Goal: Task Accomplishment & Management: Manage account settings

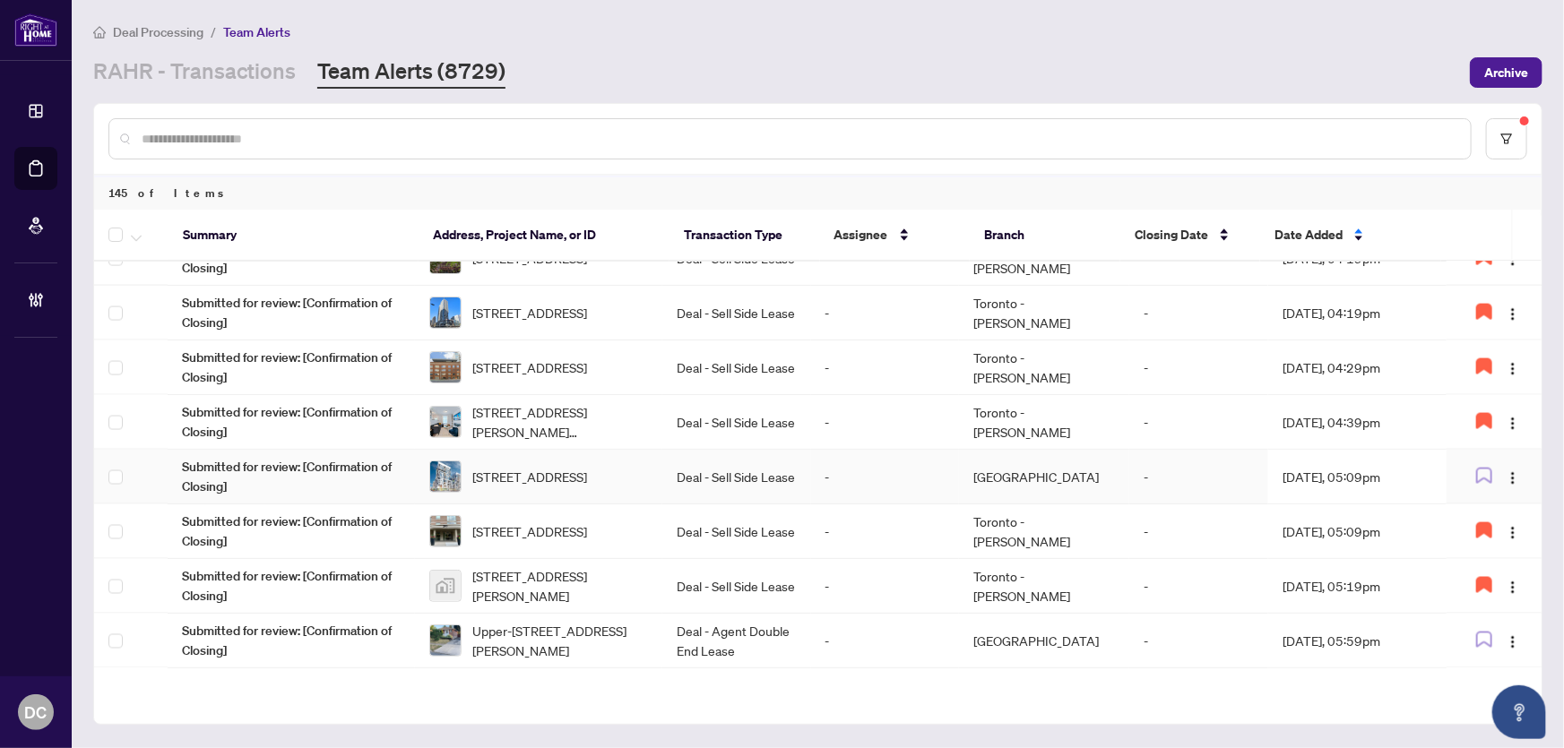
scroll to position [1458, 0]
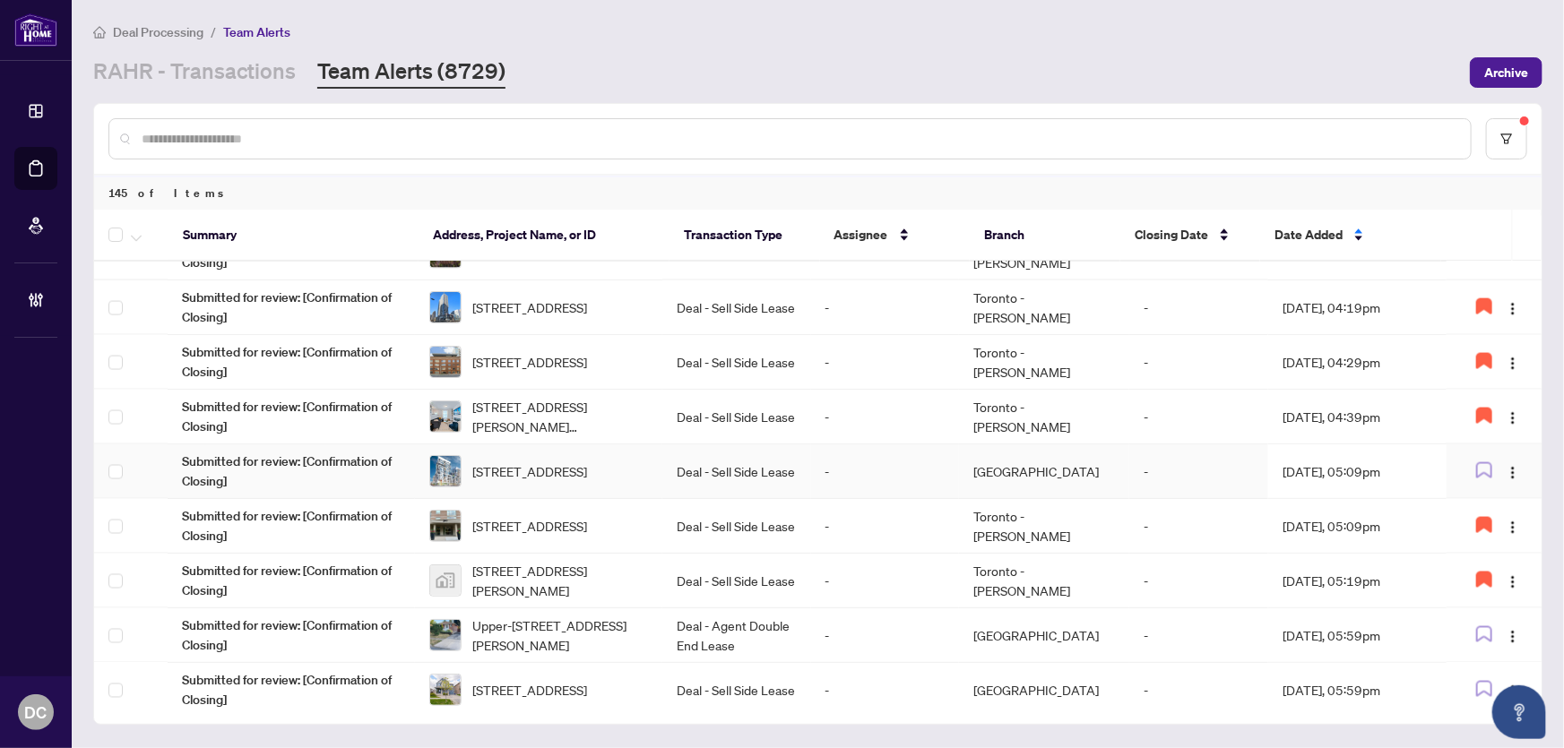
click at [1363, 471] on td "[DATE], 05:09pm" at bounding box center [1357, 472] width 178 height 55
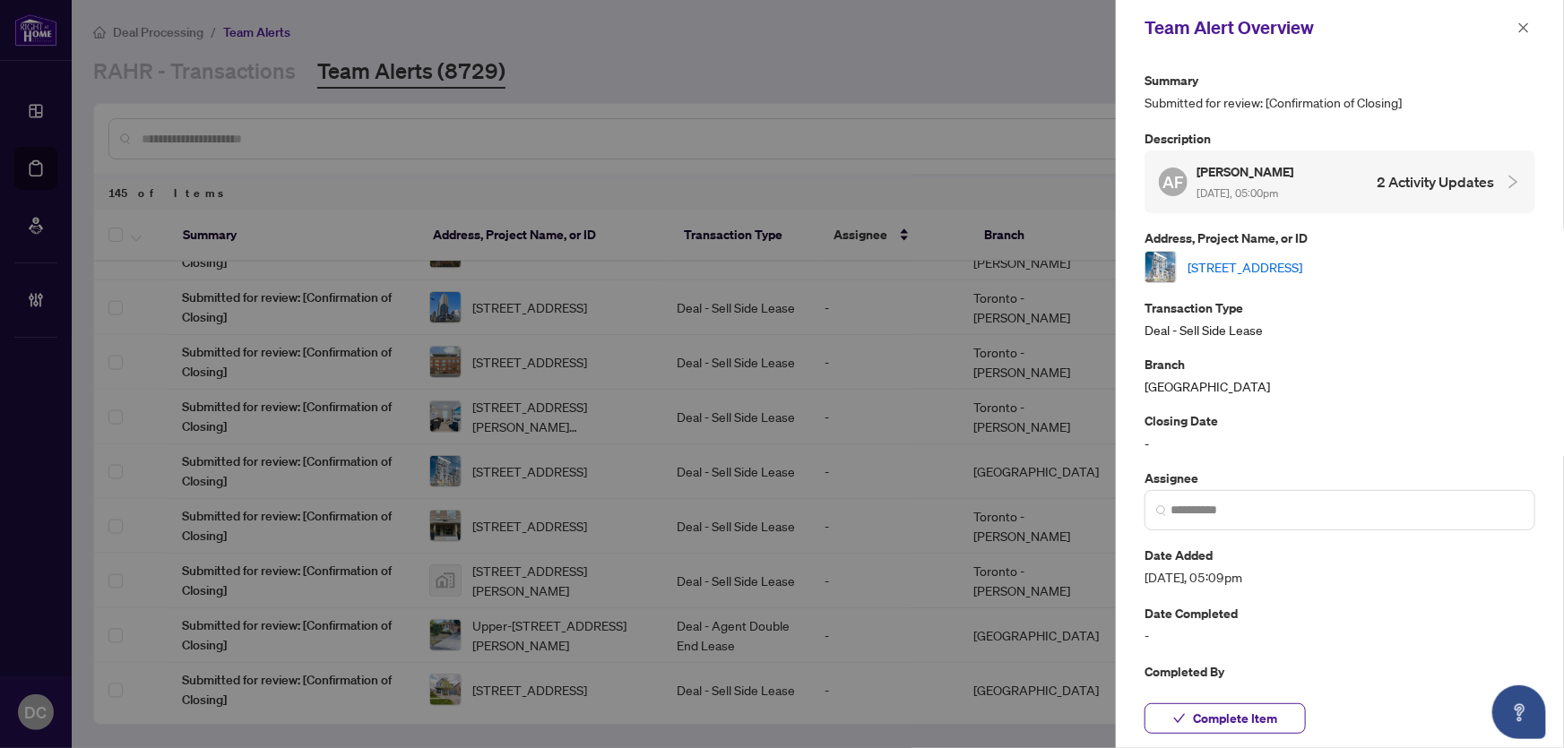
click at [1302, 263] on link "[STREET_ADDRESS]" at bounding box center [1245, 267] width 115 height 20
click at [1259, 710] on span "Complete Item" at bounding box center [1235, 719] width 84 height 29
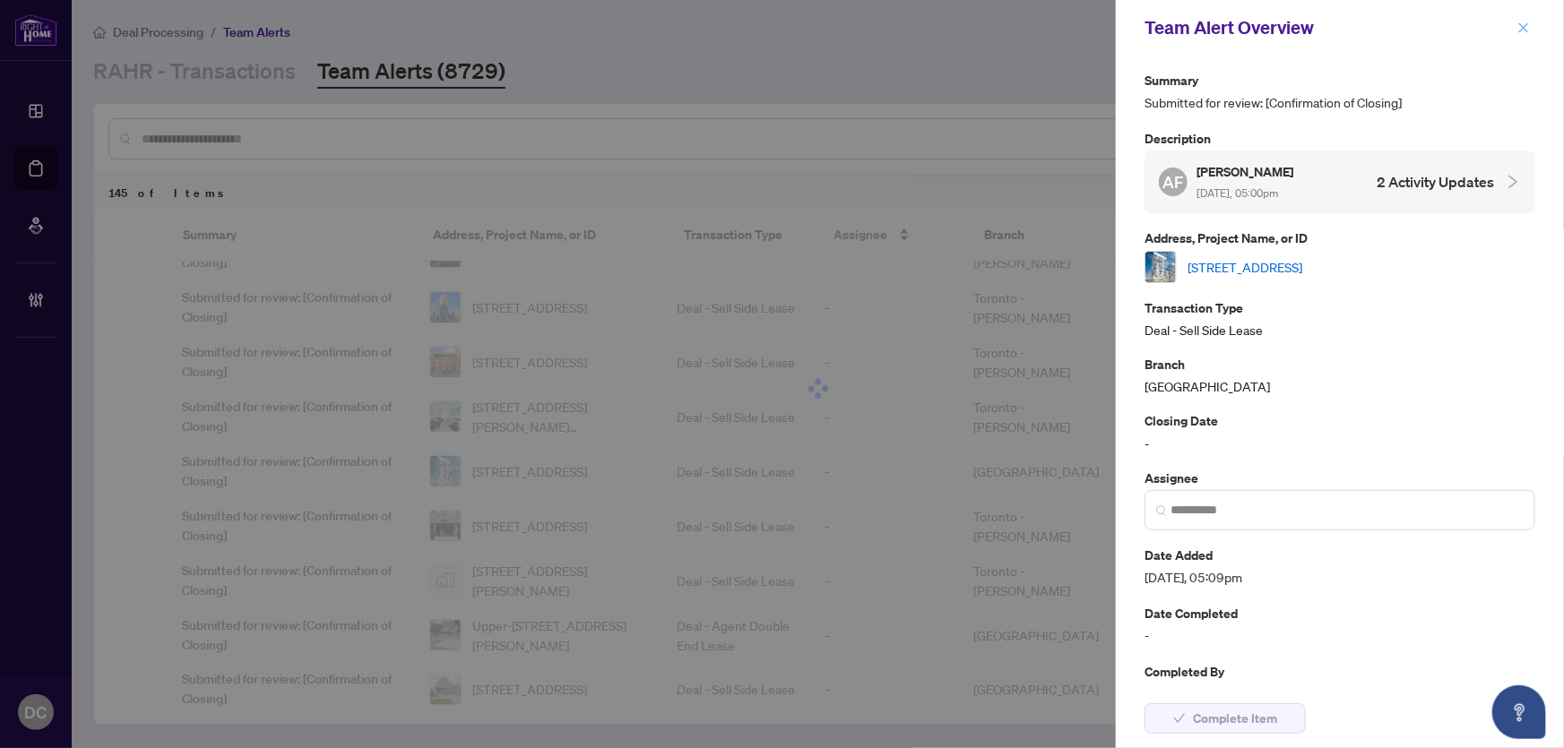
click at [1525, 25] on icon "close" at bounding box center [1524, 28] width 13 height 13
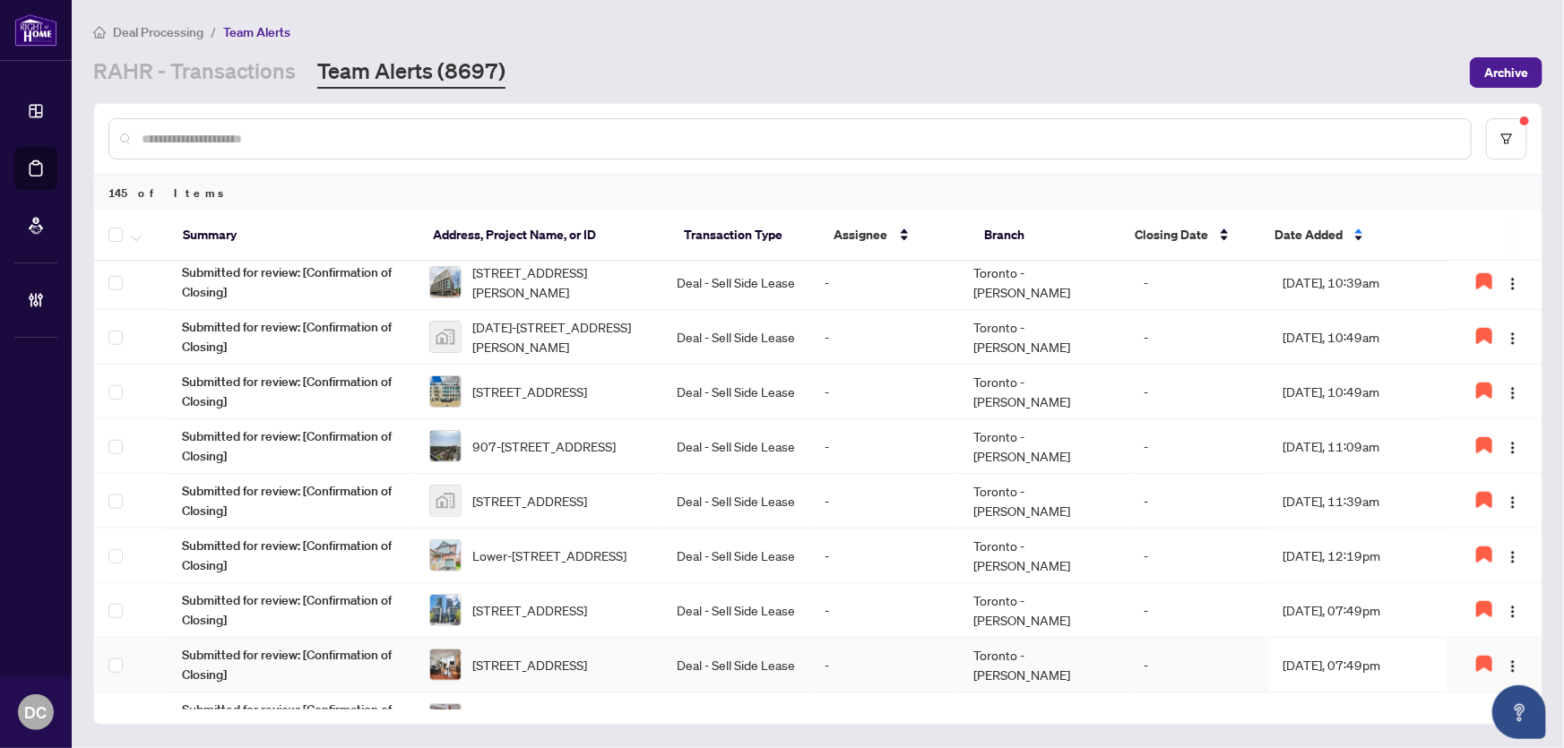
scroll to position [977, 0]
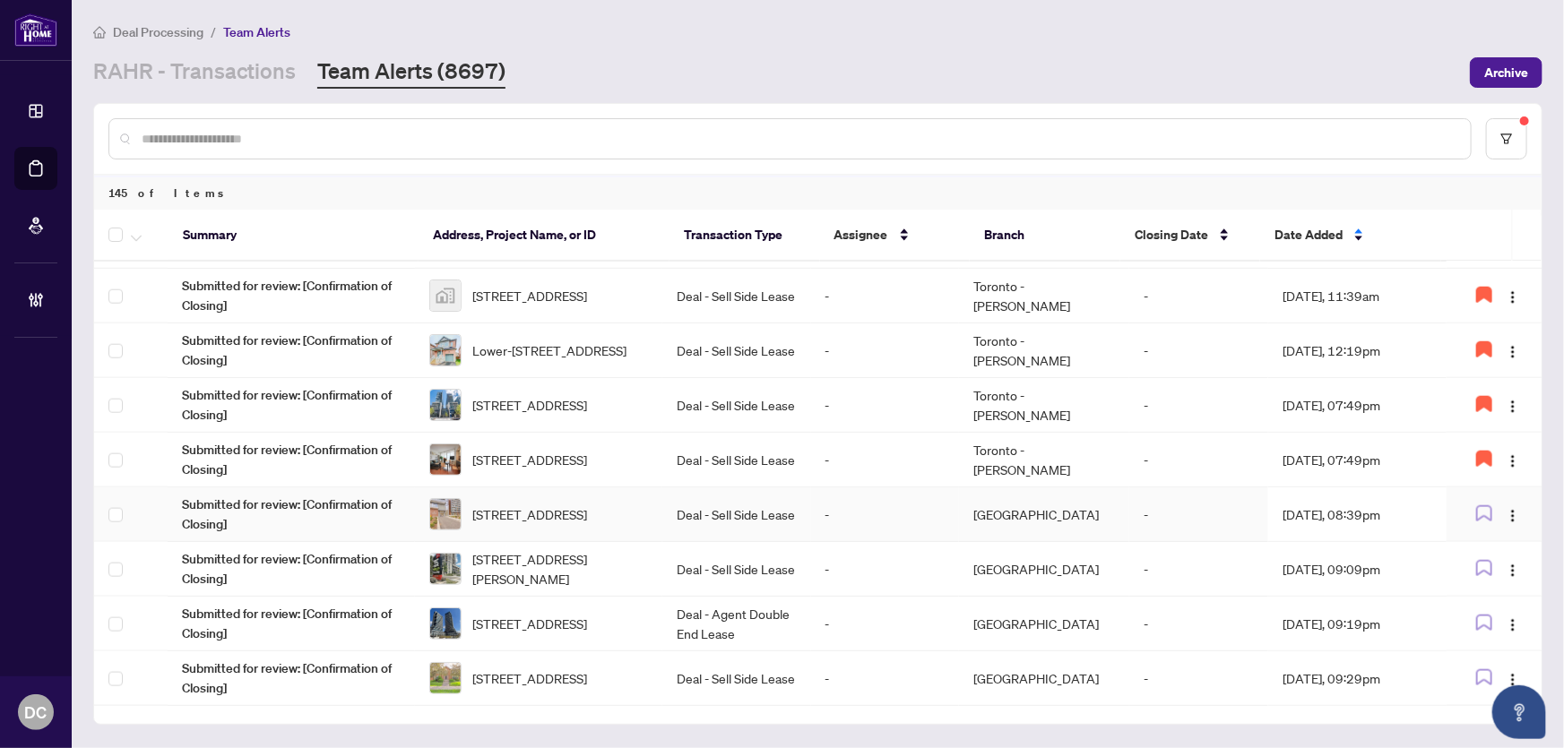
click at [1367, 511] on td "[DATE], 08:39pm" at bounding box center [1357, 515] width 178 height 55
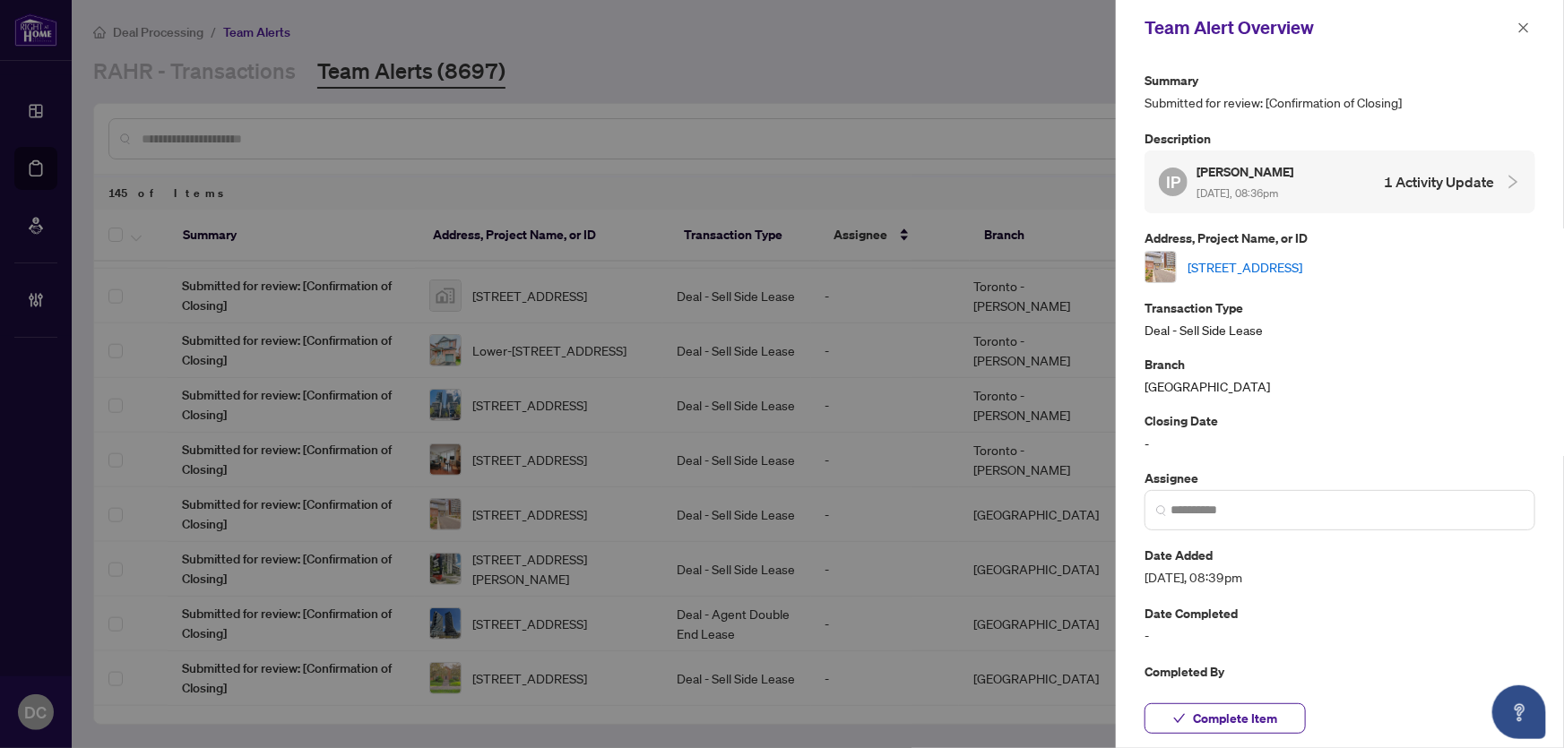
click at [1302, 259] on link "[STREET_ADDRESS]" at bounding box center [1245, 267] width 115 height 20
click at [1279, 714] on button "Complete Item" at bounding box center [1225, 719] width 161 height 30
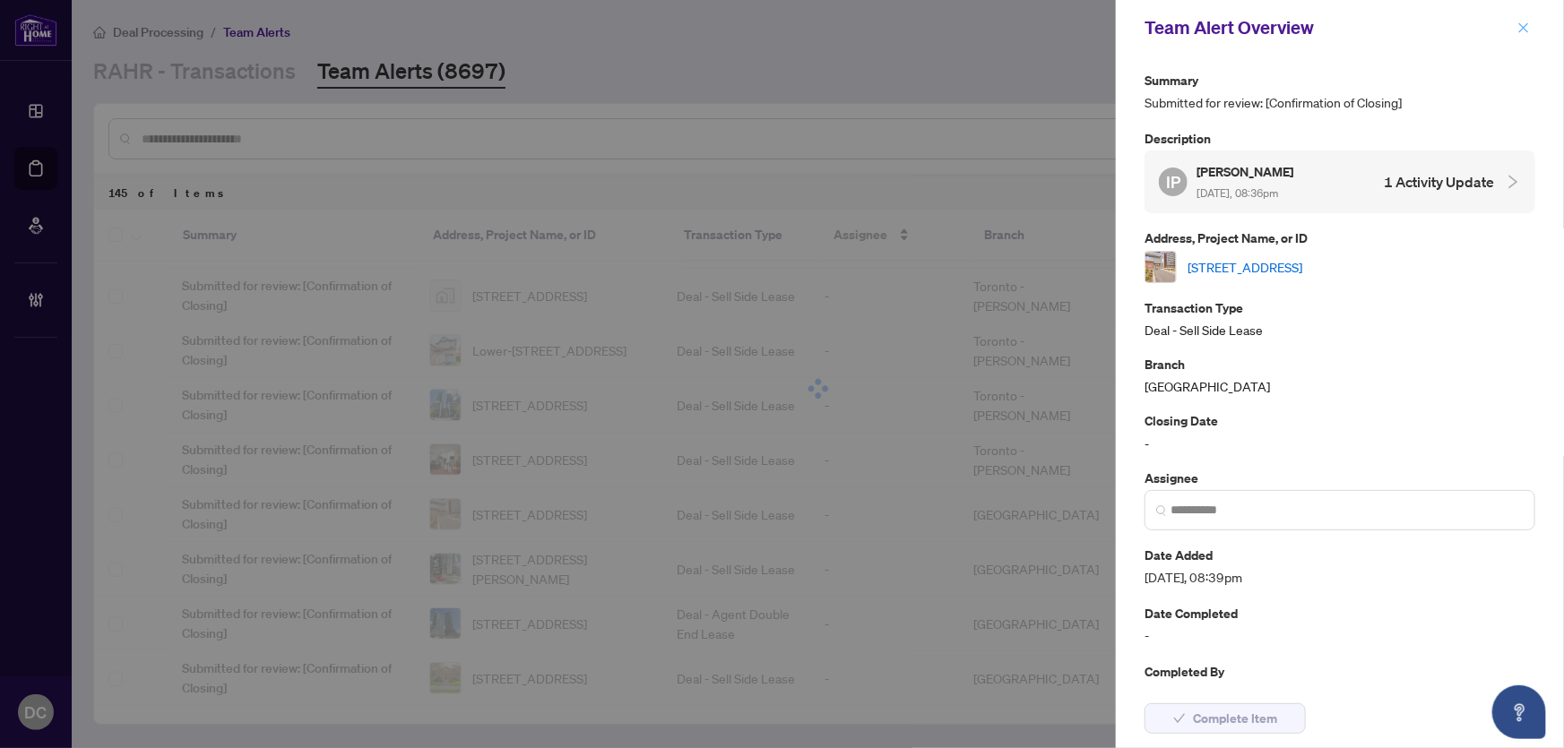
click at [1521, 29] on icon "close" at bounding box center [1524, 28] width 13 height 13
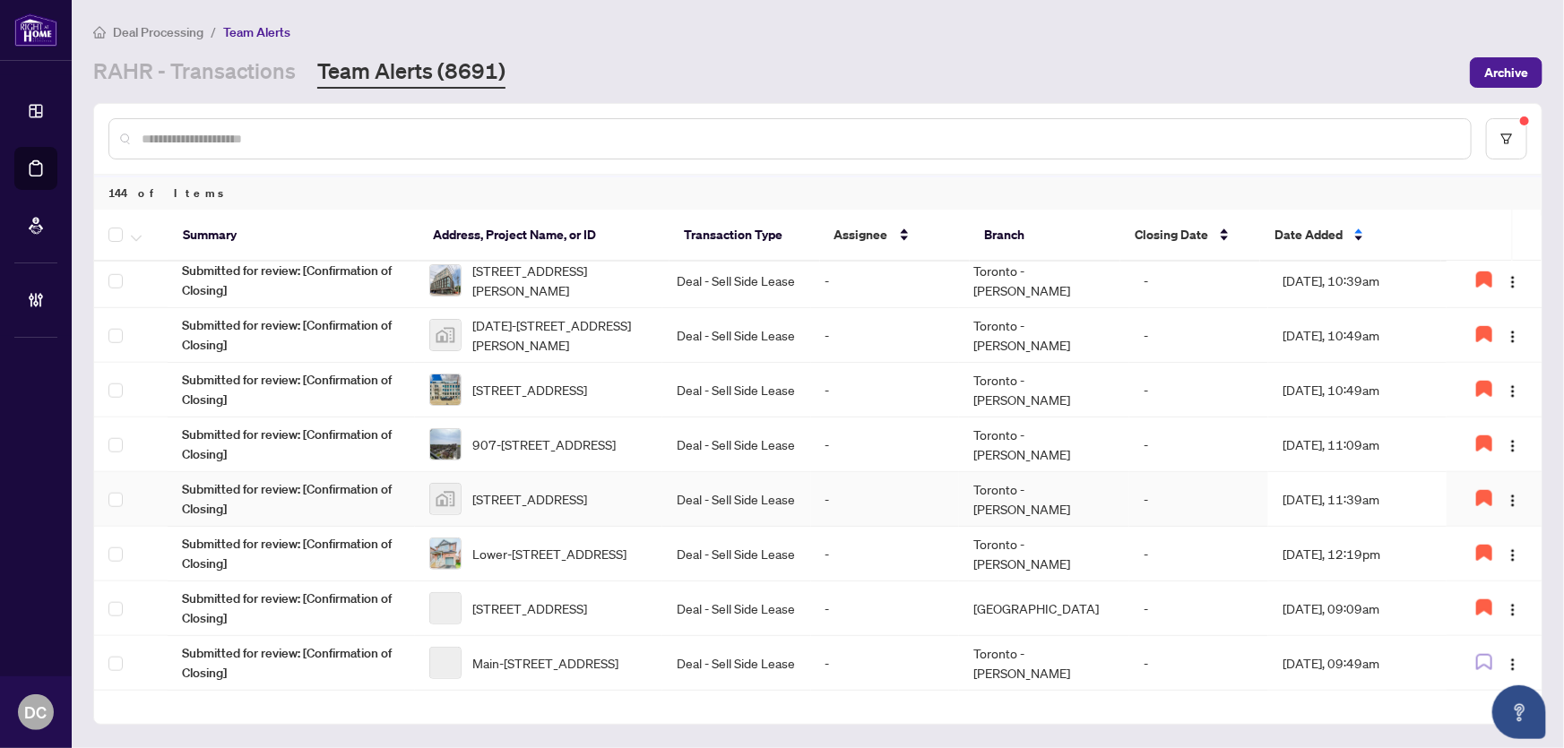
scroll to position [1059, 0]
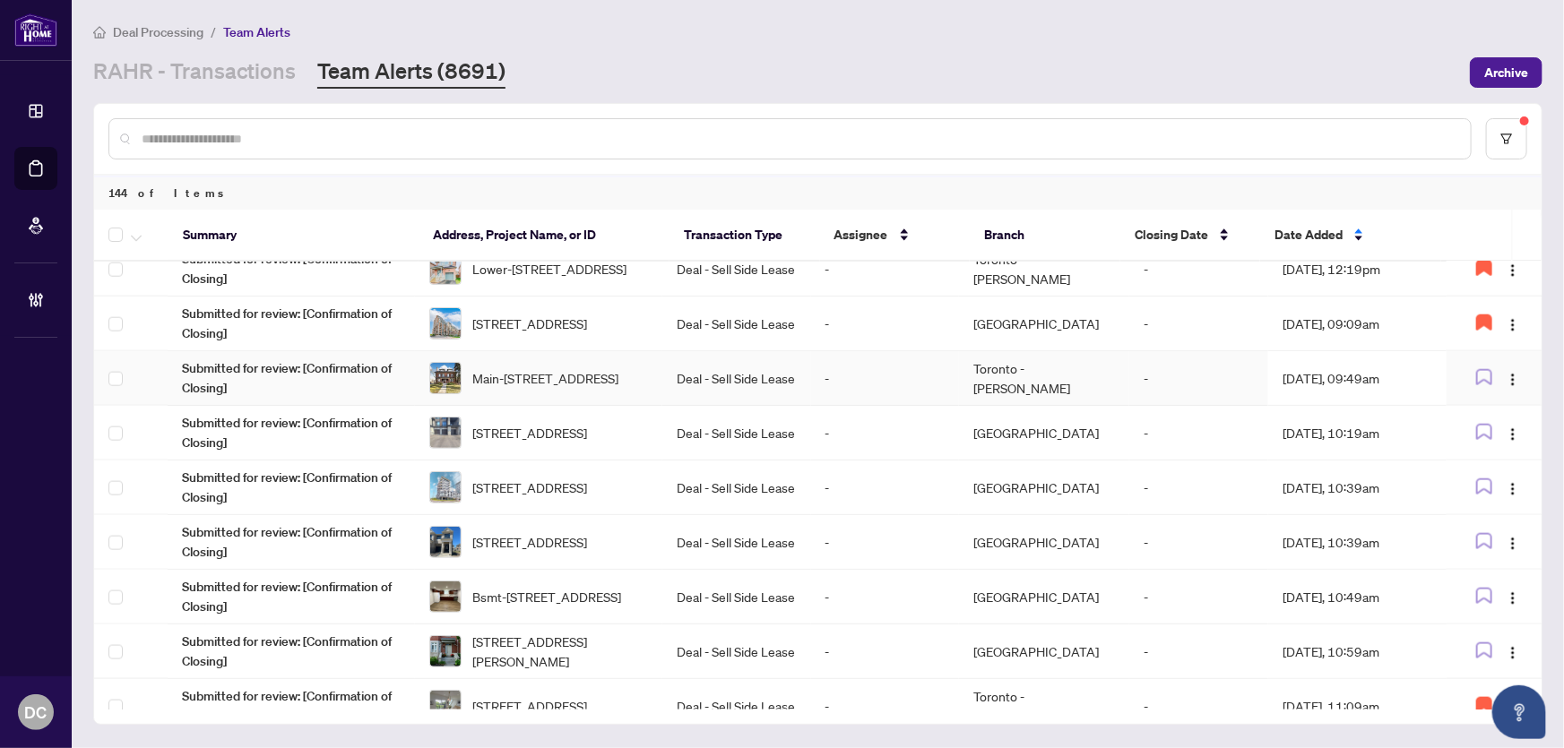
click at [1326, 371] on td "[DATE], 09:49am" at bounding box center [1357, 378] width 178 height 55
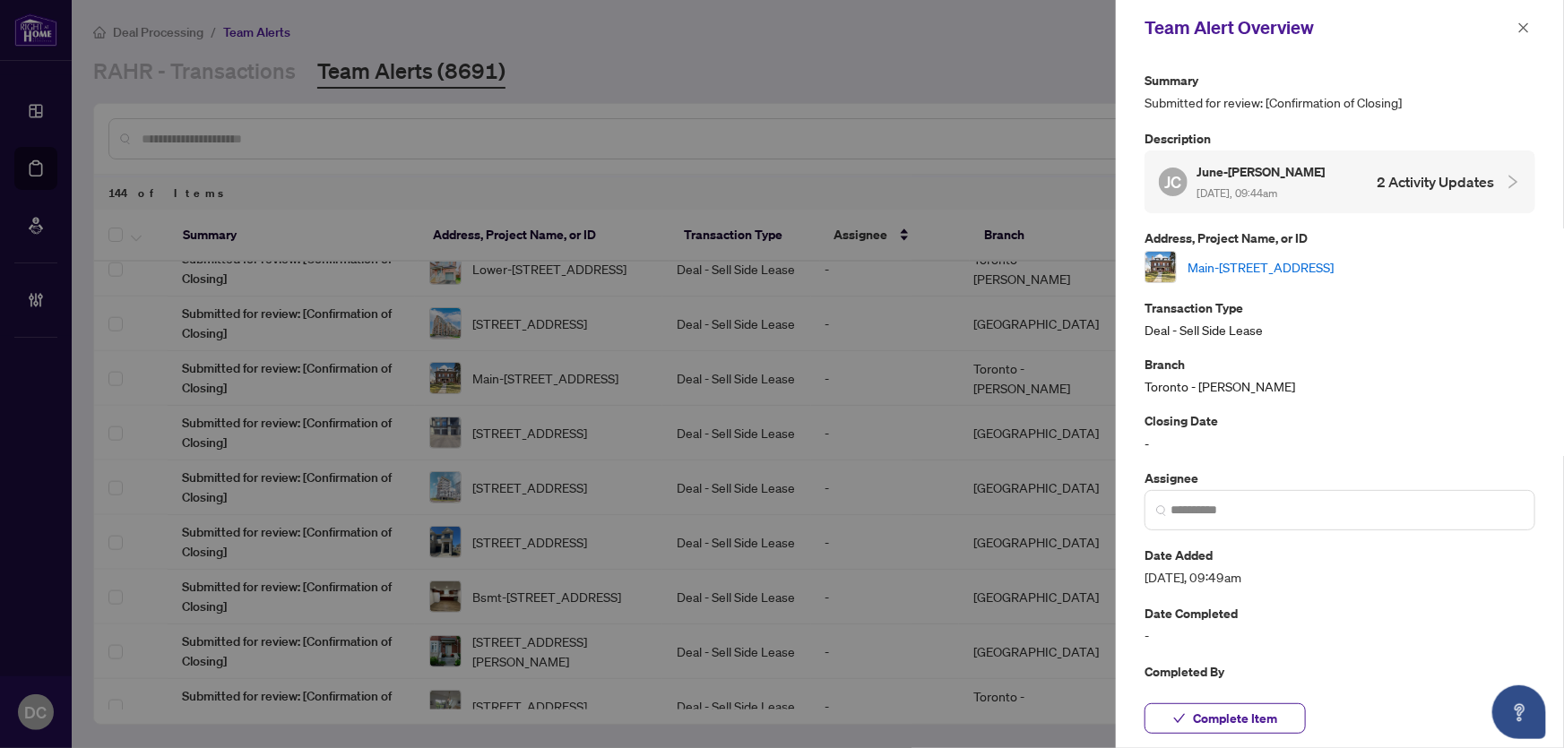
click at [1334, 263] on link "Main-[STREET_ADDRESS]" at bounding box center [1261, 267] width 146 height 20
click at [1518, 26] on icon "close" at bounding box center [1524, 28] width 13 height 13
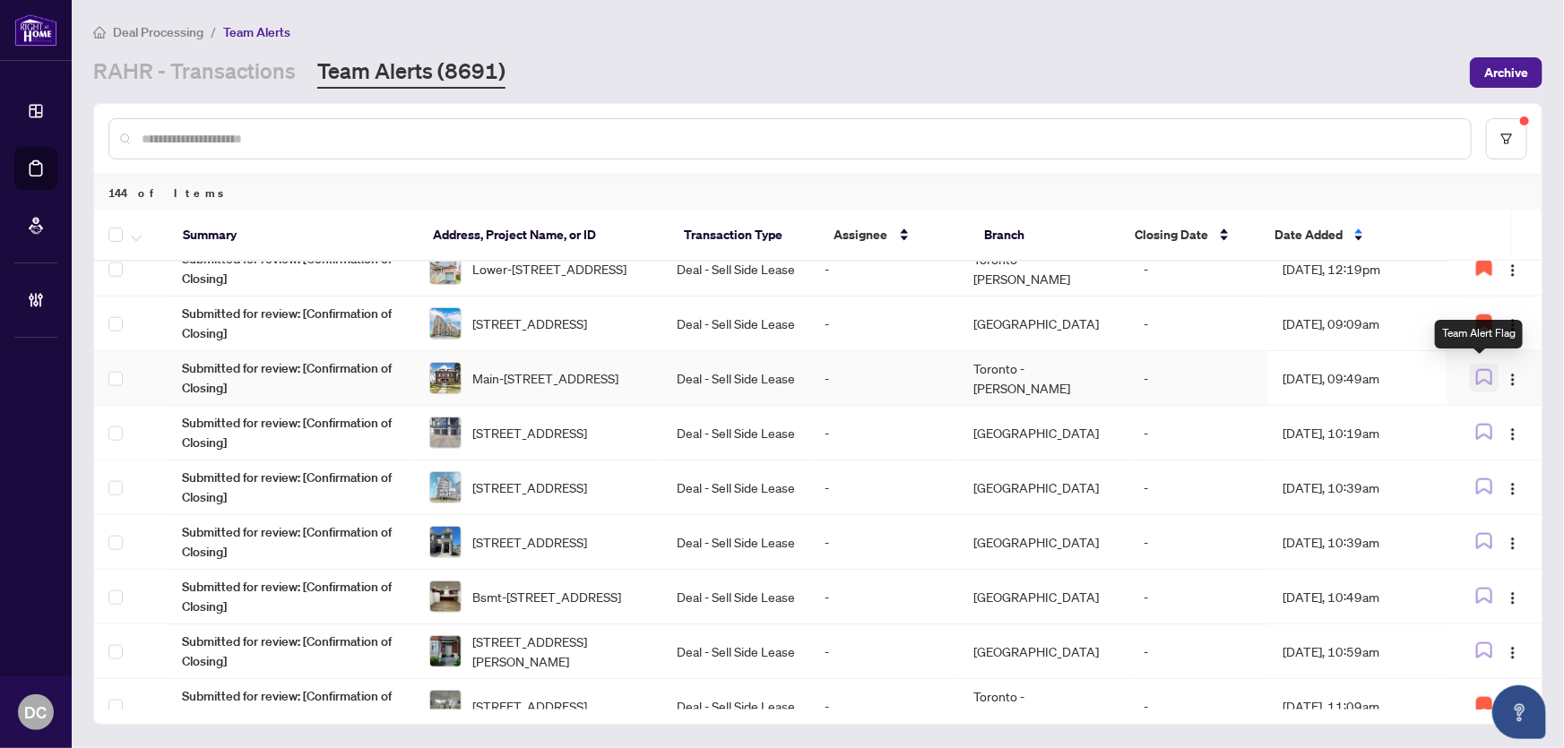
click at [1477, 371] on icon "button" at bounding box center [1484, 377] width 14 height 14
click at [1355, 431] on td "Oct/02/2025, 10:19am" at bounding box center [1357, 433] width 178 height 55
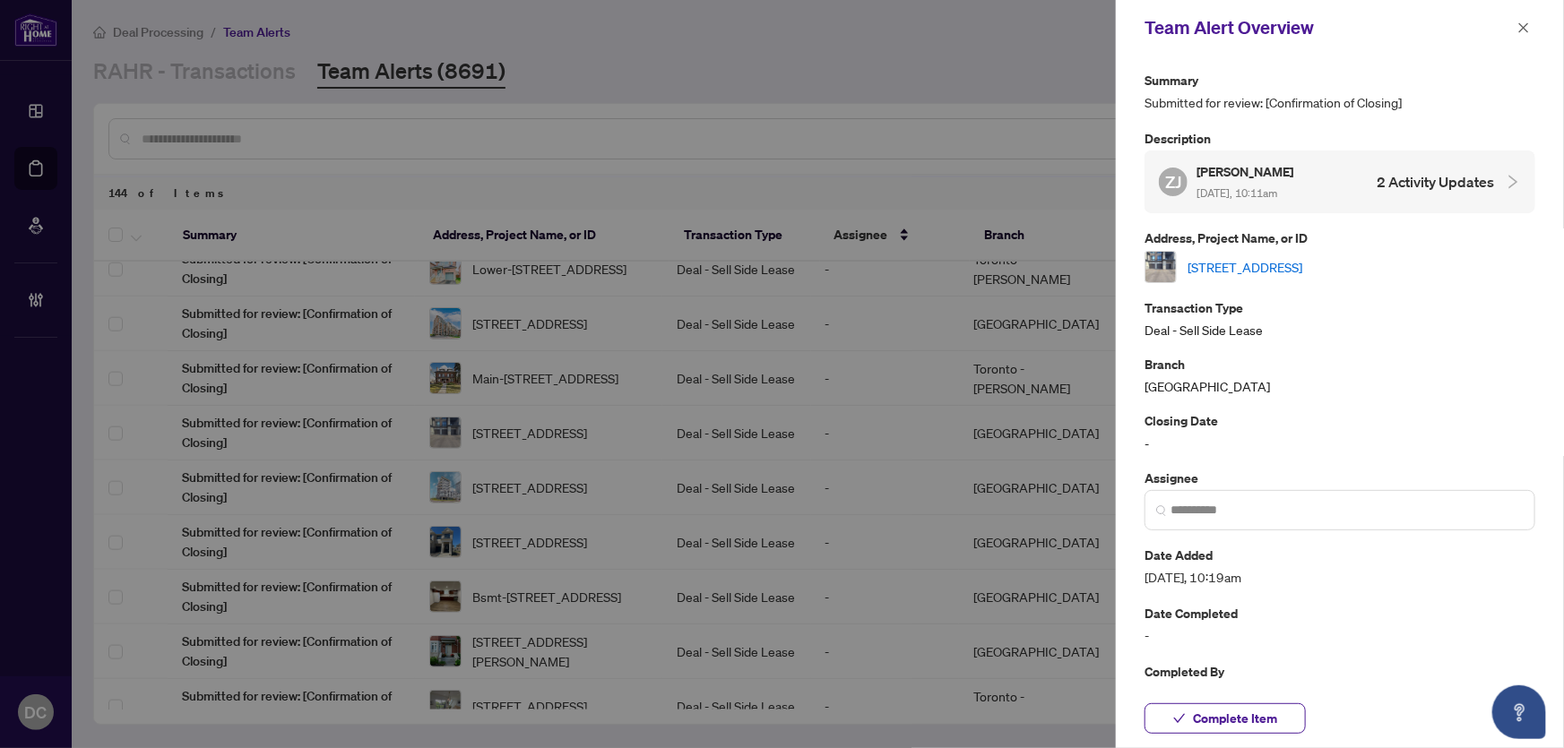
click at [1290, 260] on link "496 Salem Rd, Ajax, Ontario L1S 0G9, Canada" at bounding box center [1245, 267] width 115 height 20
drag, startPoint x: 1527, startPoint y: 26, endPoint x: 1415, endPoint y: 685, distance: 668.3
click at [1435, 670] on div "Team Alert Overview Summary Submitted for review: [Confirmation of Closing] Des…" at bounding box center [1340, 374] width 448 height 748
click at [1244, 712] on span "Complete Item" at bounding box center [1235, 719] width 84 height 29
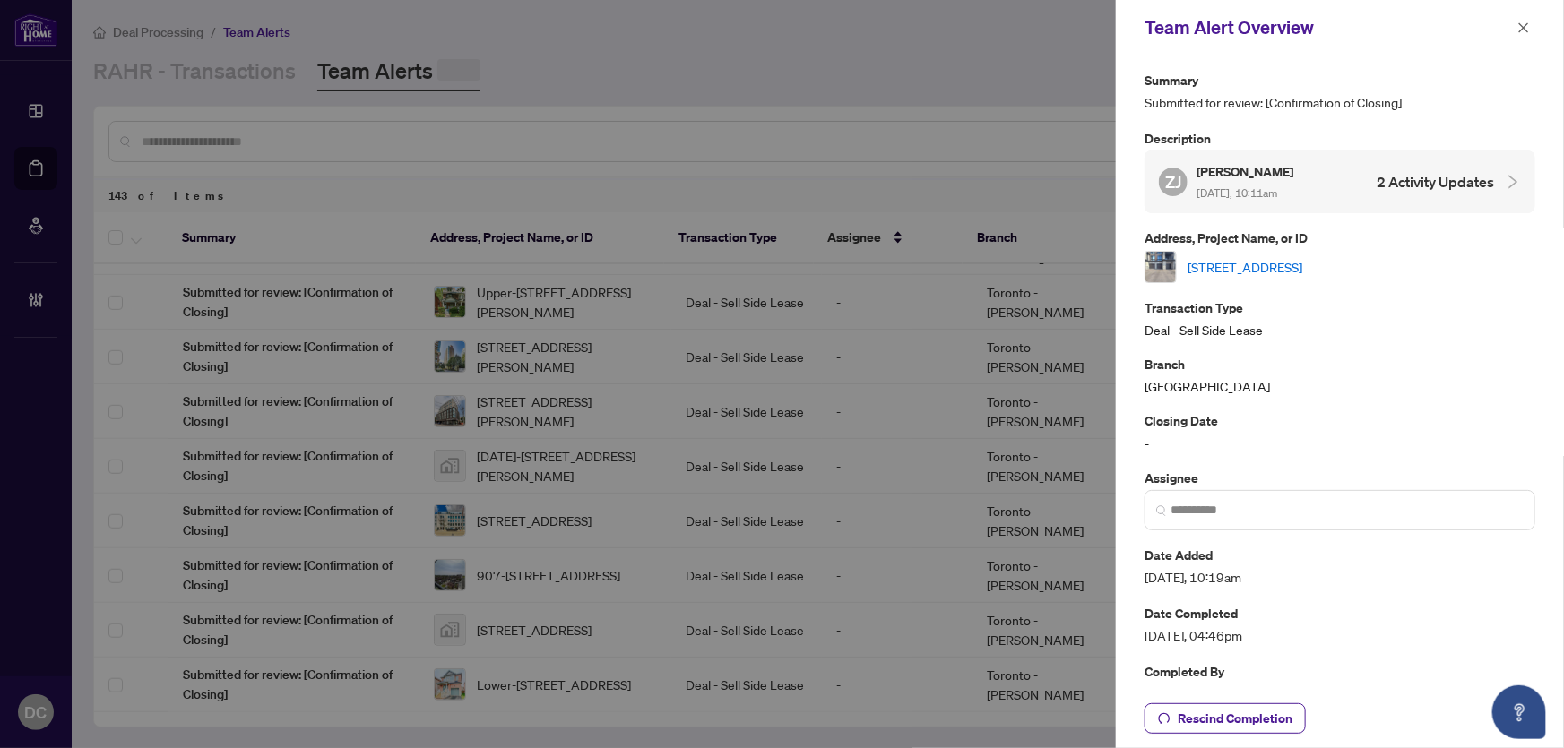
scroll to position [0, 0]
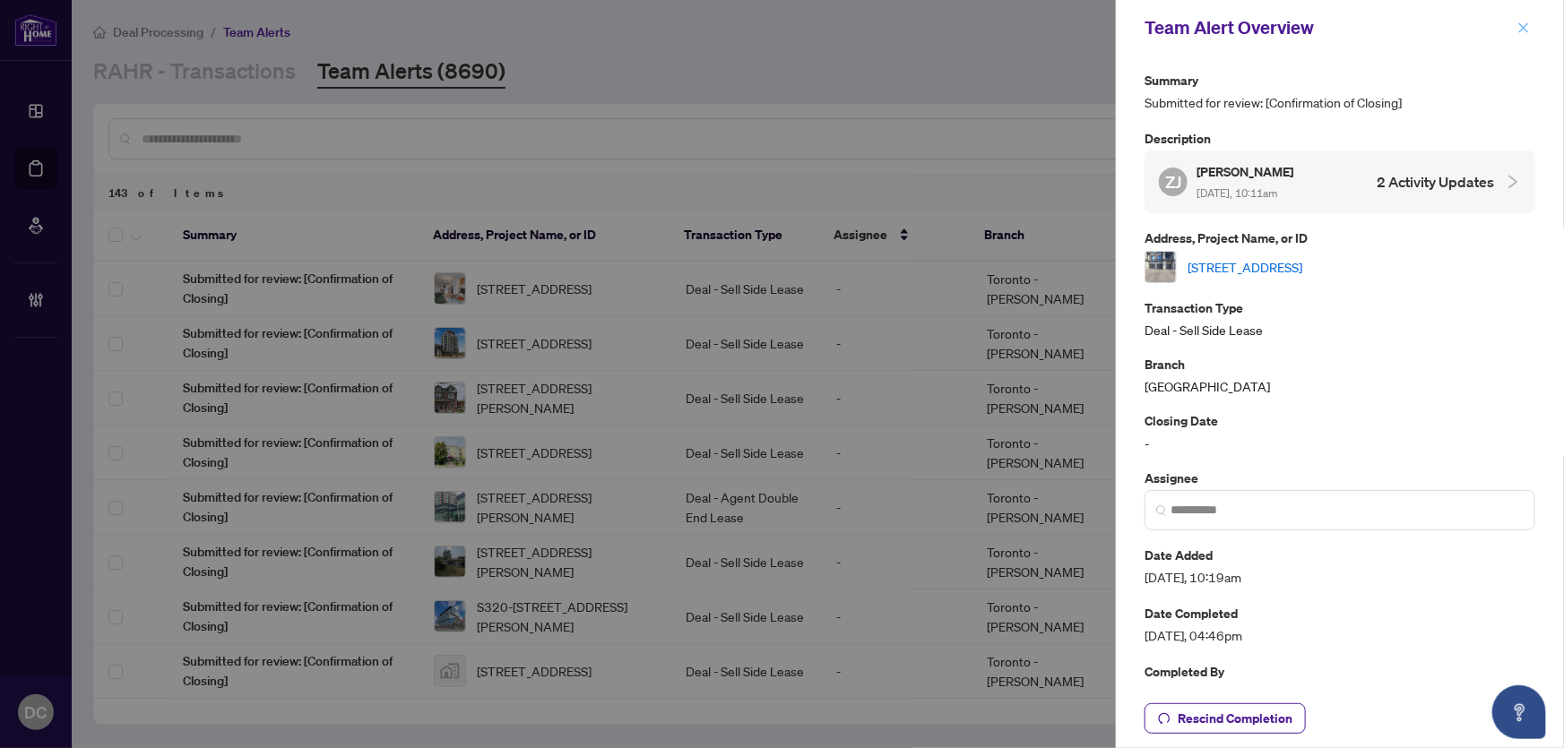
click at [1524, 26] on icon "close" at bounding box center [1524, 27] width 10 height 10
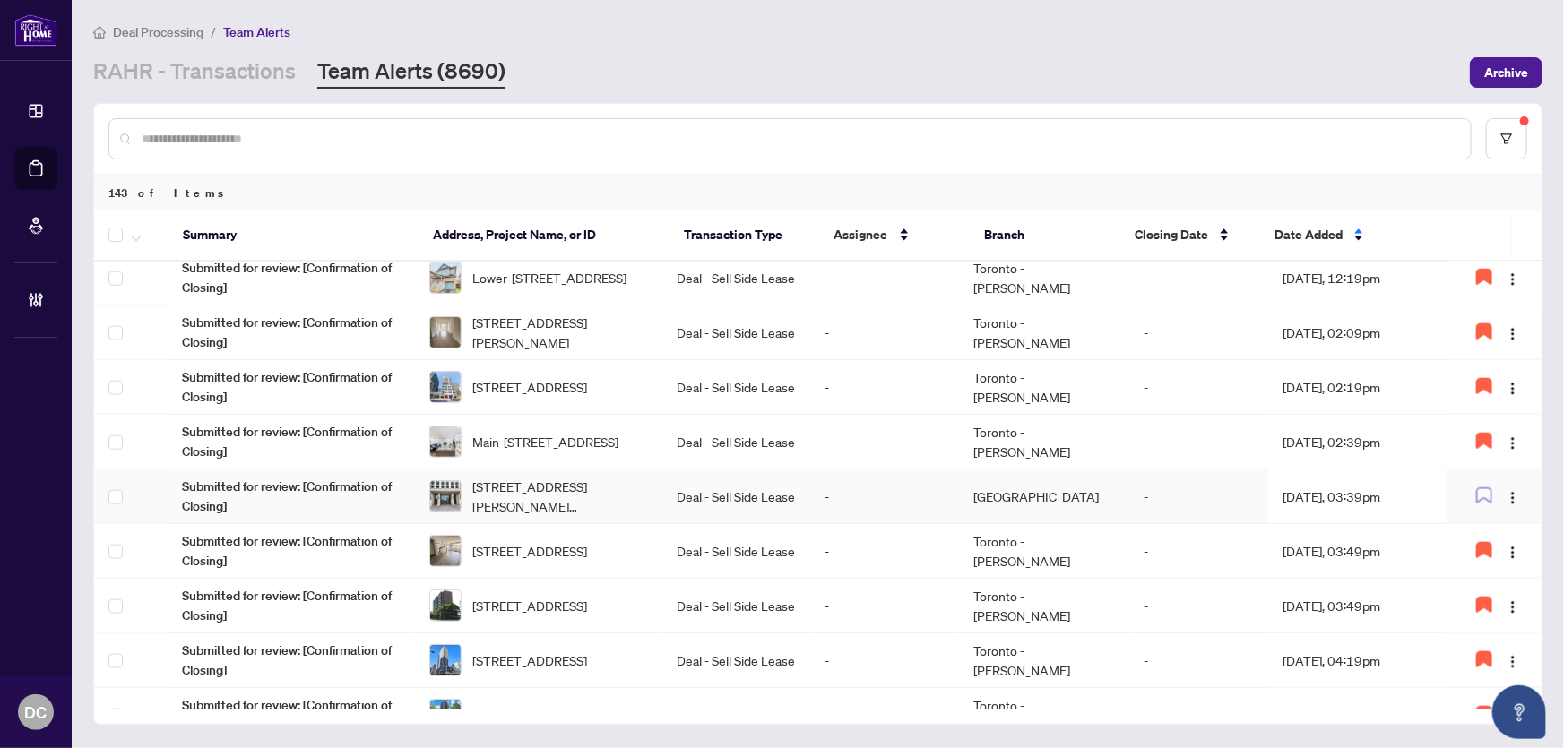
scroll to position [1131, 0]
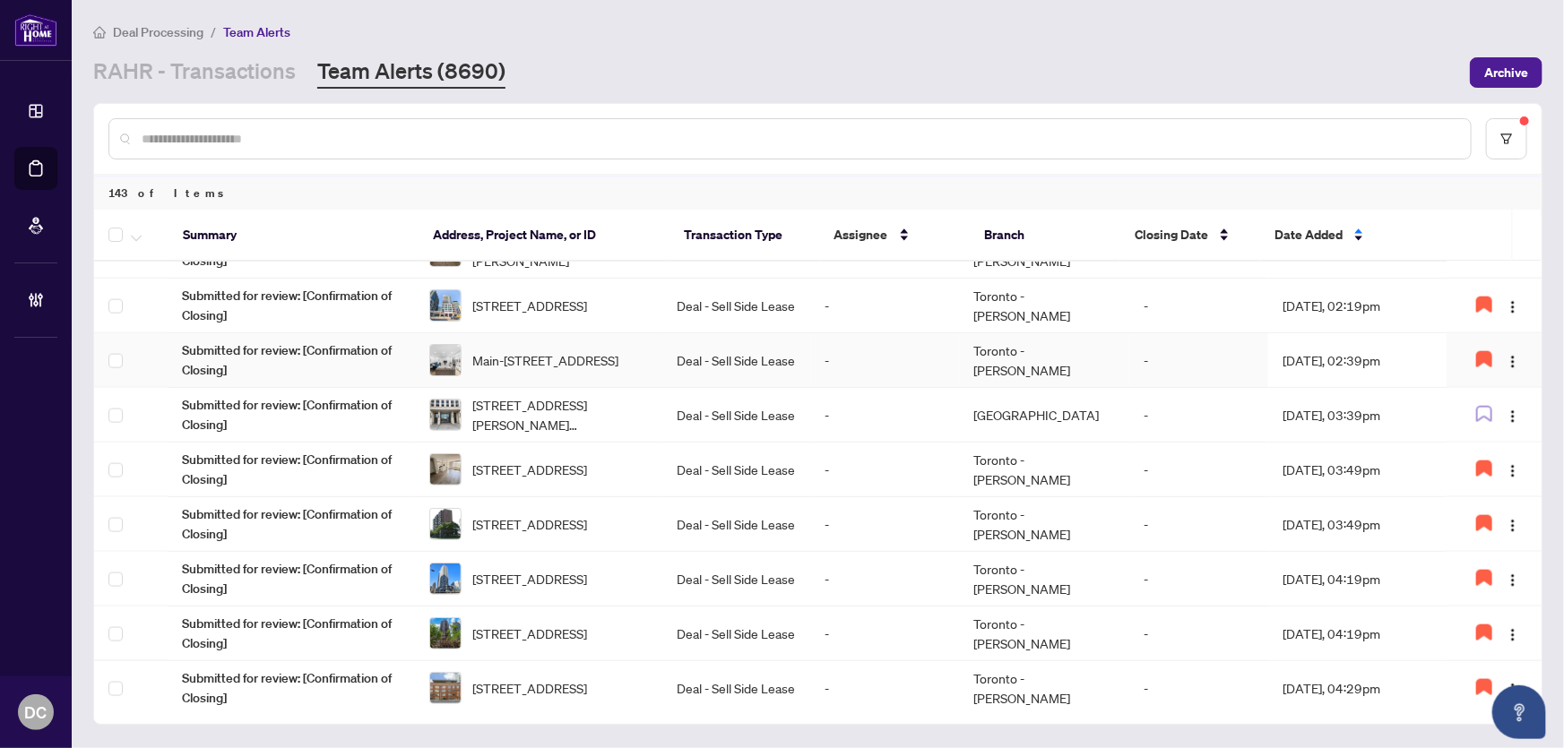
click at [1291, 354] on td "Oct/01/2025, 02:39pm" at bounding box center [1357, 360] width 178 height 55
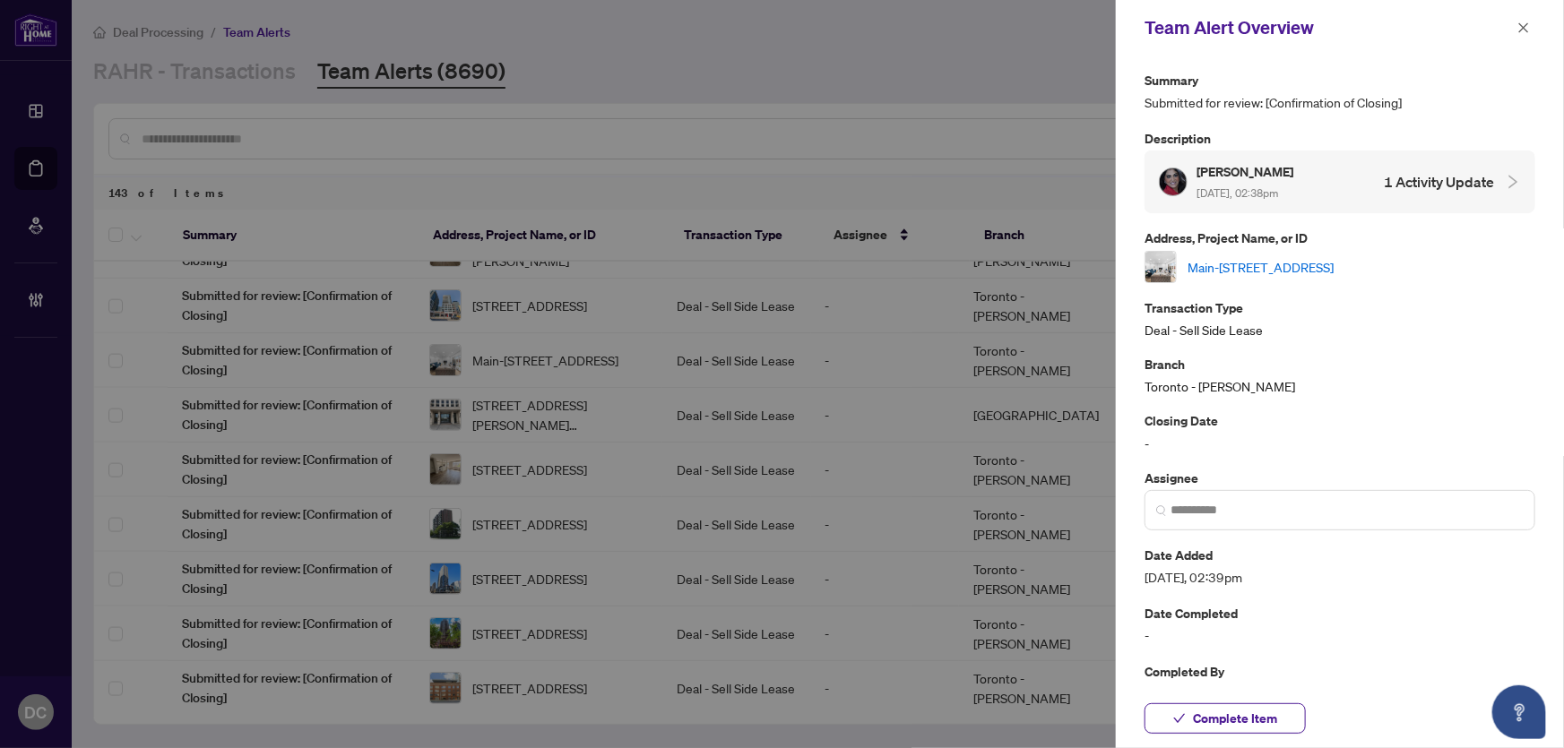
click at [1521, 24] on icon "close" at bounding box center [1524, 27] width 10 height 10
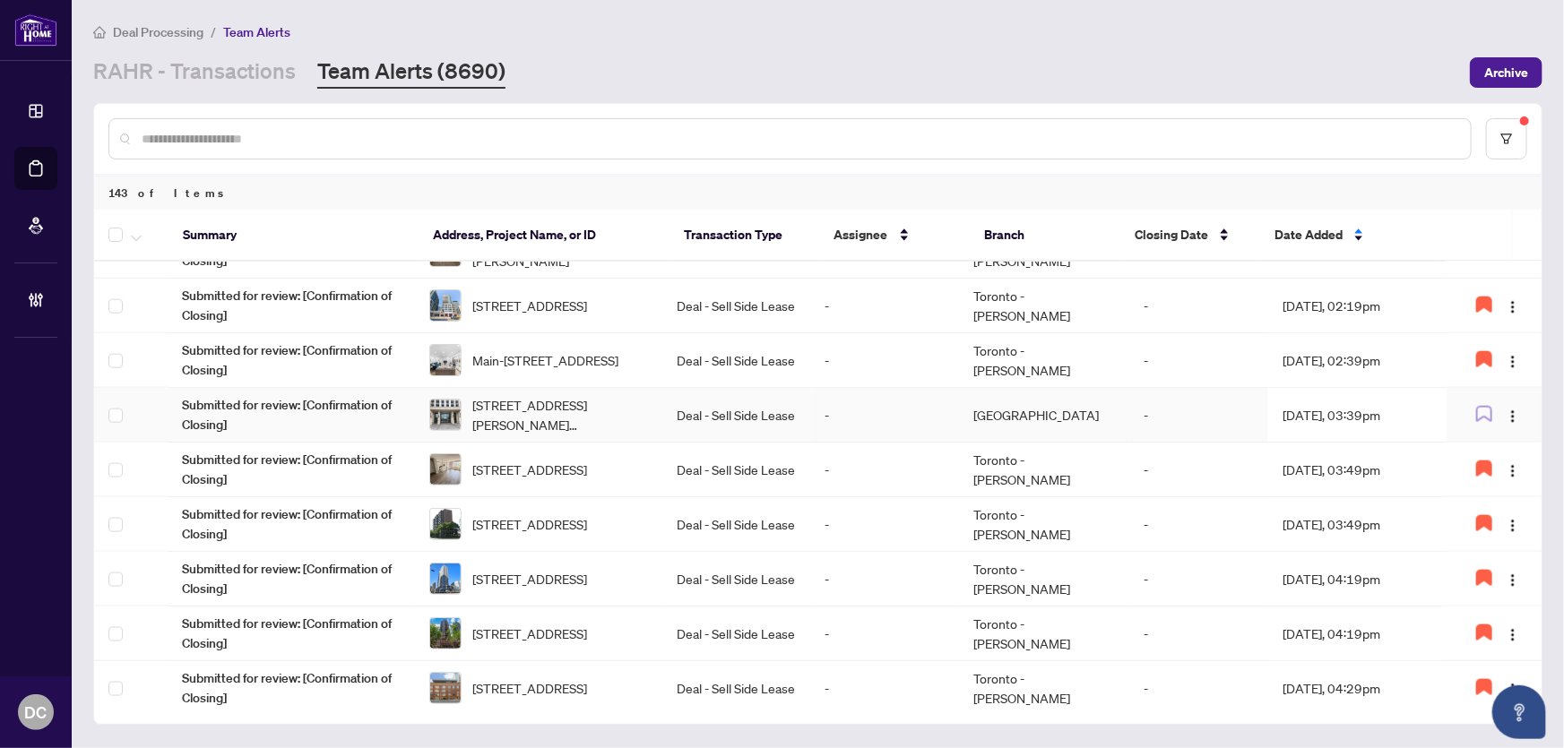
click at [1176, 400] on td "-" at bounding box center [1198, 415] width 139 height 55
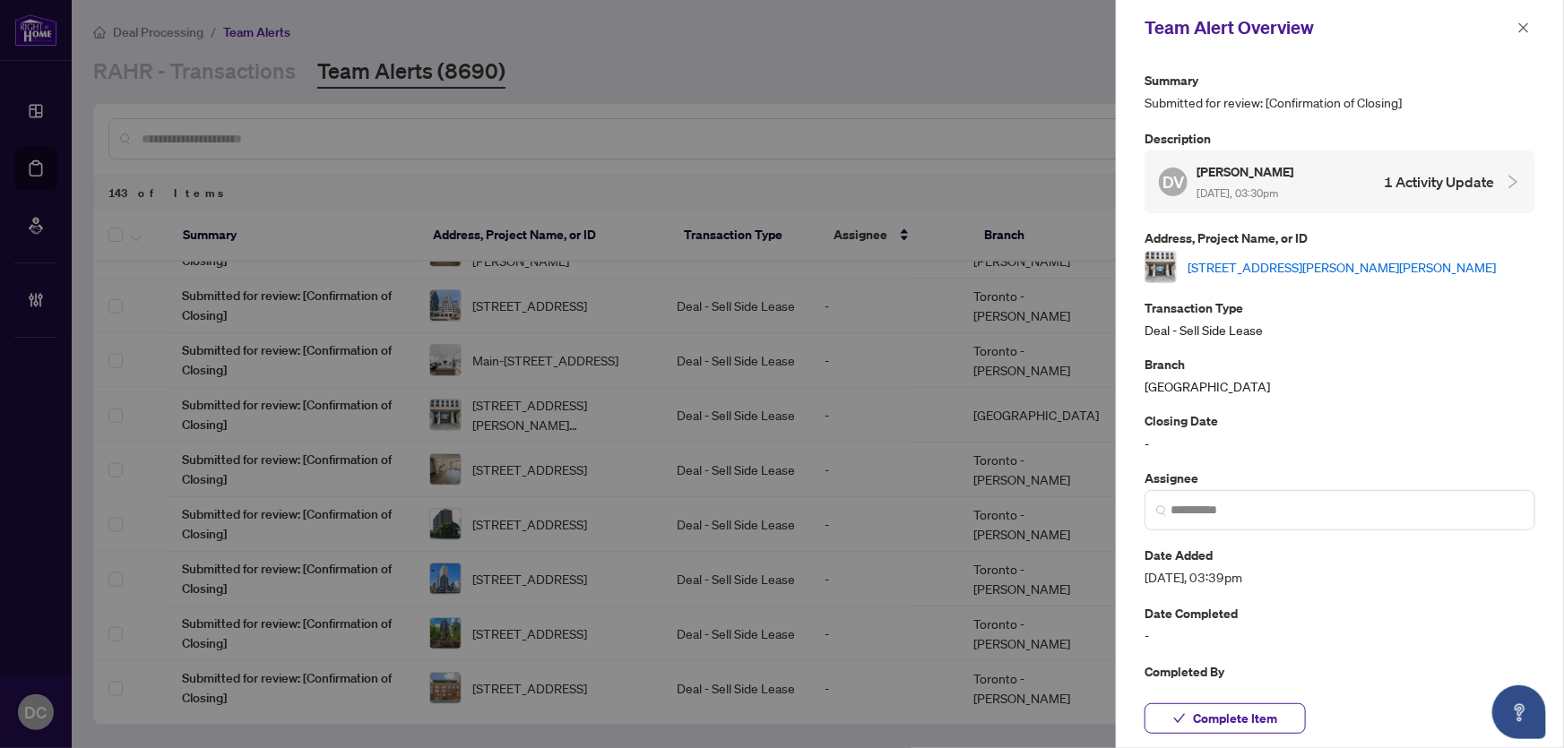
click at [1351, 263] on link "606E-278 Buchanan Dr, Markham, Ontario L3R 6J1, Canada" at bounding box center [1342, 267] width 308 height 20
click at [1228, 725] on span "Complete Item" at bounding box center [1235, 719] width 84 height 29
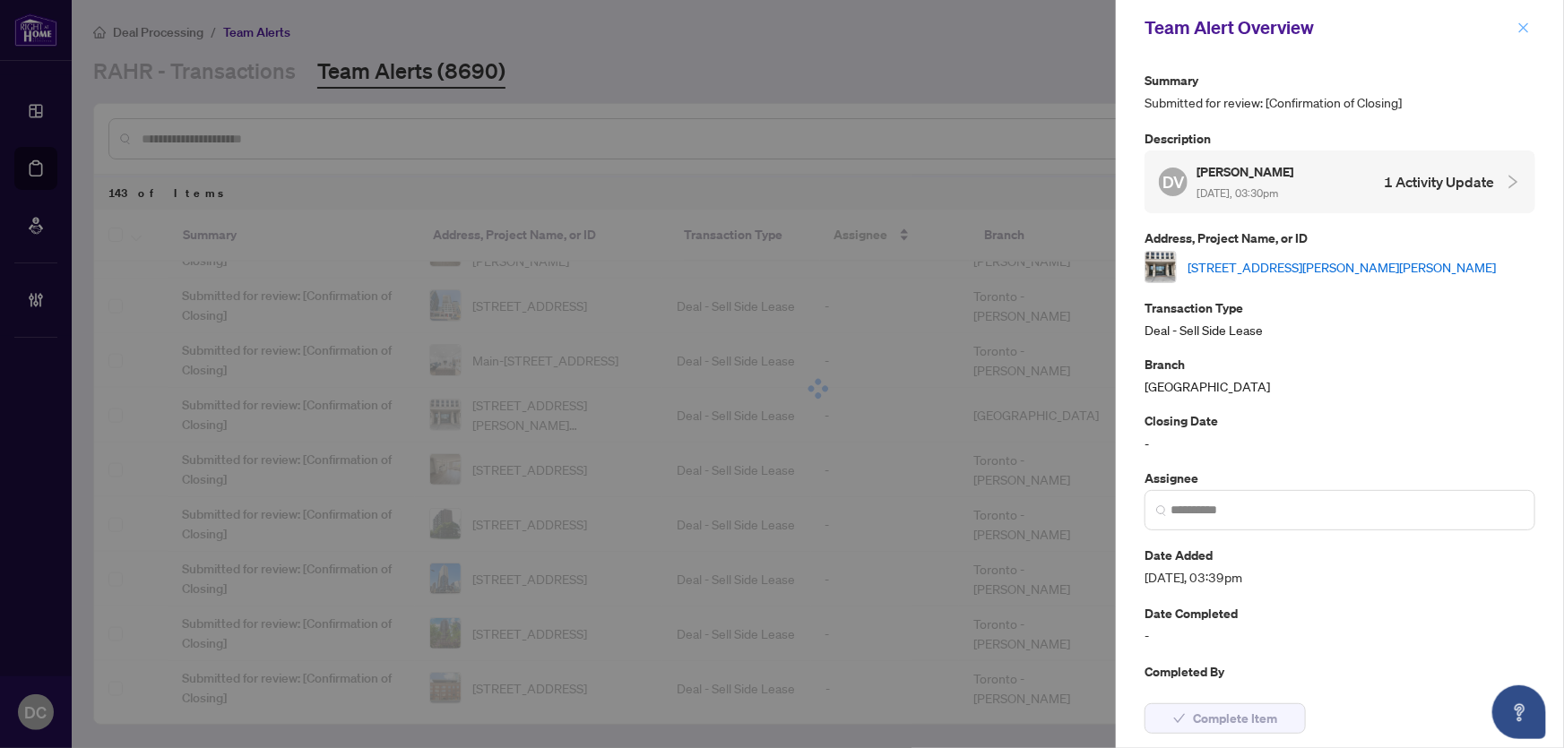
click at [1527, 28] on icon "close" at bounding box center [1524, 28] width 13 height 13
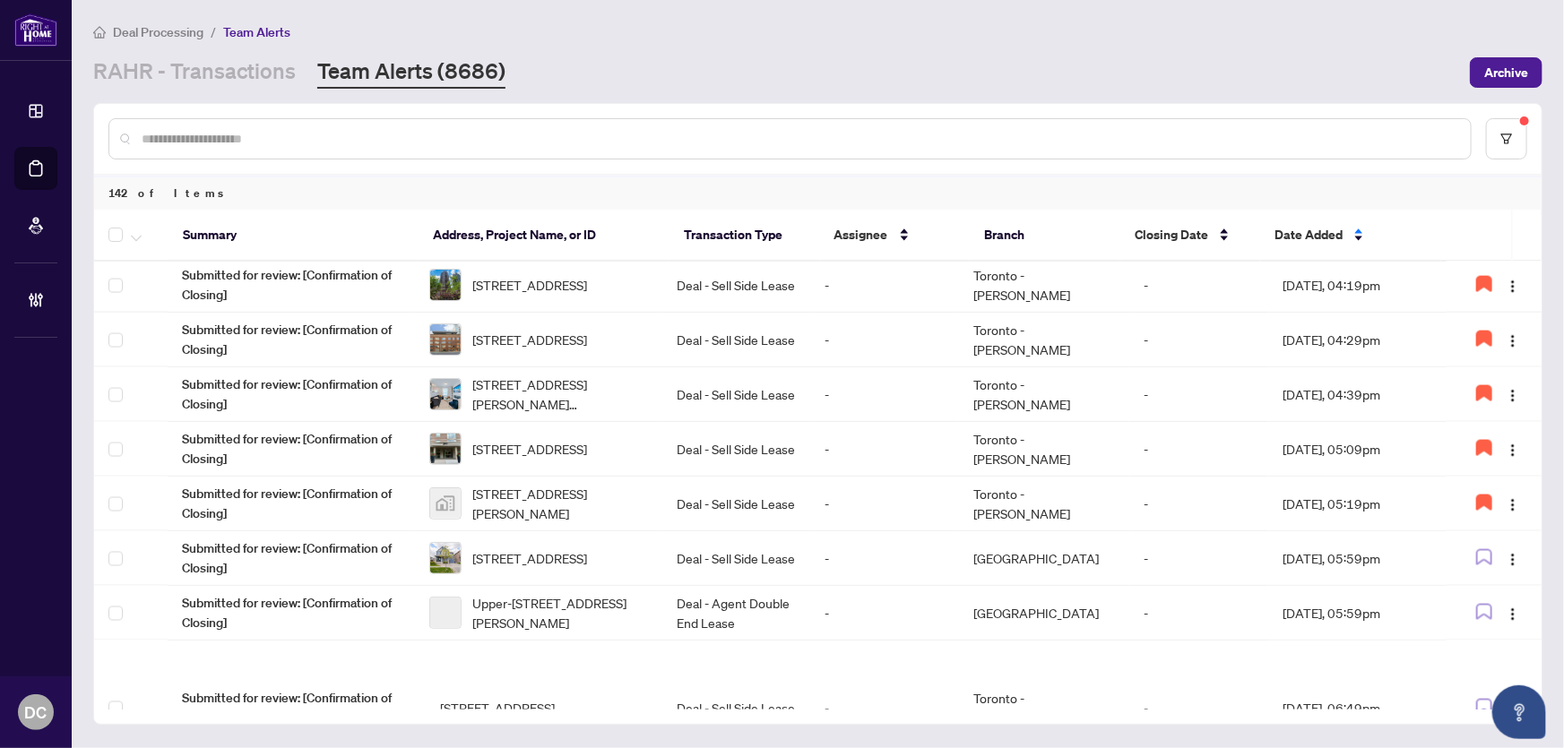
scroll to position [1539, 0]
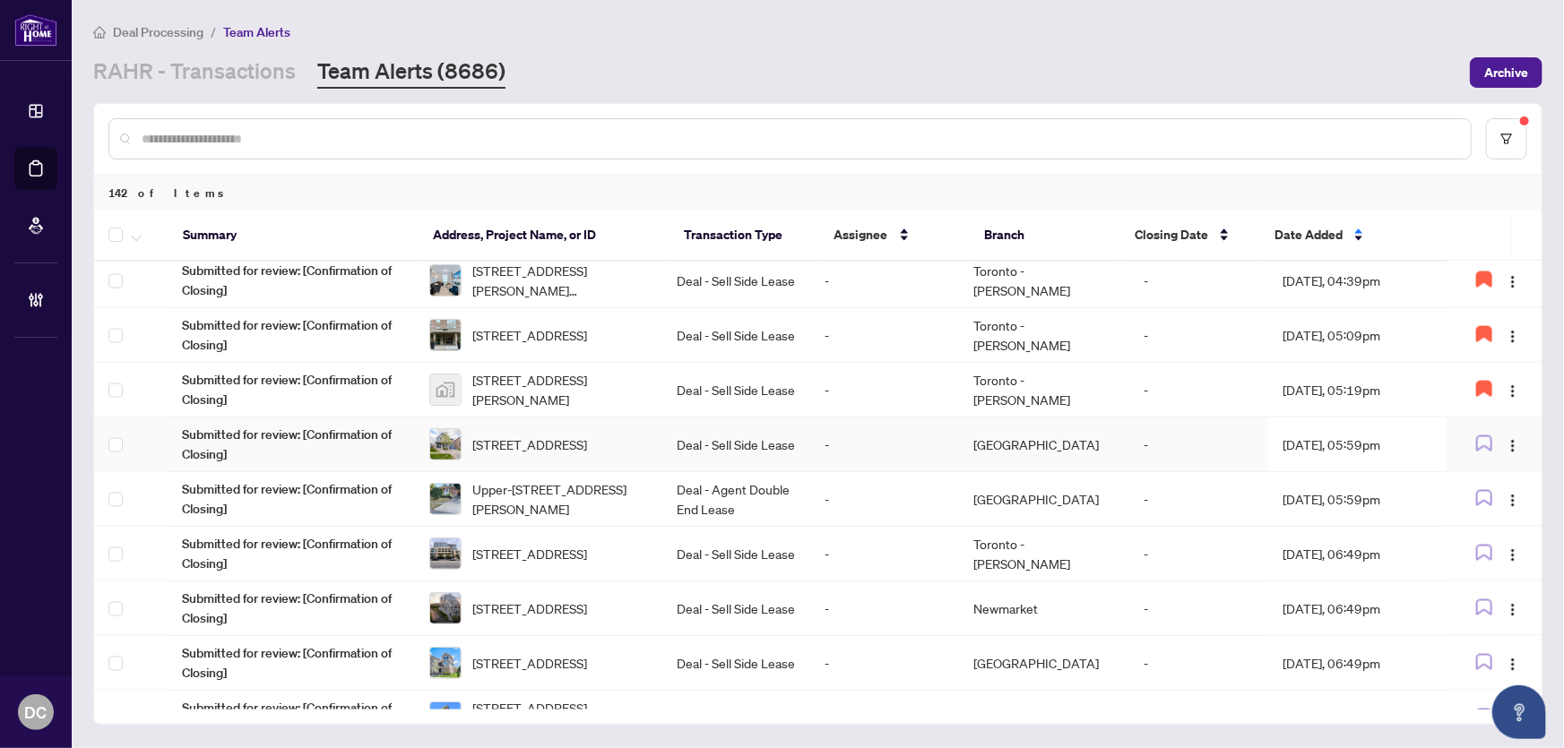
click at [1299, 433] on td "Oct/01/2025, 05:59pm" at bounding box center [1357, 445] width 178 height 55
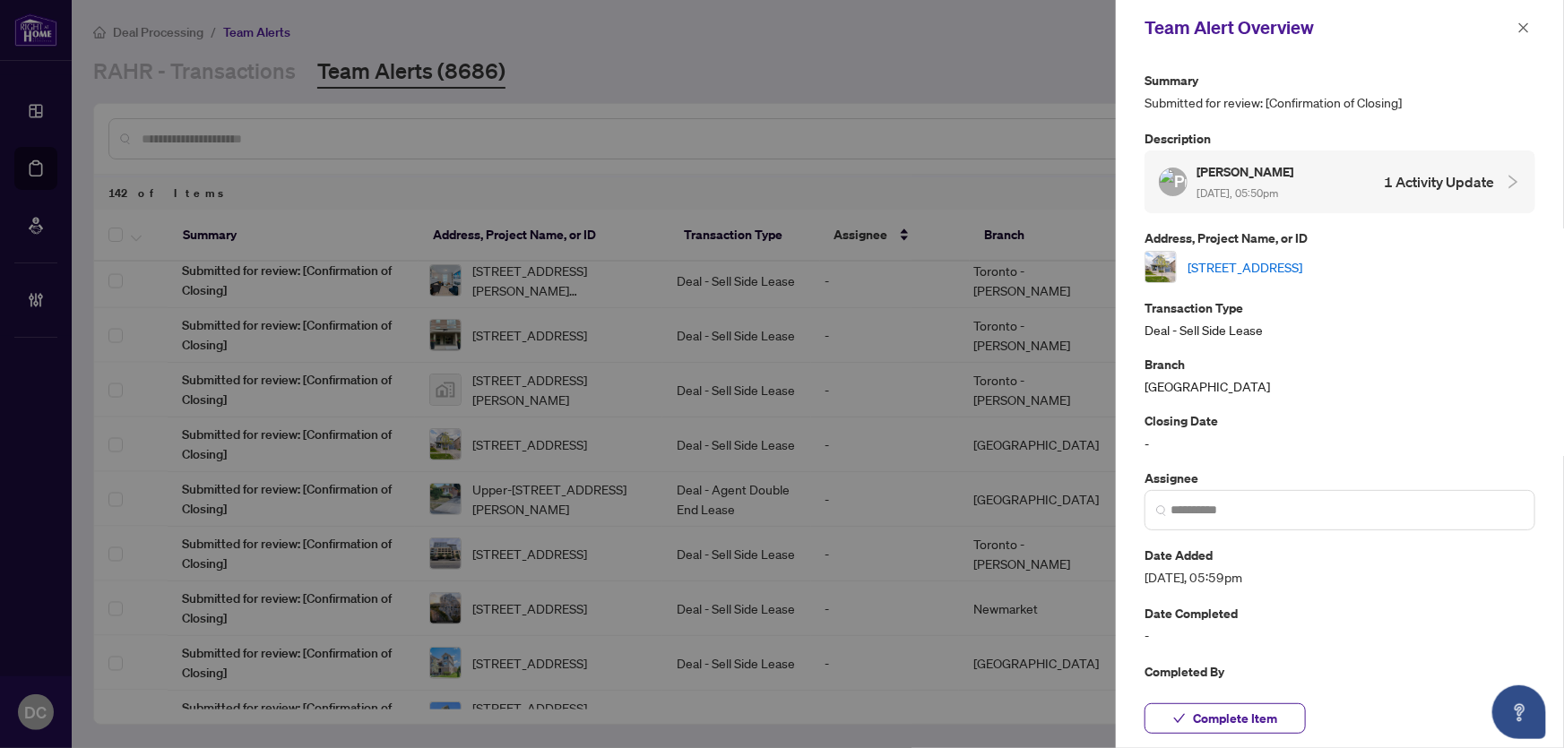
click at [1298, 264] on link "775 Bessy Tr, Milton, Ontario L9T 0G3, Canada" at bounding box center [1245, 267] width 115 height 20
click at [1239, 708] on span "Complete Item" at bounding box center [1235, 719] width 84 height 29
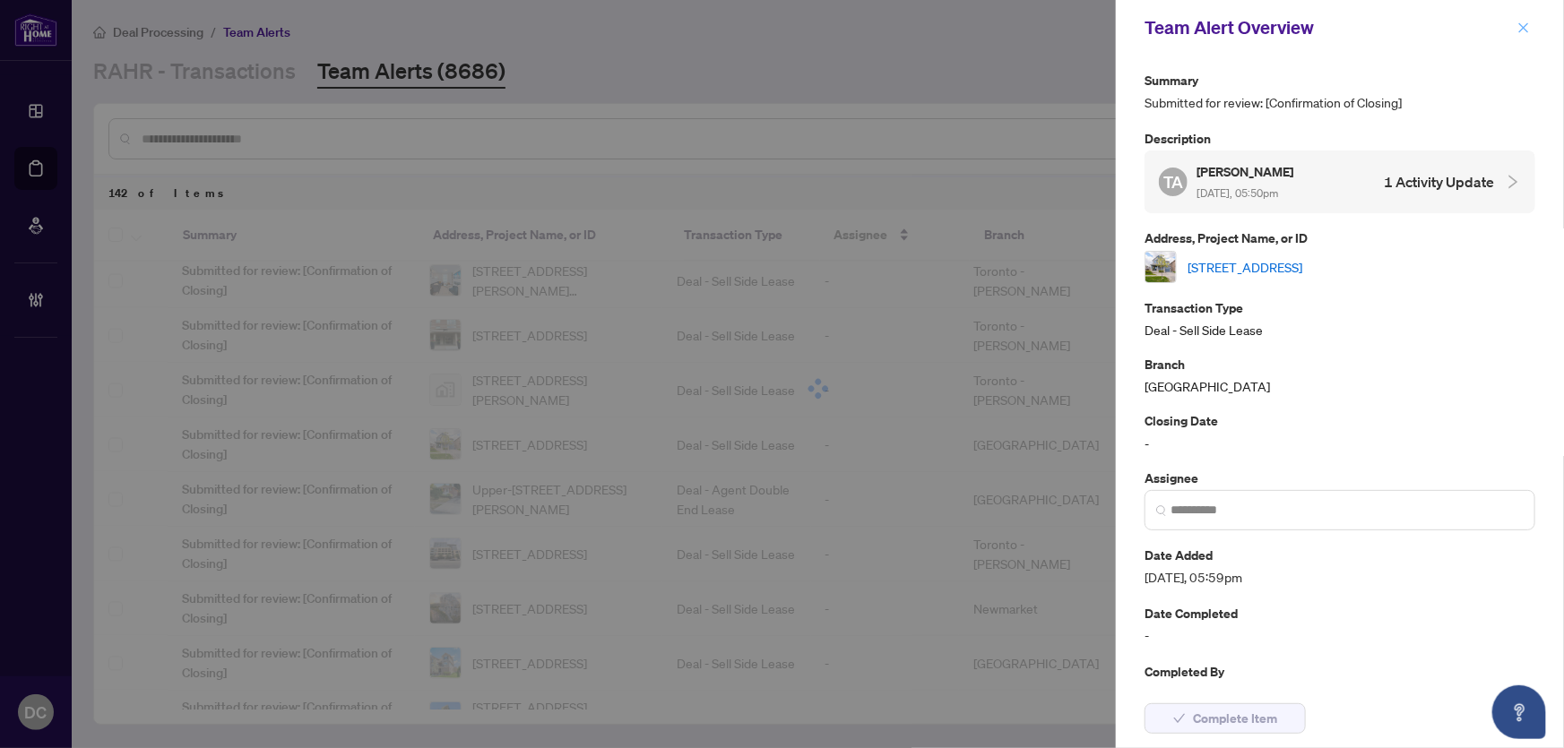
click at [1520, 34] on span "button" at bounding box center [1524, 27] width 13 height 29
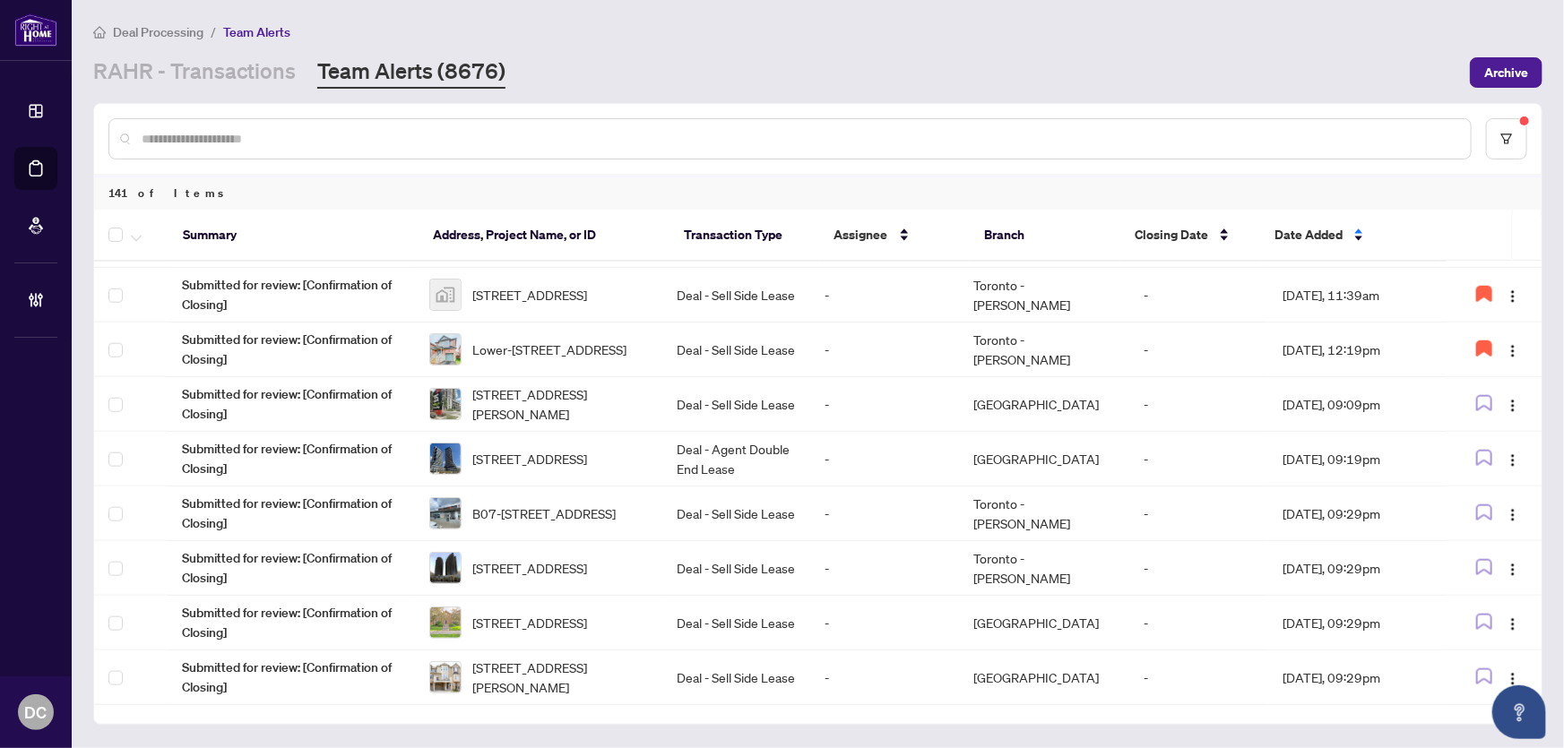
scroll to position [977, 0]
click at [1060, 415] on td "[GEOGRAPHIC_DATA]" at bounding box center [1044, 405] width 170 height 55
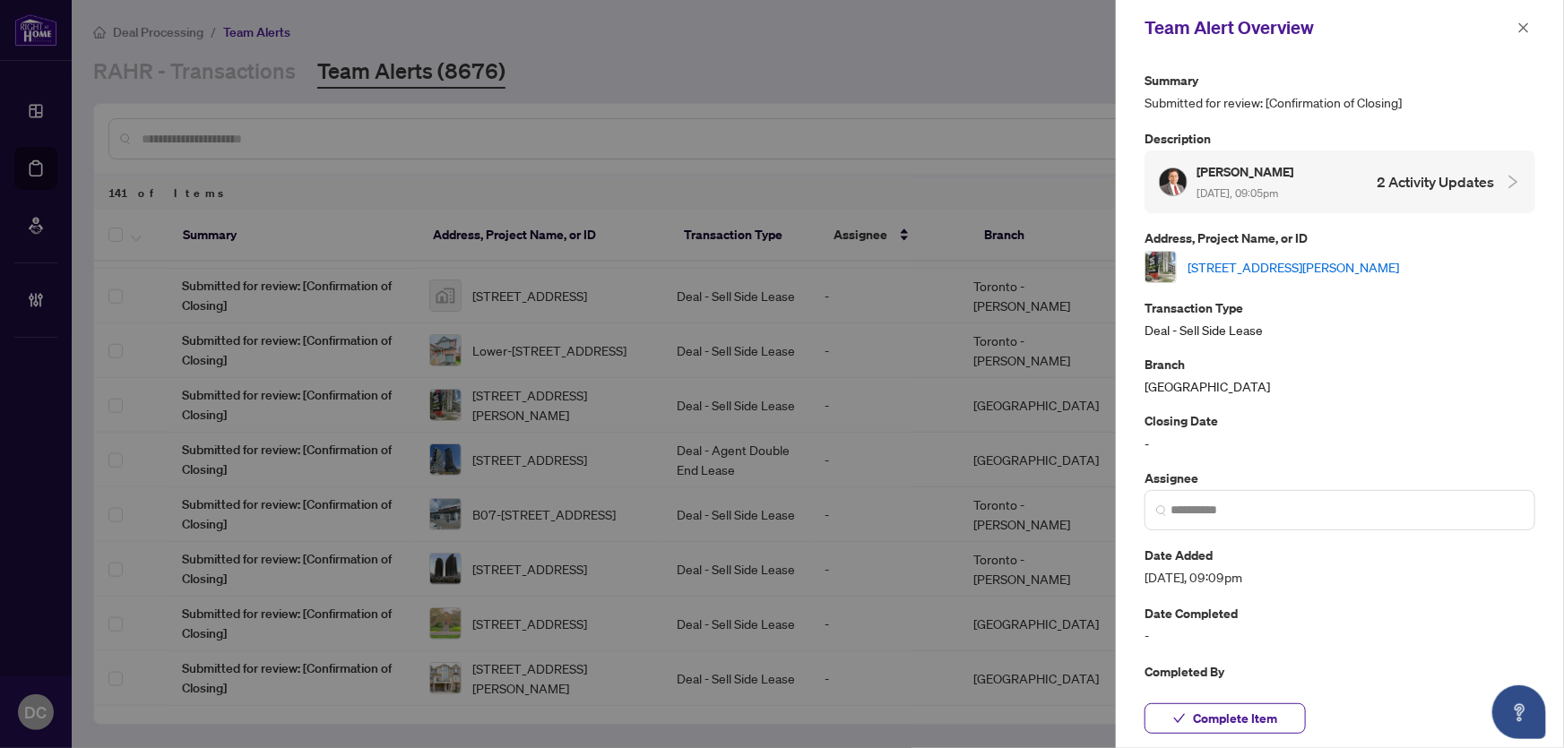
click at [1330, 265] on link "2223-2 Eva Rd, Toronto, Ontario M9C 2A8, Canada" at bounding box center [1294, 267] width 212 height 20
click at [1216, 721] on span "Complete Item" at bounding box center [1235, 719] width 84 height 29
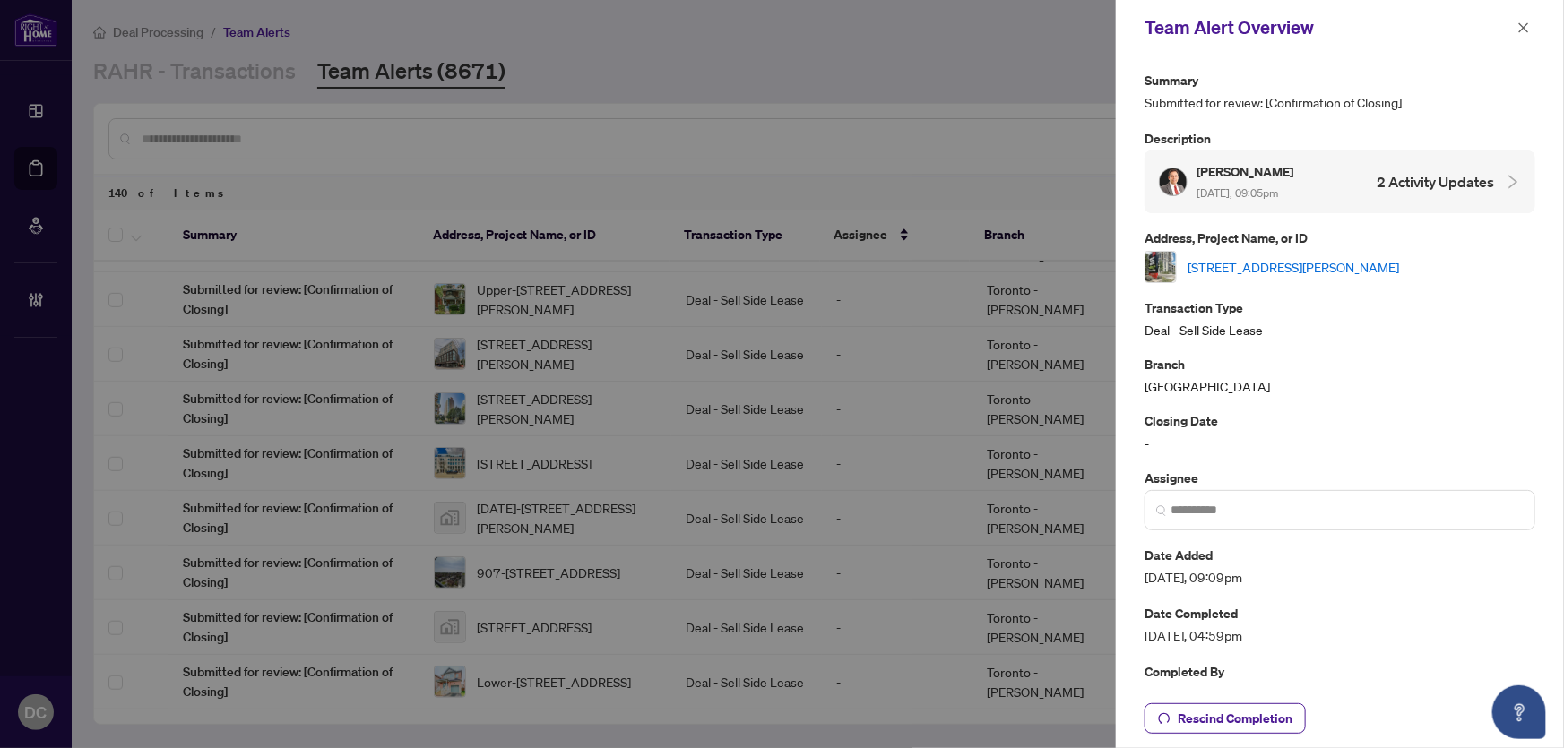
scroll to position [0, 0]
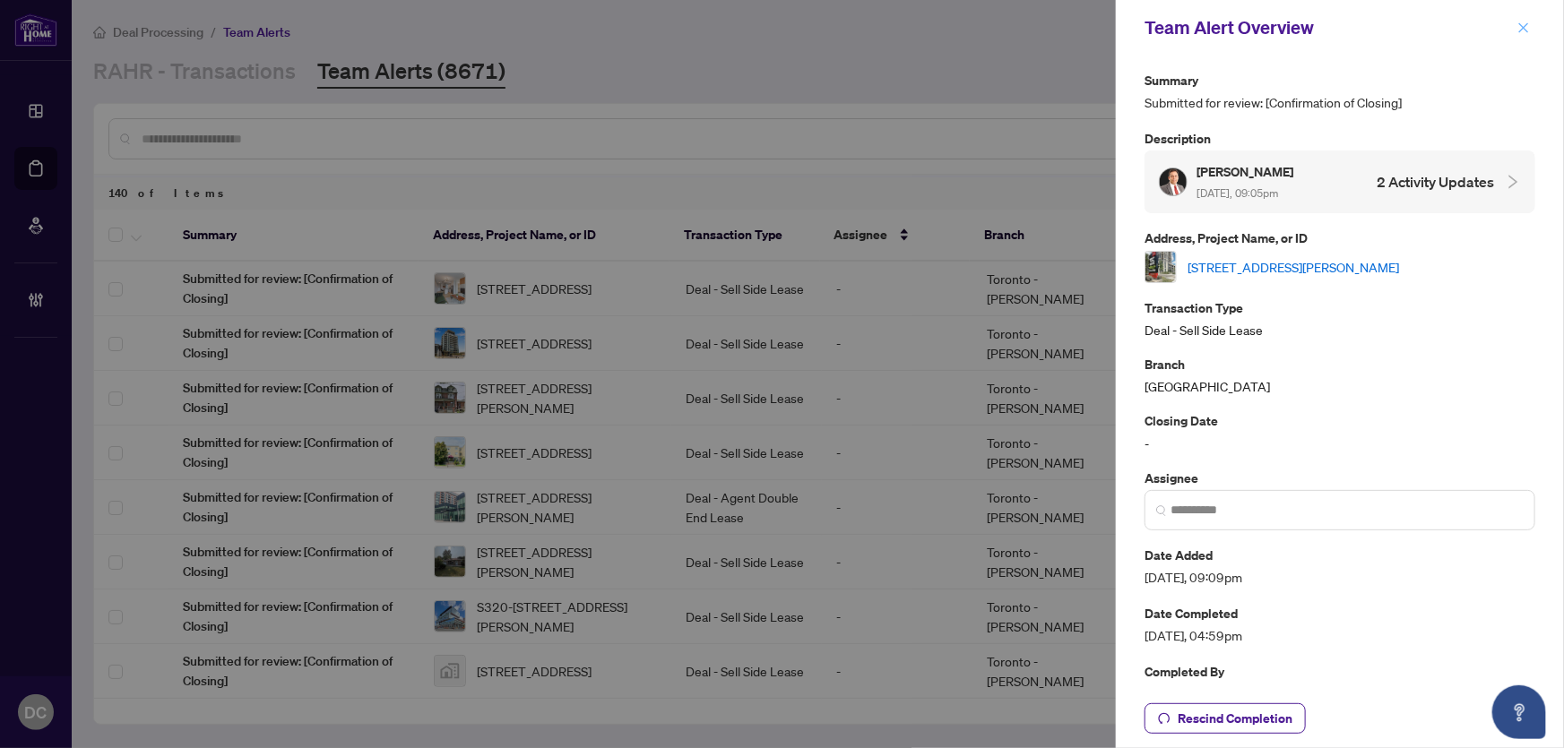
click at [1522, 23] on icon "close" at bounding box center [1524, 28] width 13 height 13
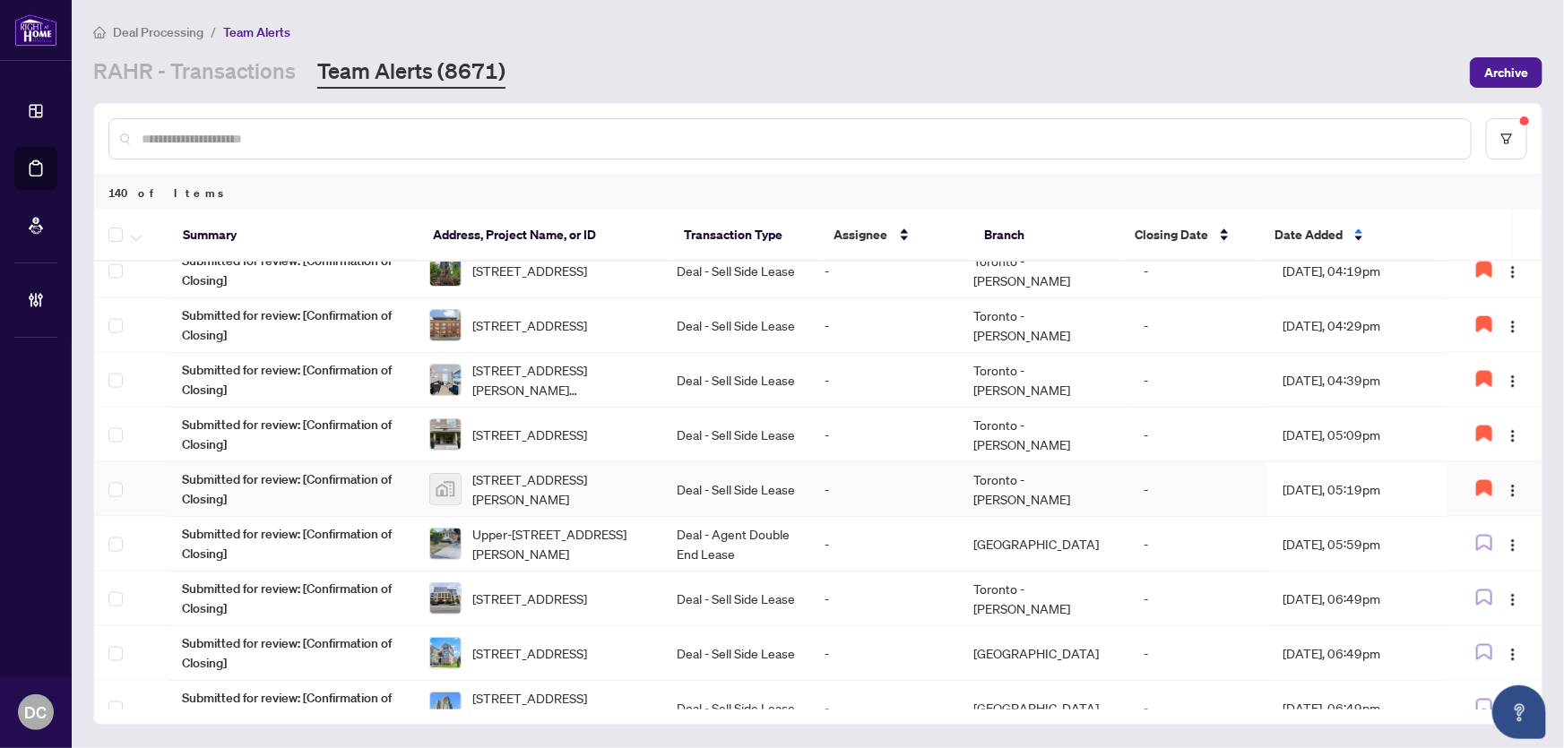
scroll to position [1458, 0]
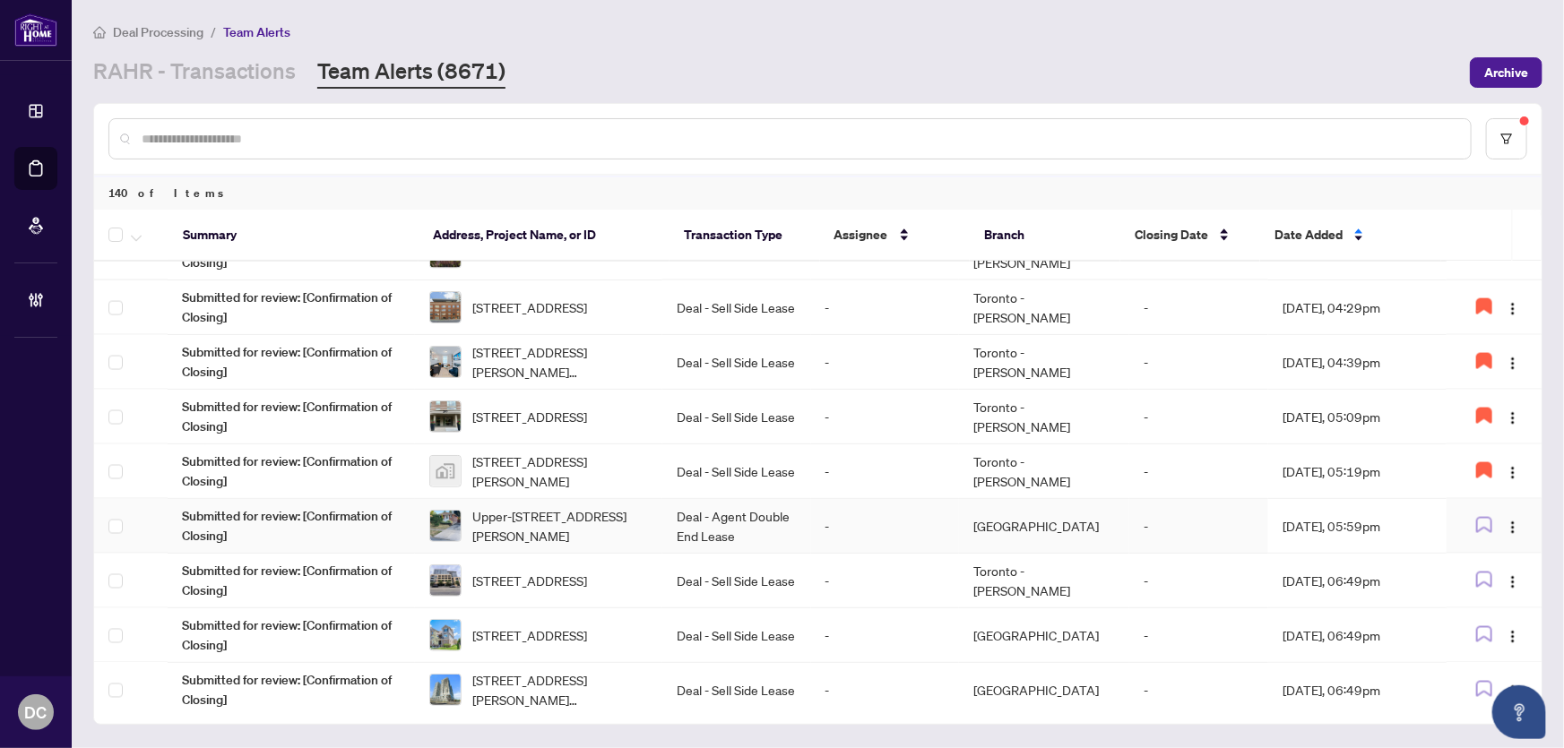
click at [1070, 525] on td "[GEOGRAPHIC_DATA]" at bounding box center [1044, 526] width 170 height 55
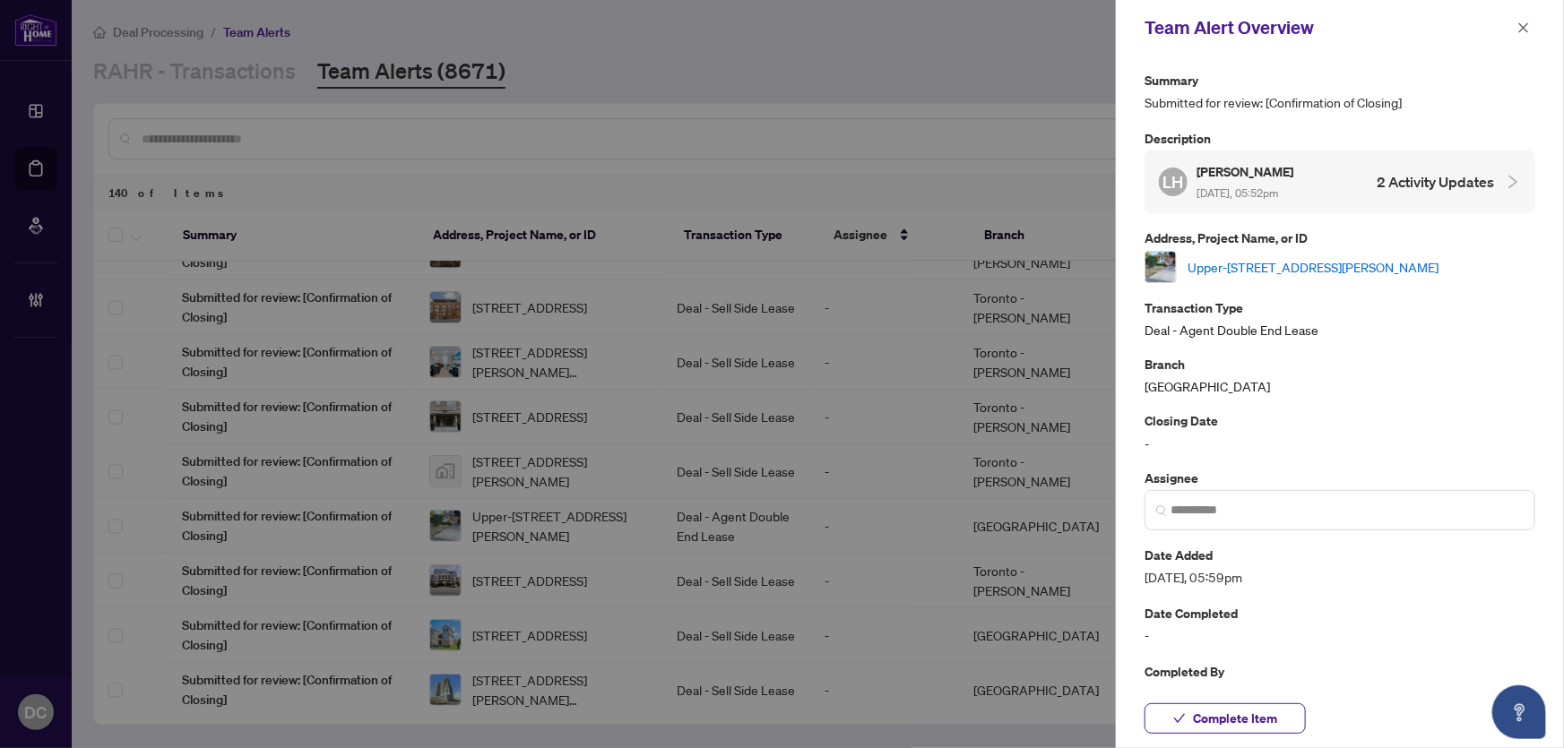
click at [1323, 258] on link "Upper-830 Brucedale Ave, Hamilton, Ontario L8T 1L3, Canada" at bounding box center [1313, 267] width 251 height 20
drag, startPoint x: 1271, startPoint y: 717, endPoint x: 1563, endPoint y: 278, distance: 527.6
click at [1271, 717] on span "Complete Item" at bounding box center [1235, 719] width 84 height 29
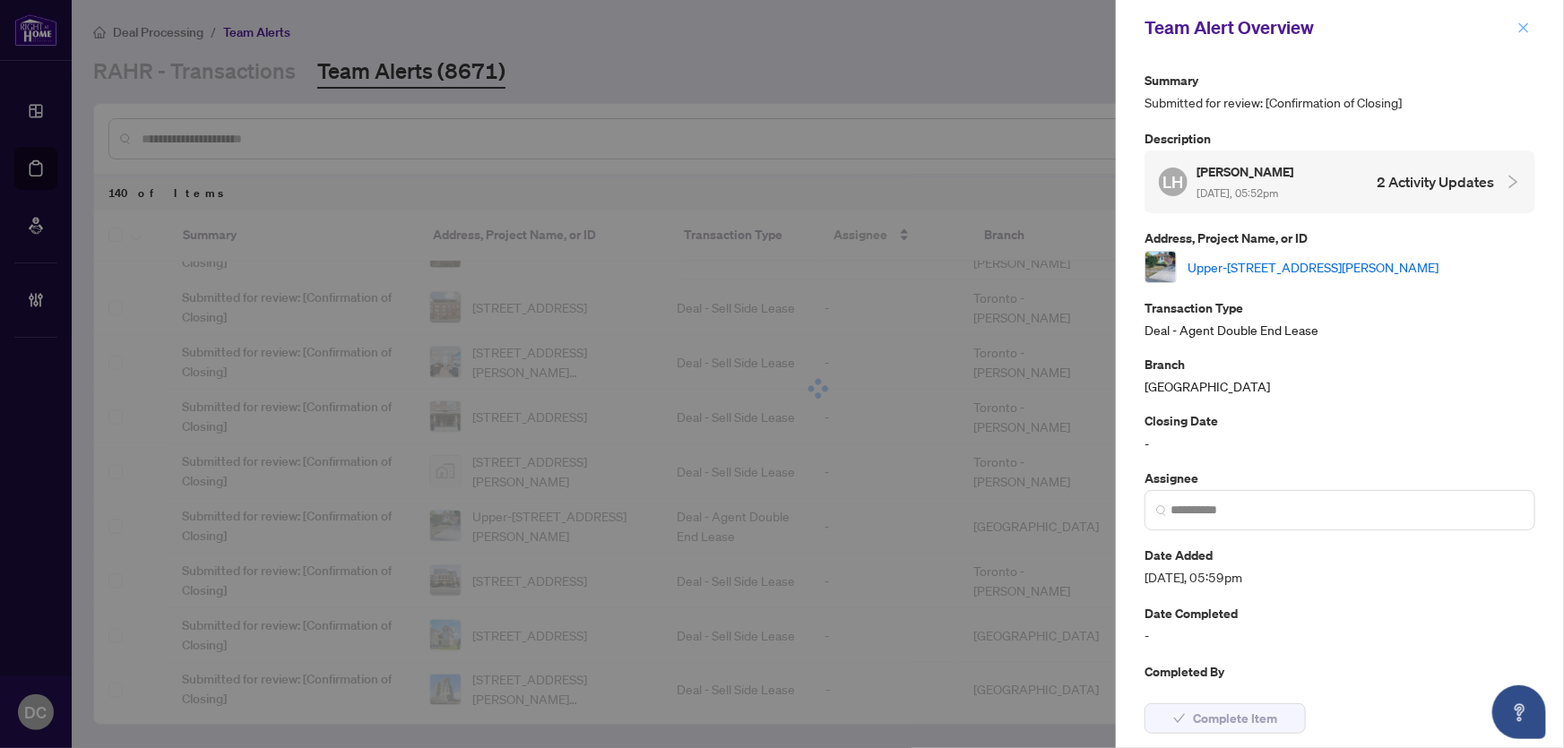
click at [1523, 27] on icon "close" at bounding box center [1524, 28] width 13 height 13
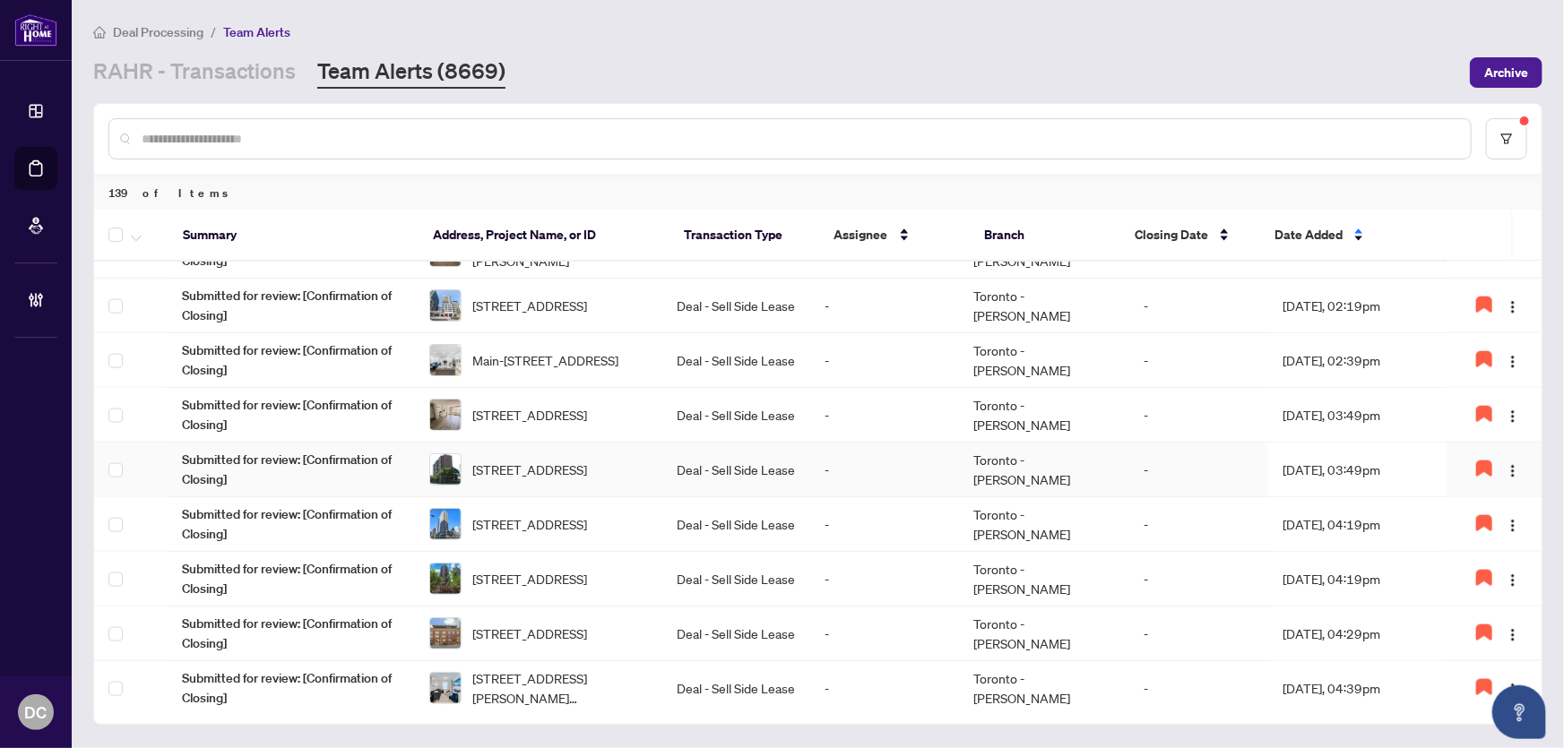
scroll to position [1539, 0]
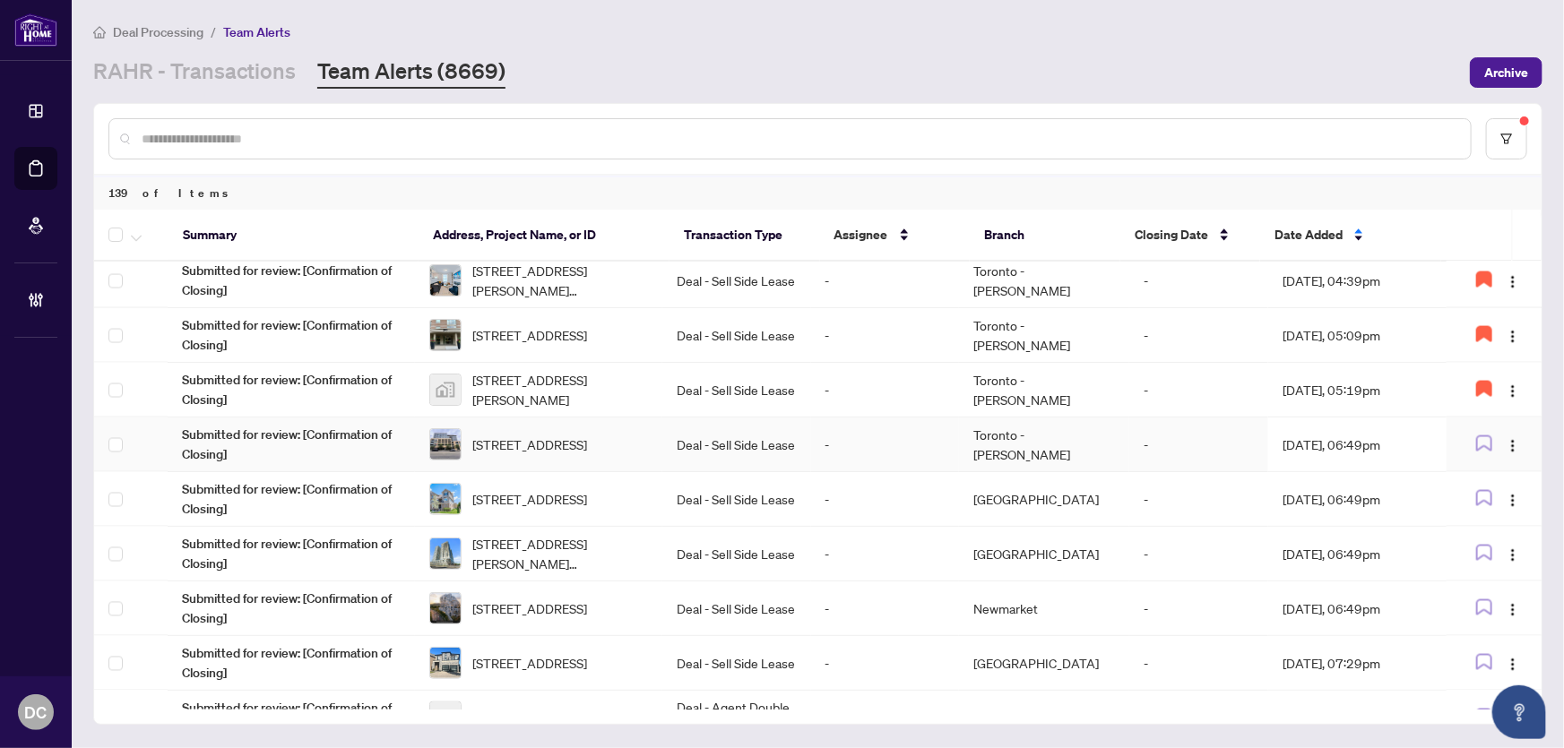
click at [1291, 433] on td "Oct/01/2025, 06:49pm" at bounding box center [1357, 445] width 178 height 55
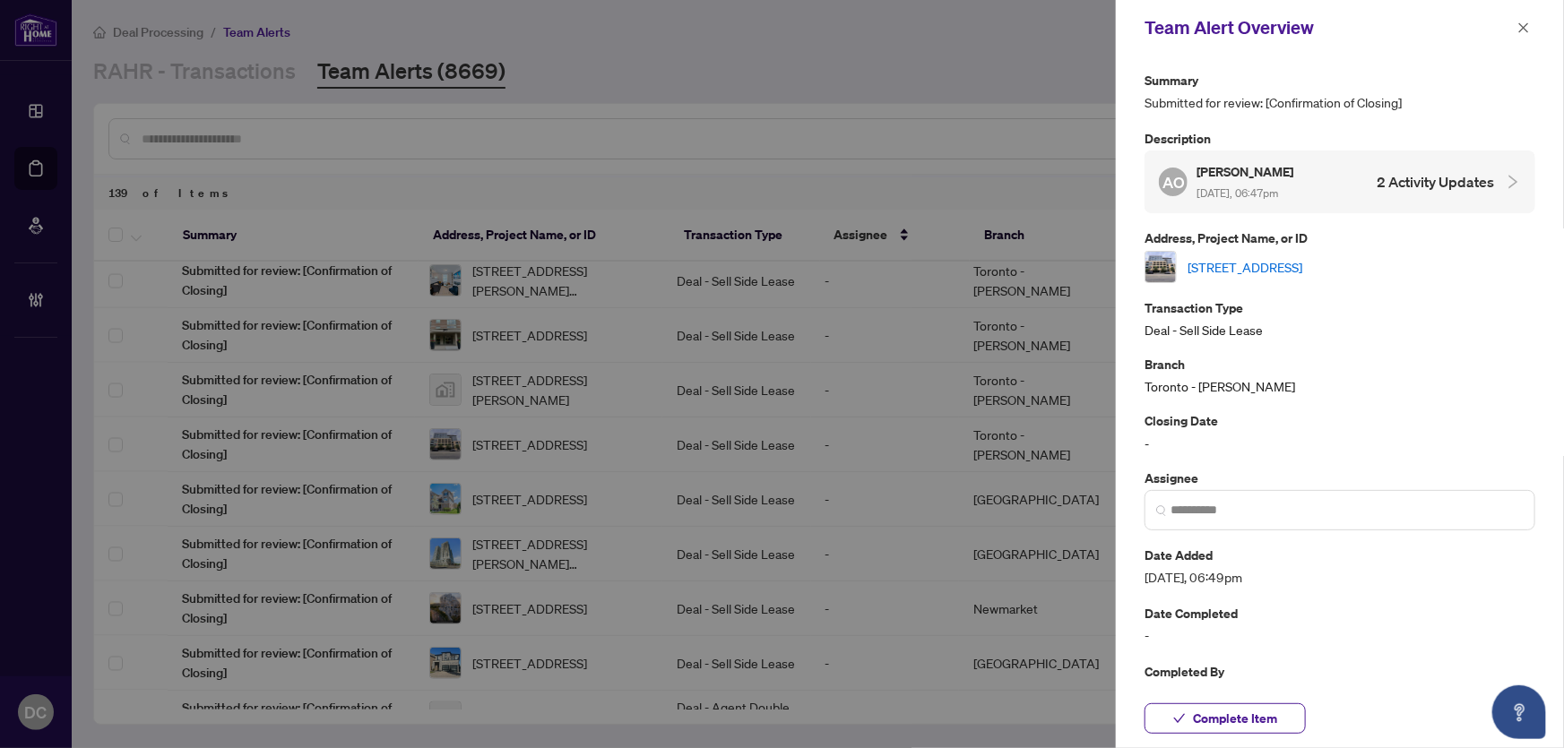
click at [1302, 257] on link "401-630 Queen St, Toronto, Ontario M4M 1G3, Canada" at bounding box center [1245, 267] width 115 height 20
click at [1241, 718] on span "Complete Item" at bounding box center [1235, 719] width 84 height 29
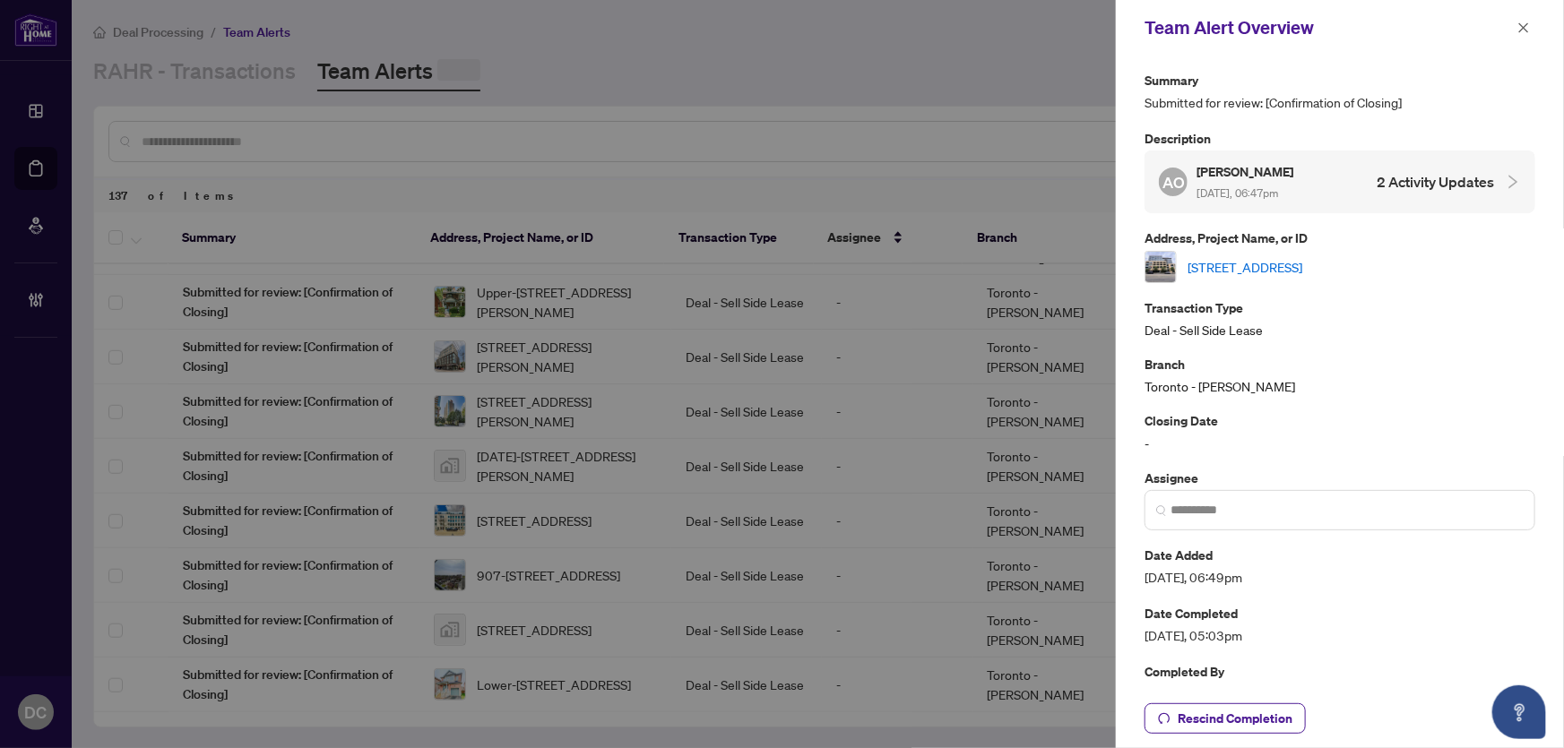
scroll to position [0, 0]
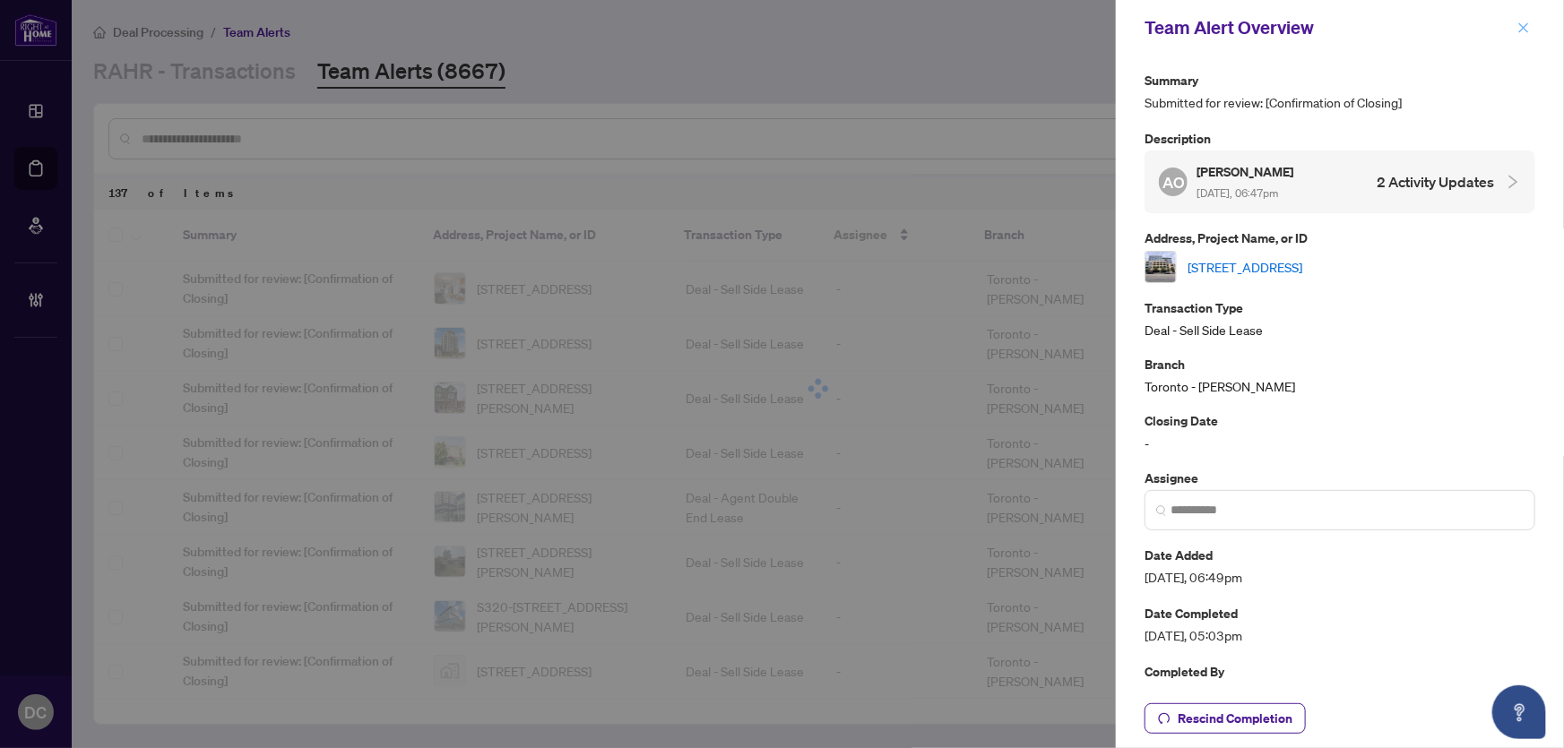
click at [1530, 20] on span "button" at bounding box center [1524, 27] width 13 height 29
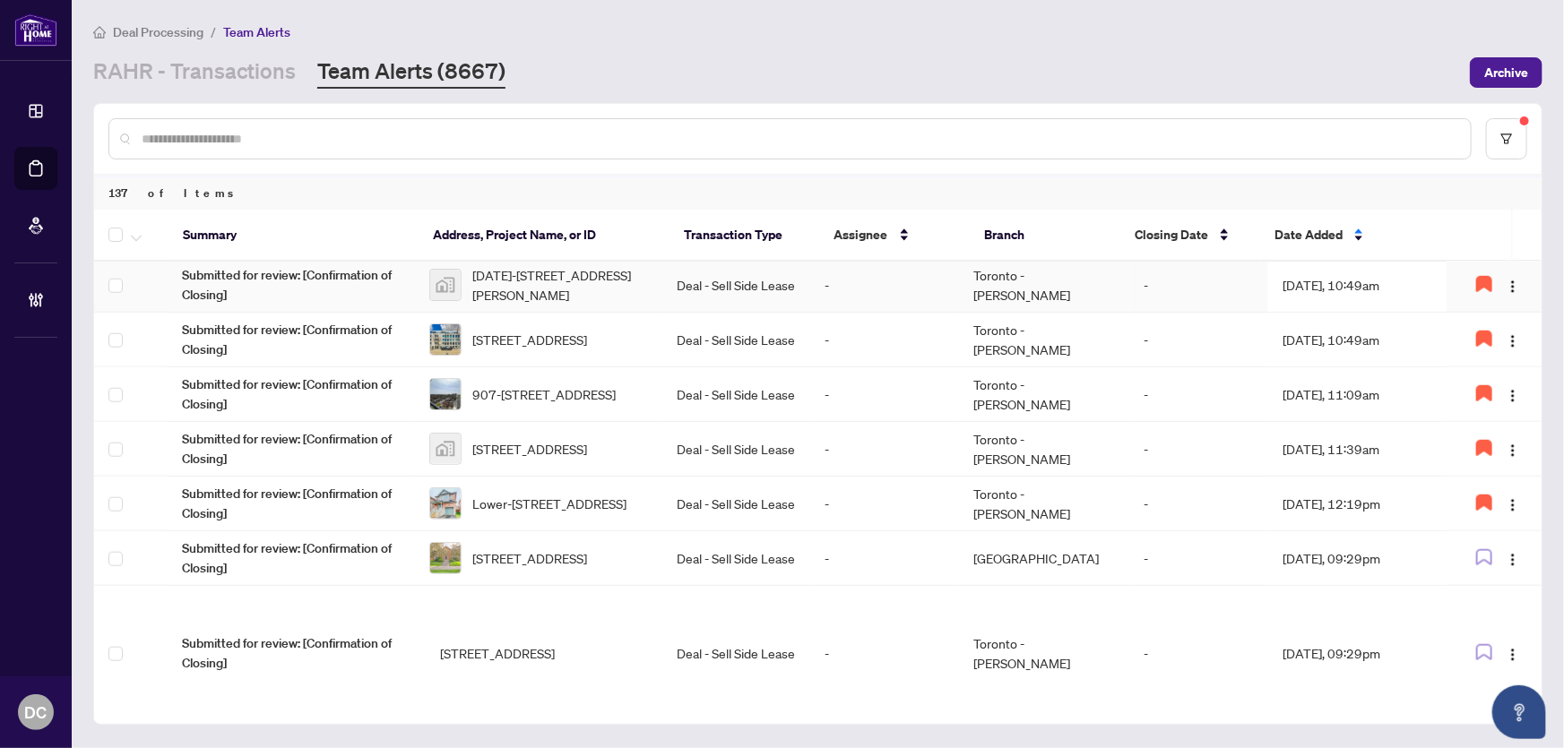
scroll to position [1059, 0]
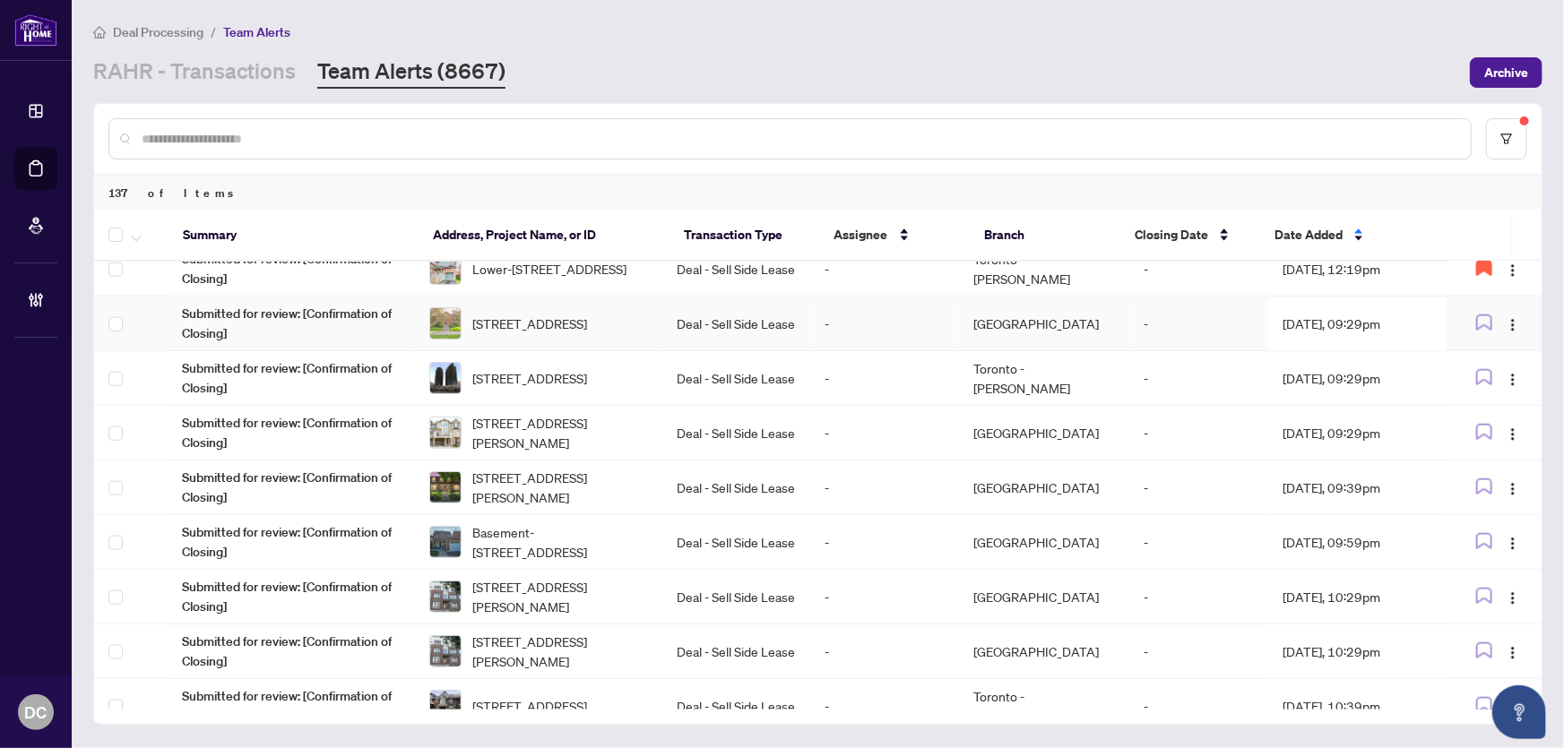
click at [1212, 323] on td "-" at bounding box center [1198, 324] width 139 height 55
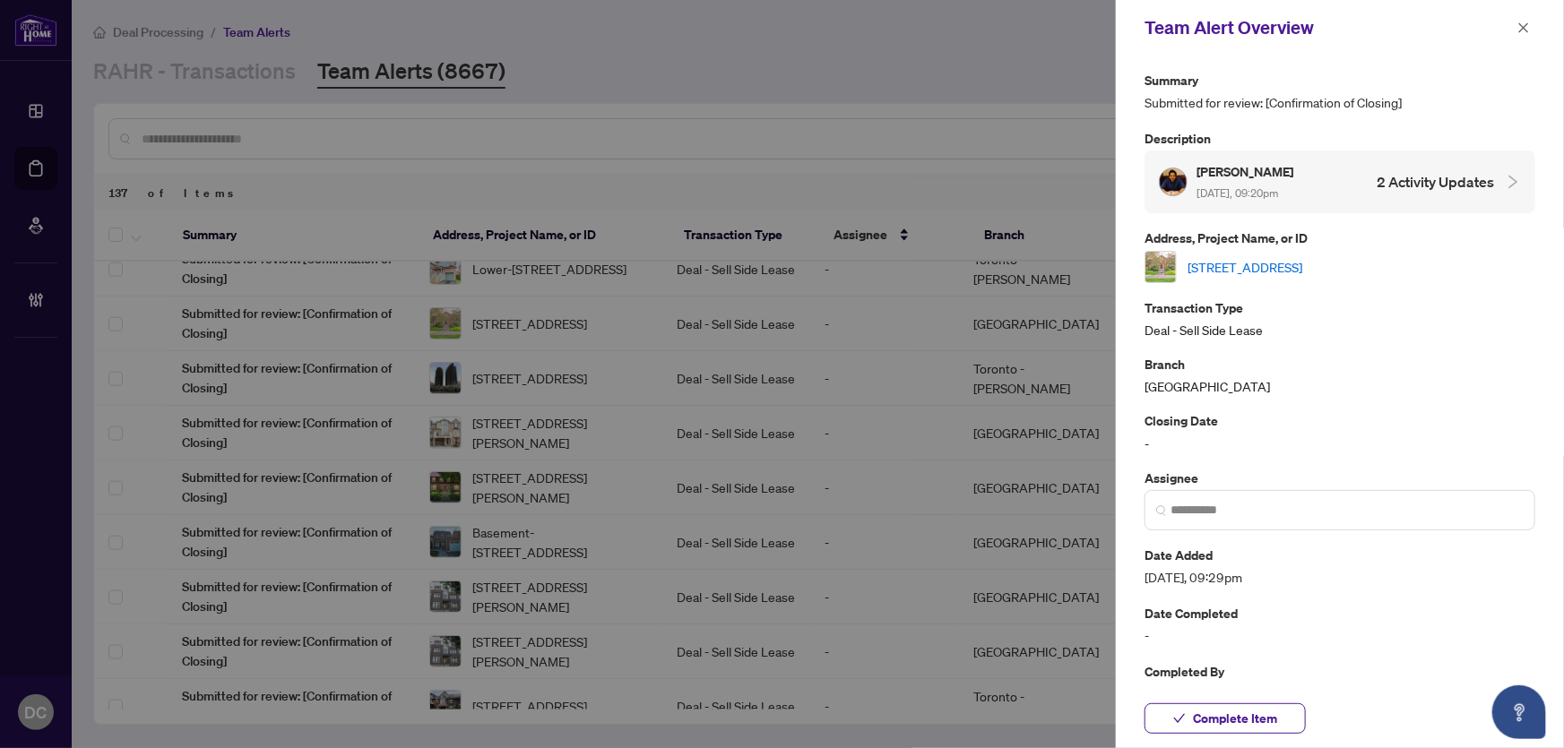
click at [1237, 262] on link "2279 Grand Ravine Dr, Oakville, Ontario L6H 6A9, Canada" at bounding box center [1245, 267] width 115 height 20
click at [1277, 717] on button "Complete Item" at bounding box center [1225, 719] width 161 height 30
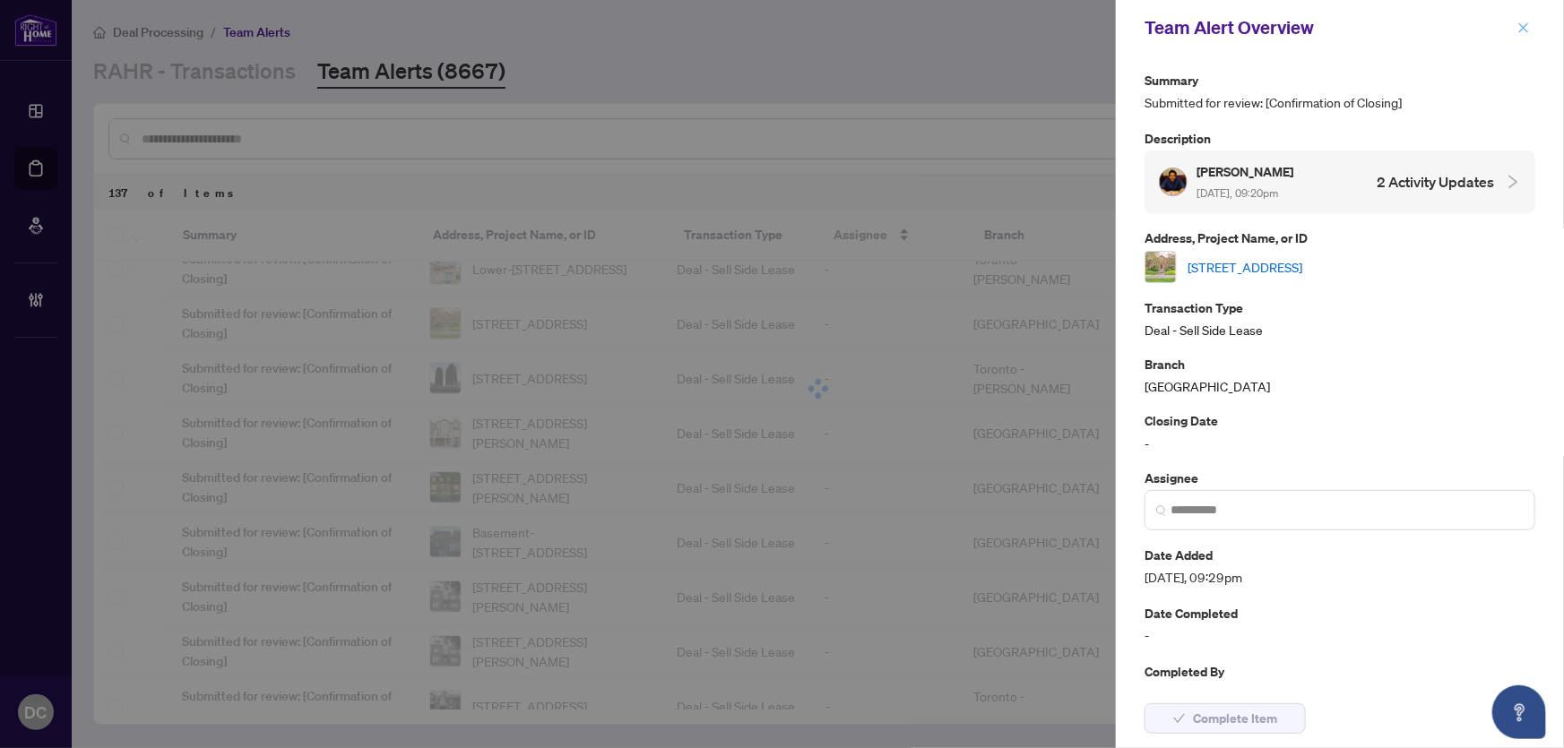
click at [1523, 23] on icon "close" at bounding box center [1524, 28] width 13 height 13
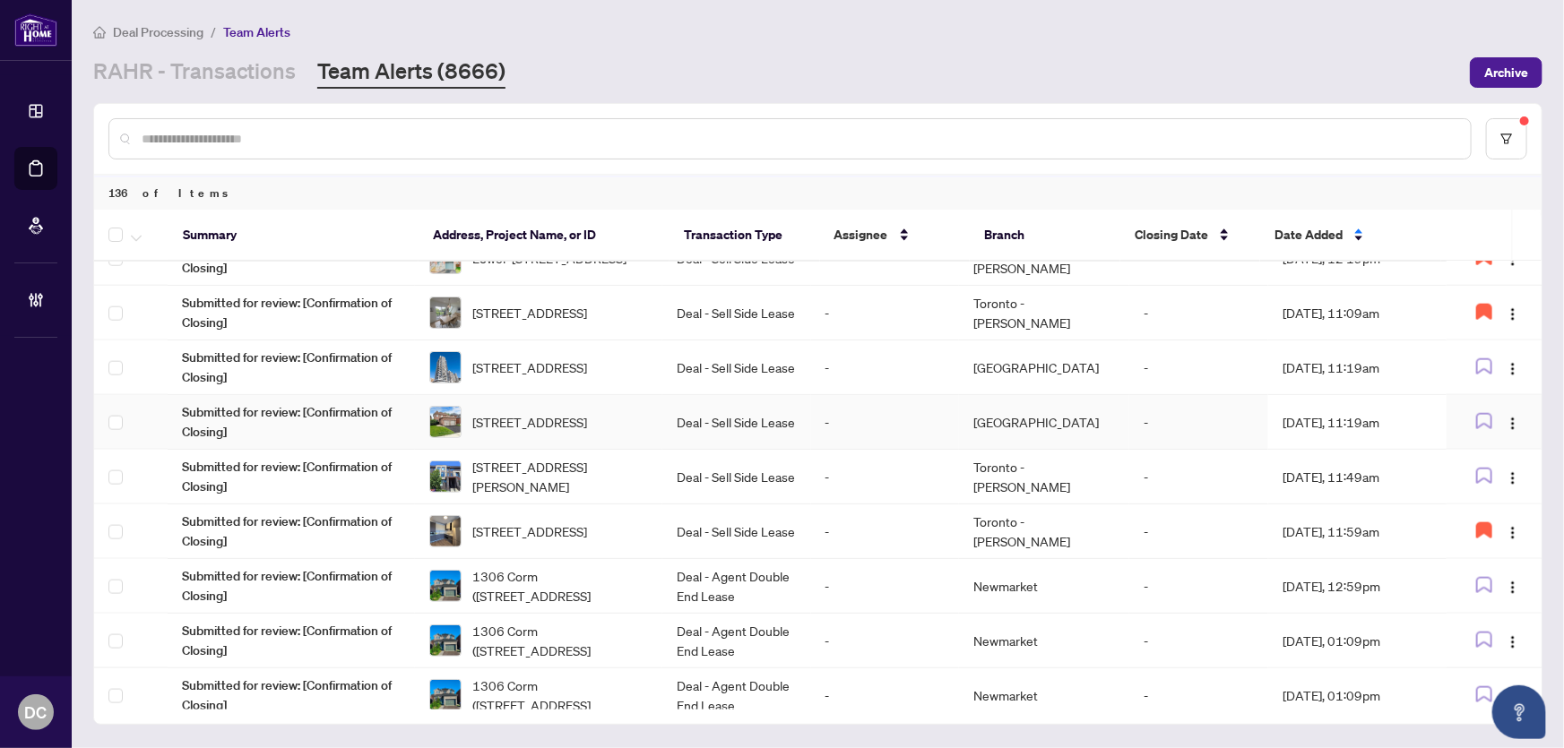
scroll to position [977, 0]
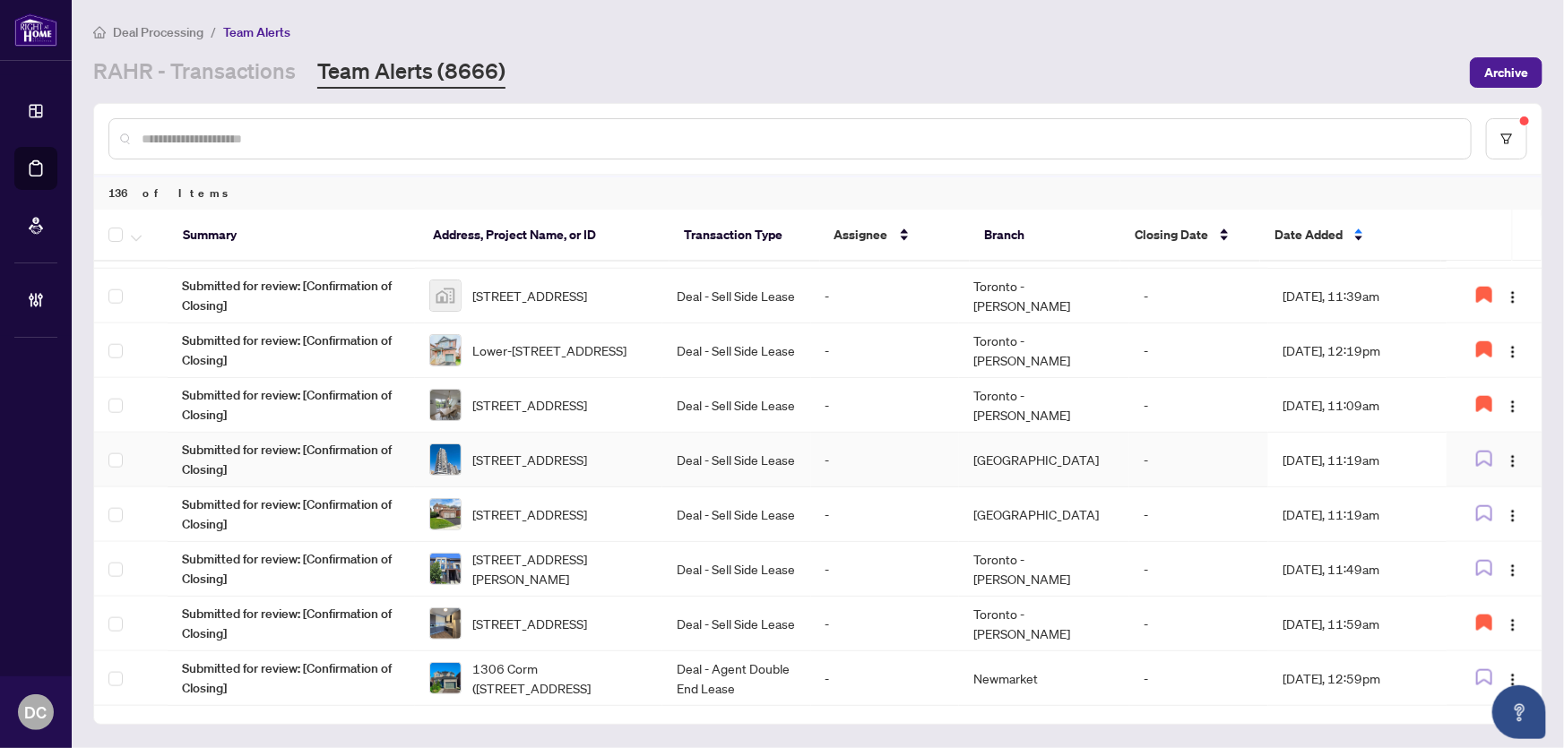
click at [1293, 447] on td "Oct/02/2025, 11:19am" at bounding box center [1357, 460] width 178 height 55
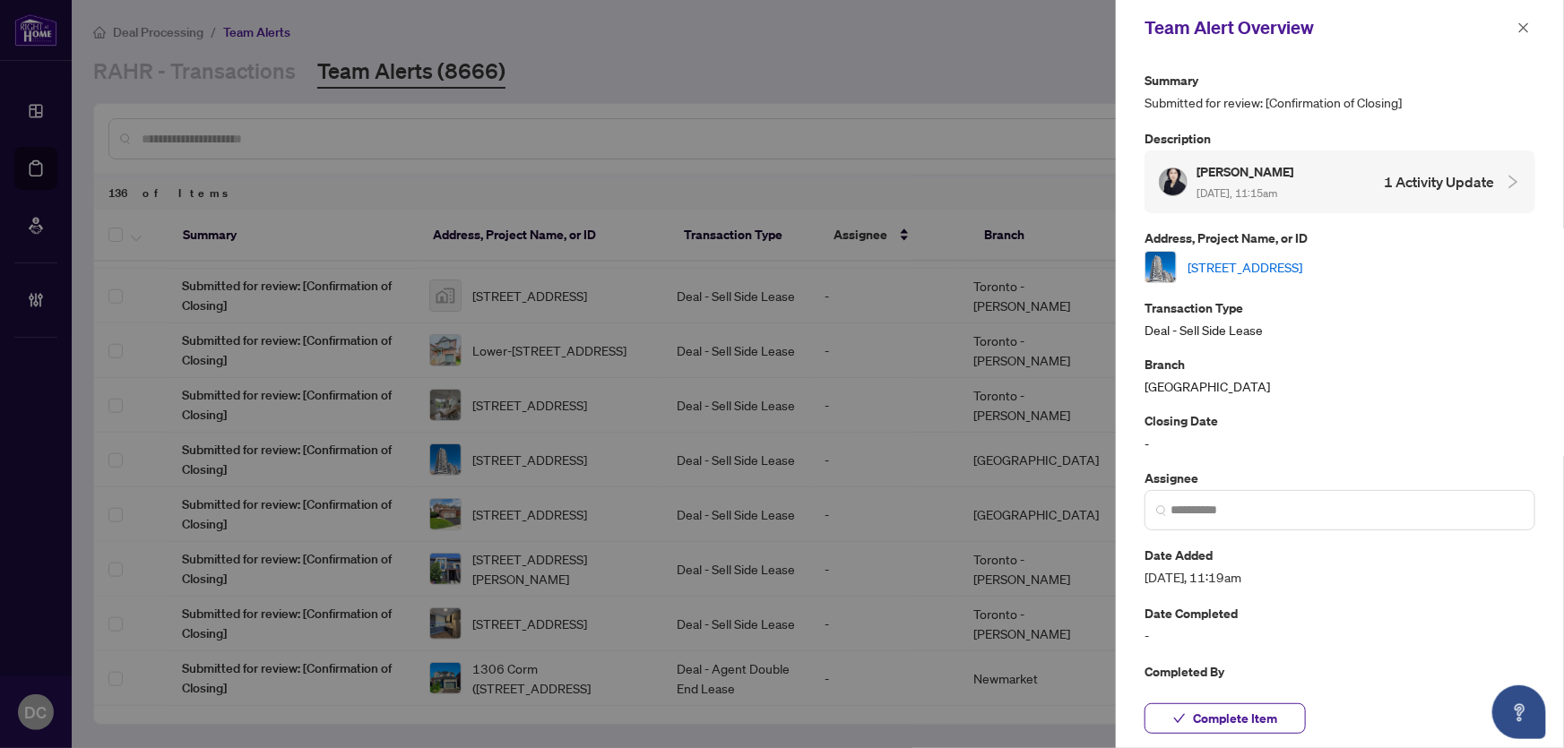
click at [1257, 263] on link "2901-75 Canterbury Pl, Toronto, Ontario M2N 2N1, Canada" at bounding box center [1245, 267] width 115 height 20
click at [1524, 26] on icon "close" at bounding box center [1524, 28] width 13 height 13
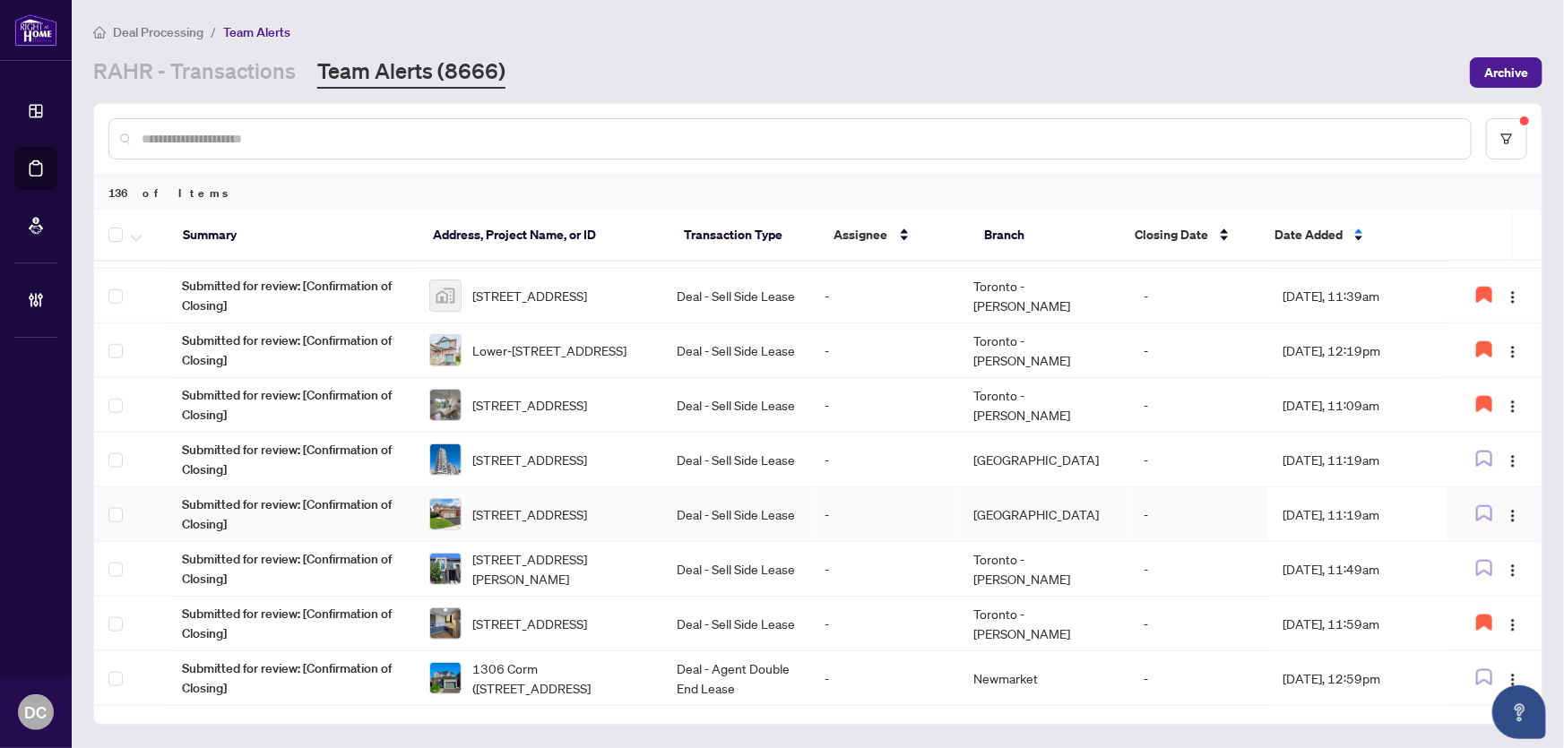
click at [1406, 508] on td "Oct/02/2025, 11:19am" at bounding box center [1357, 515] width 178 height 55
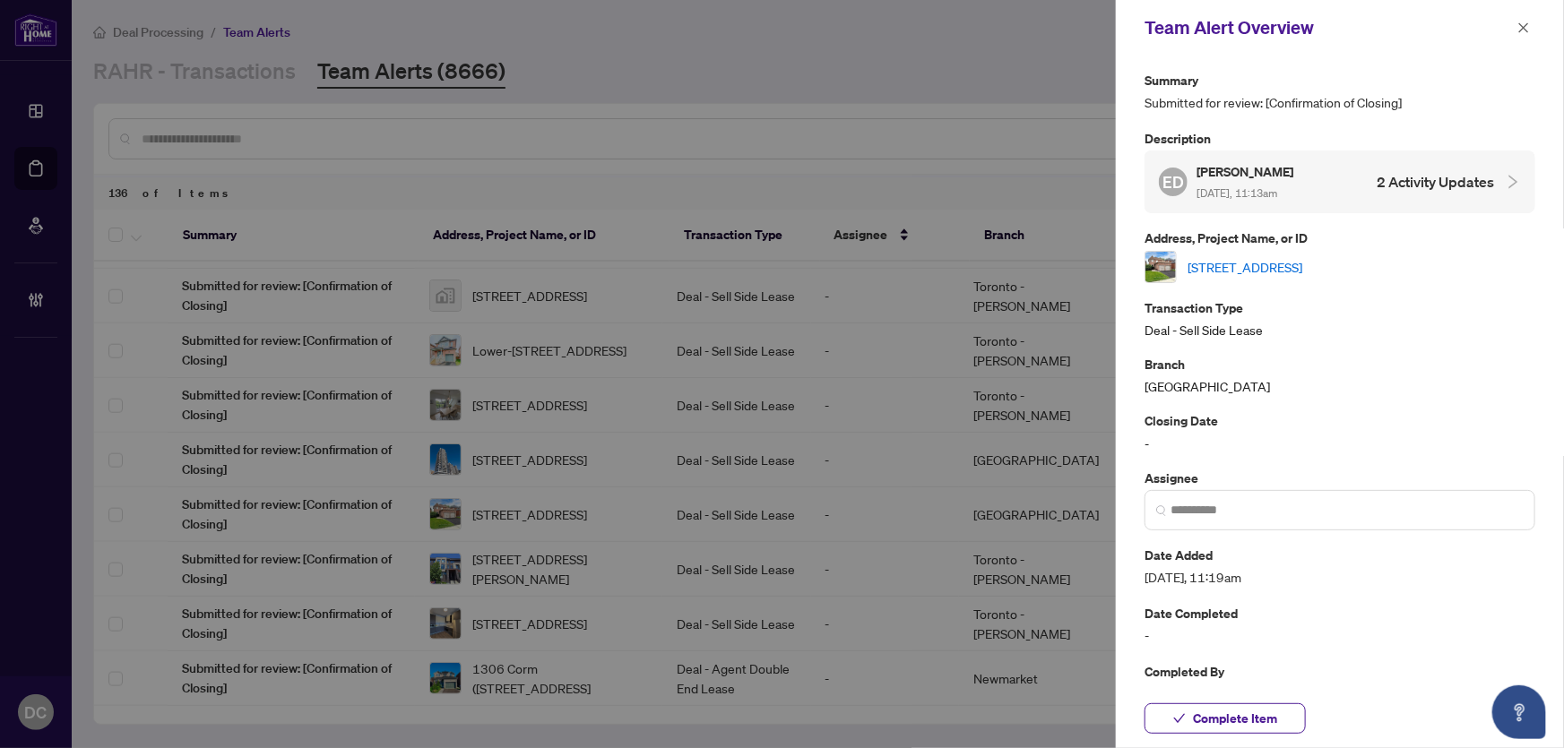
click at [1379, 278] on div "64 Larratt Lane, Richmond Hill, Ontario L4C 0E7, Canada" at bounding box center [1340, 267] width 391 height 32
click at [1302, 269] on link "64 Larratt Lane, Richmond Hill, Ontario L4C 0E7, Canada" at bounding box center [1245, 267] width 115 height 20
click at [1532, 30] on button "button" at bounding box center [1523, 28] width 23 height 22
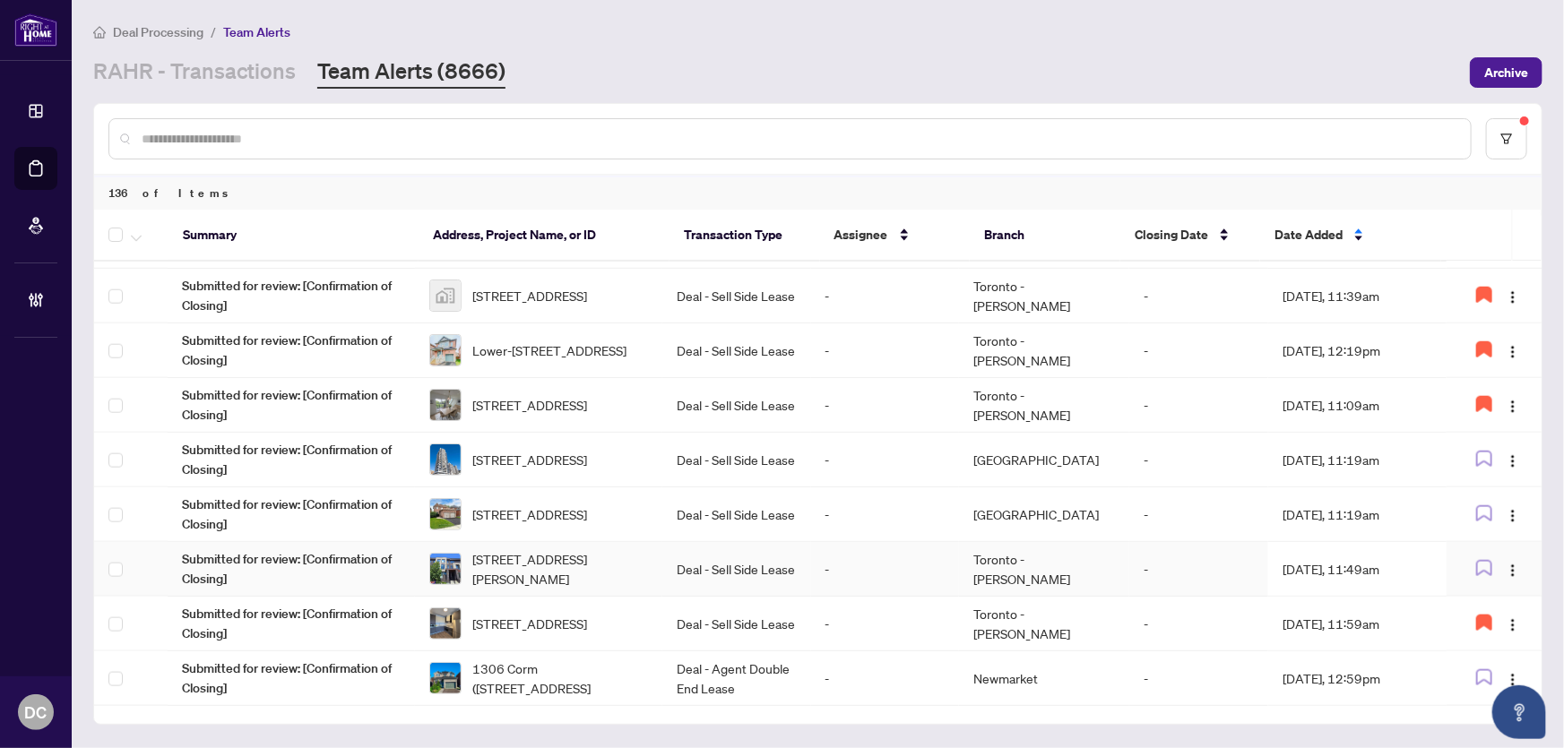
click at [867, 571] on td "-" at bounding box center [885, 569] width 149 height 55
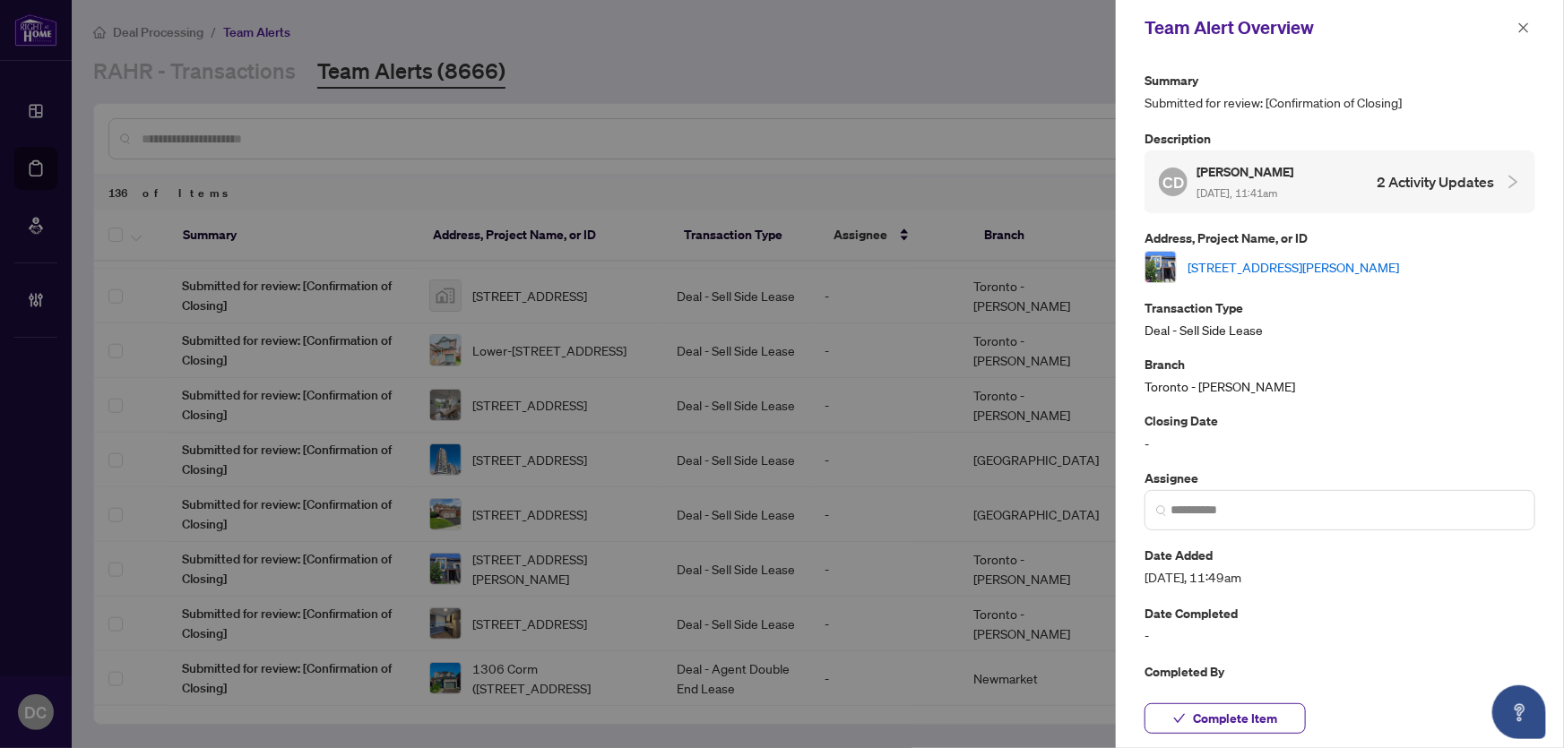
click at [1298, 269] on link "1-1758 Lawrence Ave, Toronto, Ontario M6L 3C4, Canada" at bounding box center [1294, 267] width 212 height 20
click at [1527, 22] on icon "close" at bounding box center [1524, 28] width 13 height 13
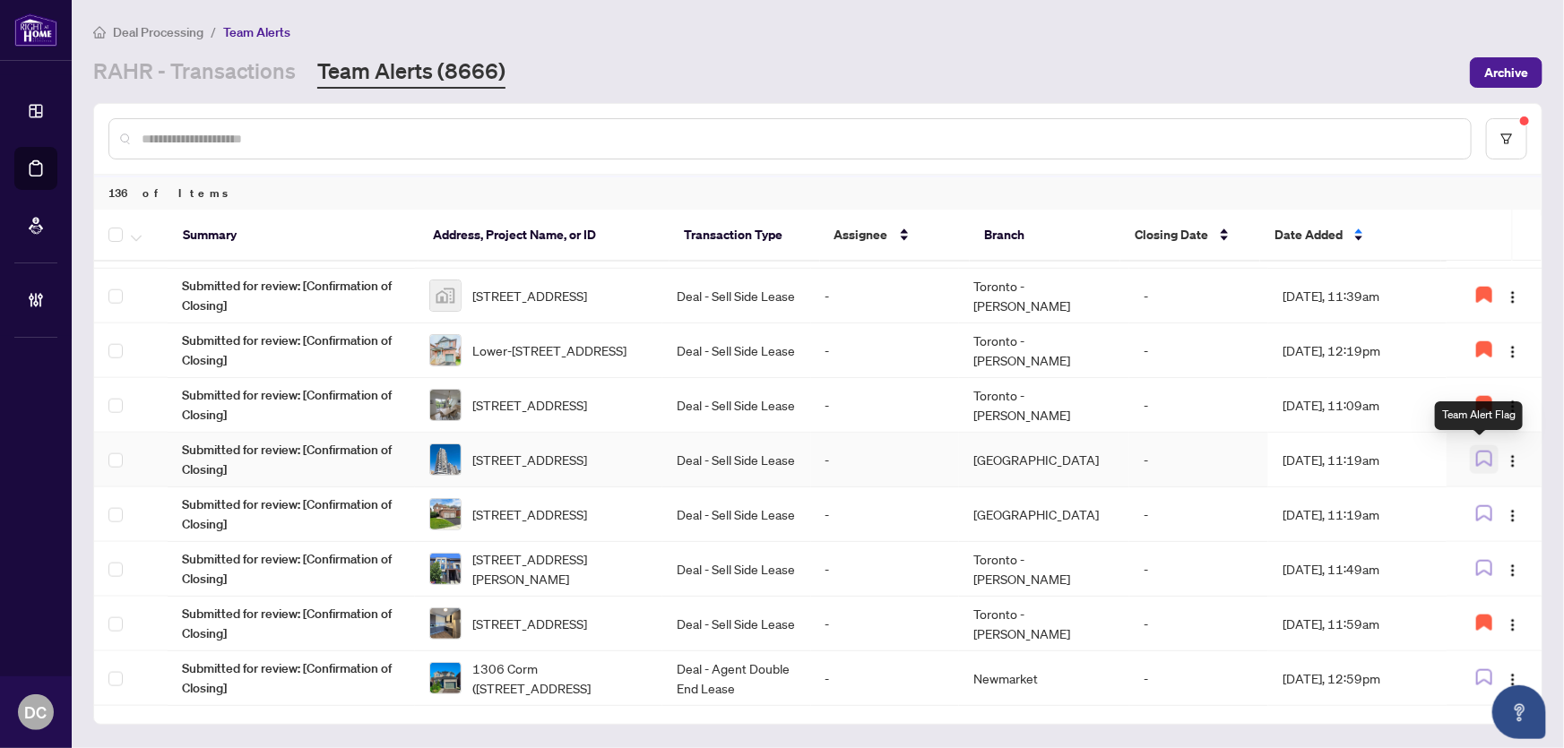
click at [1476, 451] on icon "button" at bounding box center [1484, 459] width 16 height 16
click at [1481, 452] on icon "button" at bounding box center [1484, 459] width 14 height 14
click at [1476, 565] on icon "button" at bounding box center [1484, 568] width 16 height 16
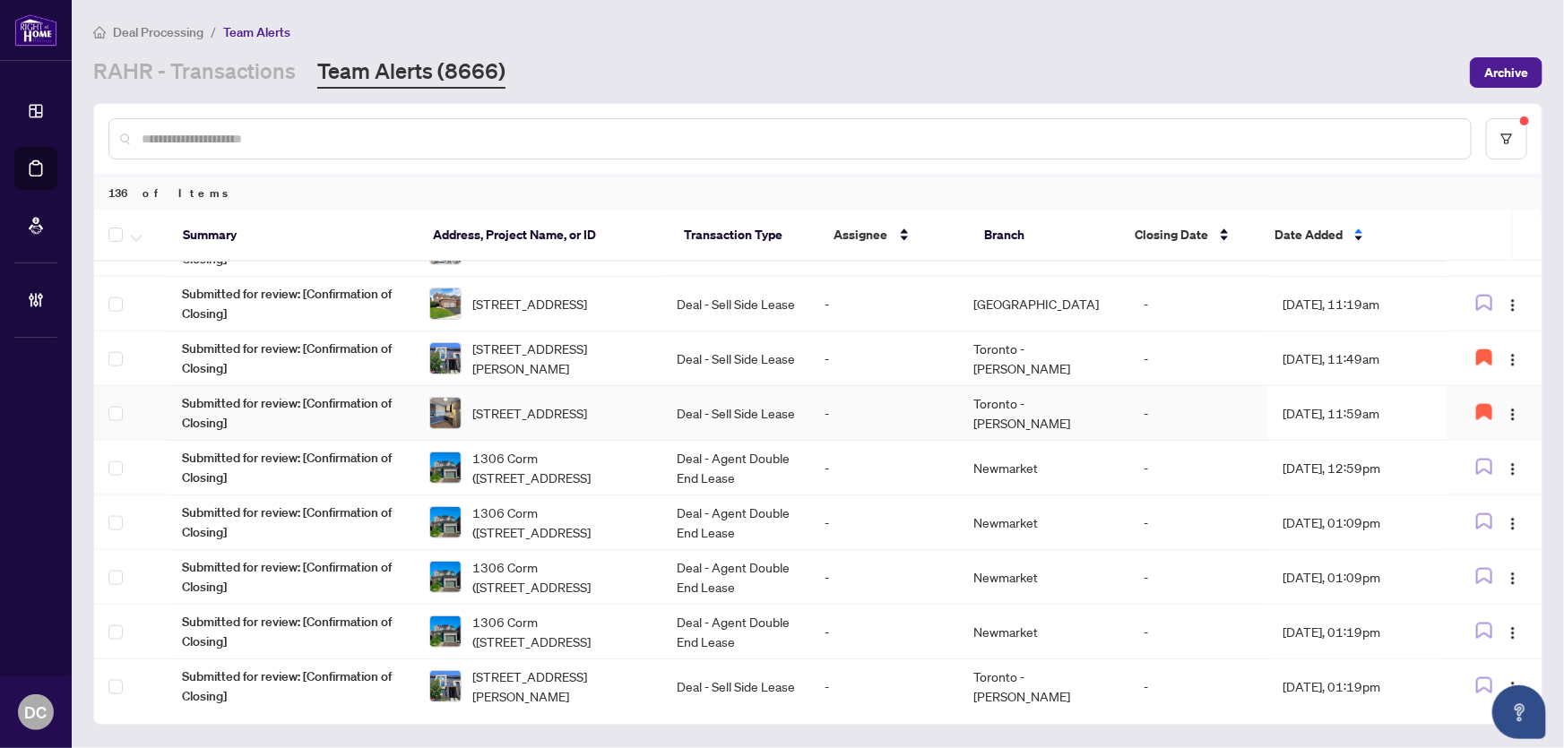
scroll to position [1222, 0]
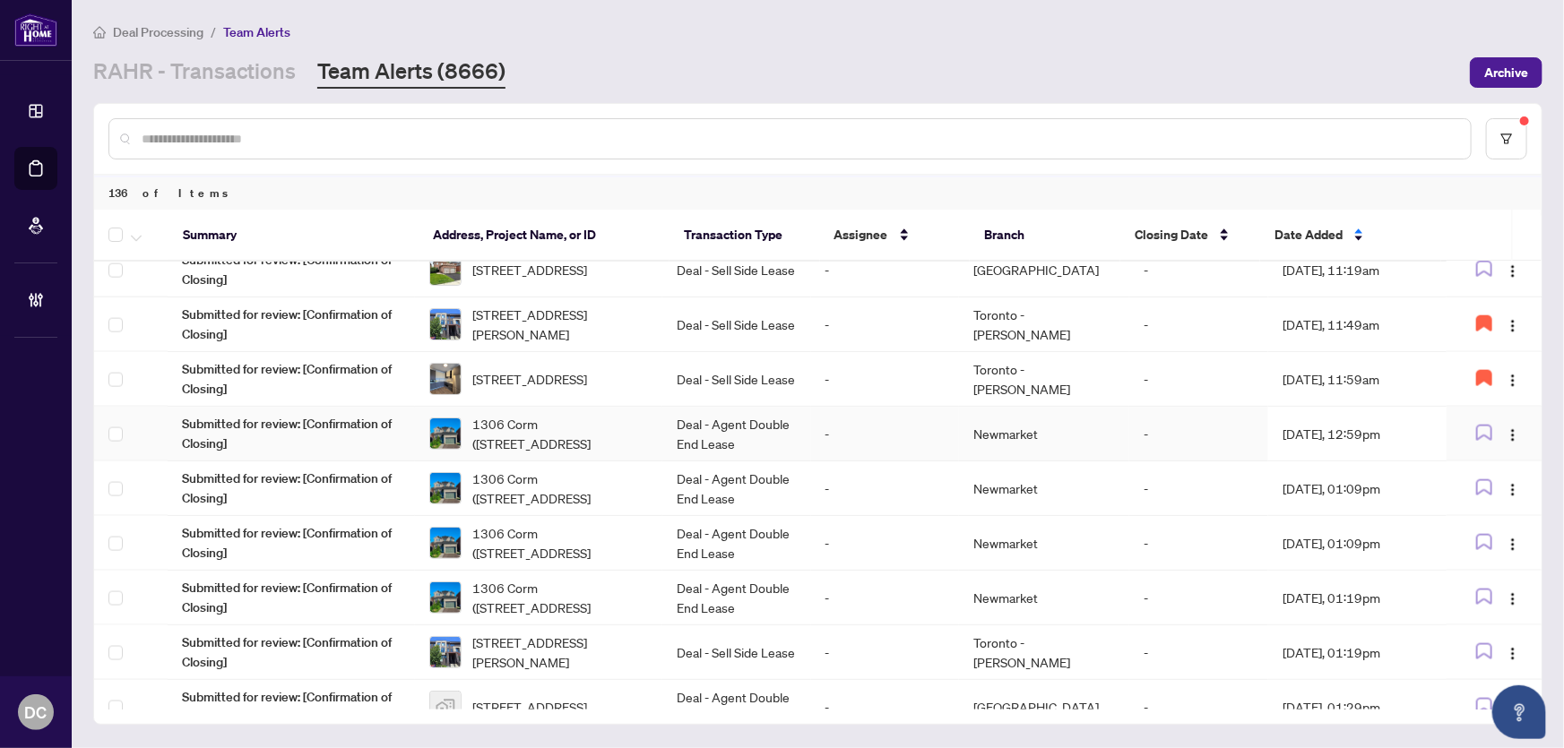
click at [1351, 428] on td "[DATE], 12:59pm" at bounding box center [1357, 434] width 178 height 55
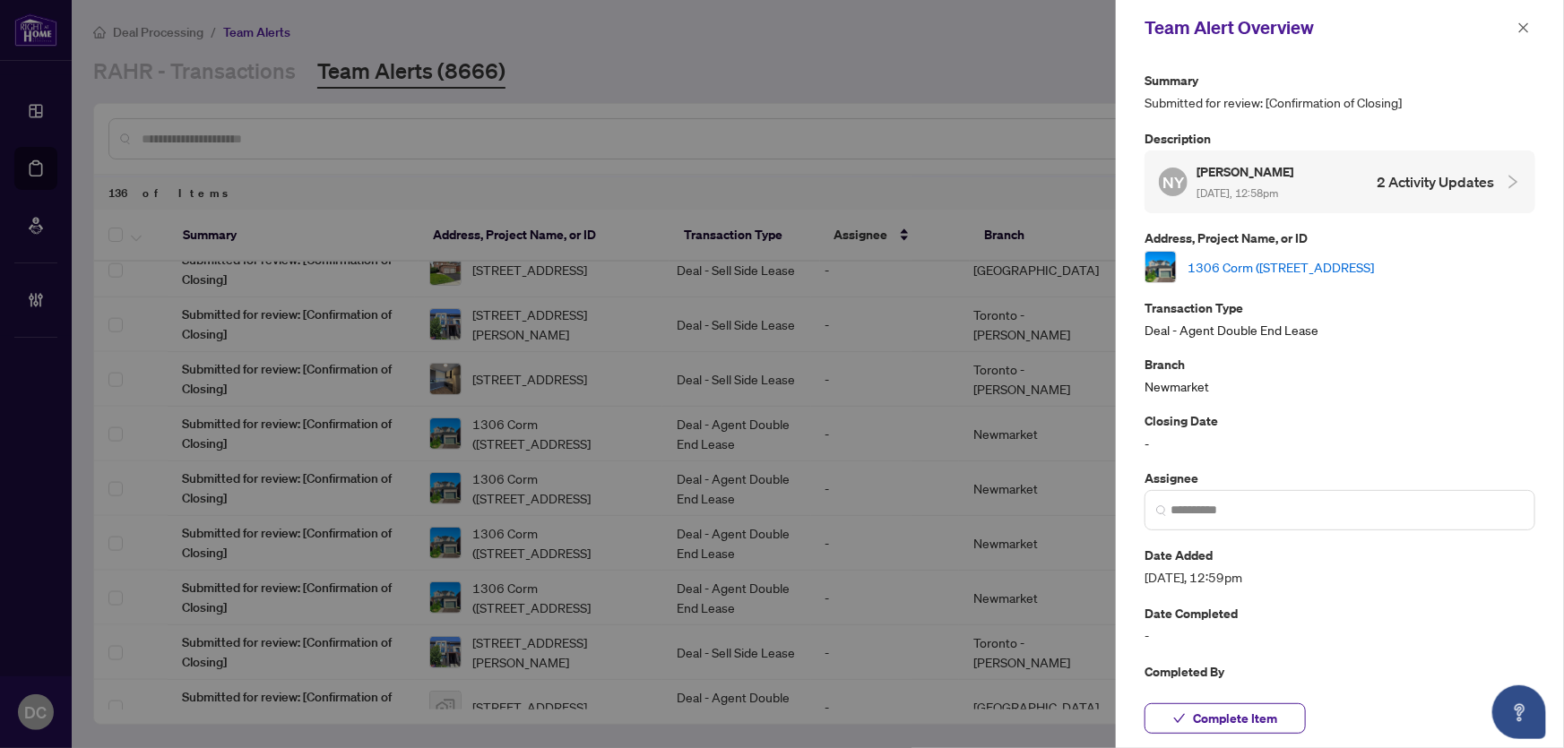
click at [1318, 259] on link "1306 Corm (main and 2nd) St, Innisfil, Ontario L9S 0B6, Canada" at bounding box center [1281, 267] width 186 height 20
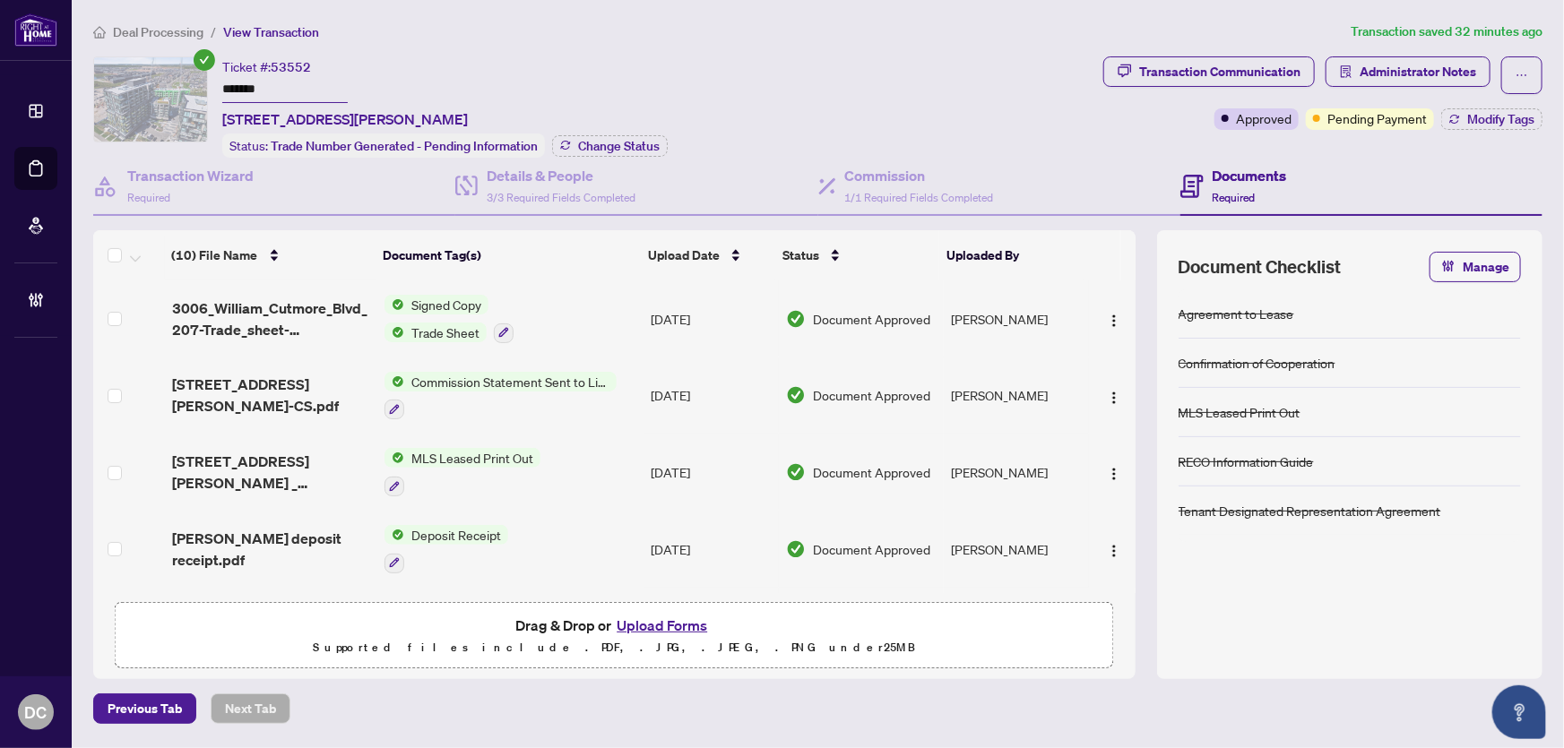
drag, startPoint x: 288, startPoint y: 83, endPoint x: 187, endPoint y: 84, distance: 100.4
click at [187, 84] on div "Ticket #: 53552 ******* 207-3006 William Cutmore Blvd, Oakville, Ontario L6H 8A…" at bounding box center [594, 106] width 1003 height 101
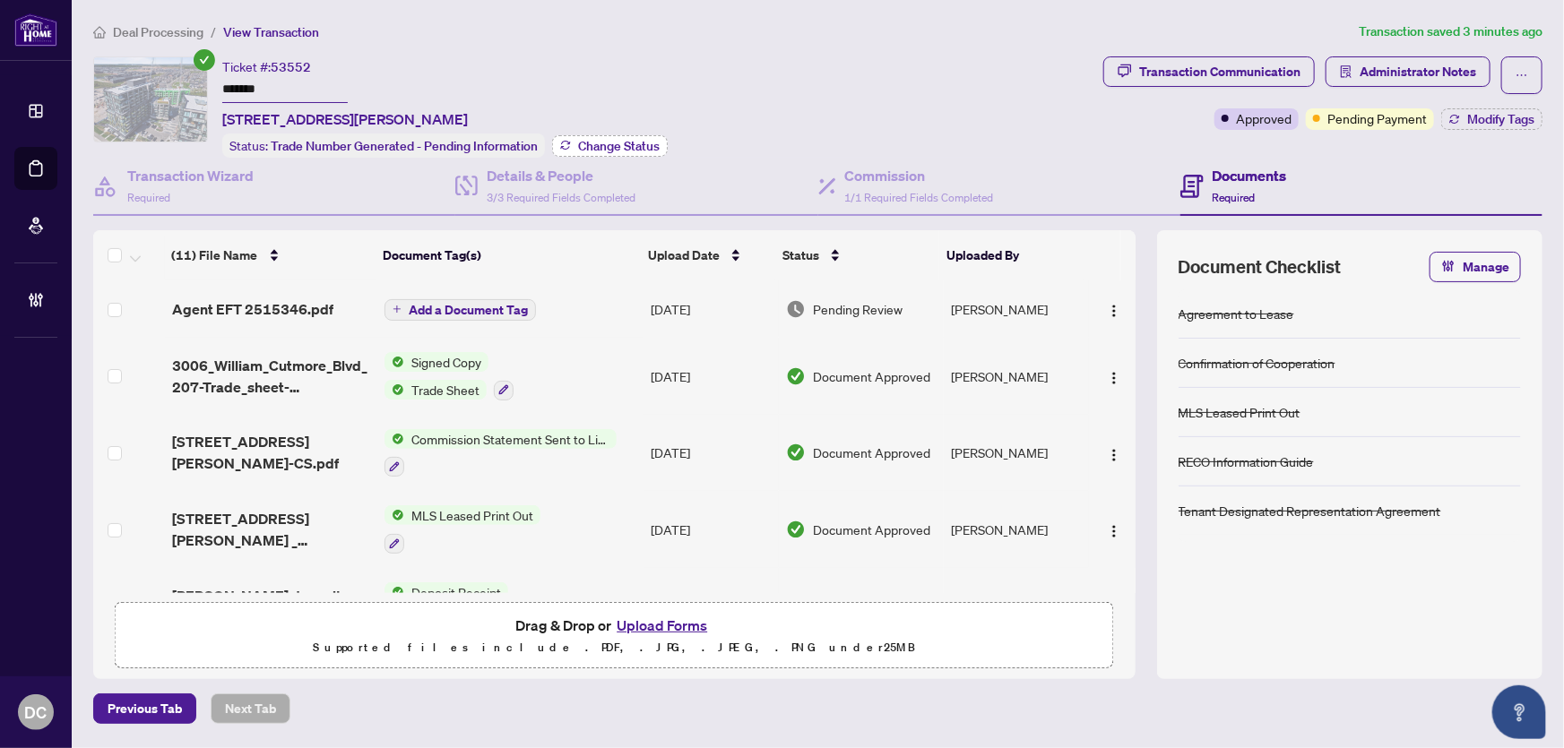
click at [608, 145] on span "Change Status" at bounding box center [619, 146] width 82 height 13
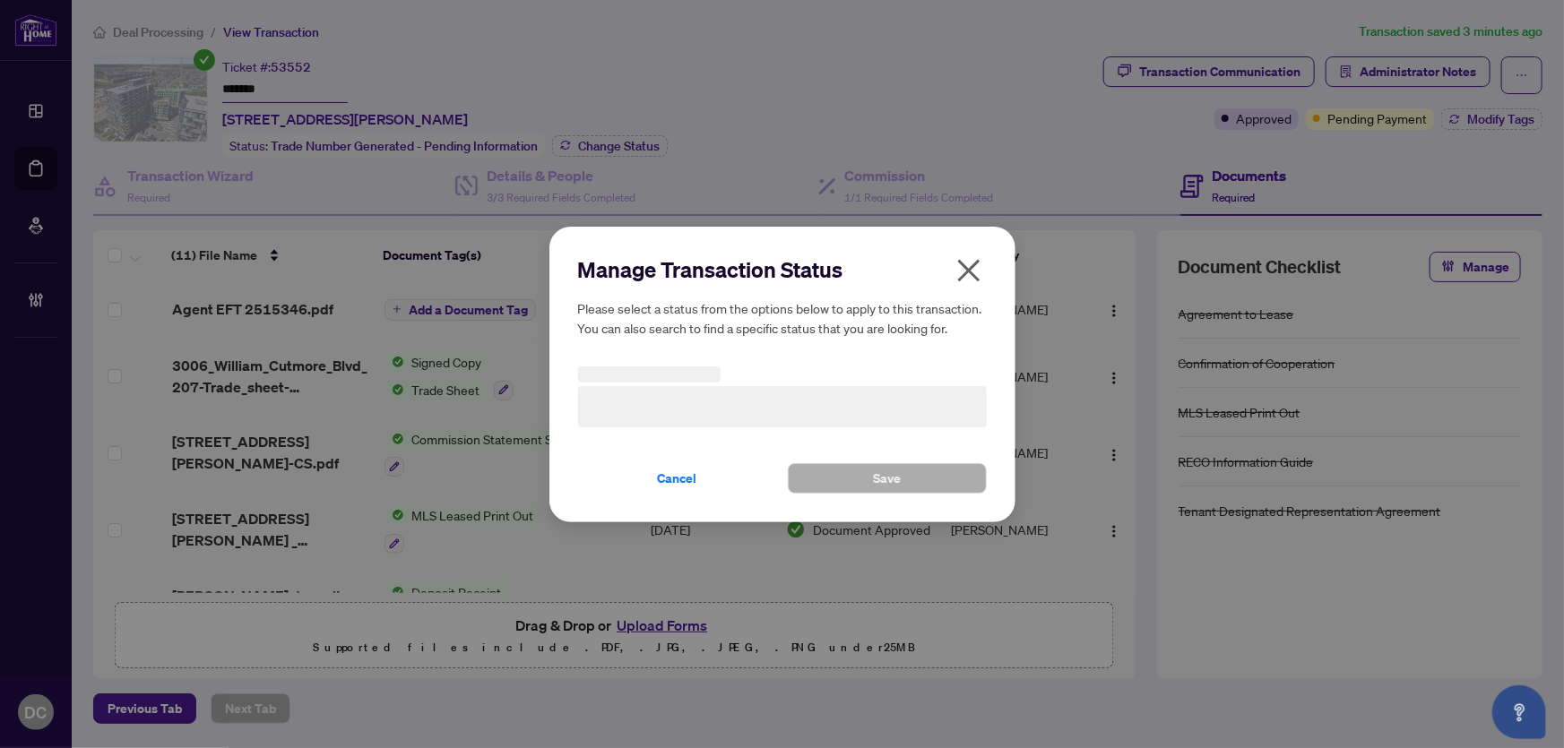
click at [785, 402] on h3 at bounding box center [782, 406] width 409 height 41
click at [722, 399] on span "Trade Number Generated - Pending Information" at bounding box center [782, 406] width 387 height 34
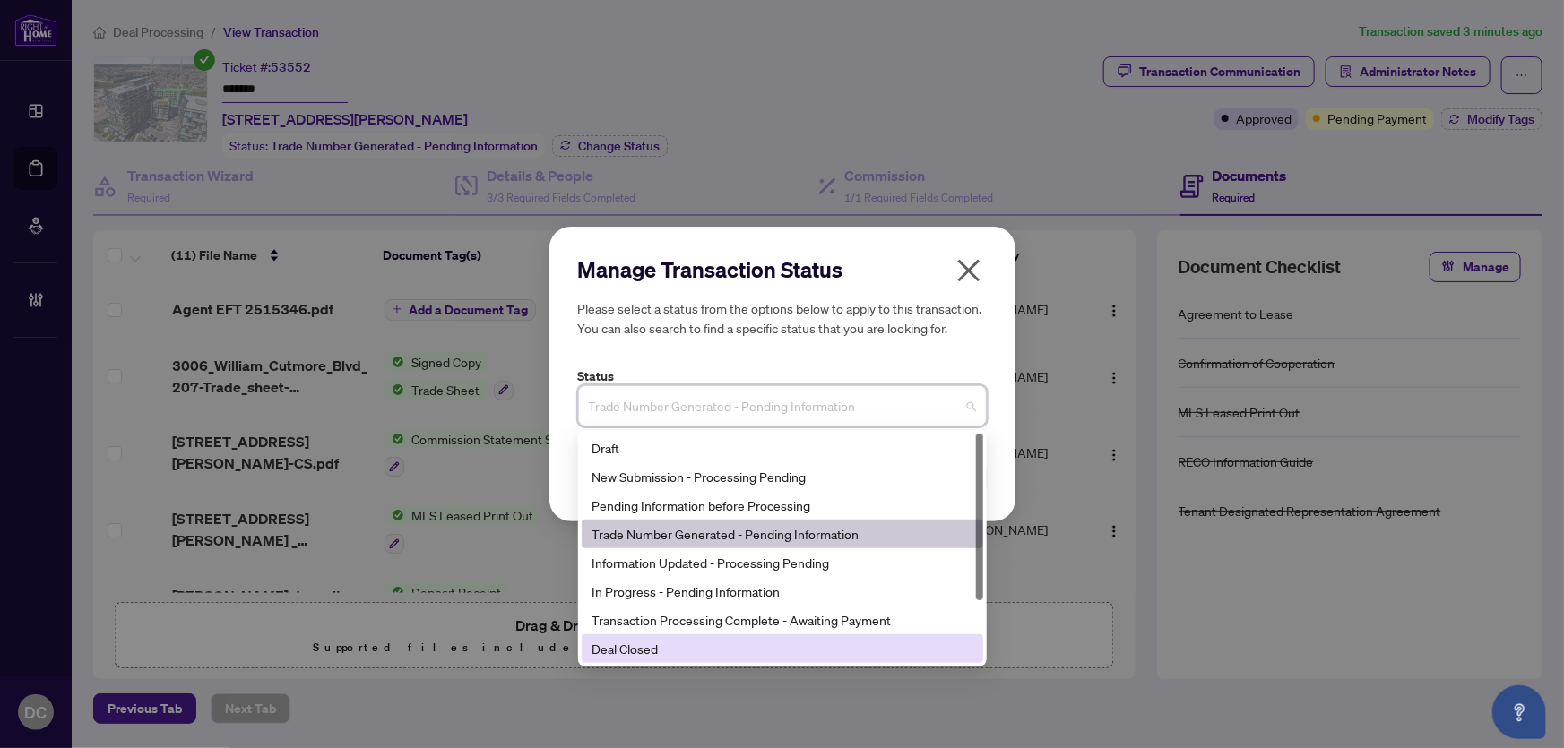
click at [645, 652] on div "Deal Closed" at bounding box center [783, 649] width 380 height 20
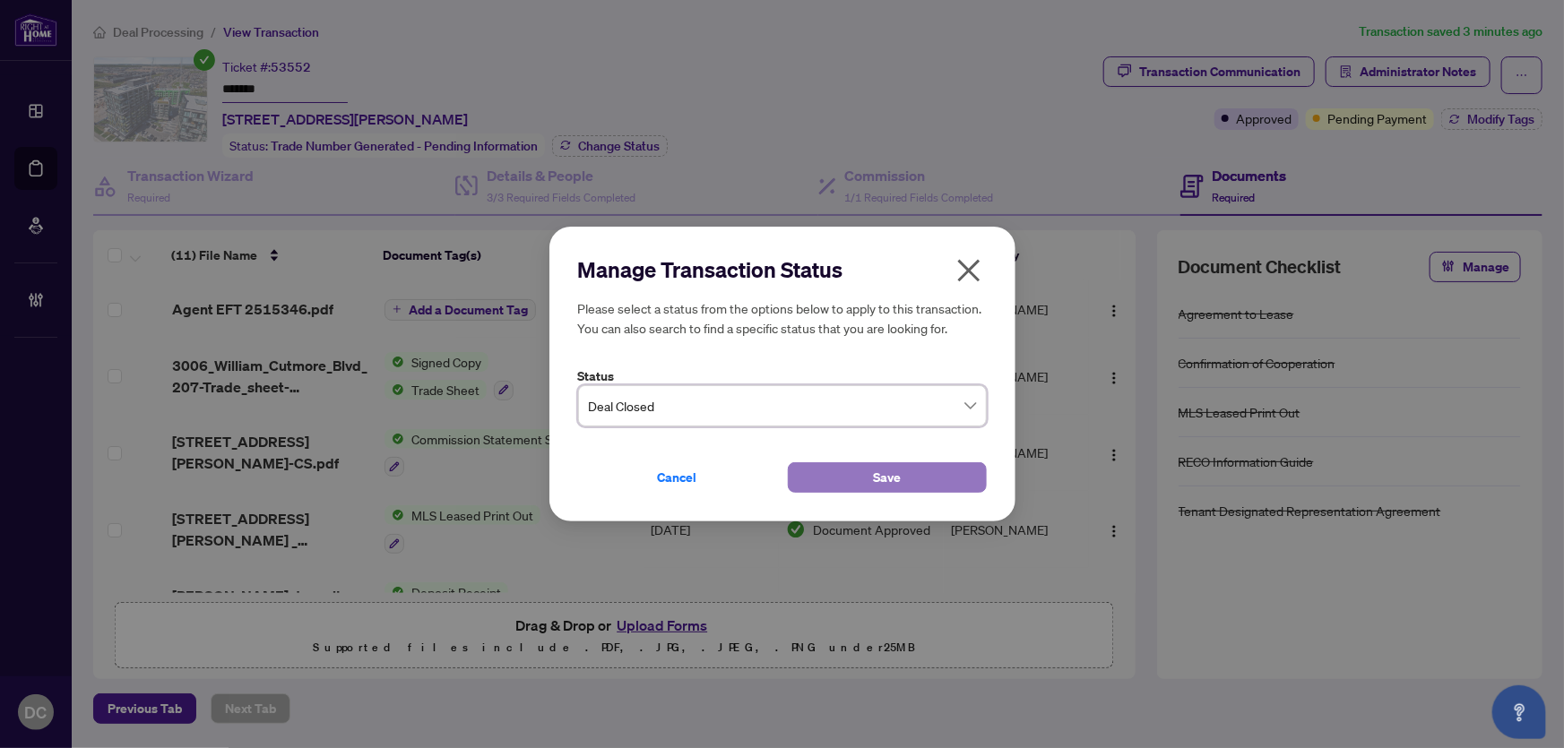
click at [845, 481] on button "Save" at bounding box center [887, 478] width 199 height 30
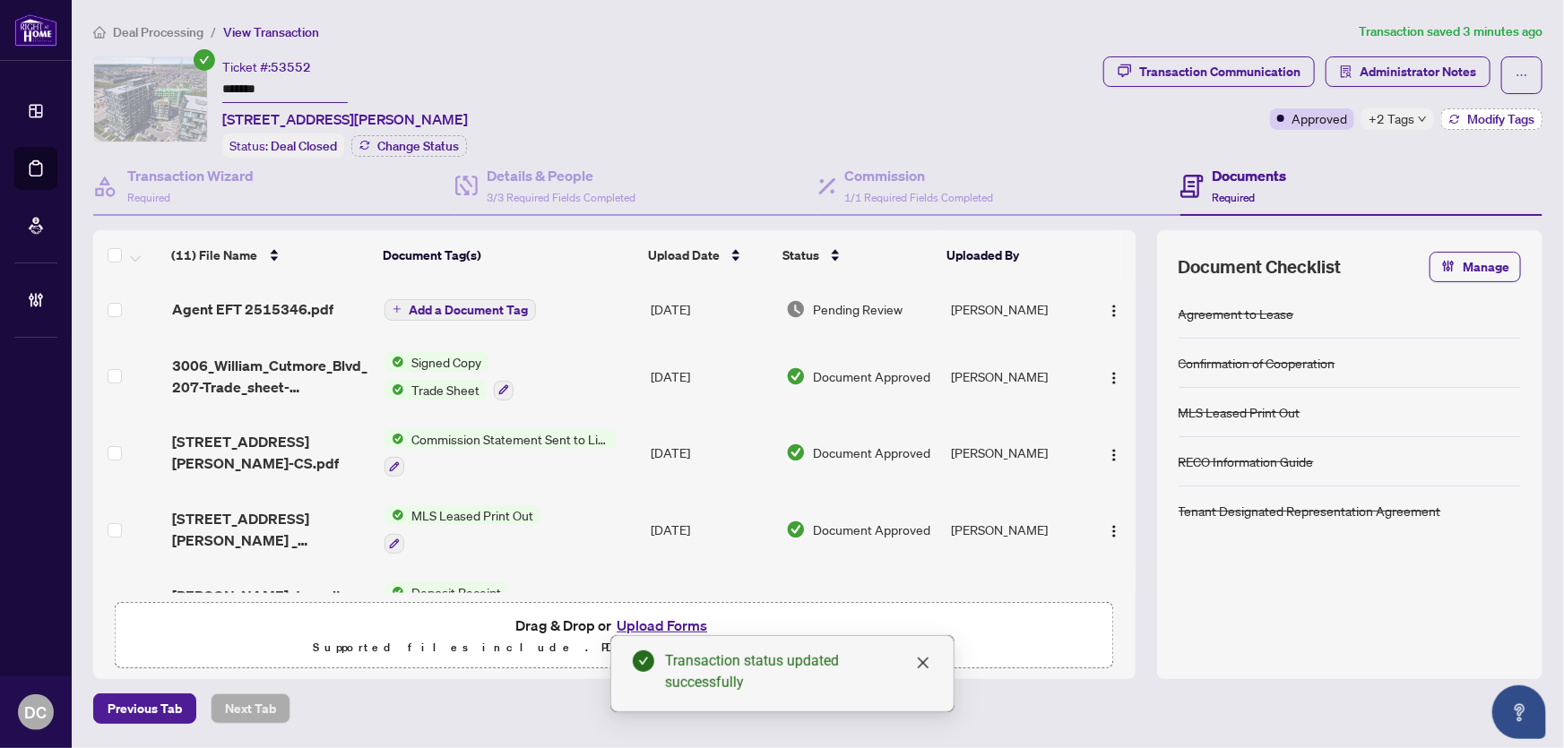
click at [1473, 113] on span "Modify Tags" at bounding box center [1500, 119] width 67 height 13
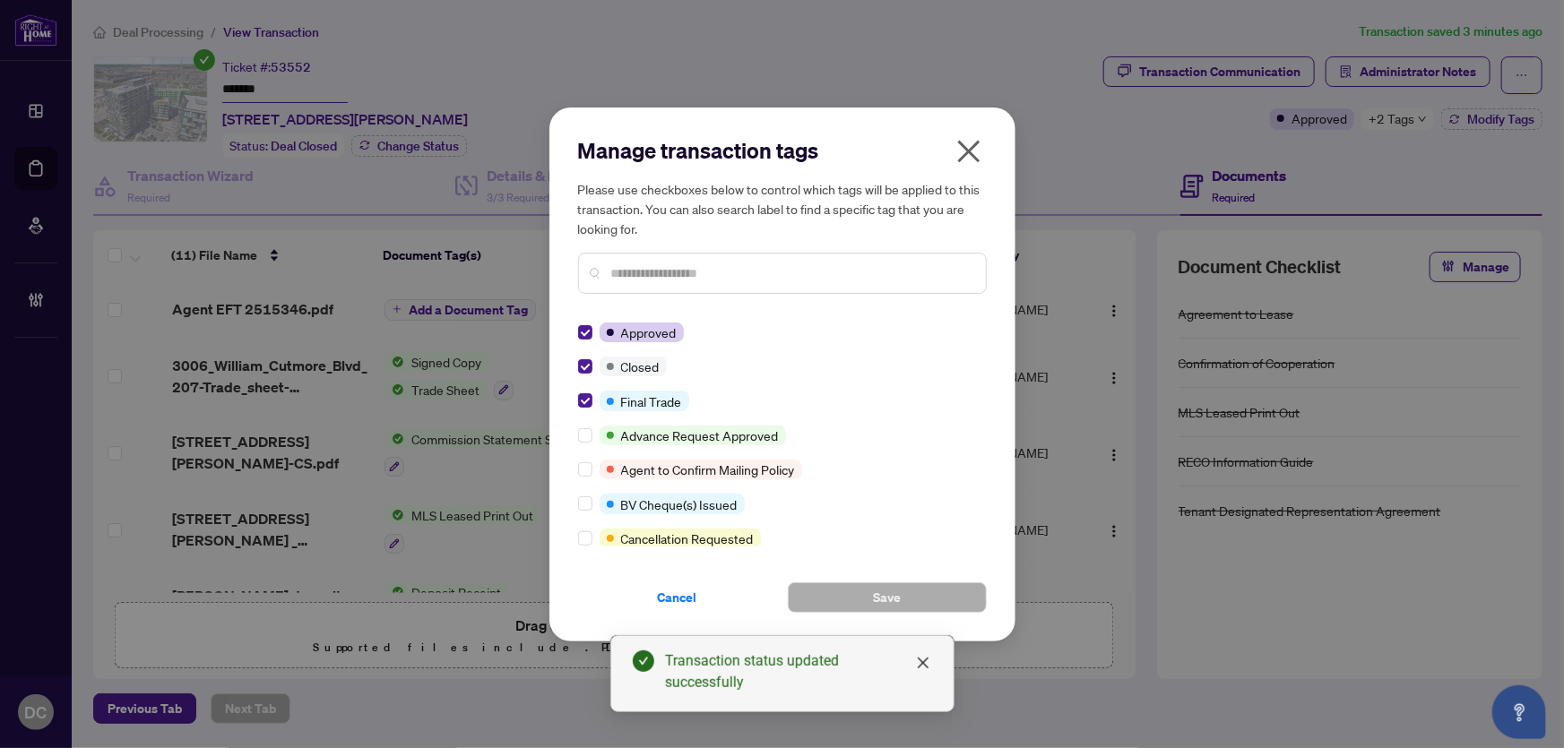
click at [977, 138] on icon "close" at bounding box center [969, 151] width 29 height 29
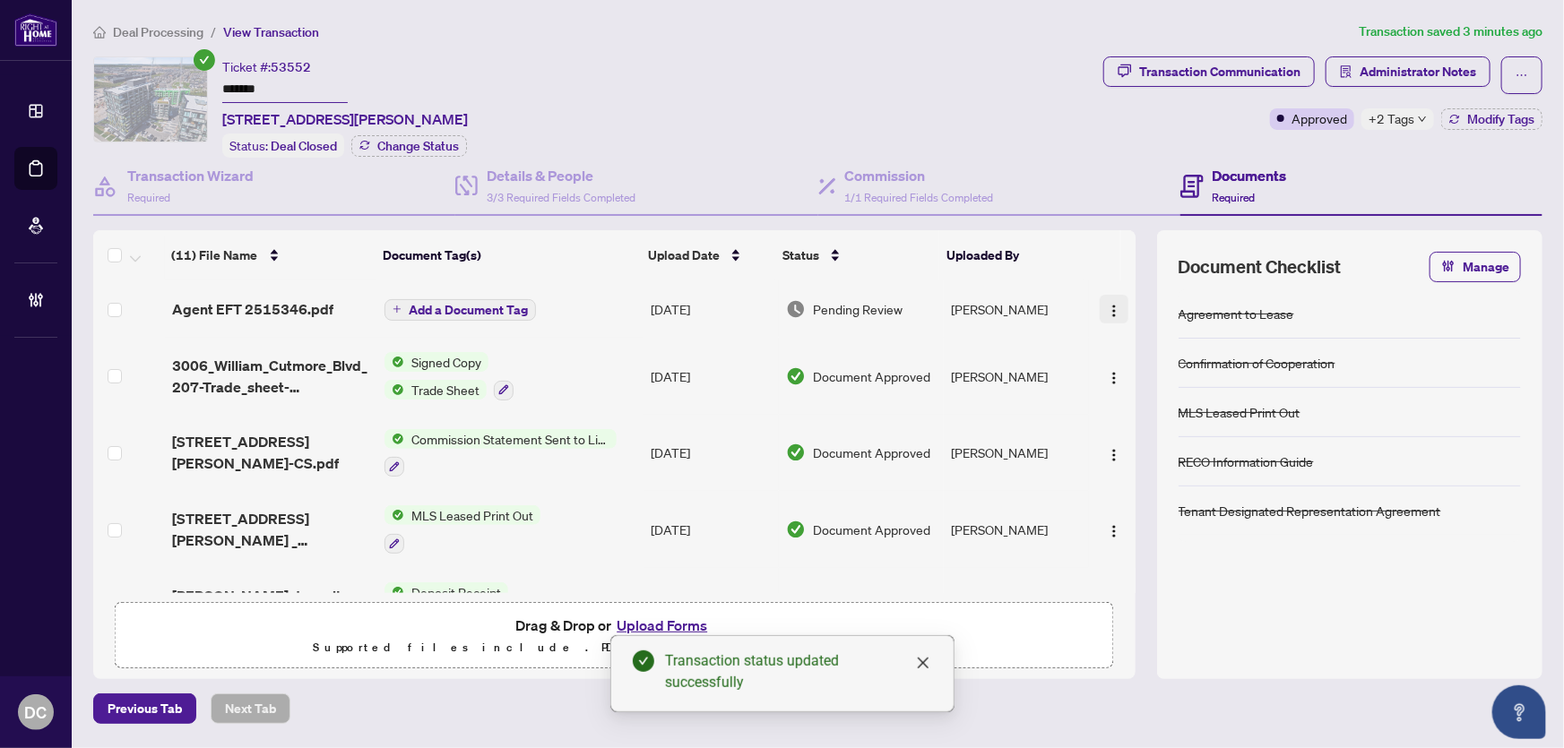
click at [1107, 310] on img "button" at bounding box center [1114, 311] width 14 height 14
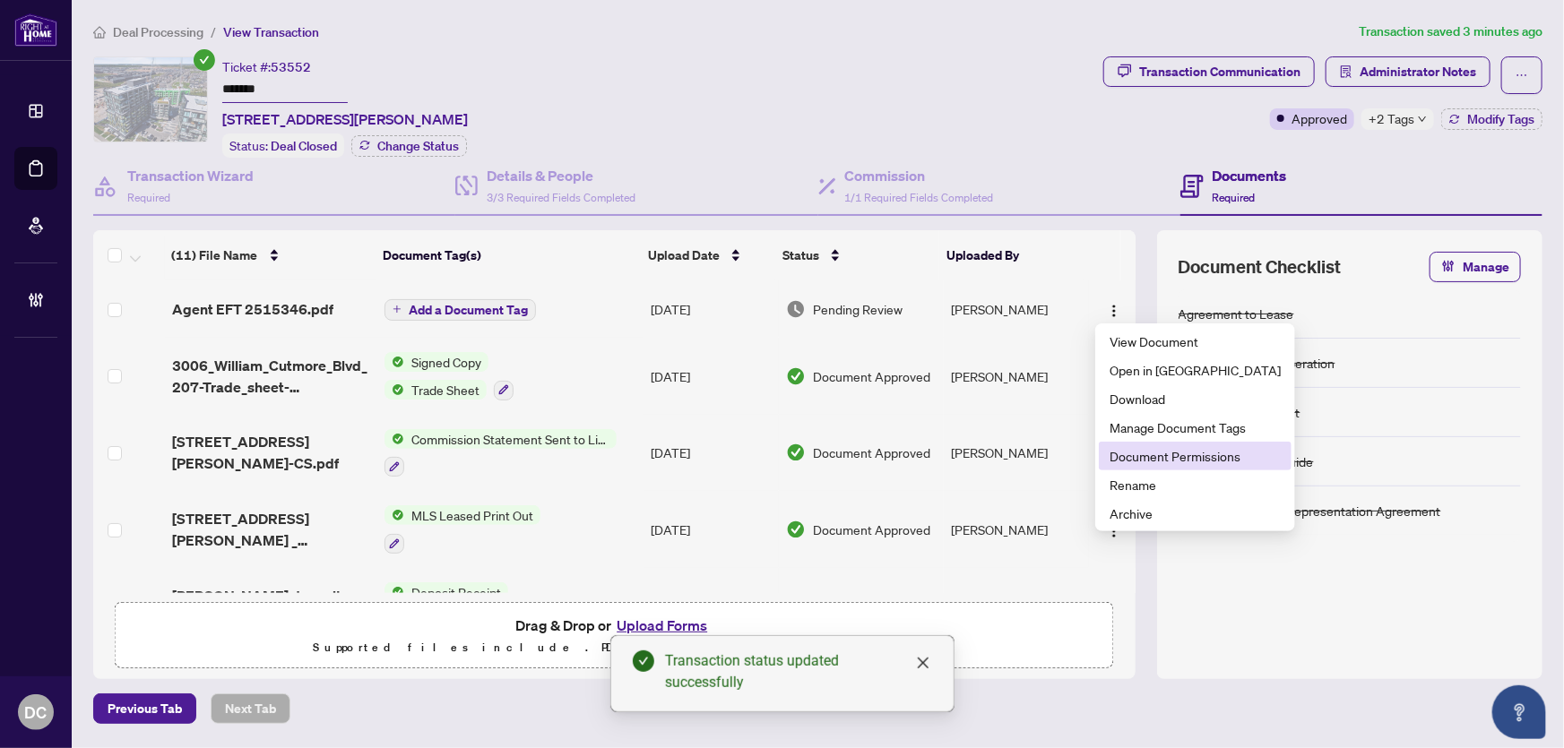
click at [1125, 450] on span "Document Permissions" at bounding box center [1195, 456] width 171 height 20
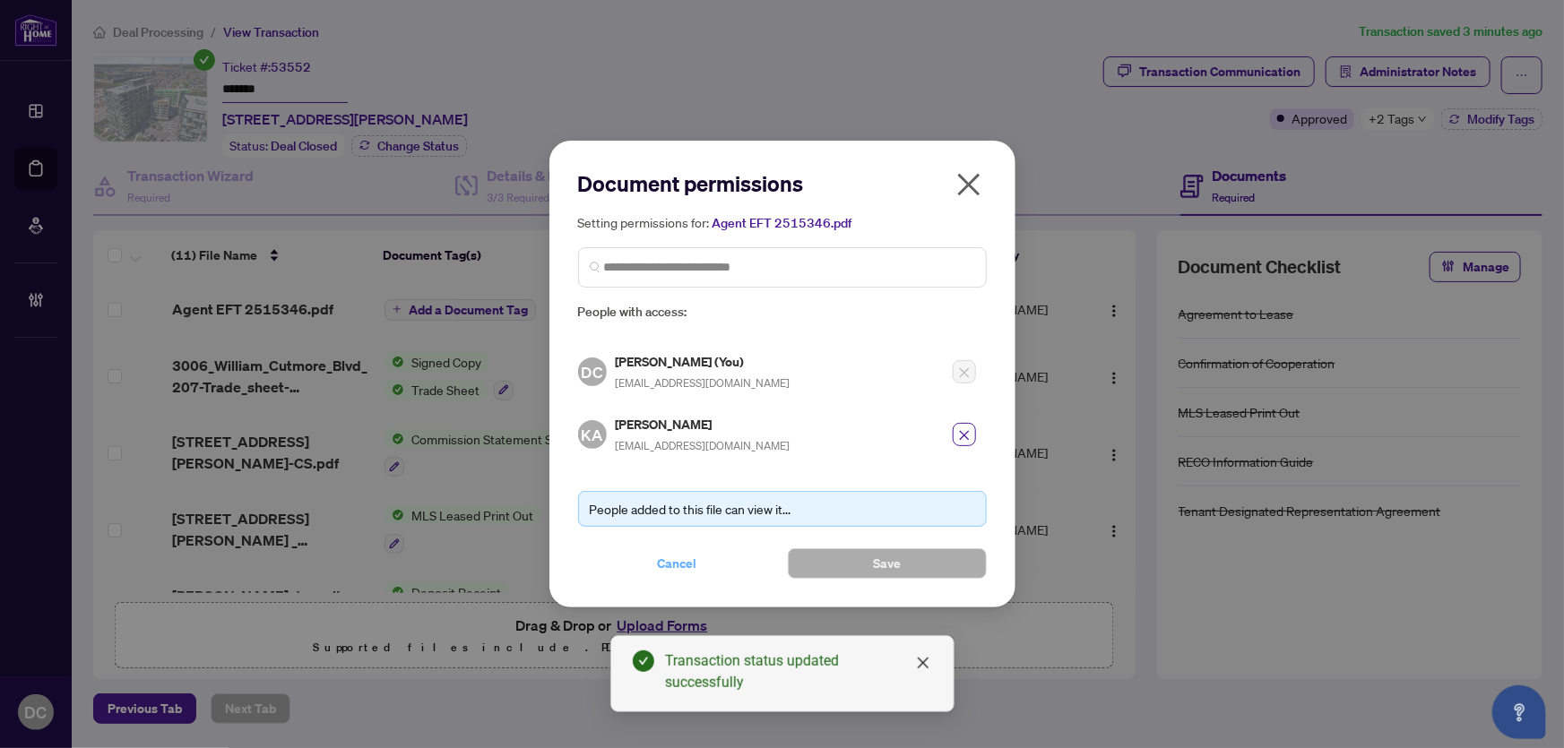
click at [703, 559] on button "Cancel" at bounding box center [677, 564] width 199 height 30
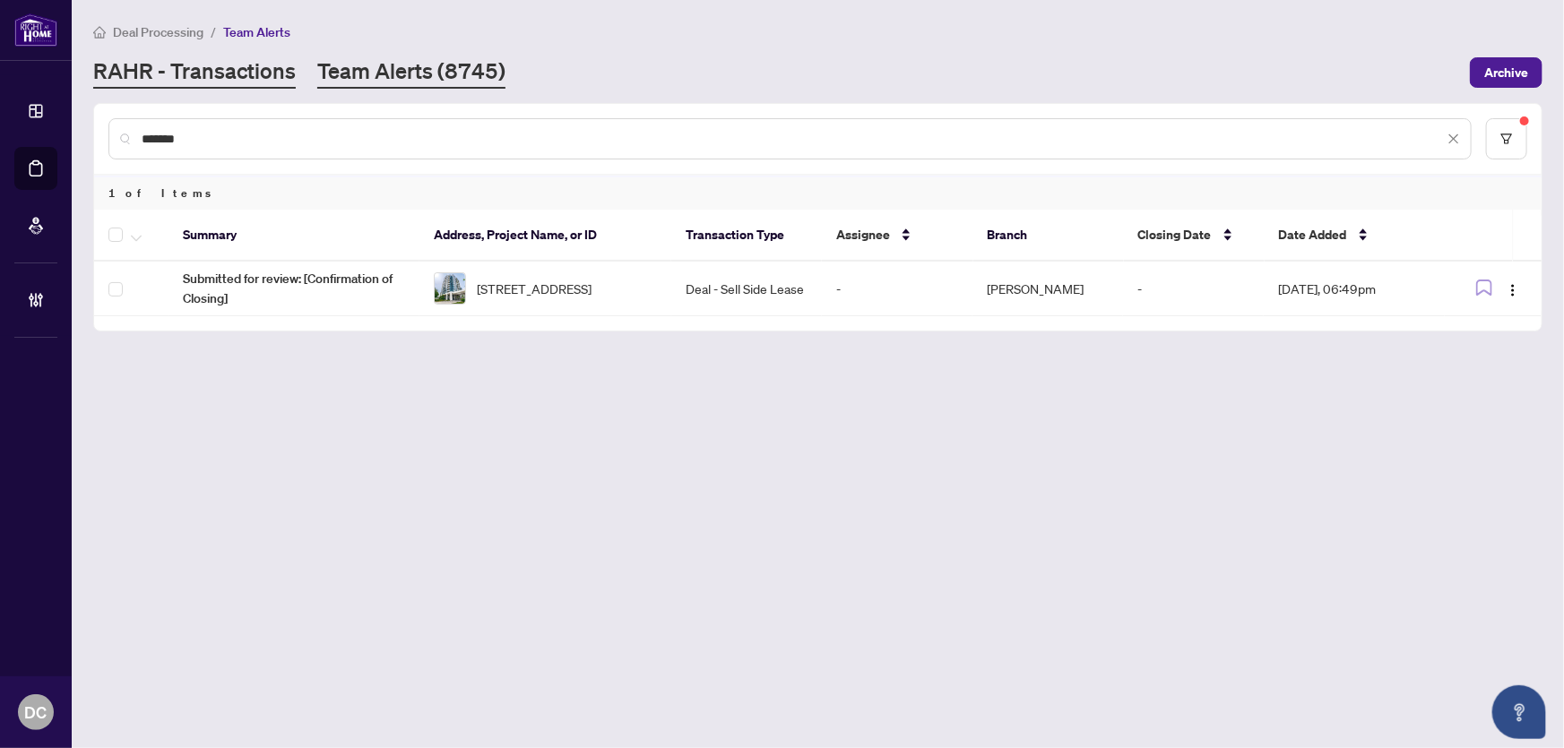
click at [210, 72] on link "RAHR - Transactions" at bounding box center [194, 72] width 203 height 32
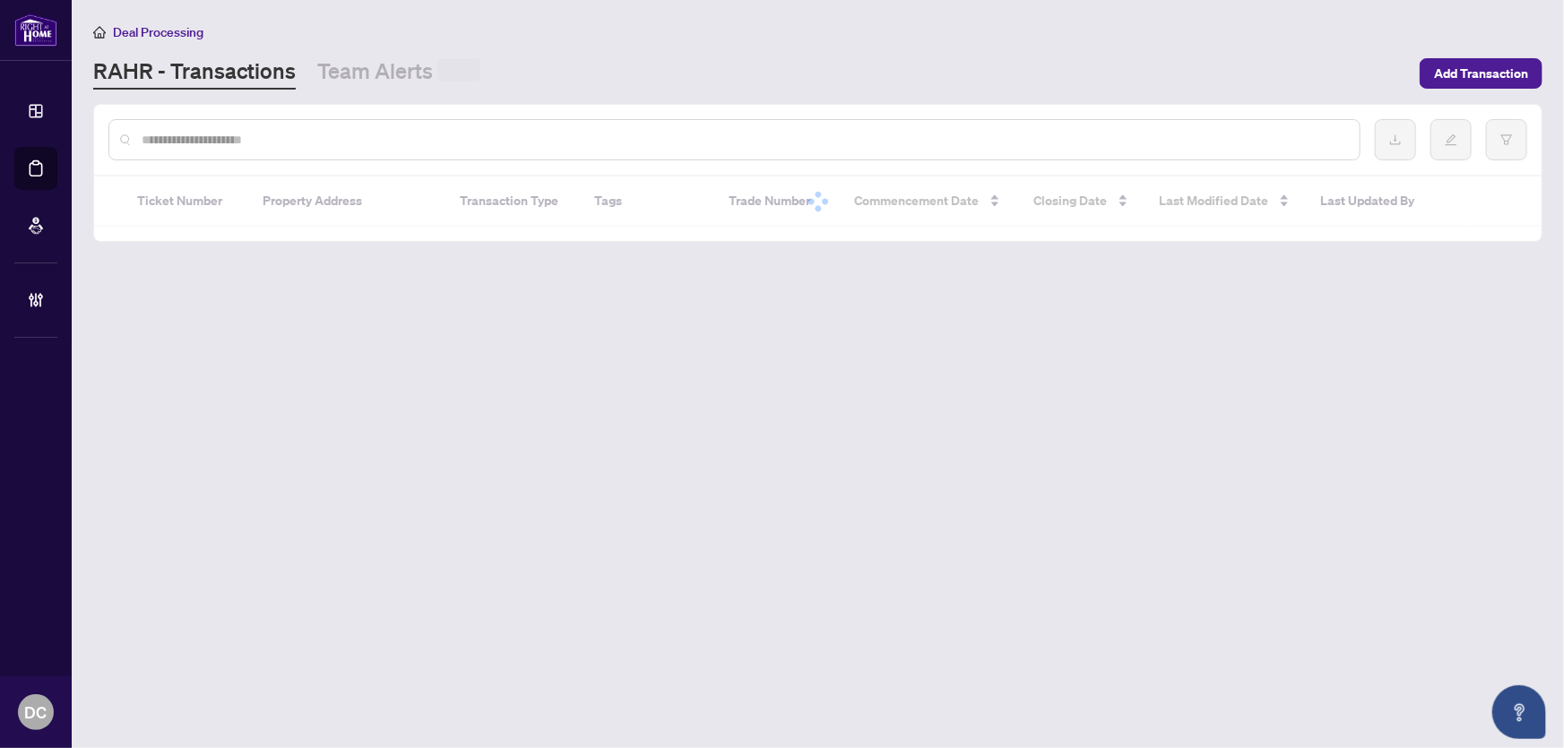
click at [287, 143] on input "text" at bounding box center [744, 140] width 1204 height 20
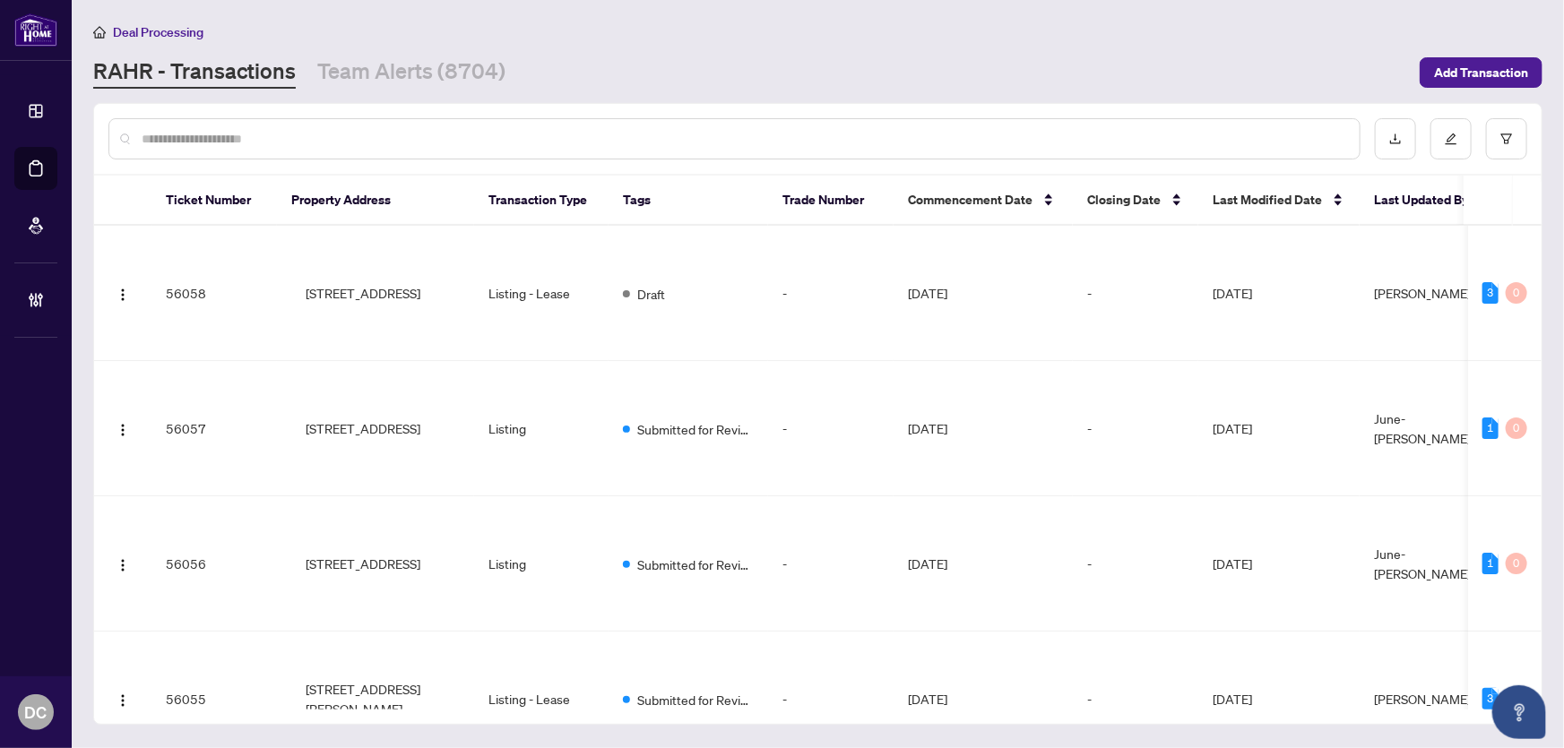
paste input "*******"
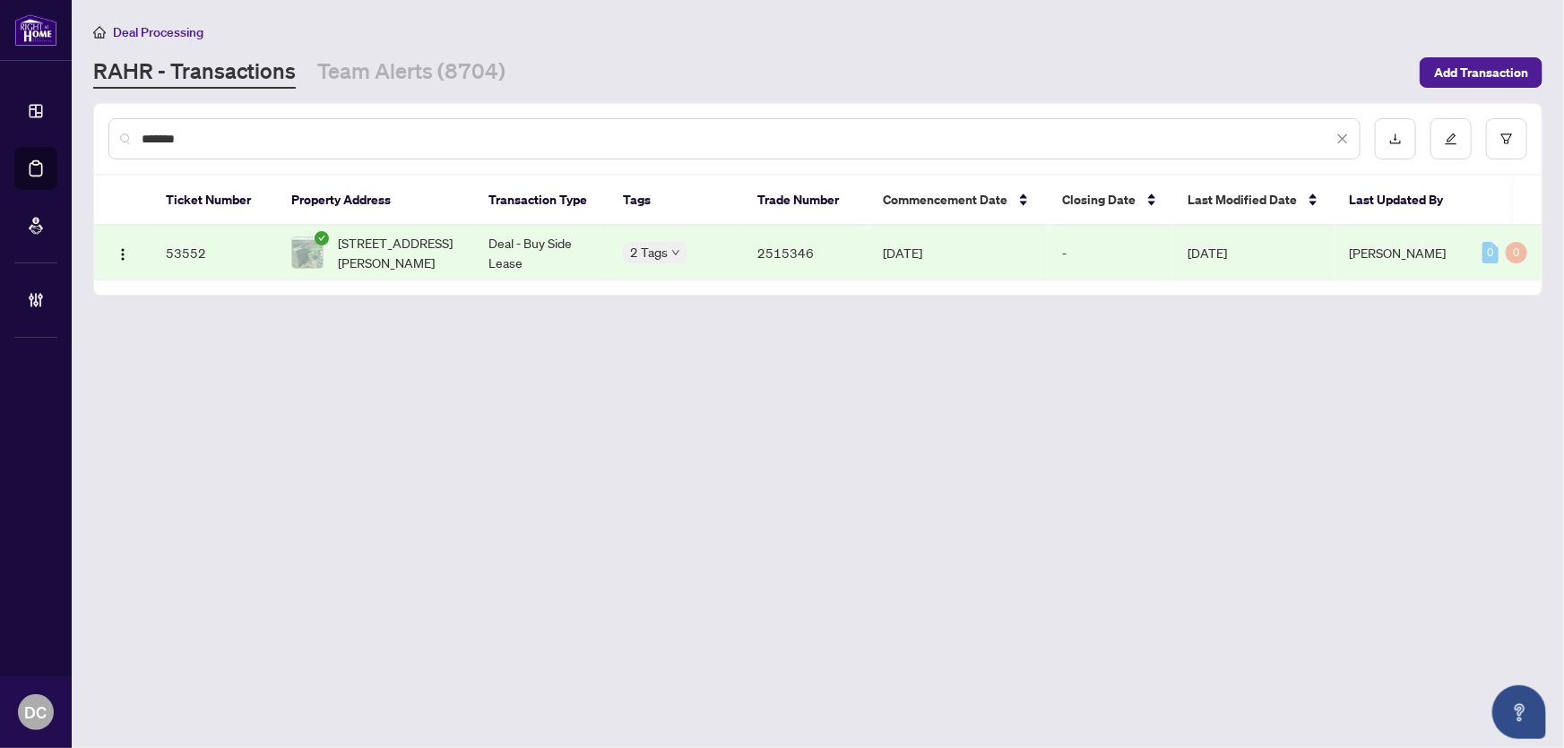
type input "*******"
click at [400, 254] on span "207-3006 William Cutmore Blvd, Oakville, Ontario L6H 8A4, Canada" at bounding box center [399, 252] width 122 height 39
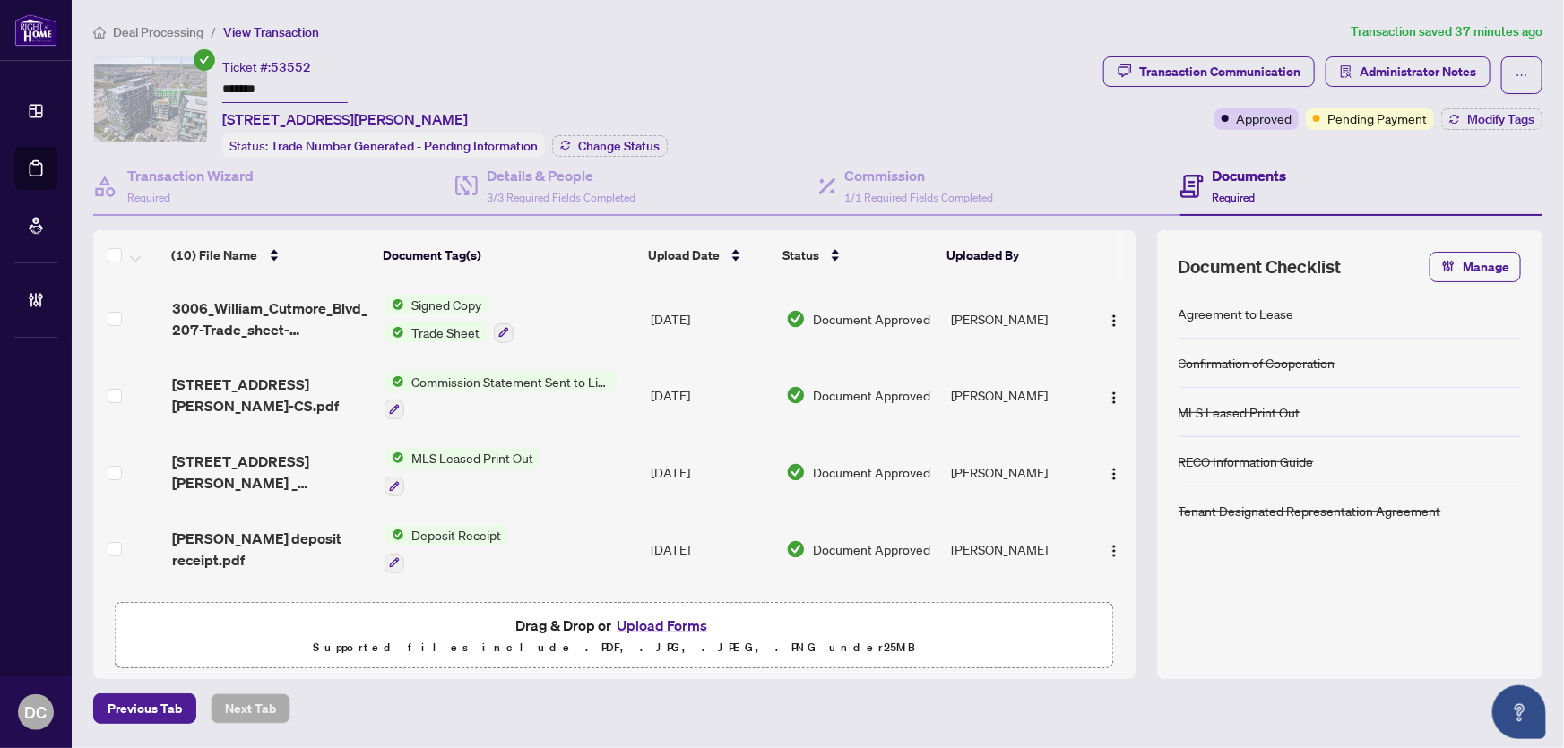
click at [468, 125] on span "207-3006 William Cutmore Blvd, Oakville, Ontario L6H 8A4, Canada" at bounding box center [345, 119] width 246 height 22
click at [604, 143] on span "Change Status" at bounding box center [619, 146] width 82 height 13
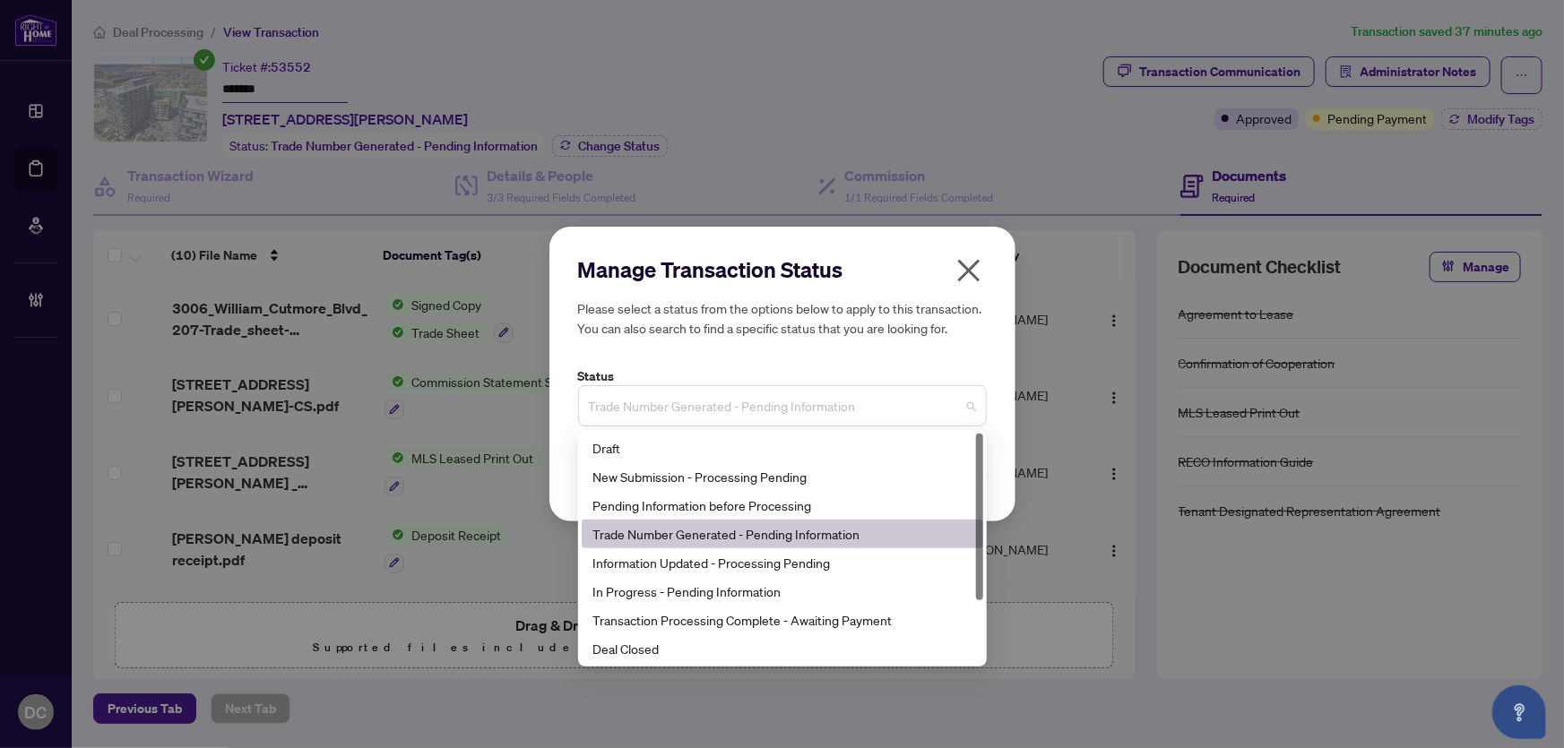
click at [748, 401] on span "Trade Number Generated - Pending Information" at bounding box center [782, 406] width 387 height 34
click at [630, 663] on div "8 3 11 Draft New Submission - Processing Pending Pending Information before Pro…" at bounding box center [782, 548] width 409 height 237
click at [636, 650] on div "Deal Closed" at bounding box center [783, 649] width 380 height 20
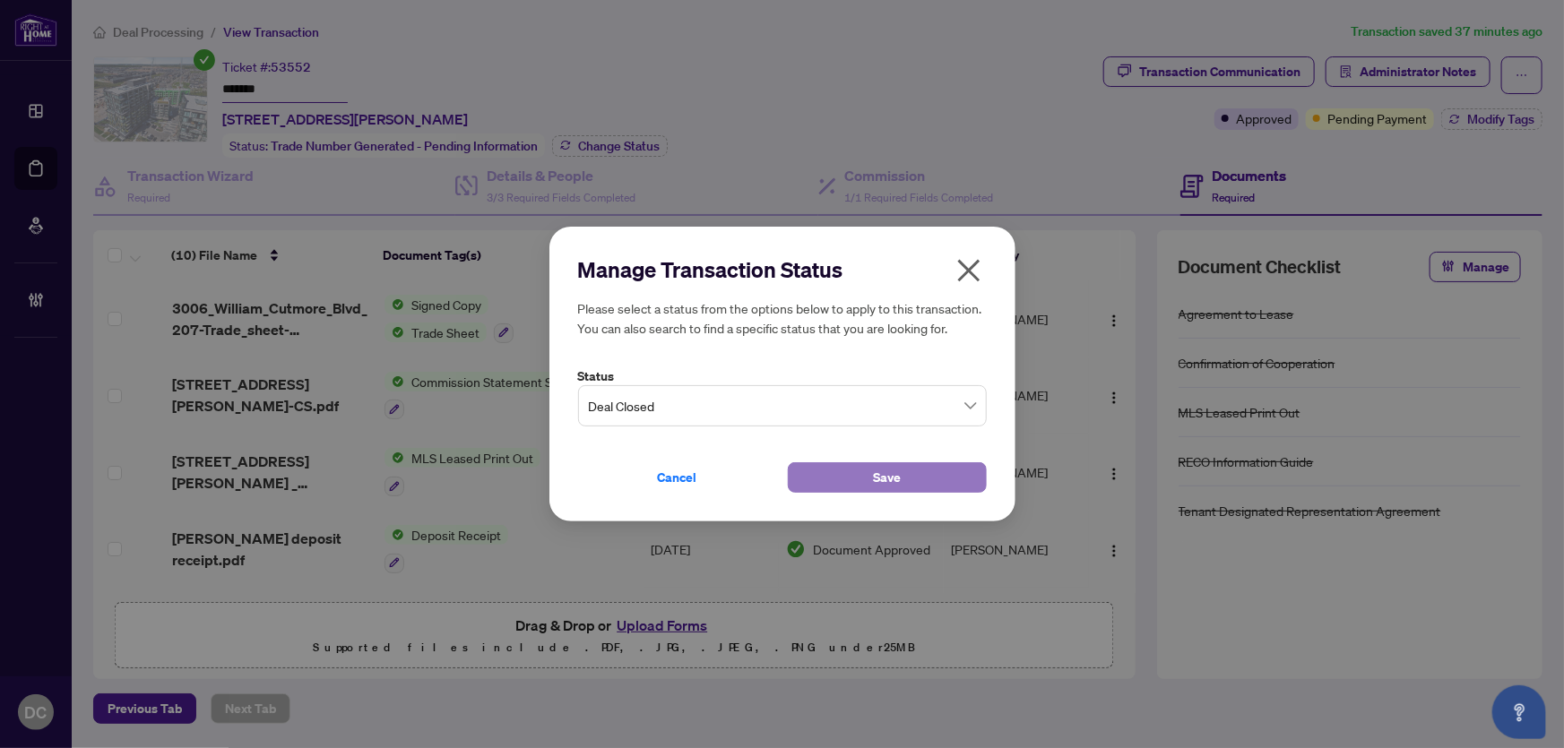
click at [833, 476] on button "Save" at bounding box center [887, 478] width 199 height 30
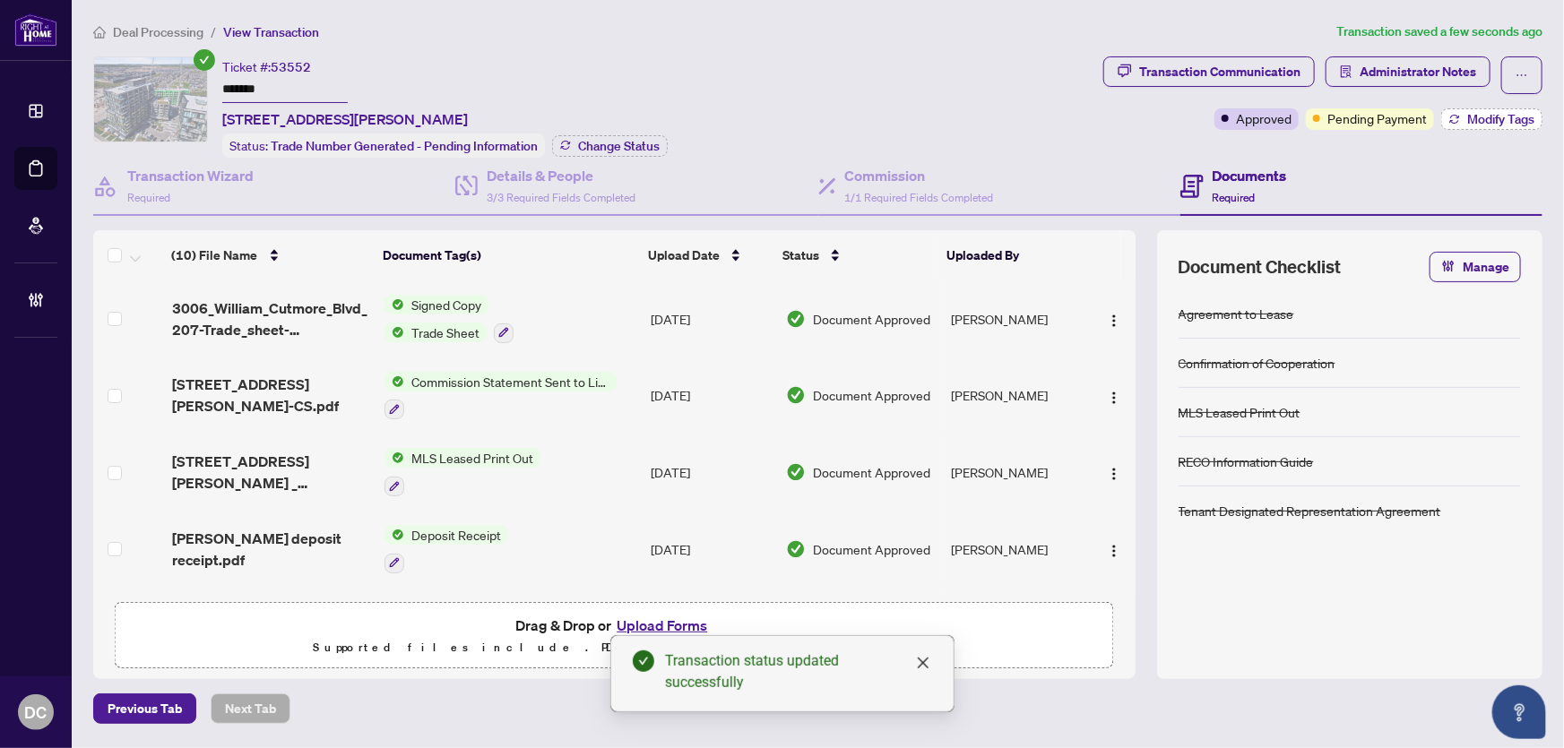
click at [1527, 128] on button "Modify Tags" at bounding box center [1491, 119] width 101 height 22
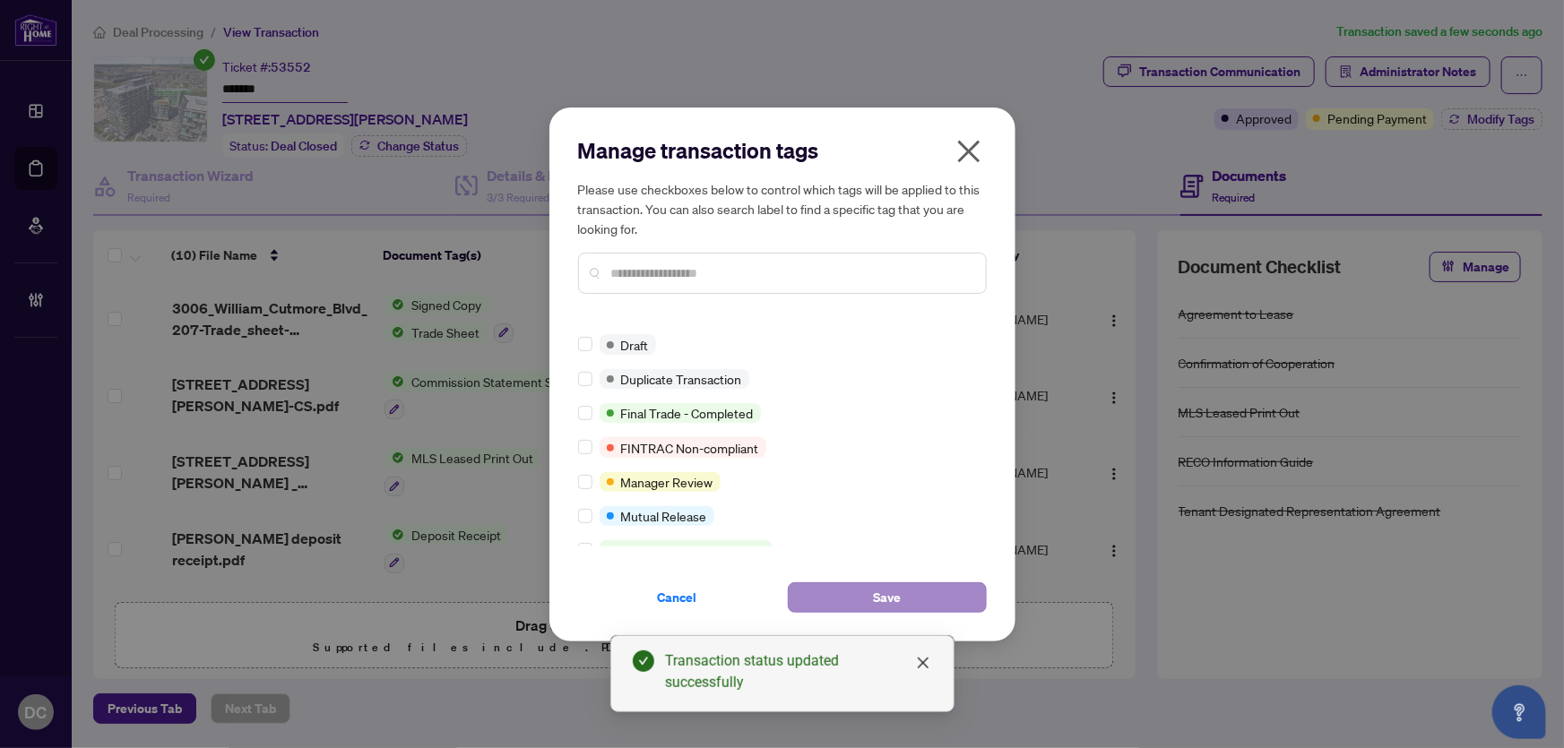
scroll to position [25, 0]
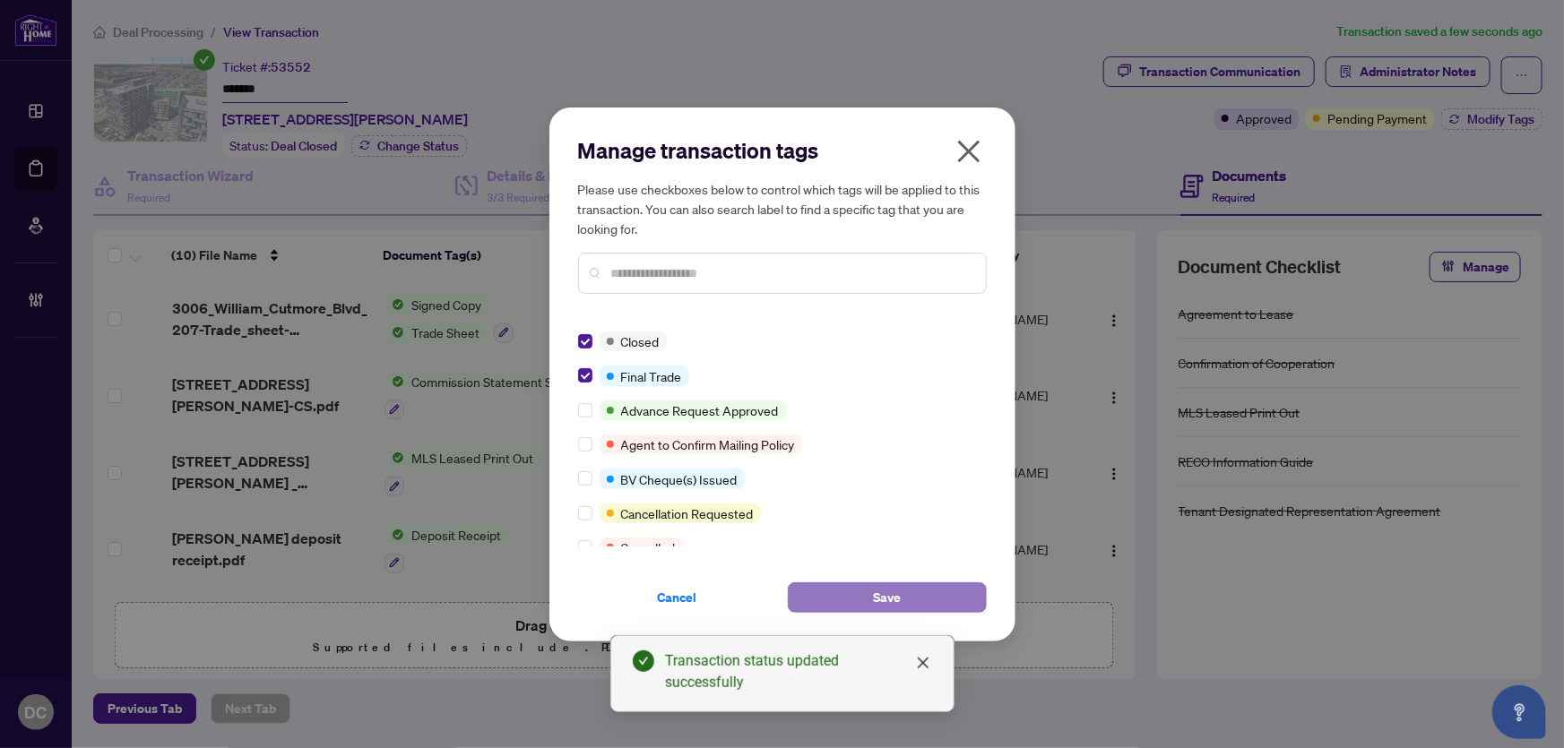
drag, startPoint x: 867, startPoint y: 593, endPoint x: 833, endPoint y: 588, distance: 34.4
click at [866, 593] on button "Save" at bounding box center [887, 598] width 199 height 30
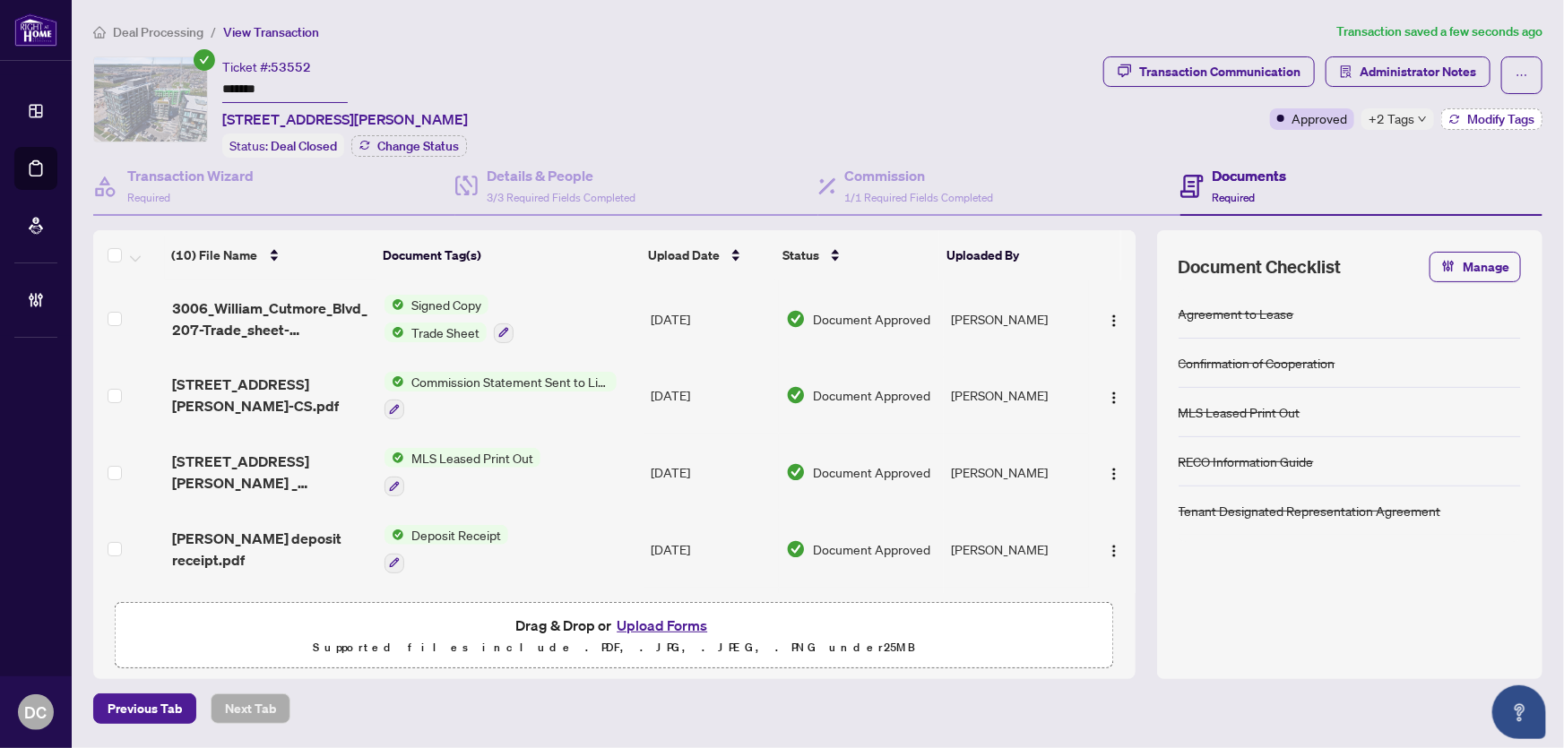
click at [1483, 117] on span "Modify Tags" at bounding box center [1500, 119] width 67 height 13
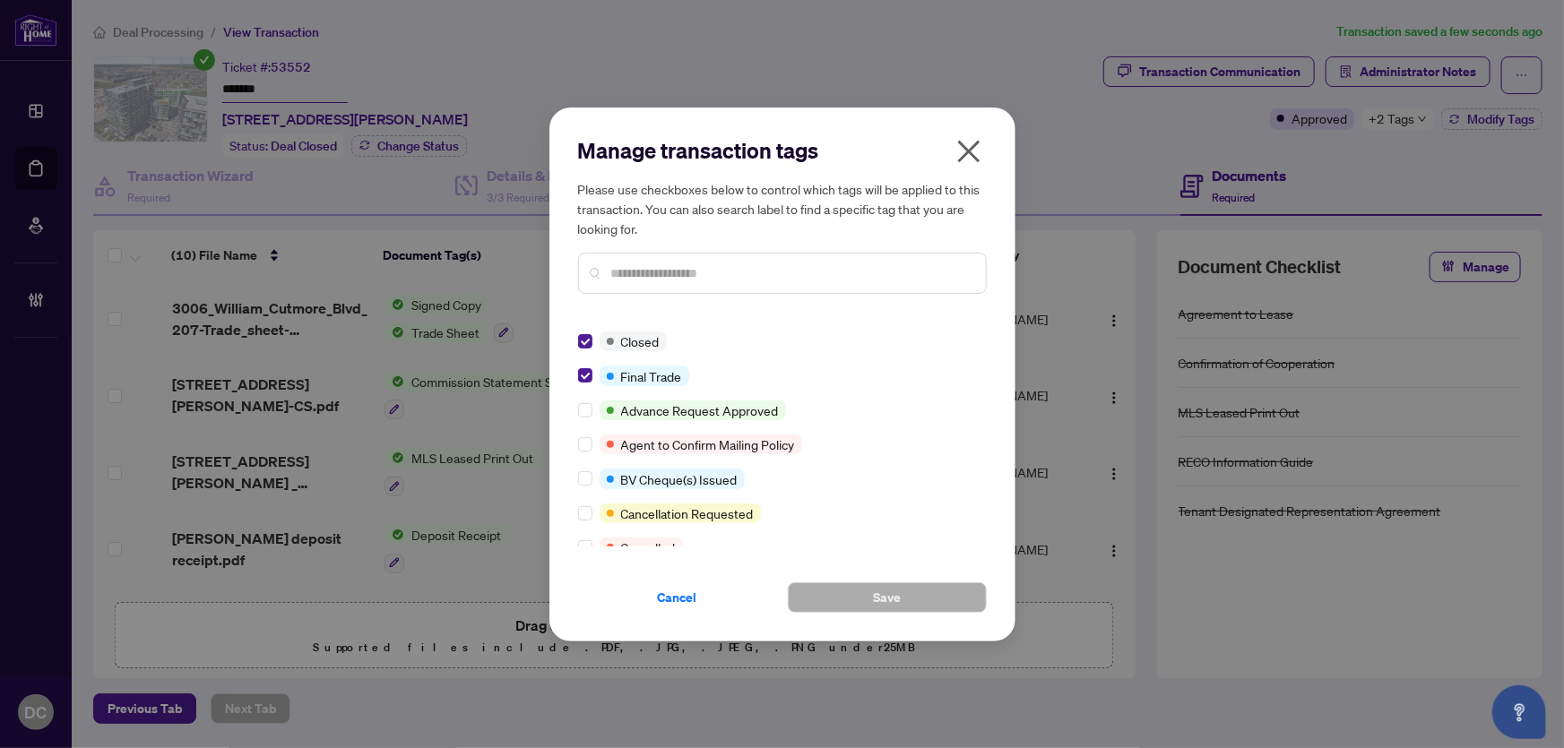
scroll to position [0, 0]
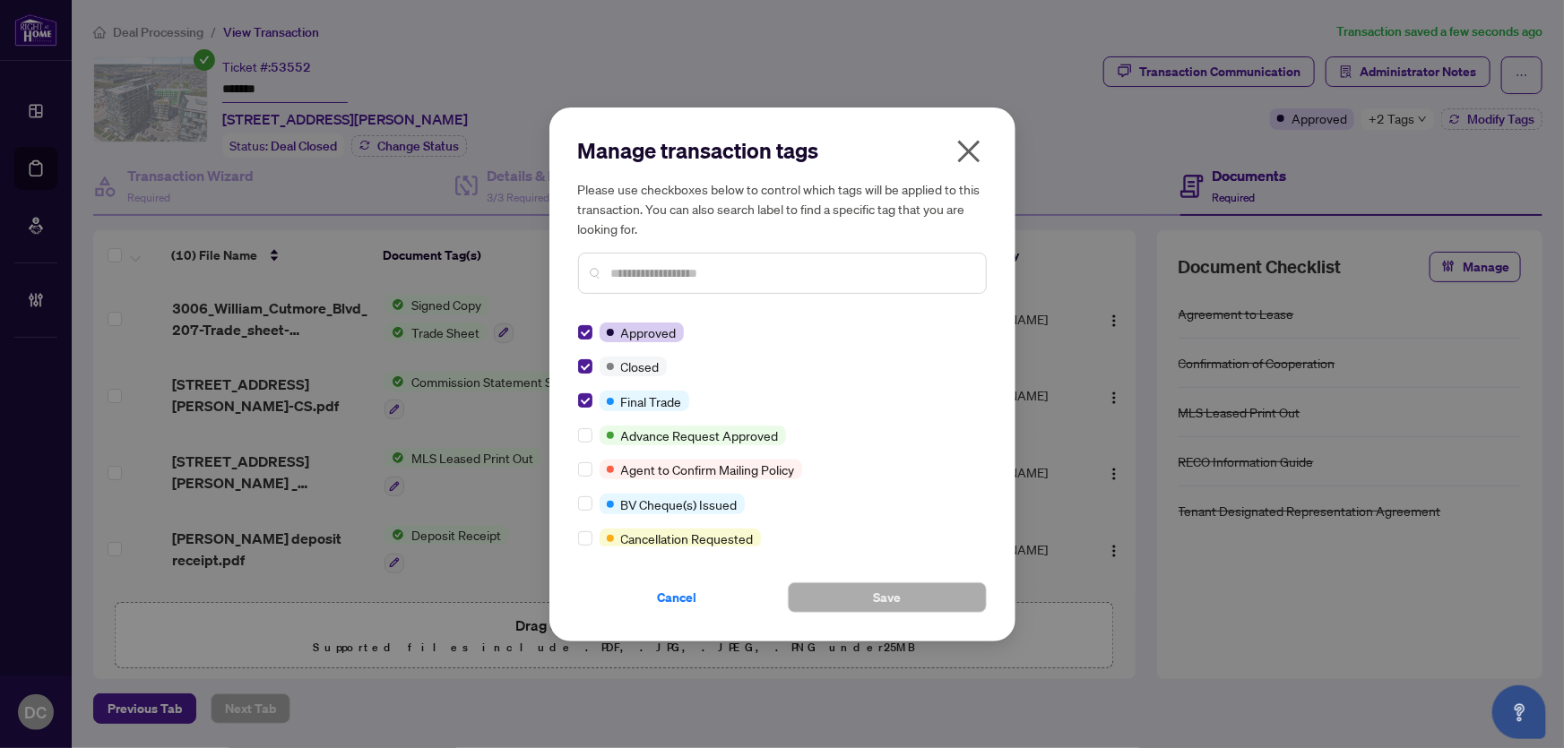
click at [977, 144] on icon "close" at bounding box center [969, 151] width 29 height 29
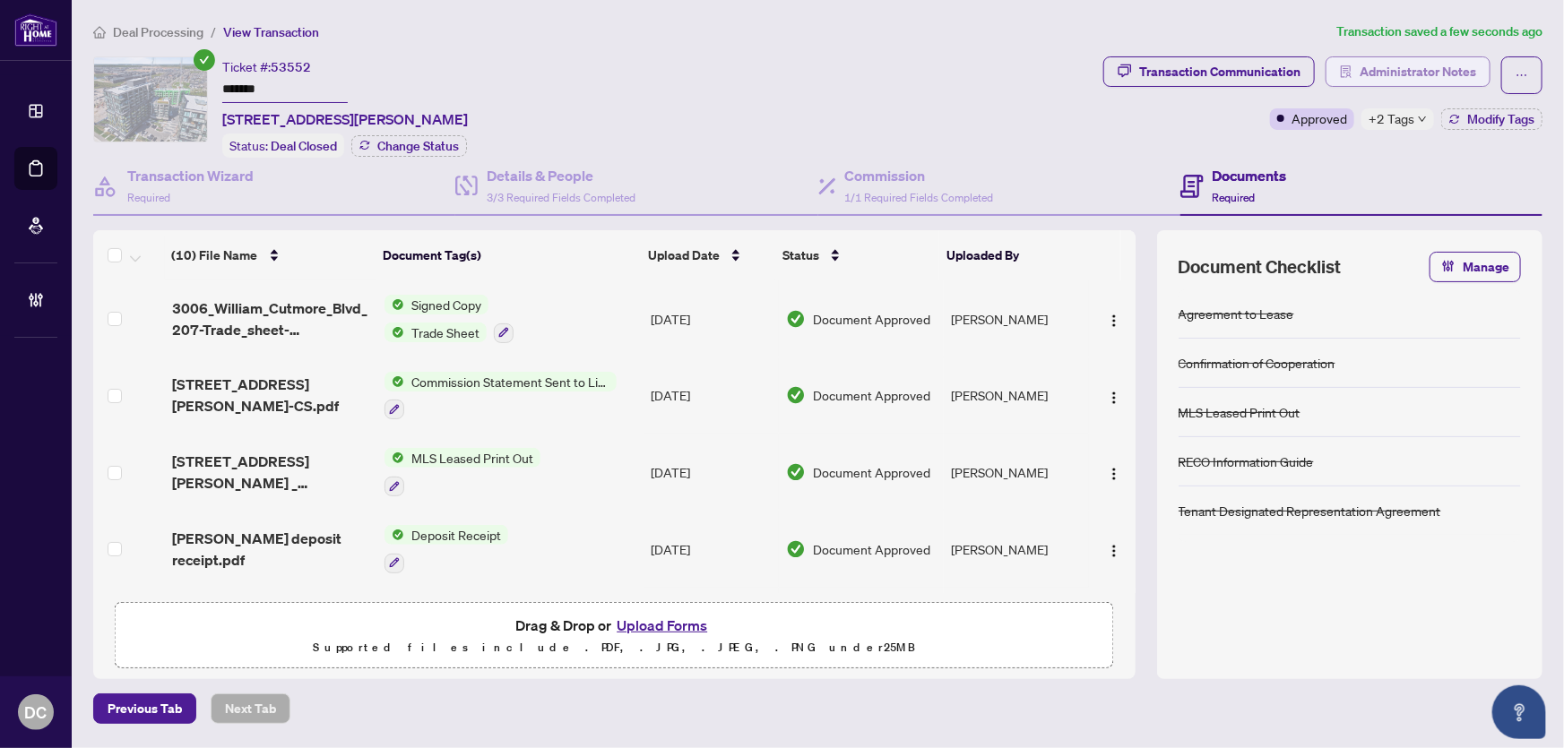
click at [1409, 70] on span "Administrator Notes" at bounding box center [1418, 71] width 117 height 29
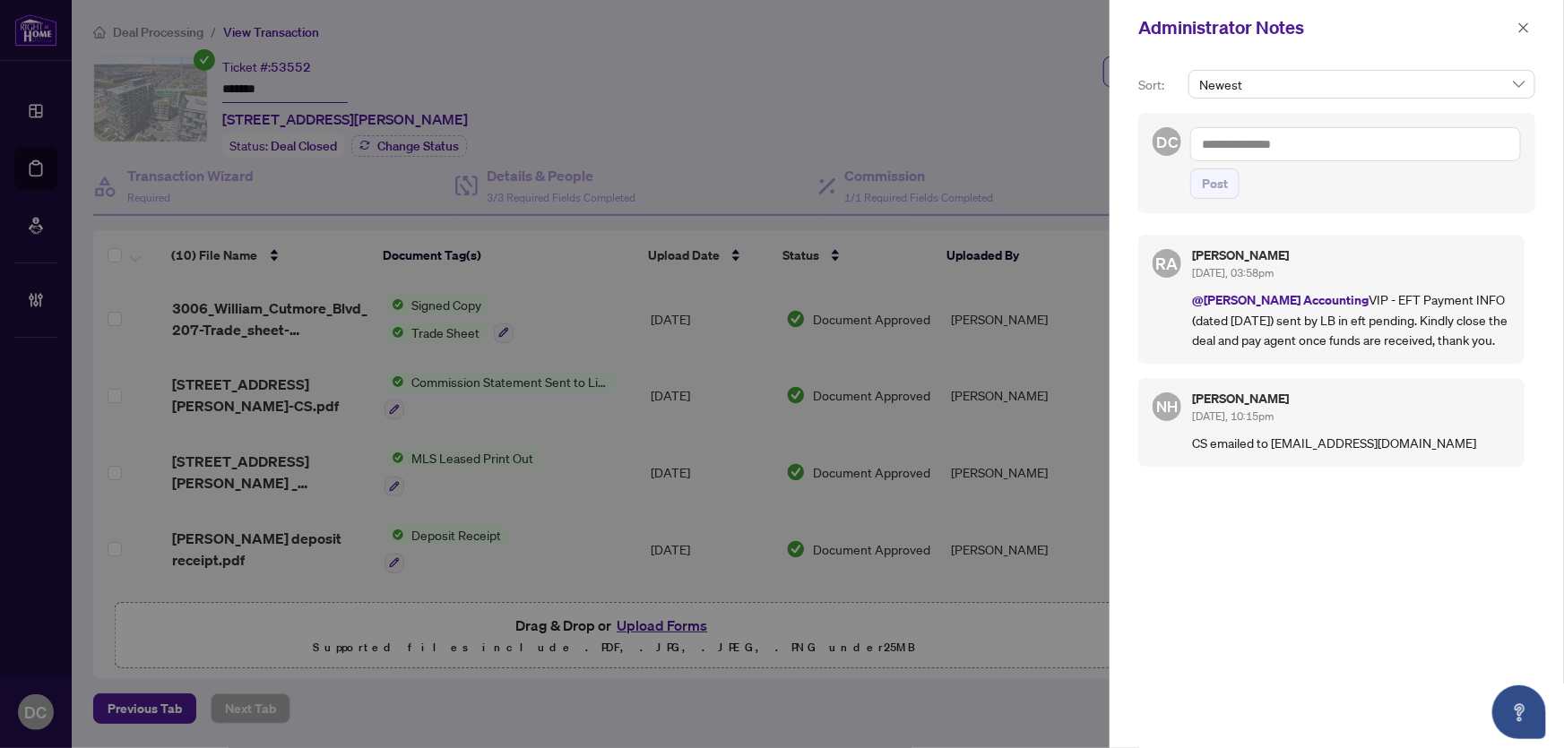
click at [1407, 142] on textarea at bounding box center [1355, 144] width 331 height 34
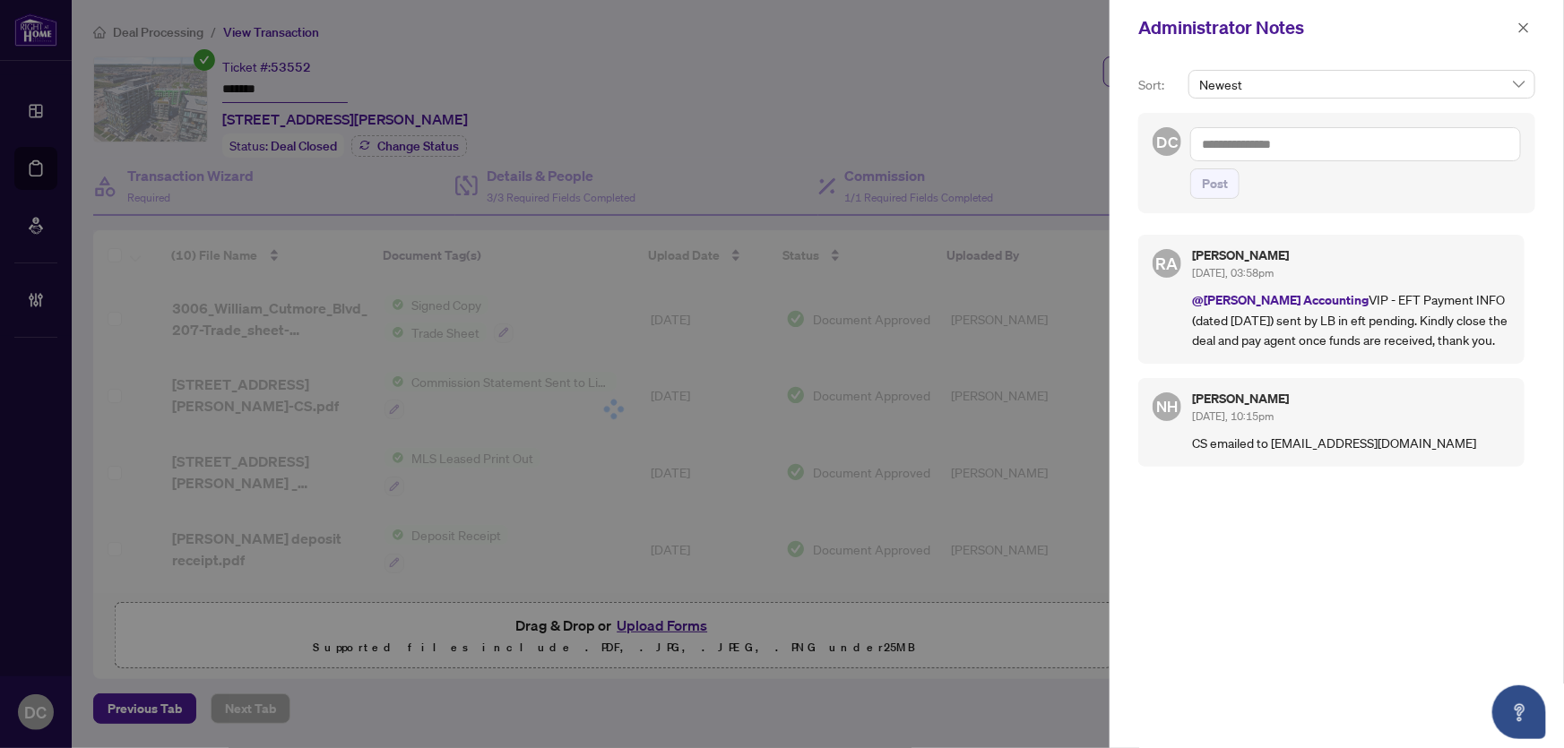
paste textarea "**********"
type textarea "**********"
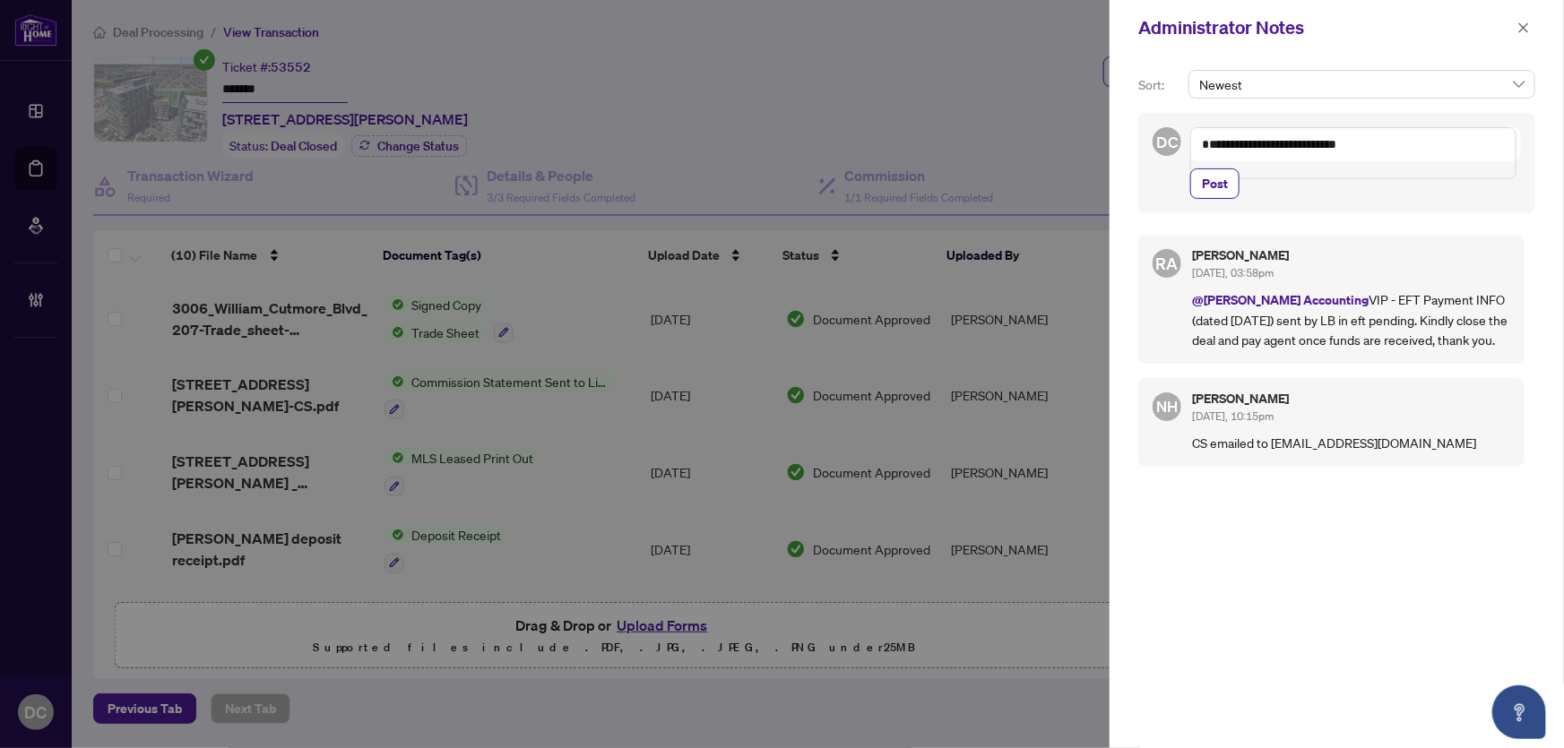
drag, startPoint x: 1224, startPoint y: 196, endPoint x: 1271, endPoint y: 177, distance: 51.4
click at [1224, 196] on span "Post" at bounding box center [1215, 183] width 26 height 29
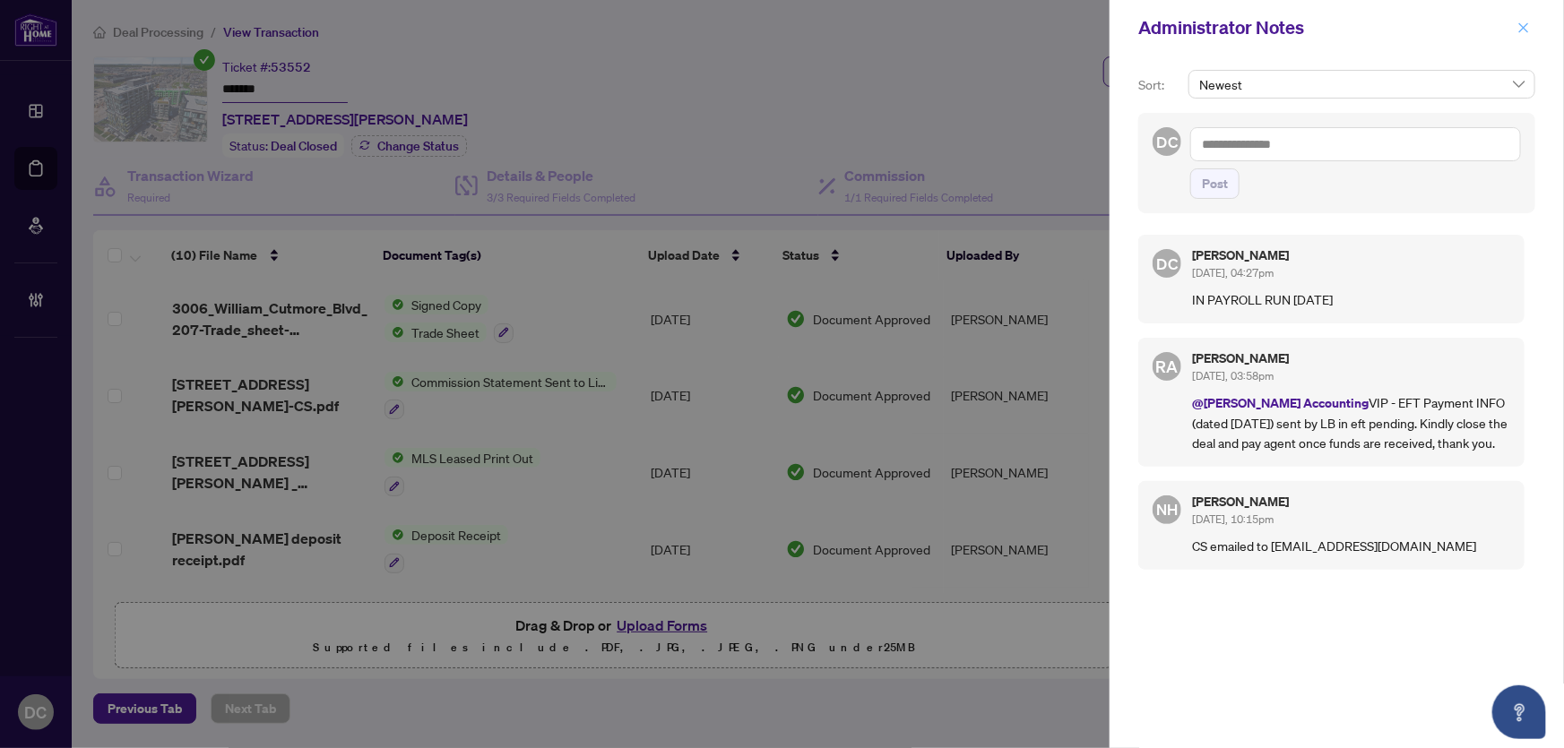
click at [1524, 29] on icon "close" at bounding box center [1524, 28] width 13 height 13
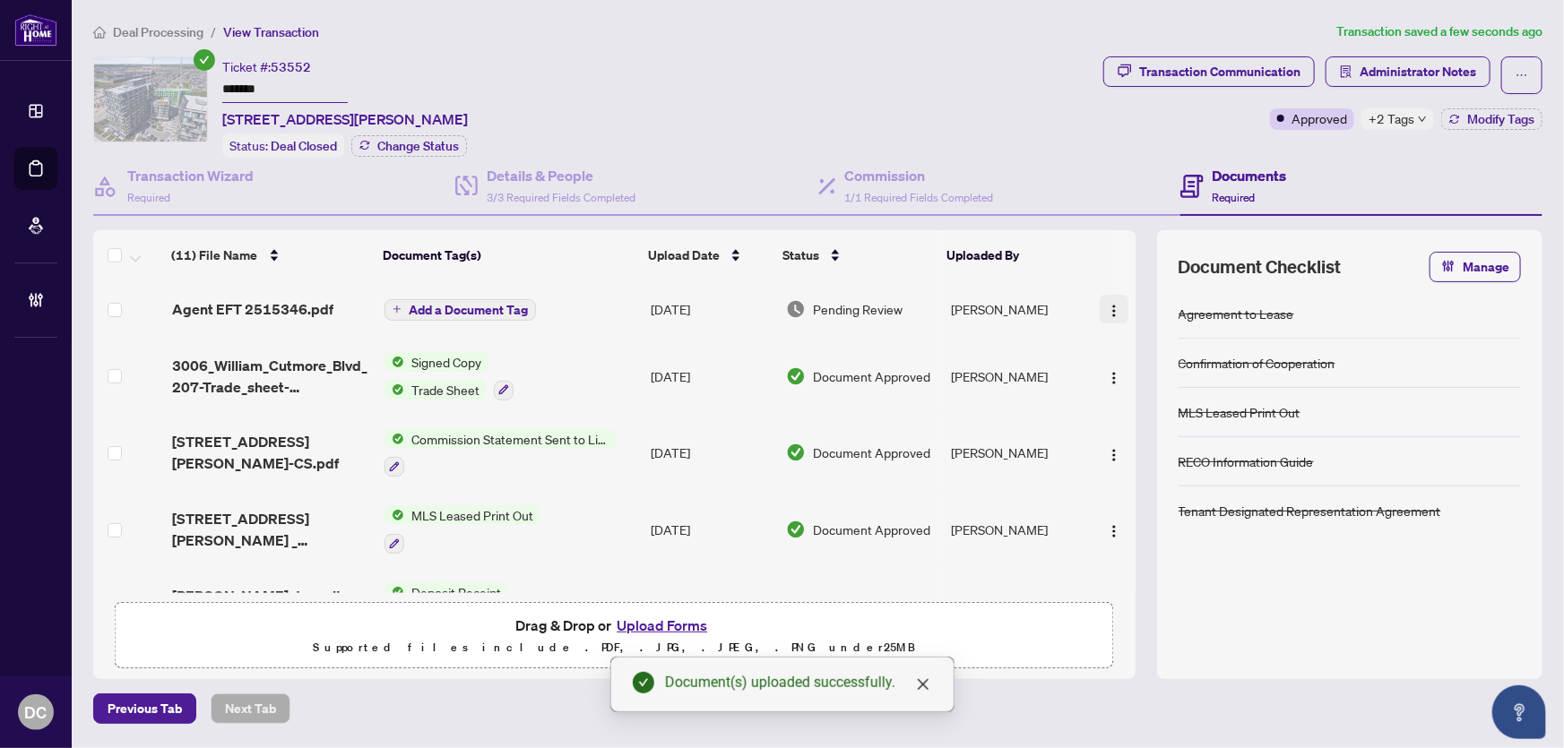
click at [1109, 310] on img "button" at bounding box center [1114, 311] width 14 height 14
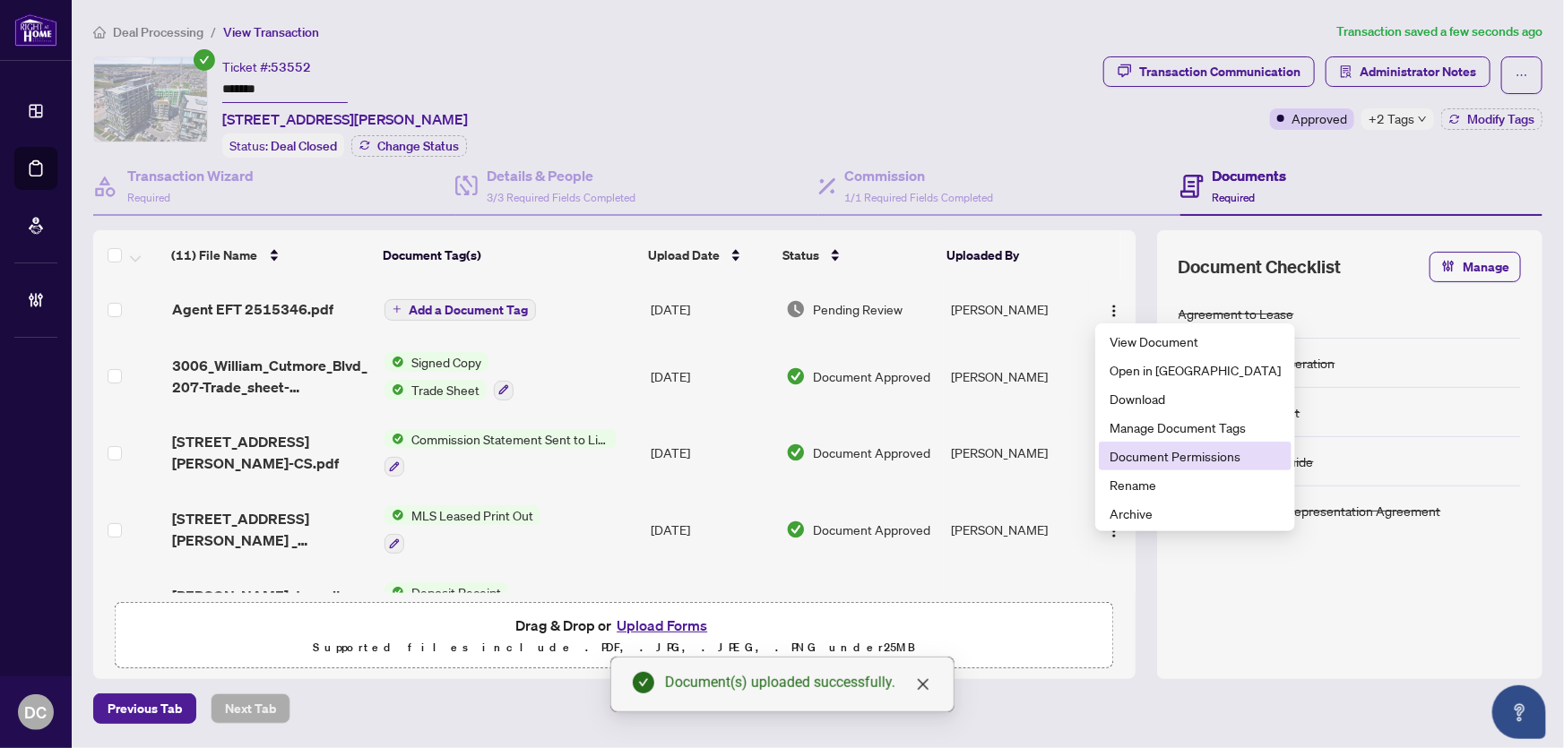
click at [1137, 453] on span "Document Permissions" at bounding box center [1195, 456] width 171 height 20
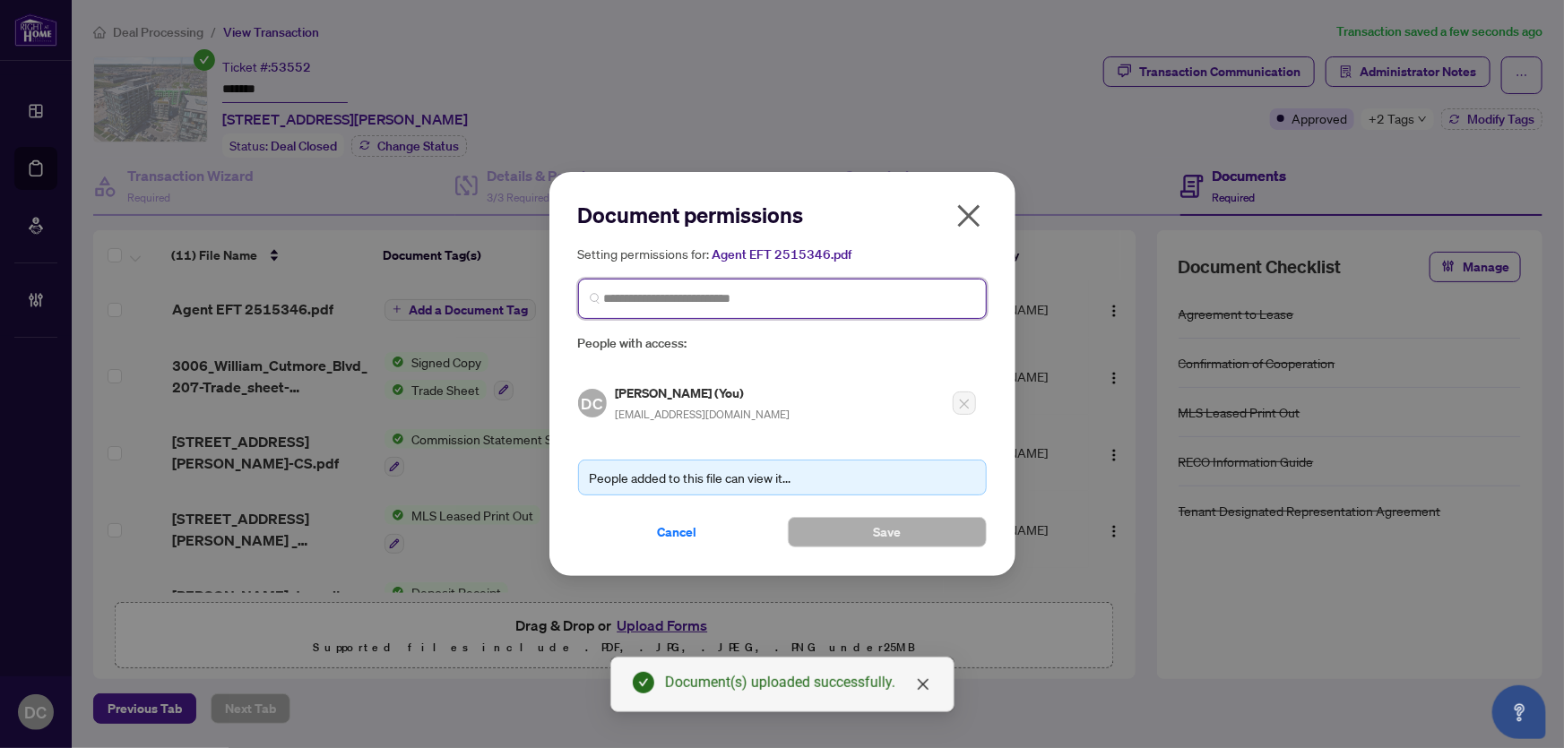
click at [857, 291] on input "search" at bounding box center [789, 299] width 371 height 19
type input "******"
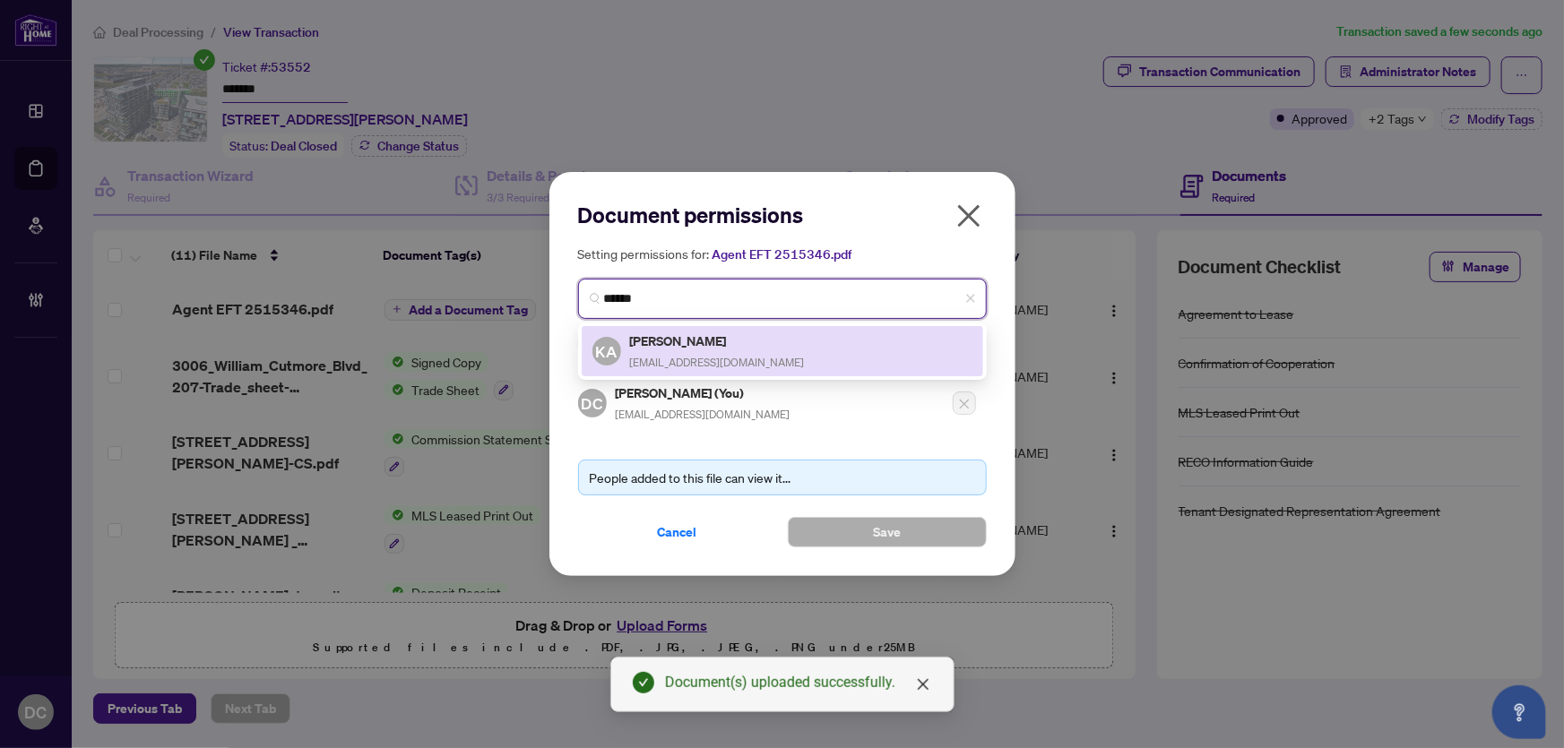
click at [808, 340] on div "KA Khushboo Arora nestcresthomes@gmail.com" at bounding box center [783, 351] width 380 height 41
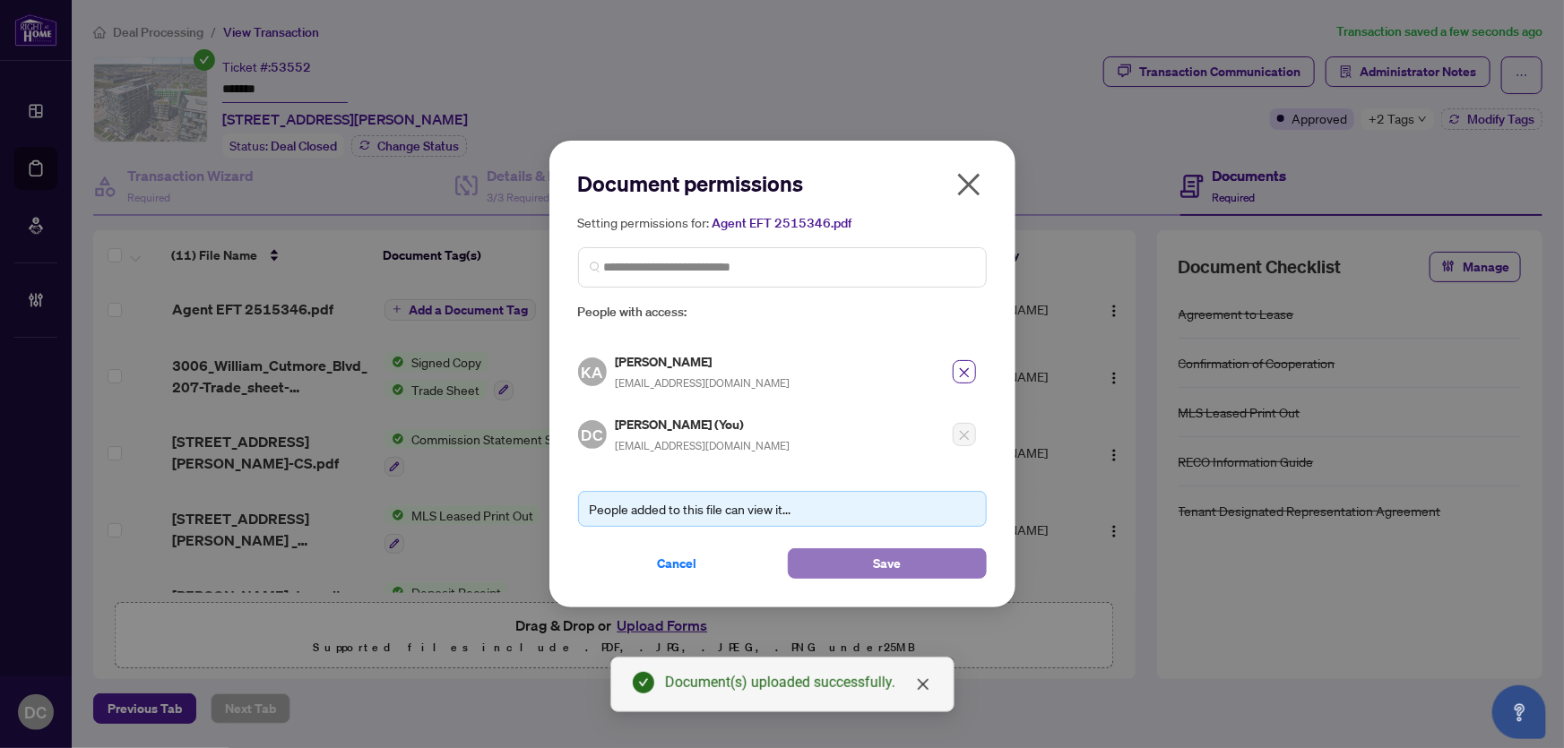
click at [824, 561] on button "Save" at bounding box center [887, 564] width 199 height 30
click at [1414, 58] on div "Document permissions Setting permissions for: Agent EFT 2515346.pdf 4060 KA Khu…" at bounding box center [782, 374] width 1564 height 748
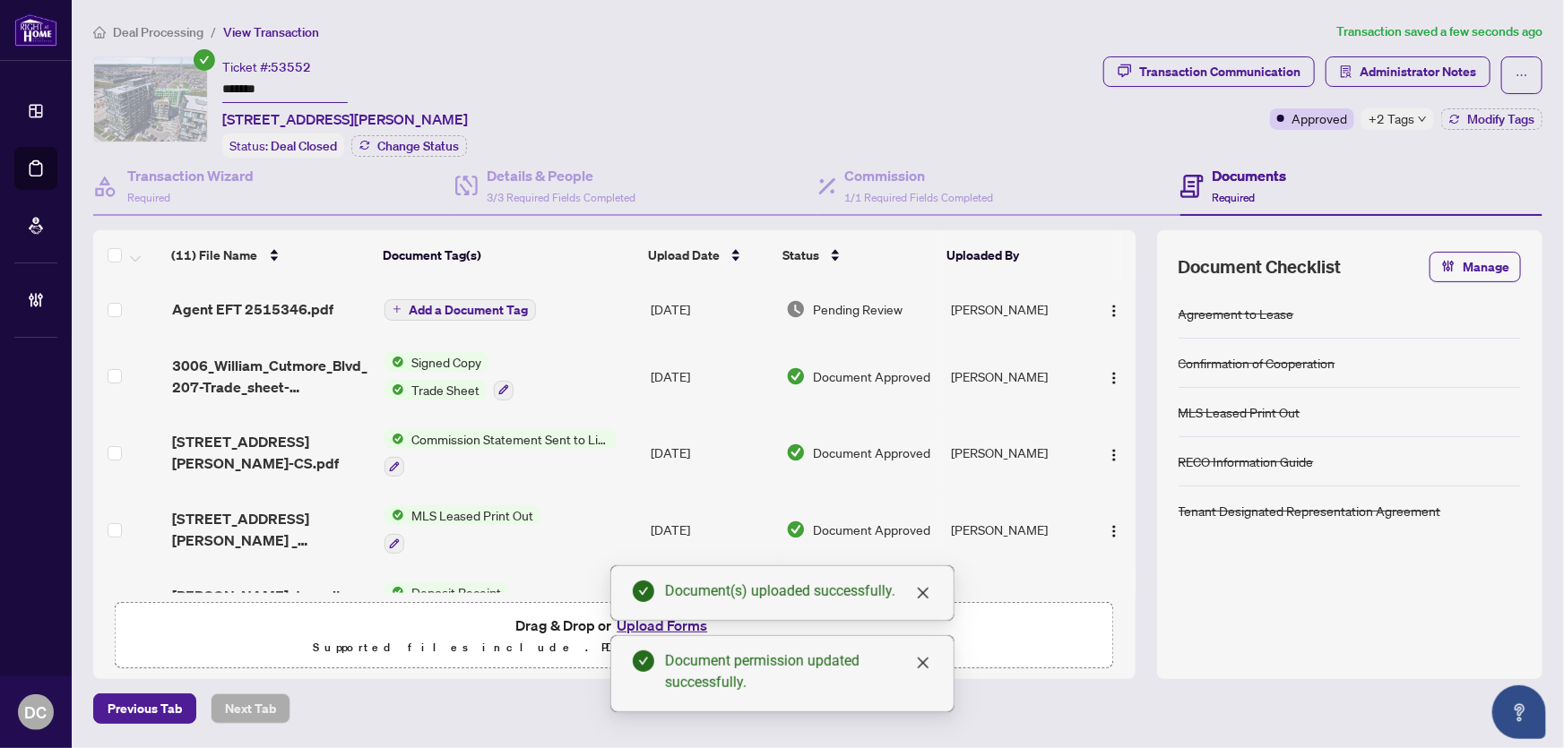
click at [1416, 66] on span "Administrator Notes" at bounding box center [1418, 71] width 117 height 29
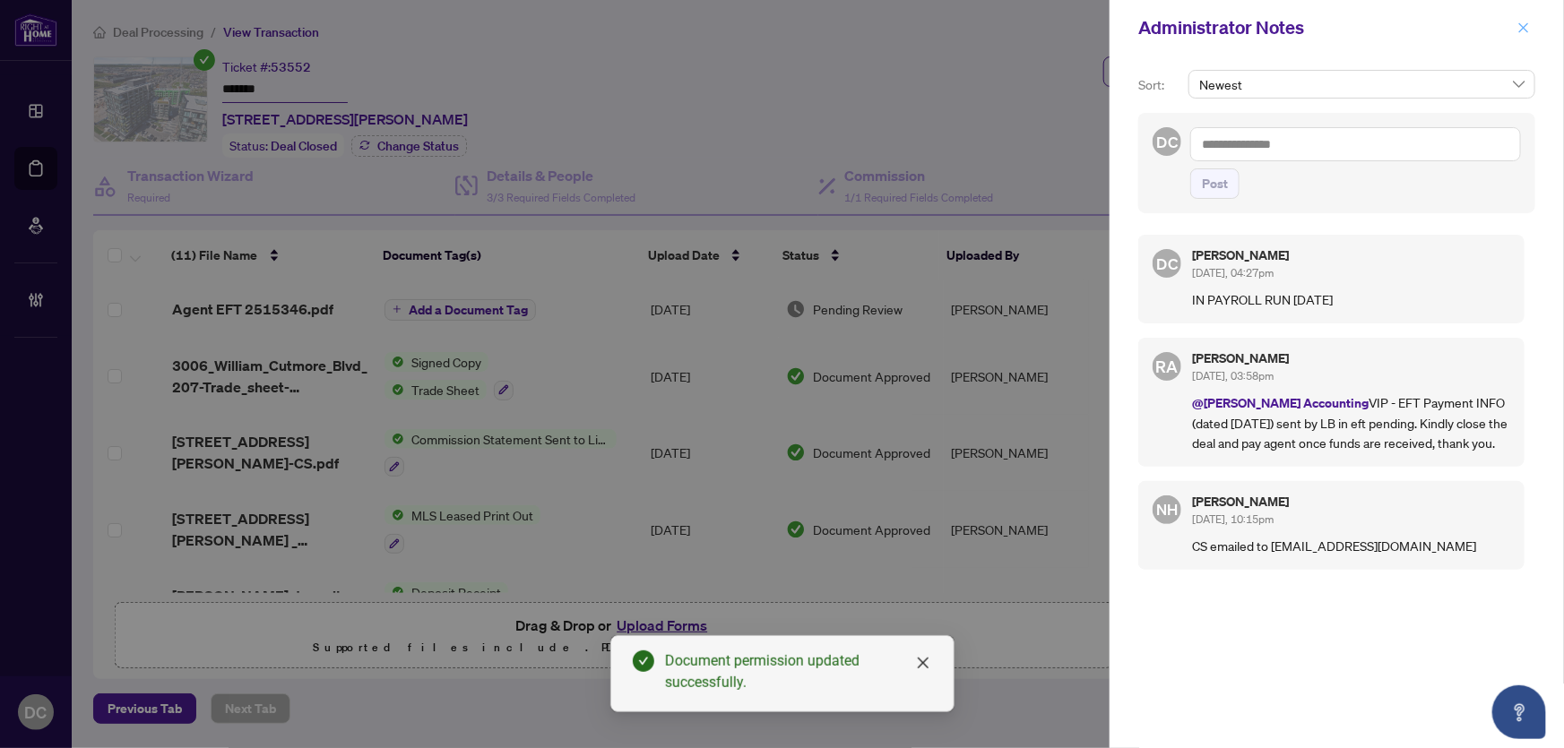
click at [1527, 25] on icon "close" at bounding box center [1524, 28] width 13 height 13
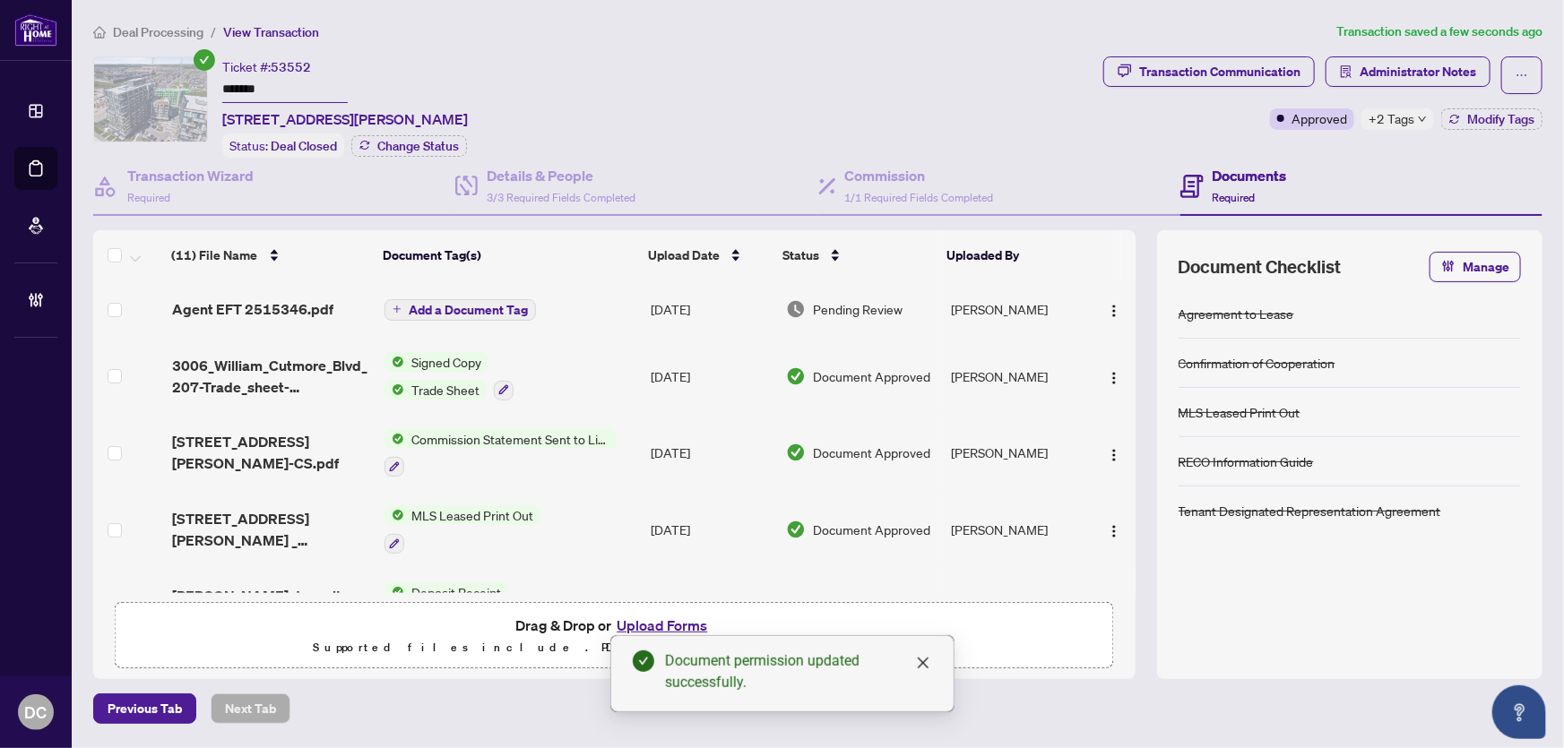
drag, startPoint x: 146, startPoint y: 24, endPoint x: 359, endPoint y: 7, distance: 213.1
click at [146, 24] on span "Deal Processing" at bounding box center [158, 32] width 91 height 16
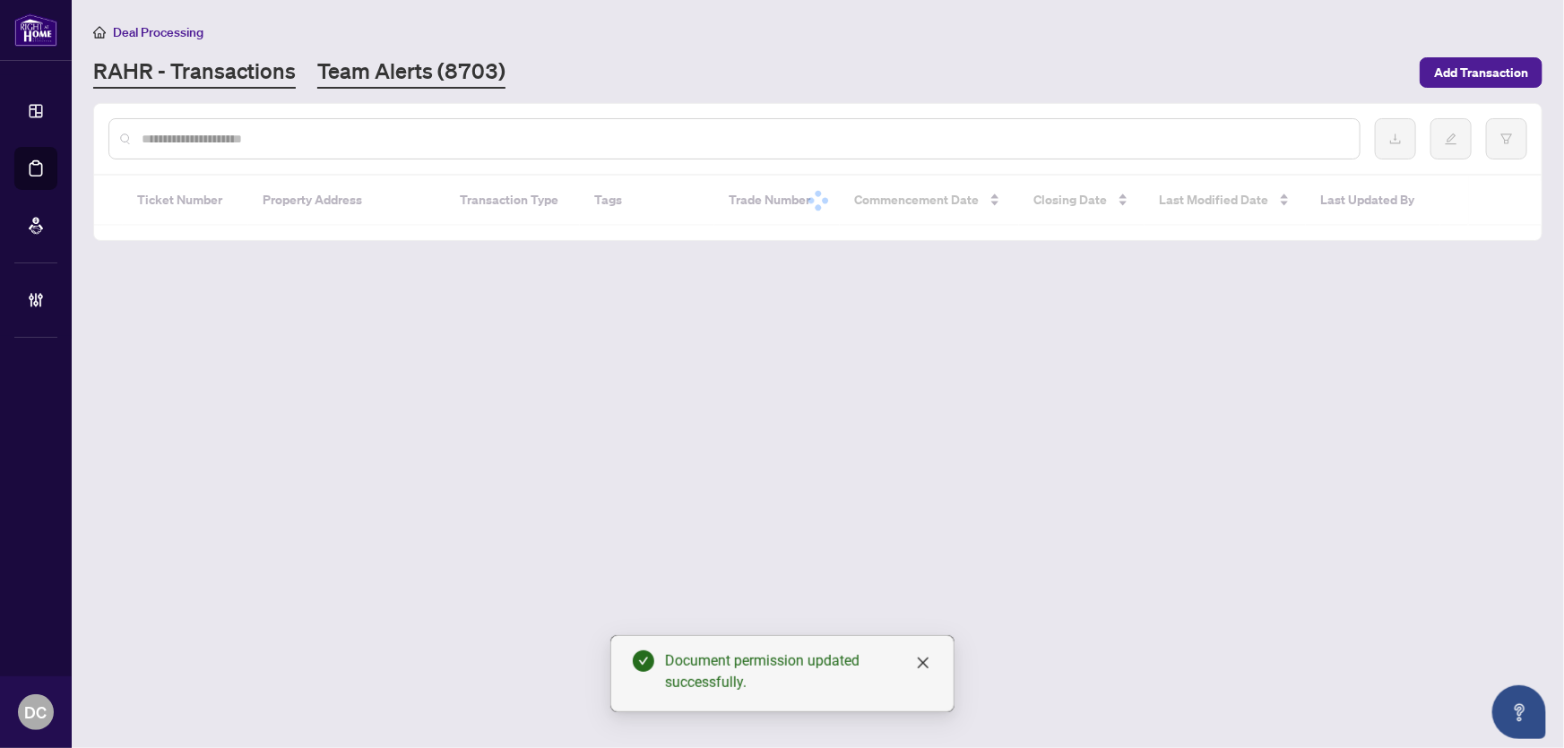
click at [401, 72] on link "Team Alerts (8703)" at bounding box center [411, 72] width 188 height 32
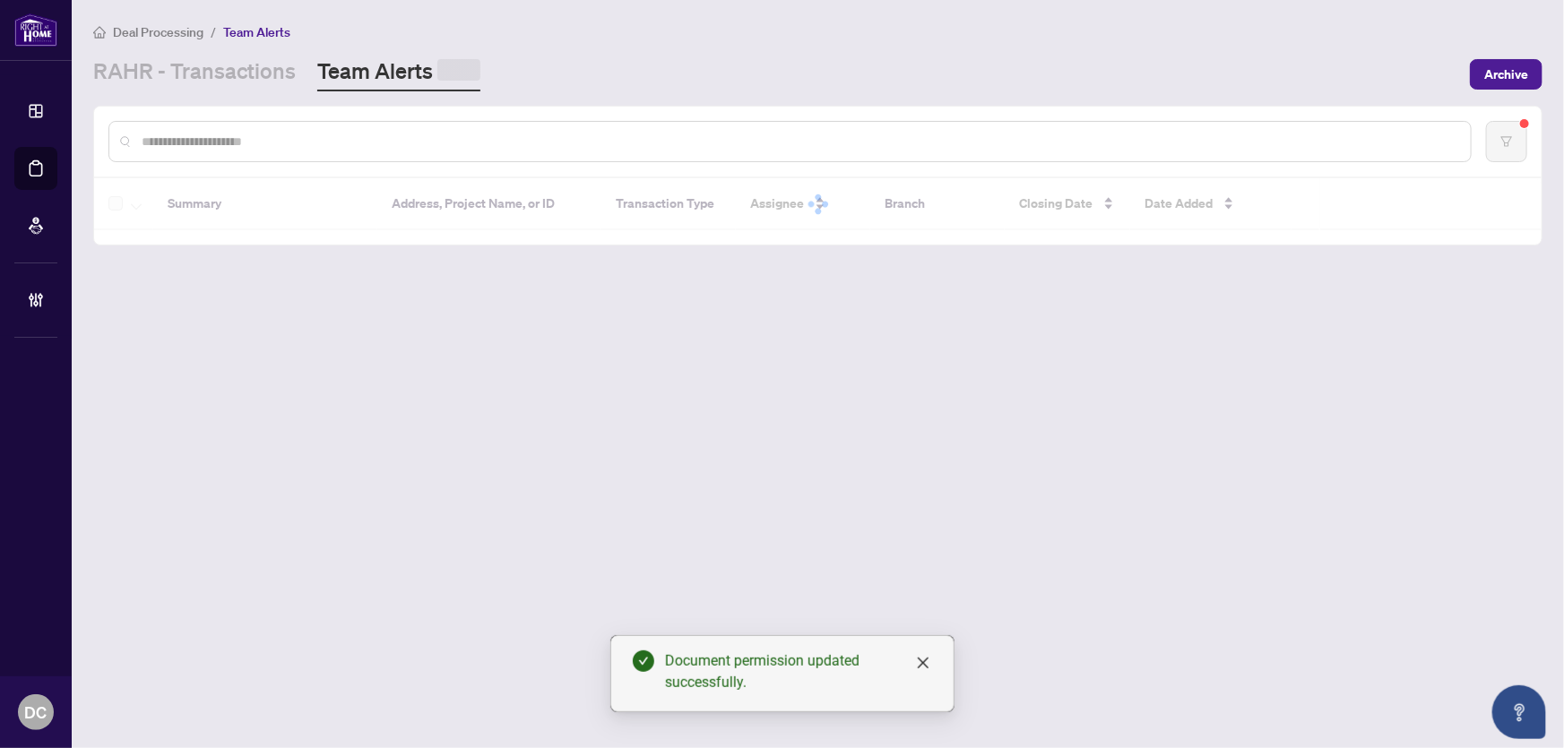
click at [386, 144] on input "text" at bounding box center [799, 142] width 1315 height 20
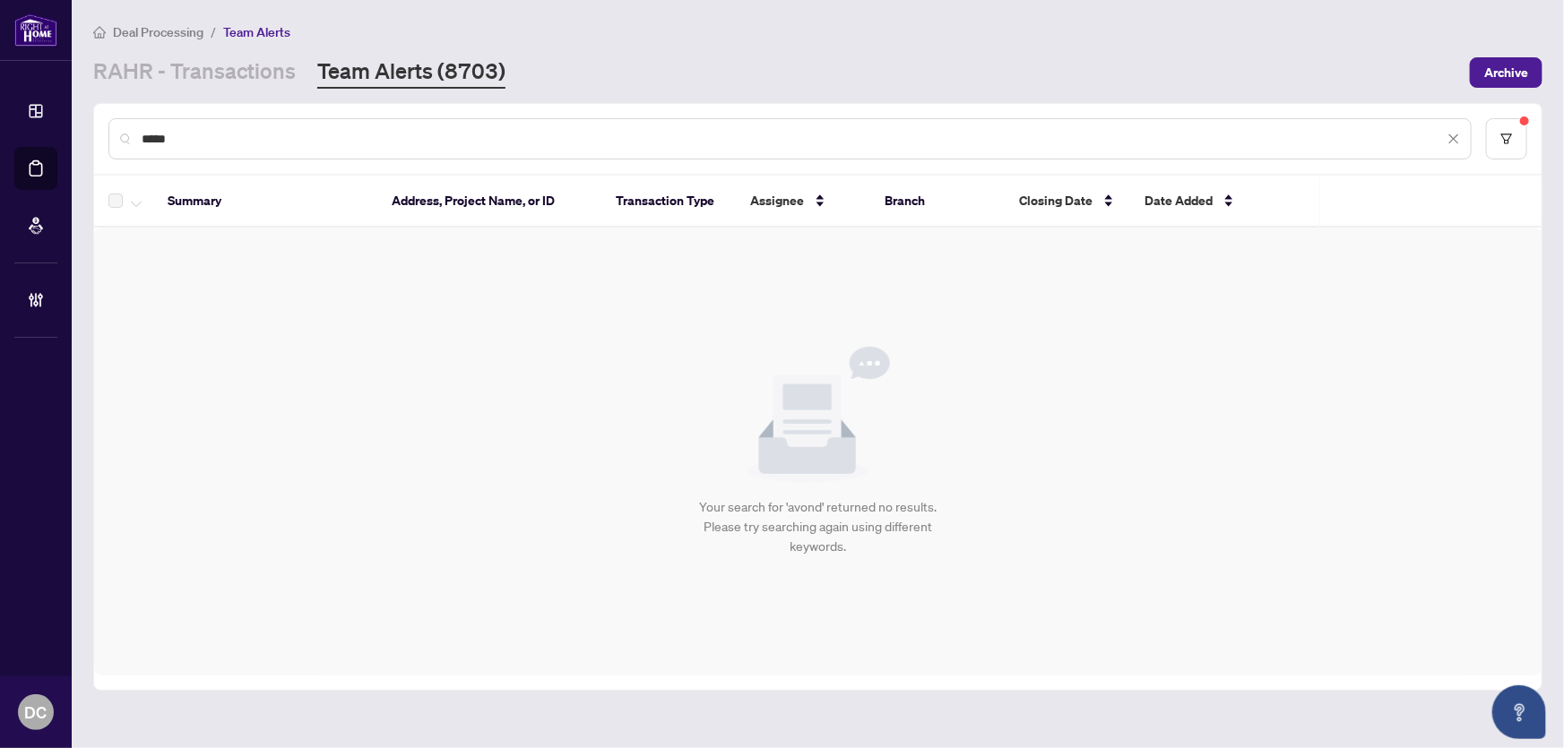
drag, startPoint x: 288, startPoint y: 130, endPoint x: 135, endPoint y: 125, distance: 152.5
click at [135, 125] on div "*****" at bounding box center [789, 138] width 1363 height 41
paste input "**"
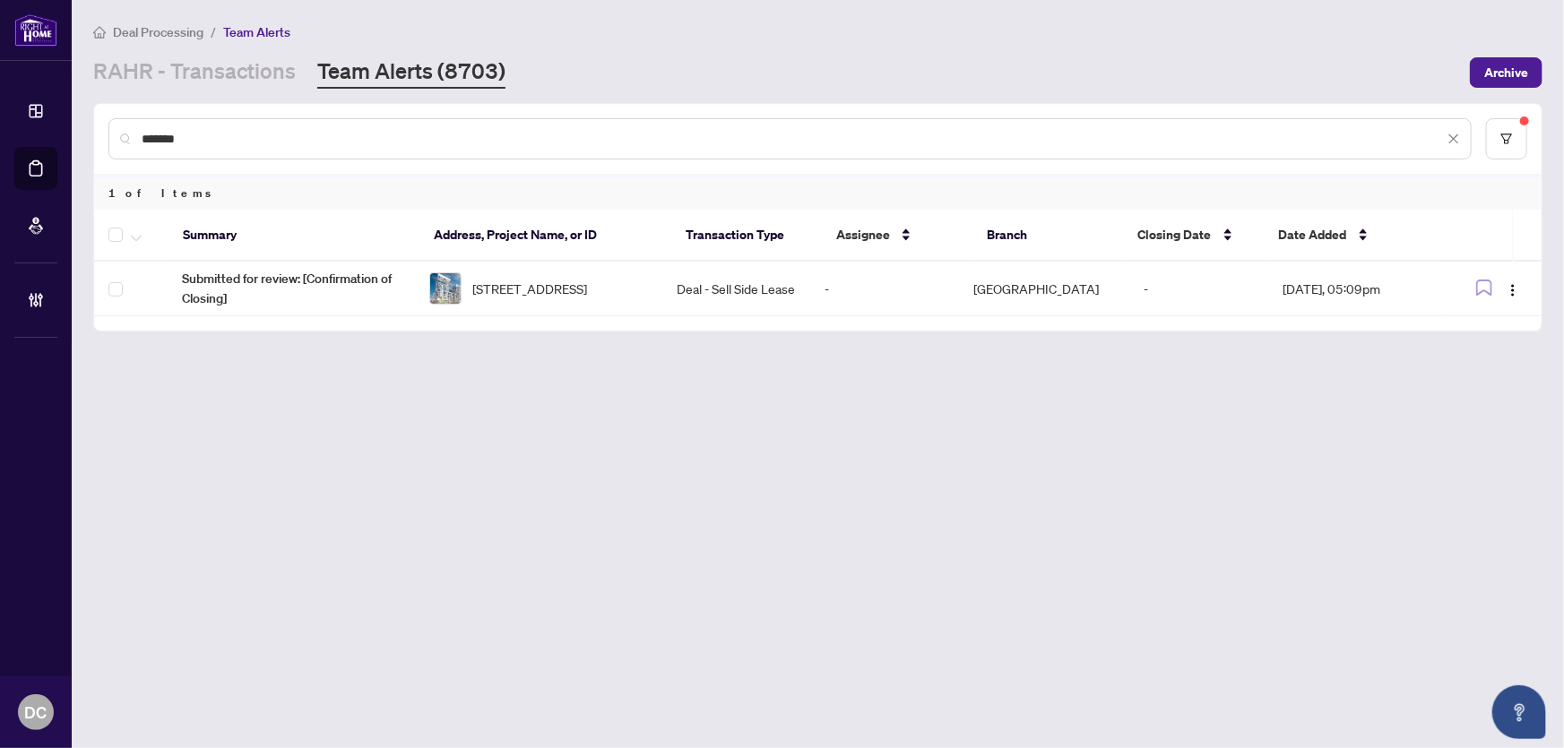
drag, startPoint x: 245, startPoint y: 139, endPoint x: 133, endPoint y: 139, distance: 112.0
click at [133, 139] on div "*******" at bounding box center [789, 138] width 1363 height 41
paste input "text"
drag, startPoint x: 300, startPoint y: 134, endPoint x: 77, endPoint y: 134, distance: 223.2
click at [77, 134] on main "Deal Processing / Team Alerts RAHR - Transactions Team Alerts (8703) Archive **…" at bounding box center [818, 374] width 1492 height 748
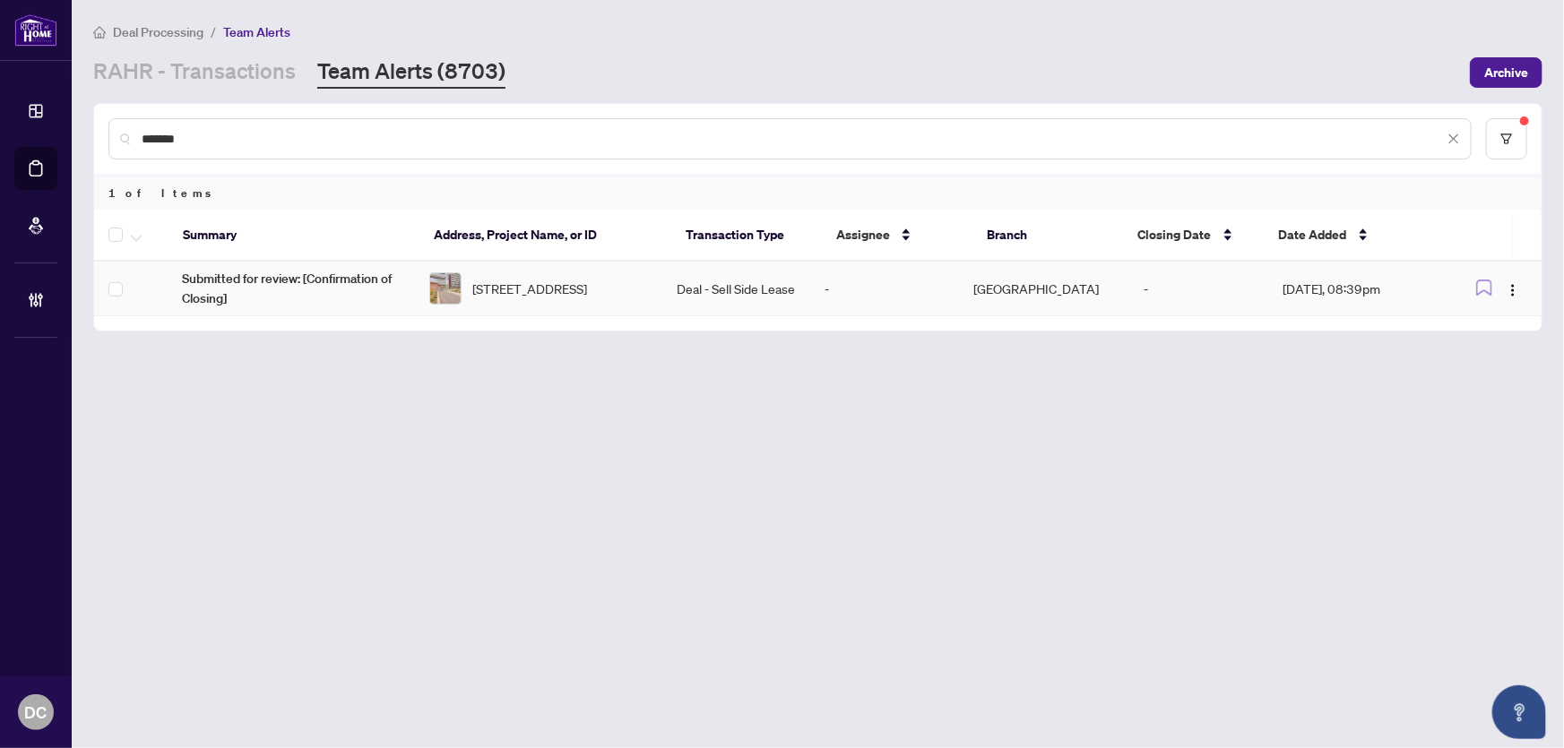
click at [521, 290] on span "122-36 Forest Manor Rd unit 122, North York, Toronto, Ontario M2J 1M1, Canada" at bounding box center [529, 289] width 115 height 20
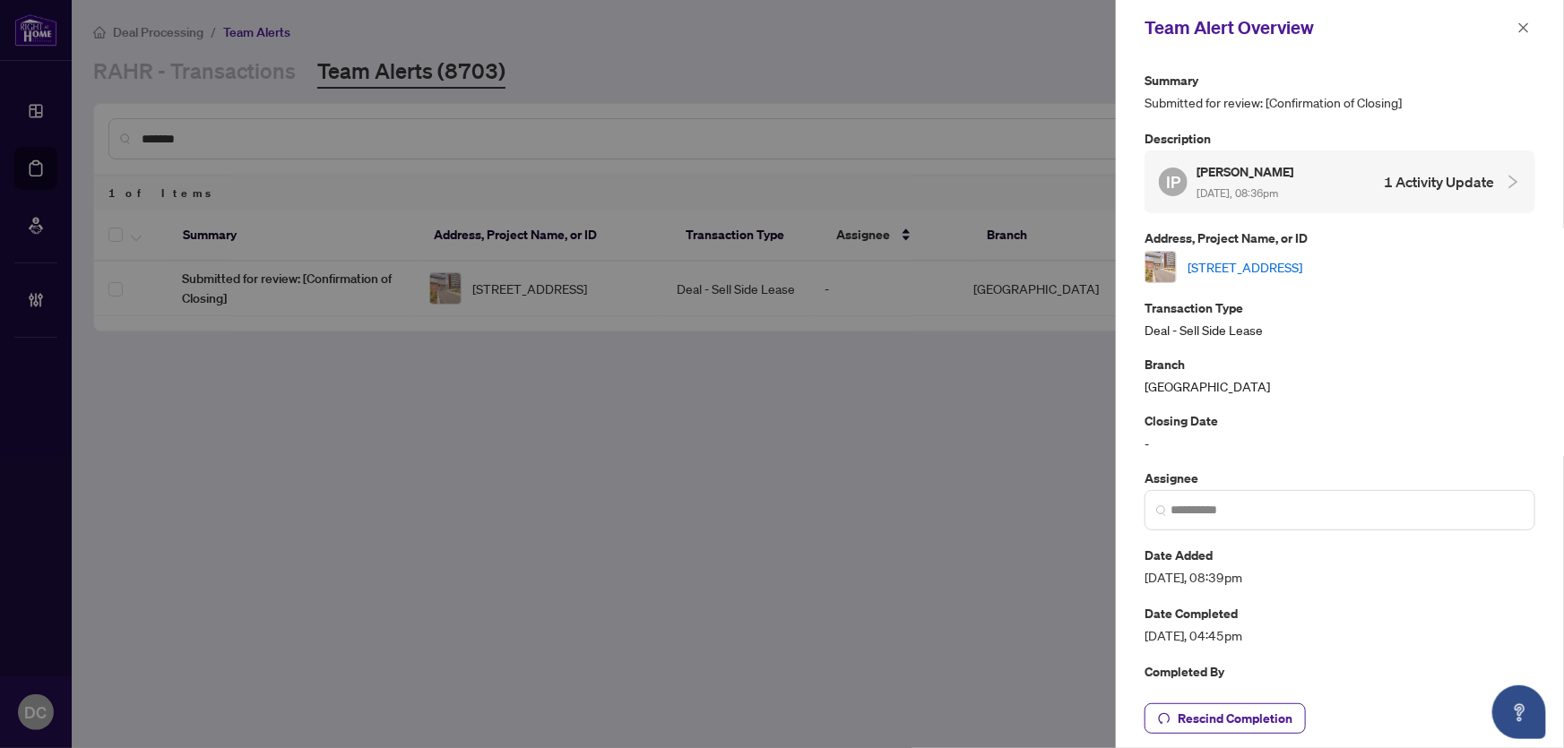
click at [1274, 277] on link "122-36 Forest Manor Rd unit 122, North York, Toronto, Ontario M2J 1M1, Canada" at bounding box center [1245, 267] width 115 height 20
click at [1527, 29] on icon "close" at bounding box center [1524, 28] width 13 height 13
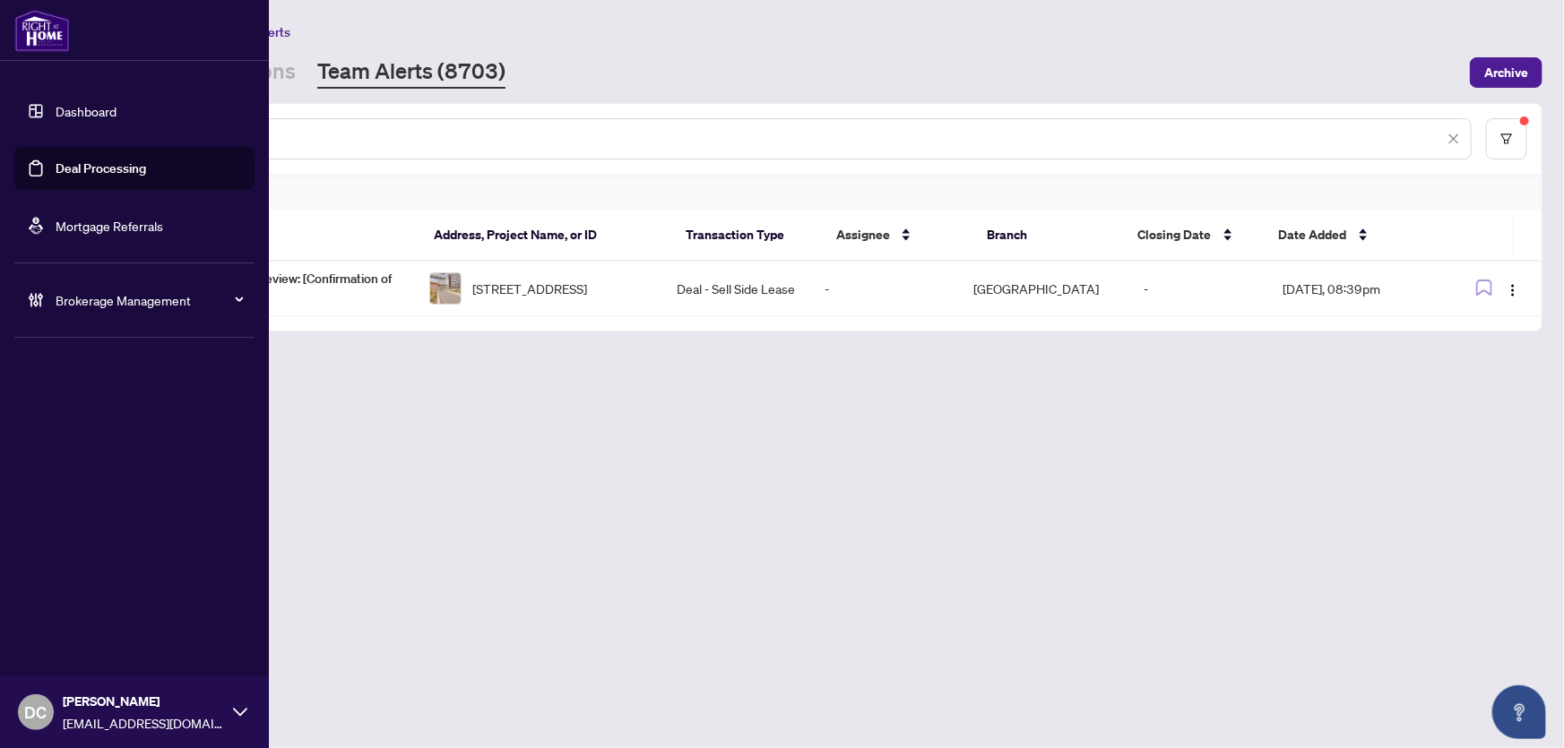
drag, startPoint x: 314, startPoint y: 135, endPoint x: 55, endPoint y: 133, distance: 259.1
click at [55, 133] on div "Dashboard Deal Processing Mortgage Referrals Brokerage Management DC Dawn Chan …" at bounding box center [782, 374] width 1564 height 748
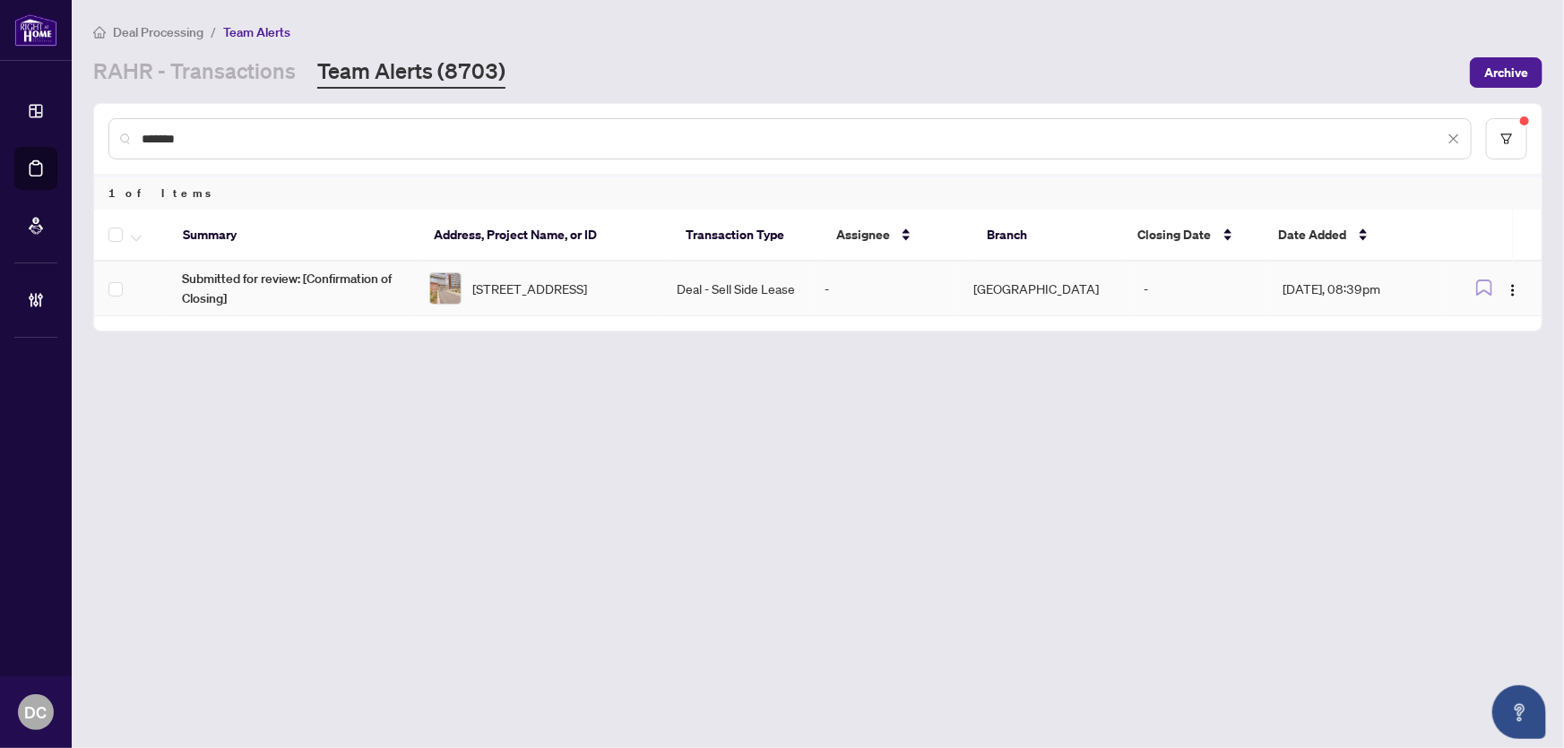
click at [558, 292] on span "122-36 Forest Manor Rd unit 122, North York, Toronto, Ontario M2J 1M1, Canada" at bounding box center [529, 289] width 115 height 20
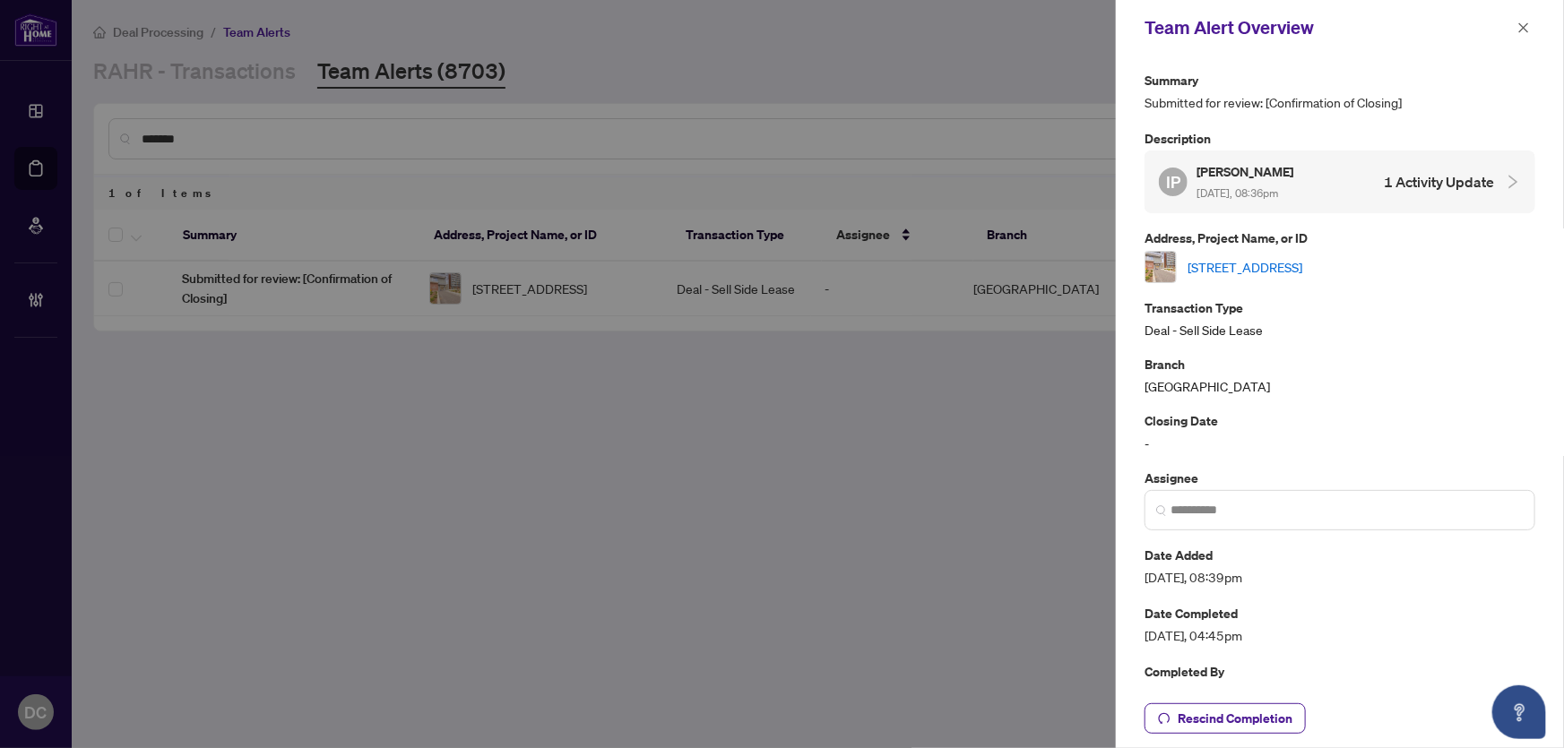
click at [1302, 268] on link "122-36 Forest Manor Rd unit 122, North York, Toronto, Ontario M2J 1M1, Canada" at bounding box center [1245, 267] width 115 height 20
click at [1524, 26] on icon "close" at bounding box center [1524, 28] width 13 height 13
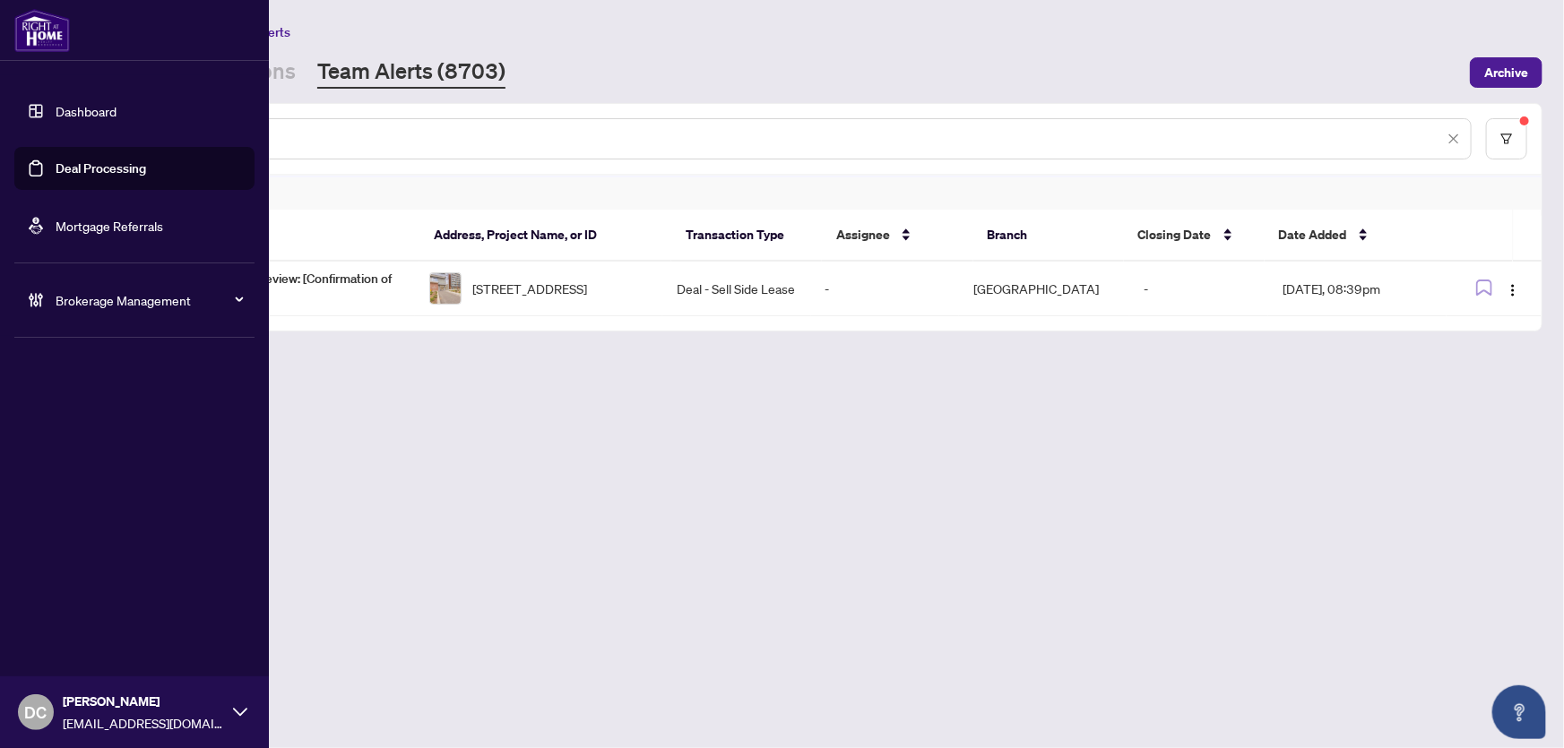
drag, startPoint x: 206, startPoint y: 147, endPoint x: 59, endPoint y: 138, distance: 147.3
click at [59, 138] on div "Dashboard Deal Processing Mortgage Referrals Brokerage Management DC Dawn Chan …" at bounding box center [782, 374] width 1564 height 748
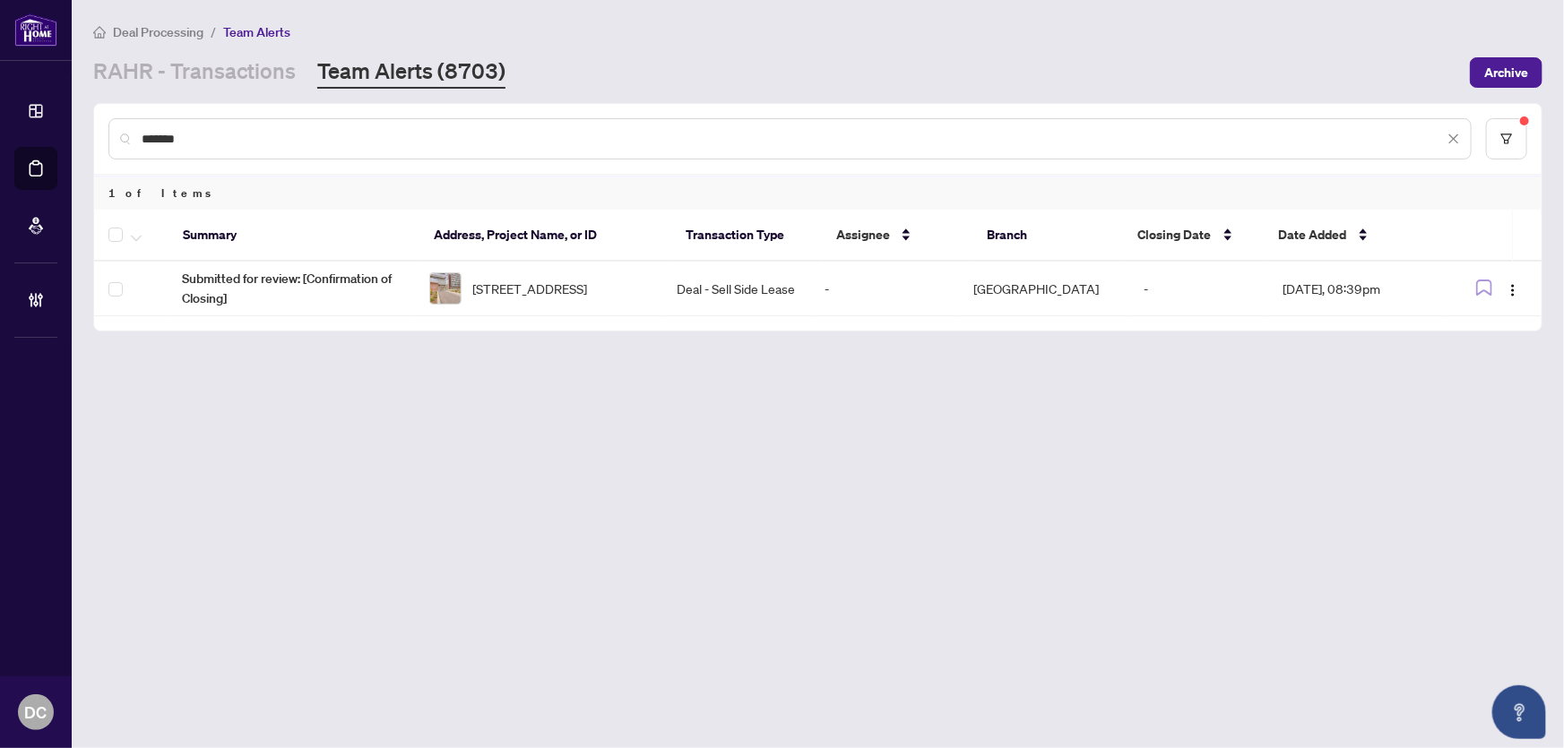
paste input "text"
drag, startPoint x: 192, startPoint y: 132, endPoint x: 73, endPoint y: 132, distance: 119.2
click at [73, 132] on main "Deal Processing / Team Alerts RAHR - Transactions Team Alerts (8703) Archive **…" at bounding box center [818, 374] width 1492 height 748
paste input "text"
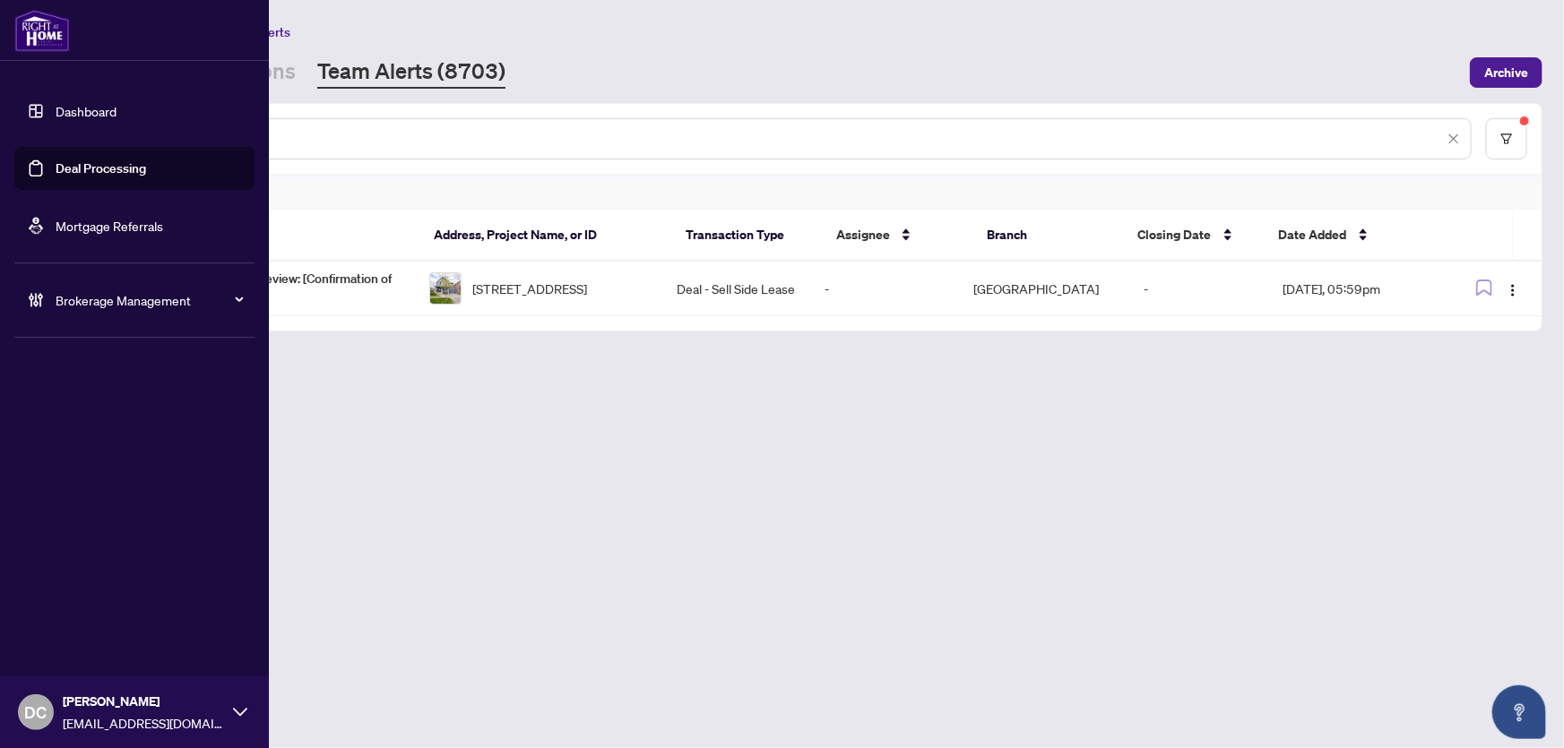
drag, startPoint x: 218, startPoint y: 136, endPoint x: 43, endPoint y: 134, distance: 174.8
click at [43, 134] on div "Dashboard Deal Processing Mortgage Referrals Brokerage Management DC Dawn Chan …" at bounding box center [782, 374] width 1564 height 748
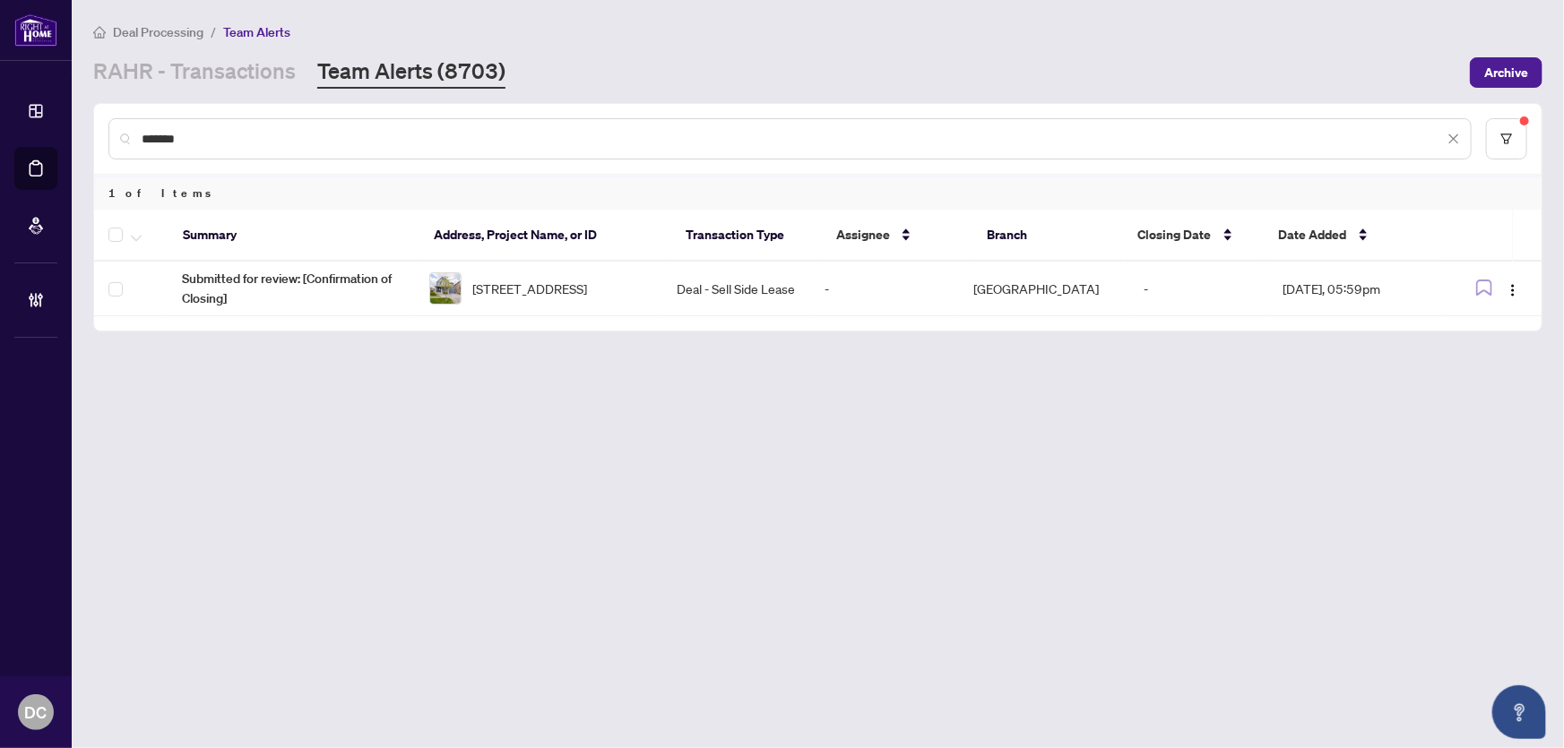
paste input "text"
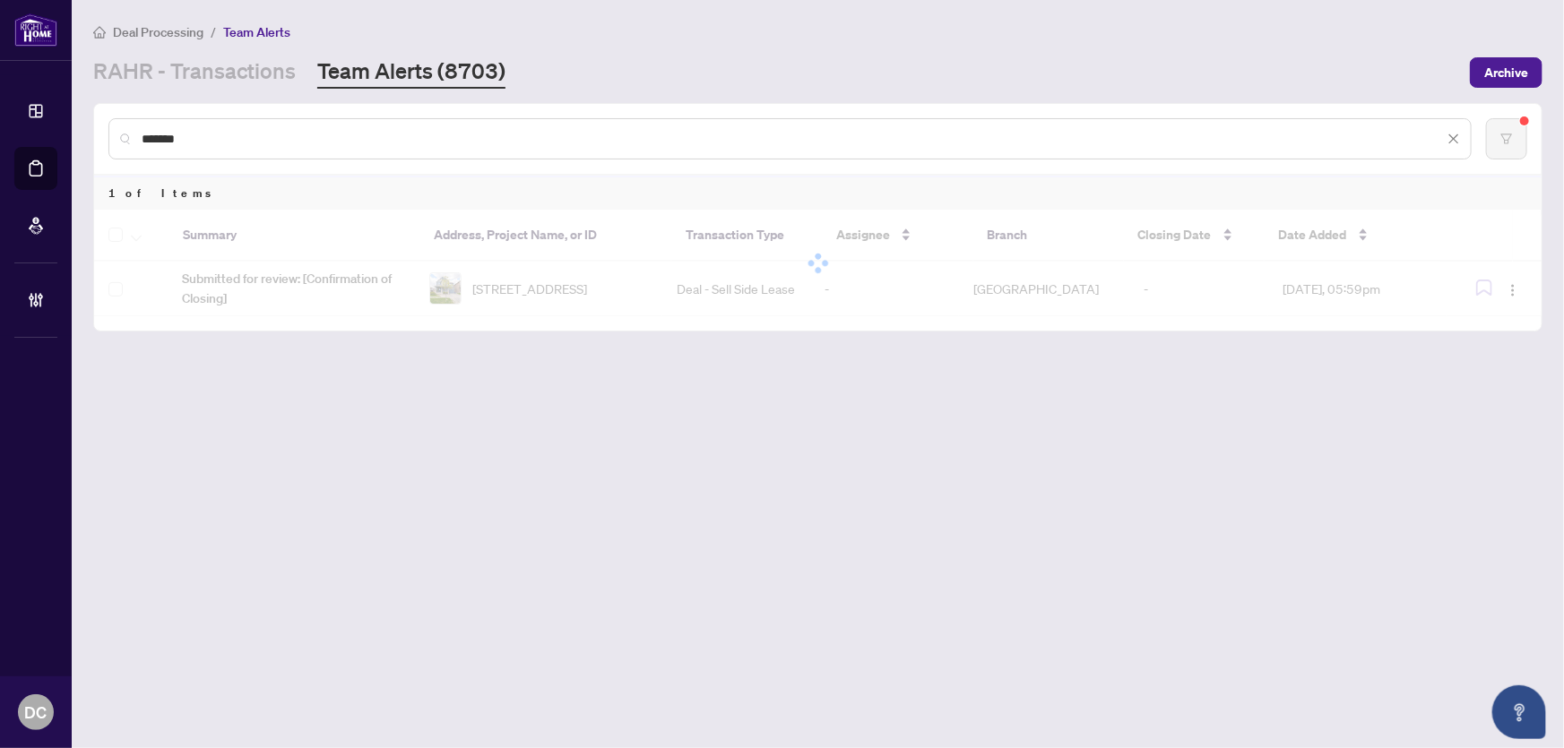
type input "*******"
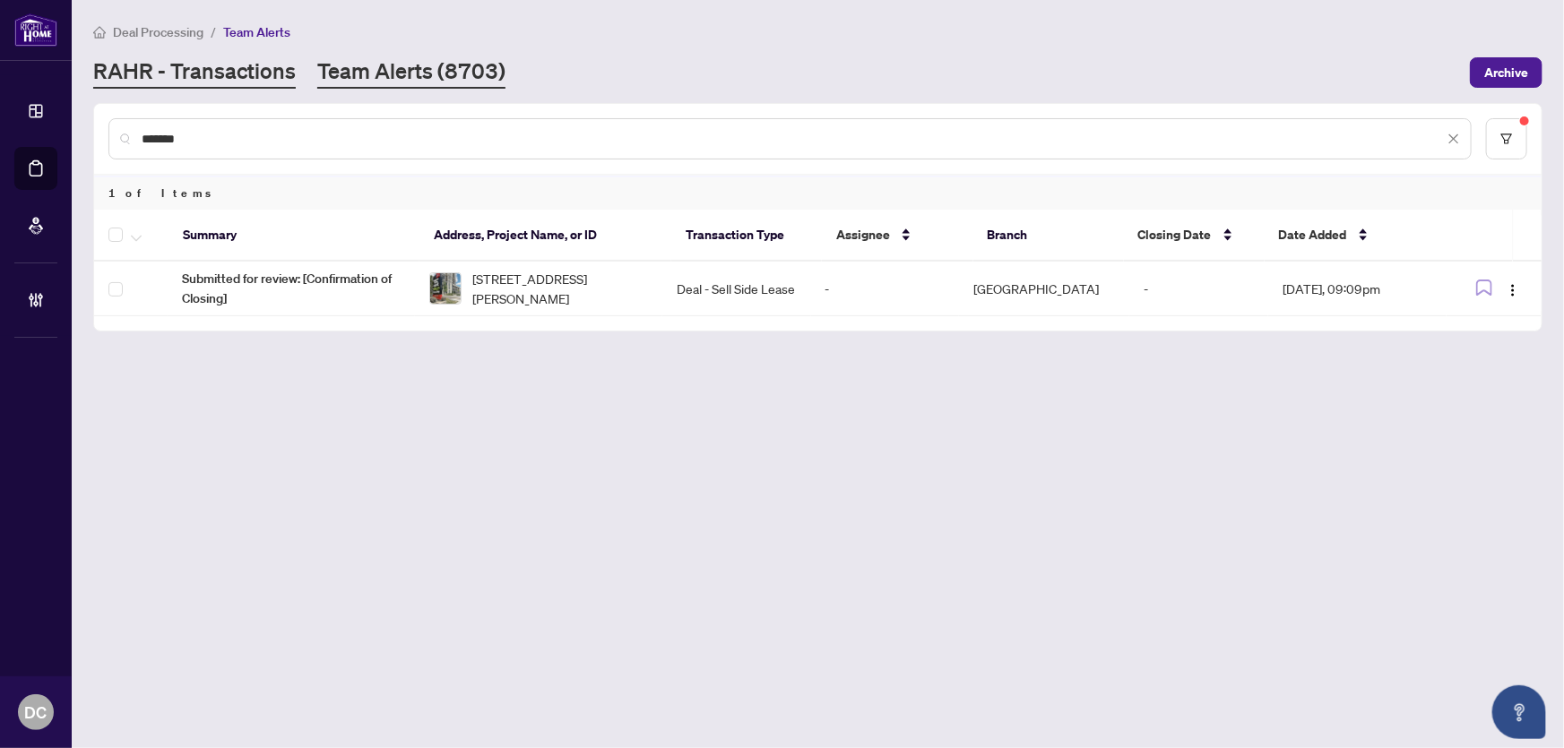
click at [258, 80] on link "RAHR - Transactions" at bounding box center [194, 72] width 203 height 32
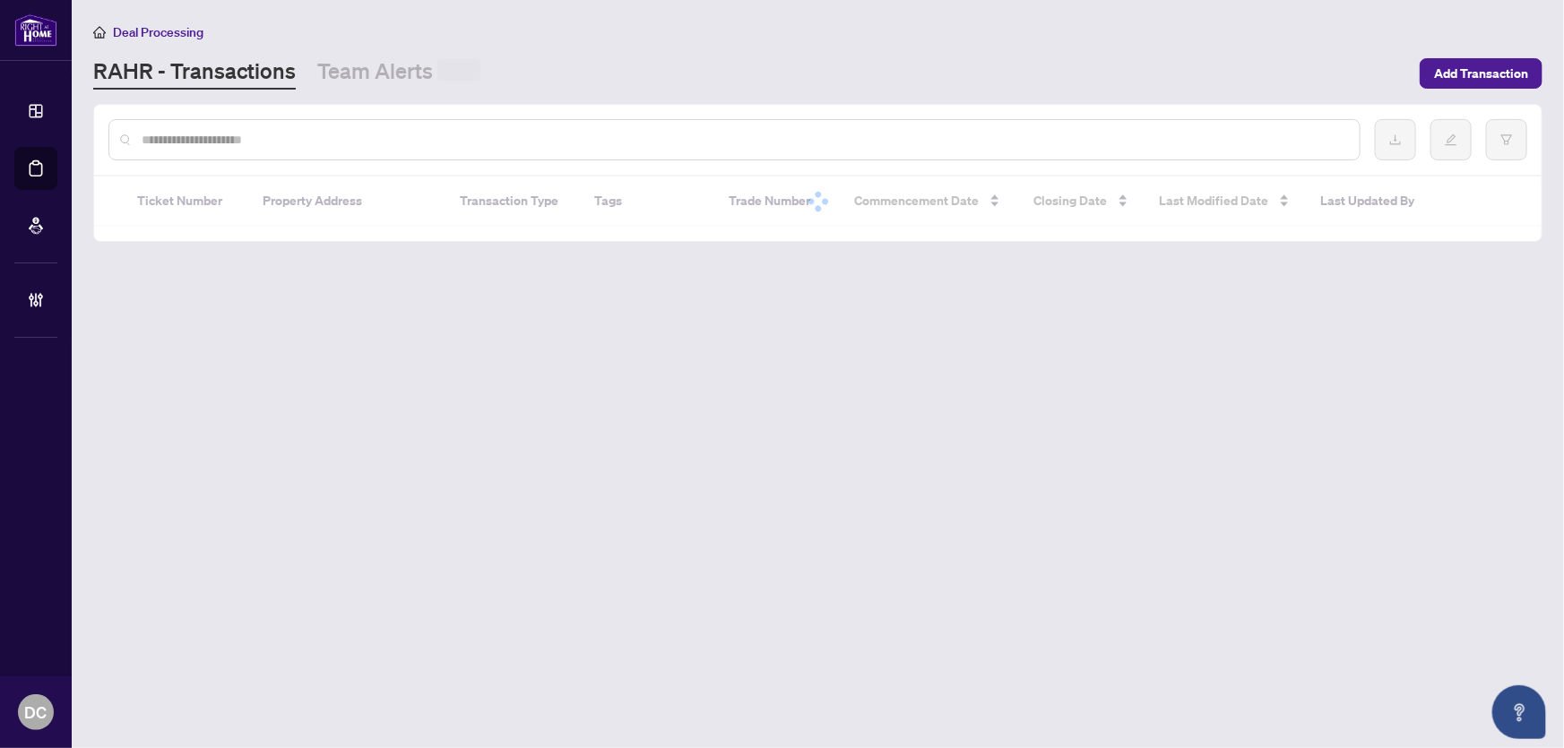
click at [310, 139] on input "text" at bounding box center [744, 140] width 1204 height 20
paste input "*******"
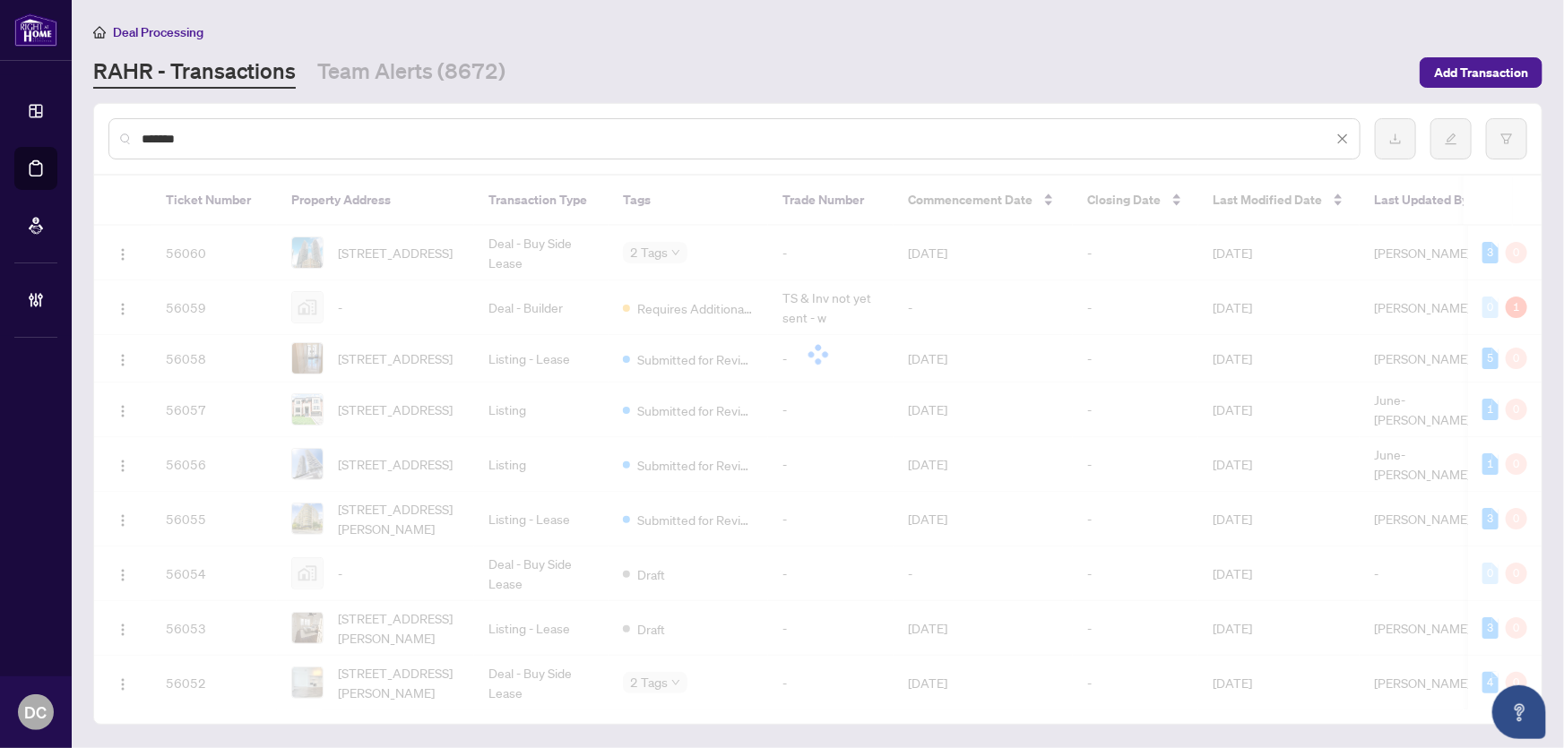
type input "*******"
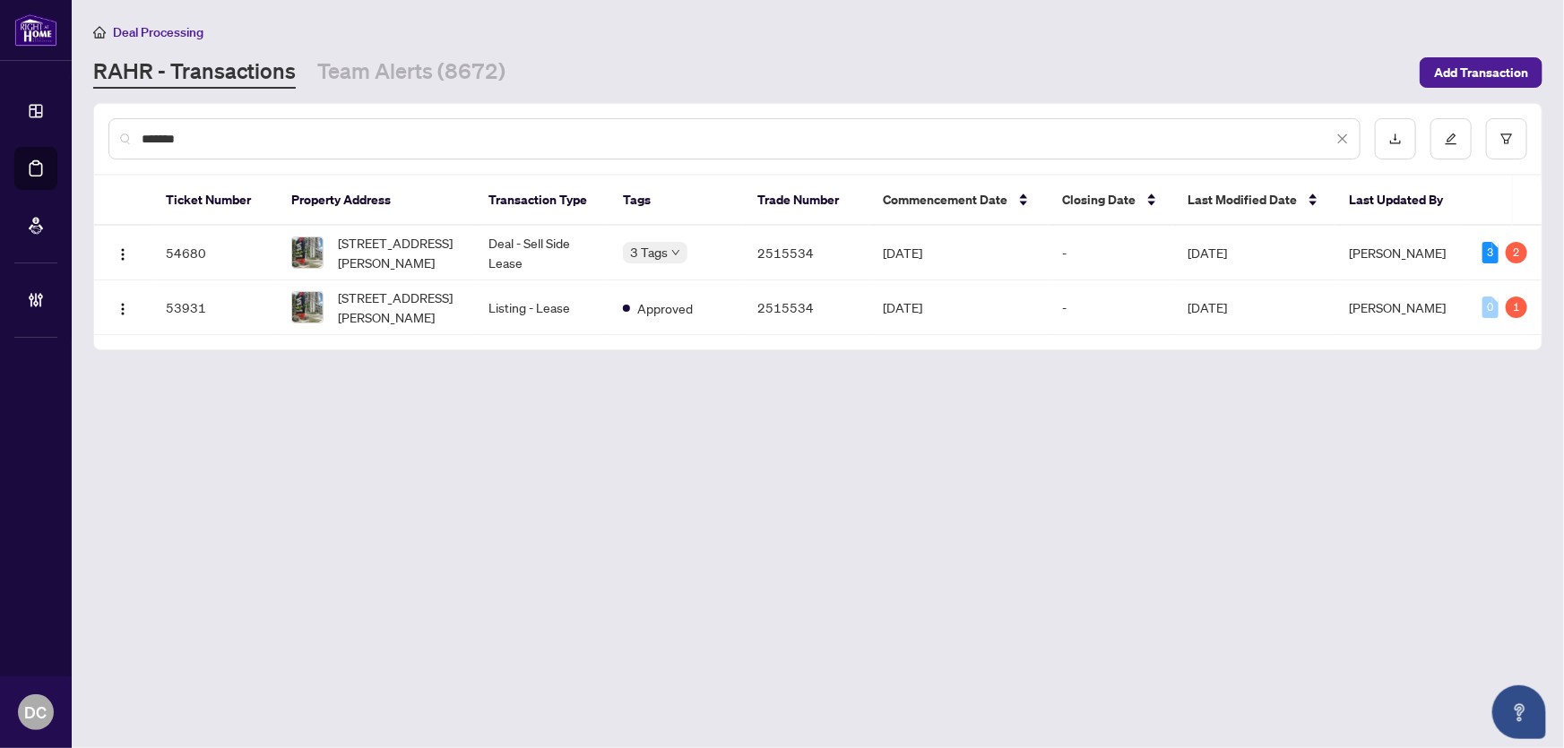
click at [357, 52] on div "Deal Processing RAHR - Transactions Team Alerts (8672) Add Transaction" at bounding box center [817, 55] width 1449 height 67
click at [395, 56] on link "Team Alerts (8672)" at bounding box center [411, 72] width 188 height 32
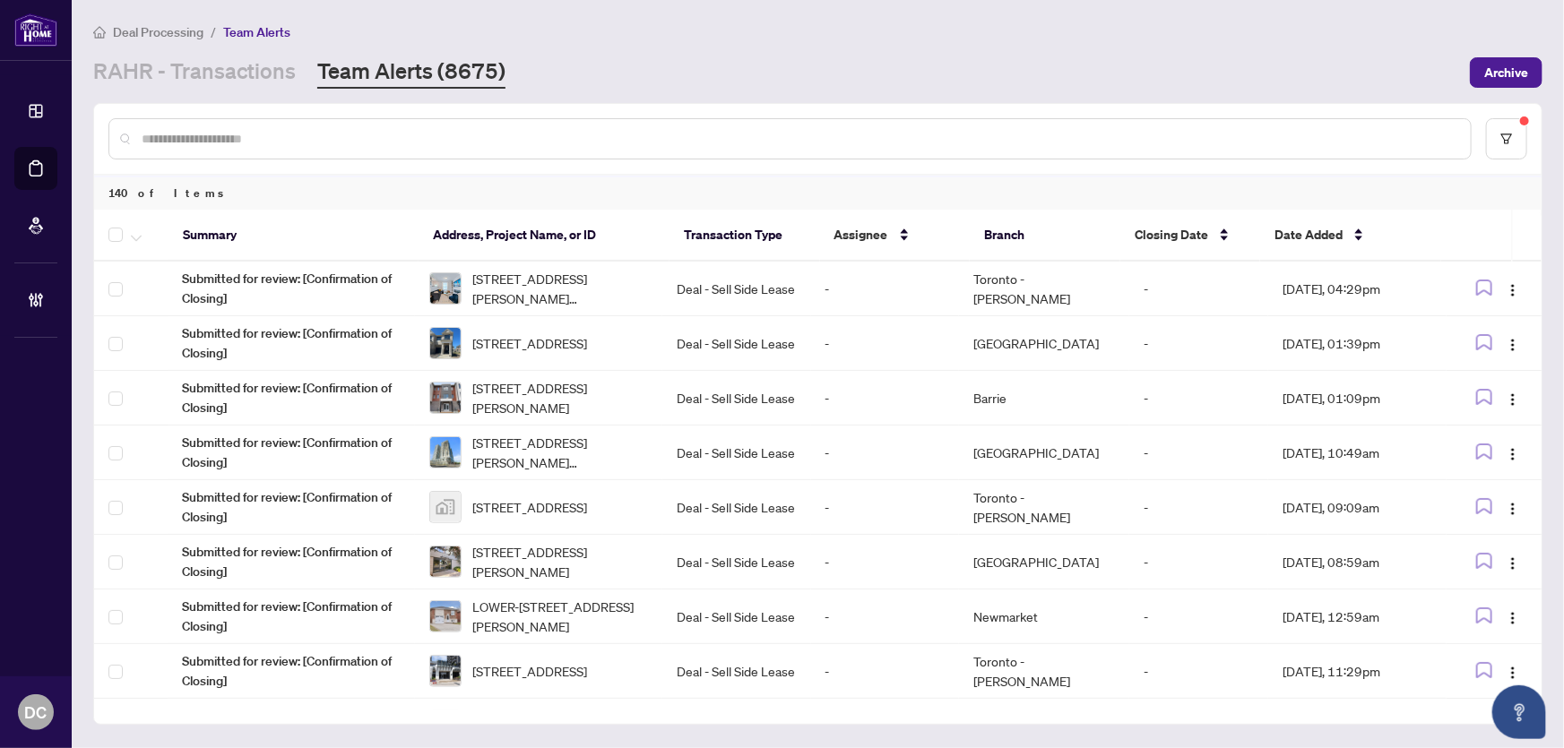
click at [448, 151] on div at bounding box center [789, 138] width 1363 height 41
click at [452, 136] on input "text" at bounding box center [799, 139] width 1315 height 20
paste input "*******"
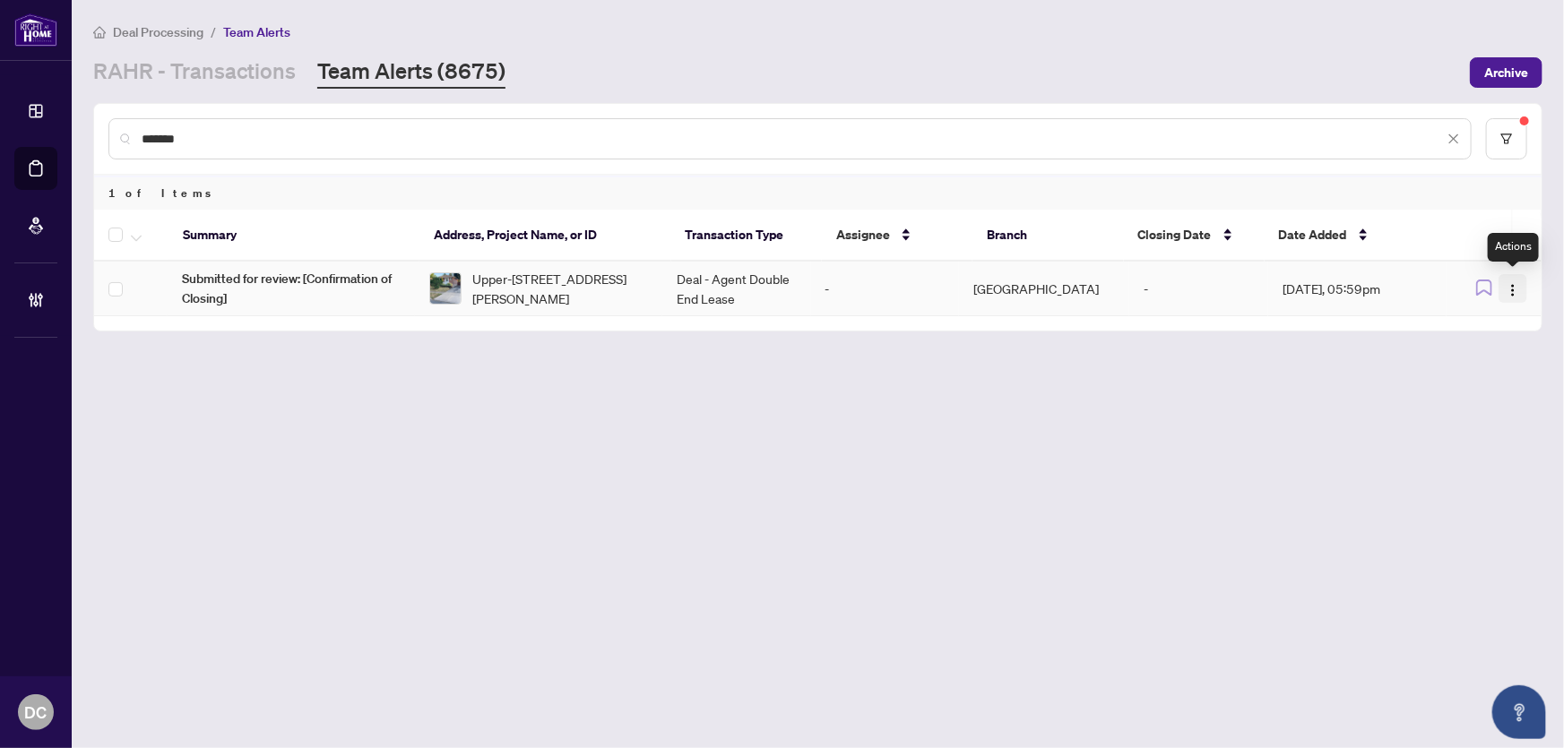
click at [1518, 293] on img "button" at bounding box center [1513, 290] width 14 height 14
click at [1435, 371] on span "Complete Item" at bounding box center [1471, 380] width 83 height 20
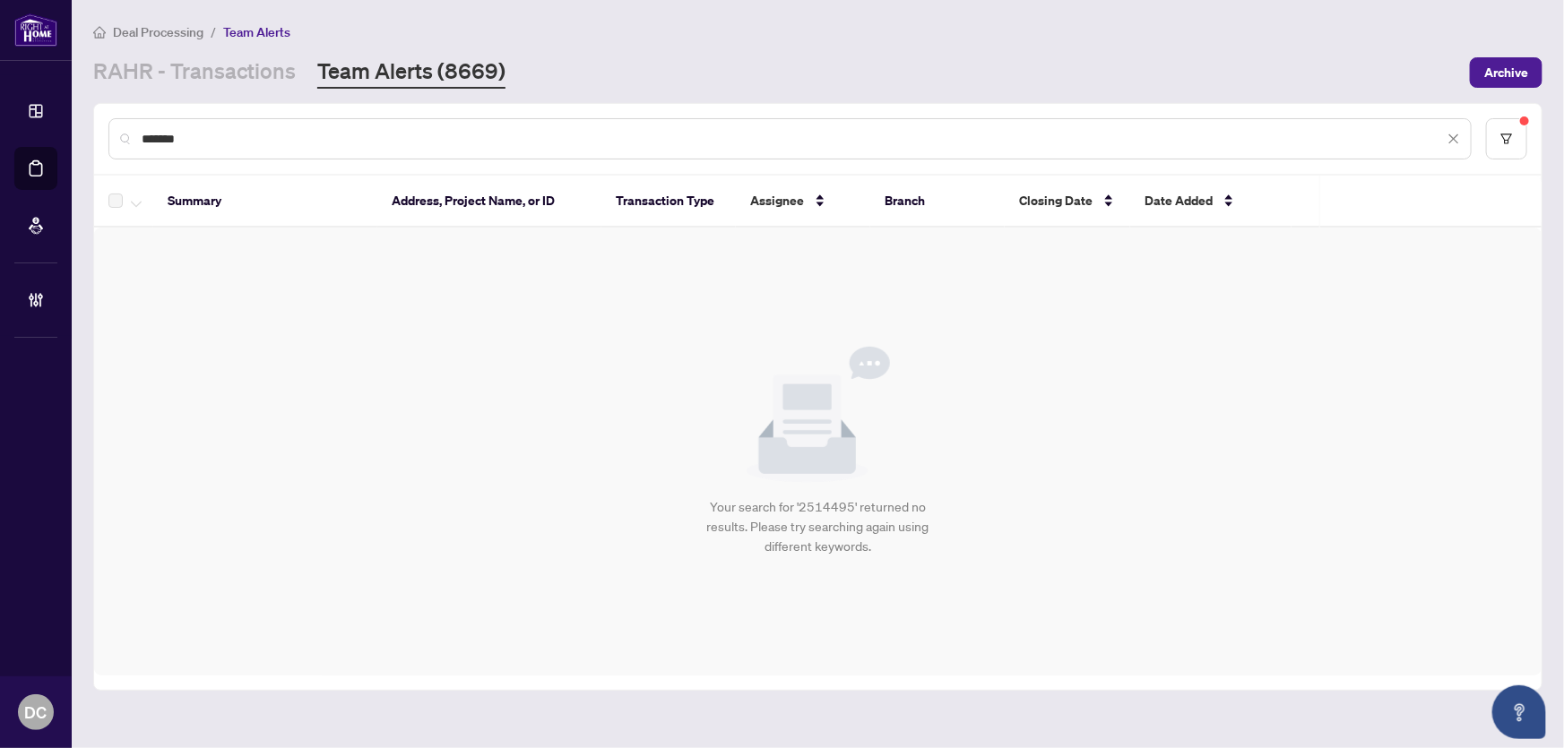
drag, startPoint x: 244, startPoint y: 134, endPoint x: 87, endPoint y: 140, distance: 157.0
click at [75, 134] on main "Deal Processing / Team Alerts RAHR - Transactions Team Alerts (8669) Archive **…" at bounding box center [818, 374] width 1492 height 748
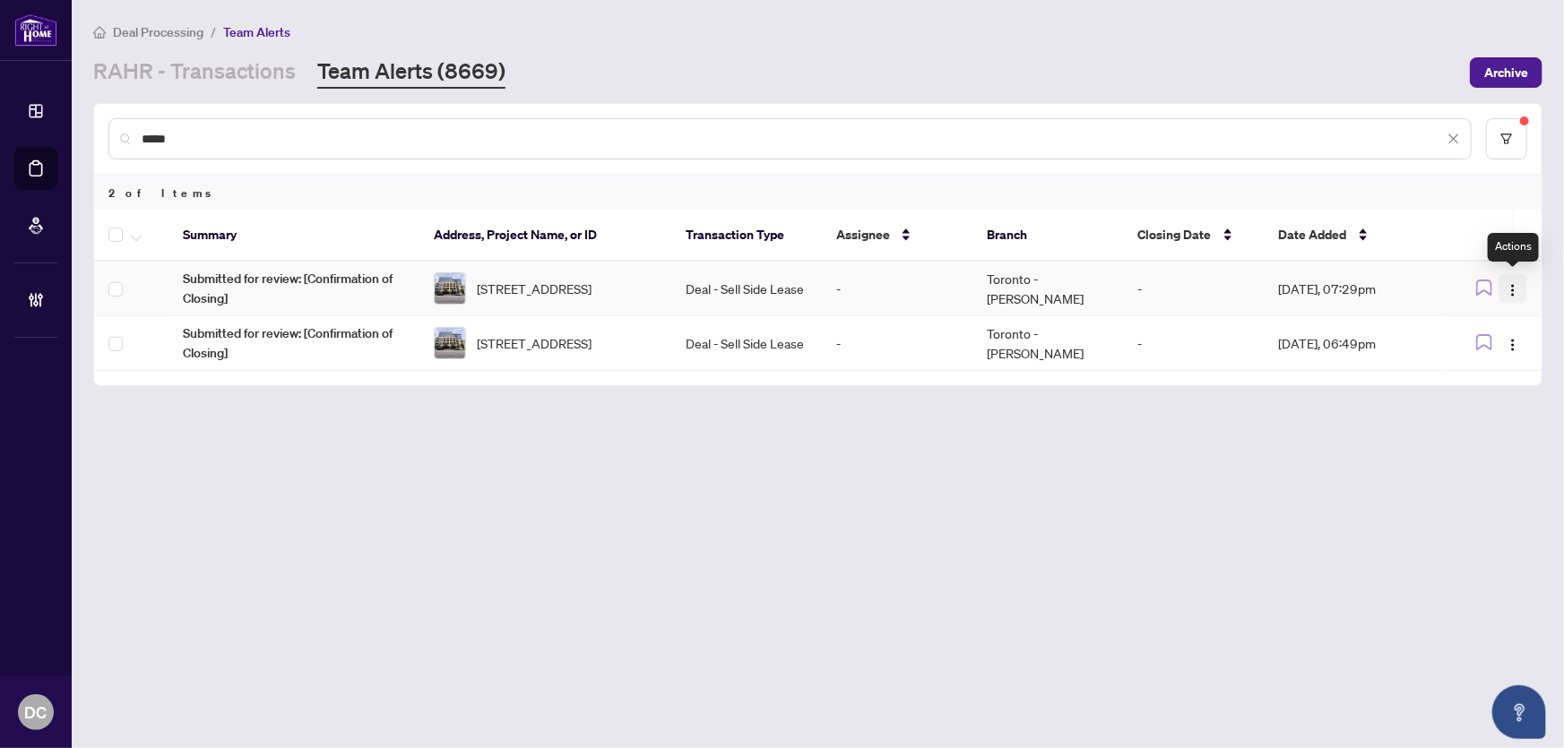
click at [1513, 291] on img "button" at bounding box center [1513, 290] width 14 height 14
click at [1488, 371] on span "Complete Item" at bounding box center [1471, 380] width 83 height 20
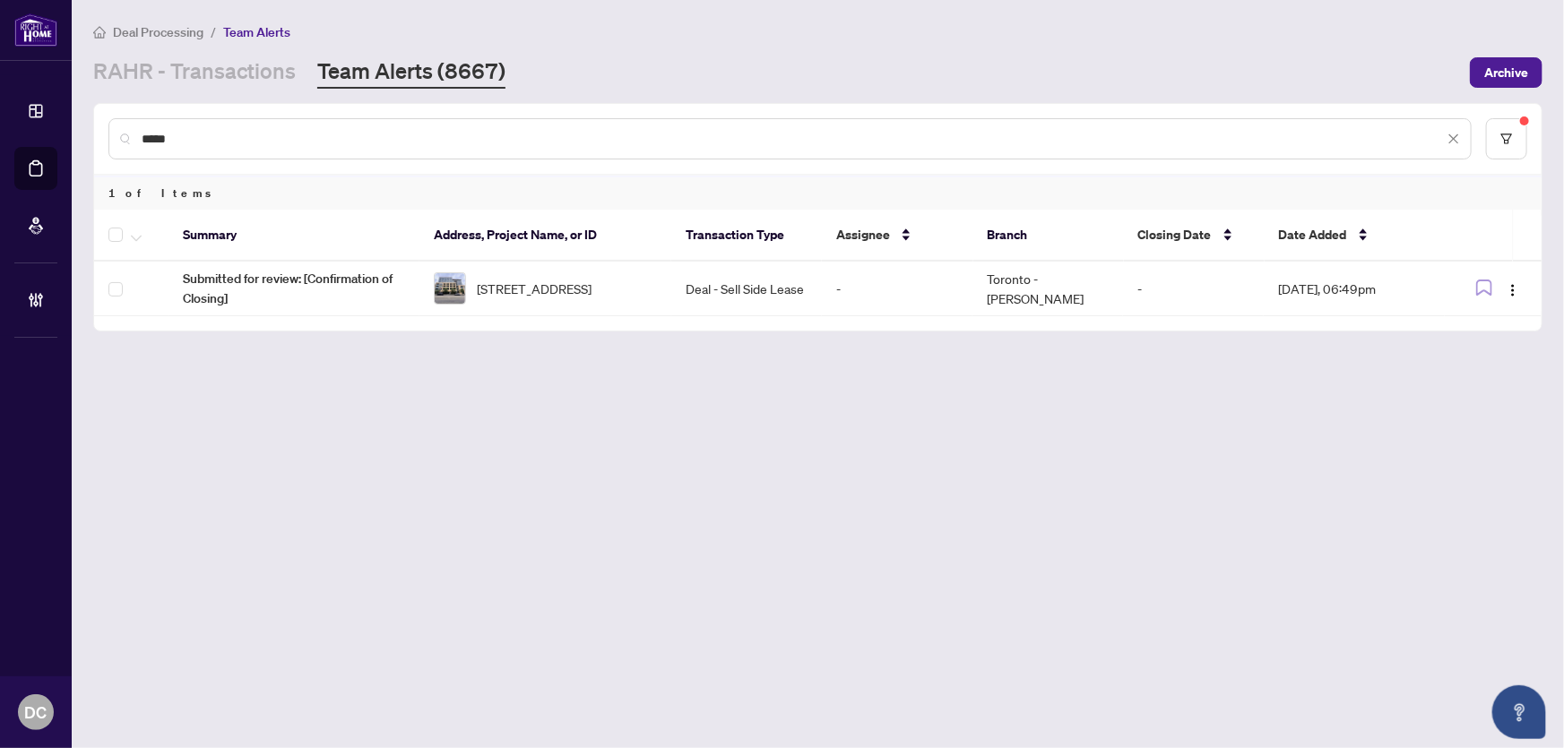
drag, startPoint x: 201, startPoint y: 134, endPoint x: 79, endPoint y: 128, distance: 122.1
click at [79, 128] on main "Deal Processing / Team Alerts RAHR - Transactions Team Alerts (8667) Archive **…" at bounding box center [818, 374] width 1492 height 748
paste input "**"
drag, startPoint x: 320, startPoint y: 134, endPoint x: 101, endPoint y: 134, distance: 218.7
click at [101, 134] on div "*******" at bounding box center [818, 139] width 1448 height 70
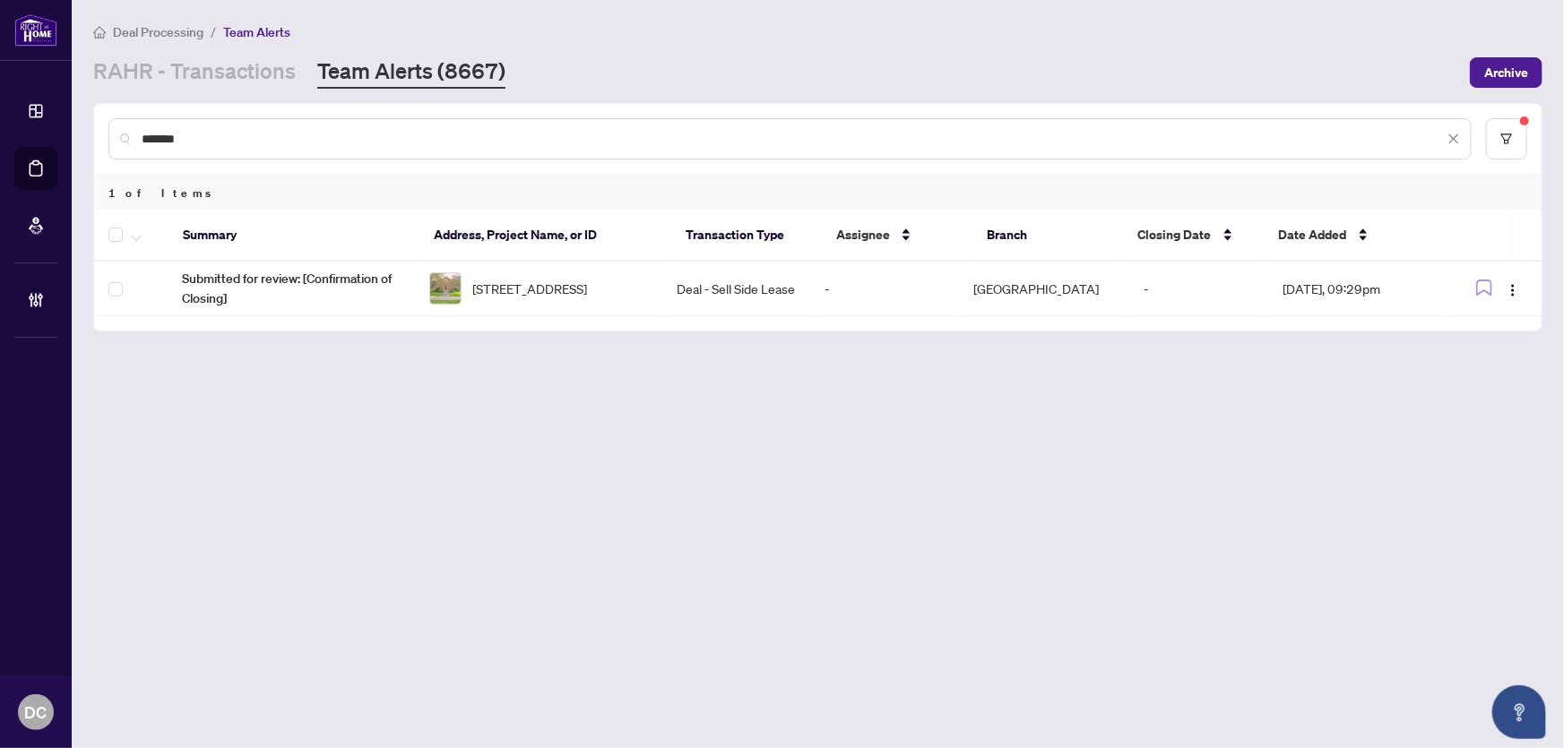
paste input "text"
click at [1512, 290] on img "button" at bounding box center [1513, 290] width 14 height 14
click at [1460, 384] on span "Complete Item" at bounding box center [1471, 380] width 83 height 20
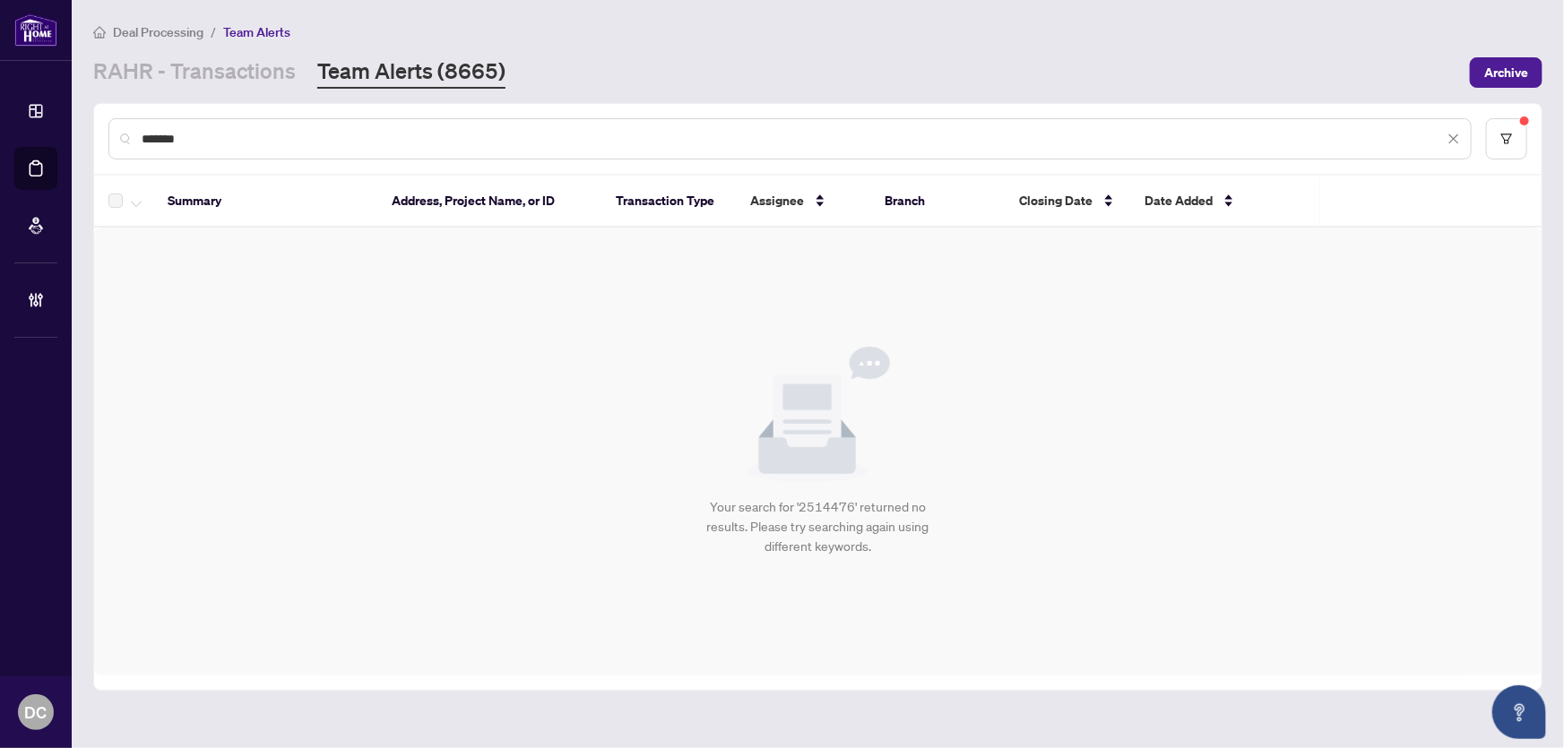
drag, startPoint x: 247, startPoint y: 137, endPoint x: 106, endPoint y: 134, distance: 141.7
click at [106, 134] on div "*******" at bounding box center [818, 139] width 1448 height 70
paste input "text"
type input "*******"
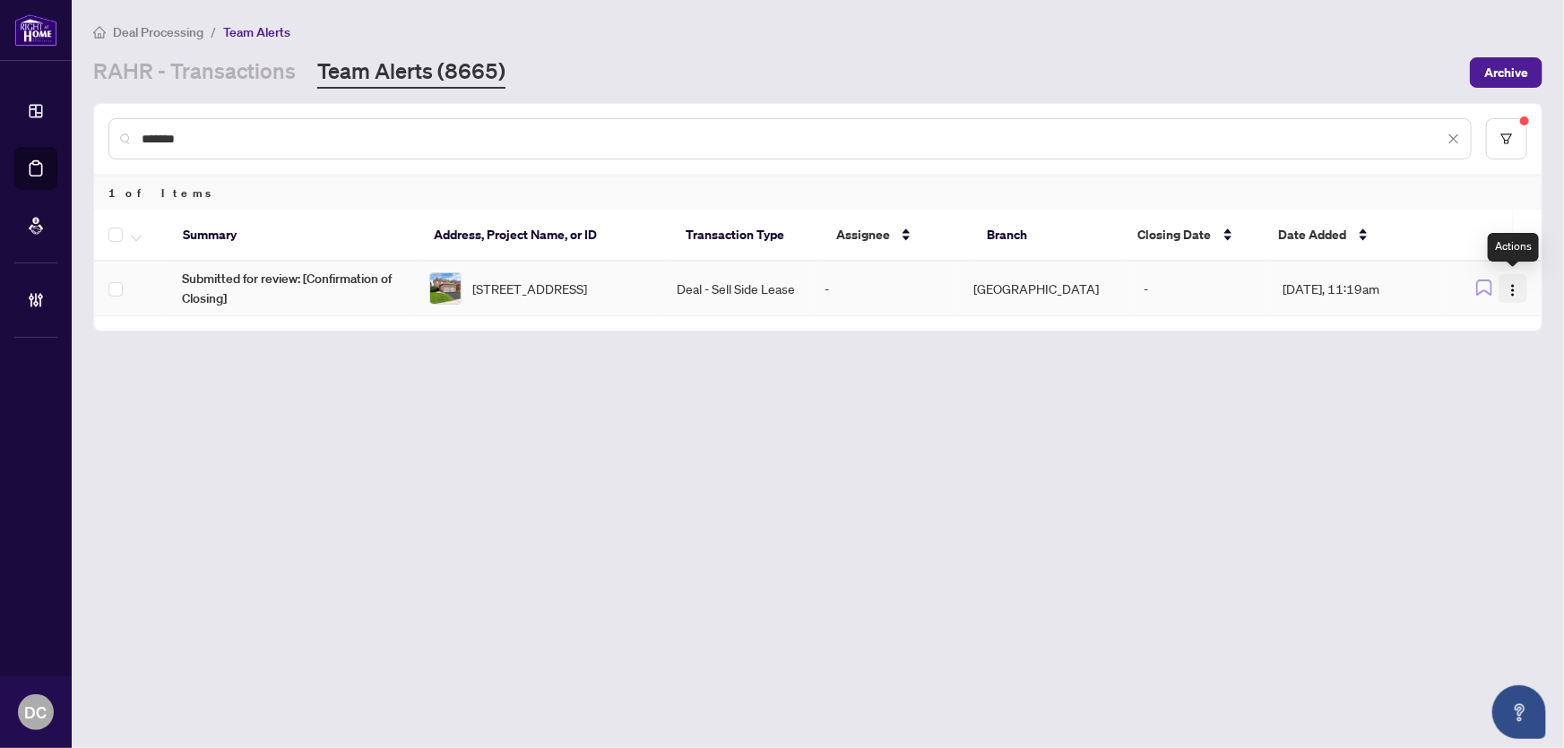
click at [1515, 292] on img "button" at bounding box center [1513, 290] width 14 height 14
click at [1467, 377] on span "Complete Item" at bounding box center [1471, 380] width 83 height 20
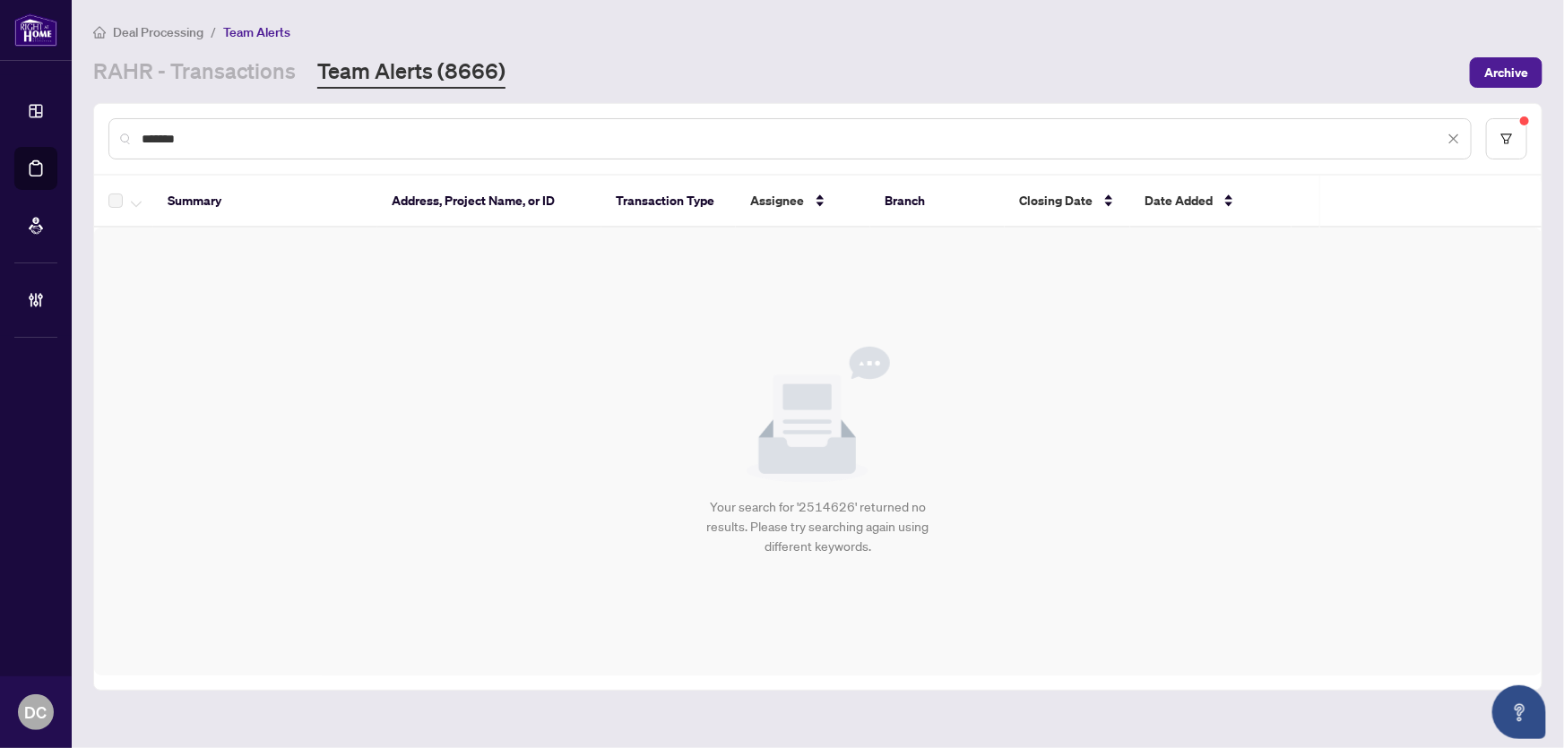
drag, startPoint x: 376, startPoint y: 131, endPoint x: 72, endPoint y: 135, distance: 304.8
click at [72, 135] on main "Deal Processing / Team Alerts RAHR - Transactions Team Alerts (8666) Archive **…" at bounding box center [818, 374] width 1492 height 748
drag, startPoint x: 313, startPoint y: 148, endPoint x: 186, endPoint y: 139, distance: 127.6
click at [186, 139] on div "*******" at bounding box center [789, 138] width 1363 height 41
drag, startPoint x: 207, startPoint y: 139, endPoint x: 90, endPoint y: 134, distance: 117.5
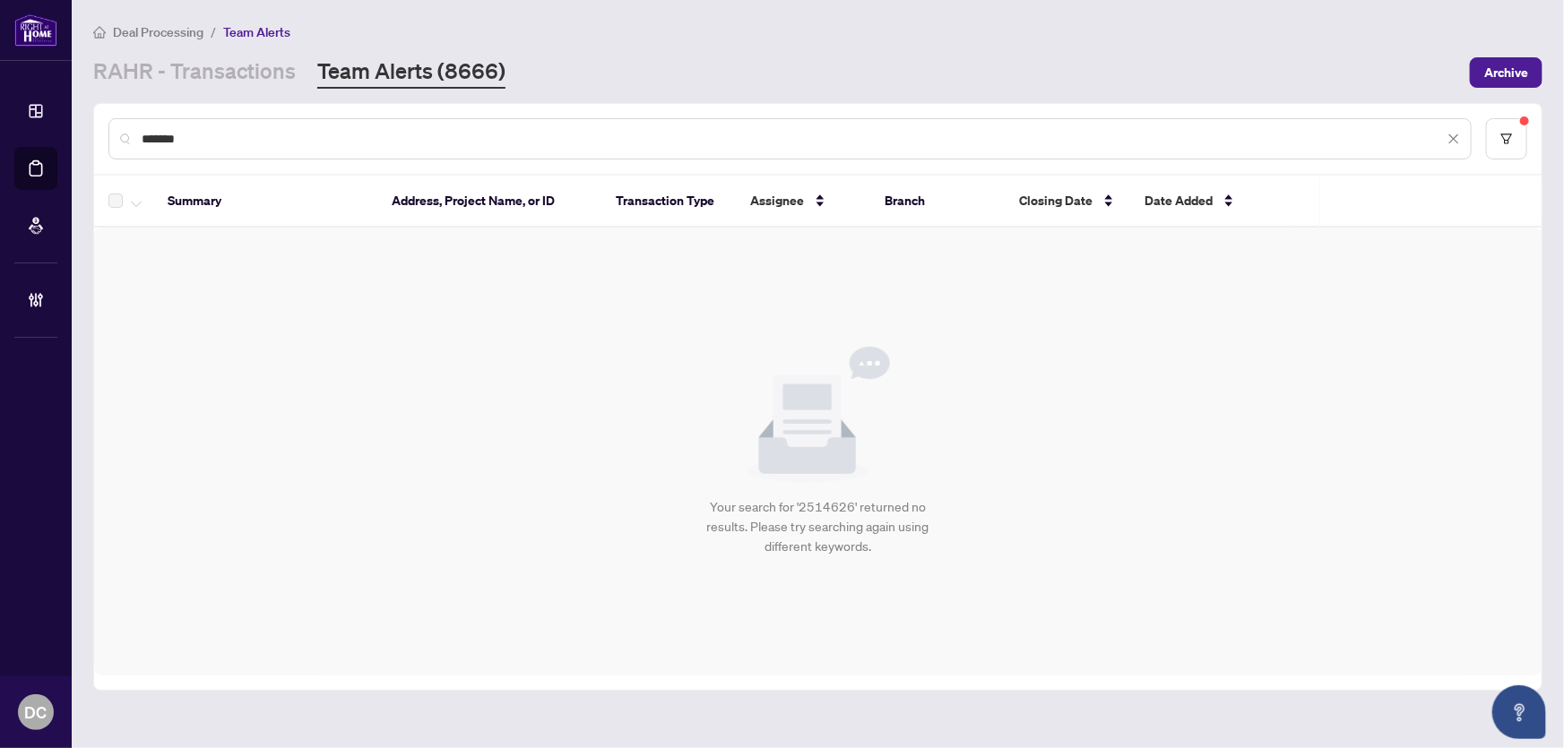
click at [90, 134] on main "Deal Processing / Team Alerts RAHR - Transactions Team Alerts (8666) Archive **…" at bounding box center [818, 374] width 1492 height 748
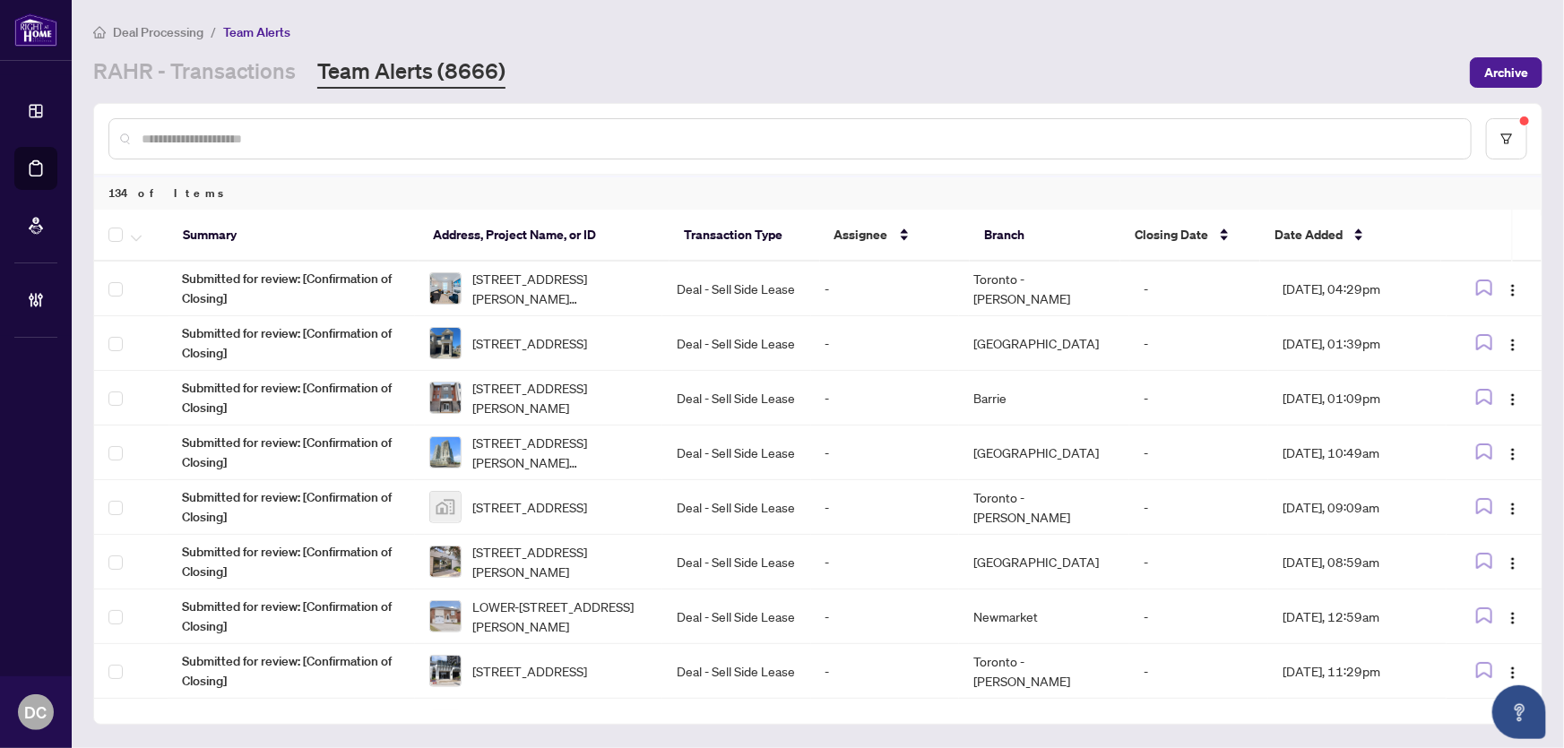
click at [327, 125] on div at bounding box center [789, 138] width 1363 height 41
click at [323, 142] on input "text" at bounding box center [799, 139] width 1315 height 20
paste input "*****"
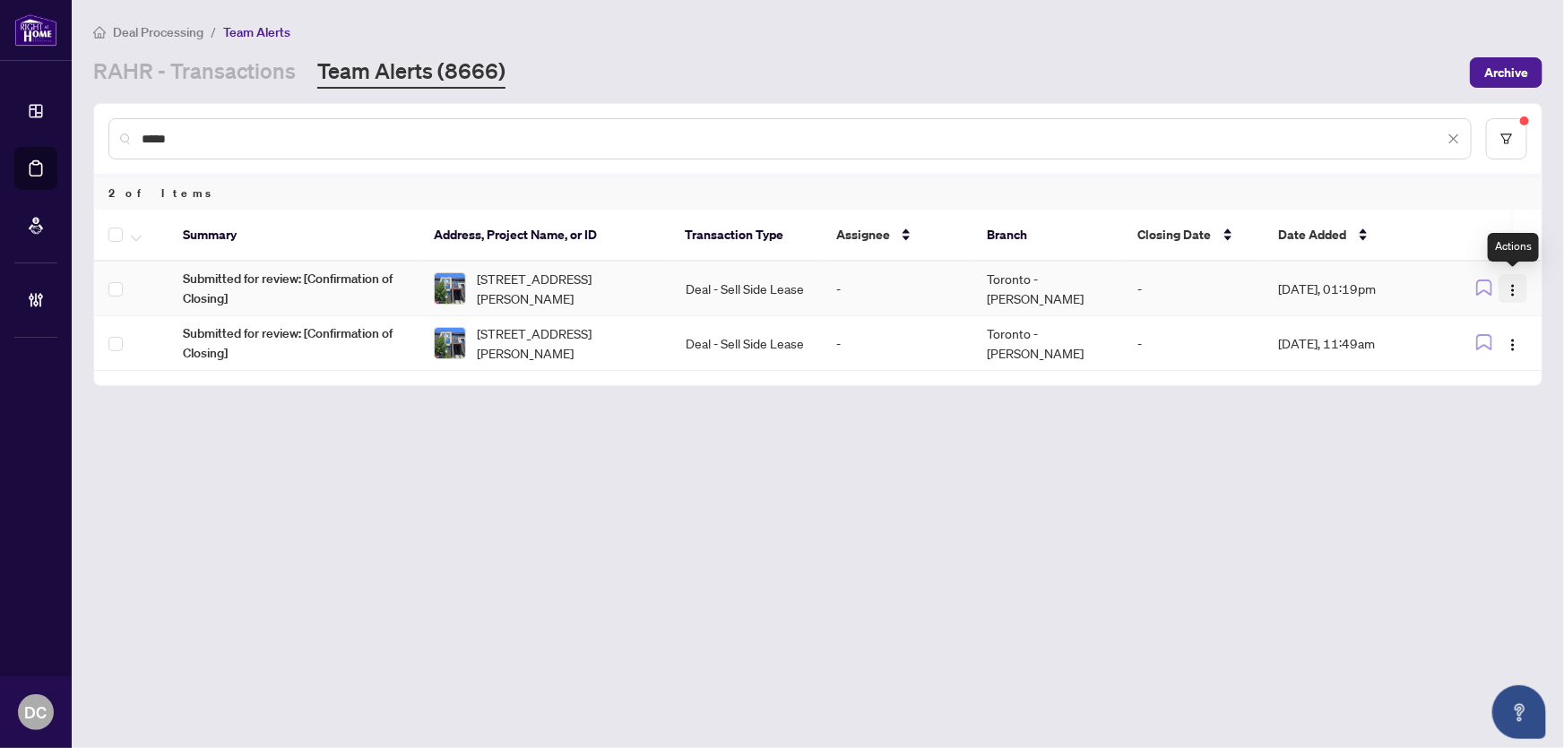
click at [1518, 290] on img "button" at bounding box center [1513, 290] width 14 height 14
click at [1497, 385] on span "Complete Item" at bounding box center [1471, 380] width 83 height 20
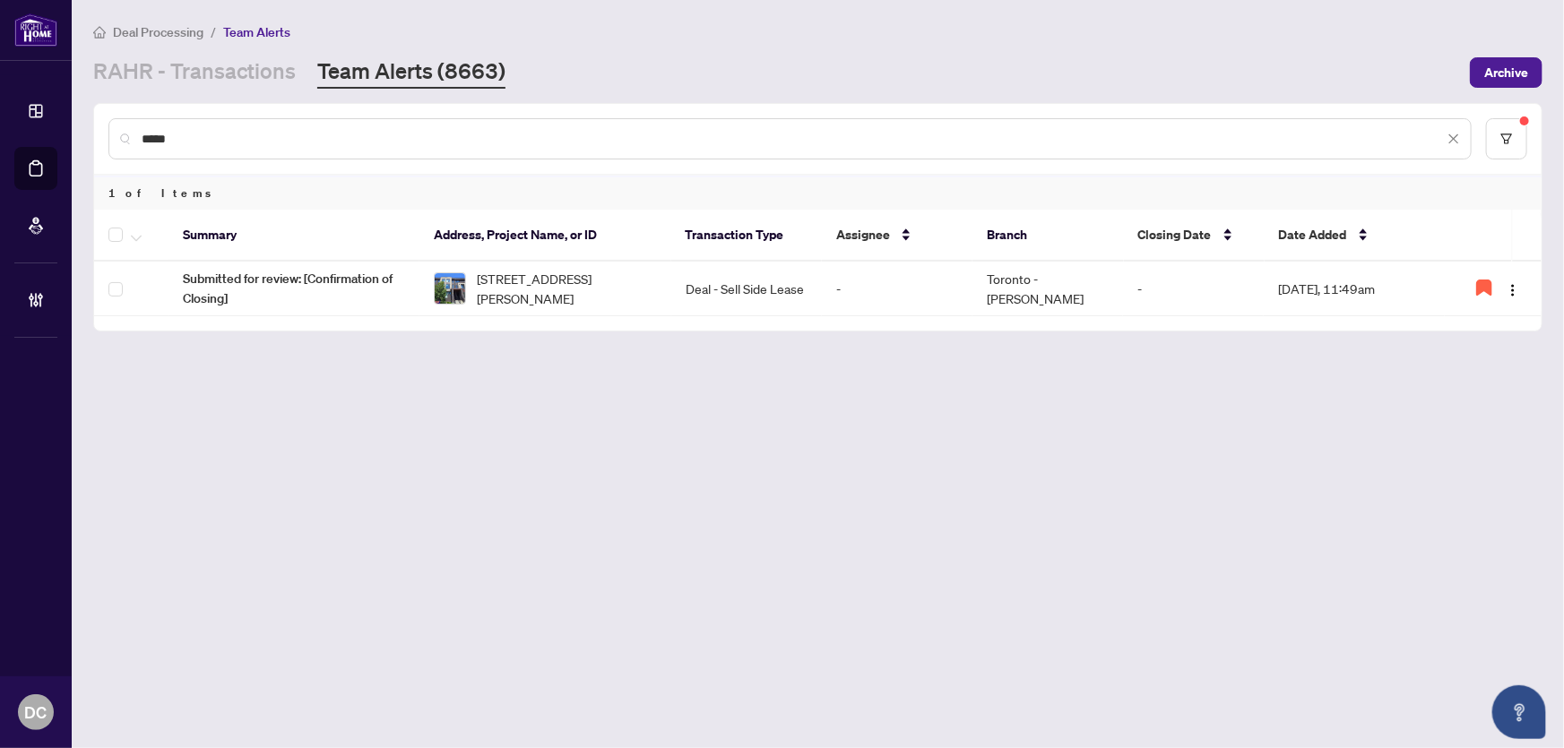
drag, startPoint x: 287, startPoint y: 135, endPoint x: 107, endPoint y: 134, distance: 180.2
click at [107, 134] on div "*****" at bounding box center [818, 139] width 1448 height 70
paste input "**"
type input "*******"
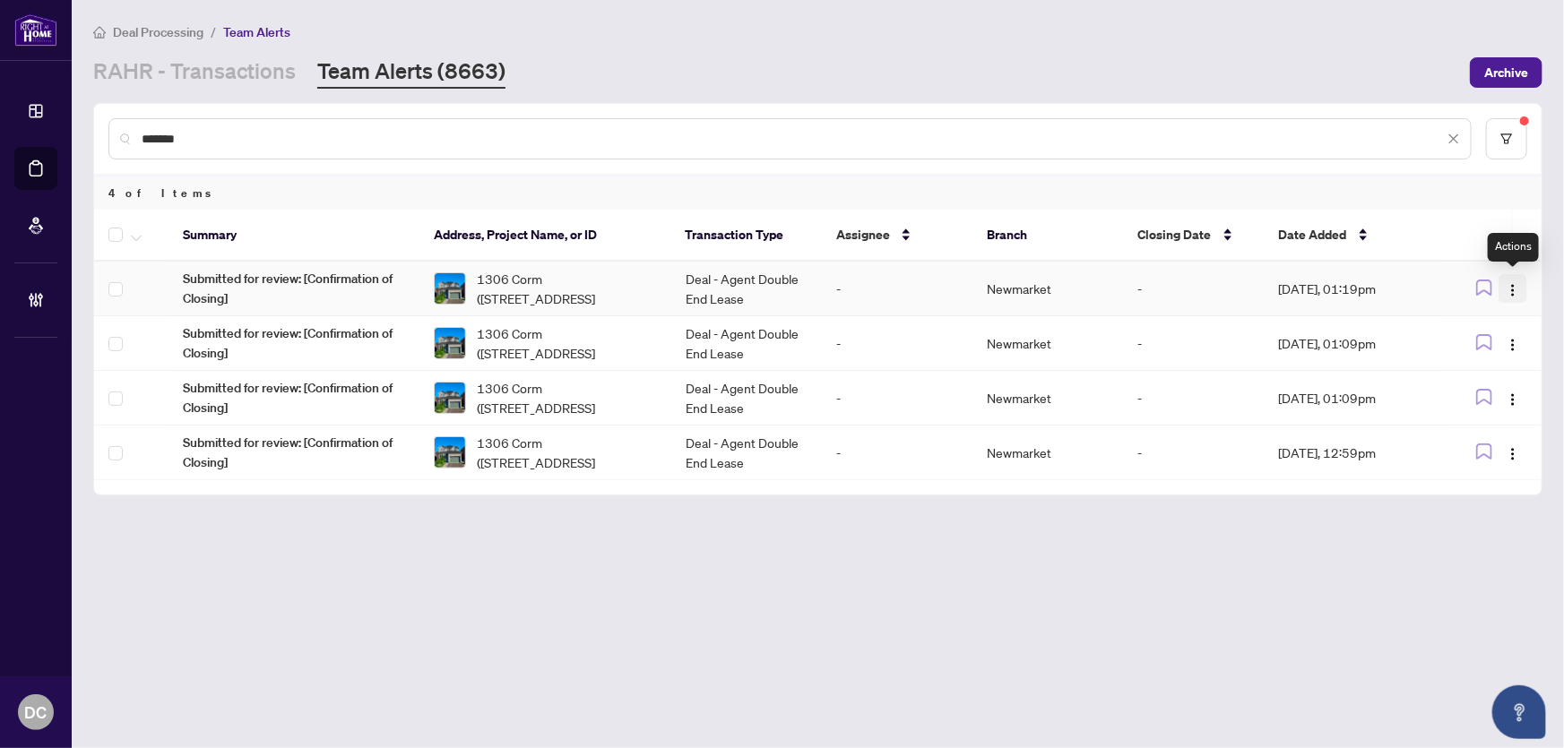
click at [1519, 280] on span "button" at bounding box center [1513, 289] width 14 height 20
click at [1501, 376] on span "Complete Item" at bounding box center [1471, 380] width 83 height 20
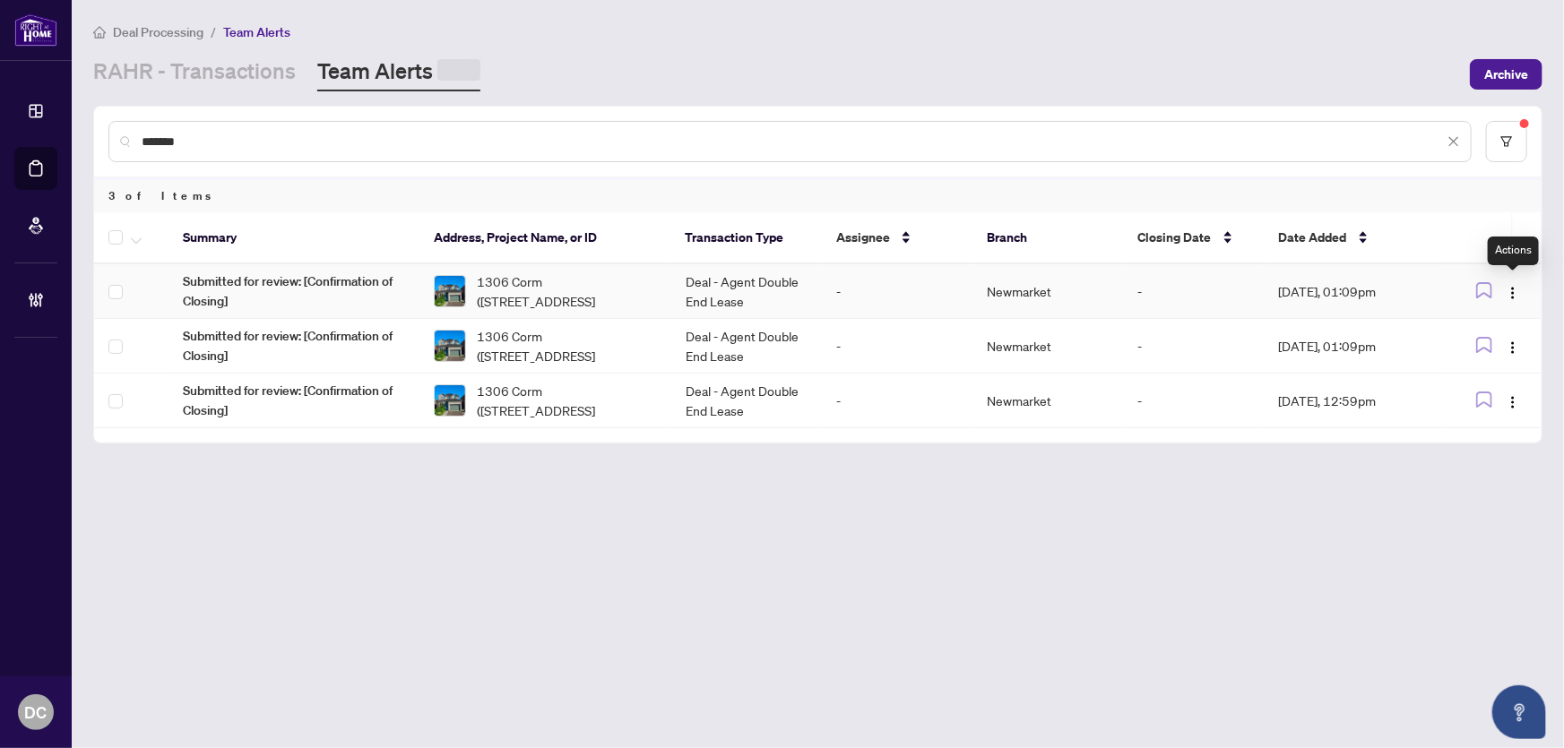
click at [1514, 287] on img "button" at bounding box center [1513, 293] width 14 height 14
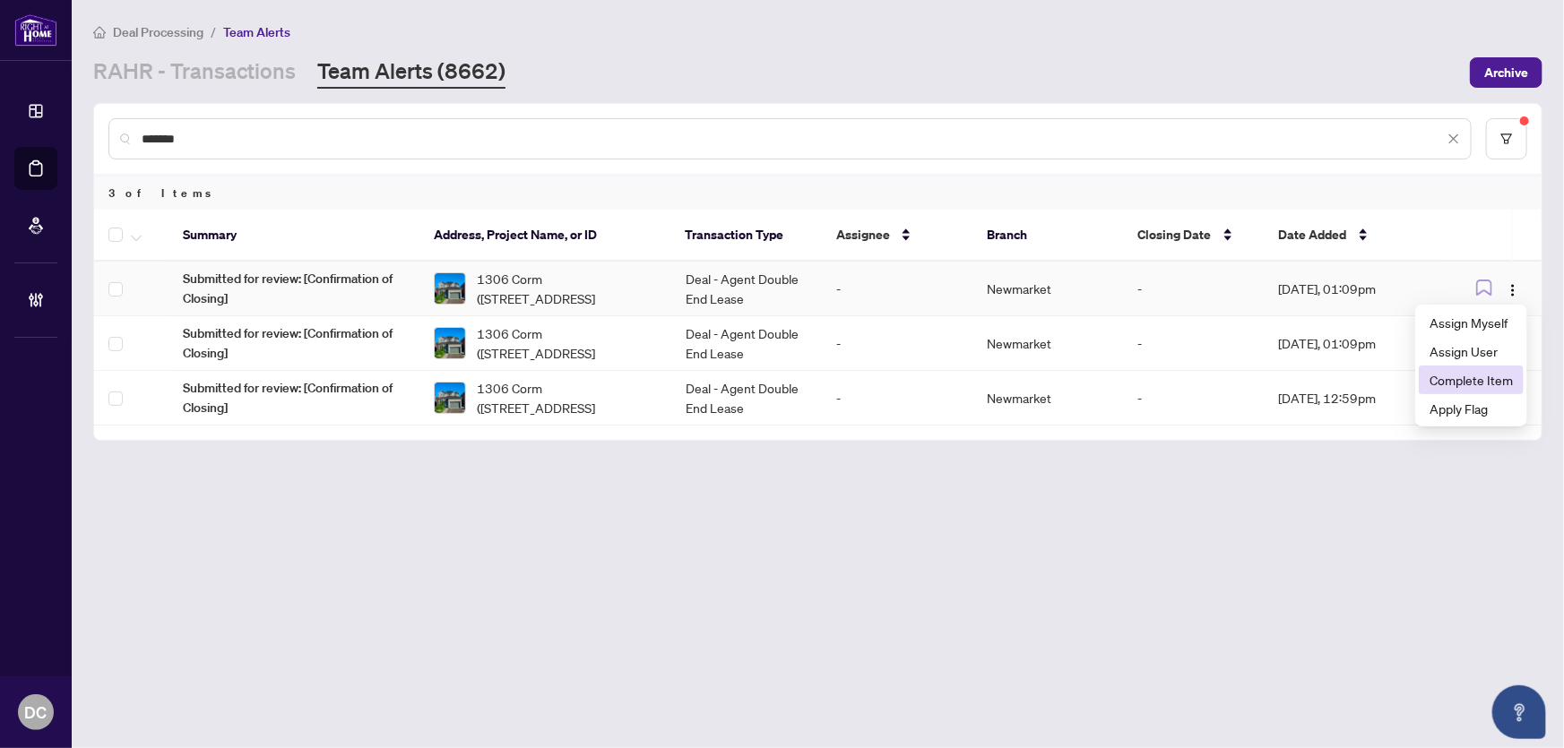
click at [1512, 374] on span "Complete Item" at bounding box center [1471, 380] width 83 height 20
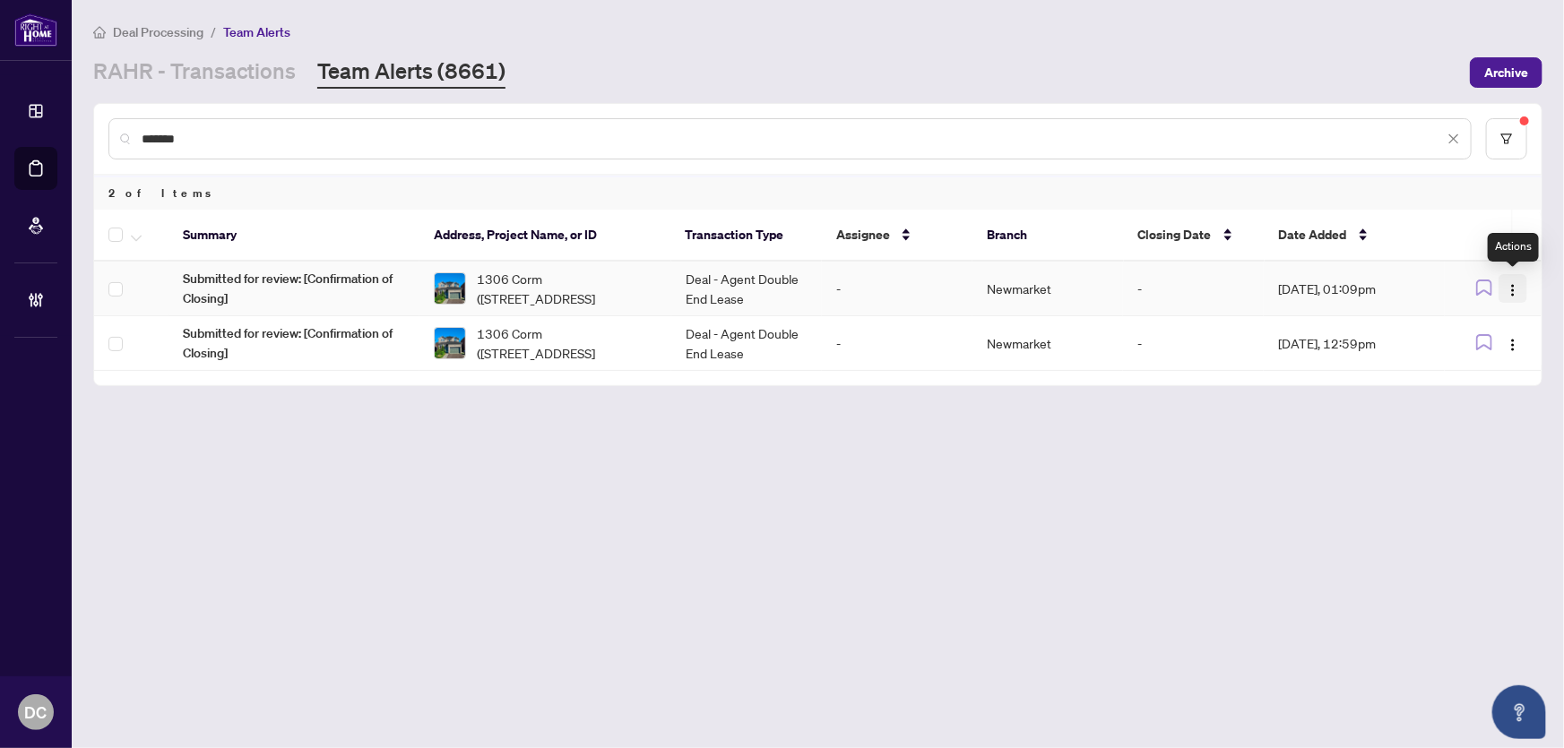
click at [1515, 290] on img "button" at bounding box center [1513, 290] width 14 height 14
click at [1479, 379] on span "Complete Item" at bounding box center [1471, 380] width 83 height 20
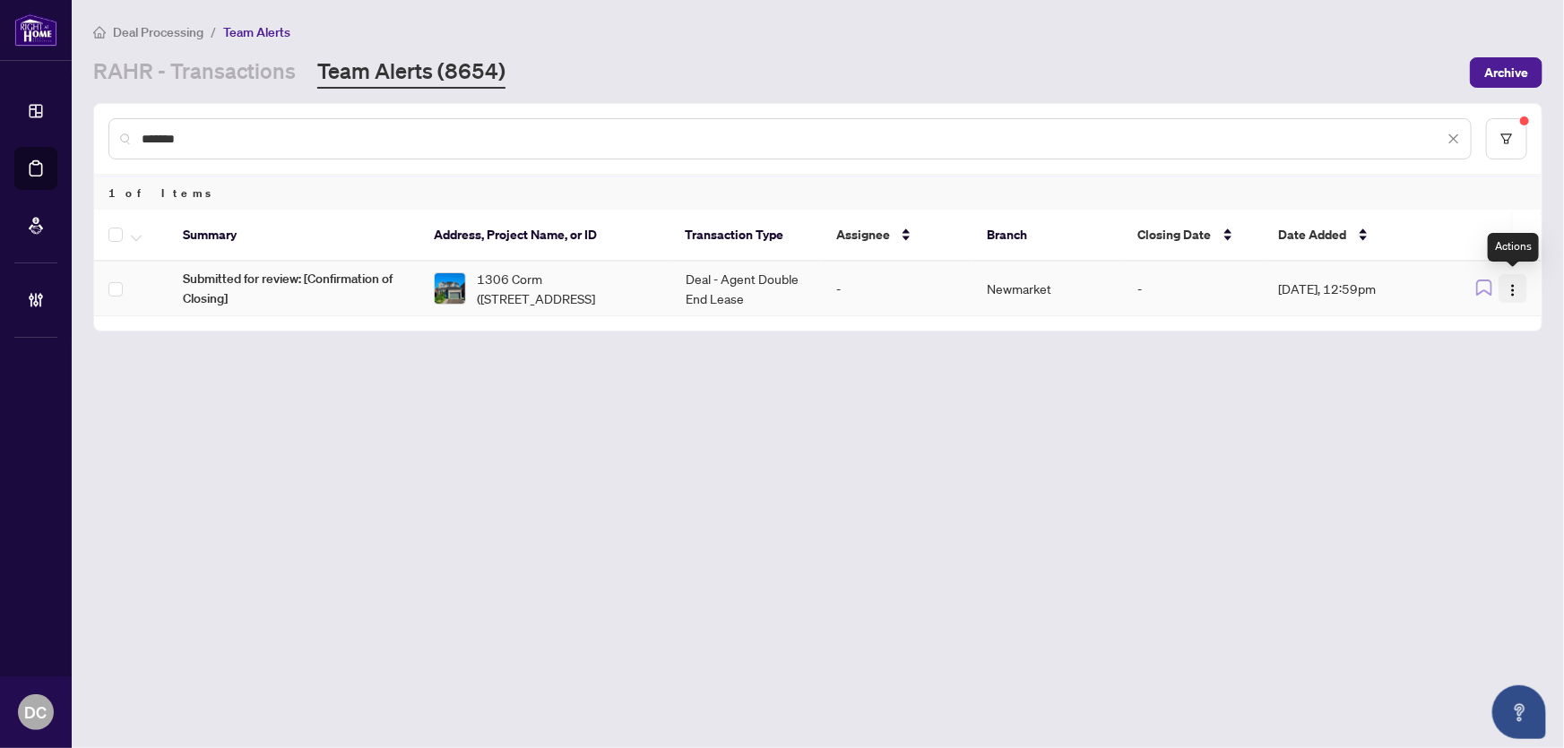
click at [1507, 287] on img "button" at bounding box center [1513, 290] width 14 height 14
click at [1480, 376] on span "Complete Item" at bounding box center [1471, 380] width 83 height 20
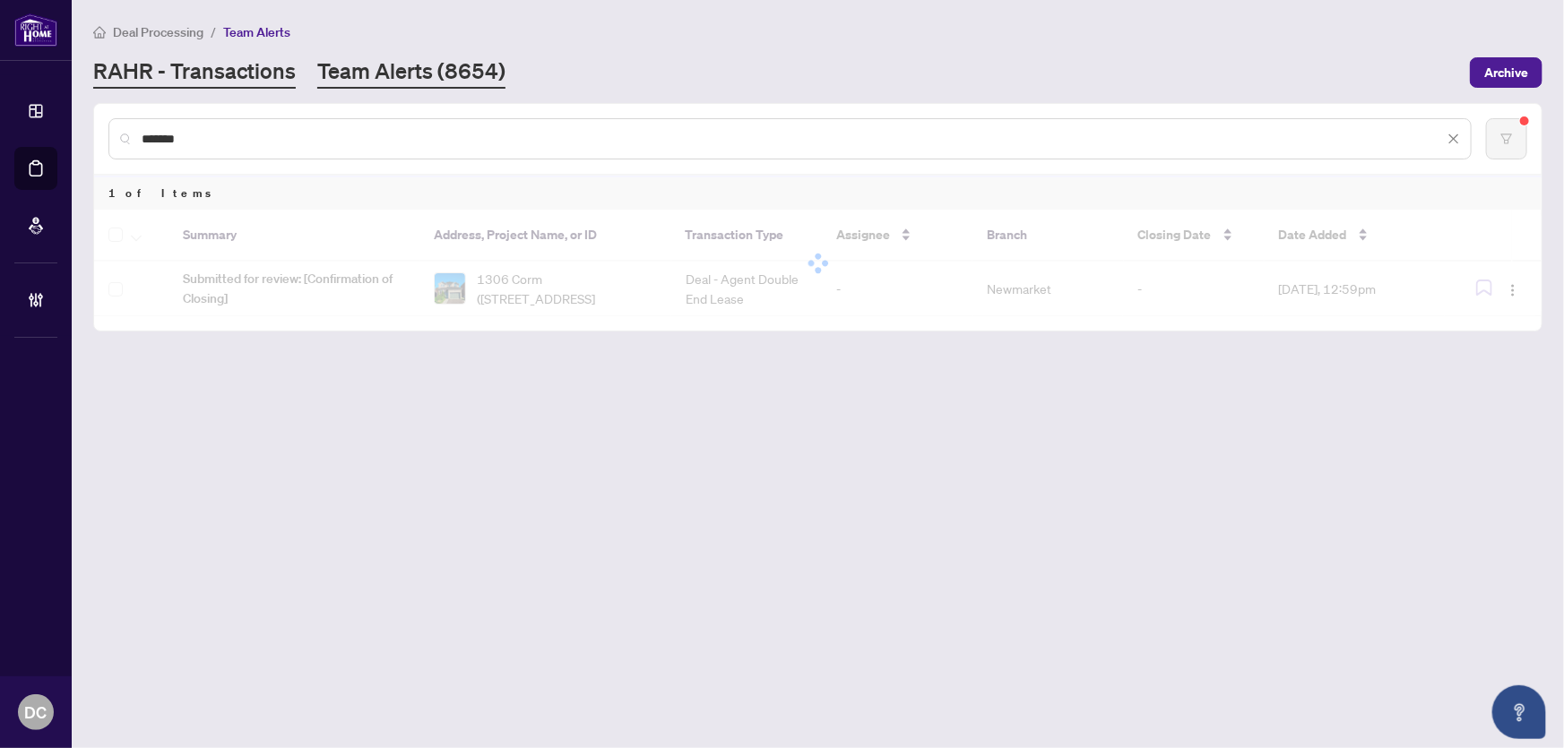
click at [214, 80] on link "RAHR - Transactions" at bounding box center [194, 72] width 203 height 32
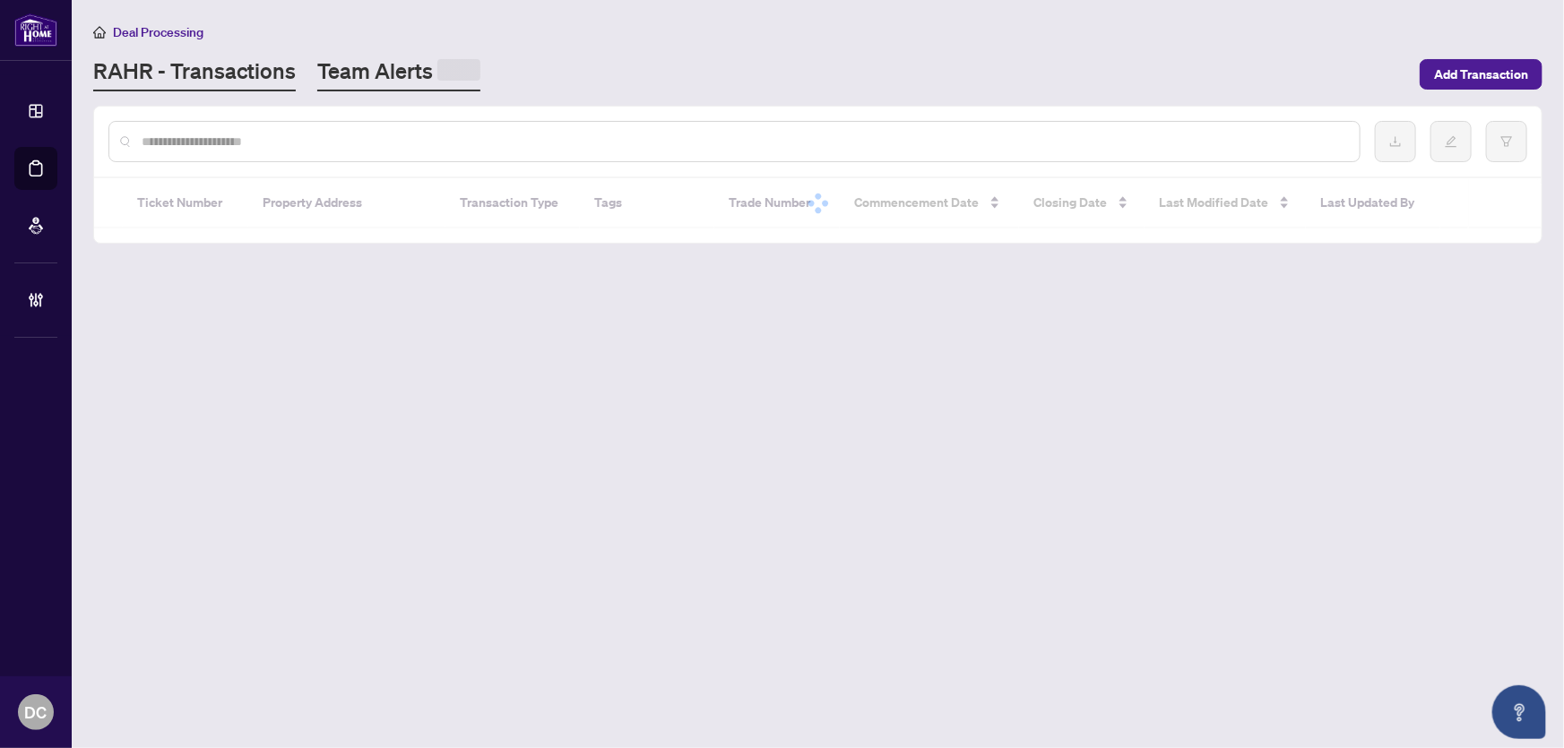
click at [349, 60] on link "Team Alerts" at bounding box center [398, 73] width 163 height 35
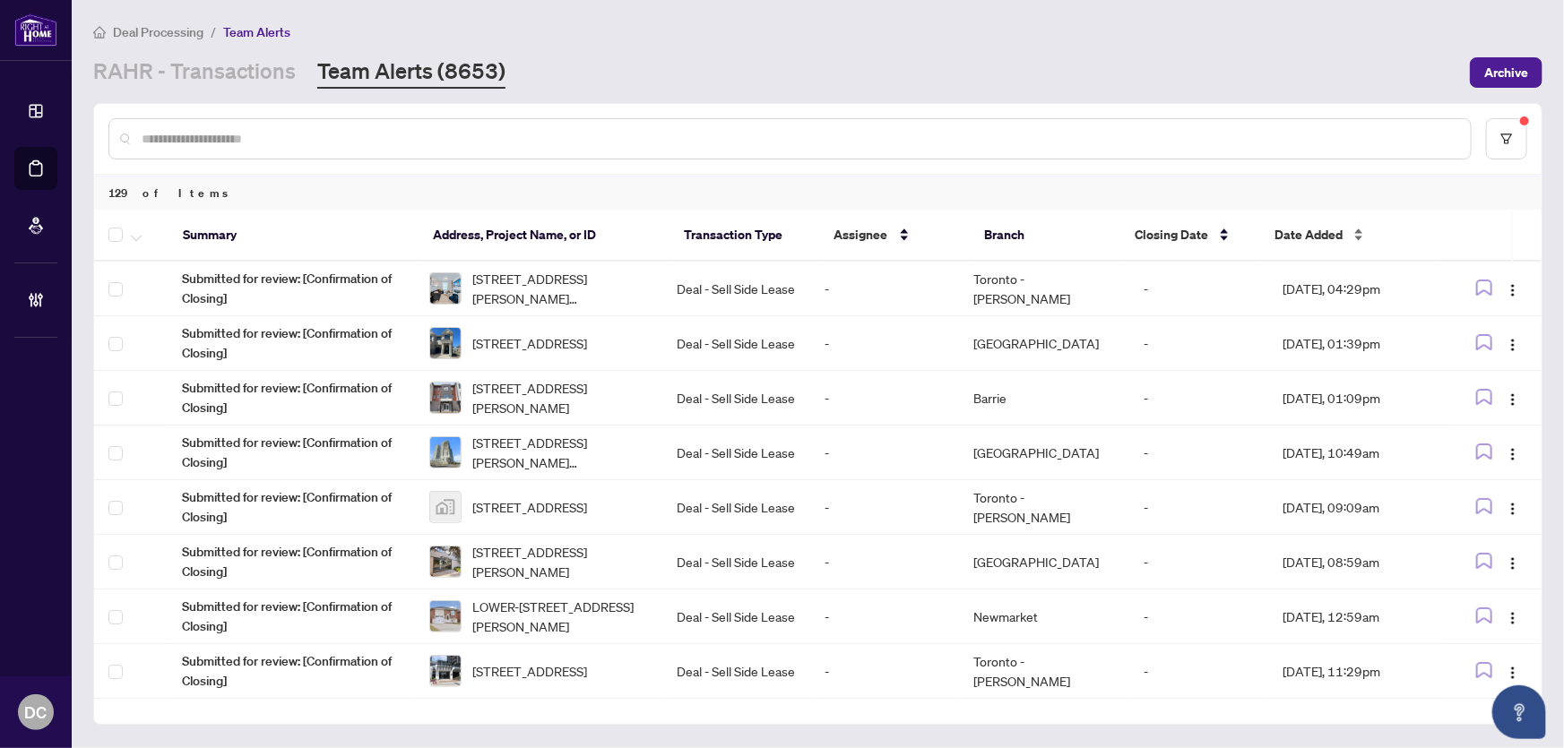
click at [1291, 234] on span "Date Added" at bounding box center [1309, 235] width 68 height 20
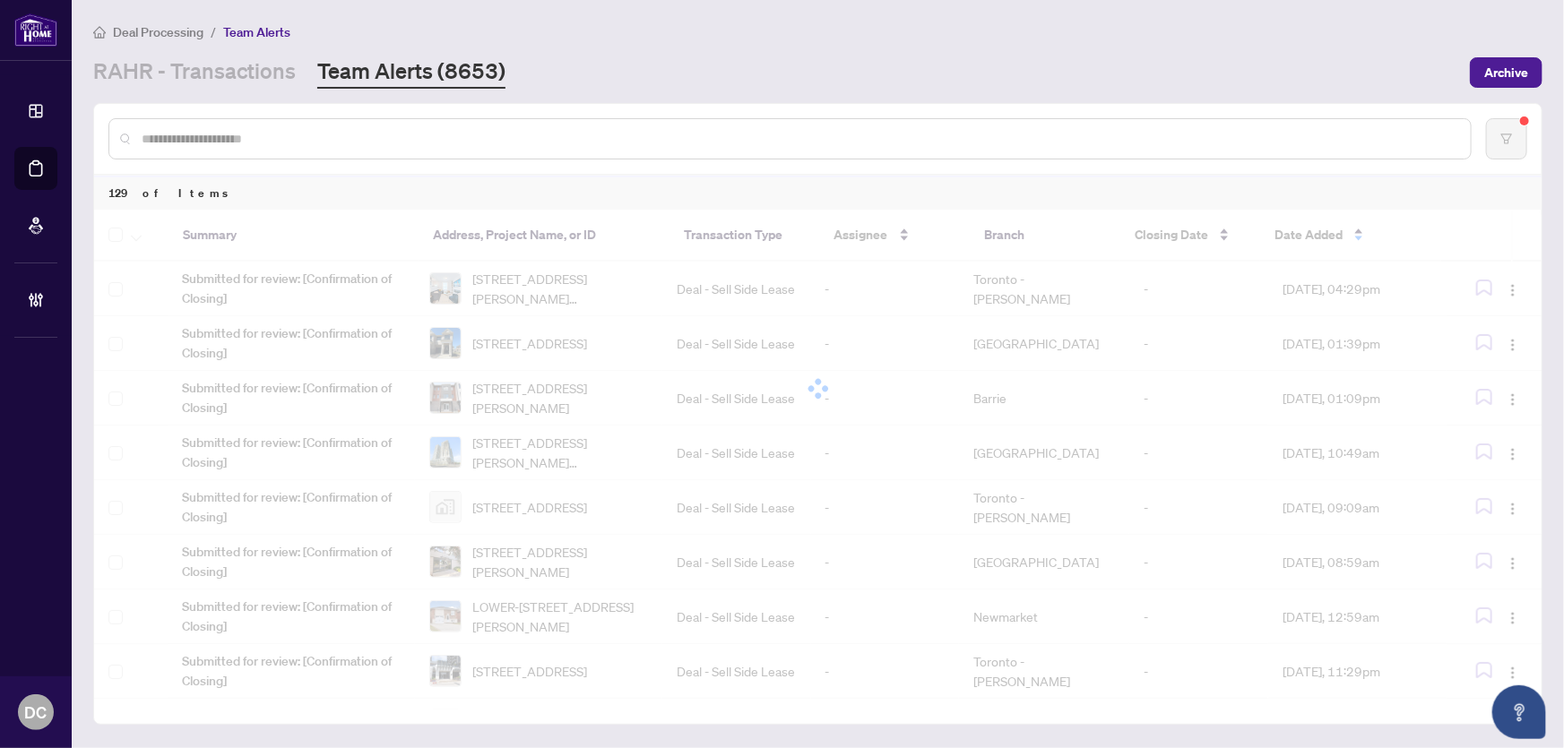
click at [1302, 235] on div at bounding box center [818, 389] width 1448 height 359
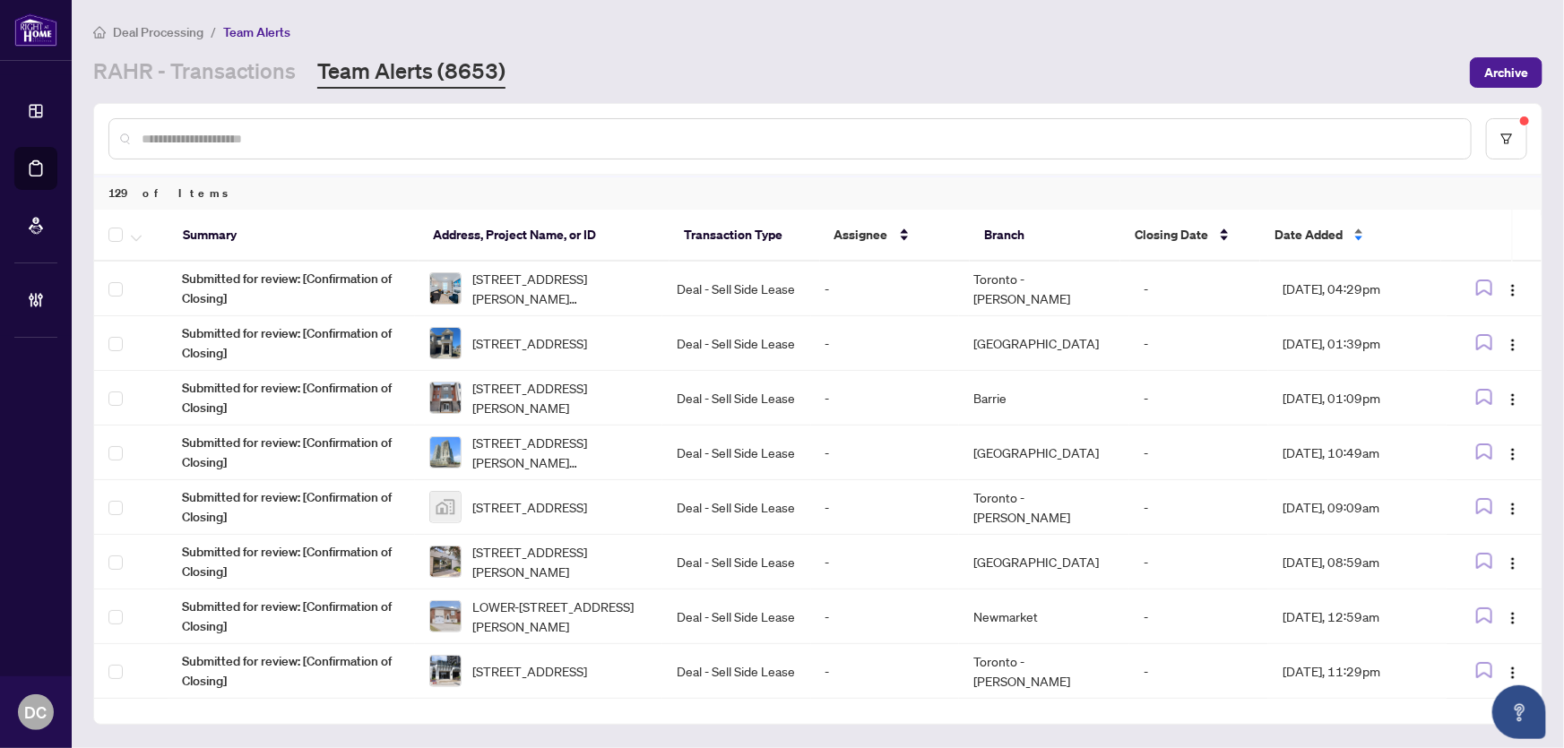
click at [1293, 231] on span "Date Added" at bounding box center [1309, 235] width 68 height 20
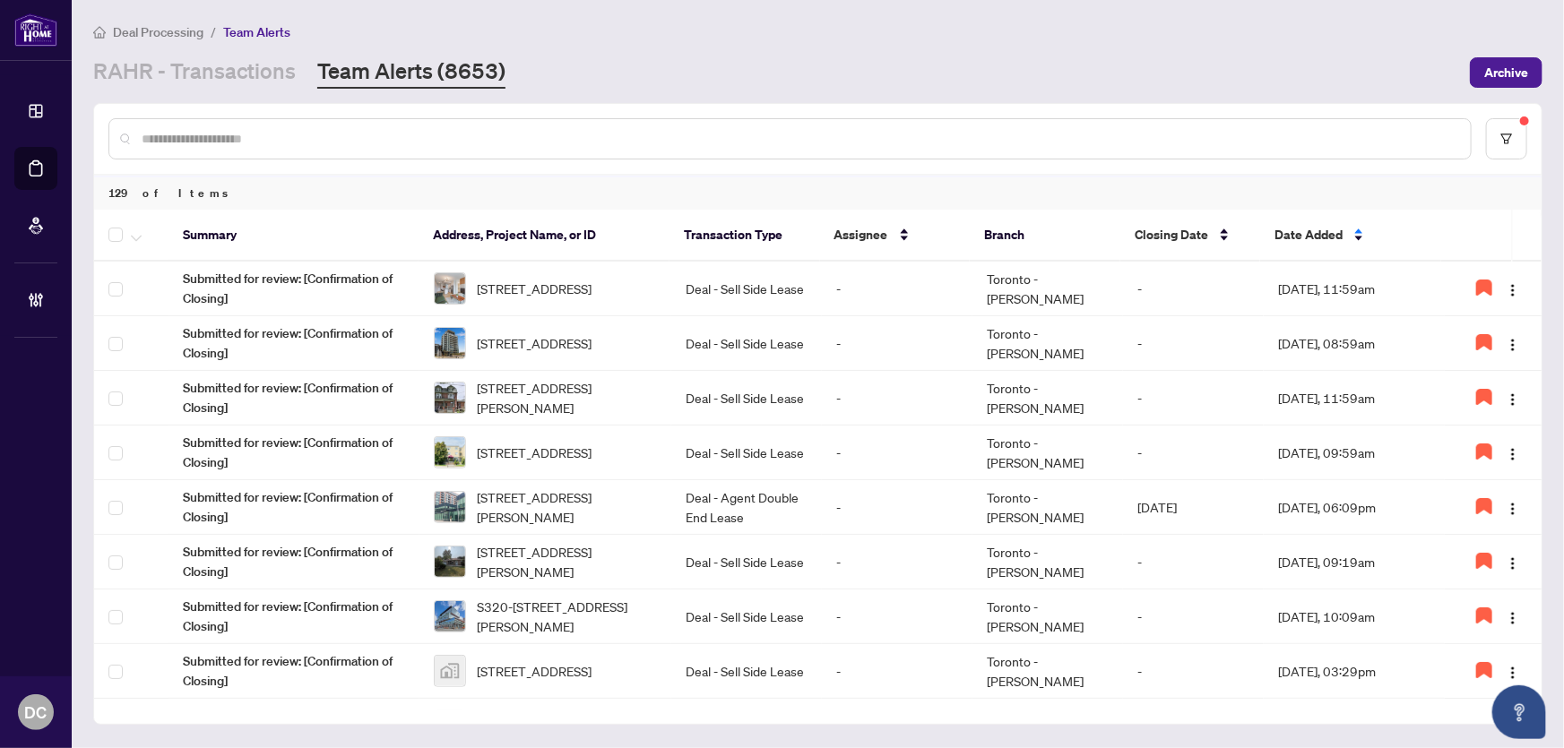
click at [1328, 232] on span "Date Added" at bounding box center [1309, 235] width 68 height 20
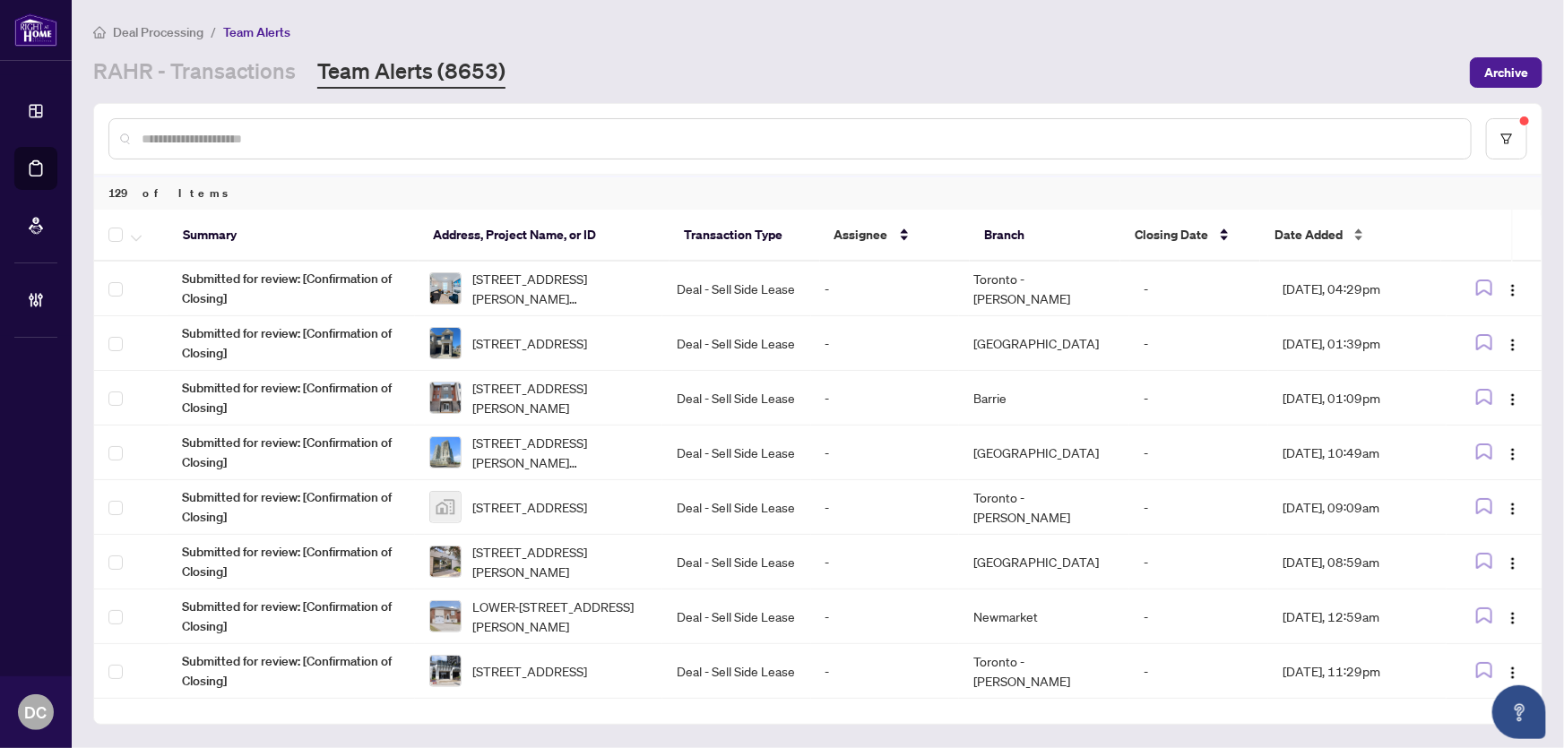
click at [1287, 229] on span "Date Added" at bounding box center [1309, 235] width 68 height 20
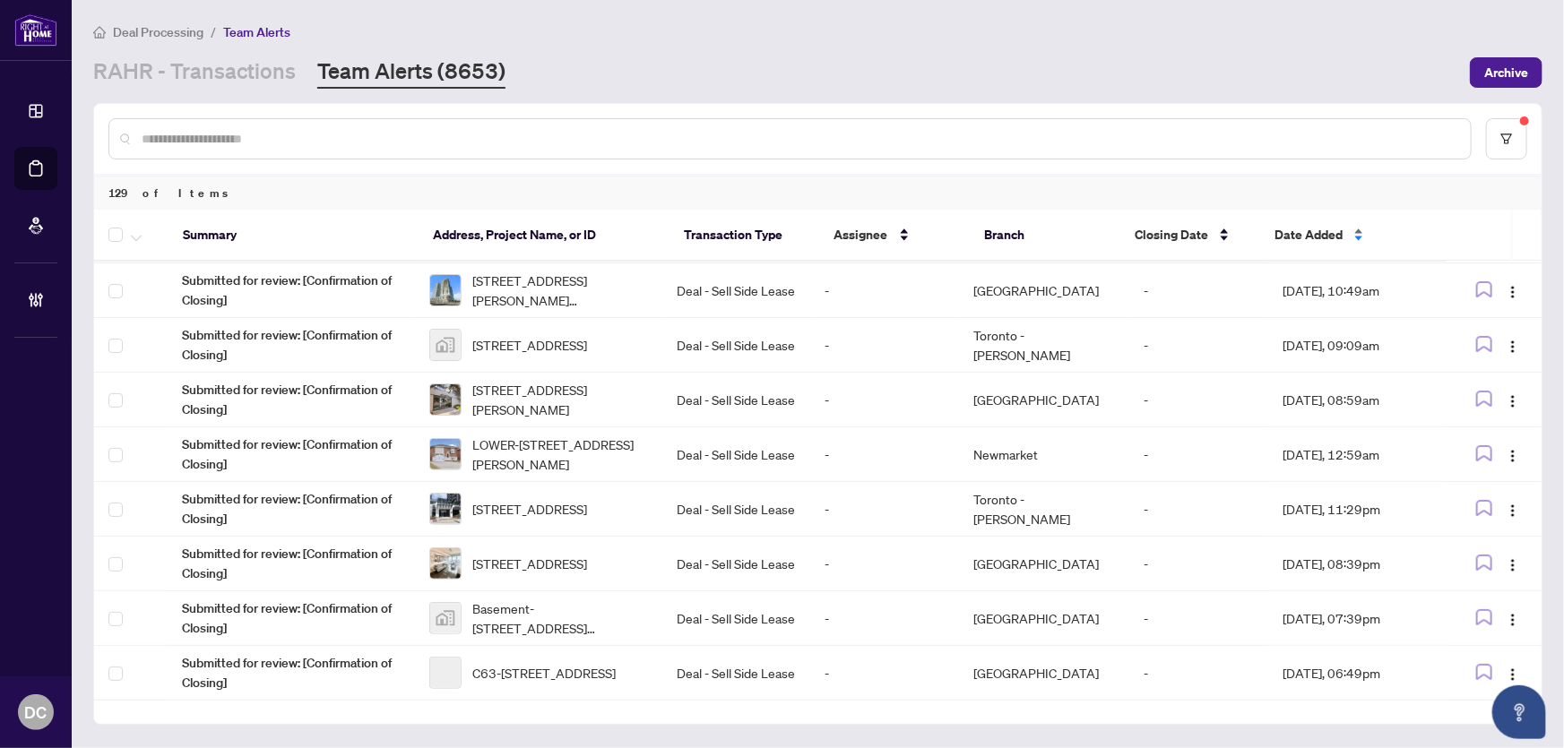
click at [1313, 231] on span "Date Added" at bounding box center [1309, 235] width 68 height 20
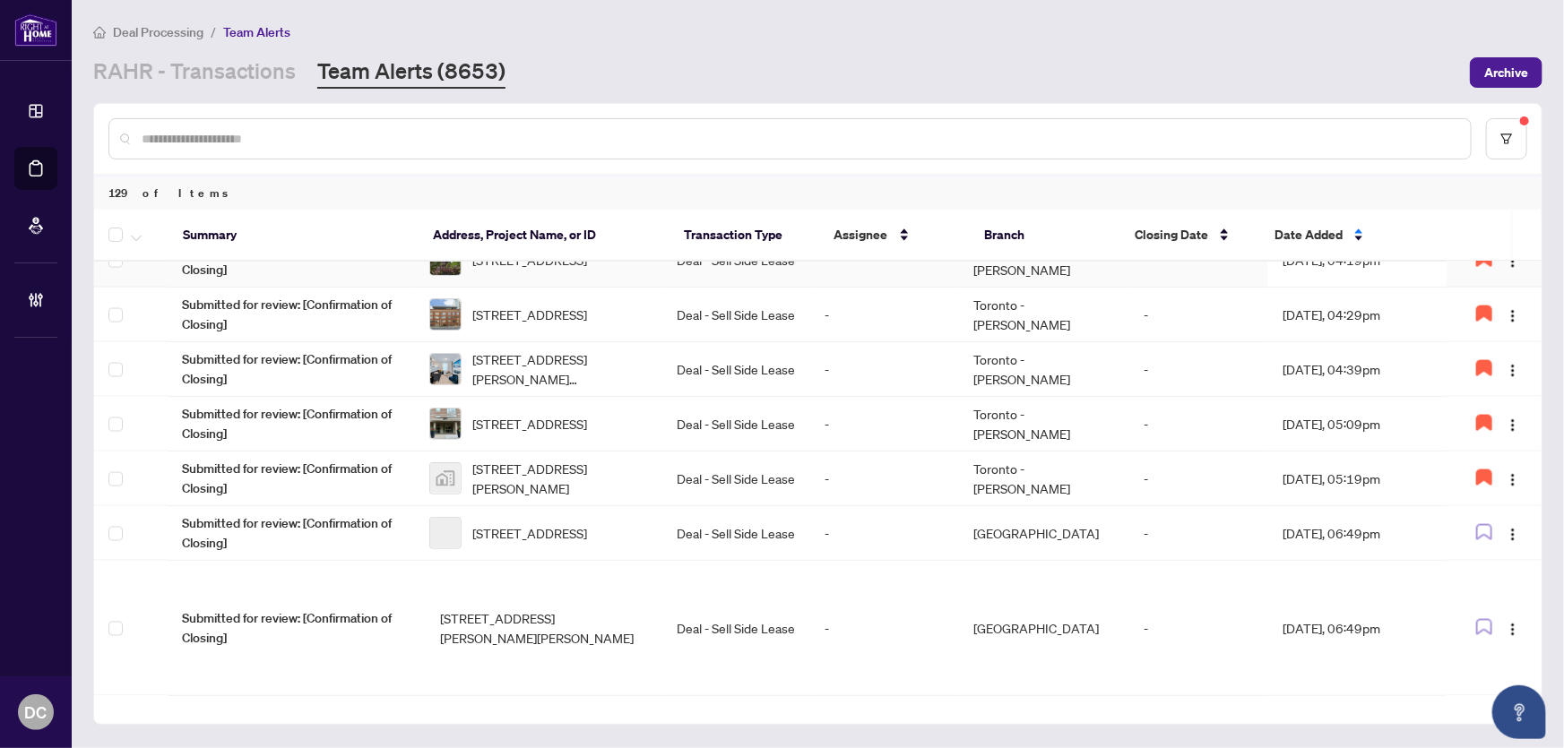
scroll to position [1458, 0]
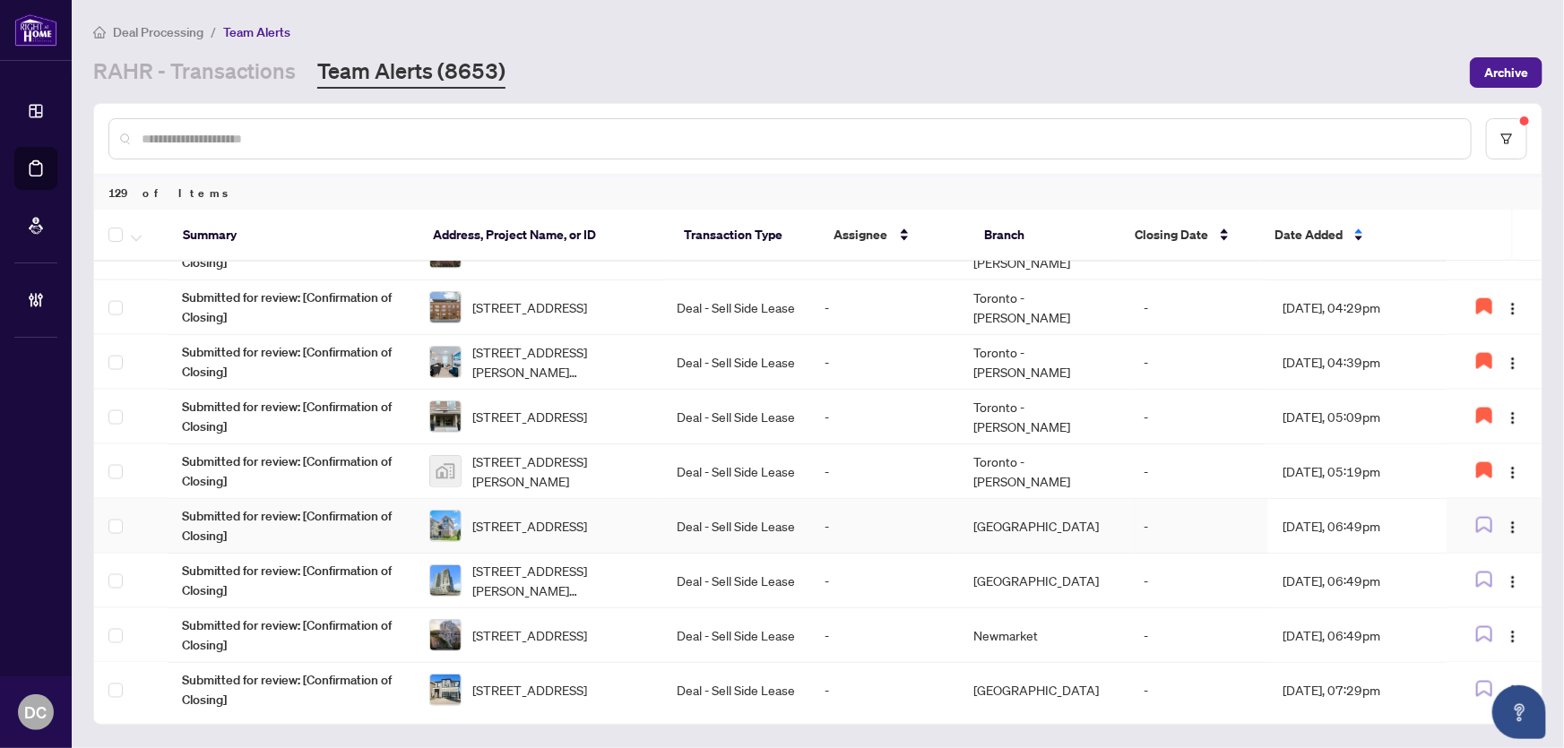
click at [1302, 522] on td "Oct/01/2025, 06:49pm" at bounding box center [1357, 526] width 178 height 55
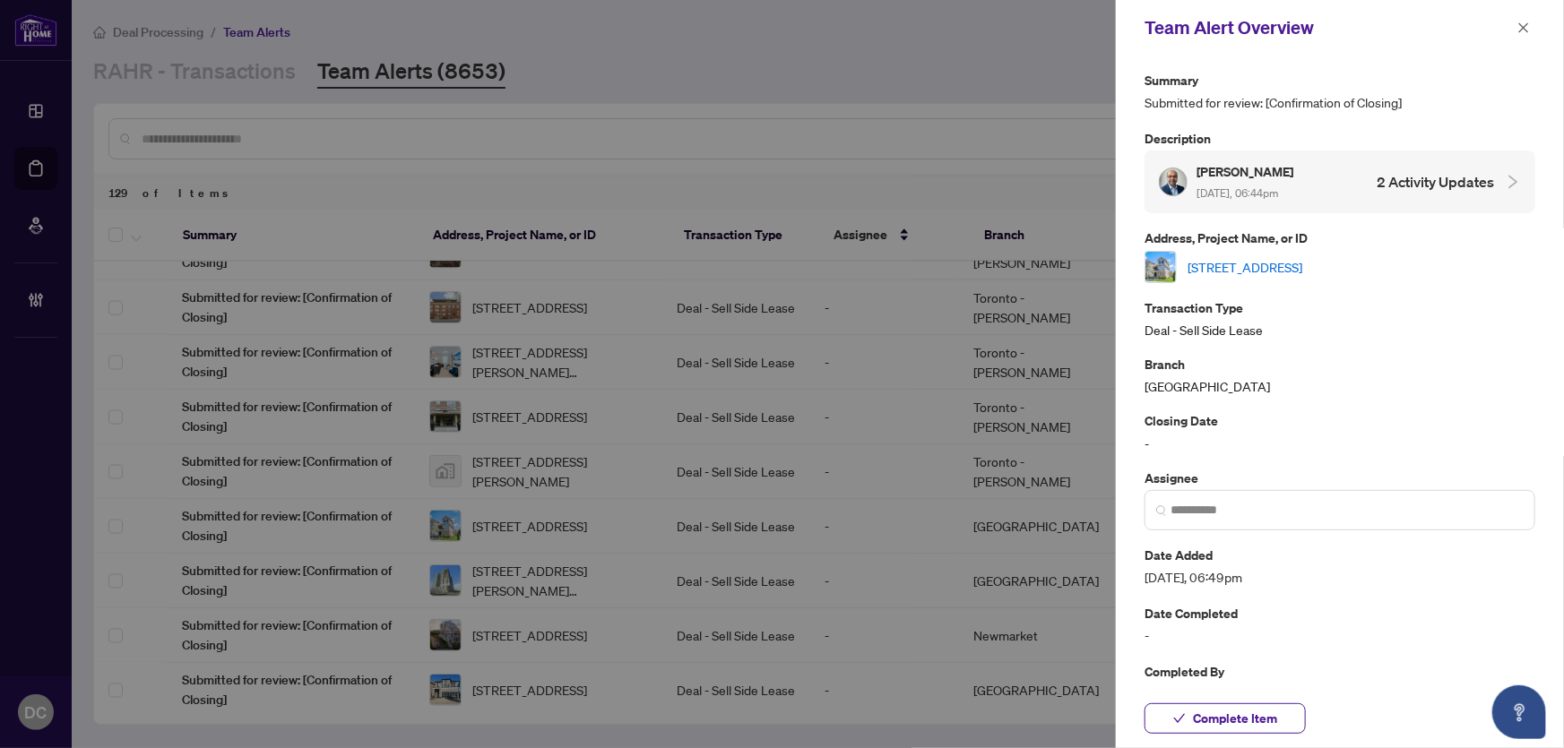
click at [1302, 265] on link "9A-15 Carere Cres, Guelph, Ontario N1E 0K4, Canada" at bounding box center [1245, 267] width 115 height 20
click at [1248, 712] on span "Complete Item" at bounding box center [1235, 719] width 84 height 29
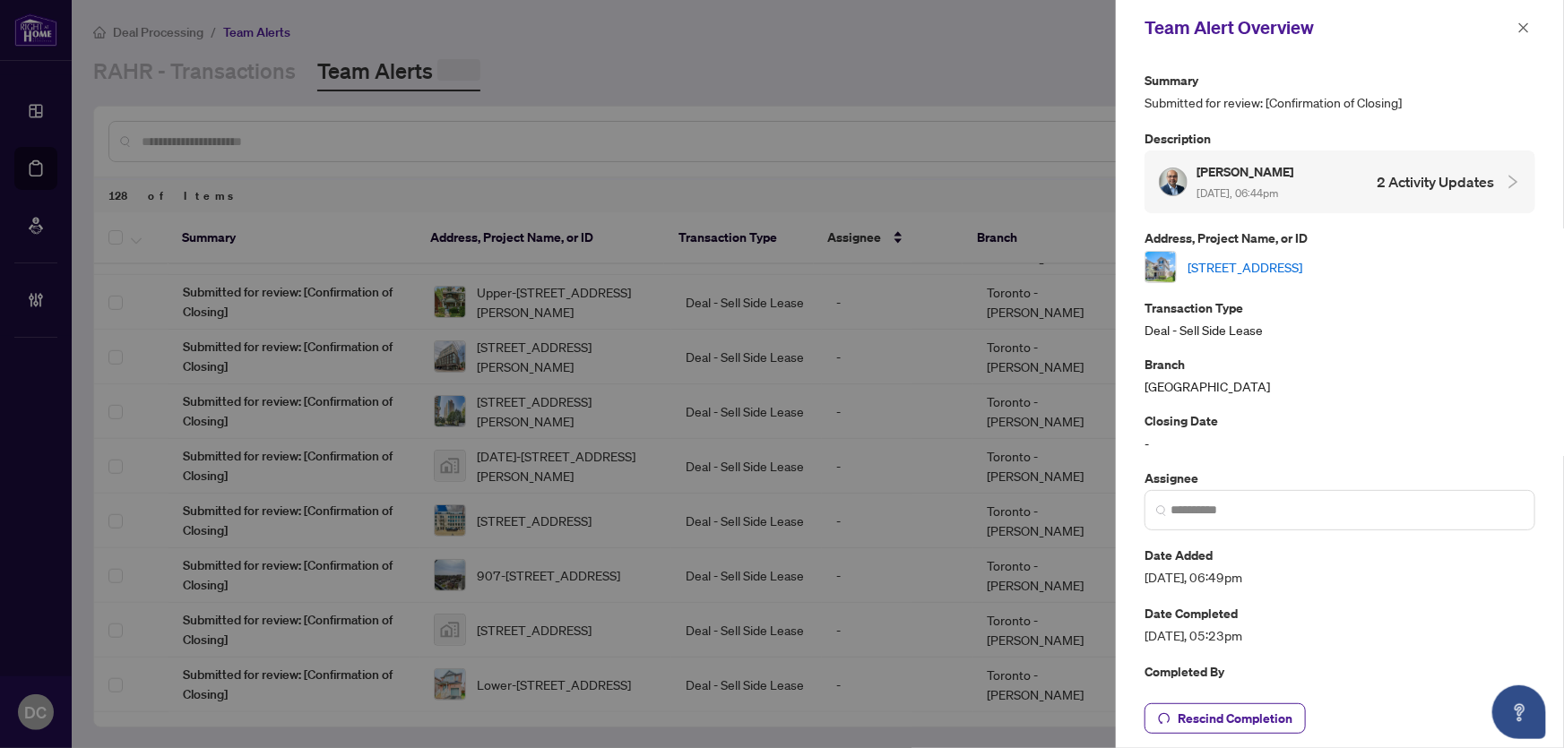
scroll to position [0, 0]
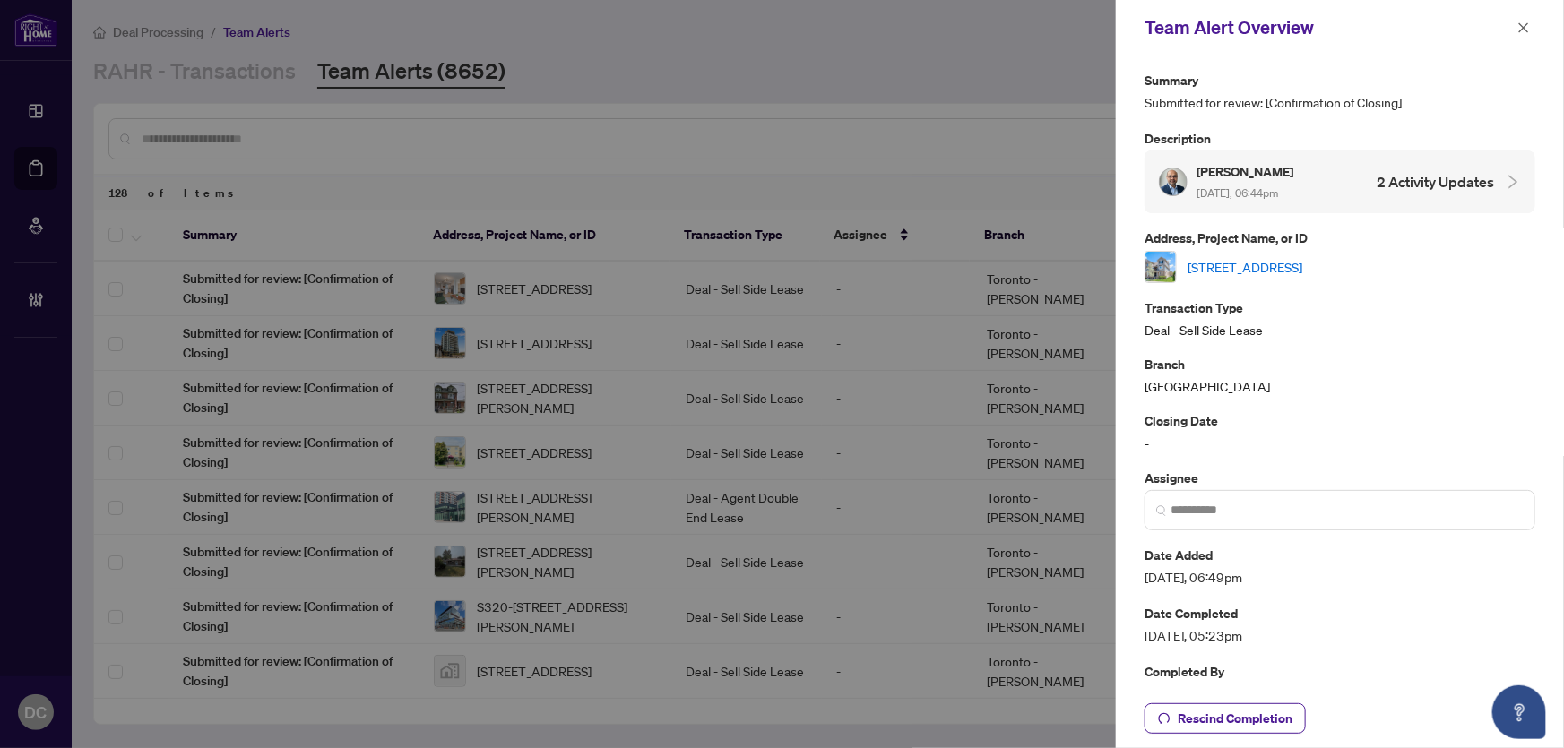
drag, startPoint x: 1519, startPoint y: 23, endPoint x: 1488, endPoint y: 36, distance: 33.8
click at [1519, 25] on icon "close" at bounding box center [1524, 28] width 13 height 13
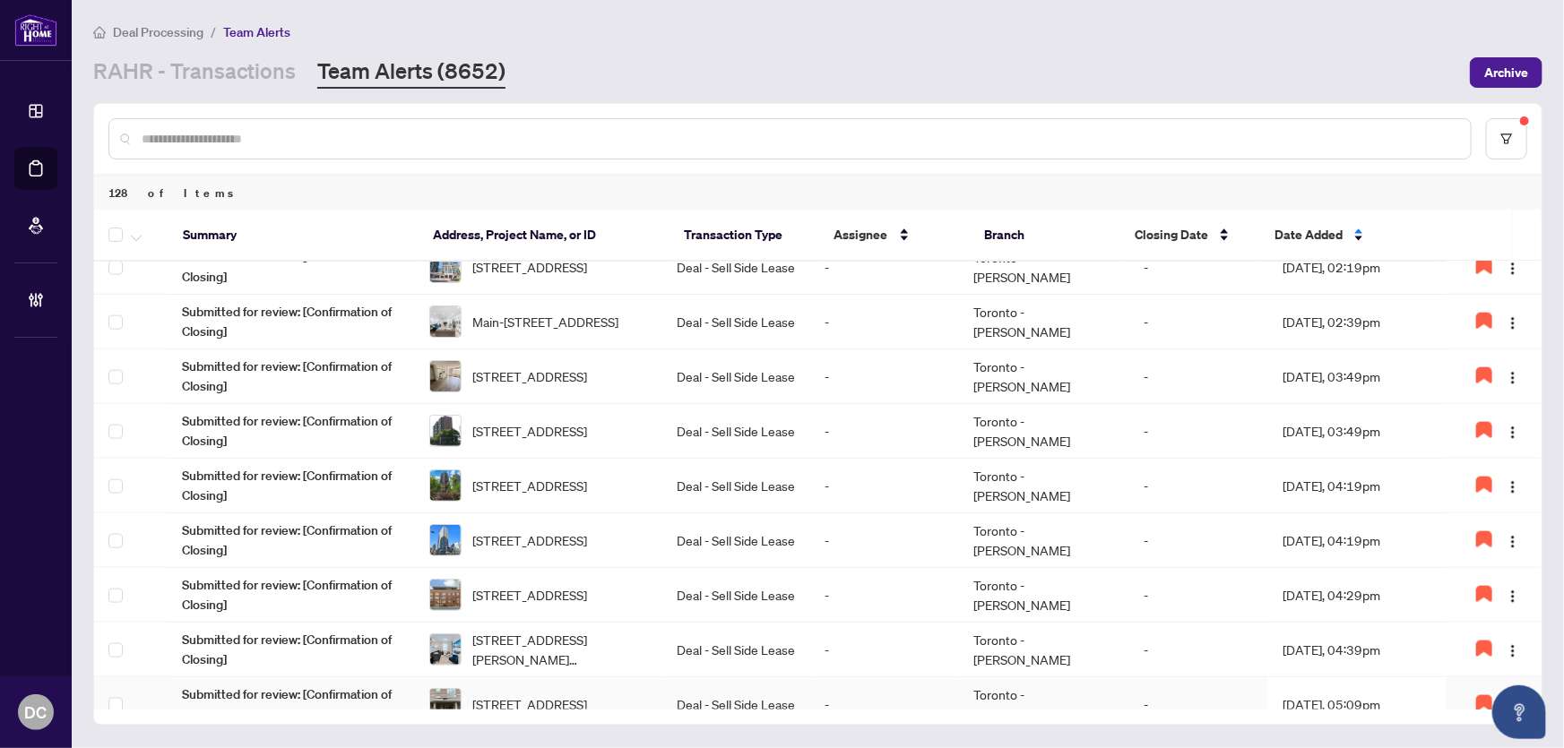
scroll to position [1458, 0]
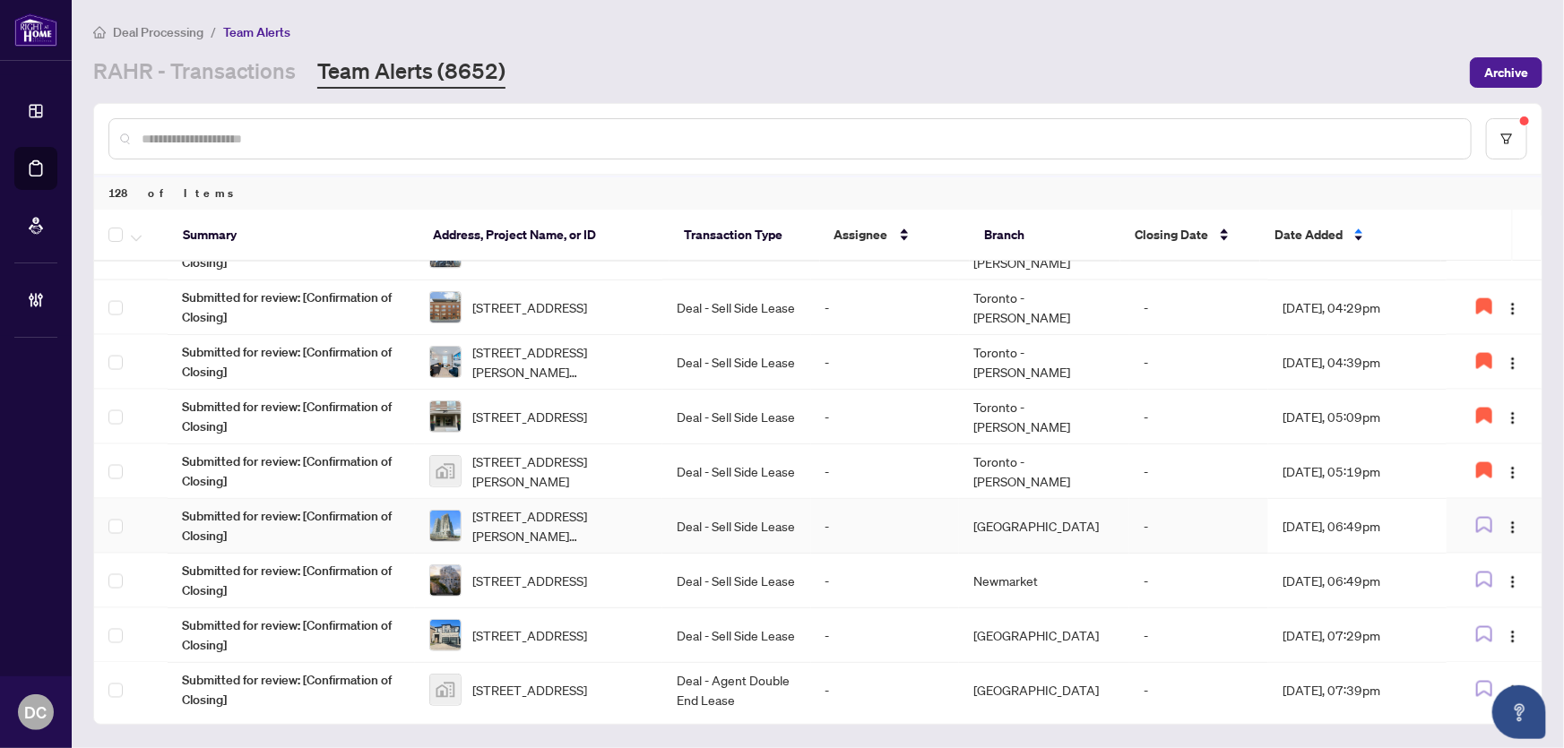
click at [1205, 520] on td "-" at bounding box center [1198, 526] width 139 height 55
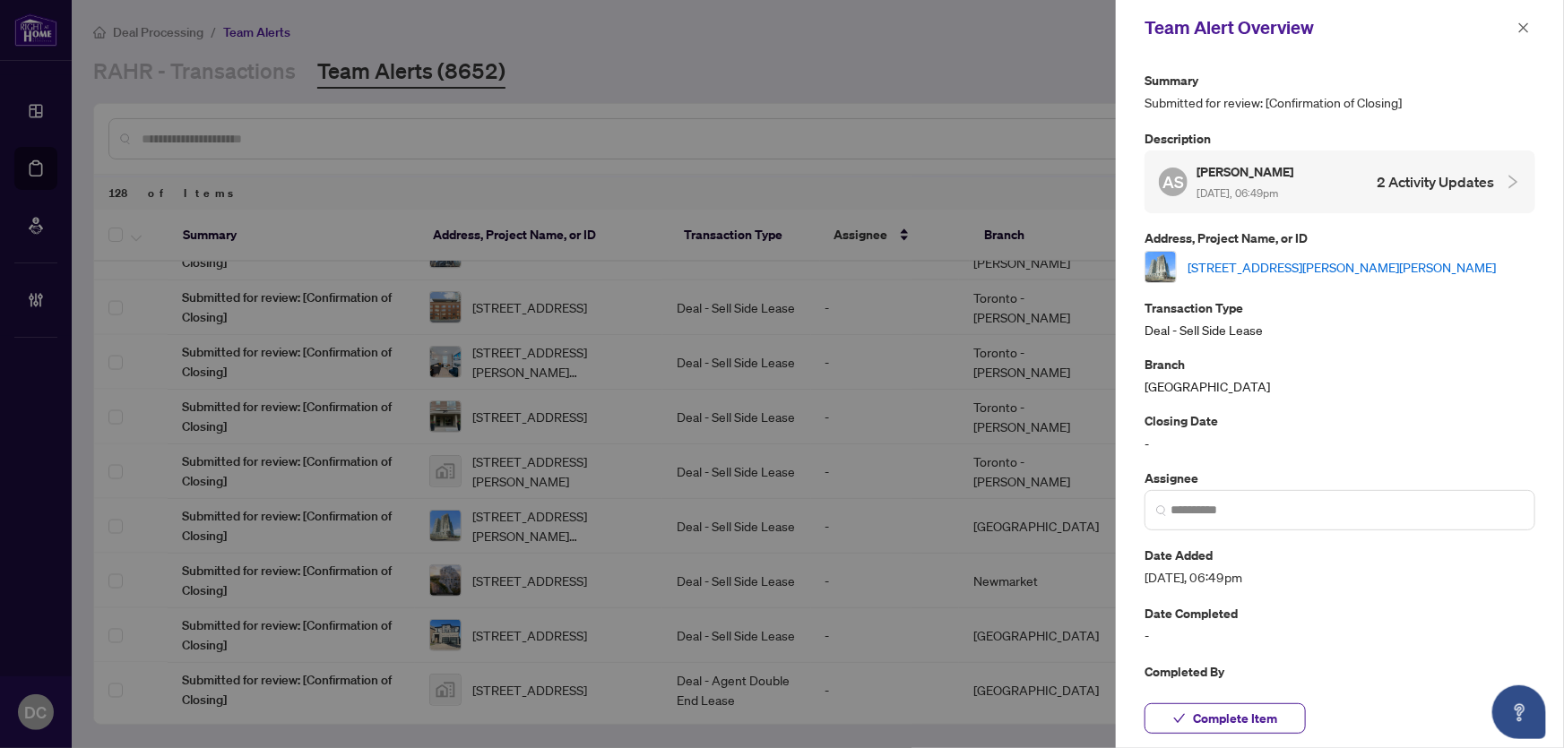
click at [1449, 266] on link "2319-10 Abeja St, Vaughan, Ontario L4K 0R9, Canada" at bounding box center [1342, 267] width 308 height 20
click at [1199, 726] on span "Complete Item" at bounding box center [1235, 719] width 84 height 29
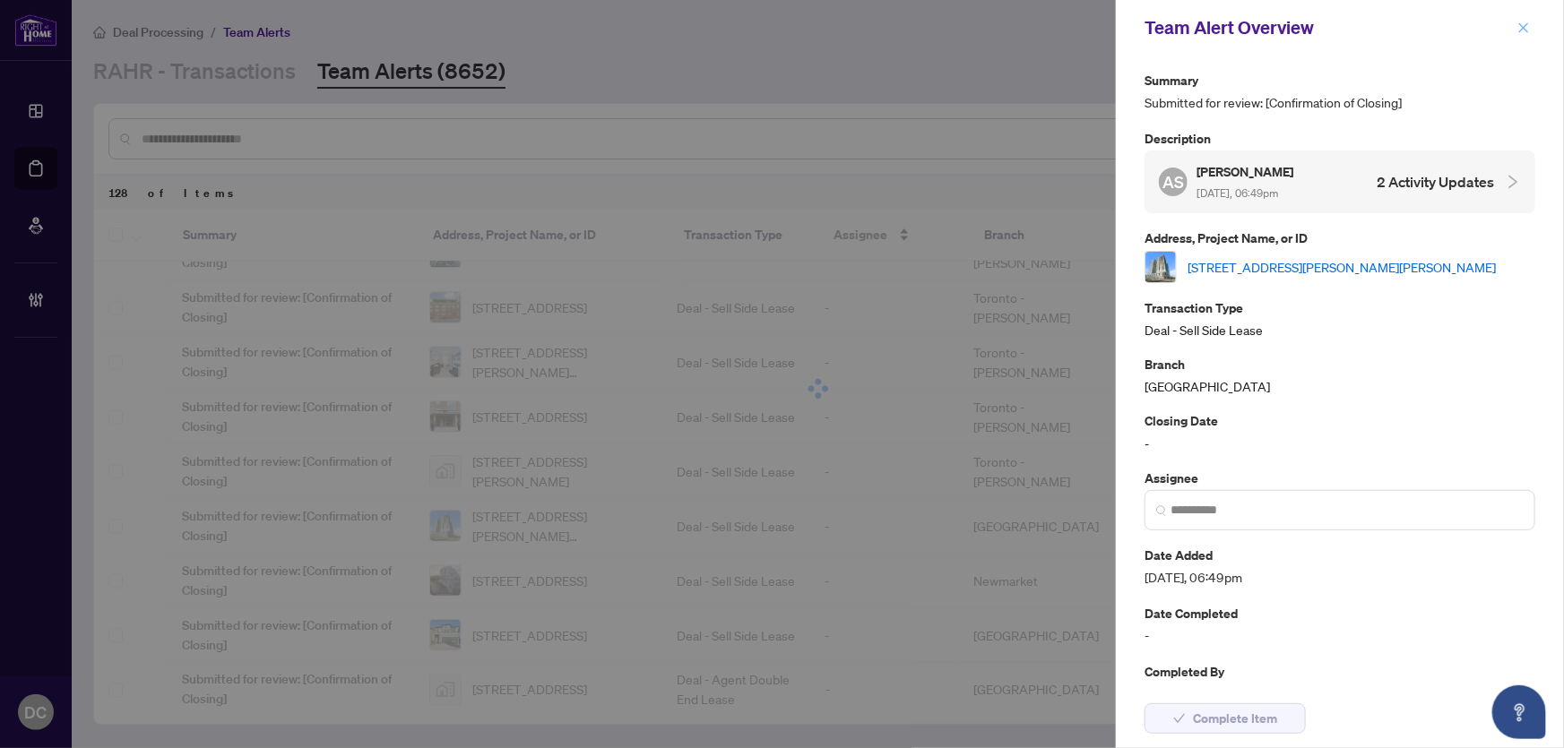
click at [1521, 18] on span "button" at bounding box center [1524, 27] width 13 height 29
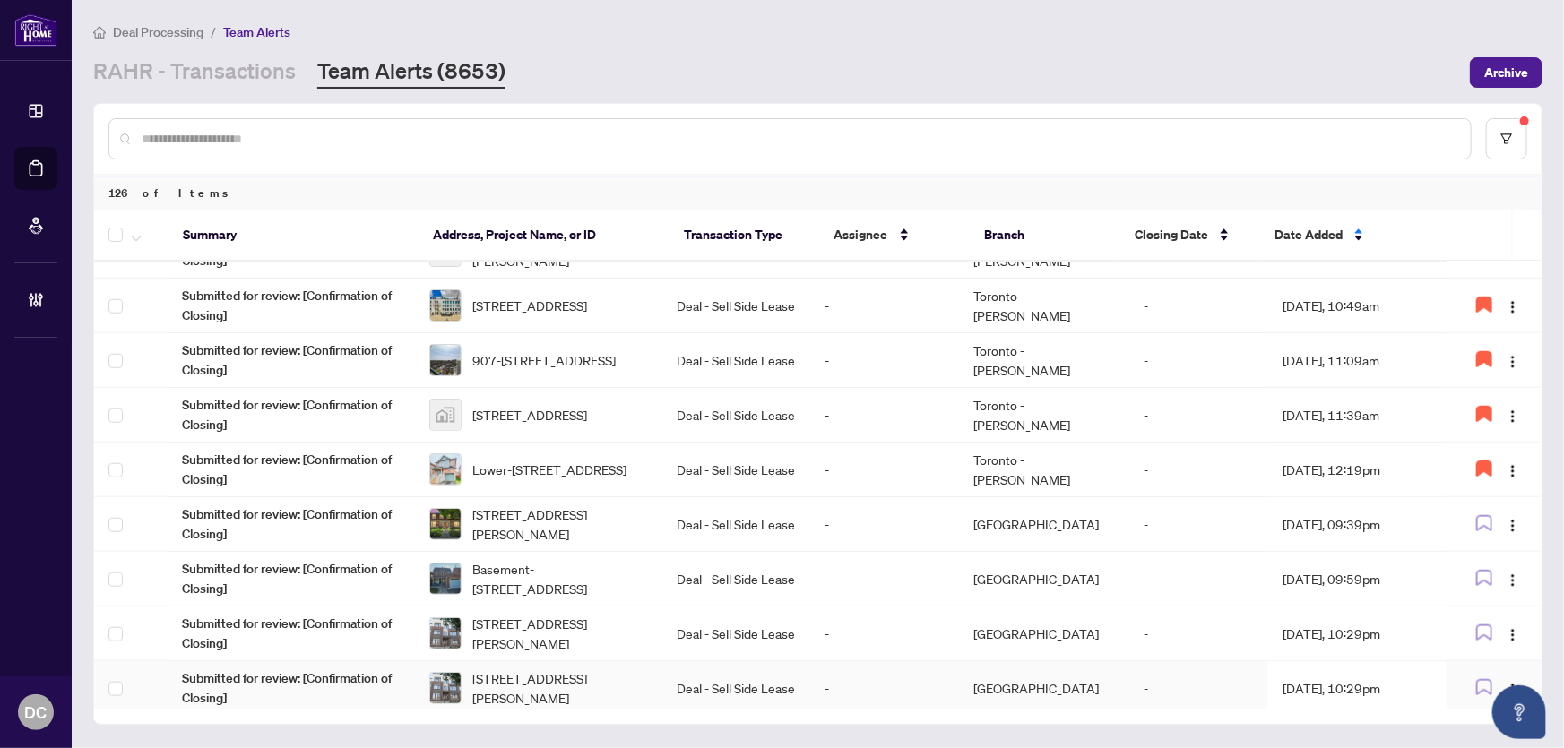
scroll to position [1059, 0]
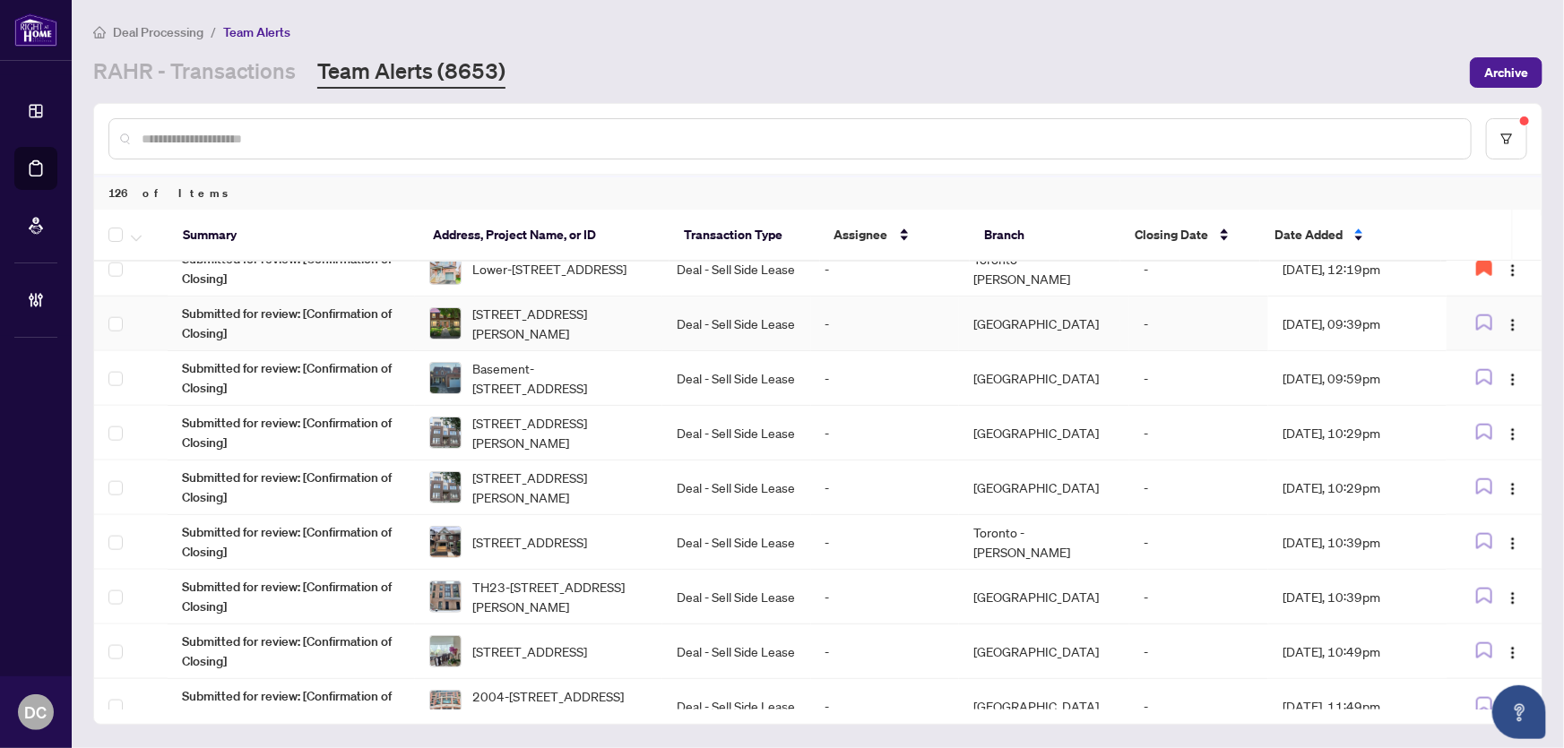
click at [1397, 323] on td "Oct/01/2025, 09:39pm" at bounding box center [1357, 324] width 178 height 55
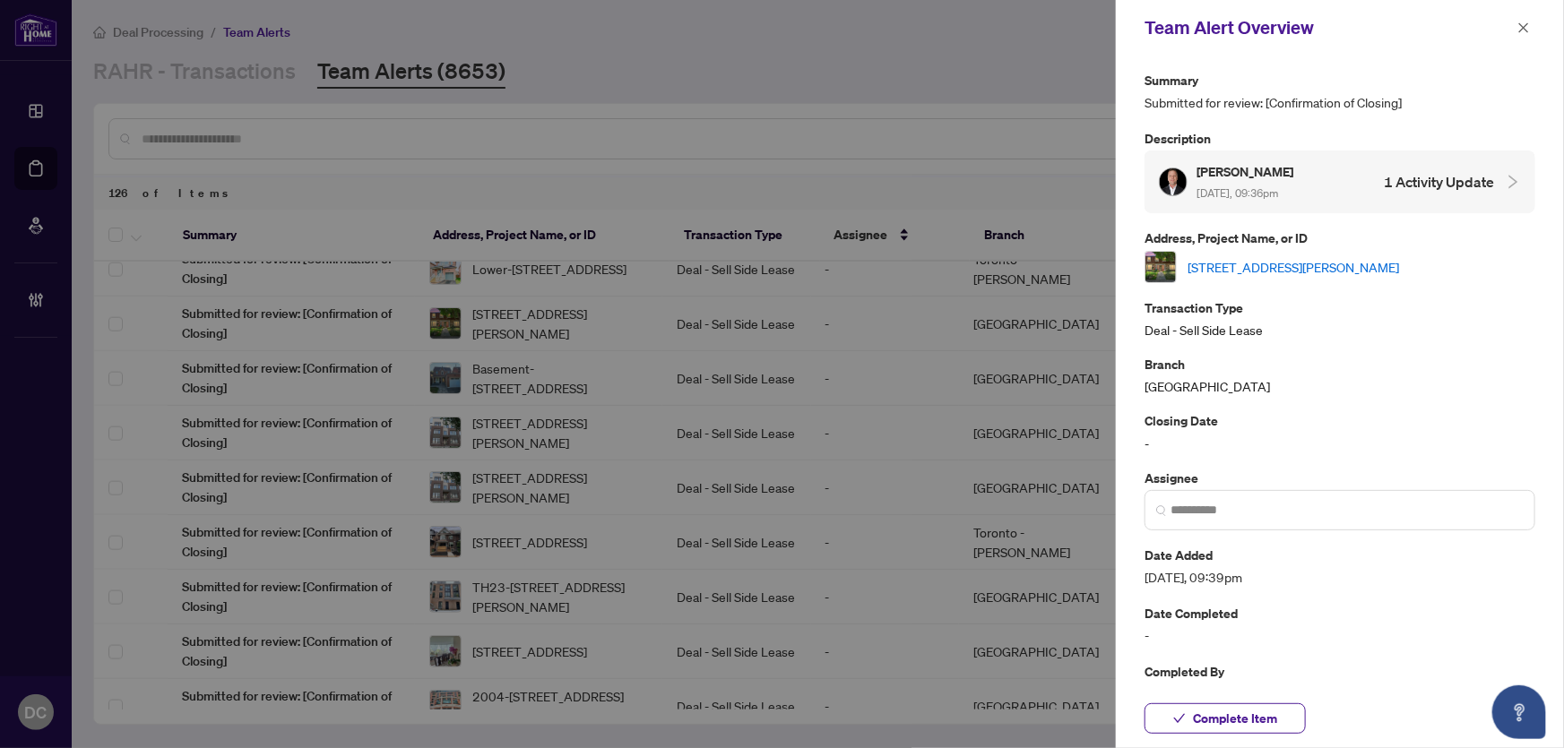
click at [1361, 263] on link "618 Francis Road, Burlington, ON L7T 3X7, Canada" at bounding box center [1294, 267] width 212 height 20
click at [1527, 22] on icon "close" at bounding box center [1524, 28] width 13 height 13
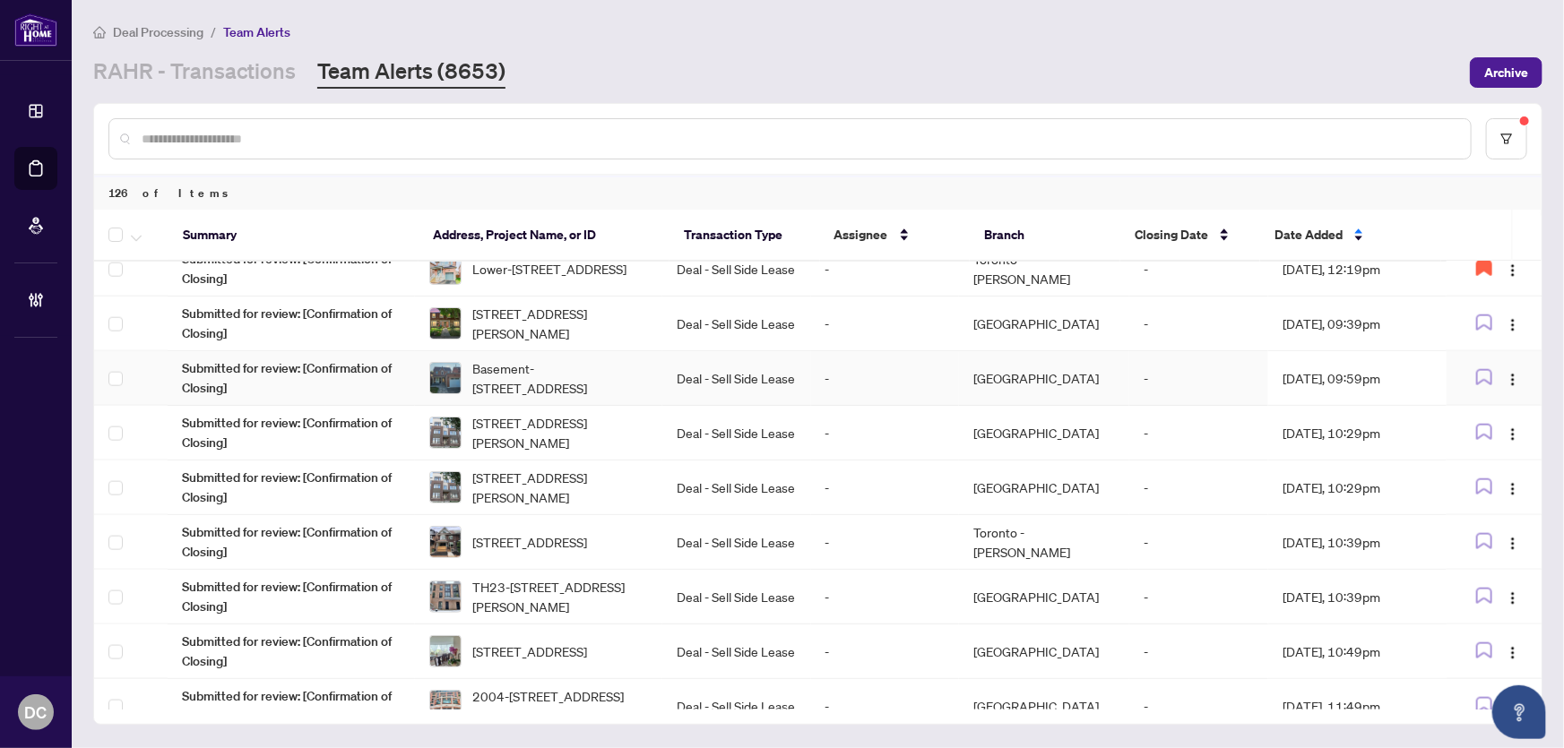
click at [1344, 376] on td "Oct/01/2025, 09:59pm" at bounding box center [1357, 378] width 178 height 55
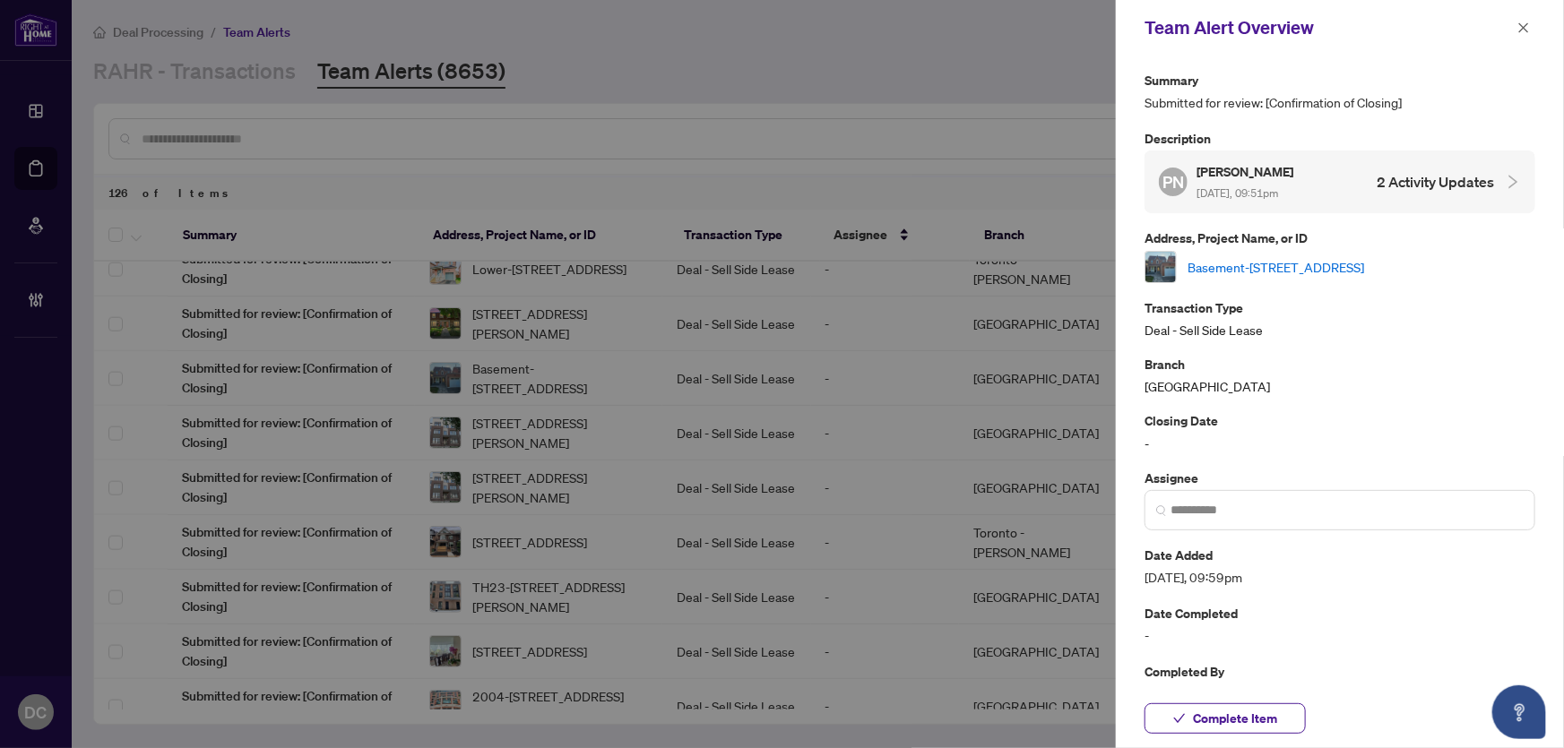
click at [1349, 263] on link "Basement-46 Keys Dr, Ajax, Ontario L1T 3R4, Canada" at bounding box center [1276, 267] width 177 height 20
click at [1529, 29] on icon "close" at bounding box center [1524, 28] width 13 height 13
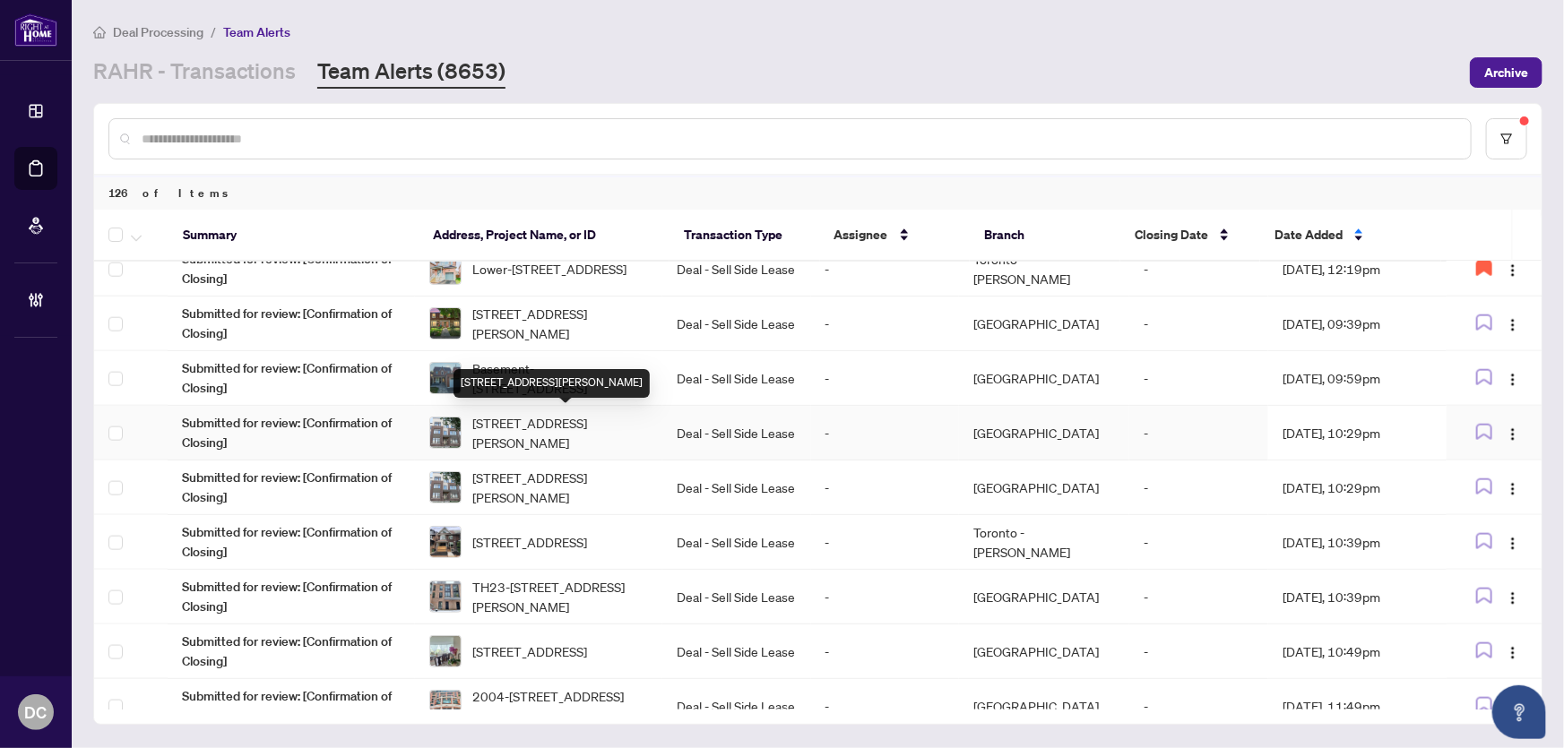
click at [549, 416] on span "3092-3092 Ernest Appelbe Blvd, Oakville, Ontario L6H 0M1, Canada" at bounding box center [560, 432] width 176 height 39
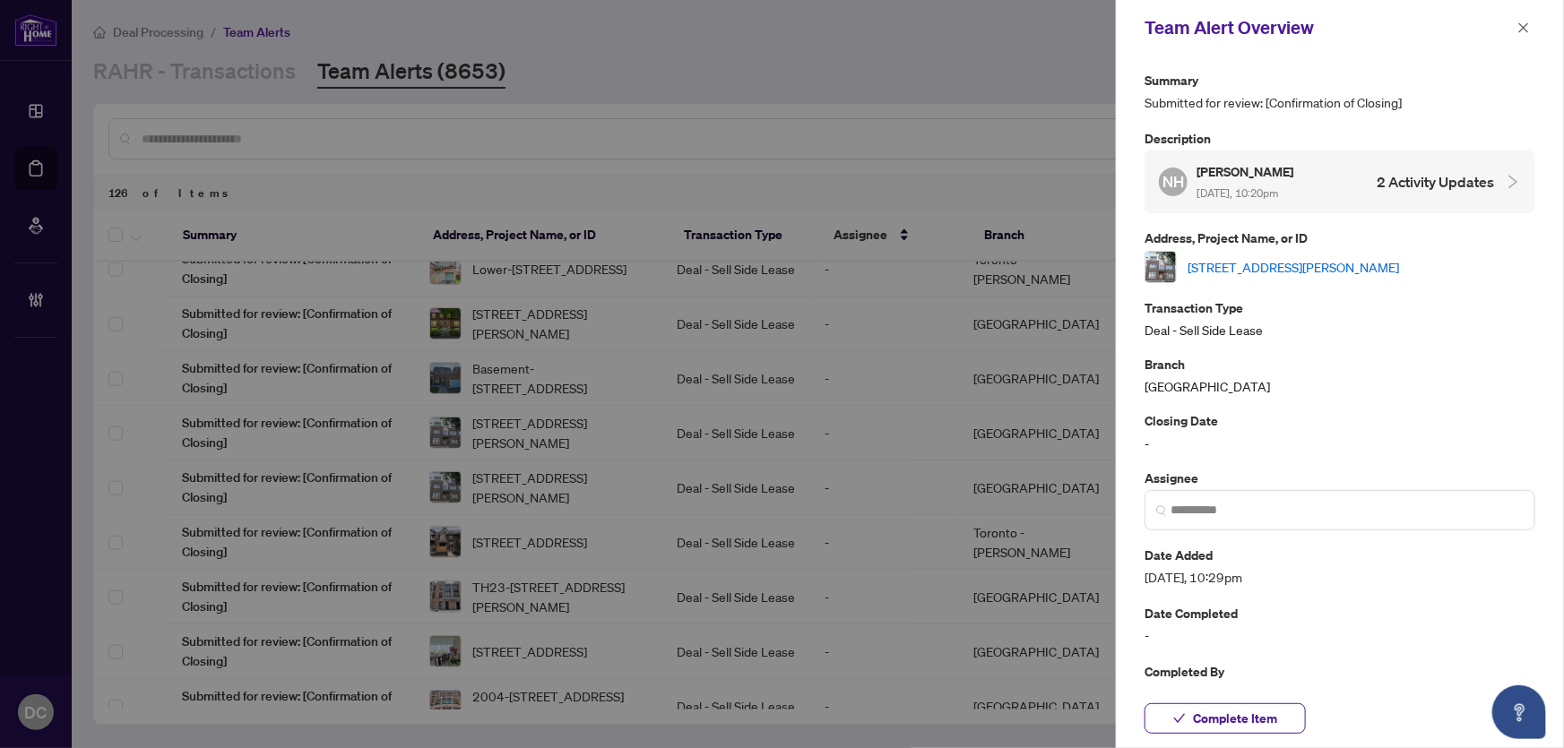
click at [1352, 263] on link "3092-3092 Ernest Appelbe Blvd, Oakville, Ontario L6H 0M1, Canada" at bounding box center [1294, 267] width 212 height 20
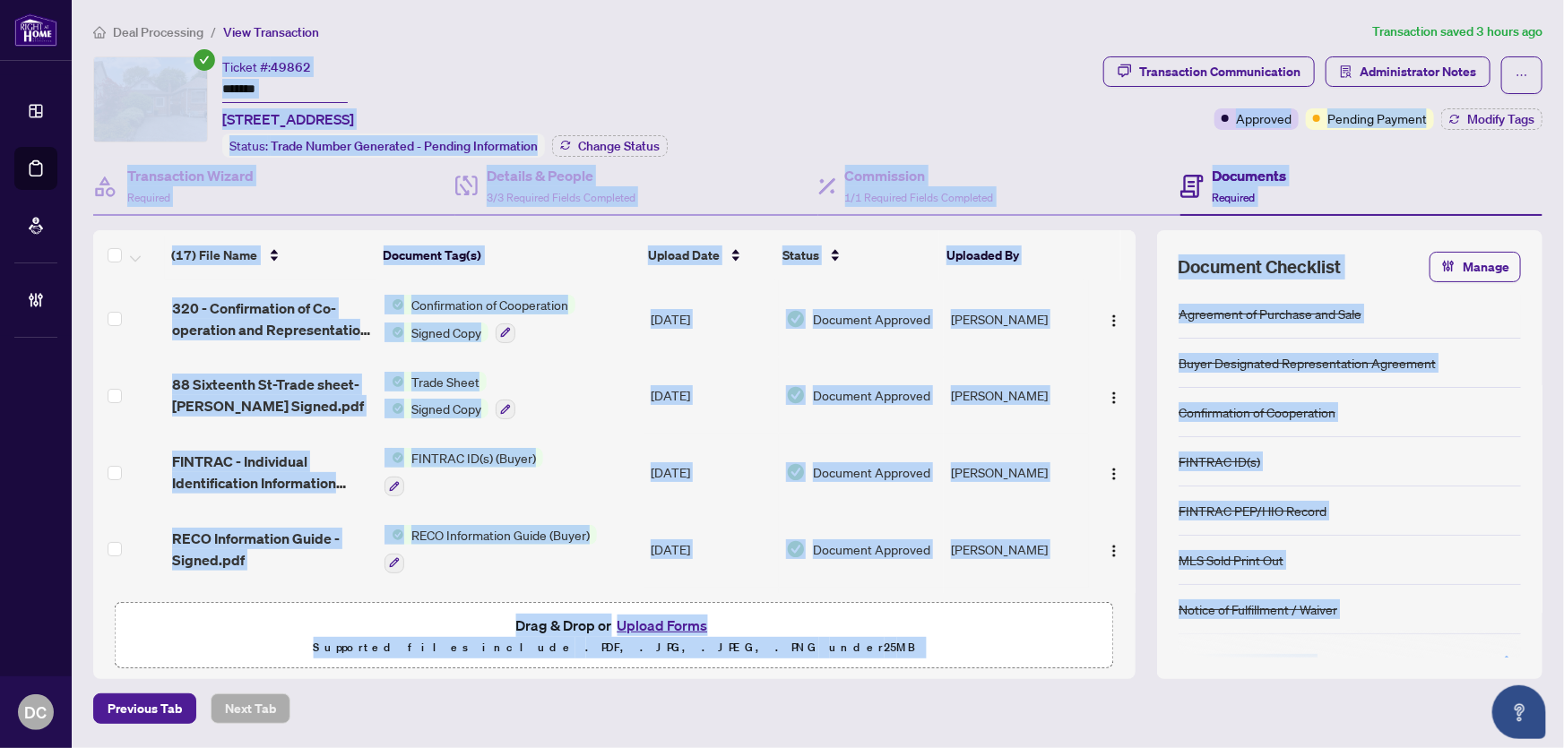
drag, startPoint x: 293, startPoint y: 86, endPoint x: 168, endPoint y: 90, distance: 125.5
click at [168, 90] on body "Dashboard Deal Processing Mortgage Referrals Brokerage Management DC Dawn Chan …" at bounding box center [782, 374] width 1564 height 748
click at [281, 98] on input "*******" at bounding box center [284, 90] width 125 height 26
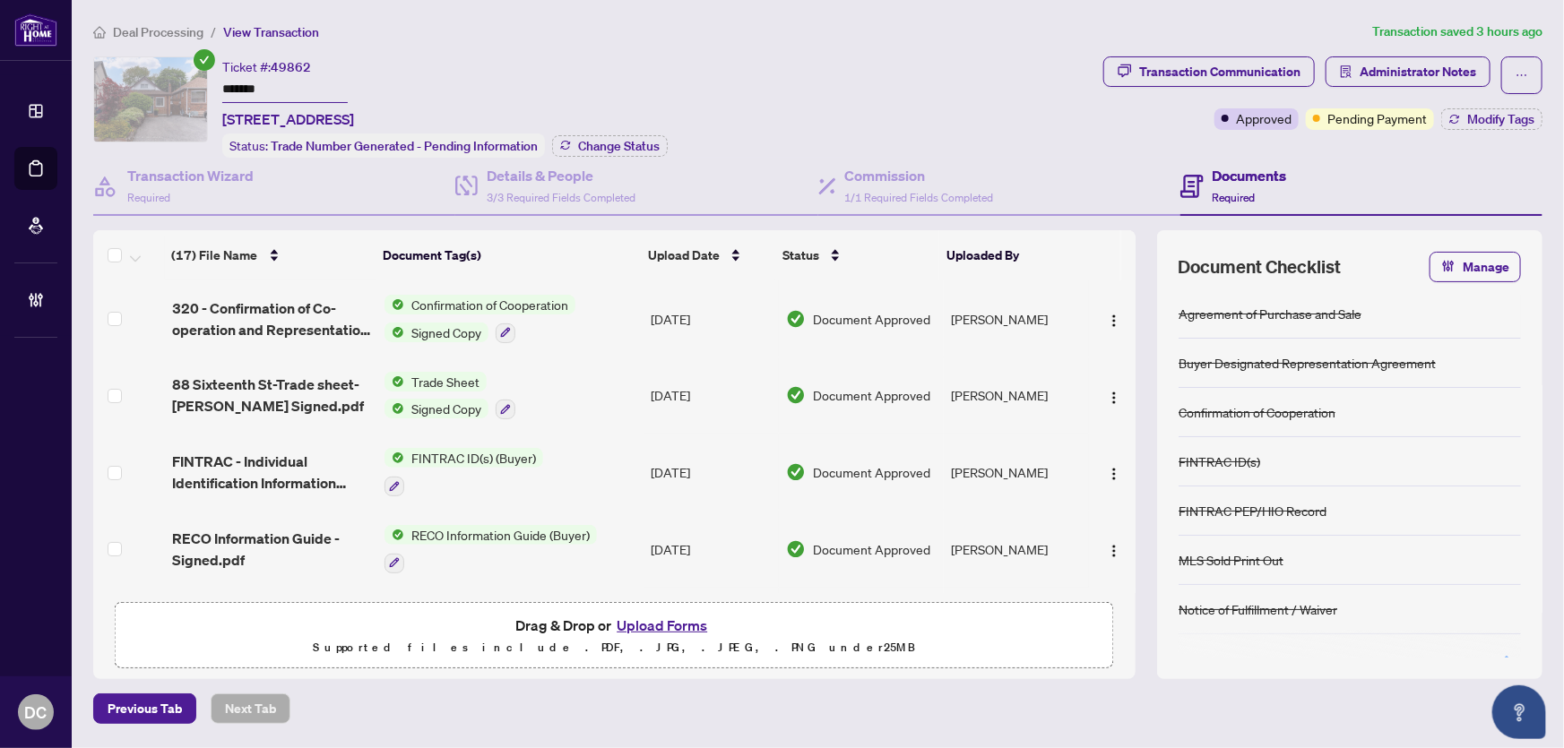
drag, startPoint x: 272, startPoint y: 87, endPoint x: 152, endPoint y: 87, distance: 119.2
click at [152, 87] on div "Ticket #: 49862 ******* 88 Sixteenth St, Toronto, Ontario M8V 3K1, Canada Statu…" at bounding box center [594, 106] width 1003 height 101
click at [640, 135] on button "Change Status" at bounding box center [610, 146] width 116 height 22
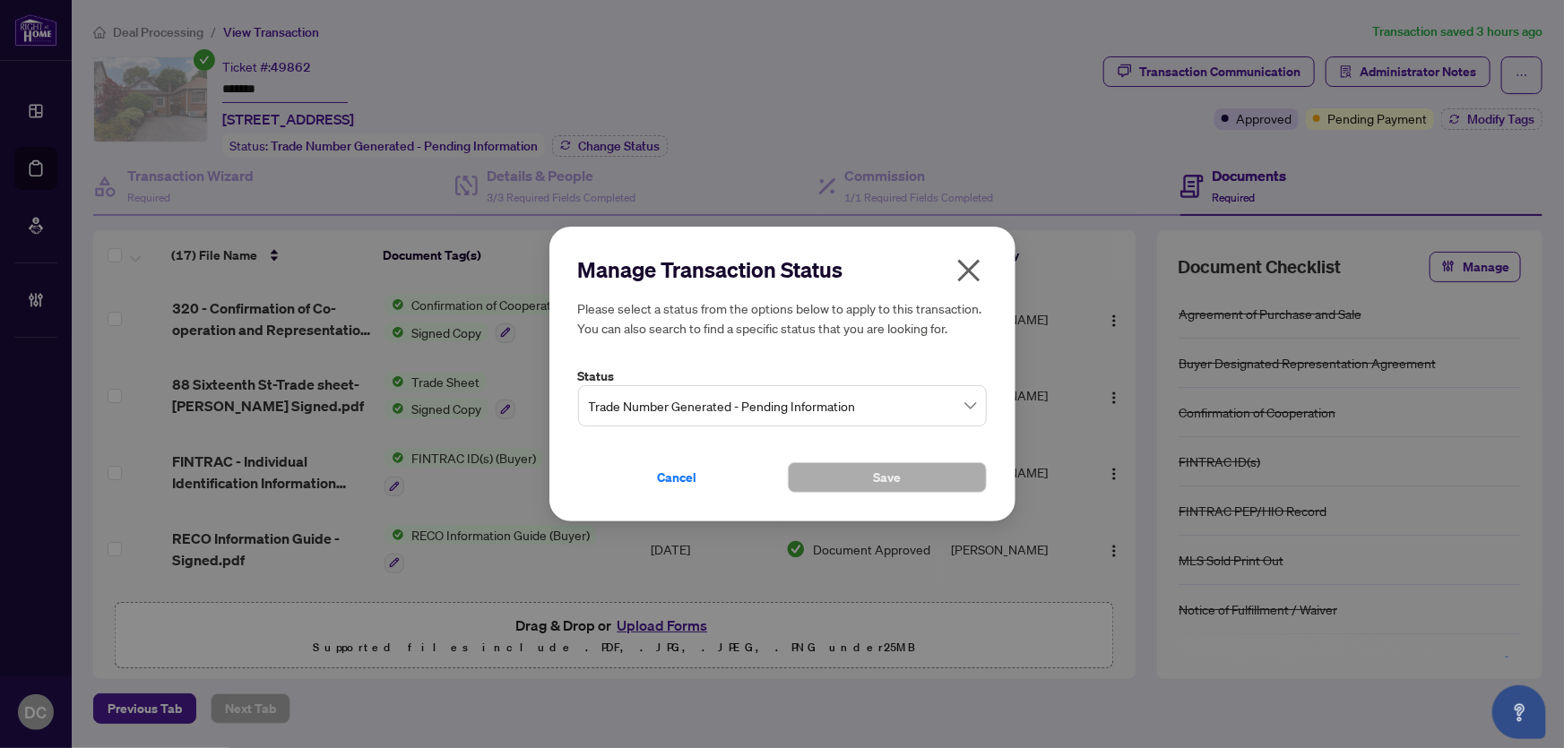
click at [841, 404] on span "Trade Number Generated - Pending Information" at bounding box center [782, 406] width 387 height 34
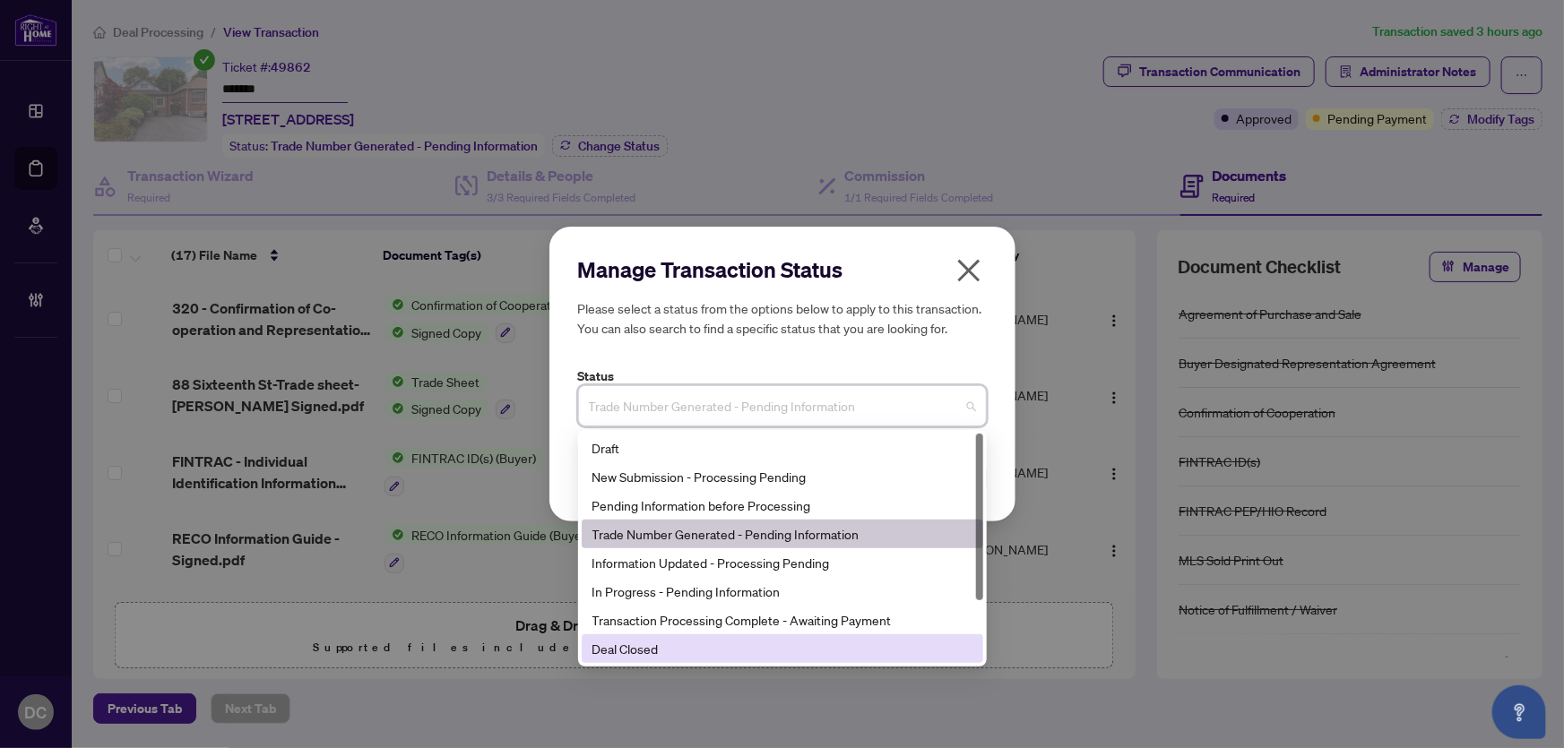
click at [695, 649] on div "Deal Closed" at bounding box center [783, 649] width 380 height 20
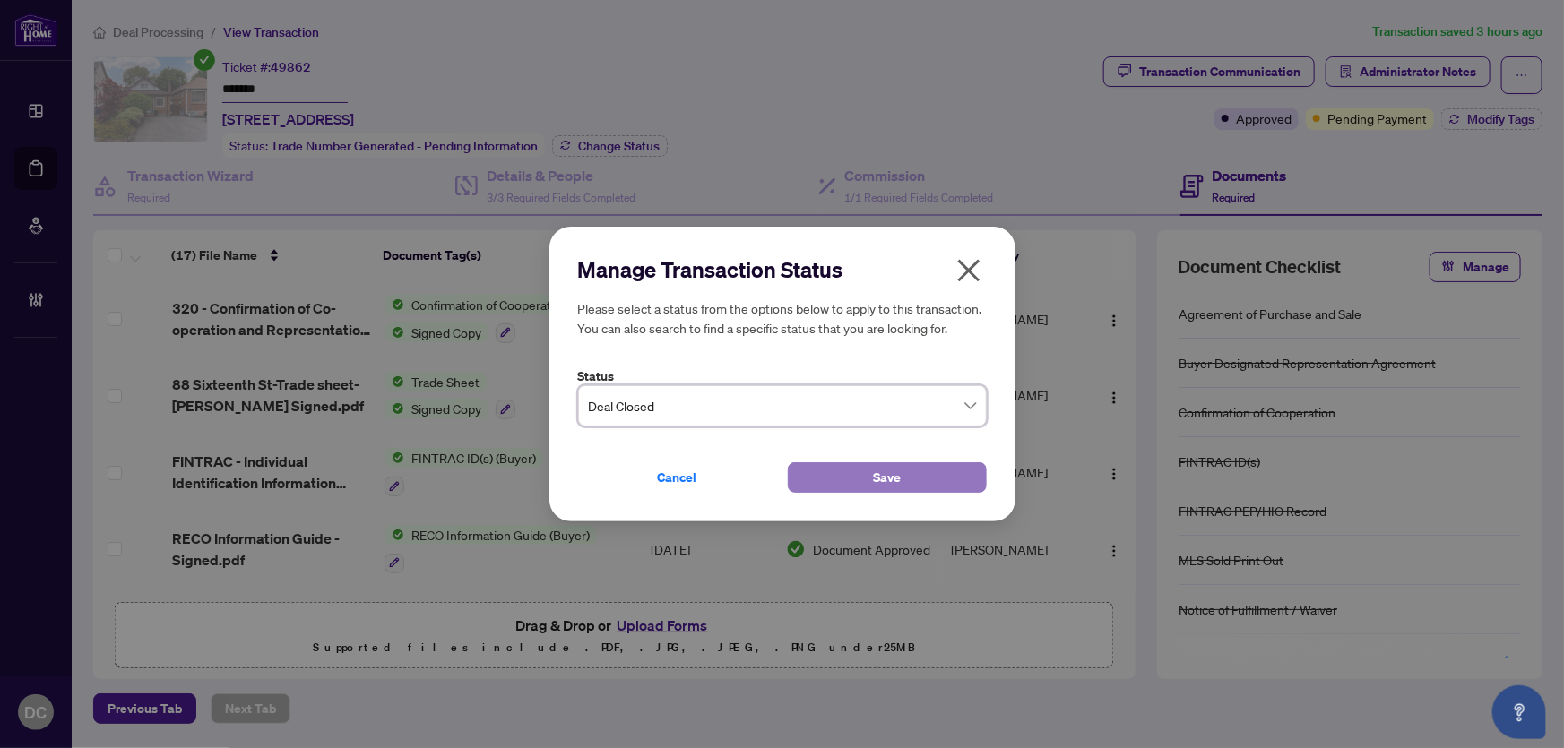
click at [799, 472] on button "Save" at bounding box center [887, 478] width 199 height 30
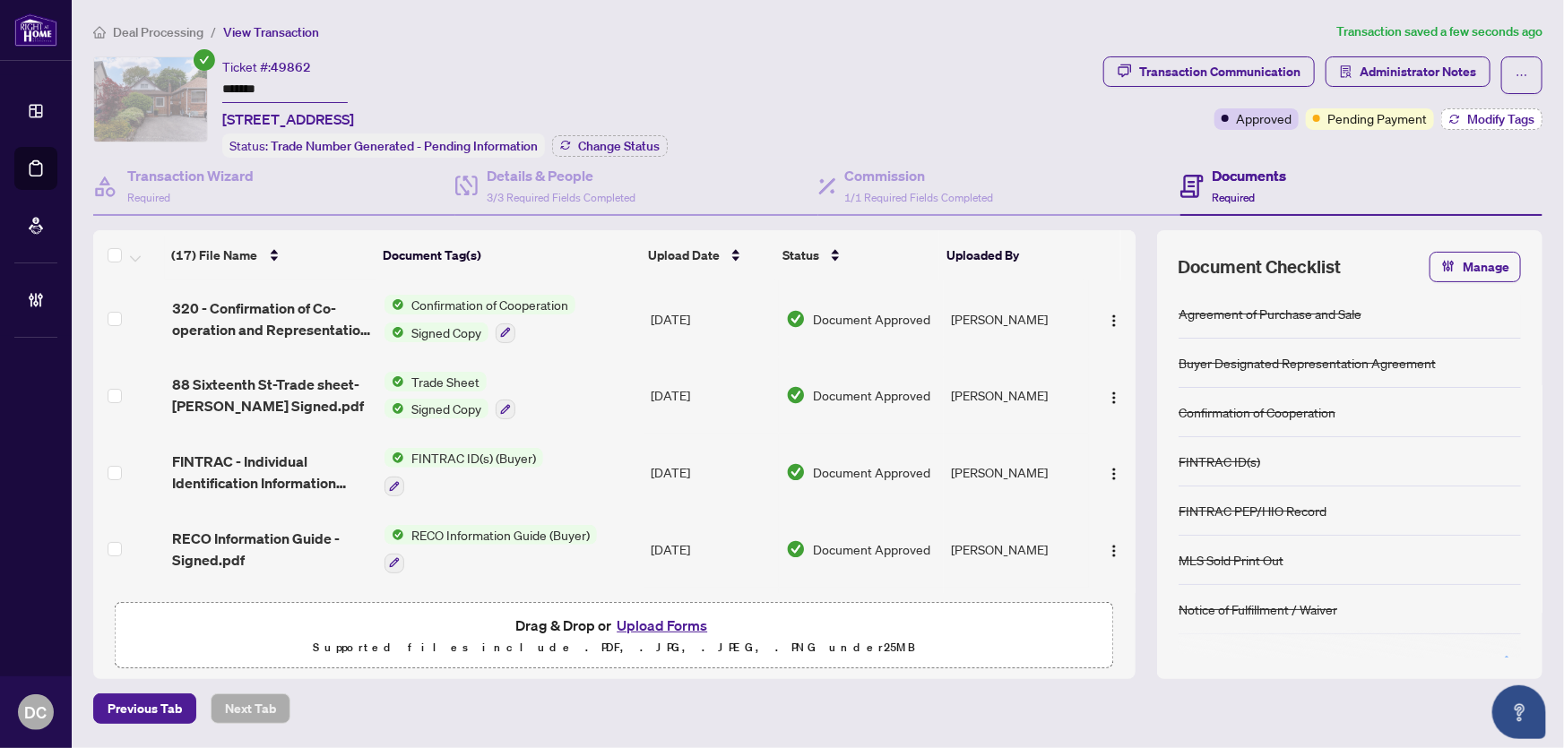
click at [1507, 121] on span "Modify Tags" at bounding box center [1500, 119] width 67 height 13
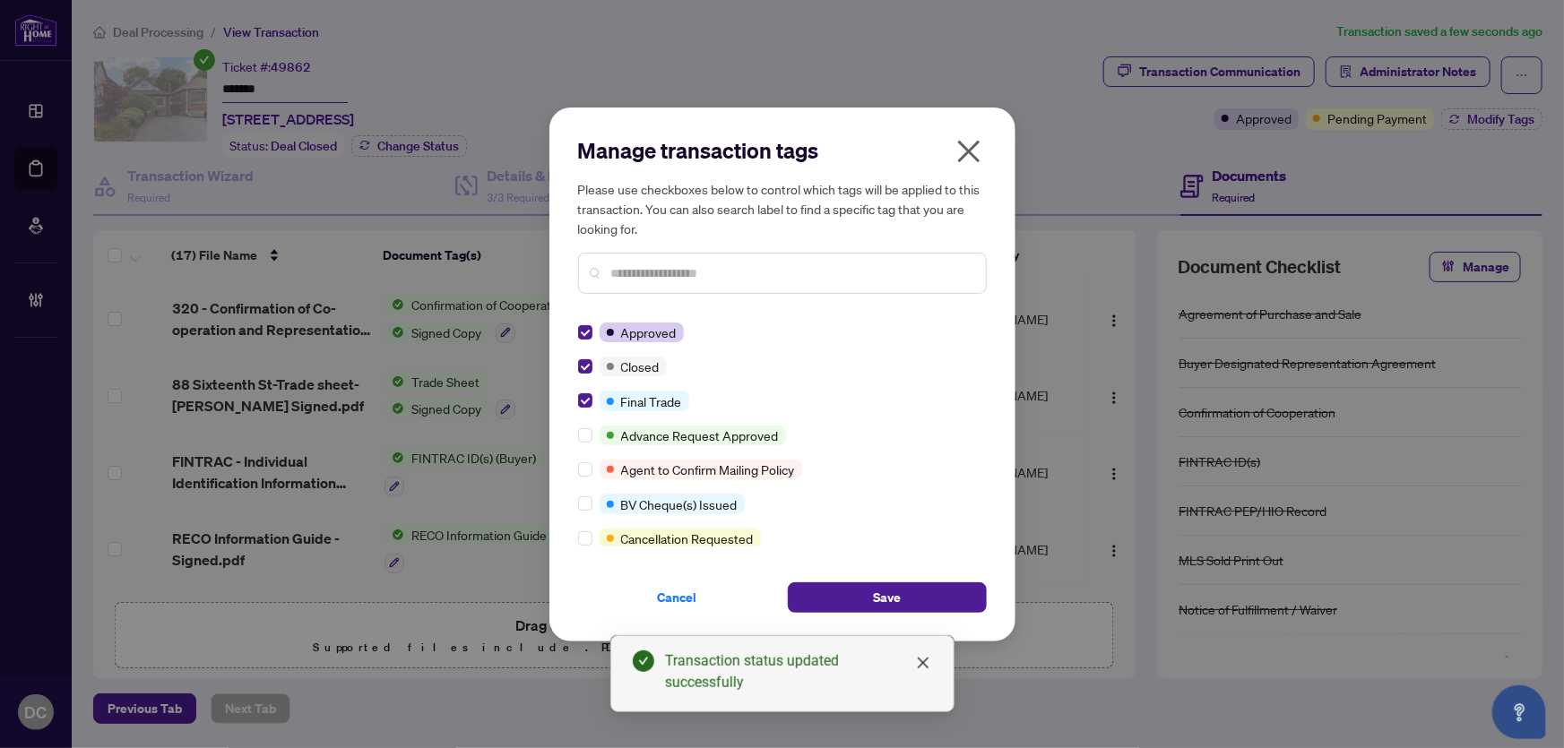
drag, startPoint x: 888, startPoint y: 601, endPoint x: 27, endPoint y: 493, distance: 868.2
click at [882, 598] on span "Save" at bounding box center [887, 598] width 28 height 29
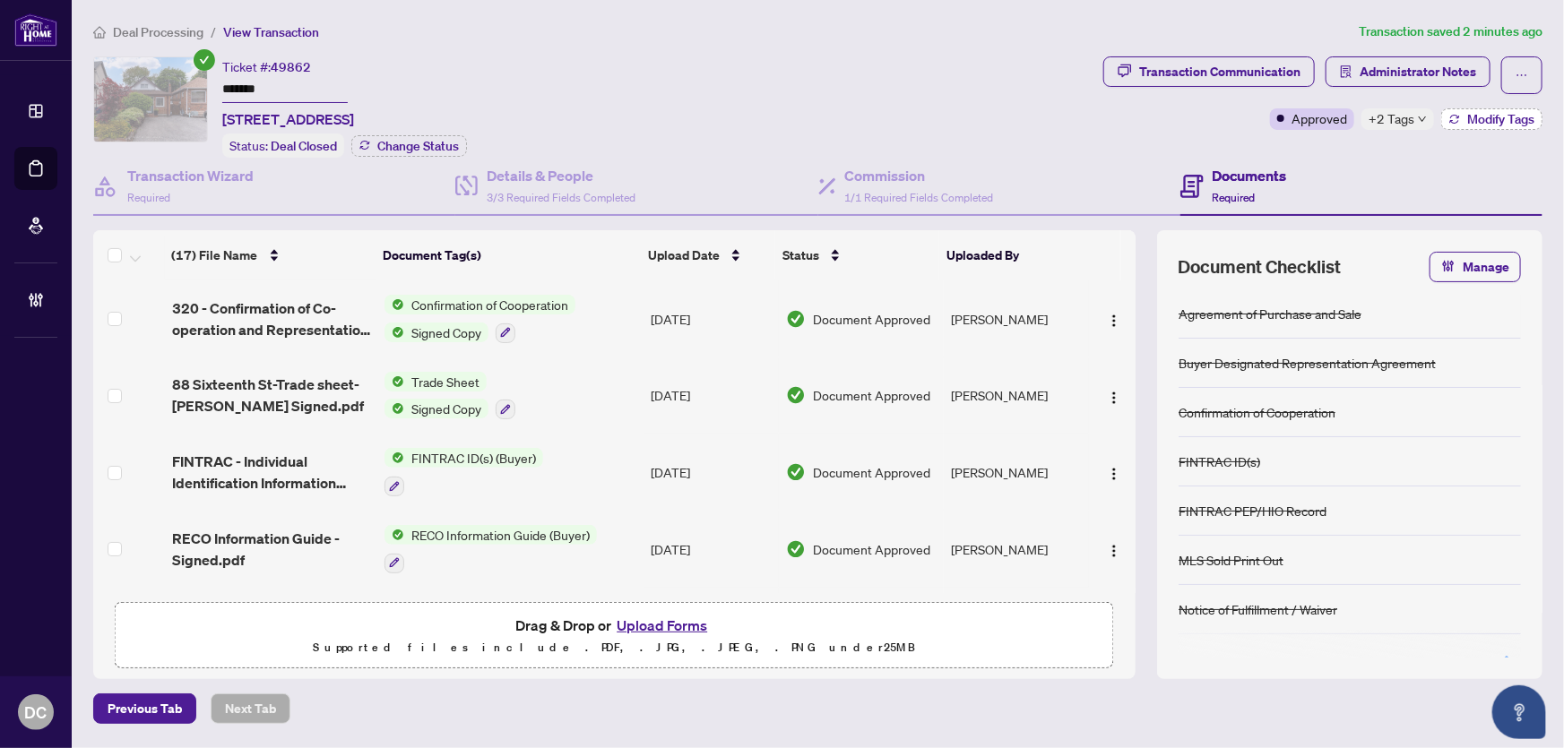
click at [1463, 110] on button "Modify Tags" at bounding box center [1491, 119] width 101 height 22
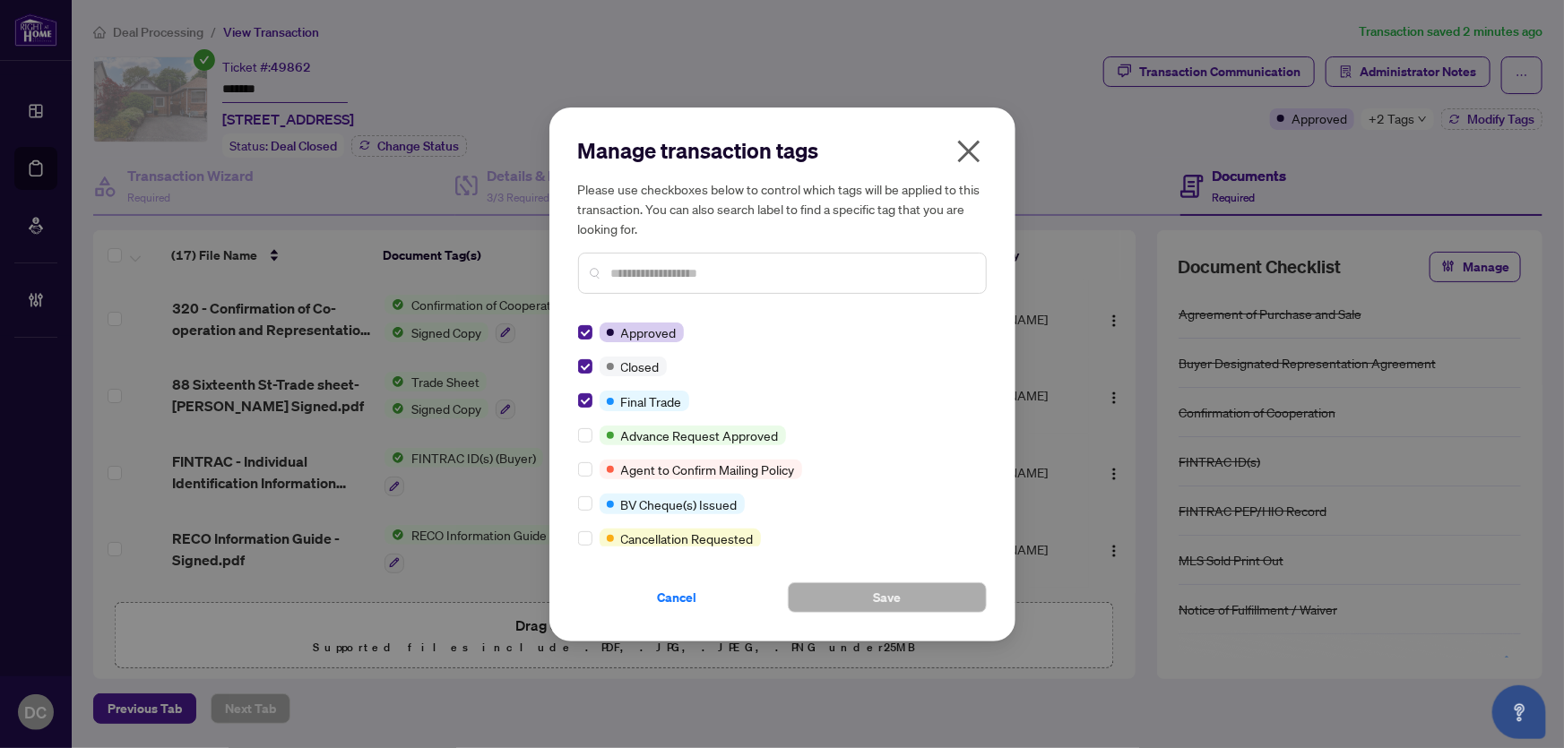
drag, startPoint x: 966, startPoint y: 152, endPoint x: 921, endPoint y: 143, distance: 46.8
click at [966, 152] on icon "close" at bounding box center [968, 151] width 22 height 22
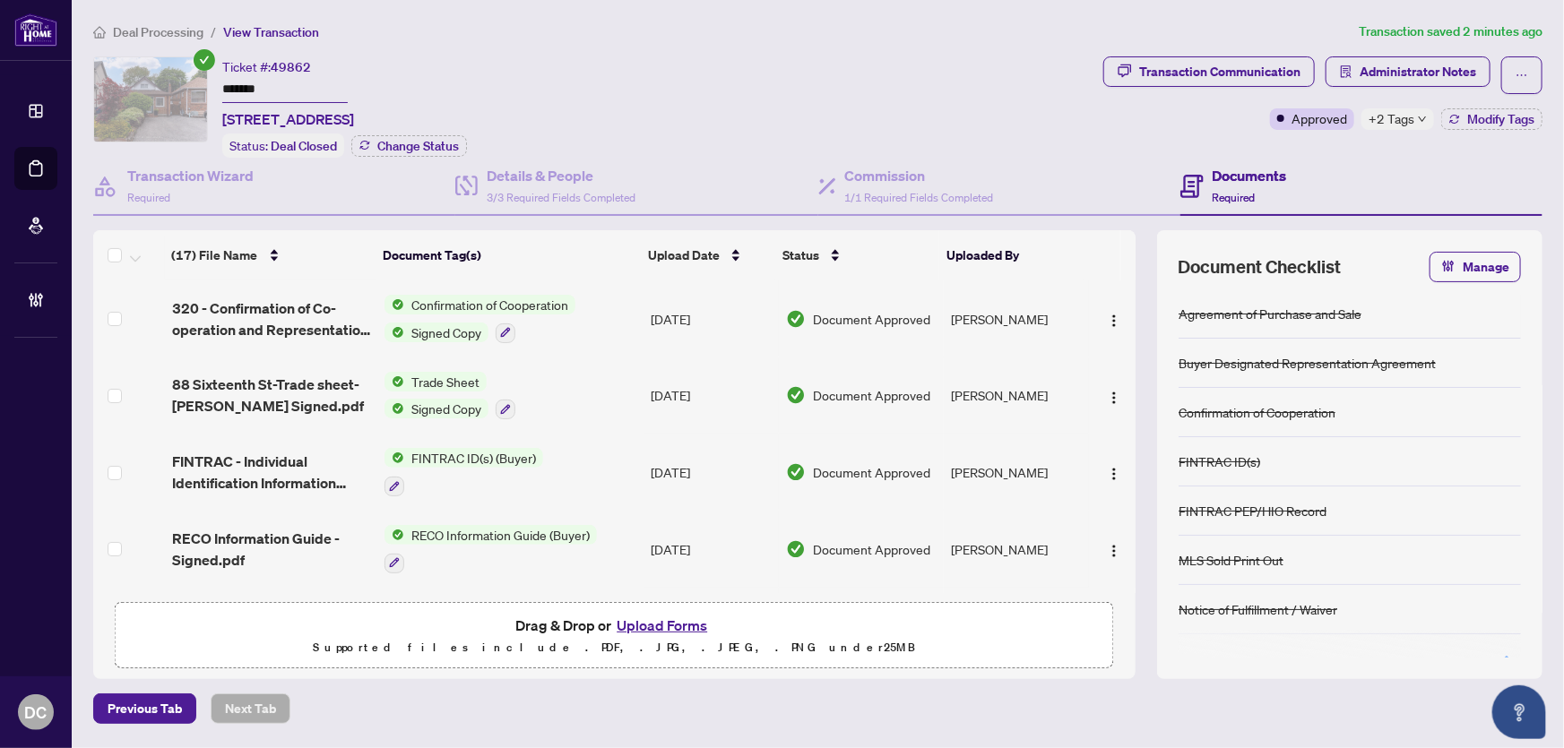
click at [1434, 53] on div "Deal Processing / View Transaction Transaction saved 2 minutes ago Ticket #: 49…" at bounding box center [818, 373] width 1464 height 703
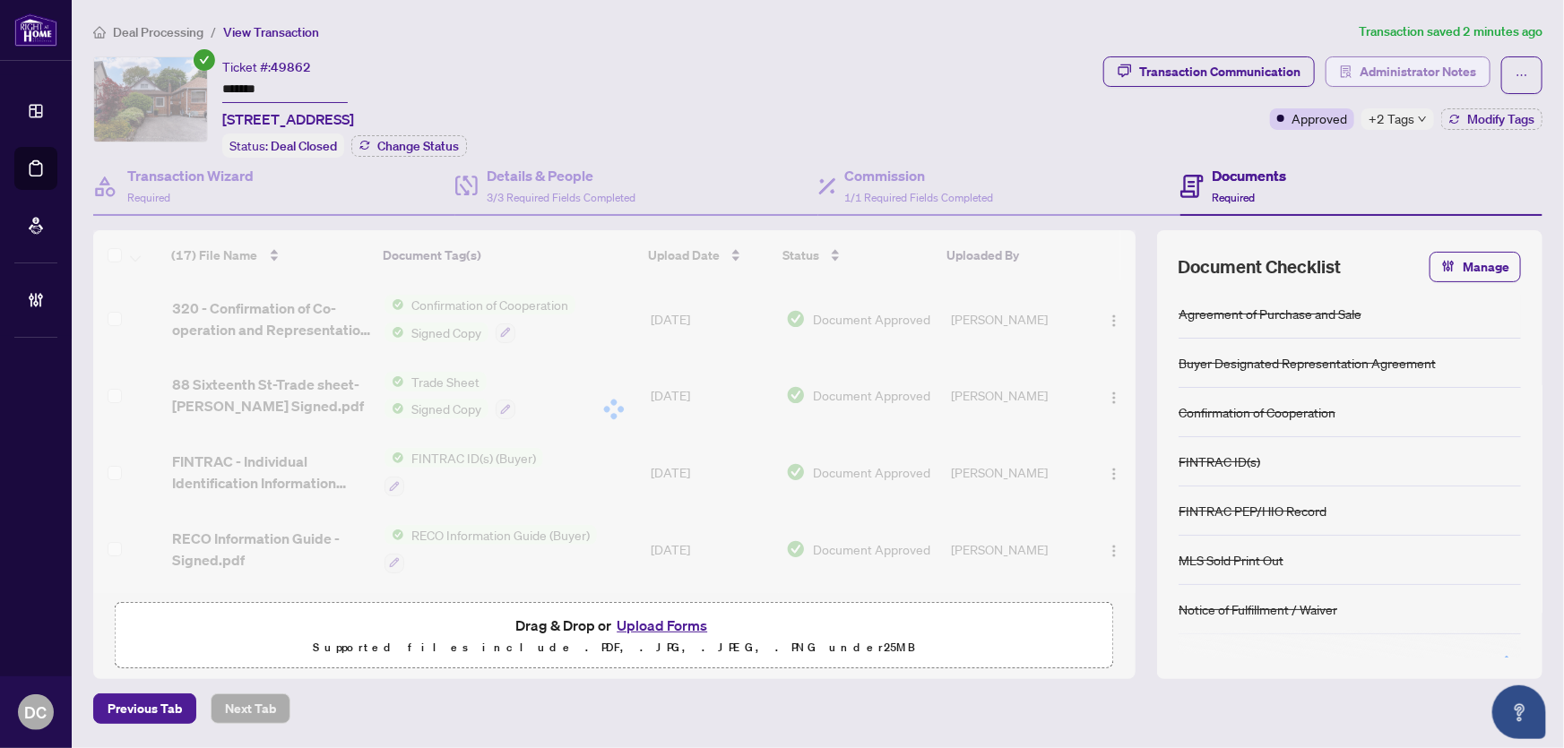
click at [1436, 62] on span "Administrator Notes" at bounding box center [1418, 71] width 117 height 29
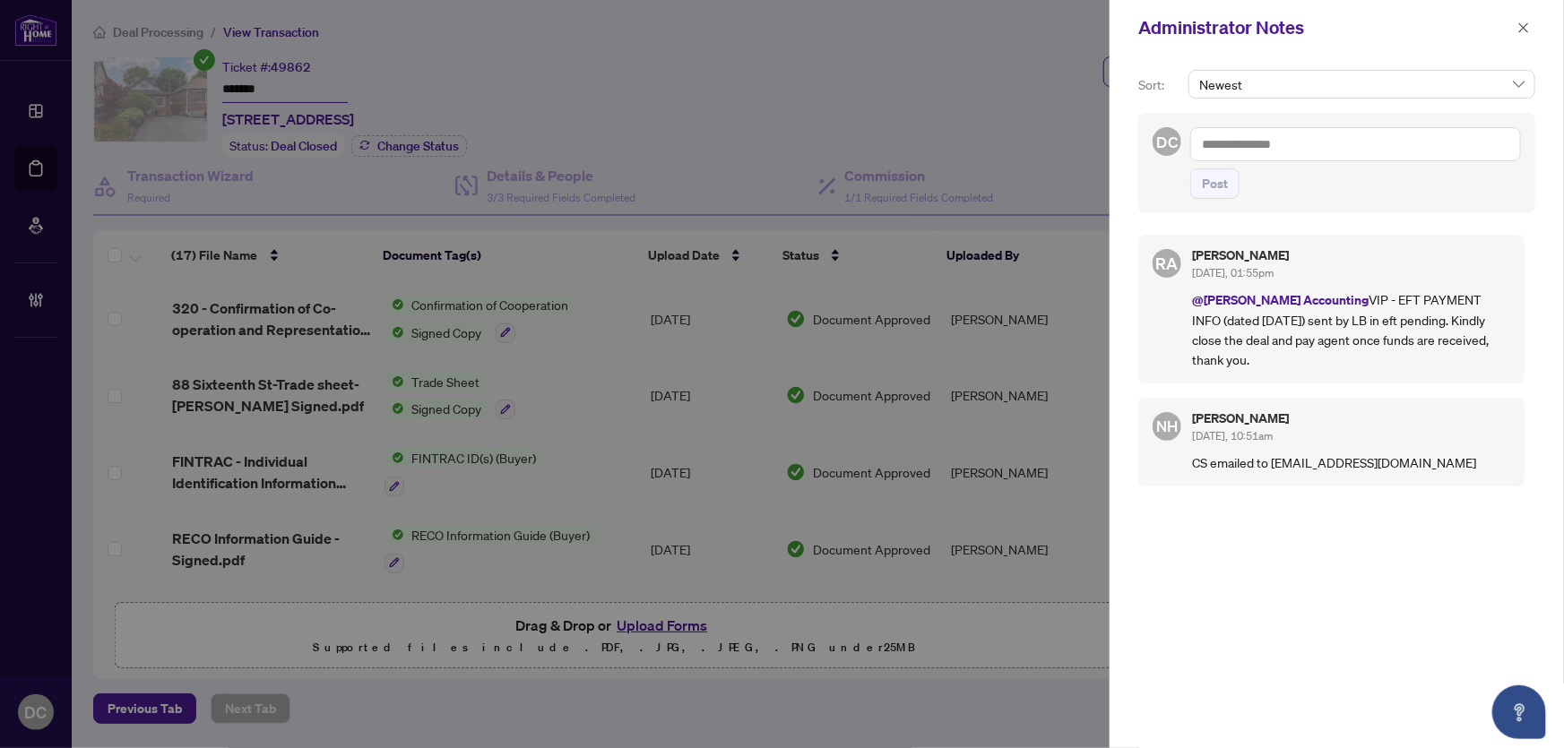
click at [1371, 143] on textarea at bounding box center [1355, 144] width 331 height 34
paste textarea "**********"
type textarea "**********"
click at [1199, 199] on button "Post" at bounding box center [1214, 184] width 49 height 30
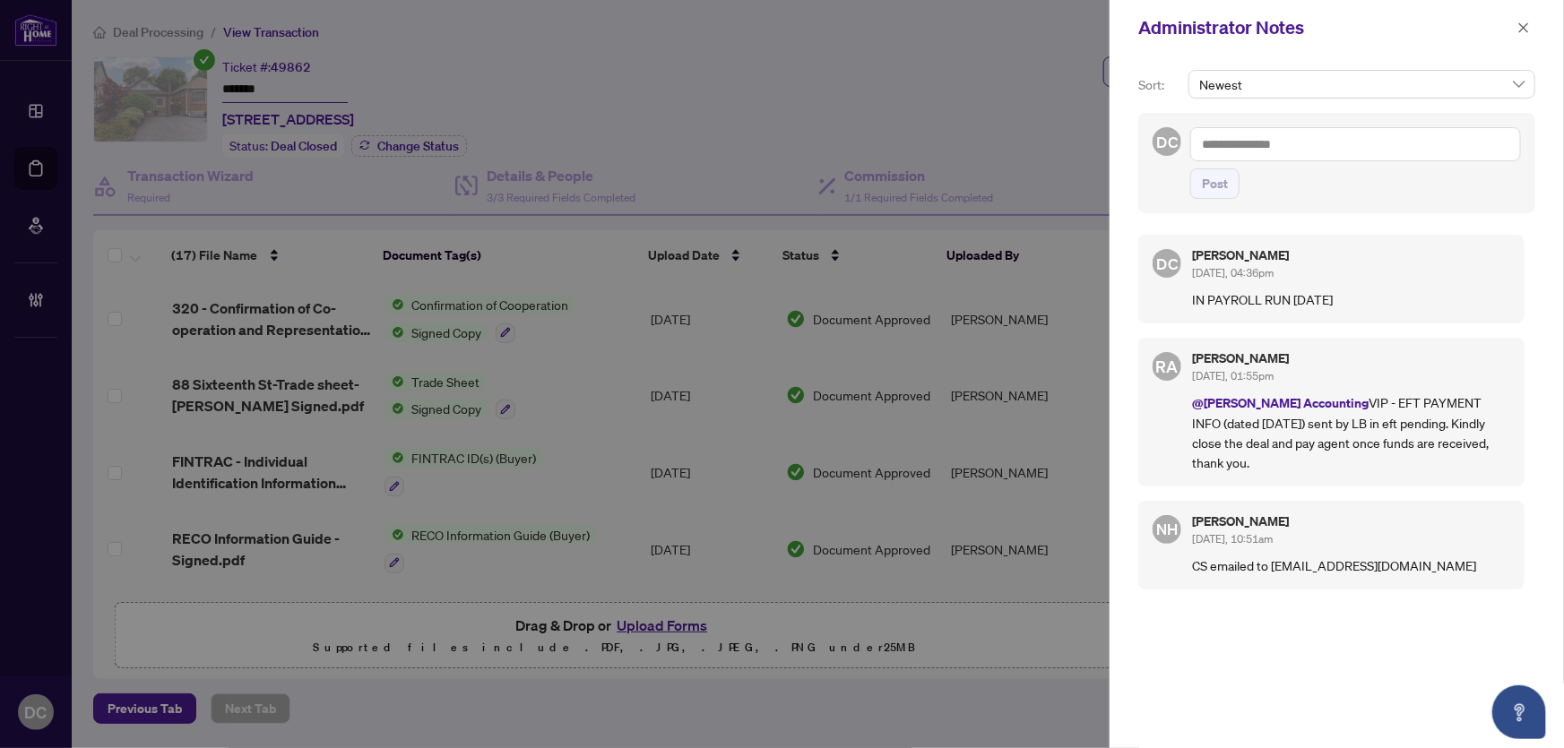
drag, startPoint x: 1531, startPoint y: 27, endPoint x: 1250, endPoint y: 0, distance: 281.9
click at [1530, 27] on button "button" at bounding box center [1523, 28] width 23 height 22
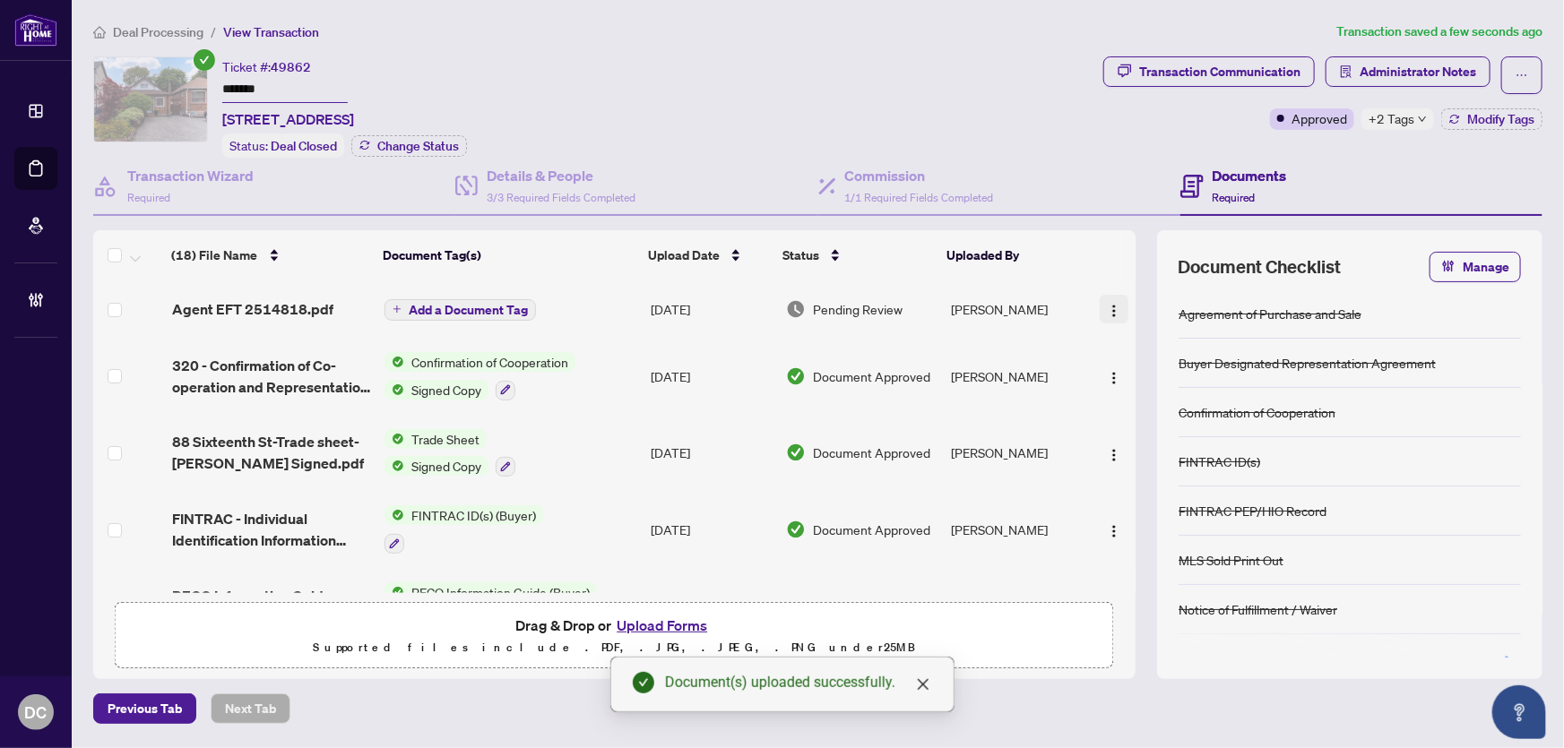
click at [1113, 305] on img "button" at bounding box center [1114, 311] width 14 height 14
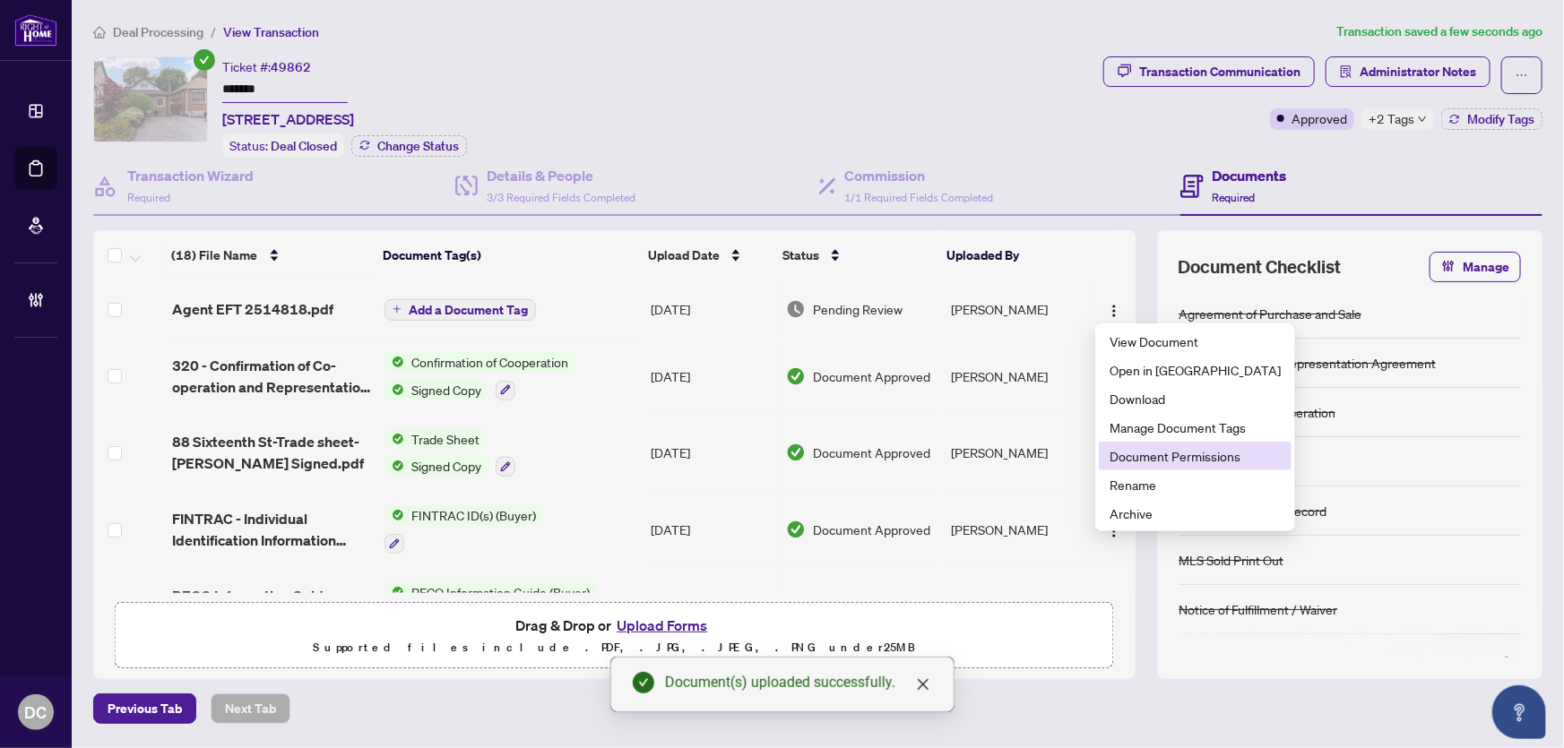
click at [1143, 447] on span "Document Permissions" at bounding box center [1195, 456] width 171 height 20
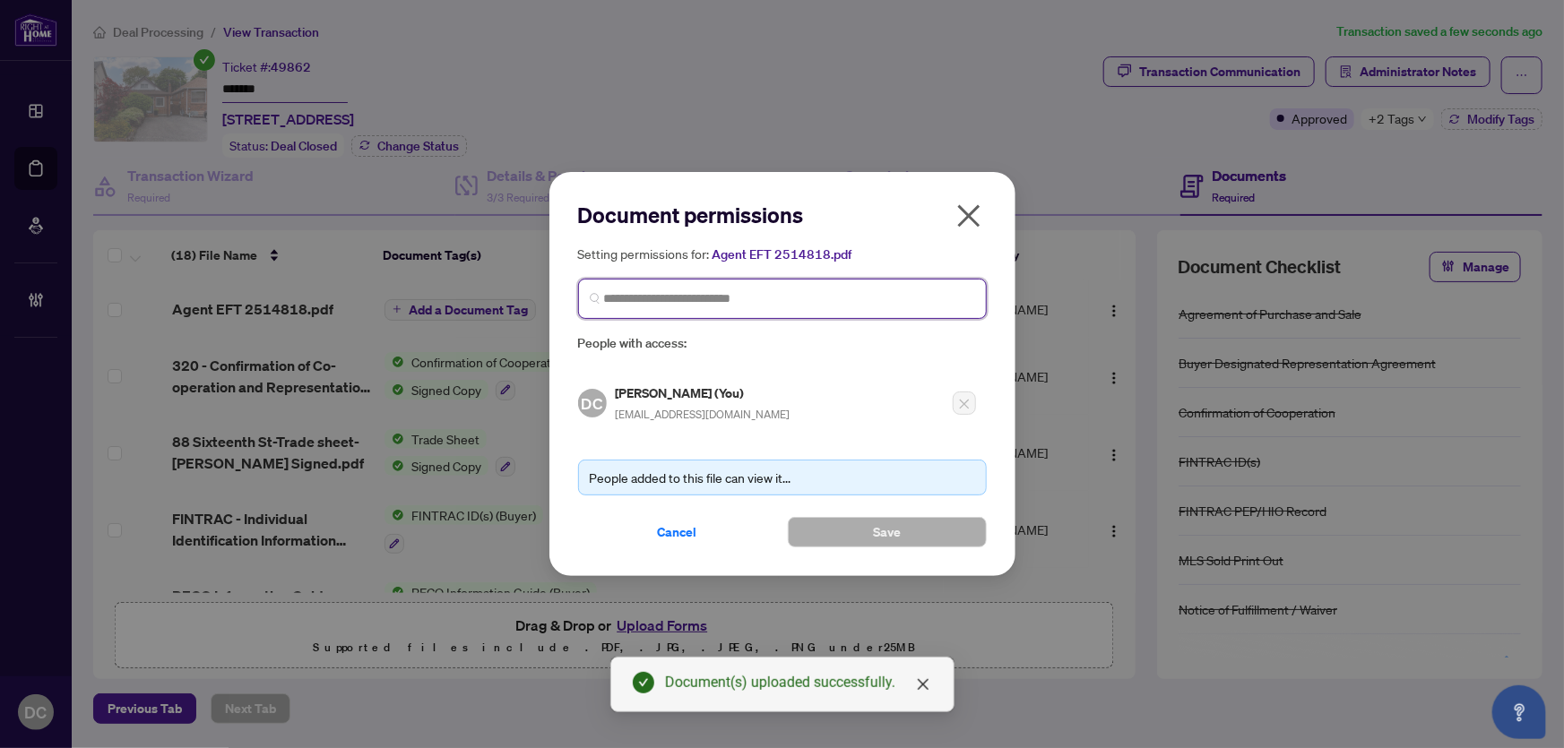
click at [791, 301] on input "search" at bounding box center [789, 299] width 371 height 19
type input "*******"
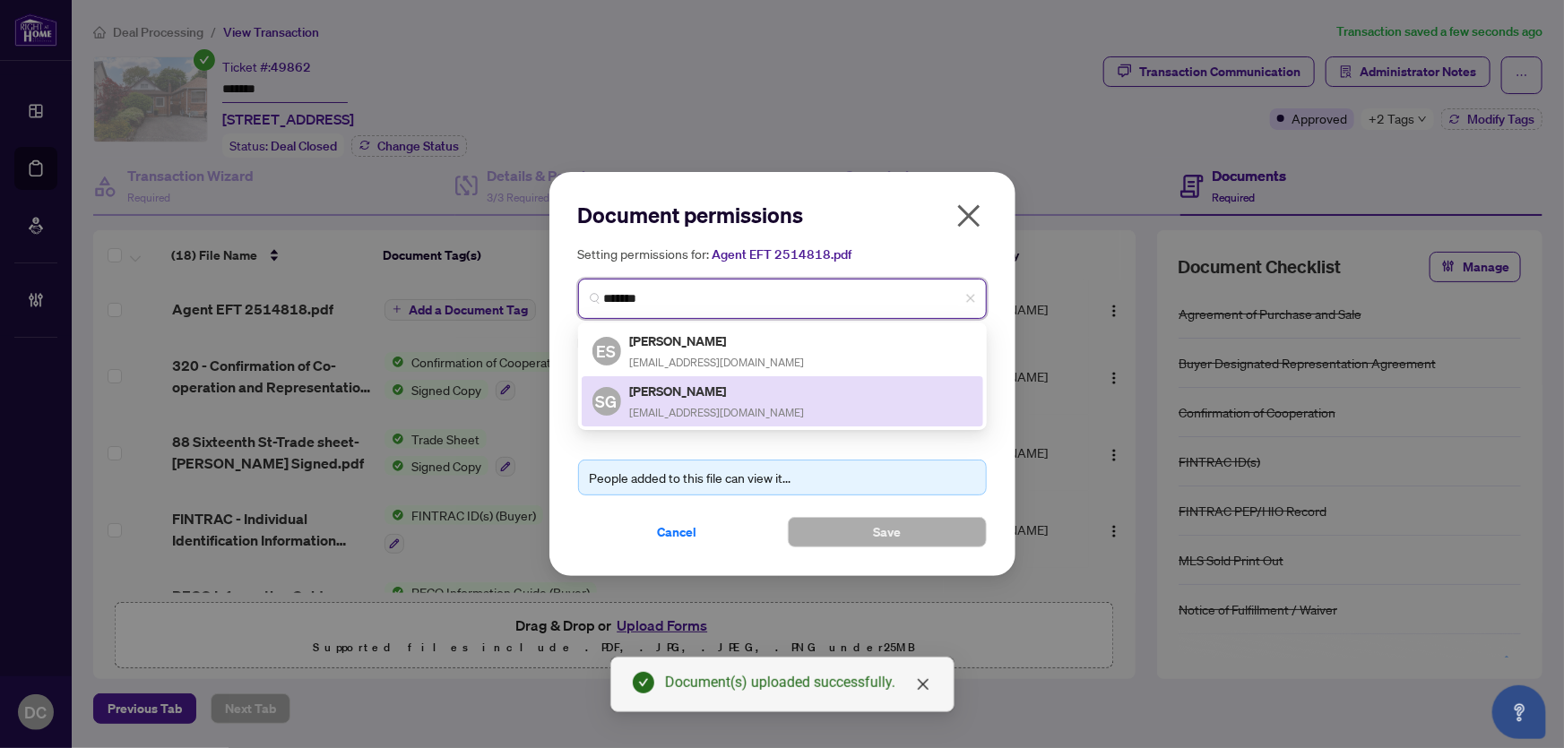
click at [705, 406] on span "incomeproperty416@gmail.com" at bounding box center [717, 412] width 175 height 13
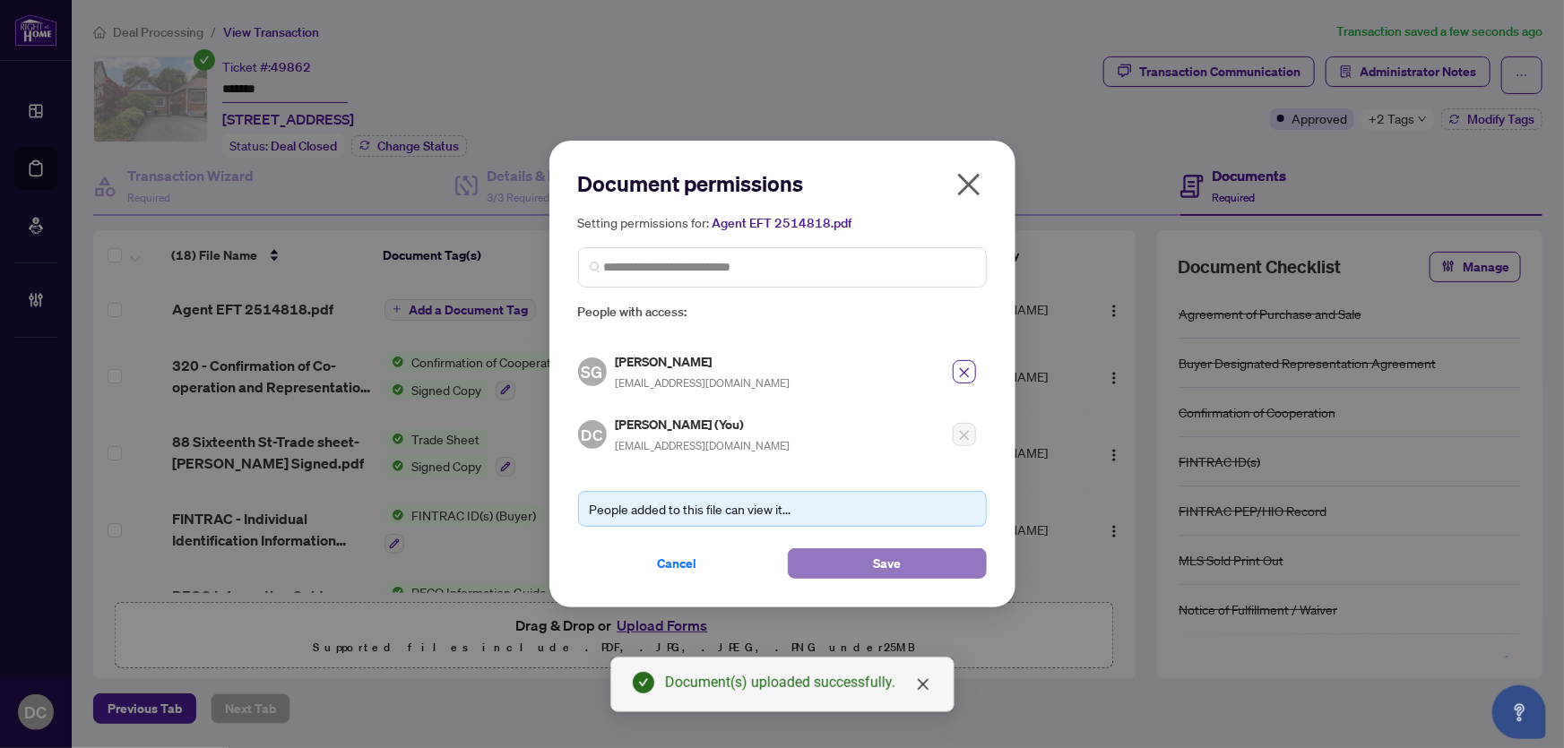
click at [895, 564] on span "Save" at bounding box center [887, 563] width 28 height 29
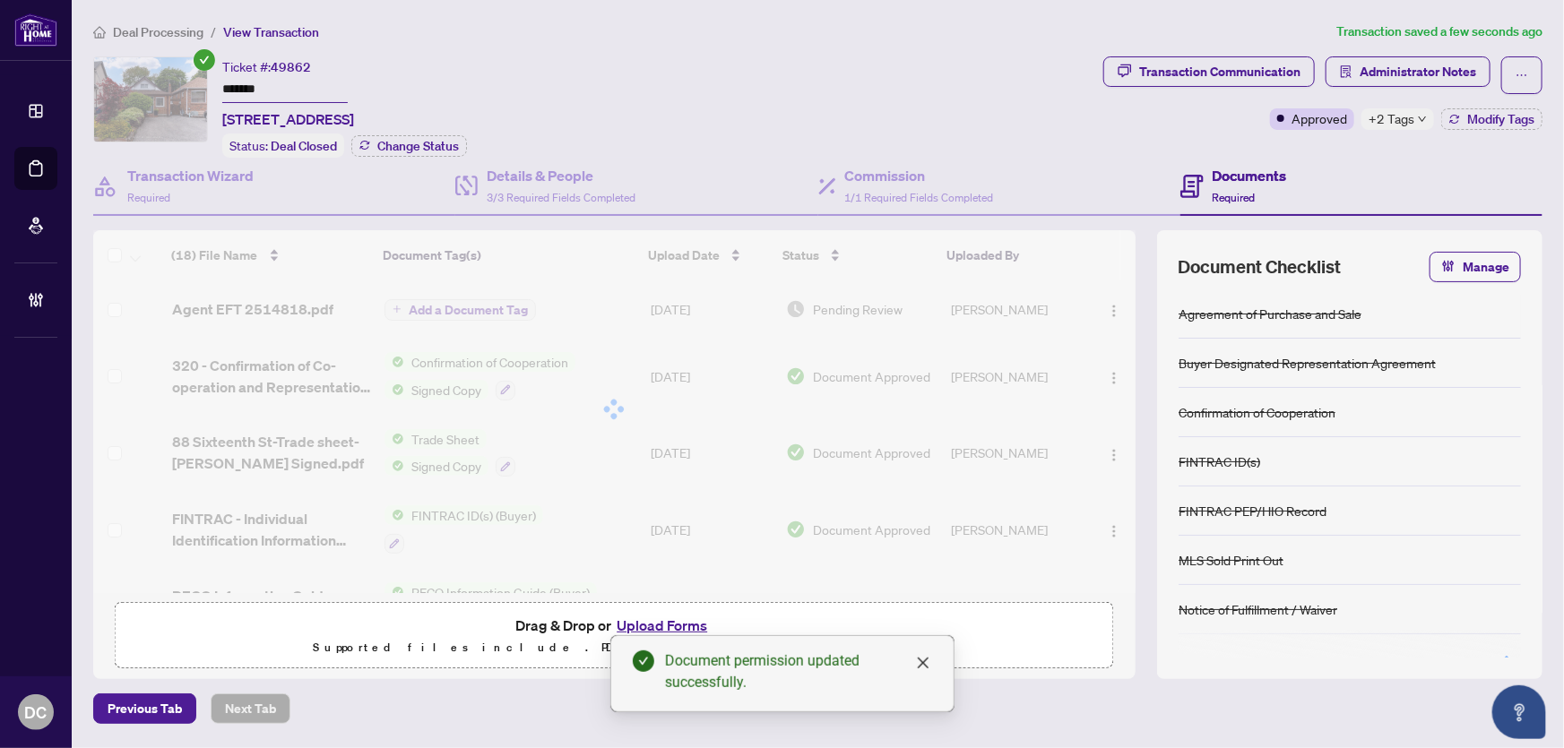
click at [1281, 74] on div "Transaction Communication" at bounding box center [1219, 71] width 161 height 29
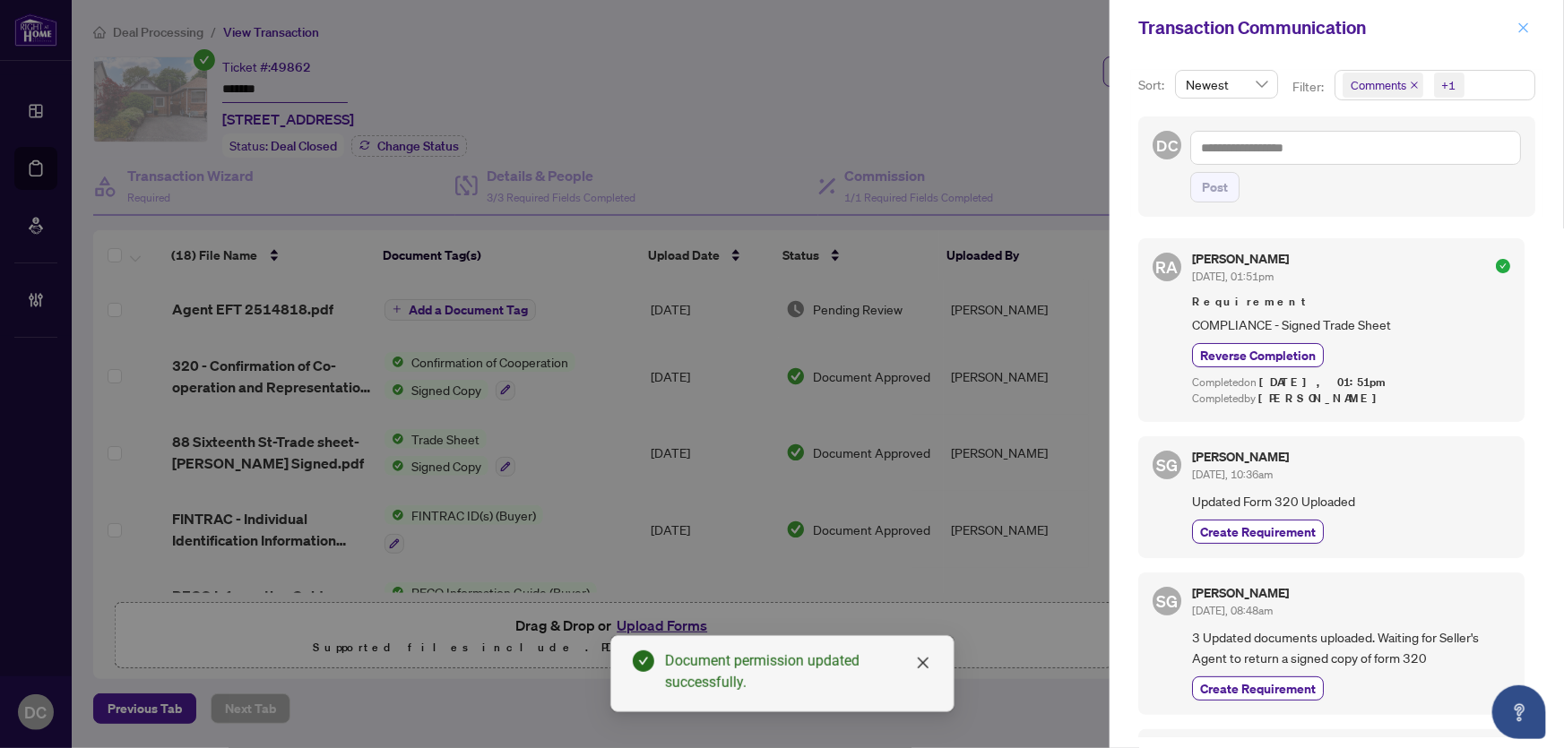
click at [1521, 30] on icon "close" at bounding box center [1524, 27] width 10 height 10
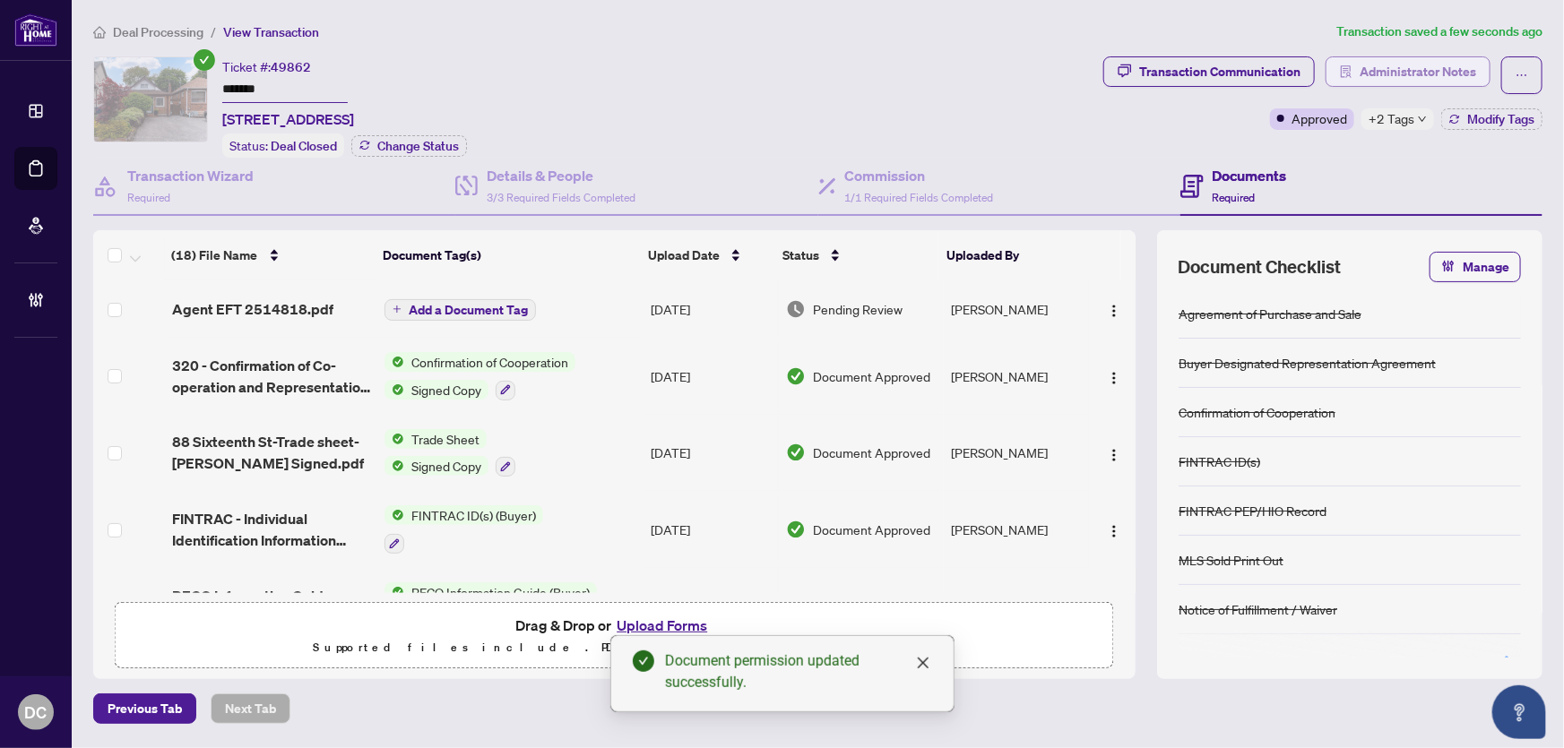
click at [1439, 72] on span "Administrator Notes" at bounding box center [1418, 71] width 117 height 29
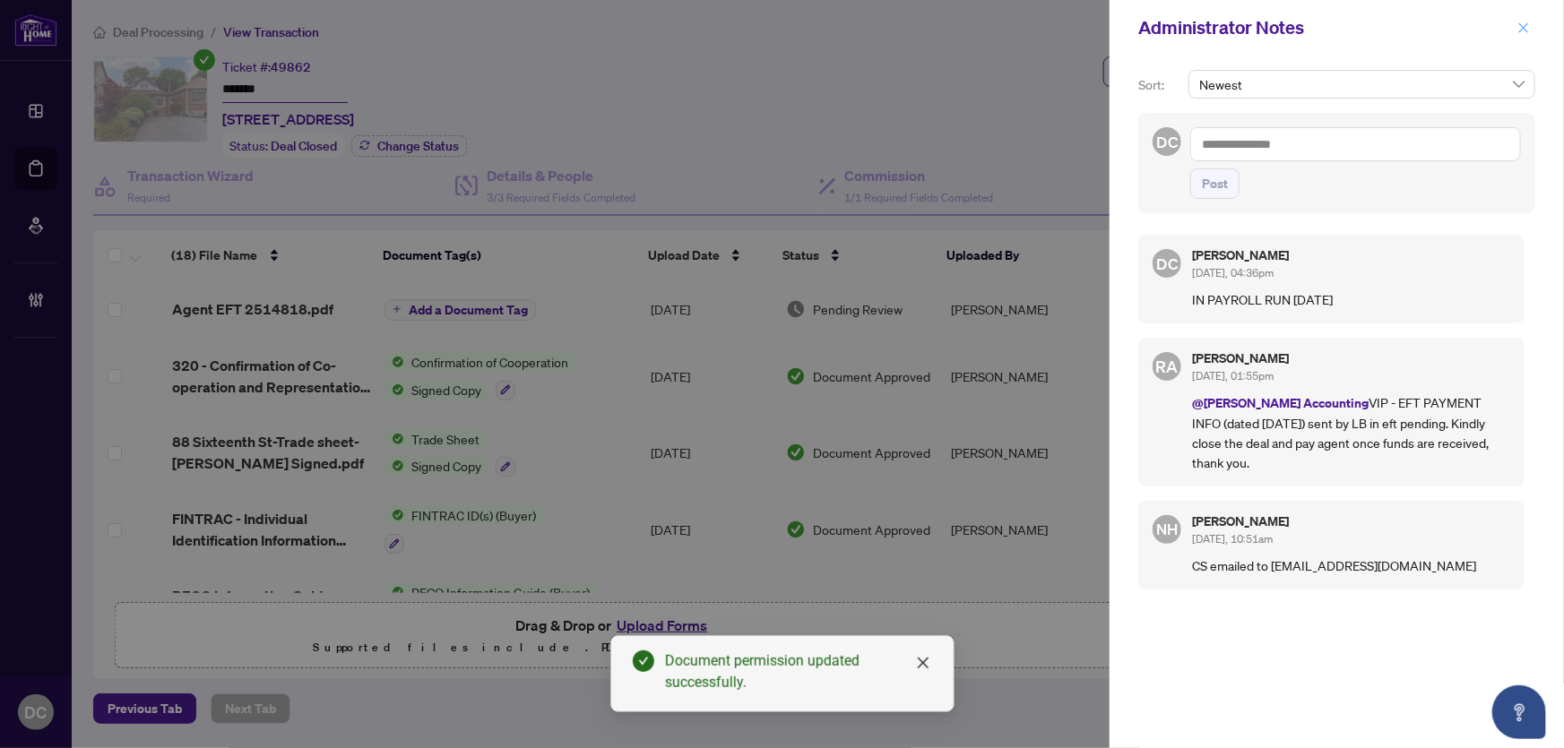
click at [1518, 30] on icon "close" at bounding box center [1524, 28] width 13 height 13
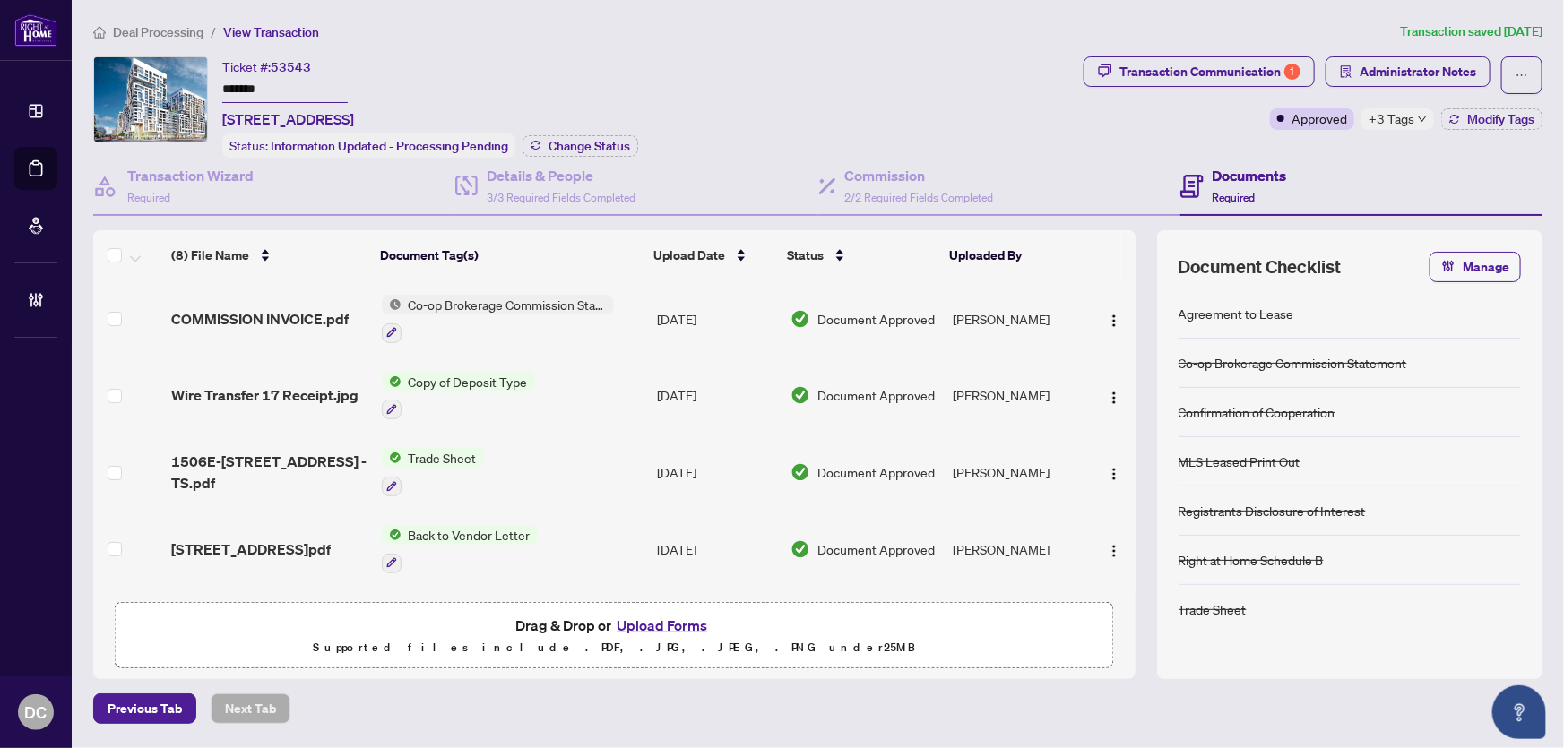
drag, startPoint x: 284, startPoint y: 90, endPoint x: 102, endPoint y: 117, distance: 184.1
click at [73, 87] on main "Deal Processing / View Transaction Transaction saved [DATE] Ticket #: 53543 ***…" at bounding box center [818, 374] width 1492 height 748
click at [564, 147] on span "Change Status" at bounding box center [590, 146] width 82 height 13
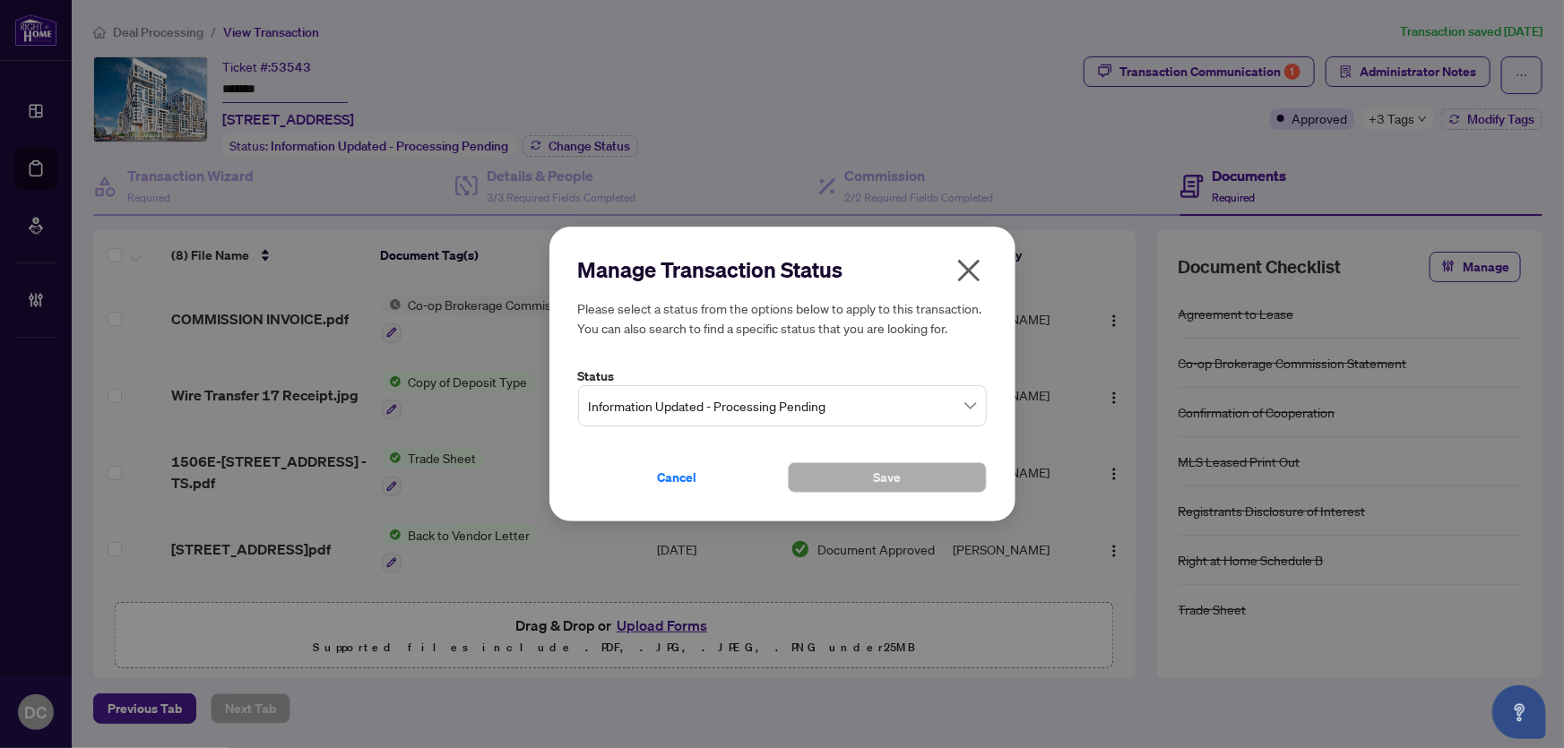
click at [770, 400] on span "Information Updated - Processing Pending" at bounding box center [782, 406] width 387 height 34
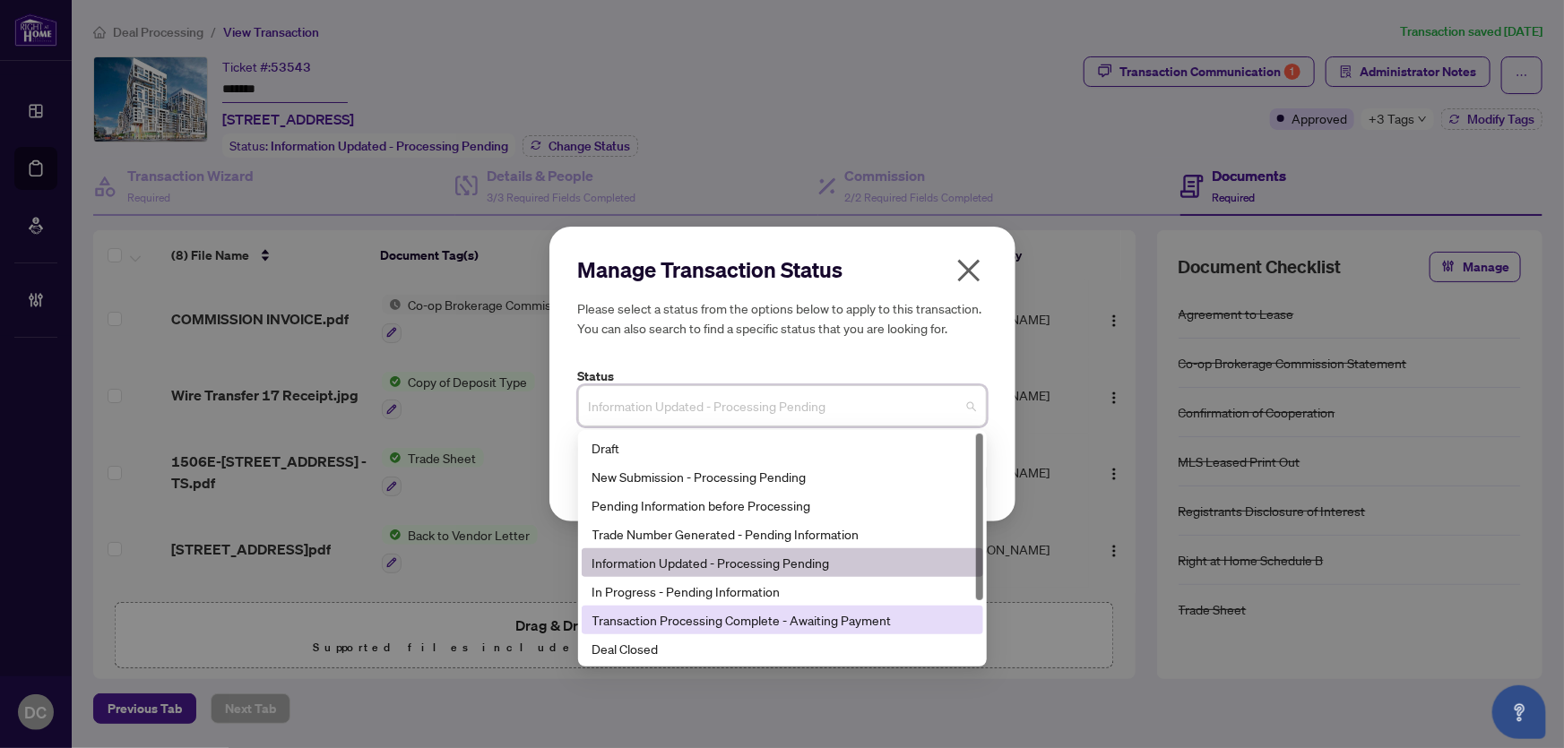
drag, startPoint x: 704, startPoint y: 632, endPoint x: 729, endPoint y: 612, distance: 31.9
click at [704, 631] on div "Transaction Processing Complete - Awaiting Payment" at bounding box center [783, 620] width 402 height 29
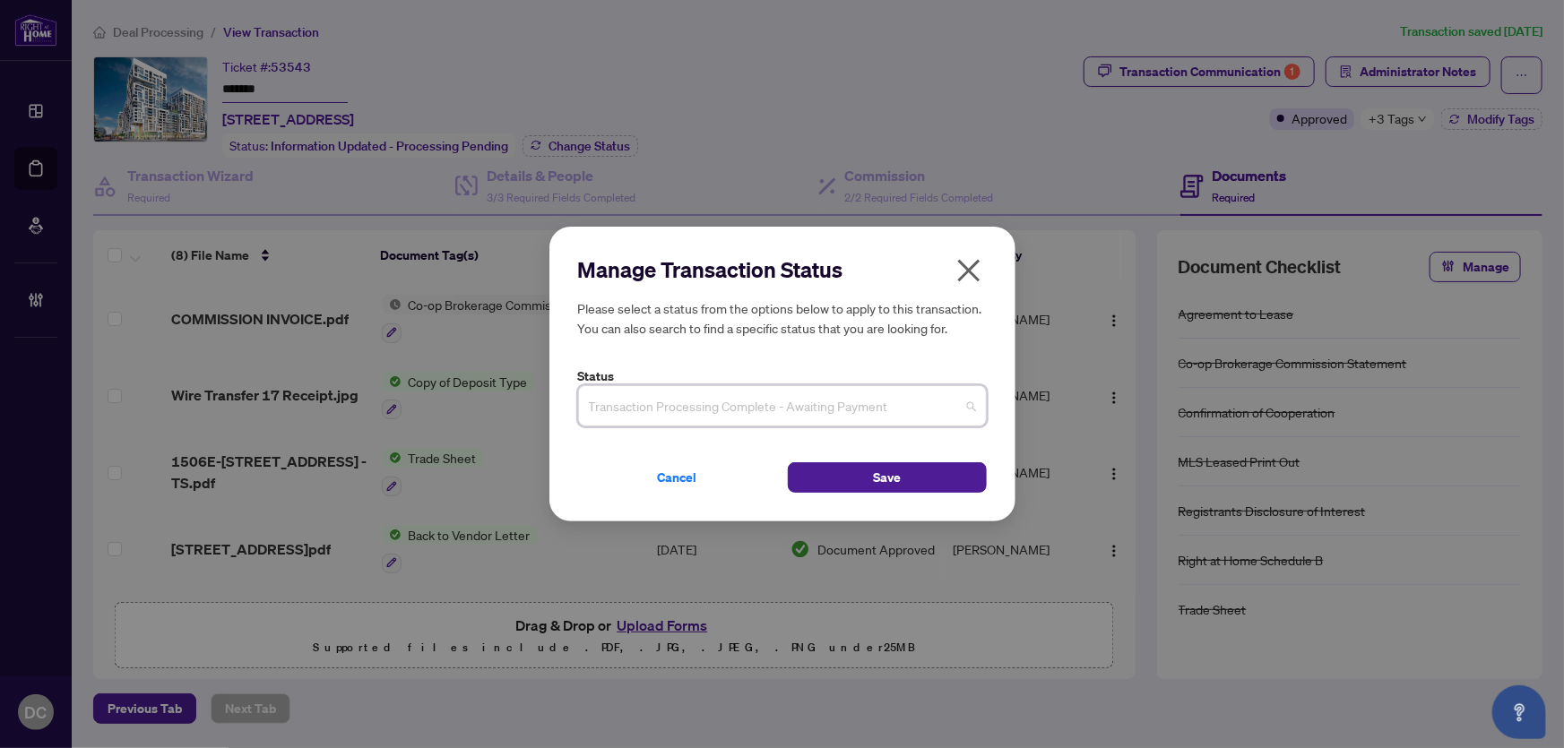
click at [807, 409] on span "Transaction Processing Complete - Awaiting Payment" at bounding box center [782, 406] width 387 height 34
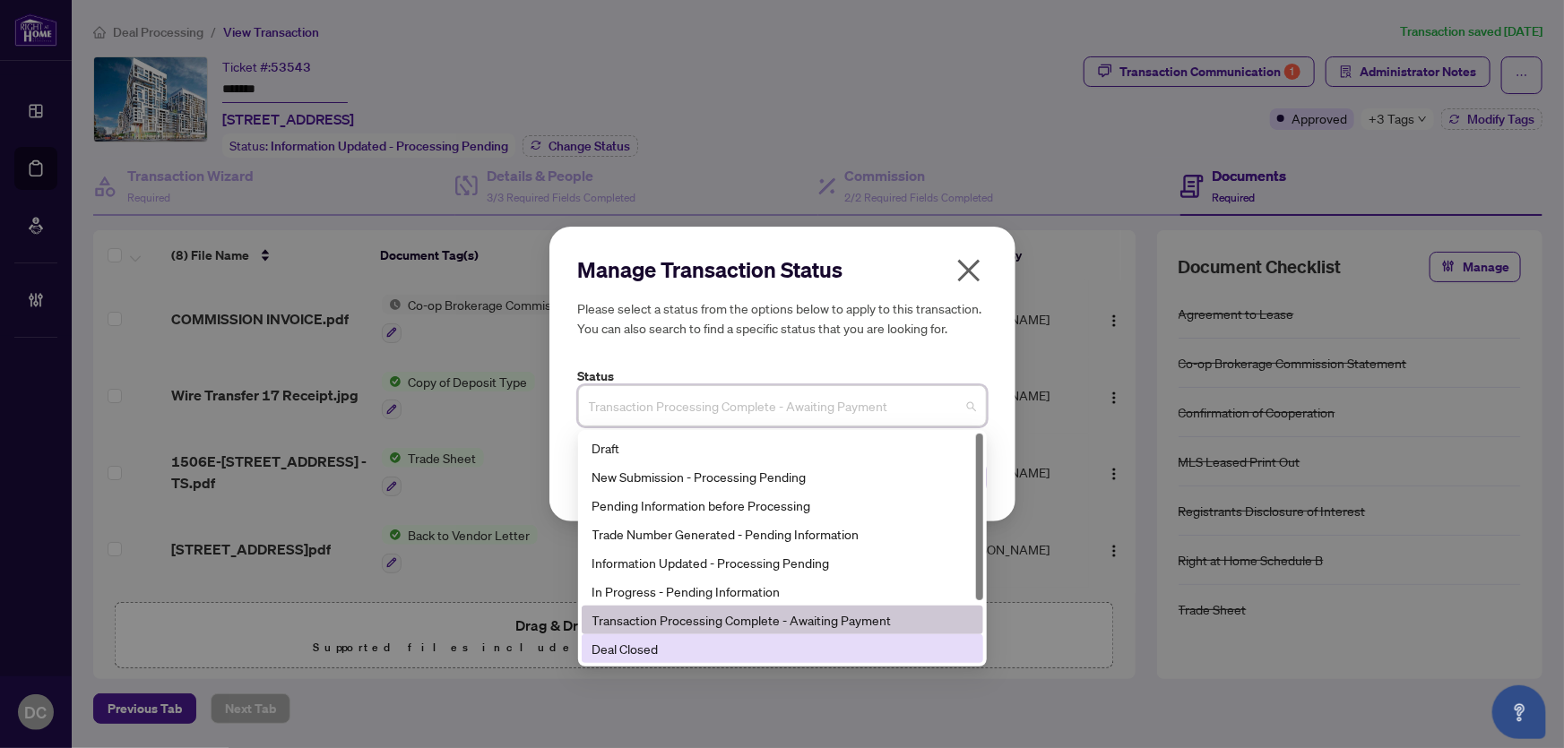
click at [673, 655] on div "Deal Closed" at bounding box center [783, 649] width 380 height 20
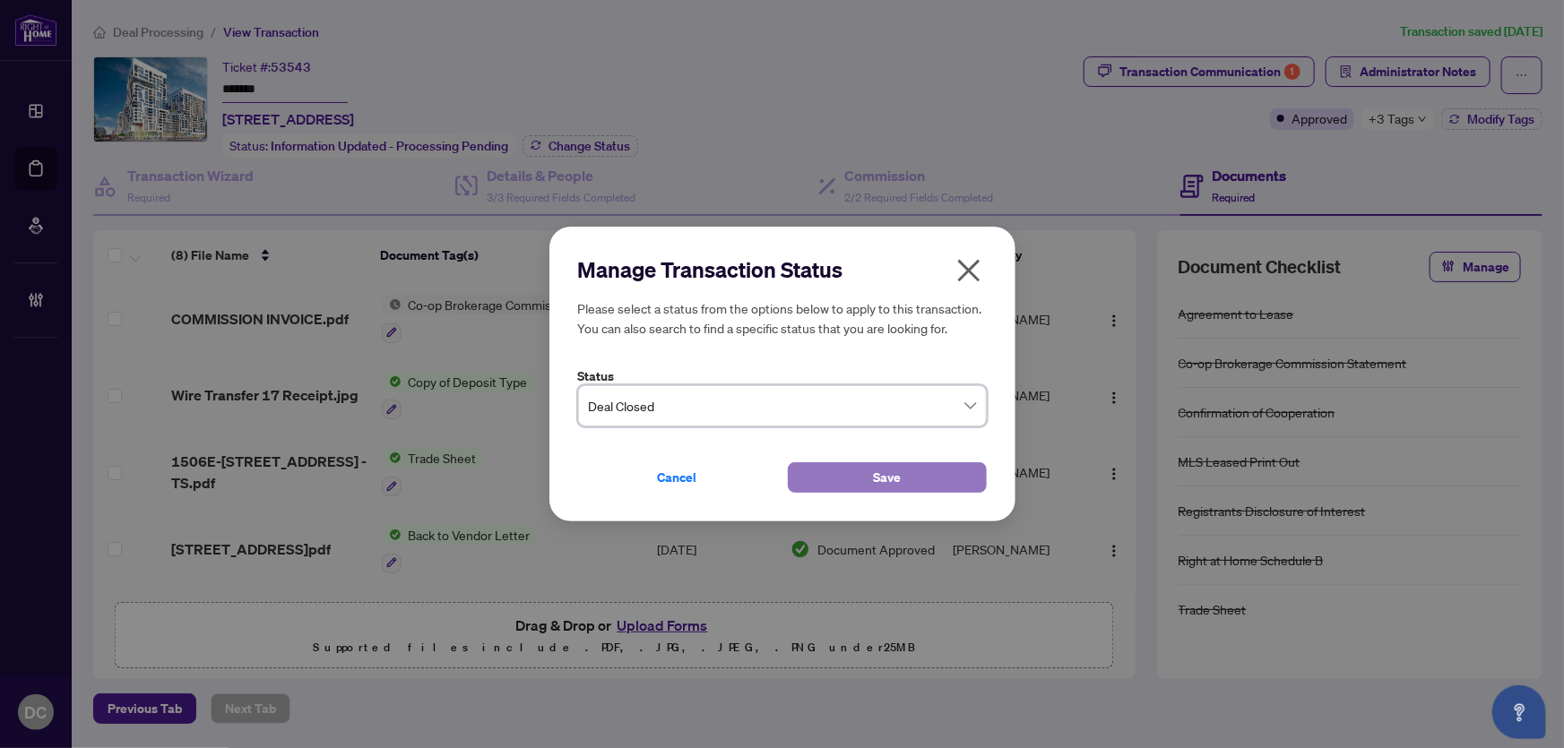
click at [821, 478] on button "Save" at bounding box center [887, 478] width 199 height 30
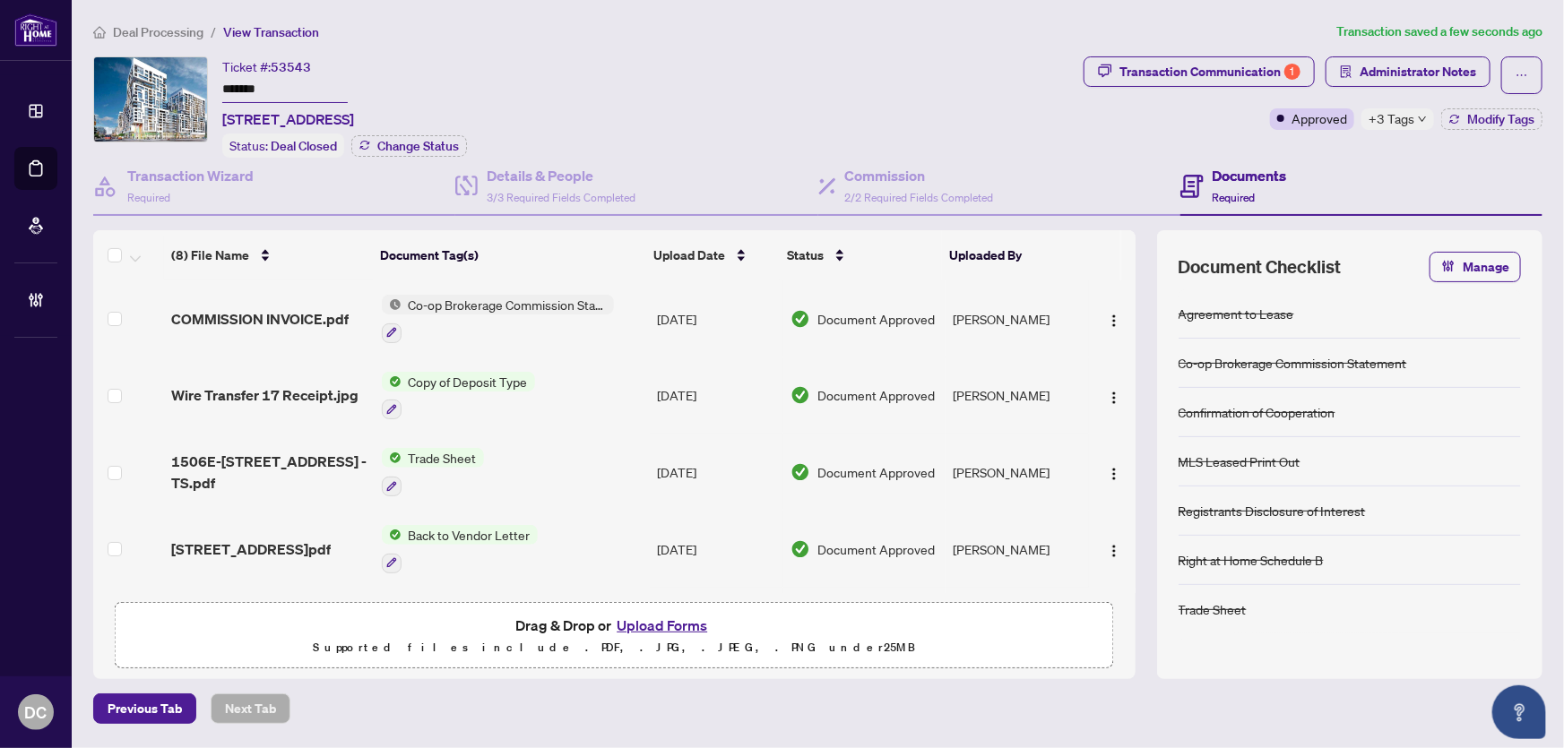
click at [1407, 118] on span "+3 Tags" at bounding box center [1392, 118] width 46 height 21
click at [1268, 165] on h4 "Documents" at bounding box center [1250, 176] width 74 height 22
click at [1458, 117] on icon "button" at bounding box center [1454, 117] width 9 height 4
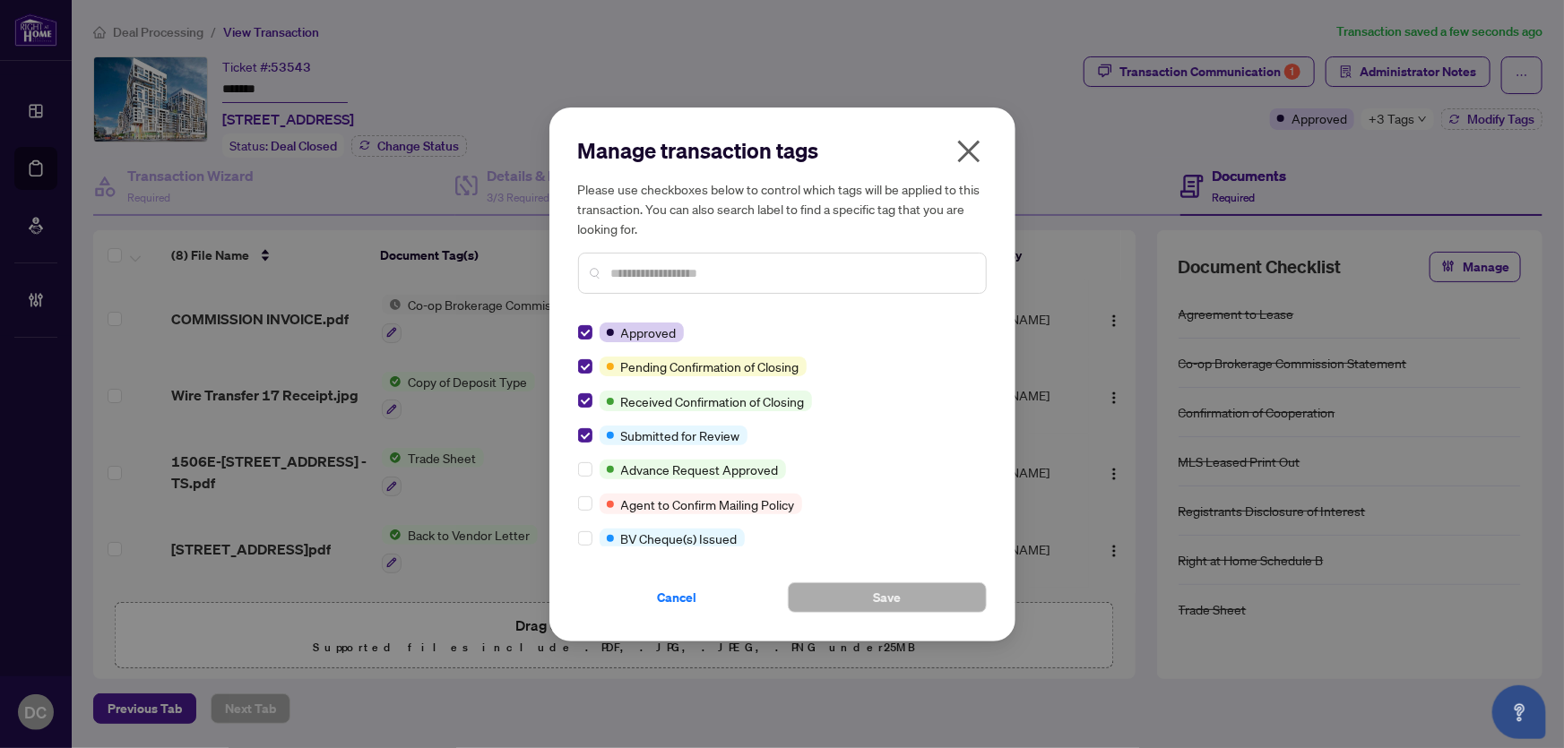
click at [581, 365] on div "Manage transaction tags Please use checkboxes below to control which tags will …" at bounding box center [782, 375] width 466 height 534
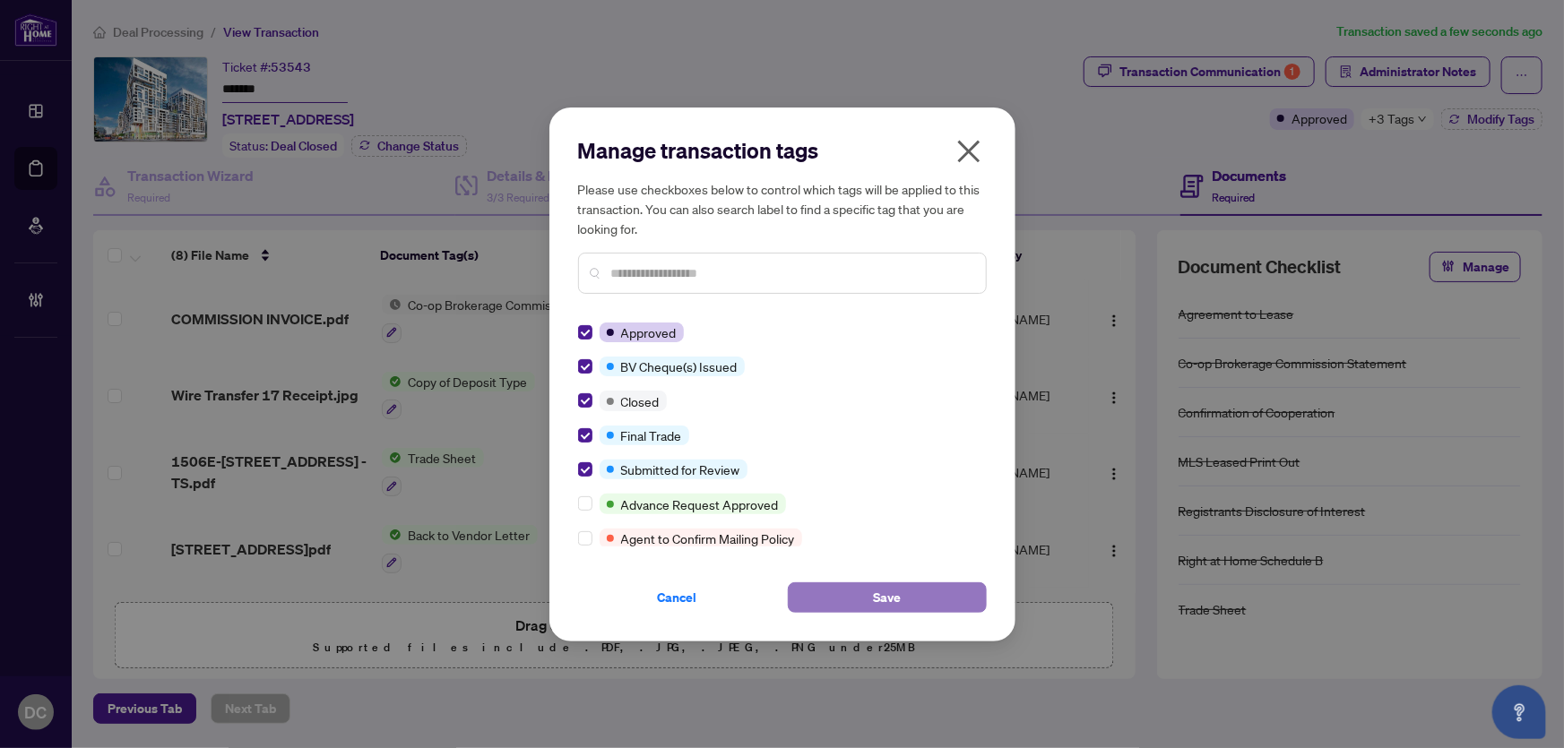
click at [851, 588] on button "Save" at bounding box center [887, 598] width 199 height 30
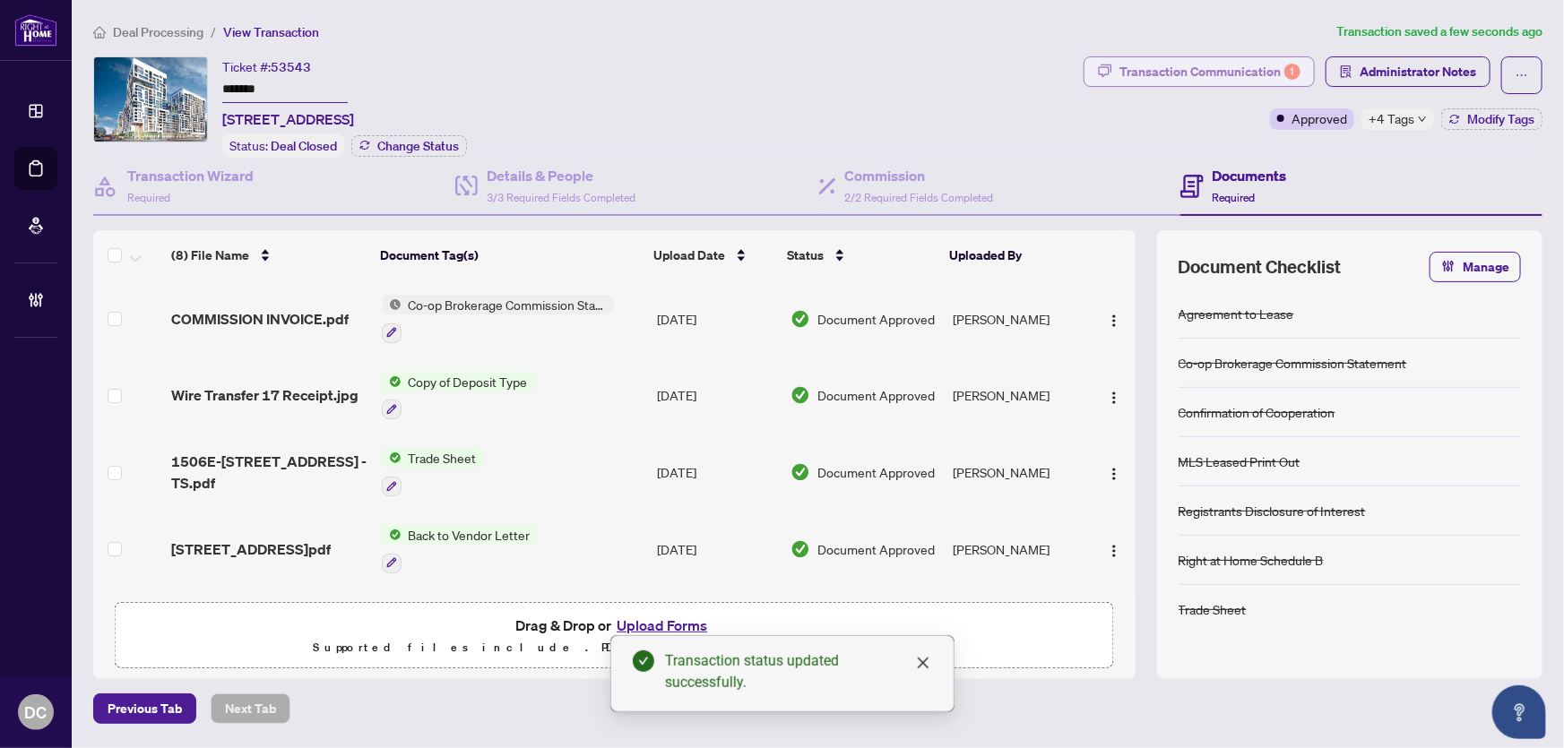
click at [1115, 81] on button "Transaction Communication 1" at bounding box center [1199, 71] width 231 height 30
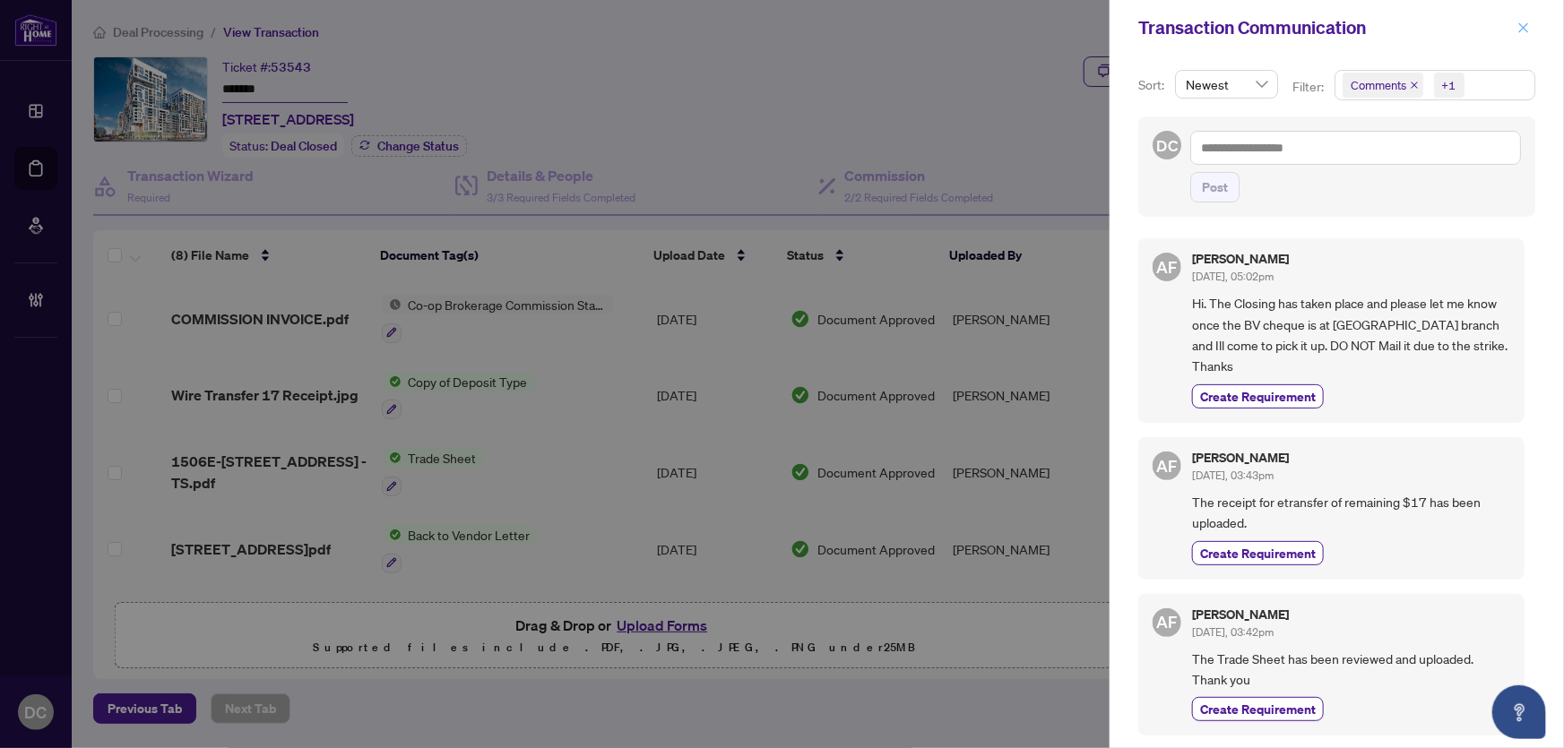
click at [1532, 29] on button "button" at bounding box center [1523, 28] width 23 height 22
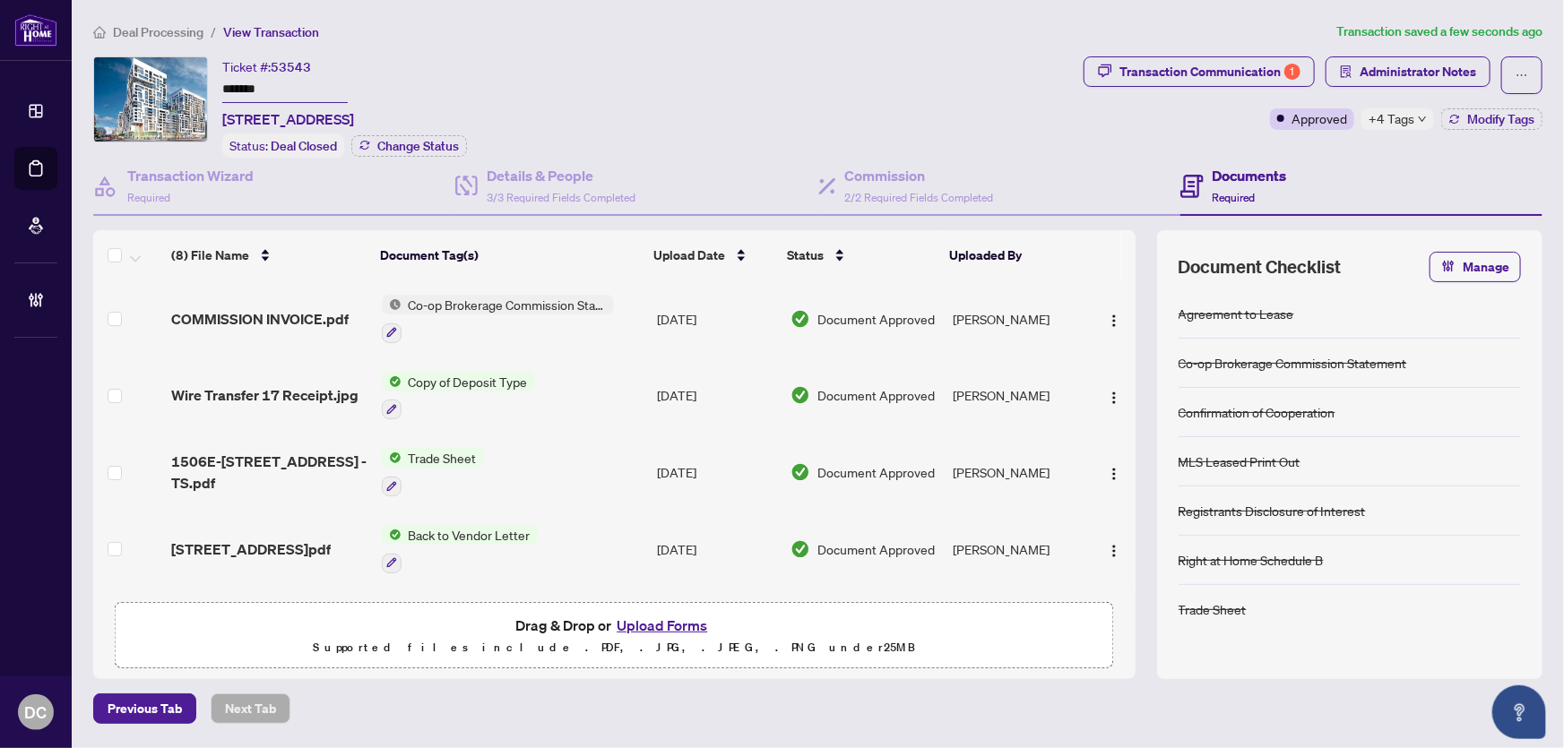
click at [620, 320] on td "Co-op Brokerage Commission Statement" at bounding box center [512, 319] width 275 height 77
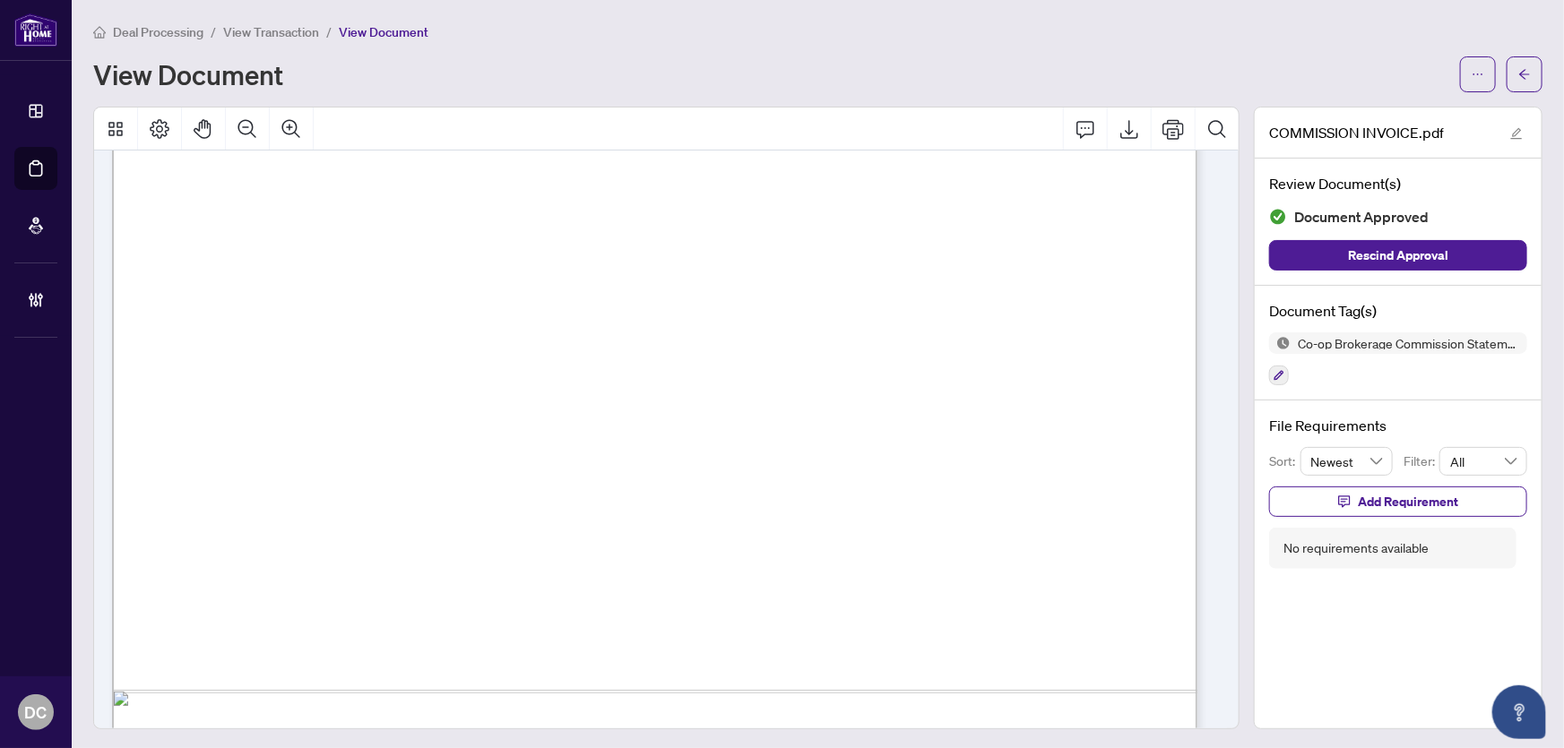
scroll to position [733, 0]
click at [1518, 71] on icon "arrow-left" at bounding box center [1524, 74] width 13 height 13
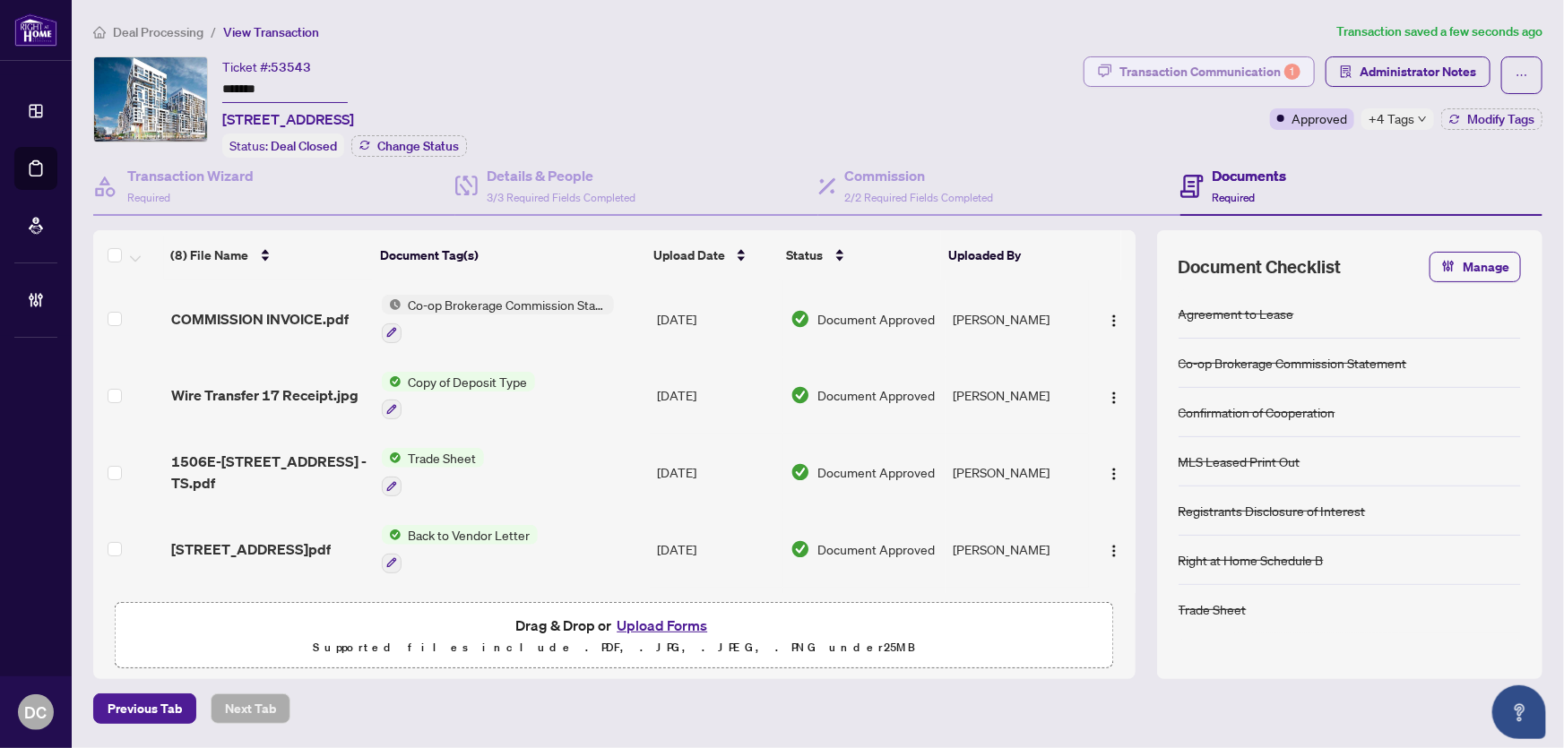
click at [1119, 65] on button "Transaction Communication 1" at bounding box center [1199, 71] width 231 height 30
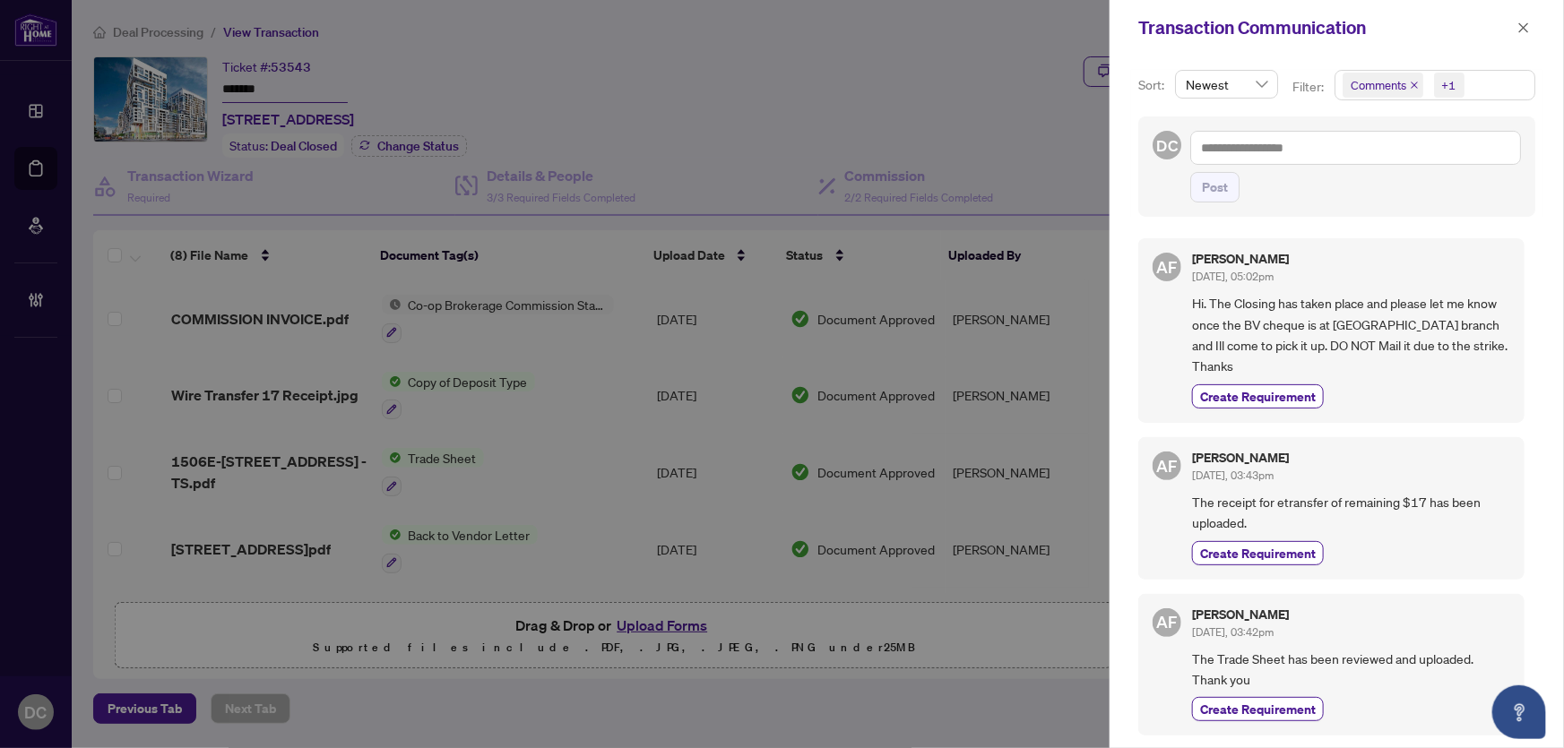
click at [1491, 97] on span "Comments +1" at bounding box center [1435, 85] width 199 height 29
click at [1433, 167] on span "Comments" at bounding box center [1443, 160] width 160 height 22
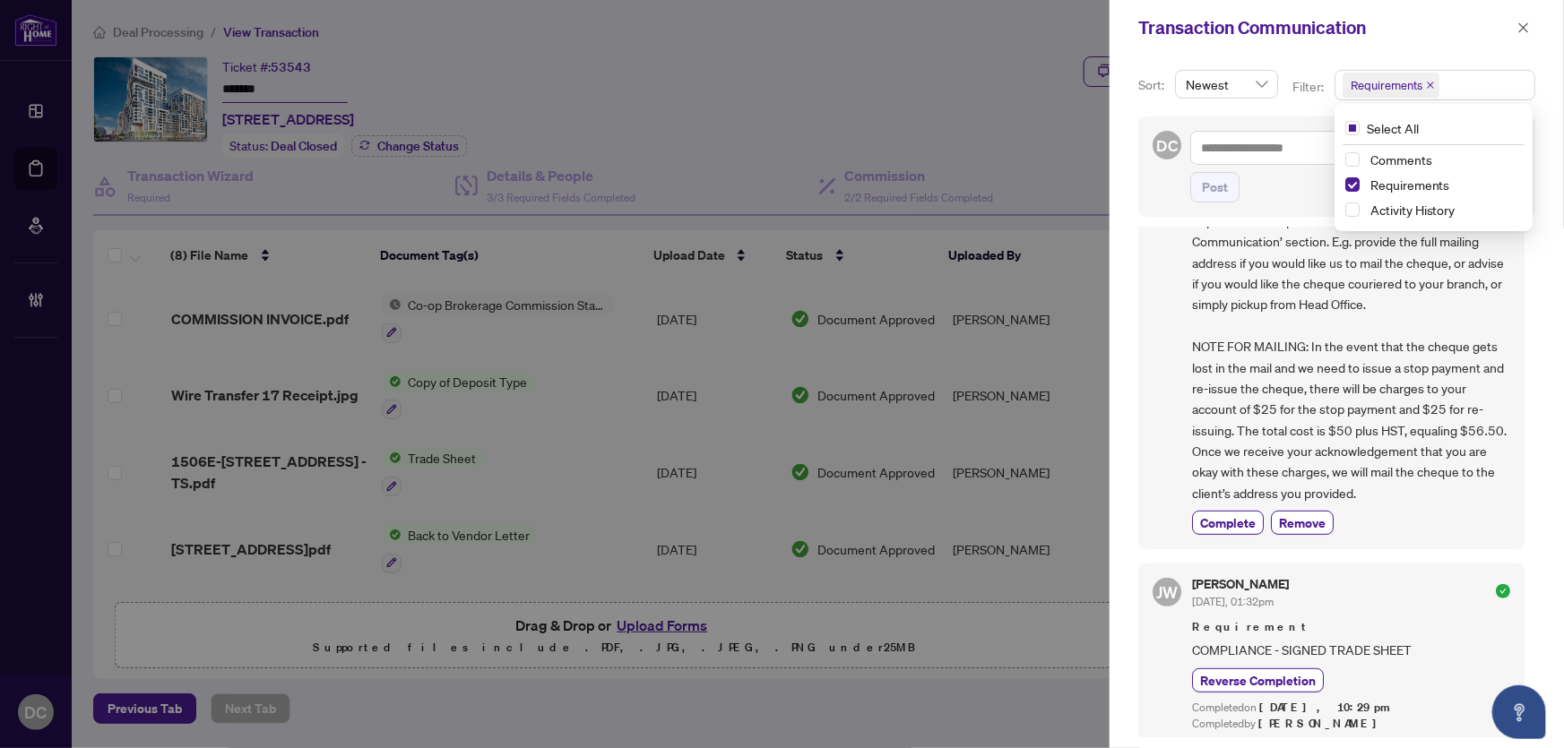
scroll to position [258, 0]
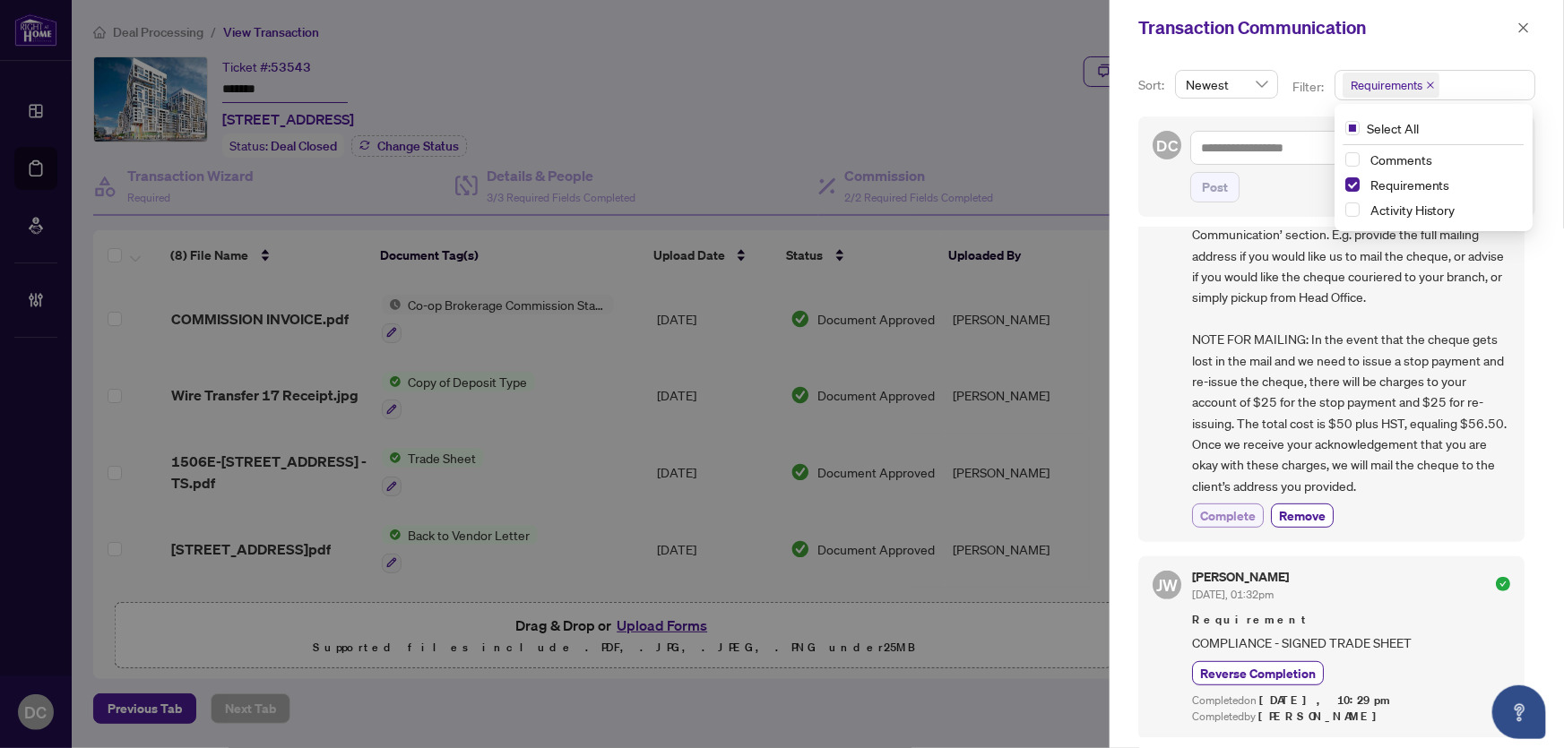
click at [1239, 519] on span "Complete" at bounding box center [1228, 515] width 56 height 19
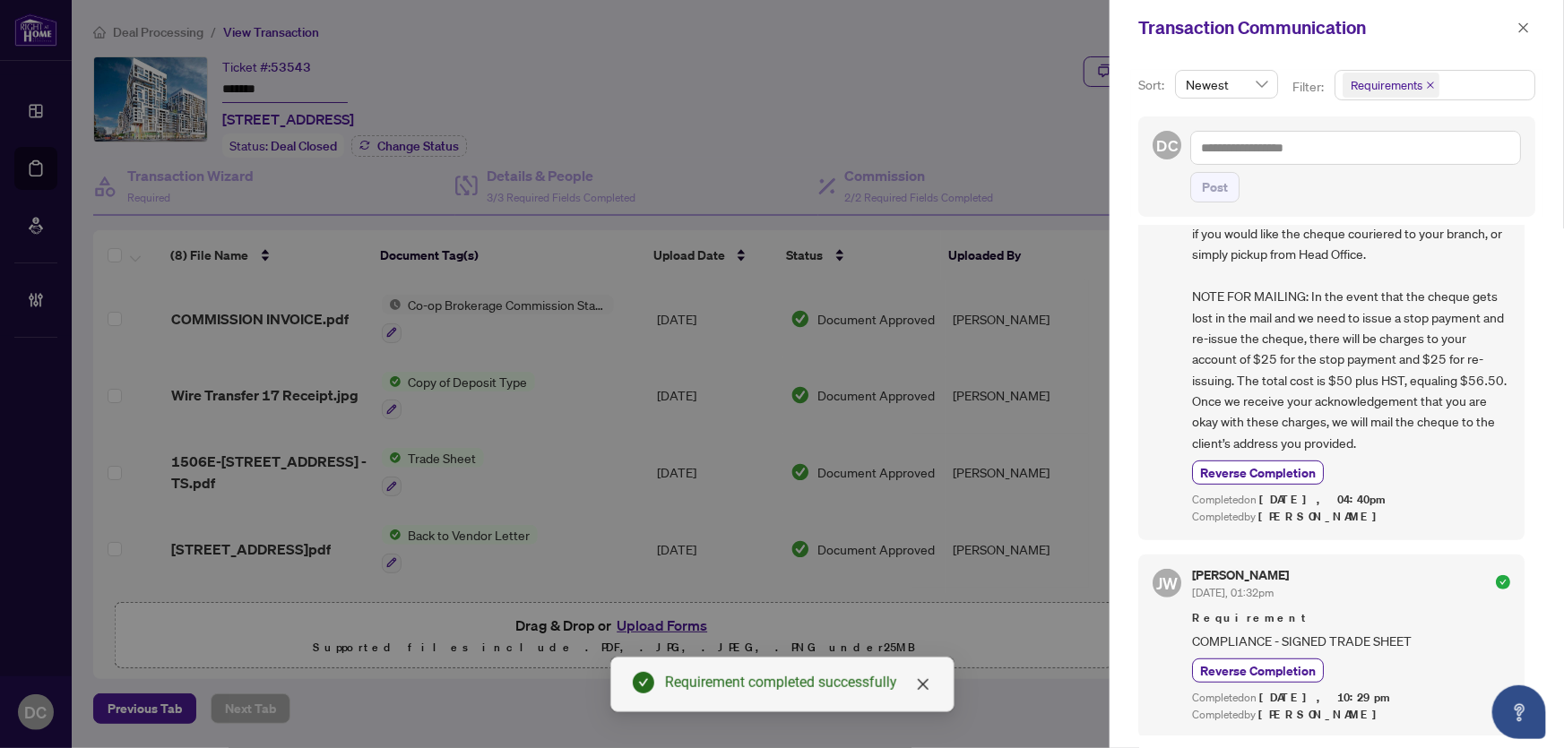
scroll to position [3, 0]
click at [1524, 35] on span "button" at bounding box center [1524, 27] width 13 height 29
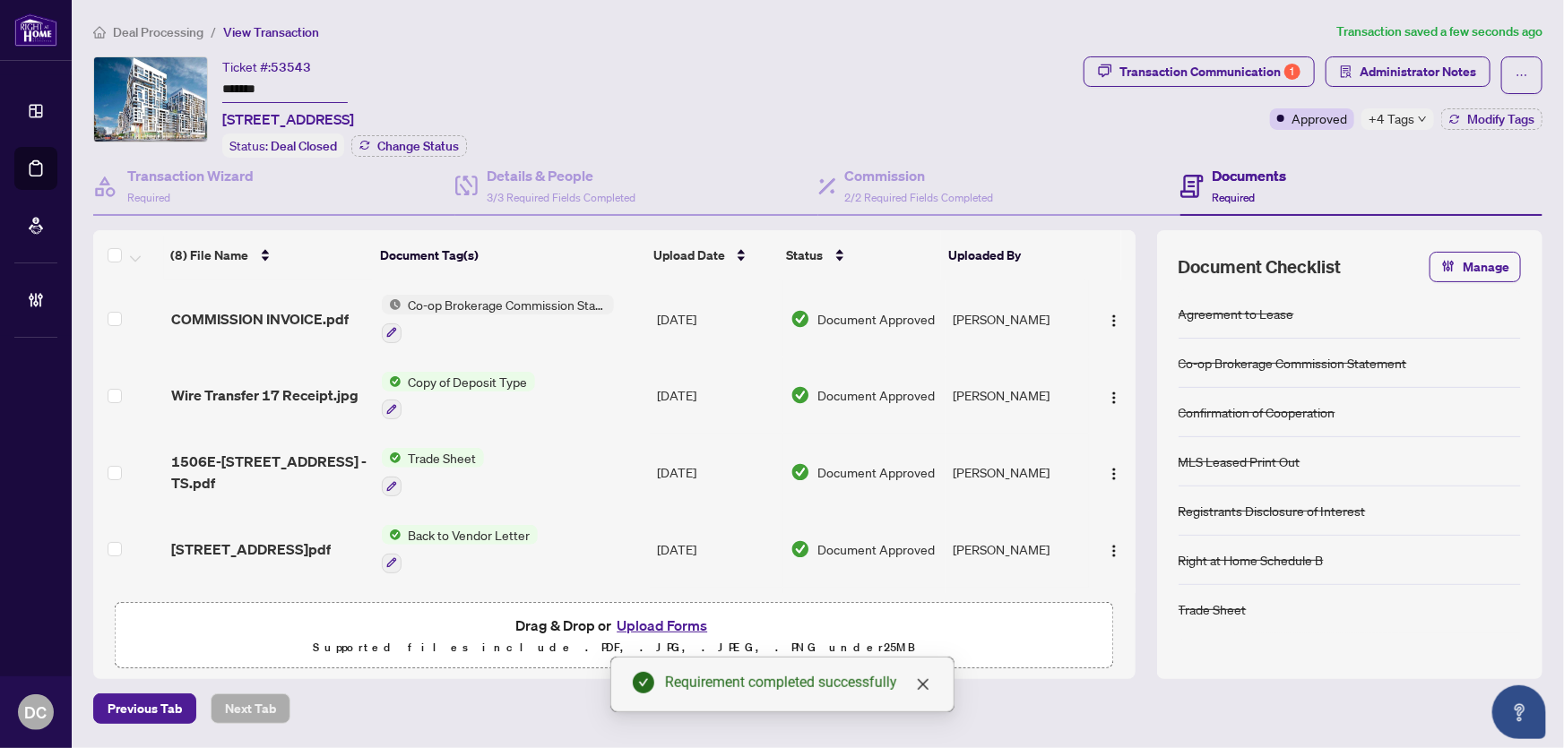
click at [1415, 118] on div "+4 Tags" at bounding box center [1398, 119] width 73 height 22
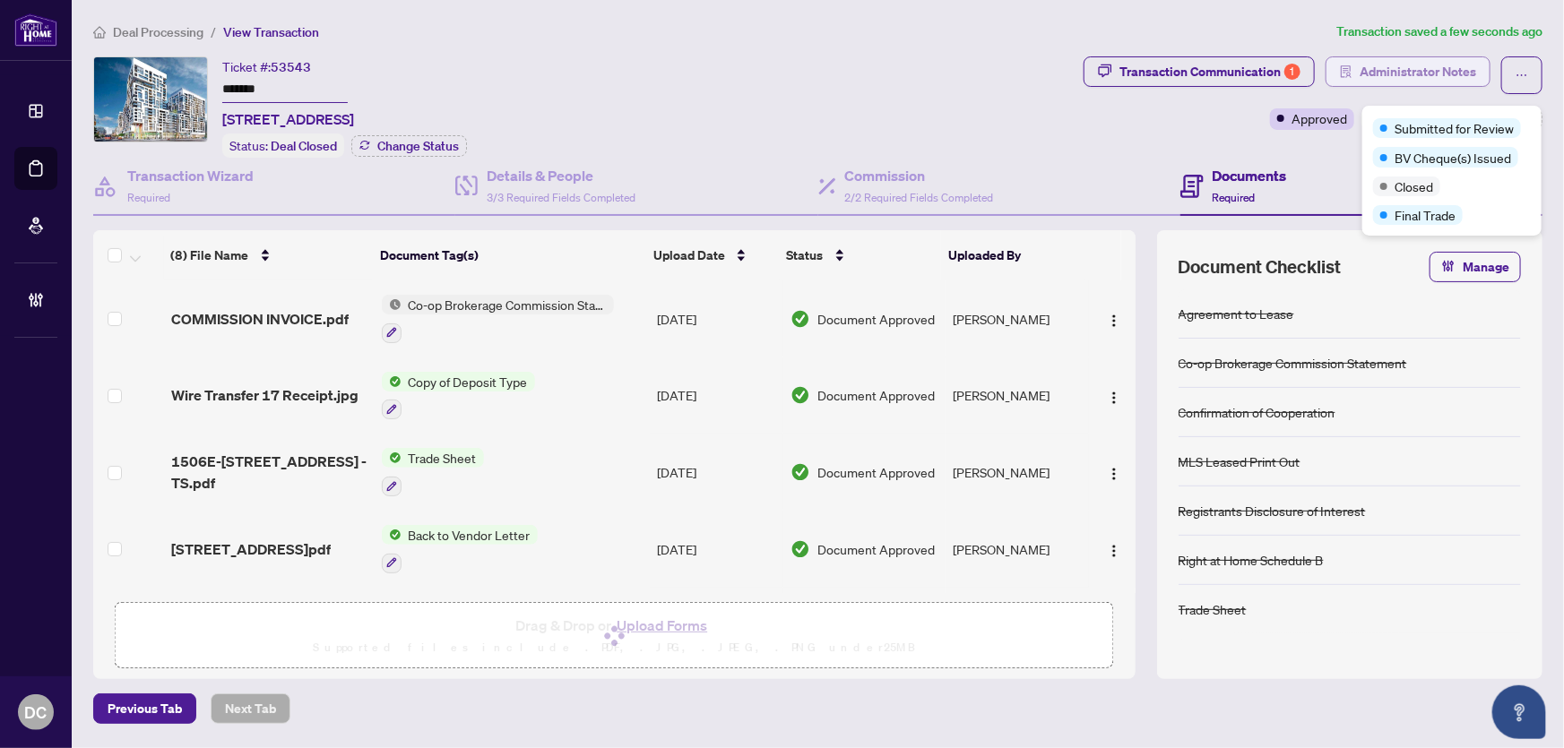
click at [1460, 73] on span "Administrator Notes" at bounding box center [1418, 71] width 117 height 29
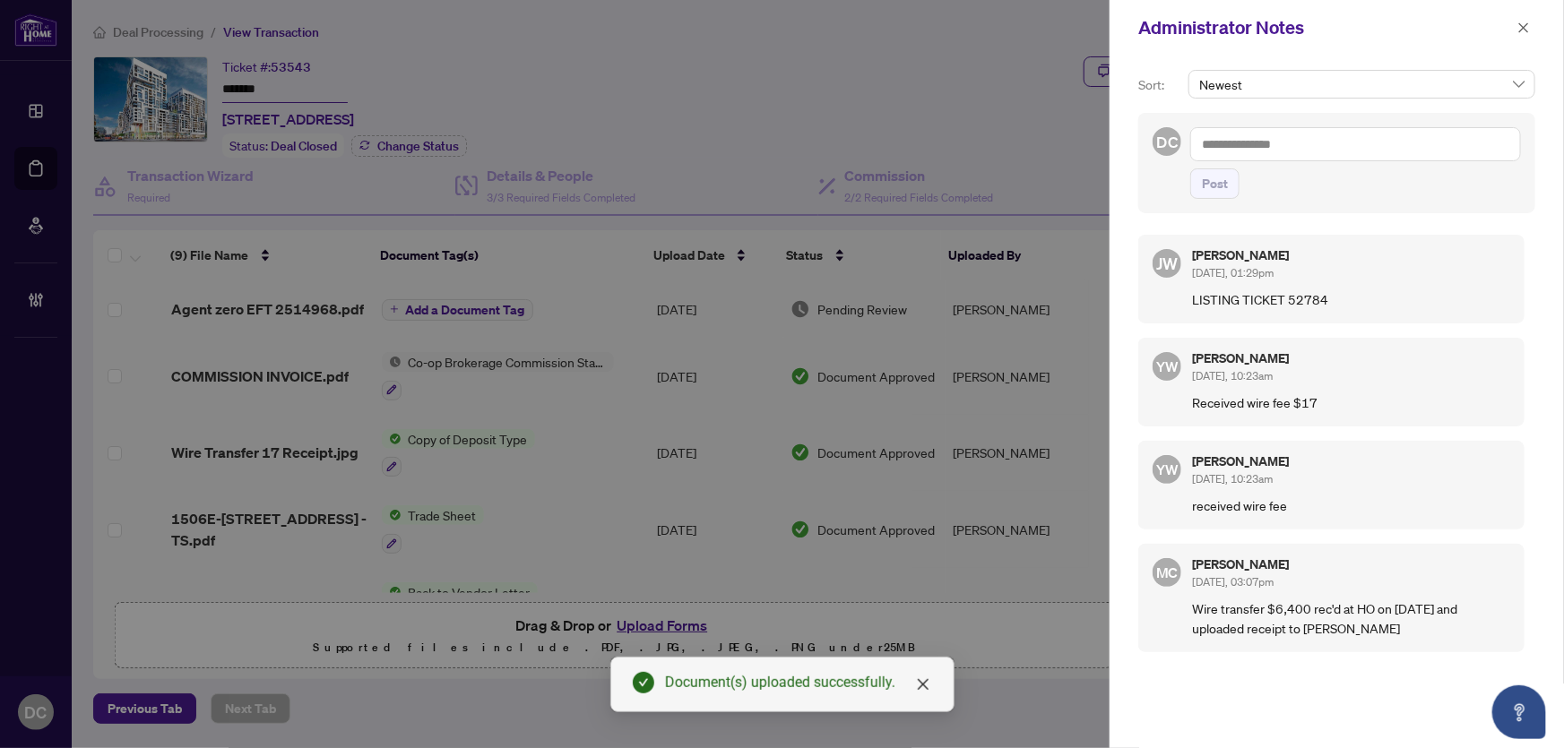
click at [1354, 144] on textarea at bounding box center [1355, 144] width 331 height 34
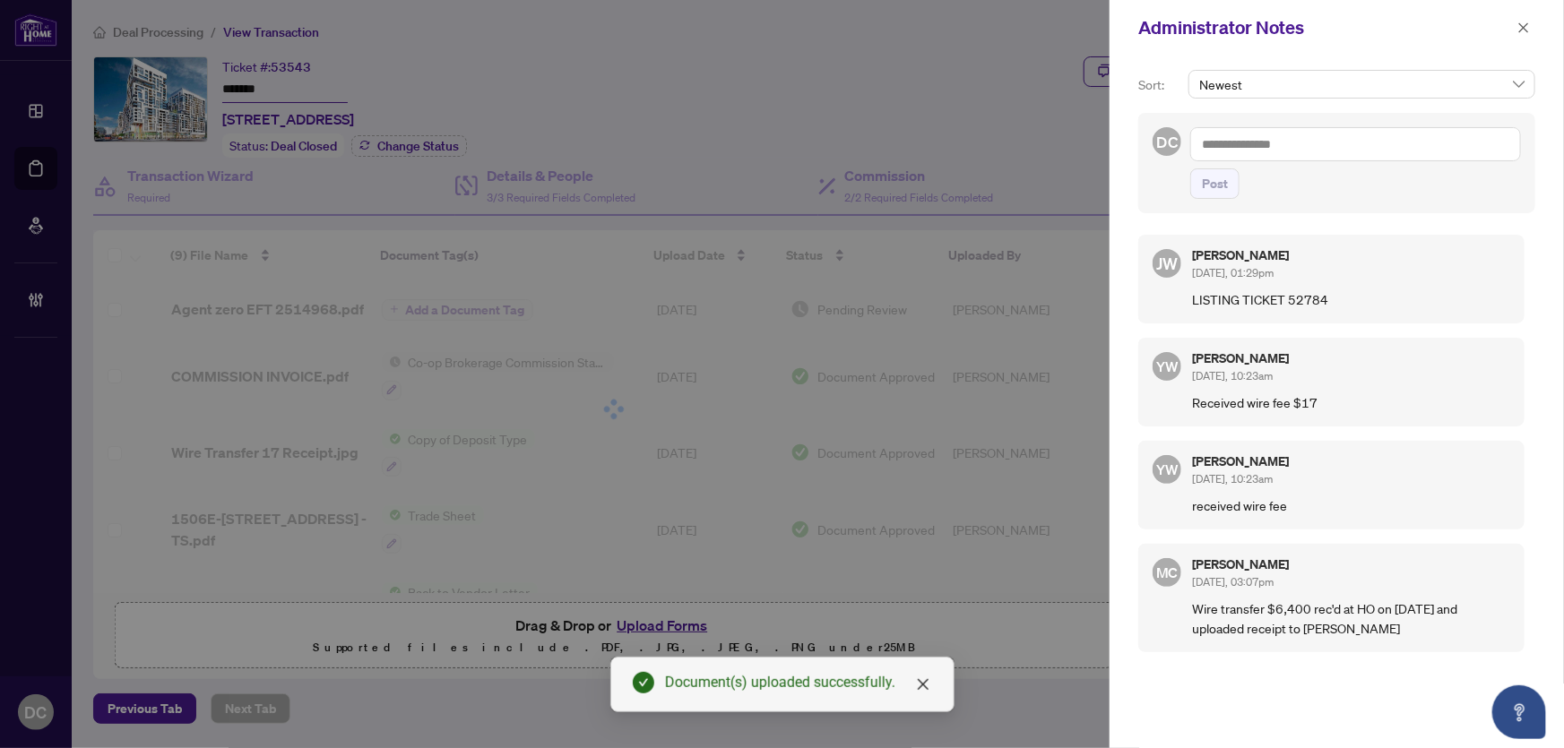
paste textarea "**********"
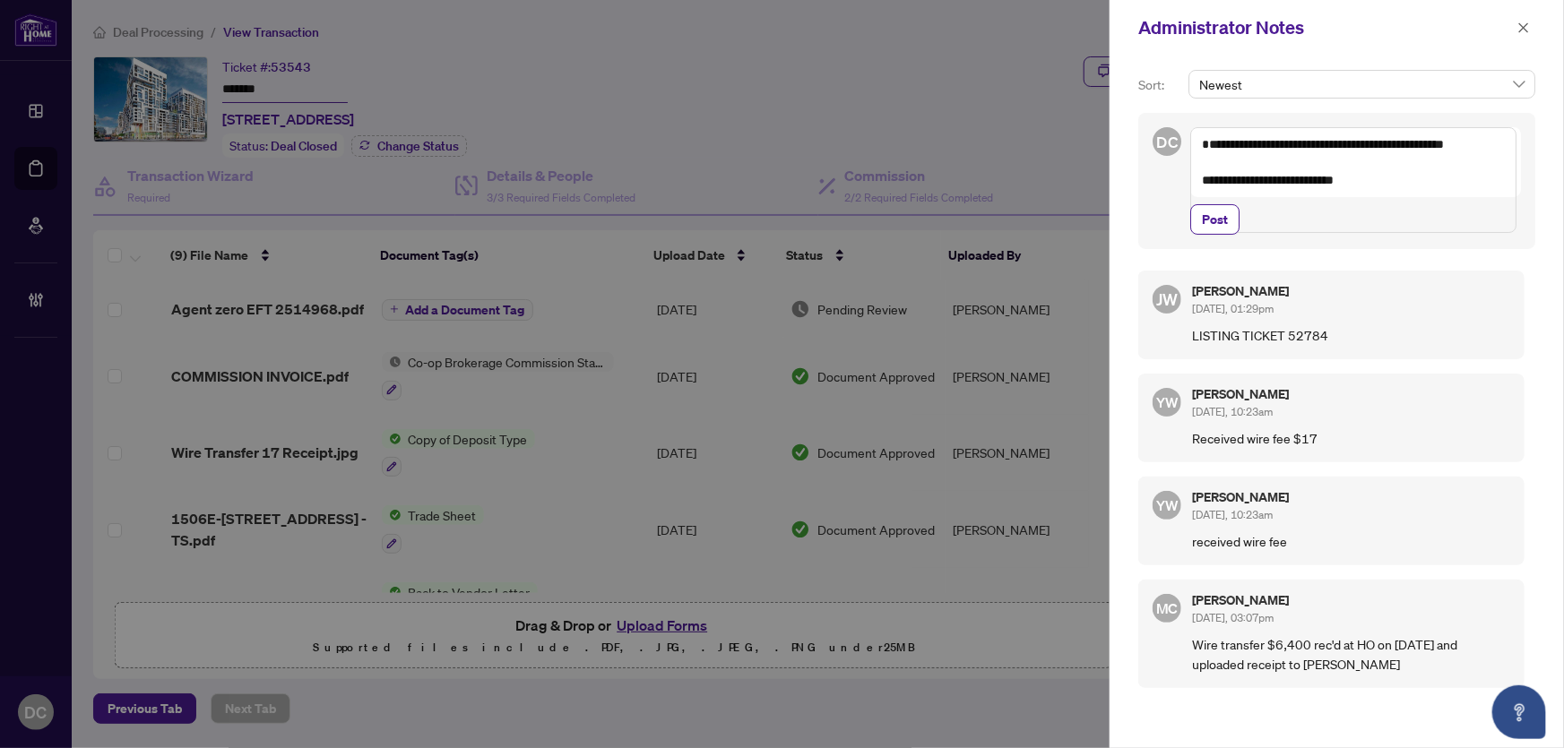
click at [1403, 223] on textarea "**********" at bounding box center [1353, 180] width 326 height 106
paste textarea "**********"
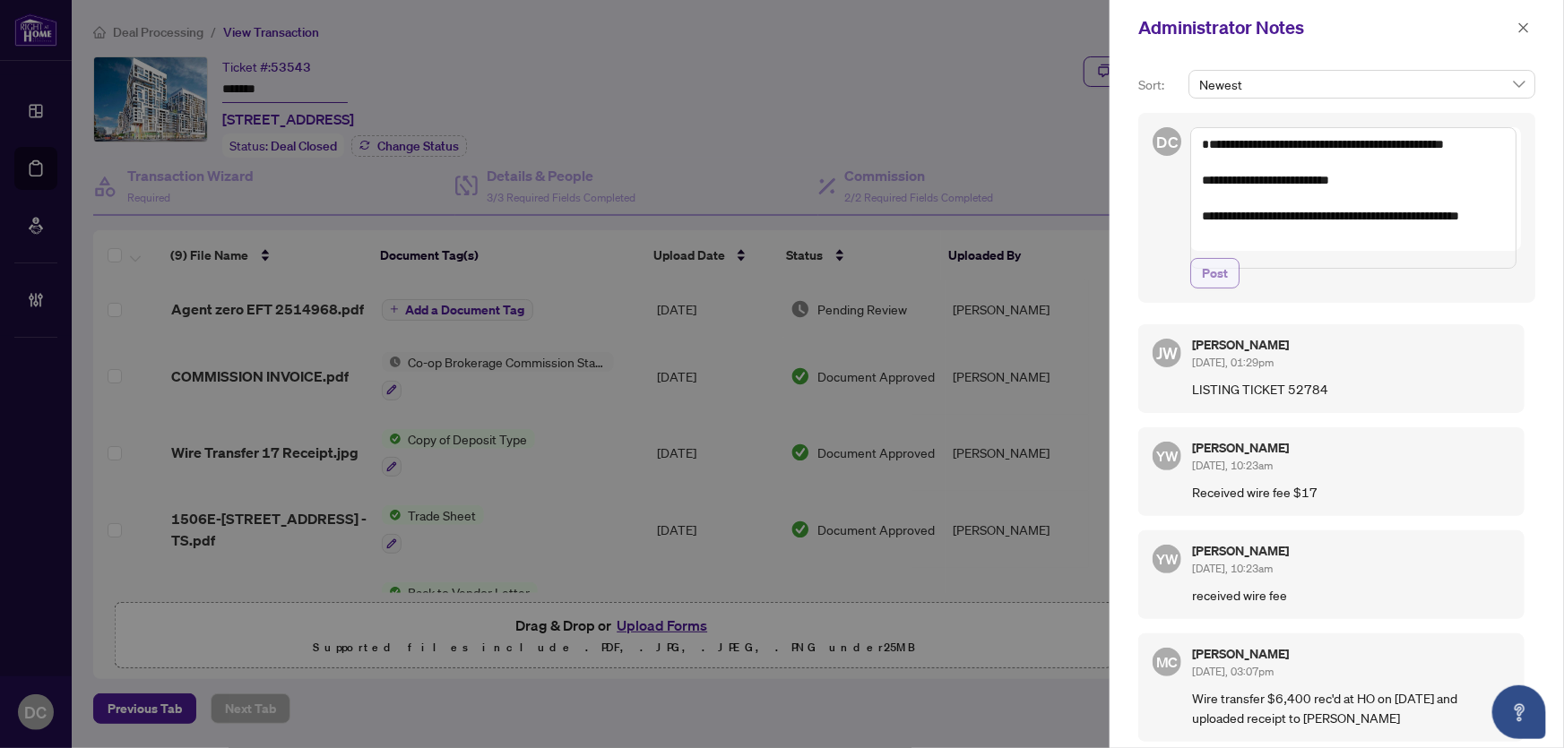
type textarea "**********"
click at [1220, 287] on span "Post" at bounding box center [1215, 273] width 26 height 29
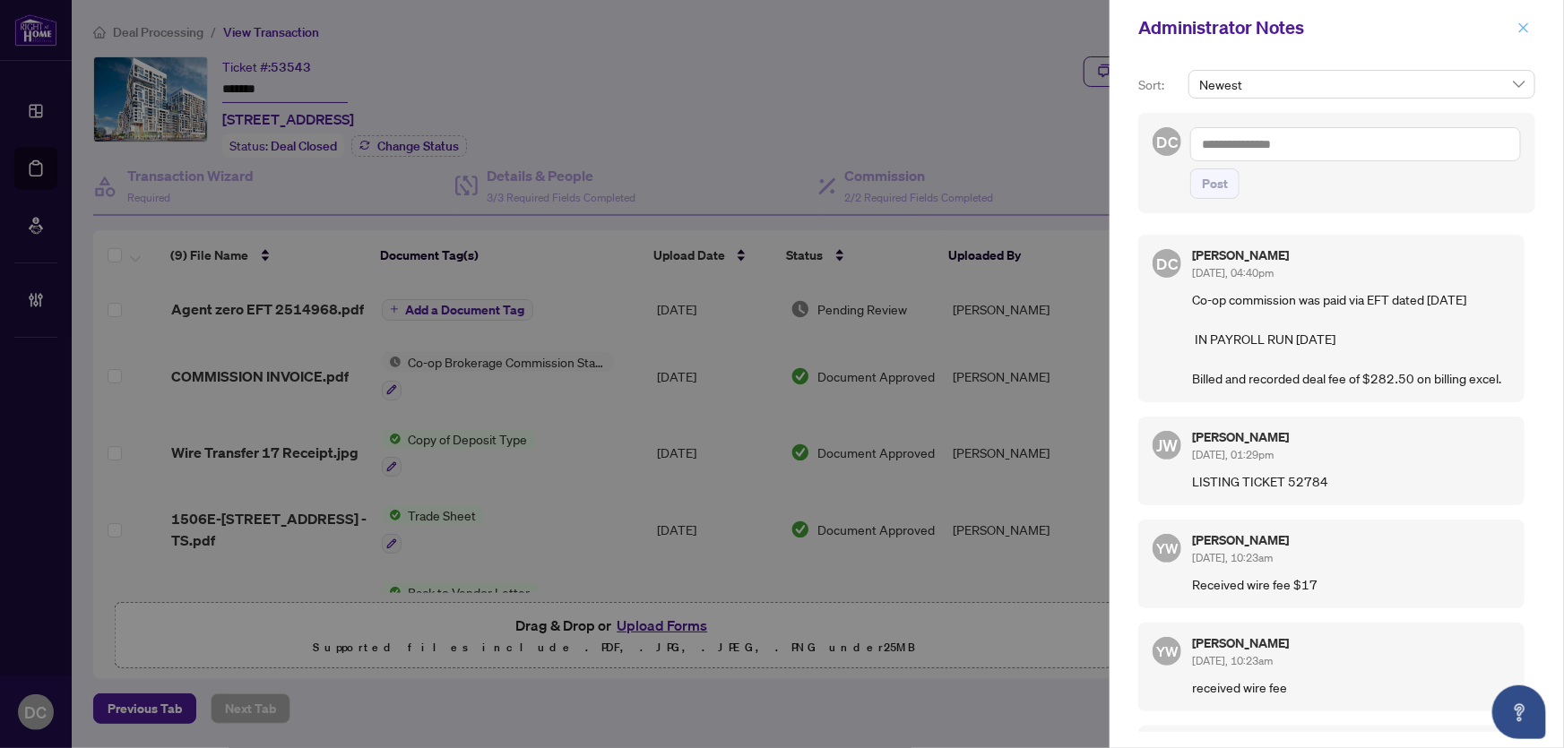
click at [1527, 38] on span "button" at bounding box center [1524, 27] width 13 height 29
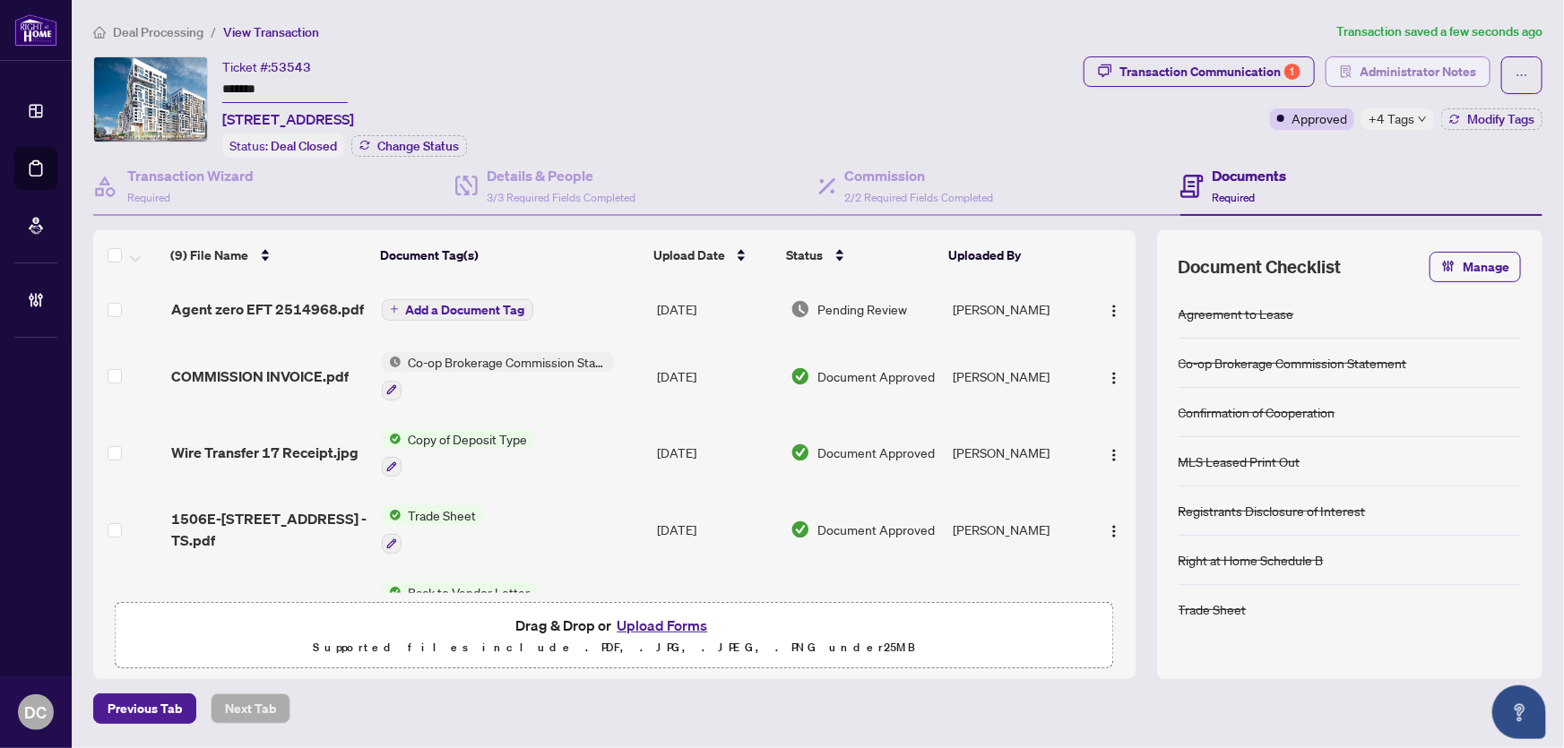
click at [1363, 71] on span "Administrator Notes" at bounding box center [1418, 71] width 117 height 29
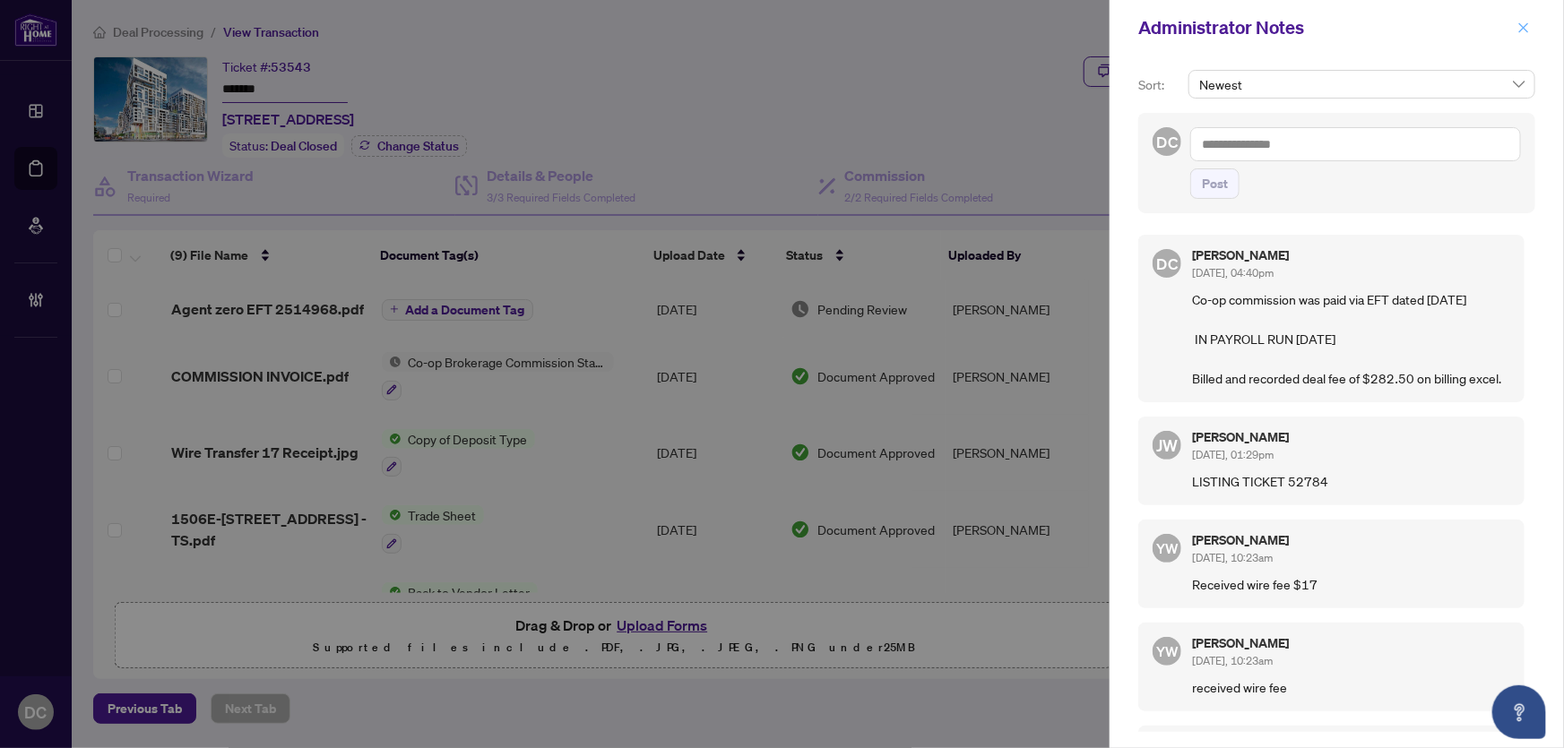
click at [1518, 26] on icon "close" at bounding box center [1524, 28] width 13 height 13
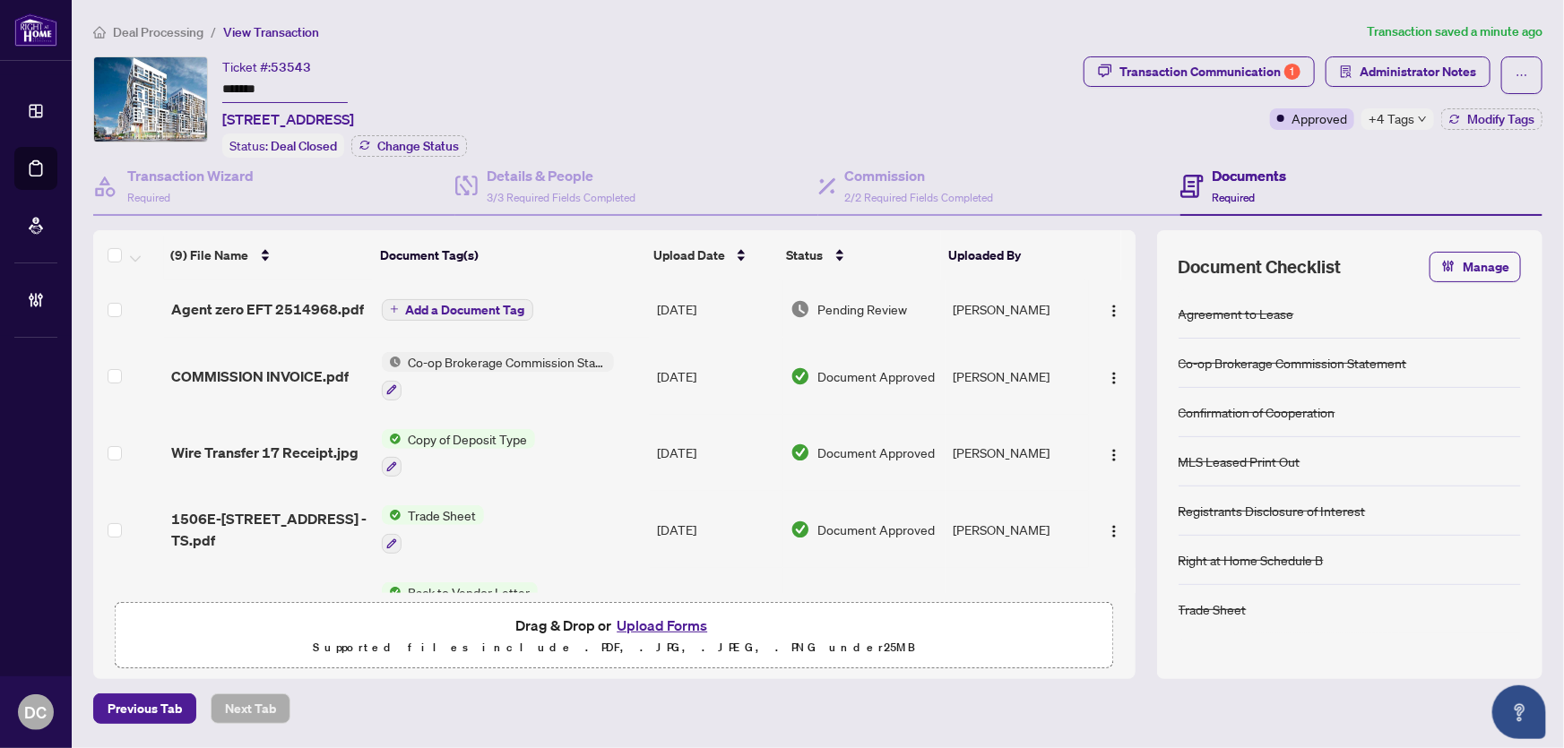
click at [169, 30] on span "Deal Processing" at bounding box center [158, 32] width 91 height 16
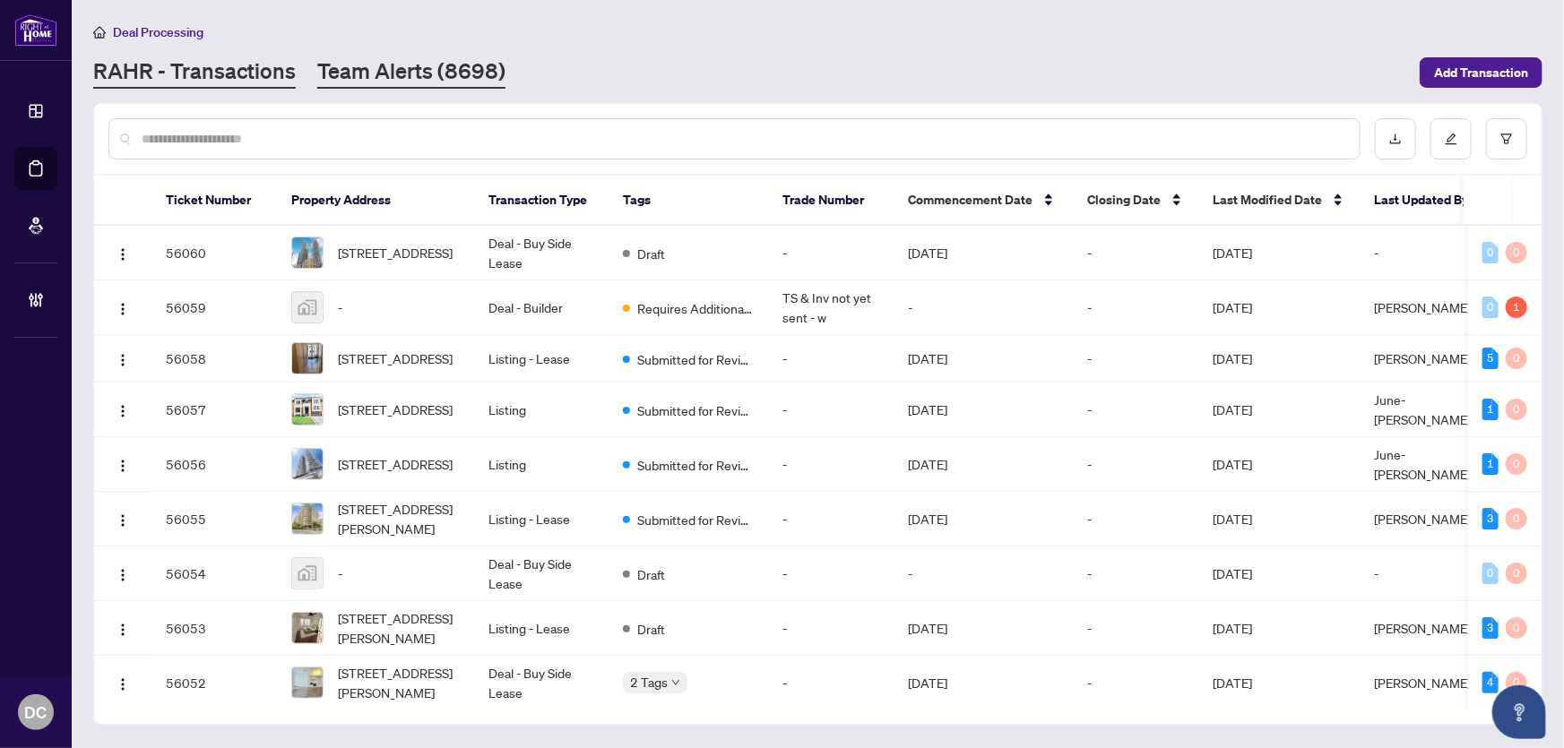
click at [425, 76] on link "Team Alerts (8698)" at bounding box center [411, 72] width 188 height 32
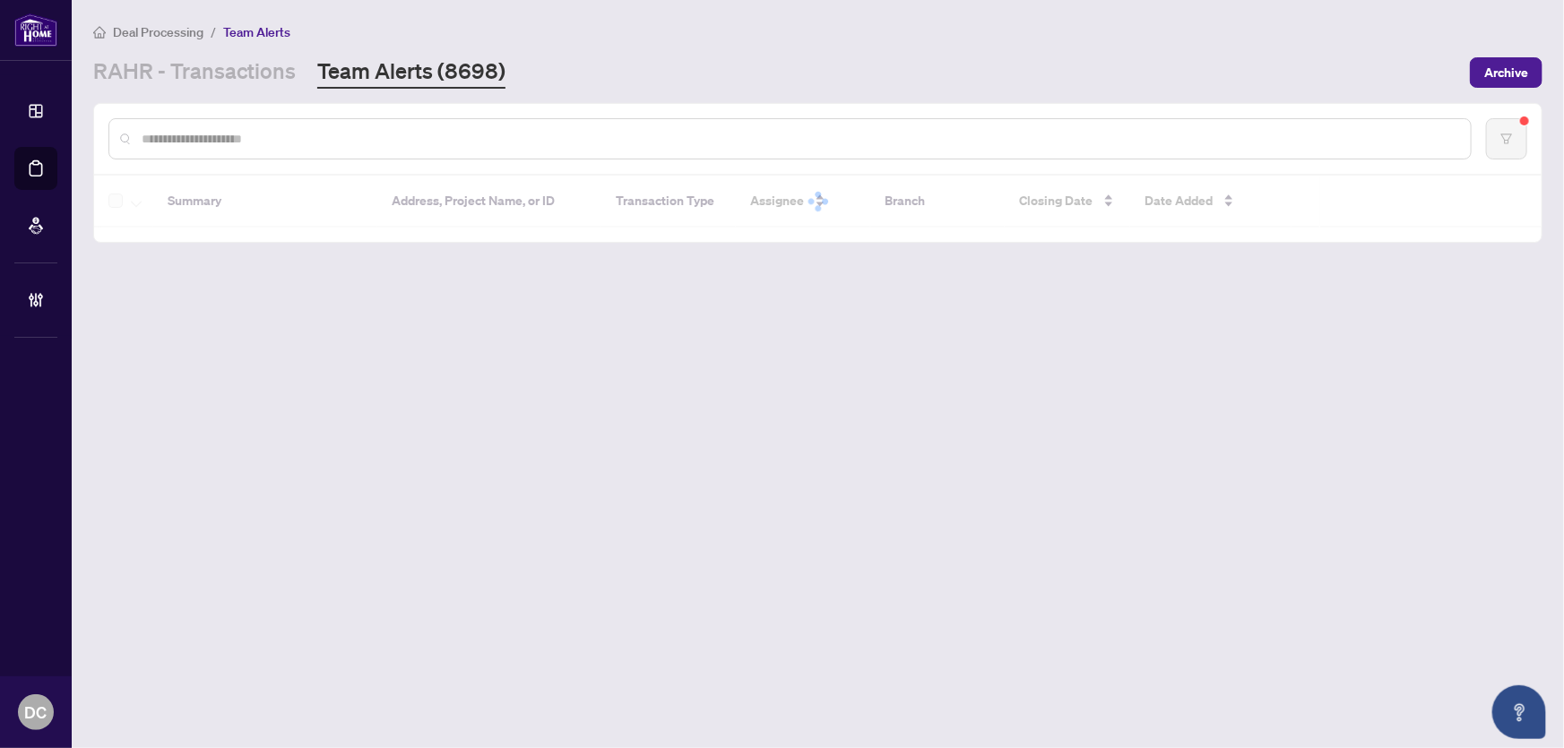
click at [430, 142] on input "text" at bounding box center [799, 139] width 1315 height 20
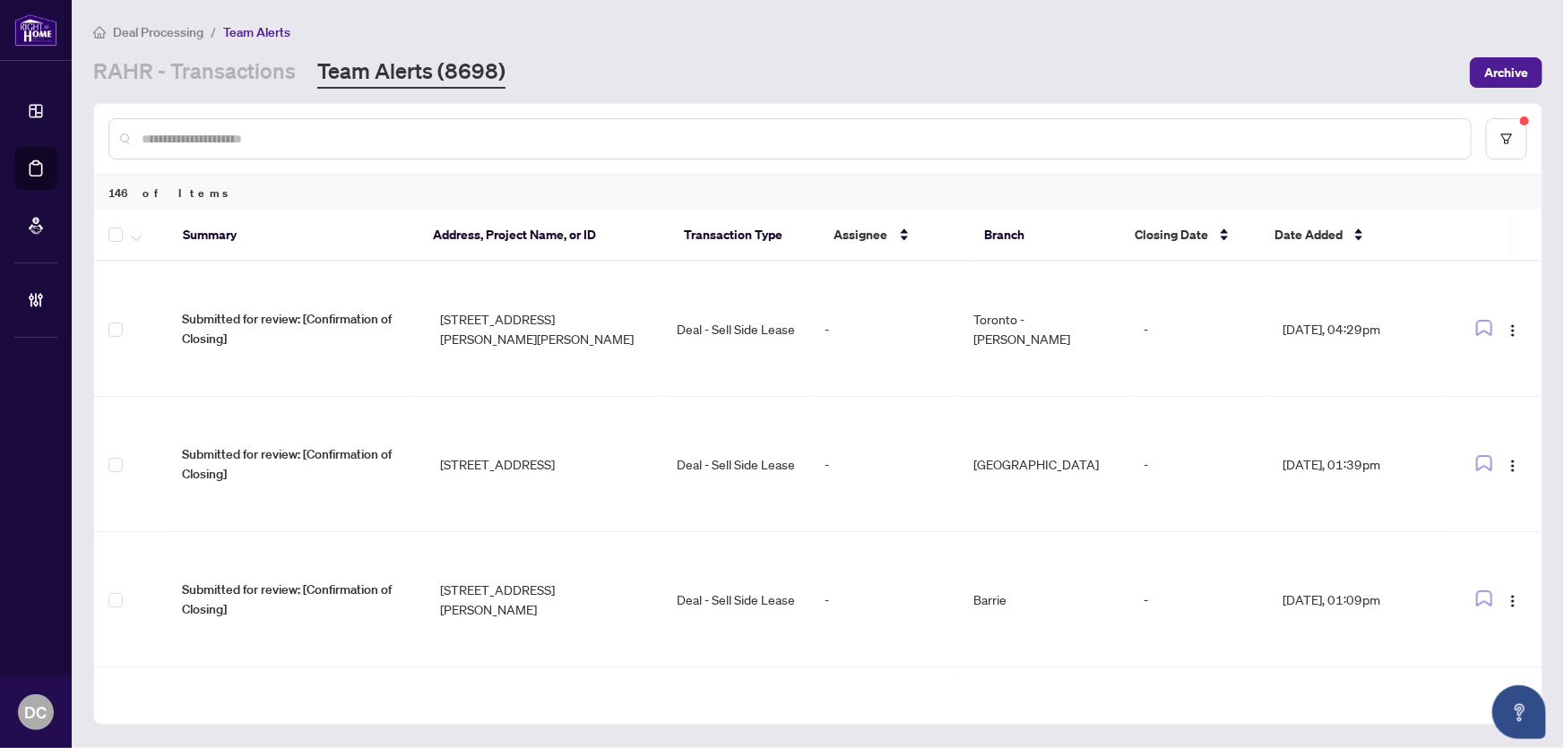
paste input "**********"
type input "**********"
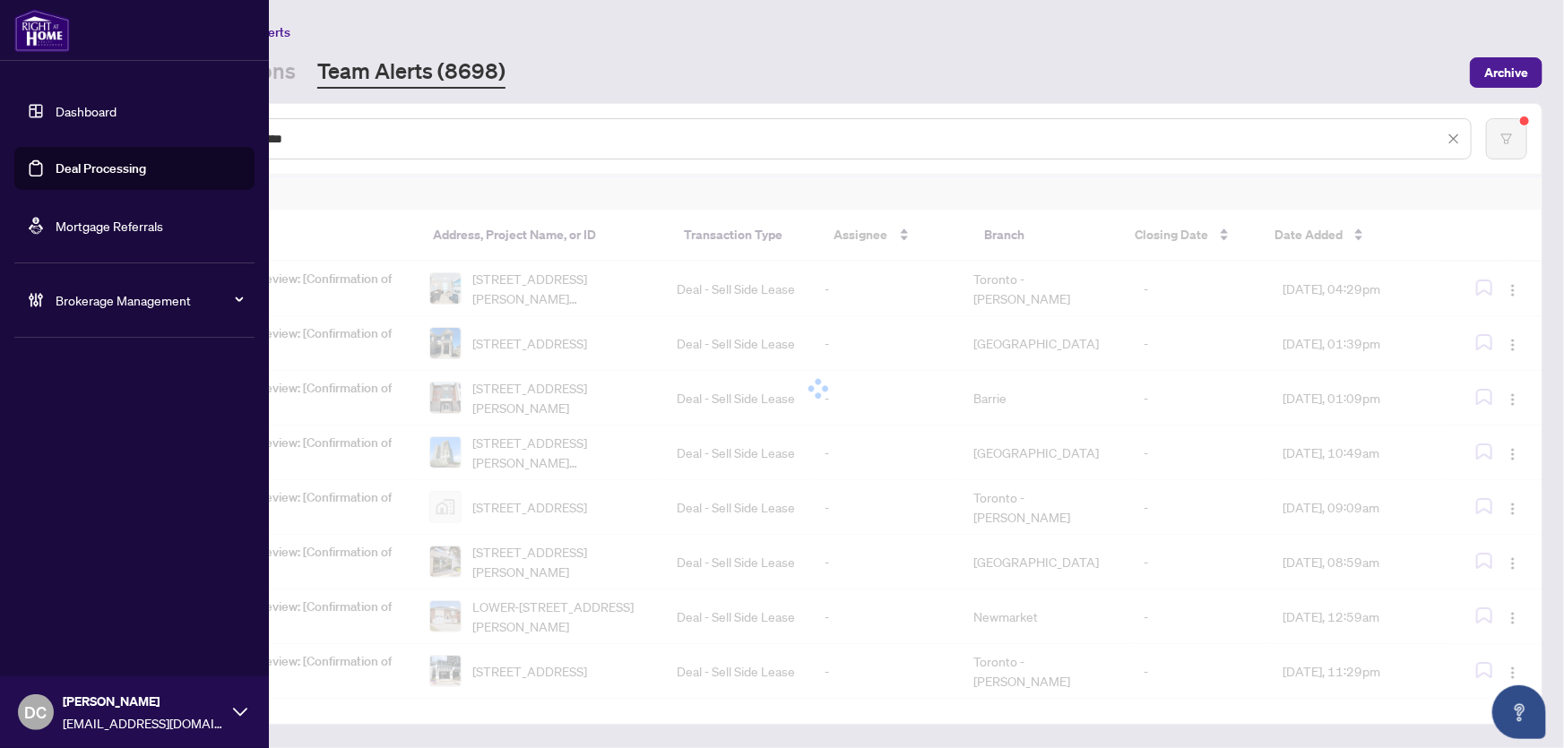
drag, startPoint x: 369, startPoint y: 129, endPoint x: 49, endPoint y: 123, distance: 320.1
click at [49, 123] on div "**********" at bounding box center [782, 374] width 1564 height 748
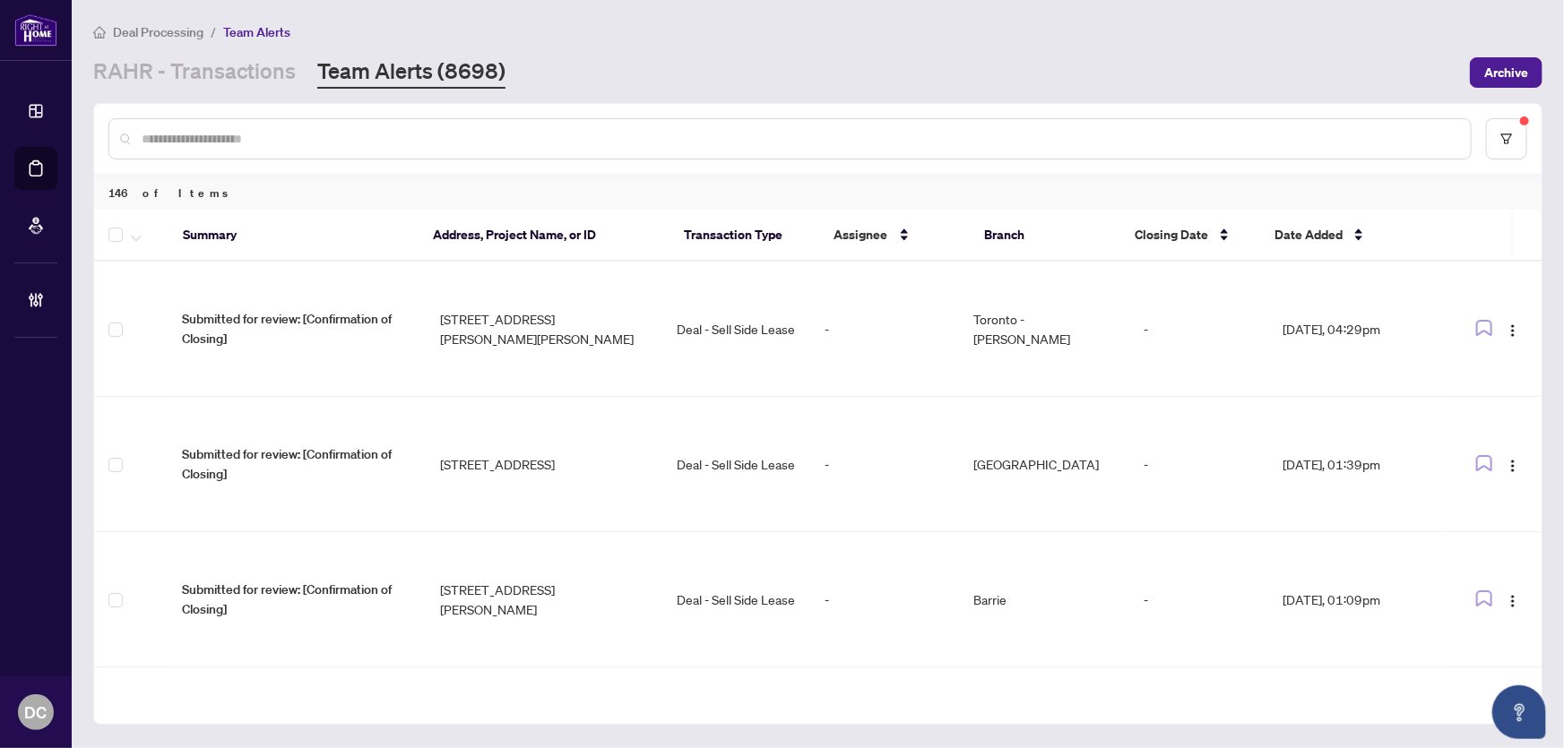
click at [368, 134] on input "text" at bounding box center [799, 139] width 1315 height 20
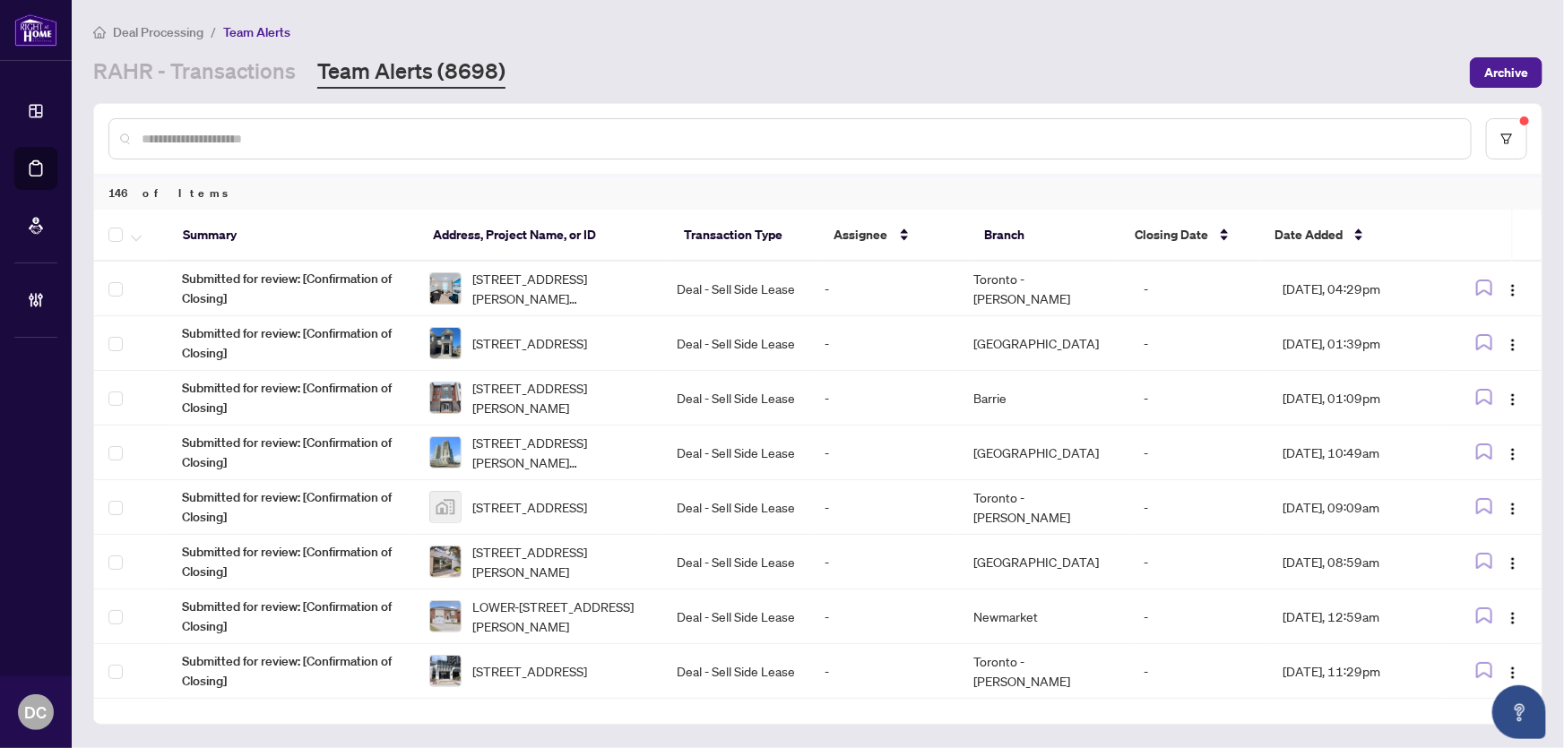
paste input "*******"
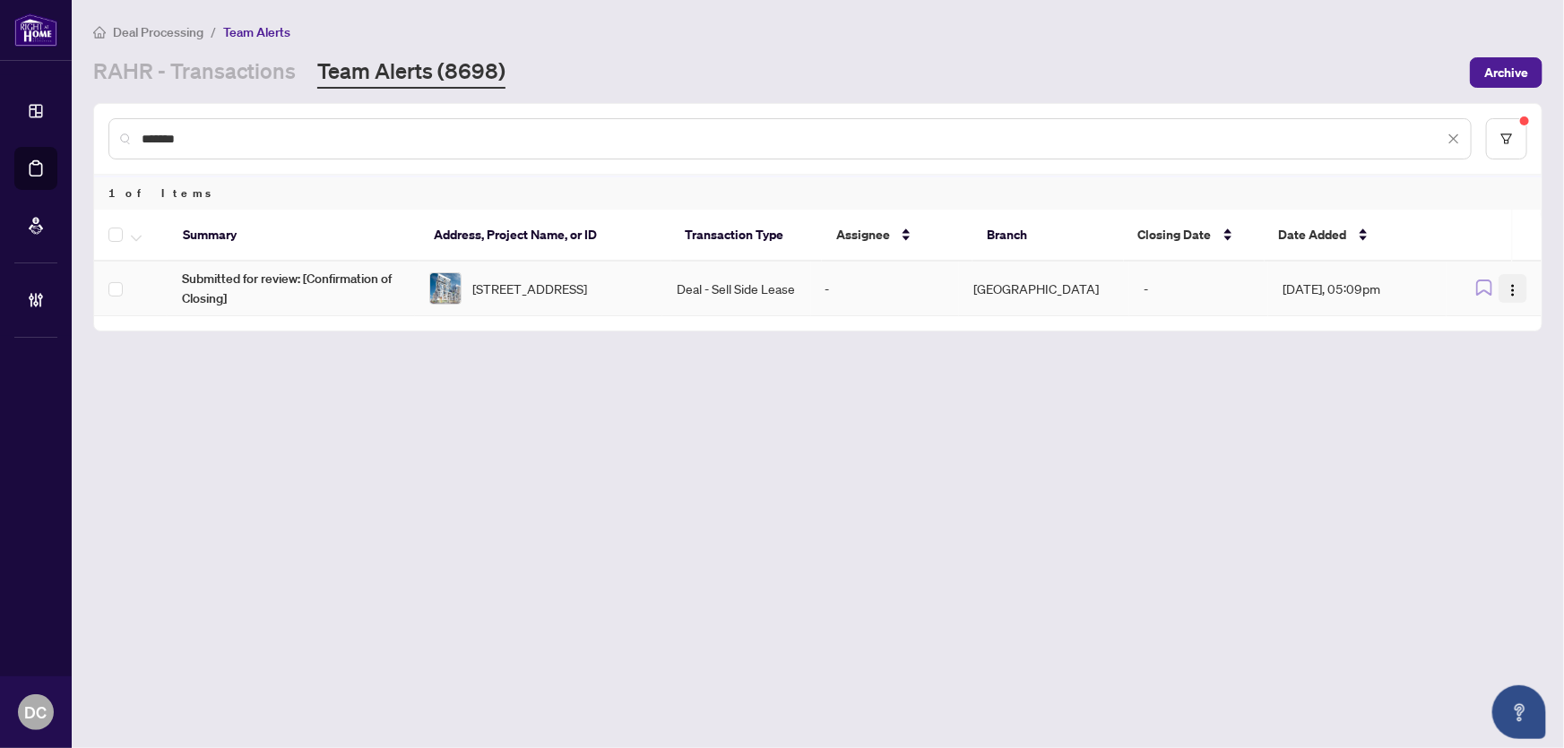
type input "*******"
click at [1515, 288] on img "button" at bounding box center [1513, 290] width 14 height 14
click at [1475, 376] on span "Complete Item" at bounding box center [1471, 380] width 83 height 20
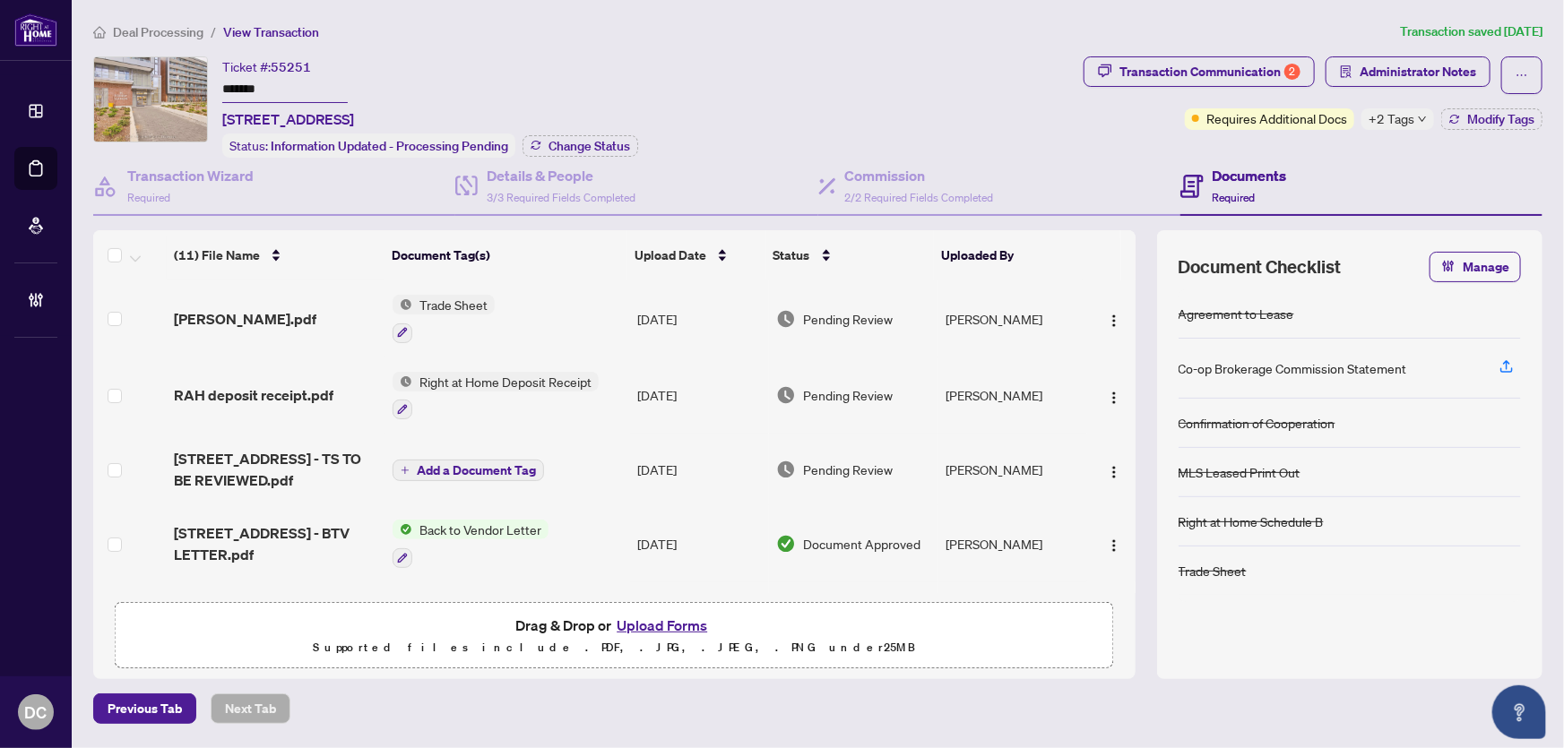
drag, startPoint x: 287, startPoint y: 90, endPoint x: 152, endPoint y: 82, distance: 134.6
click at [152, 82] on div "Ticket #: 55251 ******* [STREET_ADDRESS] Status: Information Updated - Processi…" at bounding box center [584, 106] width 983 height 101
click at [583, 140] on span "Change Status" at bounding box center [590, 146] width 82 height 13
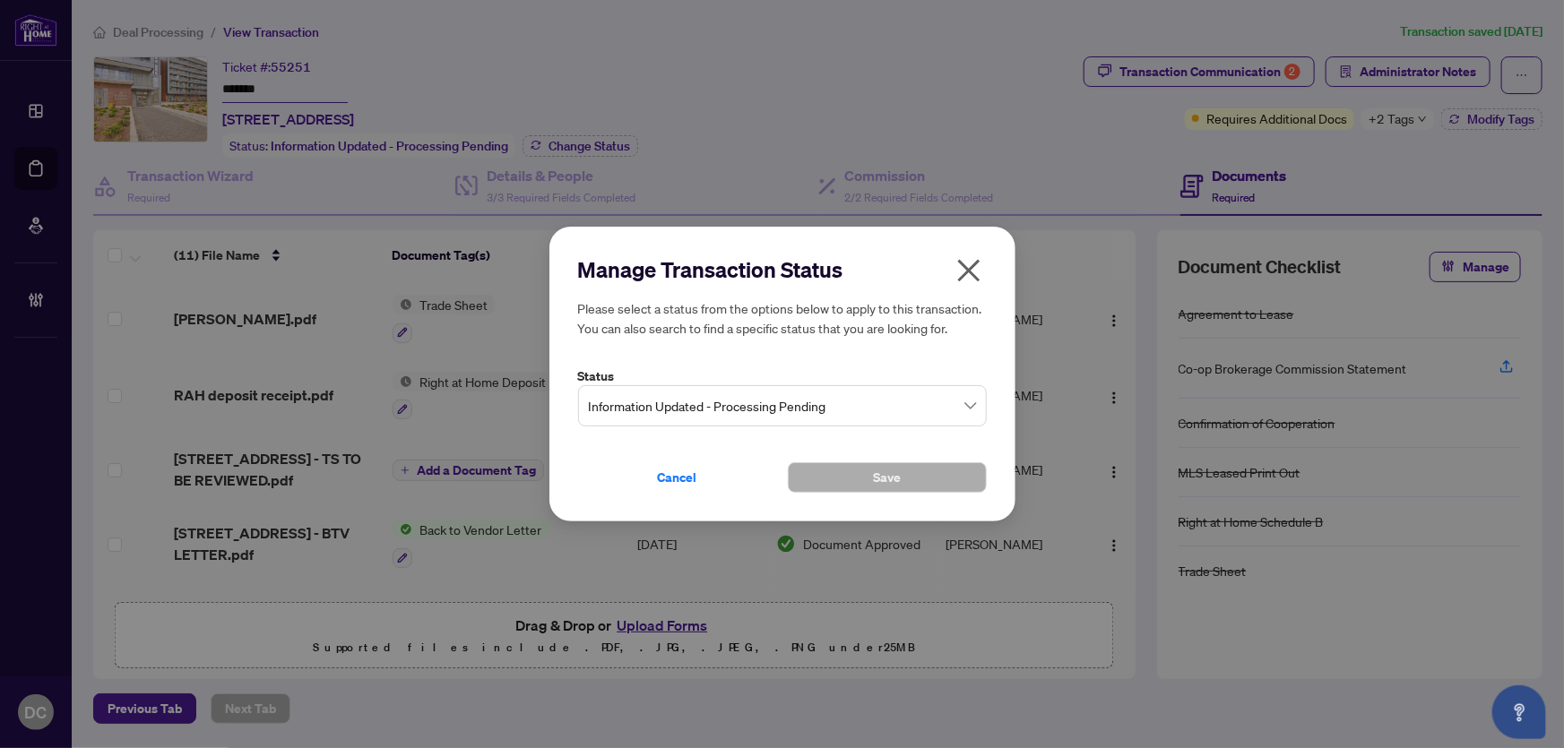
click at [889, 389] on div "Information Updated - Processing Pending" at bounding box center [782, 405] width 409 height 41
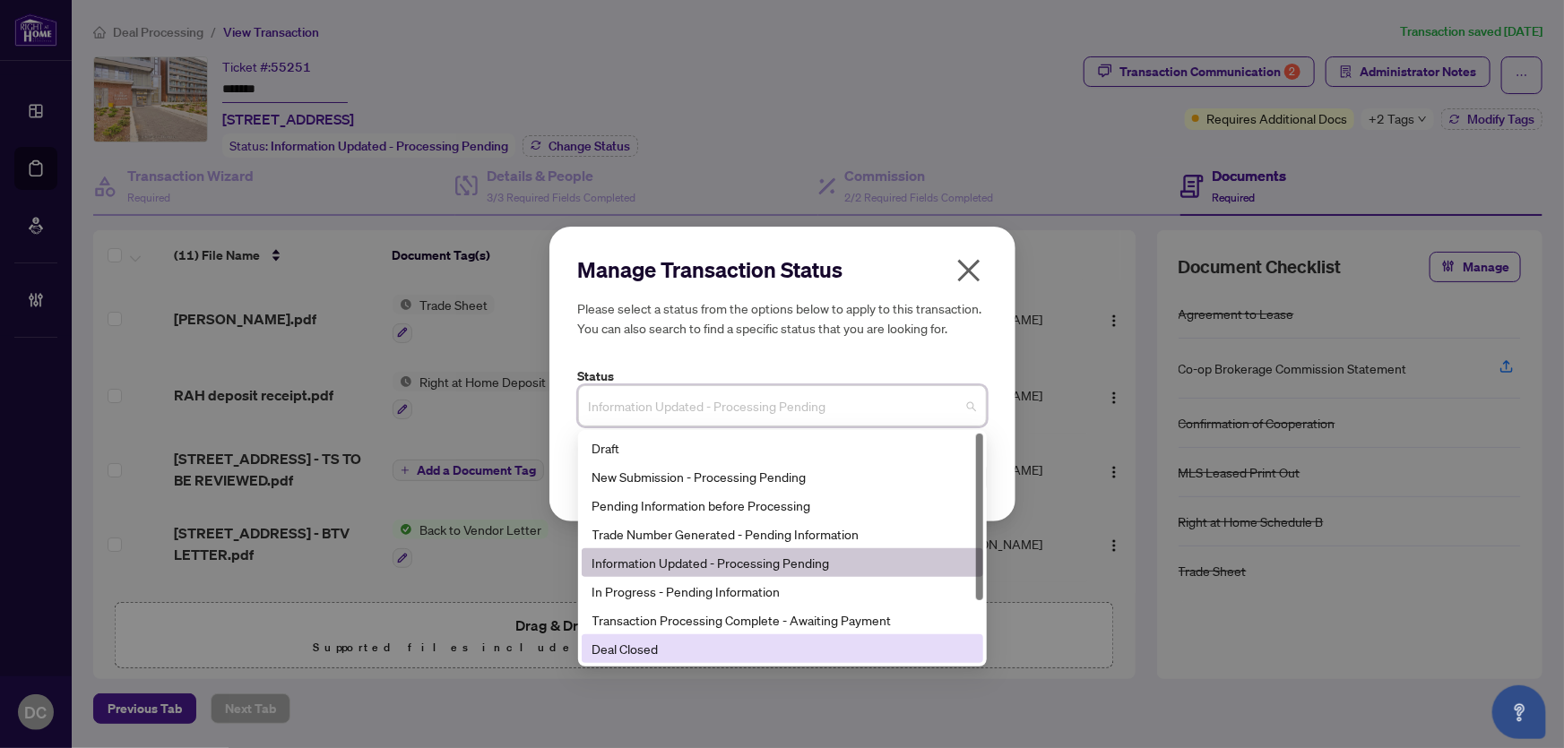
click at [636, 653] on div "Deal Closed" at bounding box center [783, 649] width 380 height 20
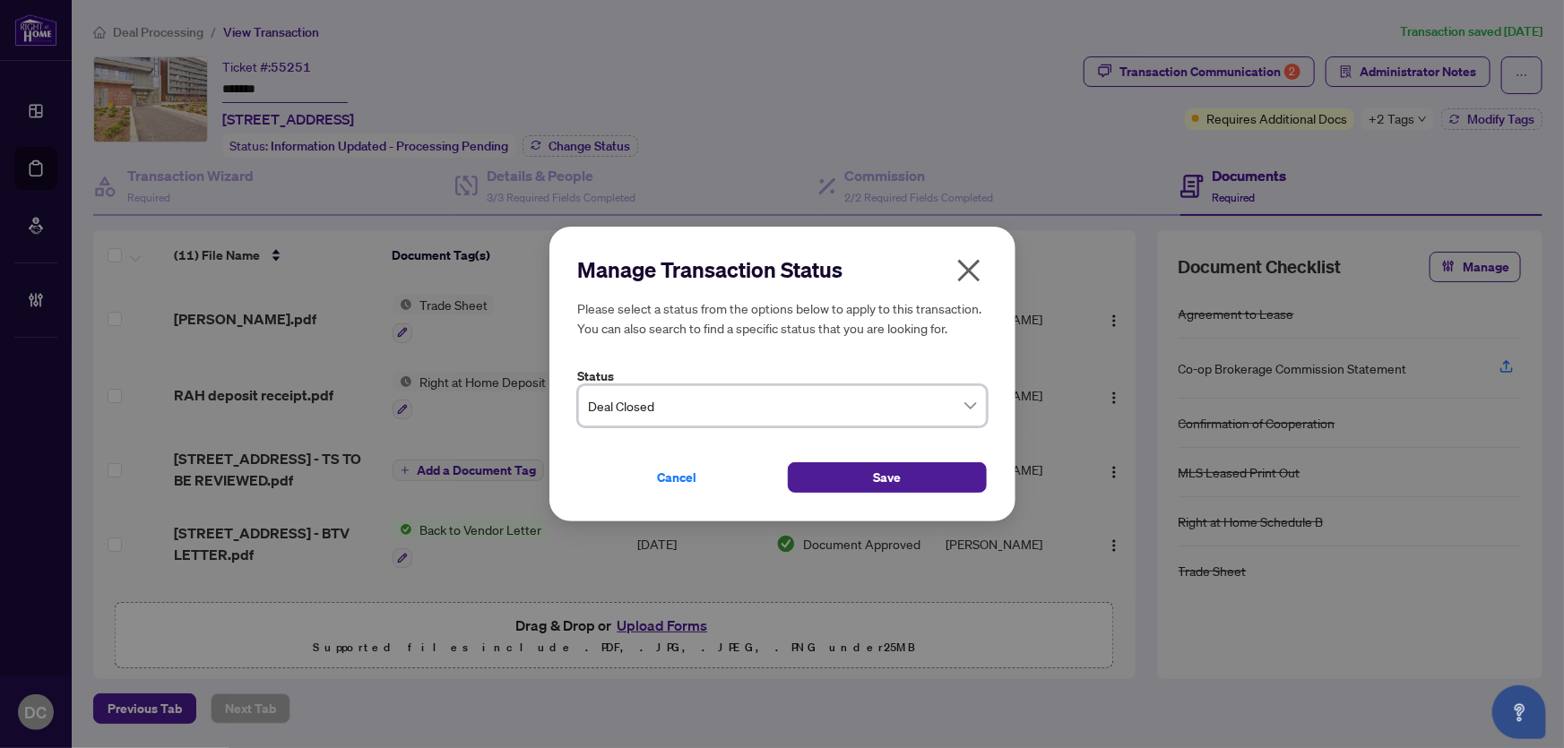
drag, startPoint x: 843, startPoint y: 484, endPoint x: 721, endPoint y: 301, distance: 219.8
click at [843, 484] on button "Save" at bounding box center [887, 478] width 199 height 30
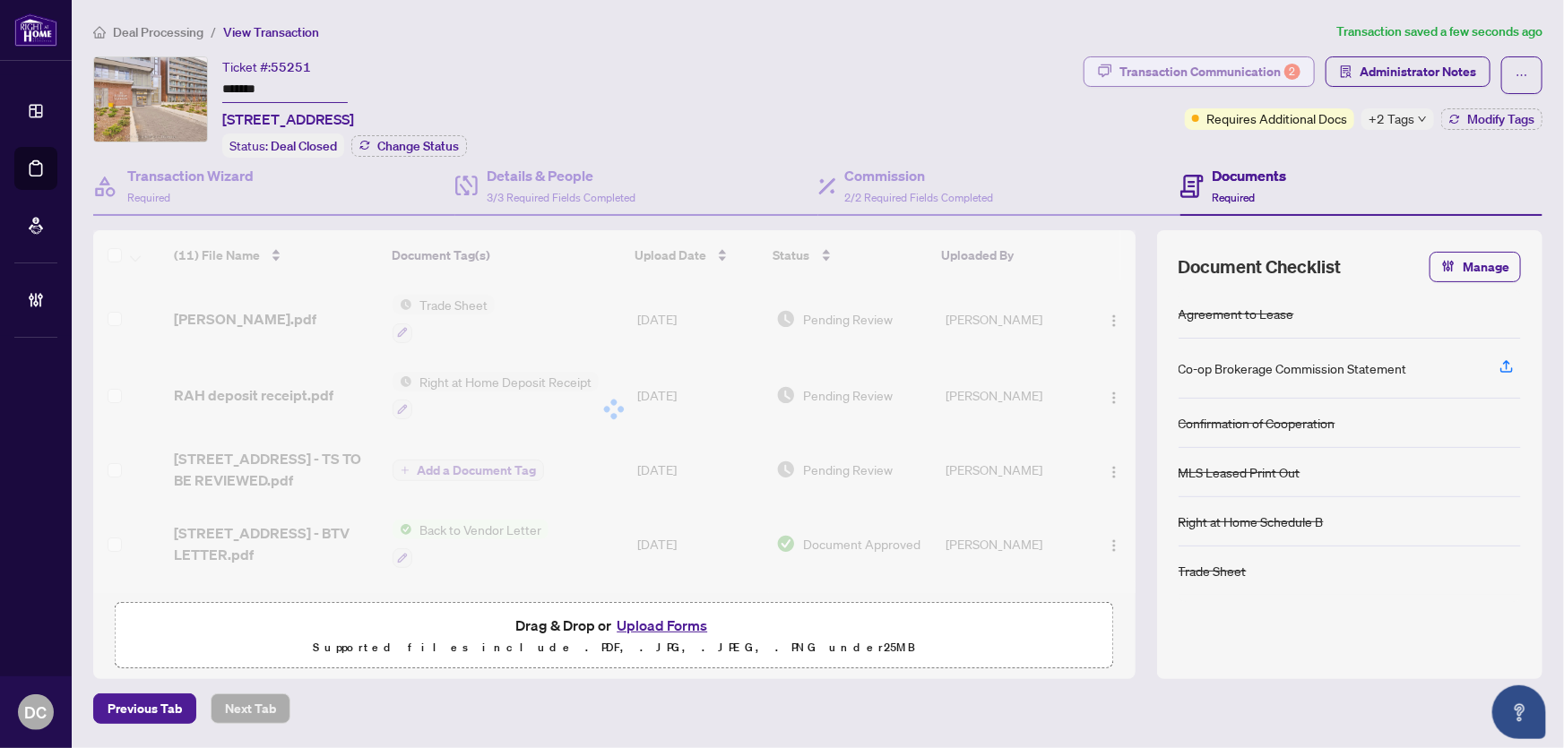
click at [1176, 80] on div "Transaction Communication 2" at bounding box center [1210, 71] width 181 height 29
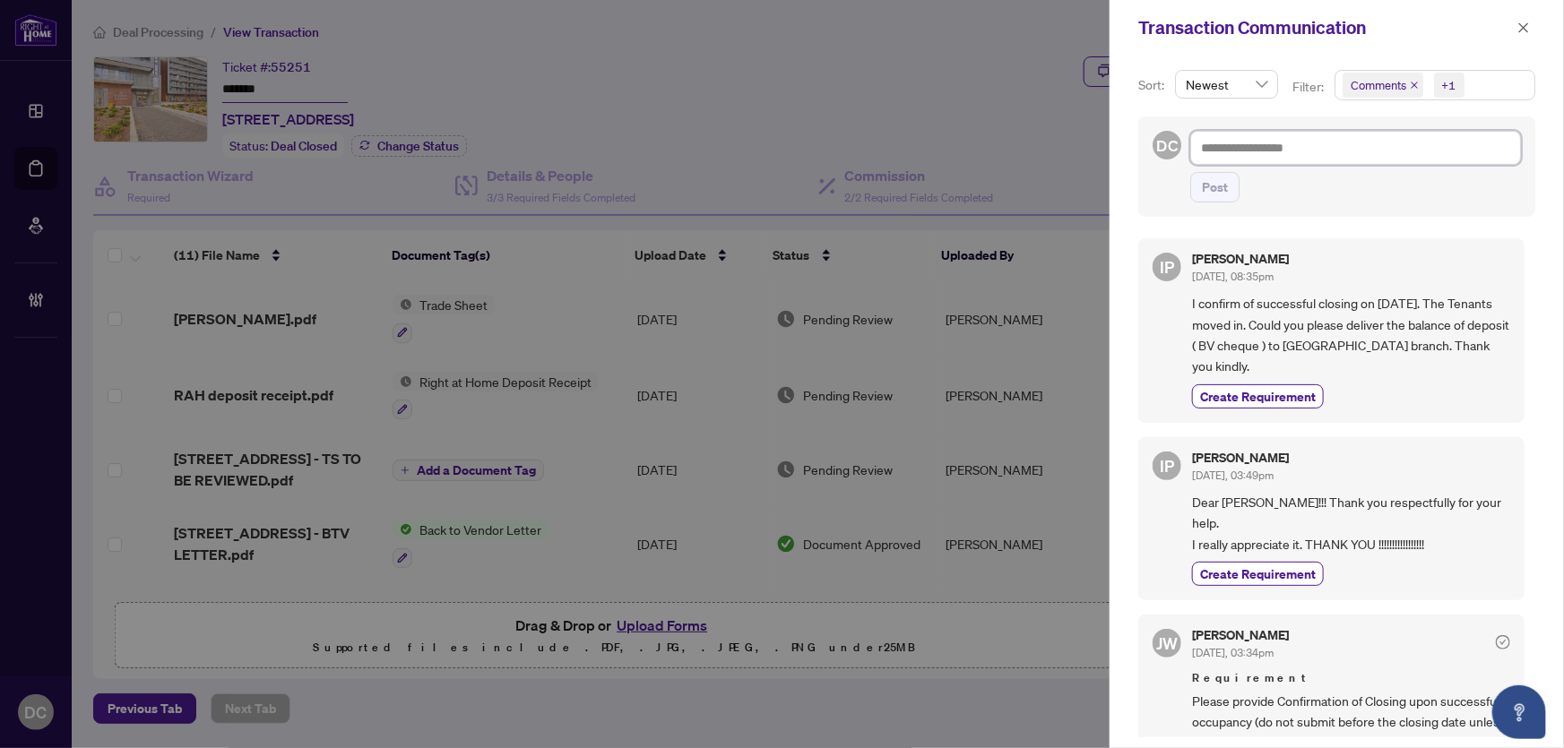
click at [1284, 152] on textarea at bounding box center [1355, 148] width 331 height 34
paste textarea "**********"
type textarea "**********"
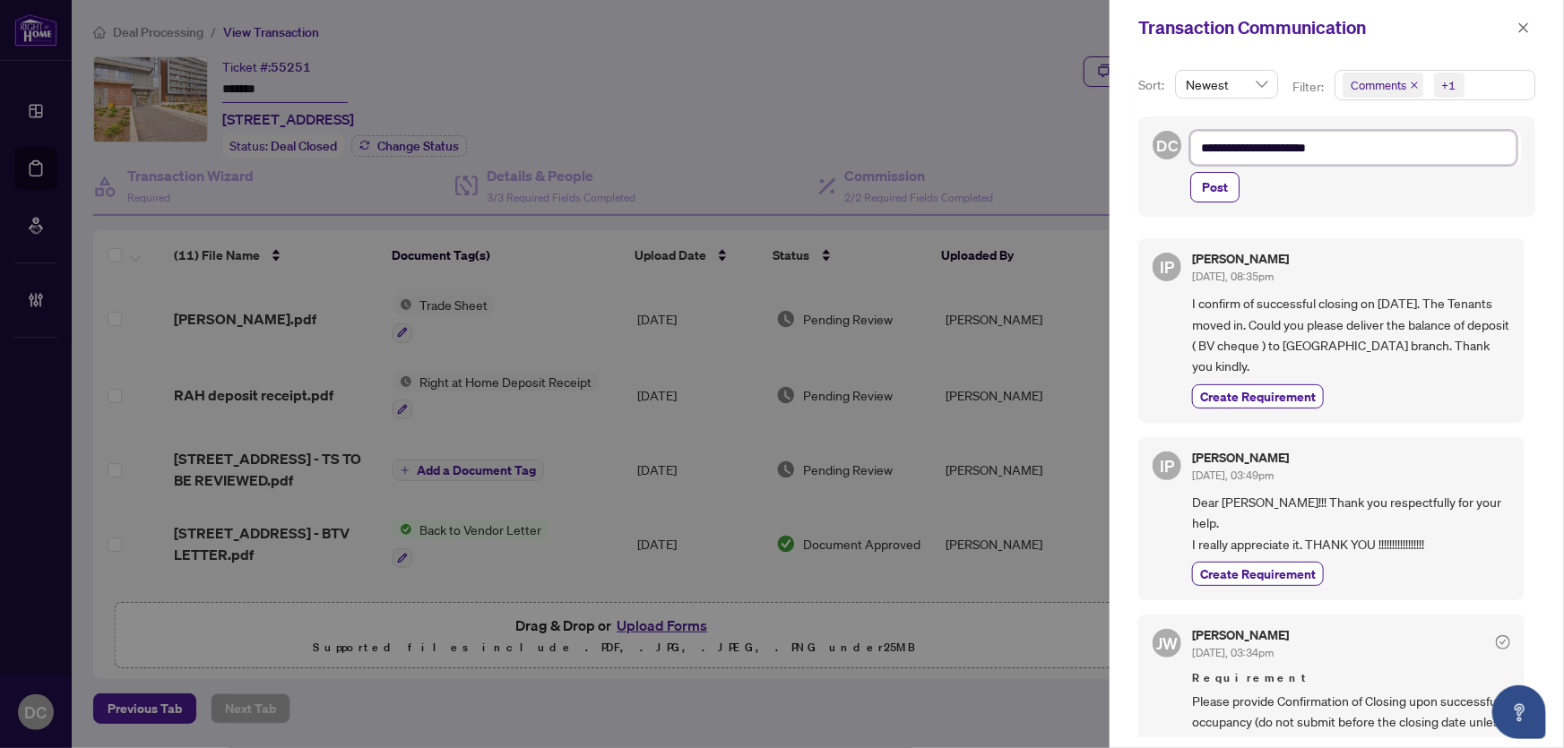
type textarea "**********"
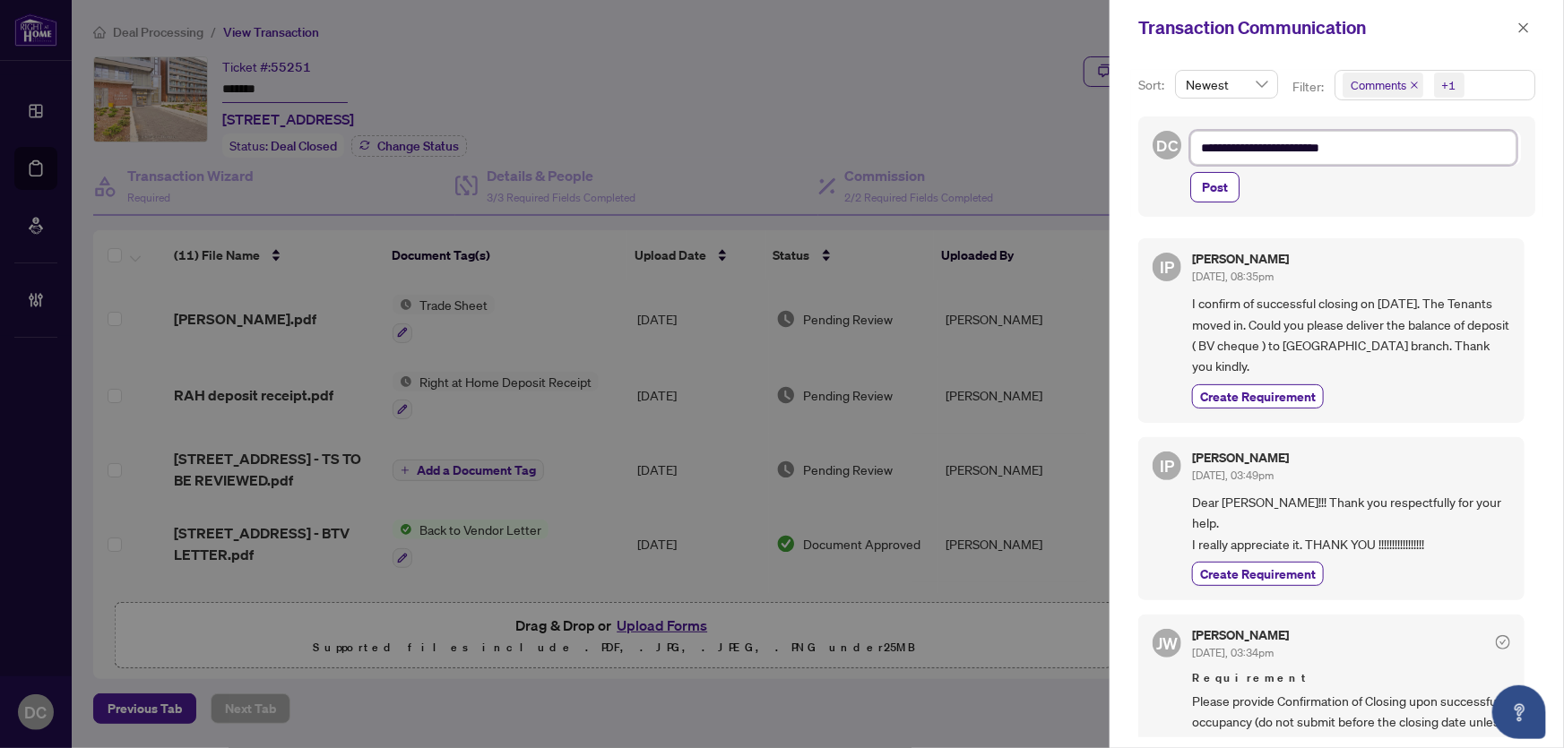
type textarea "**********"
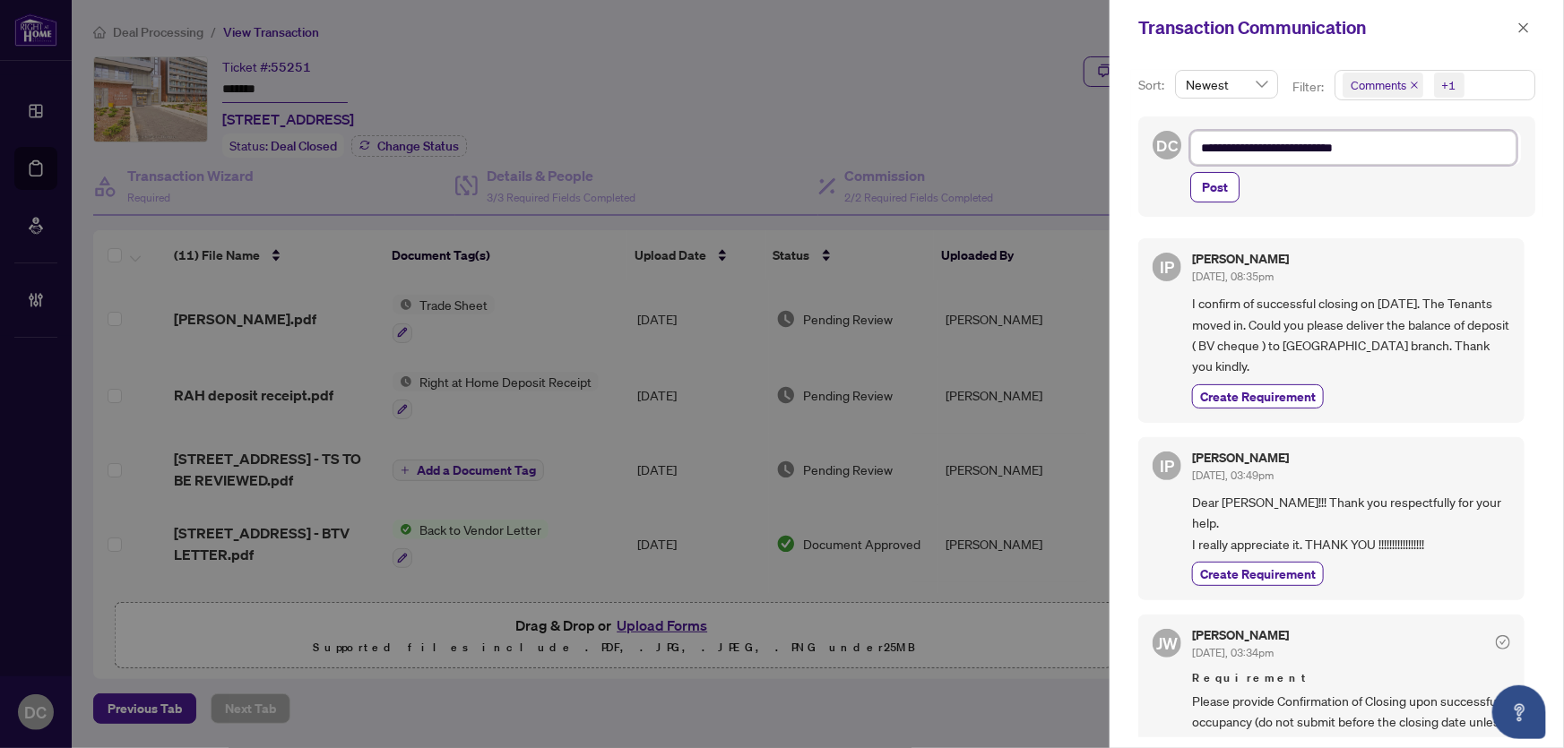
type textarea "**********"
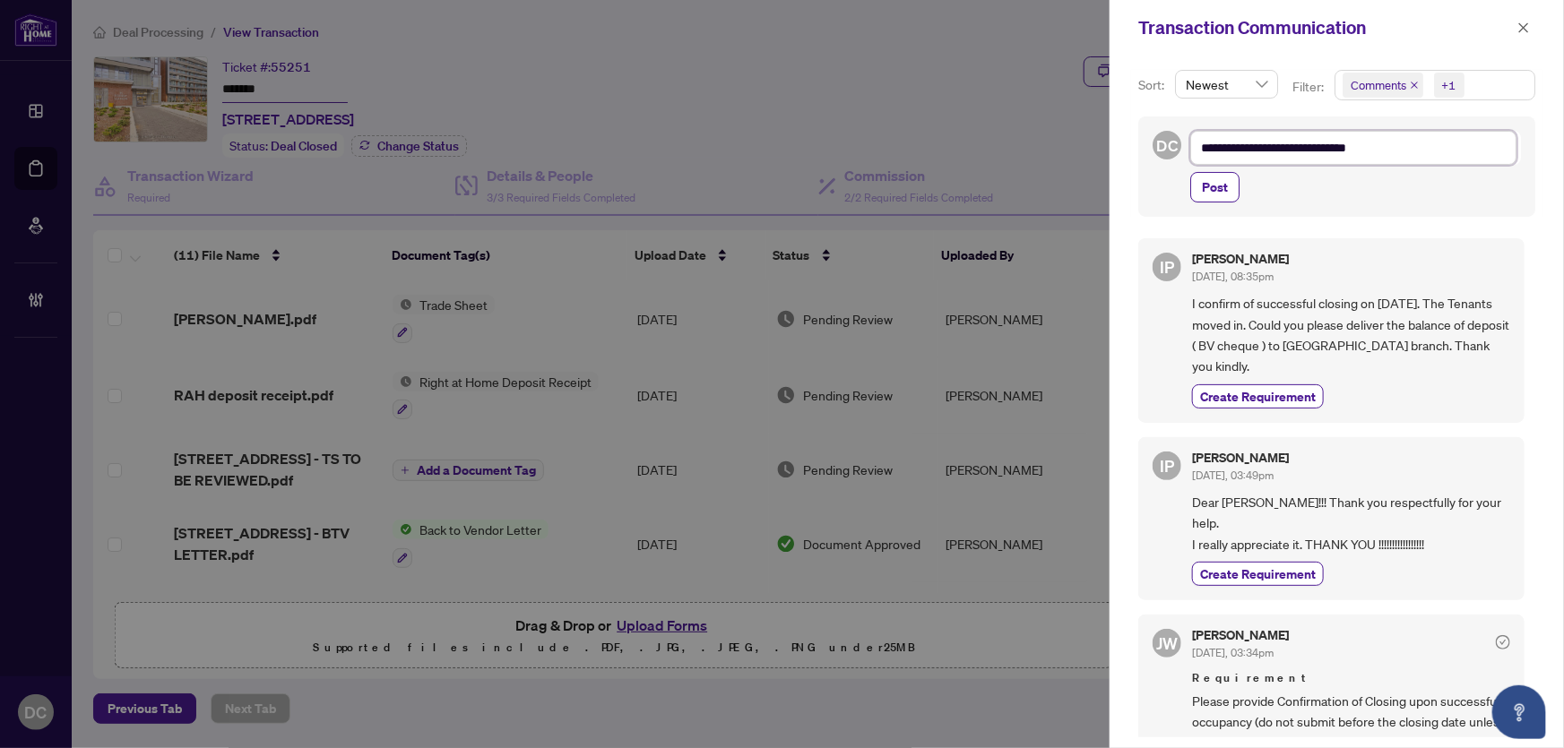
type textarea "**********"
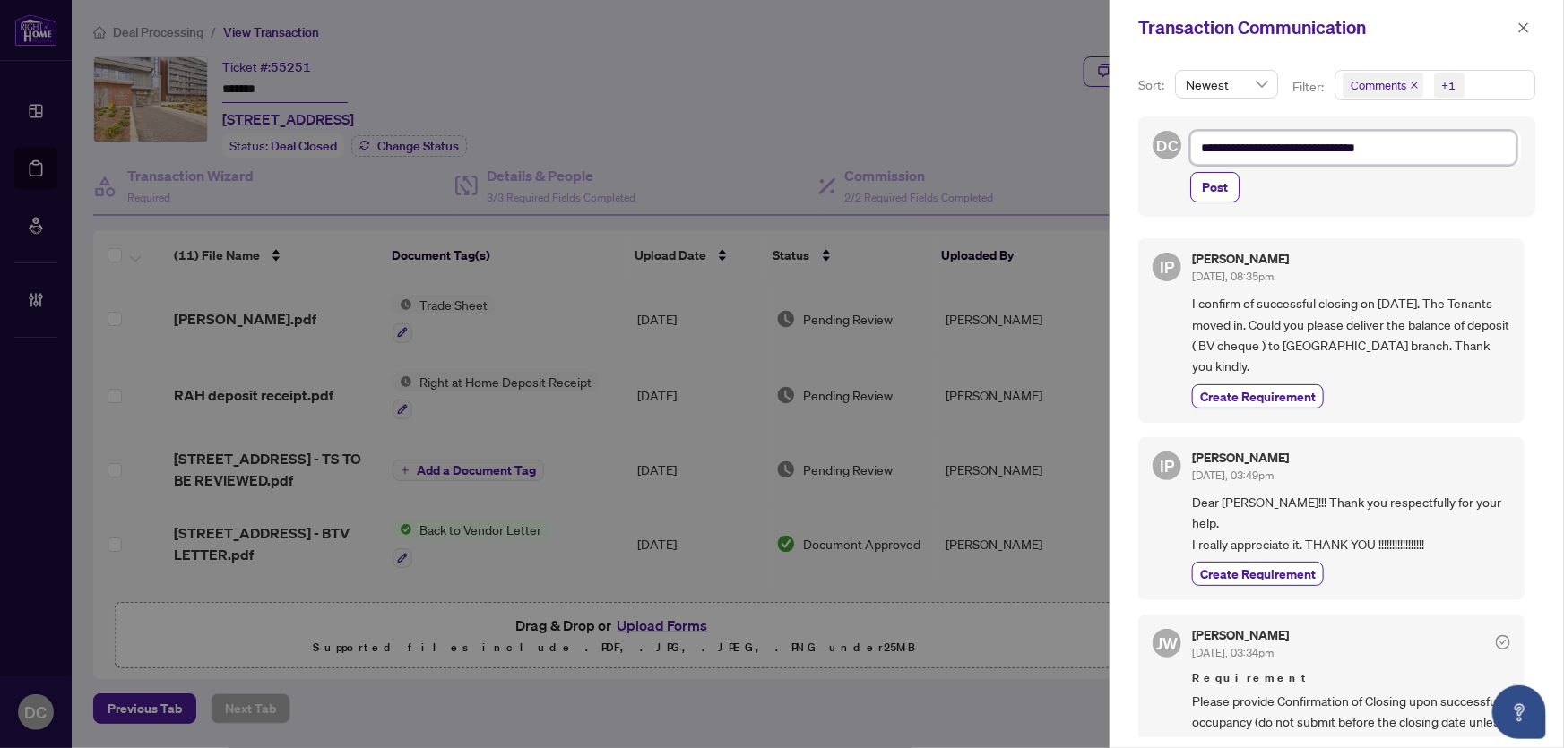
type textarea "**********"
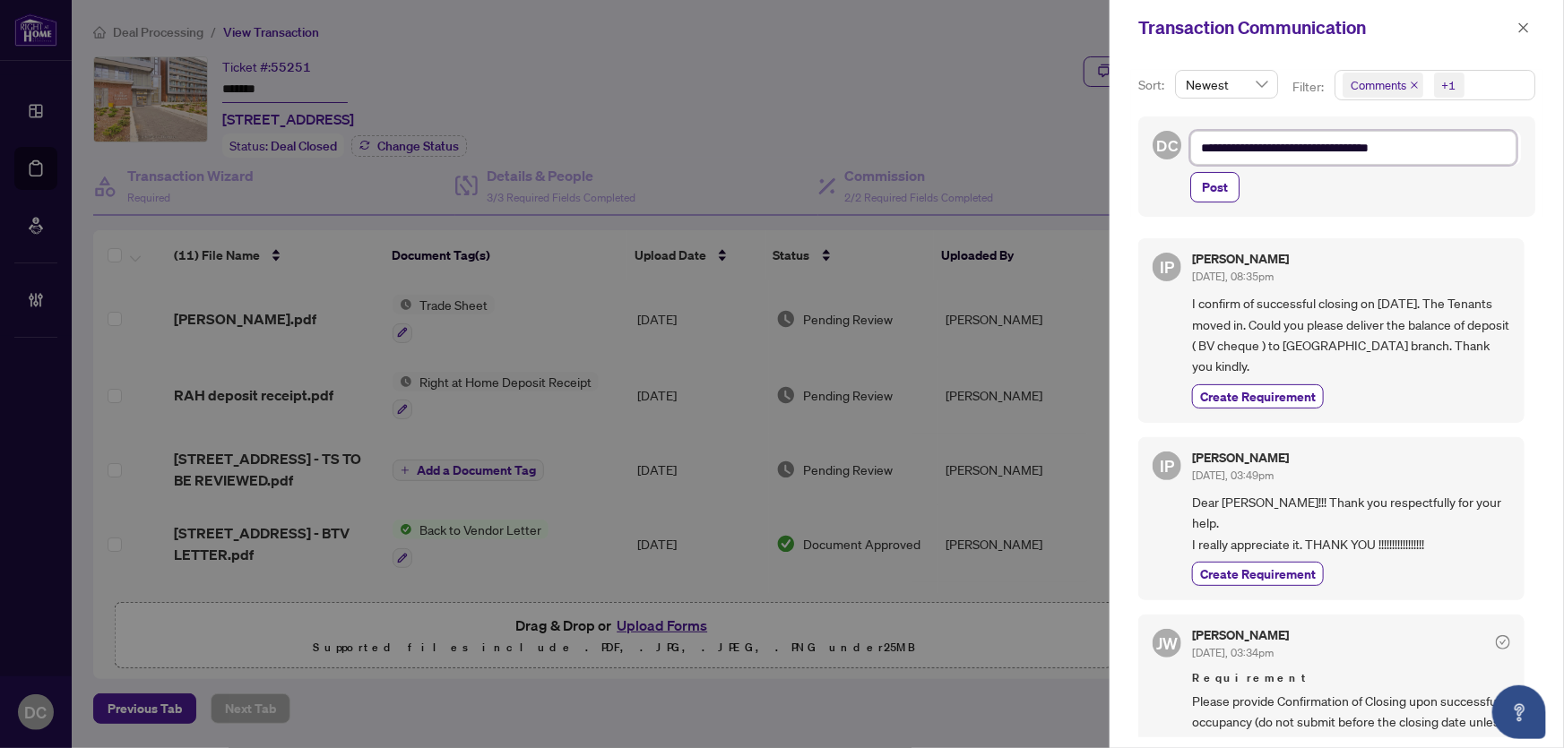
type textarea "**********"
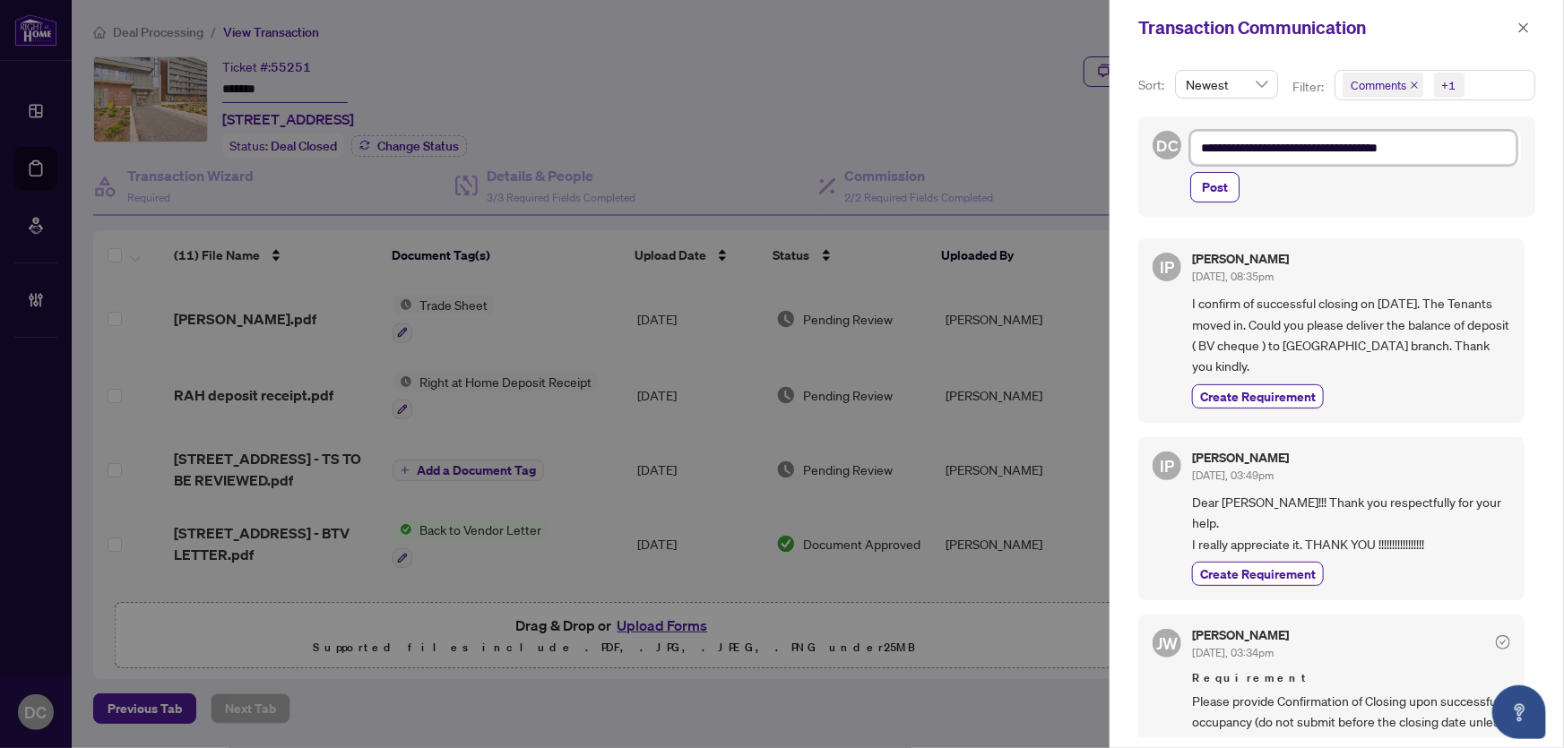
type textarea "**********"
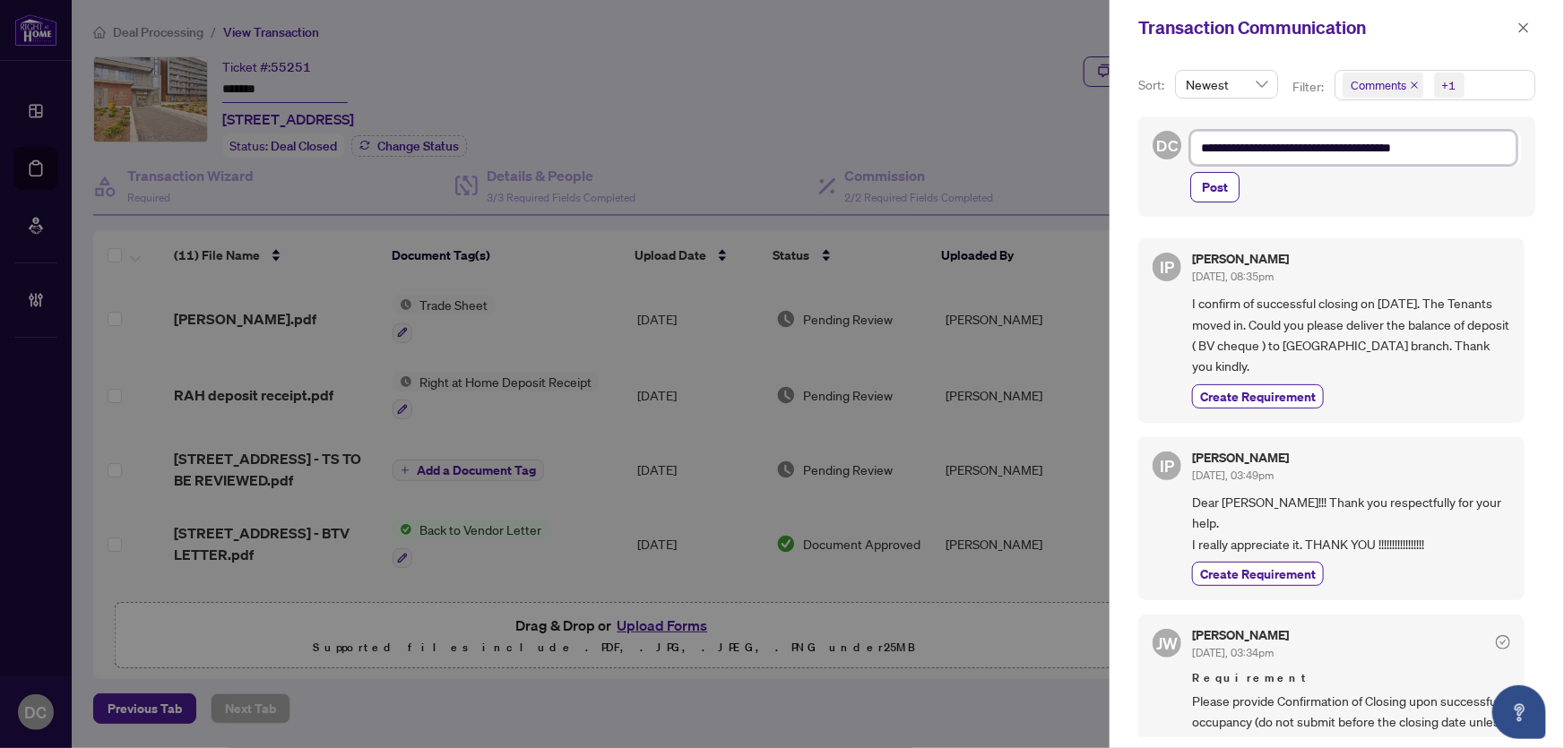
type textarea "**********"
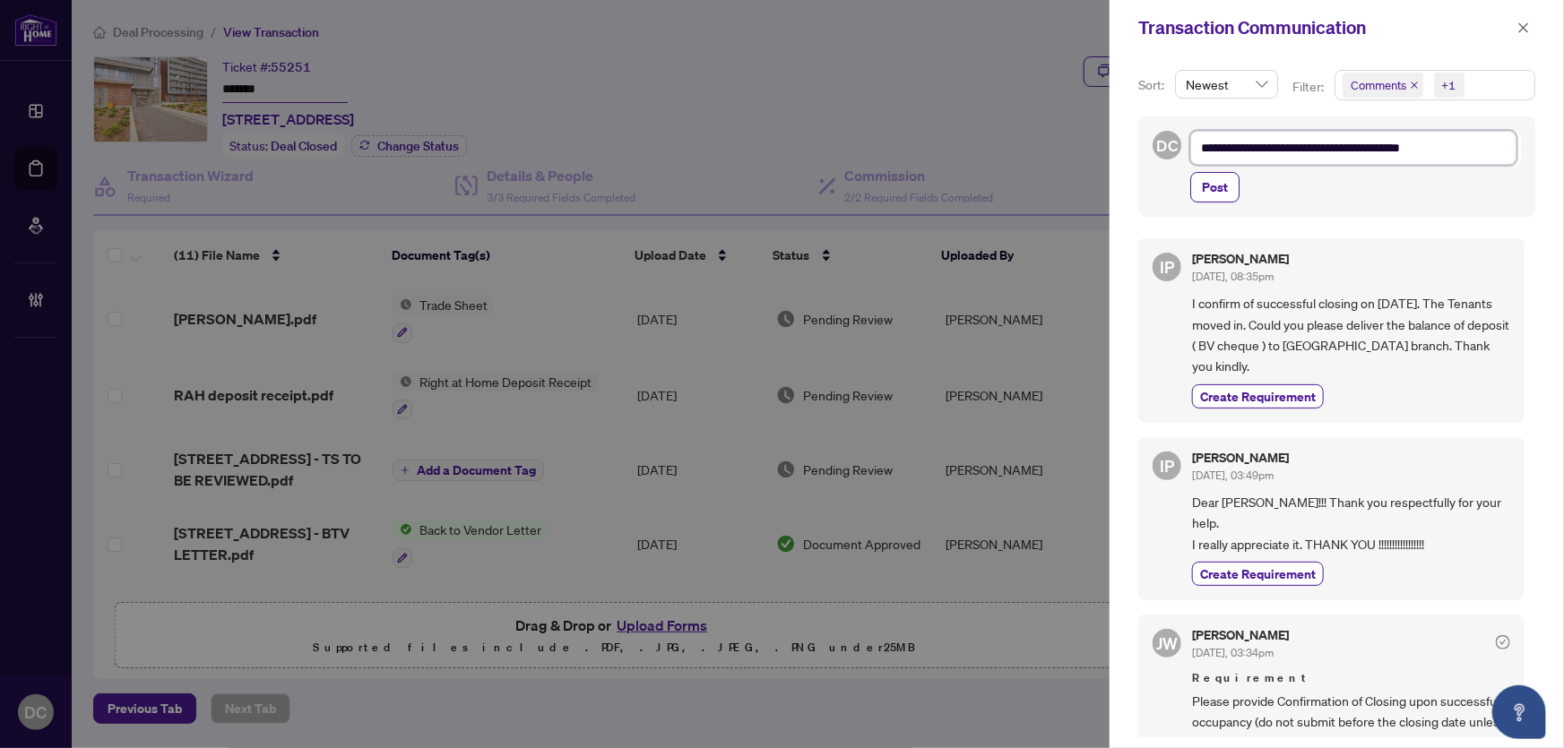
type textarea "**********"
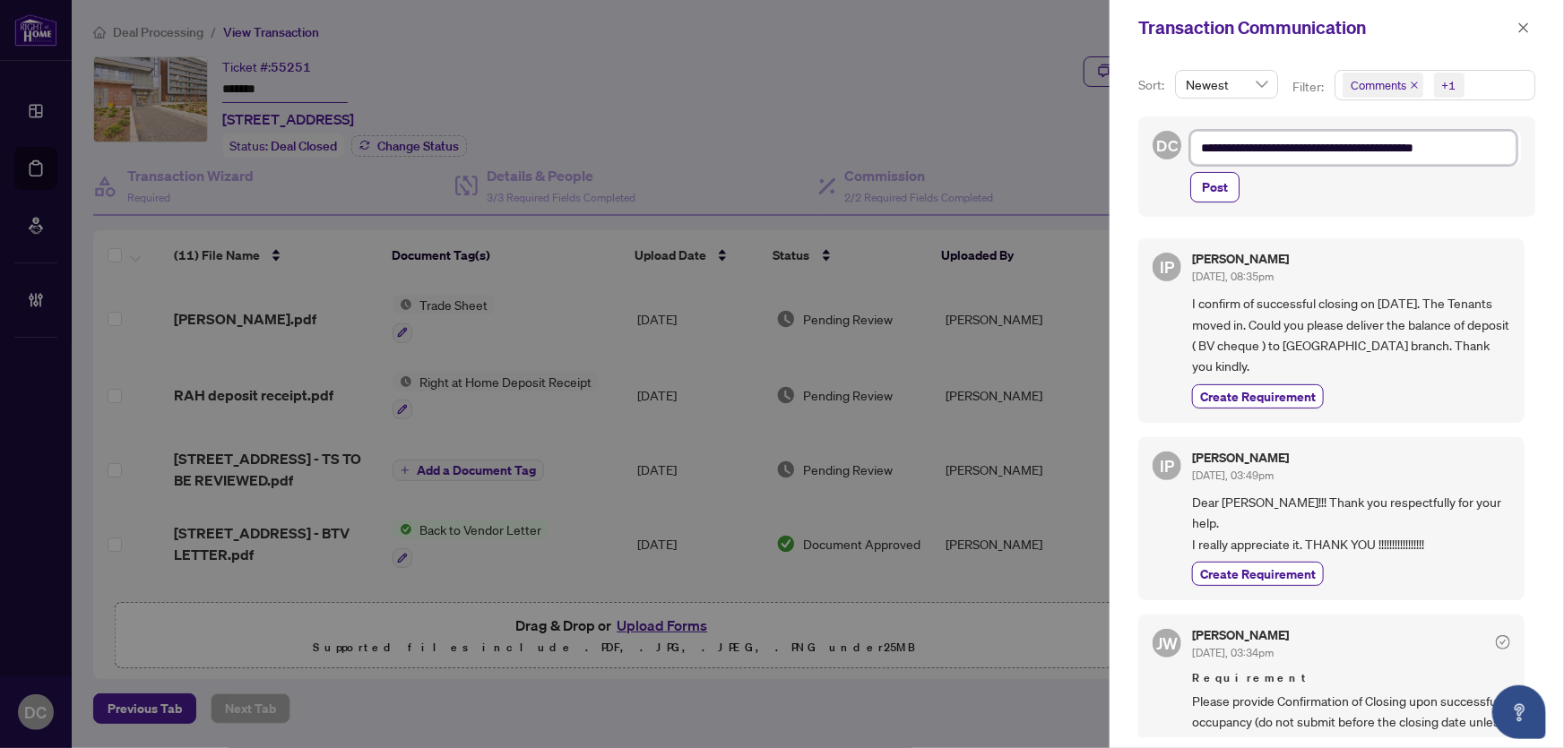
type textarea "**********"
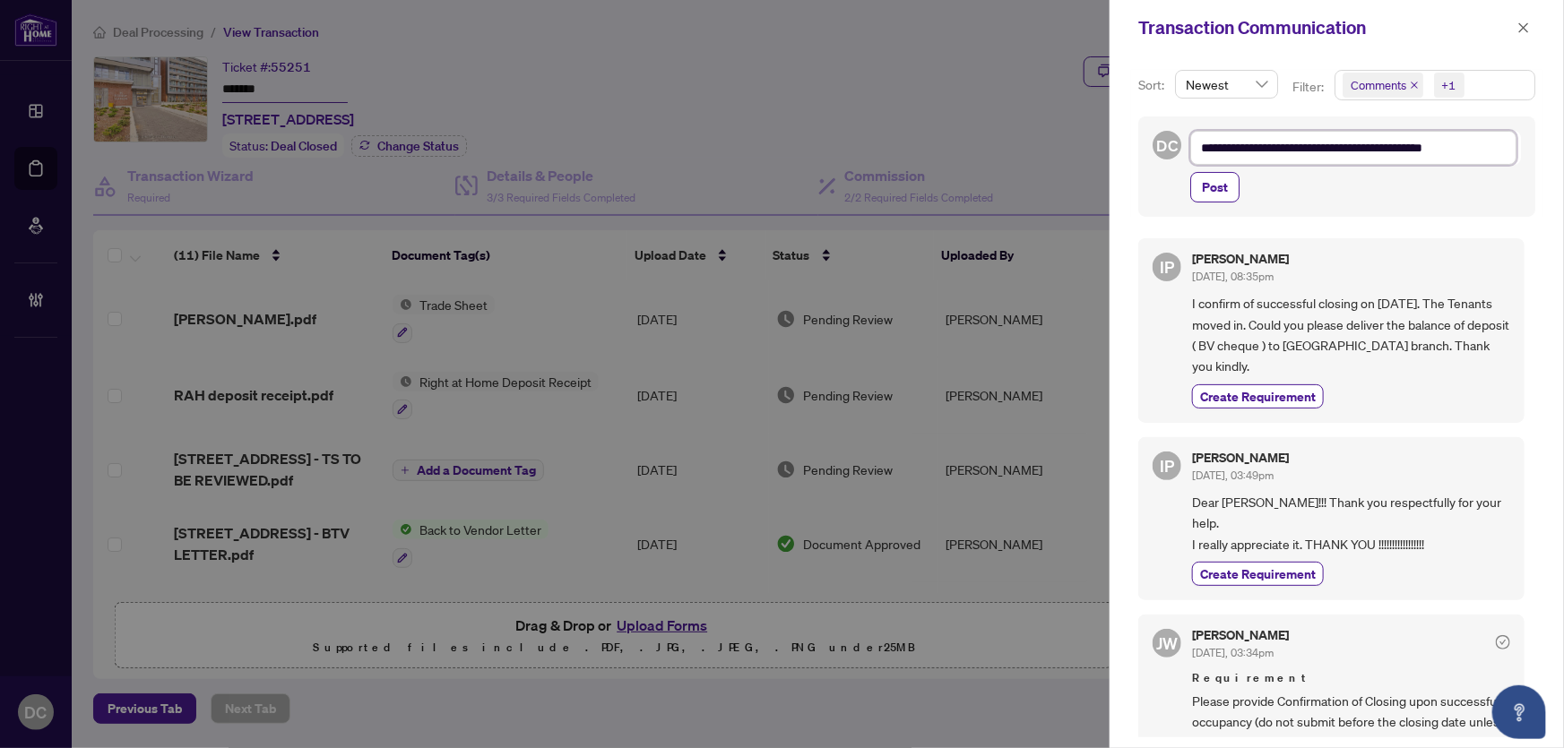
type textarea "**********"
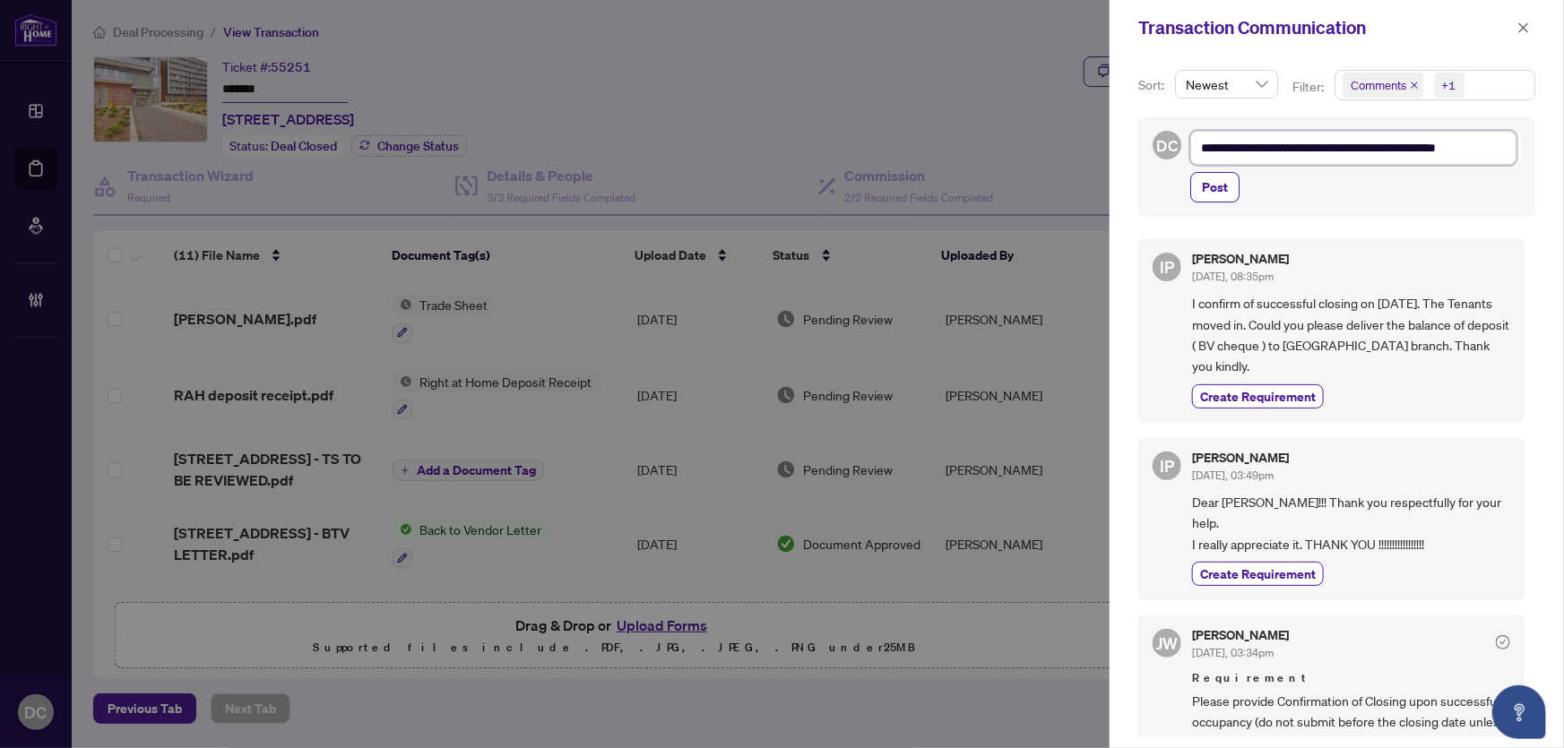
type textarea "**********"
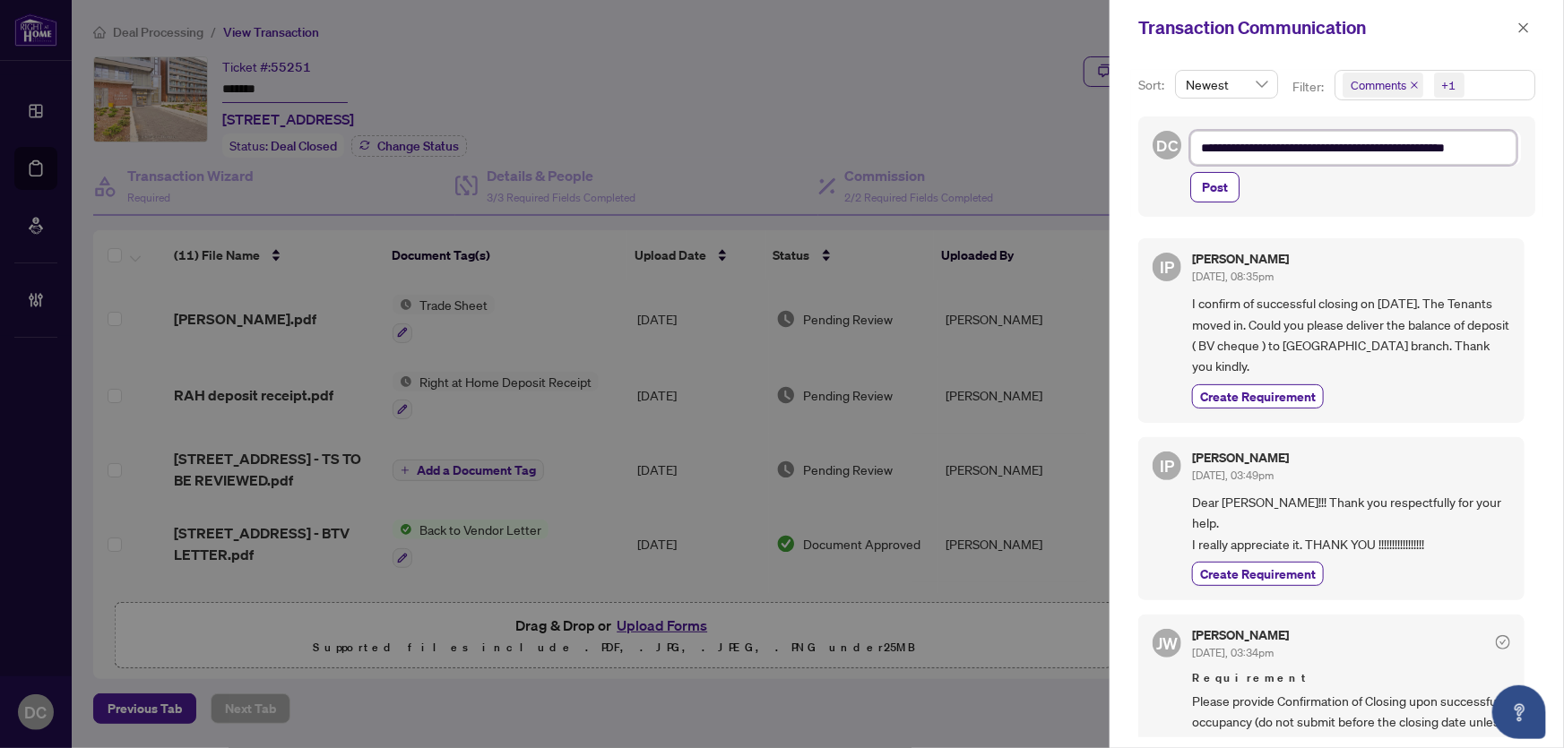
type textarea "**********"
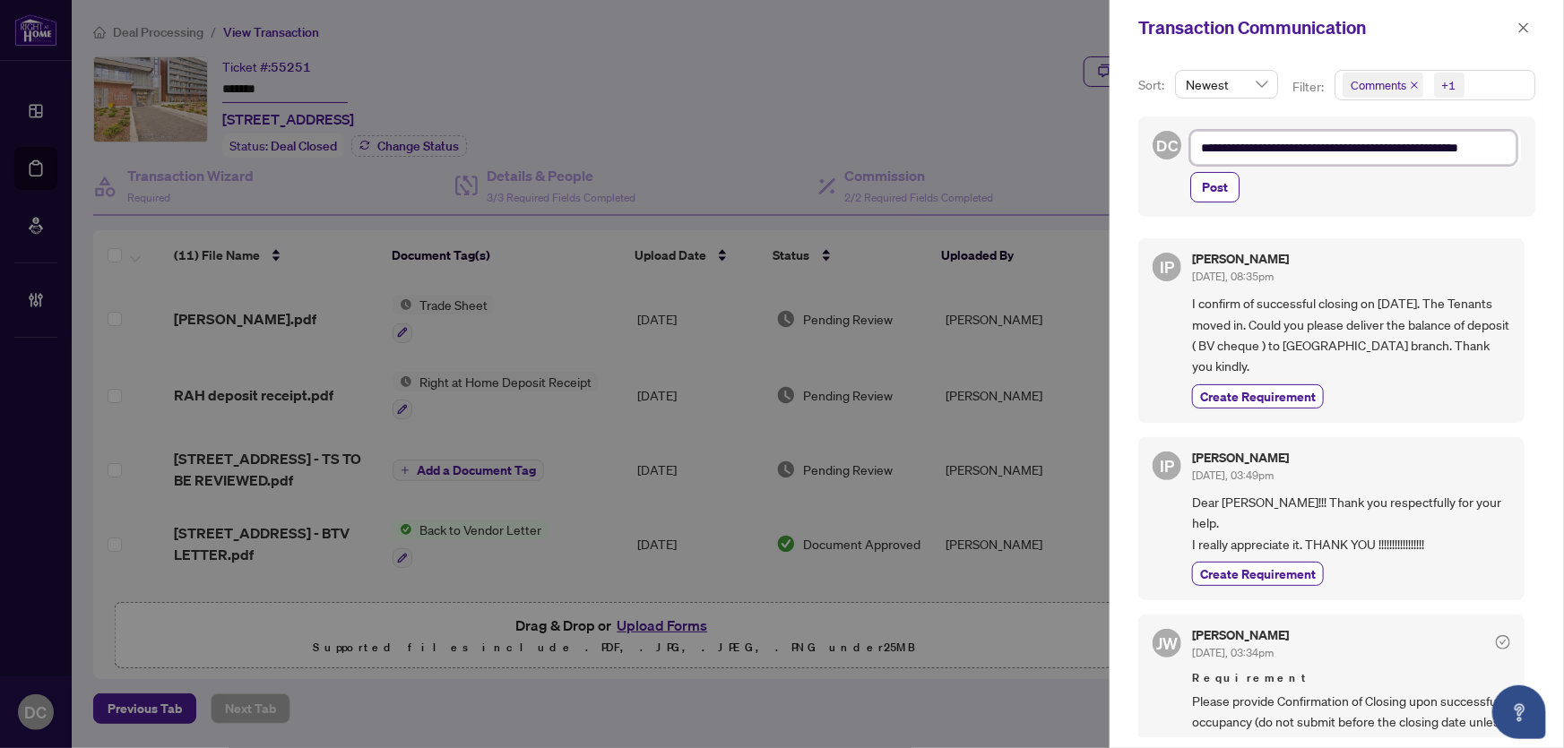
type textarea "**********"
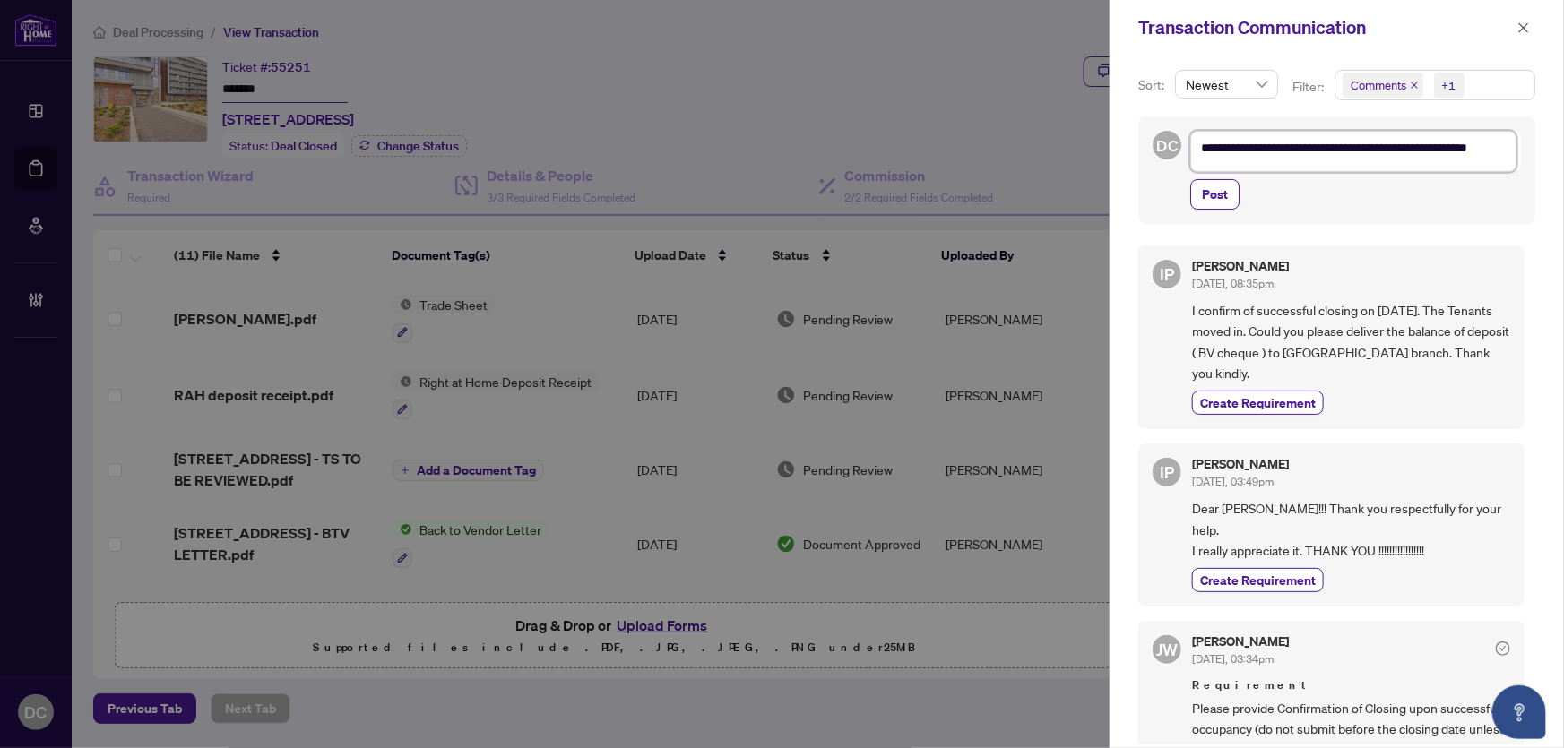
type textarea "**********"
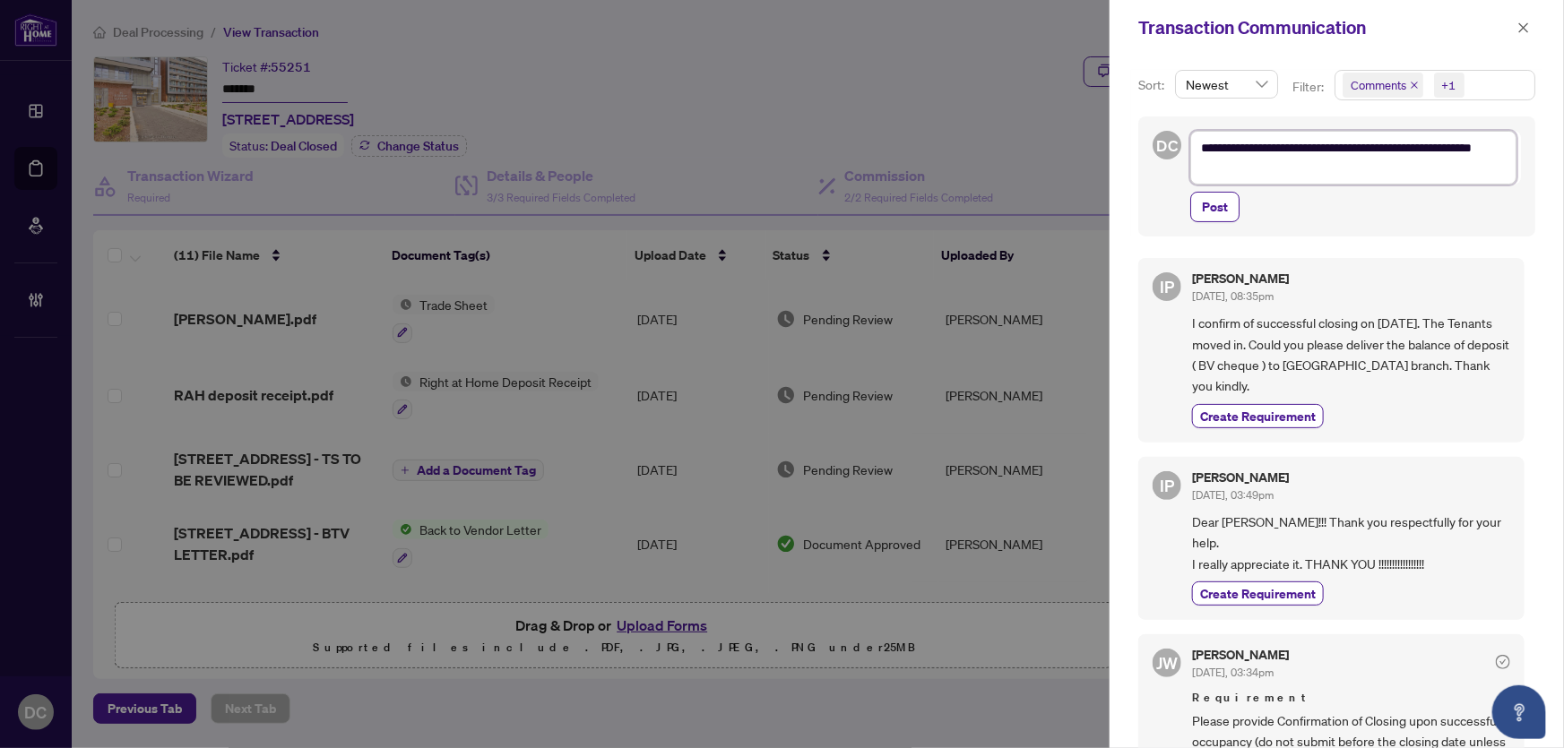
type textarea "**********"
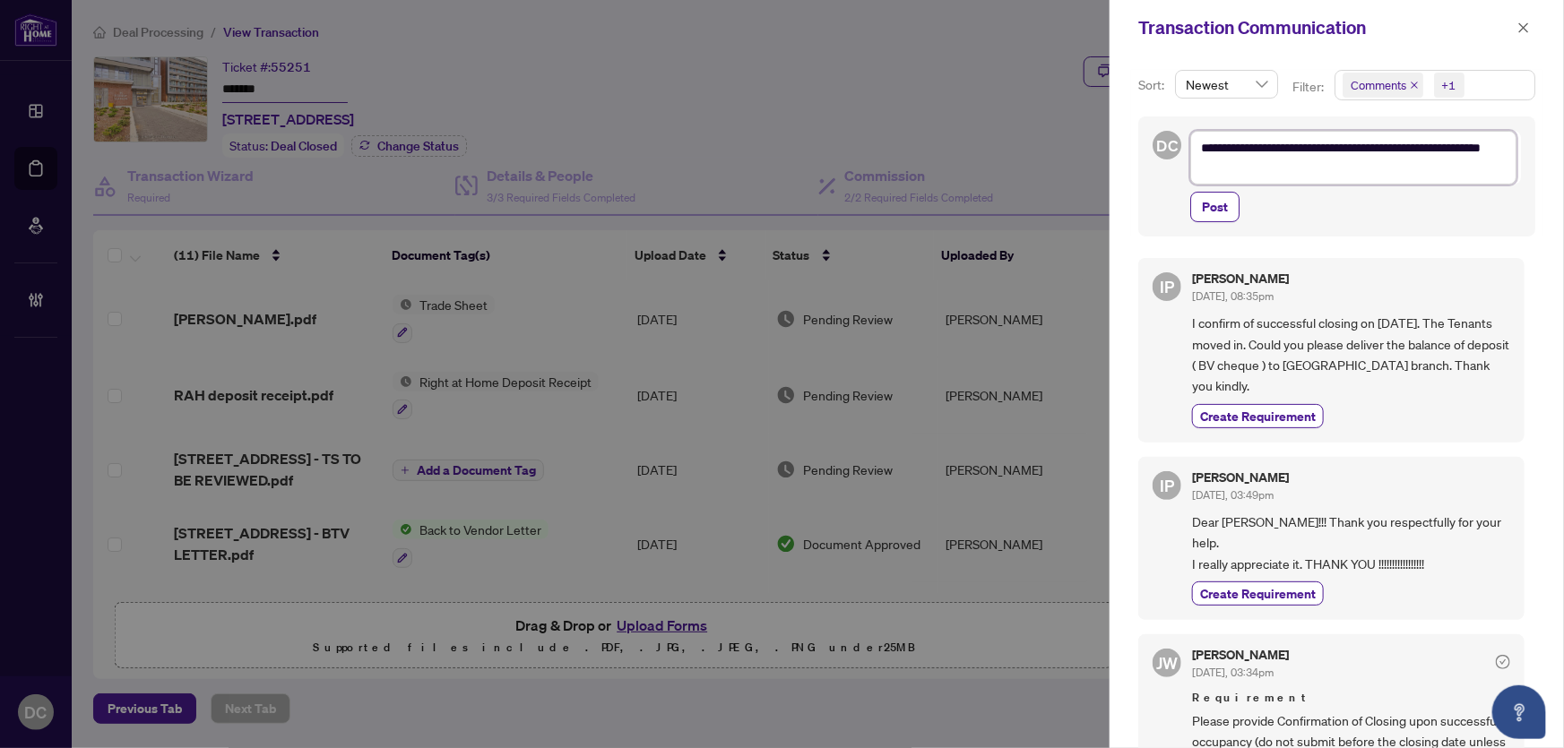
type textarea "**********"
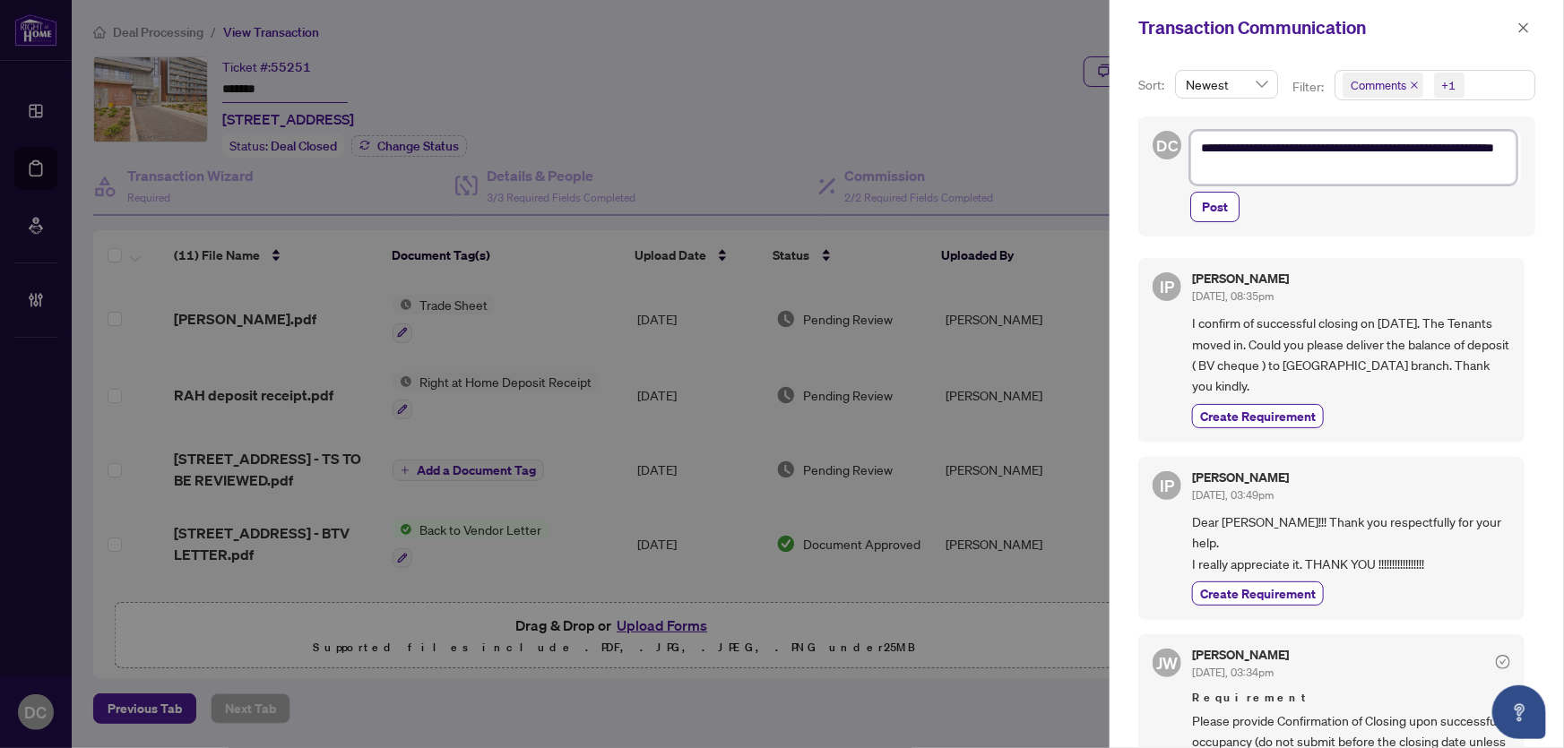
type textarea "**********"
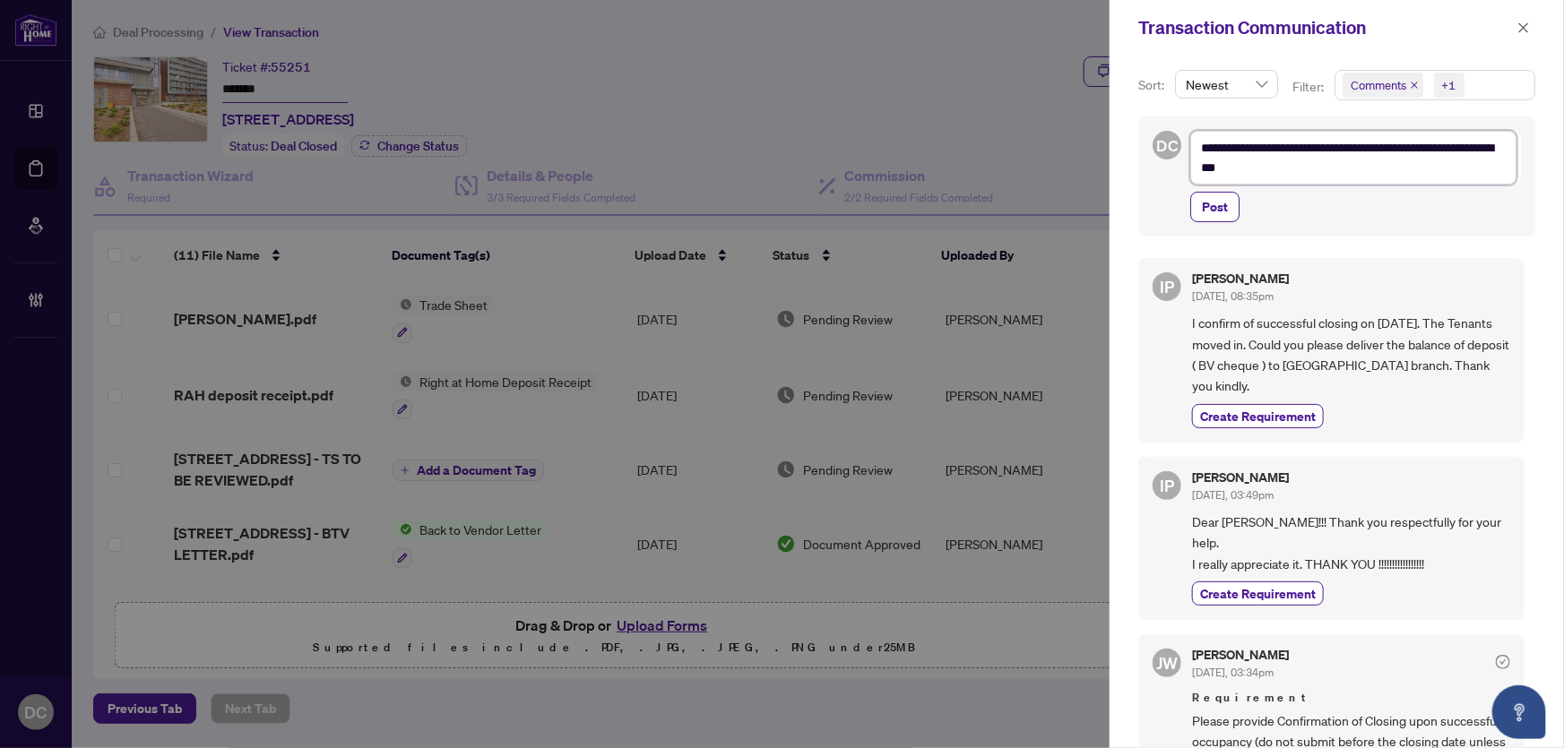
type textarea "**********"
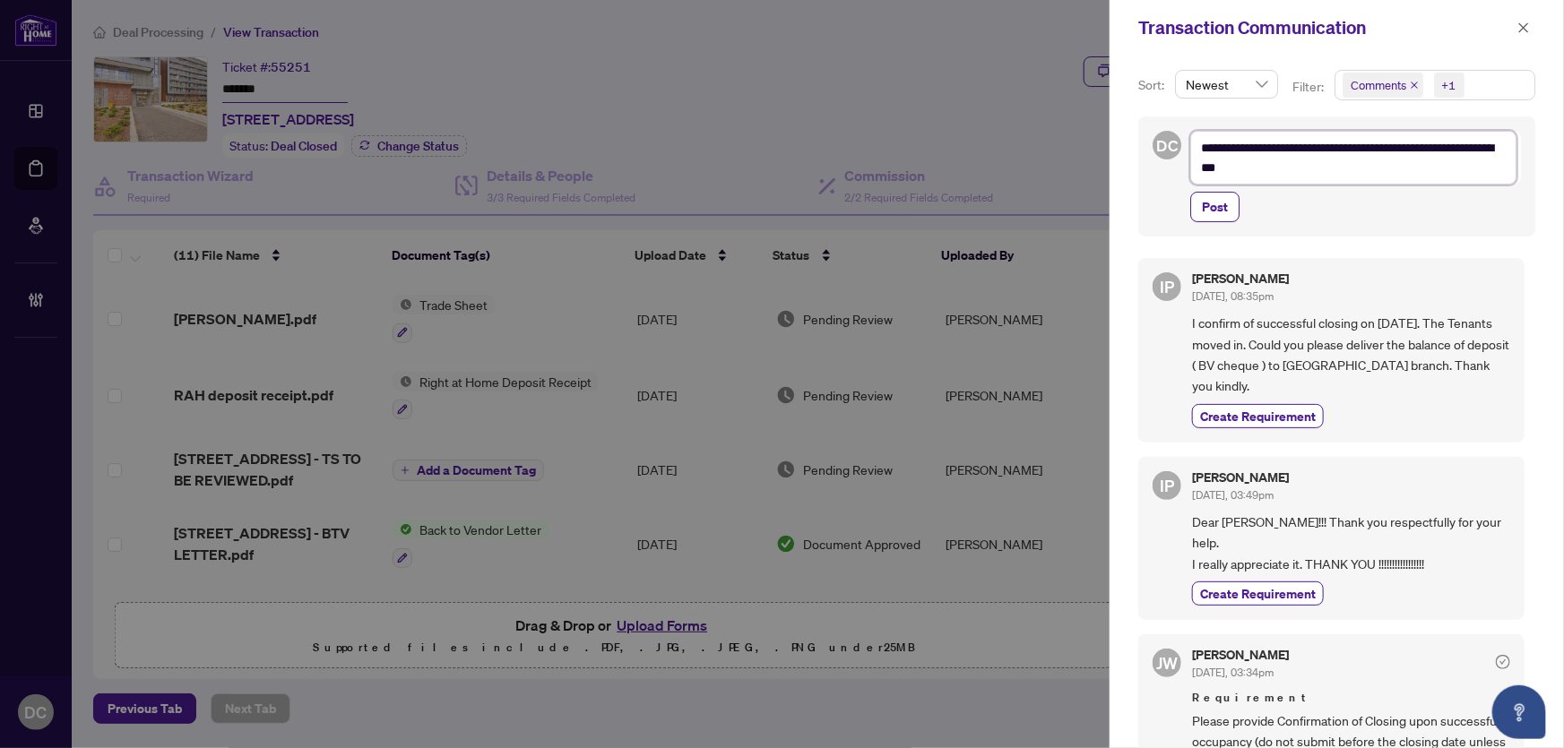
type textarea "**********"
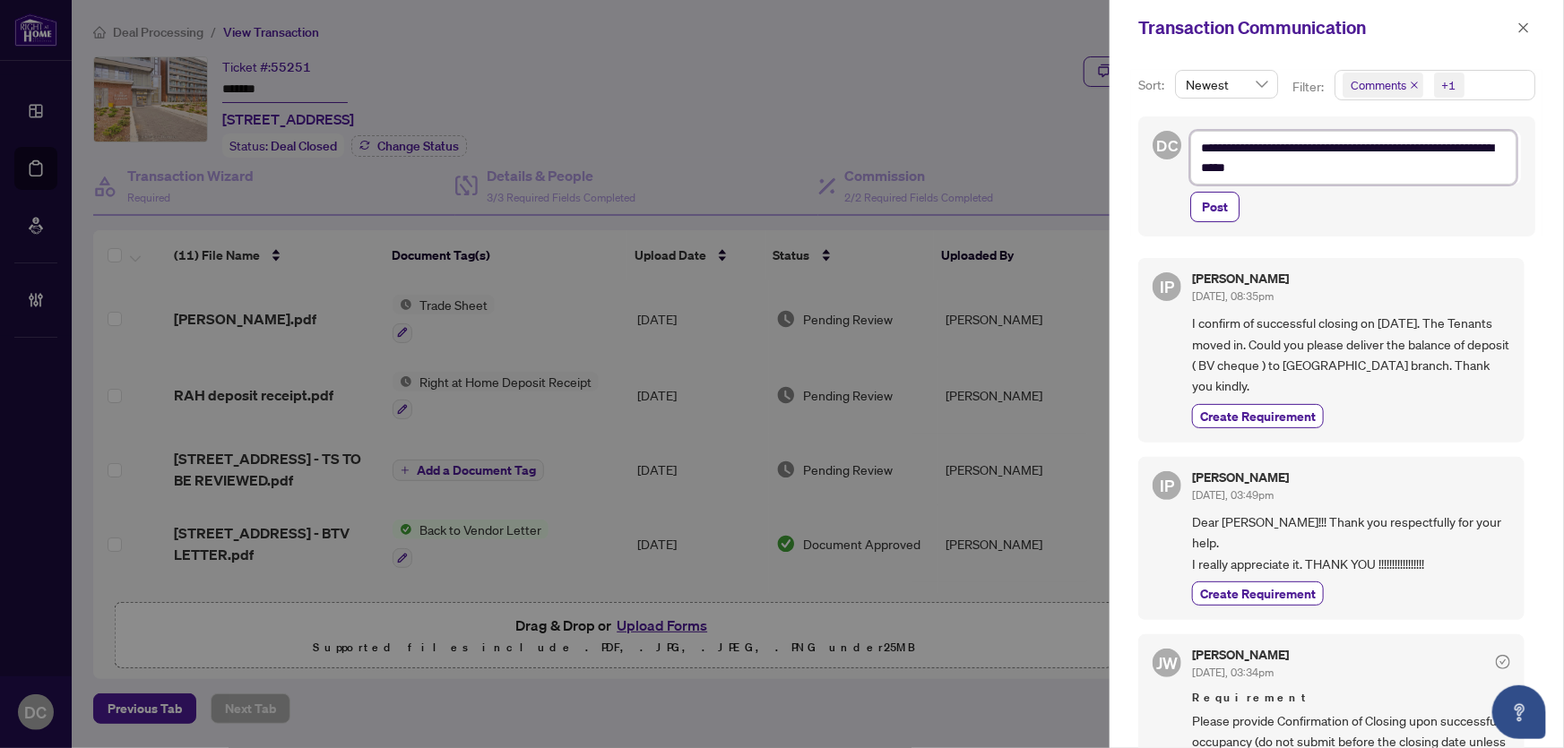
type textarea "**********"
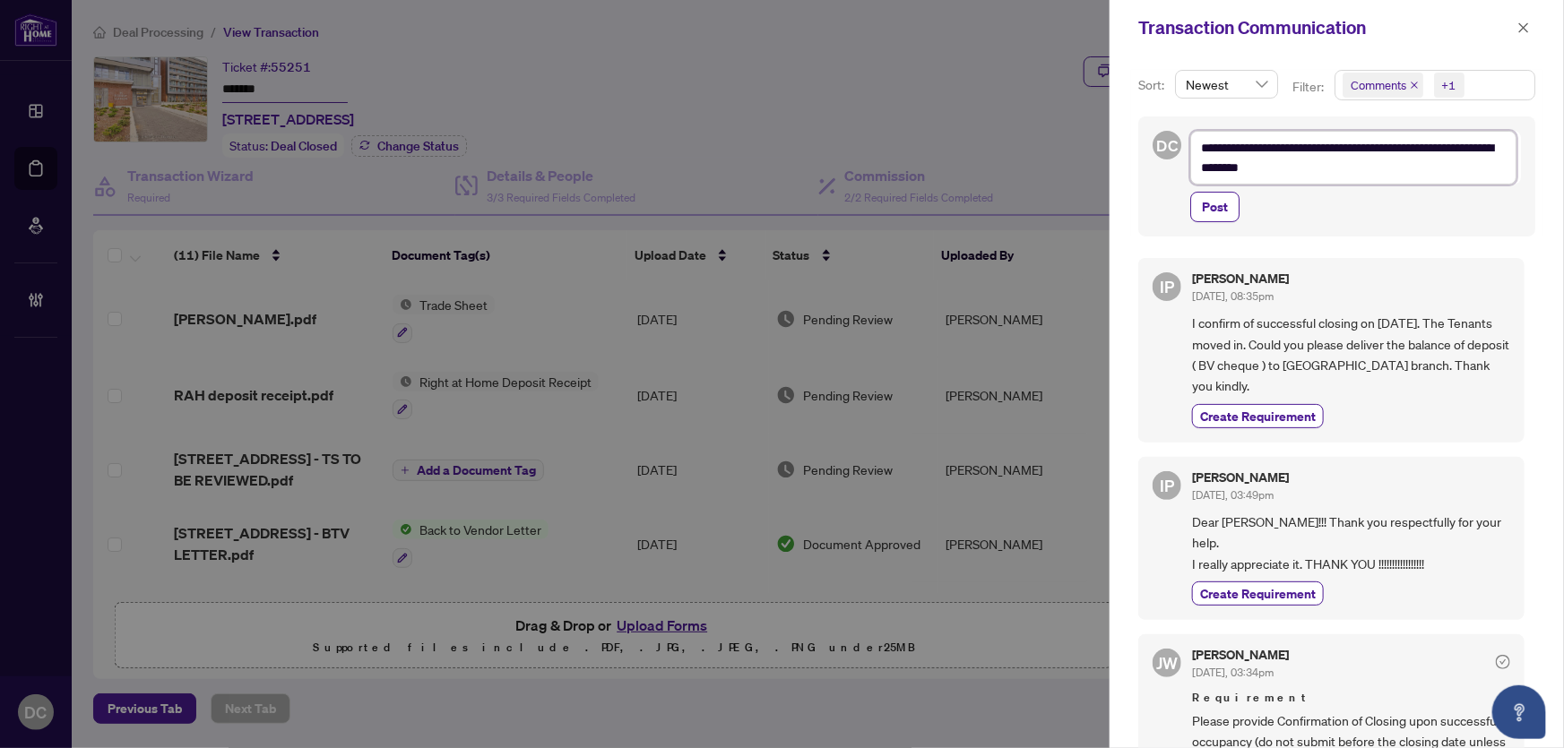
type textarea "**********"
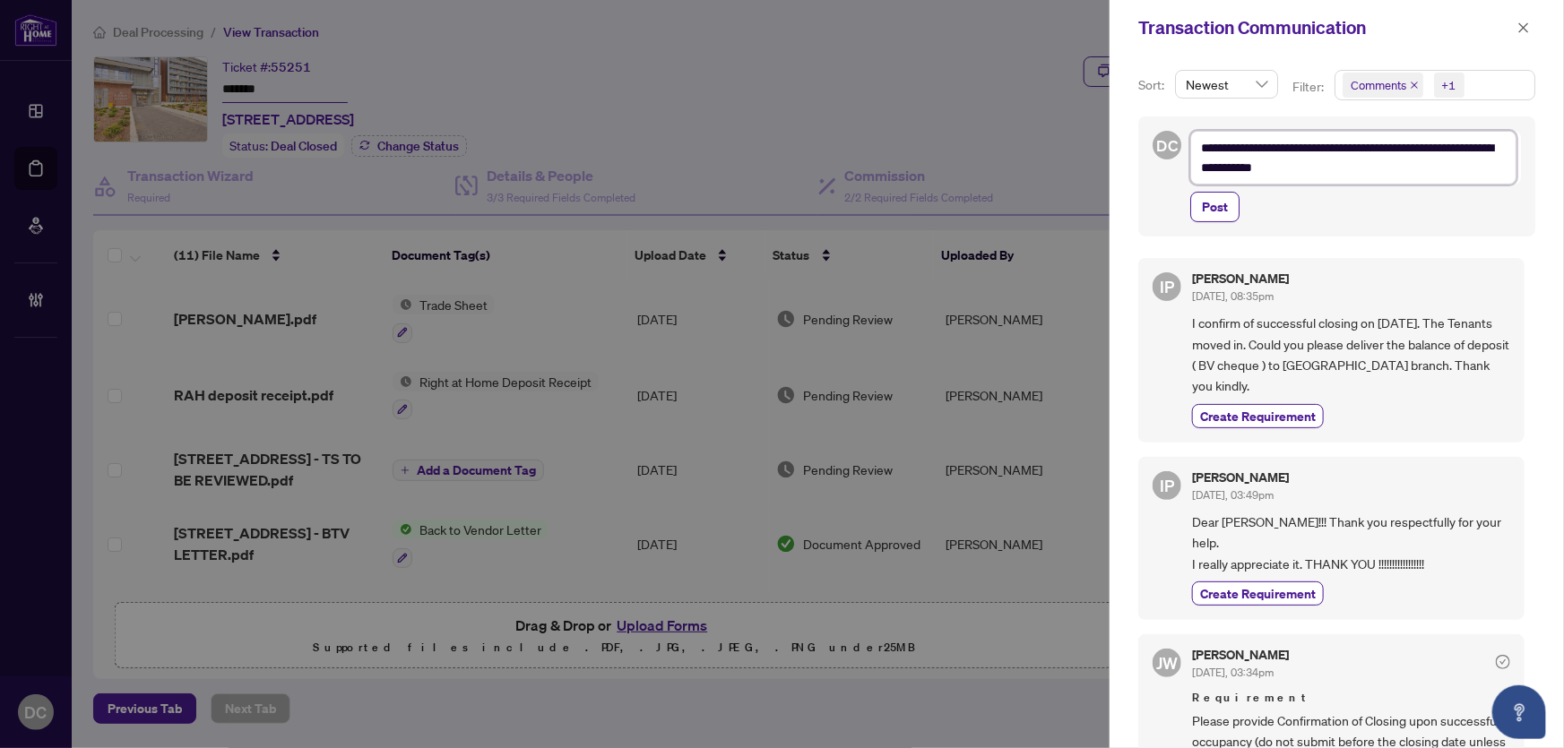
type textarea "**********"
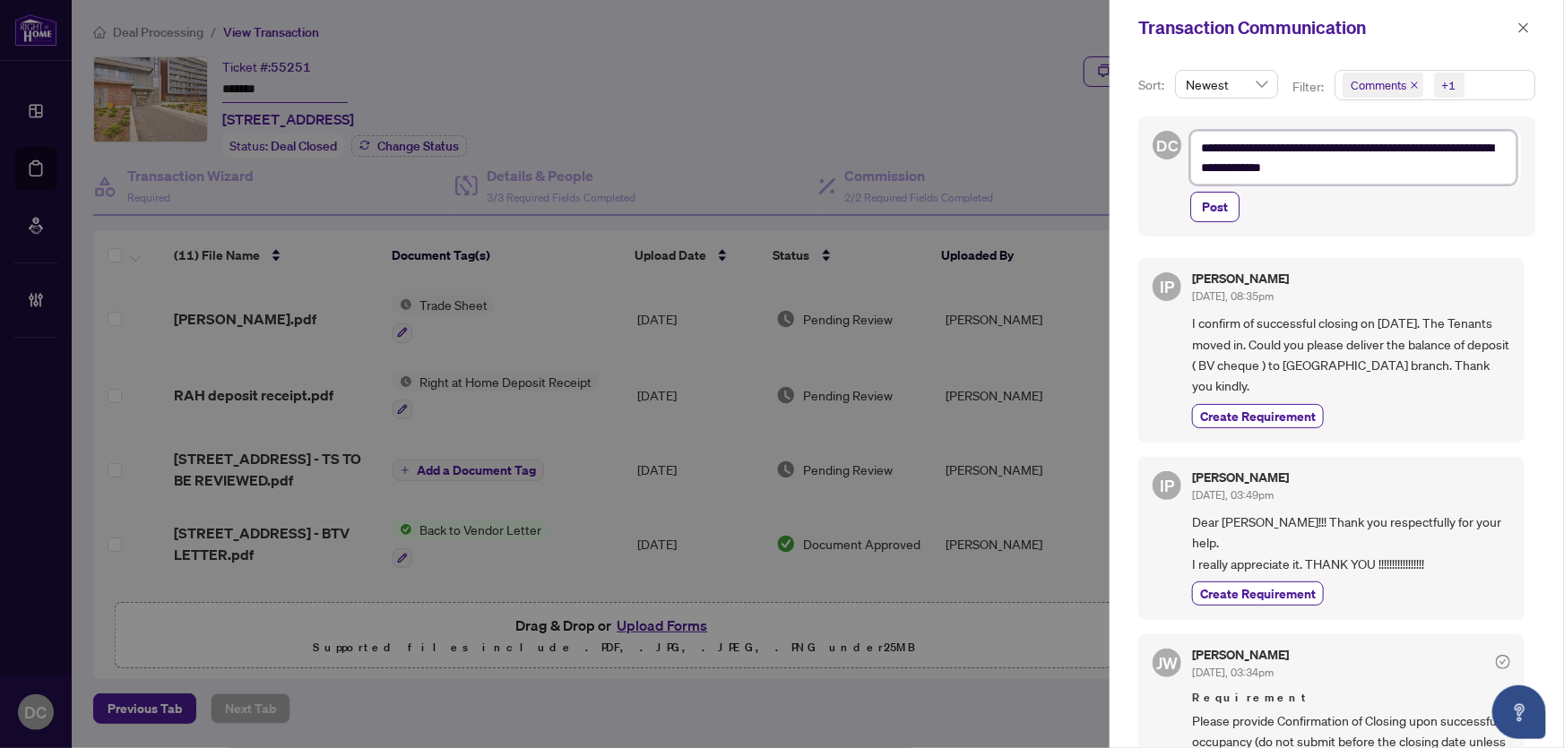
type textarea "**********"
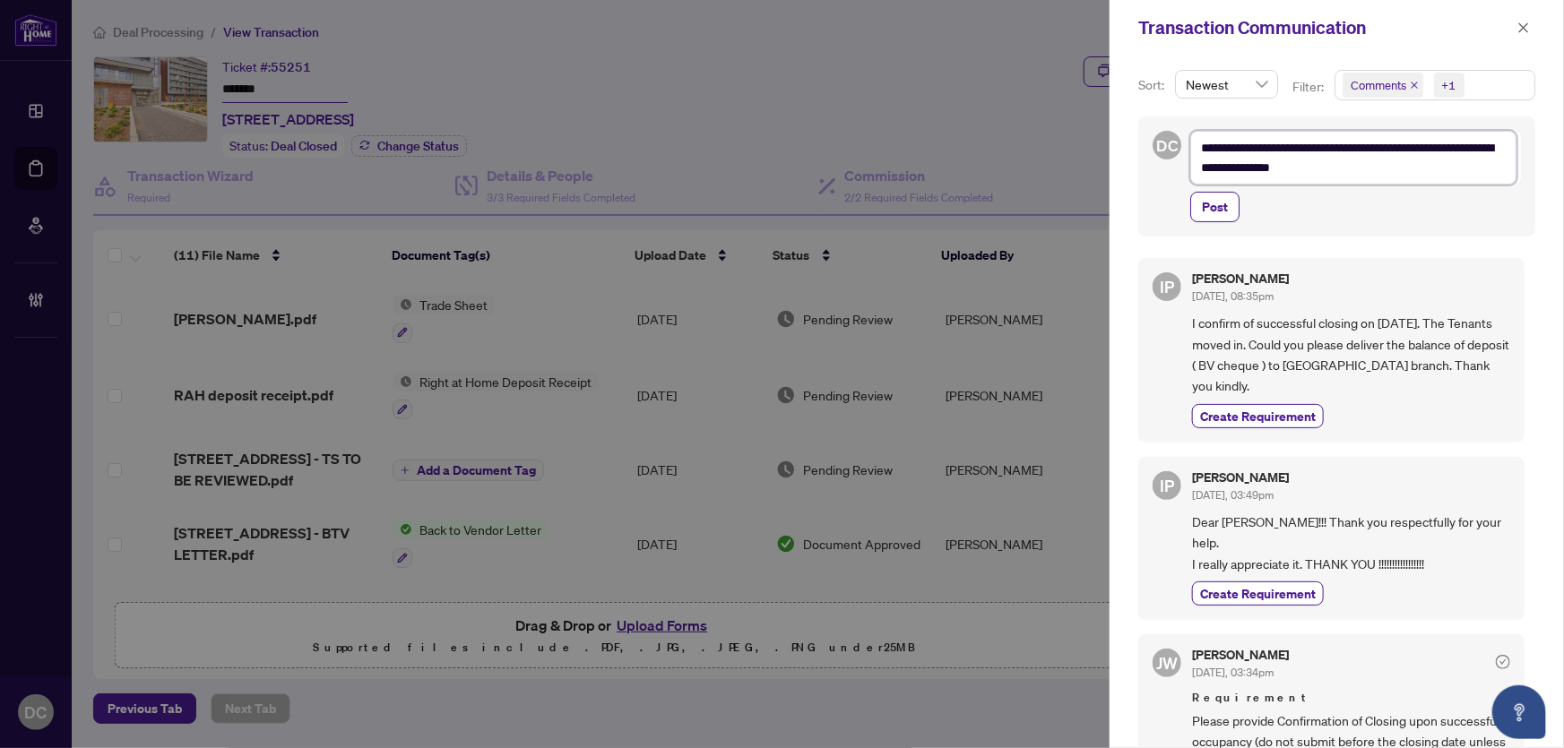
type textarea "**********"
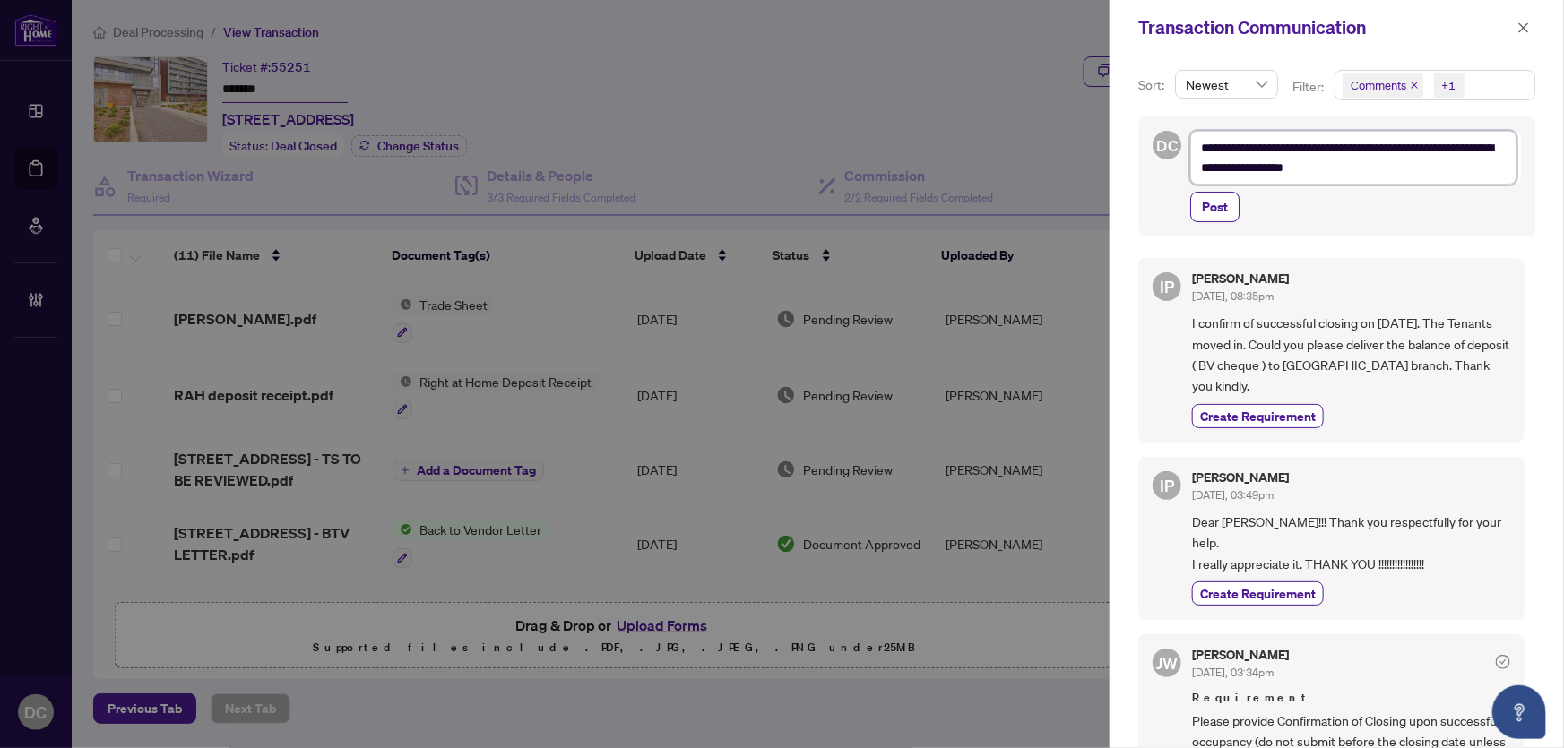
type textarea "**********"
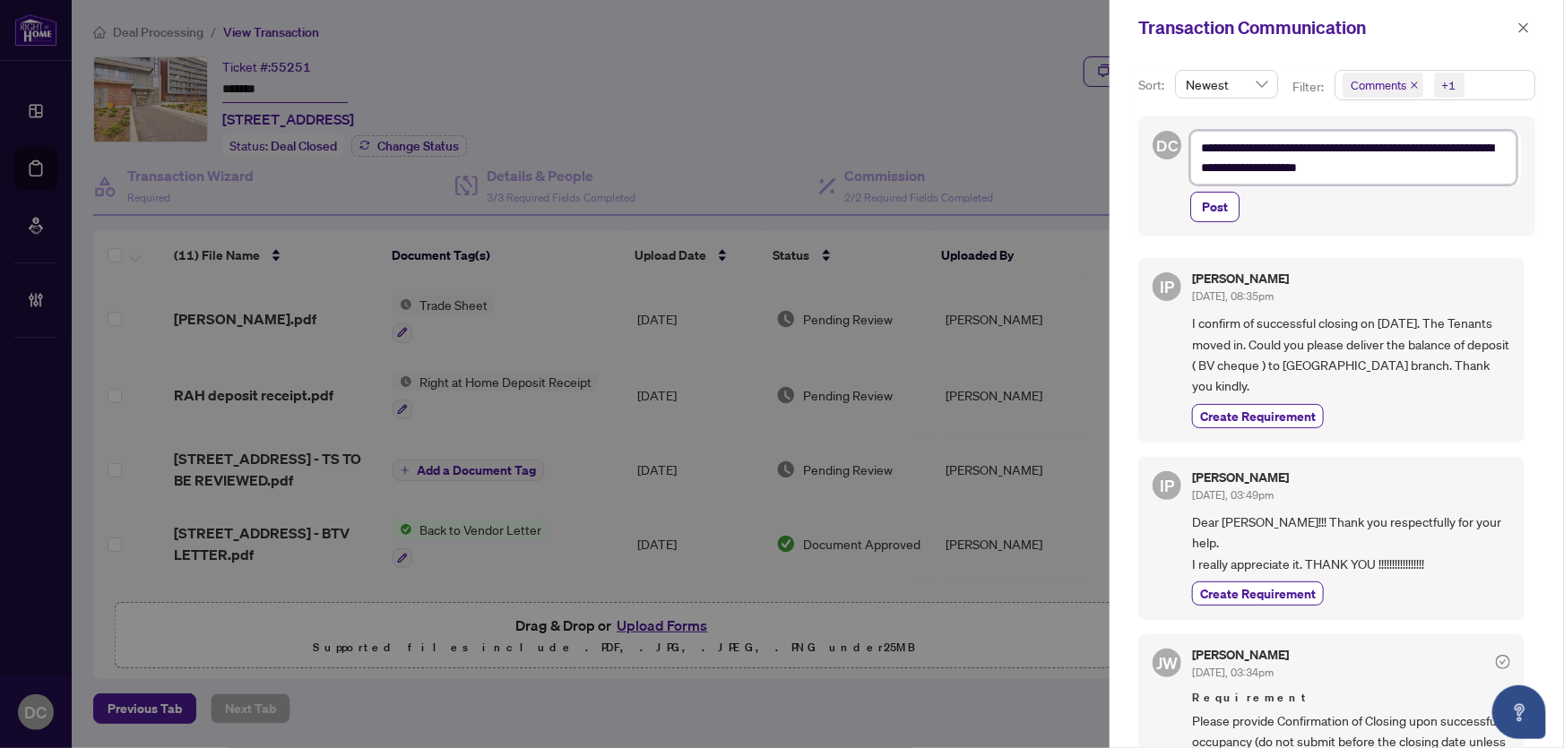
type textarea "**********"
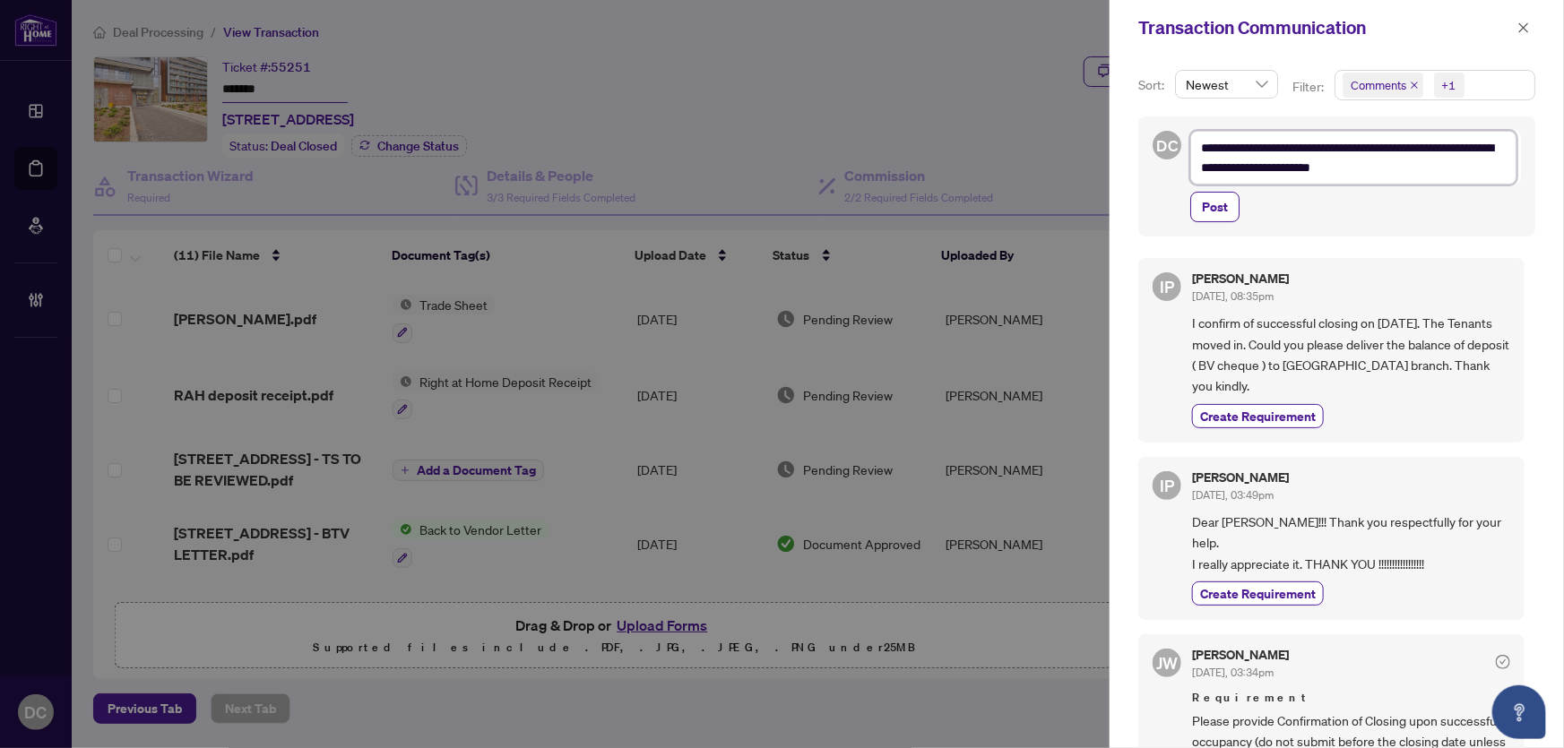
type textarea "**********"
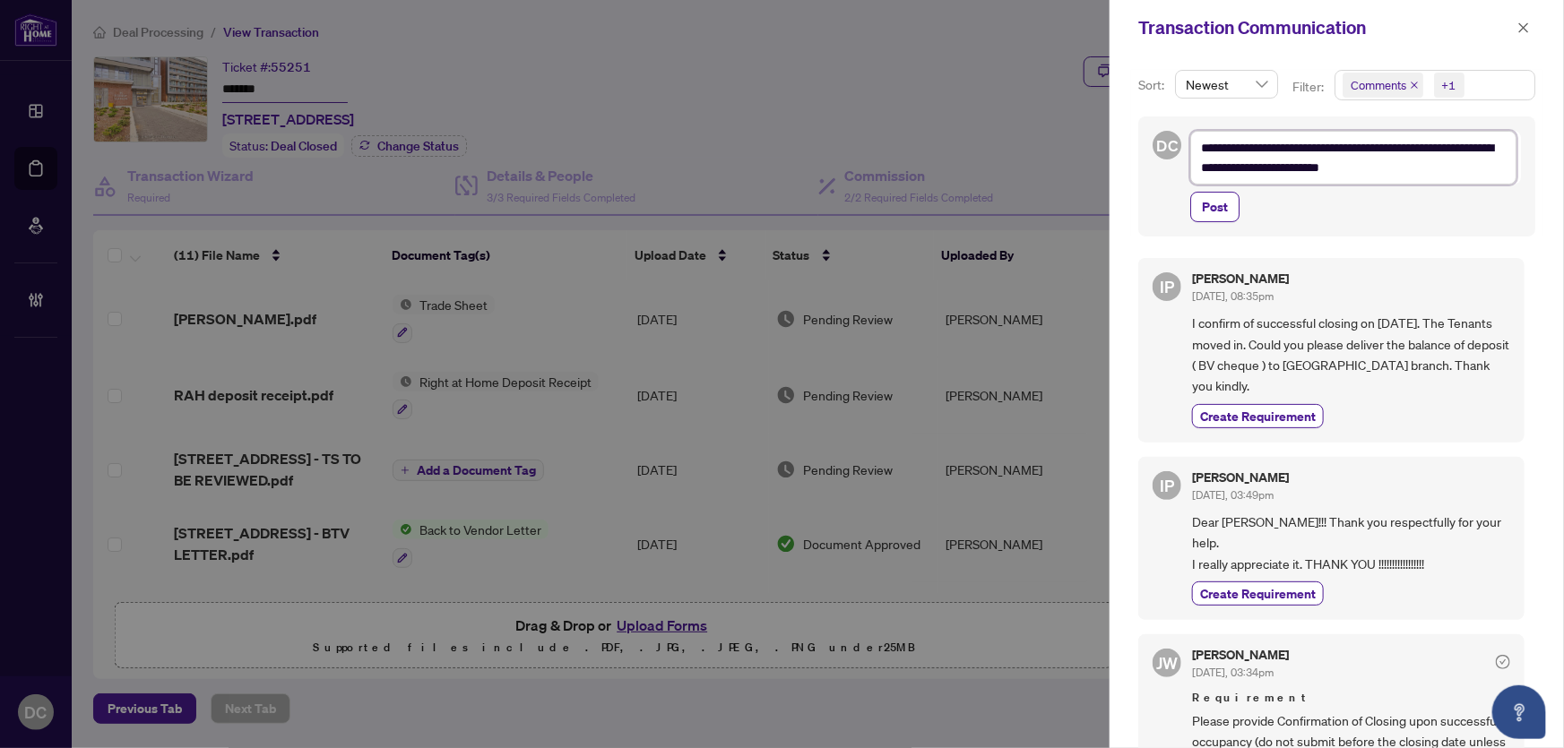
type textarea "**********"
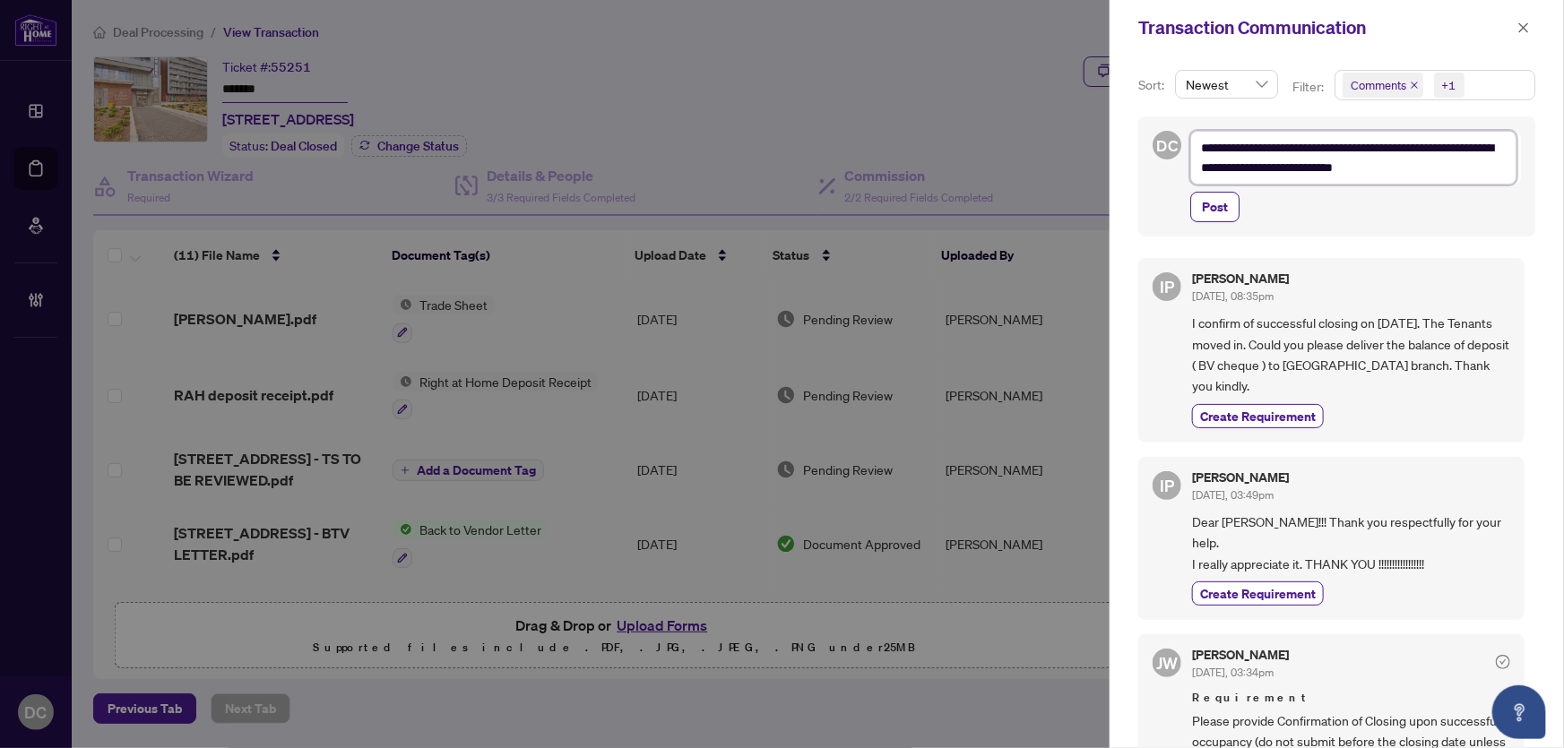
type textarea "**********"
click at [1272, 170] on textarea "**********" at bounding box center [1353, 158] width 326 height 54
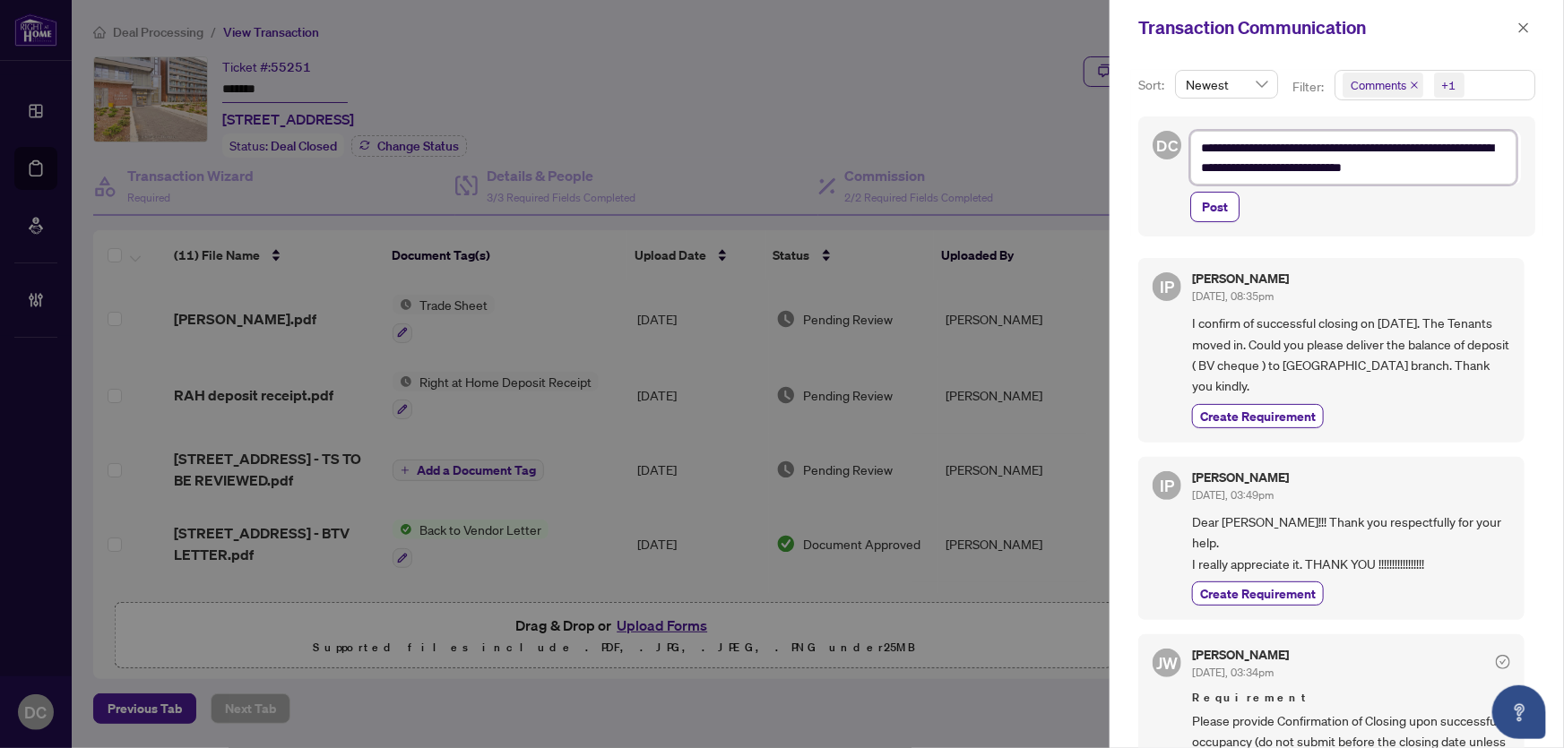
type textarea "**********"
click at [1293, 170] on textarea "**********" at bounding box center [1353, 158] width 326 height 54
type textarea "**********"
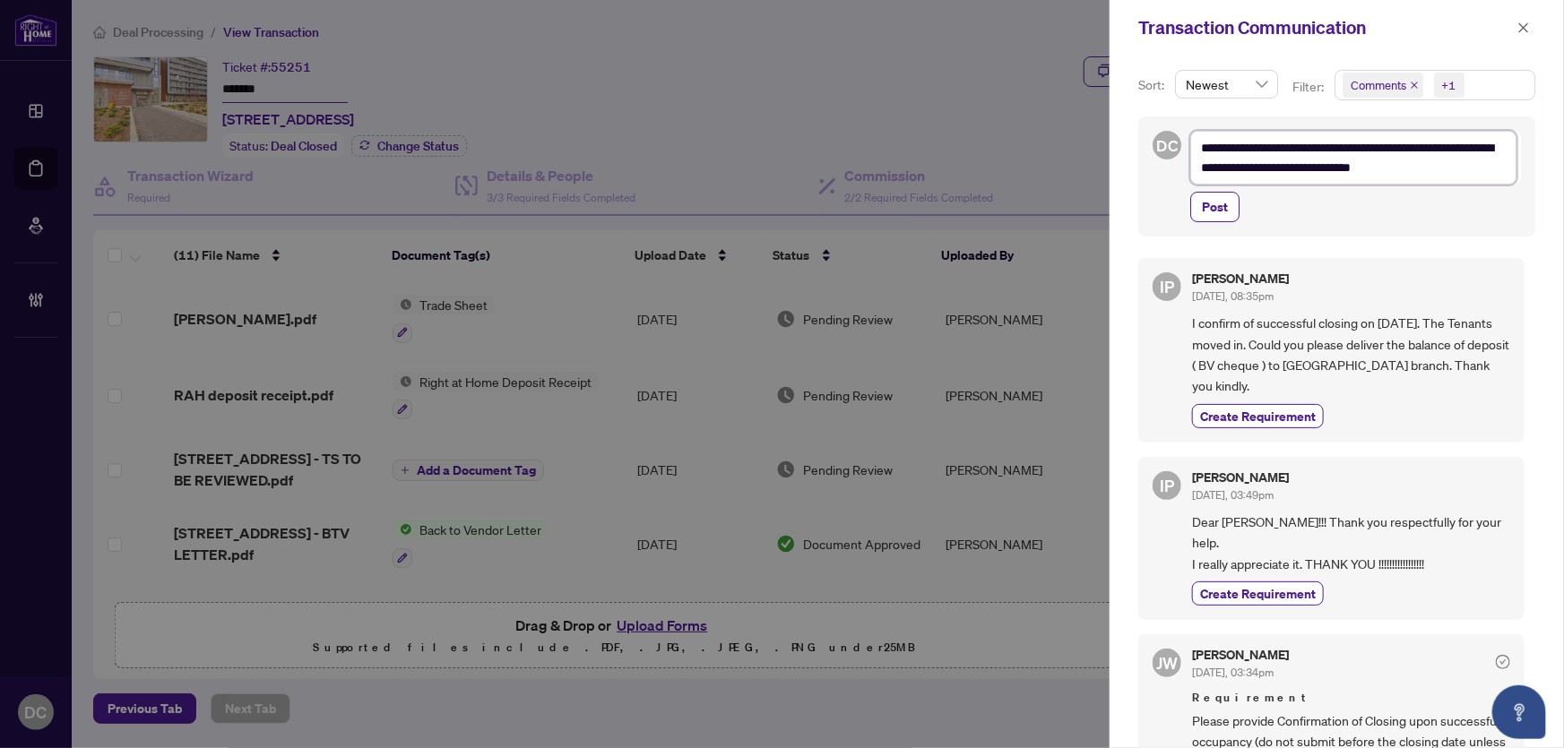
type textarea "**********"
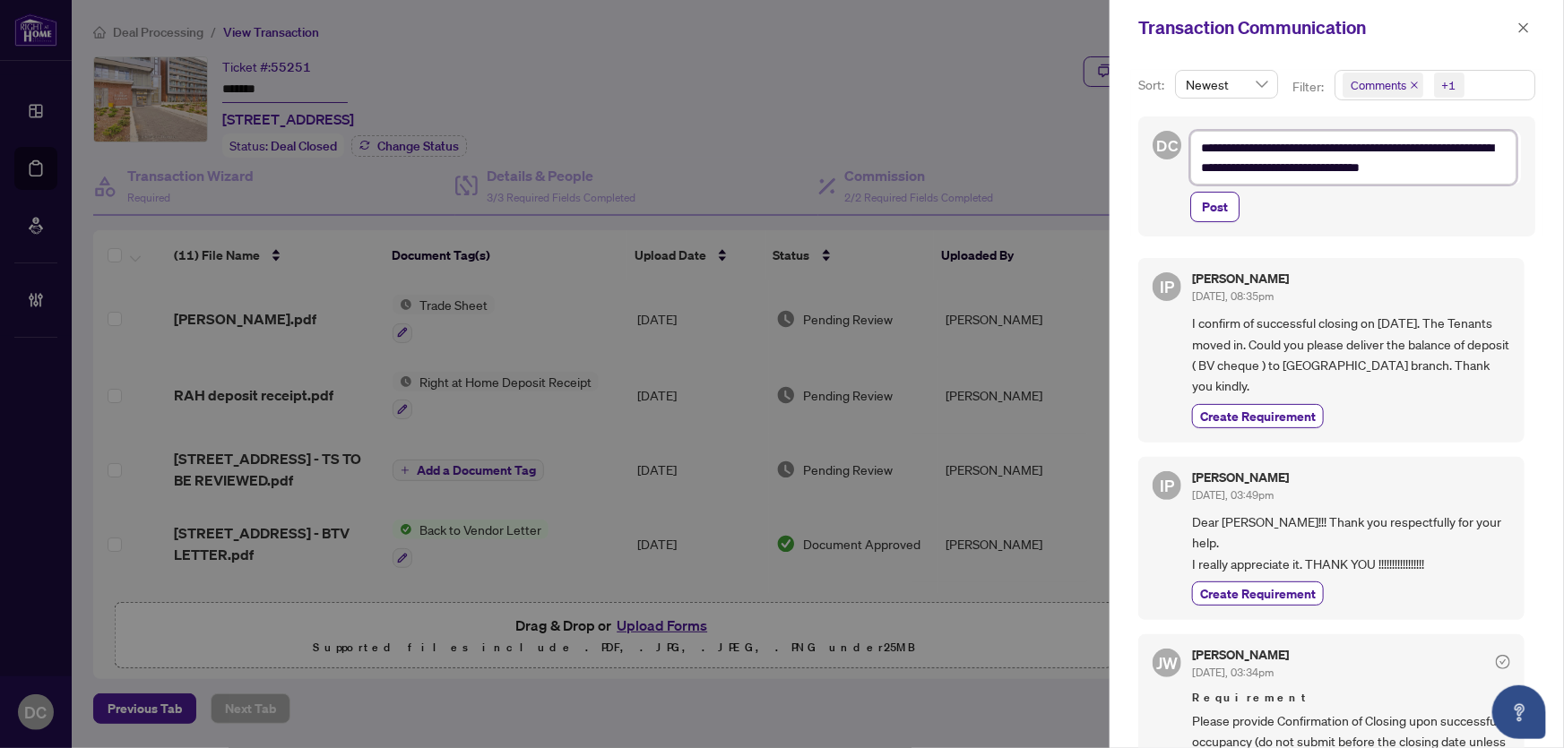
type textarea "**********"
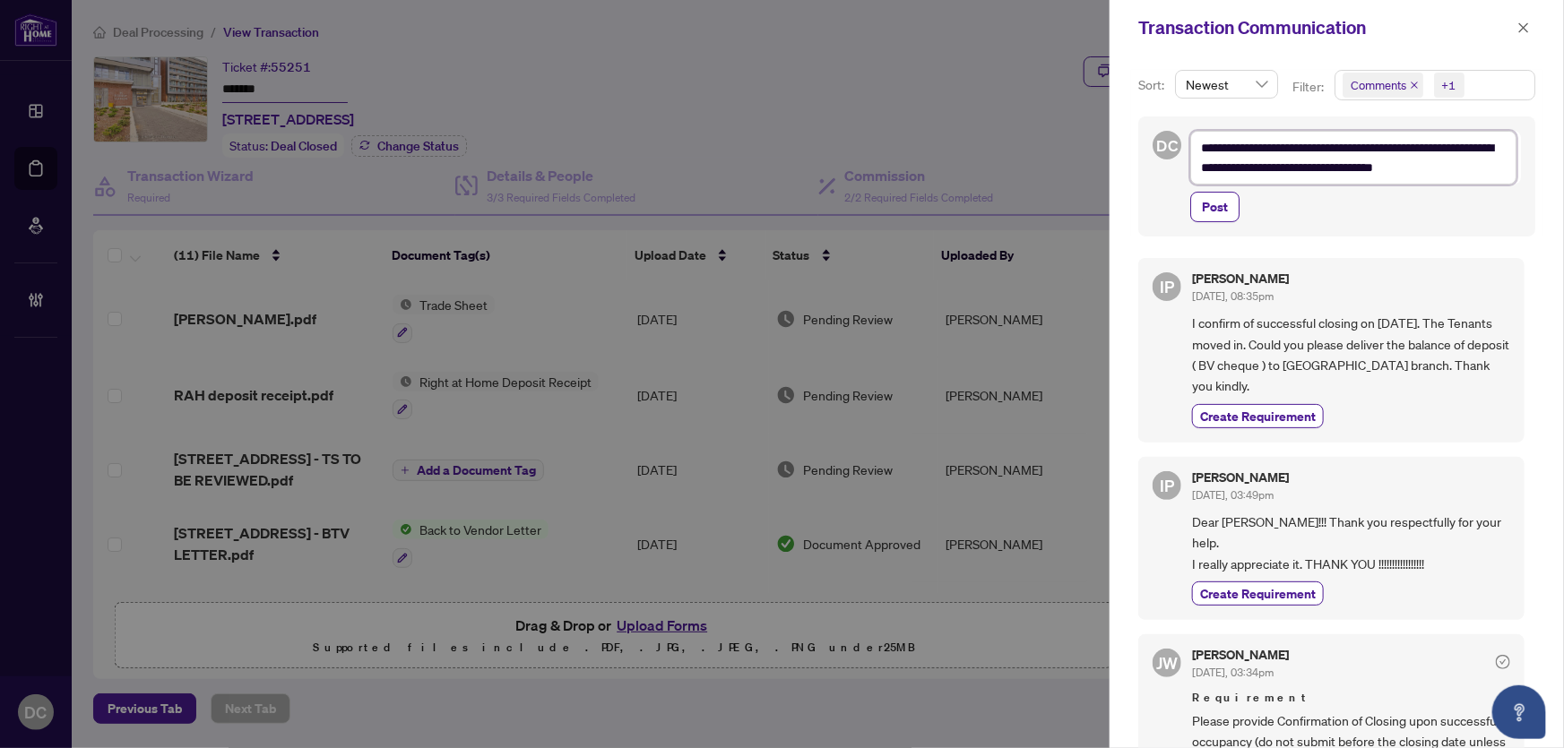
type textarea "**********"
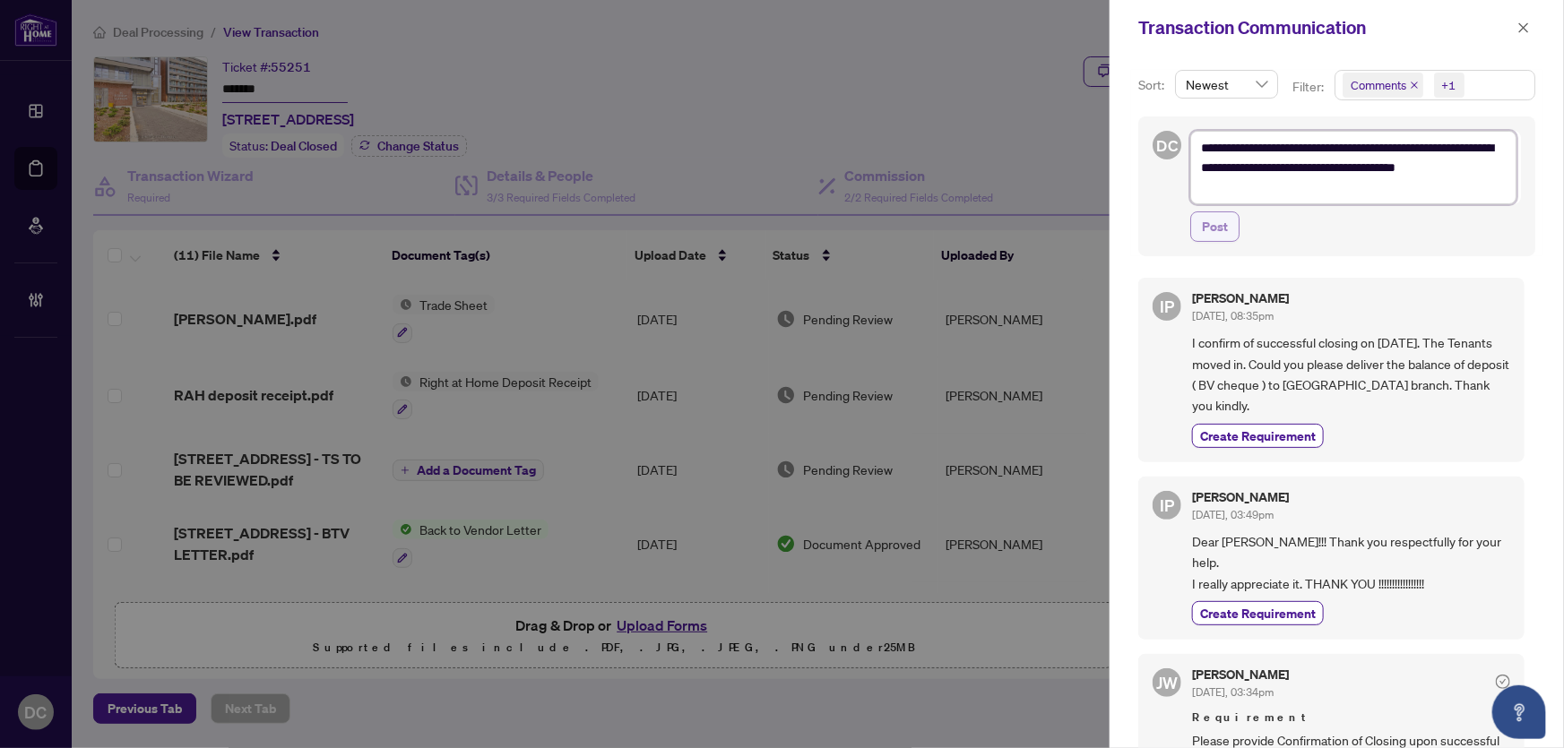
type textarea "**********"
click at [1231, 232] on button "Post" at bounding box center [1214, 227] width 49 height 30
type textarea "**********"
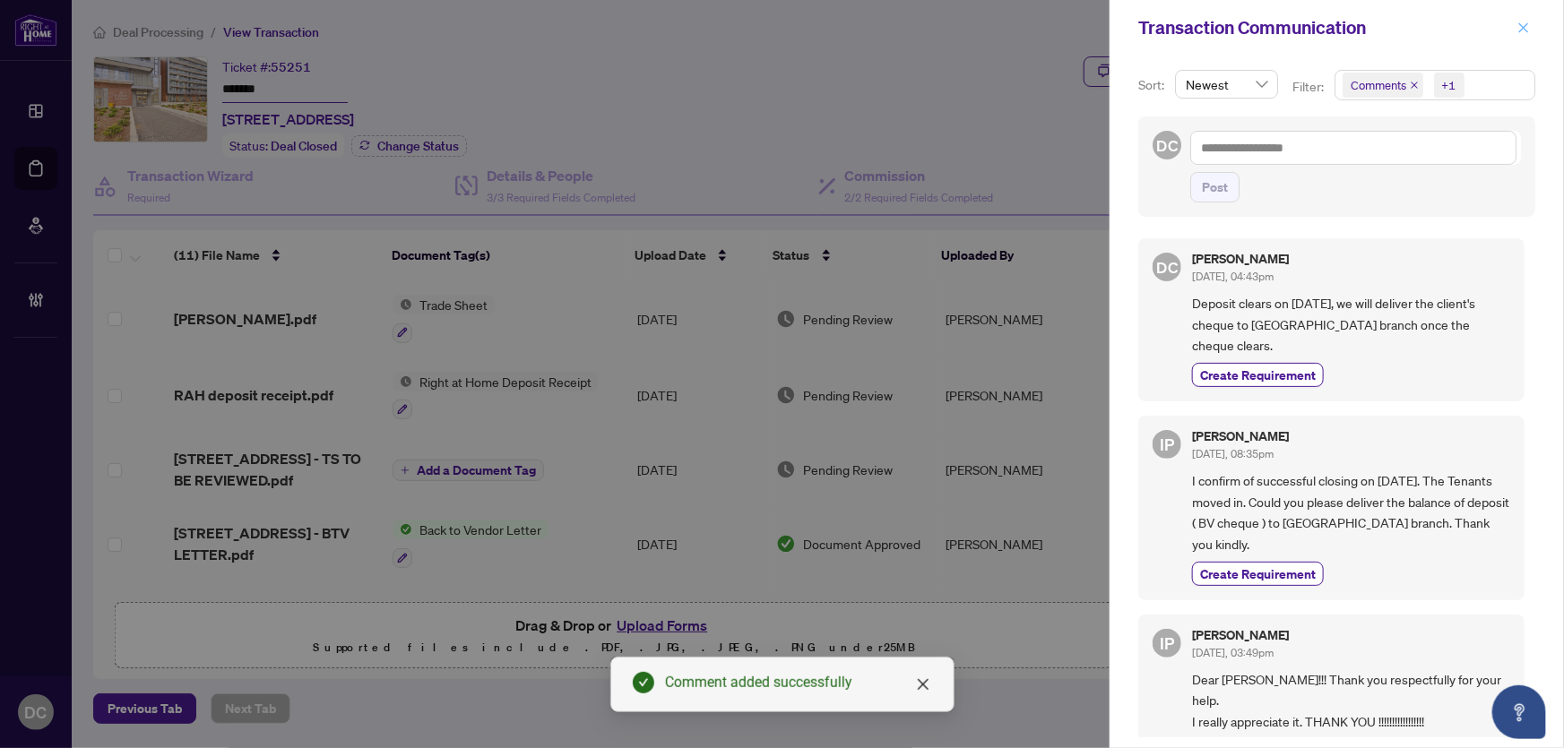
click at [1522, 29] on icon "close" at bounding box center [1524, 27] width 10 height 10
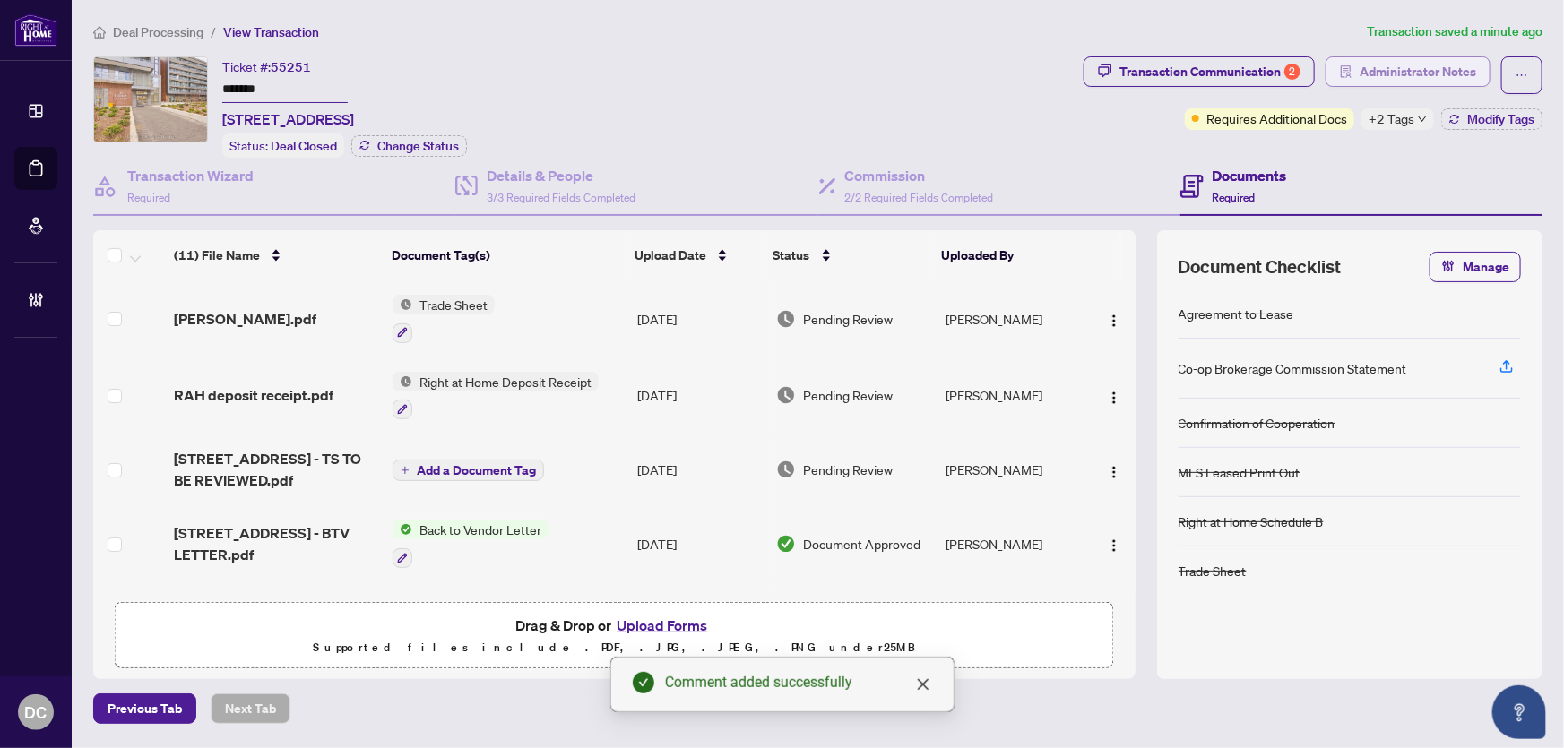
click at [1437, 74] on span "Administrator Notes" at bounding box center [1418, 71] width 117 height 29
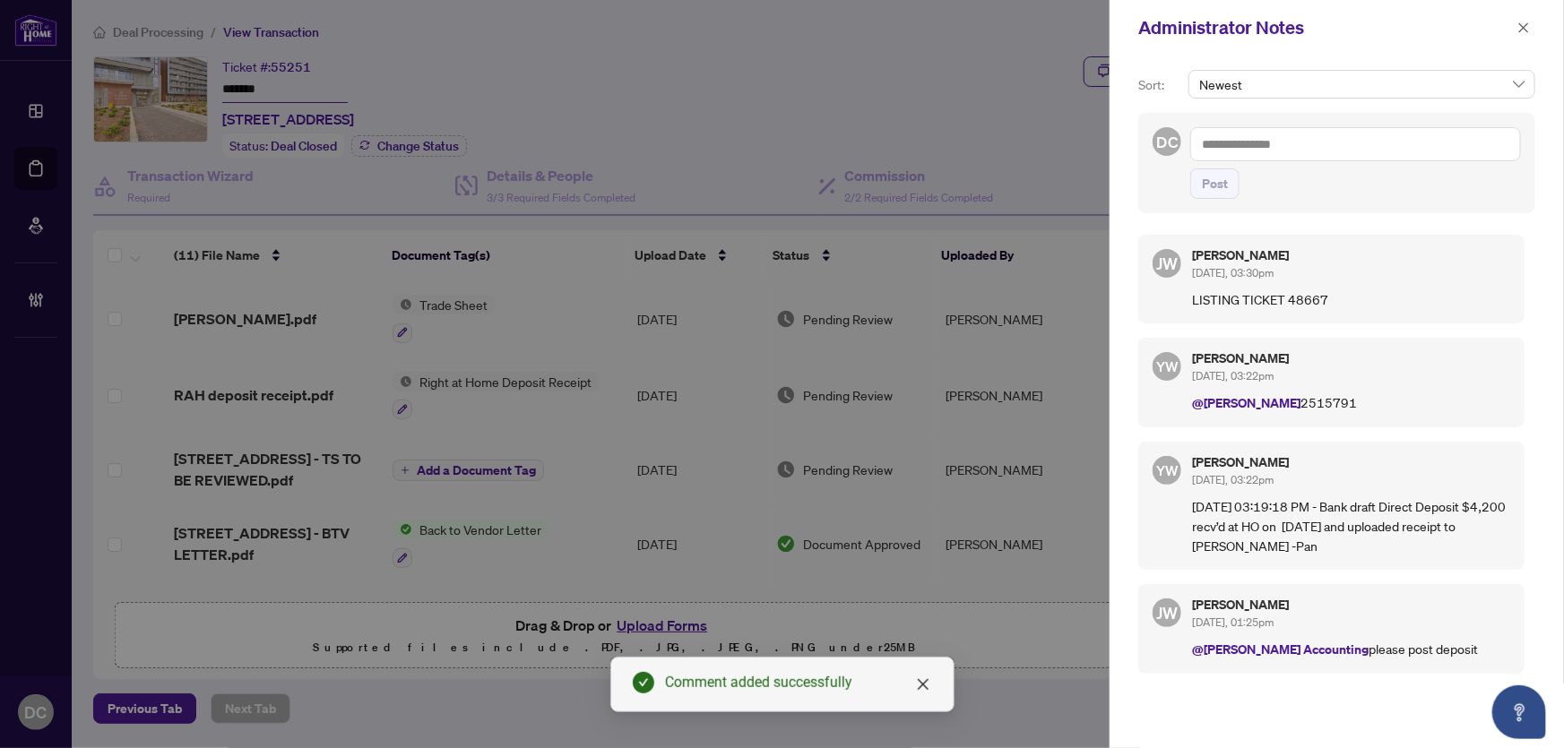
click at [1365, 143] on textarea at bounding box center [1355, 144] width 331 height 34
paste textarea "**********"
type textarea "**********"
click at [1218, 195] on span "Post" at bounding box center [1215, 183] width 26 height 29
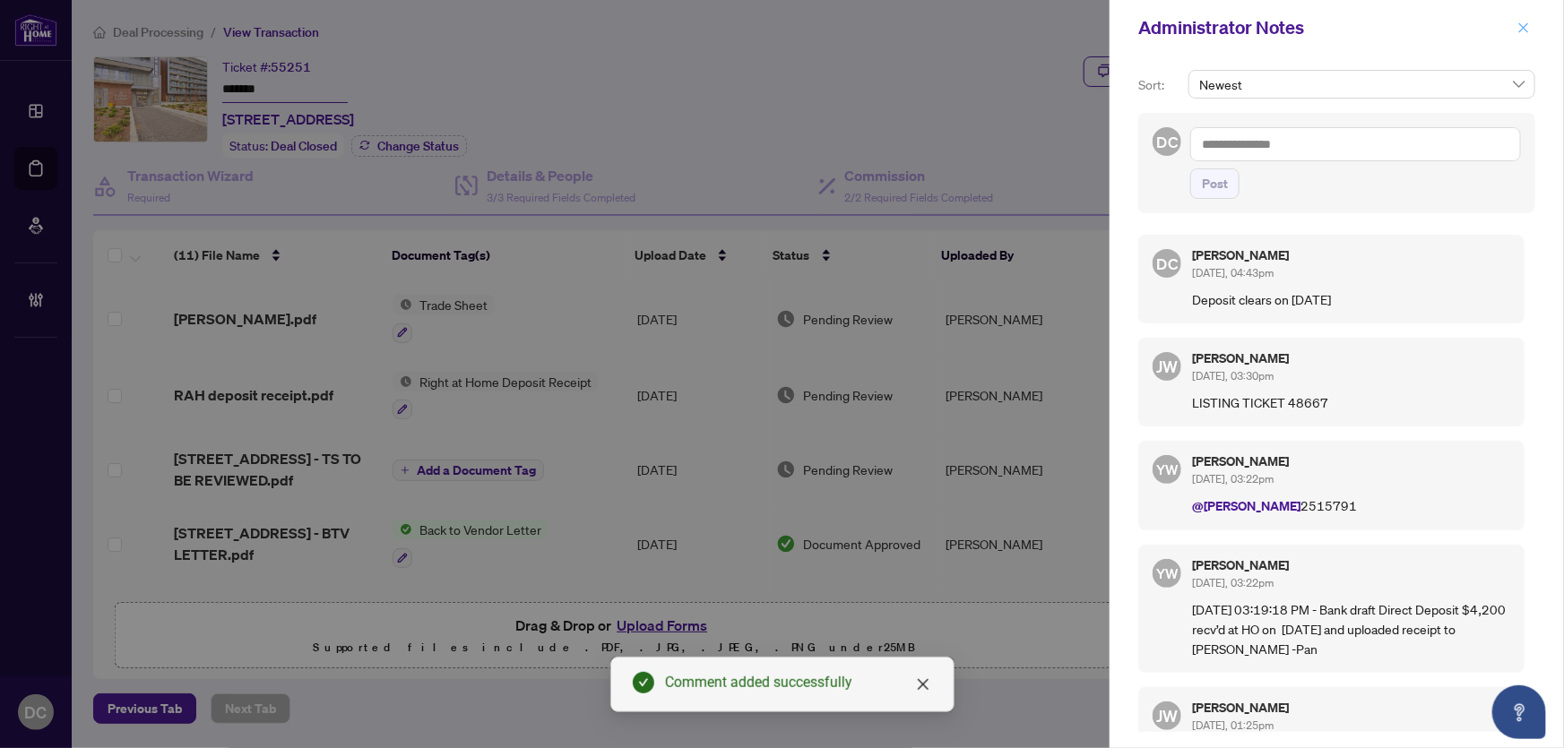
click at [1520, 19] on span "button" at bounding box center [1524, 27] width 13 height 29
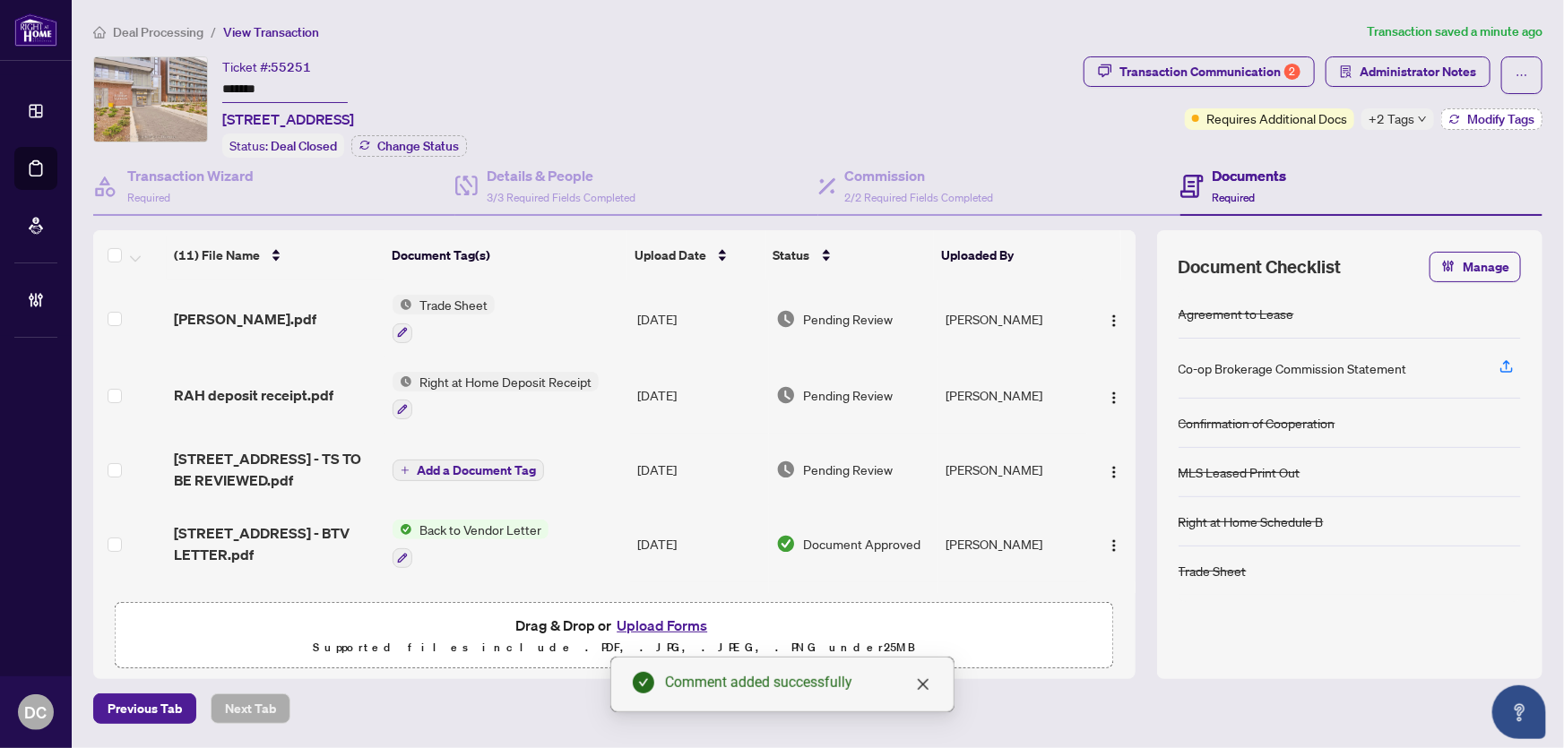
click at [1495, 117] on span "Modify Tags" at bounding box center [1500, 119] width 67 height 13
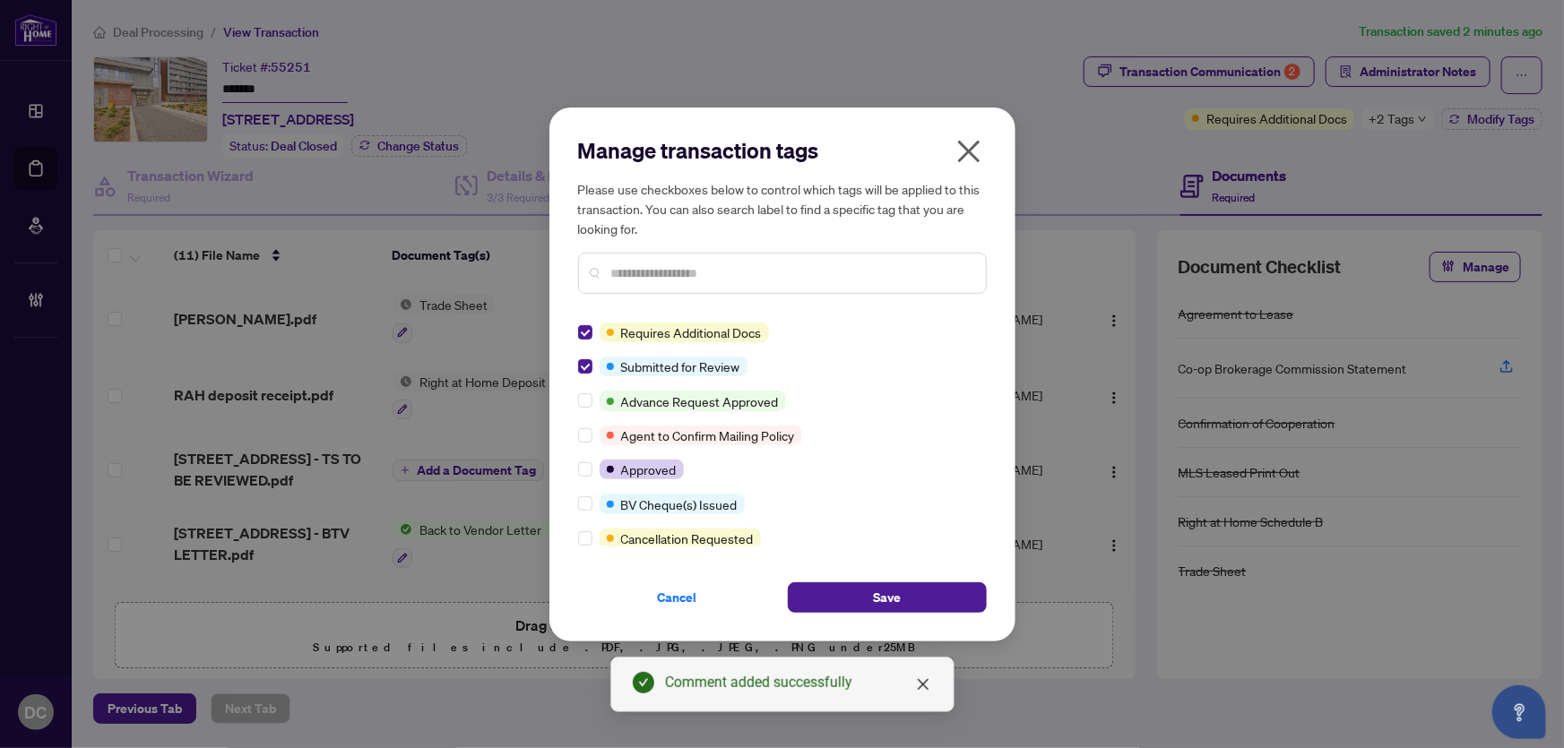
click at [630, 264] on input "text" at bounding box center [791, 274] width 360 height 20
click at [636, 274] on input "text" at bounding box center [791, 274] width 360 height 20
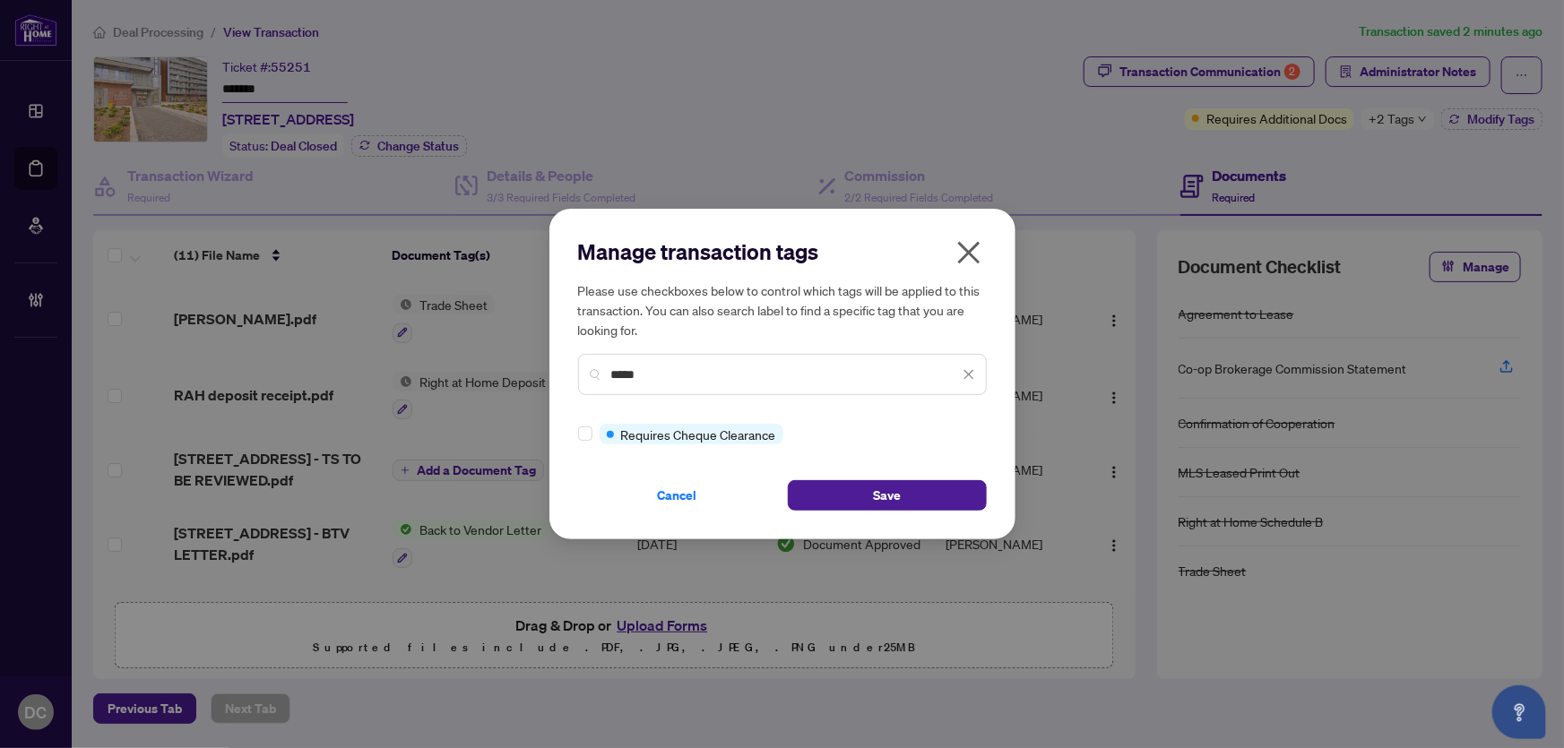
type input "*****"
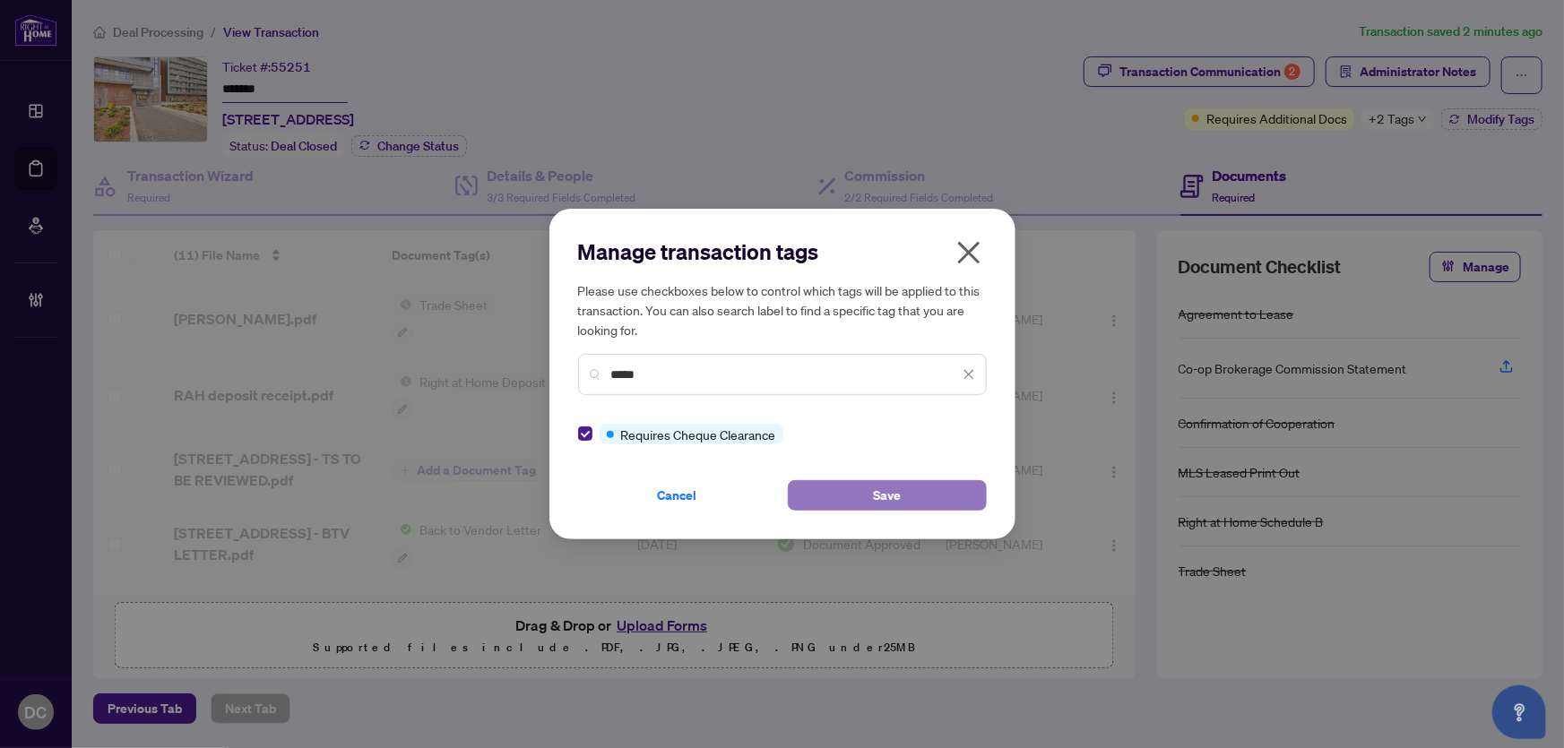
click at [867, 504] on button "Save" at bounding box center [887, 495] width 199 height 30
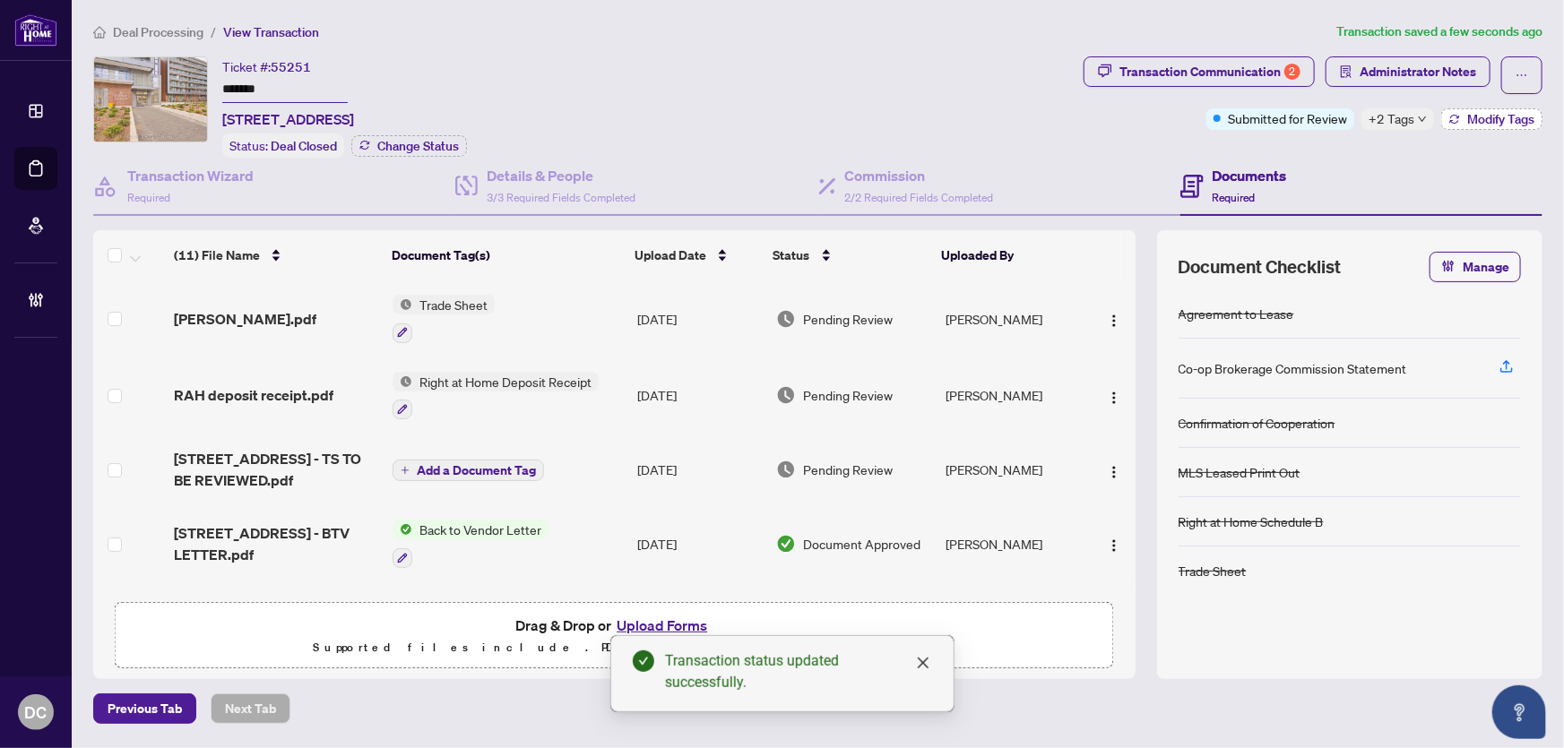
click at [1467, 118] on span "Modify Tags" at bounding box center [1500, 119] width 67 height 13
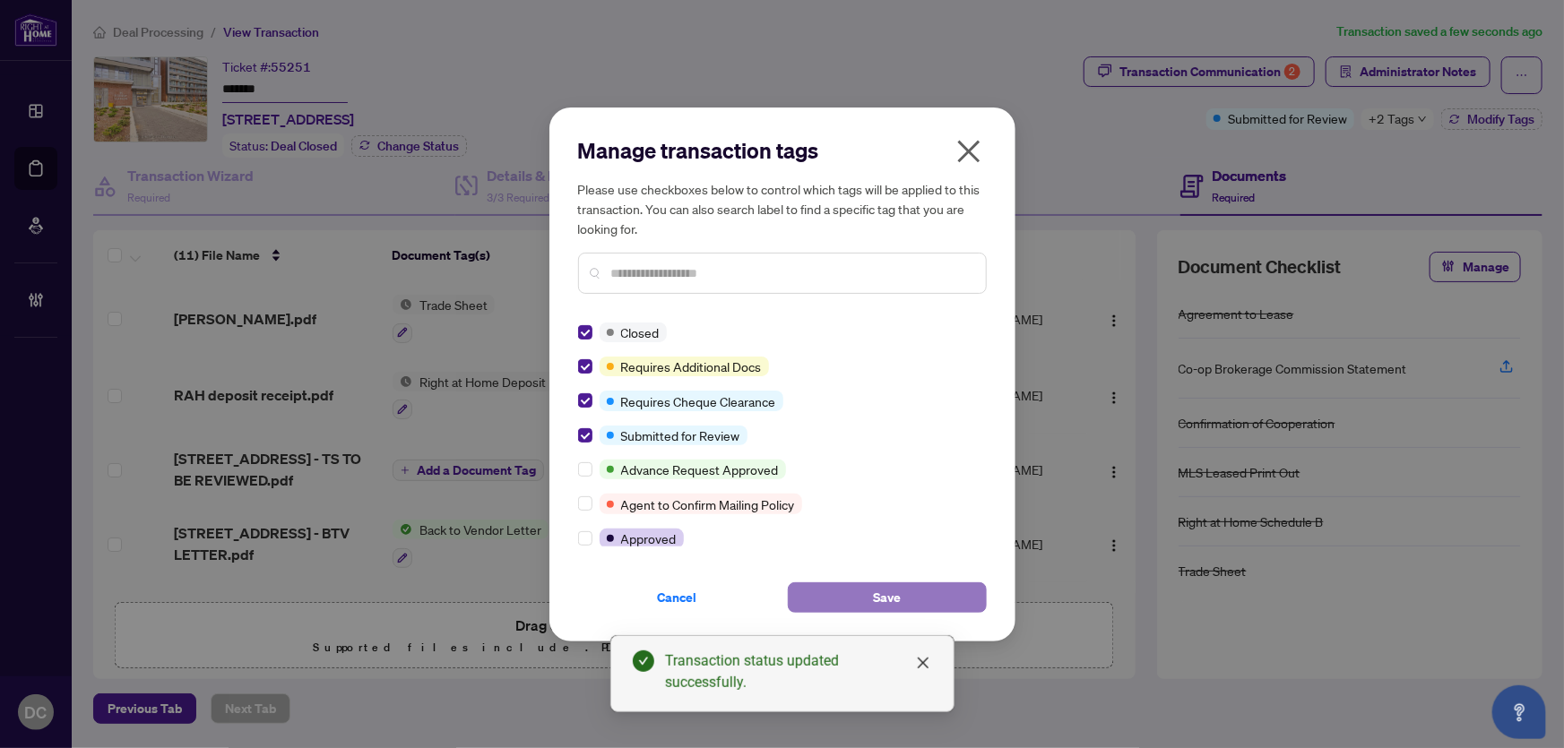
click at [864, 601] on button "Save" at bounding box center [887, 598] width 199 height 30
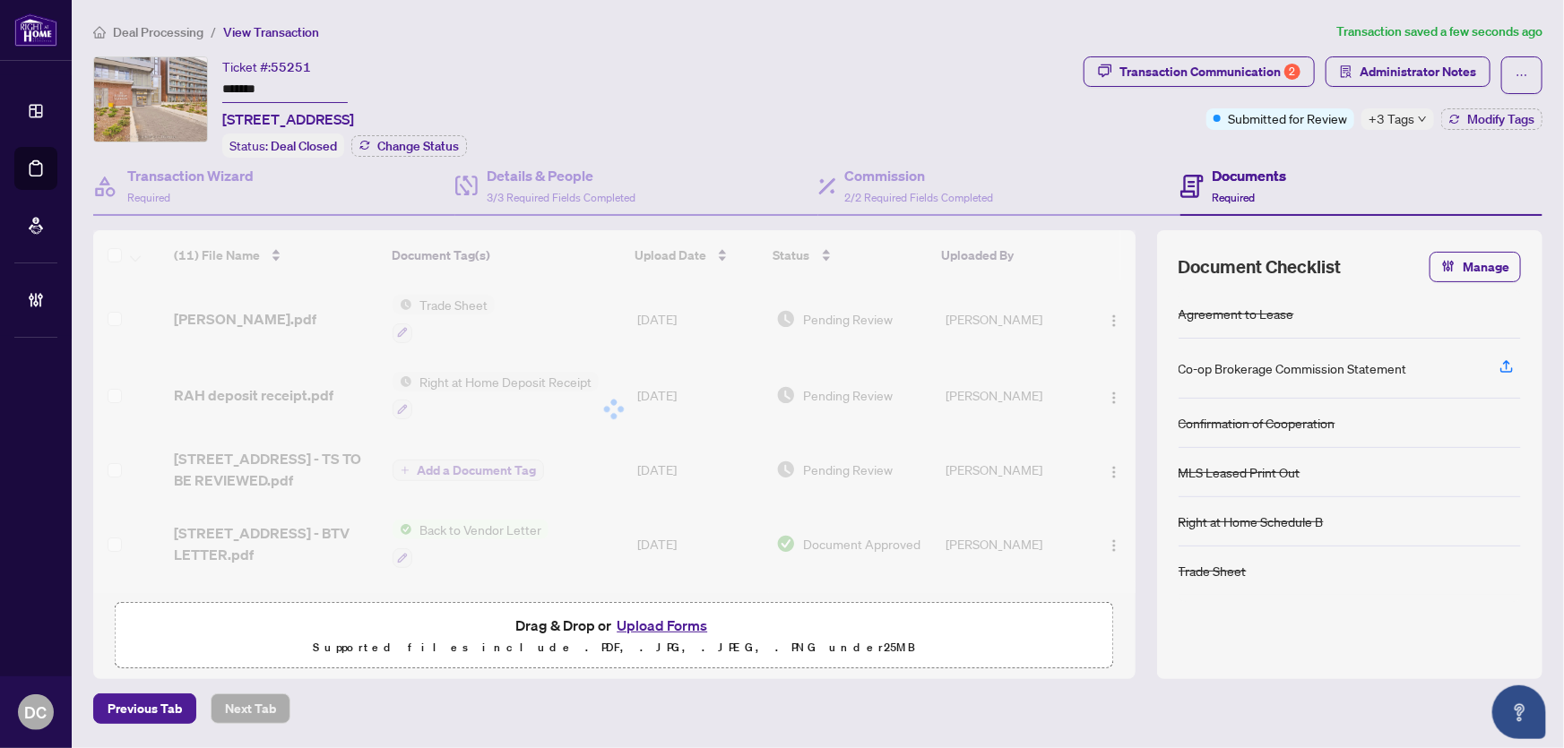
drag, startPoint x: 218, startPoint y: 87, endPoint x: 179, endPoint y: 88, distance: 38.6
click at [179, 88] on div "Ticket #: 55251 ******* 122-36 Forest Manor Rd unit 122, North York, Toronto, O…" at bounding box center [584, 106] width 983 height 101
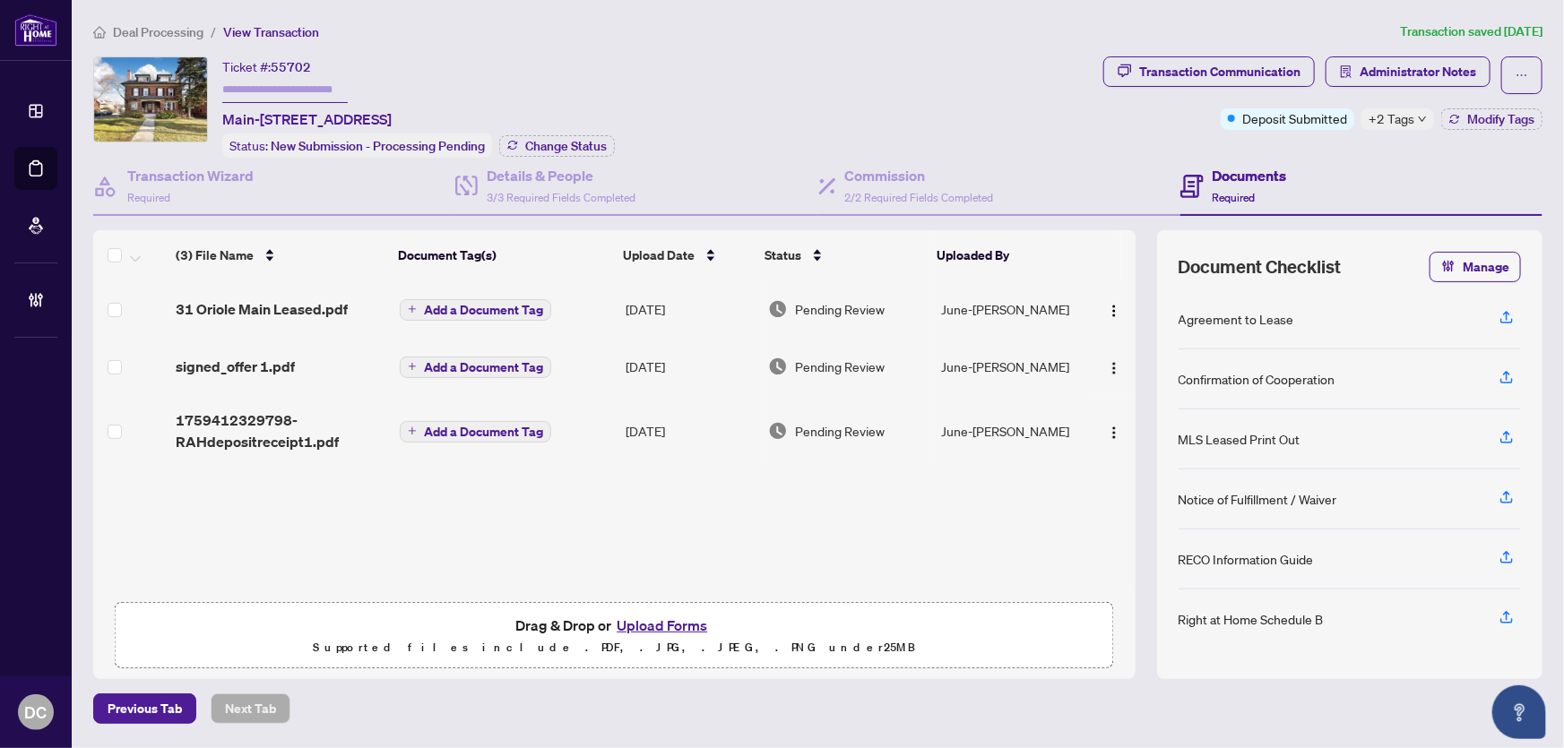
click at [583, 352] on td "Add a Document Tag" at bounding box center [506, 366] width 226 height 57
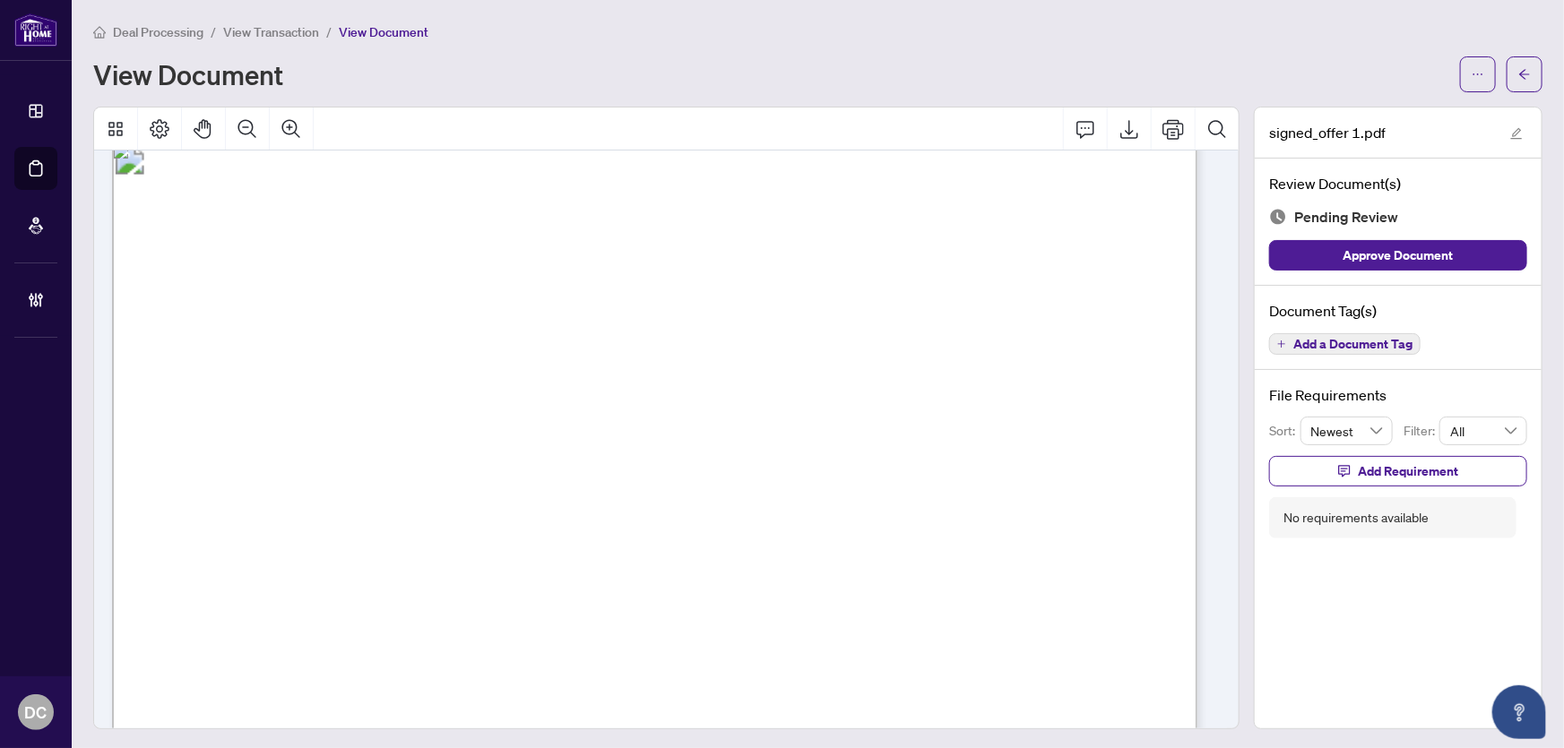
scroll to position [1630, 0]
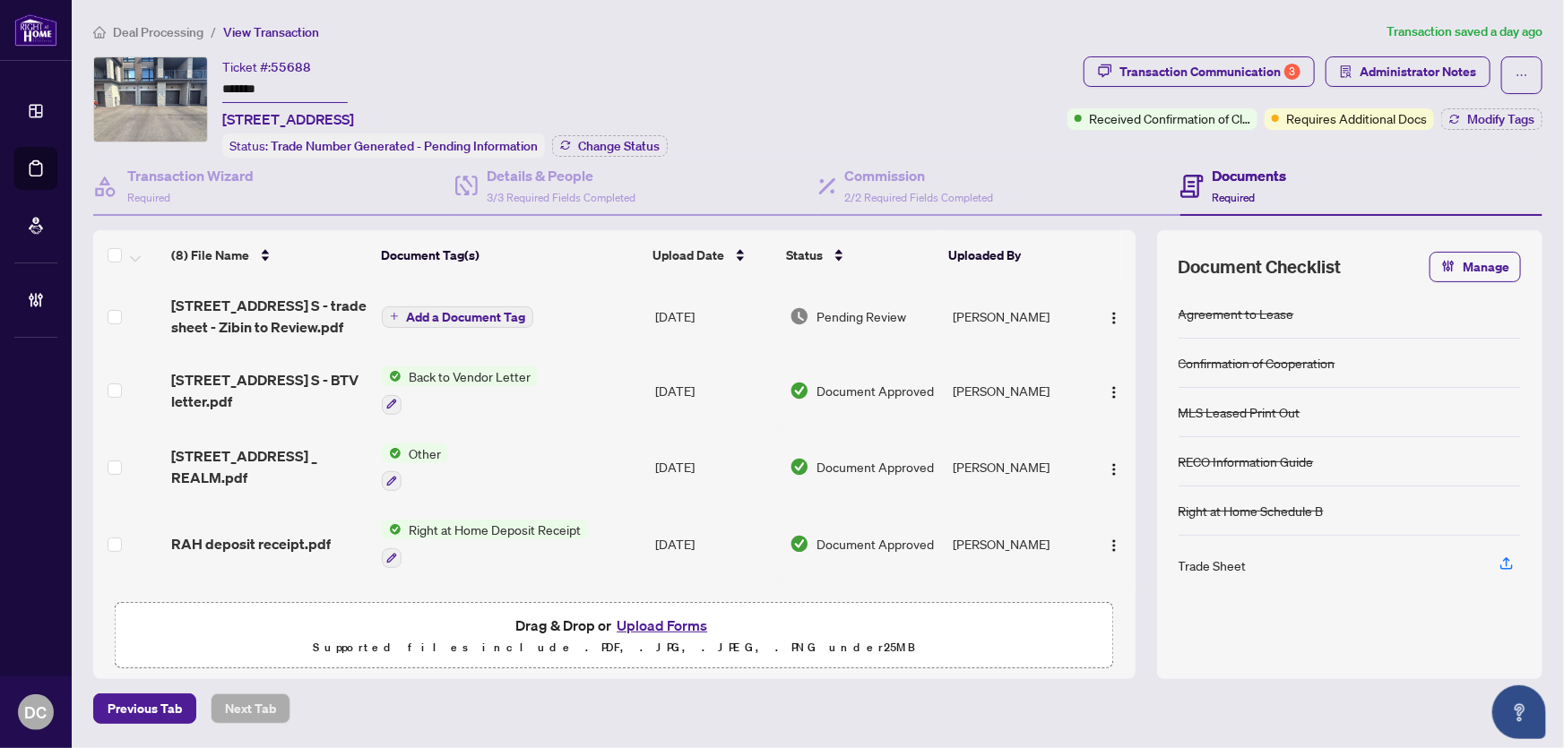
click at [308, 77] on input "*******" at bounding box center [284, 90] width 125 height 26
click at [307, 77] on input "*******" at bounding box center [284, 90] width 125 height 26
drag, startPoint x: 301, startPoint y: 90, endPoint x: 205, endPoint y: 91, distance: 95.9
click at [205, 91] on div "Ticket #: 55688 ******* [STREET_ADDRESS] Status: Trade Number Generated - Pendi…" at bounding box center [576, 106] width 967 height 101
click at [634, 143] on span "Change Status" at bounding box center [619, 146] width 82 height 13
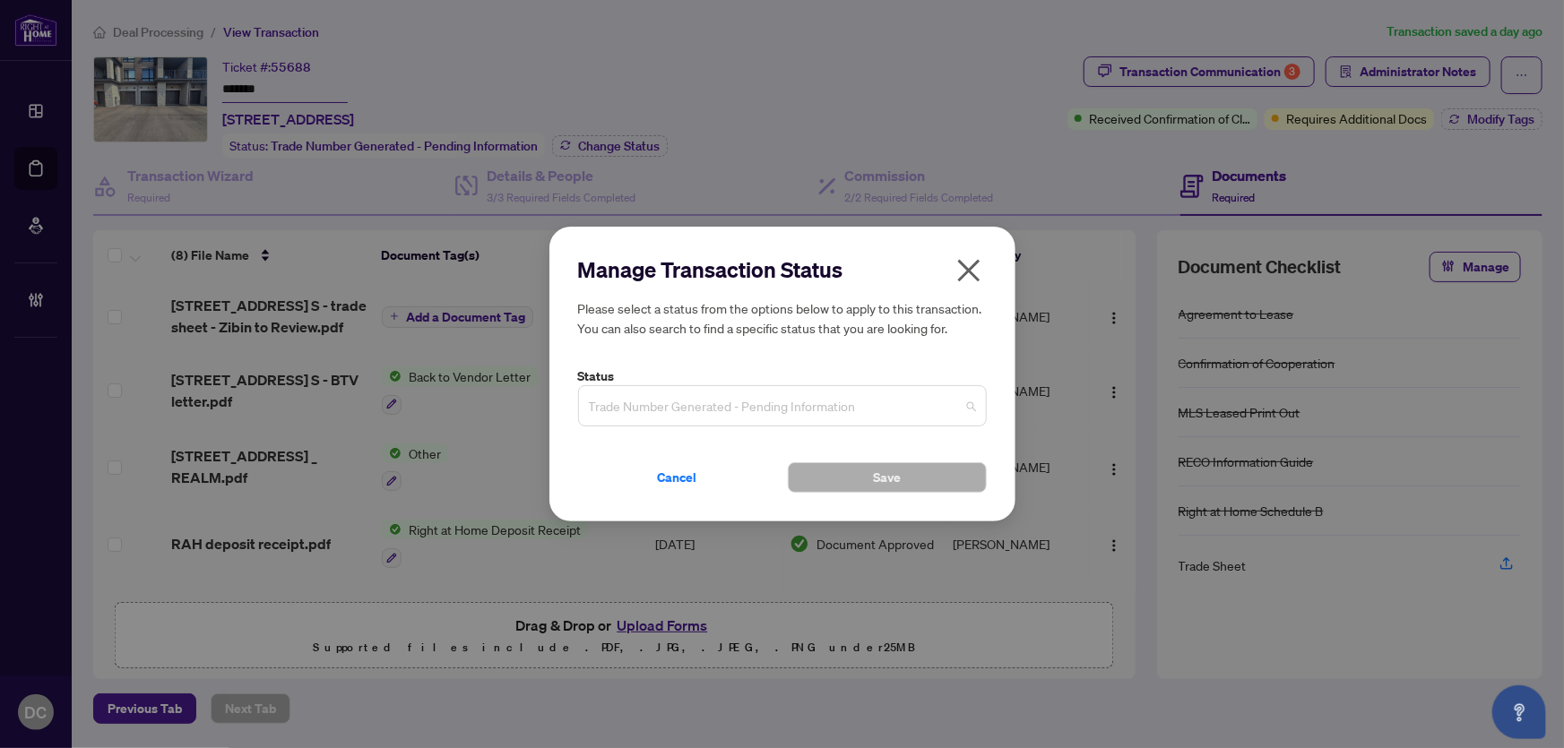
click at [750, 394] on span "Trade Number Generated - Pending Information" at bounding box center [782, 406] width 387 height 34
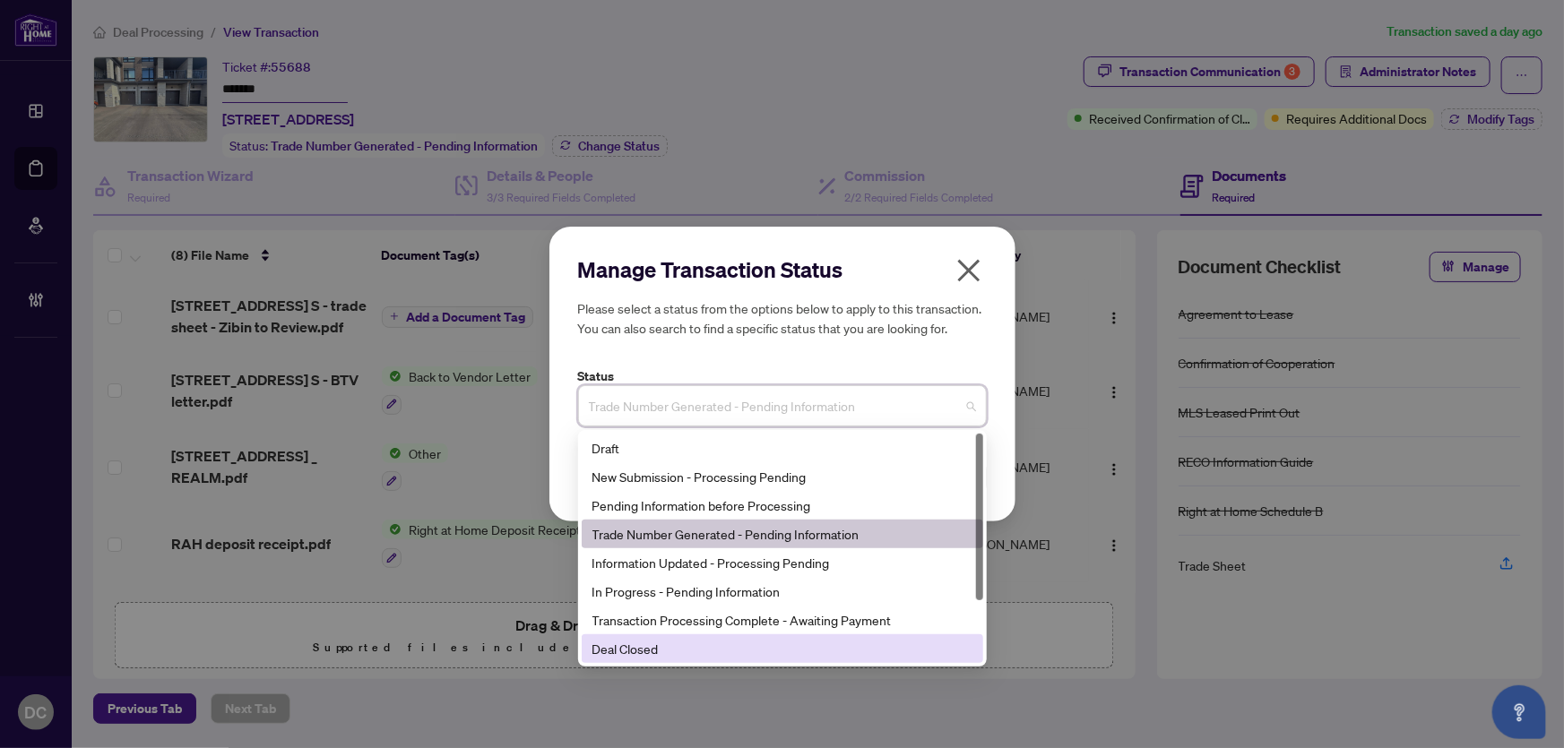
click at [723, 647] on div "Deal Closed" at bounding box center [783, 649] width 380 height 20
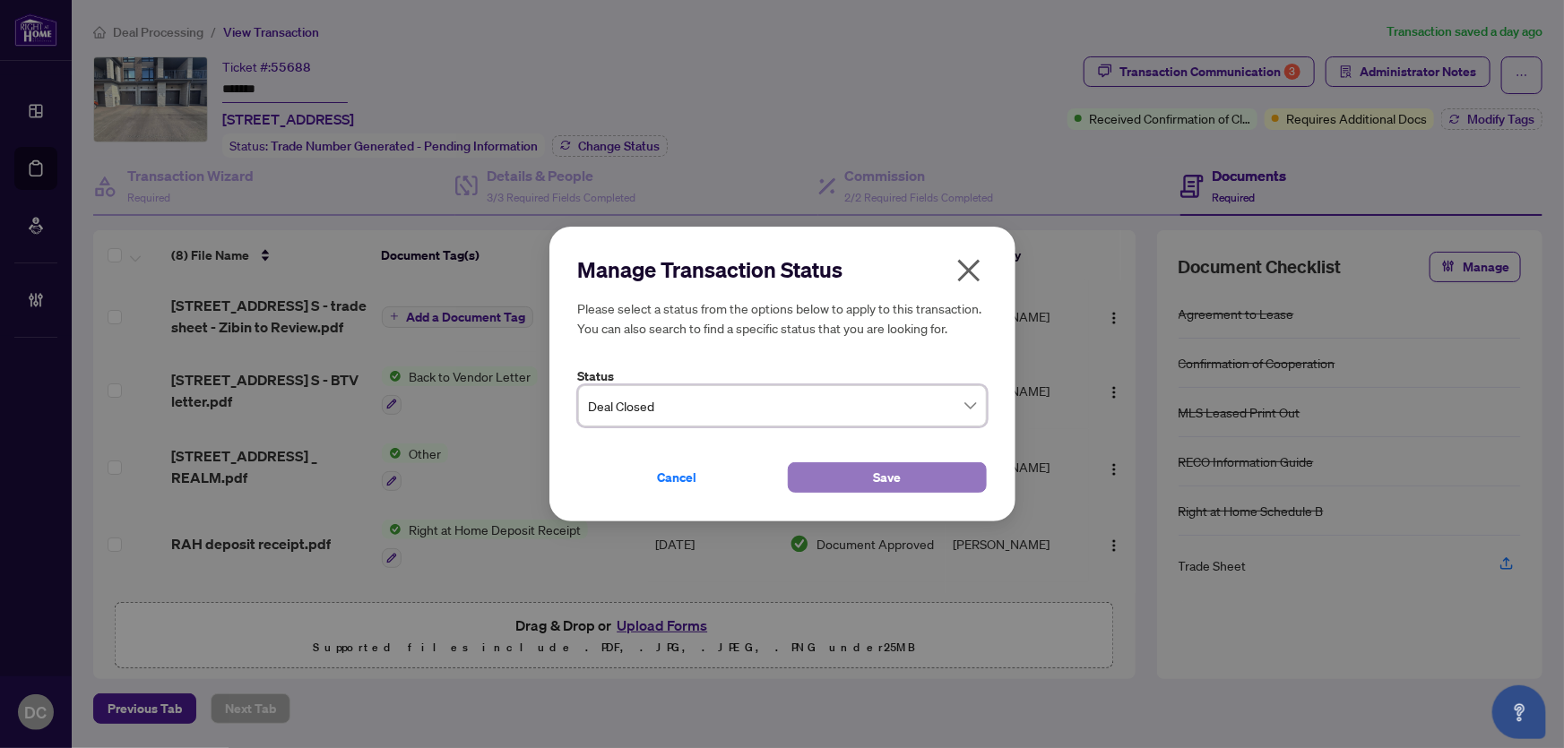
click at [869, 487] on button "Save" at bounding box center [887, 478] width 199 height 30
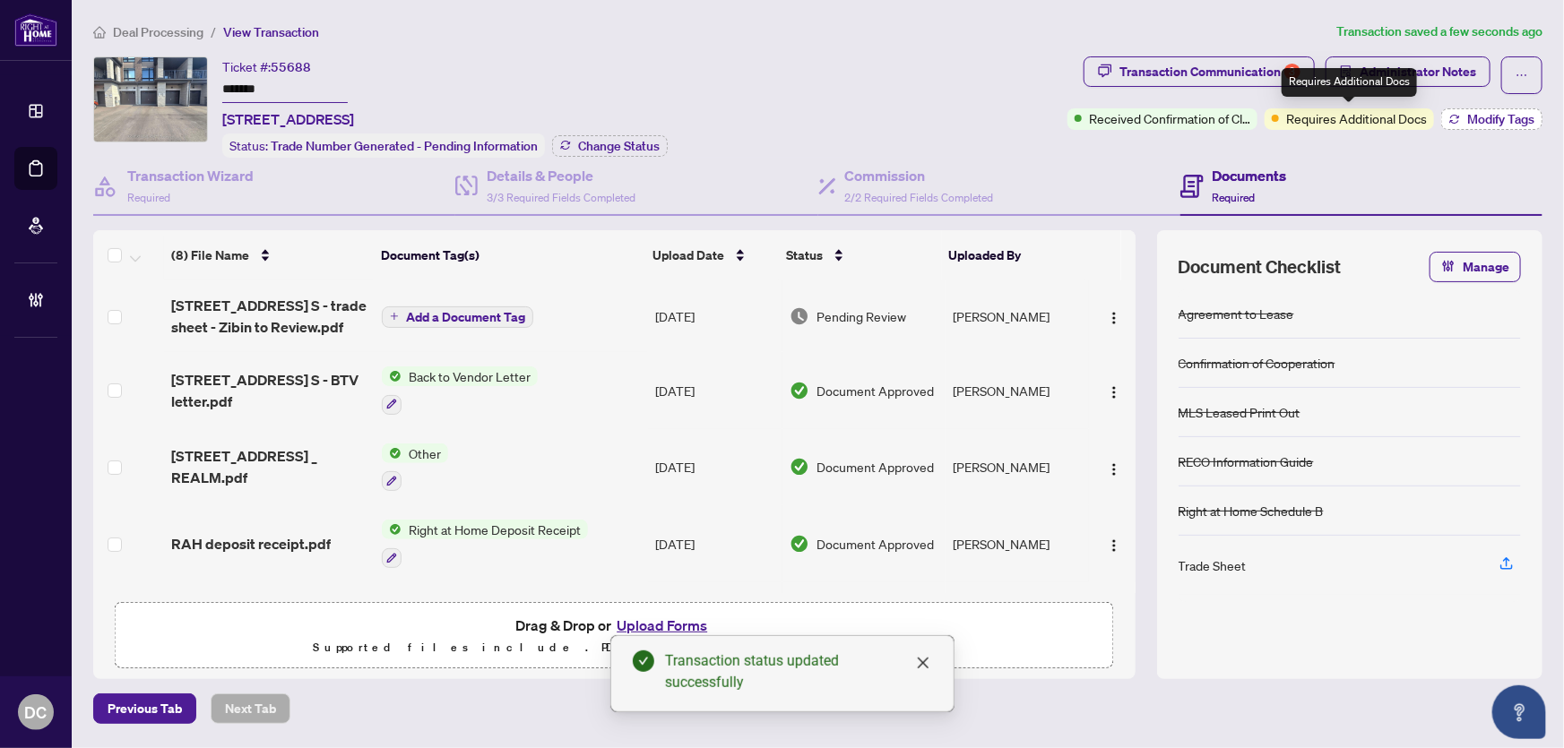
click at [1457, 125] on button "Modify Tags" at bounding box center [1491, 119] width 101 height 22
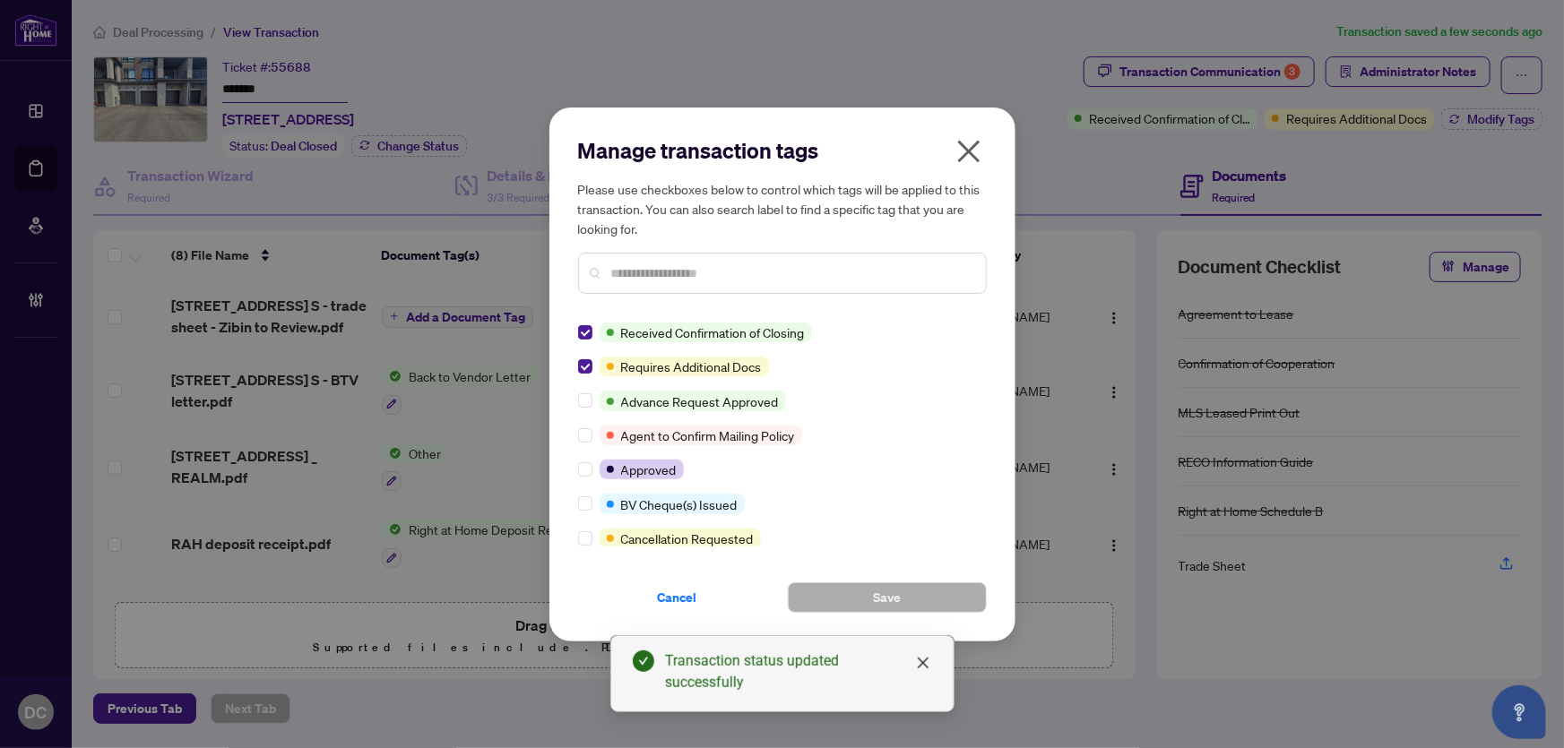
click at [804, 273] on input "text" at bounding box center [791, 274] width 360 height 20
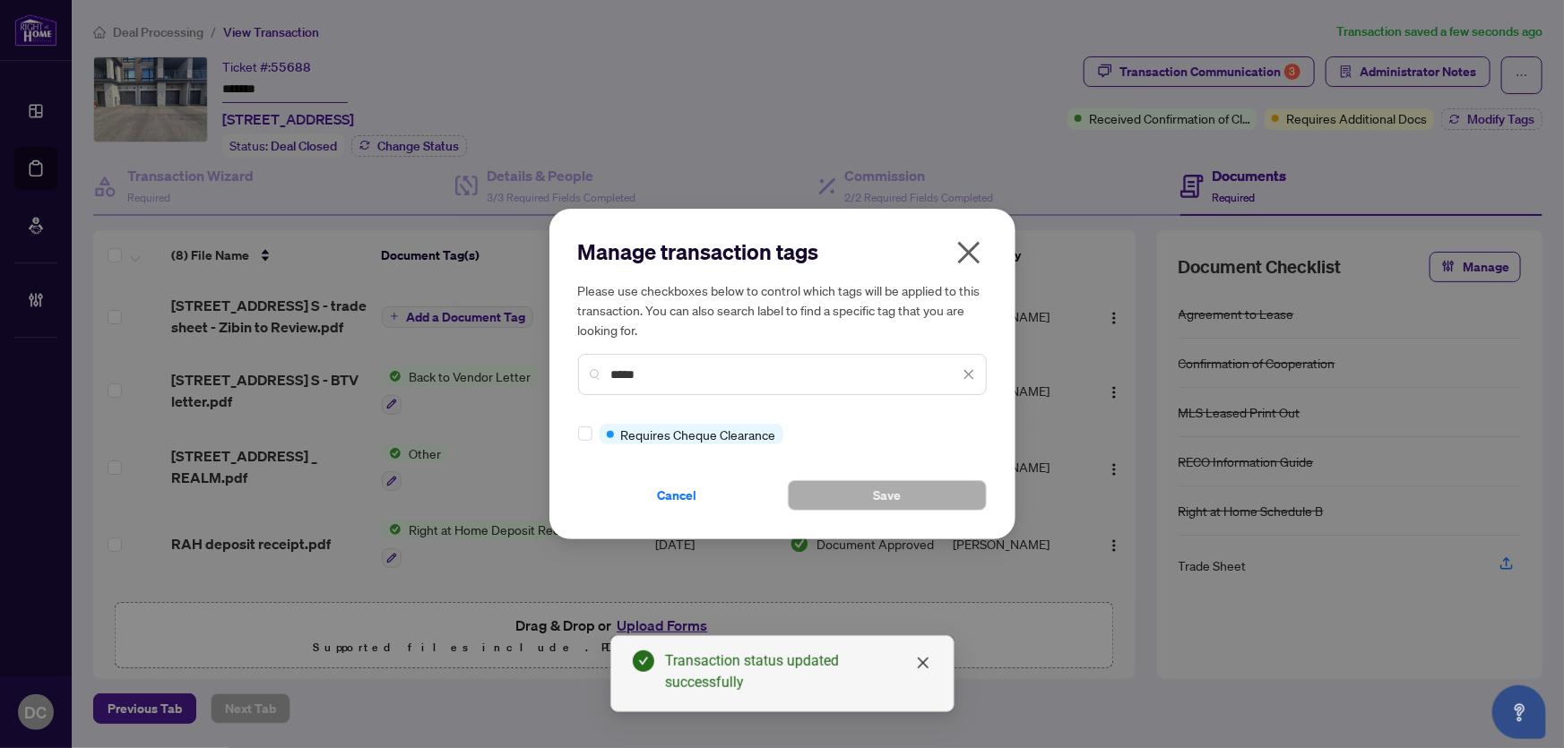
type input "*****"
click at [829, 486] on button "Save" at bounding box center [887, 495] width 199 height 30
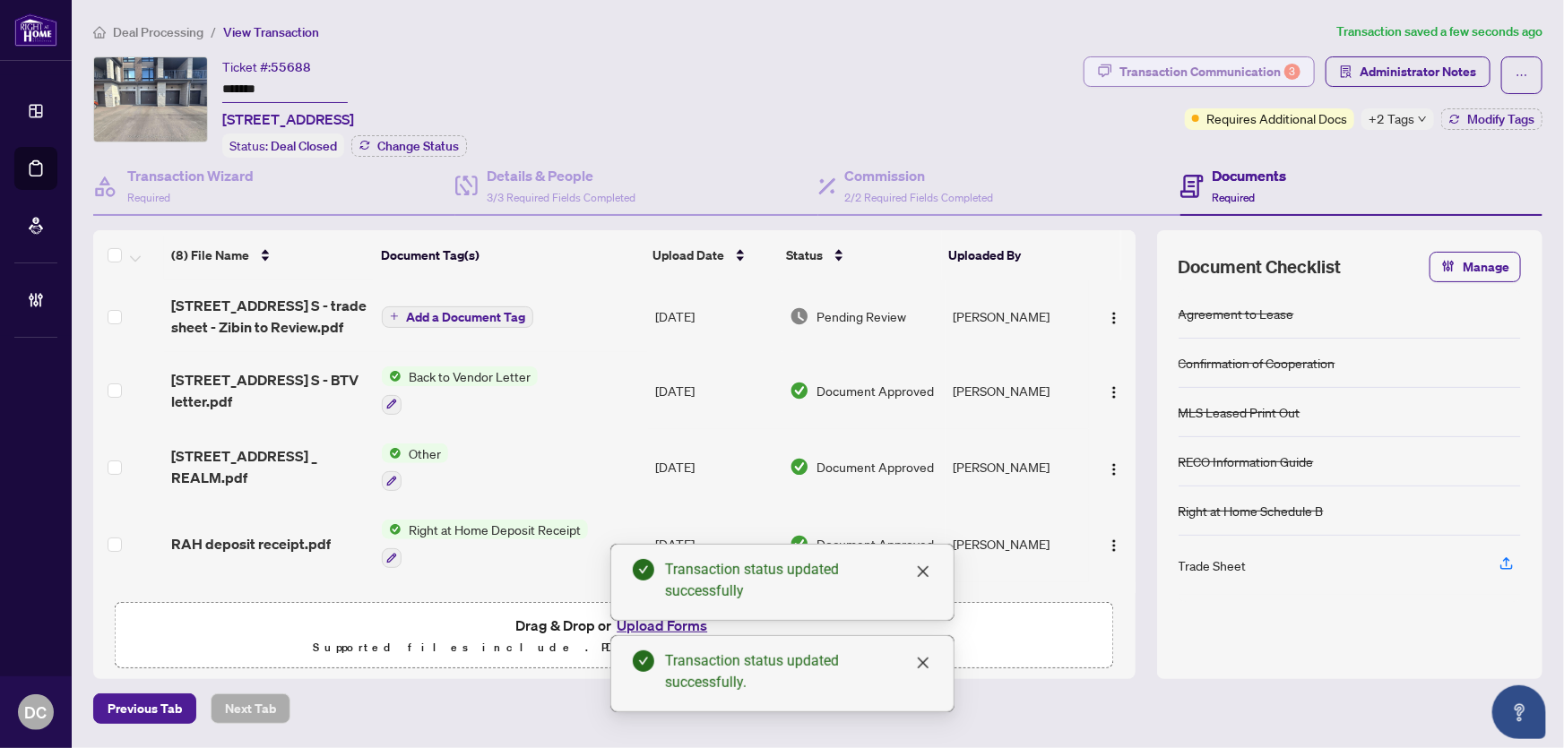
click at [1188, 79] on div "Transaction Communication 3" at bounding box center [1210, 71] width 181 height 29
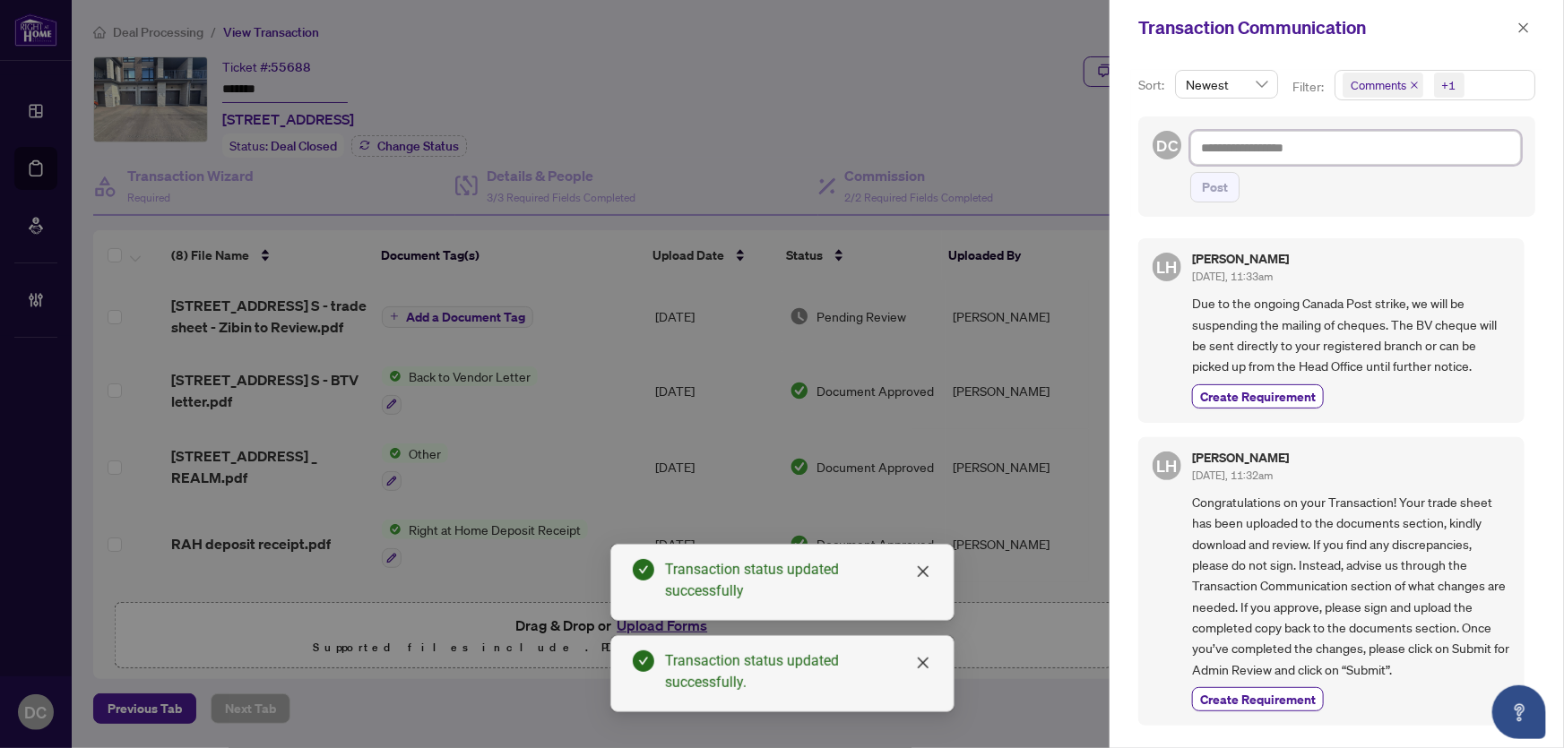
click at [1278, 147] on textarea at bounding box center [1355, 148] width 331 height 34
paste textarea "**********"
type textarea "**********"
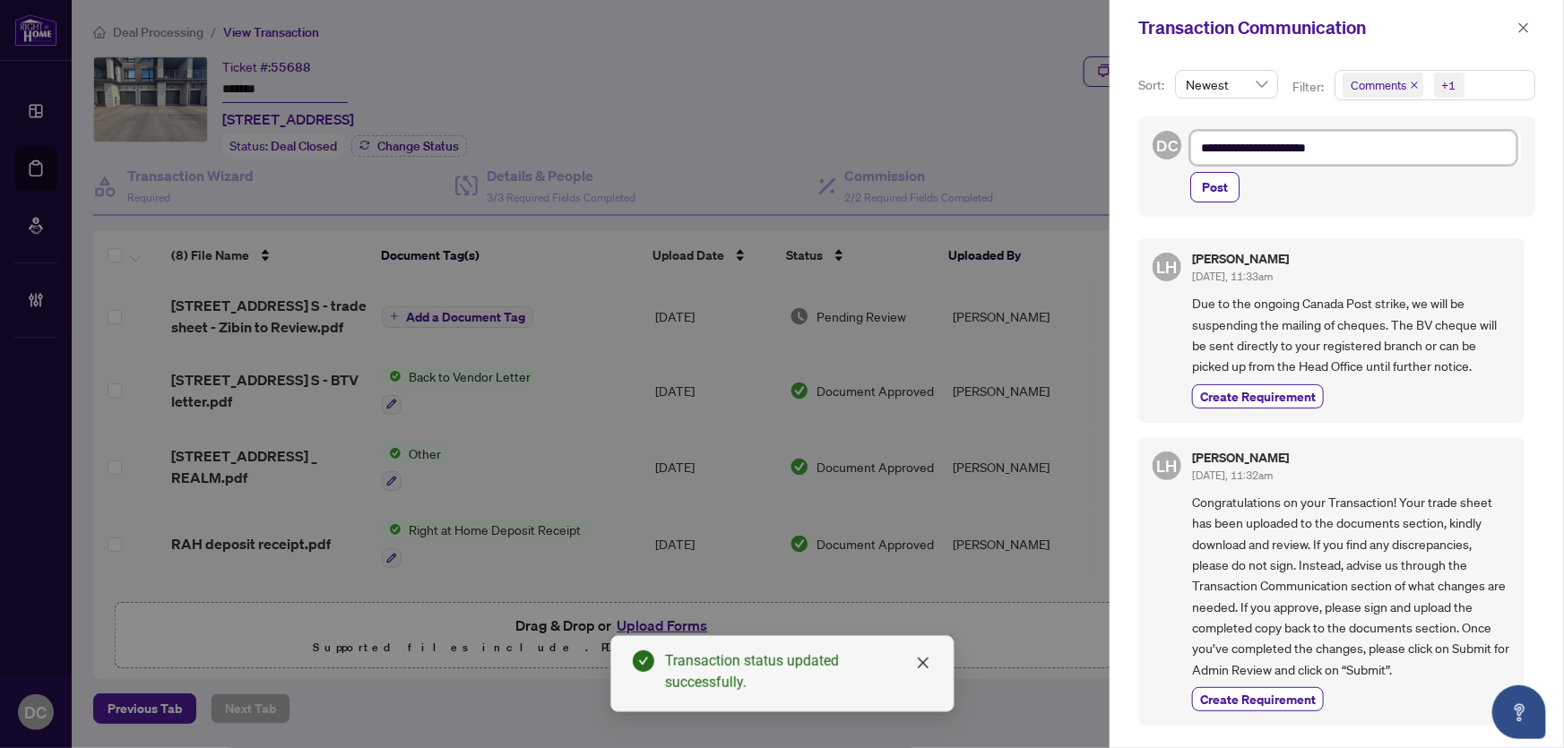
type textarea "*"
type textarea "**"
type textarea "***"
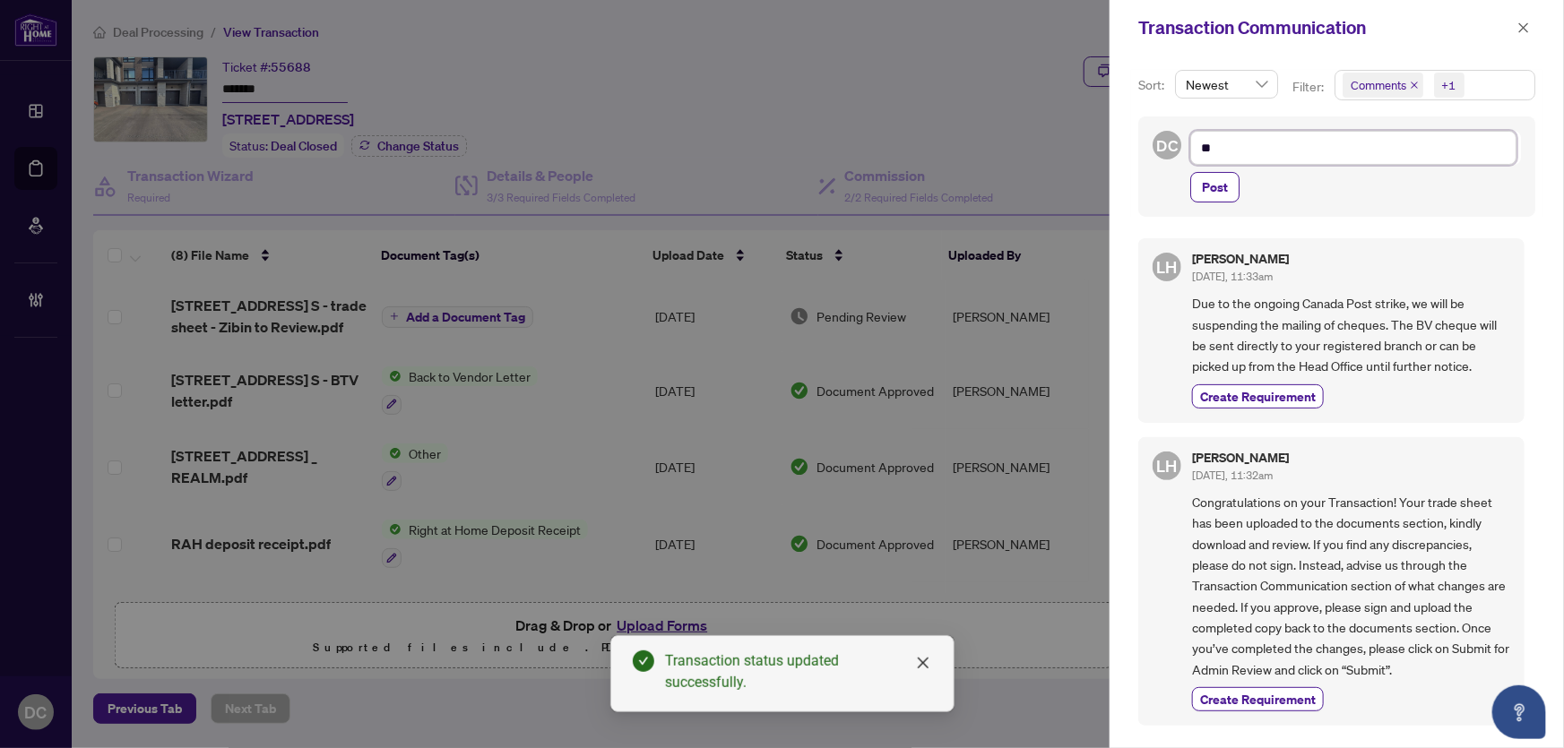
type textarea "***"
type textarea "****"
type textarea "*****"
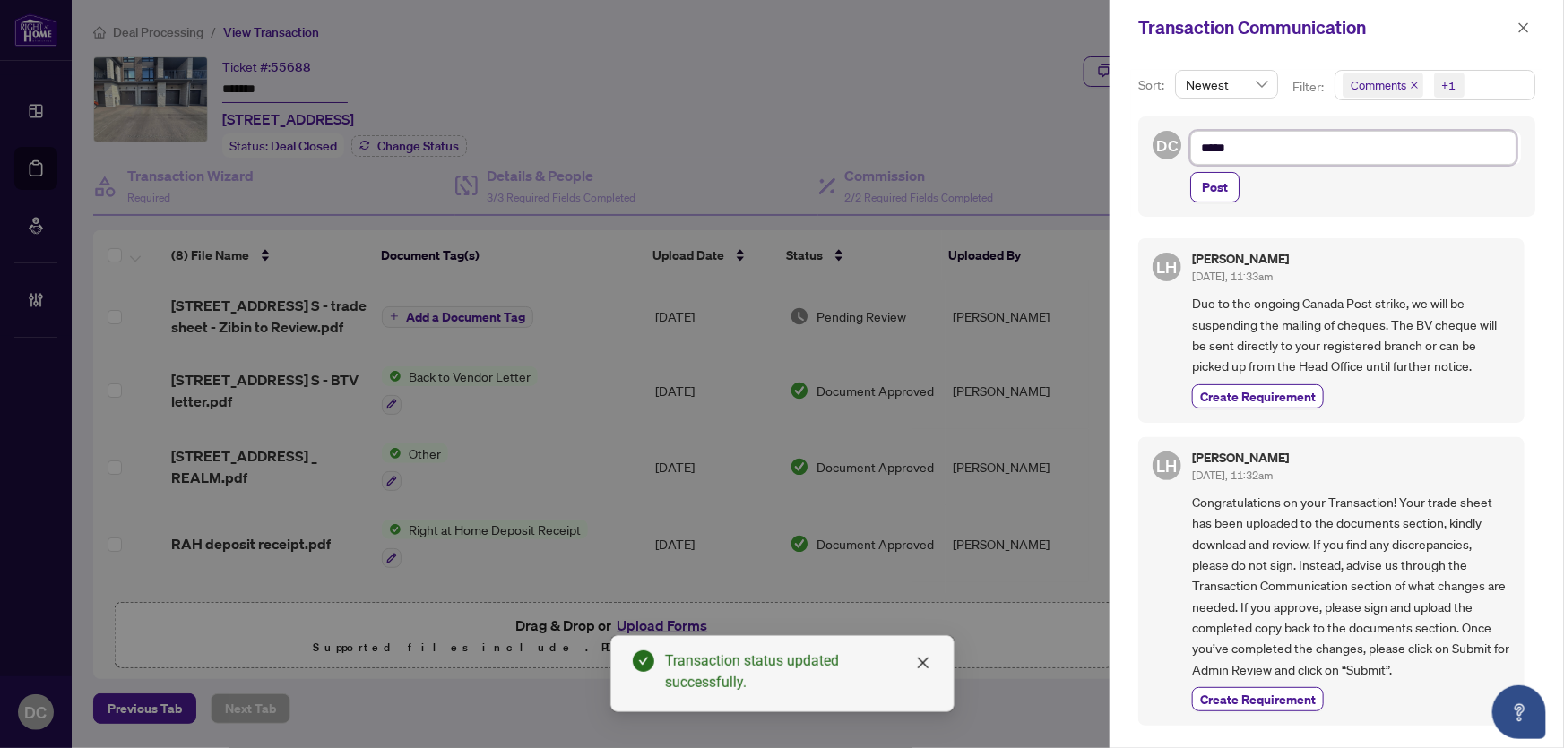
type textarea "*****"
paste textarea "**********"
type textarea "**********"
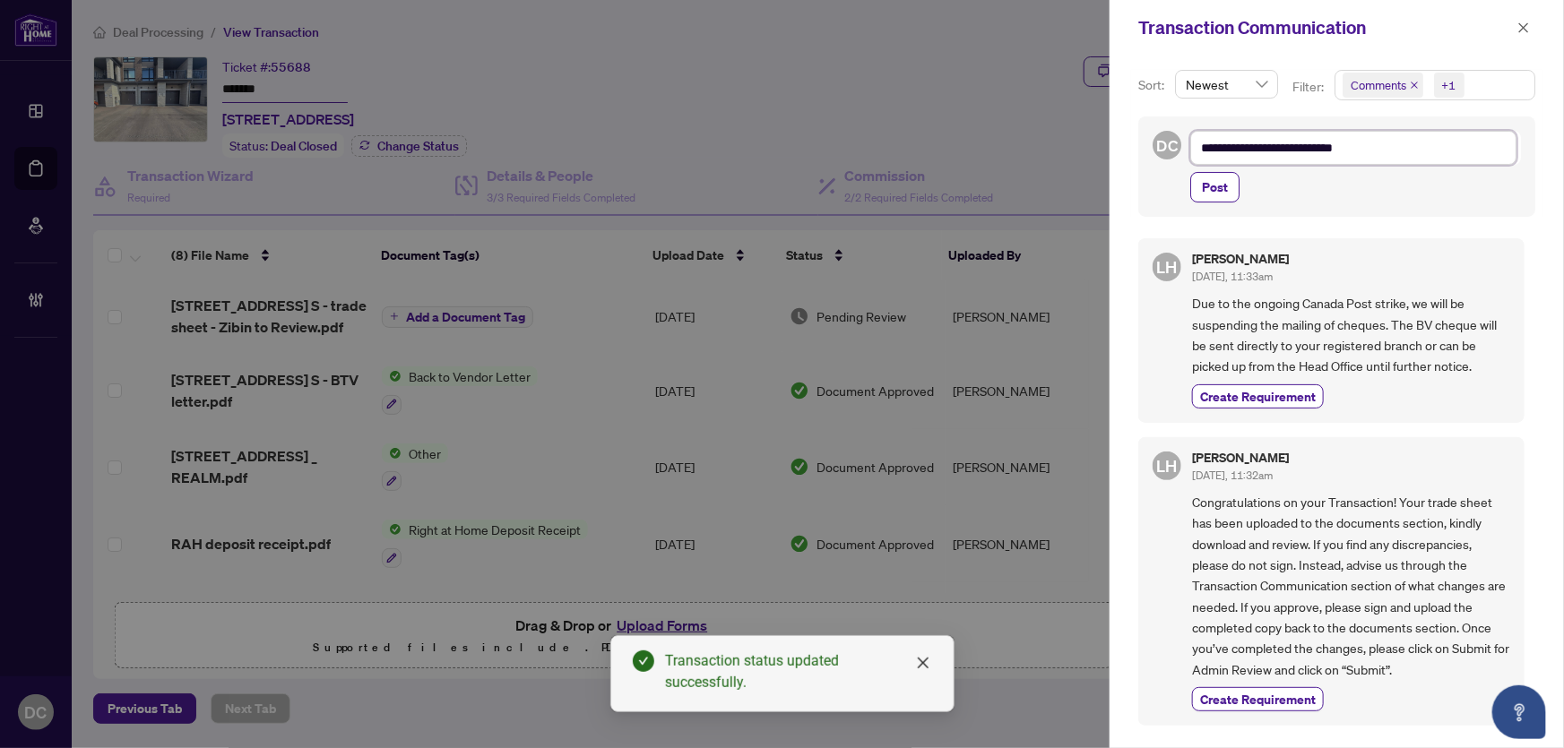
click at [1205, 148] on textarea "**********" at bounding box center [1353, 148] width 326 height 34
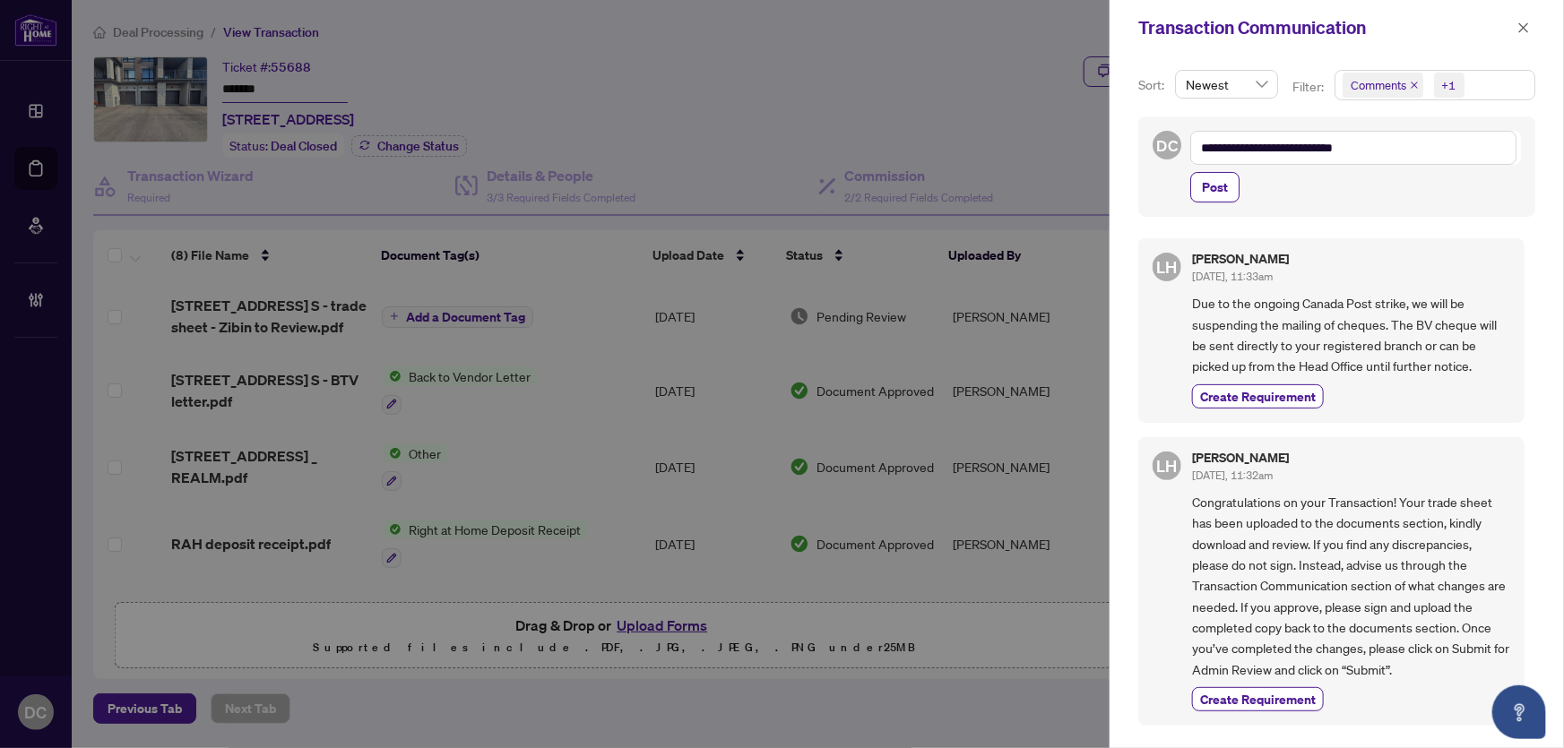
drag, startPoint x: 1233, startPoint y: 195, endPoint x: 1232, endPoint y: 156, distance: 39.5
click at [1232, 156] on div "**********" at bounding box center [1355, 167] width 331 height 72
click at [1208, 151] on textarea "**********" at bounding box center [1353, 148] width 326 height 34
type textarea "**********"
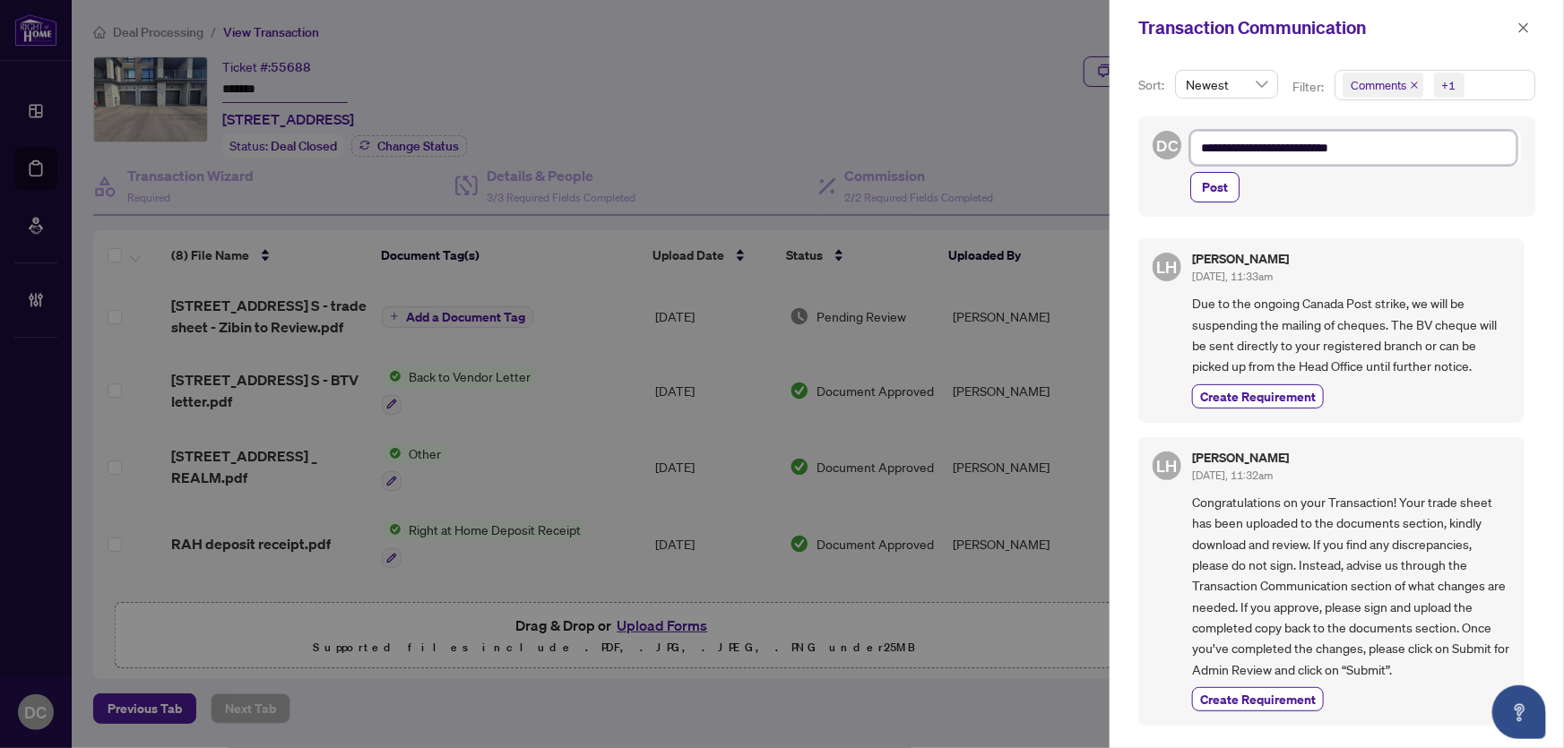
type textarea "**********"
click at [1215, 188] on span "Post" at bounding box center [1215, 187] width 26 height 29
type textarea "**********"
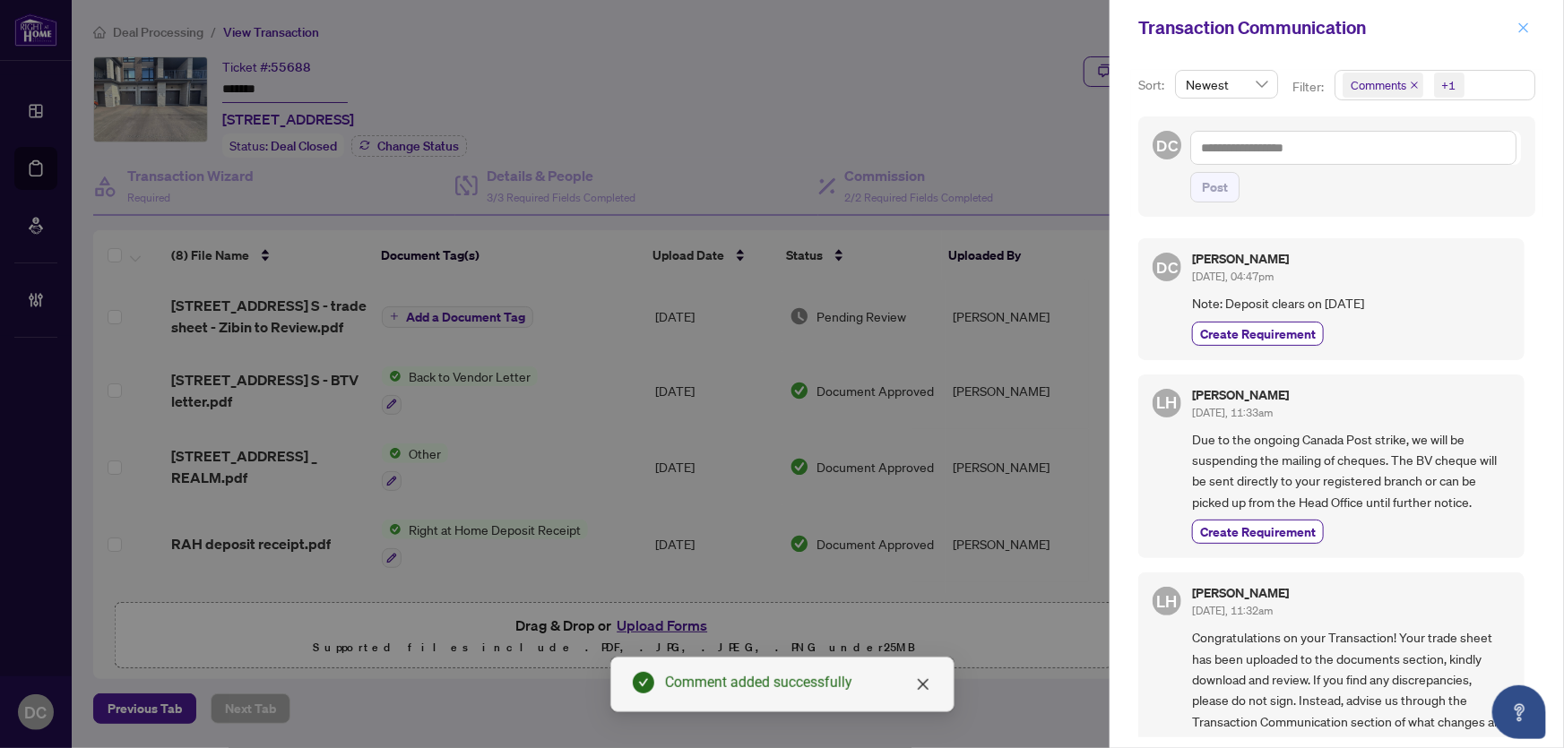
click at [1527, 35] on span "button" at bounding box center [1524, 27] width 13 height 29
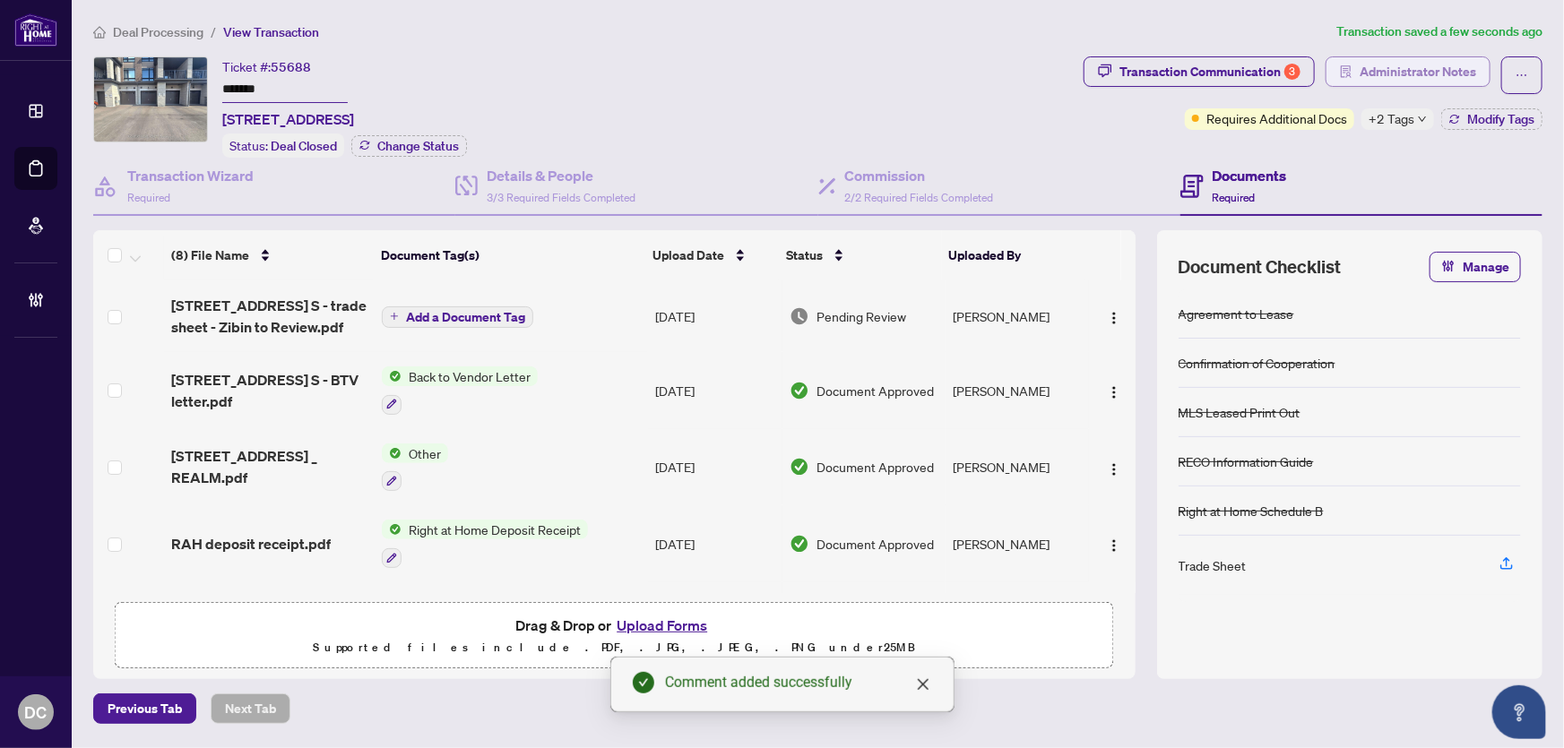
click at [1472, 67] on span "Administrator Notes" at bounding box center [1418, 71] width 117 height 29
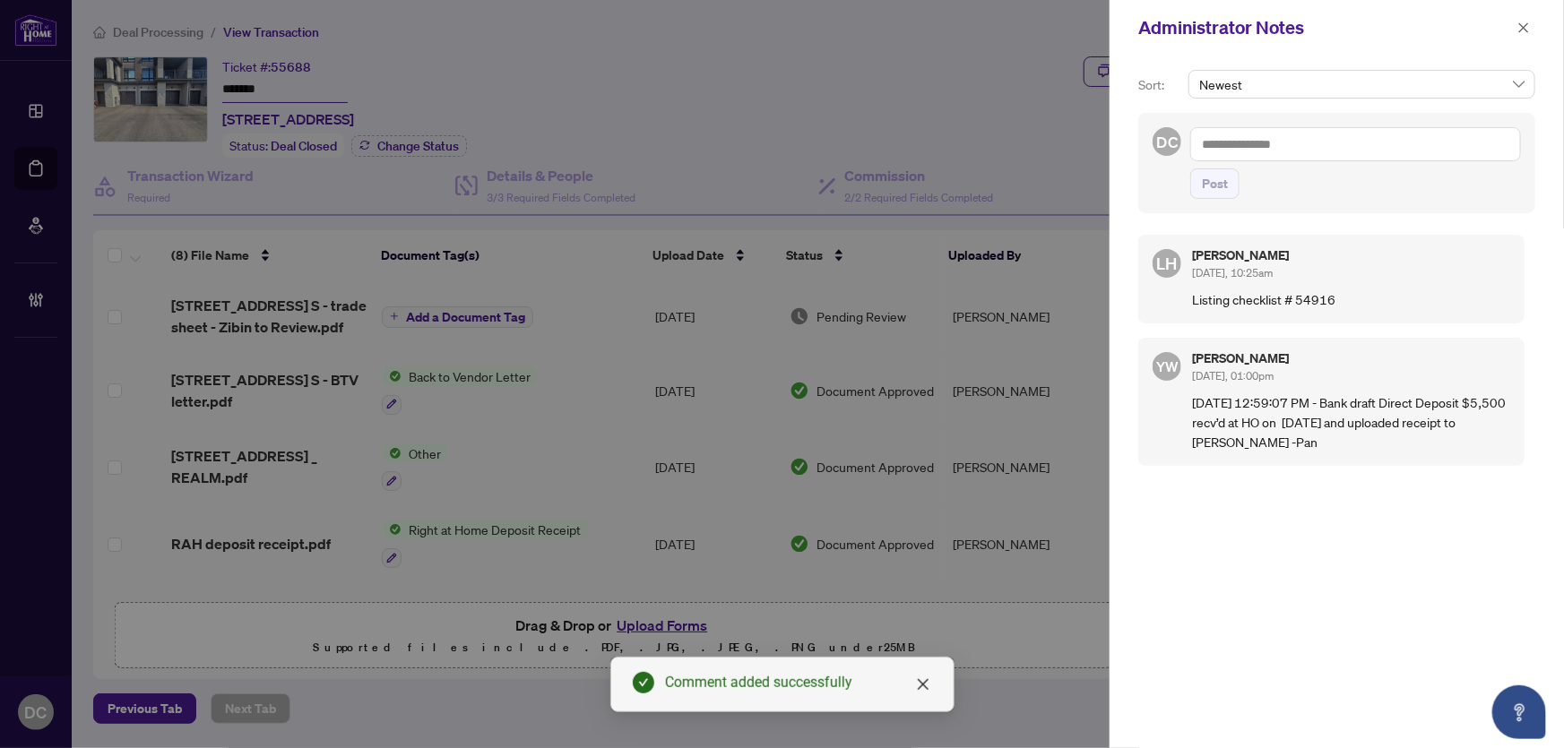
click at [1405, 143] on textarea at bounding box center [1355, 144] width 331 height 34
paste textarea "**********"
type textarea "**********"
click at [1227, 184] on span "Post" at bounding box center [1215, 183] width 26 height 29
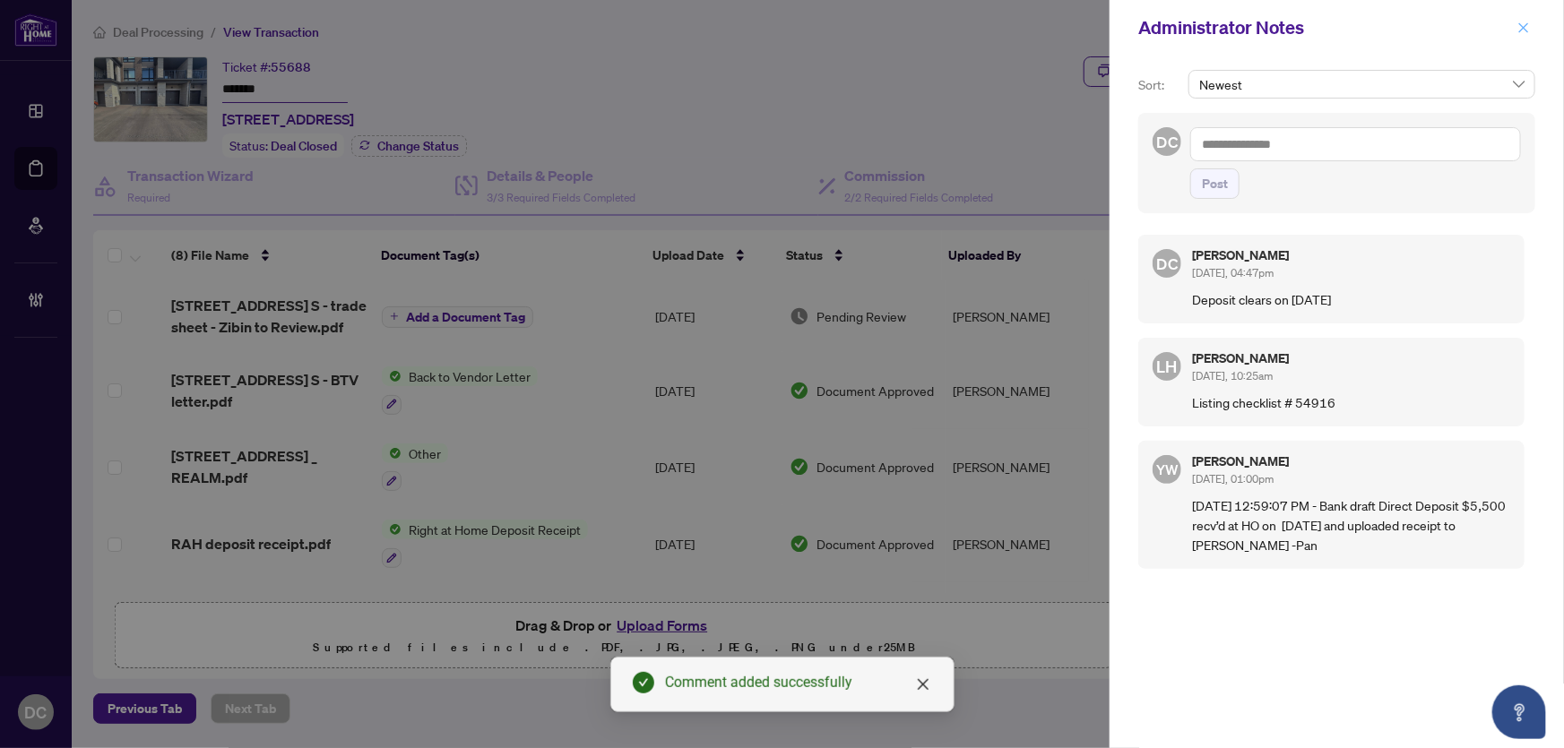
click at [1518, 28] on icon "close" at bounding box center [1524, 28] width 13 height 13
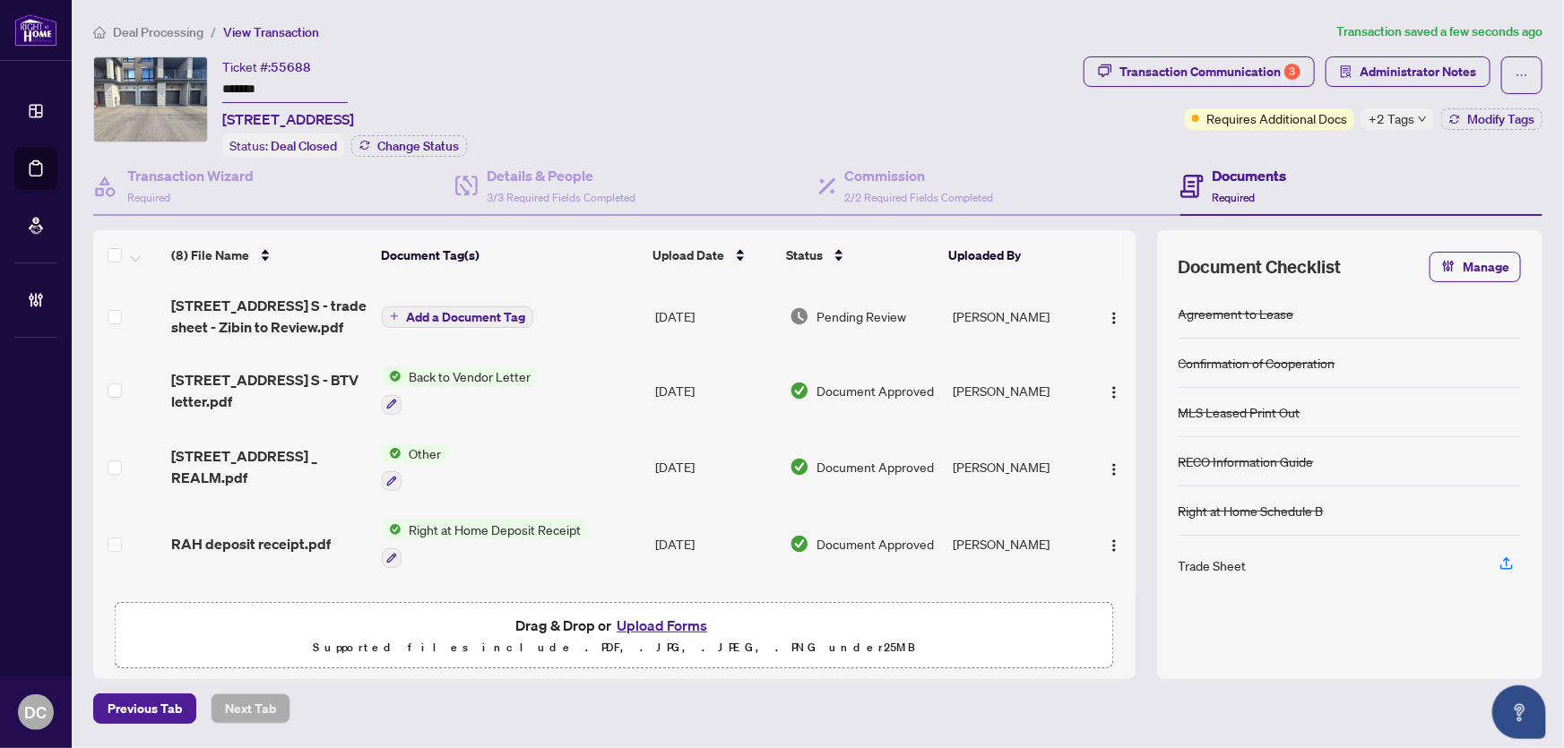
click at [1406, 117] on span "+2 Tags" at bounding box center [1392, 118] width 46 height 21
click at [1221, 143] on div "Transaction Communication 3 Administrator Notes Requires Additional Docs +2 Tag…" at bounding box center [1313, 106] width 466 height 101
click at [1541, 116] on button "Modify Tags" at bounding box center [1491, 119] width 101 height 22
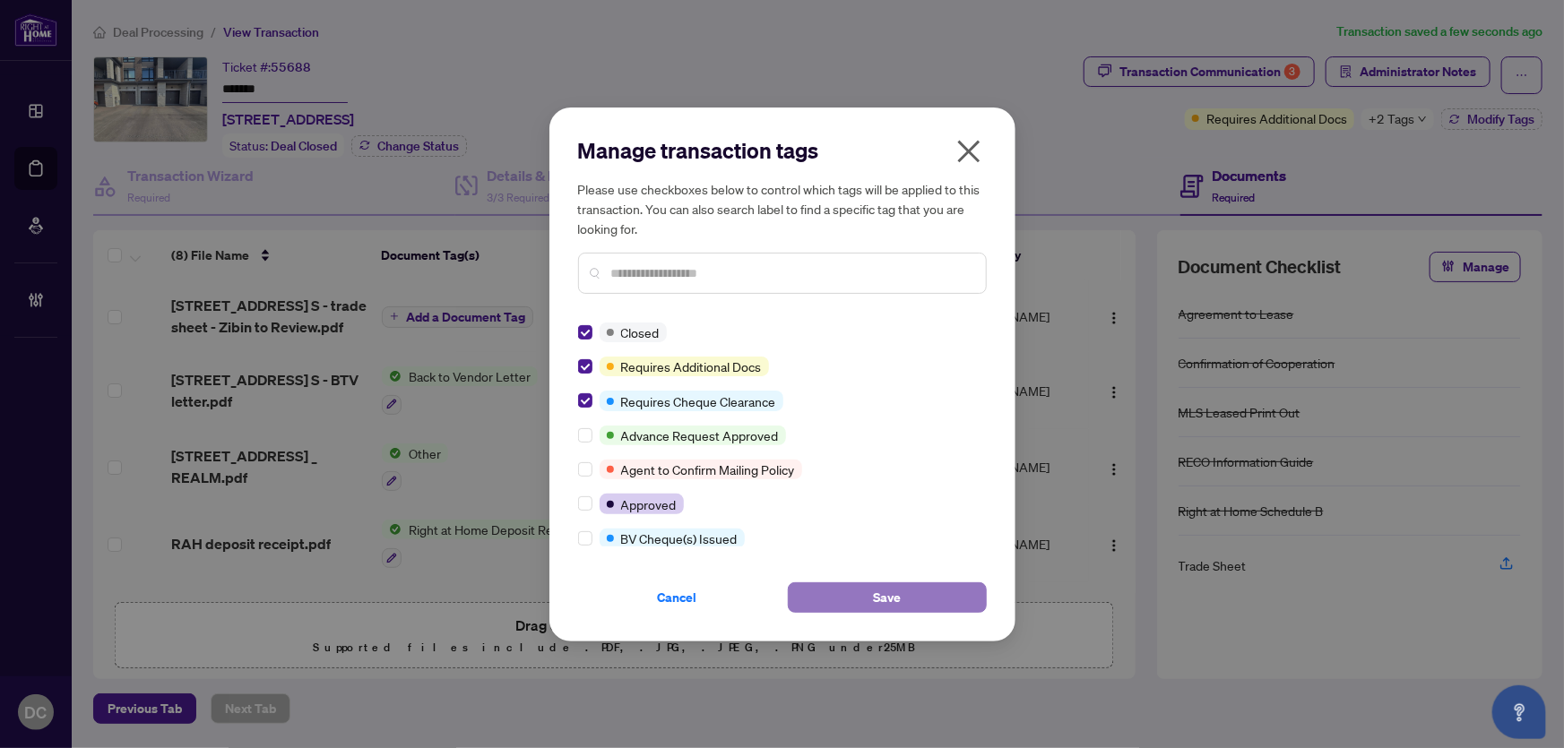
click at [878, 593] on span "Save" at bounding box center [887, 598] width 28 height 29
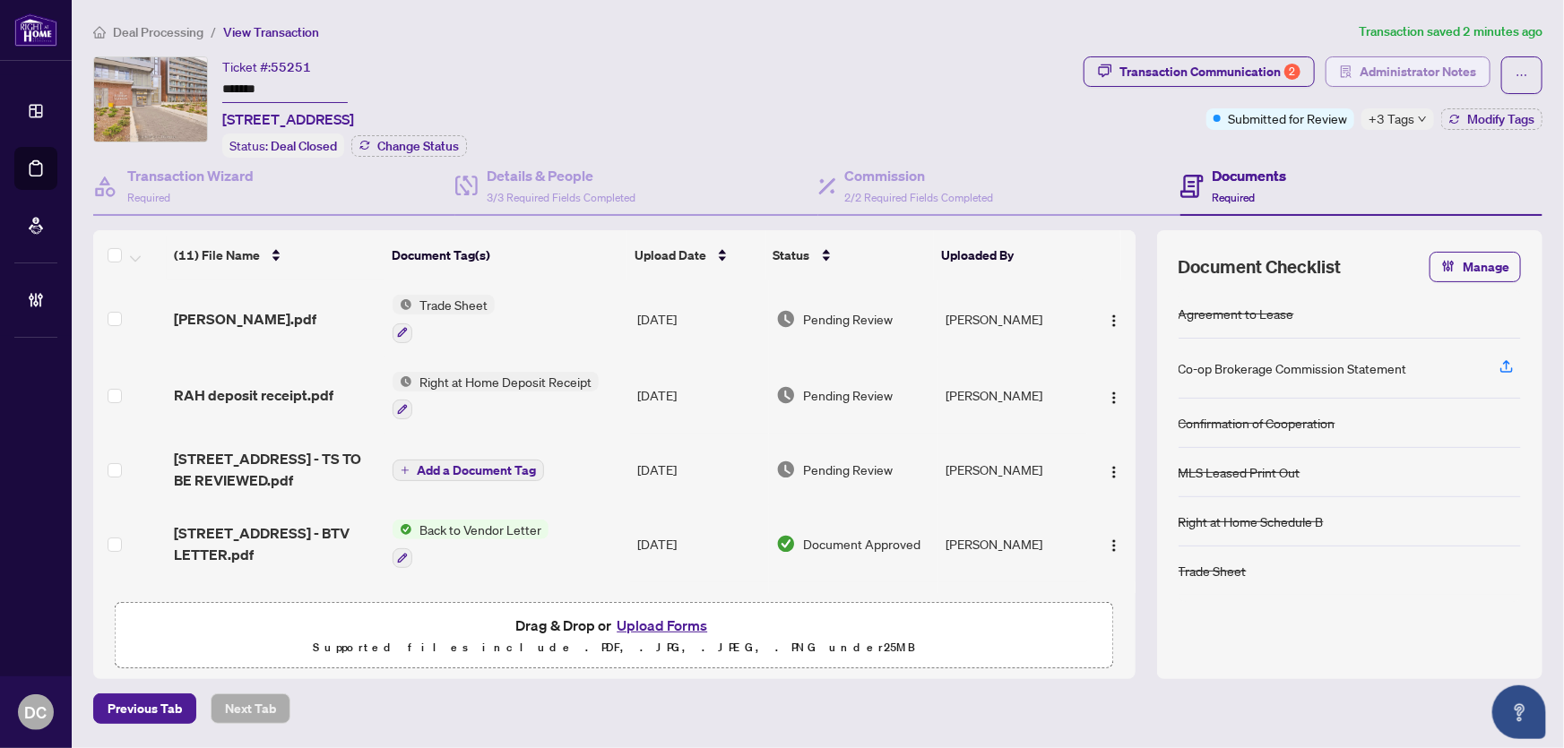
click at [1448, 67] on span "Administrator Notes" at bounding box center [1418, 71] width 117 height 29
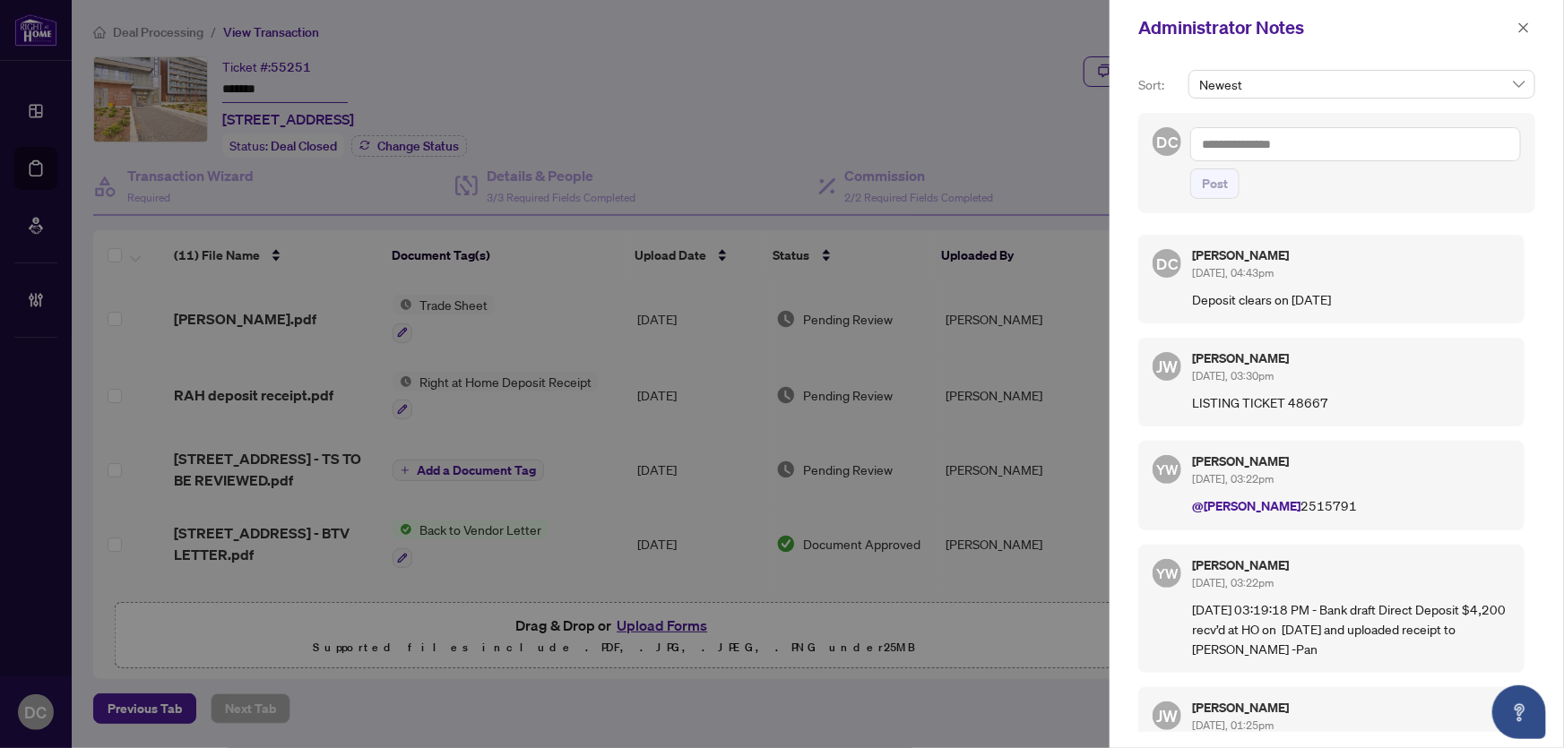
click at [1328, 139] on textarea at bounding box center [1355, 144] width 331 height 34
click at [1527, 27] on icon "close" at bounding box center [1524, 28] width 13 height 13
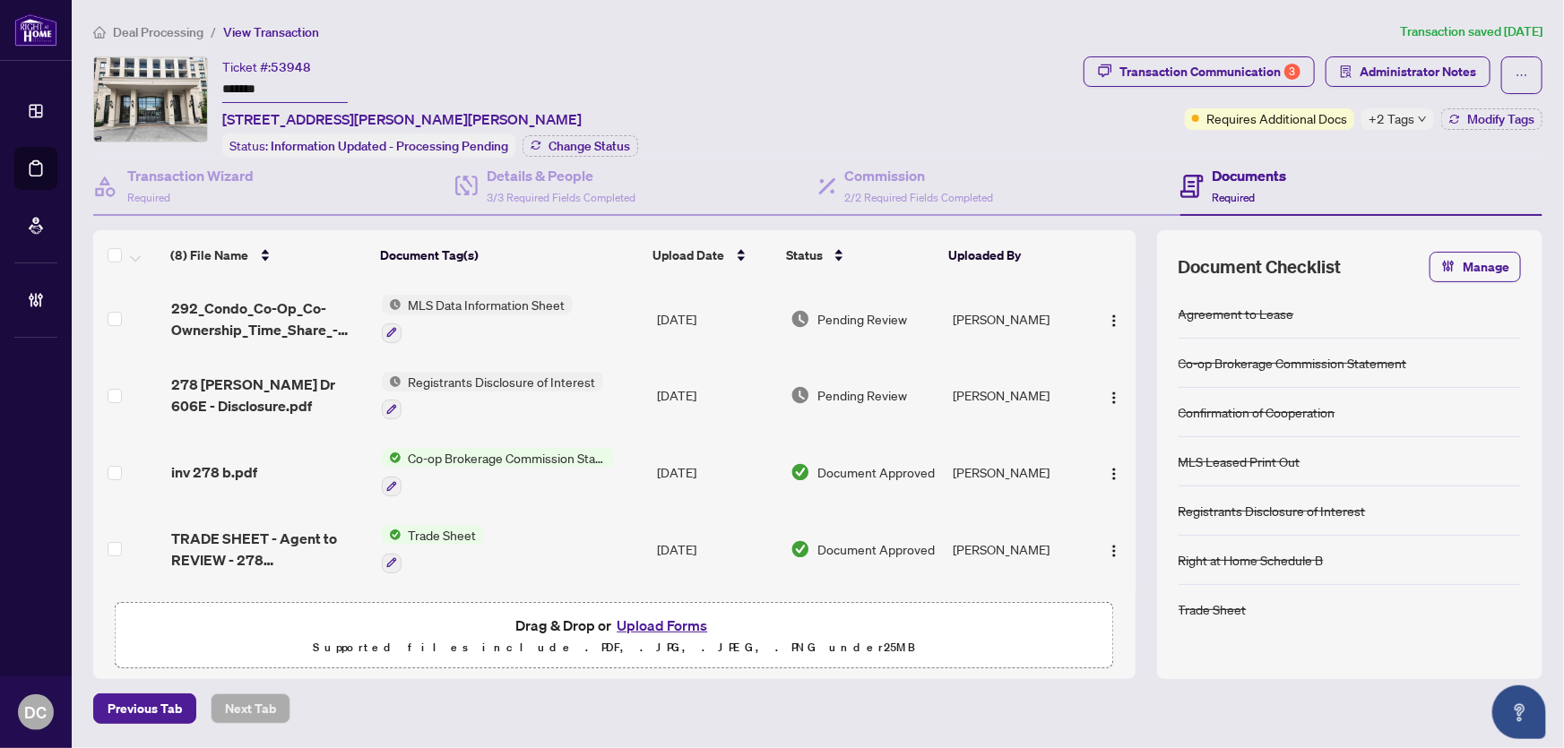
drag, startPoint x: 290, startPoint y: 82, endPoint x: 221, endPoint y: 90, distance: 69.5
click at [222, 90] on input "*******" at bounding box center [284, 90] width 125 height 26
click at [602, 140] on span "Change Status" at bounding box center [590, 146] width 82 height 13
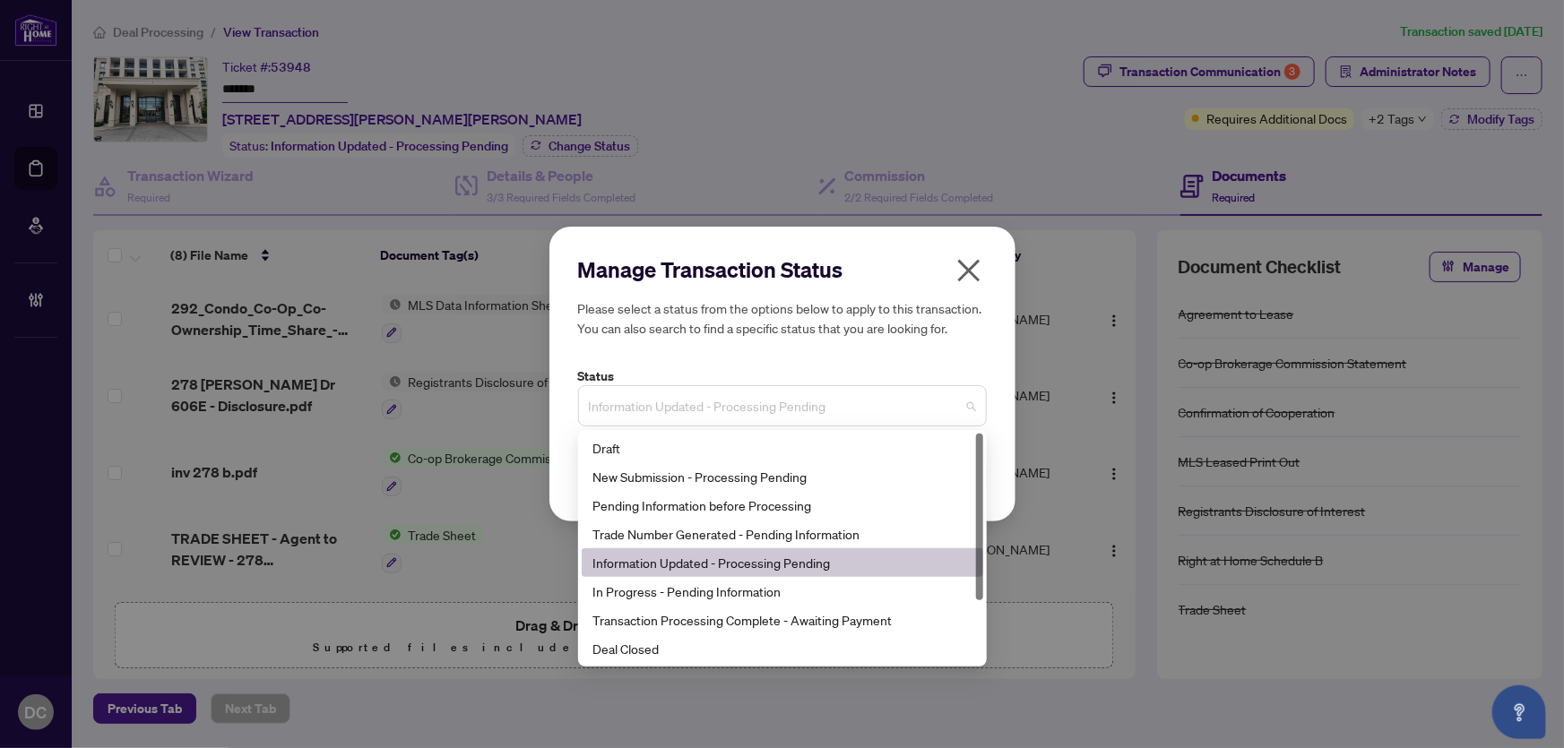
click at [874, 411] on span "Information Updated - Processing Pending" at bounding box center [782, 406] width 387 height 34
click at [649, 644] on div "Deal Closed" at bounding box center [783, 649] width 380 height 20
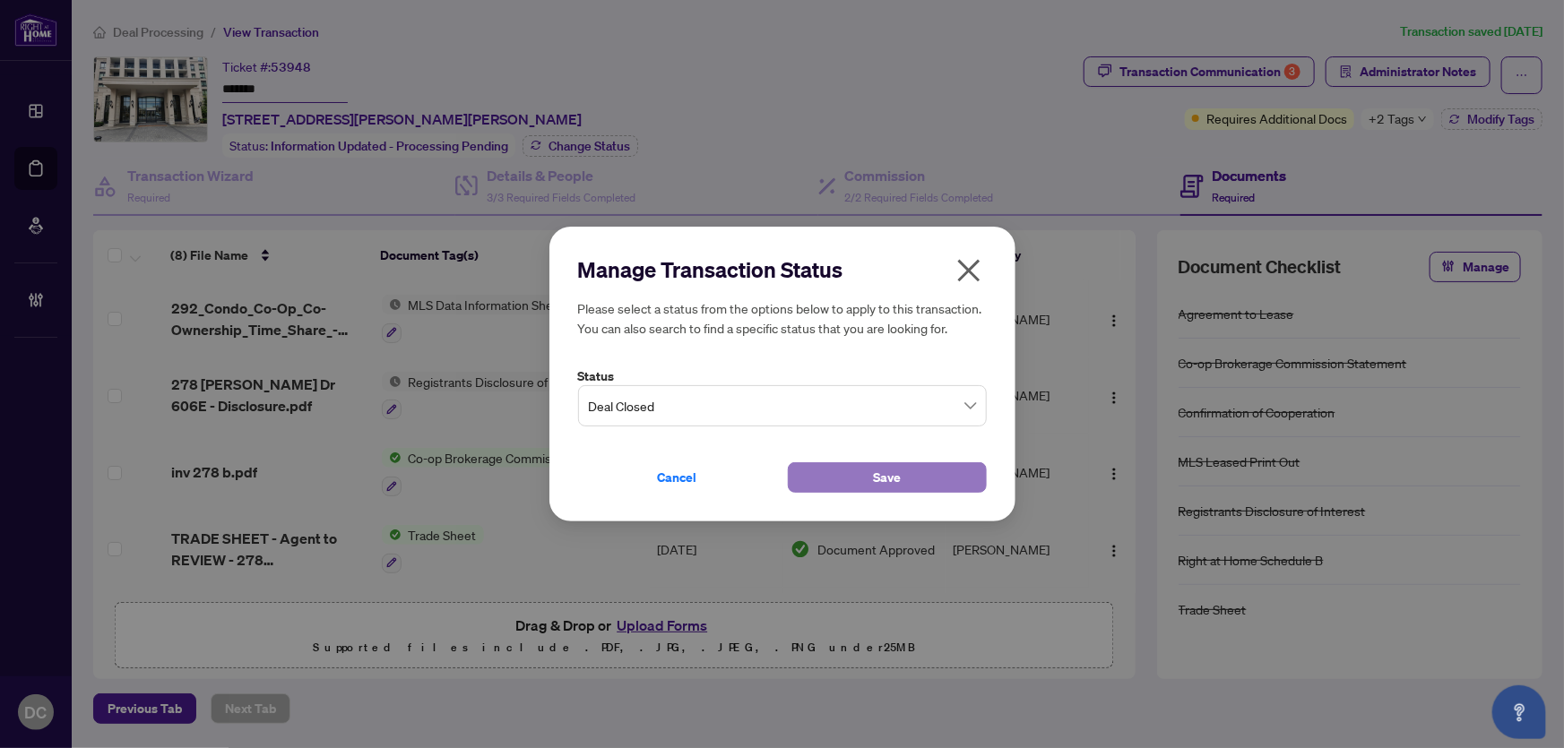
click at [849, 475] on button "Save" at bounding box center [887, 478] width 199 height 30
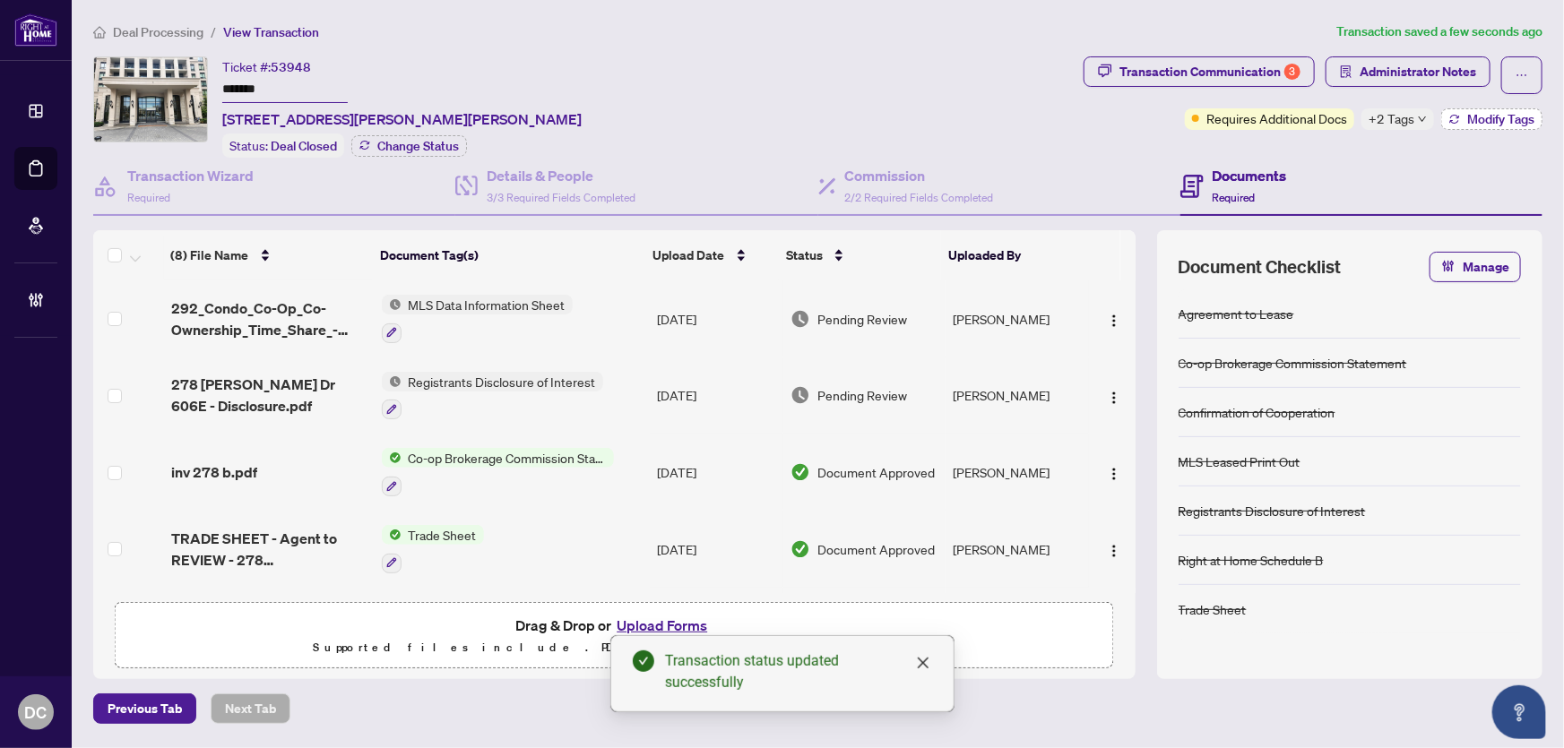
click at [1479, 125] on button "Modify Tags" at bounding box center [1491, 119] width 101 height 22
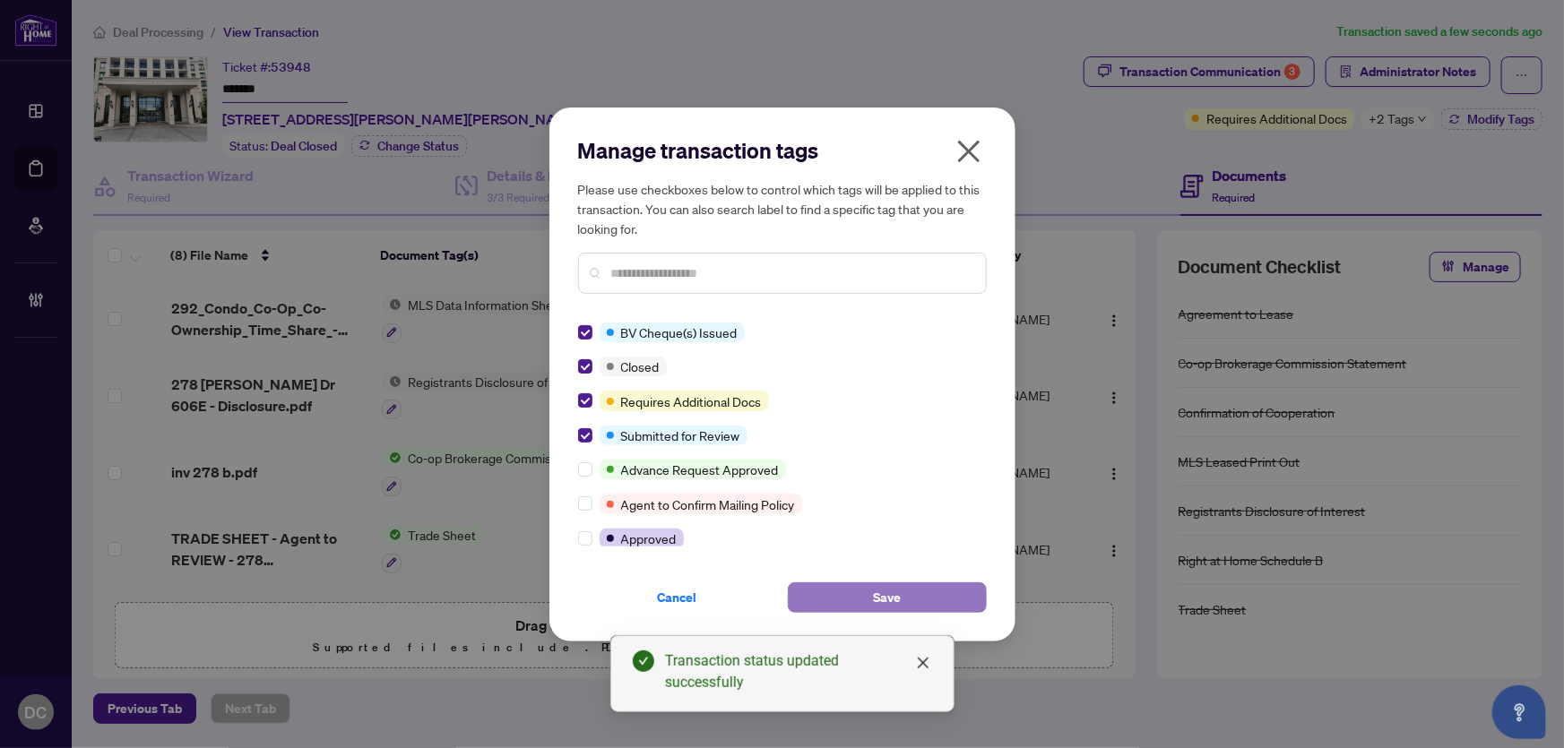
drag, startPoint x: 901, startPoint y: 605, endPoint x: 869, endPoint y: 563, distance: 53.1
click at [902, 604] on button "Save" at bounding box center [887, 598] width 199 height 30
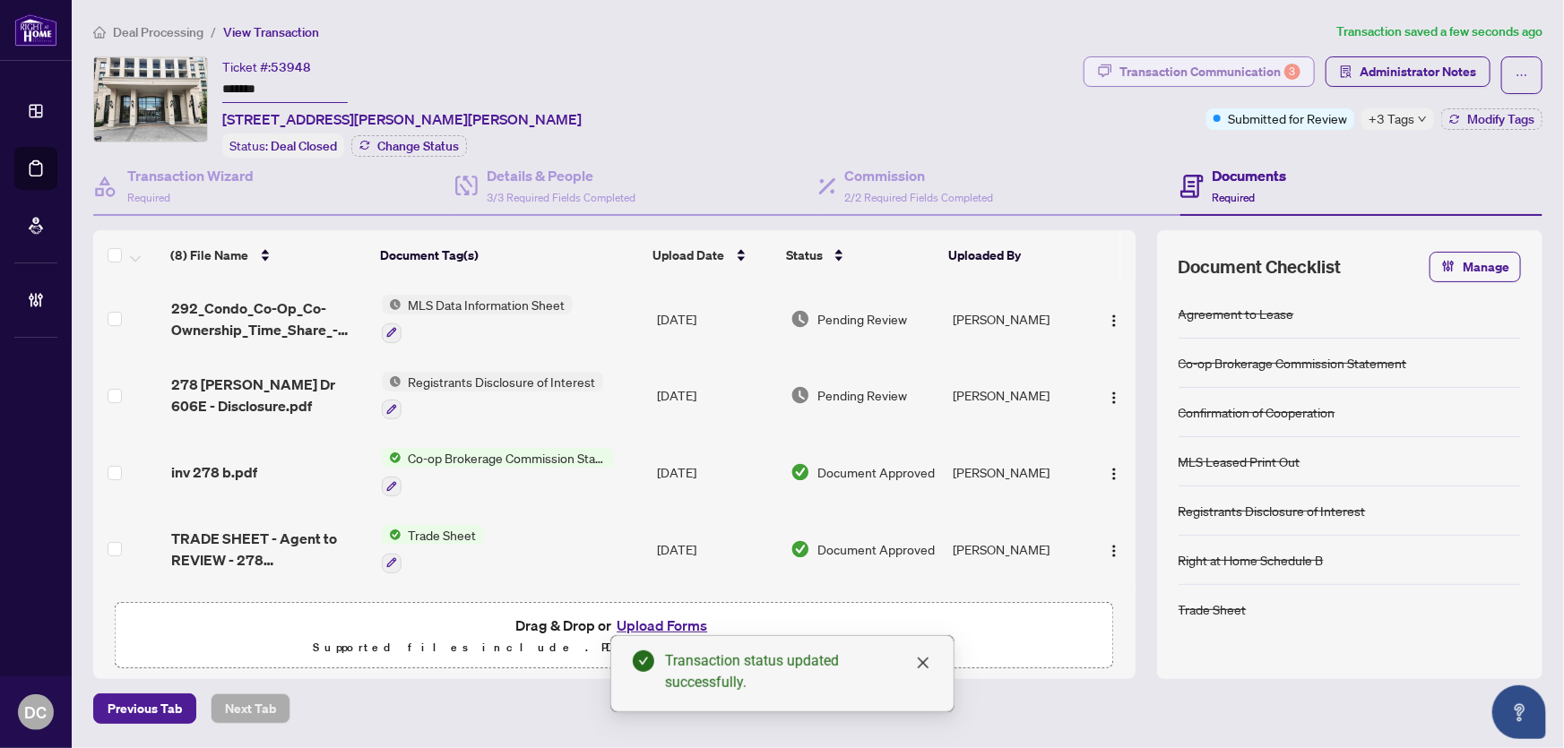
click at [1207, 74] on div "Transaction Communication 3" at bounding box center [1210, 71] width 181 height 29
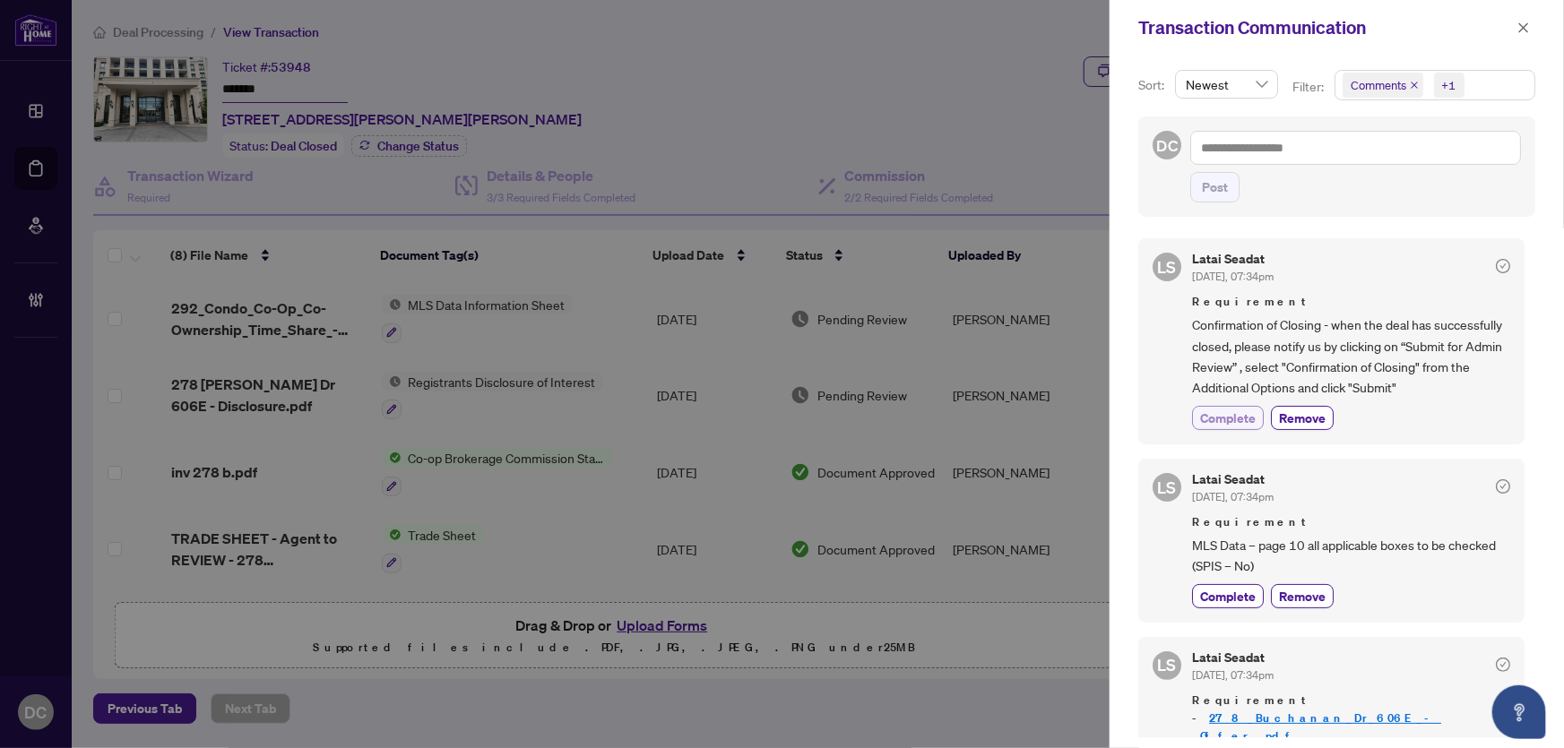
click at [1222, 409] on span "Complete" at bounding box center [1228, 418] width 56 height 19
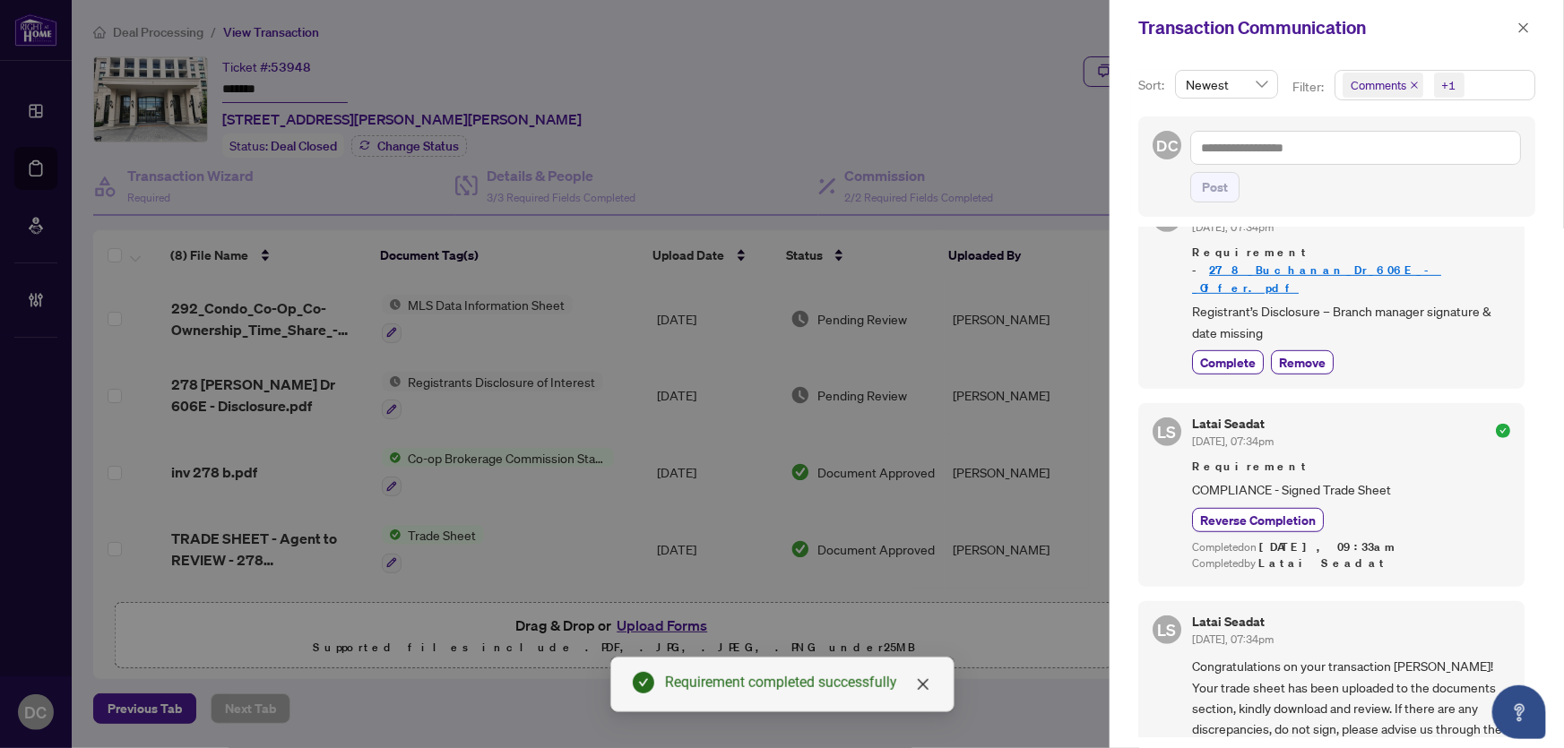
scroll to position [733, 0]
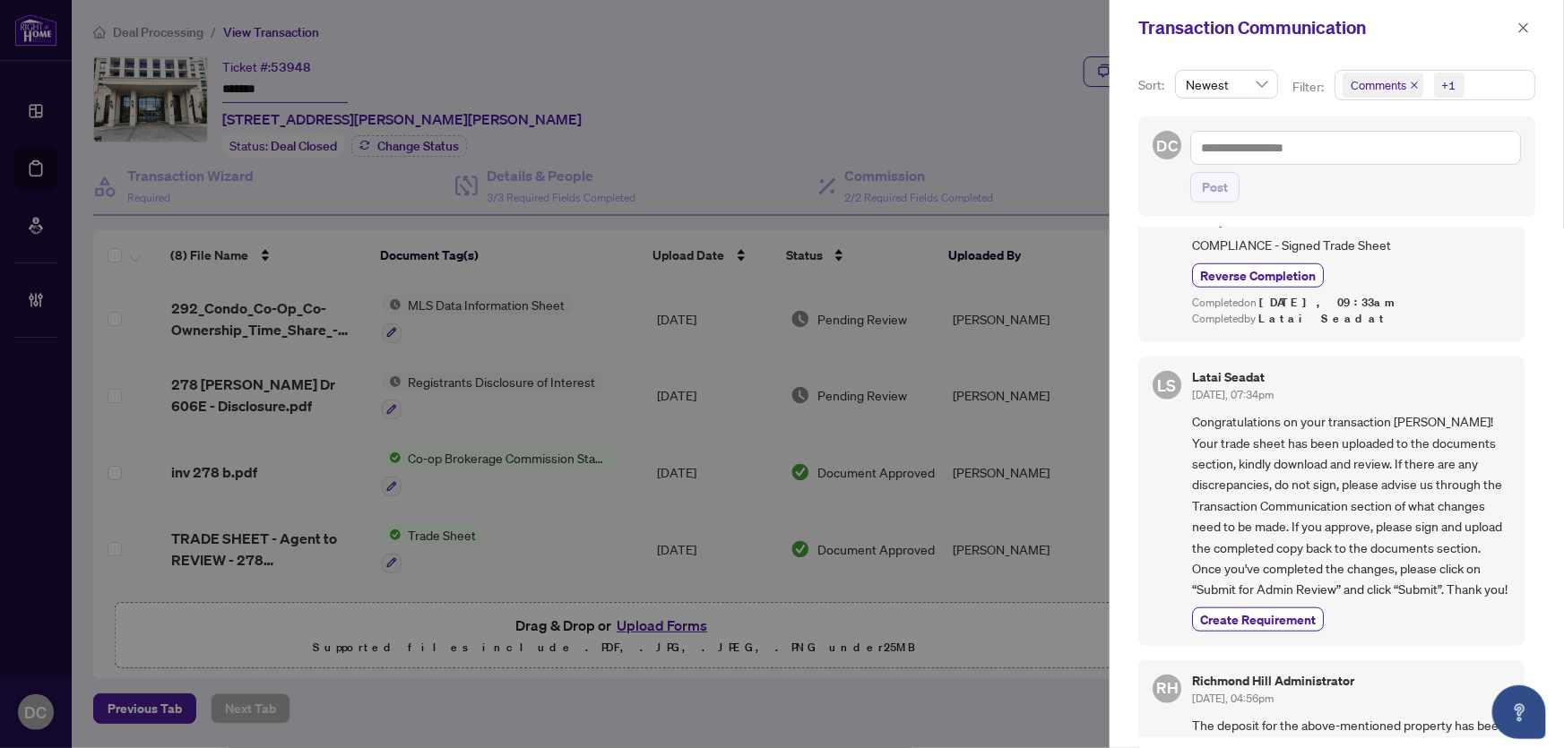
click at [1512, 17] on span at bounding box center [1523, 28] width 23 height 22
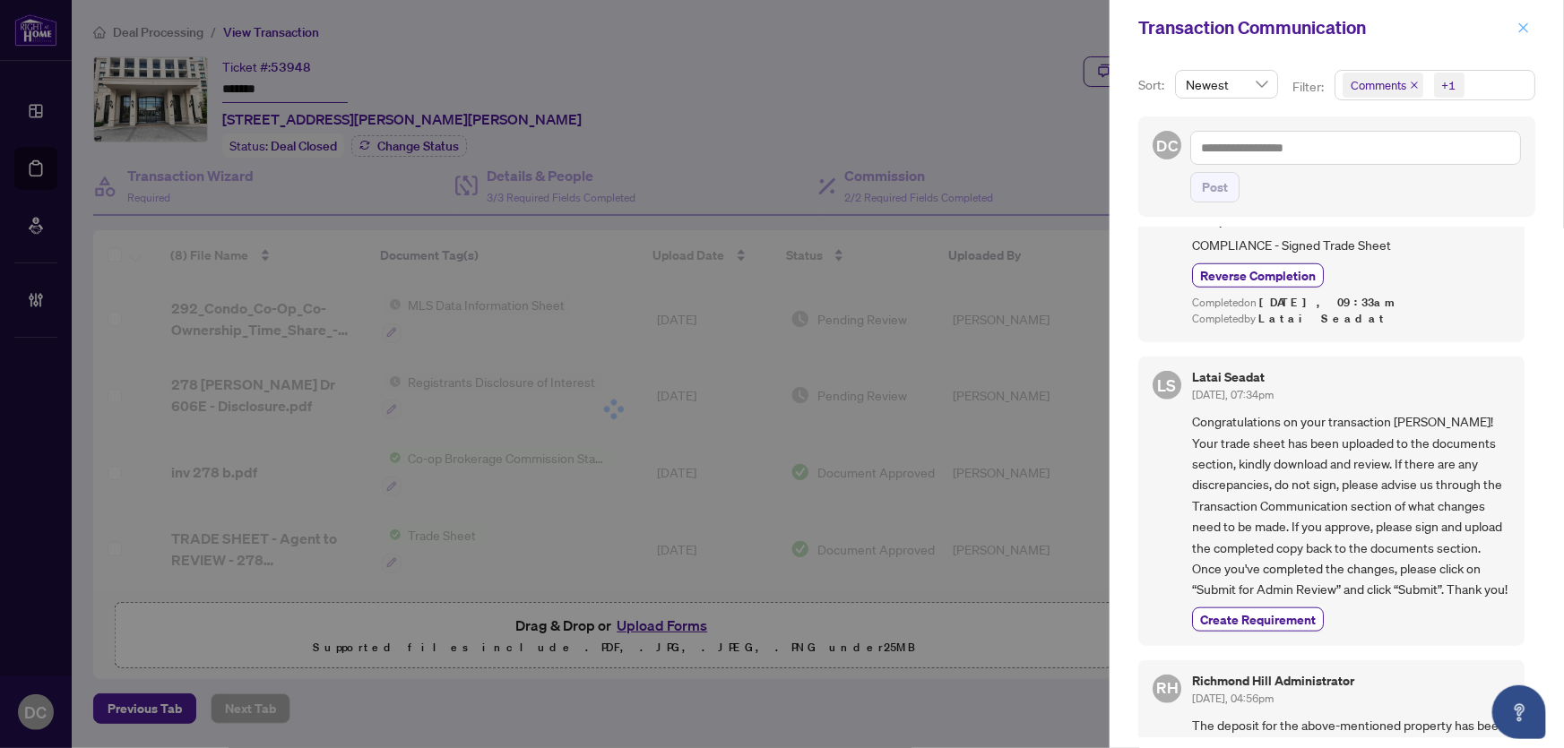
click at [1528, 31] on icon "close" at bounding box center [1524, 27] width 10 height 10
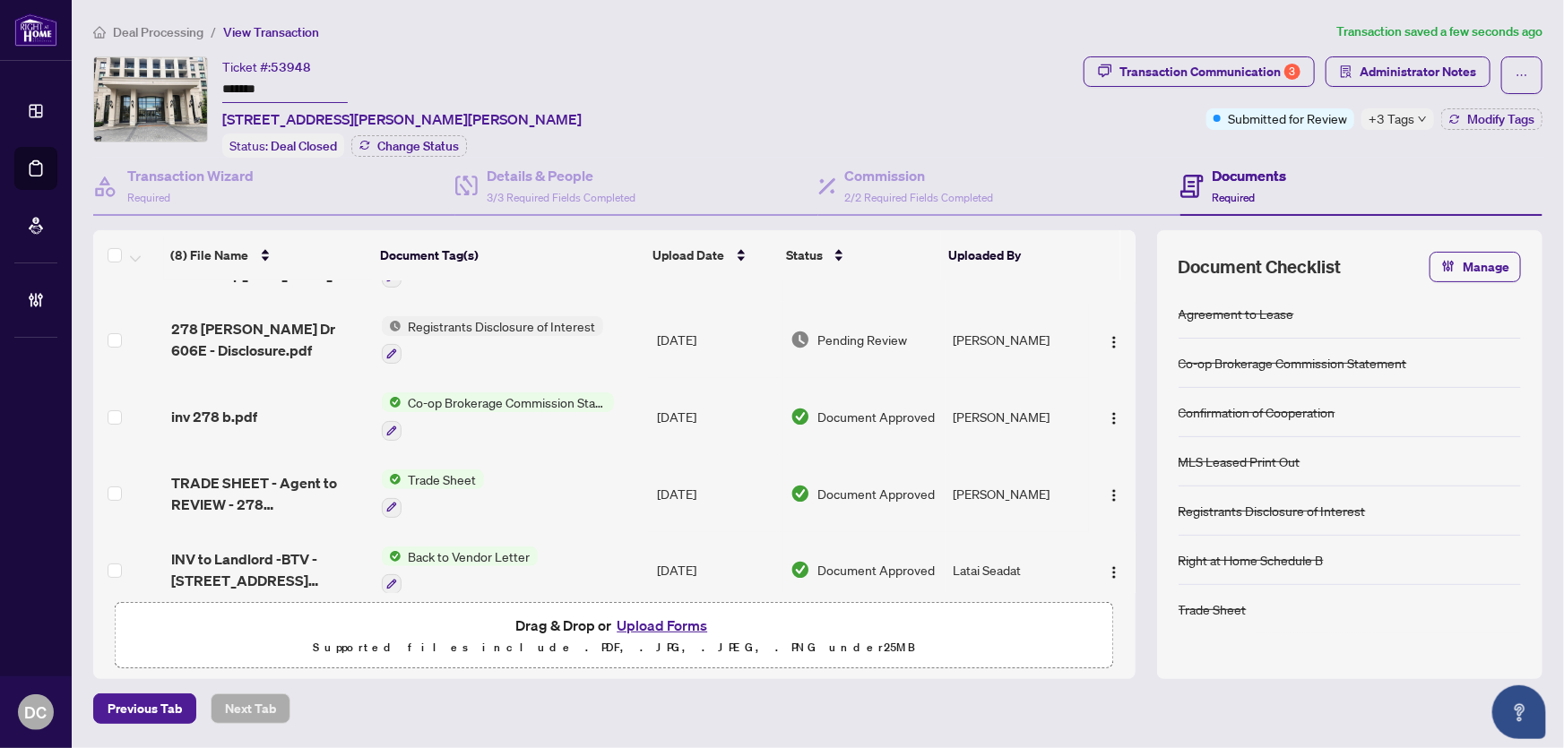
scroll to position [81, 0]
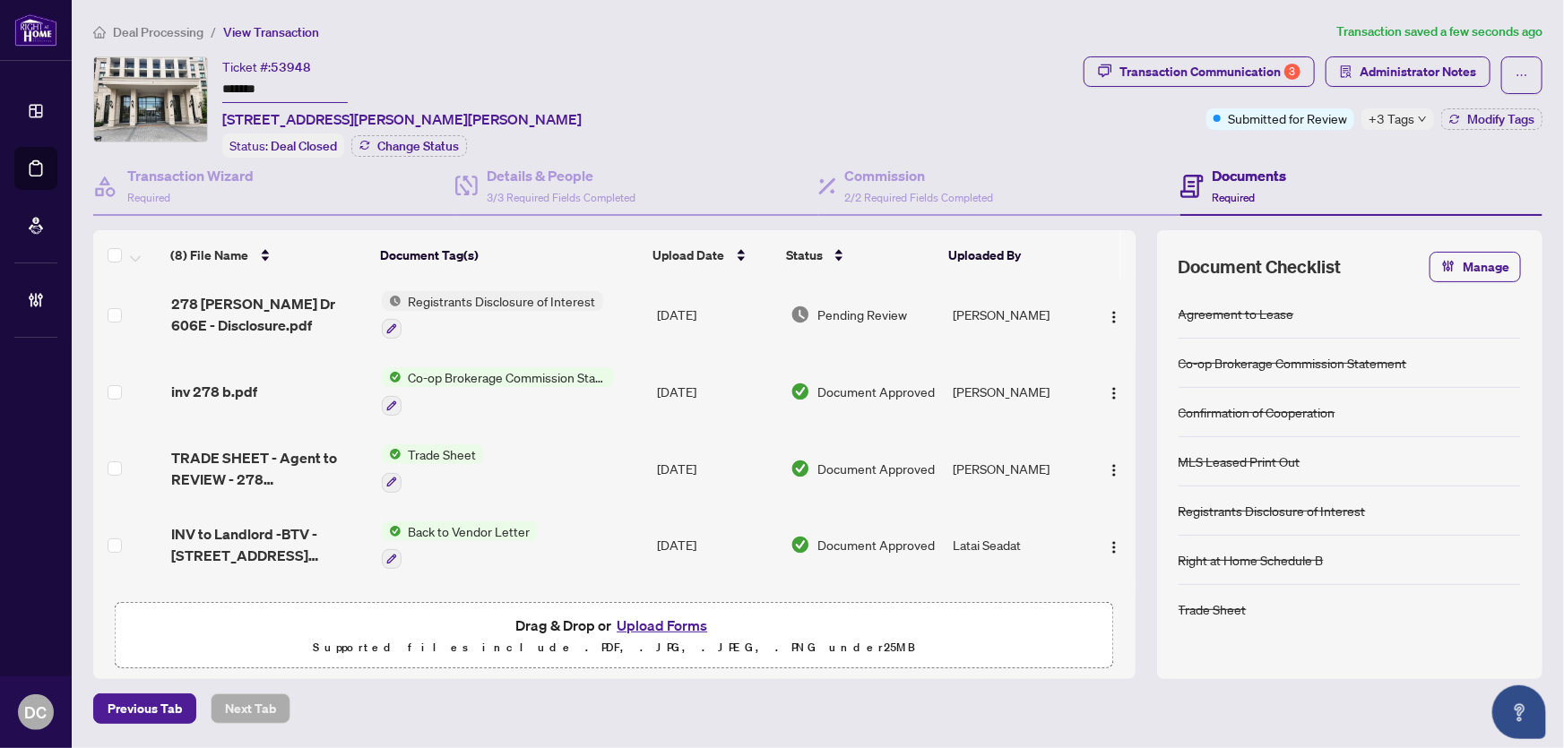
click at [625, 394] on td "Co-op Brokerage Commission Statement" at bounding box center [512, 391] width 275 height 77
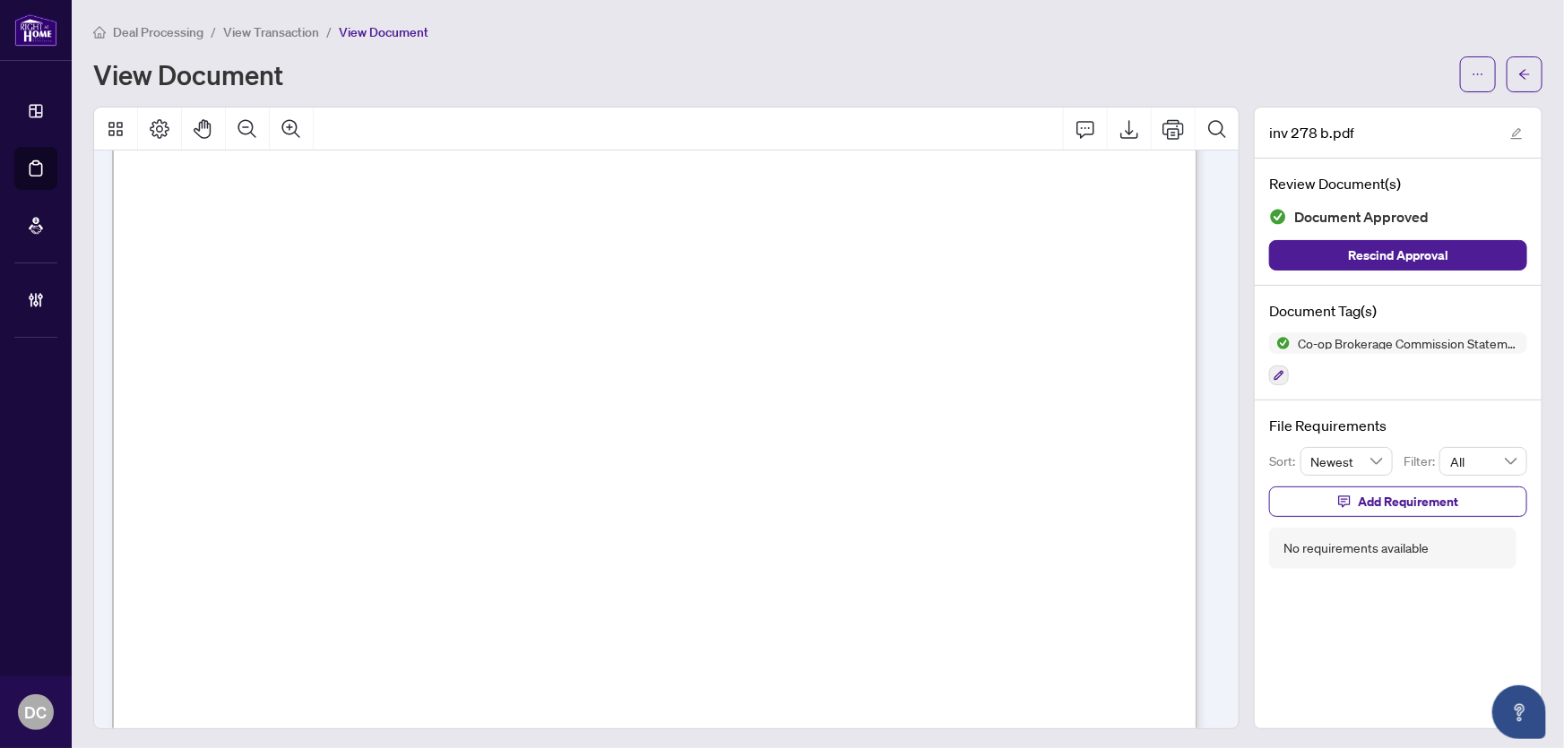
scroll to position [325, 0]
click at [1523, 72] on button "button" at bounding box center [1525, 74] width 36 height 36
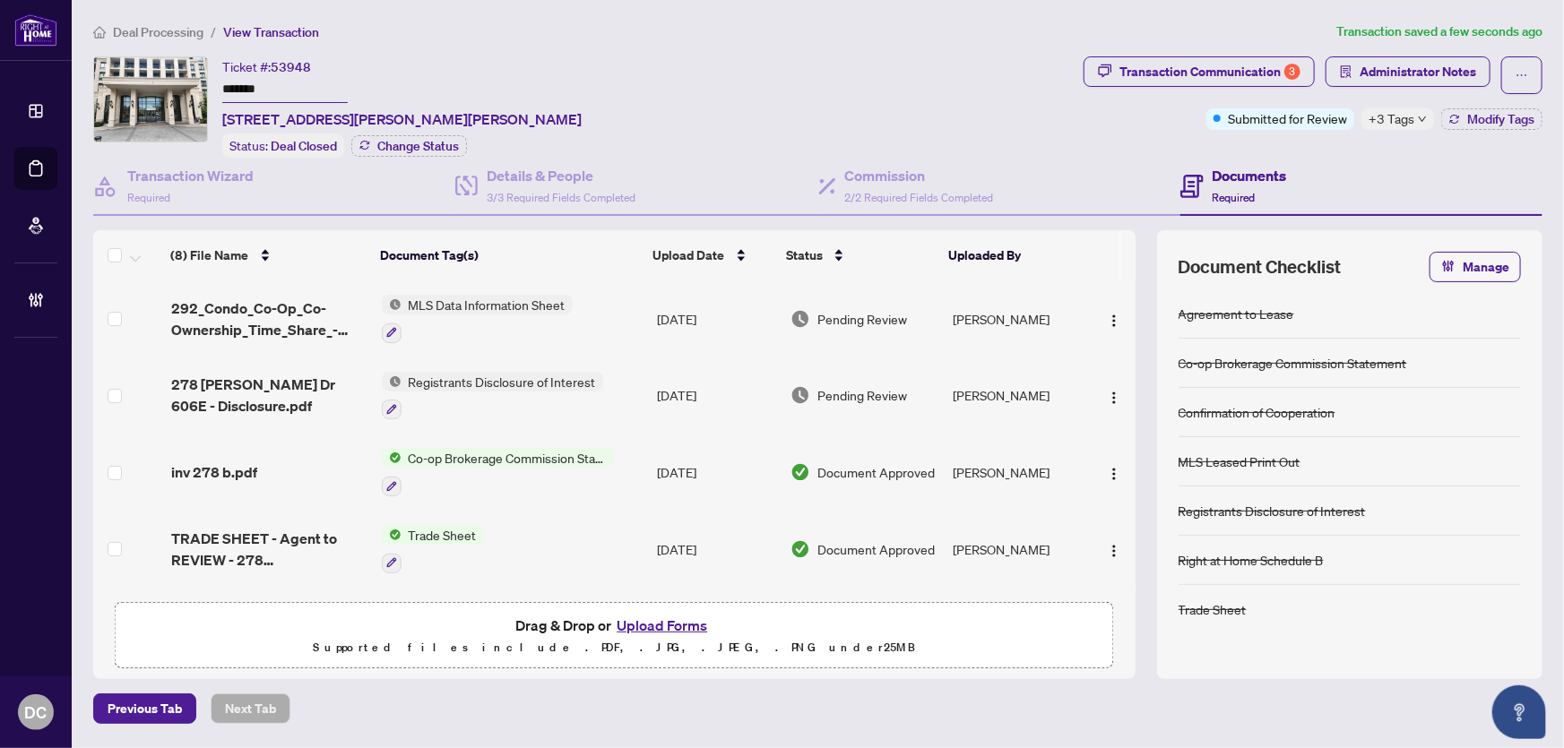
click at [652, 472] on td "[DATE]" at bounding box center [717, 472] width 134 height 77
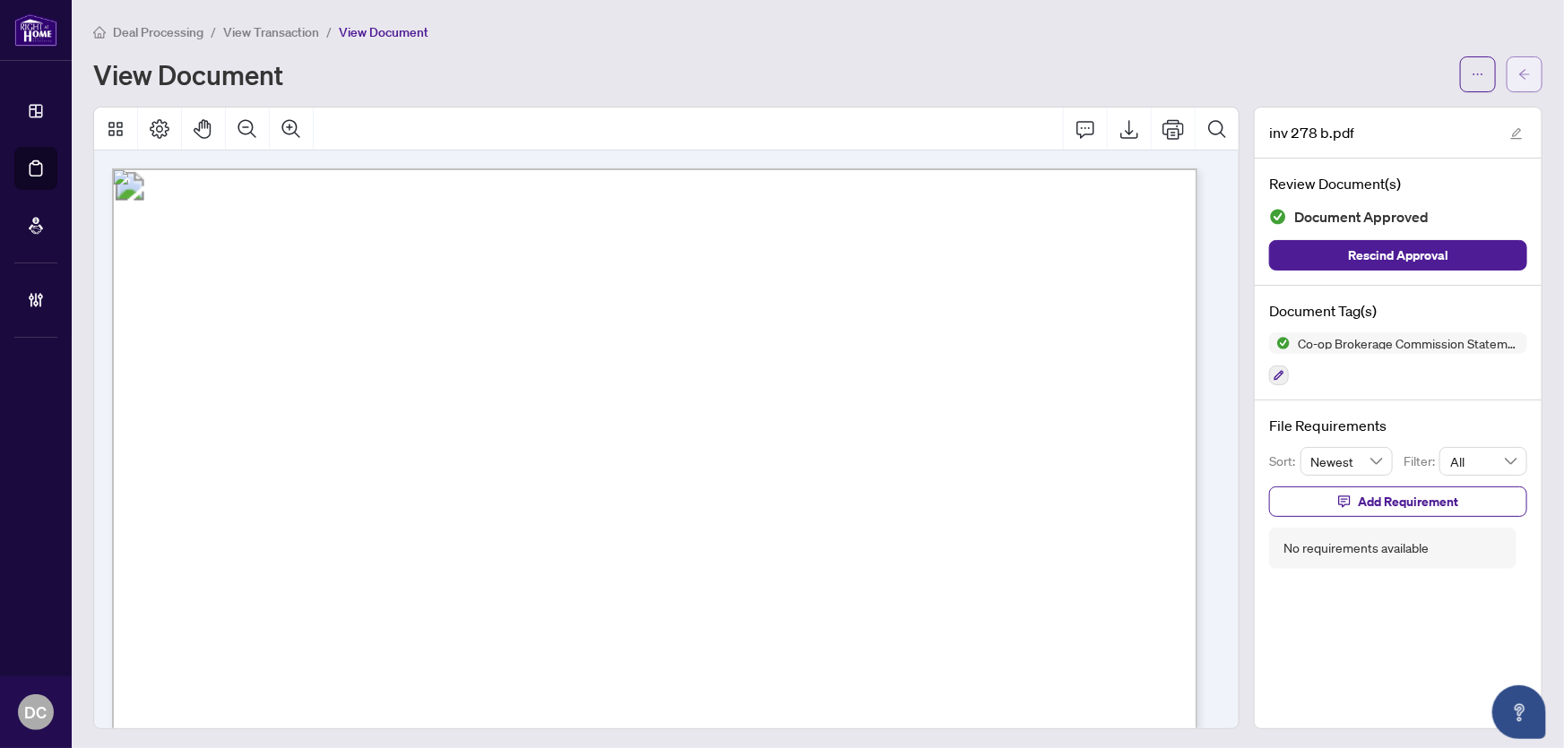
click at [1518, 63] on span "button" at bounding box center [1524, 74] width 13 height 29
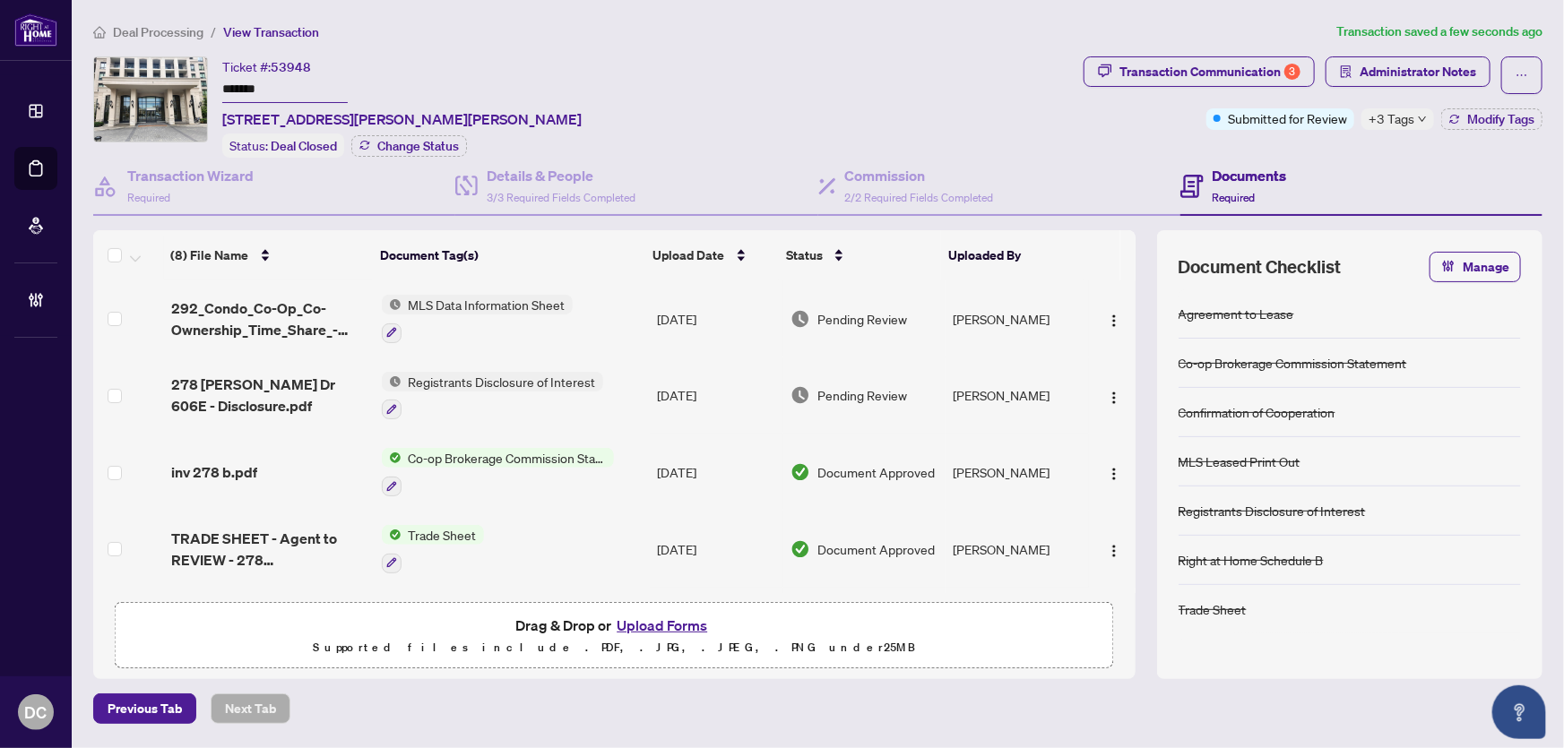
click at [1409, 121] on span "+3 Tags" at bounding box center [1392, 118] width 46 height 21
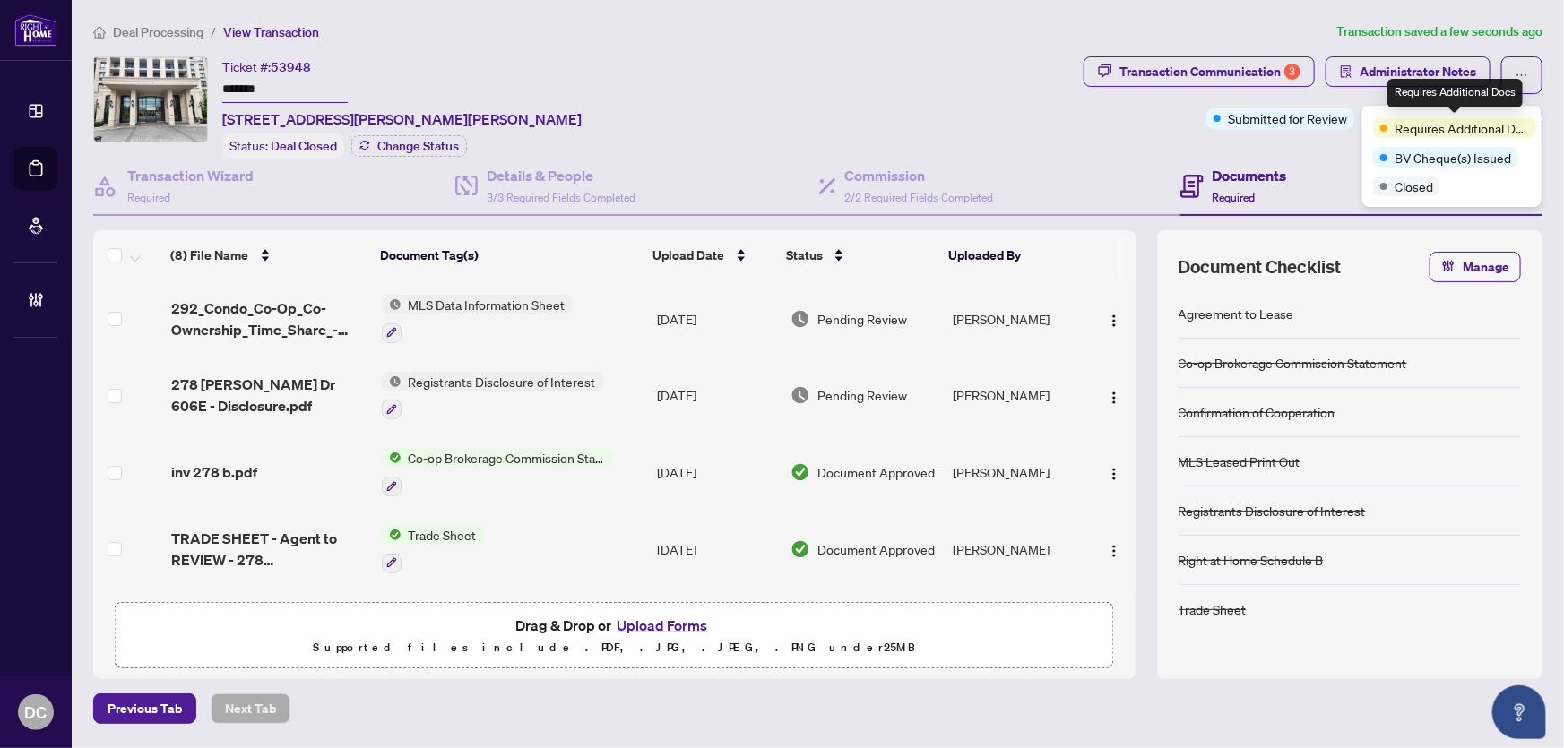
click at [1491, 122] on span "Requires Additional Docs" at bounding box center [1462, 128] width 134 height 20
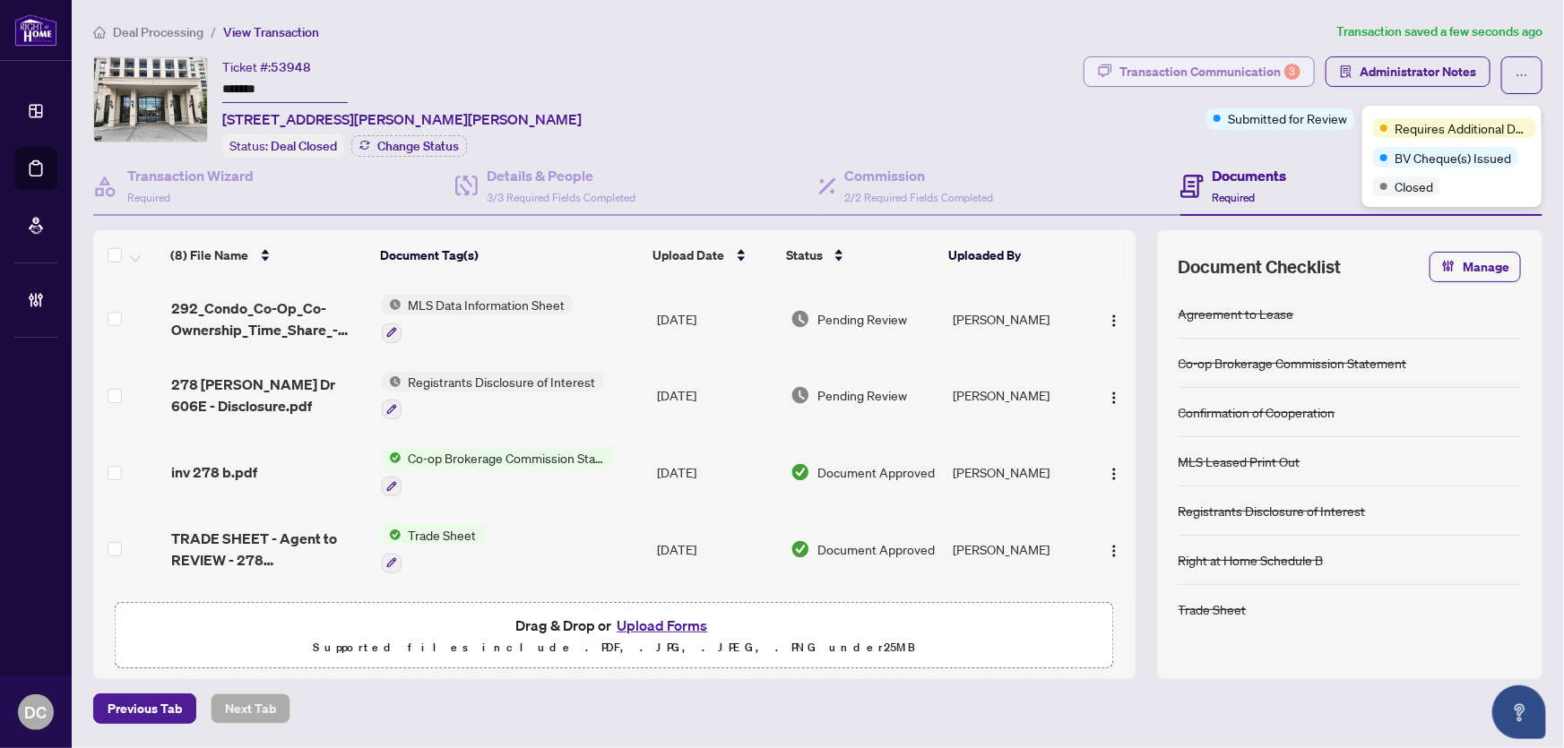
click at [1256, 73] on div "Transaction Communication 3" at bounding box center [1210, 71] width 181 height 29
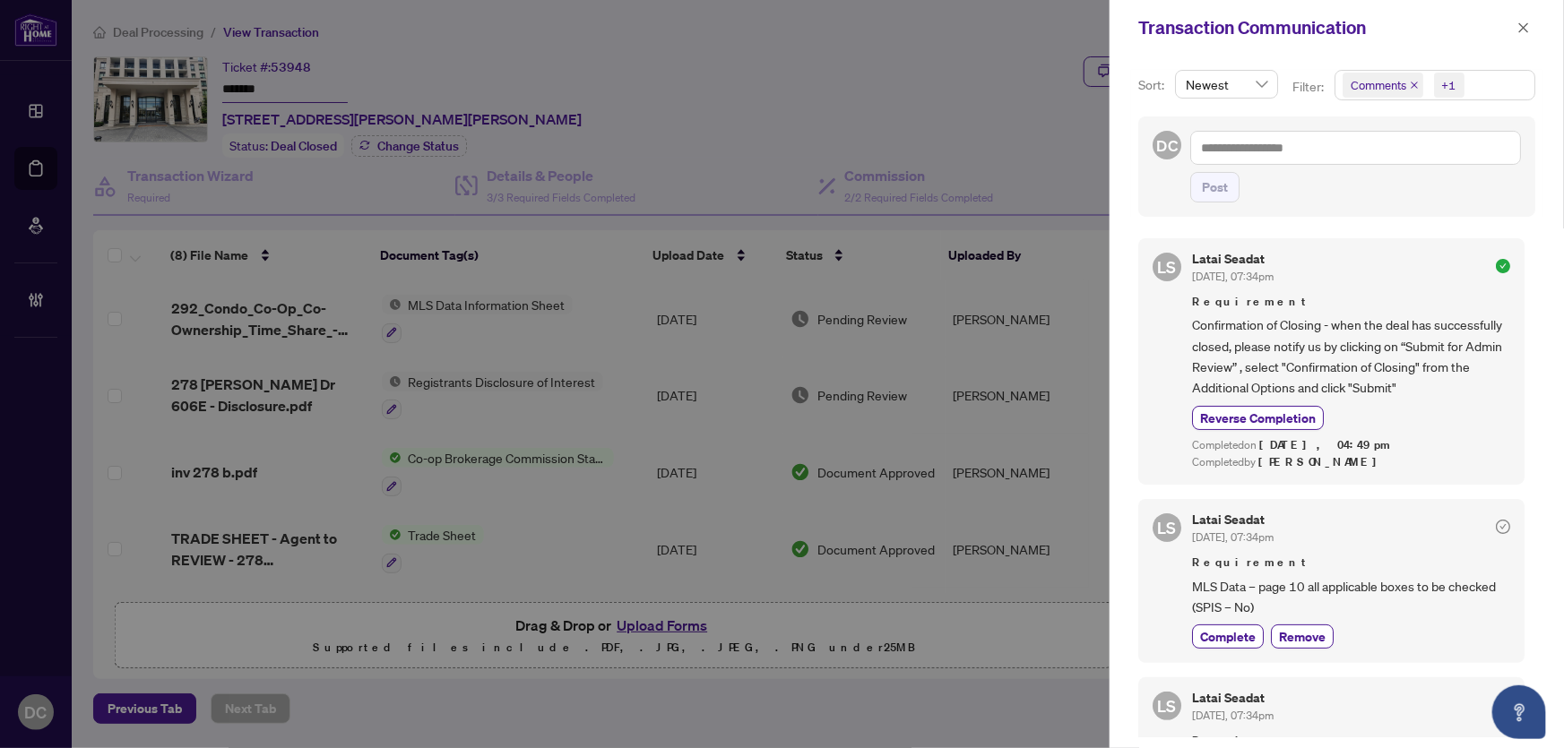
click at [1470, 87] on span "Comments +1" at bounding box center [1435, 85] width 199 height 29
click at [1404, 158] on span "Comments" at bounding box center [1402, 159] width 62 height 16
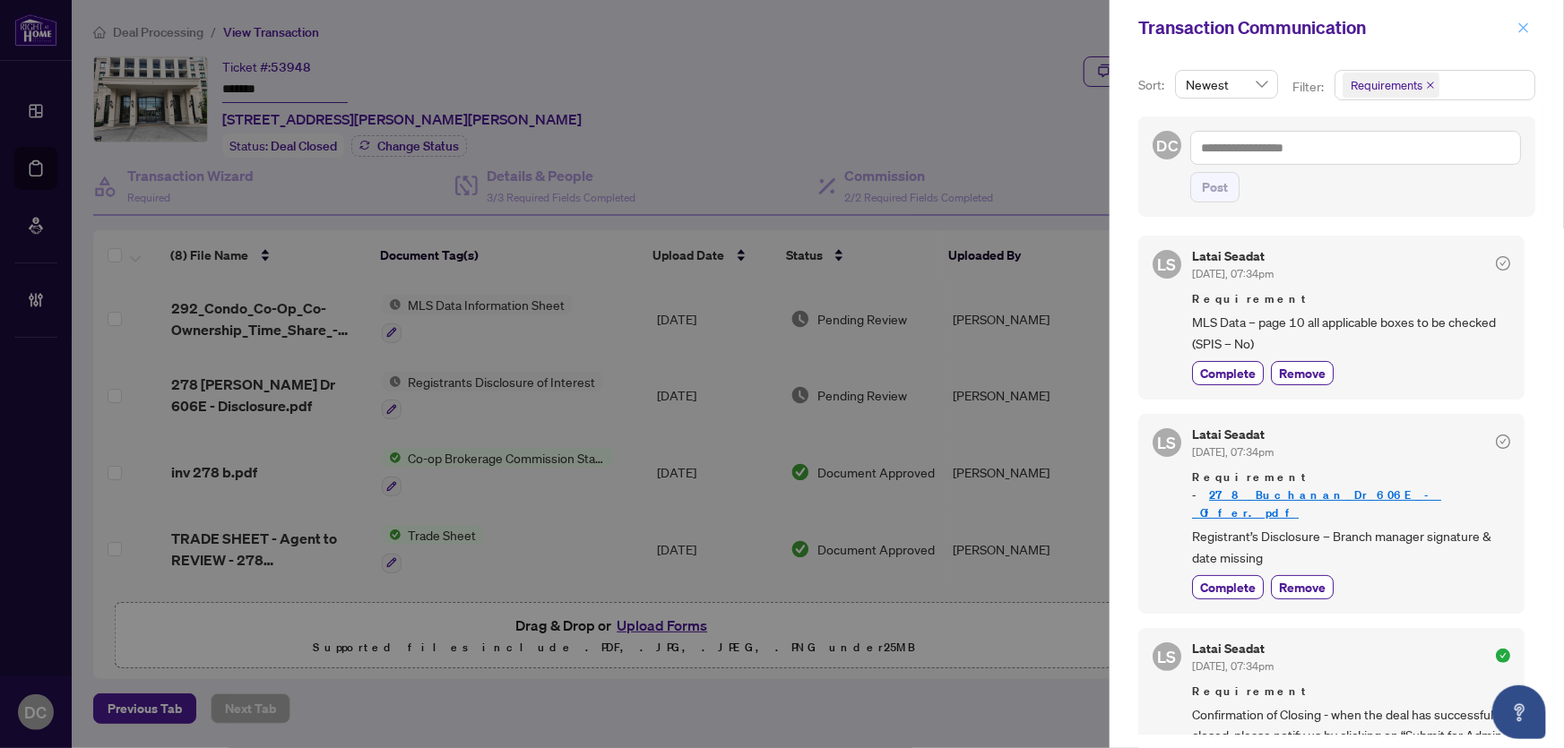
click at [1527, 20] on span "button" at bounding box center [1524, 27] width 13 height 29
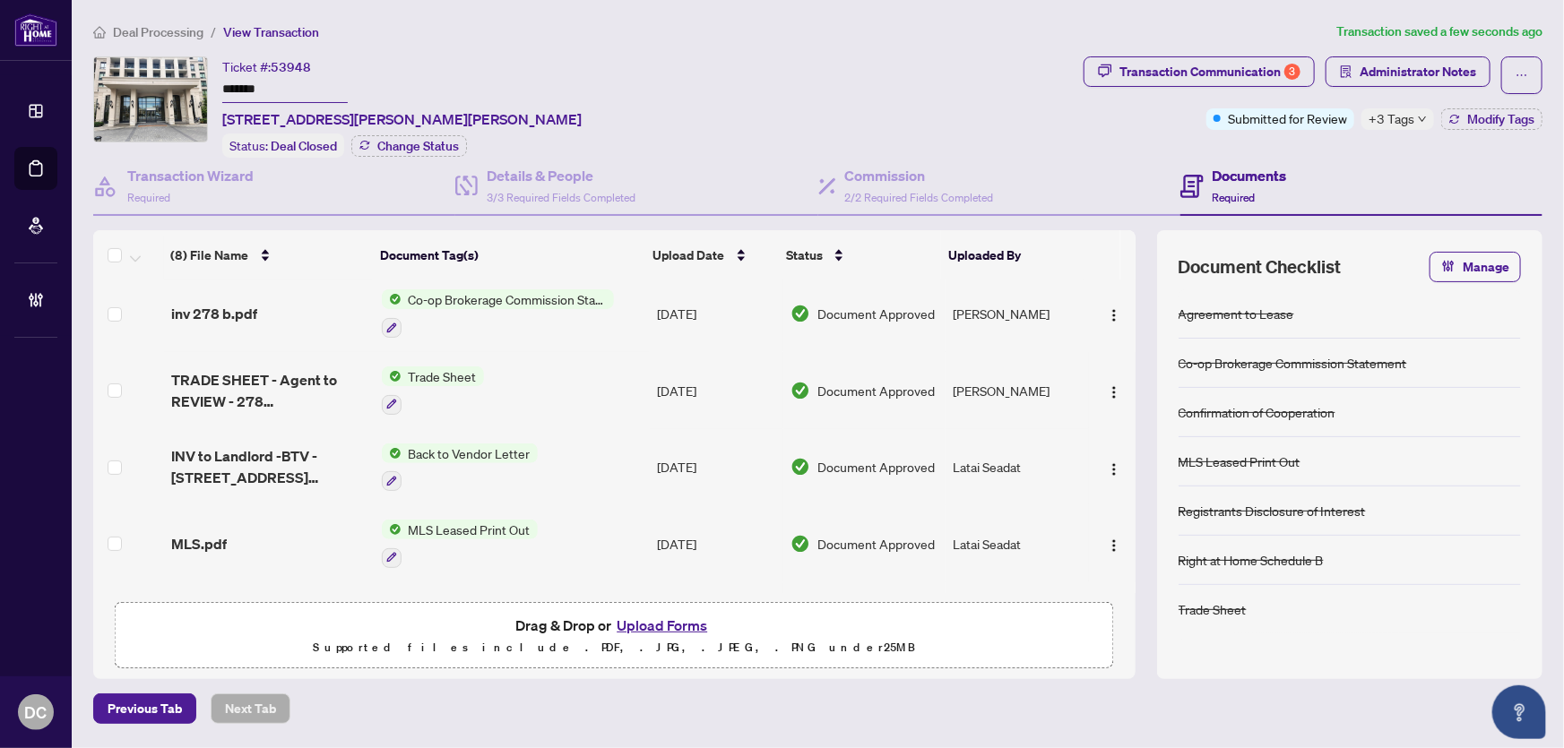
scroll to position [162, 0]
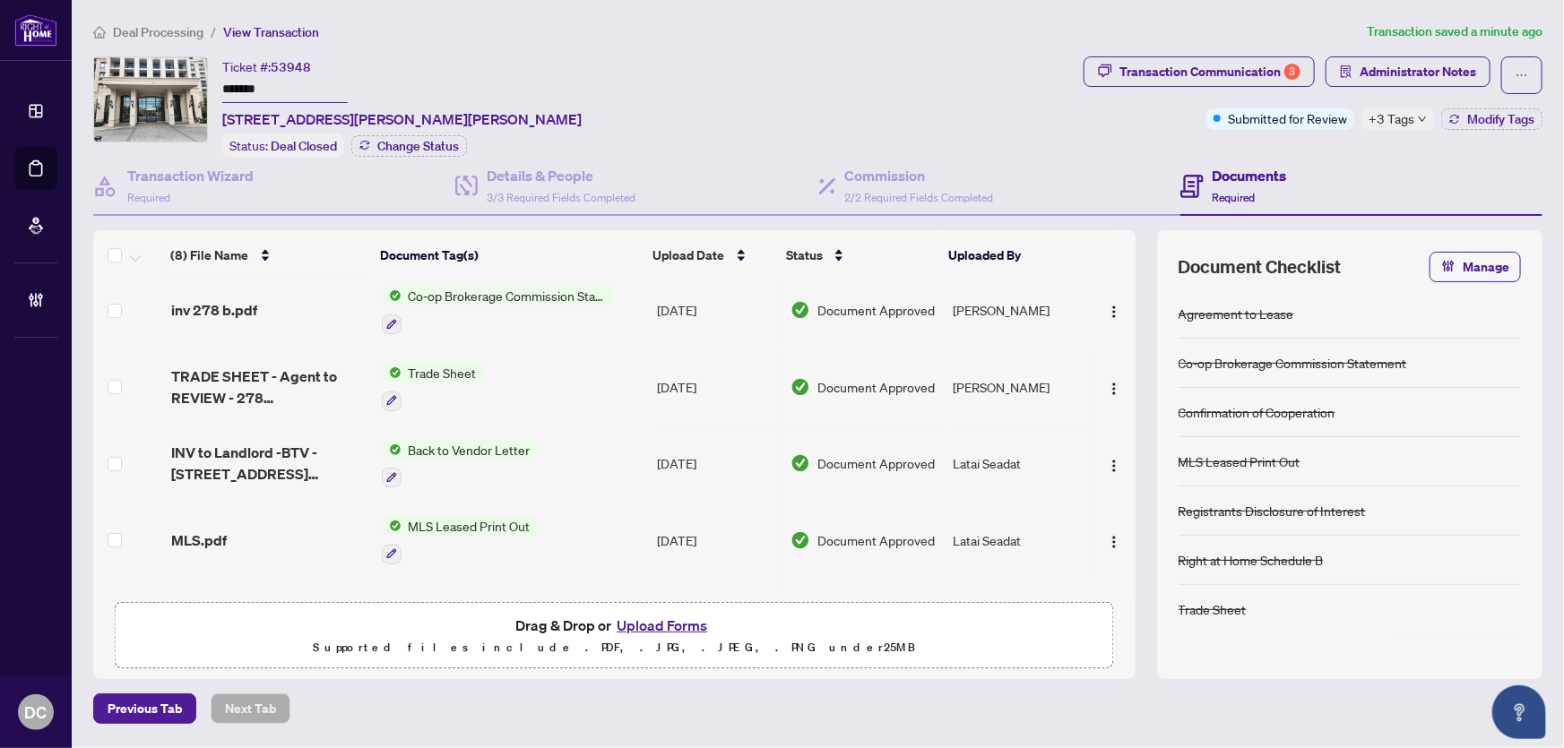
click at [1377, 116] on span "+3 Tags" at bounding box center [1392, 118] width 46 height 21
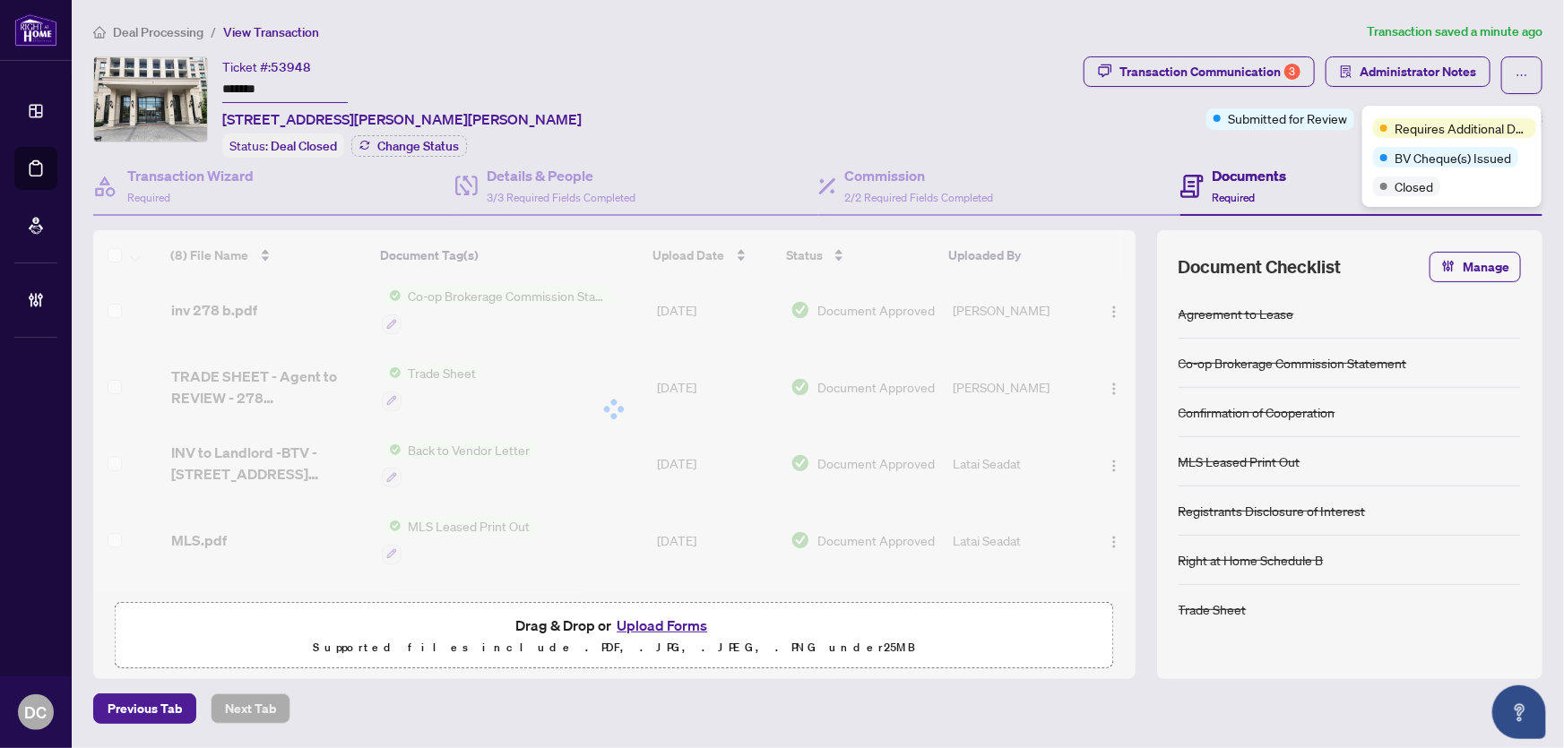
click at [1315, 143] on div "Transaction Communication 3 Administrator Notes Submitted for Review +3 Tags Mo…" at bounding box center [1313, 106] width 466 height 101
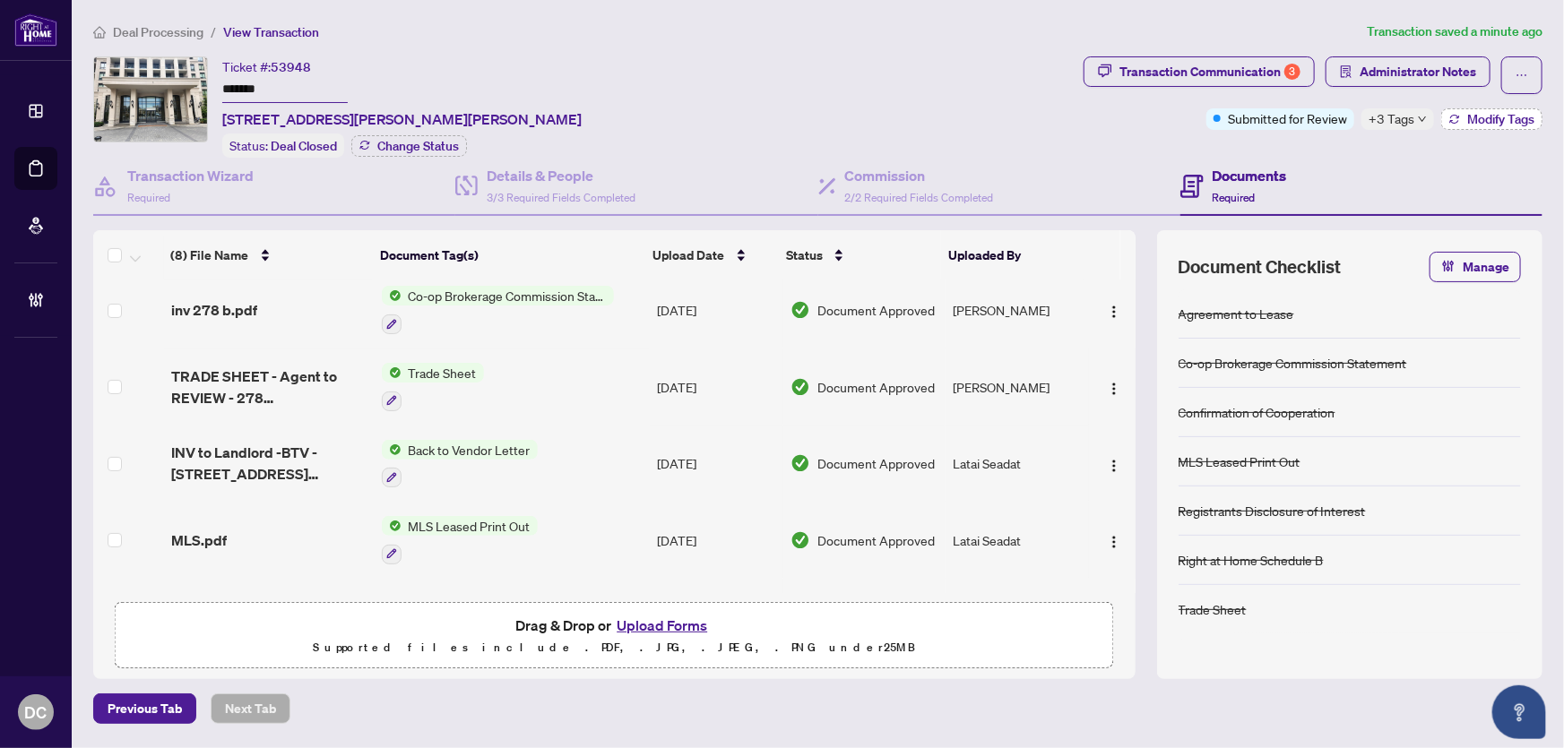
click at [1488, 119] on span "Modify Tags" at bounding box center [1500, 119] width 67 height 13
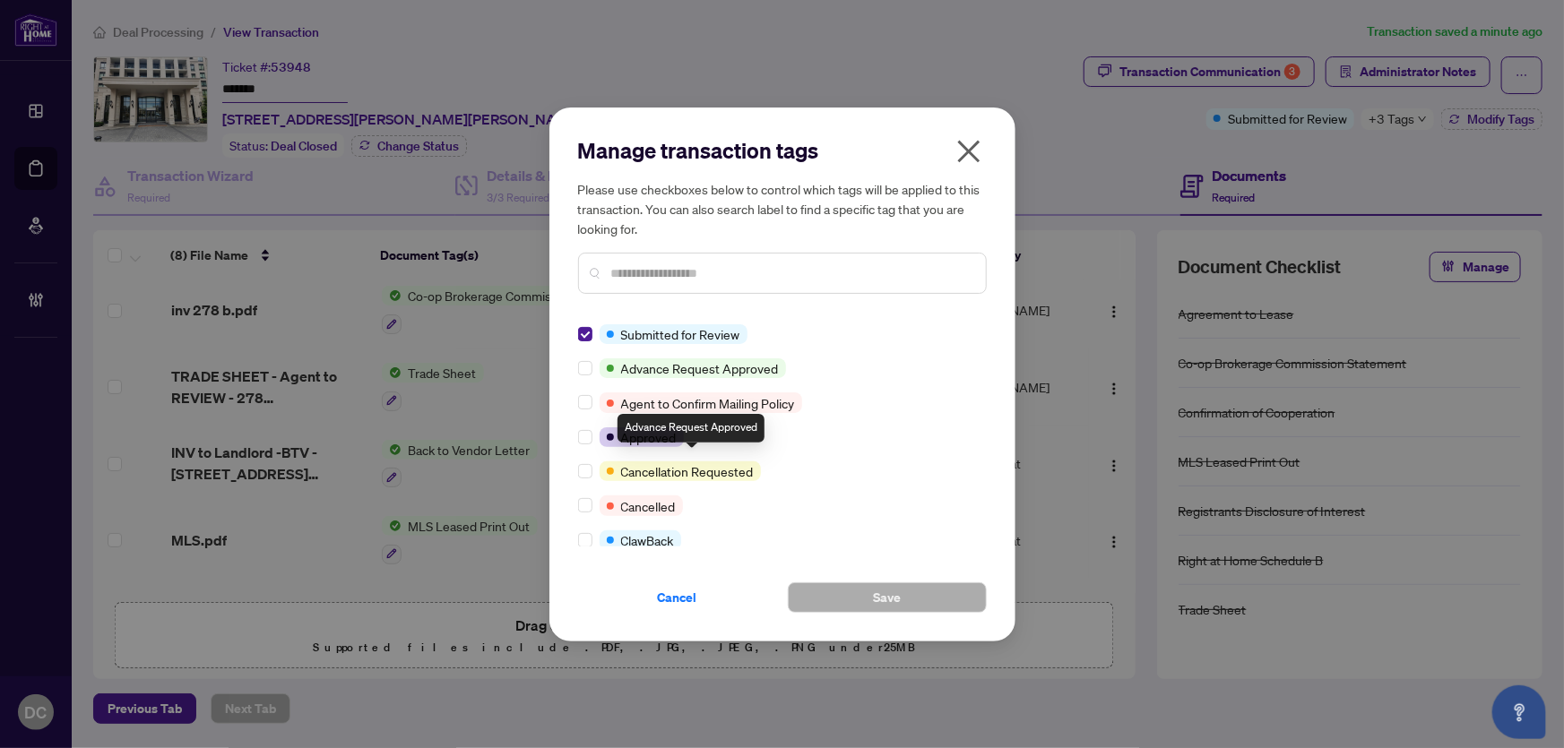
scroll to position [325, 0]
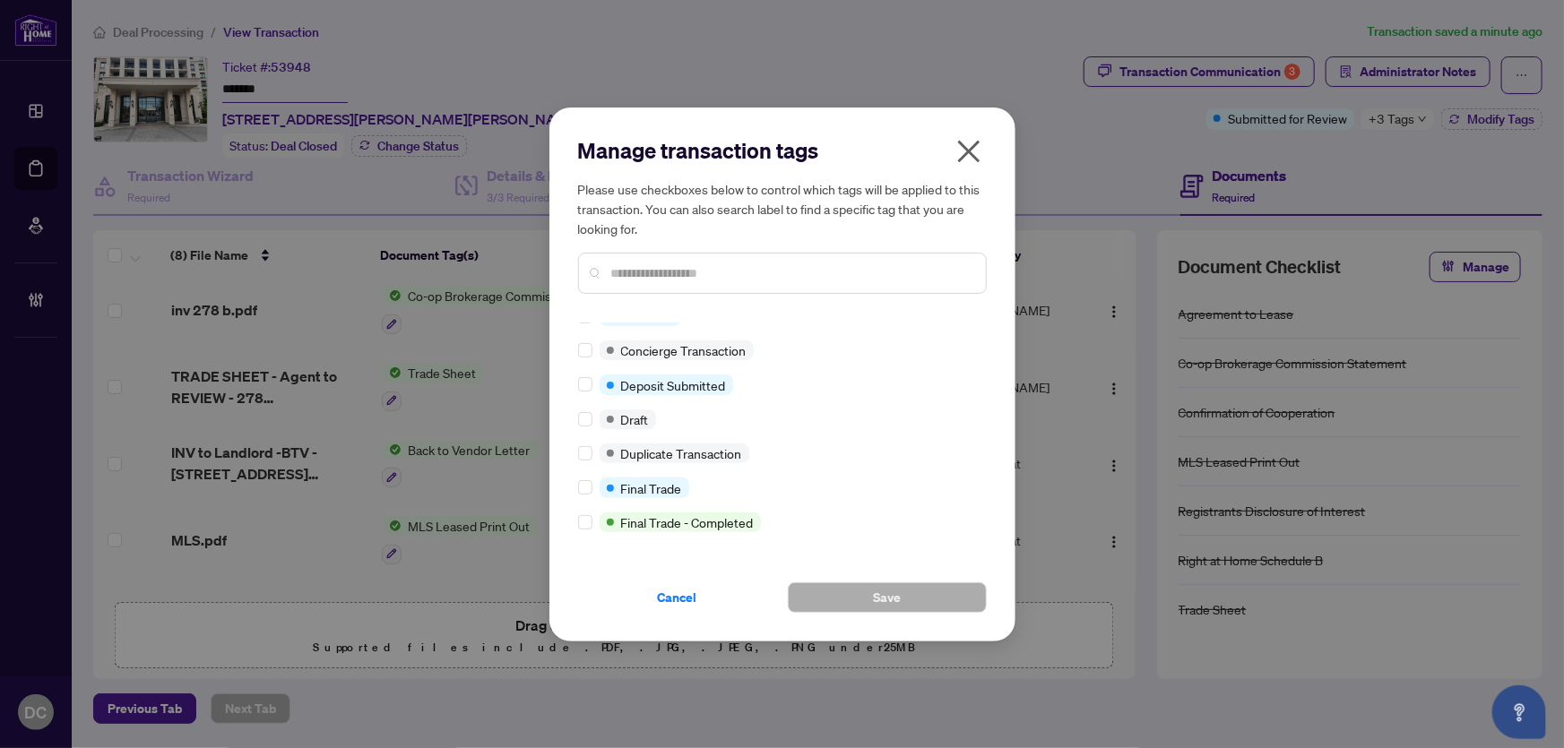
drag, startPoint x: 584, startPoint y: 490, endPoint x: 610, endPoint y: 493, distance: 26.1
click at [584, 490] on label at bounding box center [585, 488] width 14 height 20
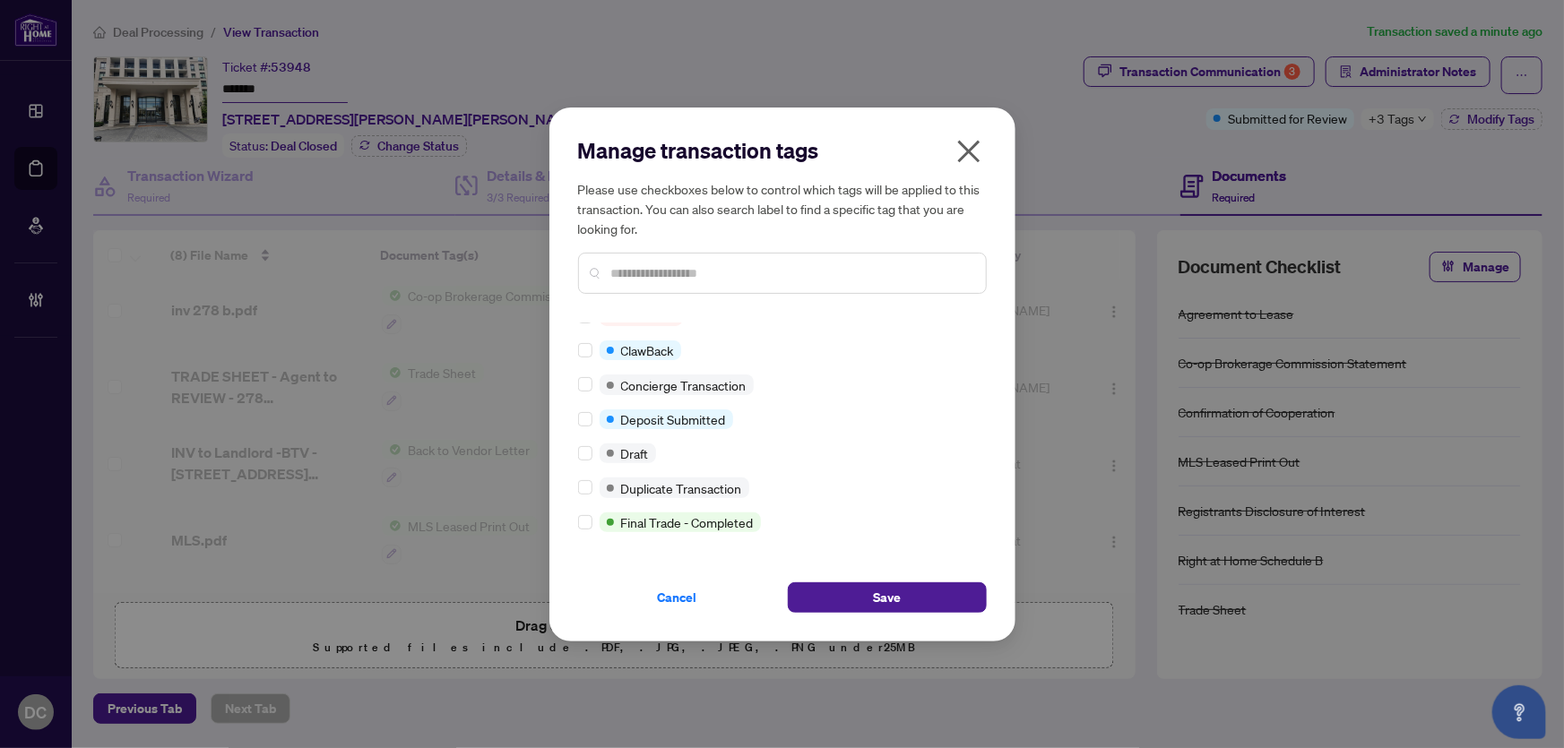
scroll to position [0, 0]
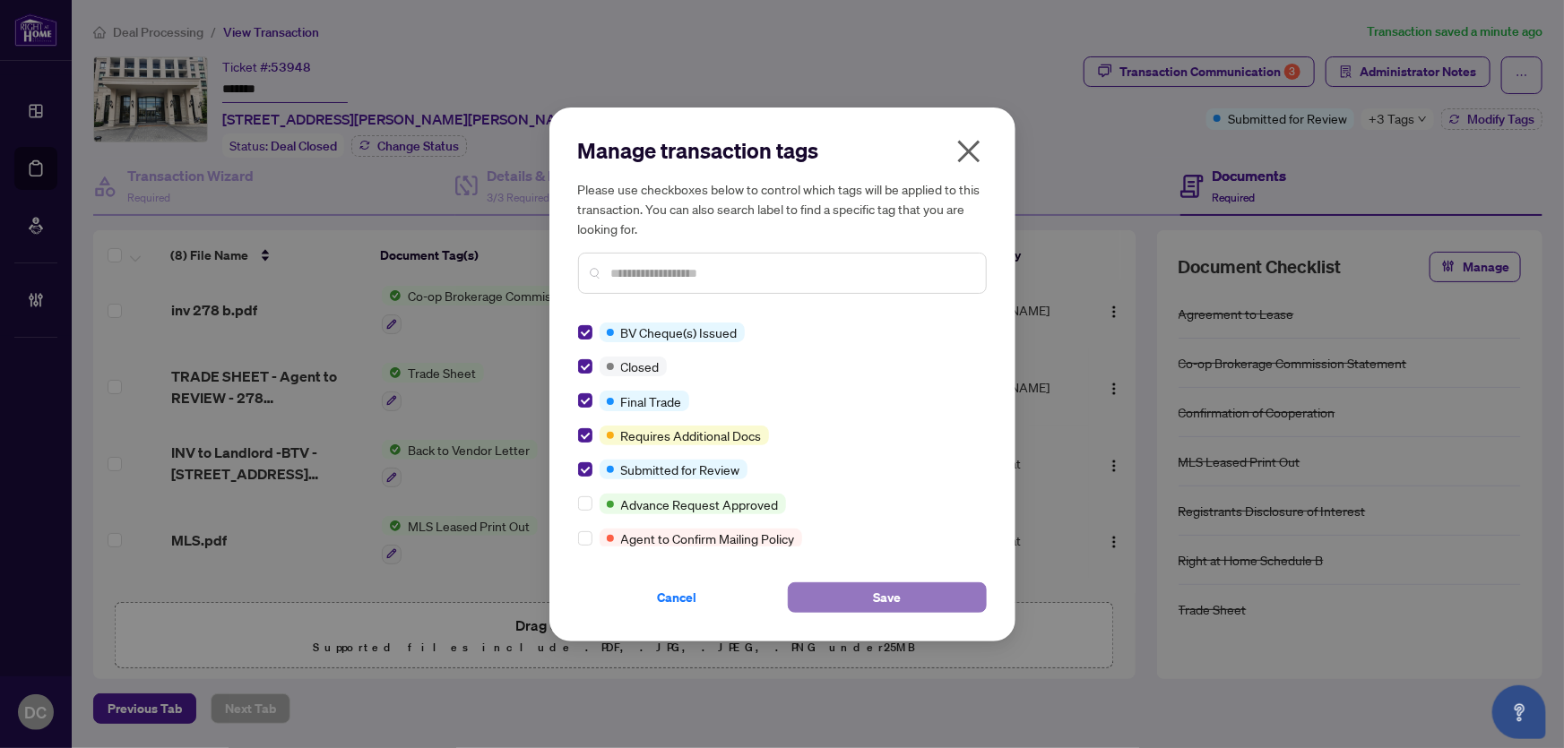
click at [861, 601] on button "Save" at bounding box center [887, 598] width 199 height 30
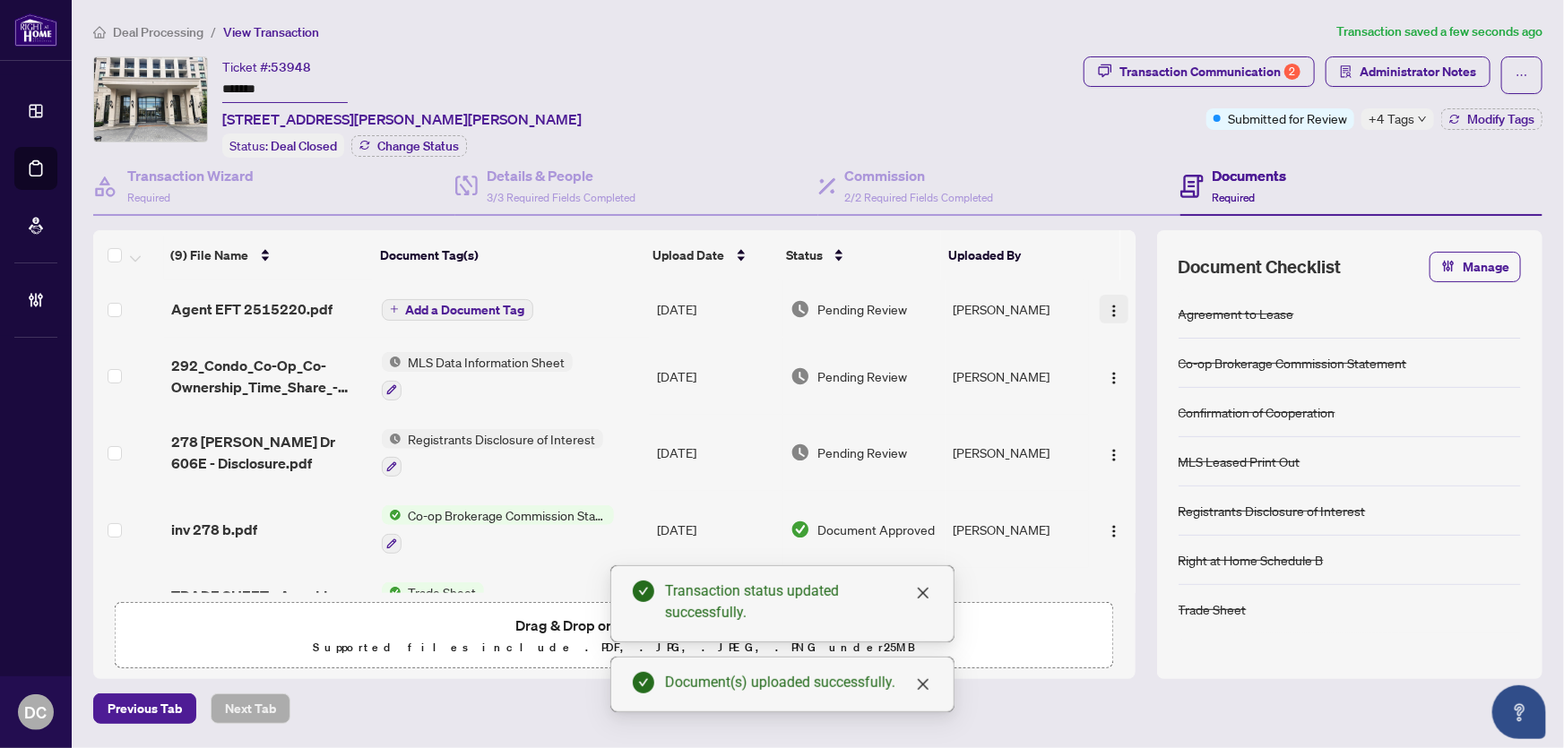
click at [1107, 309] on img "button" at bounding box center [1114, 311] width 14 height 14
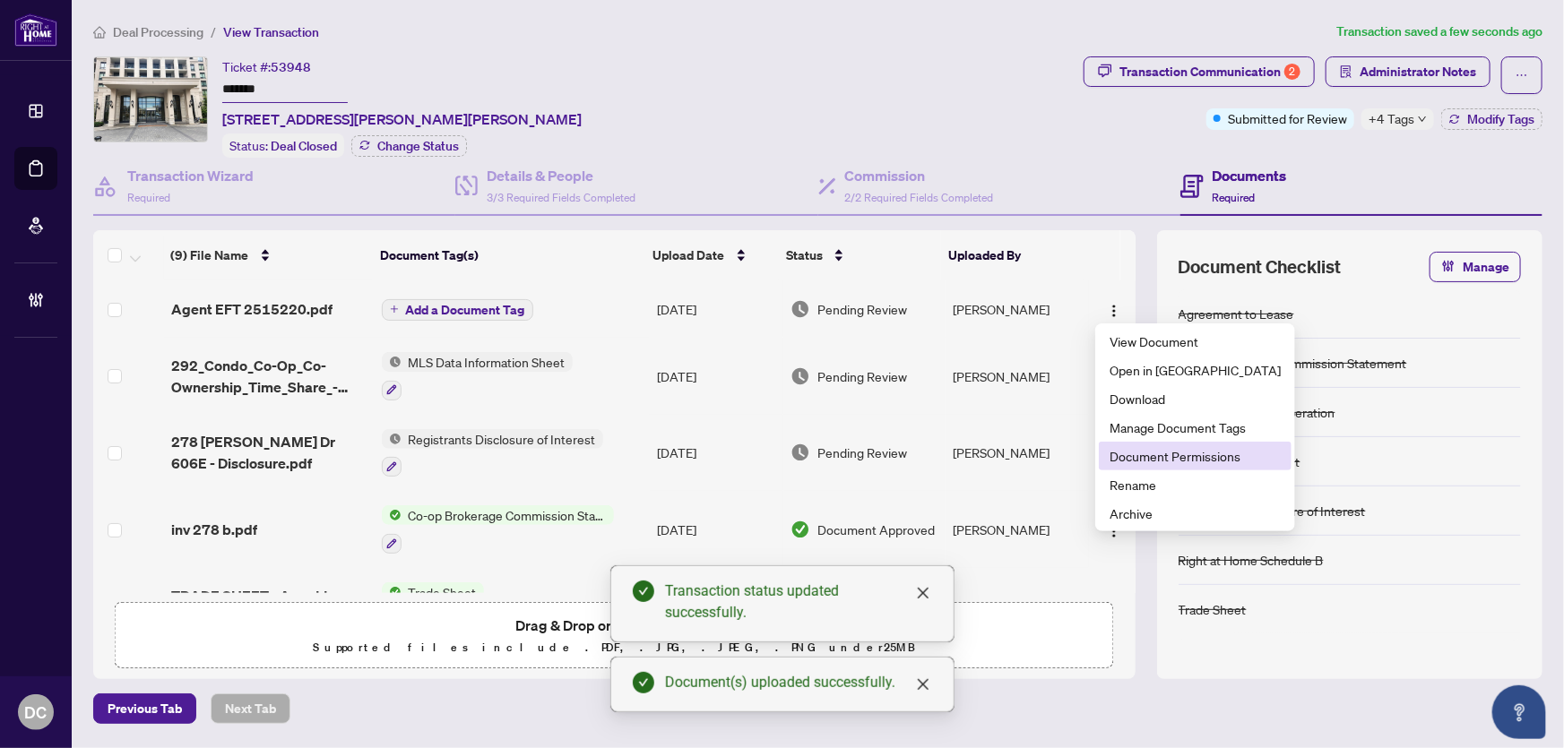
click at [1135, 454] on span "Document Permissions" at bounding box center [1195, 456] width 171 height 20
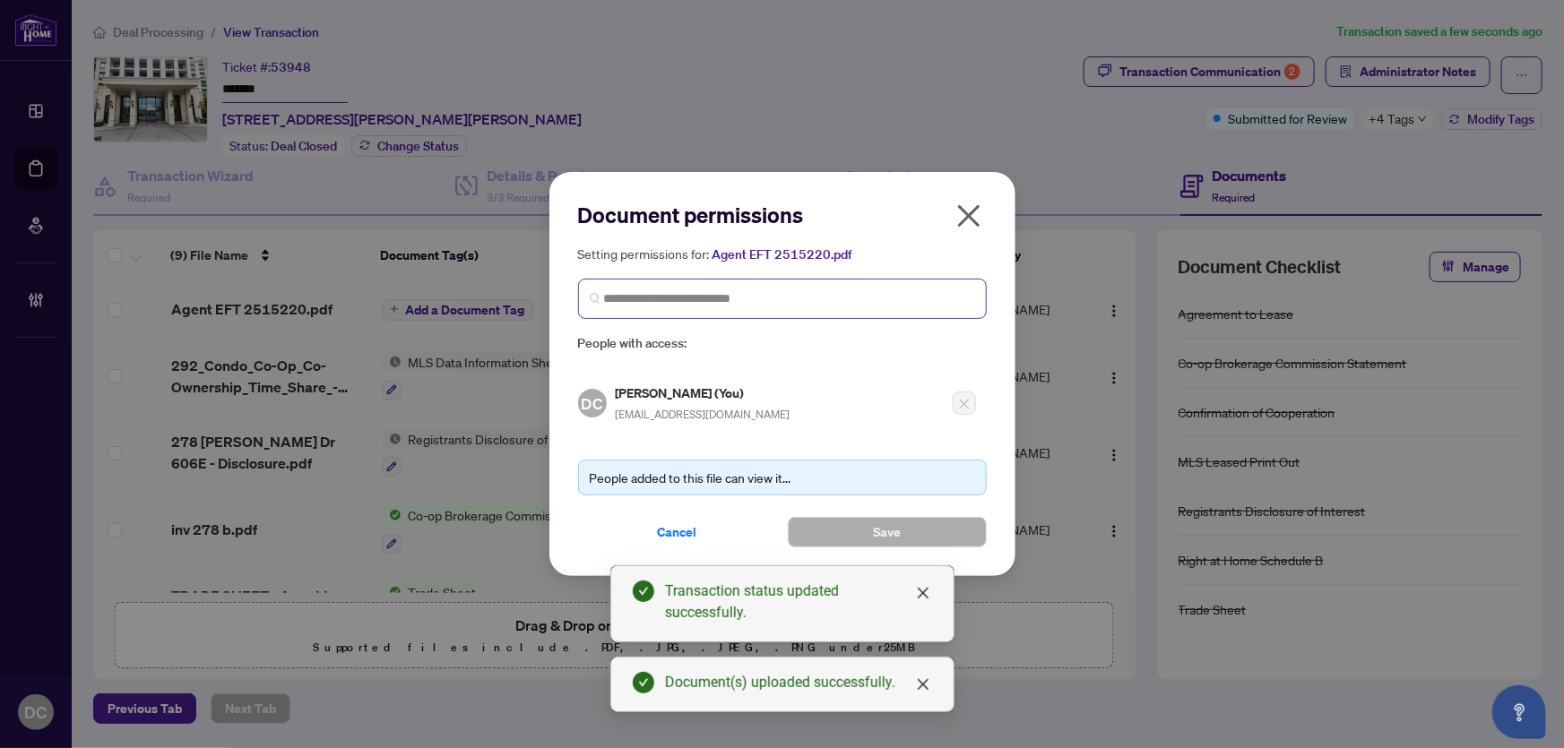
click at [641, 281] on span at bounding box center [782, 299] width 409 height 40
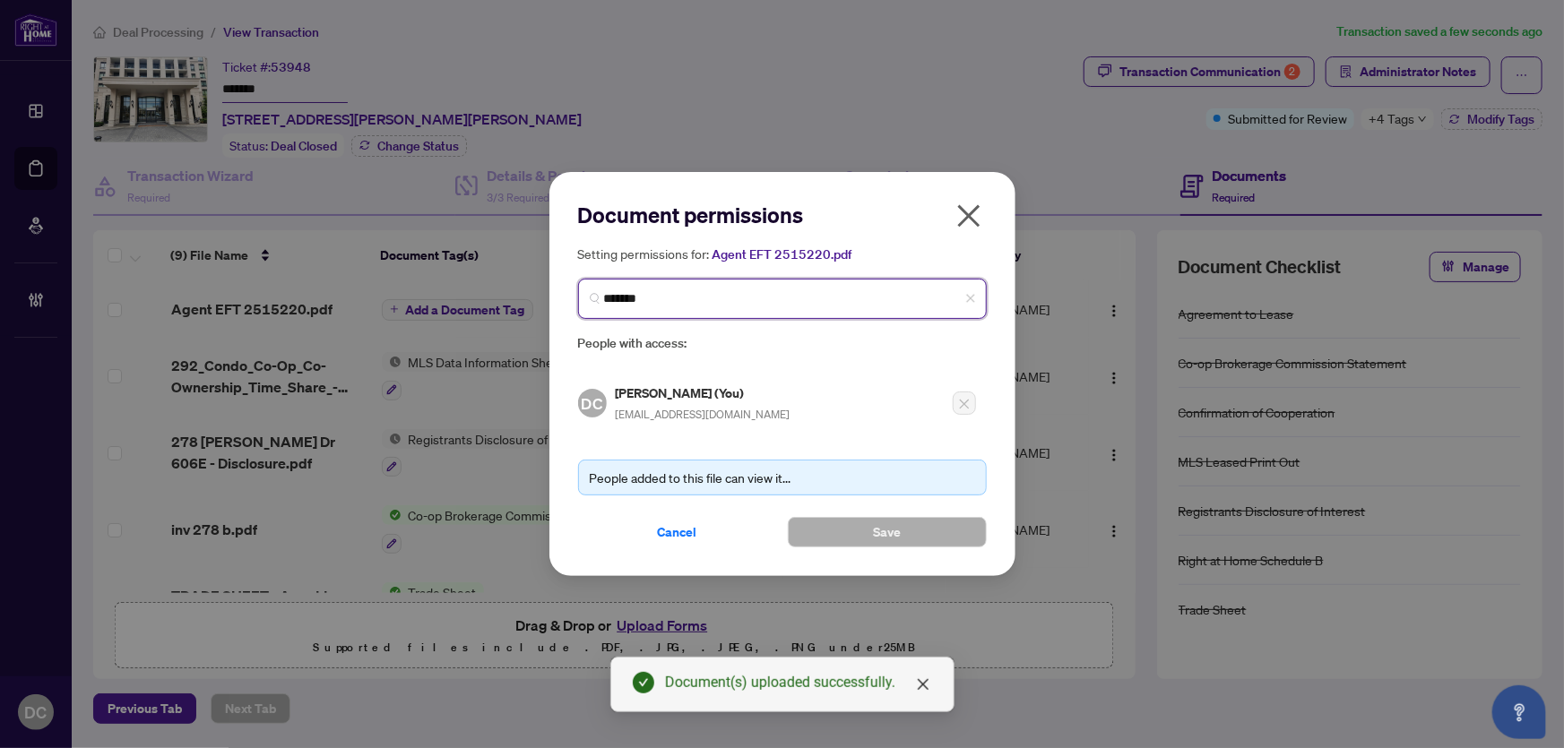
type input "********"
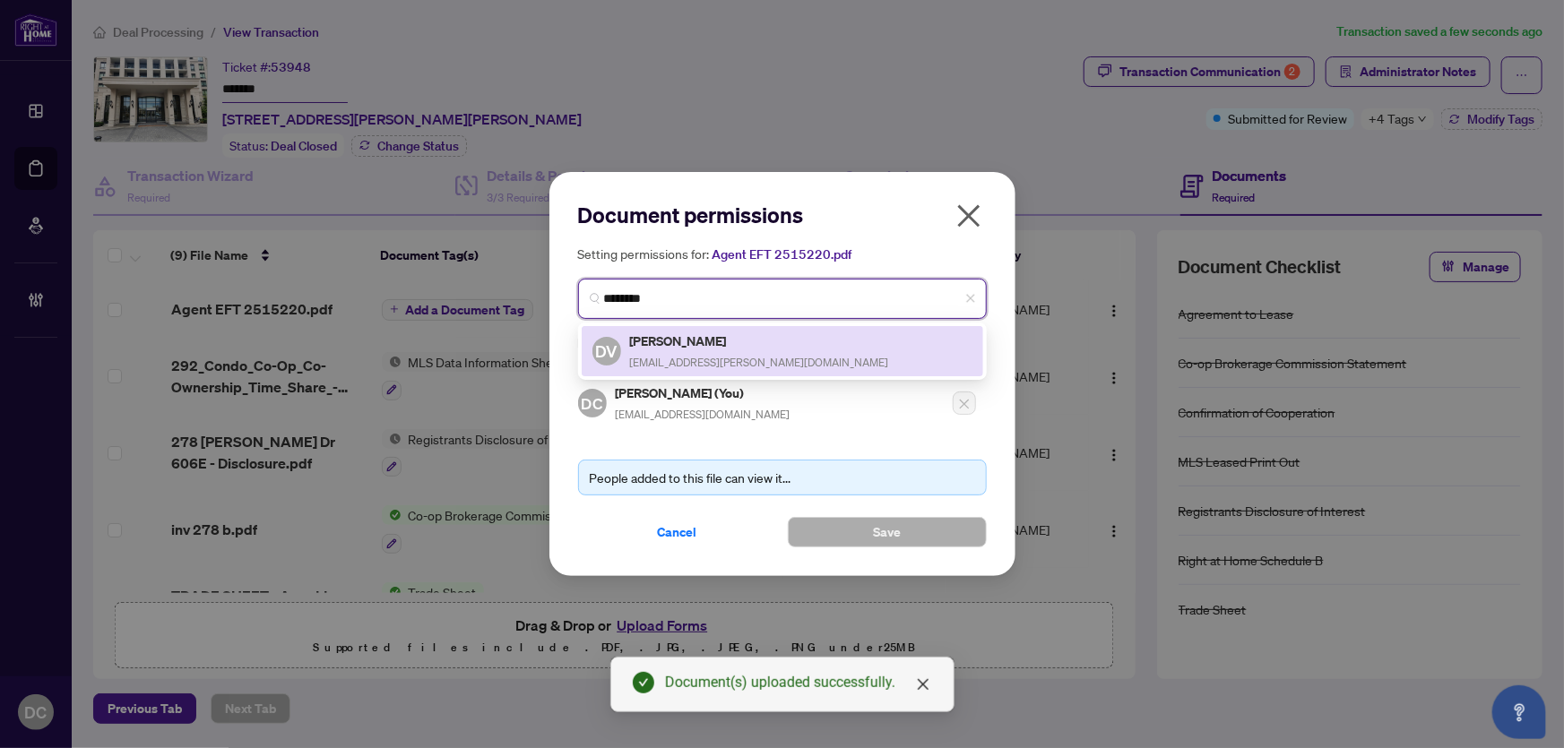
click at [672, 342] on h5 "Danny Vu" at bounding box center [759, 341] width 259 height 21
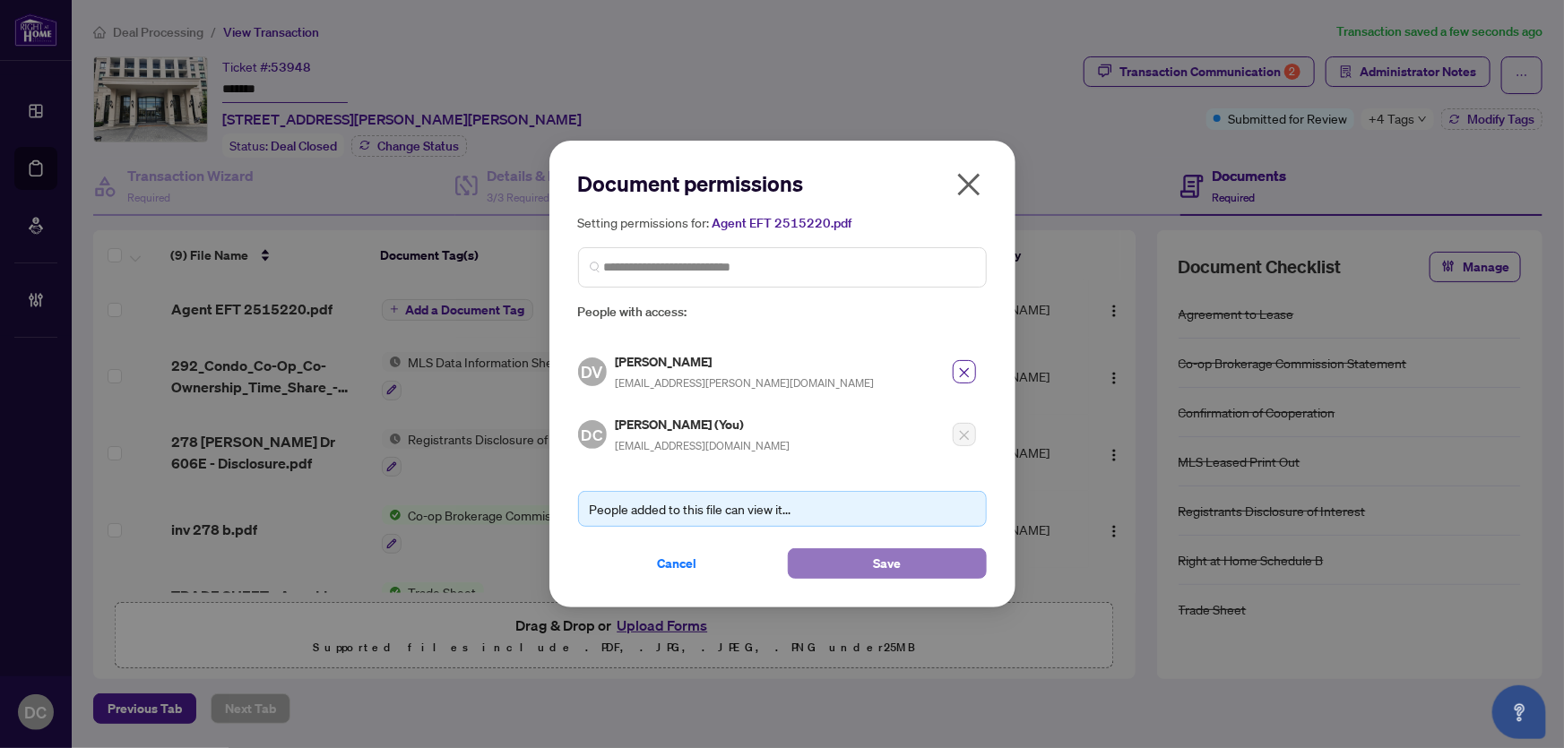
click at [843, 559] on button "Save" at bounding box center [887, 564] width 199 height 30
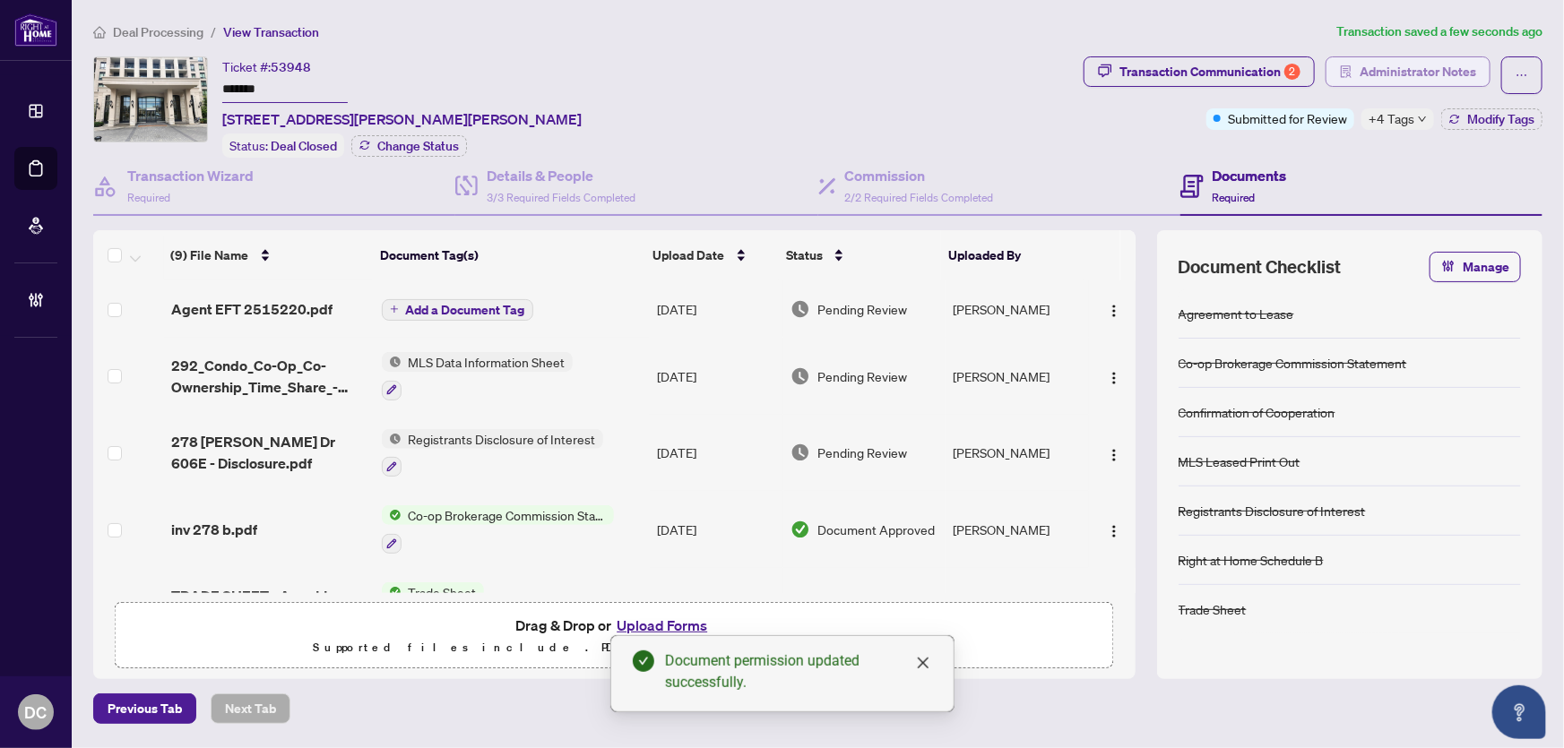
click at [1393, 82] on span "Administrator Notes" at bounding box center [1418, 71] width 117 height 29
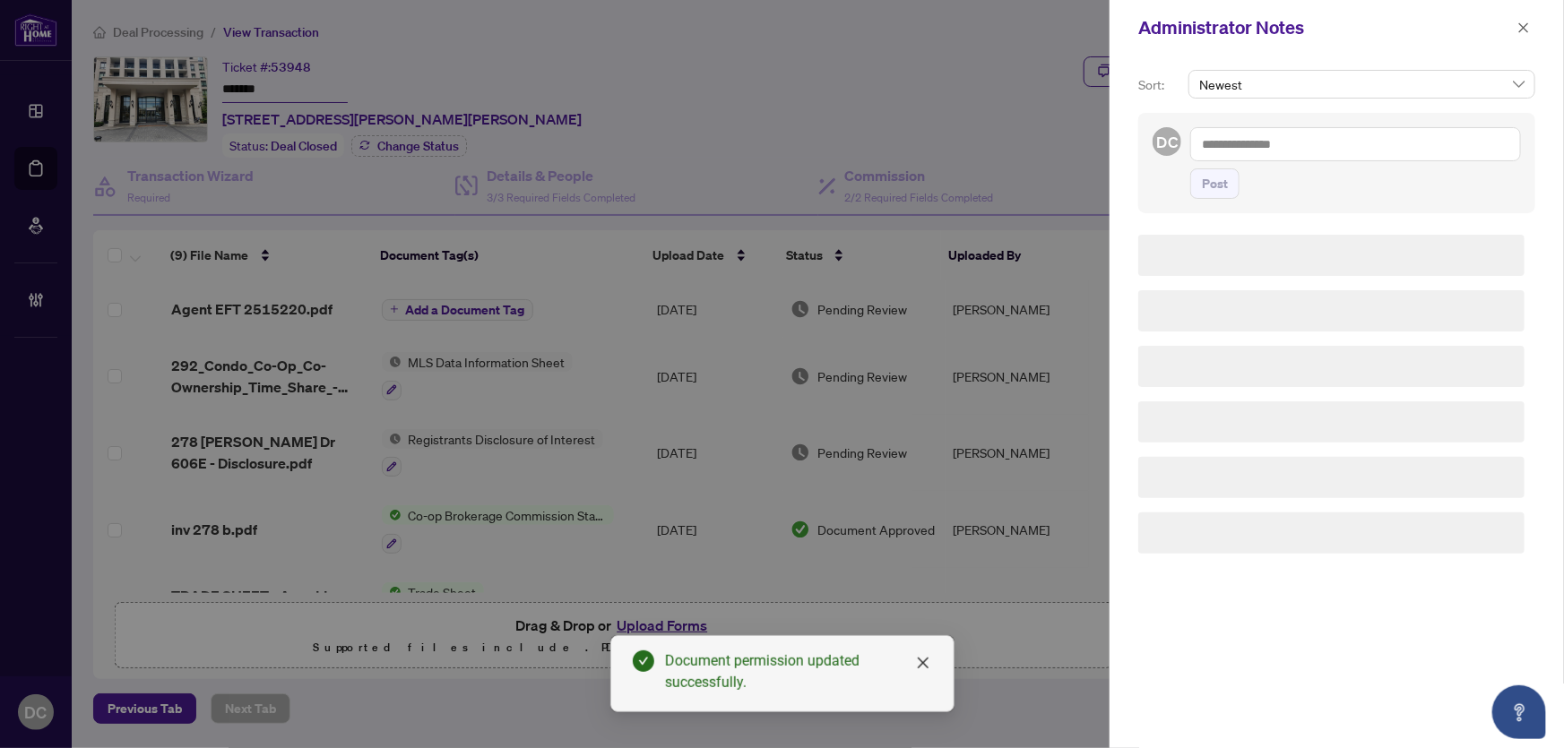
click at [1431, 143] on textarea at bounding box center [1355, 144] width 331 height 34
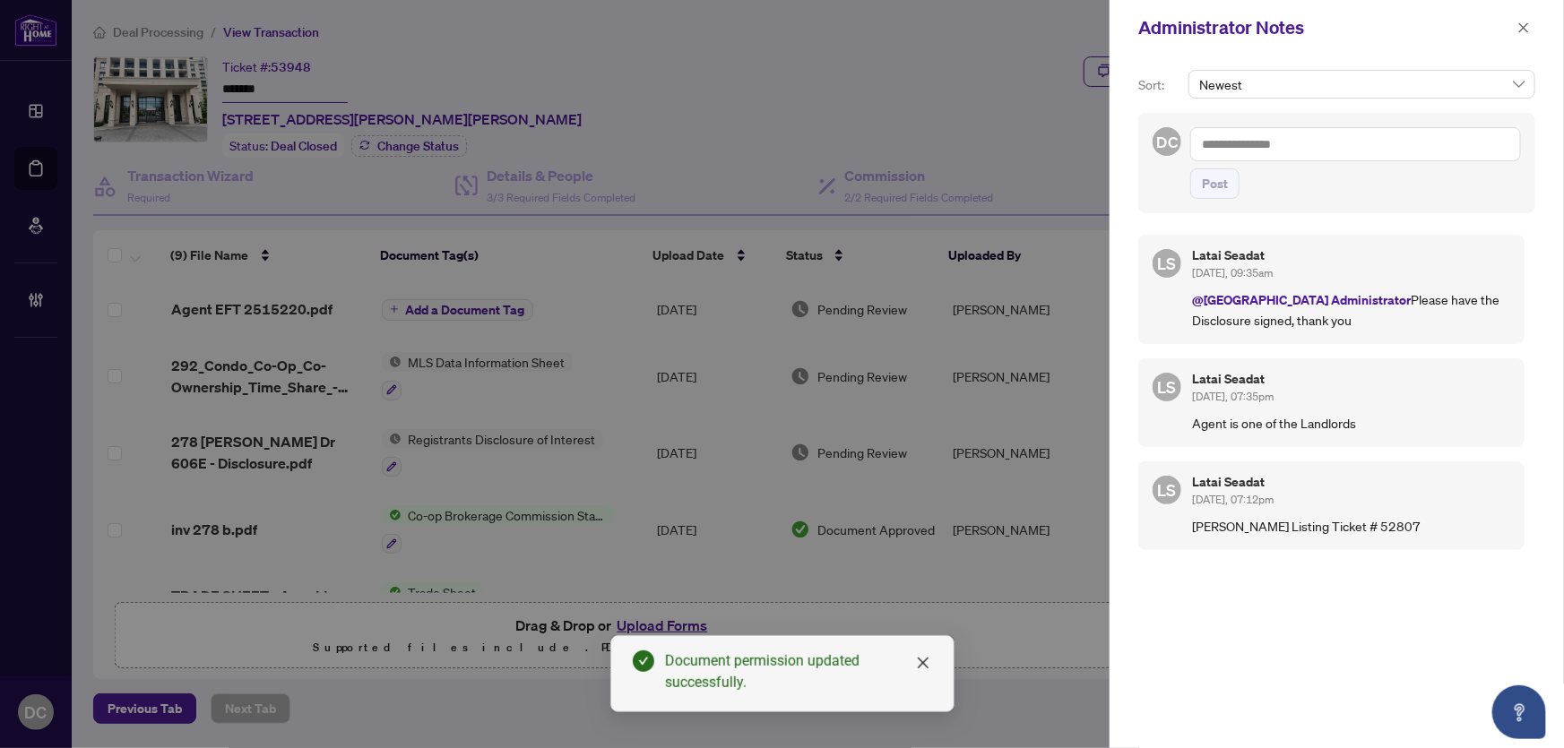
paste textarea "**********"
type textarea "**********"
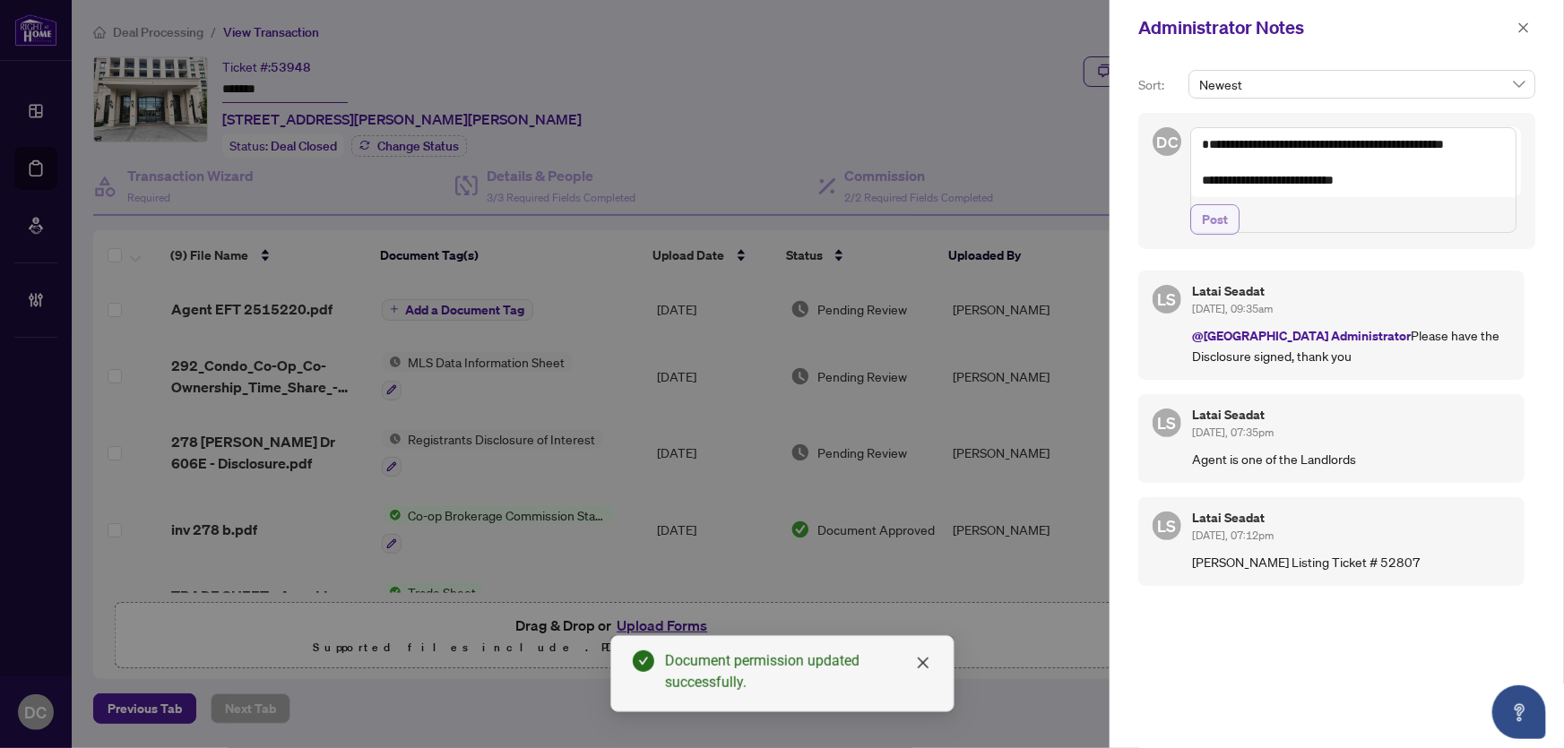
click at [1224, 234] on span "Post" at bounding box center [1215, 219] width 26 height 29
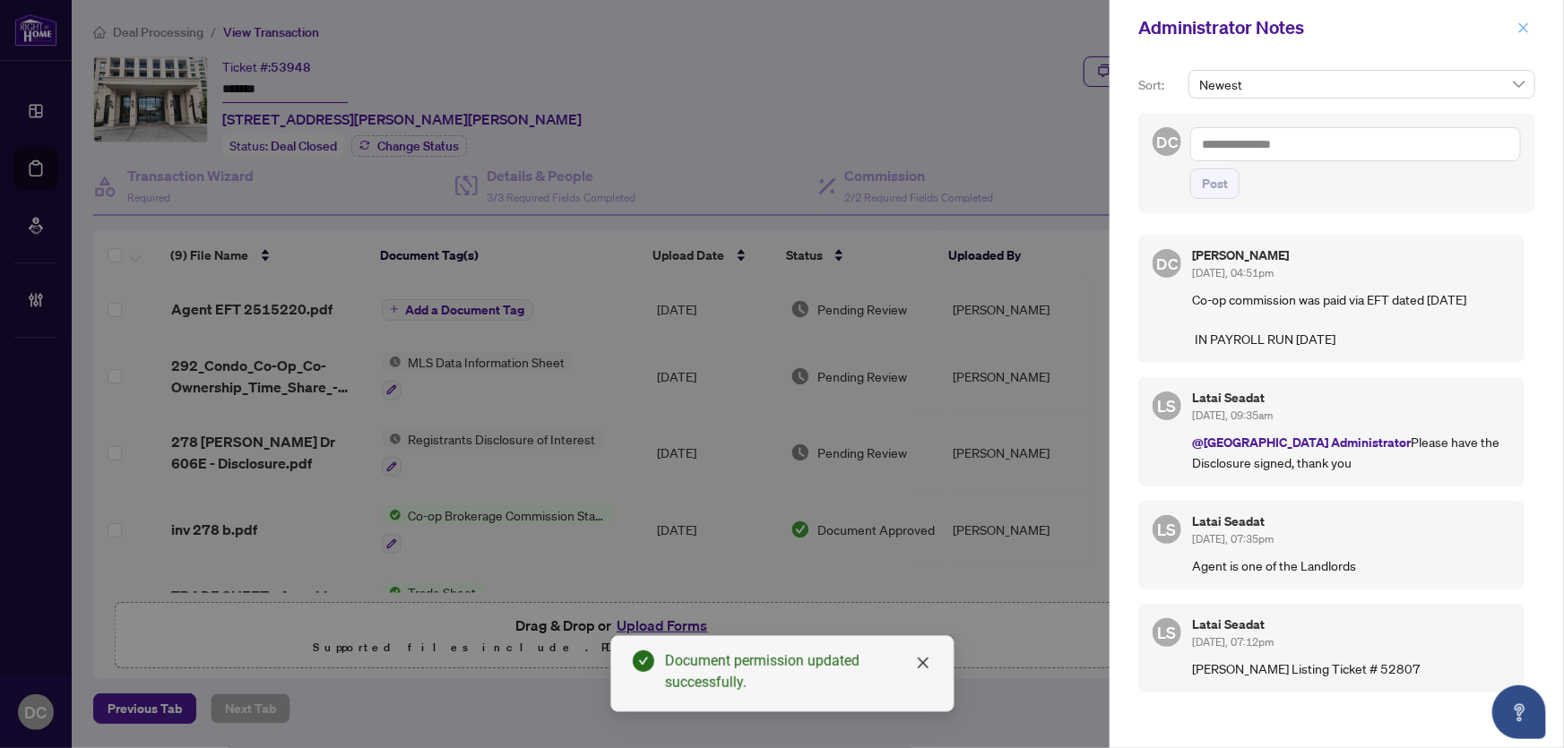
click at [1527, 28] on icon "close" at bounding box center [1524, 28] width 13 height 13
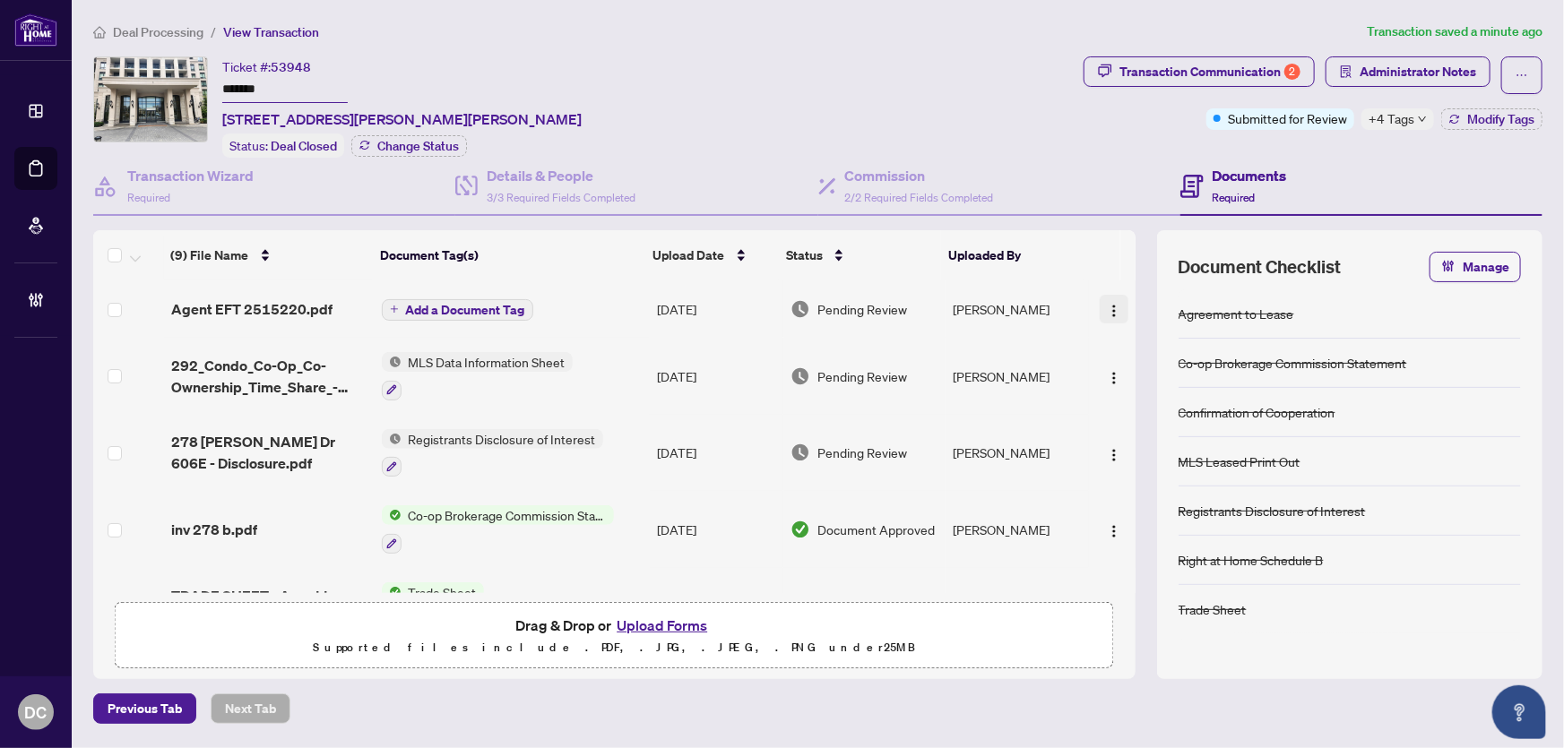
click at [1111, 305] on img "button" at bounding box center [1114, 311] width 14 height 14
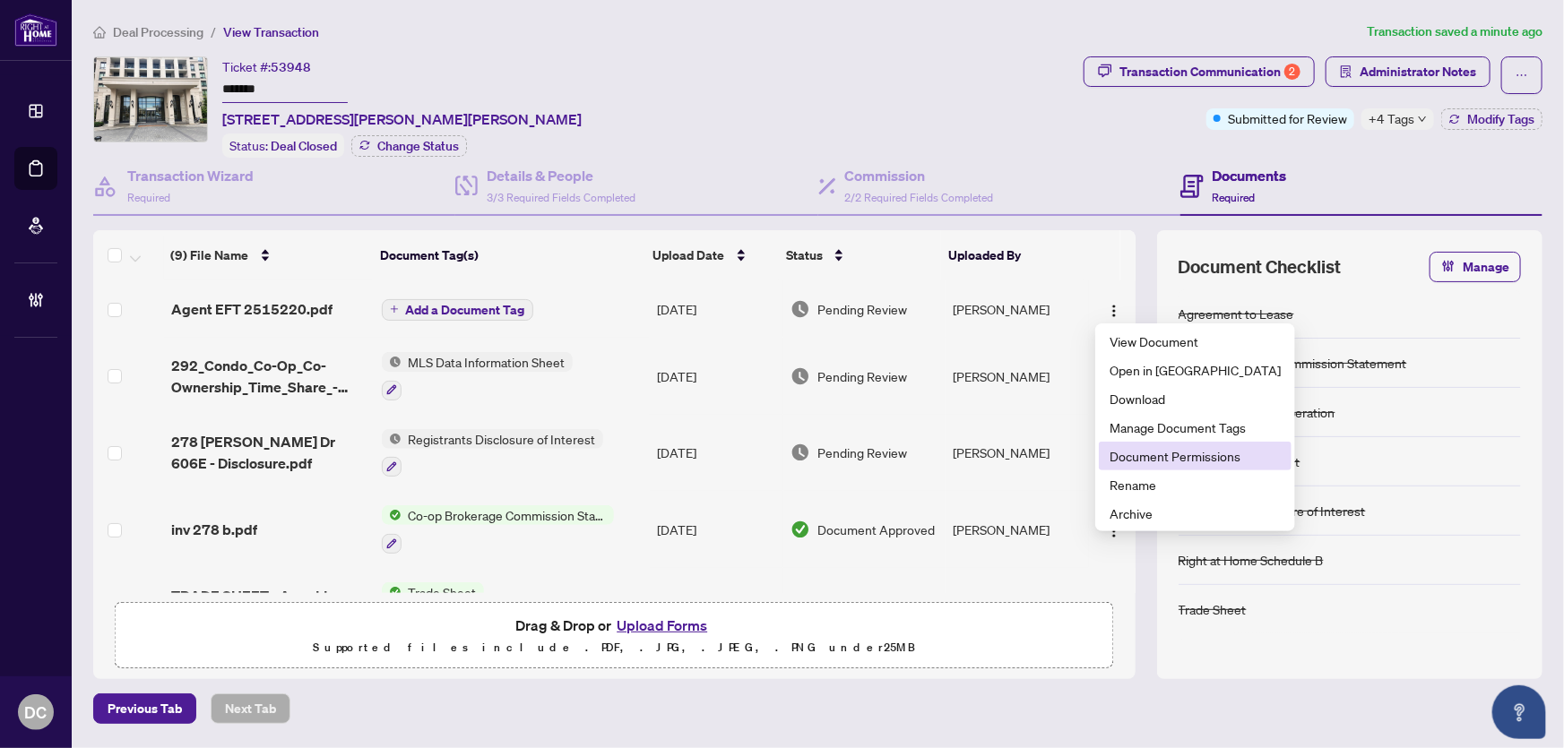
click at [1141, 454] on span "Document Permissions" at bounding box center [1195, 456] width 171 height 20
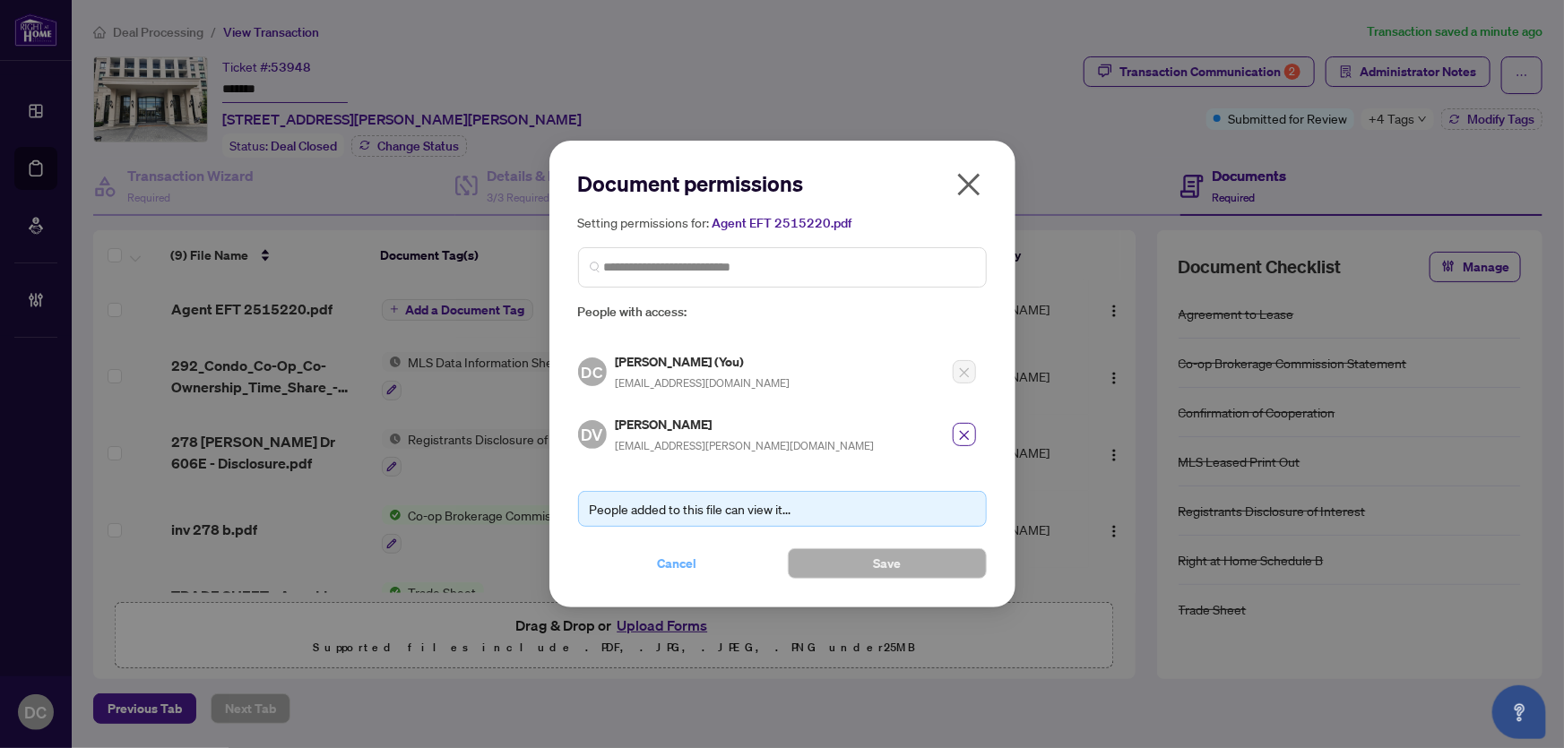
drag, startPoint x: 671, startPoint y: 558, endPoint x: 1394, endPoint y: 420, distance: 735.6
click at [672, 558] on span "Cancel" at bounding box center [677, 563] width 39 height 29
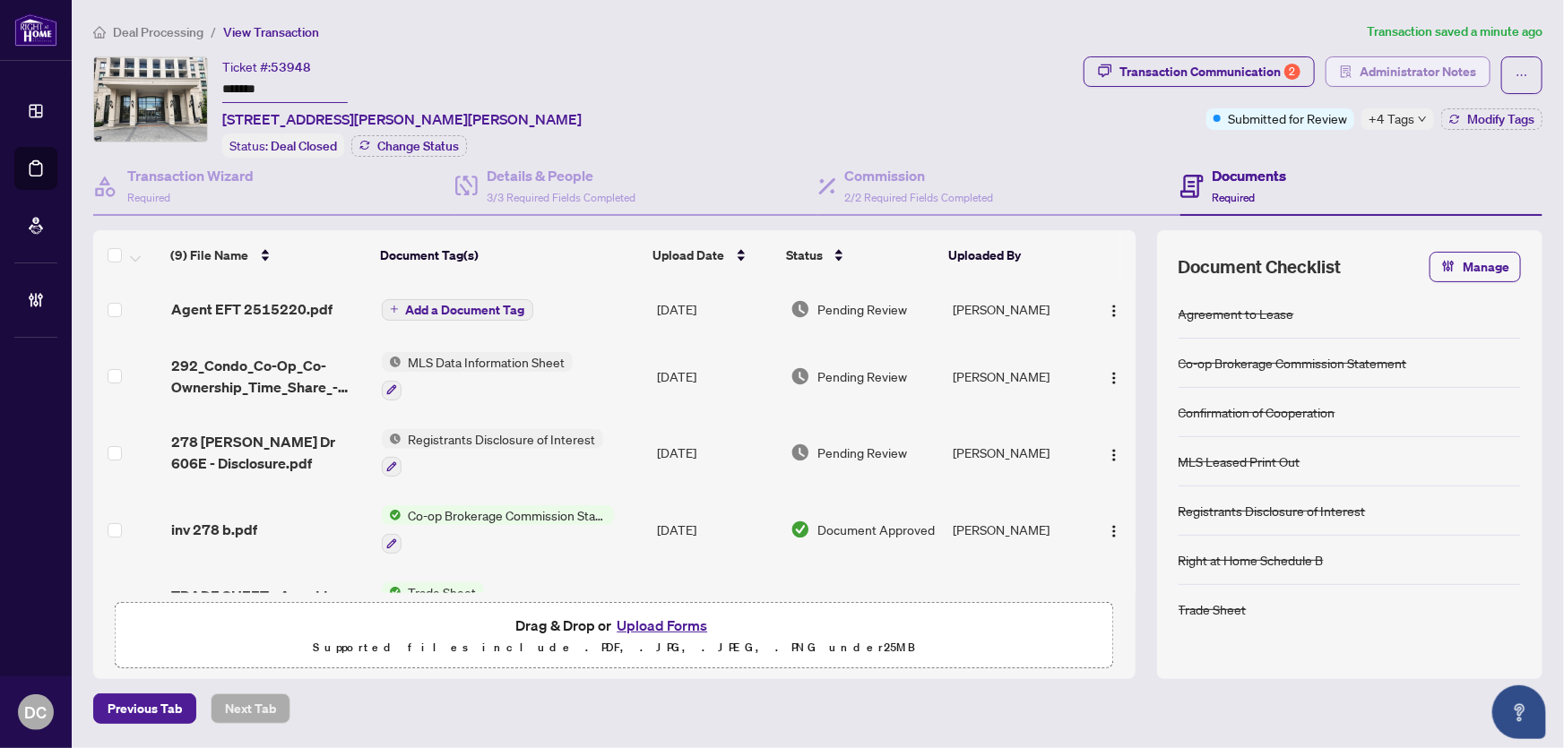
click at [1401, 79] on span "Administrator Notes" at bounding box center [1418, 71] width 117 height 29
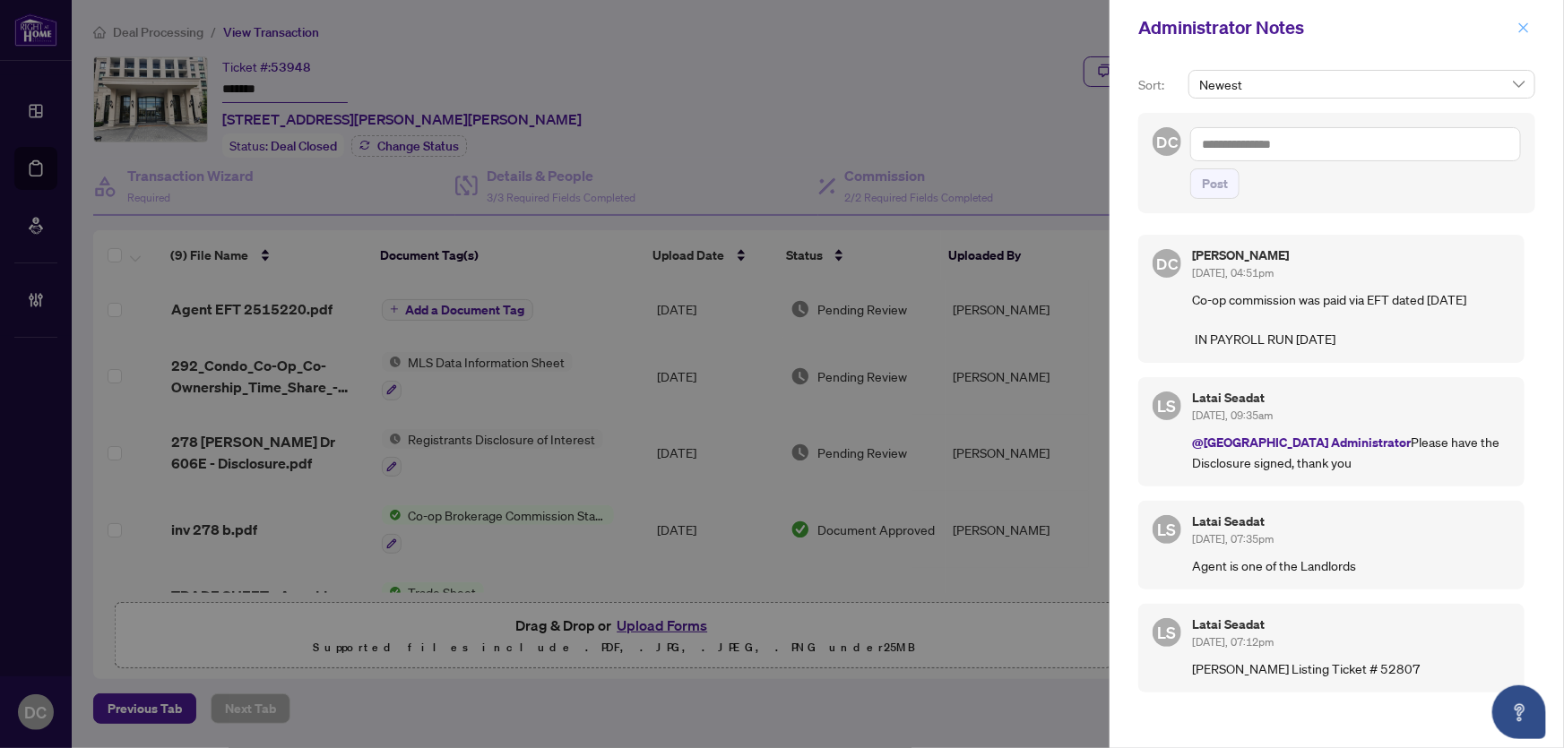
click at [1523, 31] on icon "close" at bounding box center [1524, 28] width 13 height 13
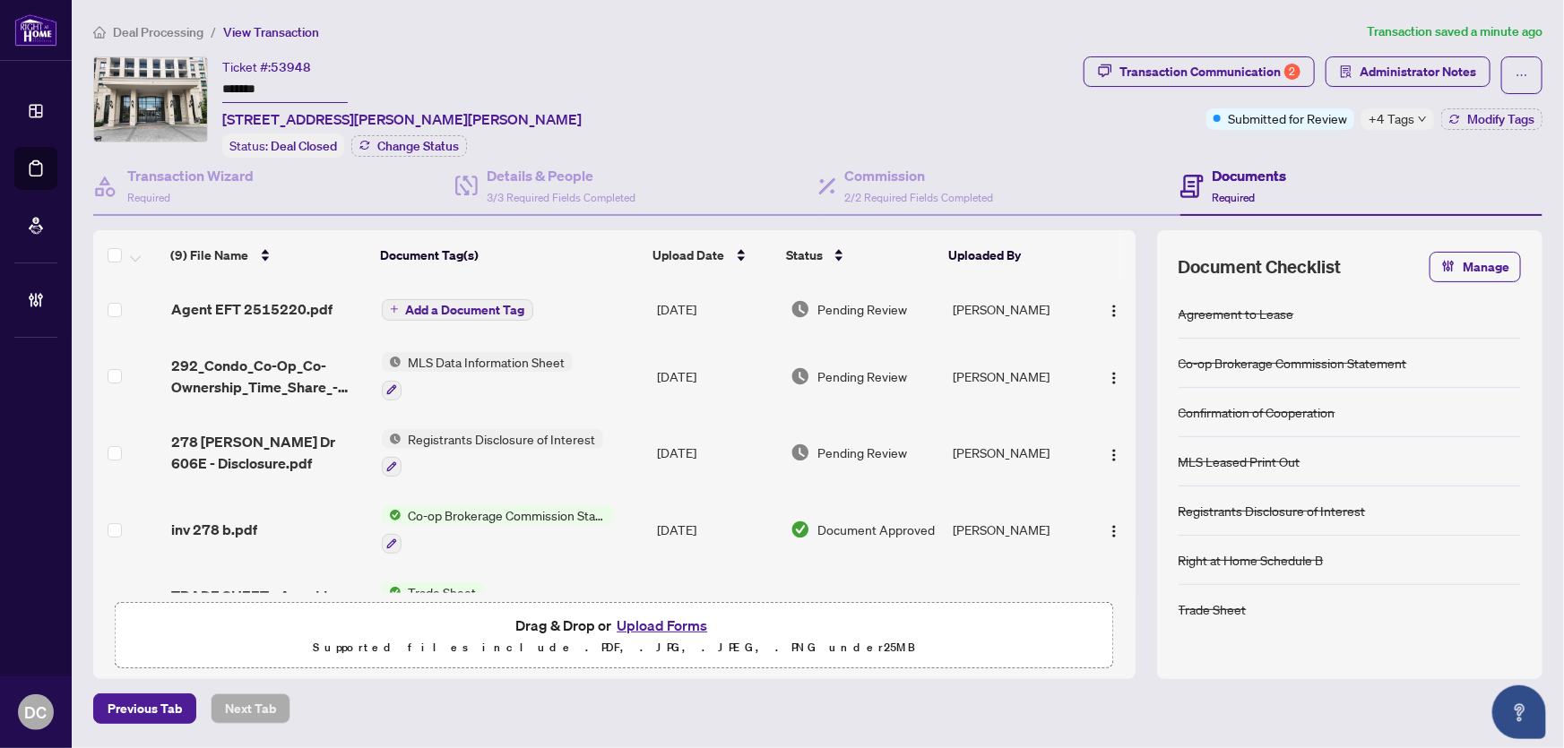
drag, startPoint x: 272, startPoint y: 81, endPoint x: 214, endPoint y: 87, distance: 57.7
click at [214, 87] on div "Ticket #: 53948 ******* 606E-278 Buchanan Dr, Markham, Ontario L3R 6J1, Canada …" at bounding box center [584, 106] width 983 height 101
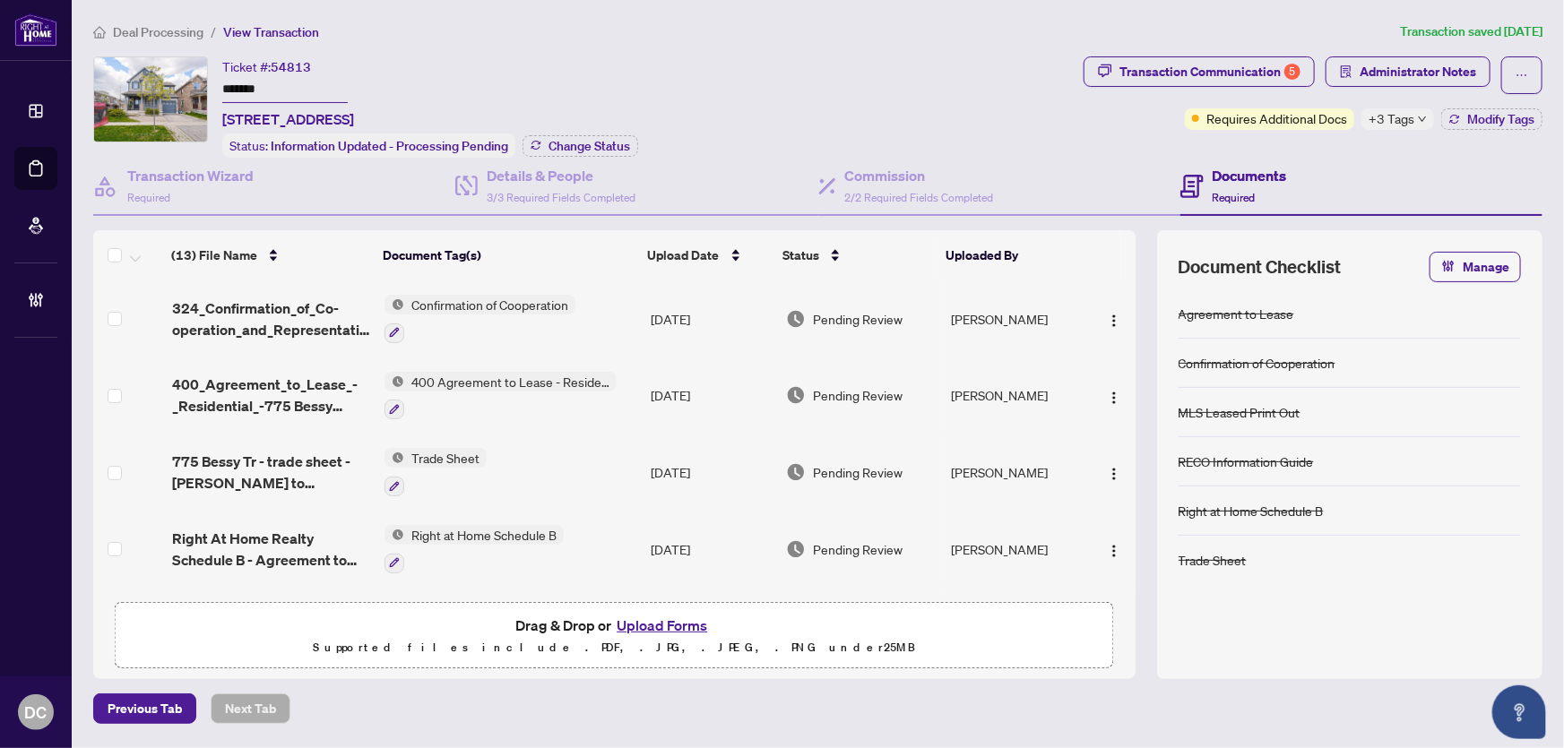
click at [147, 78] on div "Ticket #: 54813 ******* [STREET_ADDRESS] Status: Information Updated - Processi…" at bounding box center [584, 106] width 983 height 101
click at [547, 149] on button "Change Status" at bounding box center [581, 146] width 116 height 22
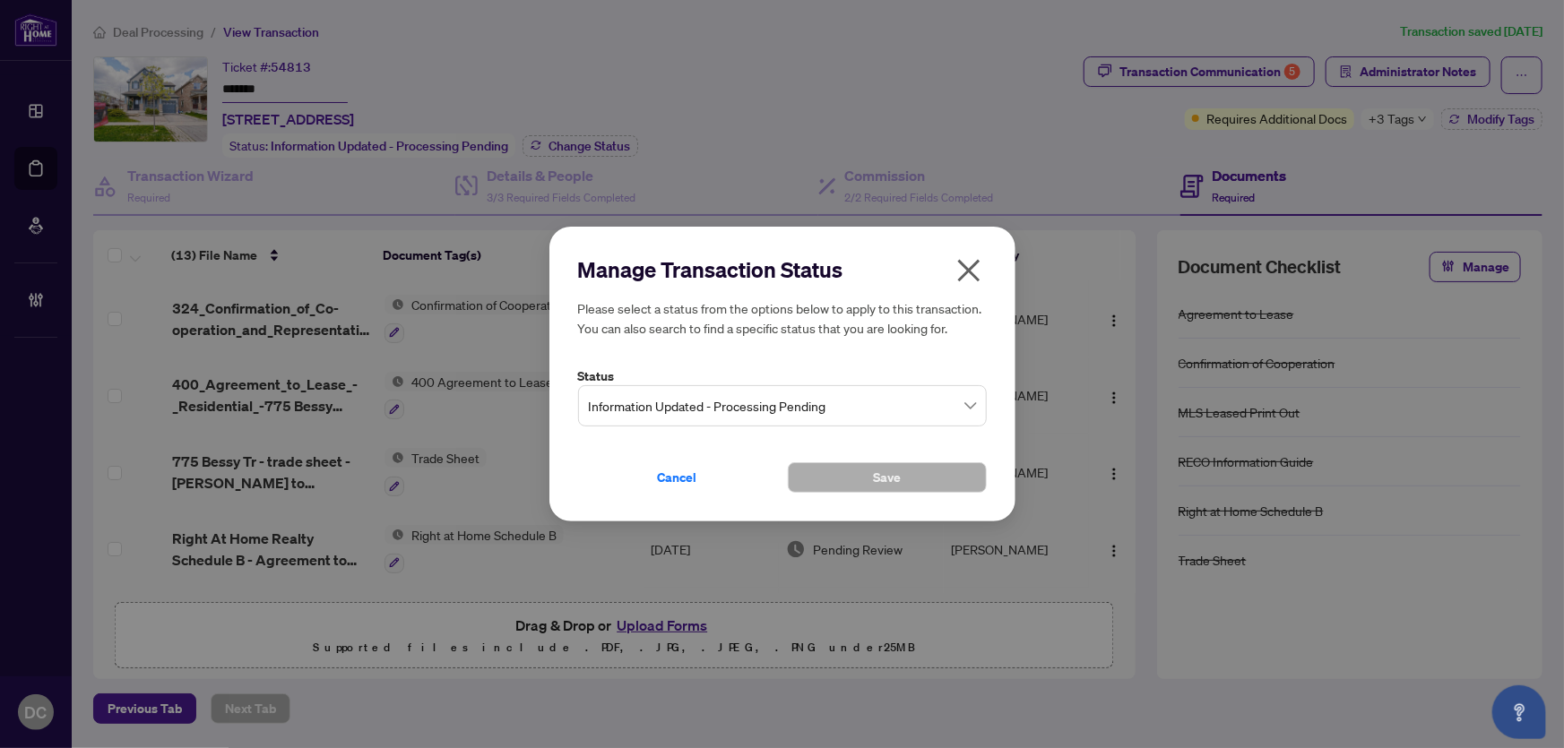
click at [819, 385] on label "Status" at bounding box center [782, 377] width 409 height 20
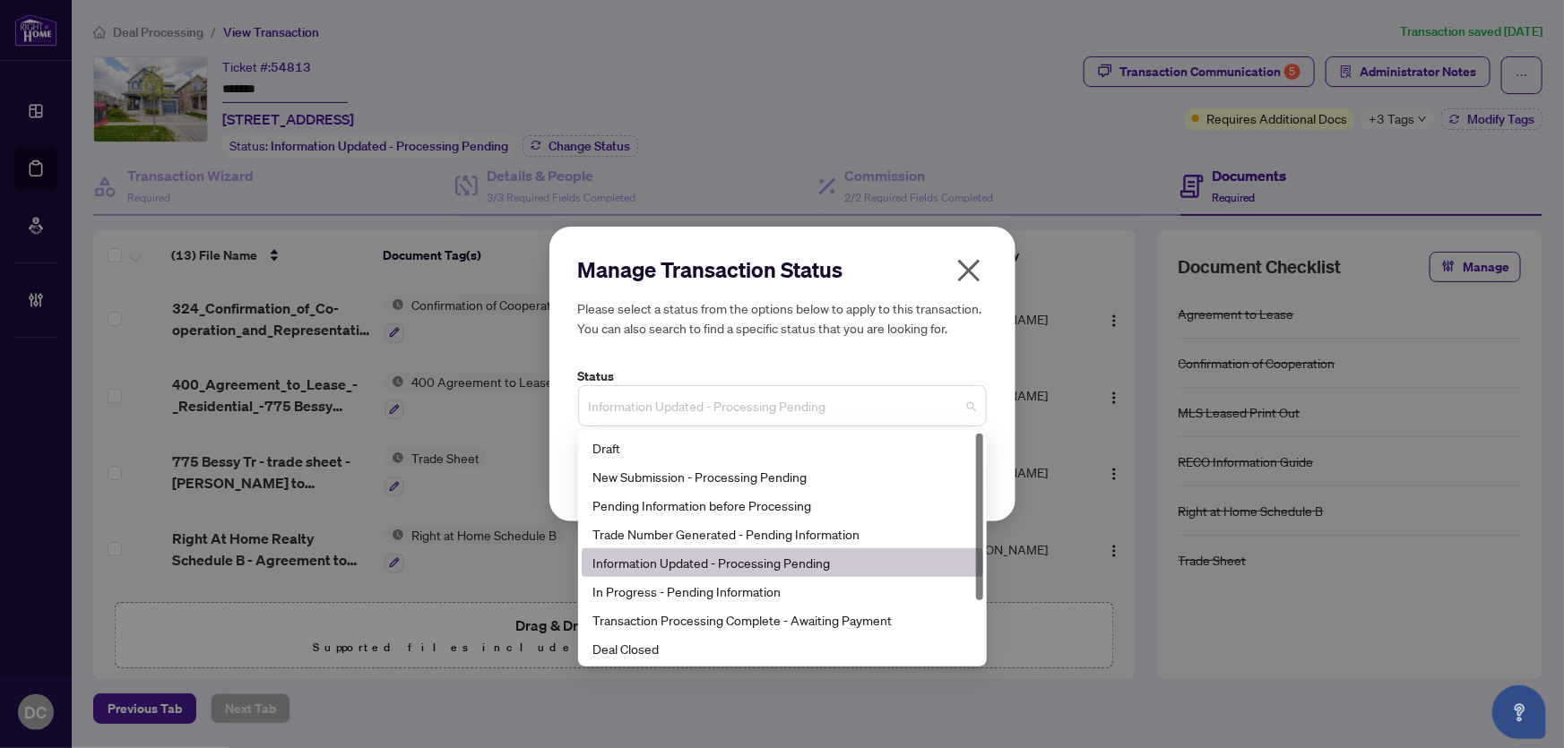
click at [820, 404] on span "Information Updated - Processing Pending" at bounding box center [782, 406] width 387 height 34
click at [719, 645] on div "Deal Closed" at bounding box center [783, 649] width 380 height 20
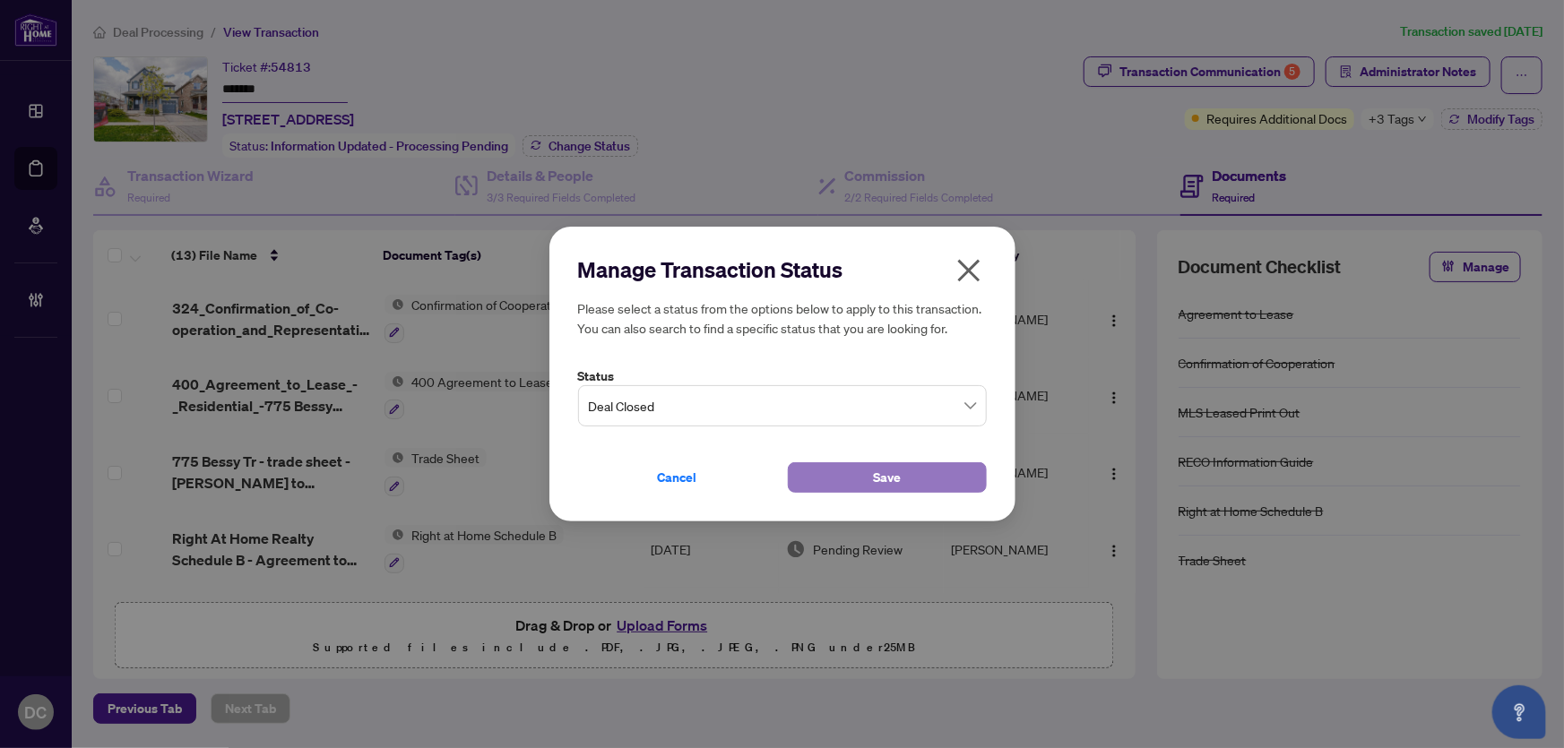
click at [893, 484] on span "Save" at bounding box center [887, 477] width 28 height 29
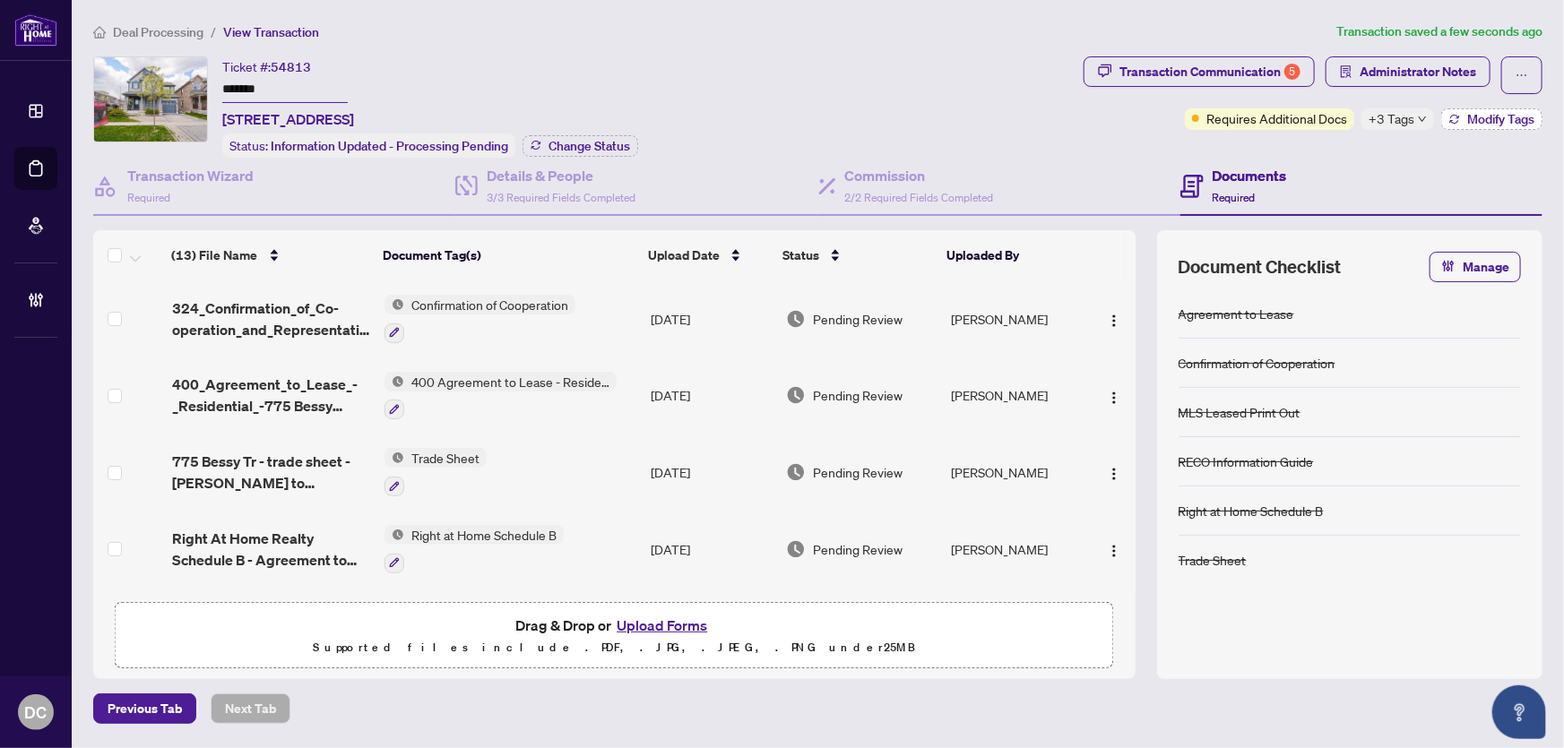
click at [1505, 108] on button "Modify Tags" at bounding box center [1491, 119] width 101 height 22
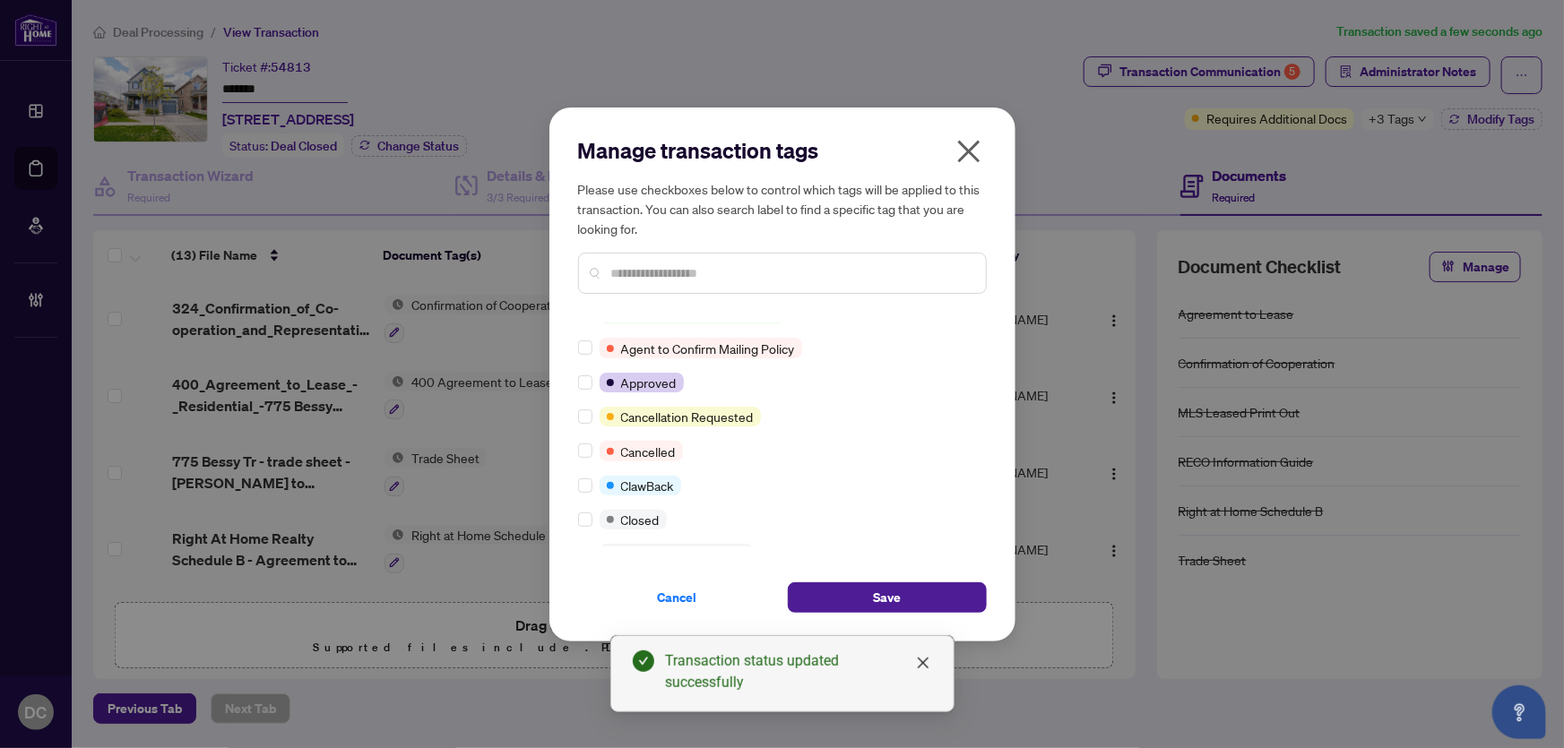
scroll to position [162, 0]
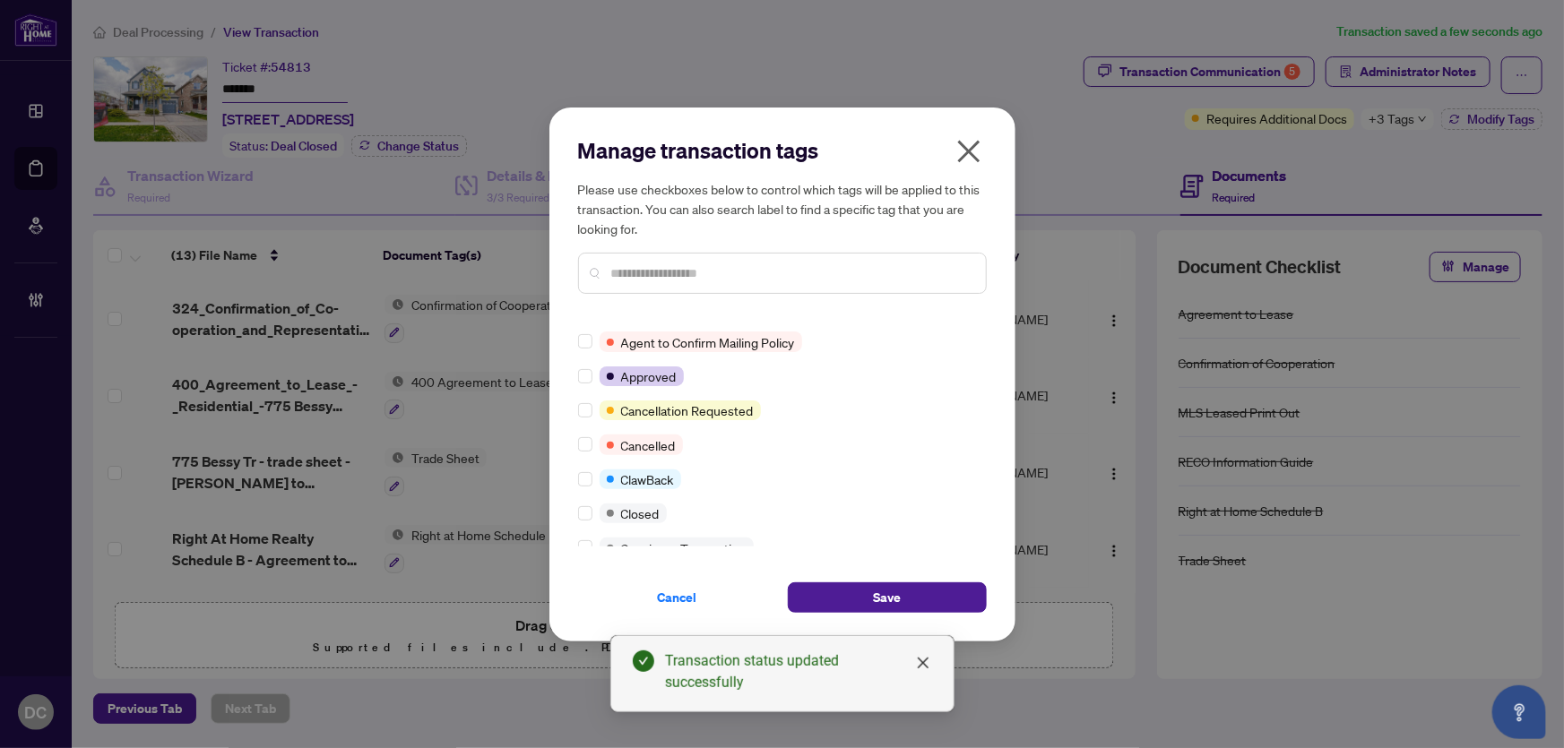
click at [593, 508] on div at bounding box center [589, 514] width 22 height 20
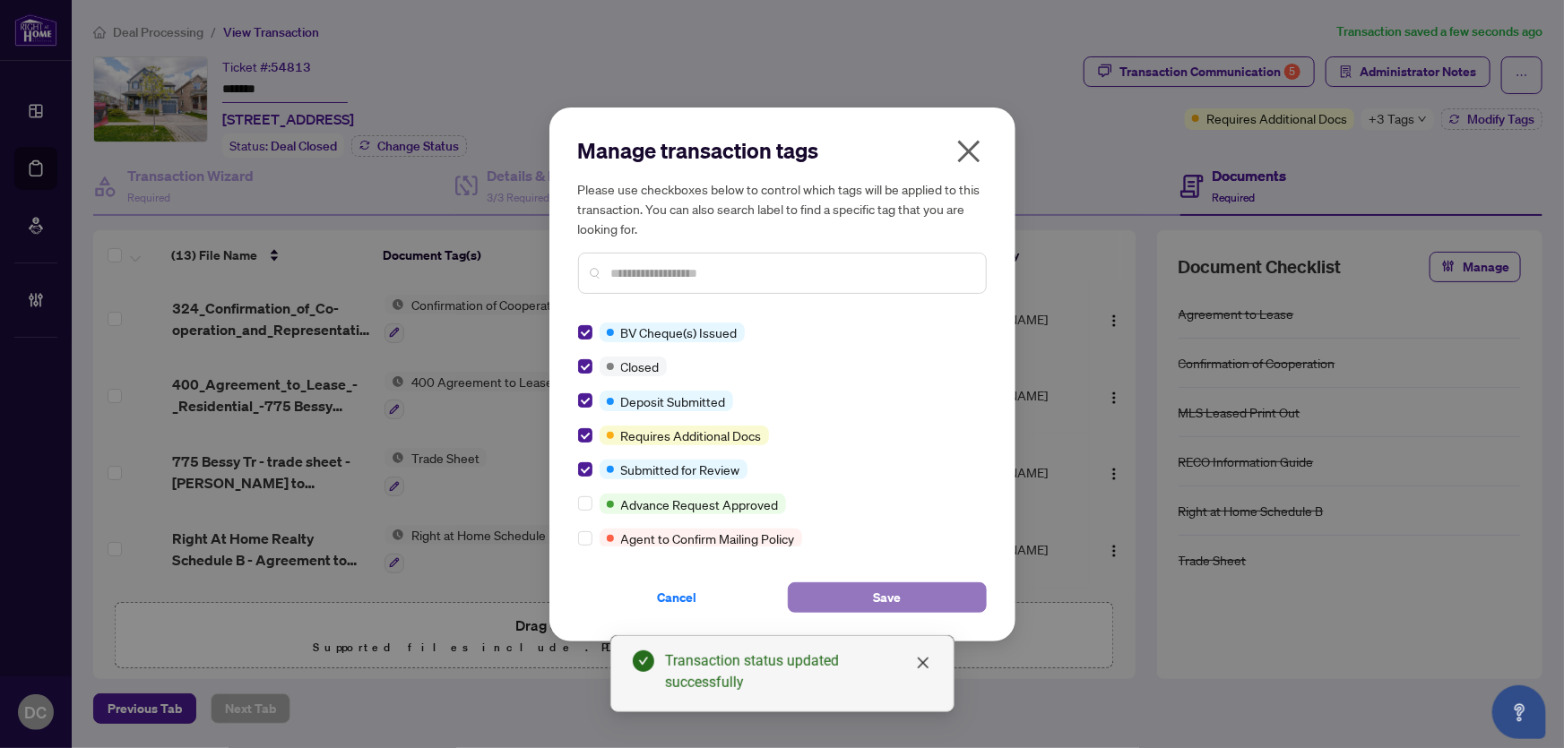
click at [867, 601] on button "Save" at bounding box center [887, 598] width 199 height 30
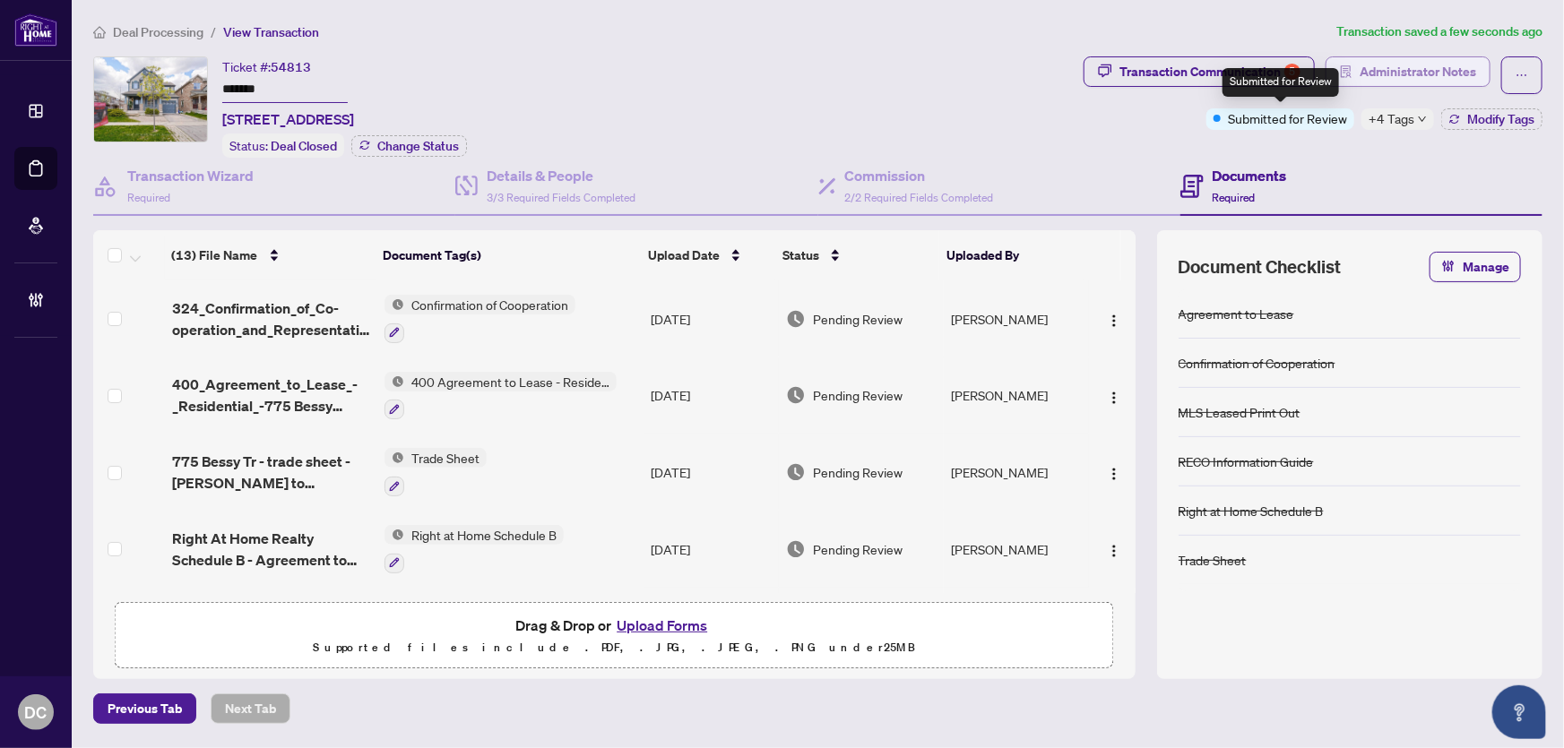
click at [1389, 62] on span "Administrator Notes" at bounding box center [1418, 71] width 117 height 29
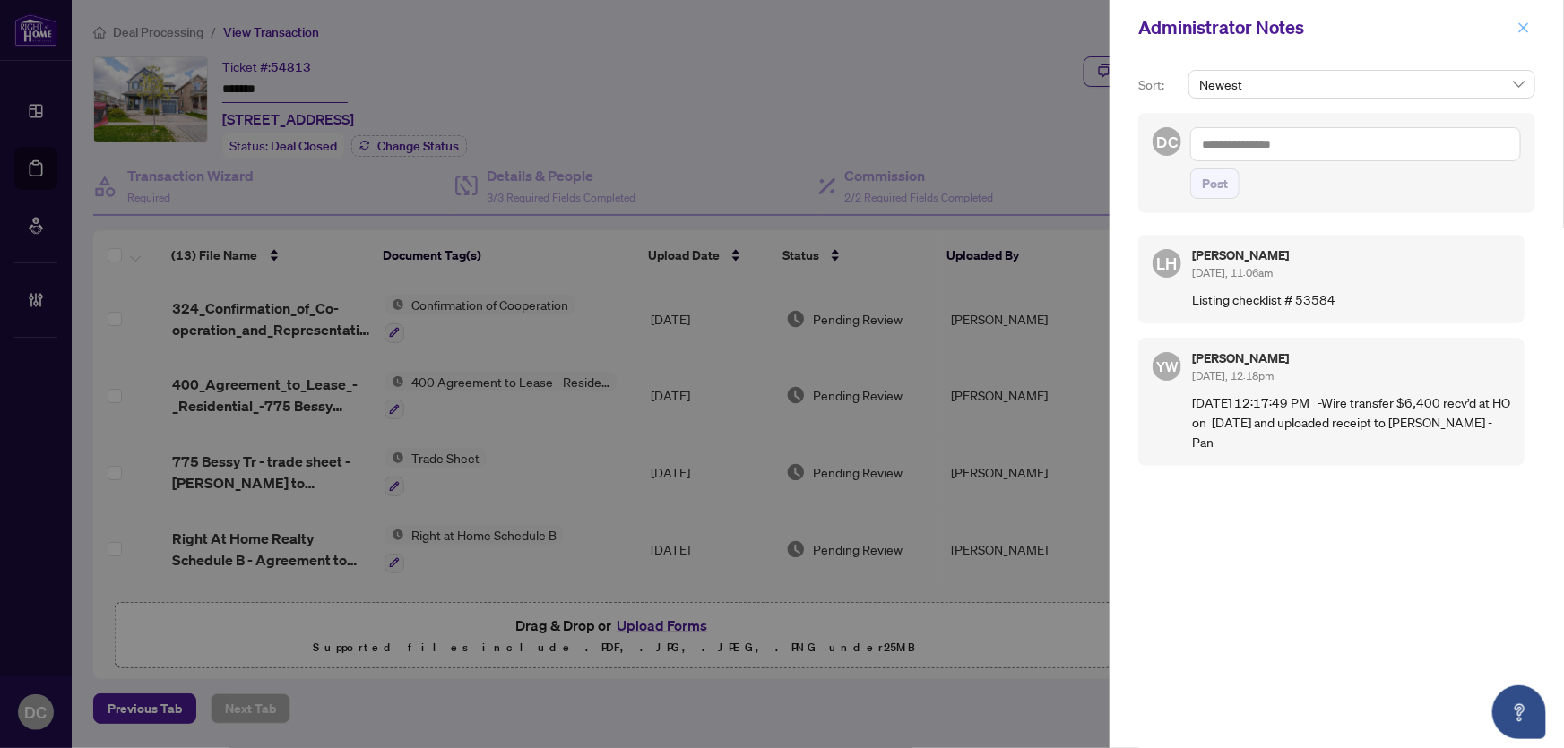
click at [1532, 34] on button "button" at bounding box center [1523, 28] width 23 height 22
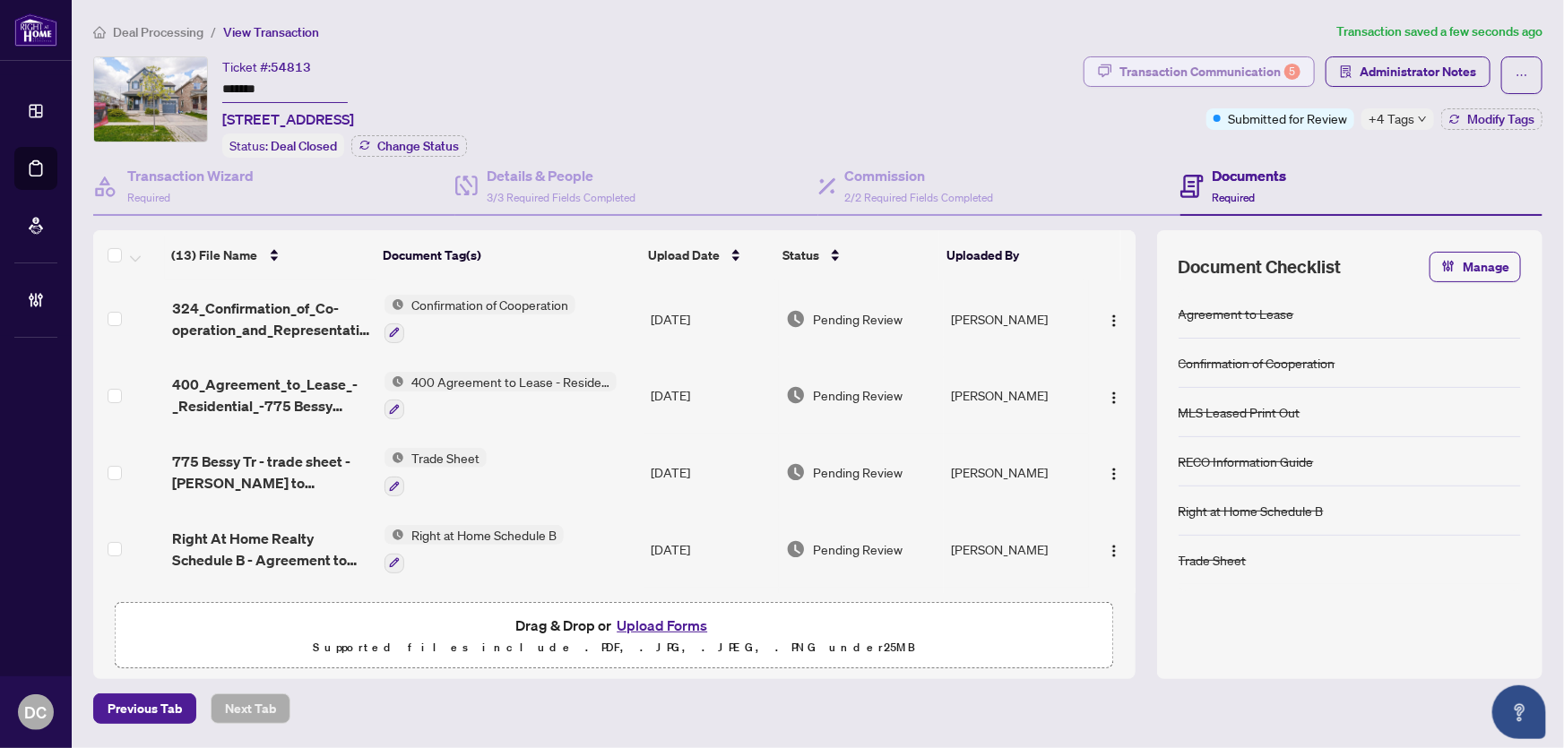
click at [1181, 75] on div "Transaction Communication 5" at bounding box center [1210, 71] width 181 height 29
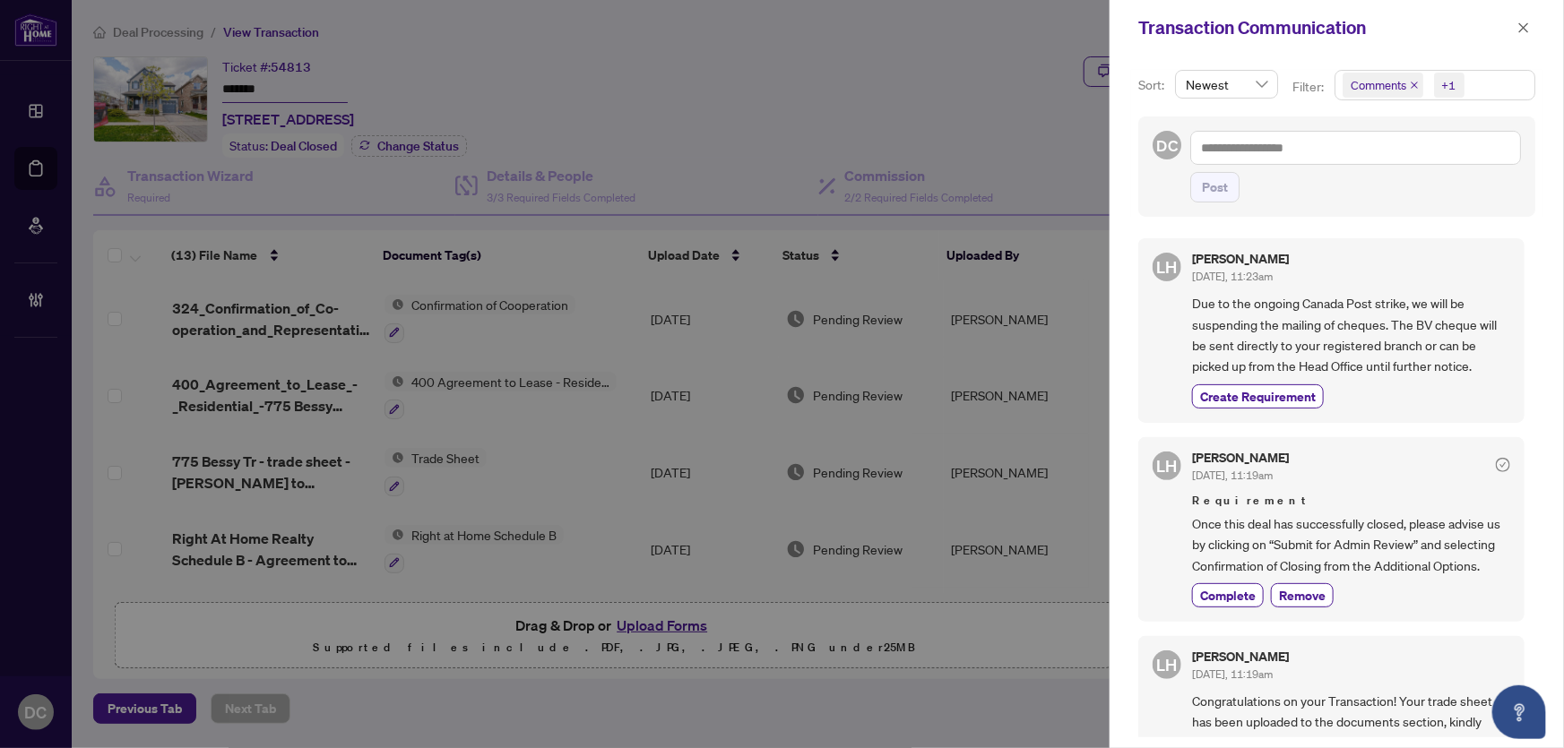
scroll to position [162, 0]
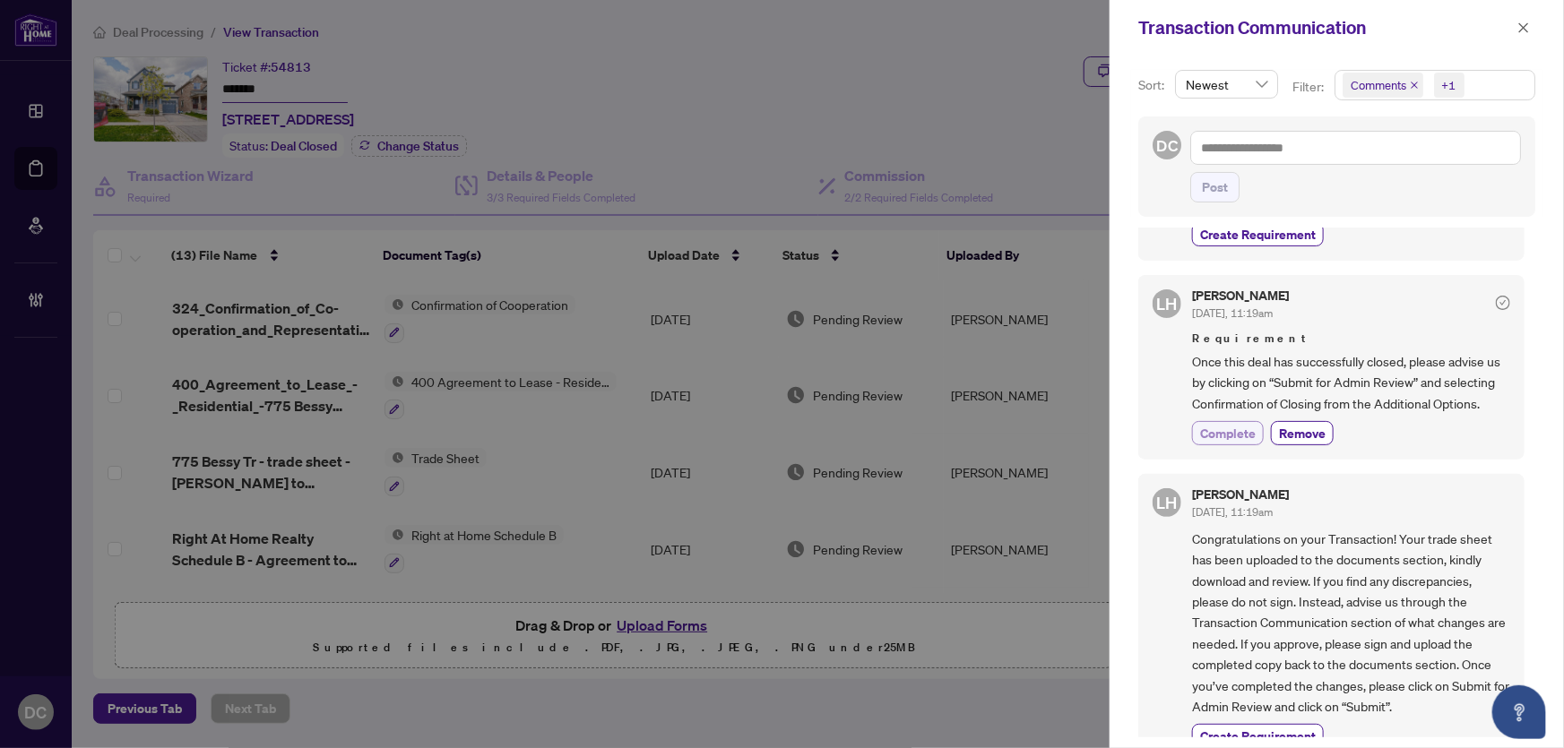
click at [1208, 443] on span "Complete" at bounding box center [1228, 433] width 56 height 19
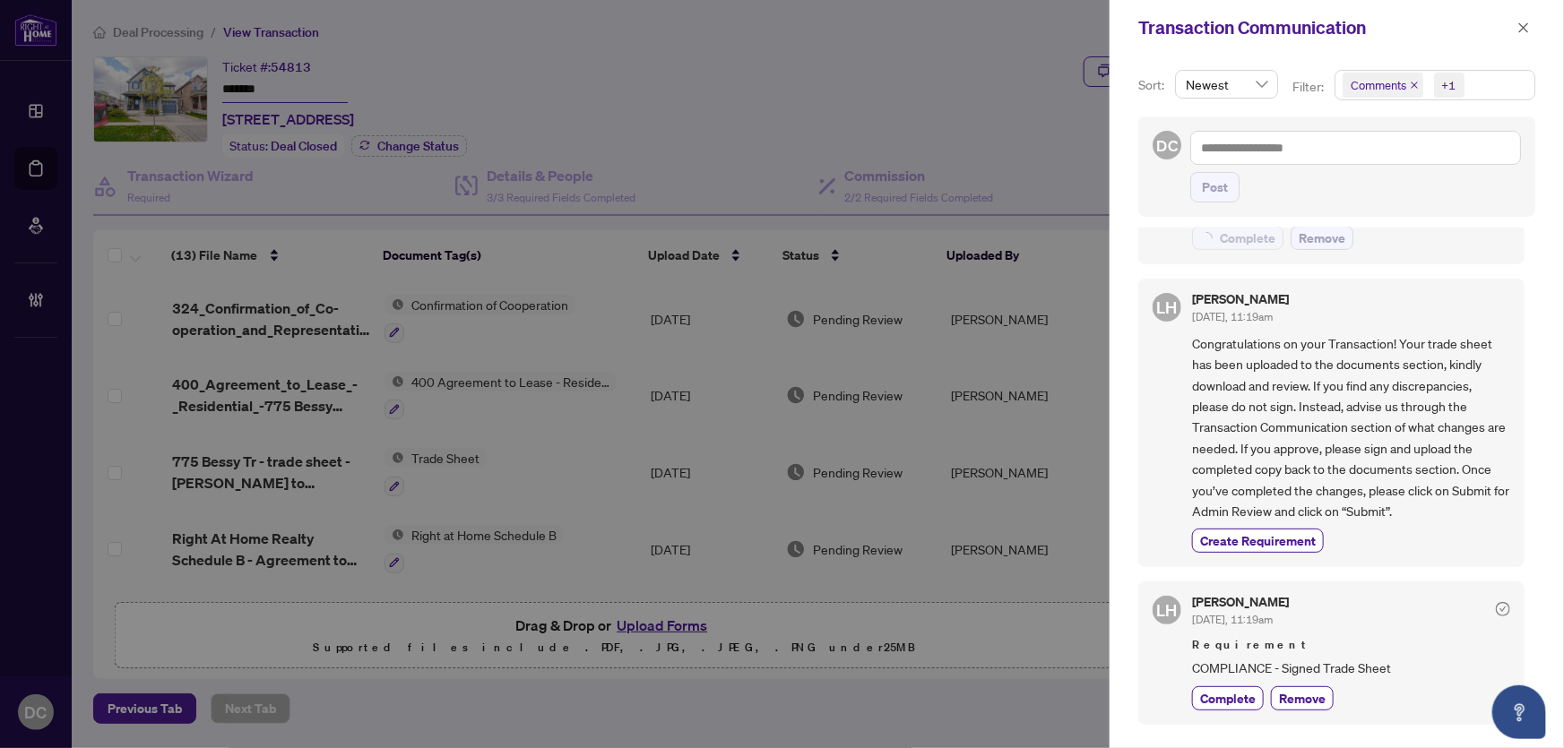
scroll to position [407, 0]
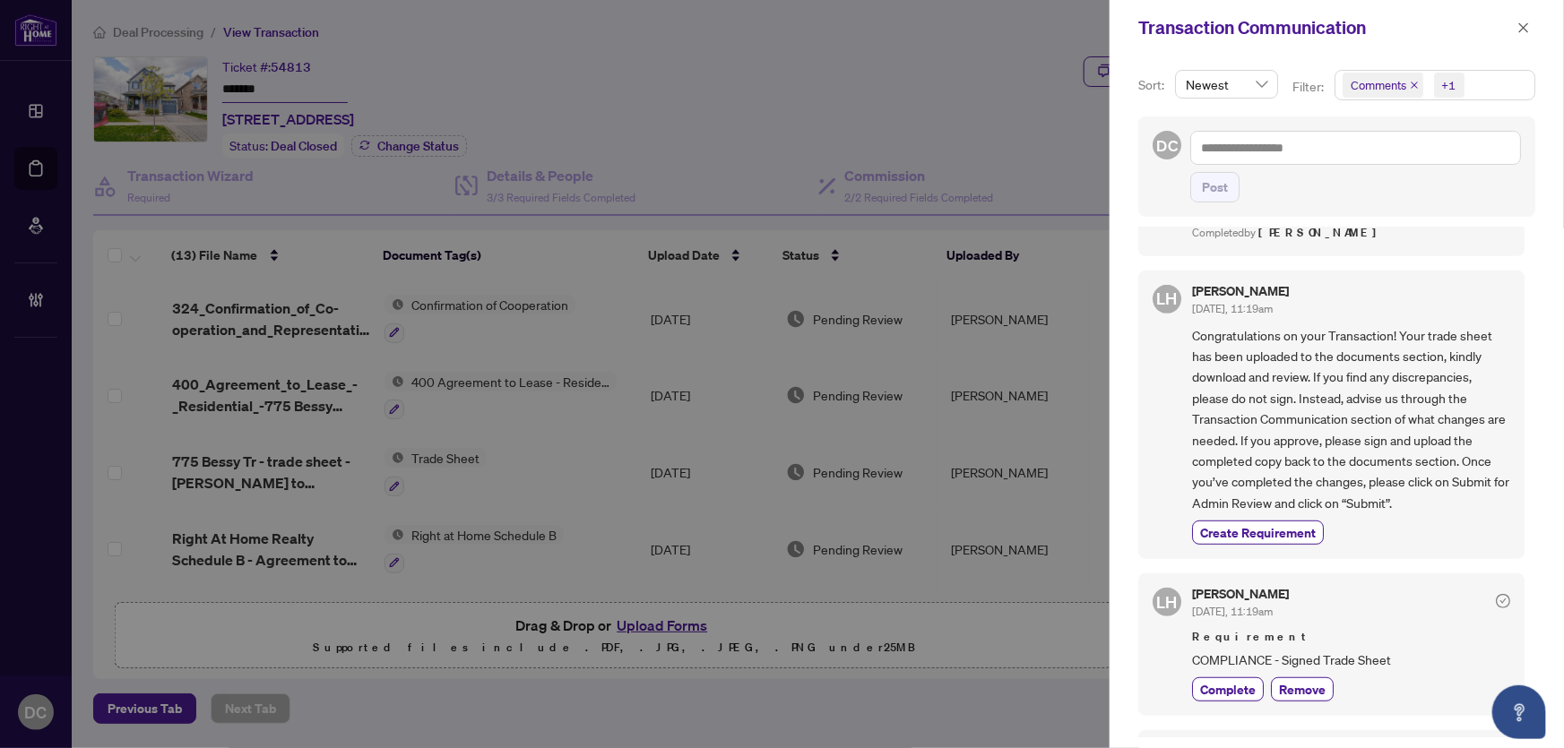
drag, startPoint x: 1521, startPoint y: 26, endPoint x: 351, endPoint y: 153, distance: 1176.7
click at [1522, 26] on icon "close" at bounding box center [1524, 28] width 13 height 13
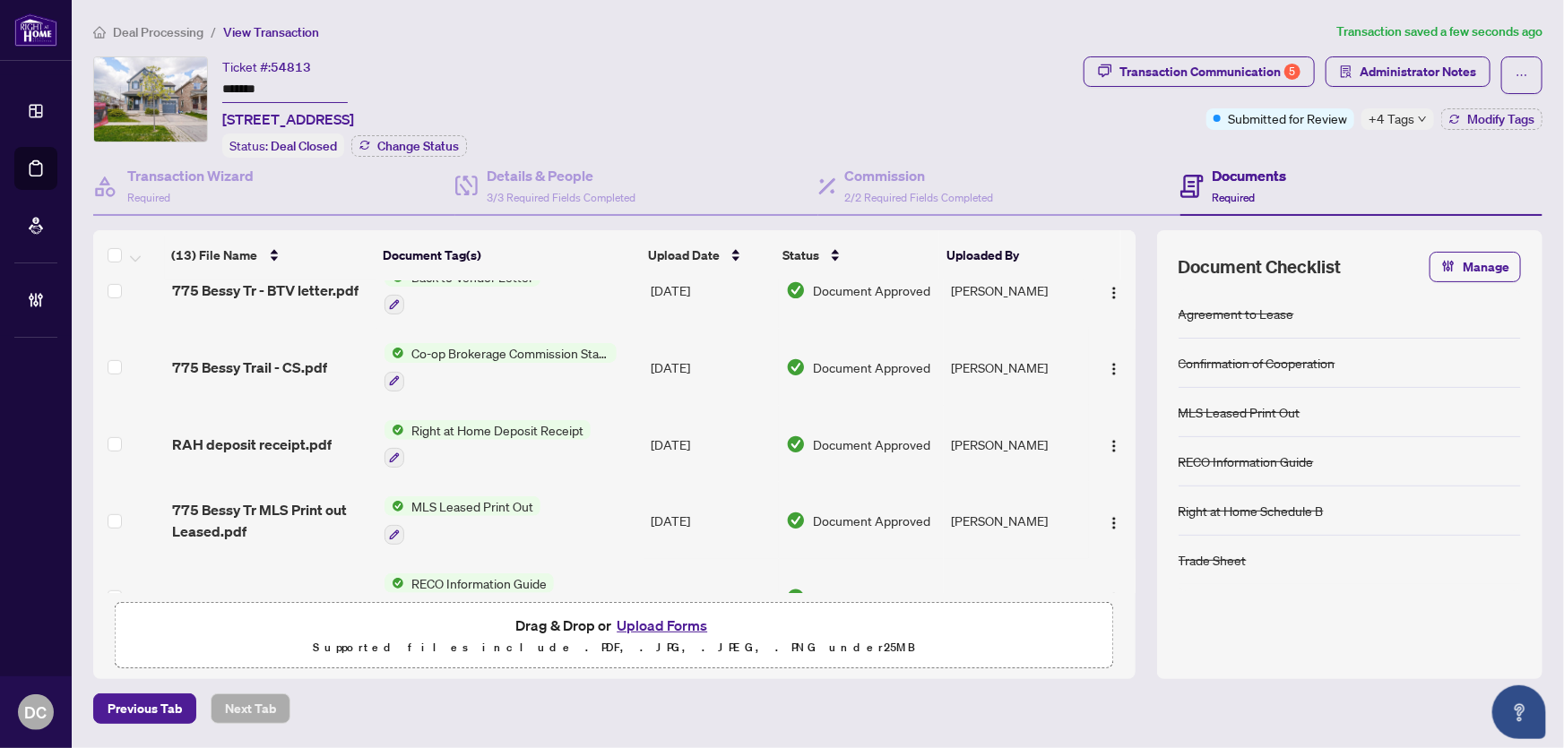
click at [621, 365] on div "(13) File Name Document Tag(s) Upload Date Status Uploaded By (13) File Name Do…" at bounding box center [614, 411] width 1042 height 363
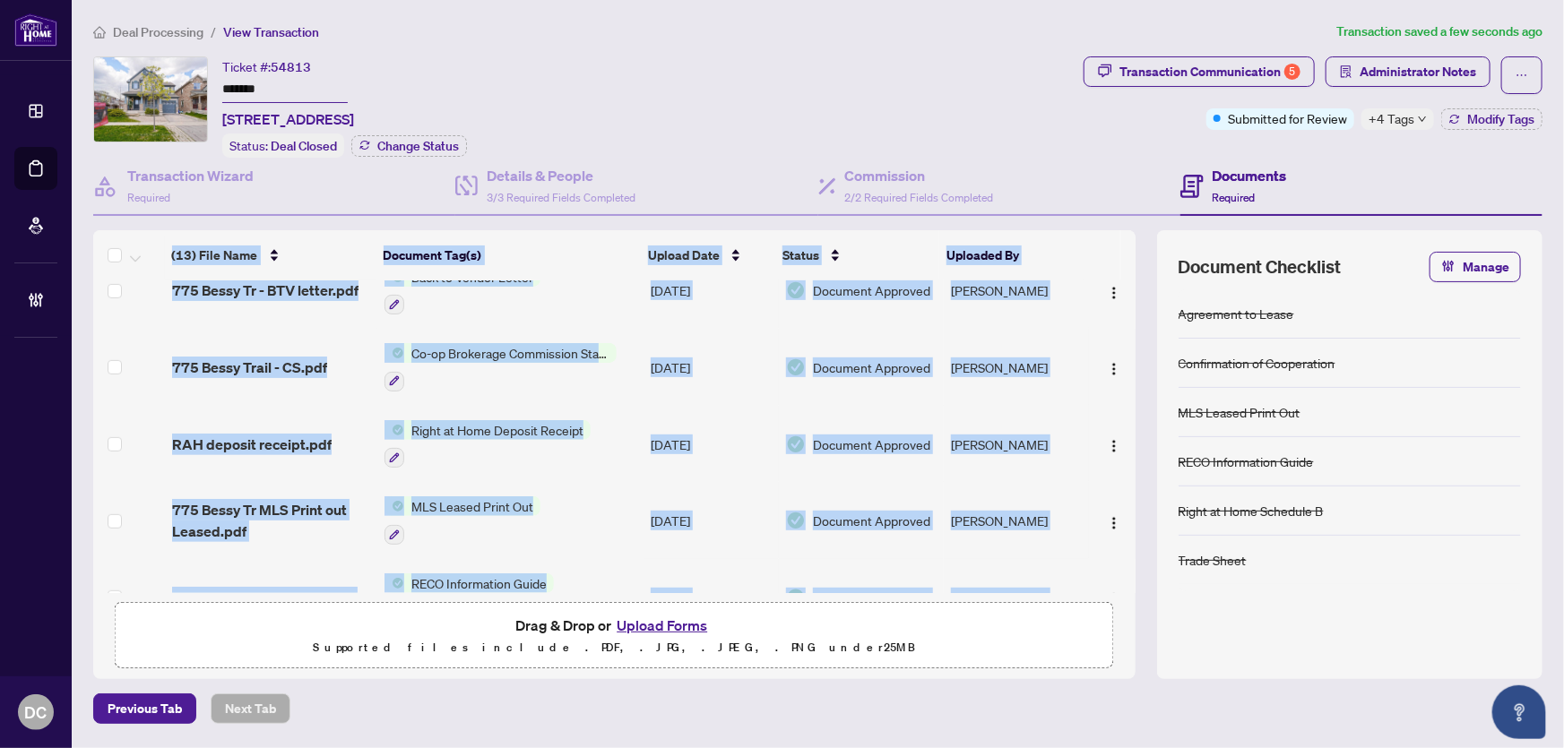
click at [640, 359] on td "Co-op Brokerage Commission Statement" at bounding box center [510, 367] width 266 height 77
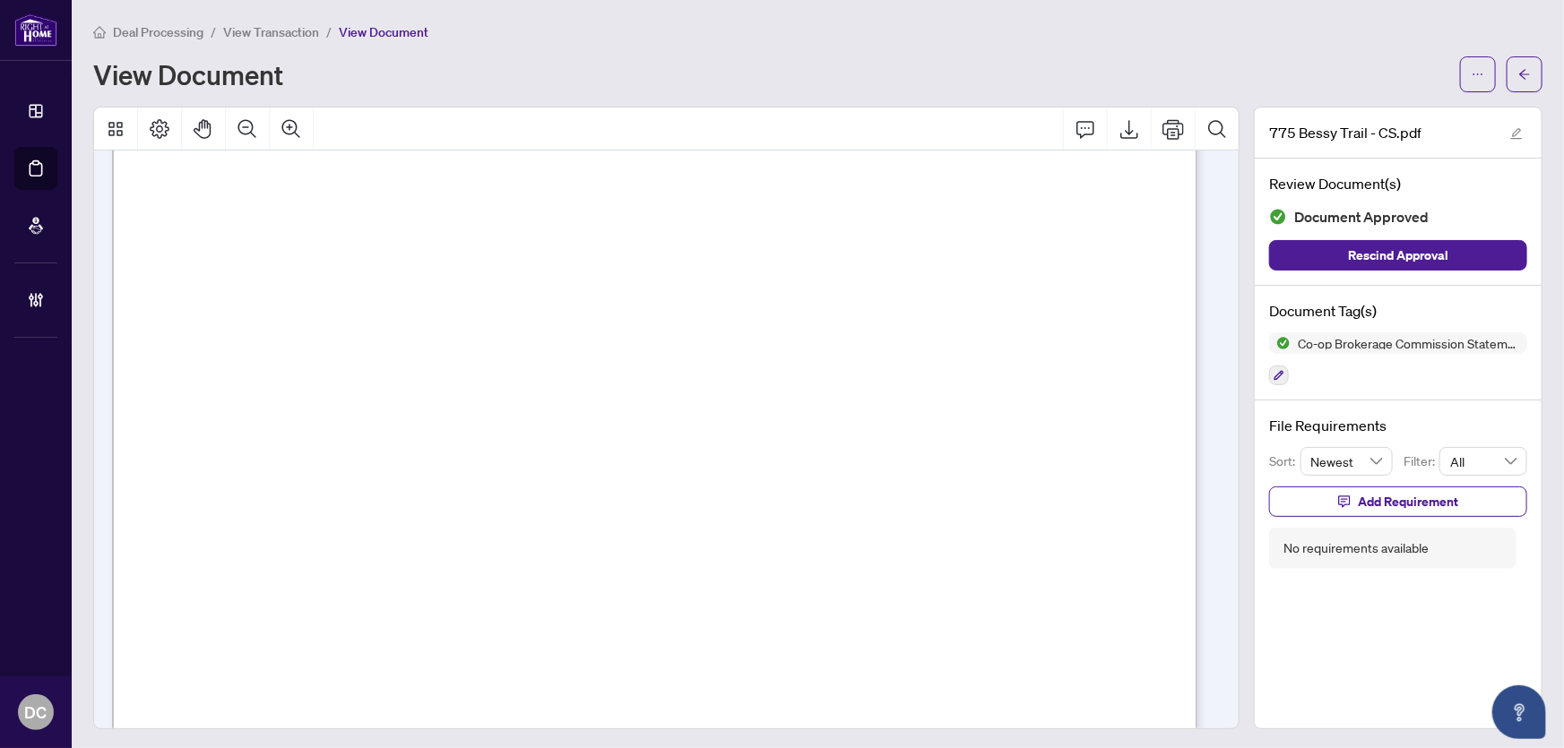
scroll to position [407, 0]
drag, startPoint x: 1530, startPoint y: 75, endPoint x: 56, endPoint y: 213, distance: 1480.1
click at [1530, 75] on button "button" at bounding box center [1525, 74] width 36 height 36
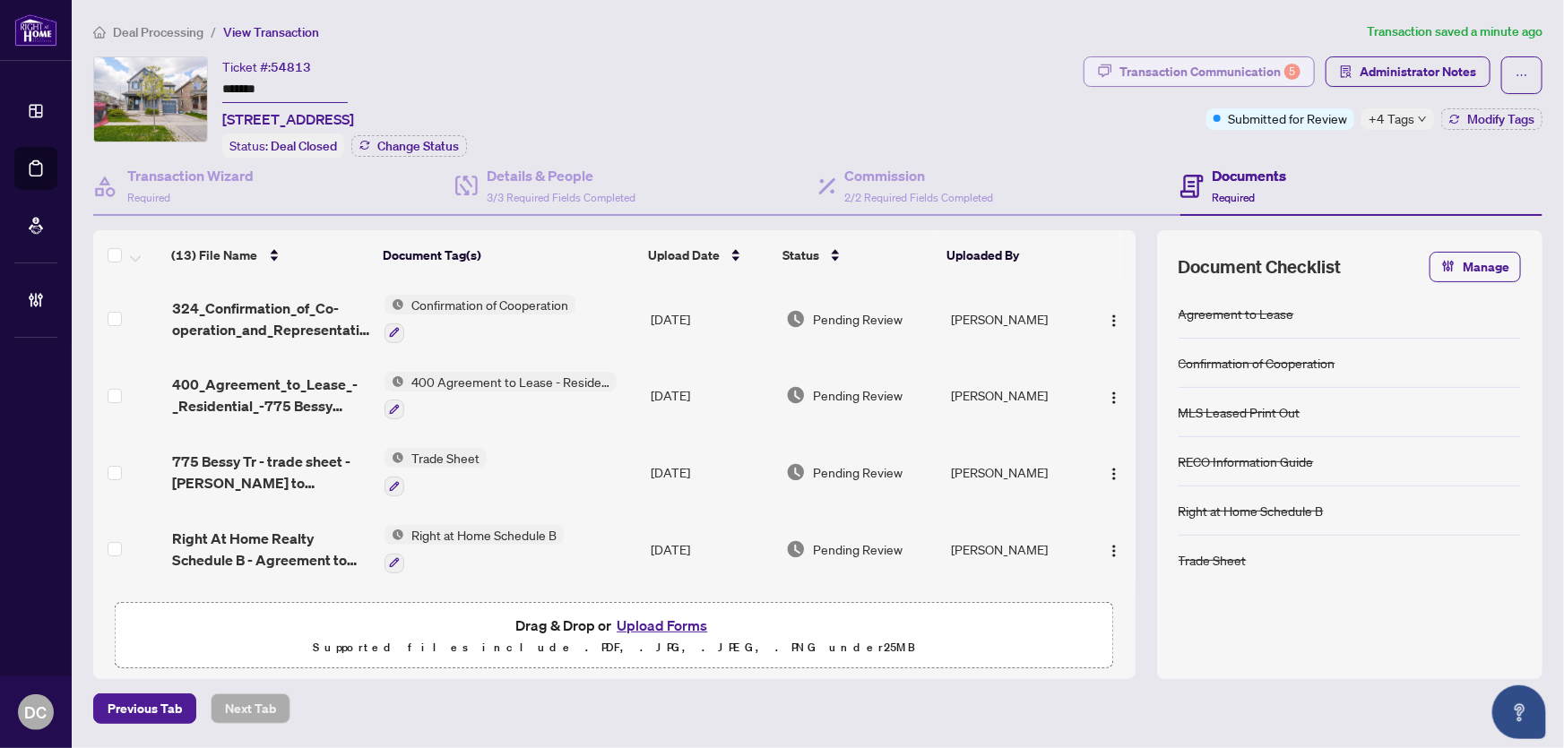
click at [1269, 66] on div "Transaction Communication 5" at bounding box center [1210, 71] width 181 height 29
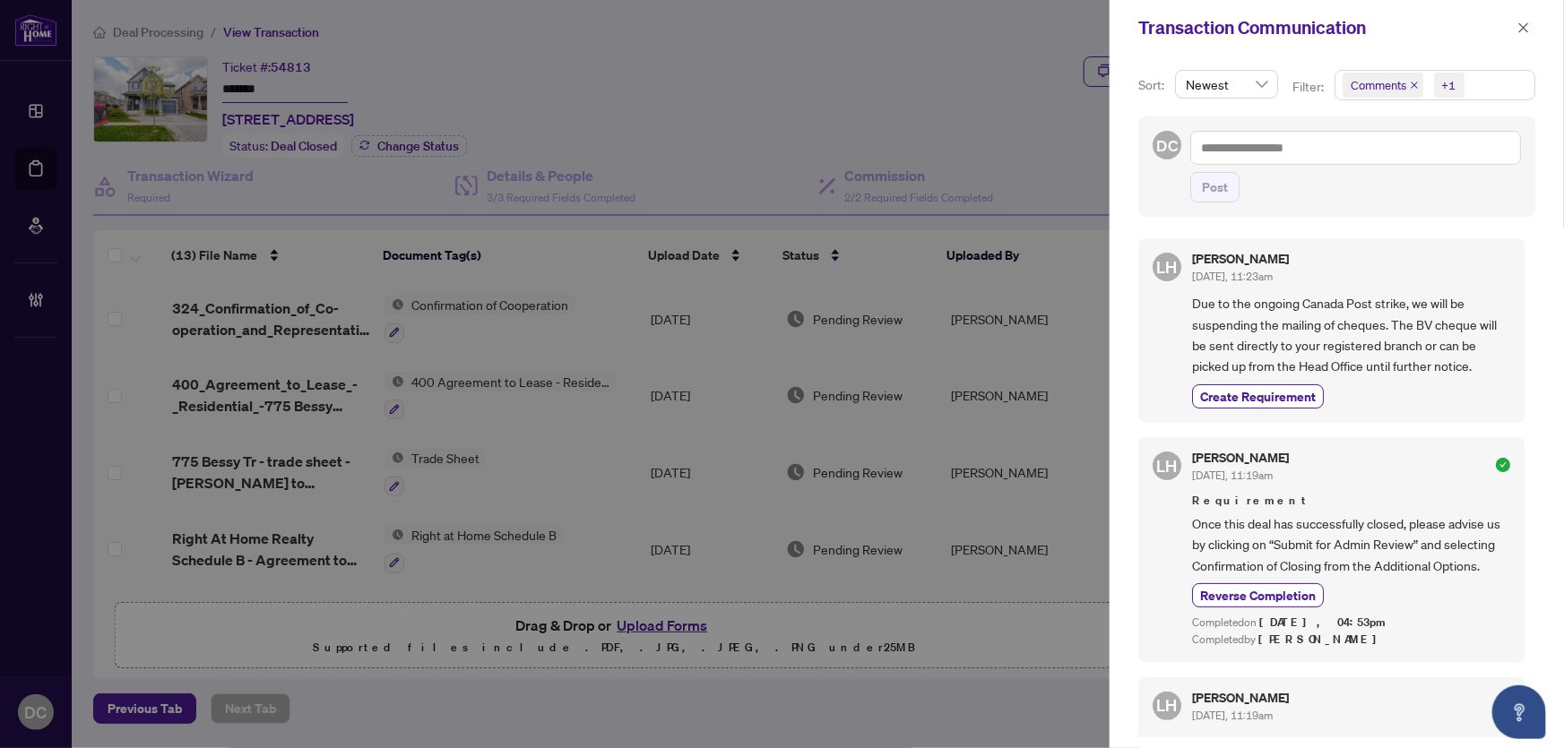
click at [1479, 90] on span "Comments +1" at bounding box center [1435, 85] width 199 height 29
click at [1365, 165] on span "Comments" at bounding box center [1443, 160] width 160 height 22
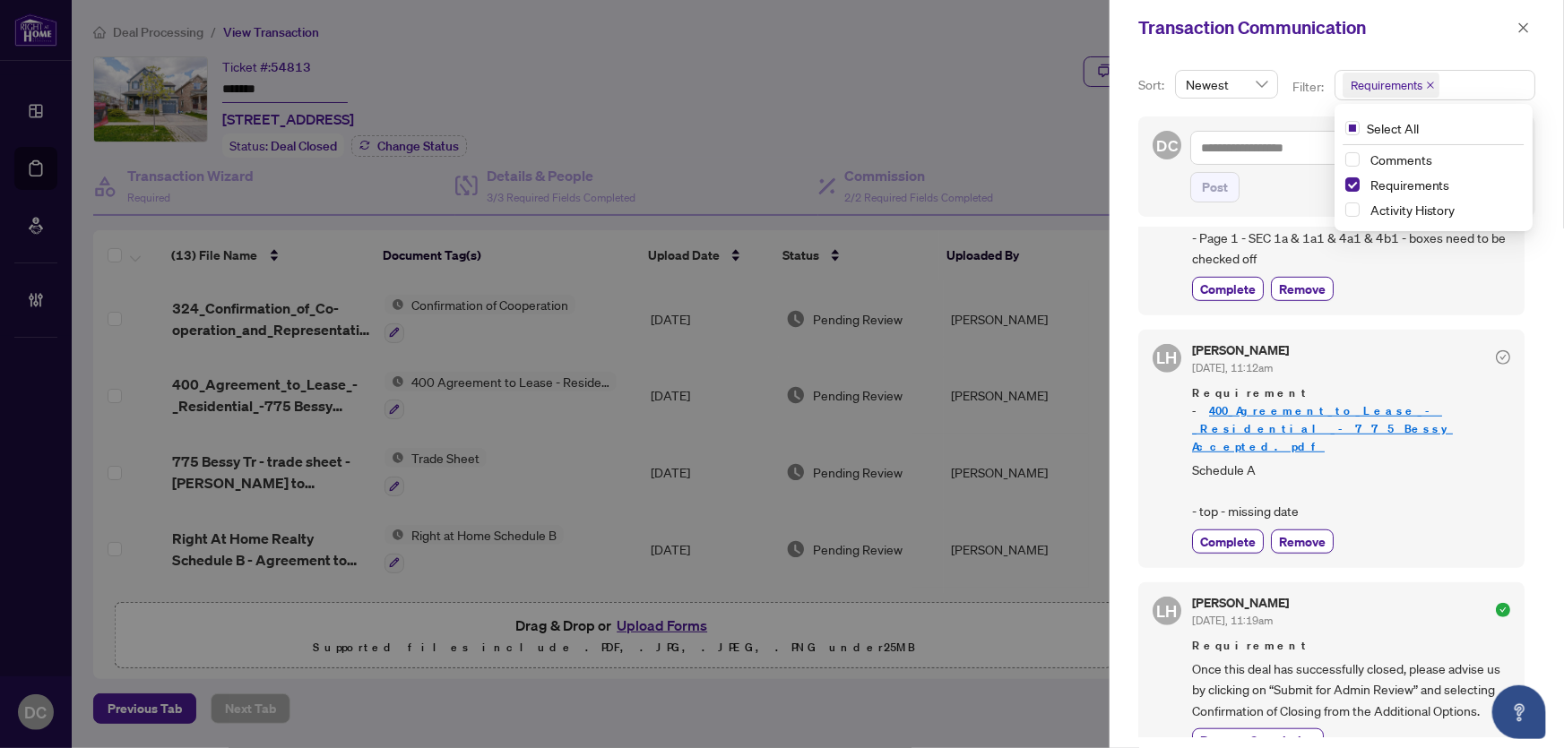
scroll to position [571, 0]
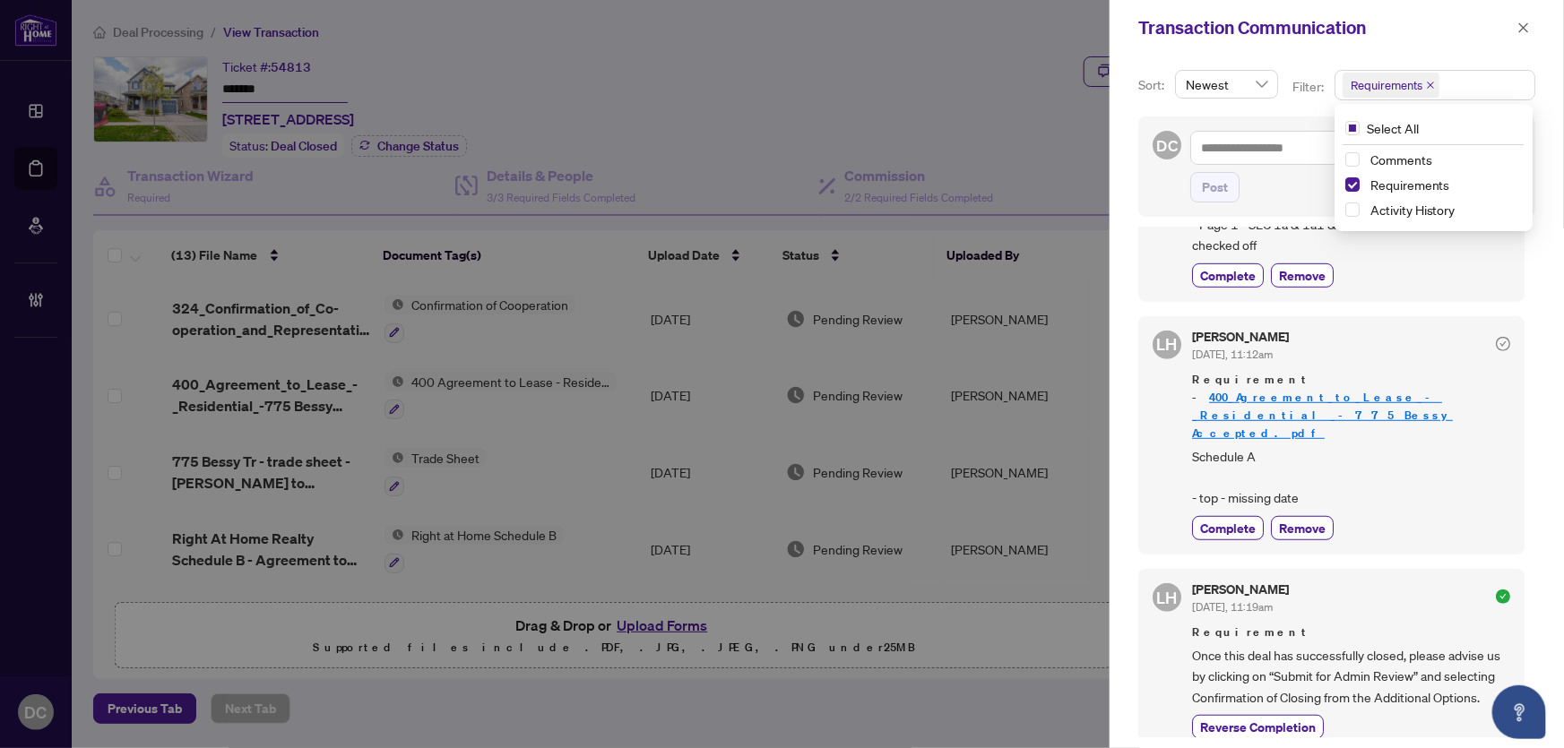
drag, startPoint x: 1520, startPoint y: 28, endPoint x: 1320, endPoint y: 28, distance: 199.9
click at [1520, 28] on icon "close" at bounding box center [1524, 28] width 13 height 13
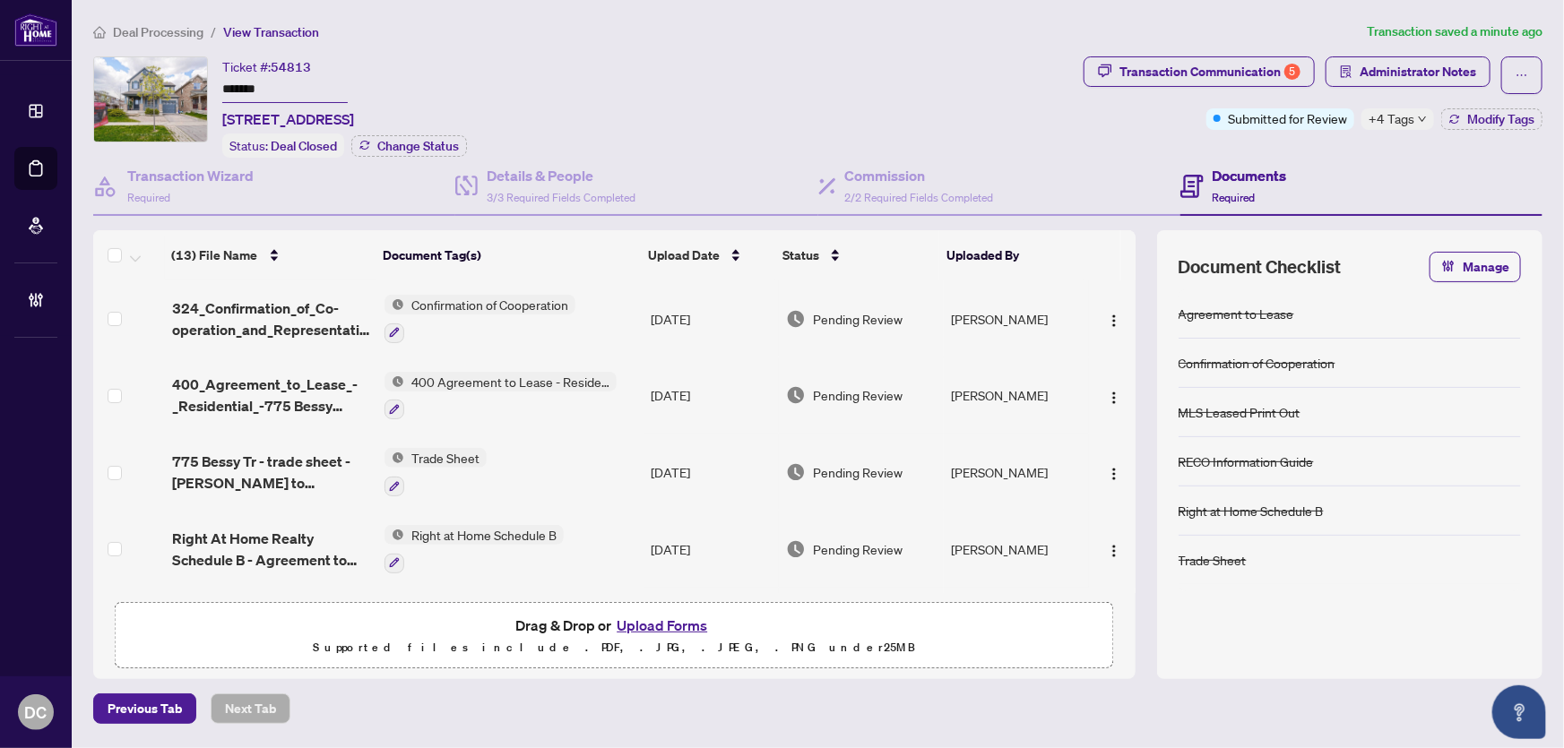
click at [529, 475] on td "Trade Sheet" at bounding box center [510, 472] width 266 height 77
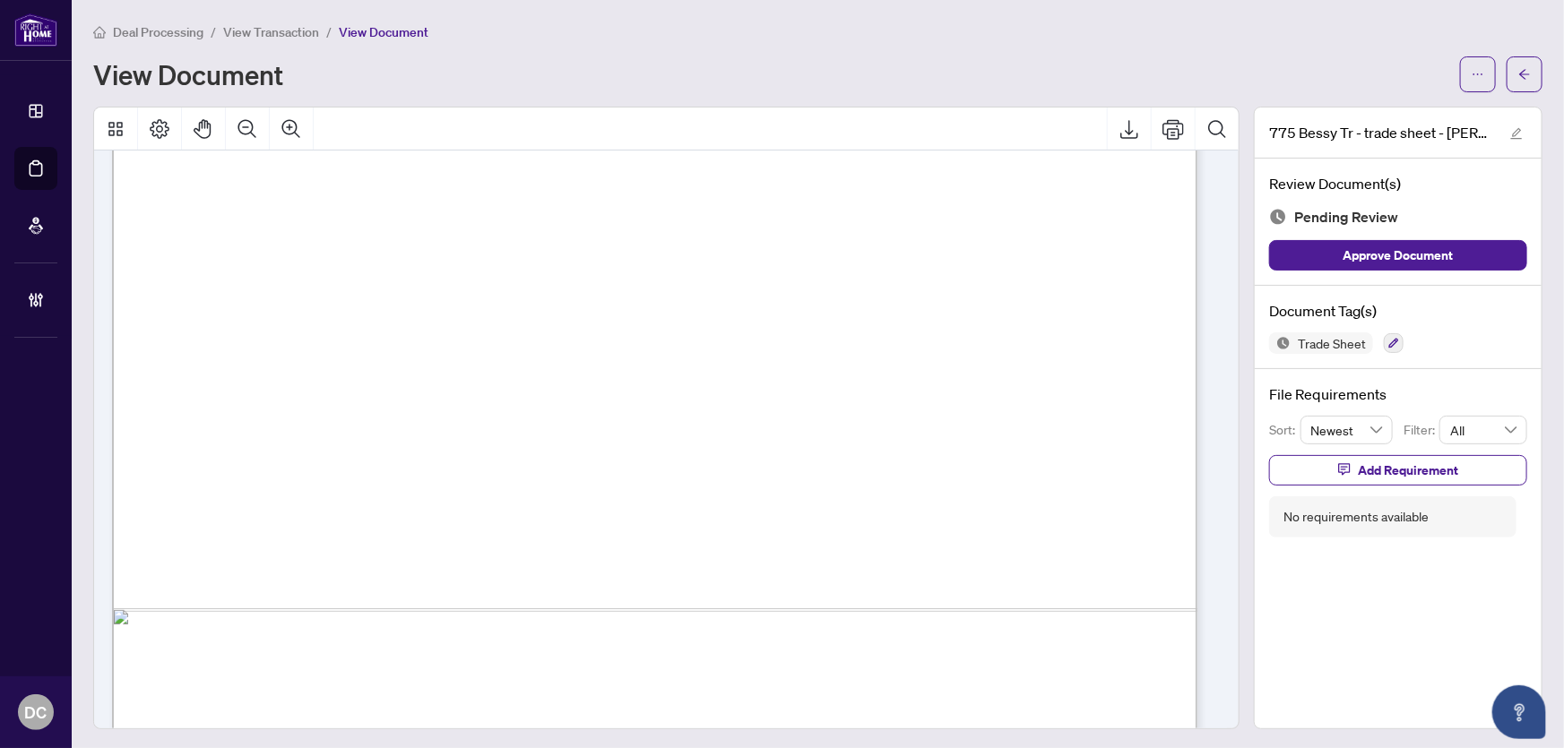
scroll to position [815, 0]
click at [1518, 78] on icon "arrow-left" at bounding box center [1524, 74] width 13 height 13
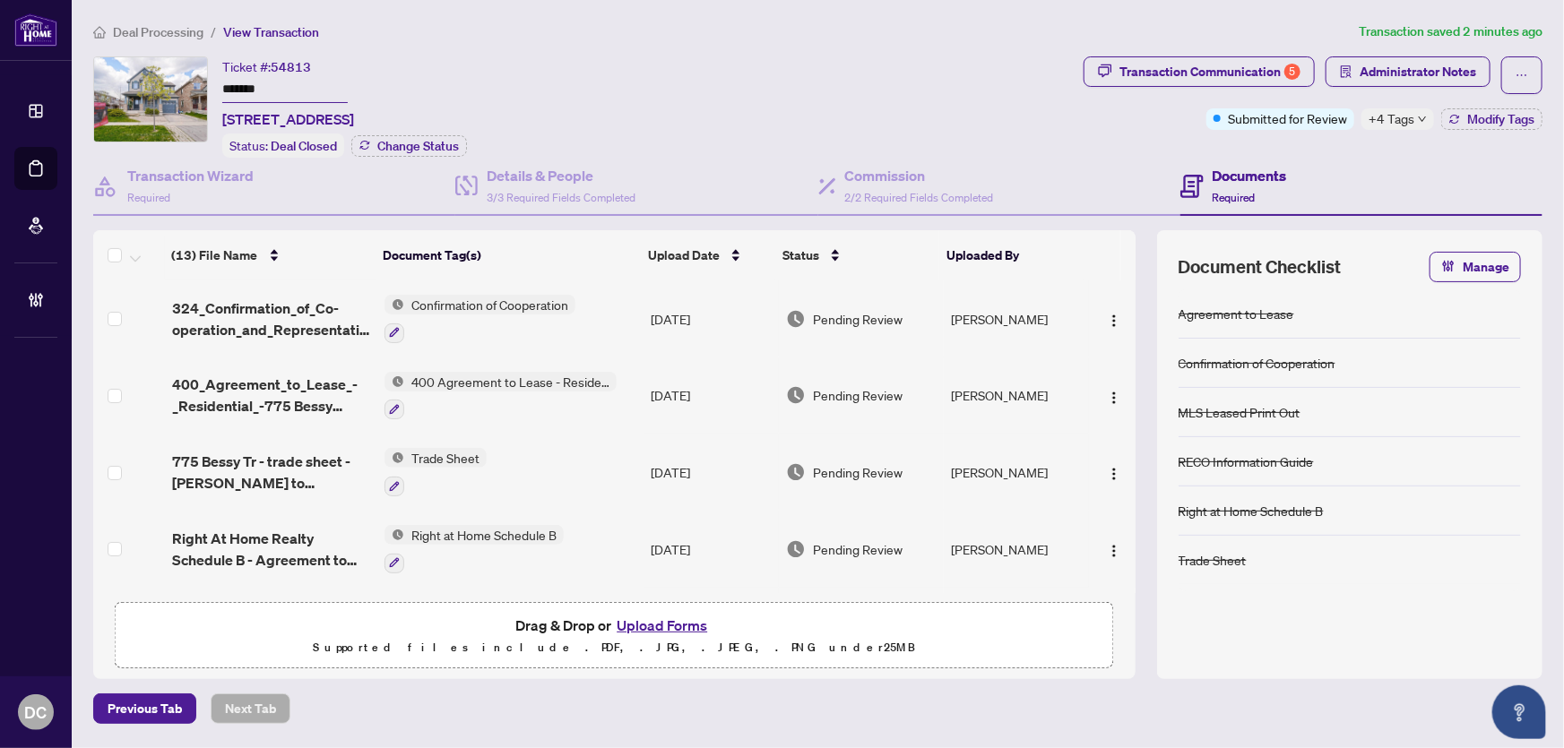
click at [1395, 121] on span "+4 Tags" at bounding box center [1392, 118] width 46 height 21
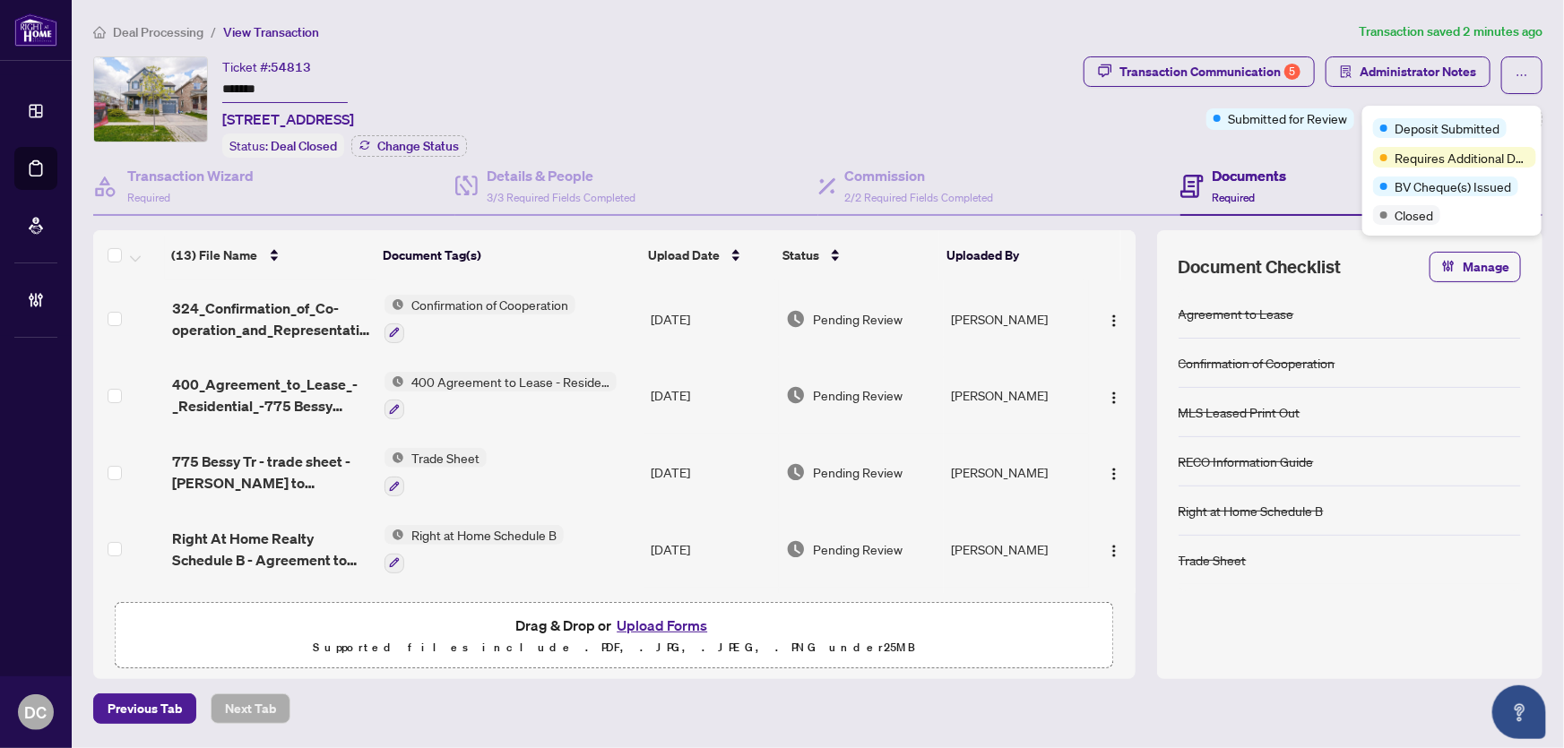
click at [1309, 158] on div "Documents Required" at bounding box center [1362, 187] width 362 height 58
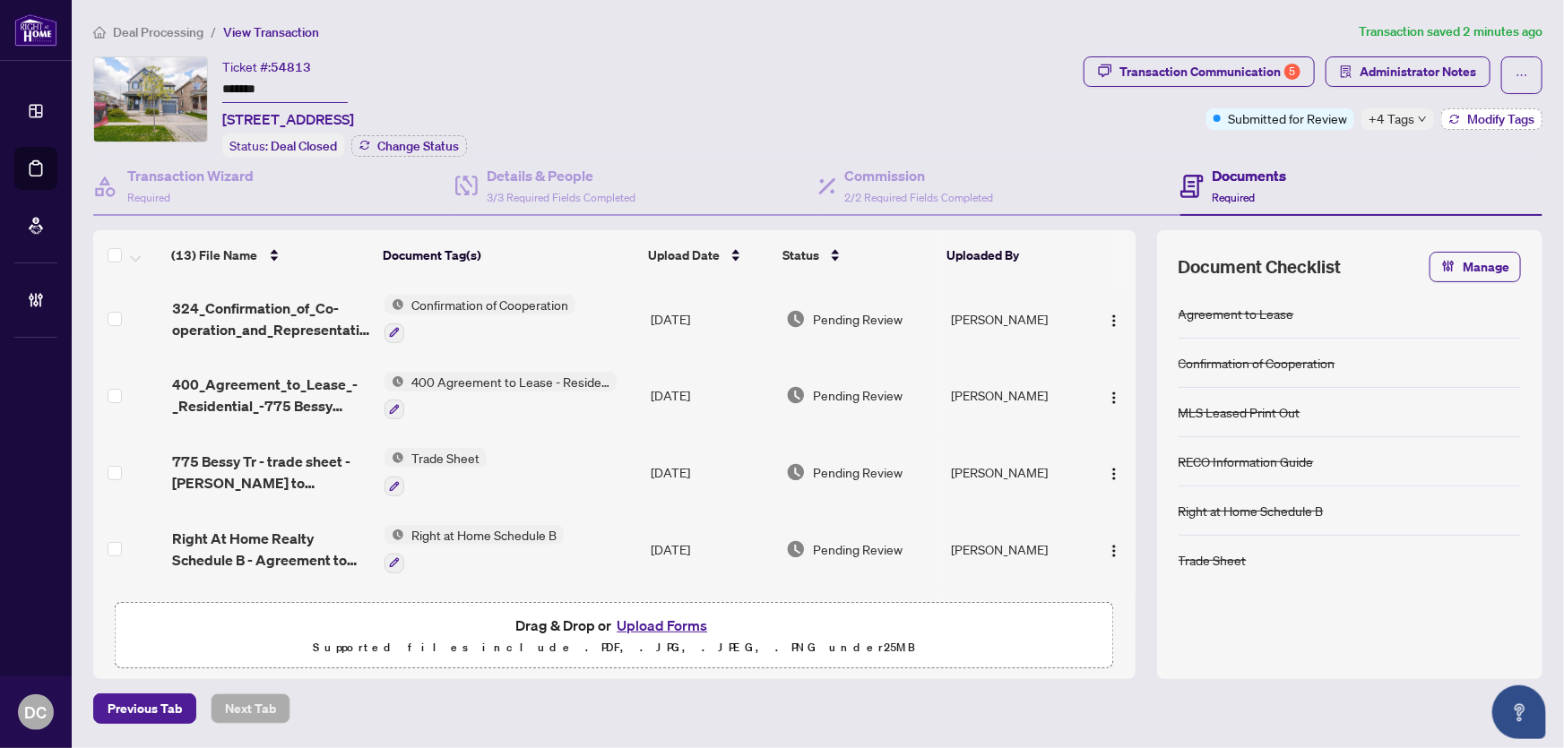
click at [1465, 117] on button "Modify Tags" at bounding box center [1491, 119] width 101 height 22
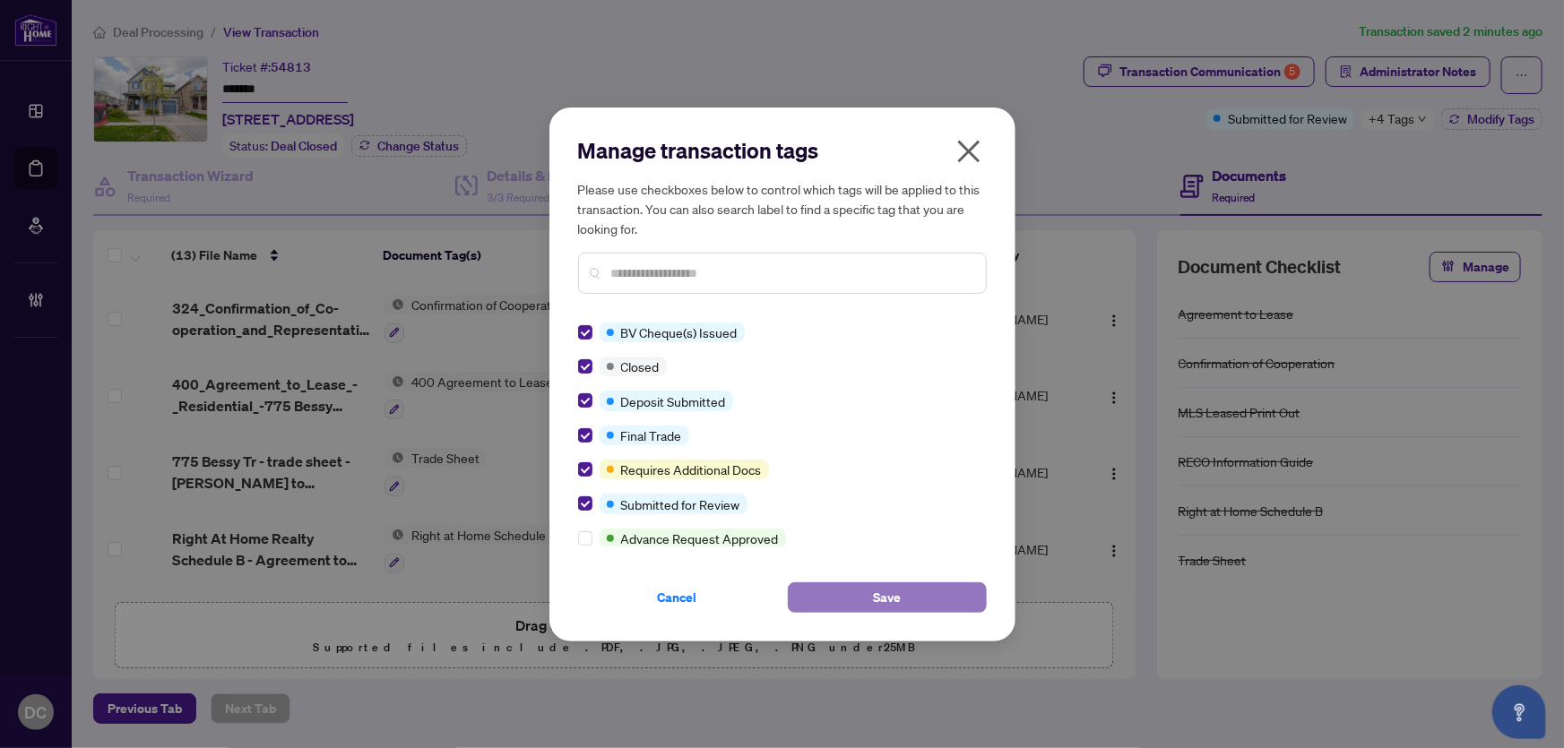
click at [885, 610] on span "Save" at bounding box center [887, 598] width 28 height 29
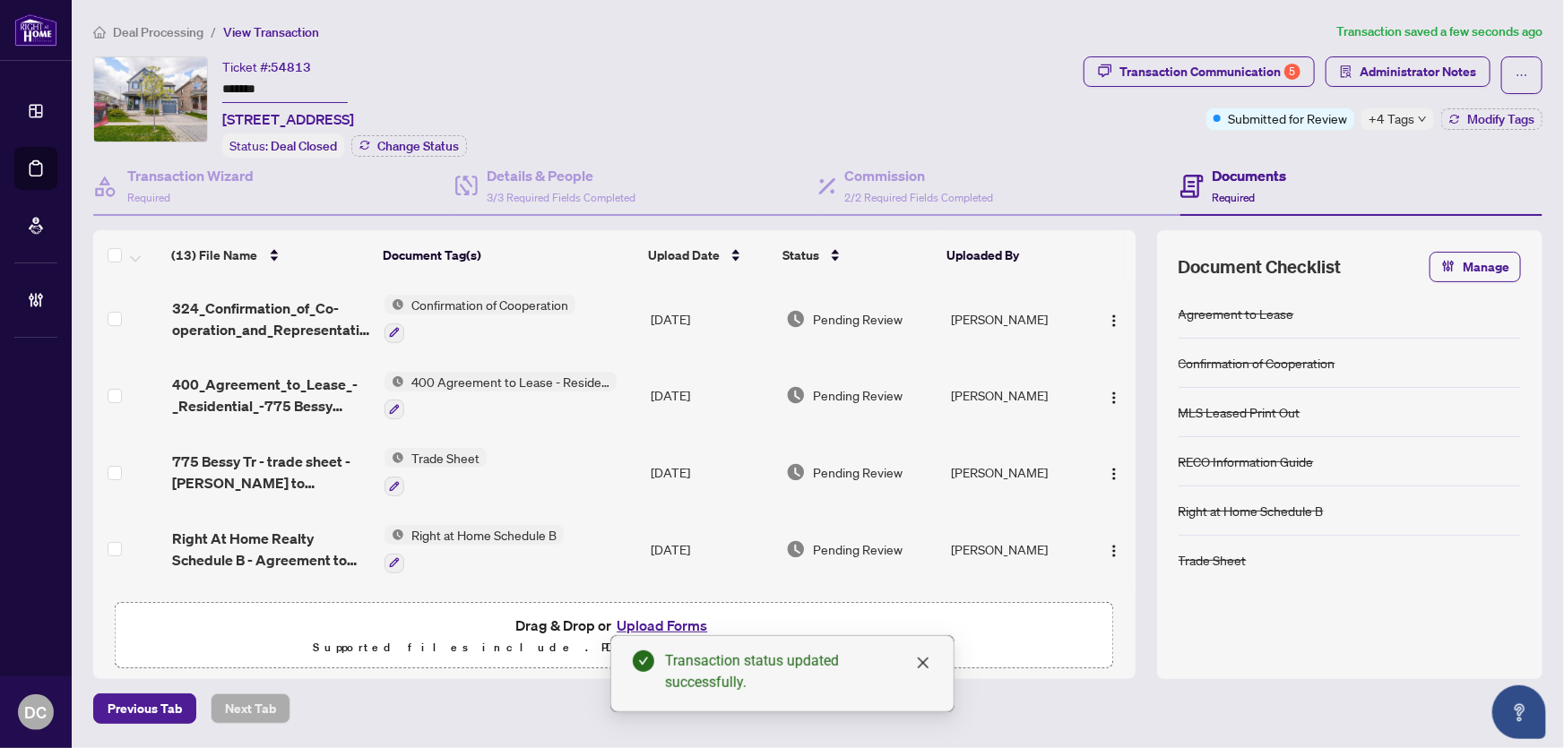
click at [1458, 81] on body "Dashboard Deal Processing Mortgage Referrals Brokerage Management DC Dawn Chan …" at bounding box center [782, 374] width 1564 height 748
click at [1454, 73] on span "Administrator Notes" at bounding box center [1418, 71] width 117 height 29
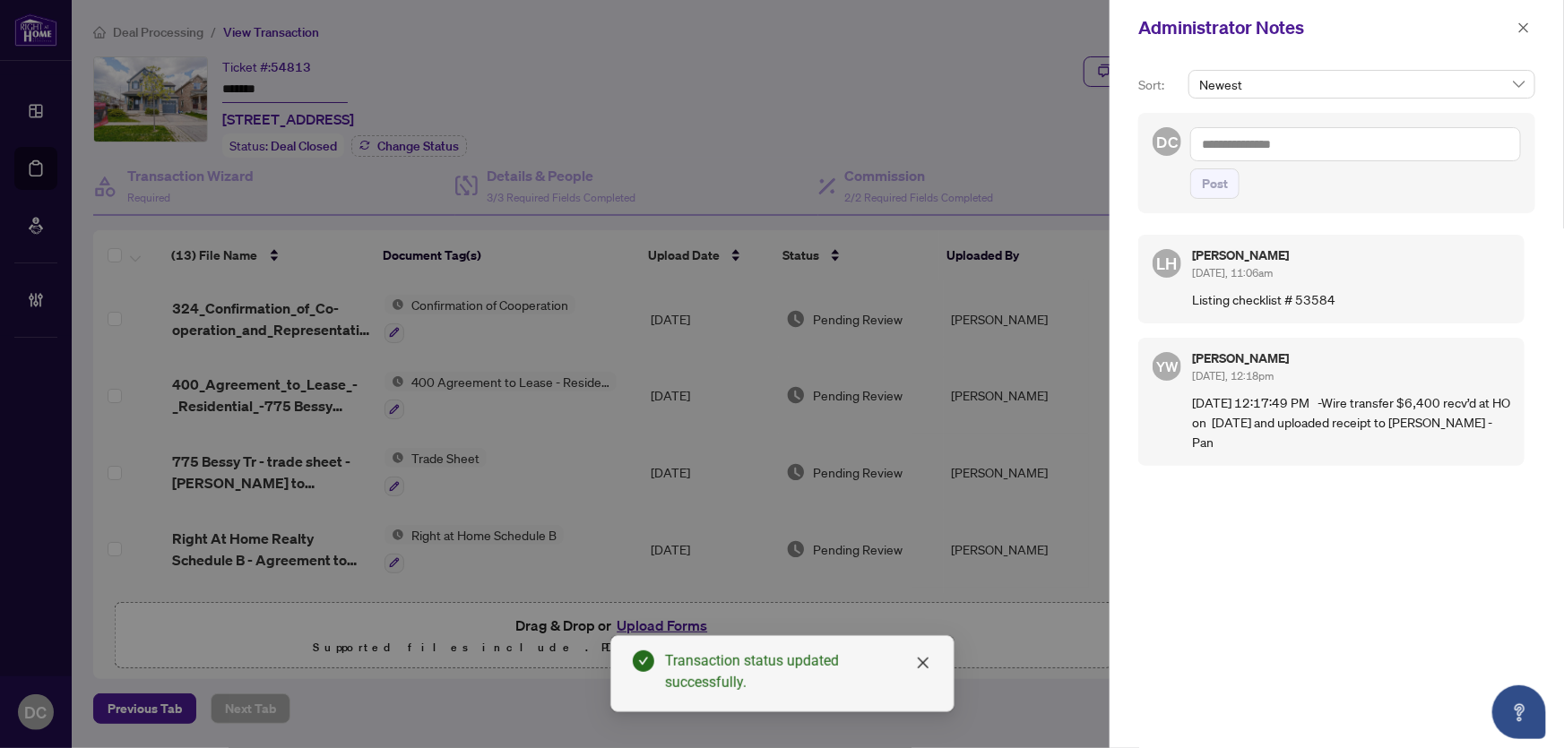
drag, startPoint x: 1293, startPoint y: 152, endPoint x: 1282, endPoint y: 153, distance: 11.7
click at [1293, 152] on textarea at bounding box center [1355, 144] width 331 height 34
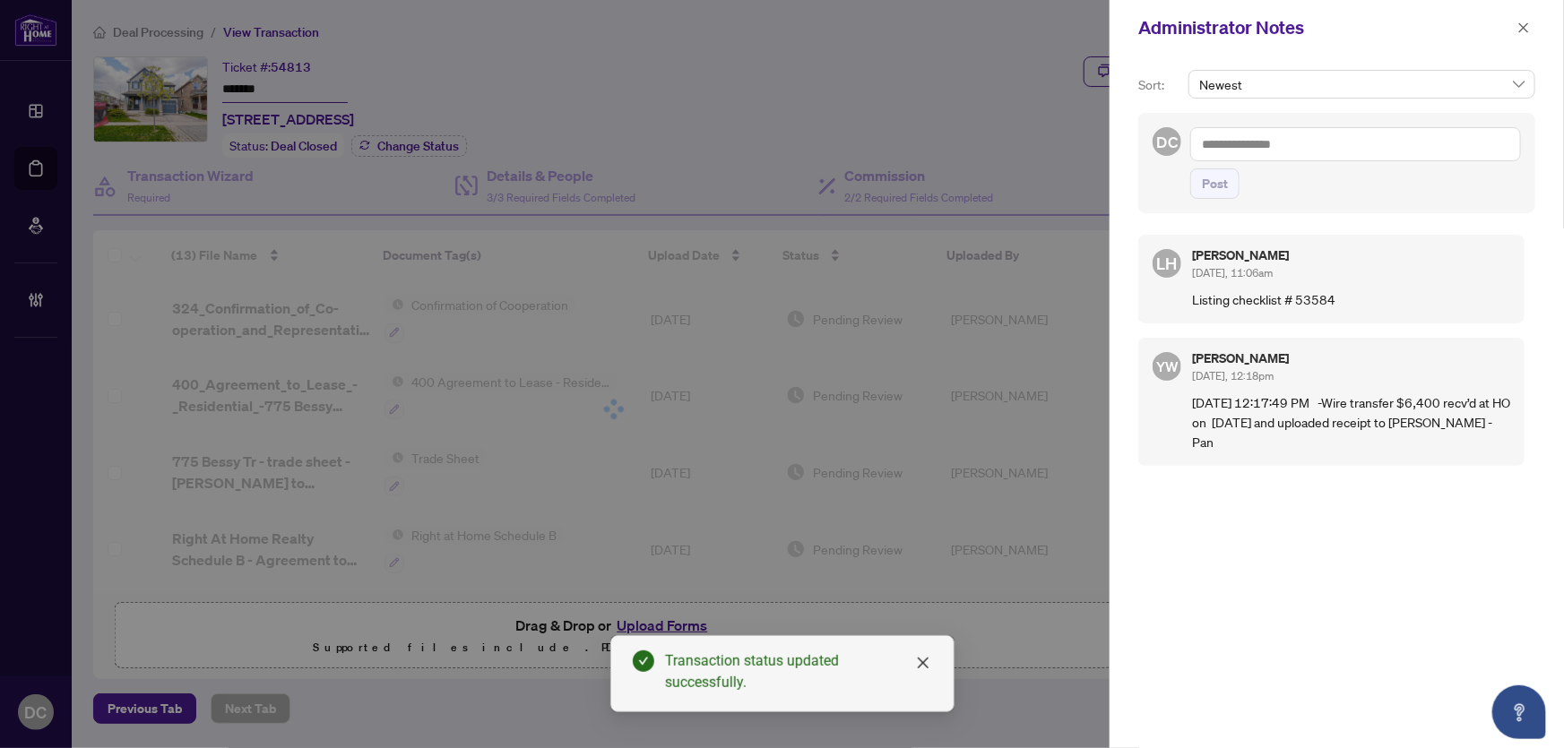
paste textarea "**********"
type textarea "**********"
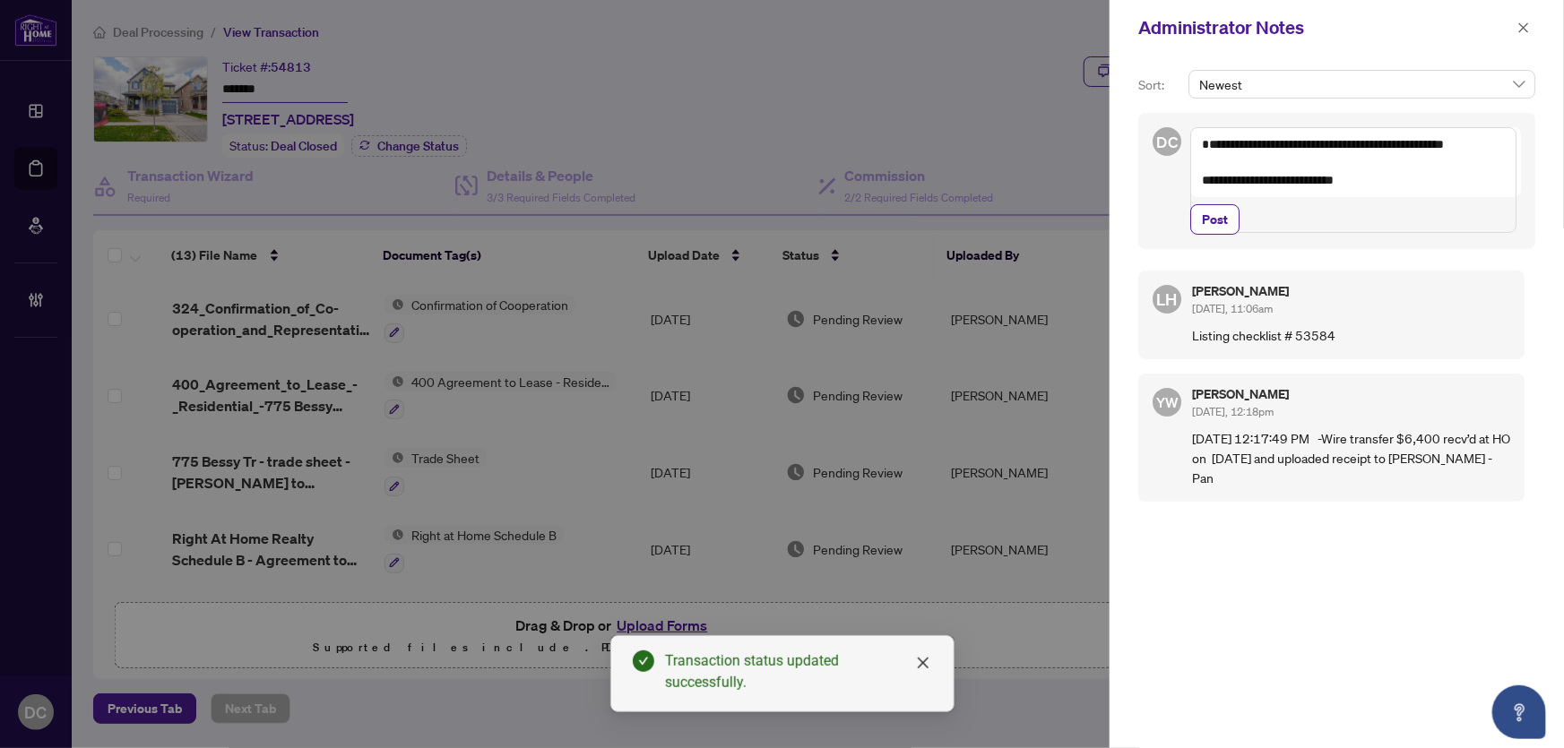
drag, startPoint x: 1219, startPoint y: 263, endPoint x: 959, endPoint y: 248, distance: 260.3
click at [1219, 234] on span "Post" at bounding box center [1215, 219] width 26 height 29
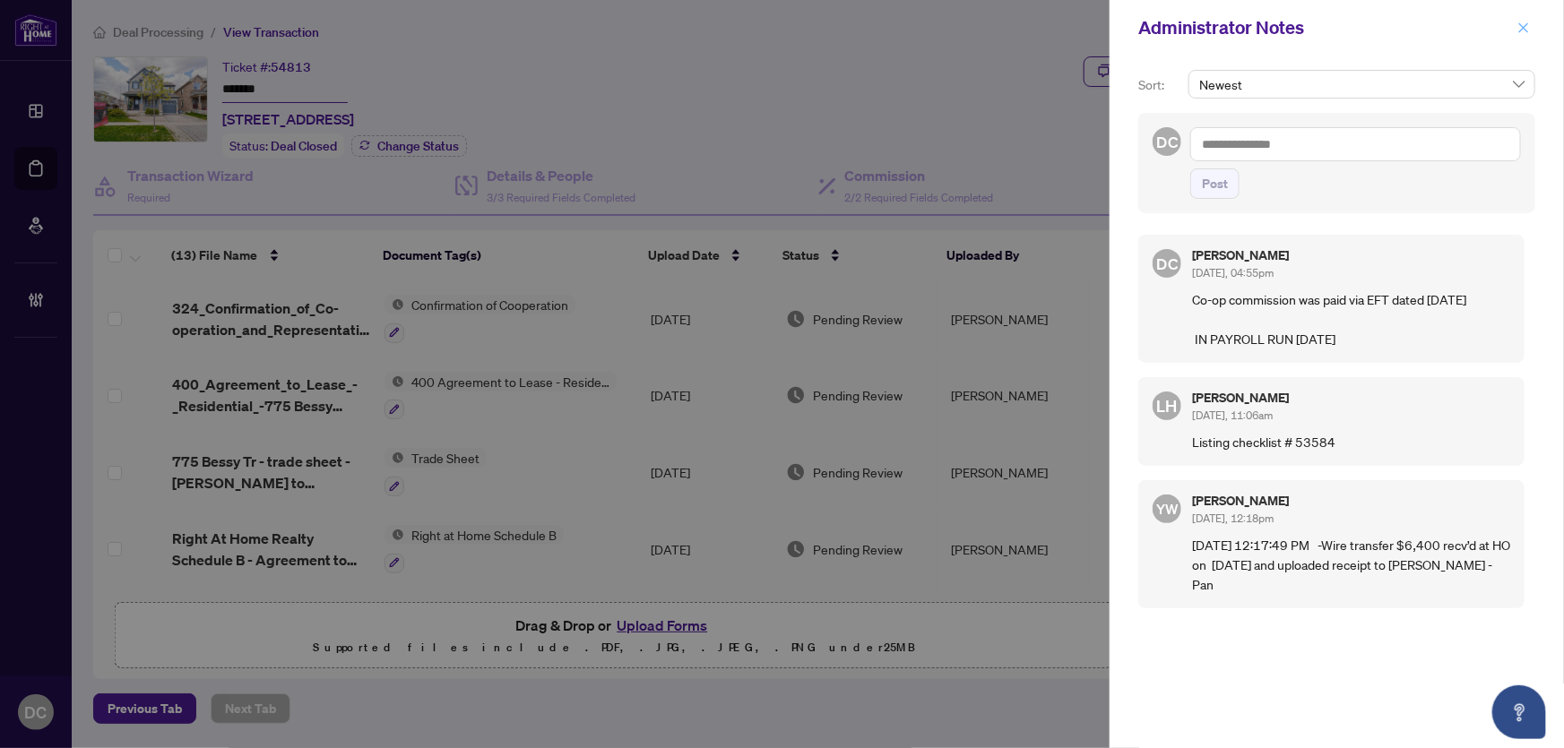
click at [1519, 22] on icon "close" at bounding box center [1524, 28] width 13 height 13
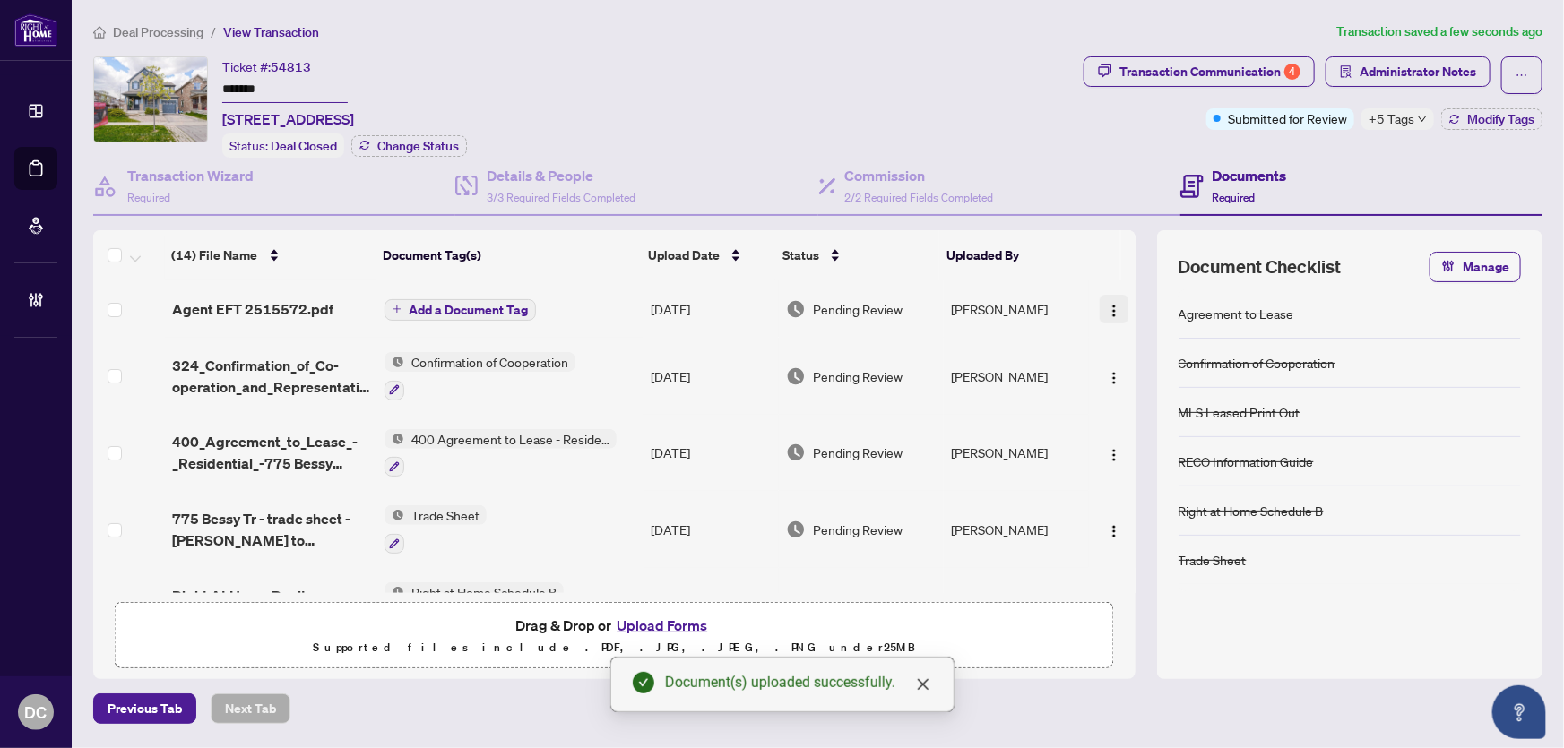
click at [1110, 314] on img "button" at bounding box center [1114, 311] width 14 height 14
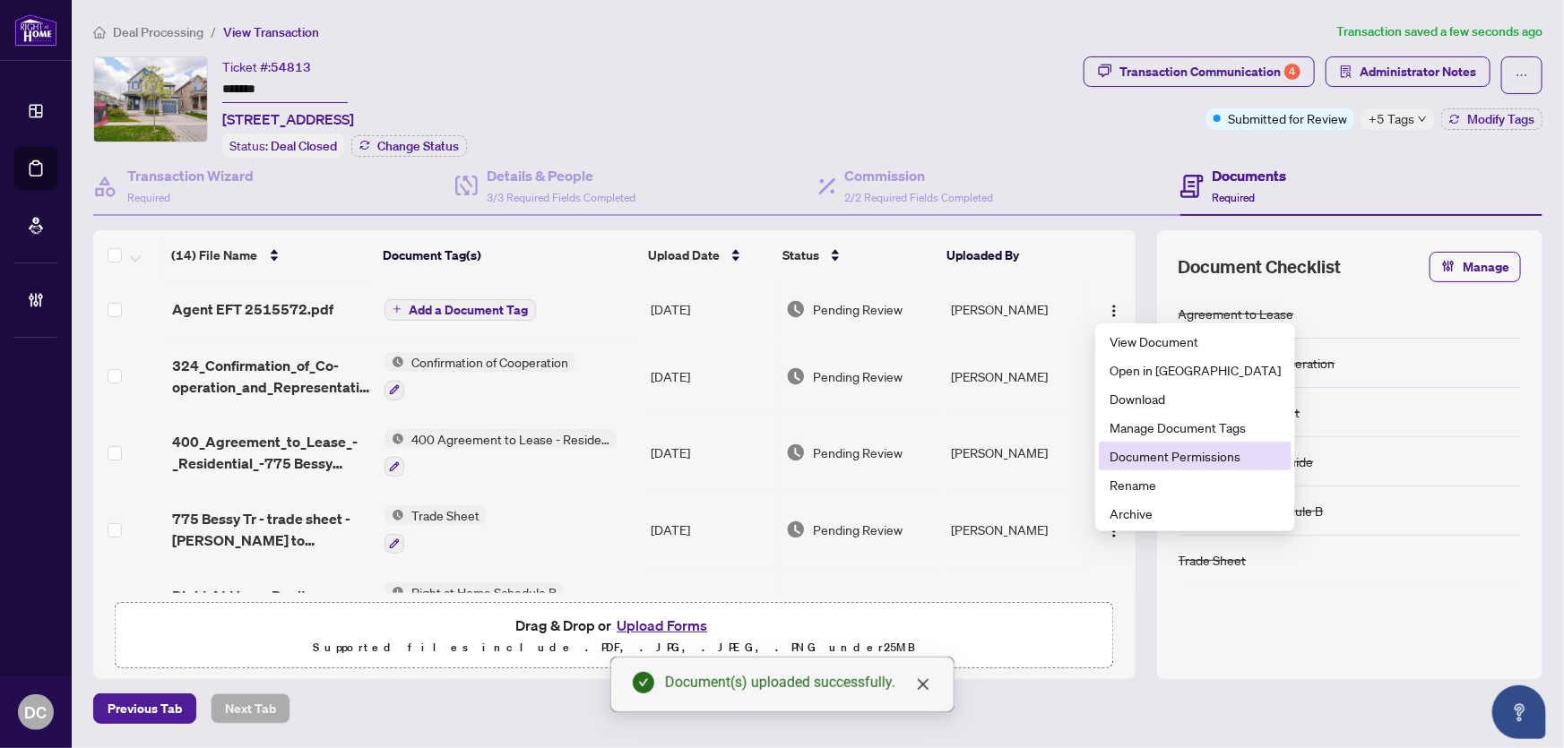
click at [1141, 457] on span "Document Permissions" at bounding box center [1195, 456] width 171 height 20
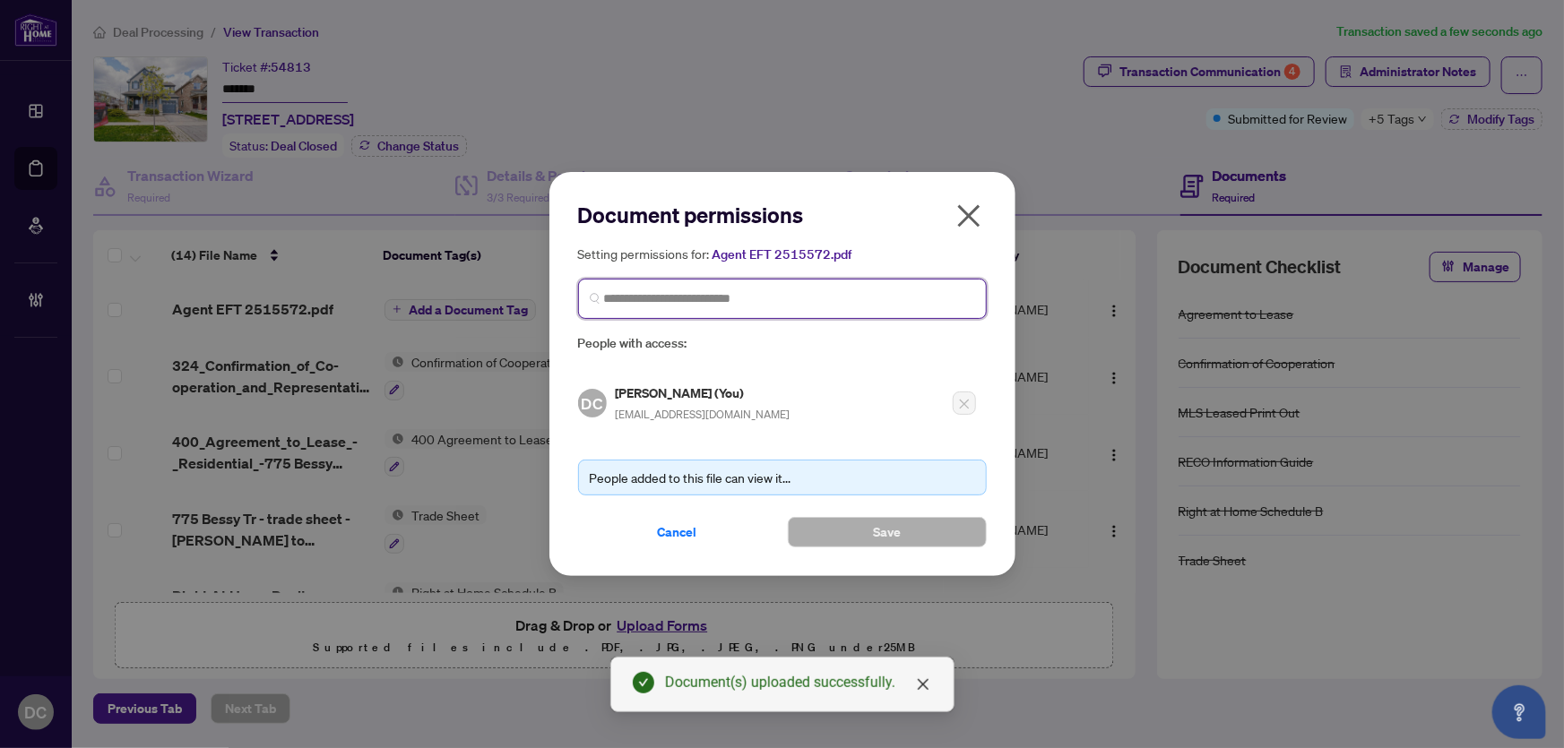
click at [781, 307] on input "search" at bounding box center [789, 299] width 371 height 19
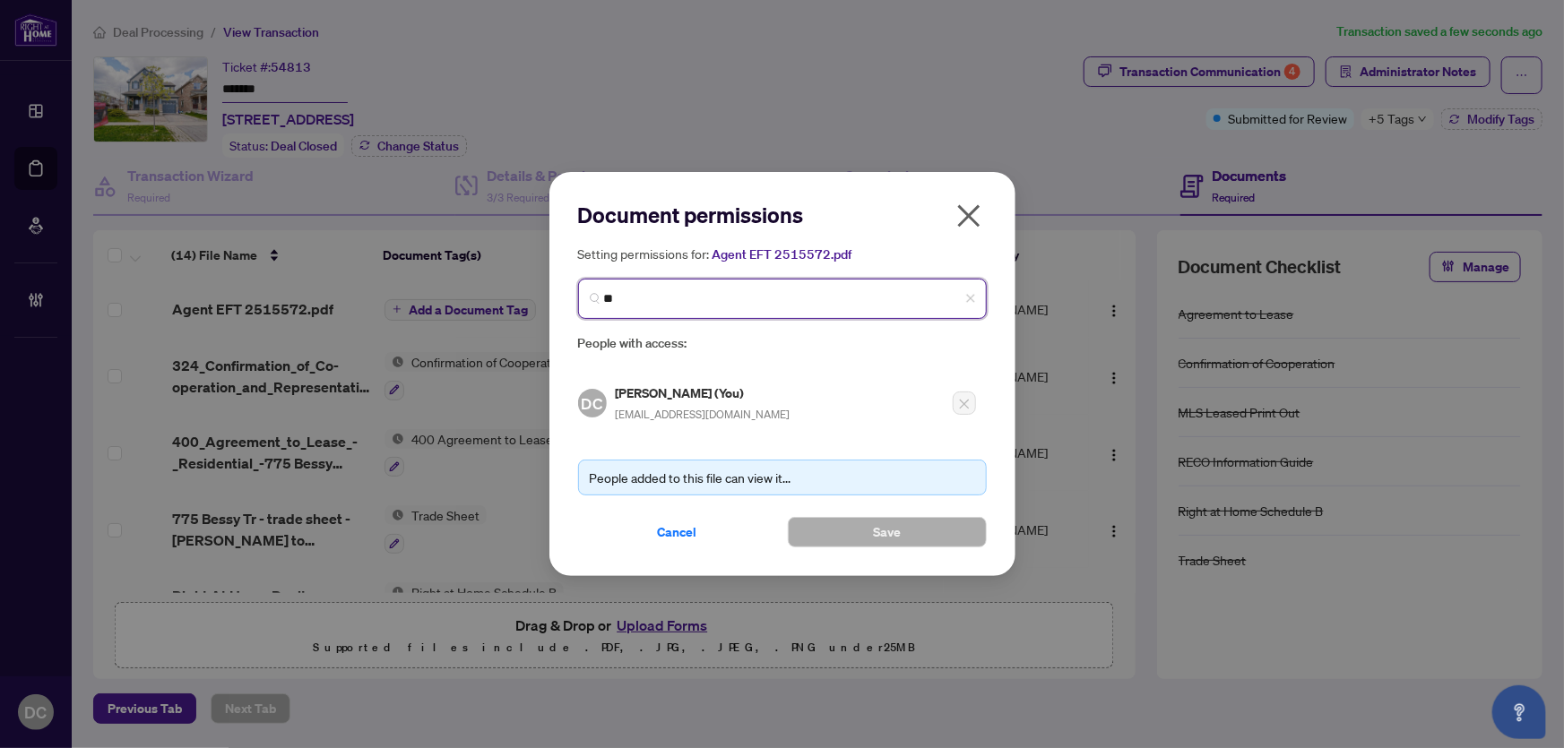
click at [660, 307] on input "**" at bounding box center [789, 299] width 371 height 19
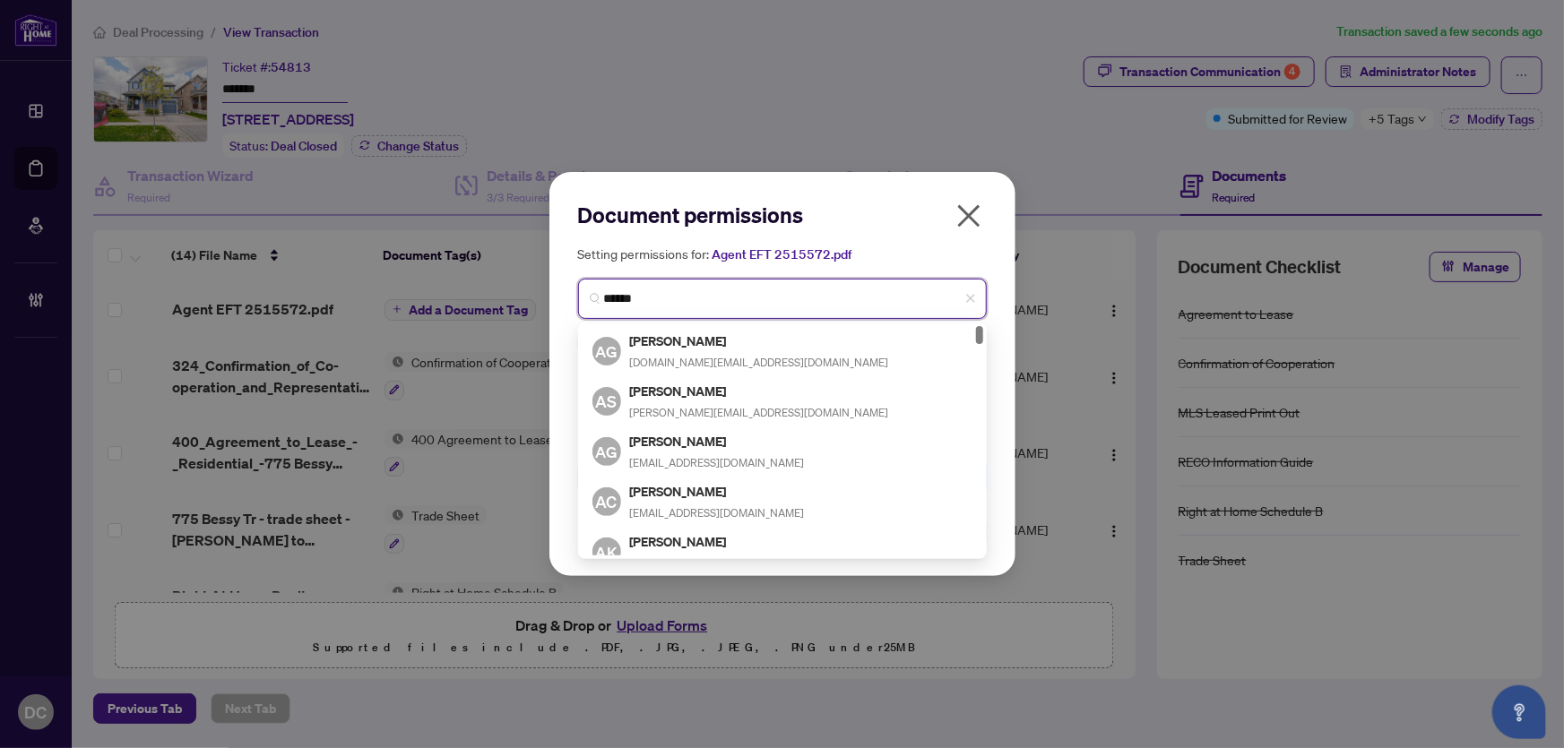
type input "*******"
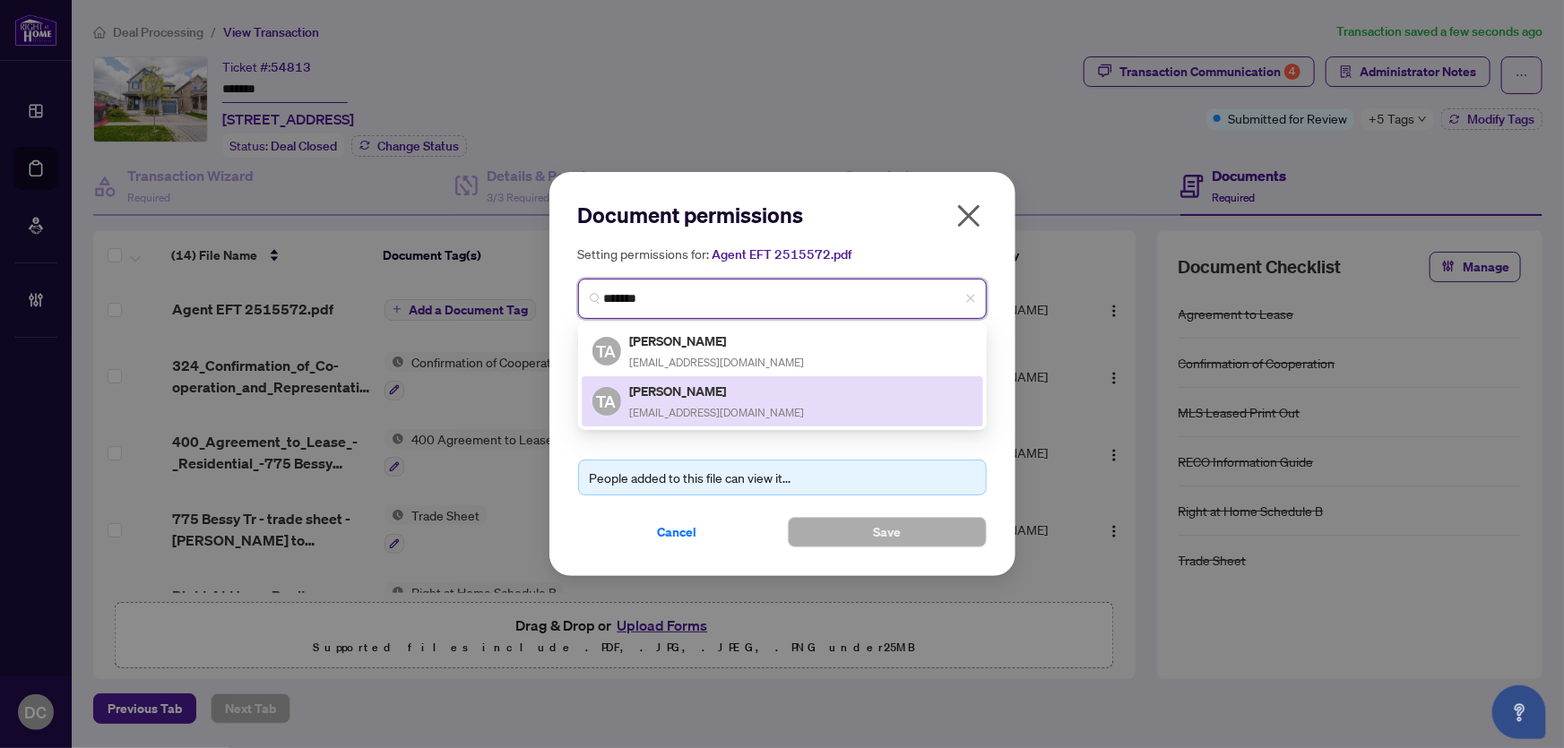
click at [670, 393] on h5 "Terry Attalla" at bounding box center [717, 391] width 175 height 21
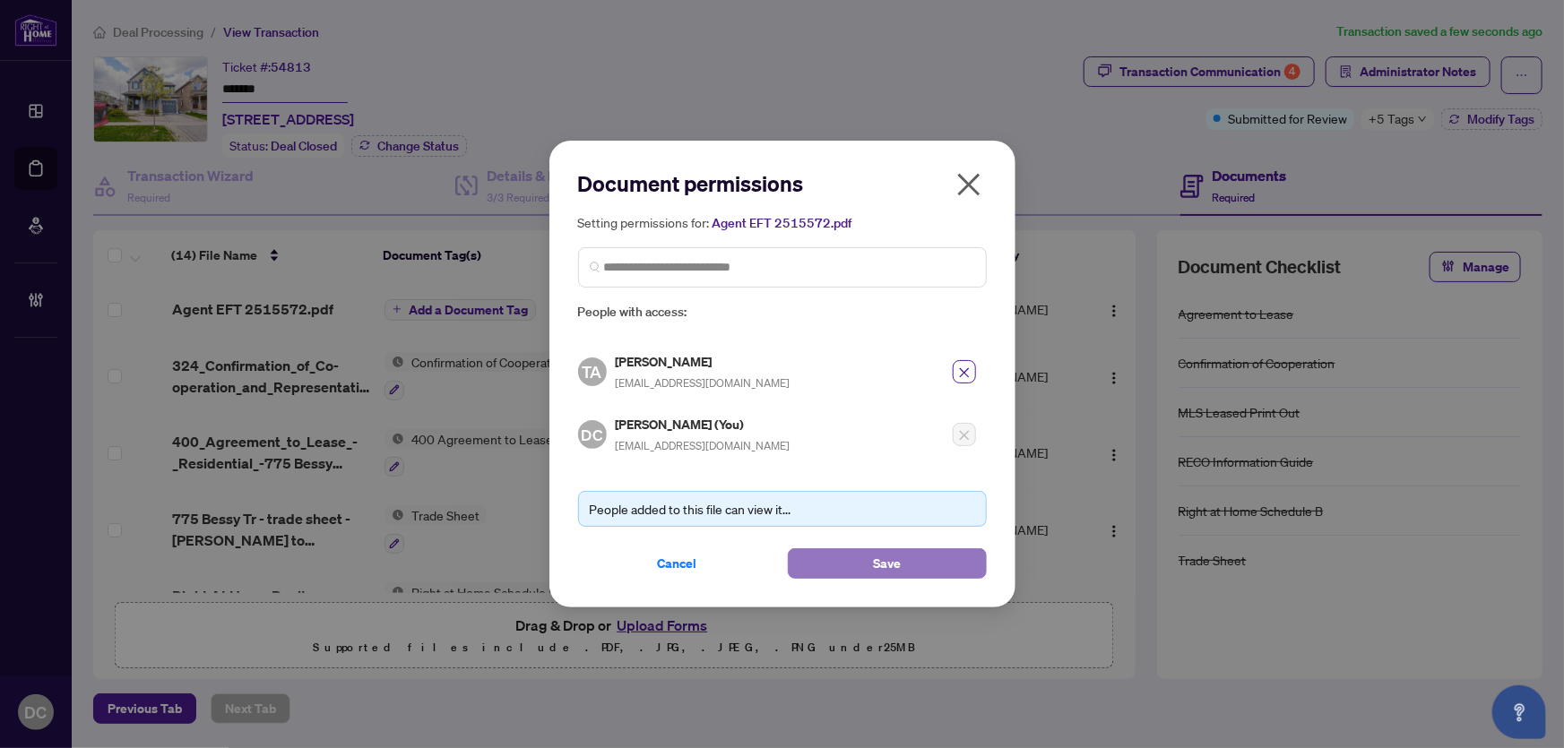
click at [836, 567] on button "Save" at bounding box center [887, 564] width 199 height 30
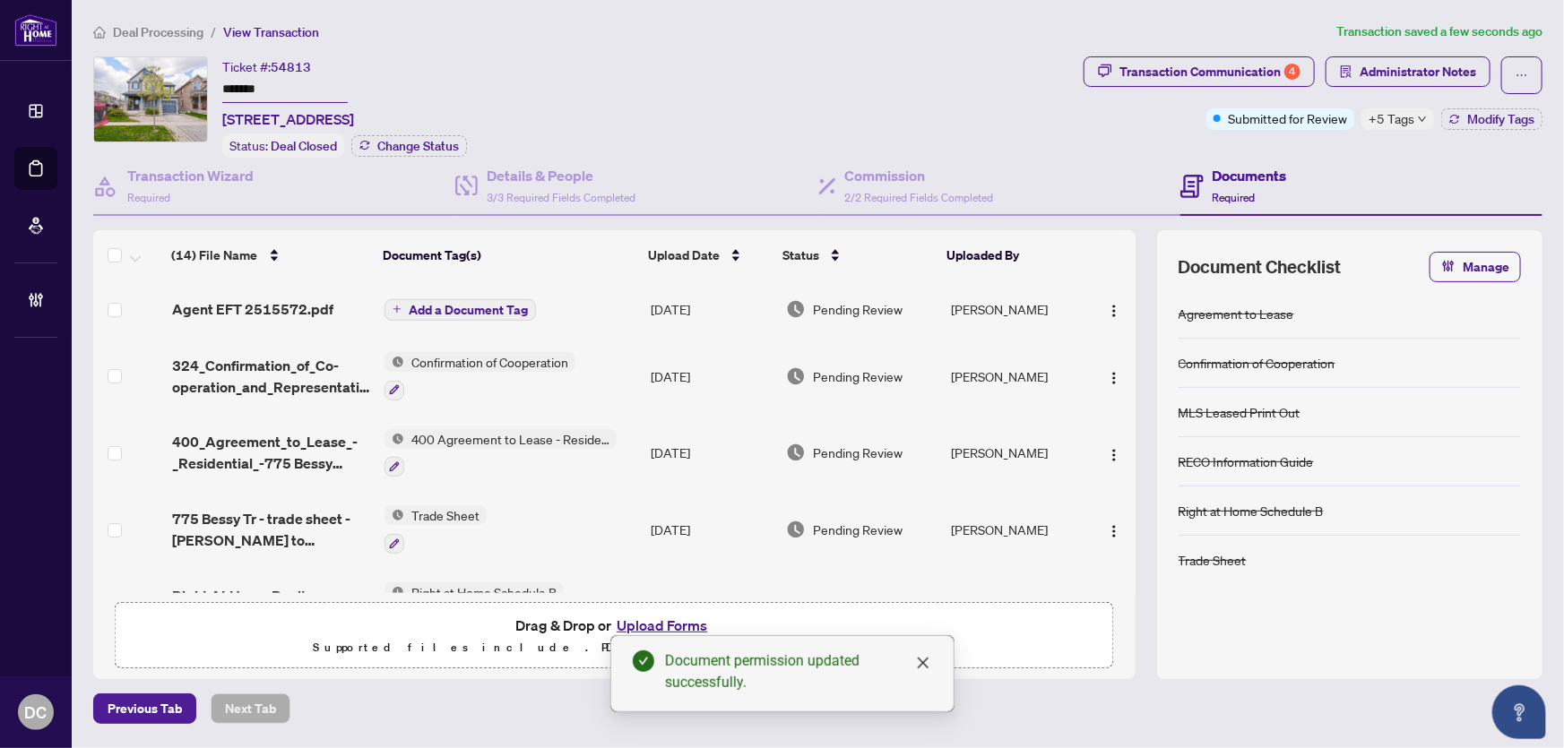
click at [1416, 119] on div "+5 Tags" at bounding box center [1398, 119] width 73 height 22
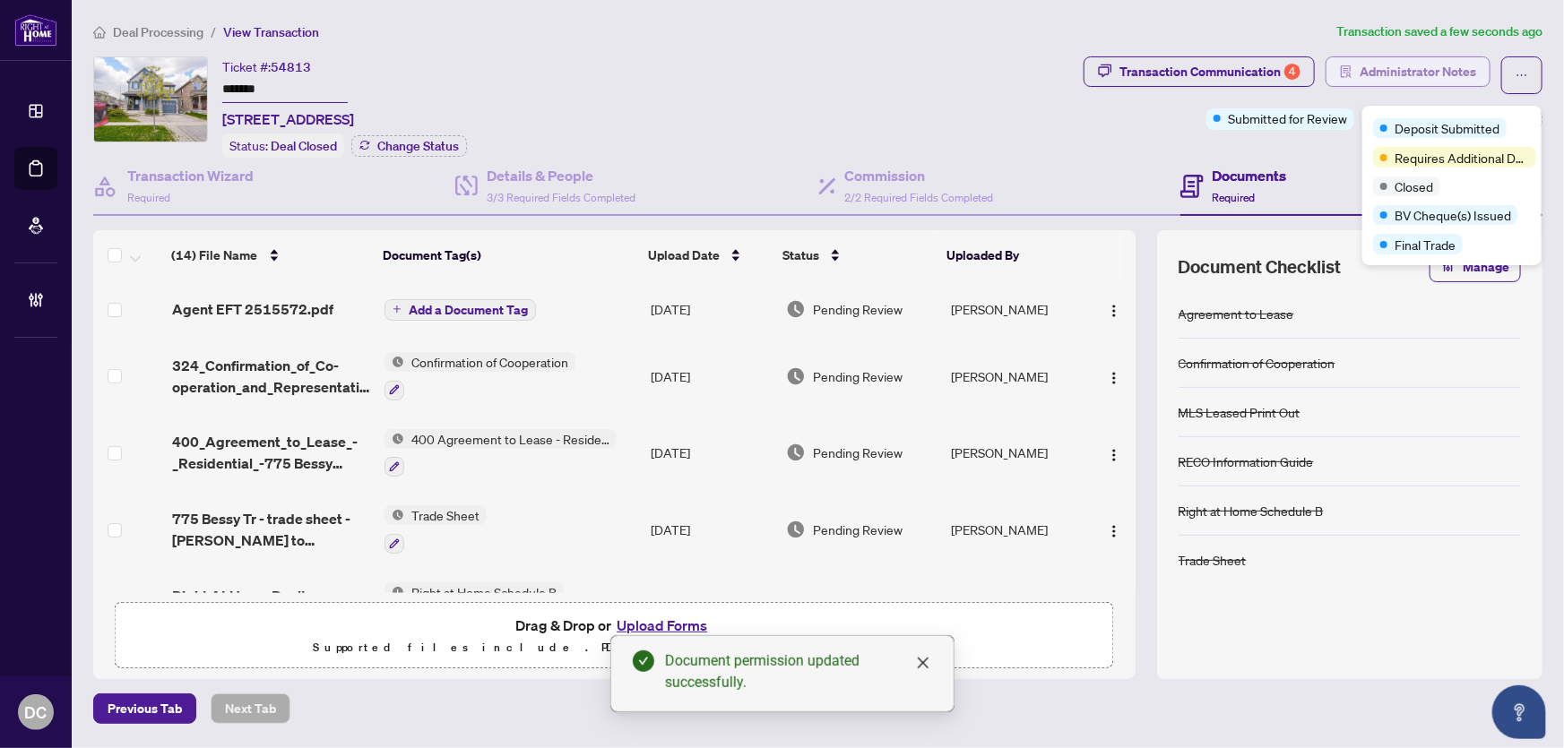
click at [1432, 74] on span "Administrator Notes" at bounding box center [1418, 71] width 117 height 29
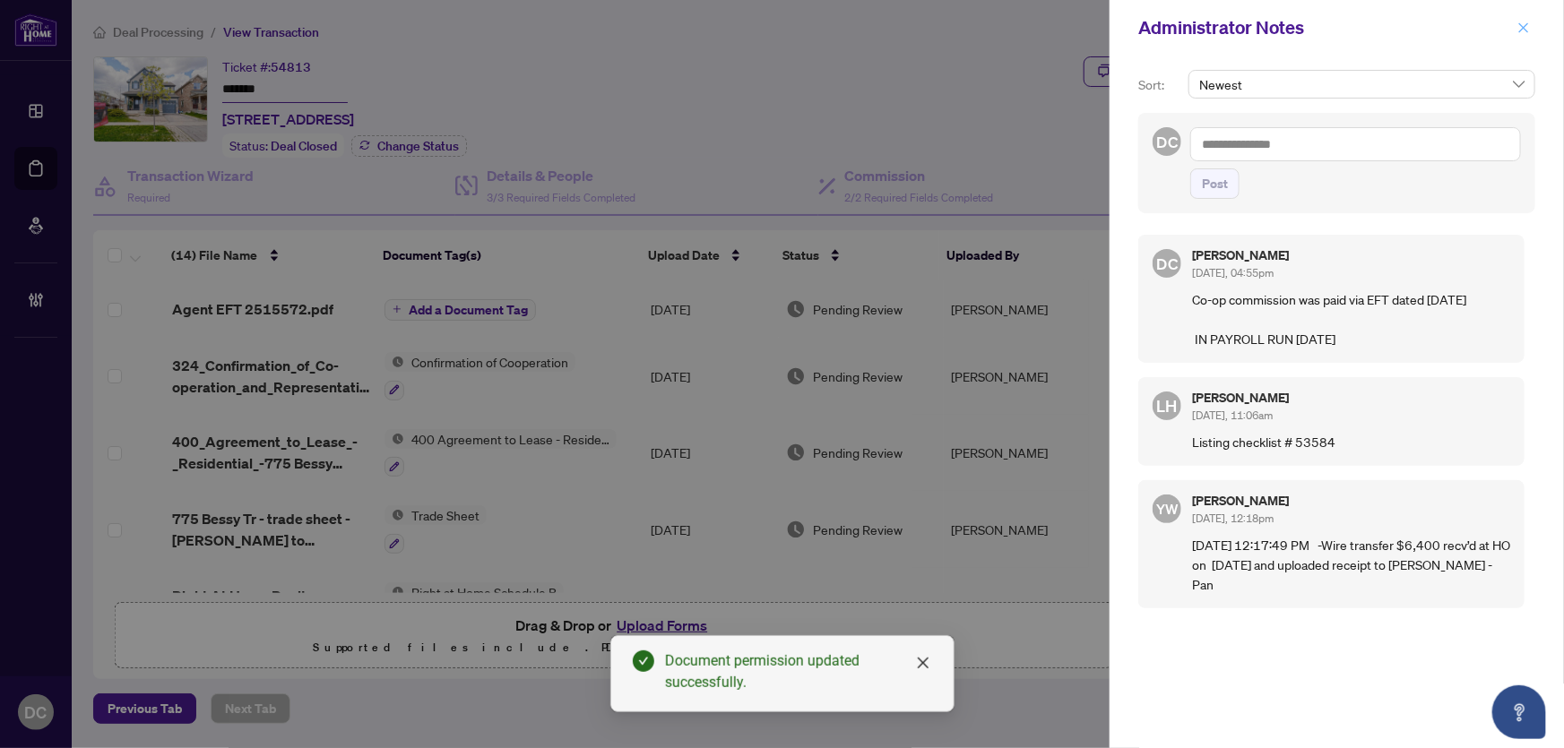
click at [1524, 23] on icon "close" at bounding box center [1524, 28] width 13 height 13
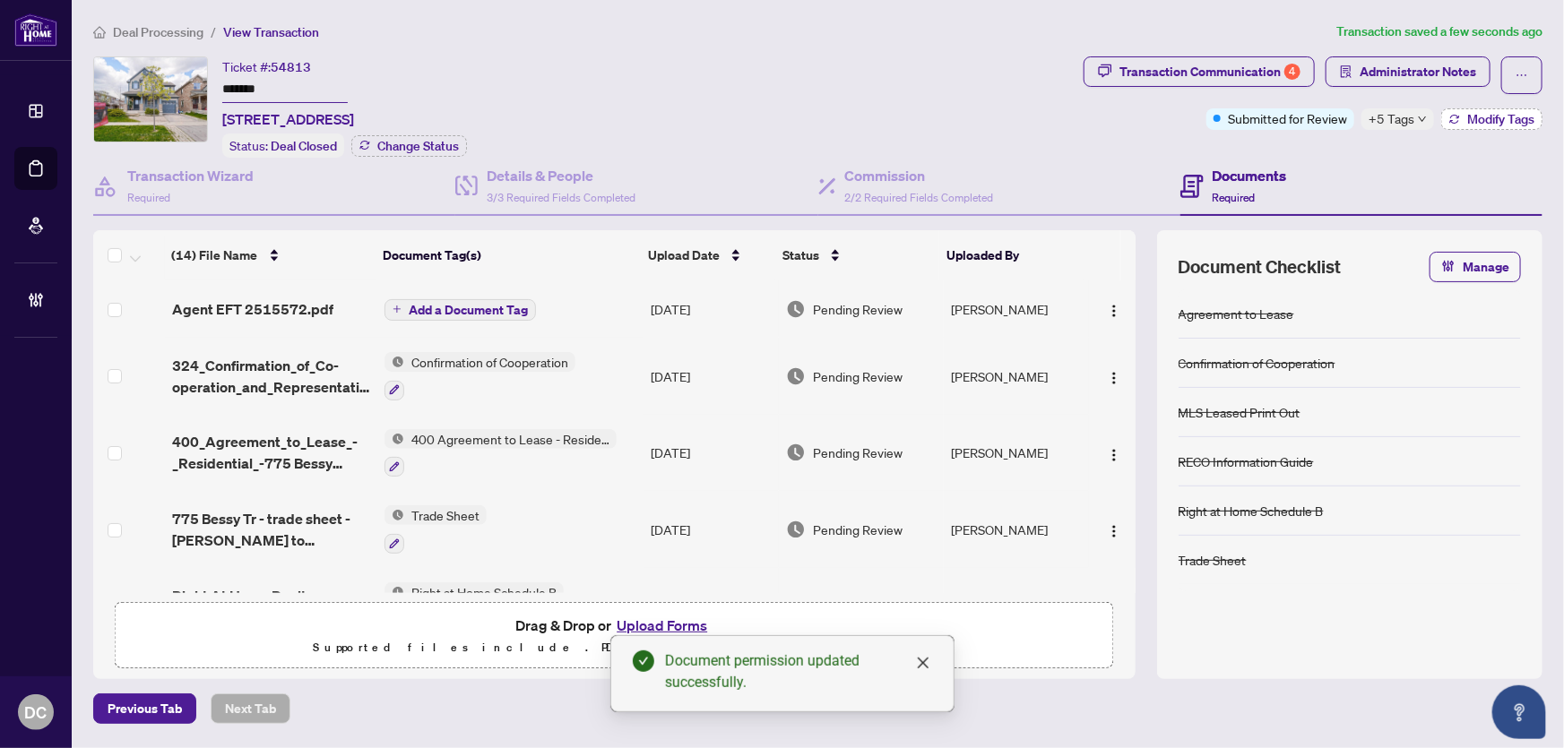
click at [1518, 117] on span "Modify Tags" at bounding box center [1500, 119] width 67 height 13
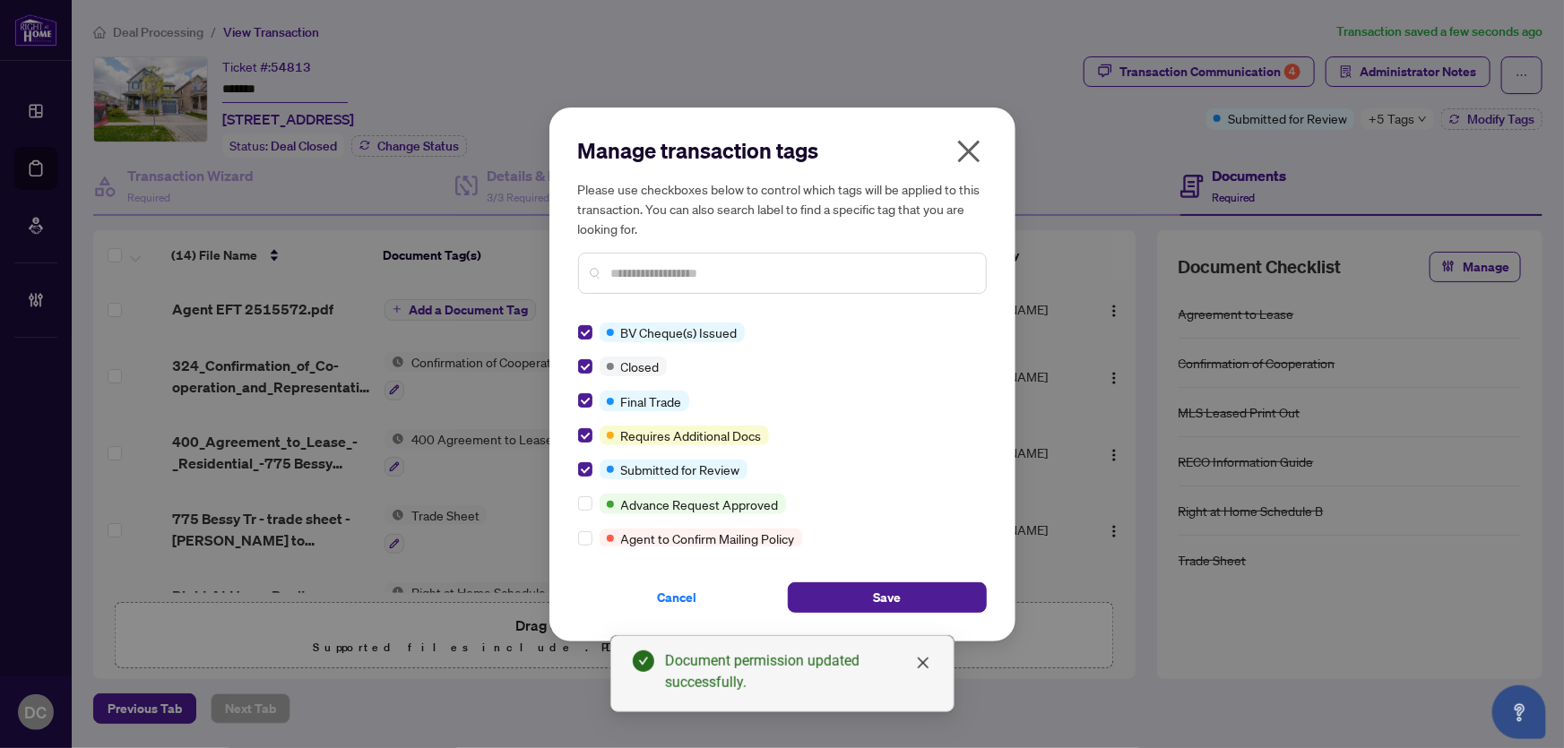
click at [847, 578] on div "Cancel Save" at bounding box center [782, 587] width 409 height 52
click at [849, 587] on button "Save" at bounding box center [887, 598] width 199 height 30
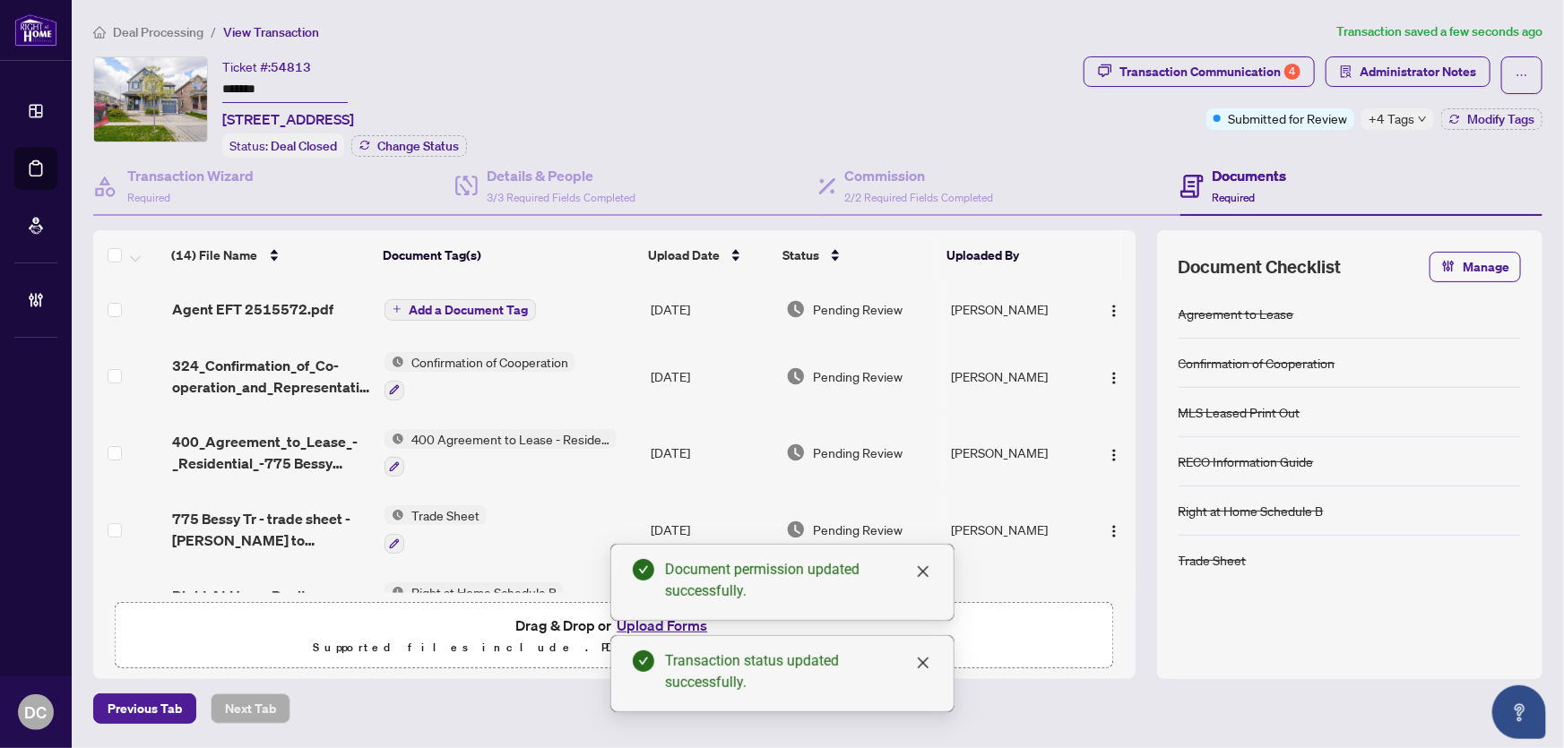
drag, startPoint x: 251, startPoint y: 89, endPoint x: 97, endPoint y: 89, distance: 154.2
click at [97, 89] on div "Ticket #: 54813 ******* 775 Bessy Tr, Milton, Ontario L9T 0G3, Canada Status: D…" at bounding box center [584, 106] width 983 height 101
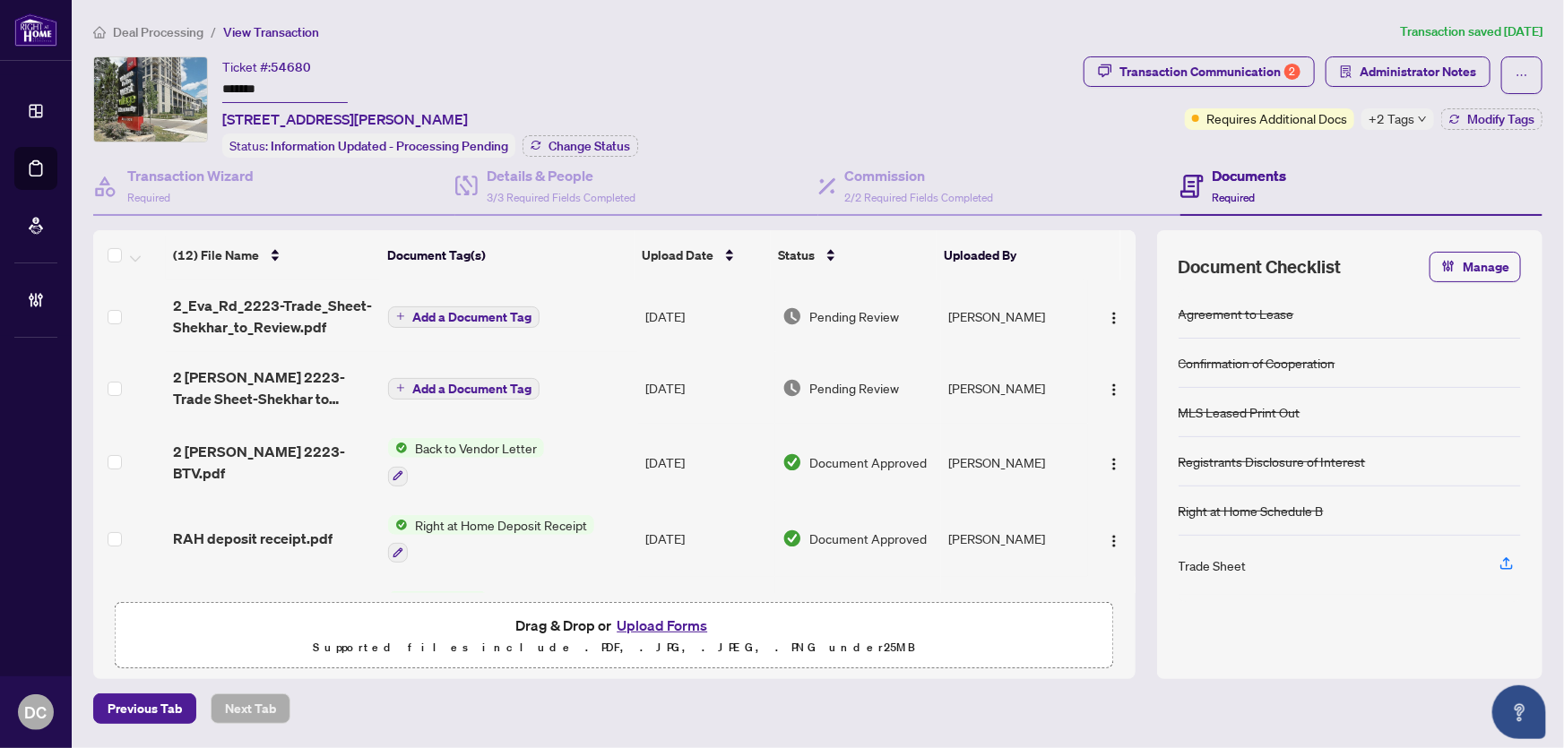
drag, startPoint x: 309, startPoint y: 90, endPoint x: 151, endPoint y: 86, distance: 158.7
click at [151, 86] on div "Ticket #: 54680 ******* [STREET_ADDRESS][PERSON_NAME] Status: Information Updat…" at bounding box center [584, 106] width 983 height 101
click at [593, 143] on span "Change Status" at bounding box center [590, 146] width 82 height 13
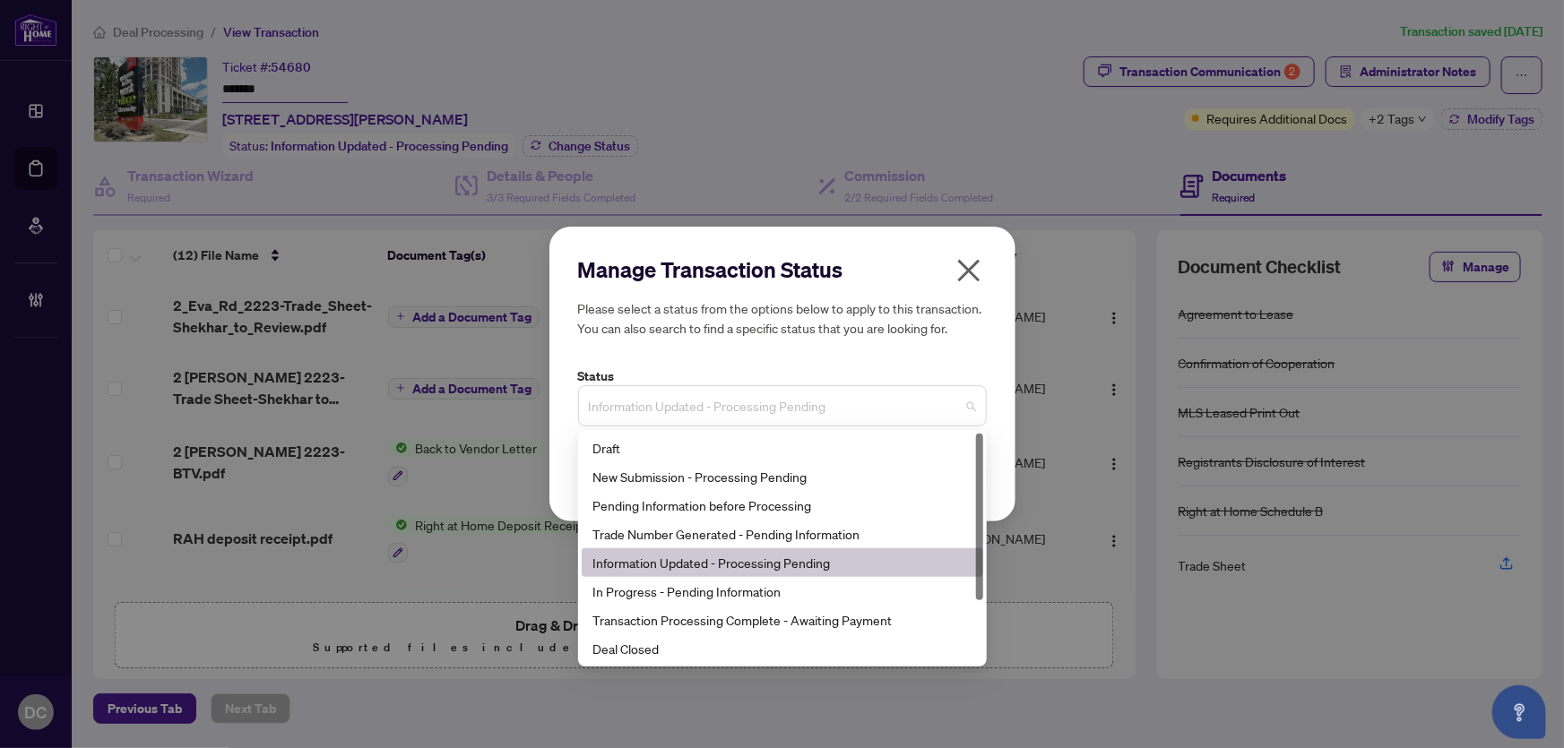
click at [696, 394] on span "Information Updated - Processing Pending" at bounding box center [782, 406] width 387 height 34
click at [644, 641] on div "Deal Closed" at bounding box center [783, 649] width 380 height 20
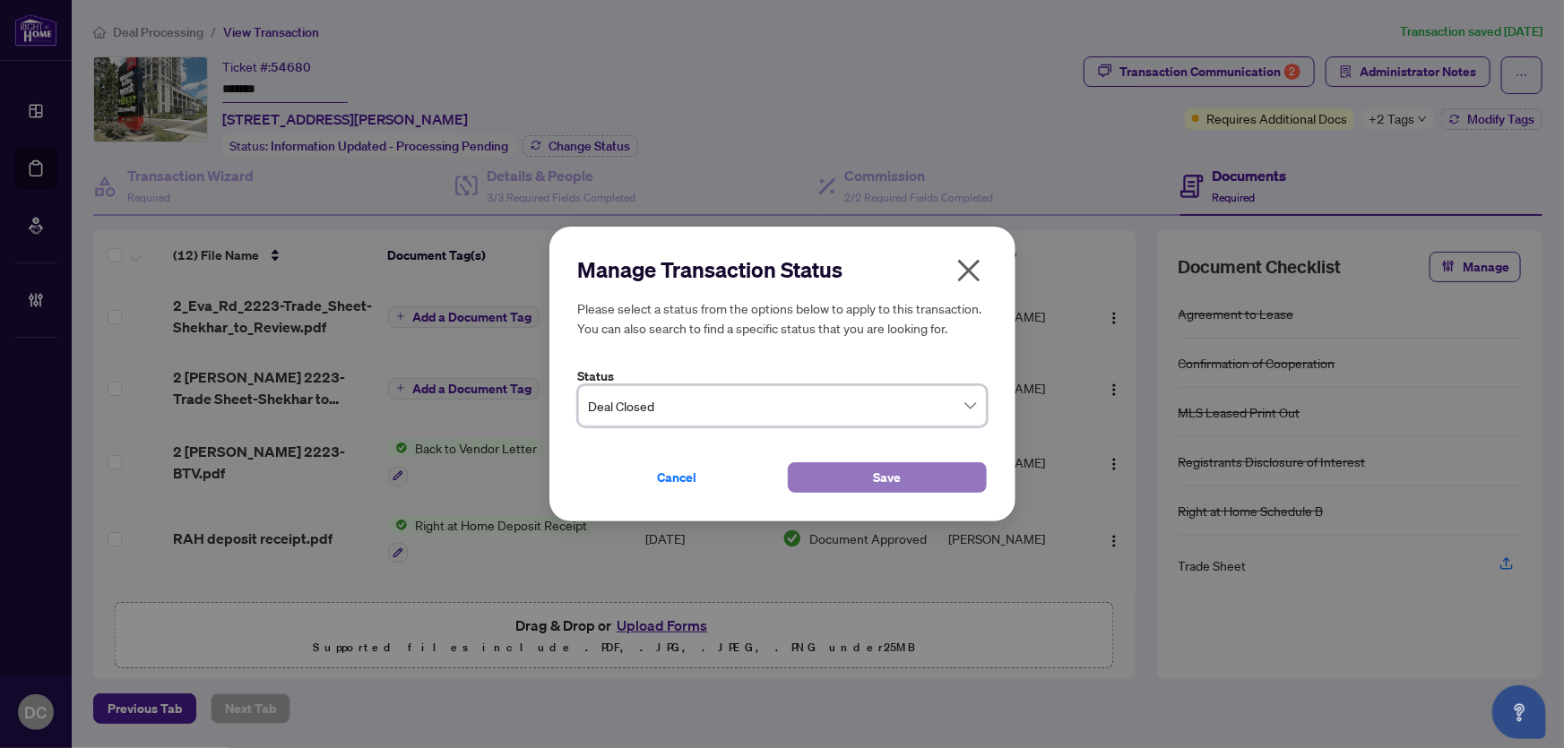
click at [830, 472] on button "Save" at bounding box center [887, 478] width 199 height 30
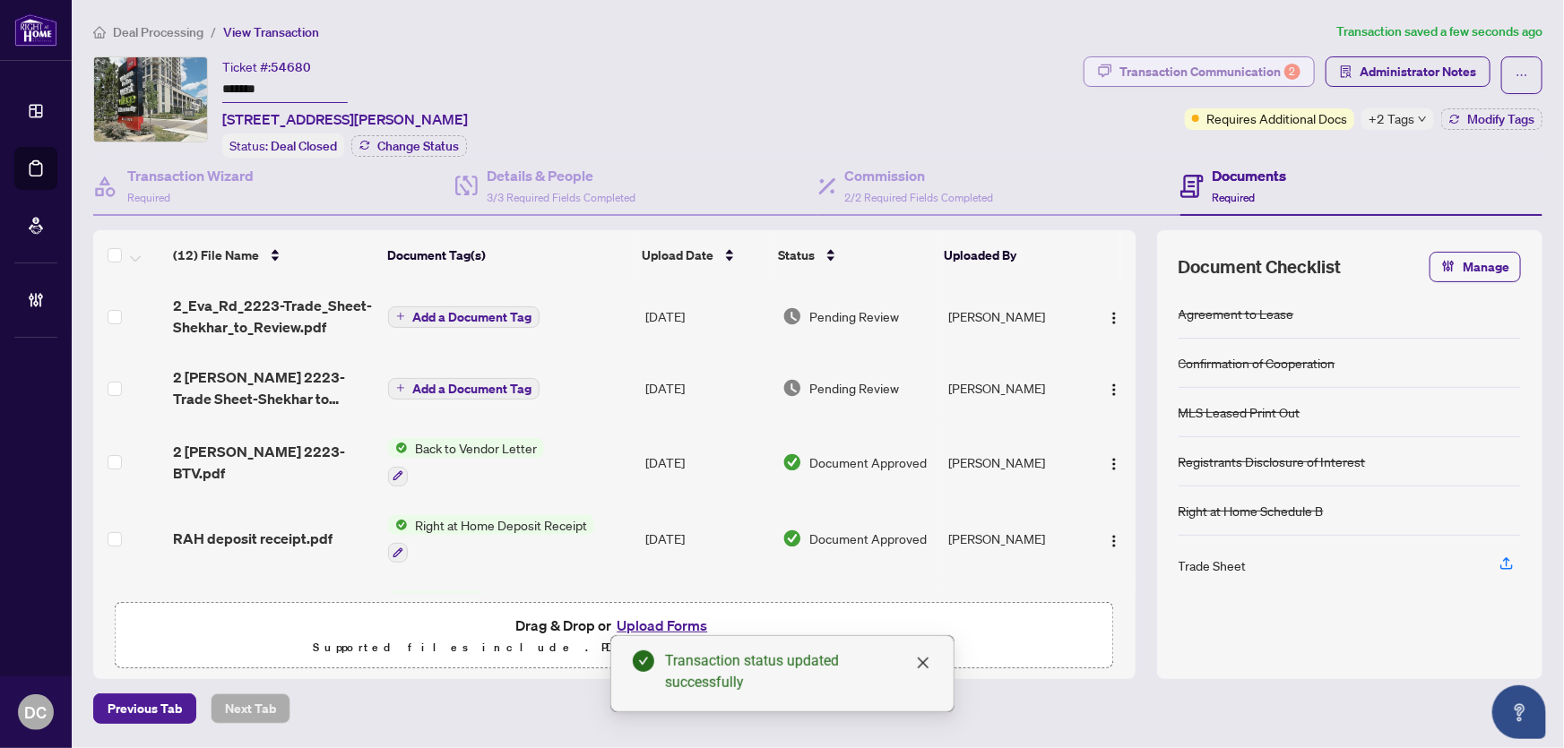
click at [1244, 72] on div "Transaction Communication 2" at bounding box center [1210, 71] width 181 height 29
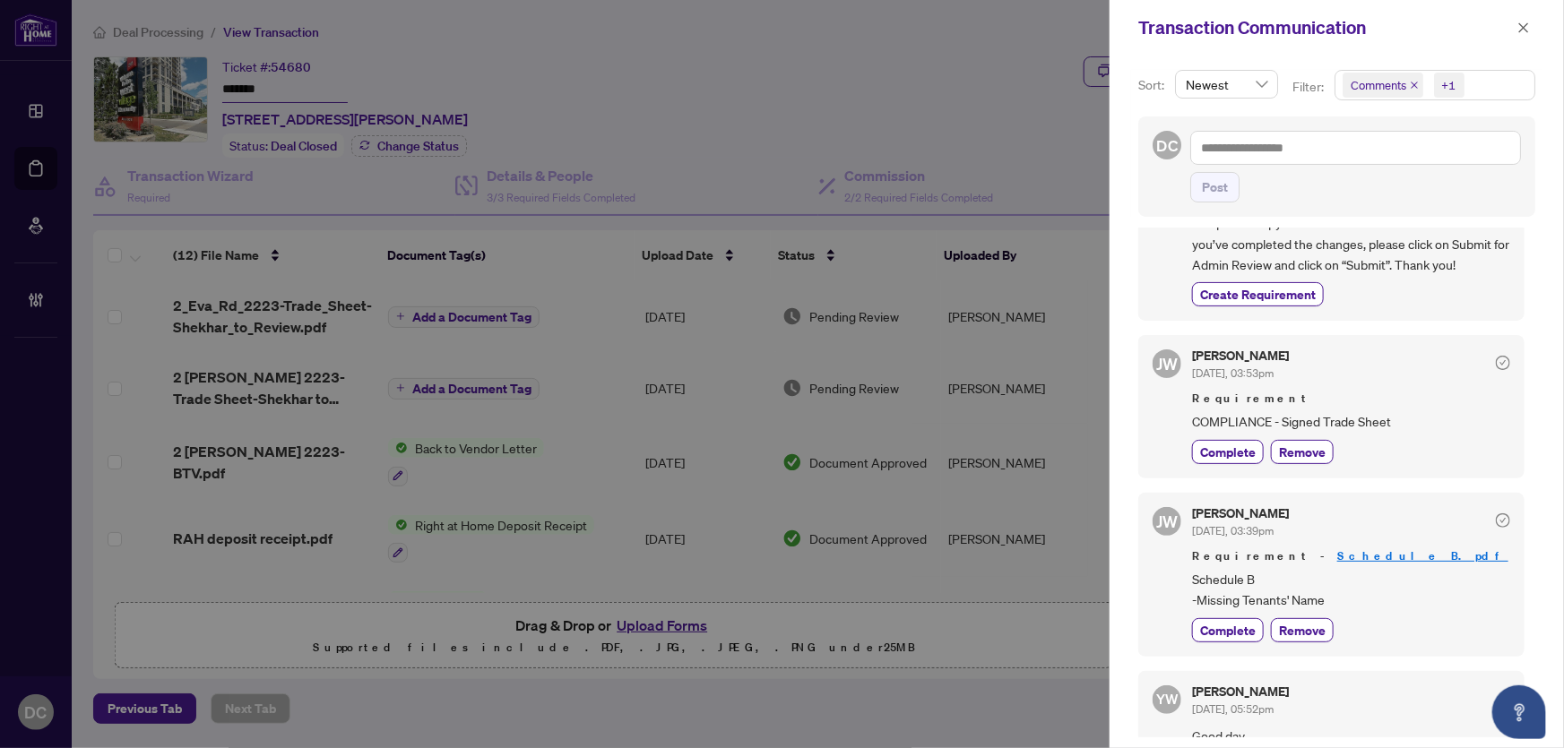
scroll to position [489, 0]
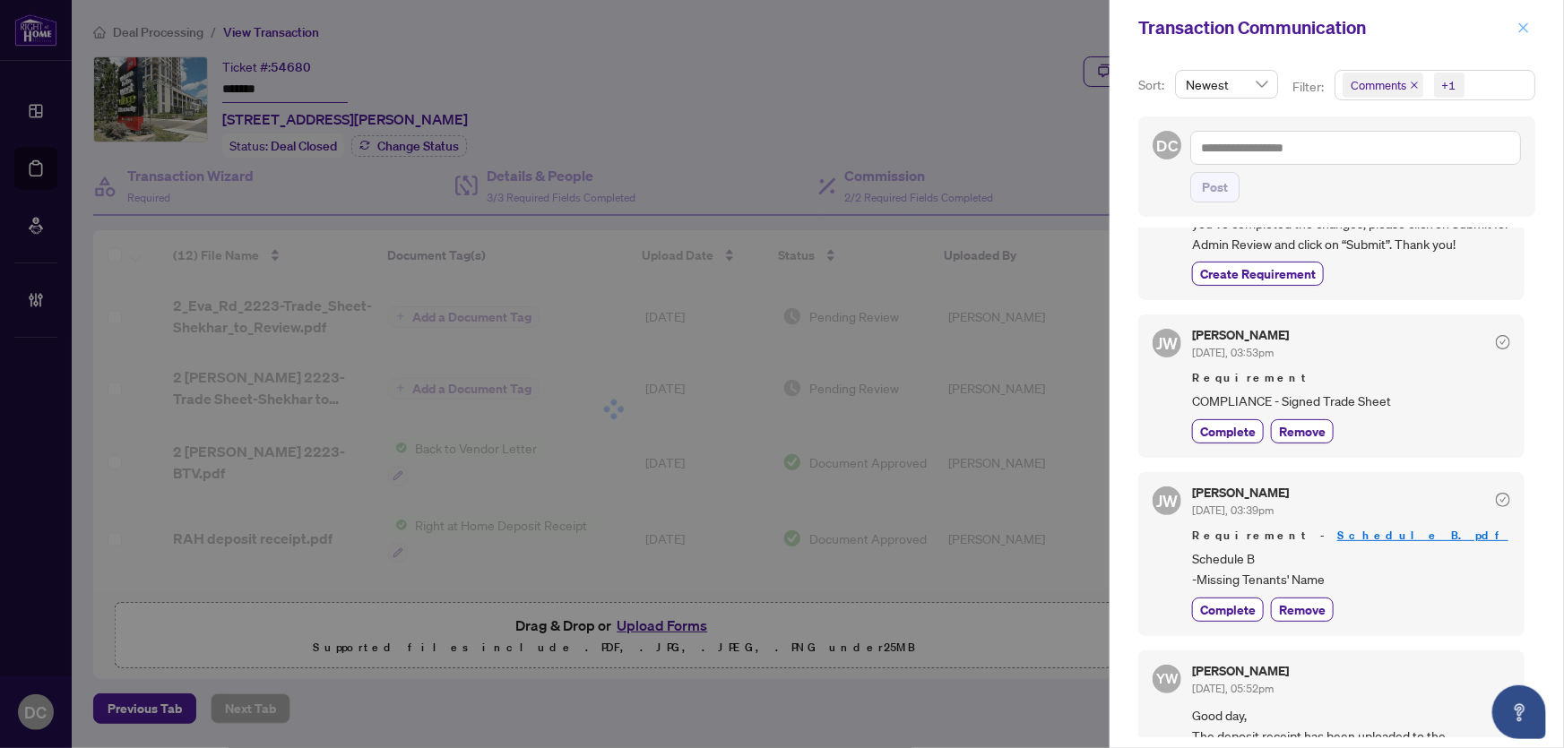
click at [1521, 36] on span "button" at bounding box center [1524, 27] width 13 height 29
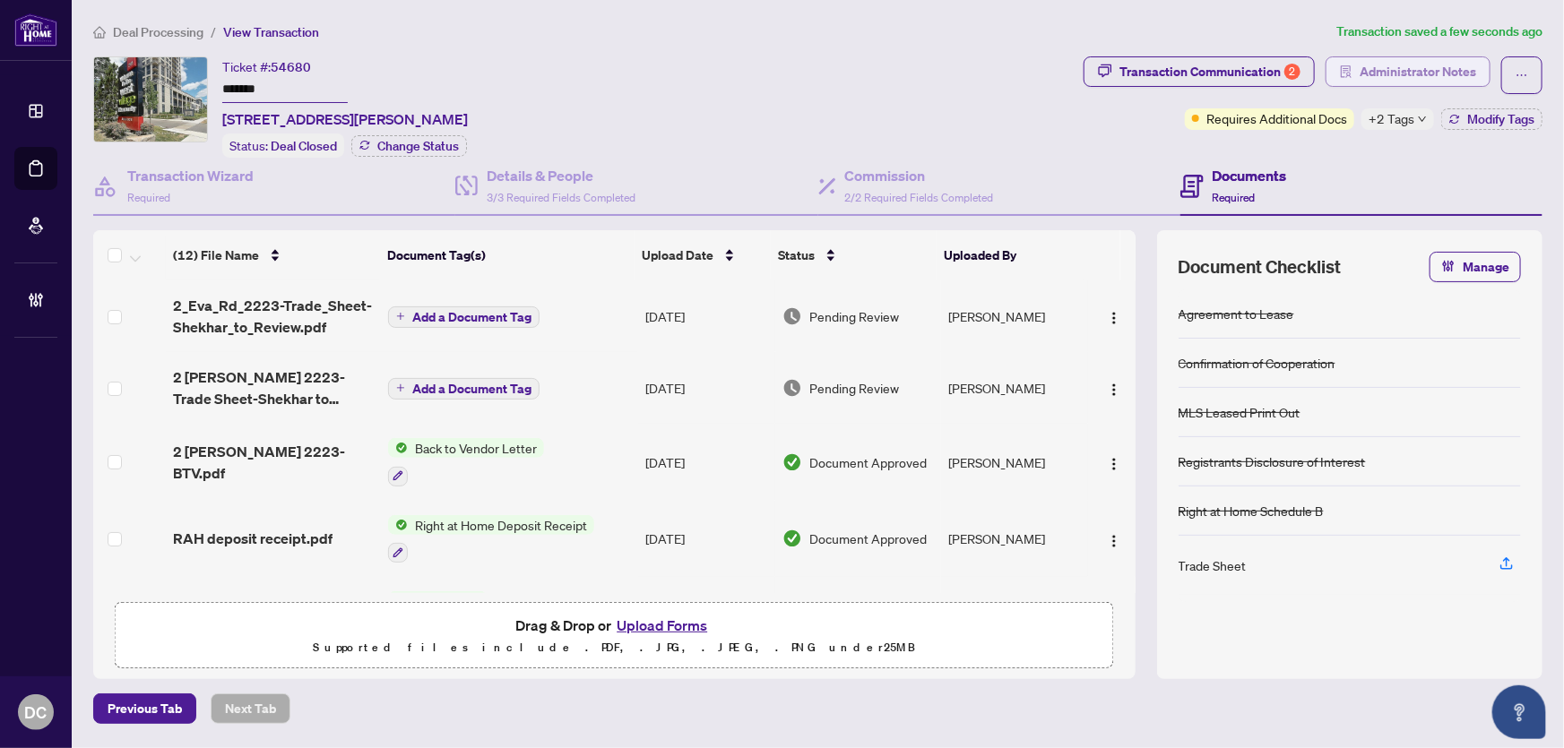
click at [1435, 74] on span "Administrator Notes" at bounding box center [1418, 71] width 117 height 29
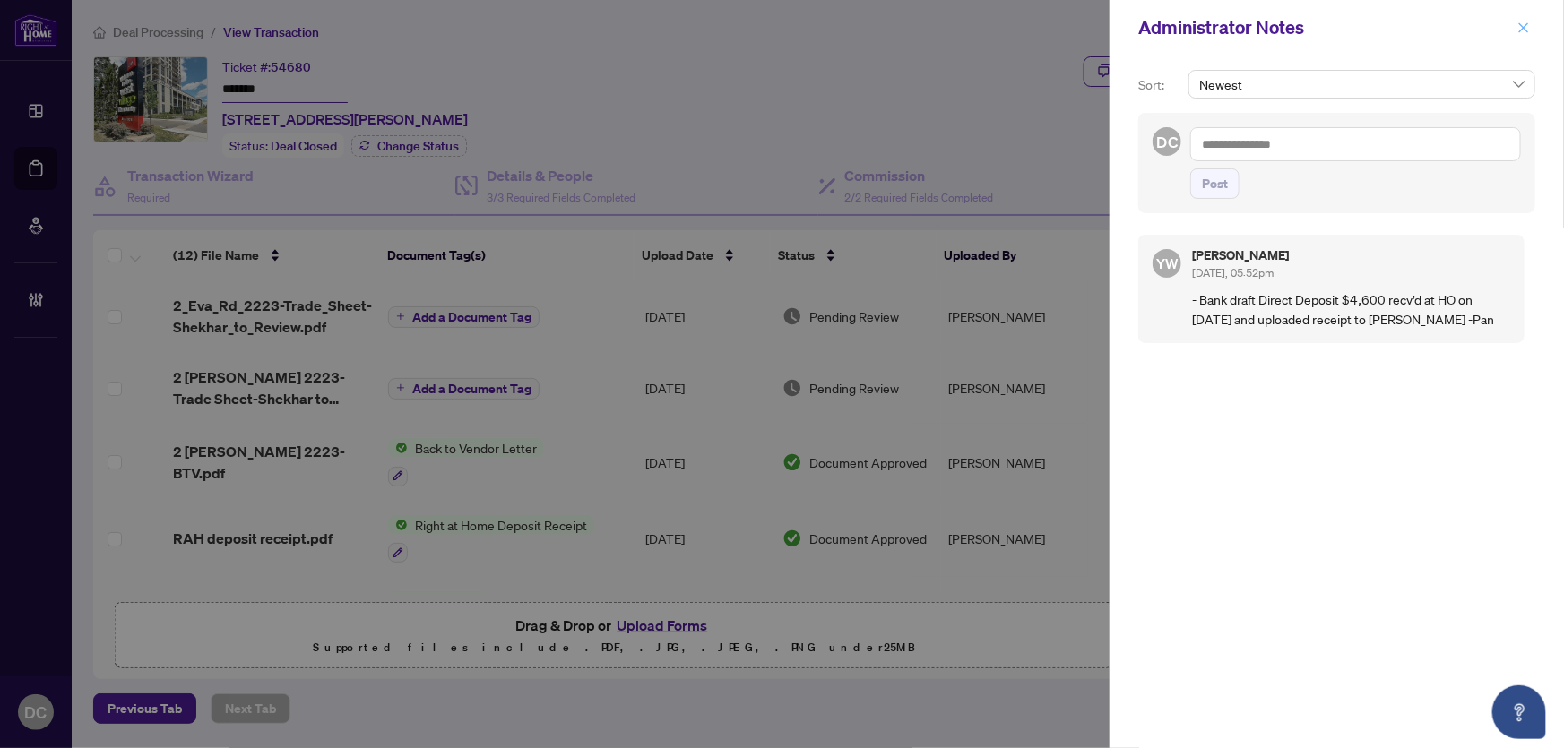
click at [1523, 26] on icon "close" at bounding box center [1524, 27] width 10 height 10
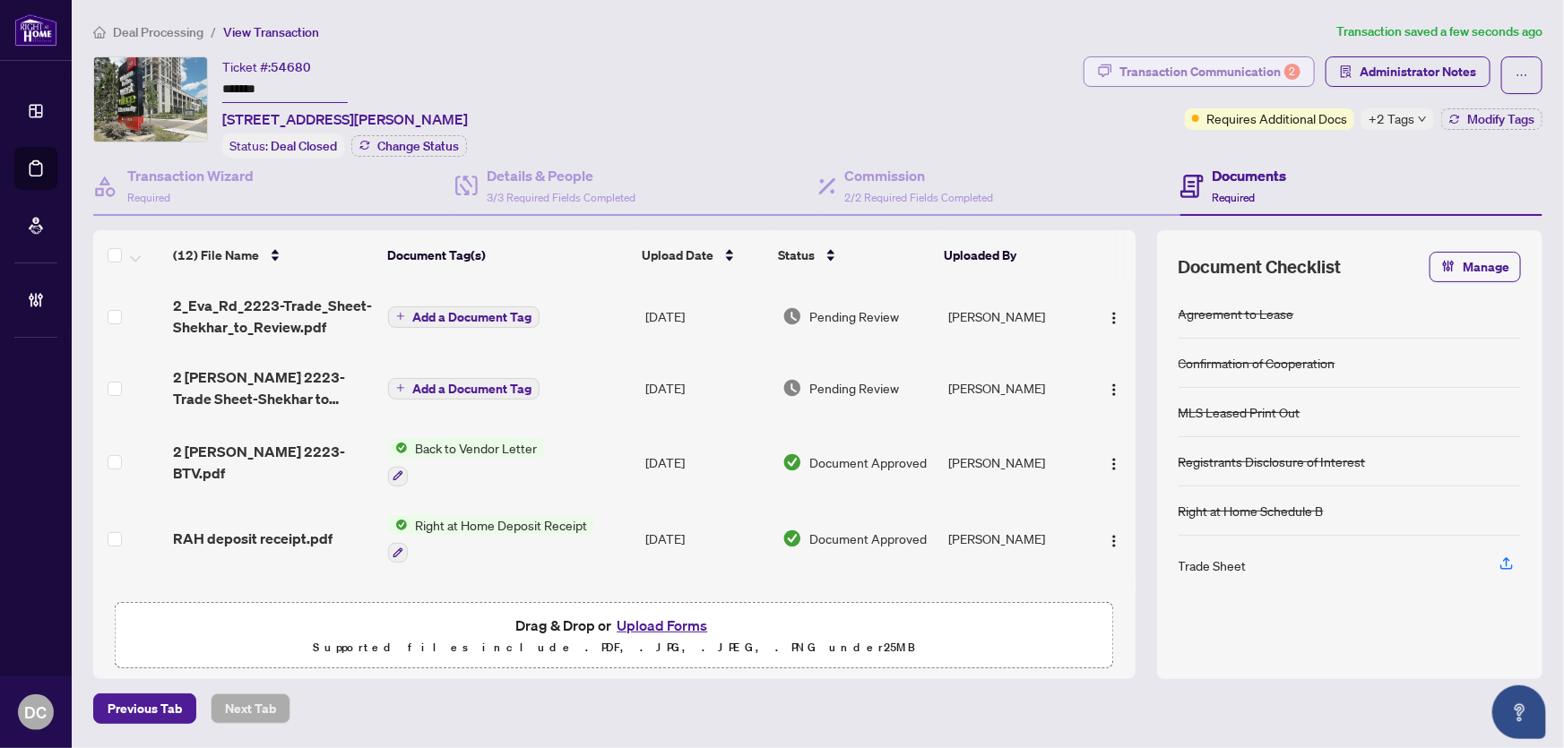
click at [1273, 69] on div "Transaction Communication 2" at bounding box center [1210, 71] width 181 height 29
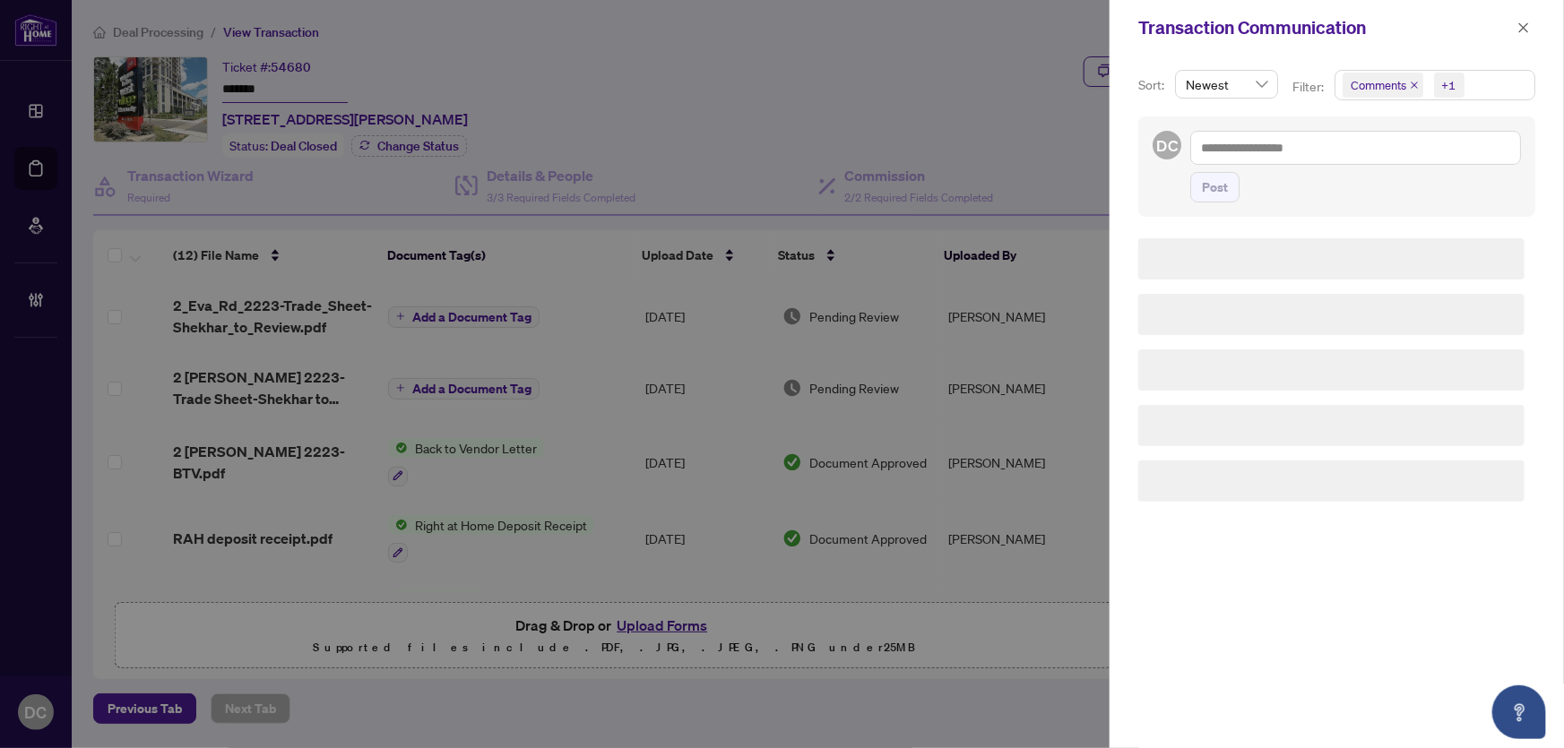
scroll to position [0, 0]
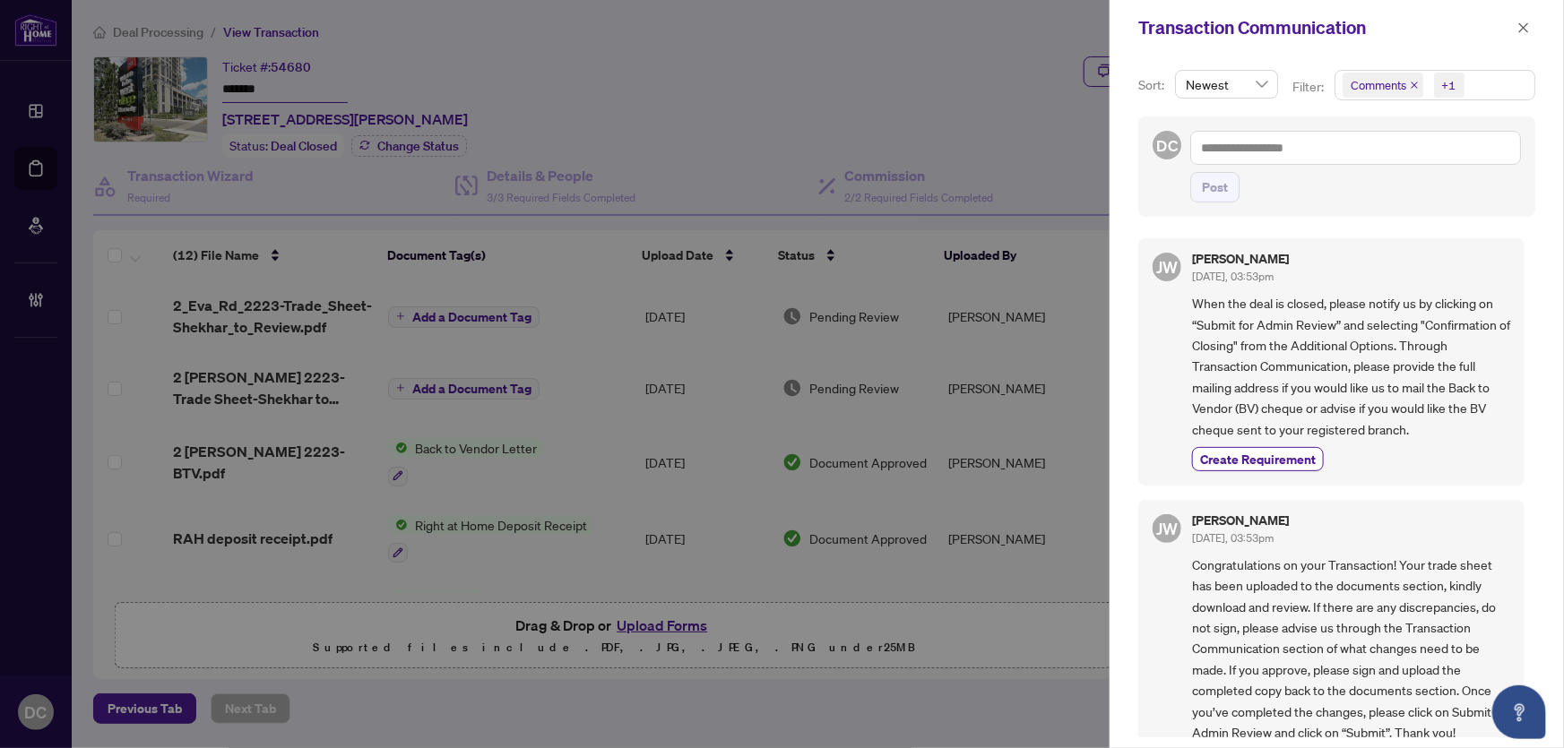
click at [1490, 97] on span "Comments +1" at bounding box center [1435, 85] width 199 height 29
click at [1466, 158] on span "Comments" at bounding box center [1443, 160] width 160 height 22
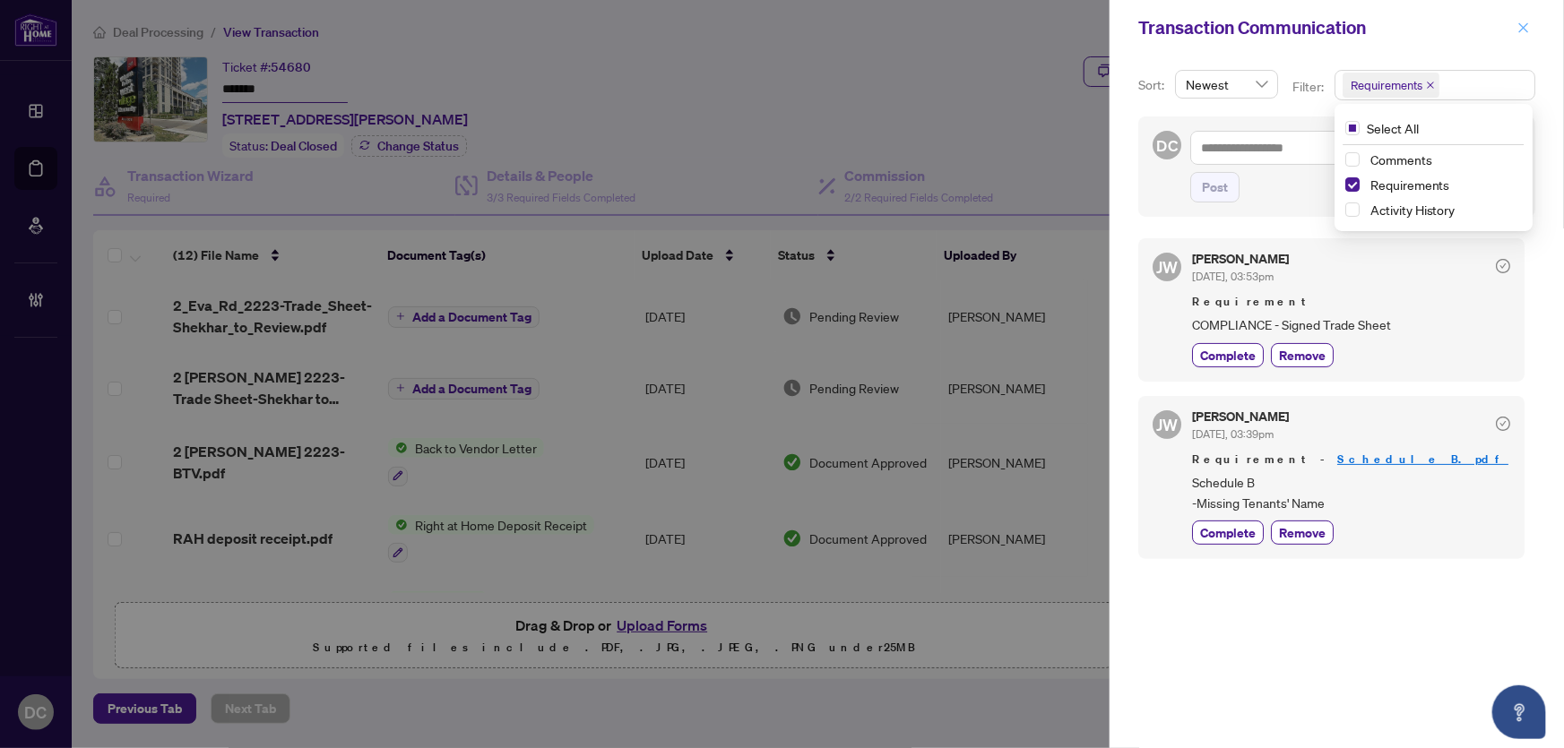
click at [1524, 26] on icon "close" at bounding box center [1524, 28] width 13 height 13
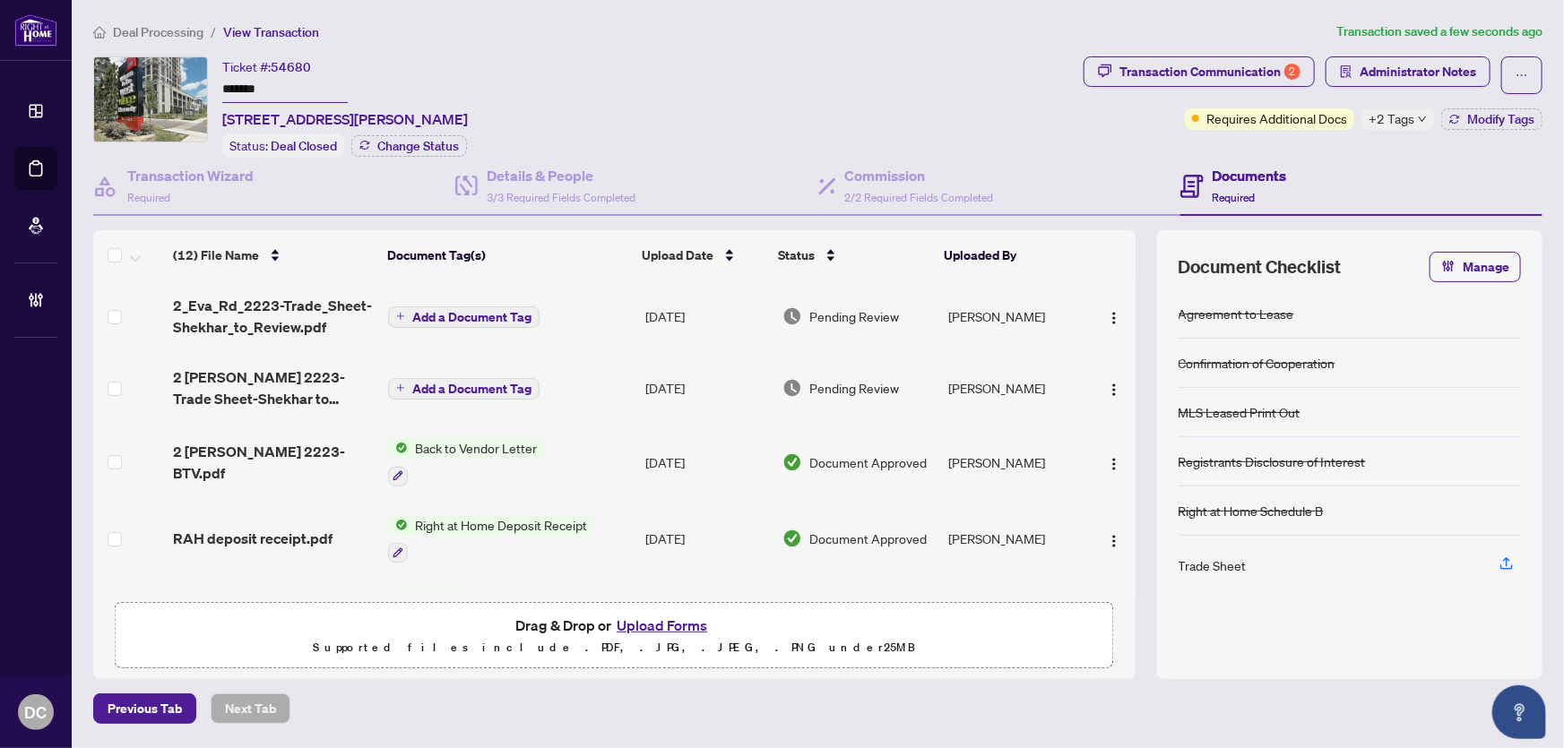
click at [585, 313] on td "Add a Document Tag" at bounding box center [509, 317] width 257 height 72
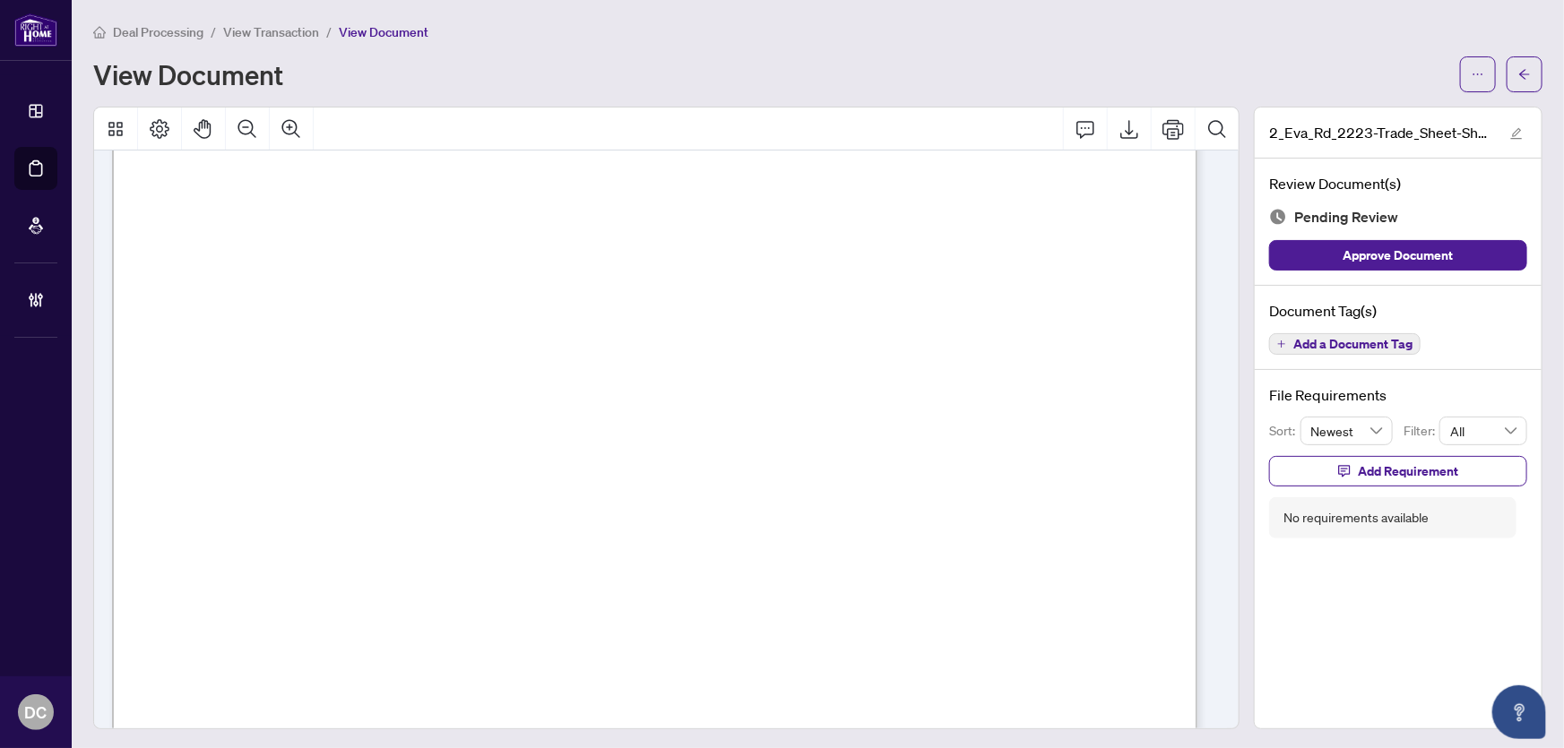
scroll to position [489, 0]
drag, startPoint x: 1518, startPoint y: 75, endPoint x: 142, endPoint y: 10, distance: 1378.4
click at [1518, 75] on icon "arrow-left" at bounding box center [1524, 74] width 13 height 13
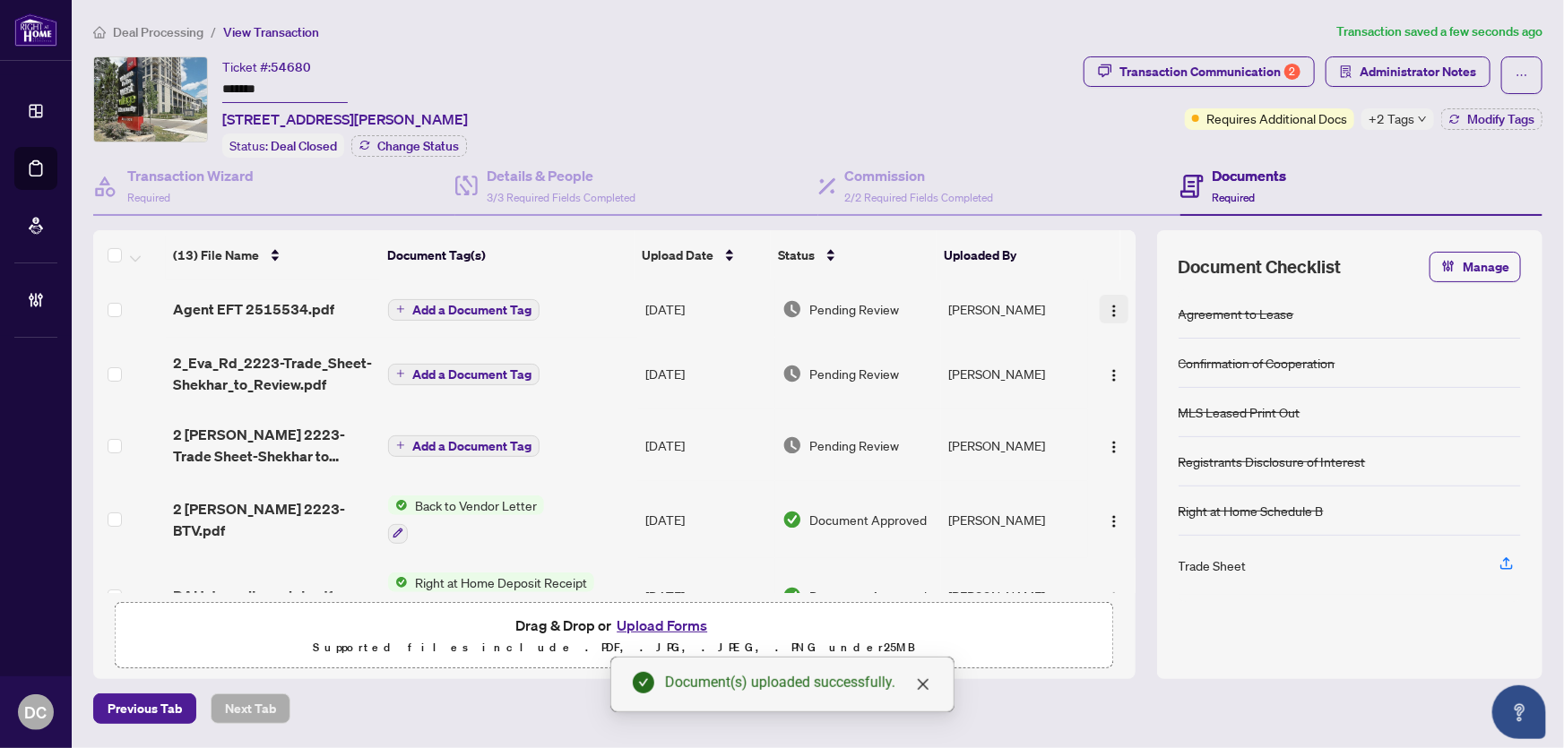
click at [1109, 304] on img "button" at bounding box center [1114, 311] width 14 height 14
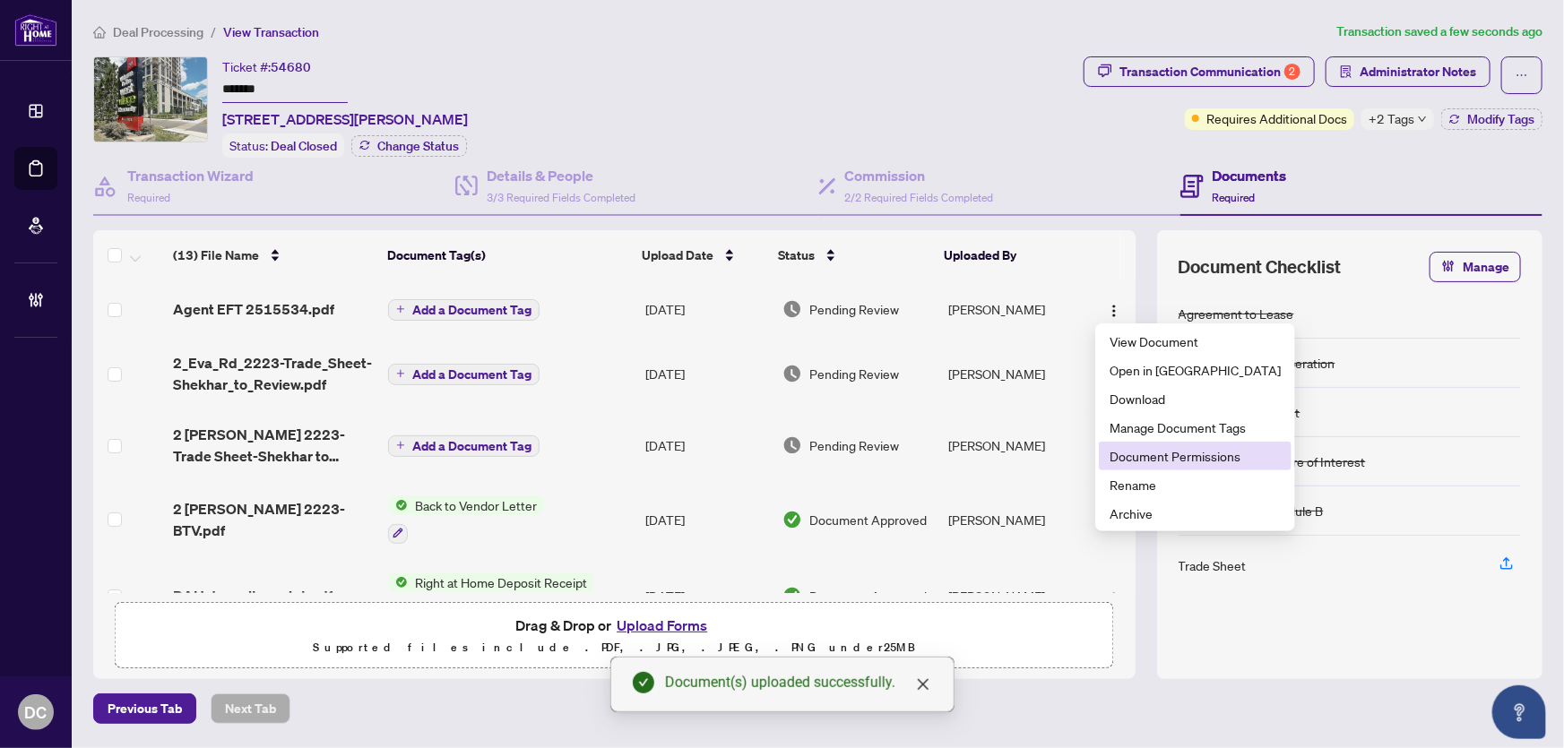
click at [1165, 448] on span "Document Permissions" at bounding box center [1195, 456] width 171 height 20
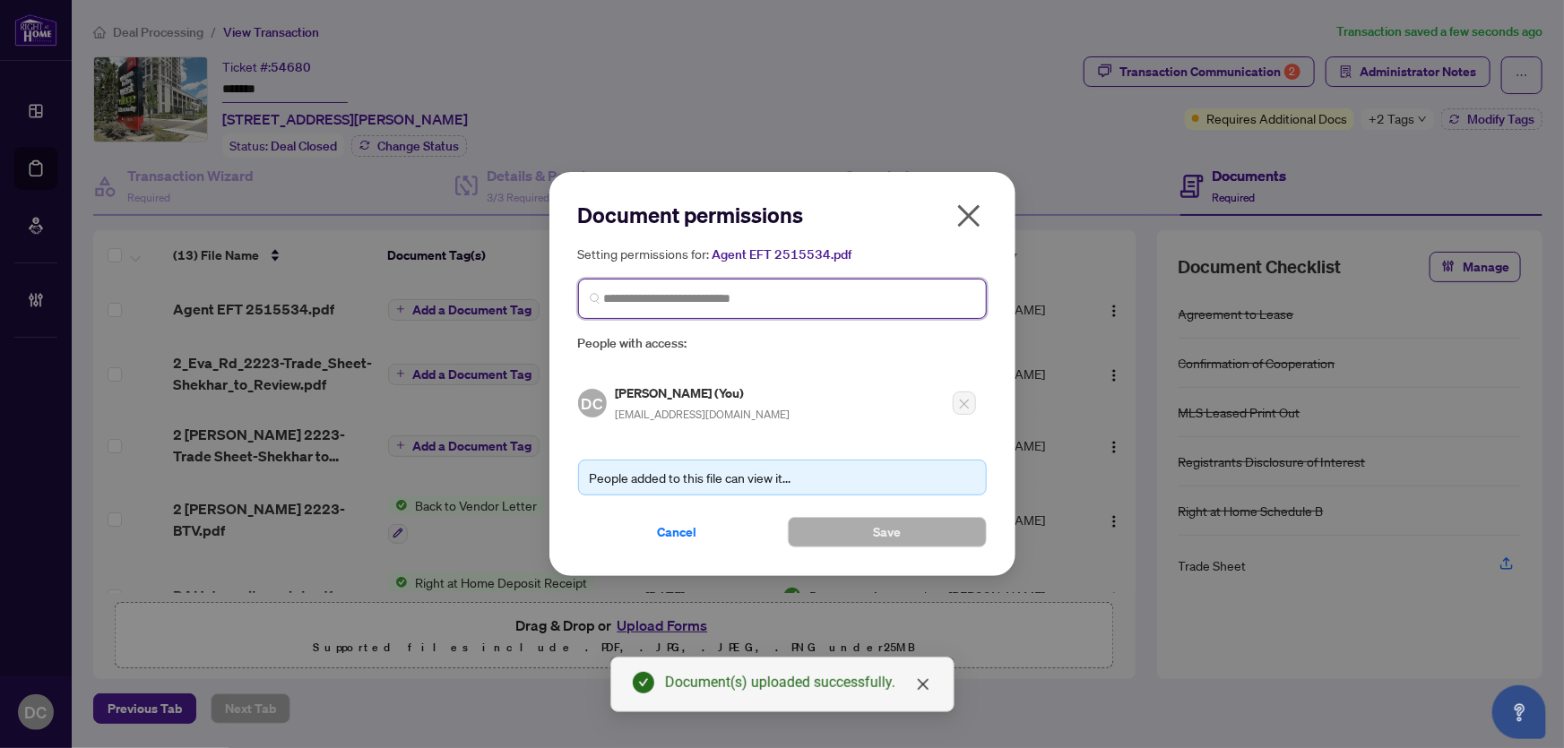
click at [783, 303] on input "search" at bounding box center [789, 299] width 371 height 19
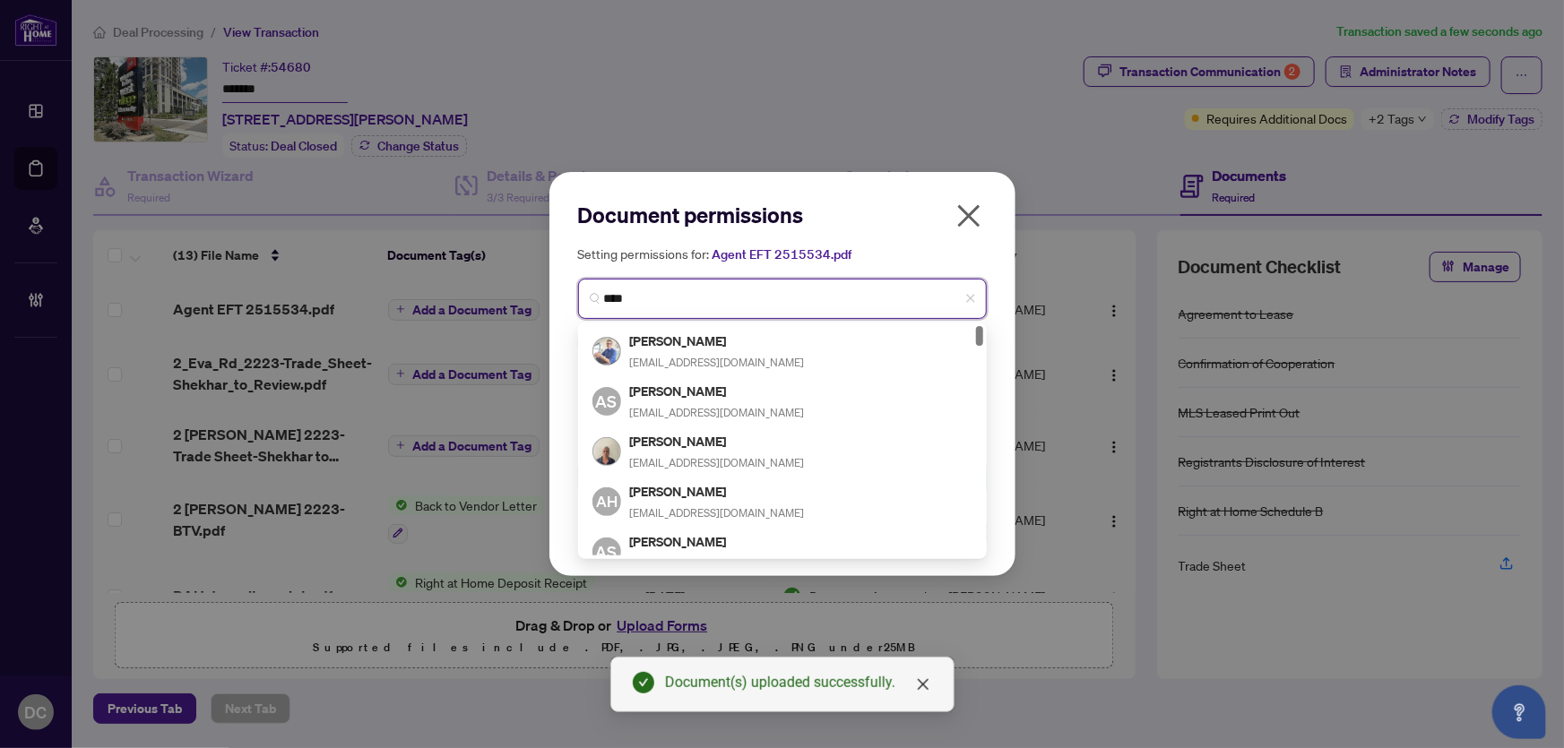
type input "*****"
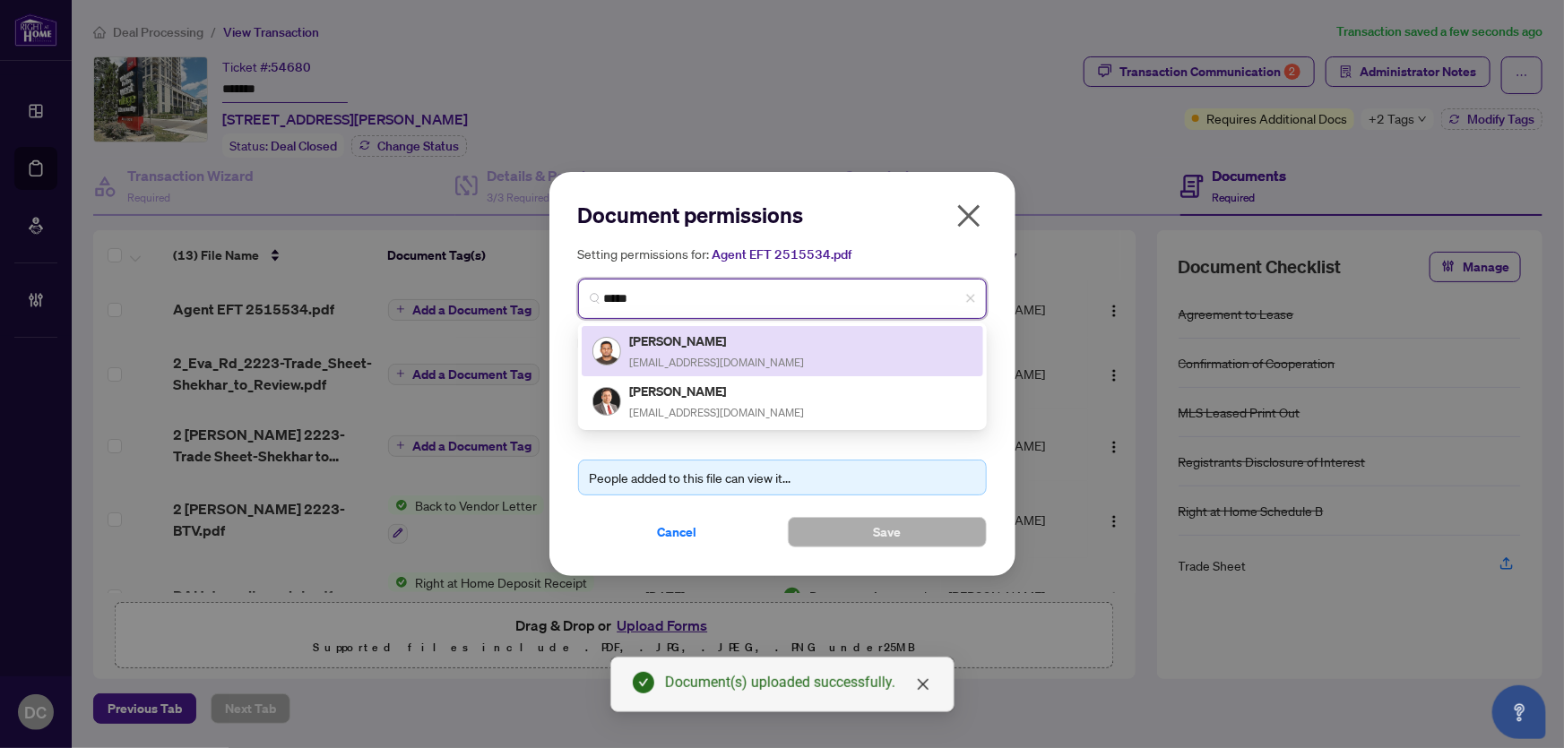
click at [732, 352] on div "[PERSON_NAME] [EMAIL_ADDRESS][DOMAIN_NAME]" at bounding box center [717, 351] width 175 height 41
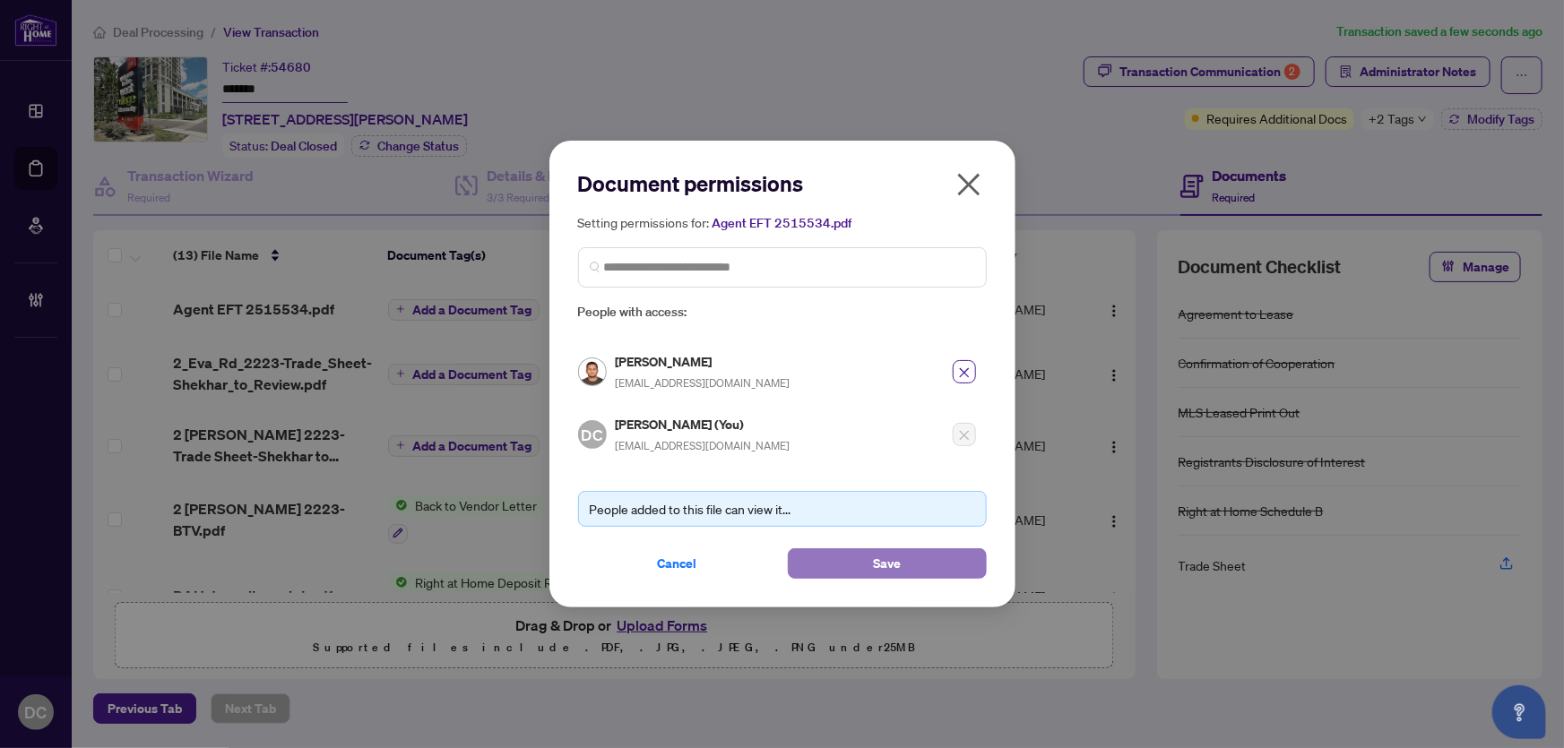
click at [893, 564] on span "Save" at bounding box center [887, 563] width 28 height 29
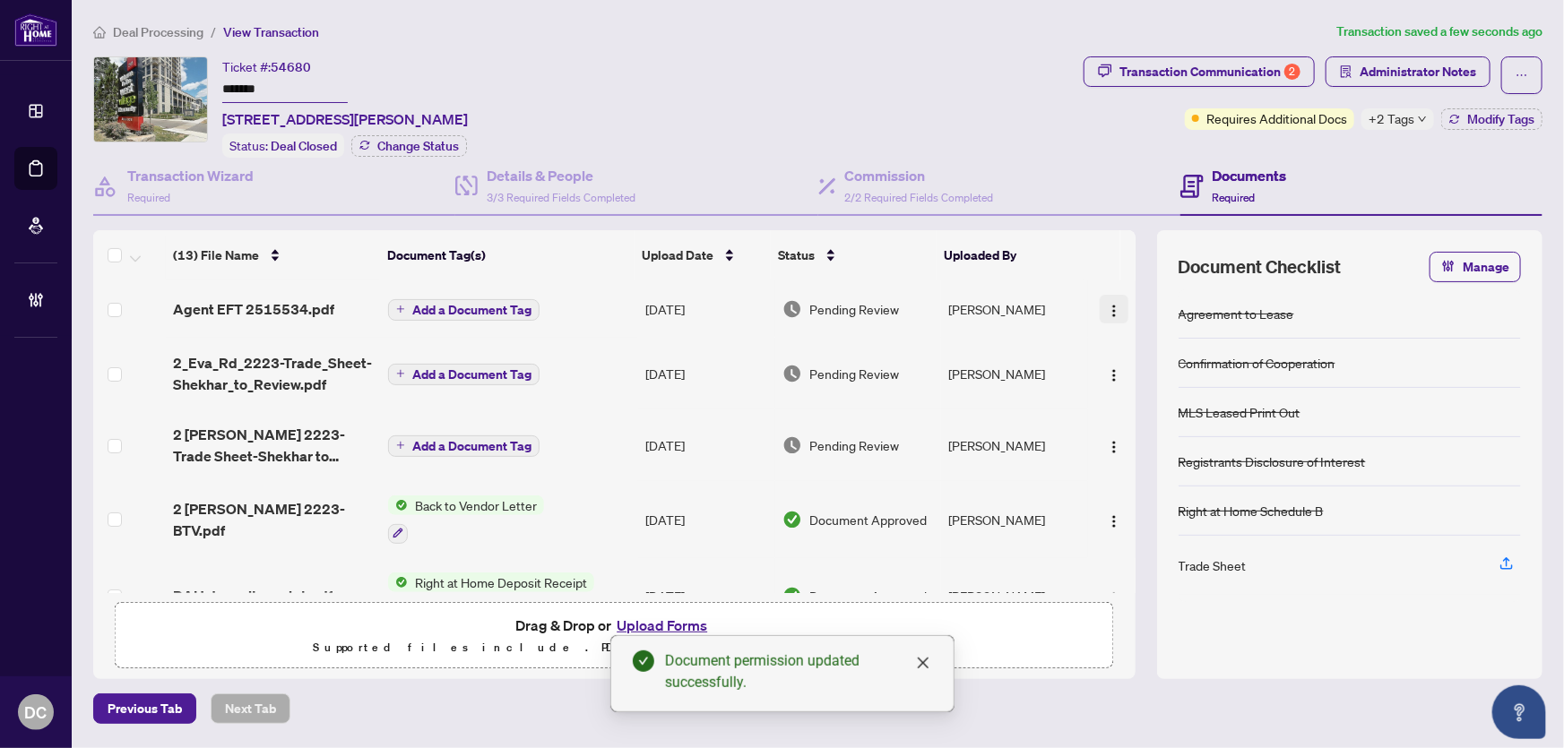
click at [1107, 308] on img "button" at bounding box center [1114, 311] width 14 height 14
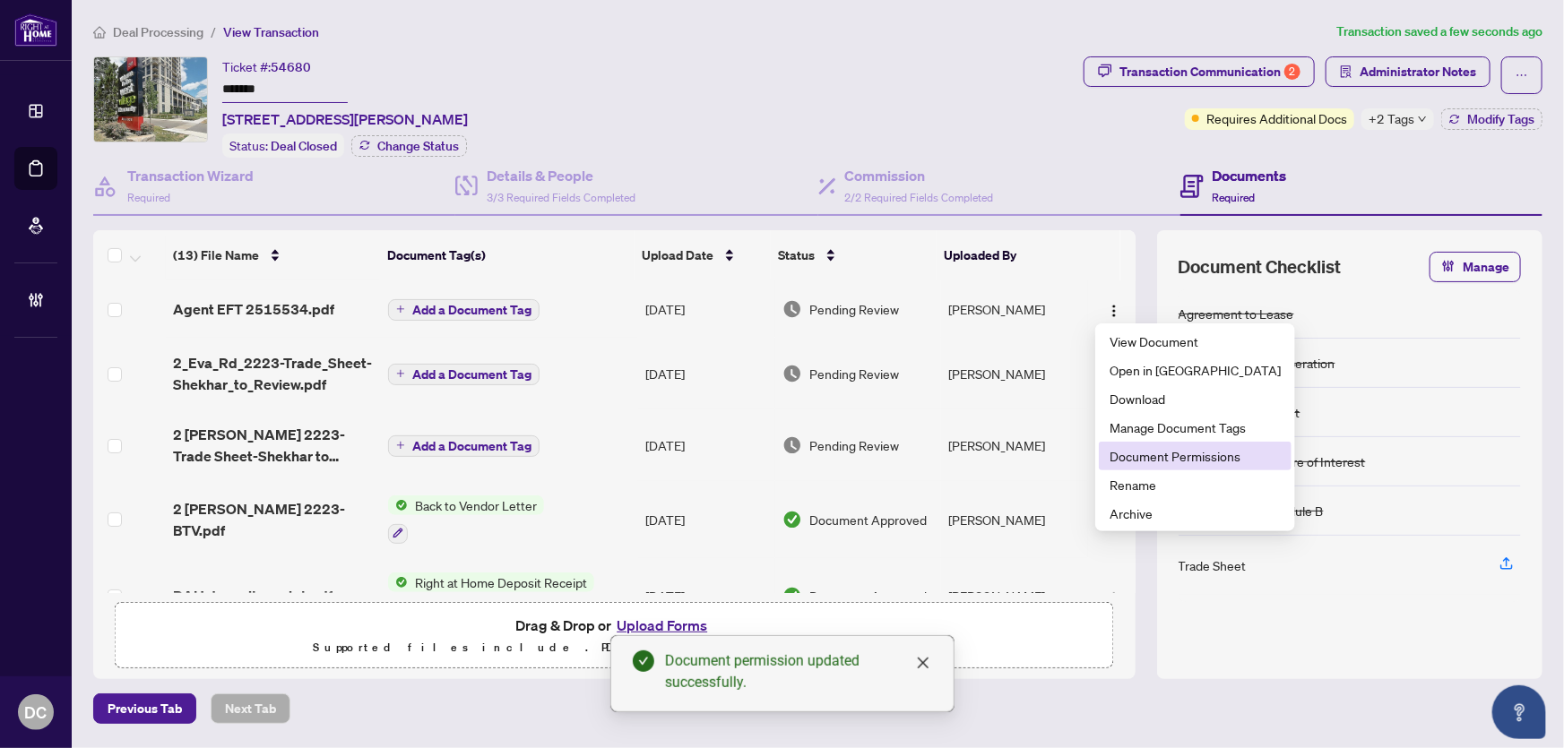
click at [1147, 454] on span "Document Permissions" at bounding box center [1195, 456] width 171 height 20
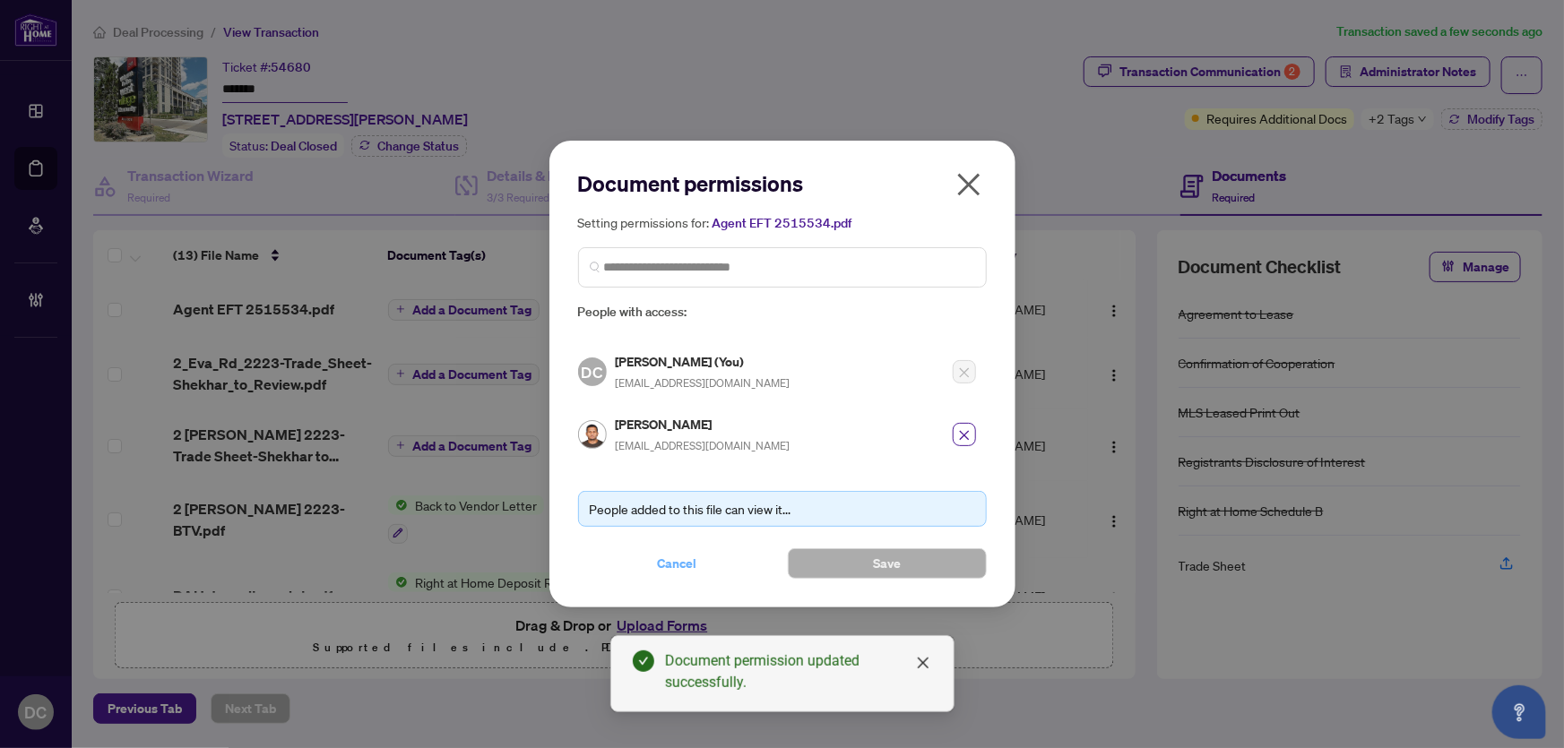
click at [726, 556] on button "Cancel" at bounding box center [677, 564] width 199 height 30
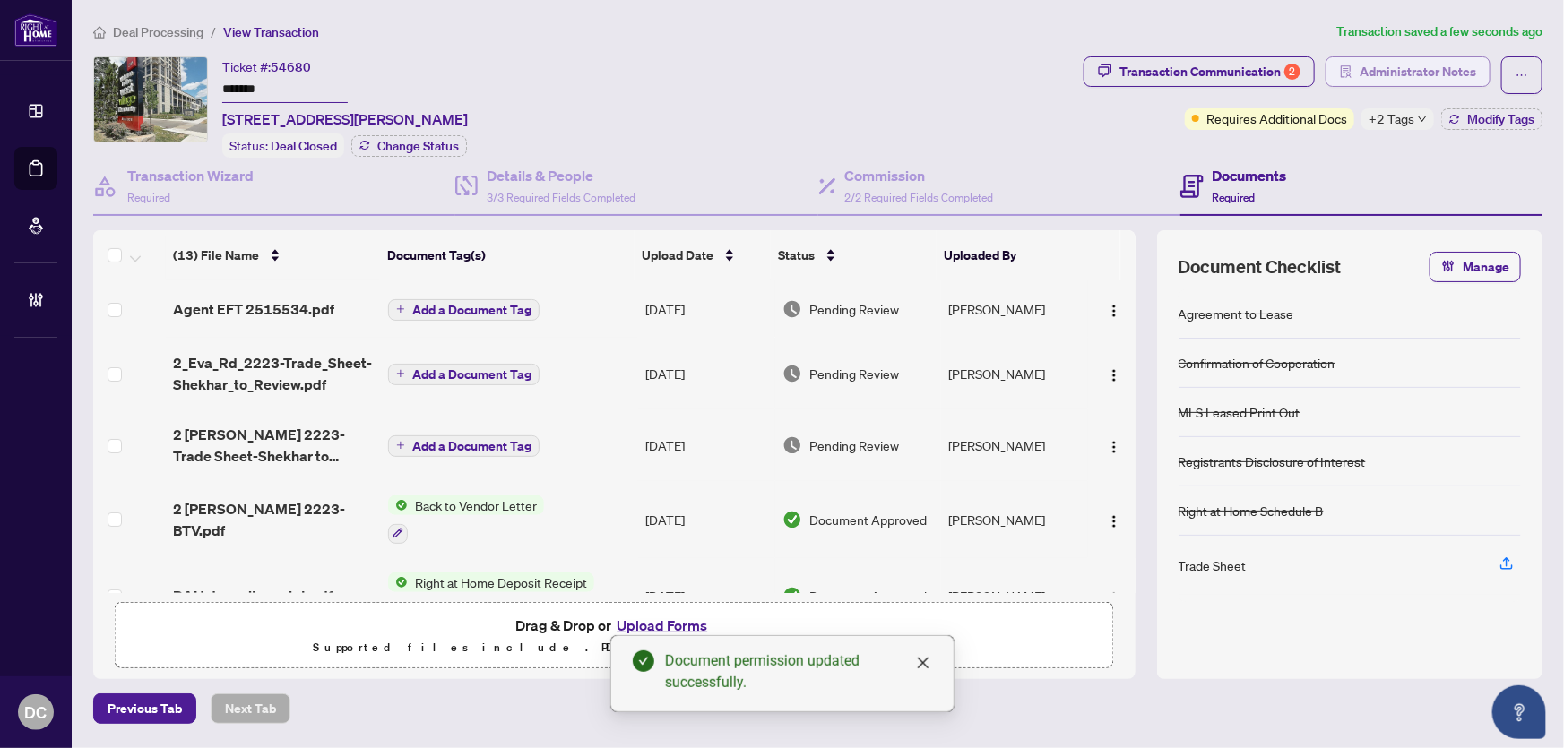
click at [1435, 76] on span "Administrator Notes" at bounding box center [1418, 71] width 117 height 29
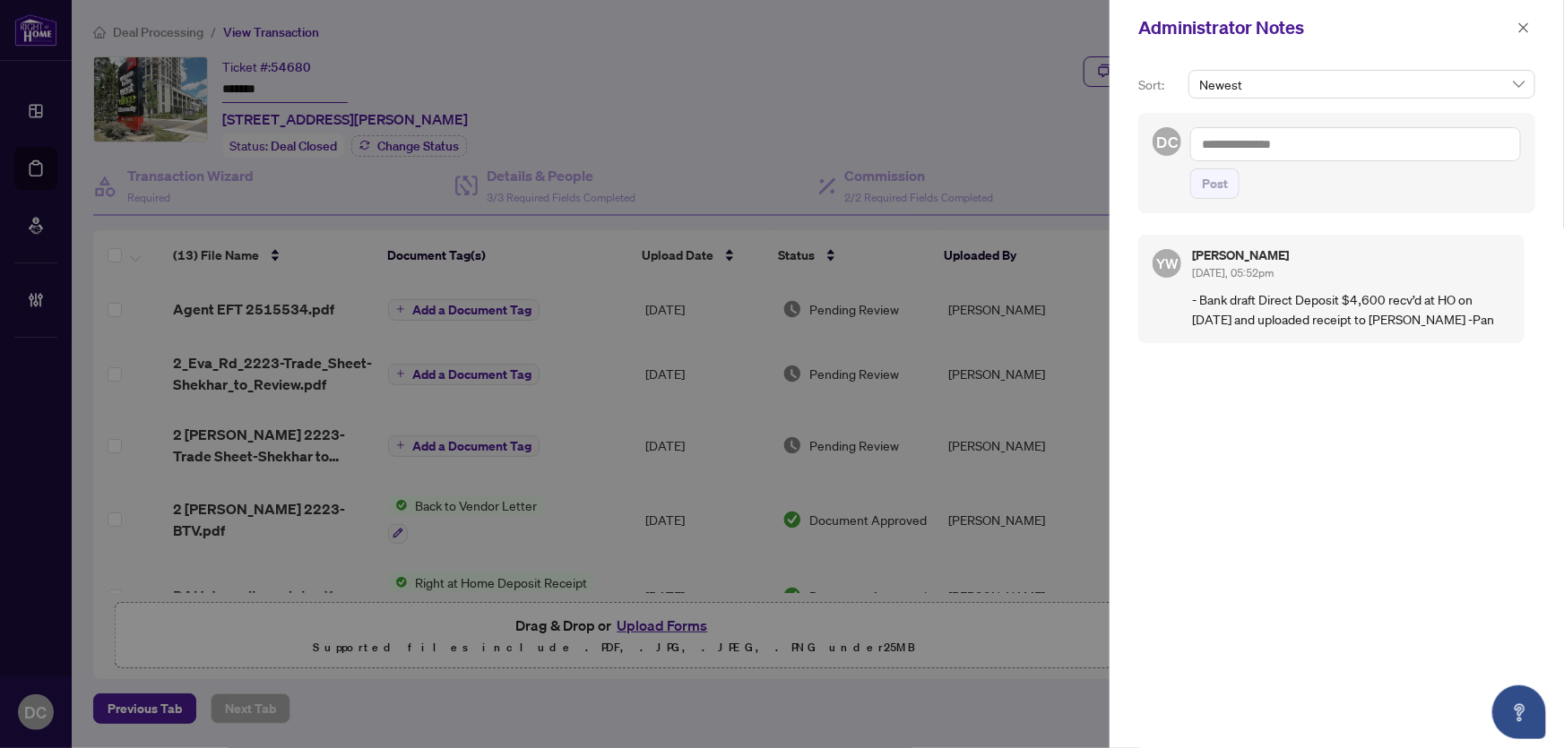
click at [1406, 151] on textarea at bounding box center [1355, 144] width 331 height 34
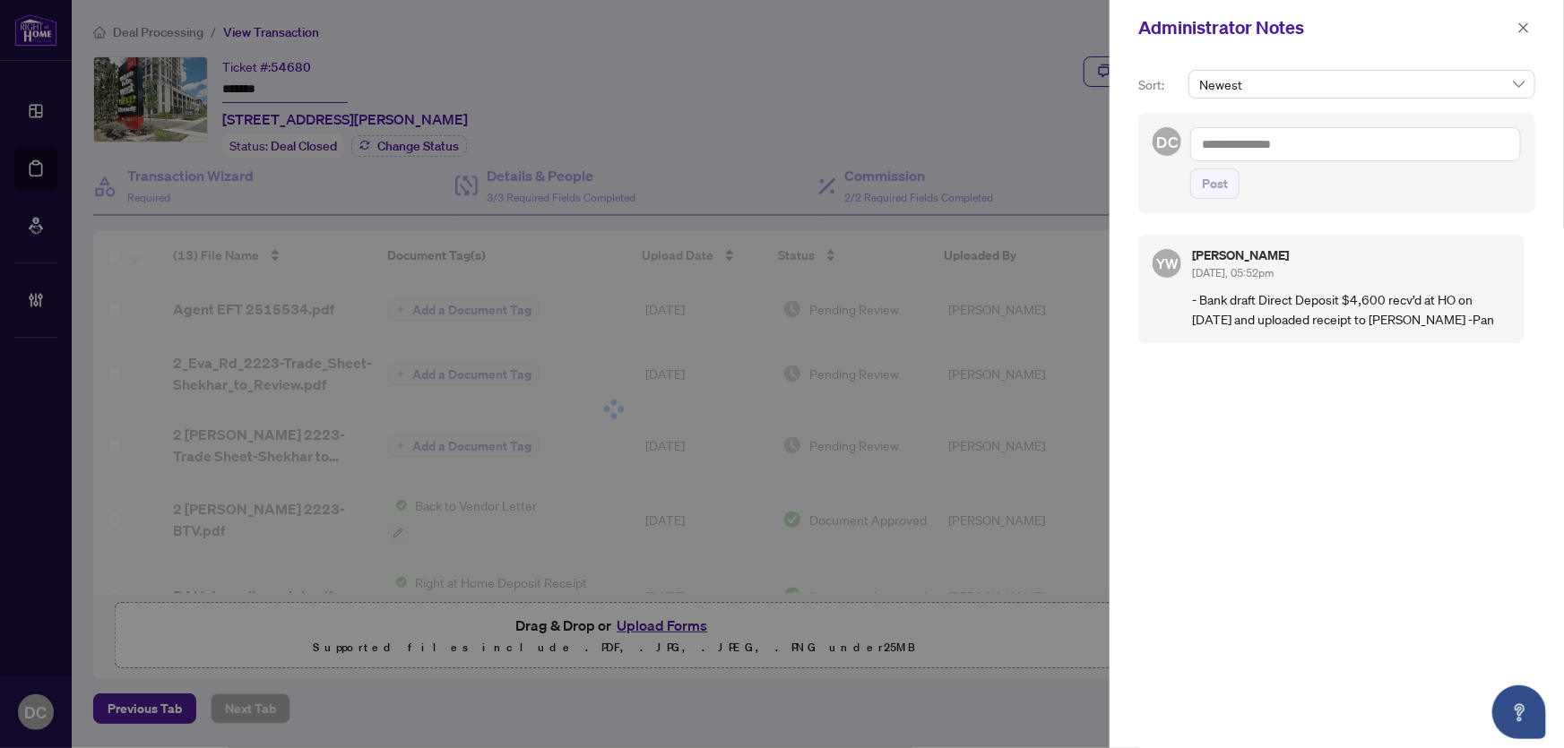
paste textarea "**********"
type textarea "**********"
drag, startPoint x: 1232, startPoint y: 188, endPoint x: 1282, endPoint y: 160, distance: 57.8
click at [1232, 188] on button "Post" at bounding box center [1214, 184] width 49 height 30
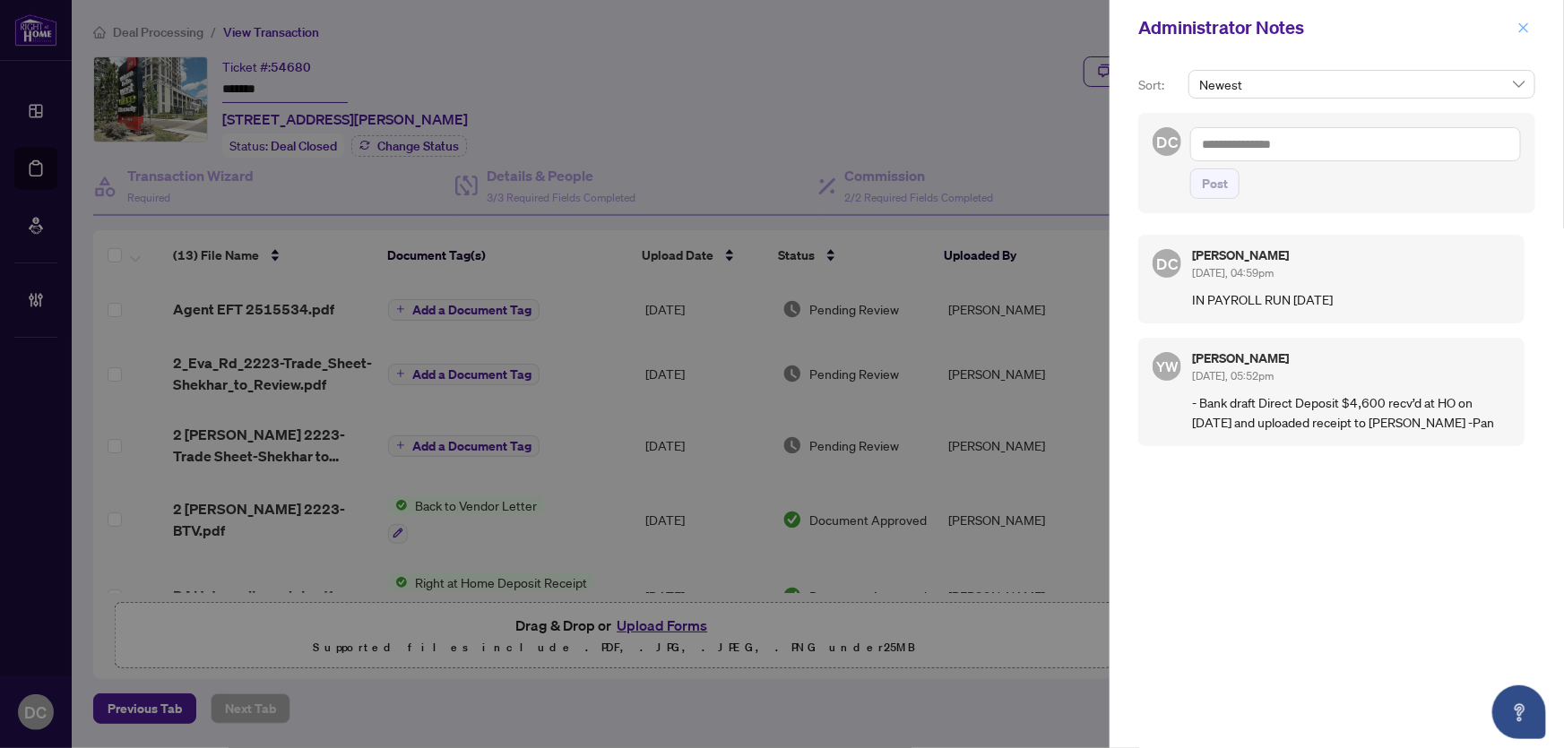
click at [1529, 25] on icon "close" at bounding box center [1524, 28] width 13 height 13
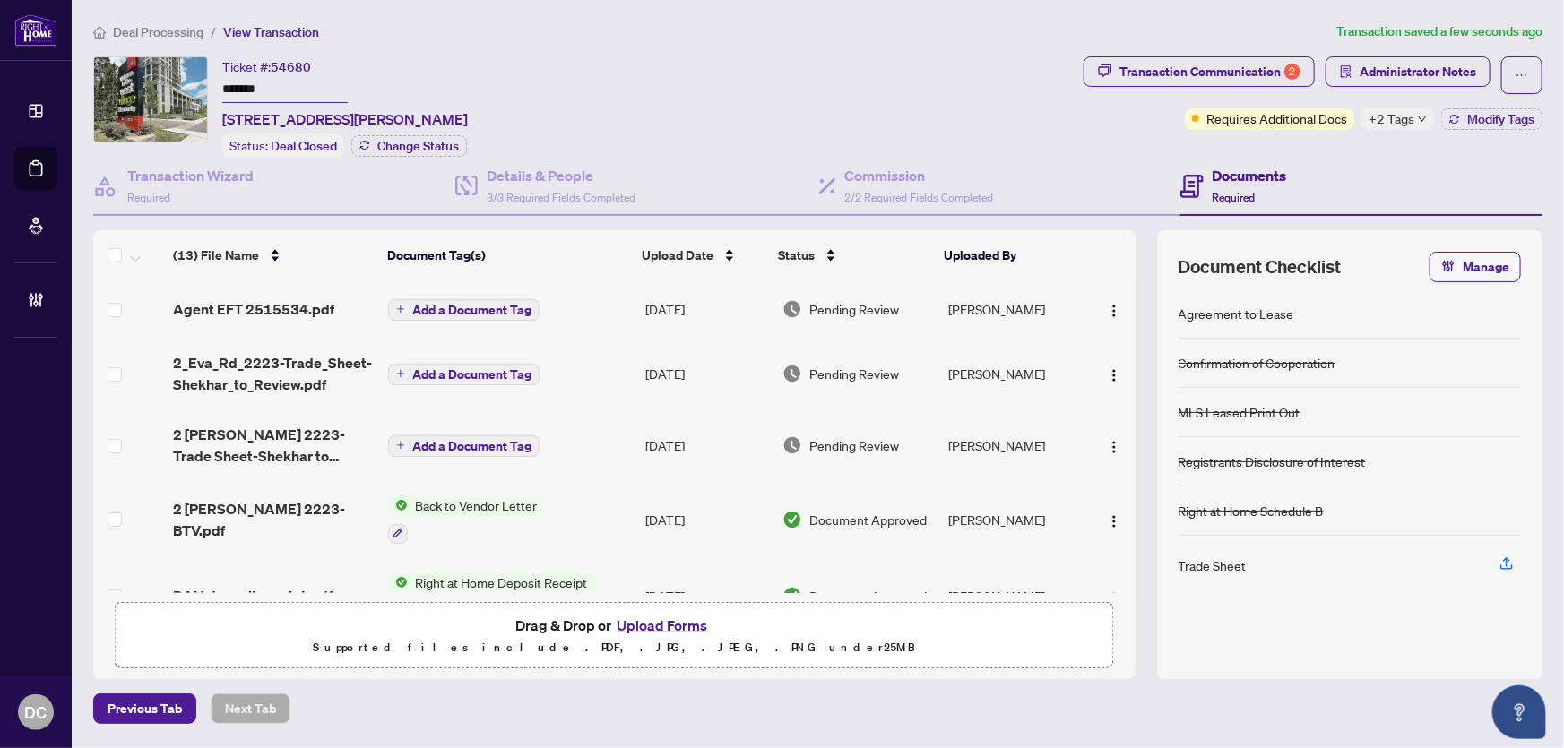
drag, startPoint x: 291, startPoint y: 84, endPoint x: 145, endPoint y: 88, distance: 146.2
click at [145, 88] on div "Ticket #: 54680 ******* [STREET_ADDRESS][PERSON_NAME] Status: Deal Closed Chang…" at bounding box center [584, 106] width 983 height 101
click at [1450, 115] on icon "button" at bounding box center [1454, 119] width 11 height 11
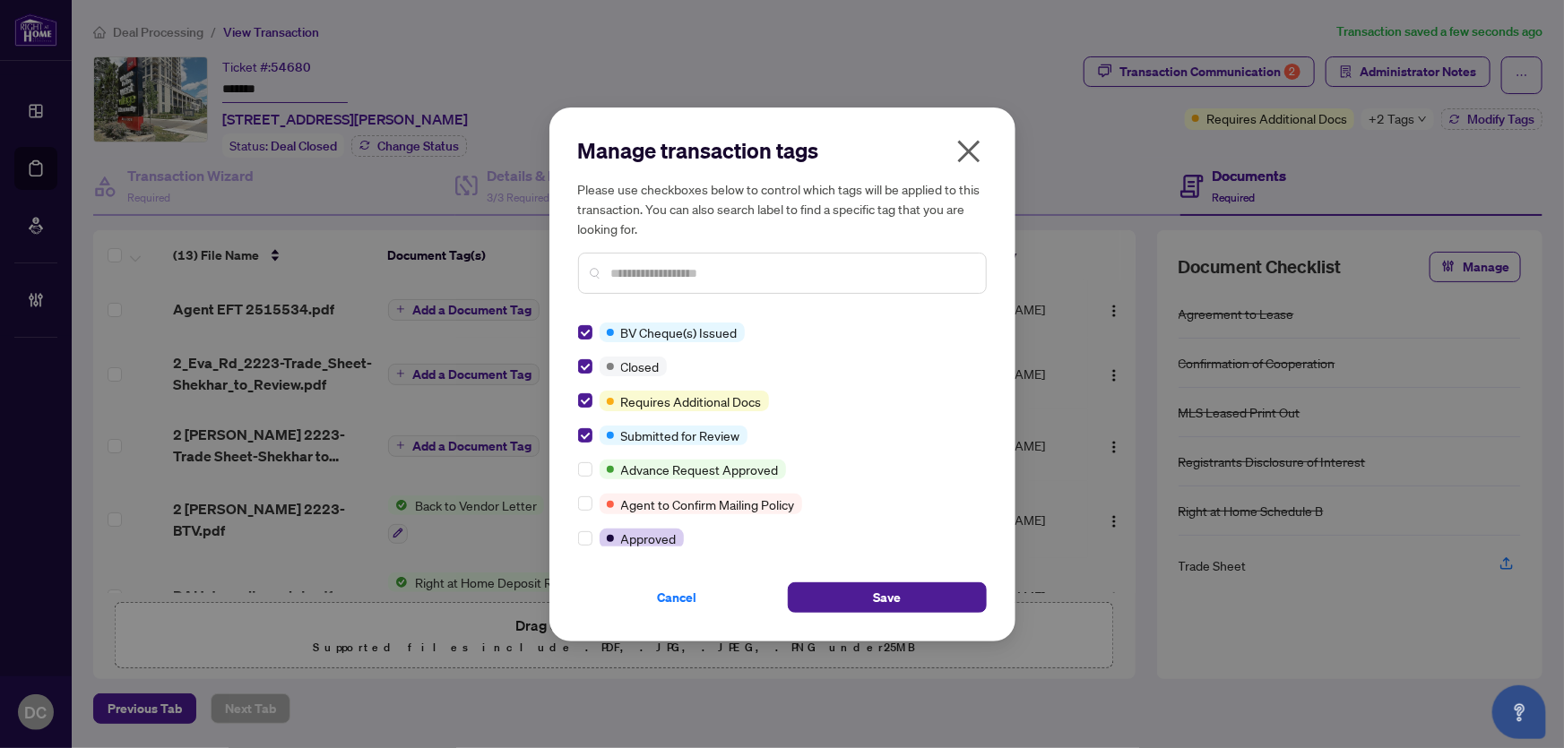
click at [701, 269] on input "text" at bounding box center [791, 274] width 360 height 20
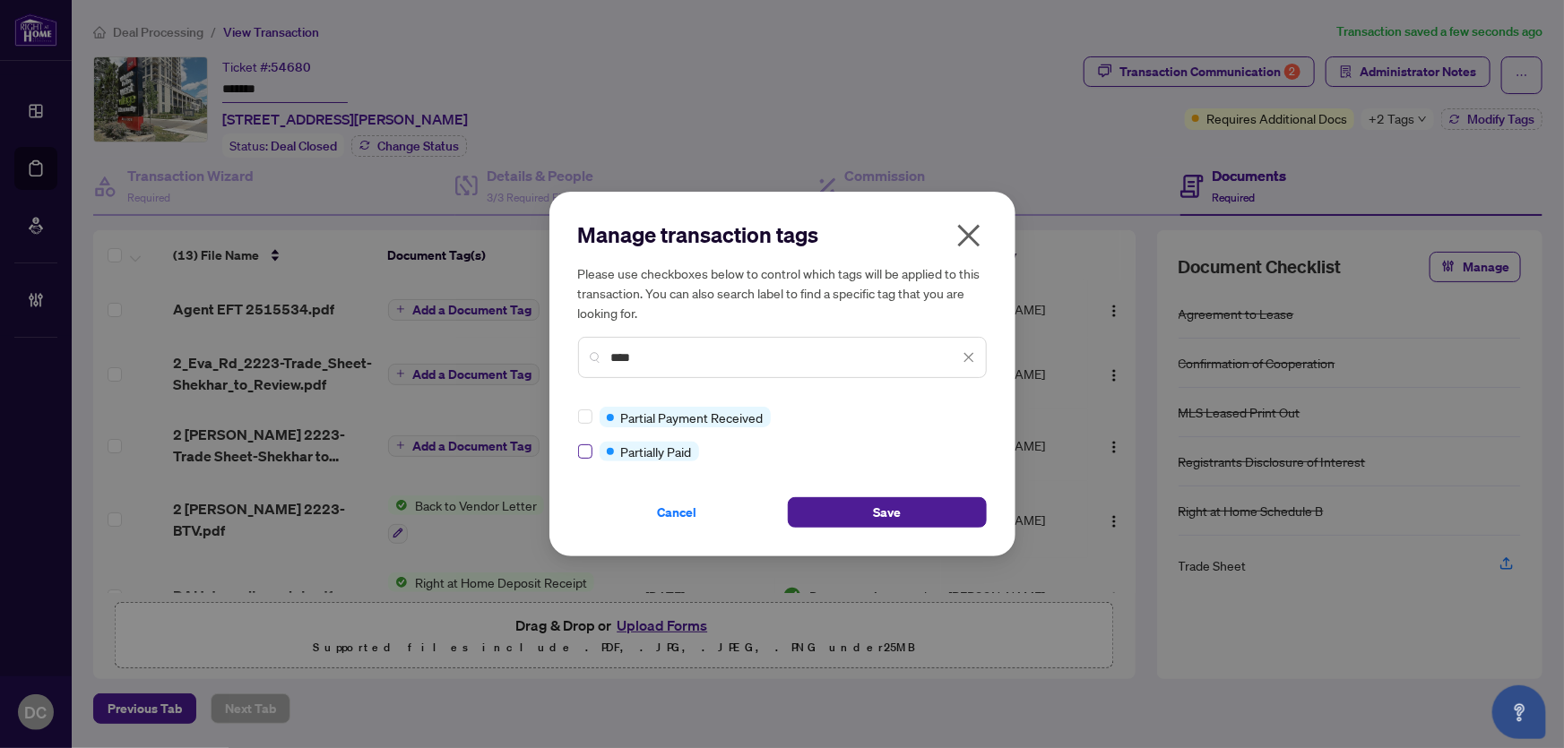
type input "****"
click at [904, 518] on button "Save" at bounding box center [887, 512] width 199 height 30
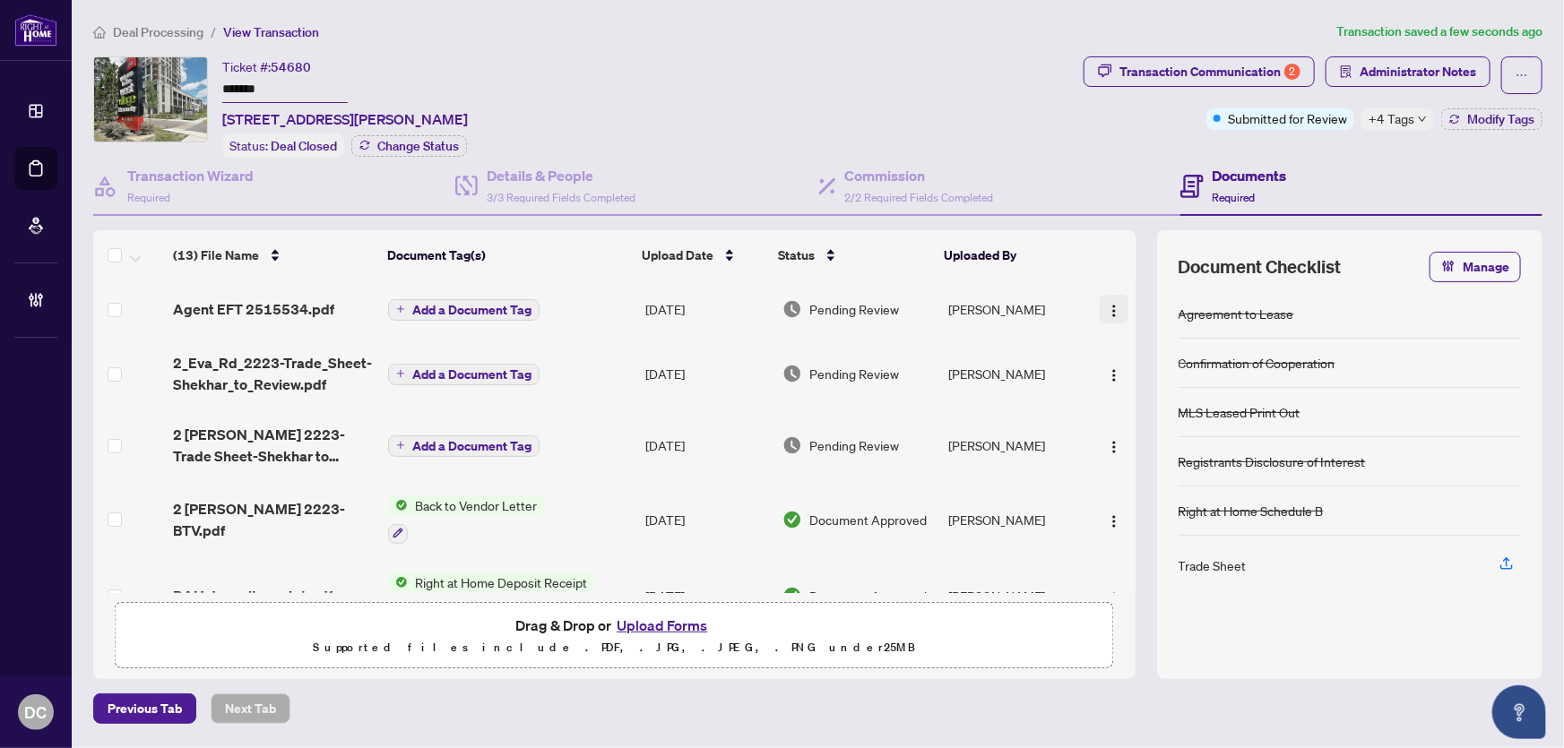
drag, startPoint x: 1112, startPoint y: 303, endPoint x: 1112, endPoint y: 316, distance: 12.6
click at [1112, 304] on img "button" at bounding box center [1114, 311] width 14 height 14
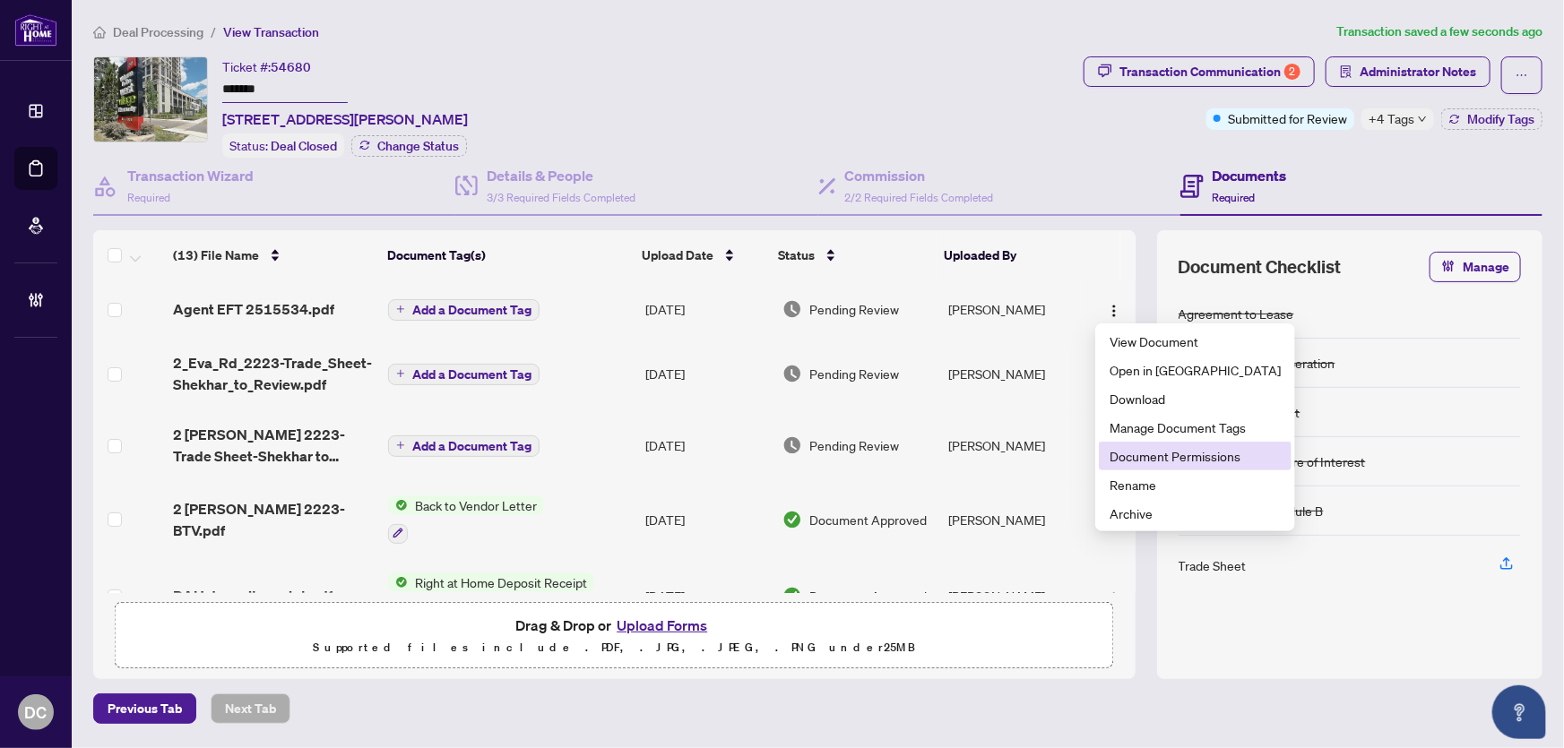
click at [1112, 449] on span "Document Permissions" at bounding box center [1195, 456] width 171 height 20
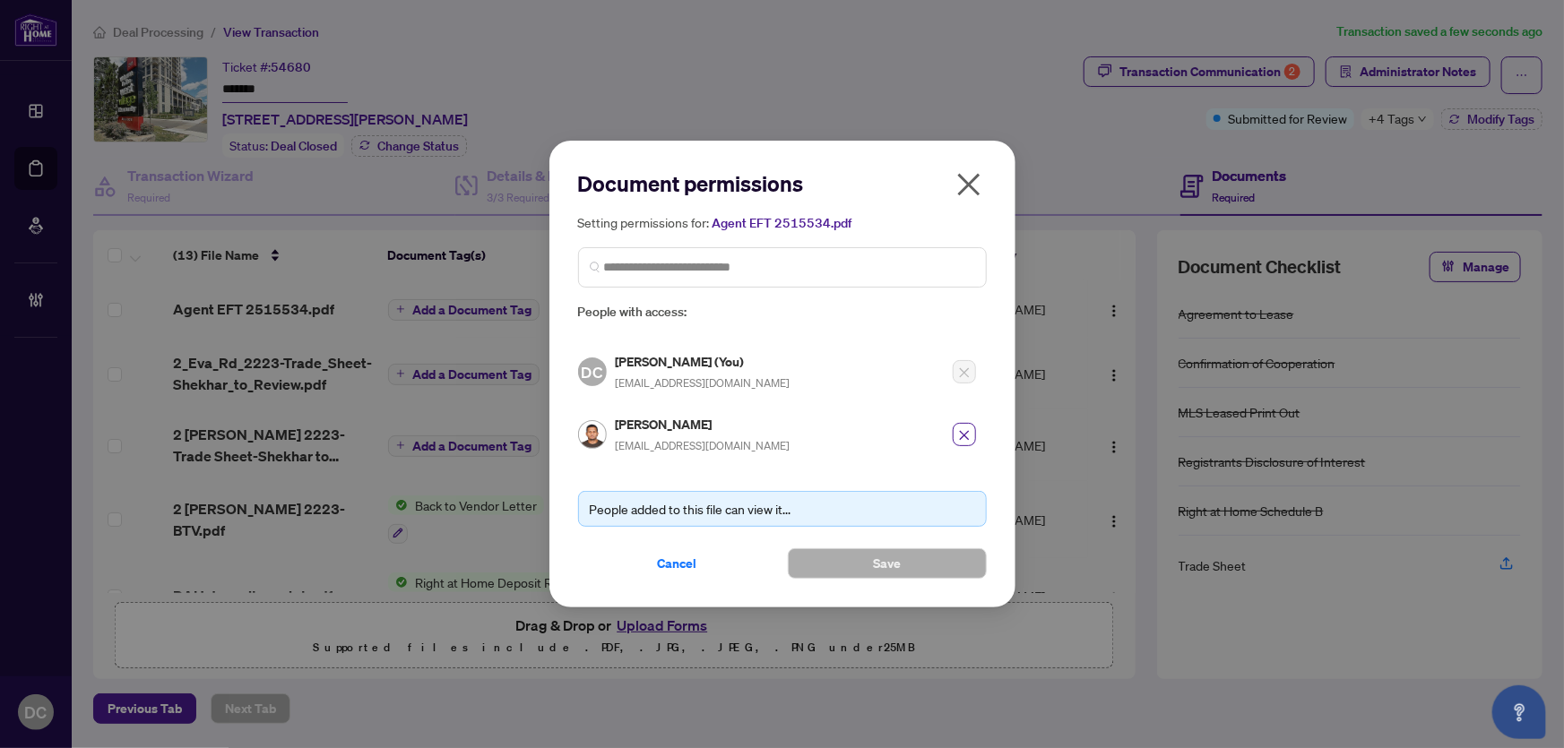
click at [971, 192] on icon "close" at bounding box center [969, 184] width 29 height 29
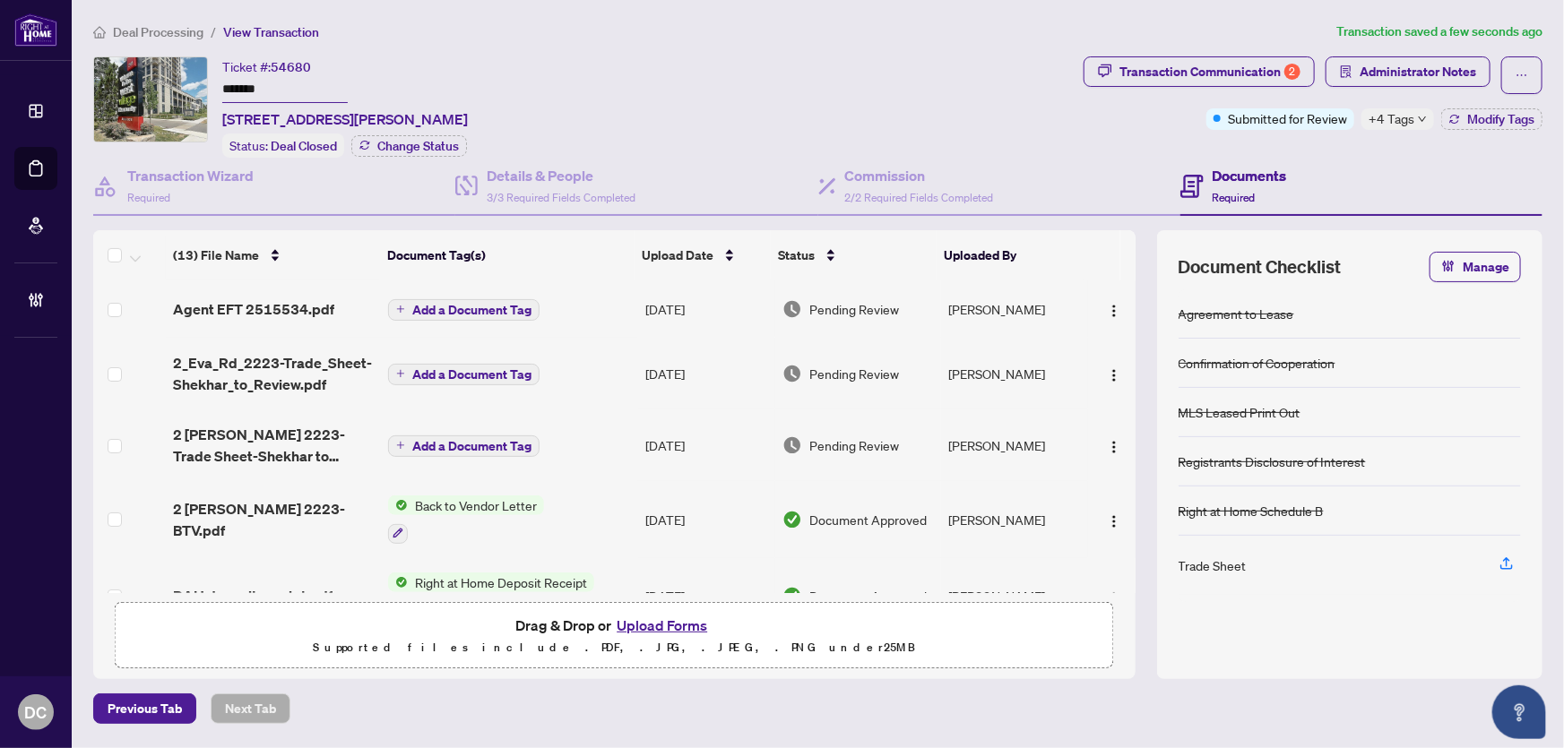
click at [1401, 117] on span "+4 Tags" at bounding box center [1392, 118] width 46 height 21
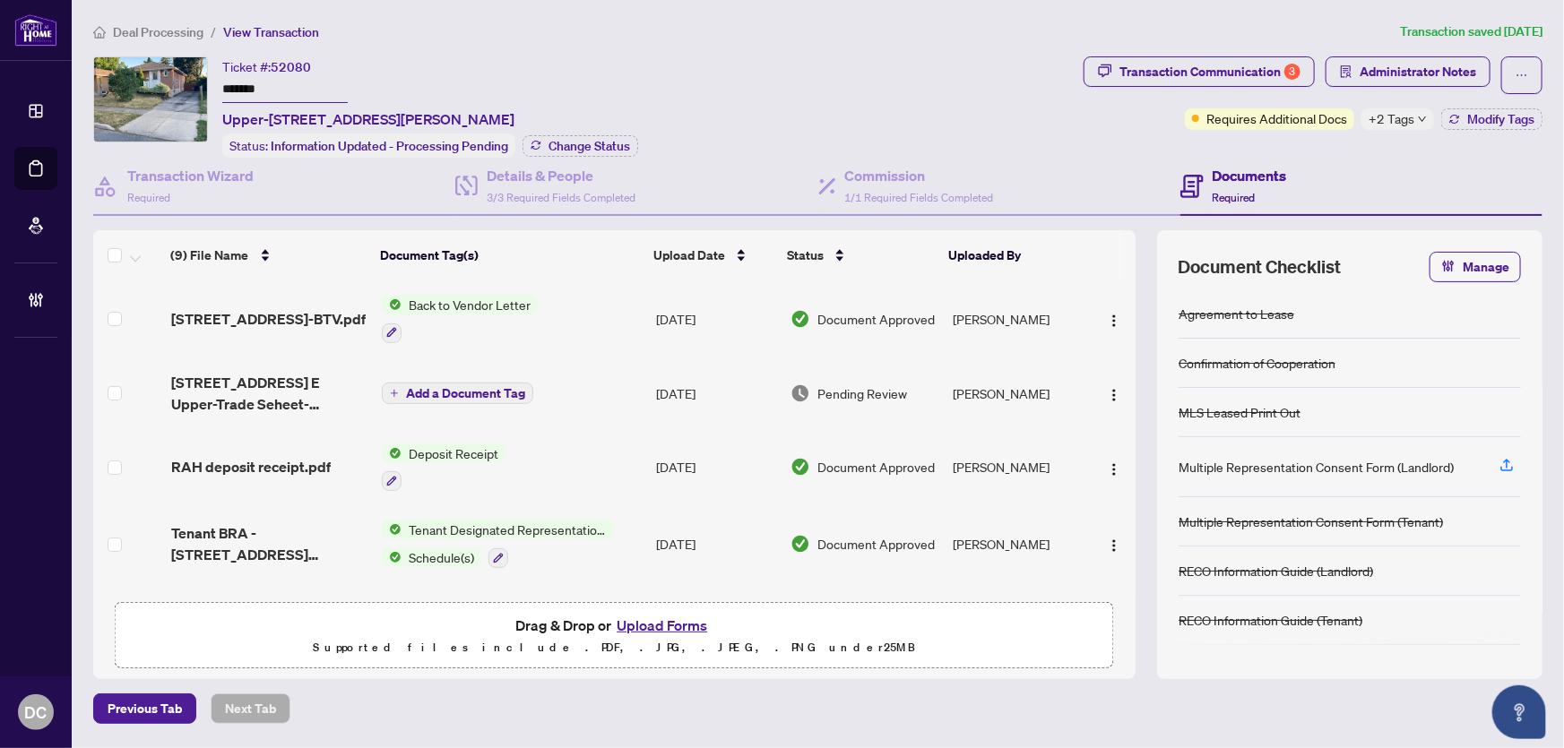
drag, startPoint x: 303, startPoint y: 86, endPoint x: 179, endPoint y: 82, distance: 123.8
click at [179, 82] on div "Ticket #: 52080 ******* Upper-[STREET_ADDRESS][PERSON_NAME] Status: Information…" at bounding box center [584, 106] width 983 height 101
click at [574, 152] on button "Change Status" at bounding box center [581, 146] width 116 height 22
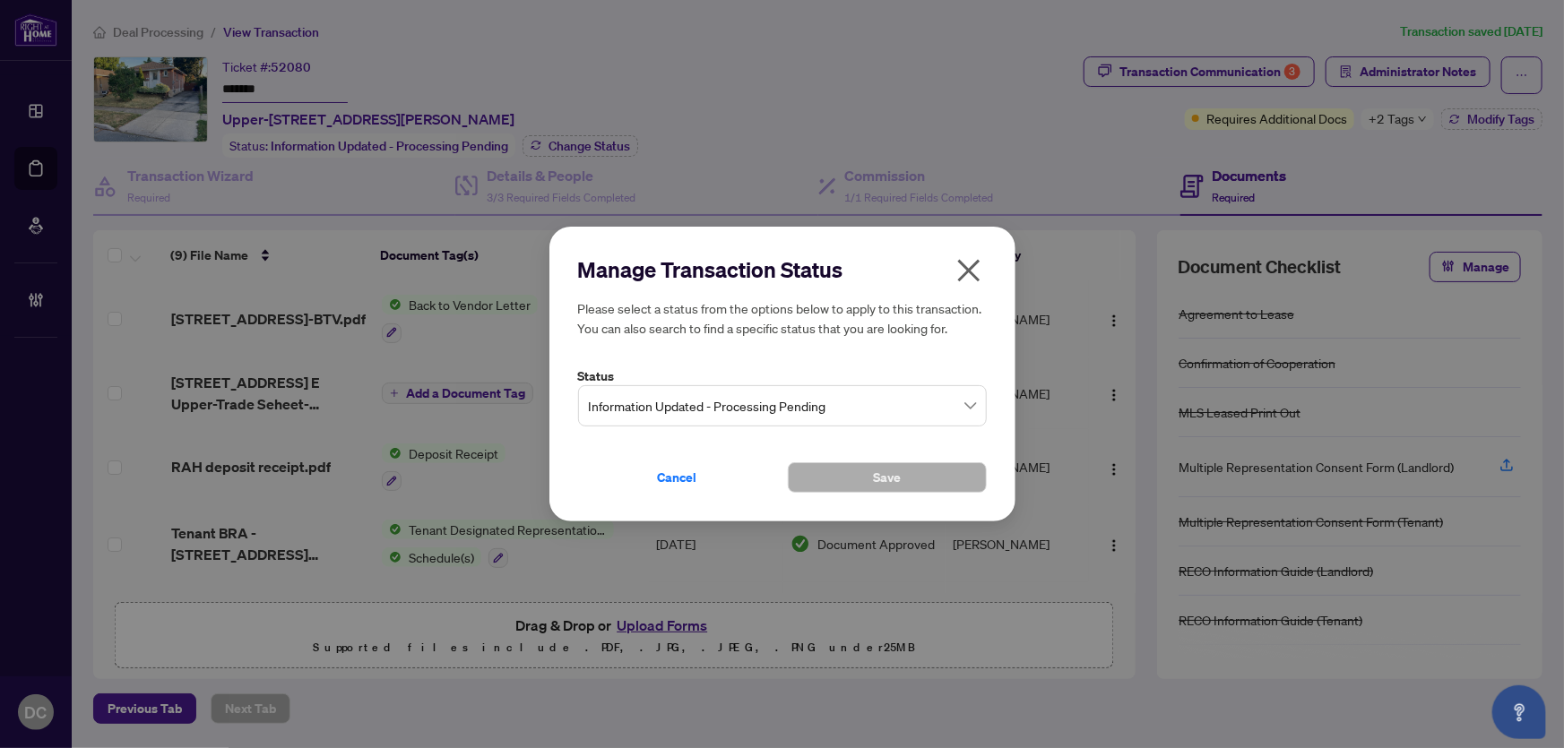
click at [714, 398] on span "Information Updated - Processing Pending" at bounding box center [782, 406] width 387 height 34
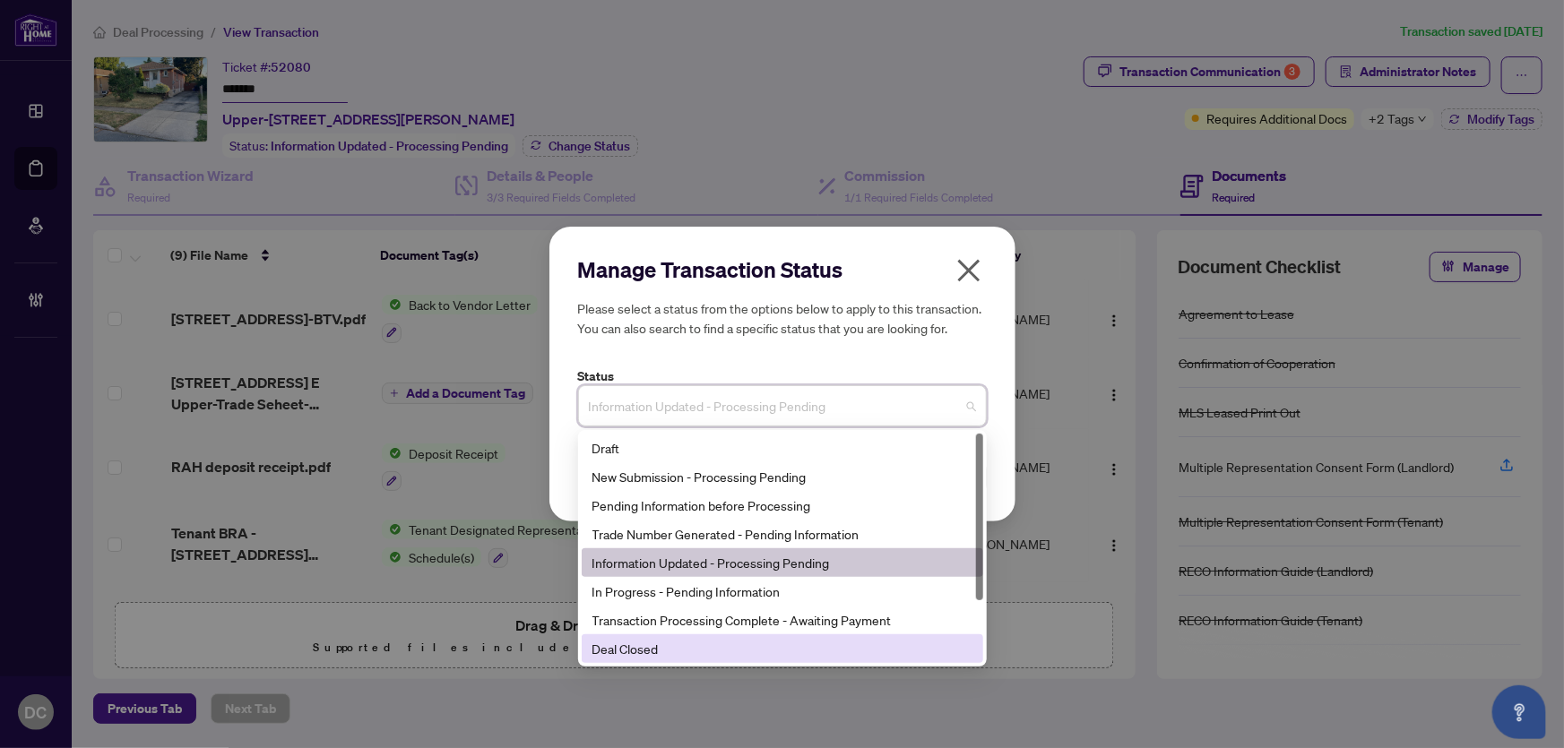
click at [655, 648] on div "Deal Closed" at bounding box center [783, 649] width 380 height 20
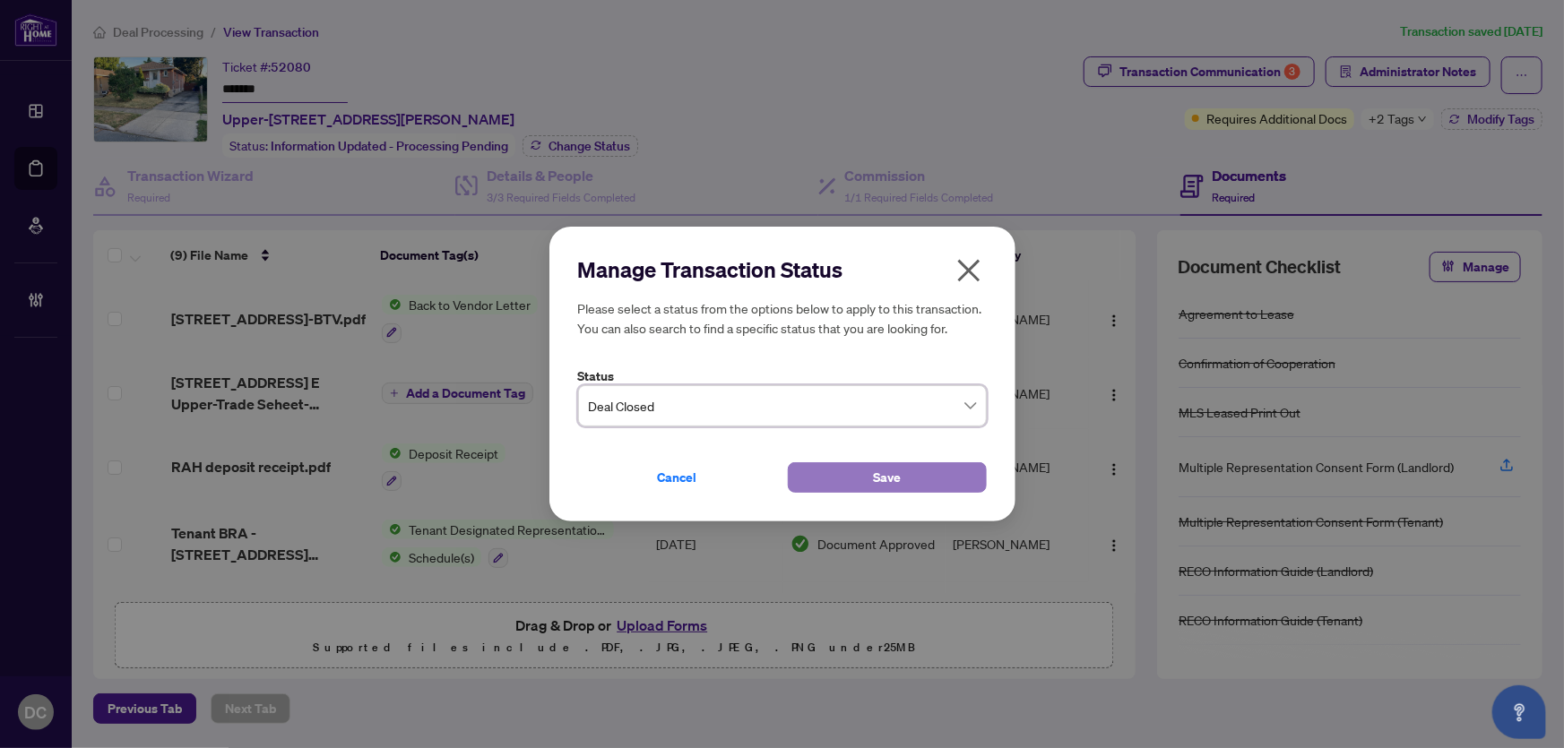
click at [853, 466] on button "Save" at bounding box center [887, 478] width 199 height 30
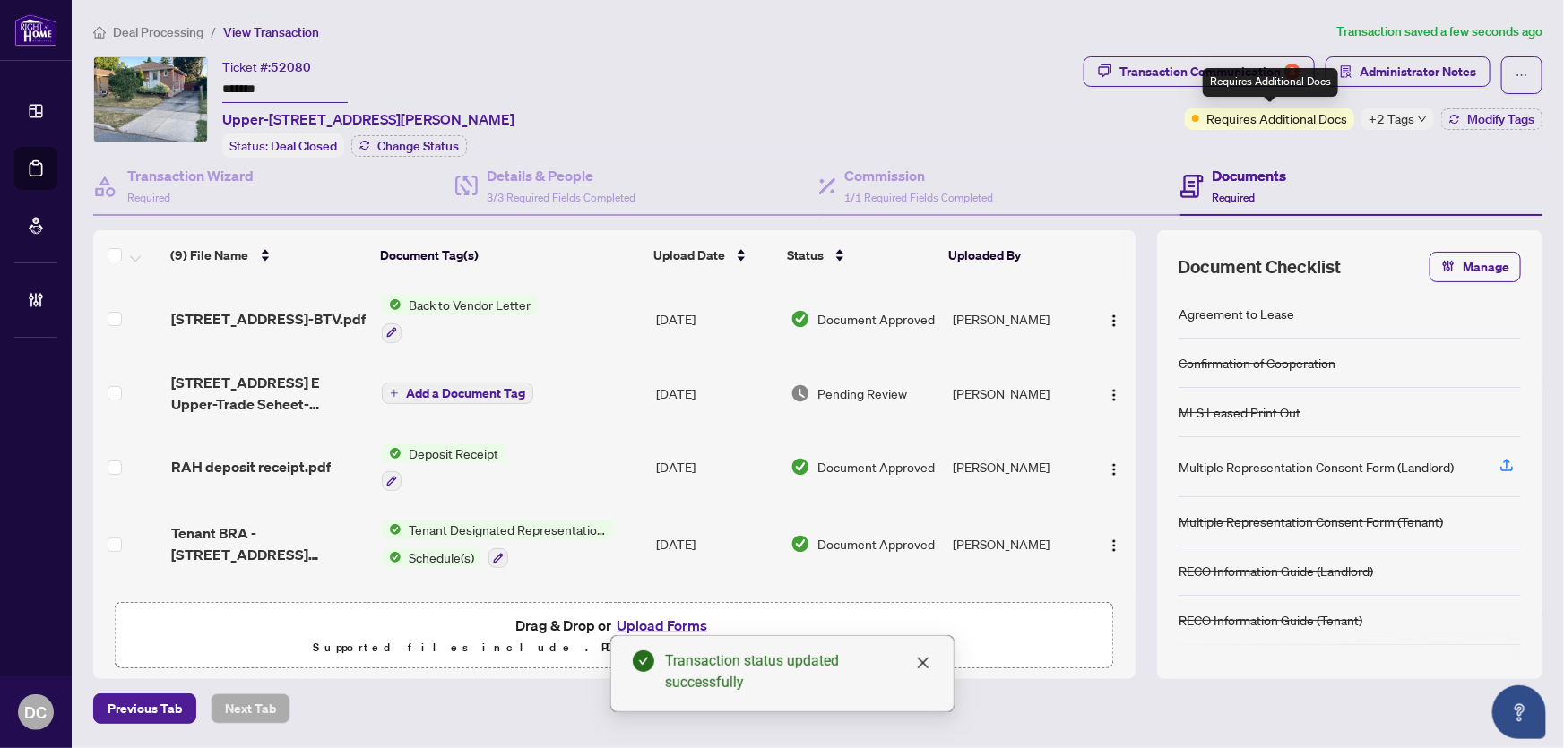
click at [1245, 69] on div "Requires Additional Docs" at bounding box center [1270, 82] width 135 height 29
click at [1230, 58] on div "Transaction Communication 3" at bounding box center [1210, 71] width 181 height 29
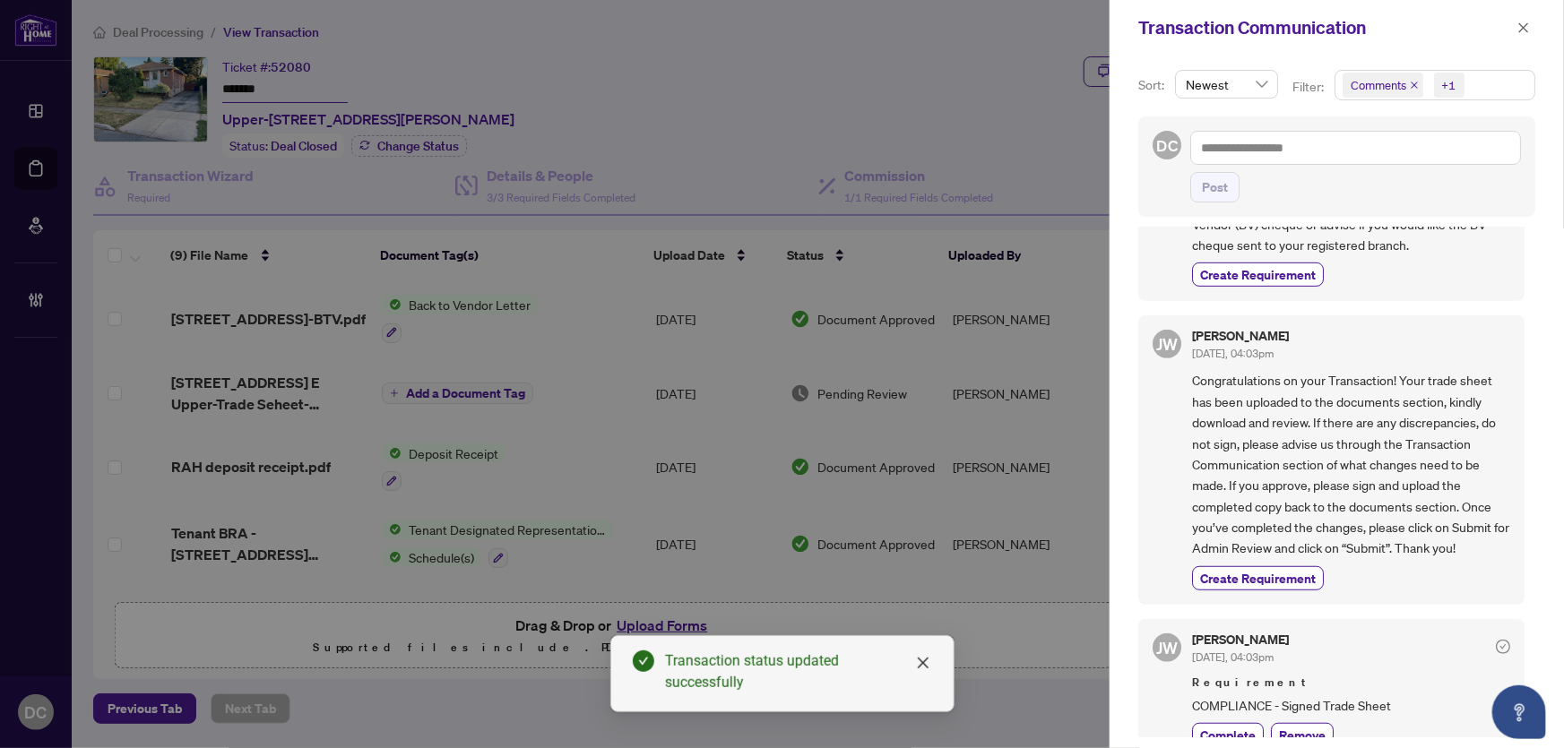
scroll to position [733, 0]
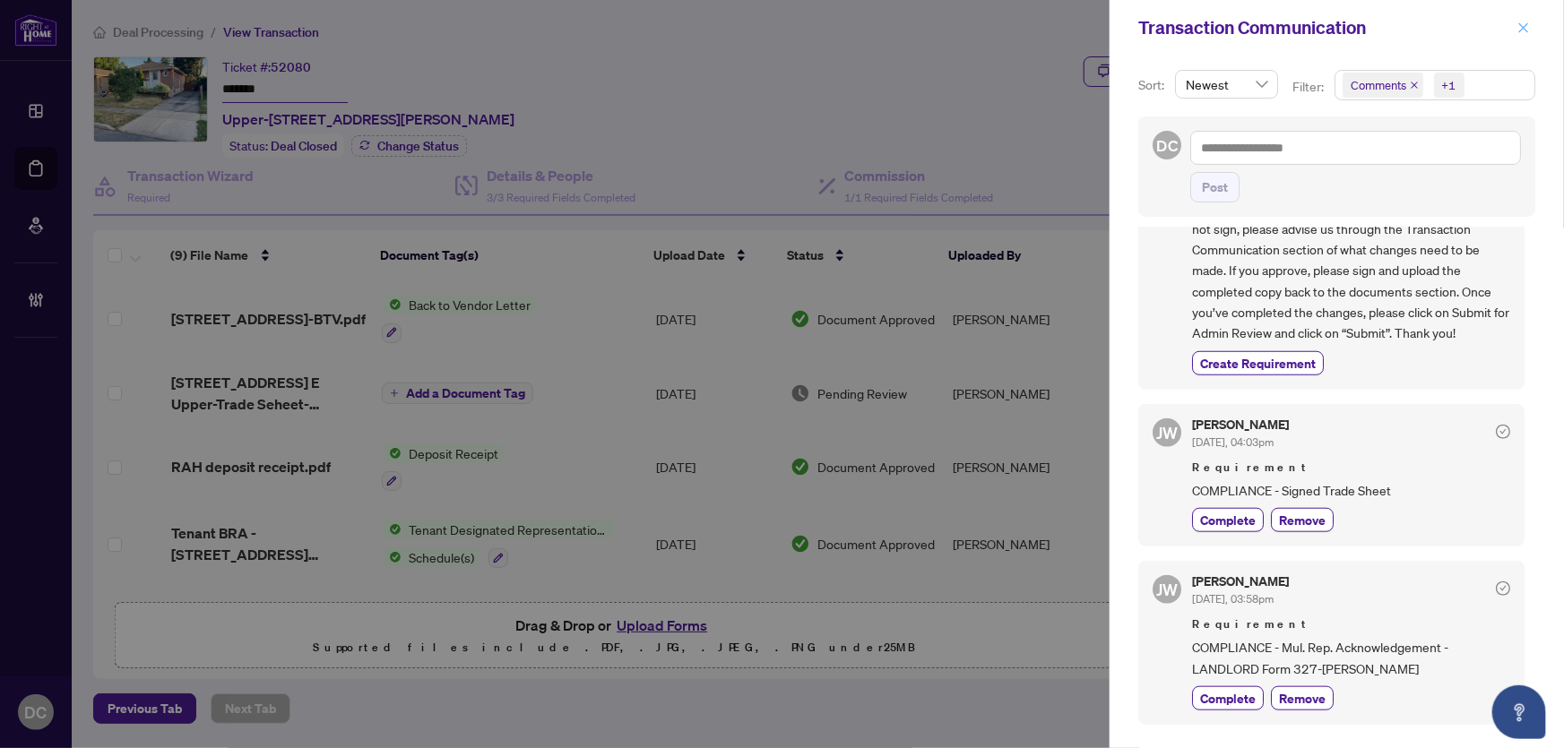
click at [1524, 26] on icon "close" at bounding box center [1524, 28] width 13 height 13
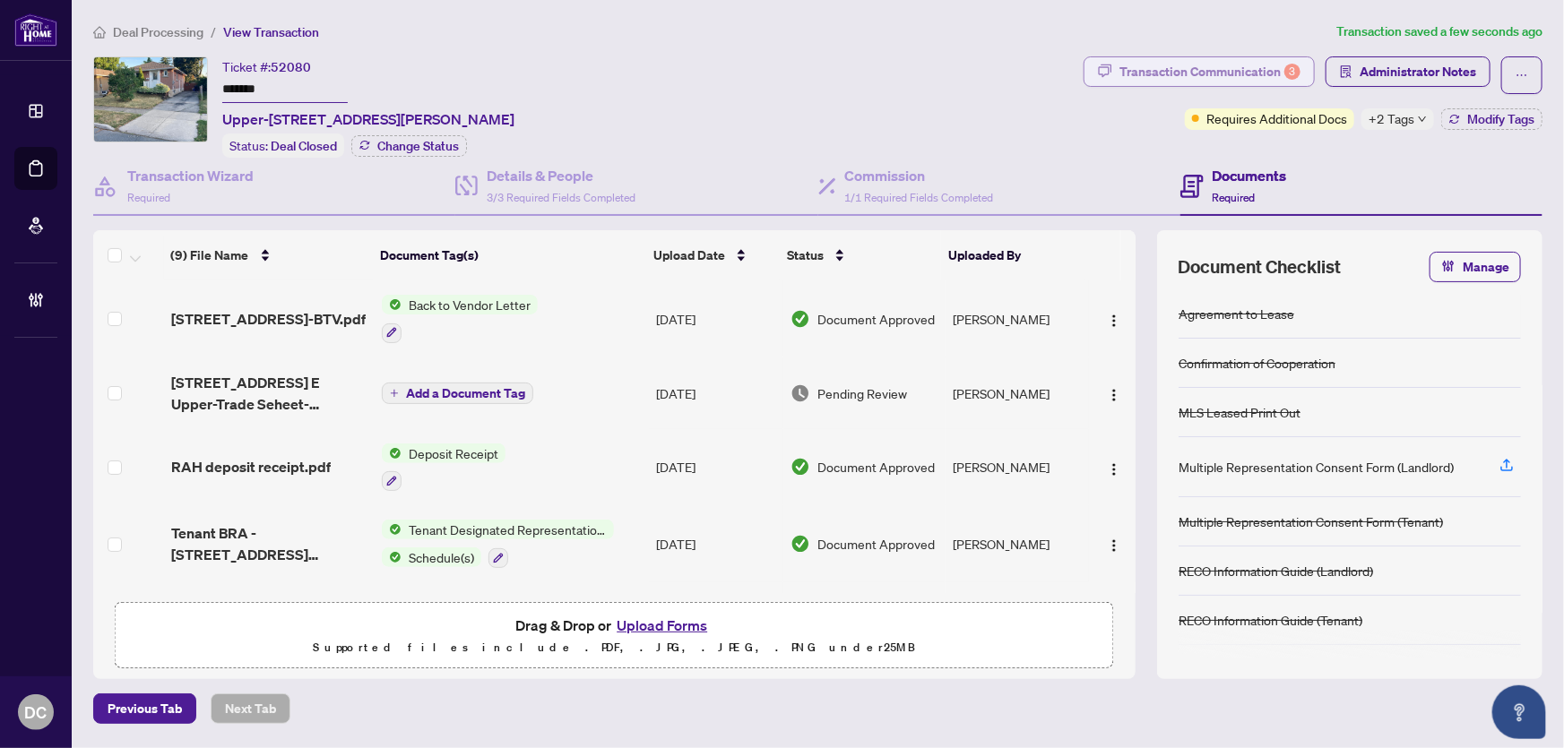
click at [1186, 79] on div "Transaction Communication 3" at bounding box center [1210, 71] width 181 height 29
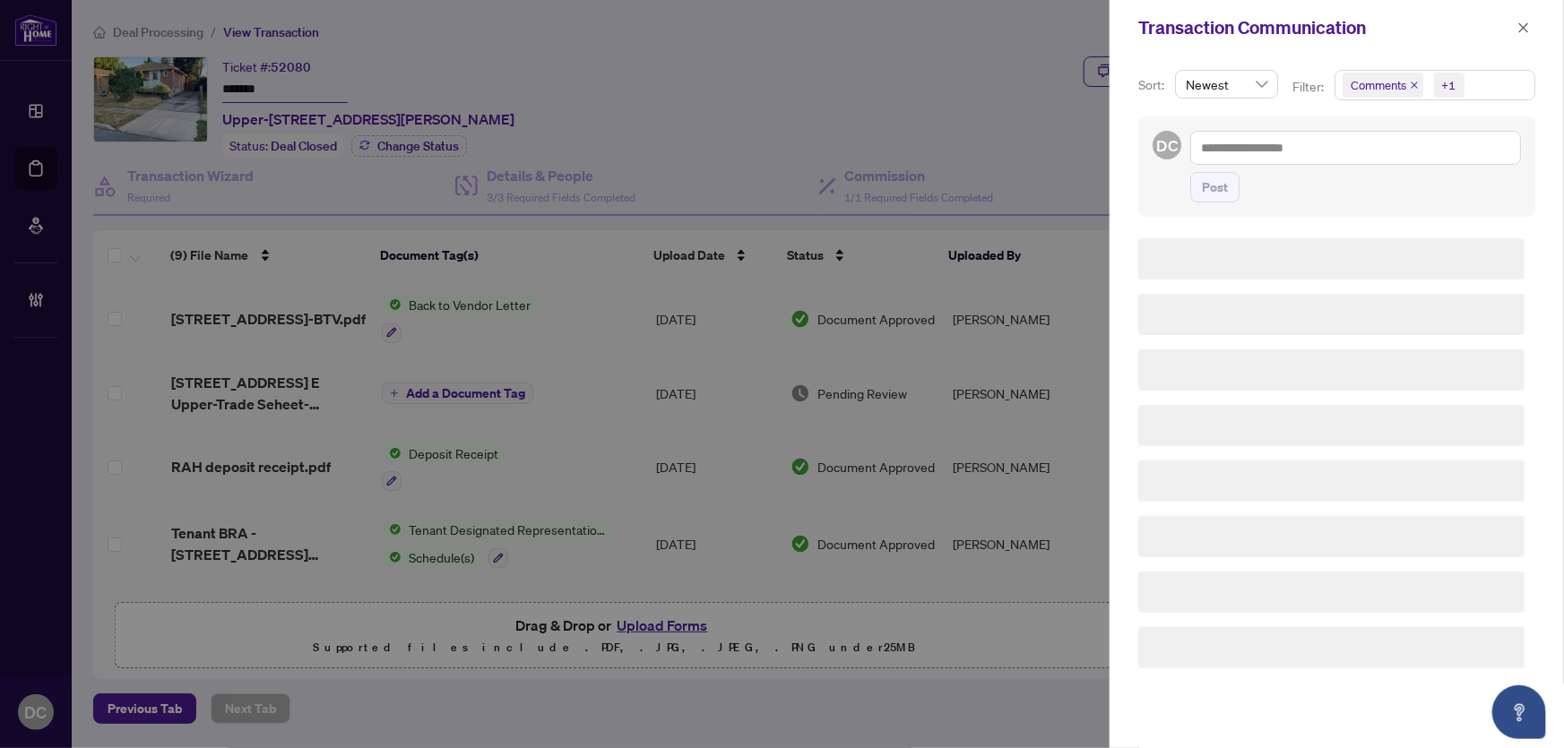
scroll to position [0, 0]
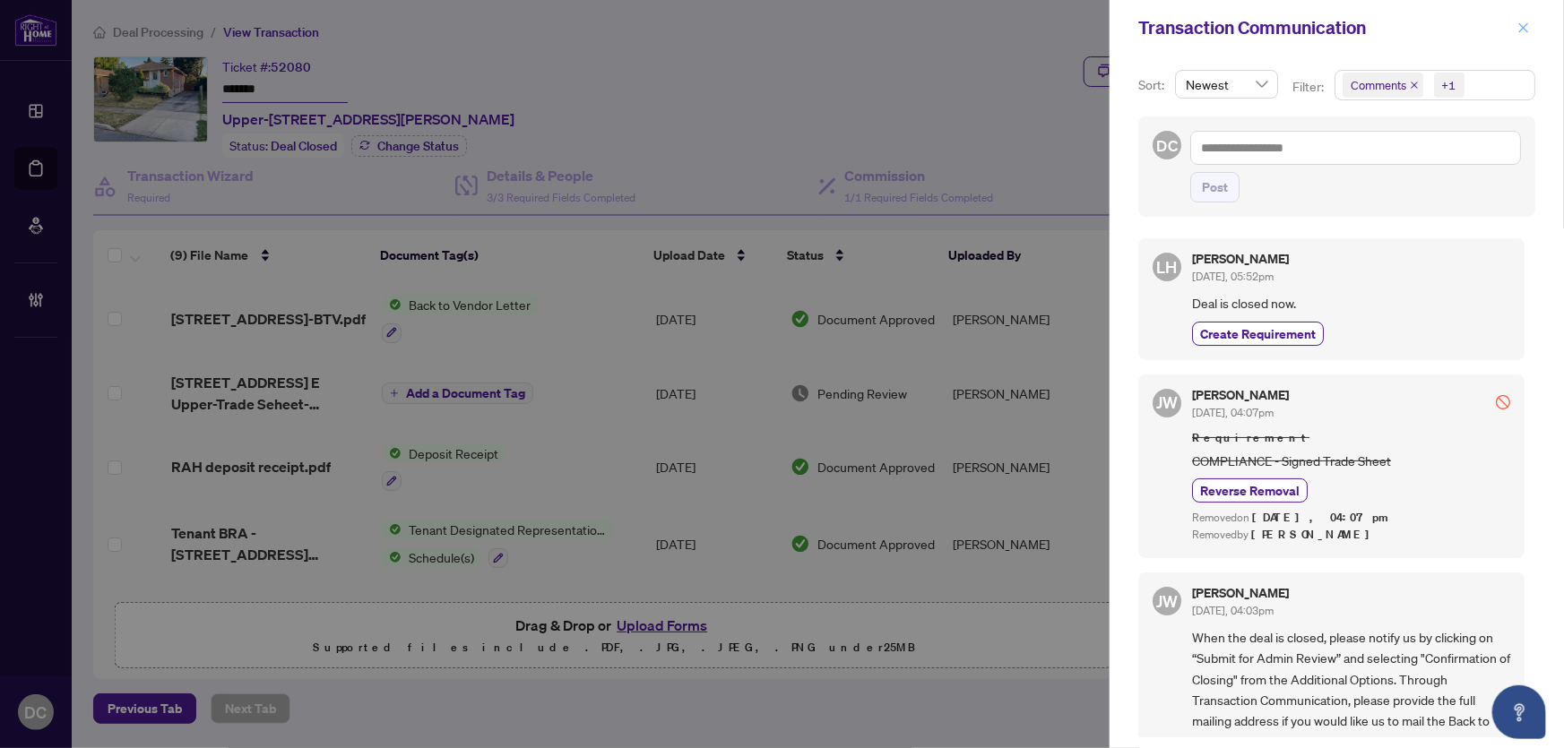
click at [1524, 27] on icon "close" at bounding box center [1524, 27] width 10 height 10
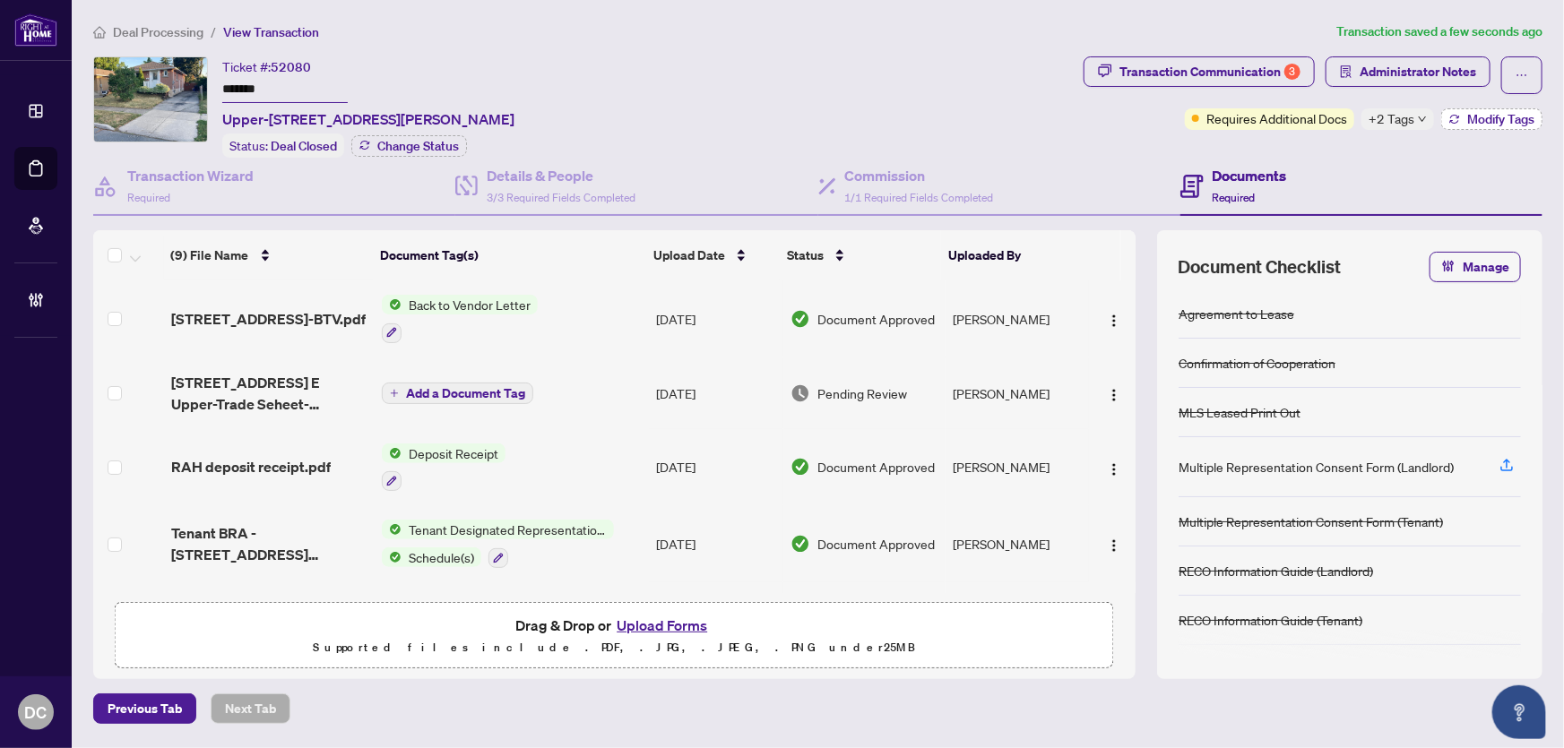
click at [1464, 117] on button "Modify Tags" at bounding box center [1491, 119] width 101 height 22
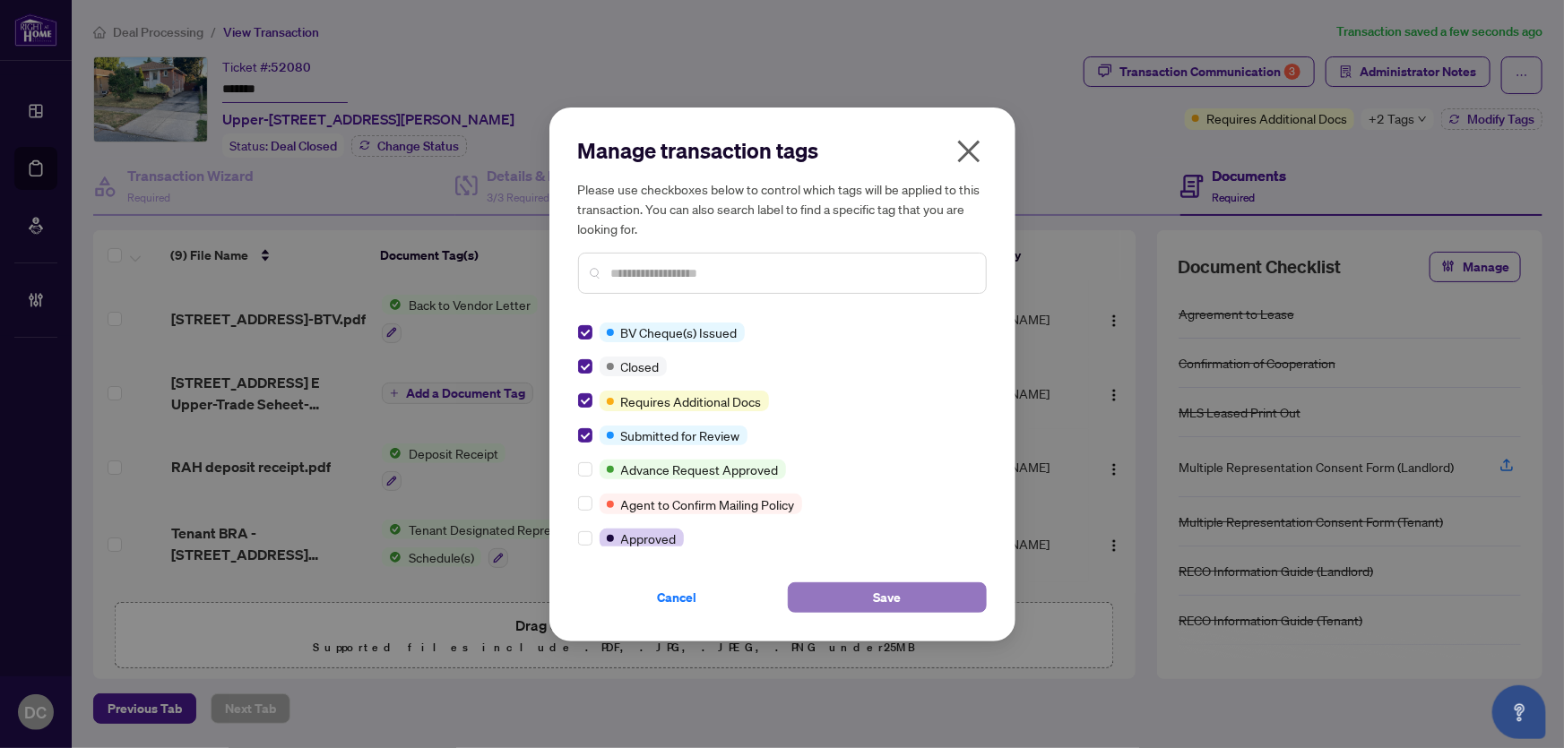
click at [824, 595] on button "Save" at bounding box center [887, 598] width 199 height 30
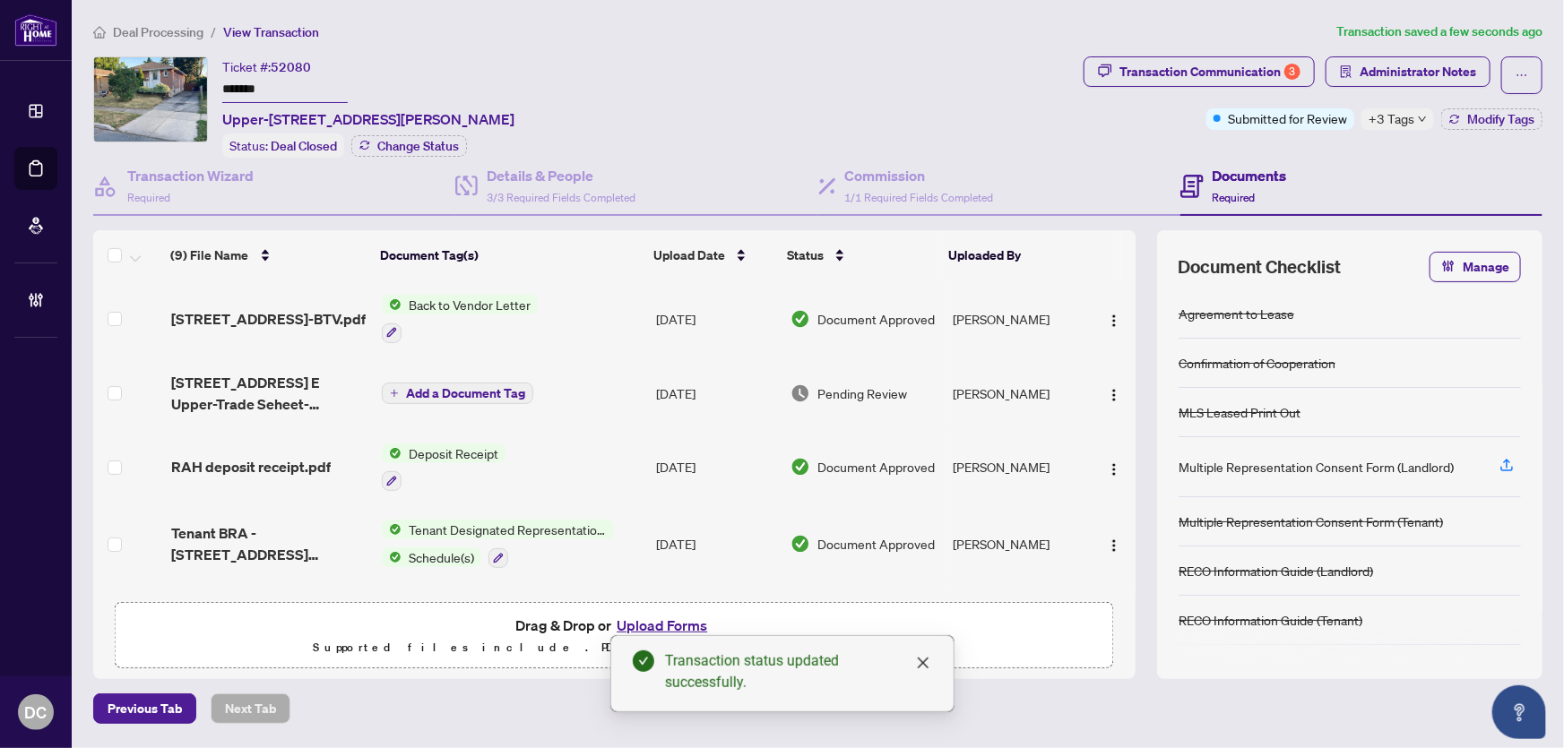
drag, startPoint x: 1390, startPoint y: 59, endPoint x: 1390, endPoint y: 171, distance: 112.0
click at [1391, 168] on div "Ticket #: 52080 ******* Upper-830 Brucedale Ave, Hamilton, Ontario L8T 1L3, Can…" at bounding box center [818, 367] width 1464 height 623
click at [267, 82] on input "*******" at bounding box center [284, 90] width 125 height 26
drag, startPoint x: 270, startPoint y: 86, endPoint x: 203, endPoint y: 94, distance: 67.7
click at [203, 94] on div "Ticket #: 52080 ******* Upper-830 Brucedale Ave, Hamilton, Ontario L8T 1L3, Can…" at bounding box center [584, 106] width 983 height 101
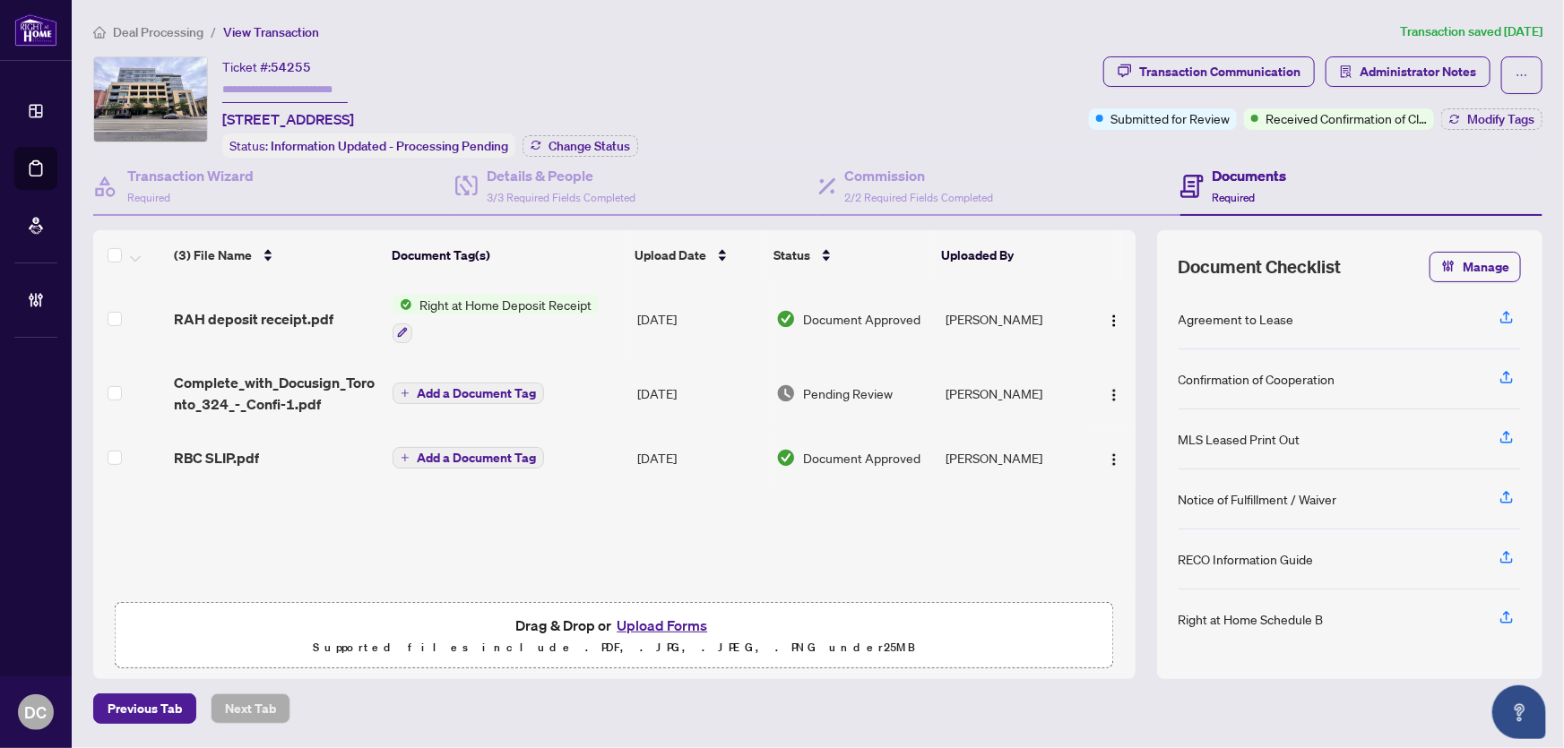
click at [585, 394] on td "Add a Document Tag" at bounding box center [507, 394] width 245 height 72
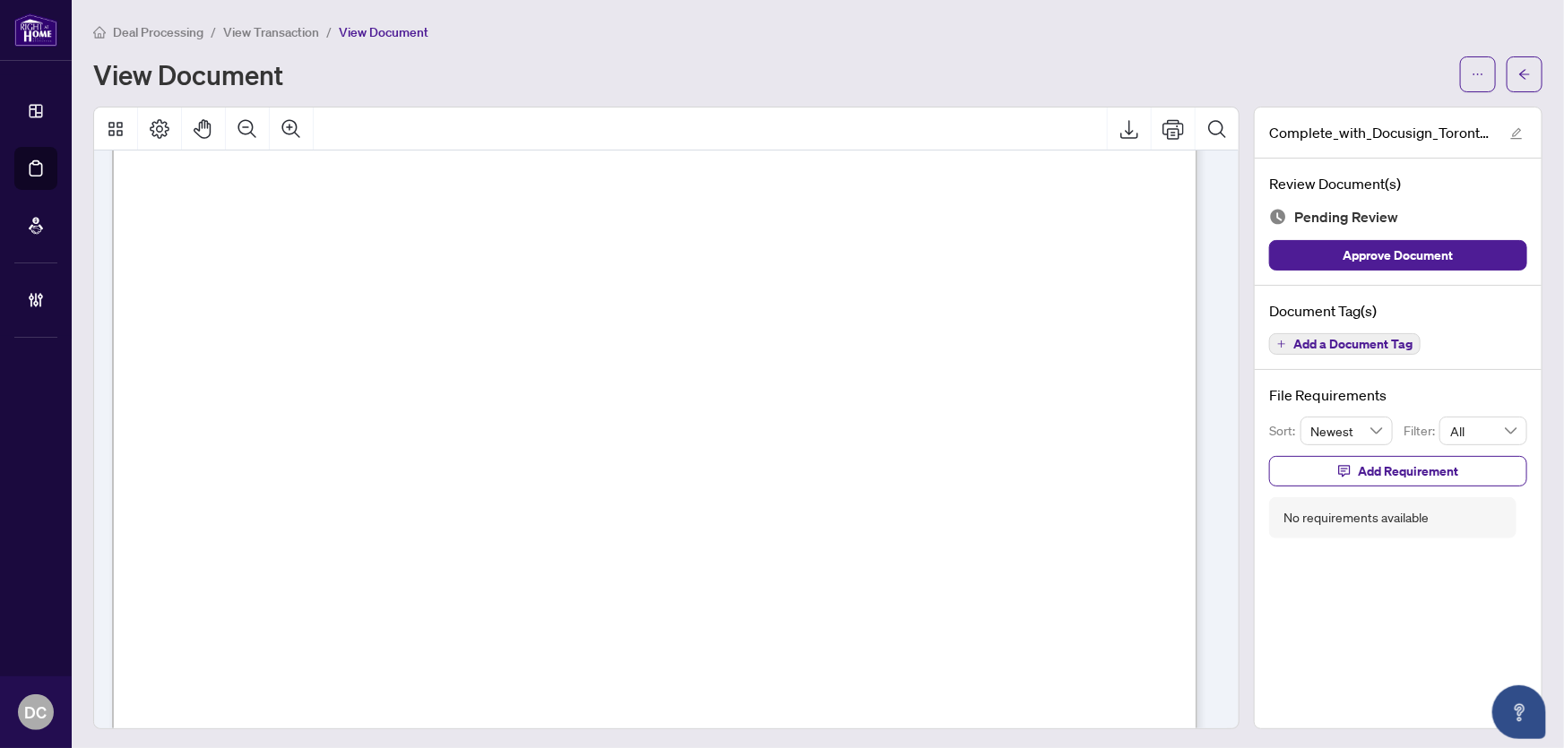
scroll to position [162, 0]
click at [1518, 76] on icon "arrow-left" at bounding box center [1524, 74] width 13 height 13
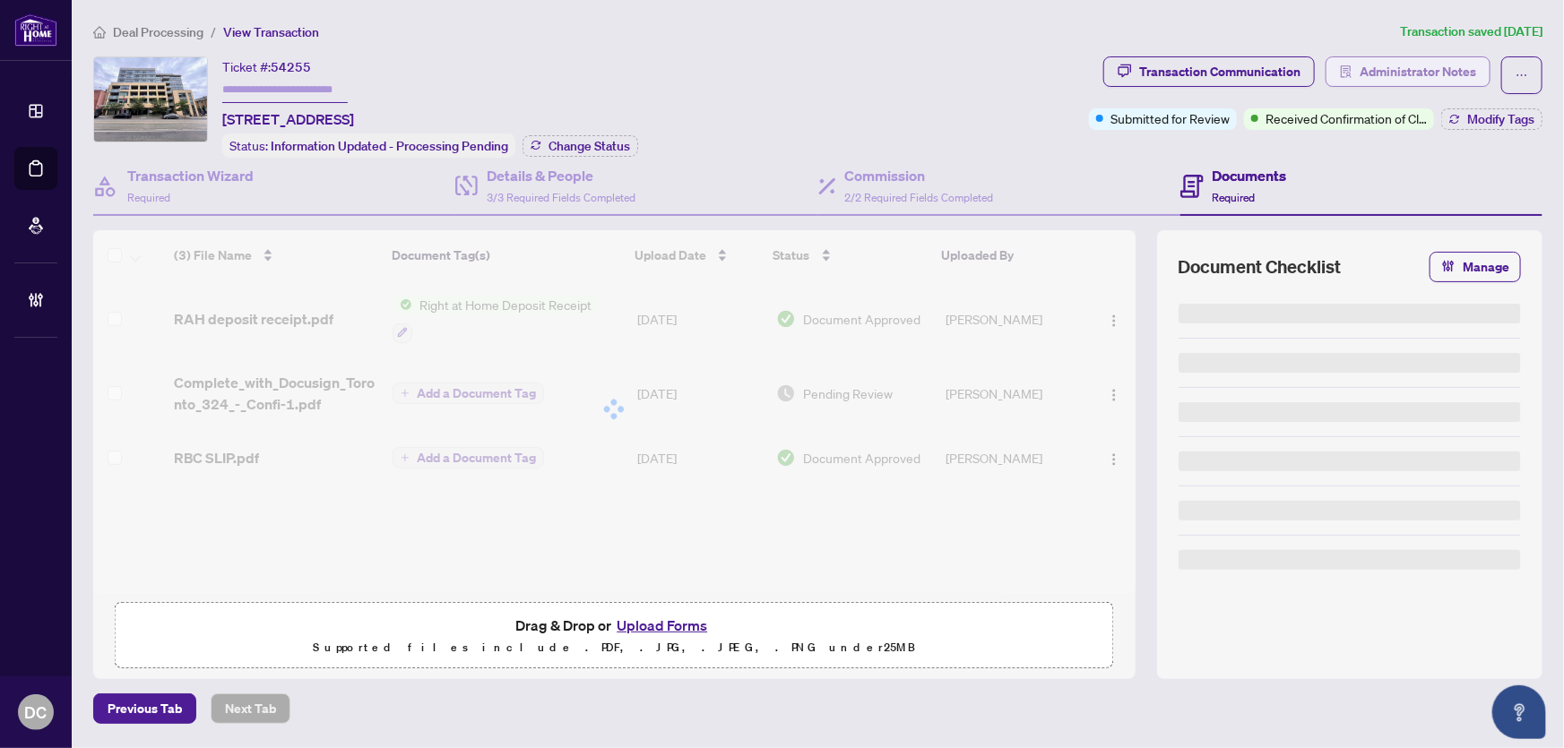
click at [1452, 75] on span "Administrator Notes" at bounding box center [1418, 71] width 117 height 29
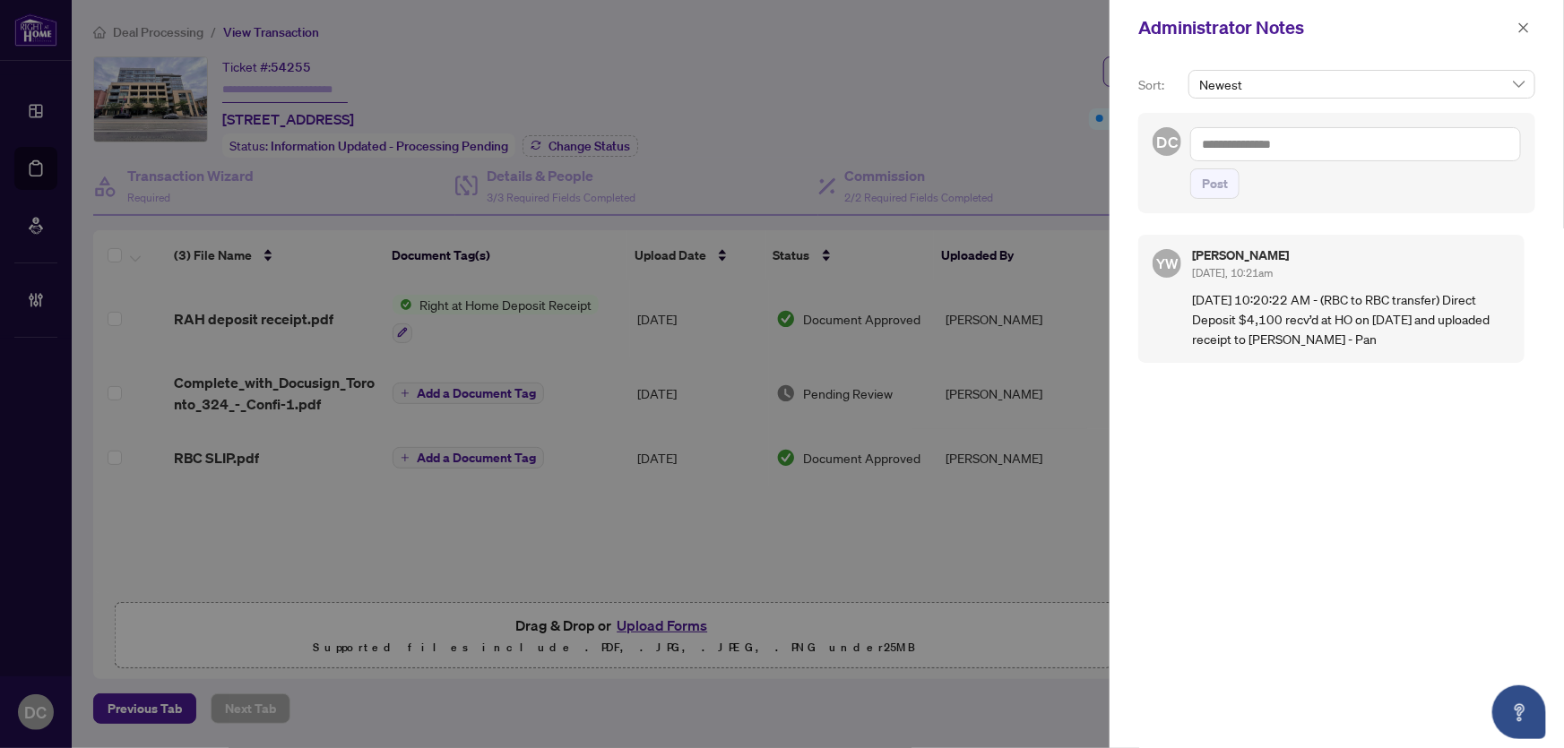
click at [1287, 154] on textarea at bounding box center [1355, 144] width 331 height 34
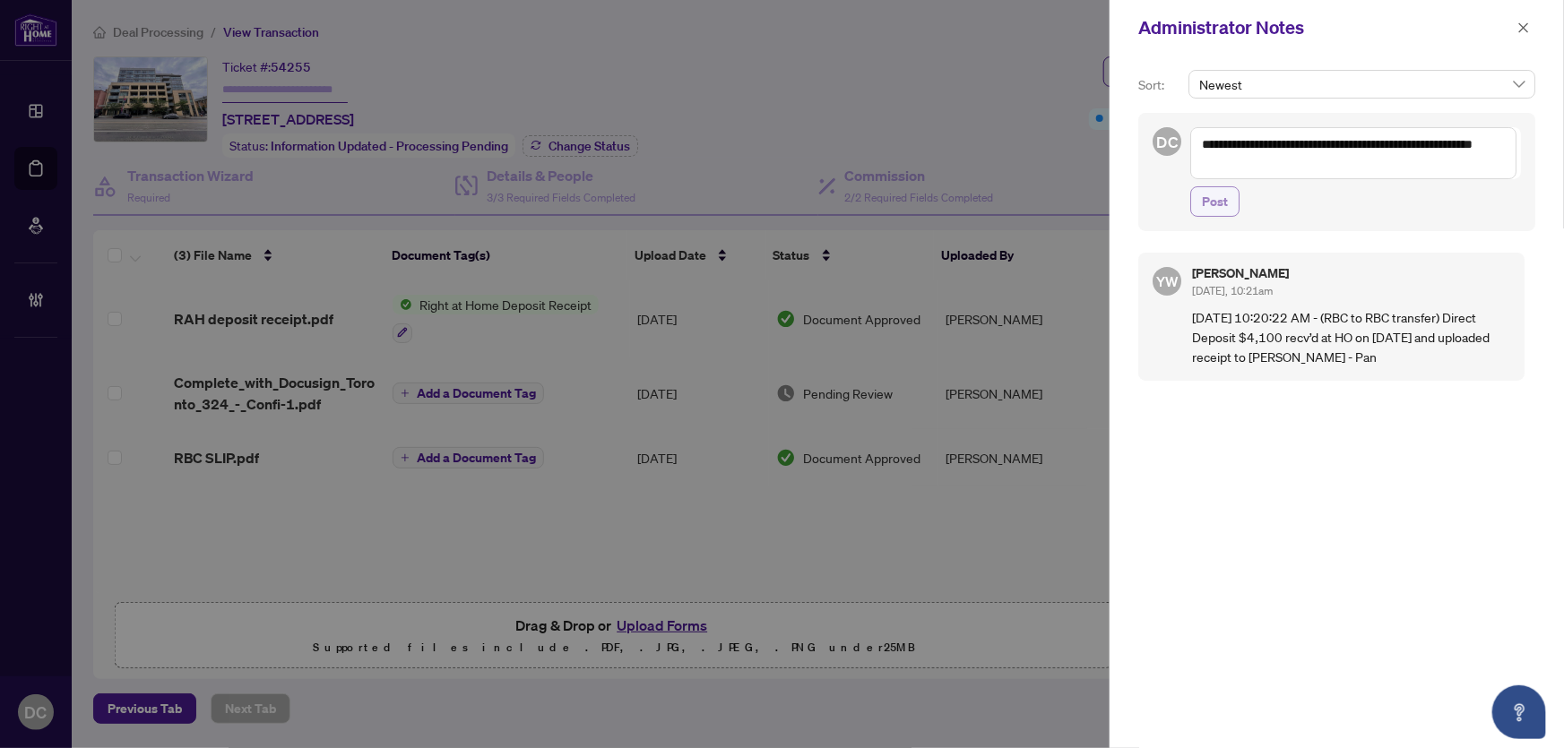
type textarea "**********"
click at [1216, 211] on span "Post" at bounding box center [1215, 201] width 26 height 29
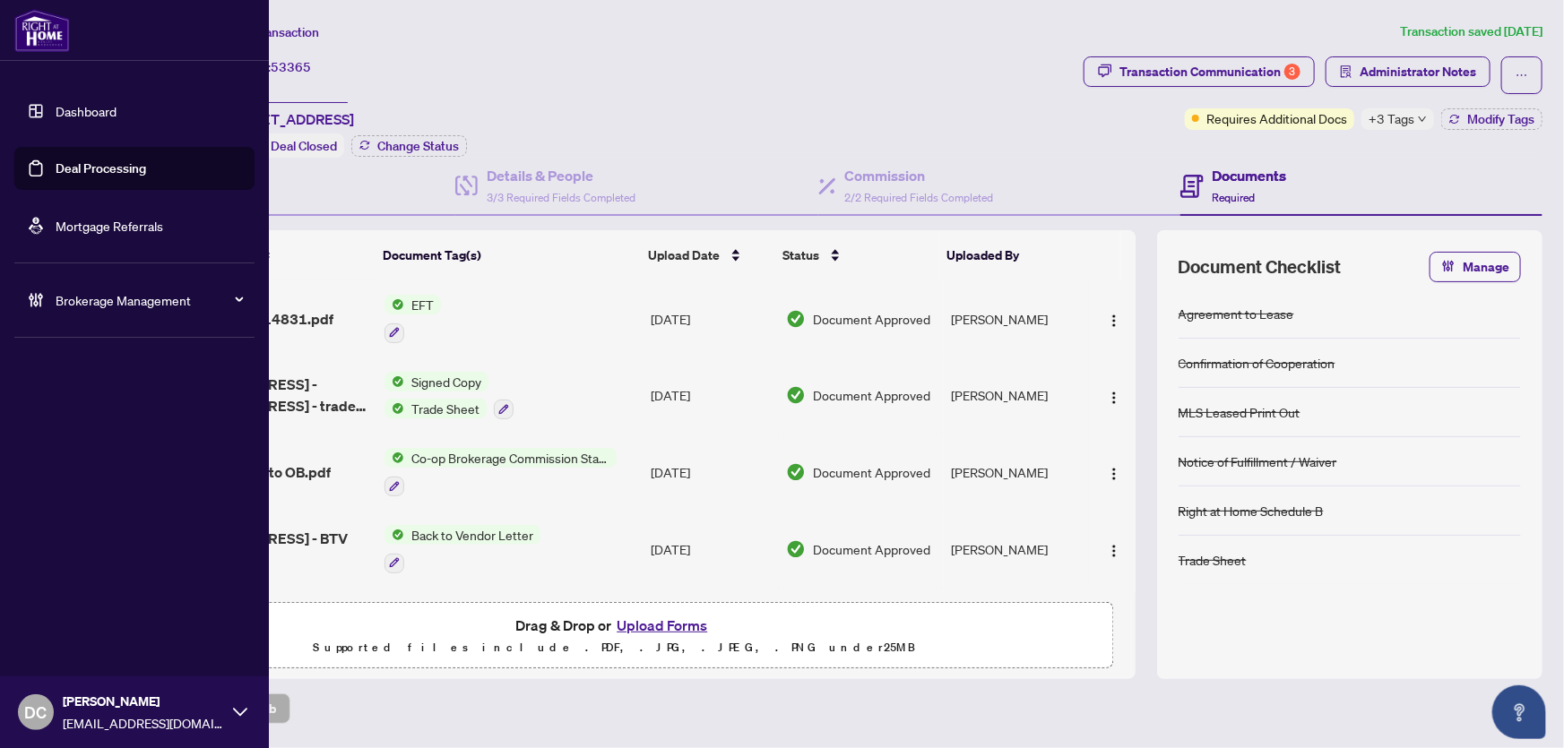
drag, startPoint x: 287, startPoint y: 82, endPoint x: 19, endPoint y: 85, distance: 268.0
click at [19, 85] on div "Dashboard Deal Processing Mortgage Referrals Brokerage Management DC Dawn Chan …" at bounding box center [782, 374] width 1564 height 748
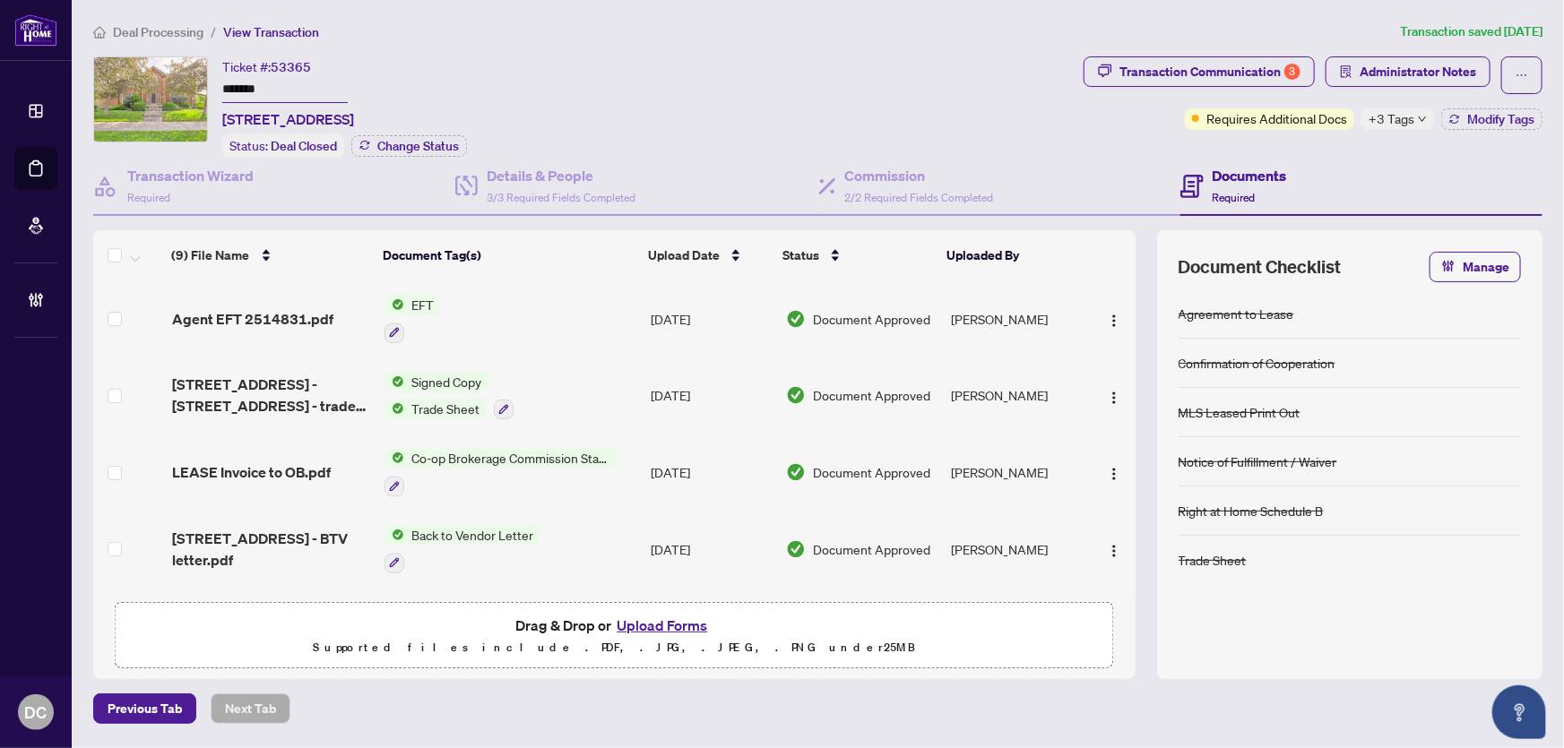
click at [1416, 120] on div "+3 Tags" at bounding box center [1398, 119] width 73 height 22
click at [1307, 158] on div "Documents Required" at bounding box center [1362, 187] width 362 height 58
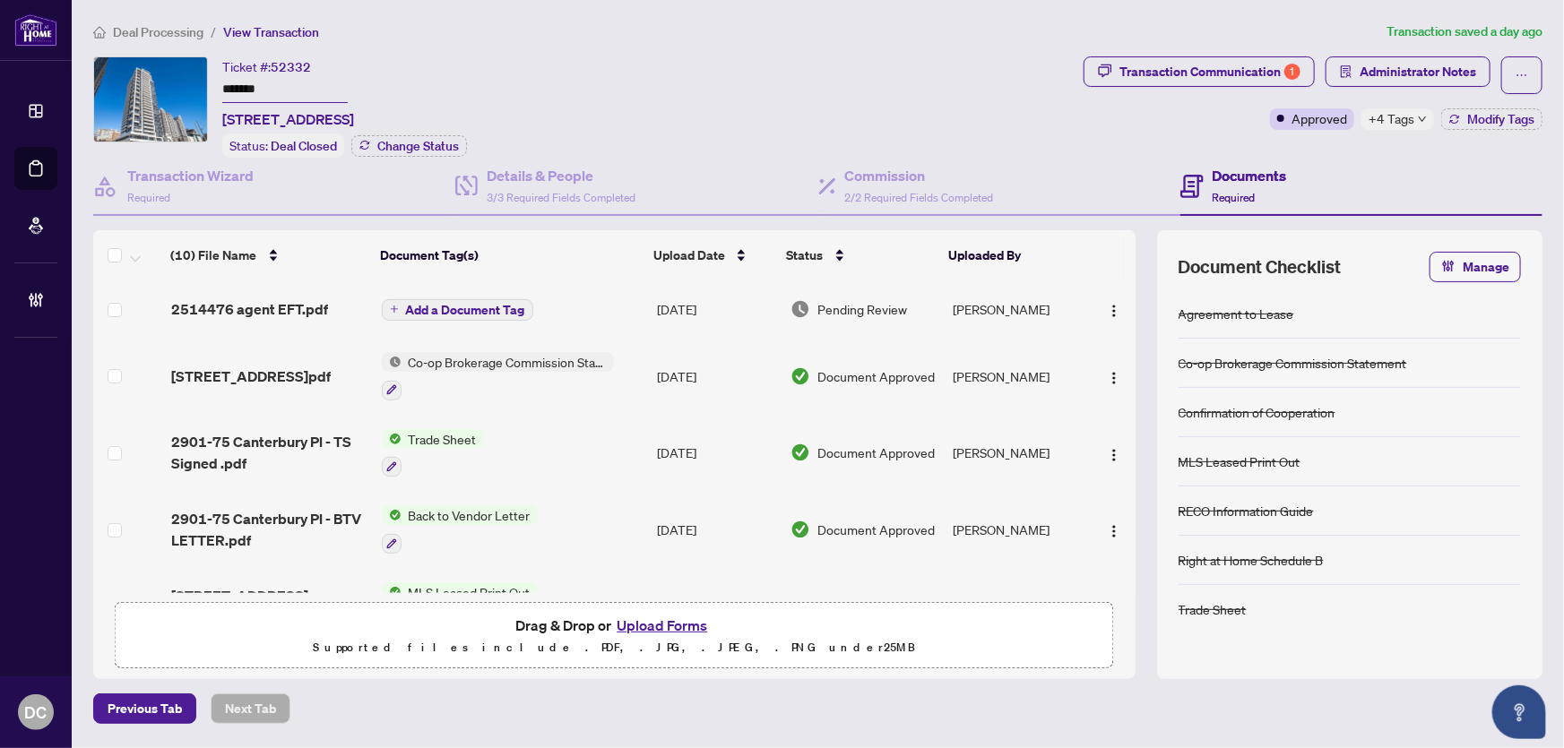
drag, startPoint x: 191, startPoint y: 81, endPoint x: 161, endPoint y: 81, distance: 29.6
click at [161, 81] on div "Ticket #: 52332 ******* [STREET_ADDRESS] Status: Deal Closed Change Status" at bounding box center [584, 106] width 983 height 101
click at [1407, 113] on span "+4 Tags" at bounding box center [1392, 118] width 46 height 21
drag, startPoint x: 1320, startPoint y: 145, endPoint x: 1248, endPoint y: 134, distance: 73.5
click at [1319, 145] on div "Transaction Communication 1 Administrator Notes Approved +4 Tags Modify Tags" at bounding box center [1313, 106] width 466 height 101
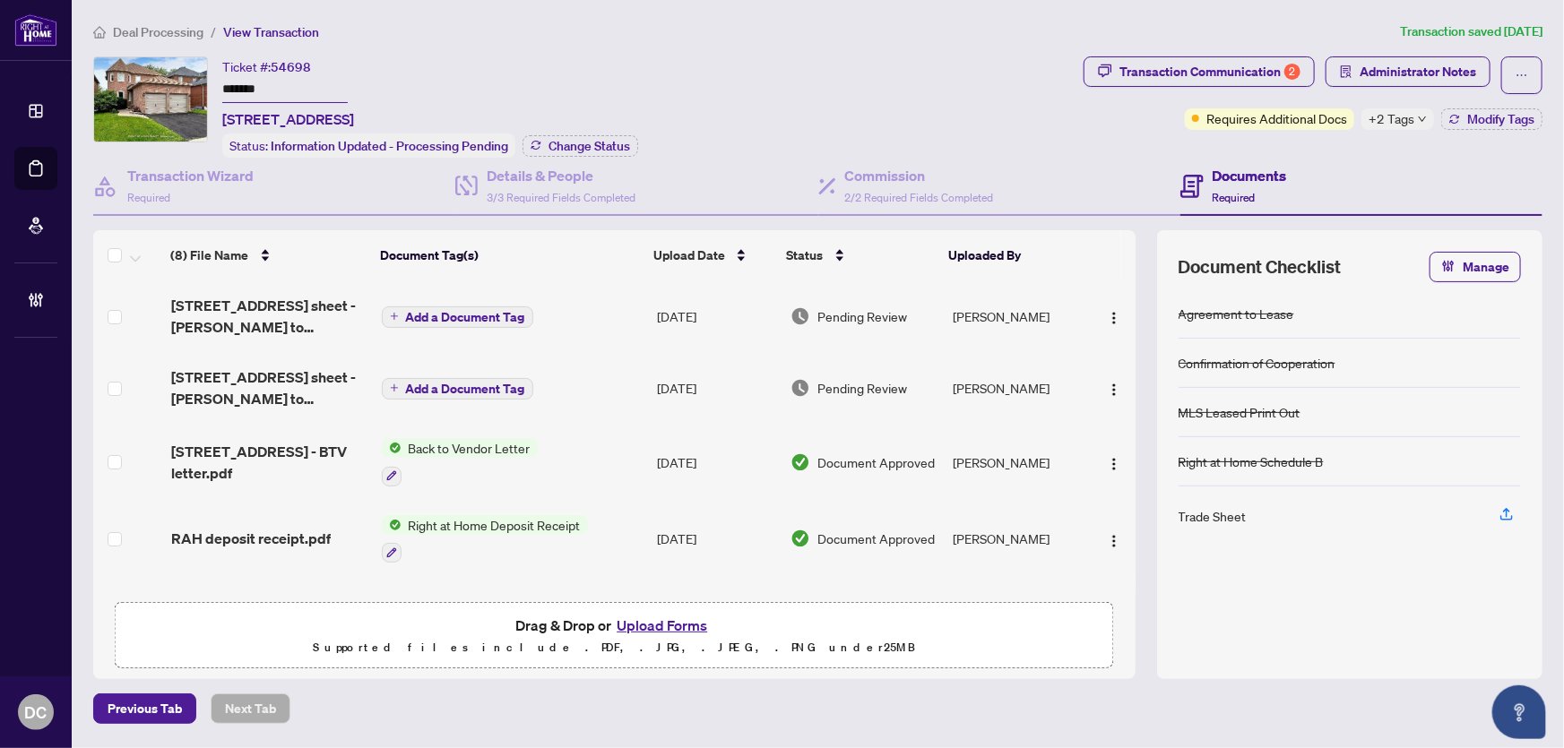
click at [183, 85] on div "Ticket #: 54698 ******* 64 Larratt Lane, Richmond Hill, Ontario L4C 0E7, Canada…" at bounding box center [584, 106] width 983 height 101
click at [579, 152] on button "Change Status" at bounding box center [581, 146] width 116 height 22
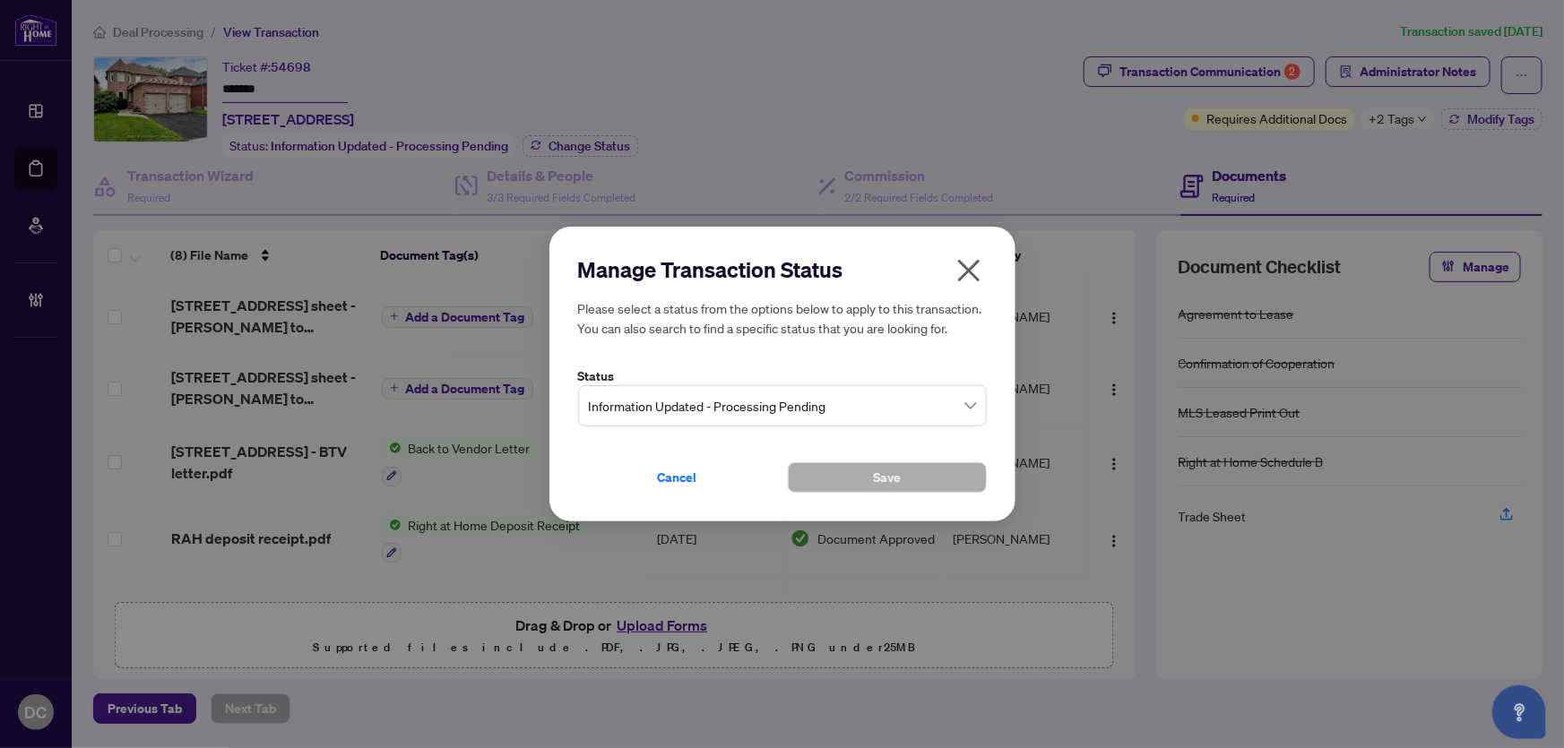
click at [817, 411] on span "Information Updated - Processing Pending" at bounding box center [782, 406] width 387 height 34
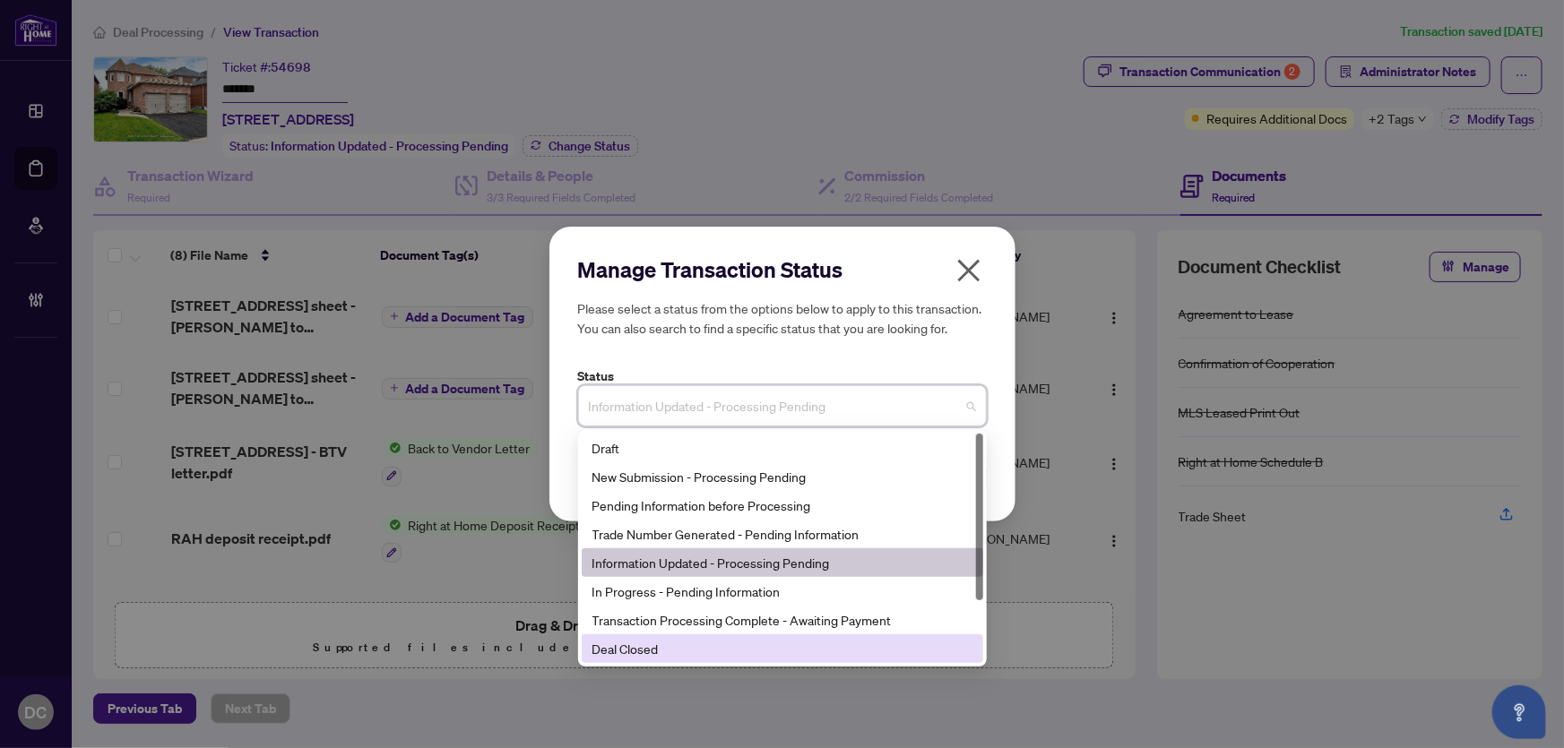
click at [638, 648] on div "Deal Closed" at bounding box center [783, 649] width 380 height 20
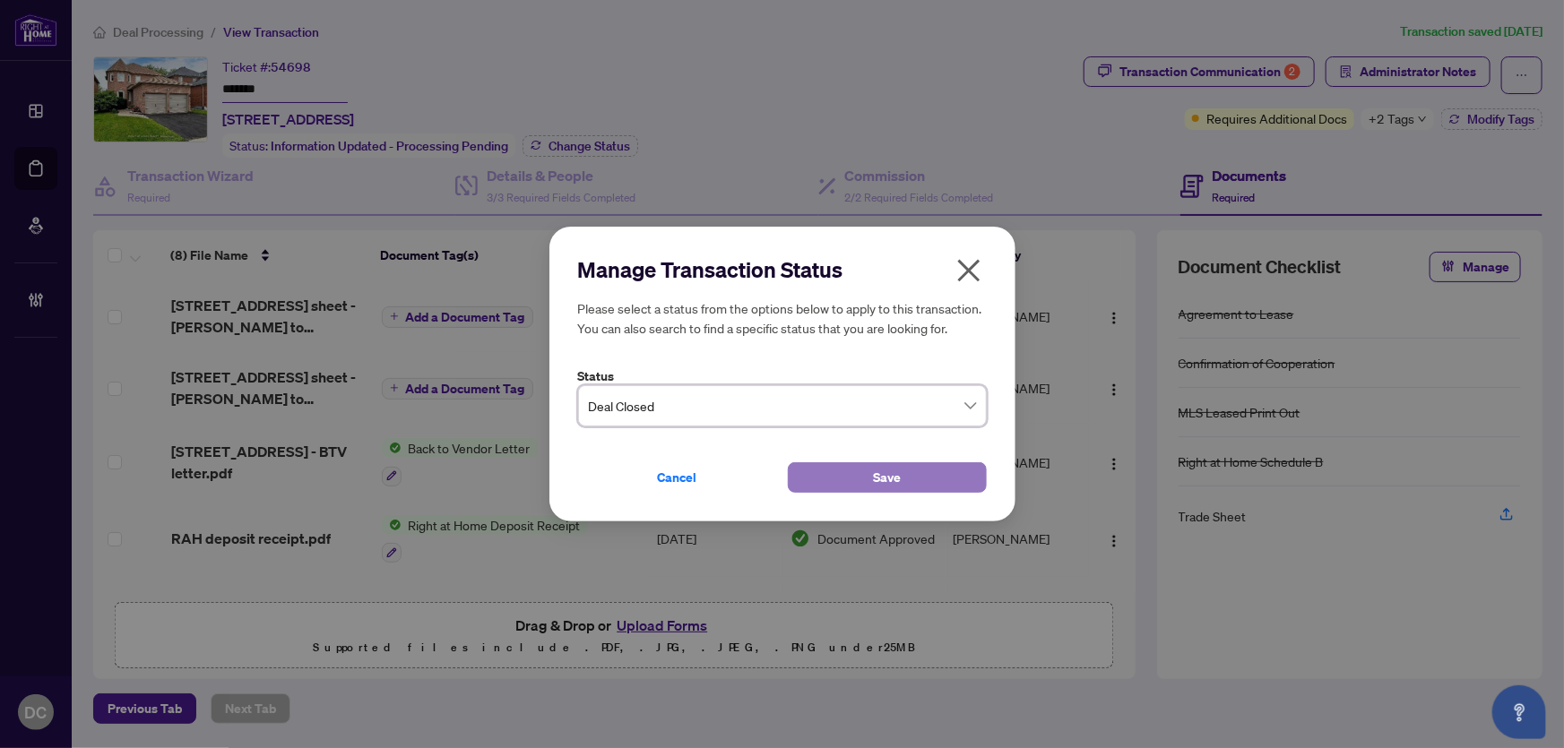
click at [853, 485] on button "Save" at bounding box center [887, 478] width 199 height 30
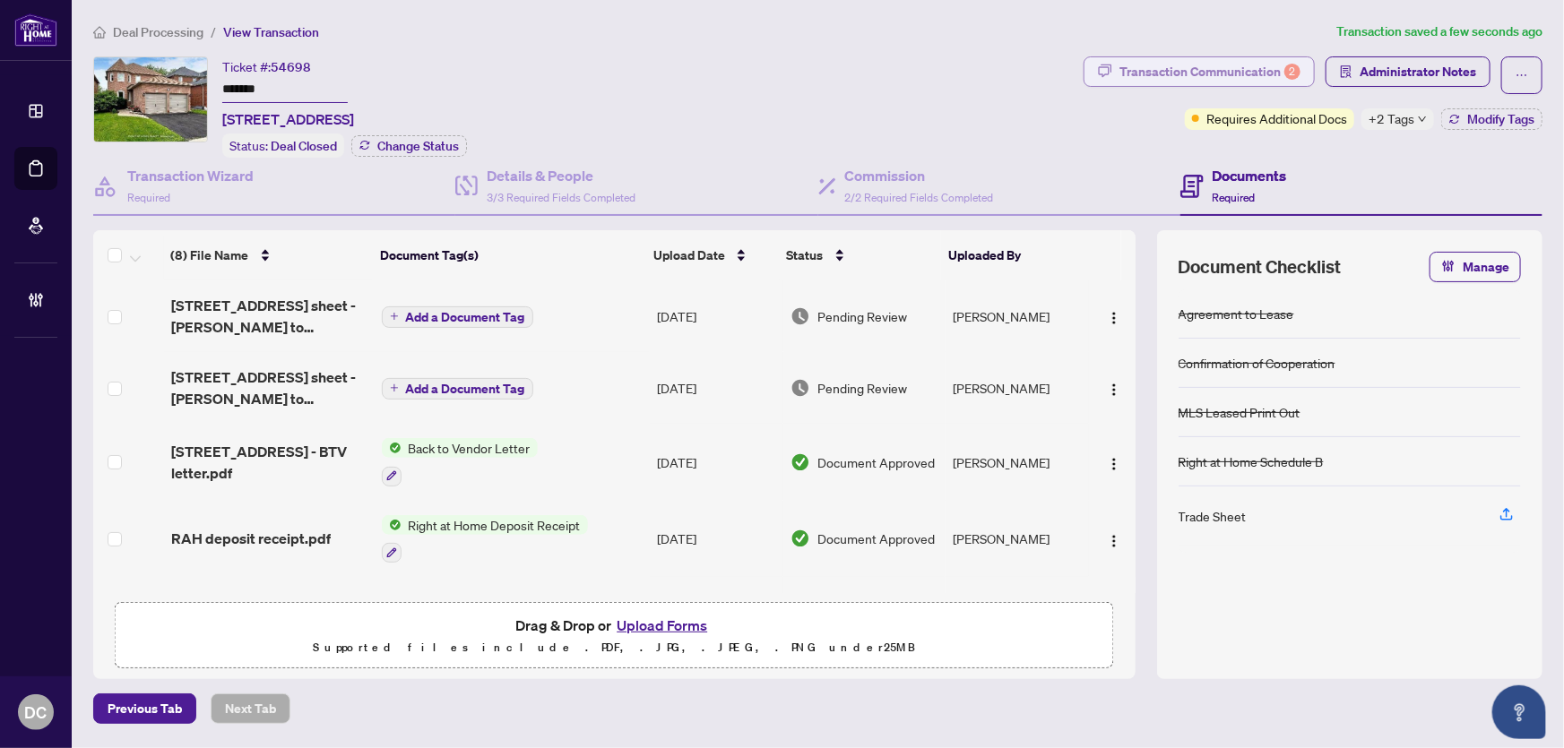
click at [1203, 65] on div "Transaction Communication 2" at bounding box center [1210, 71] width 181 height 29
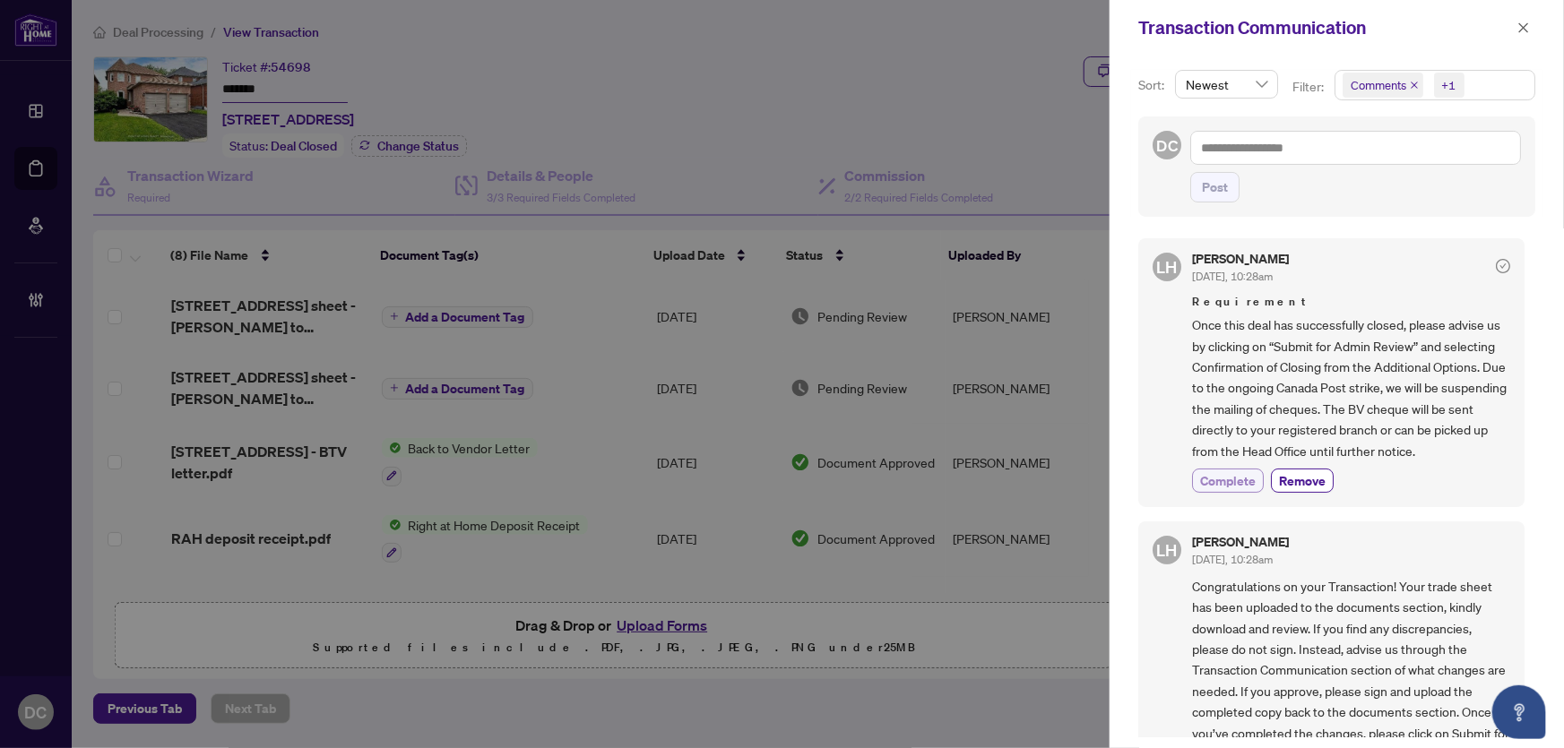
click at [1225, 478] on span "Complete" at bounding box center [1228, 480] width 56 height 19
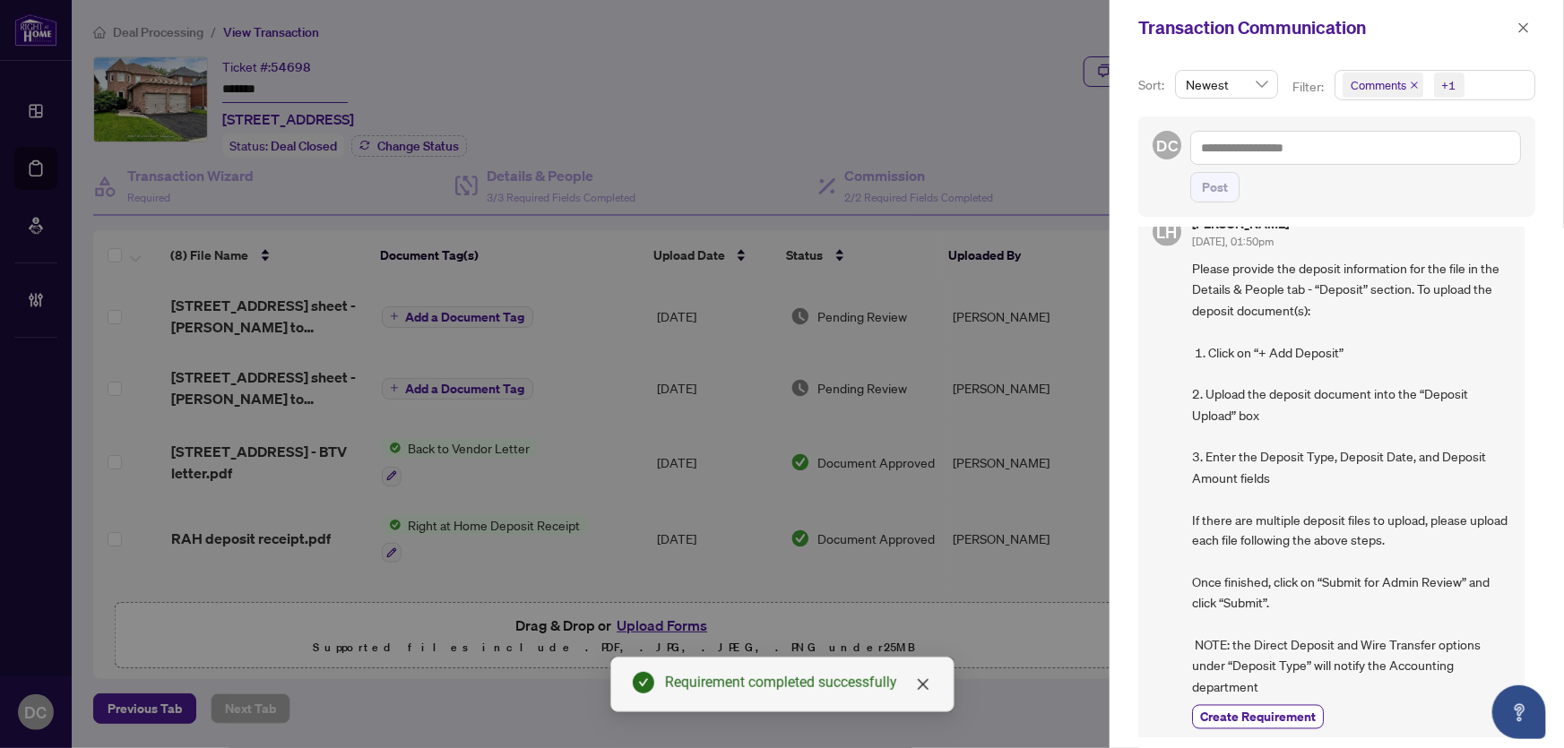
scroll to position [1416, 0]
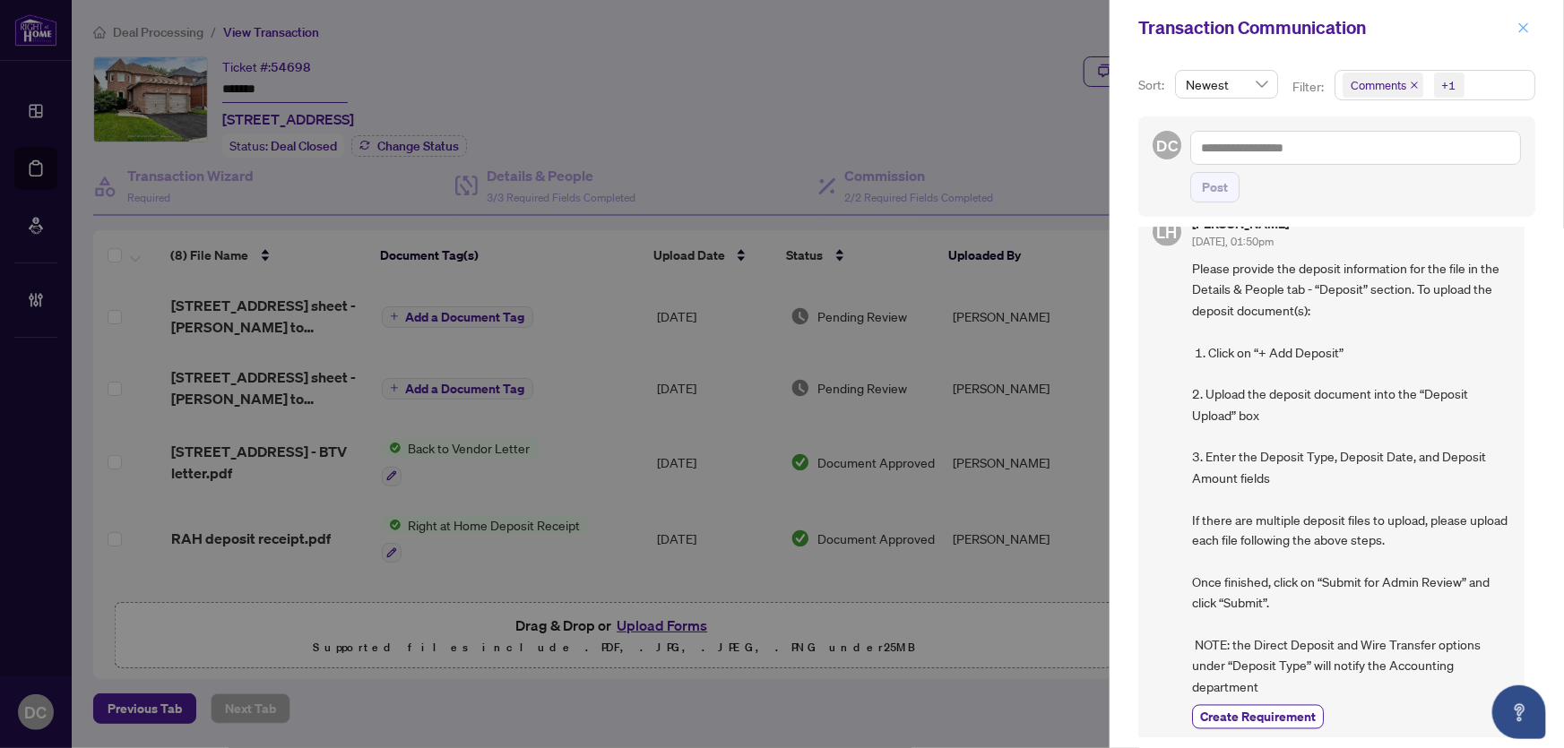
click at [1527, 18] on span "button" at bounding box center [1524, 27] width 13 height 29
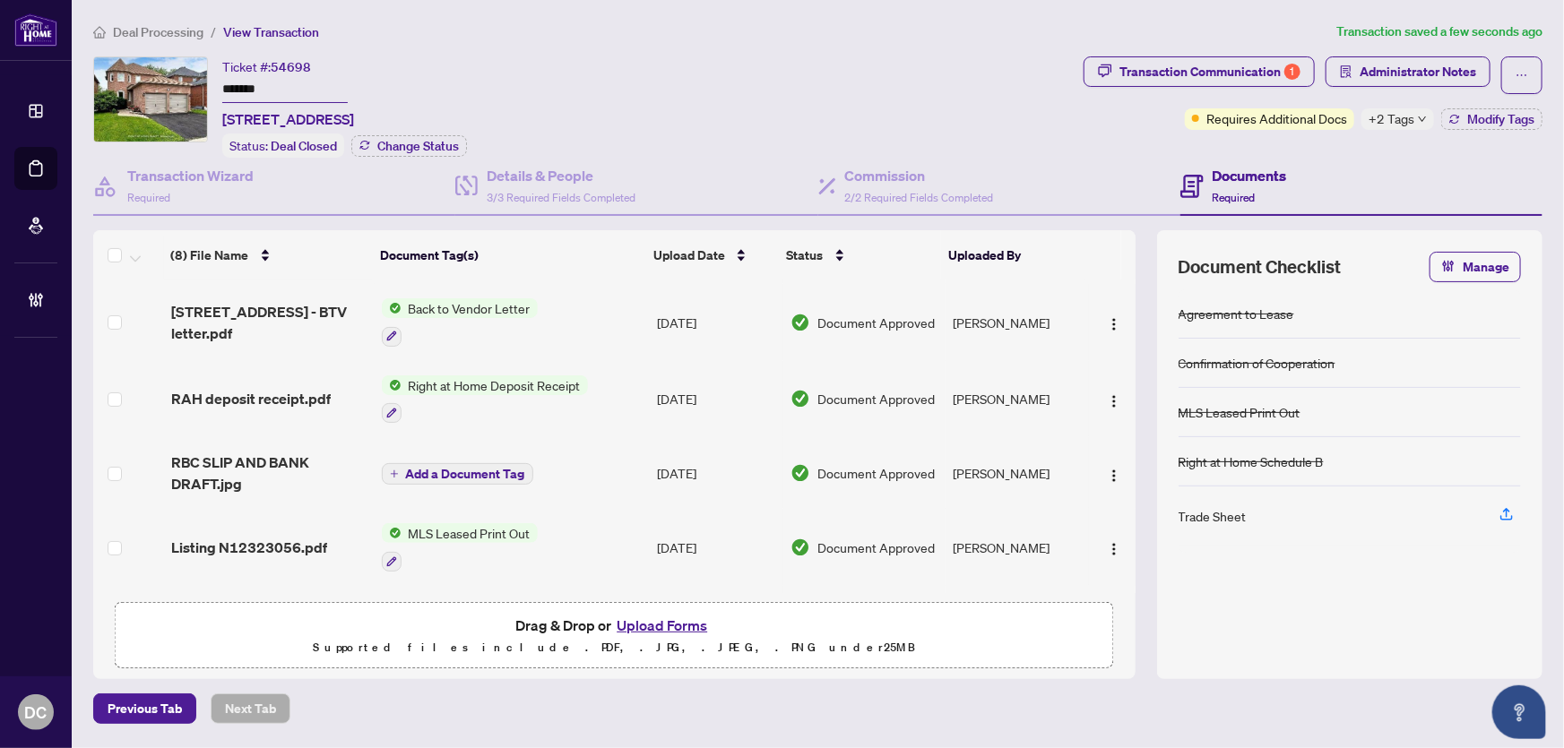
scroll to position [244, 0]
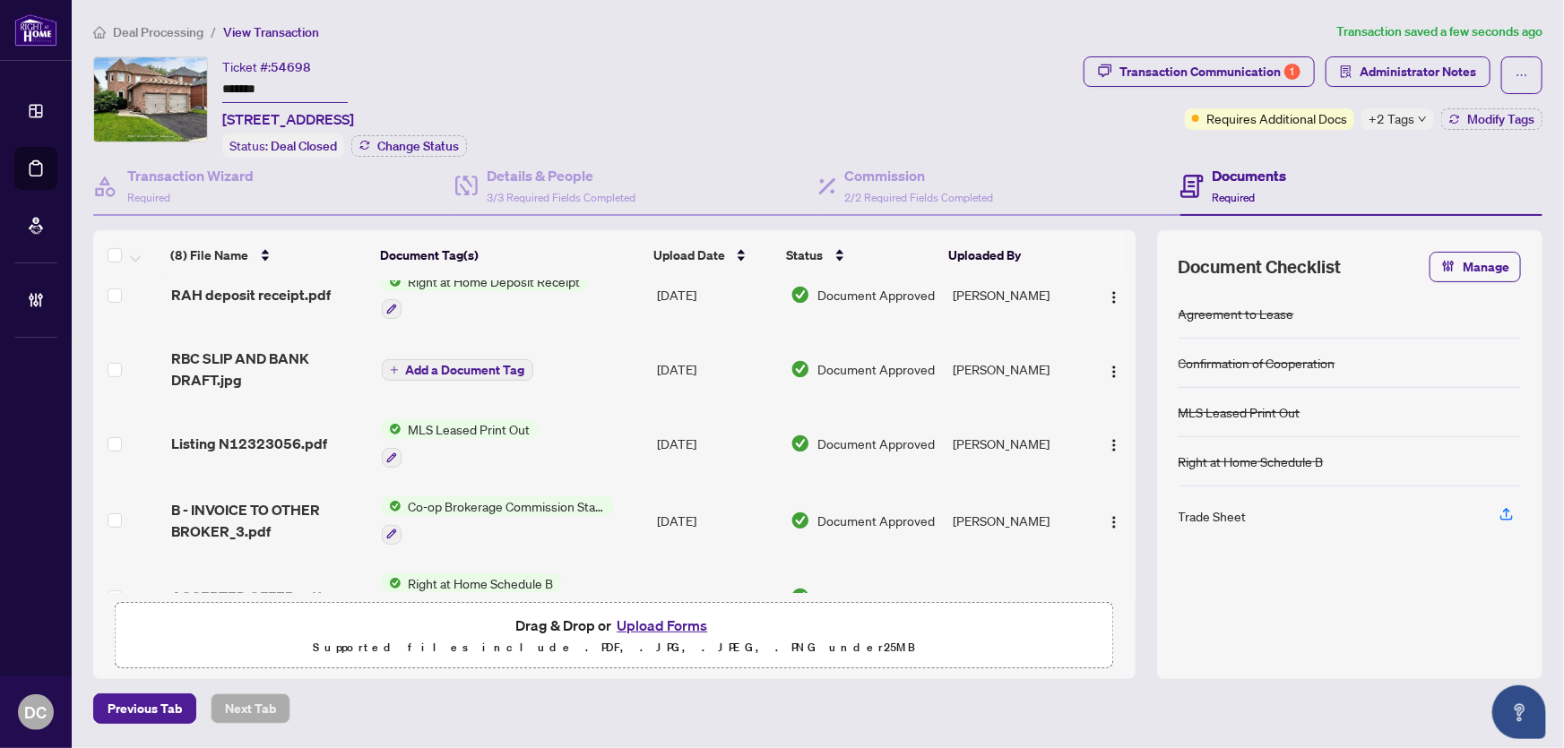
click at [620, 509] on td "Co-op Brokerage Commission Statement" at bounding box center [512, 520] width 275 height 77
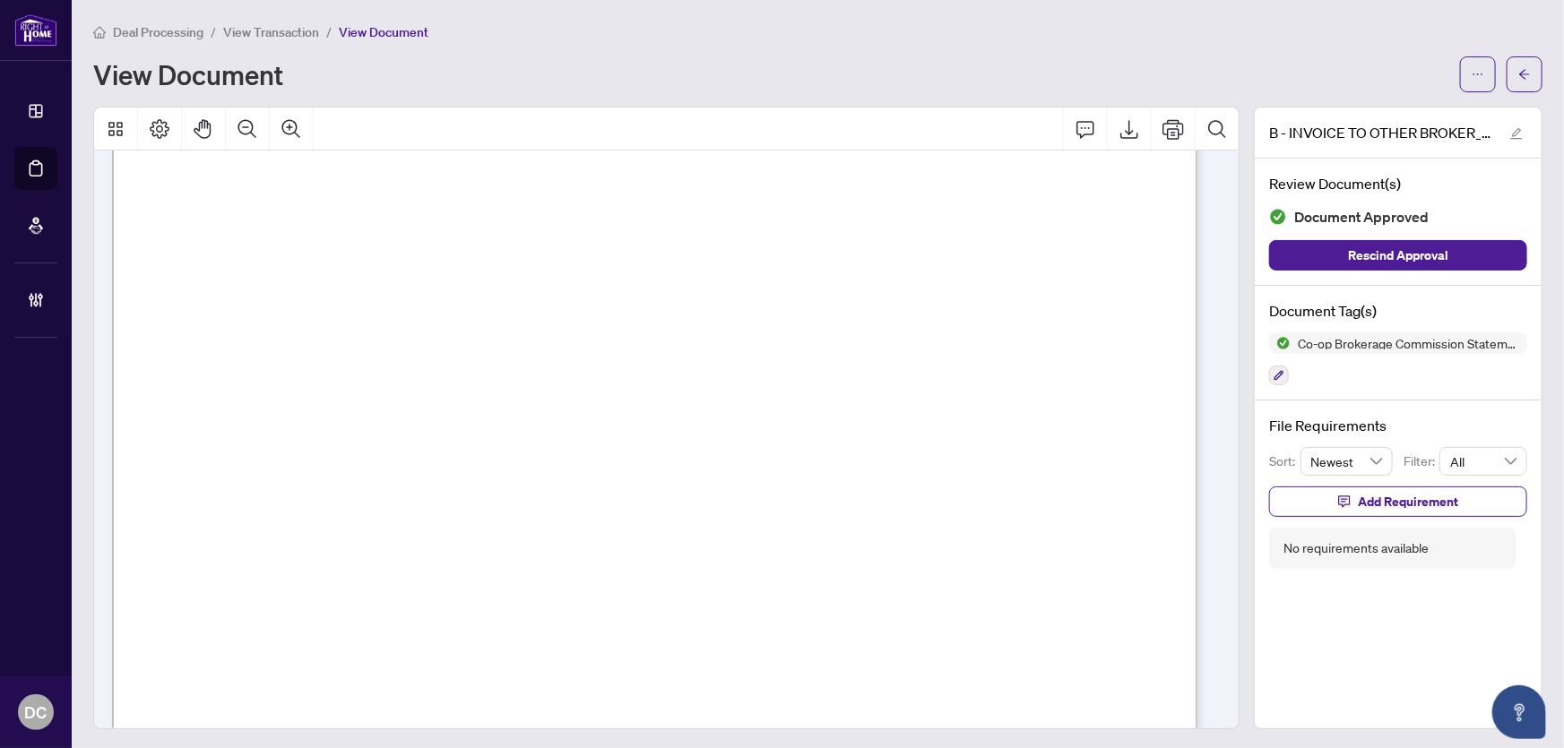
scroll to position [407, 0]
click at [1519, 78] on button "button" at bounding box center [1525, 74] width 36 height 36
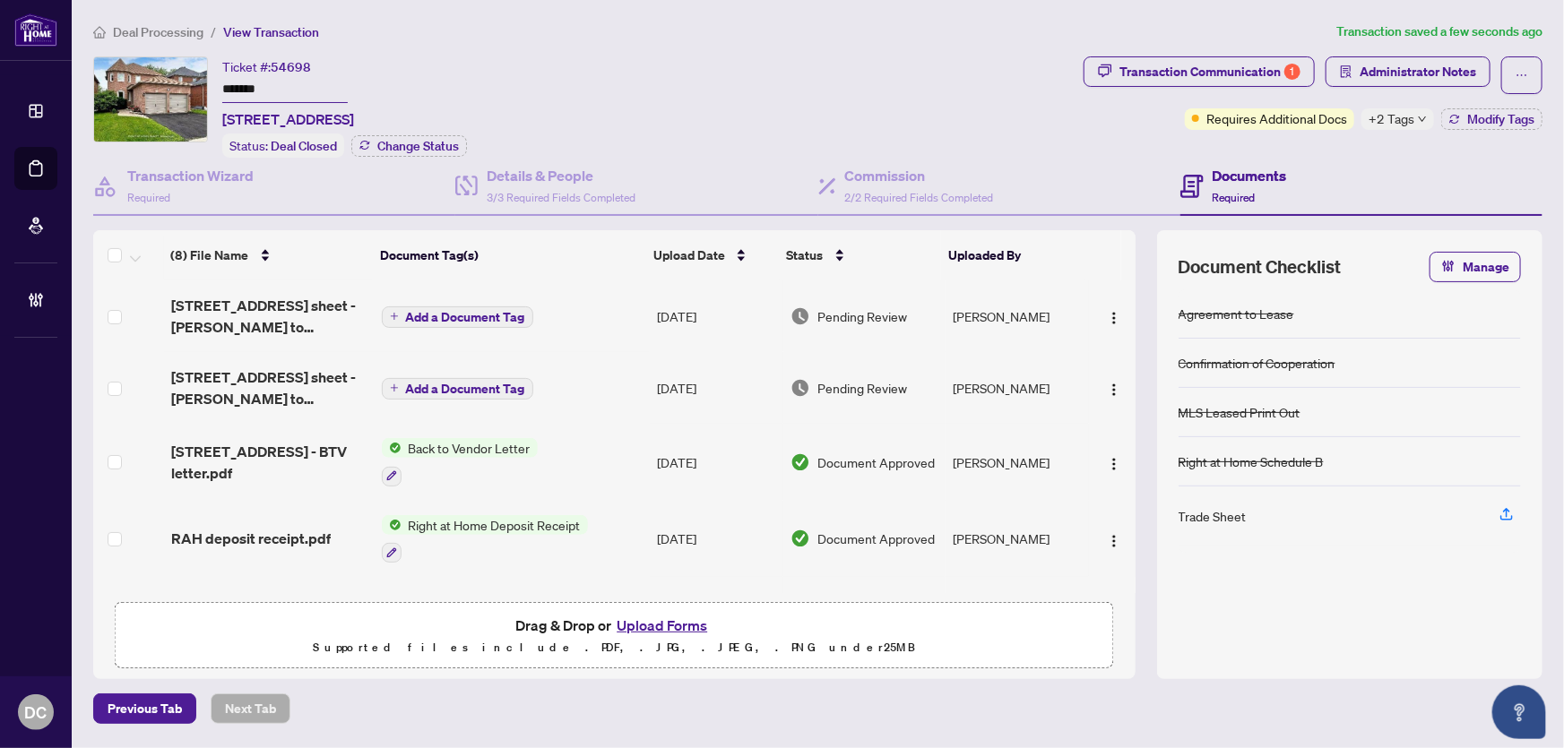
click at [1394, 112] on span "+2 Tags" at bounding box center [1392, 118] width 46 height 21
click at [1282, 150] on div "Transaction Communication 1 Administrator Notes Requires Additional Docs +2 Tag…" at bounding box center [1313, 106] width 466 height 101
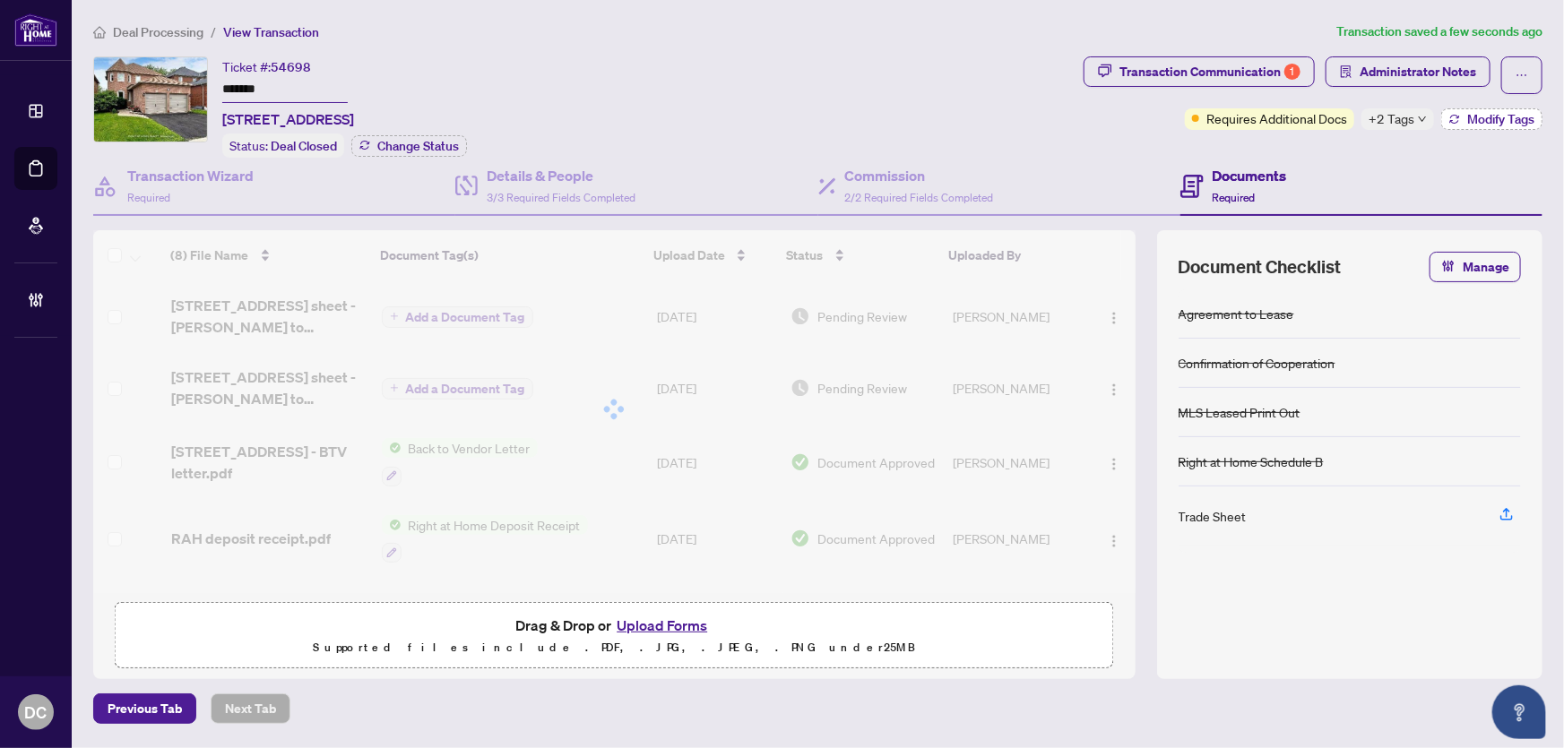
click at [1489, 122] on span "Modify Tags" at bounding box center [1500, 119] width 67 height 13
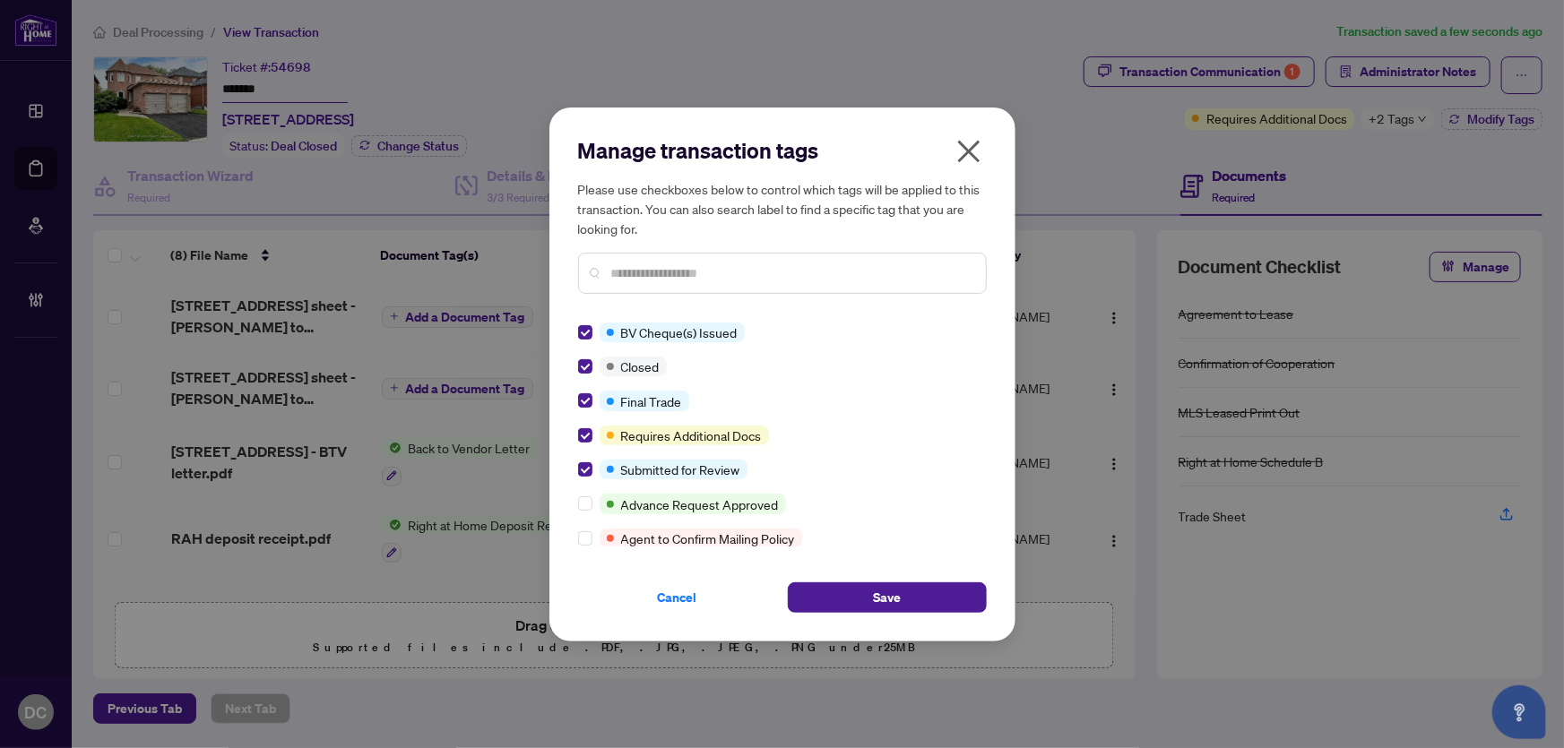
drag, startPoint x: 866, startPoint y: 600, endPoint x: 936, endPoint y: 548, distance: 87.1
click at [867, 600] on button "Save" at bounding box center [887, 598] width 199 height 30
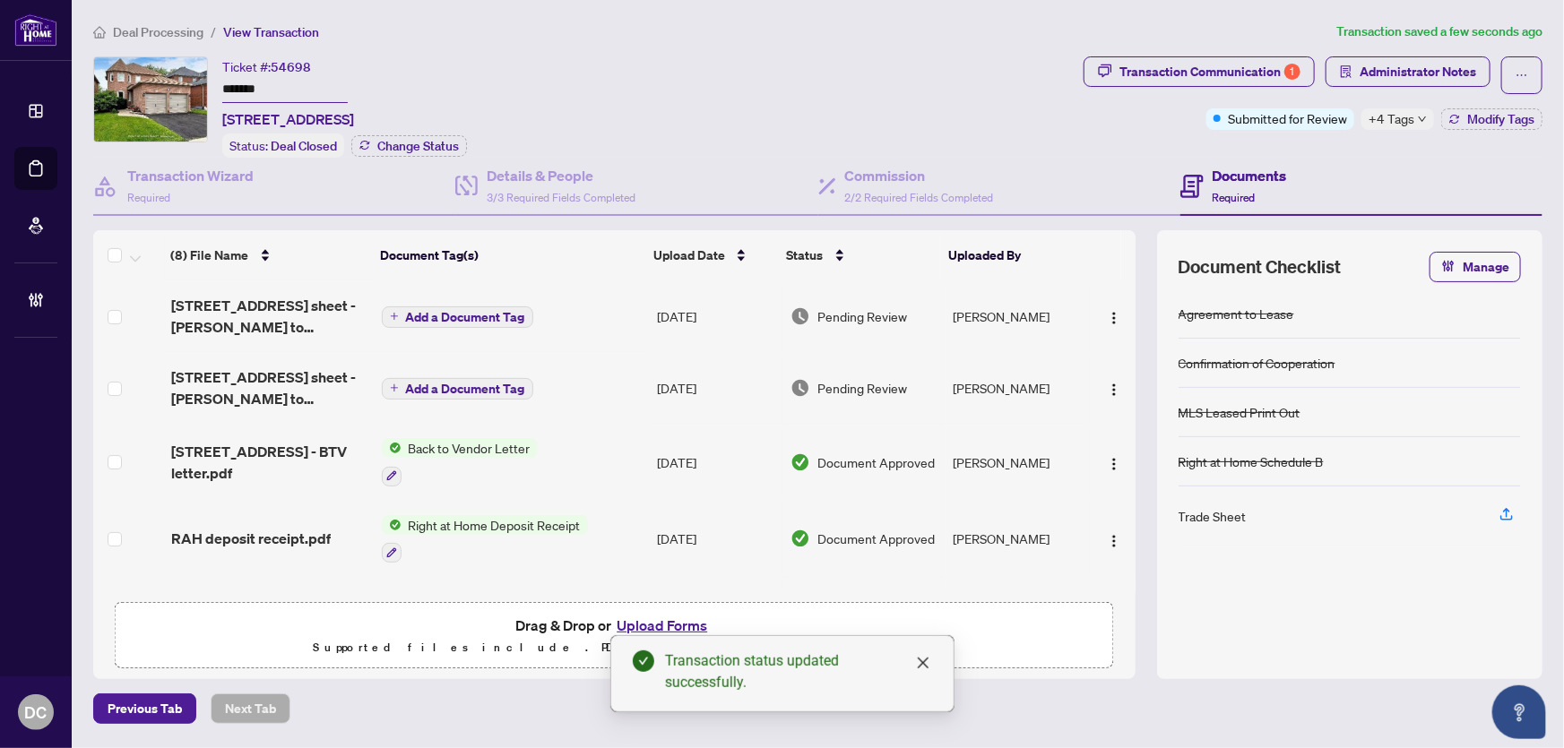
click at [560, 323] on td "Add a Document Tag" at bounding box center [512, 317] width 275 height 72
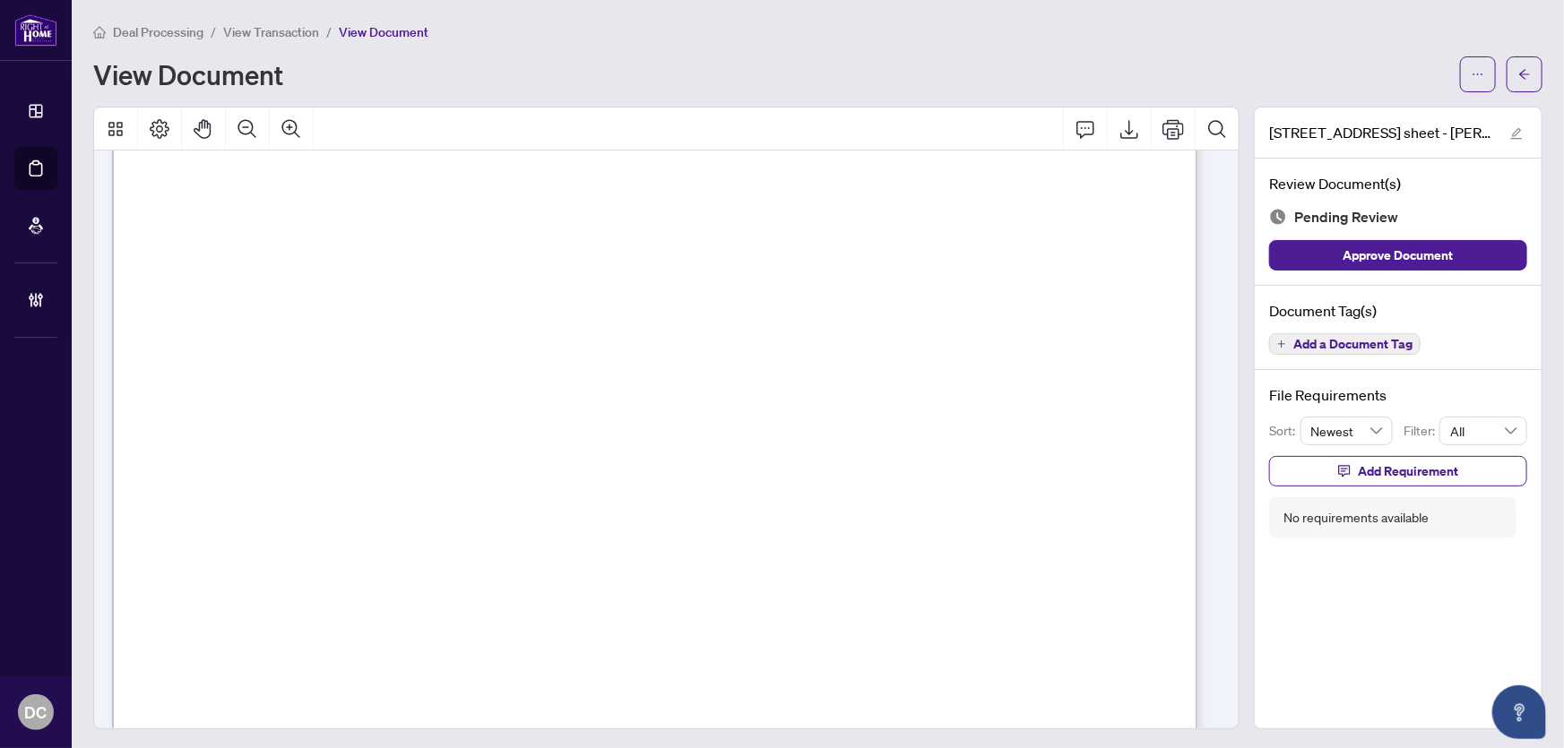
scroll to position [652, 0]
click at [1521, 64] on button "button" at bounding box center [1525, 74] width 36 height 36
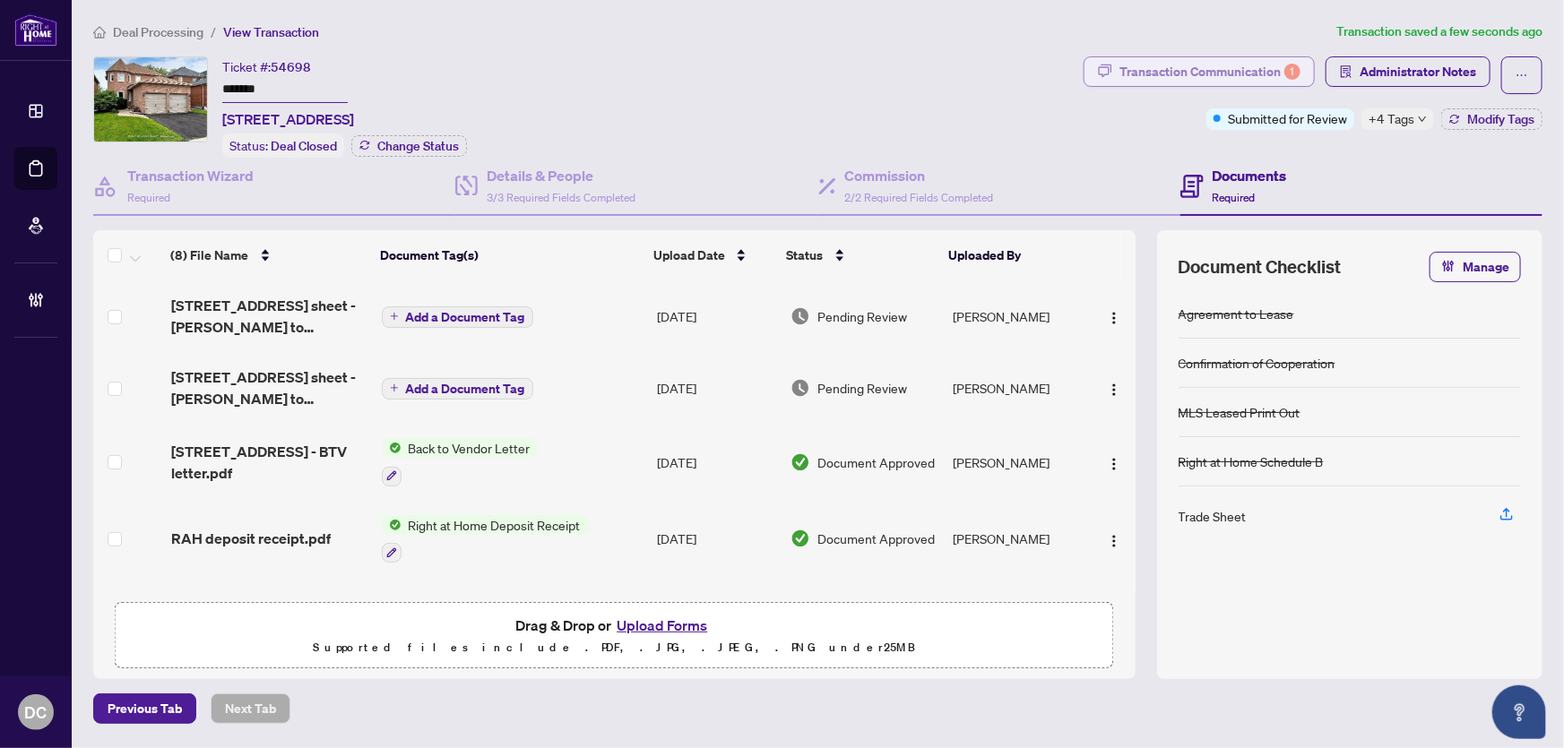
click at [1138, 72] on div "Transaction Communication 1" at bounding box center [1210, 71] width 181 height 29
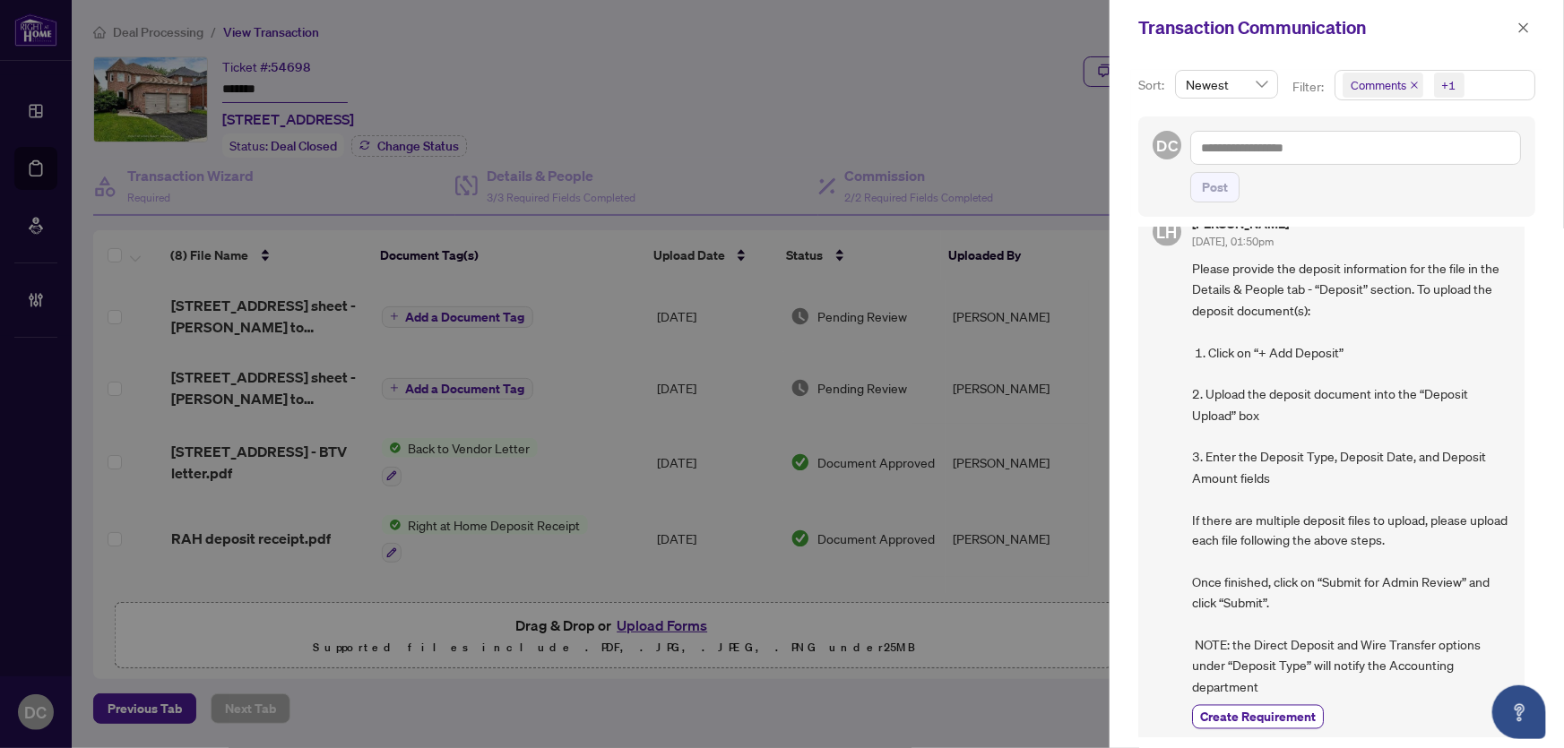
scroll to position [3, 0]
click at [1532, 29] on button "button" at bounding box center [1523, 28] width 23 height 22
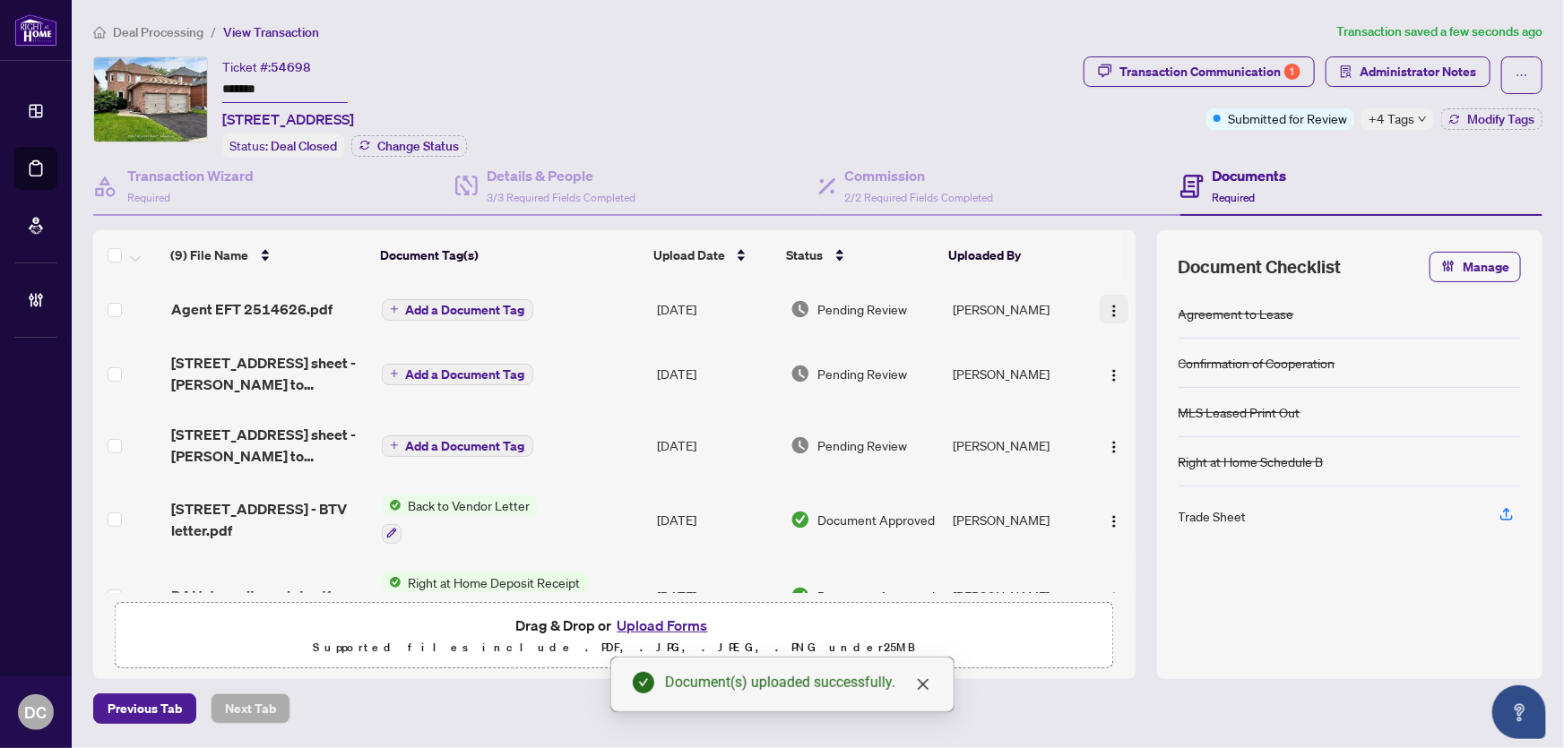
click at [1107, 305] on img "button" at bounding box center [1114, 311] width 14 height 14
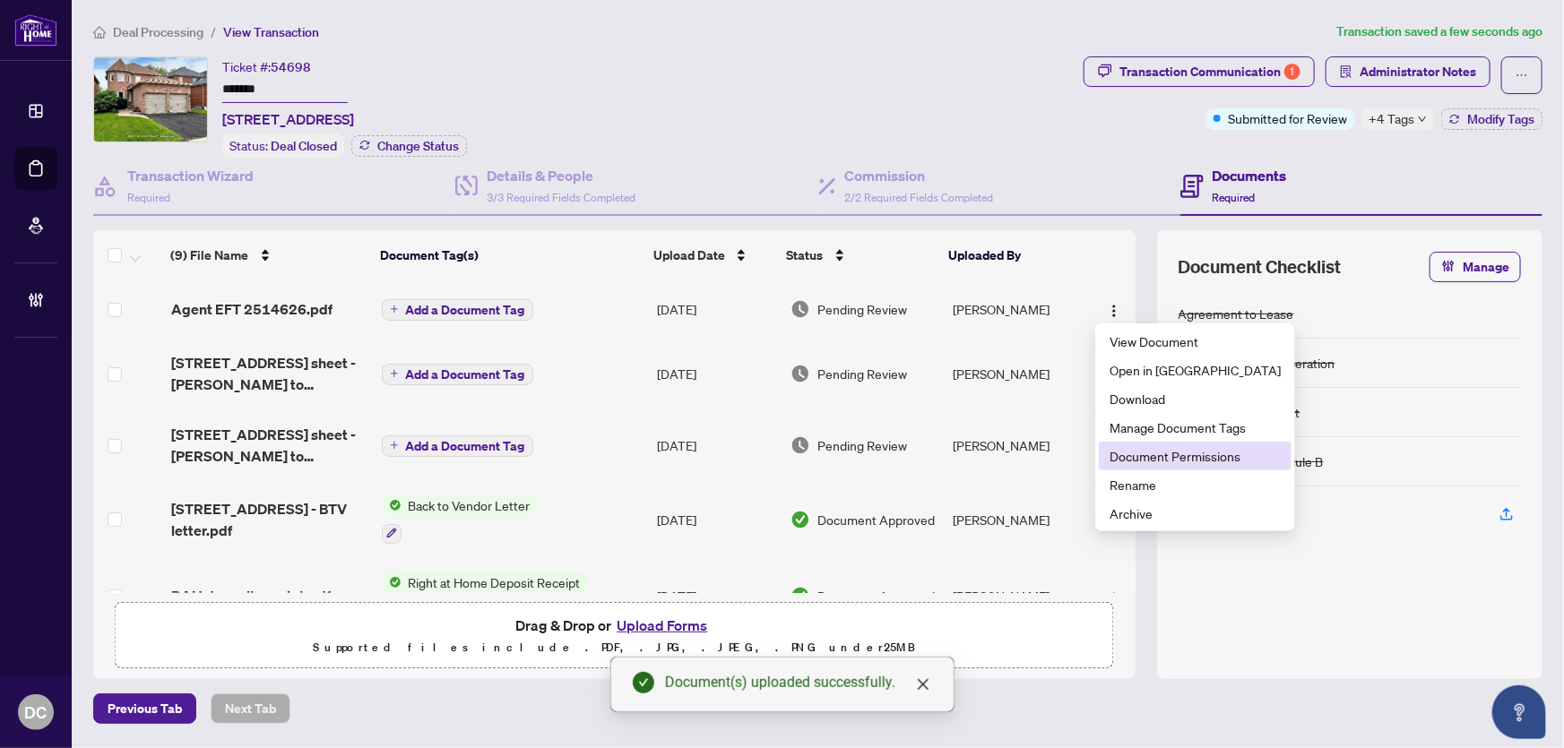
click at [1156, 454] on span "Document Permissions" at bounding box center [1195, 456] width 171 height 20
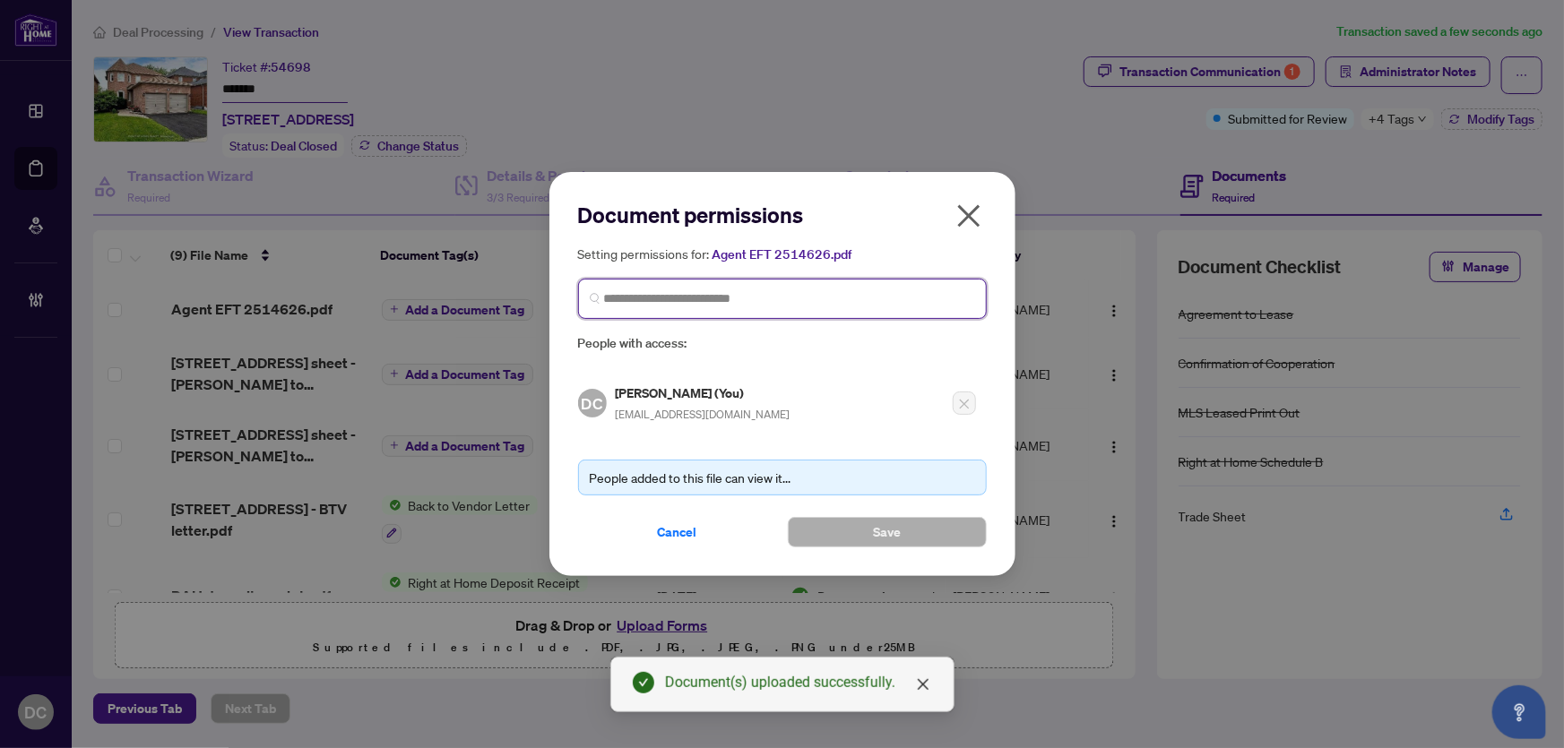
click at [627, 303] on input "search" at bounding box center [789, 299] width 371 height 19
type input "*********"
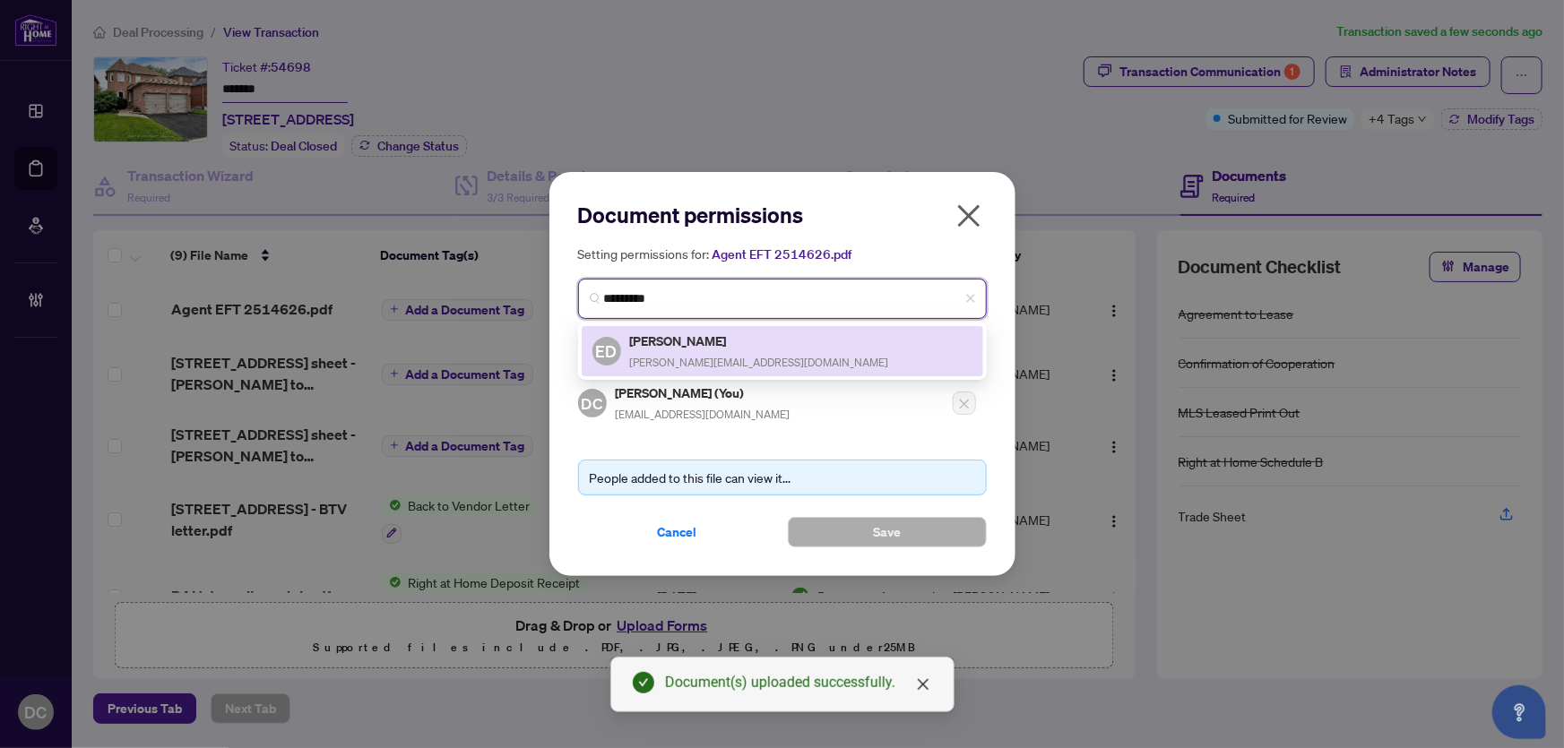
click at [593, 344] on span "ED" at bounding box center [607, 351] width 29 height 29
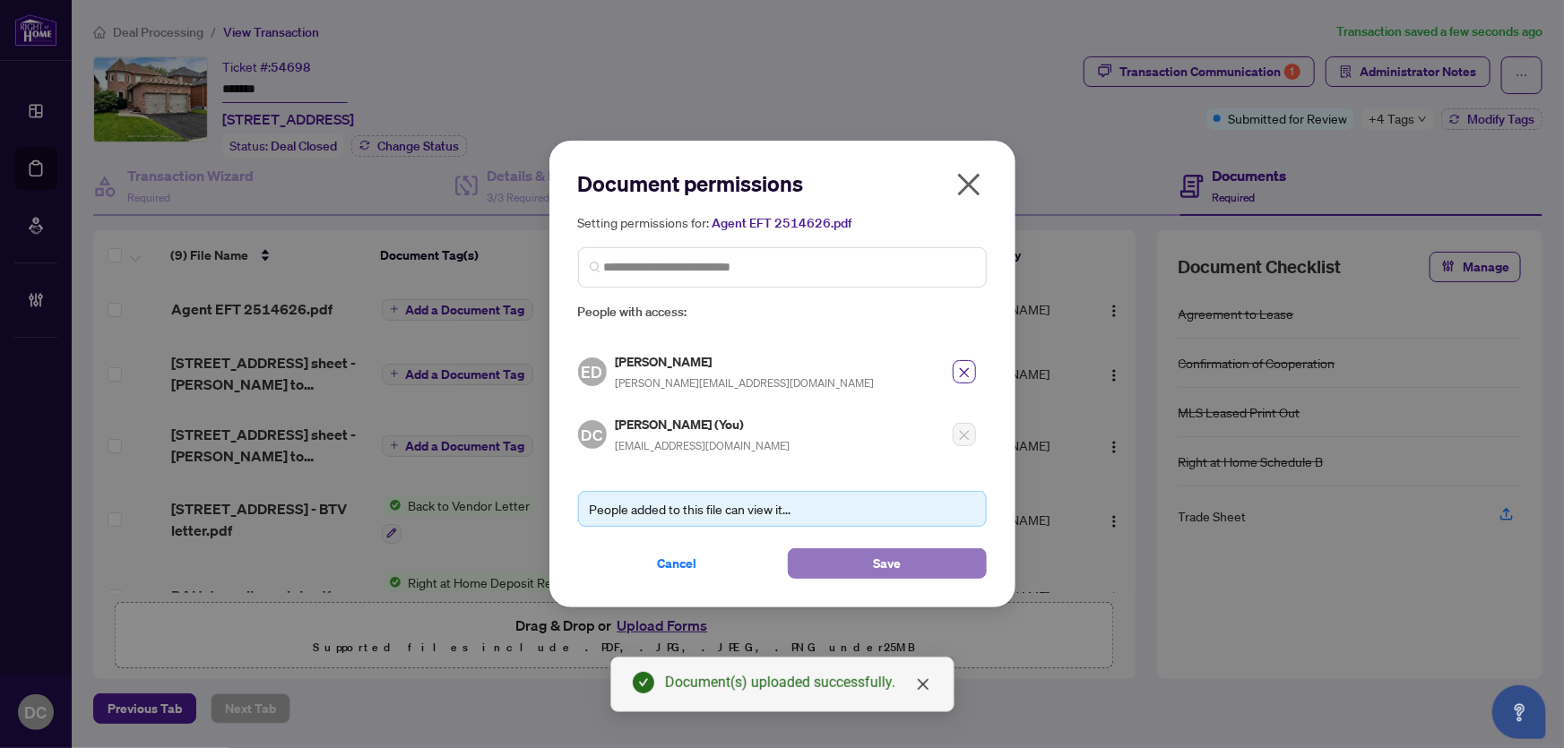
click at [909, 559] on button "Save" at bounding box center [887, 564] width 199 height 30
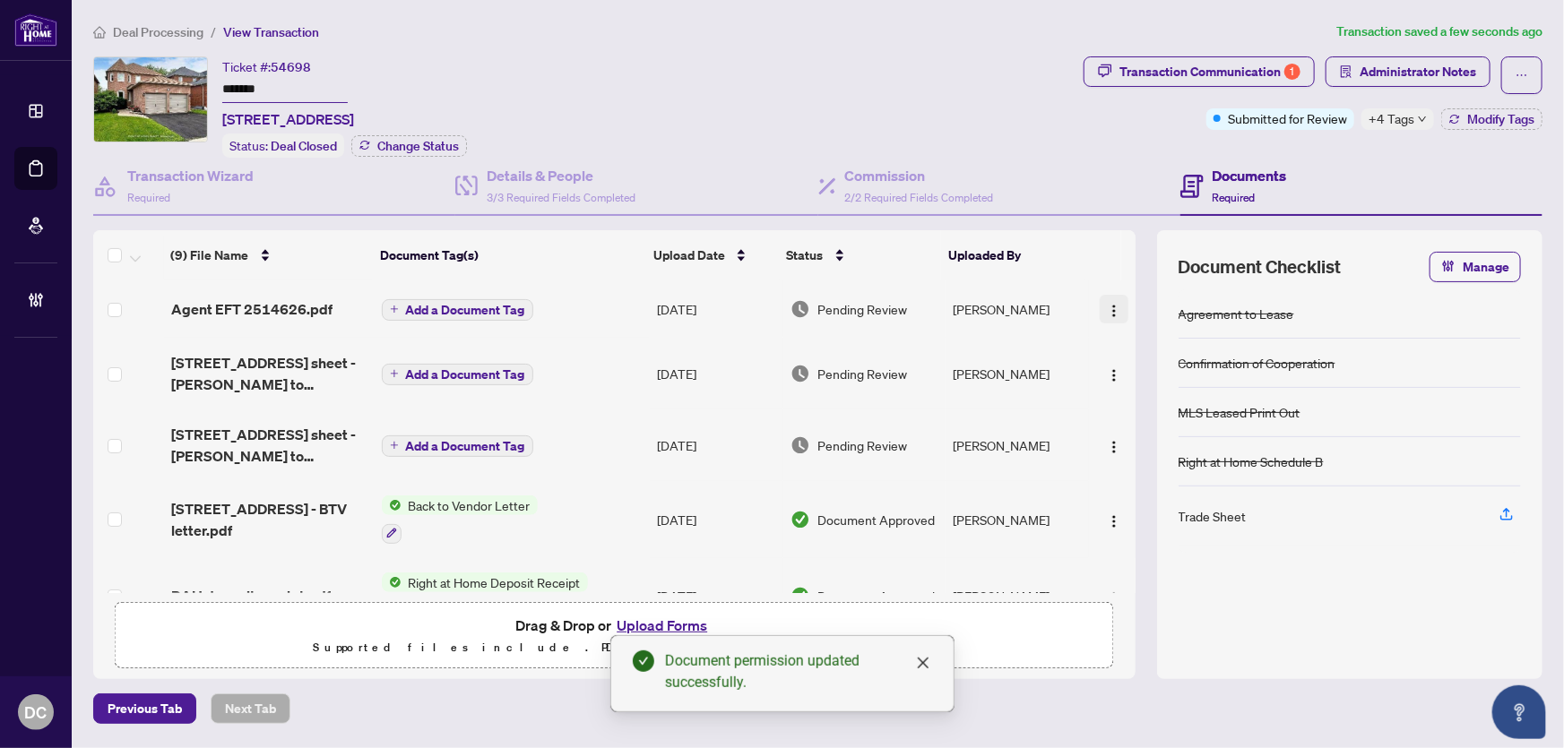
click at [1107, 314] on img "button" at bounding box center [1114, 311] width 14 height 14
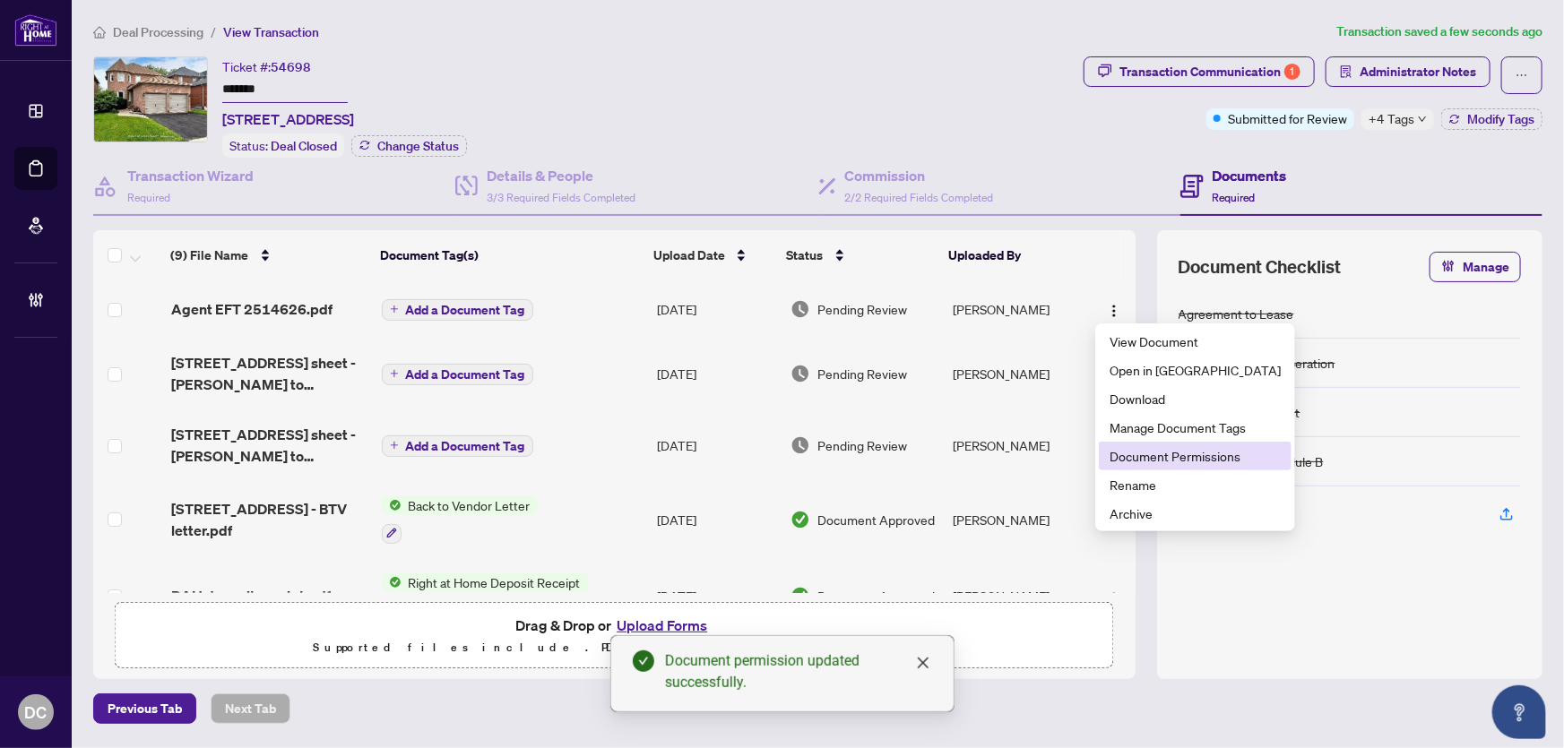
click at [1120, 449] on span "Document Permissions" at bounding box center [1195, 456] width 171 height 20
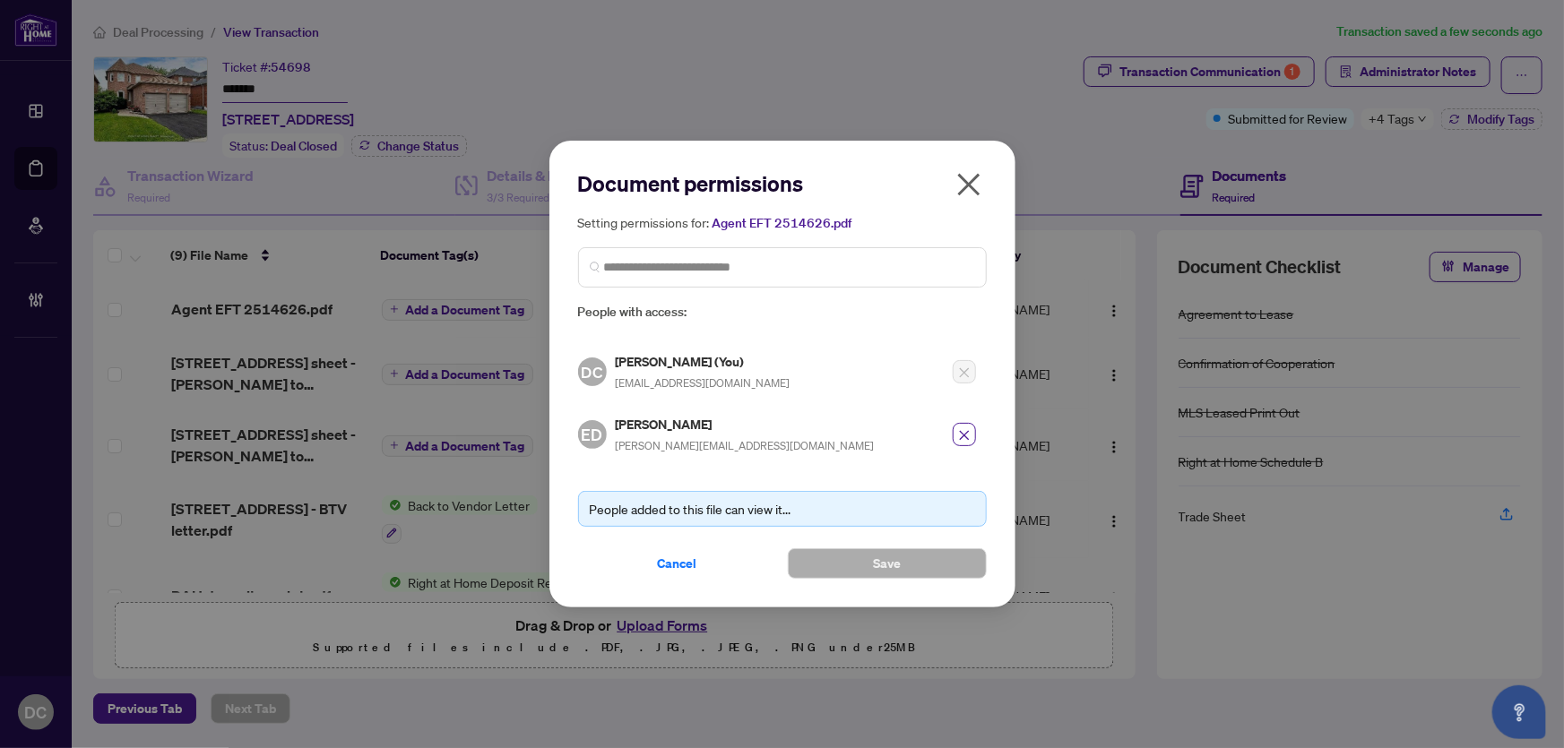
click at [978, 183] on icon "close" at bounding box center [969, 184] width 29 height 29
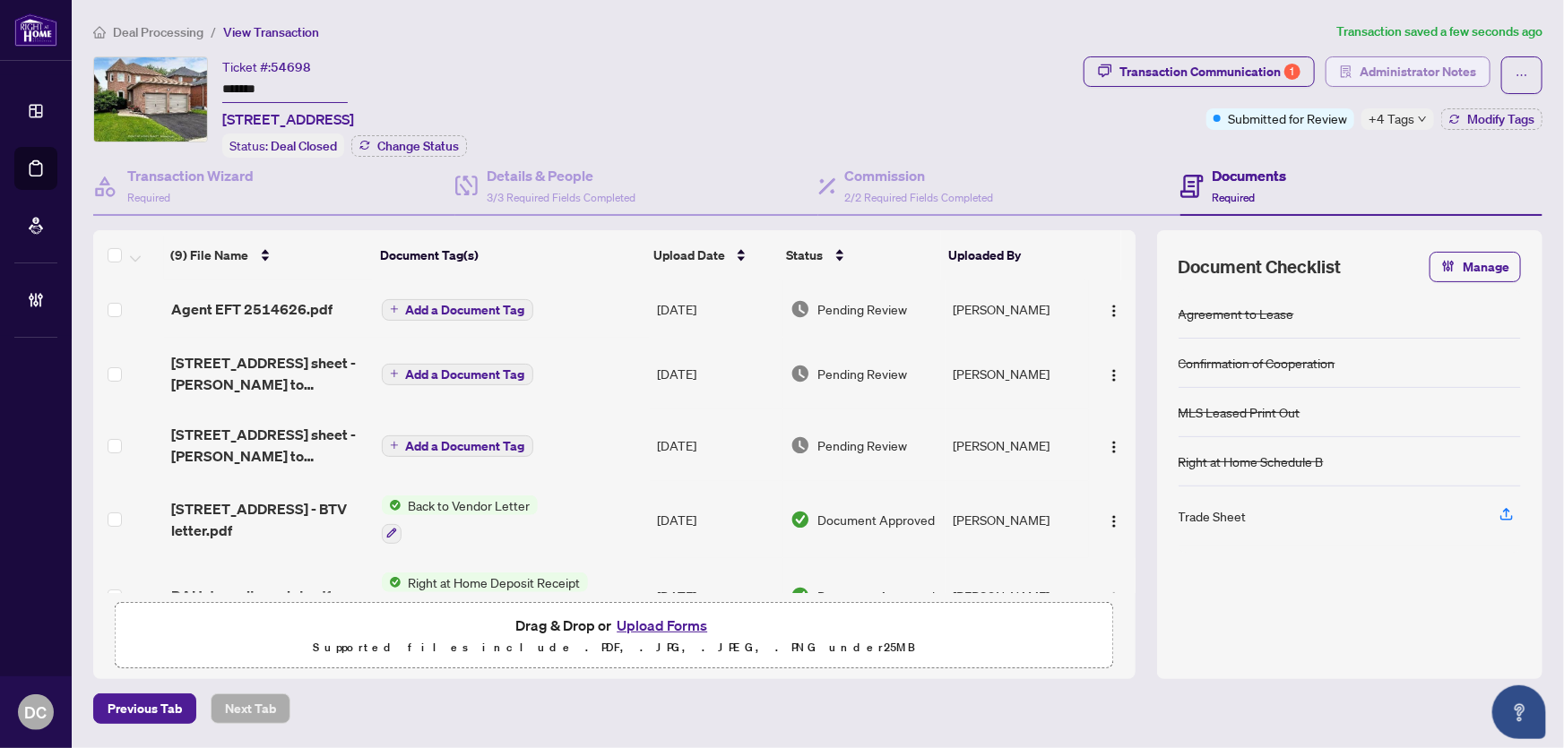
click at [1452, 68] on span "Administrator Notes" at bounding box center [1418, 71] width 117 height 29
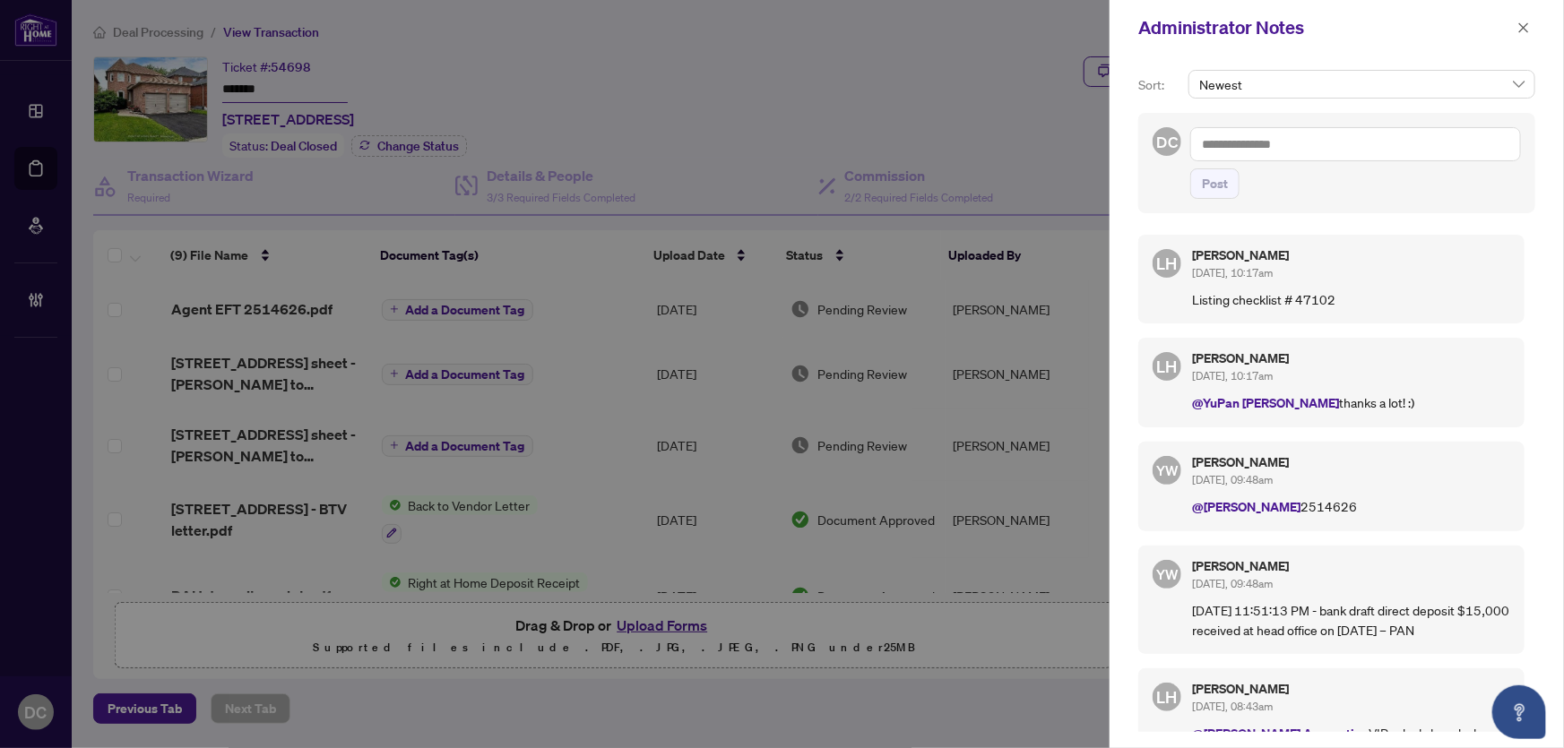
click at [1307, 149] on textarea at bounding box center [1355, 144] width 331 height 34
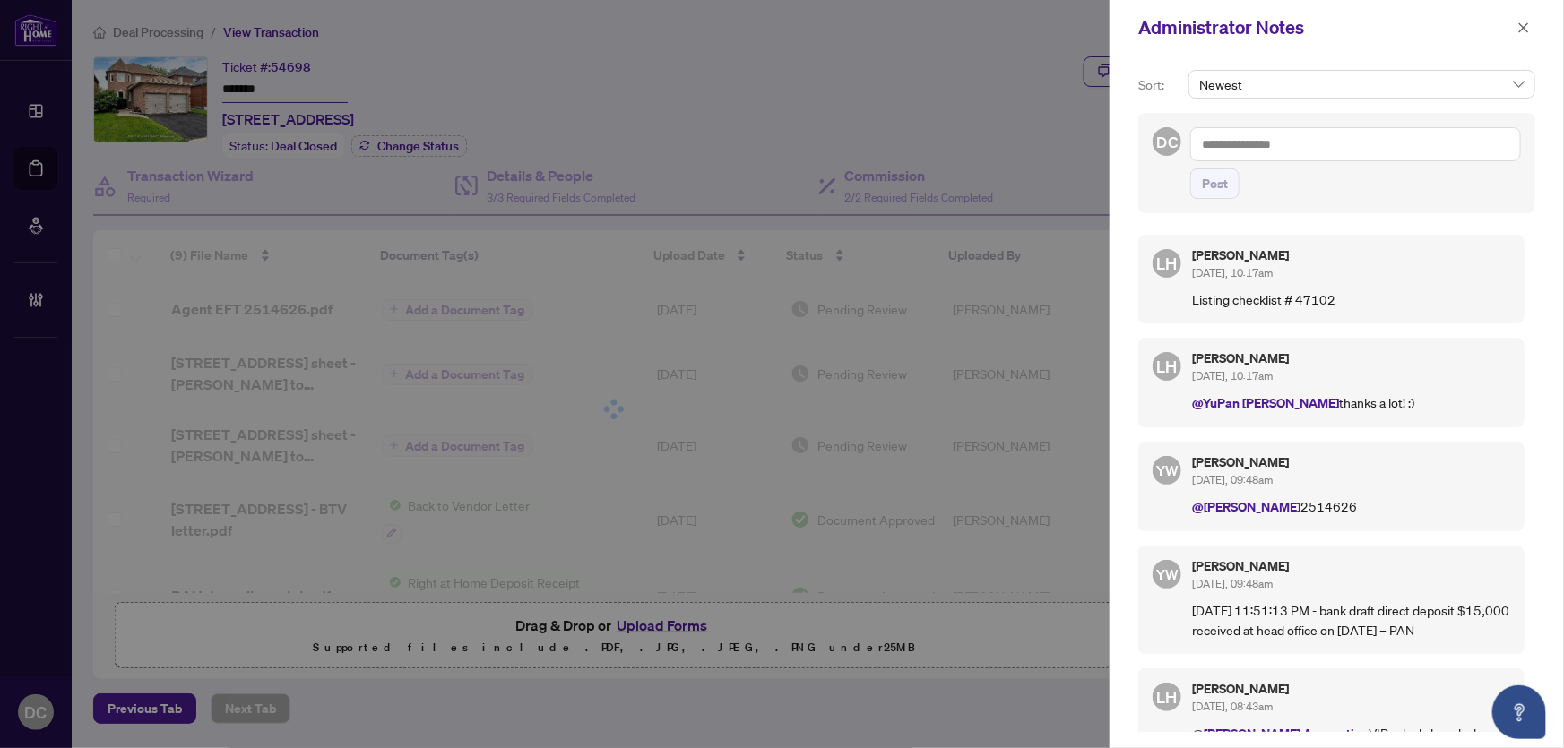
paste textarea "**********"
type textarea "**********"
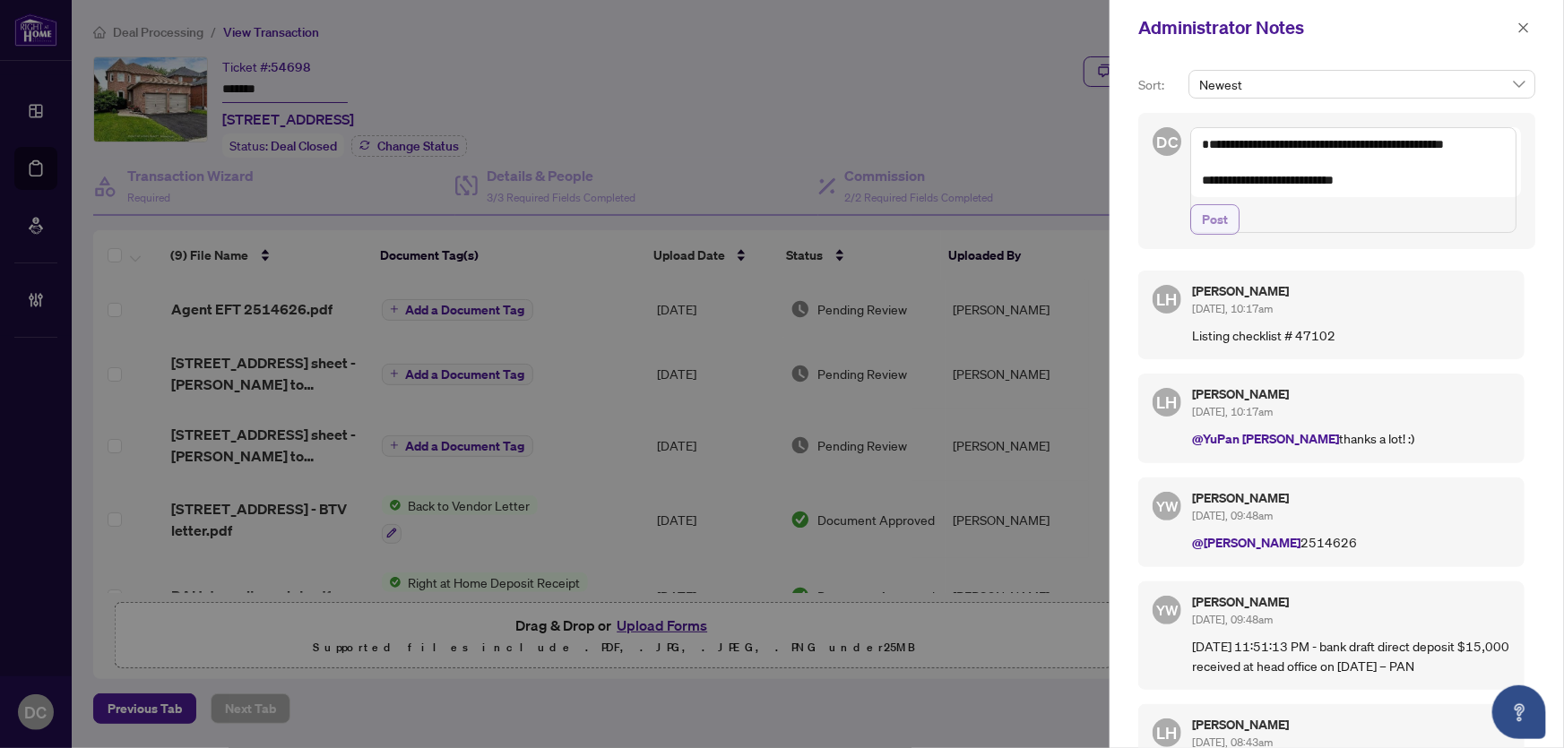
click at [1221, 234] on span "Post" at bounding box center [1215, 219] width 26 height 29
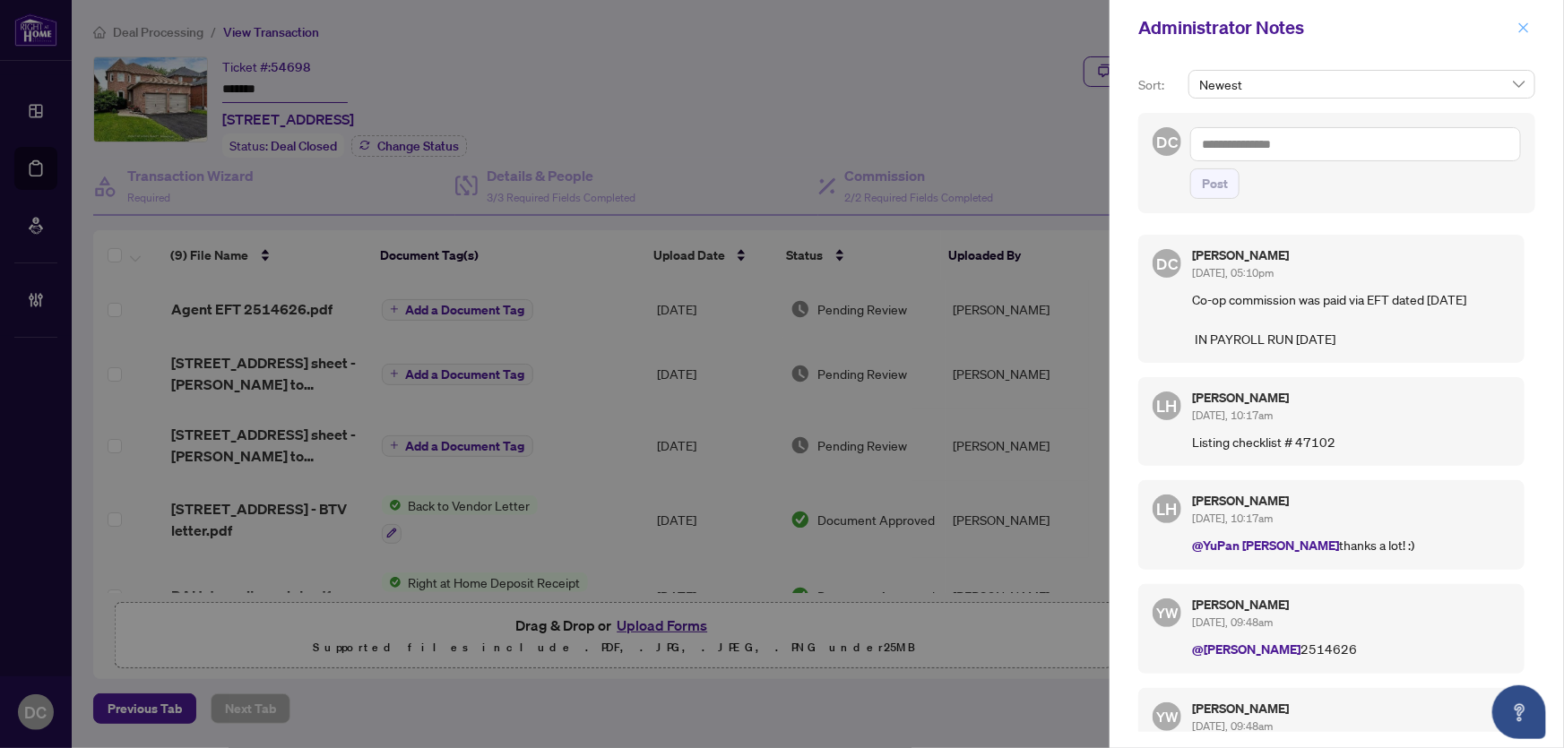
click at [1514, 30] on button "button" at bounding box center [1523, 28] width 23 height 22
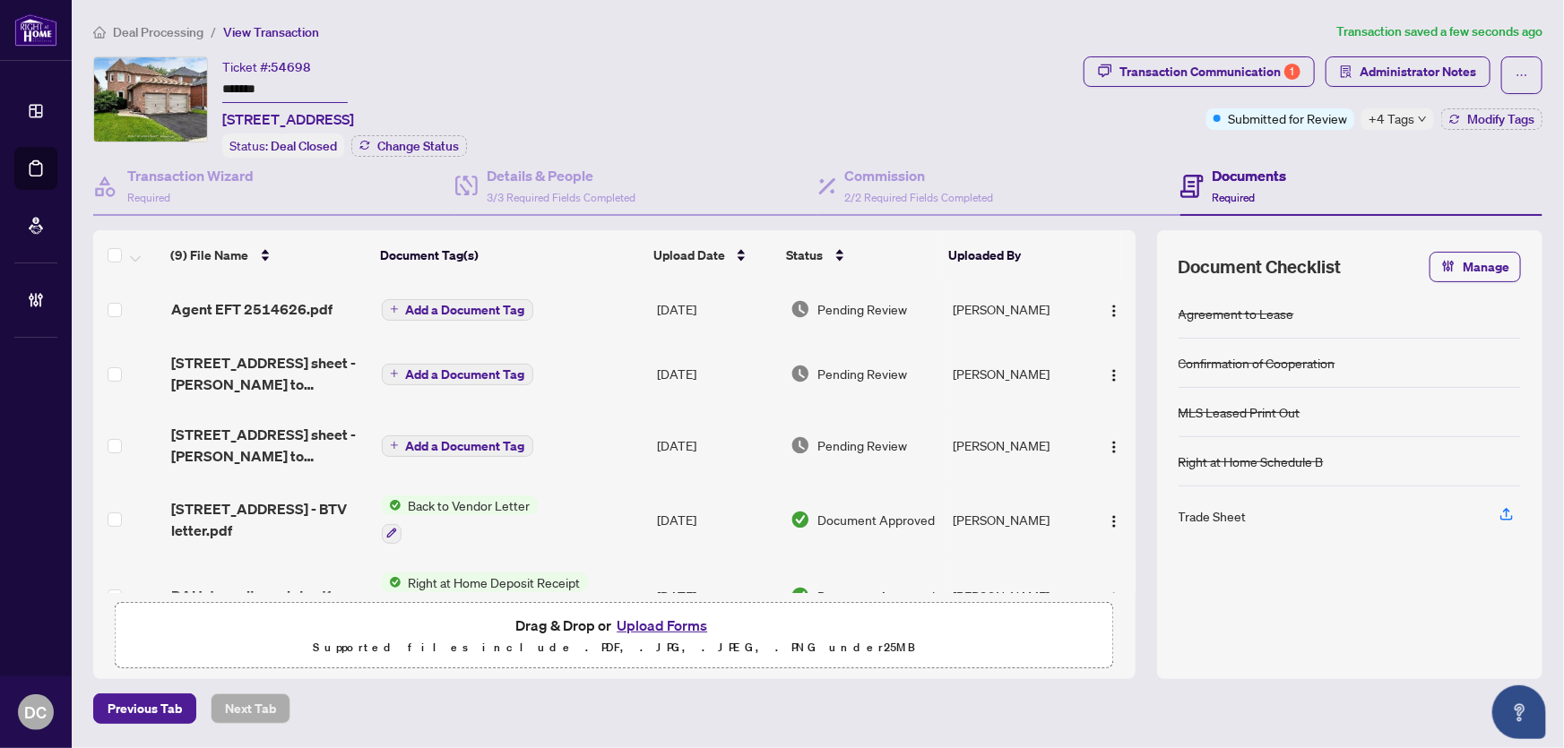
click at [1394, 115] on span "+4 Tags" at bounding box center [1392, 118] width 46 height 21
drag, startPoint x: 310, startPoint y: 85, endPoint x: 180, endPoint y: 86, distance: 130.0
click at [180, 86] on div "Ticket #: 54698 ******* 64 Larratt Lane, Richmond Hill, Ontario L4C 0E7, Canada…" at bounding box center [584, 106] width 983 height 101
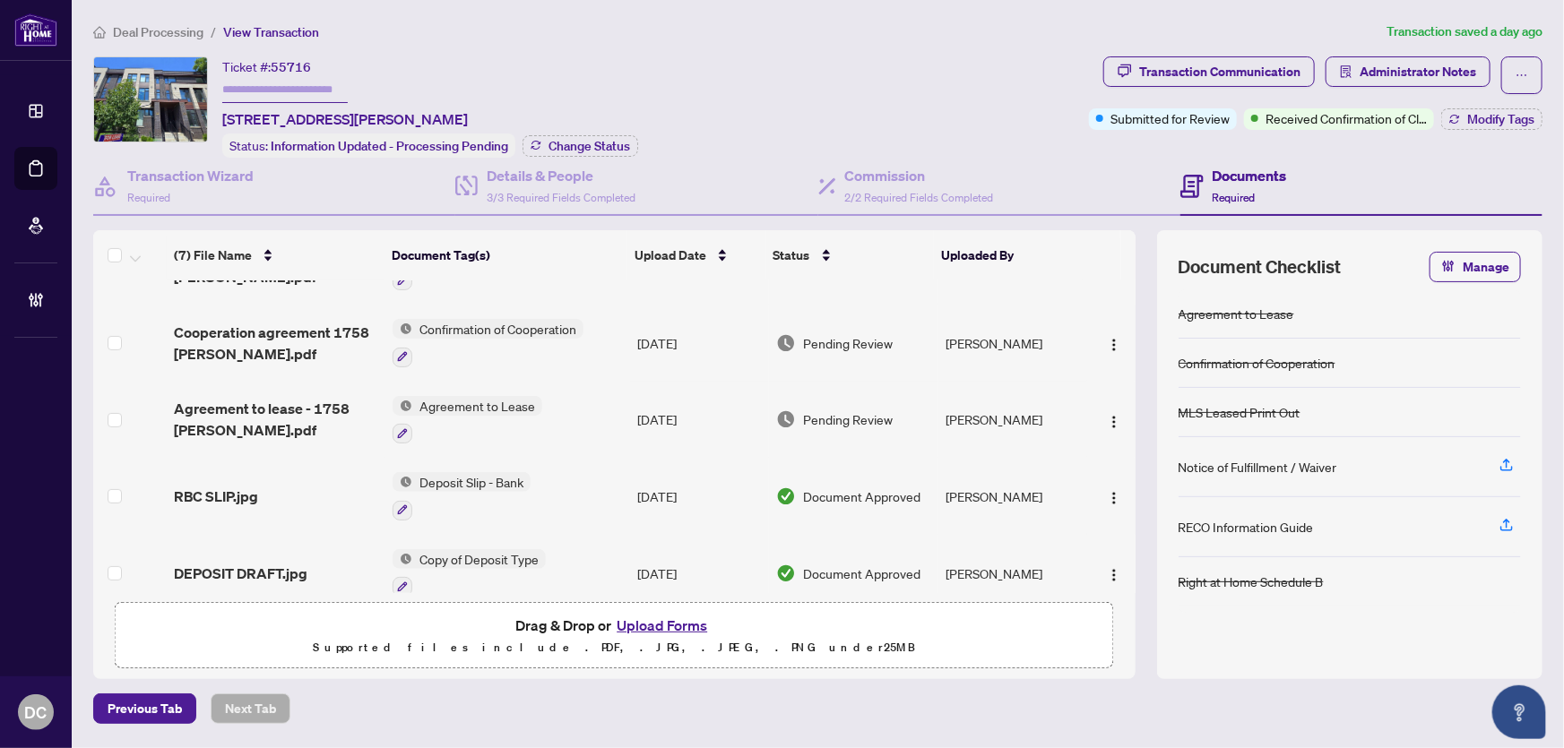
scroll to position [224, 0]
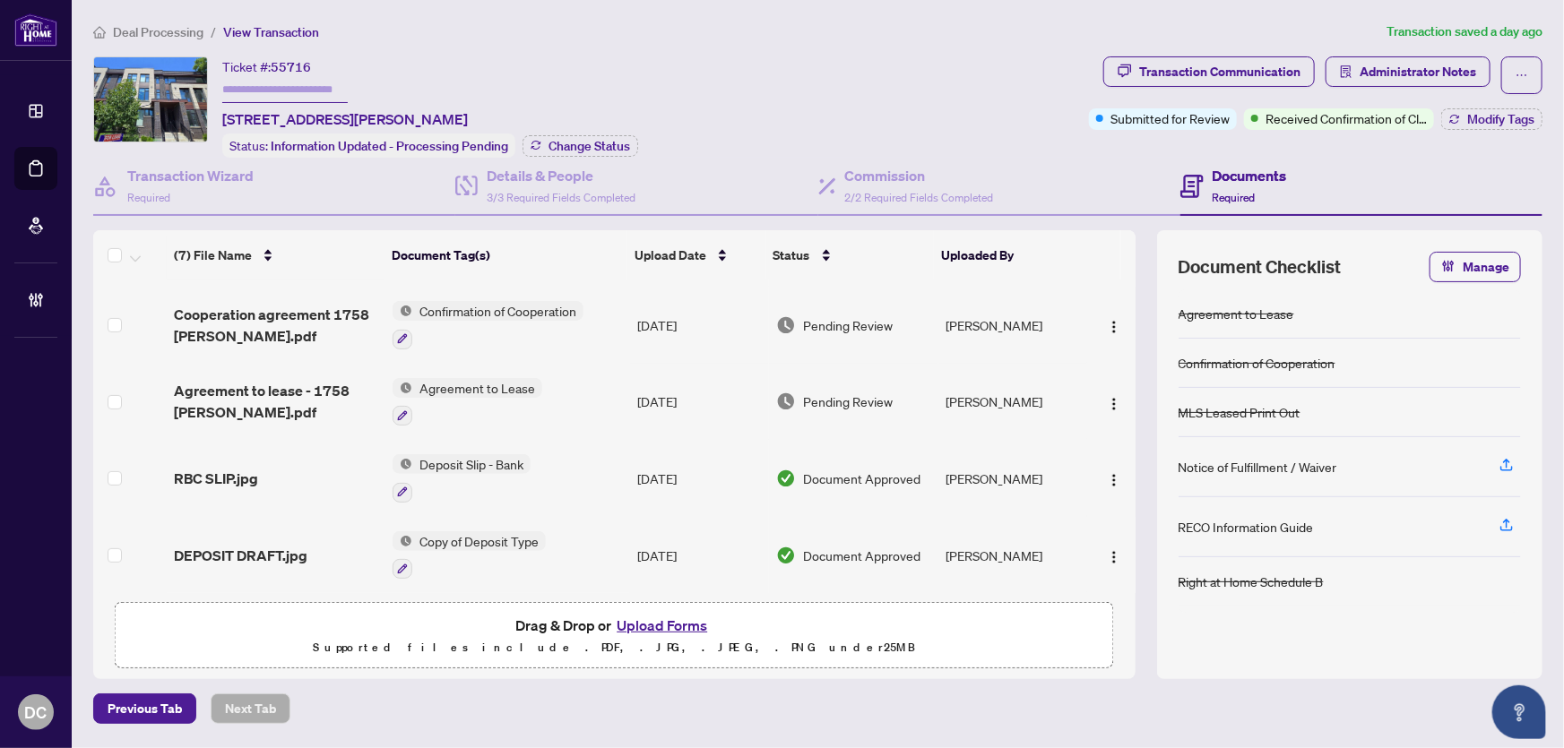
click at [599, 393] on td "Agreement to Lease" at bounding box center [507, 402] width 245 height 77
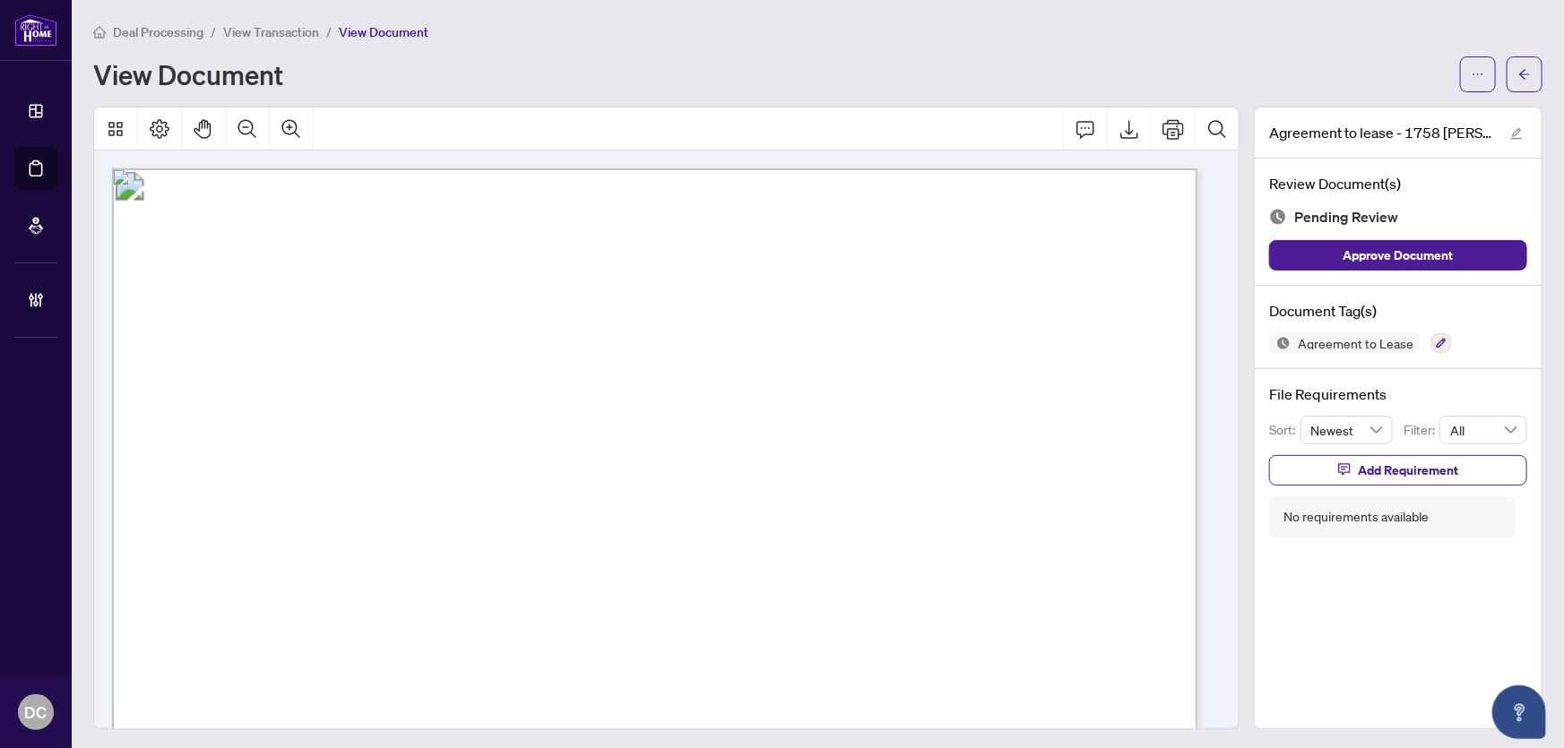
scroll to position [162, 0]
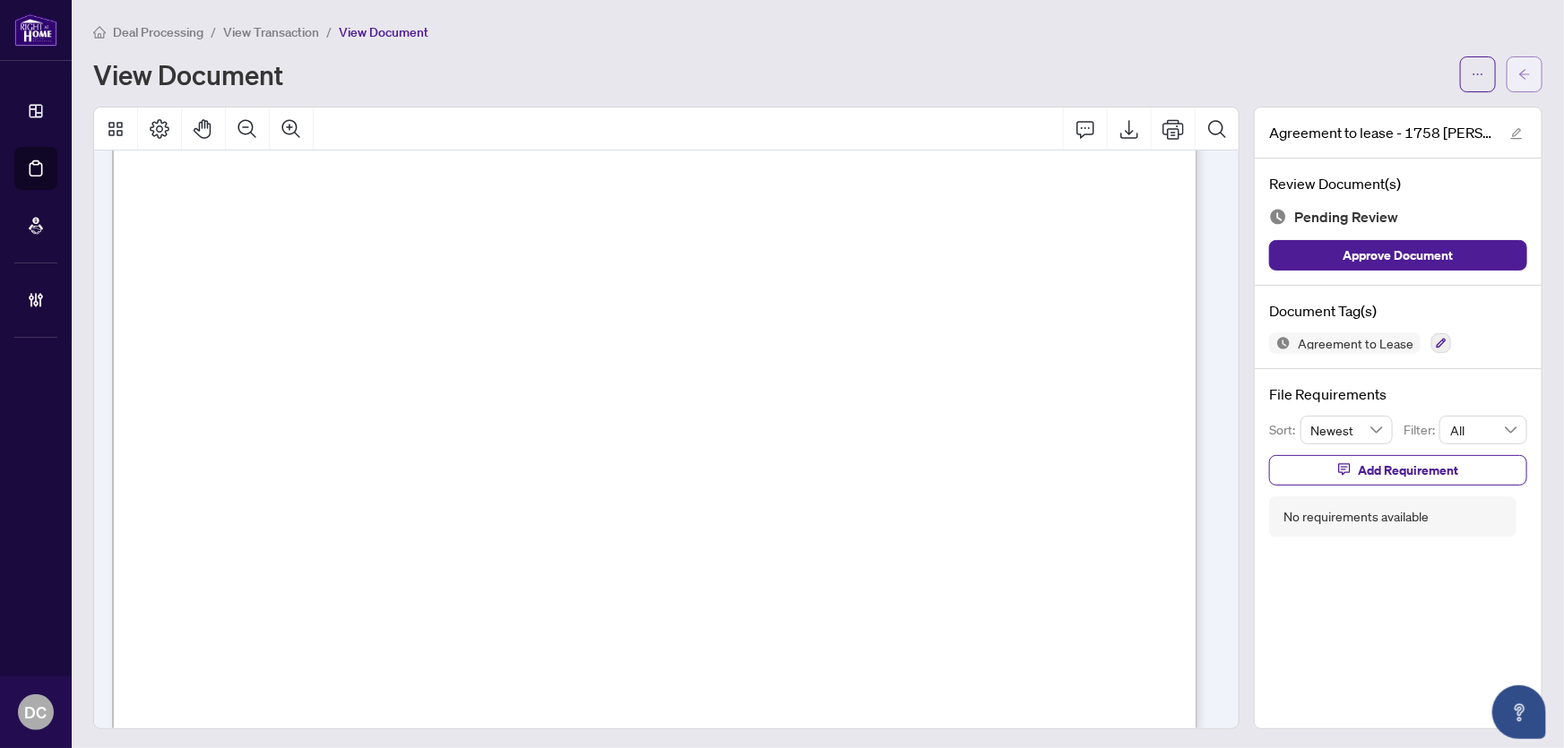
click at [1518, 65] on span "button" at bounding box center [1524, 74] width 13 height 29
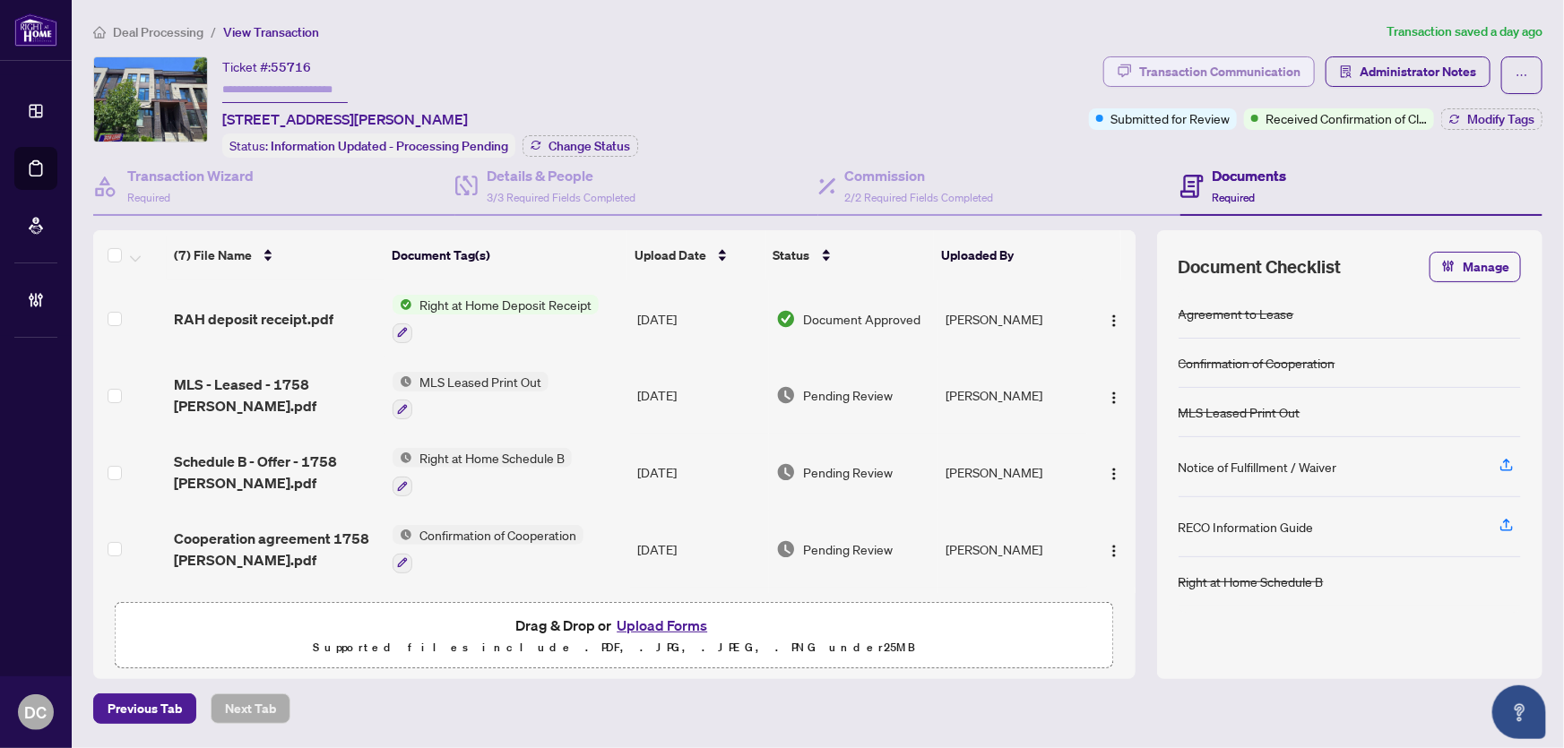
click at [1256, 70] on div "Transaction Communication" at bounding box center [1219, 71] width 161 height 29
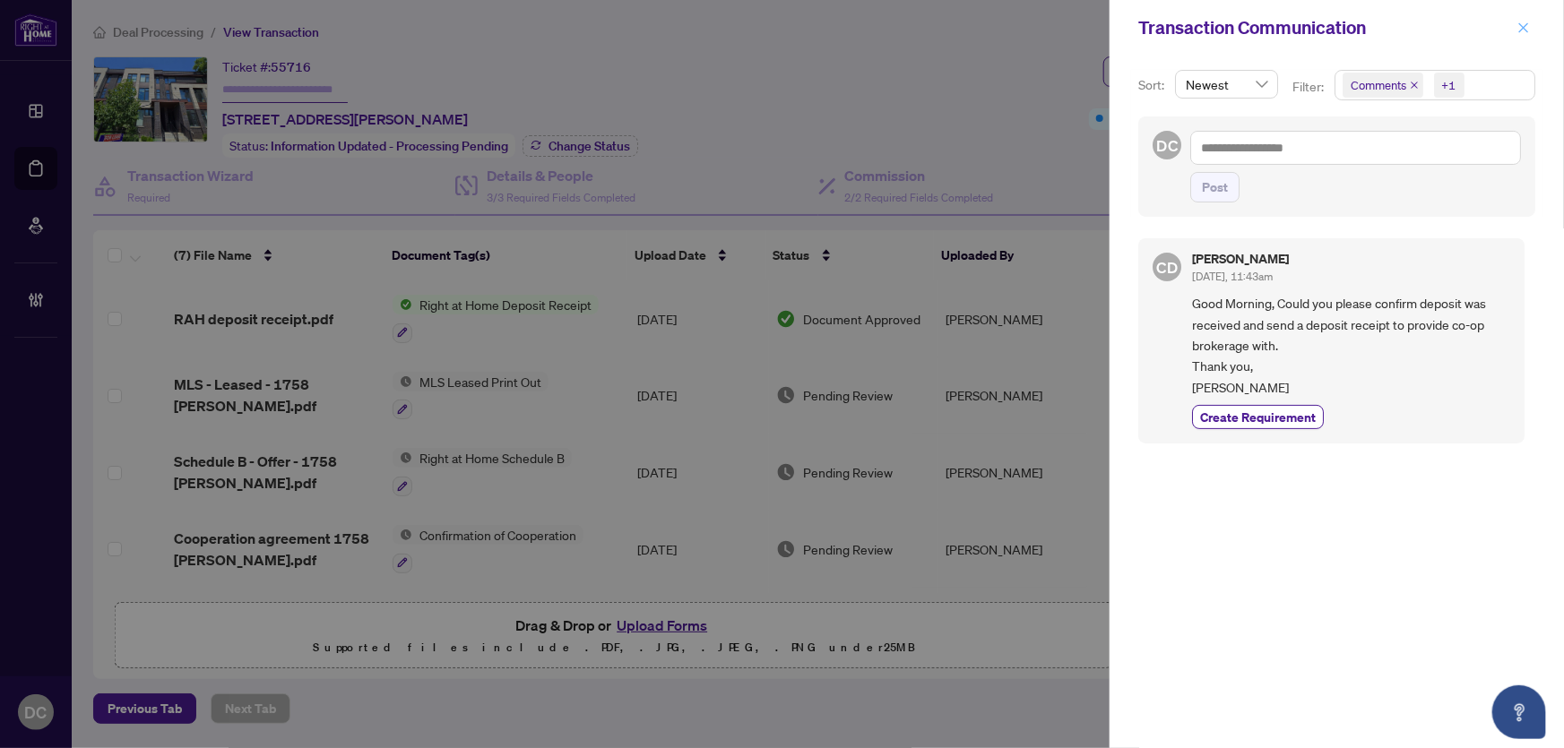
click at [1520, 30] on icon "close" at bounding box center [1524, 28] width 13 height 13
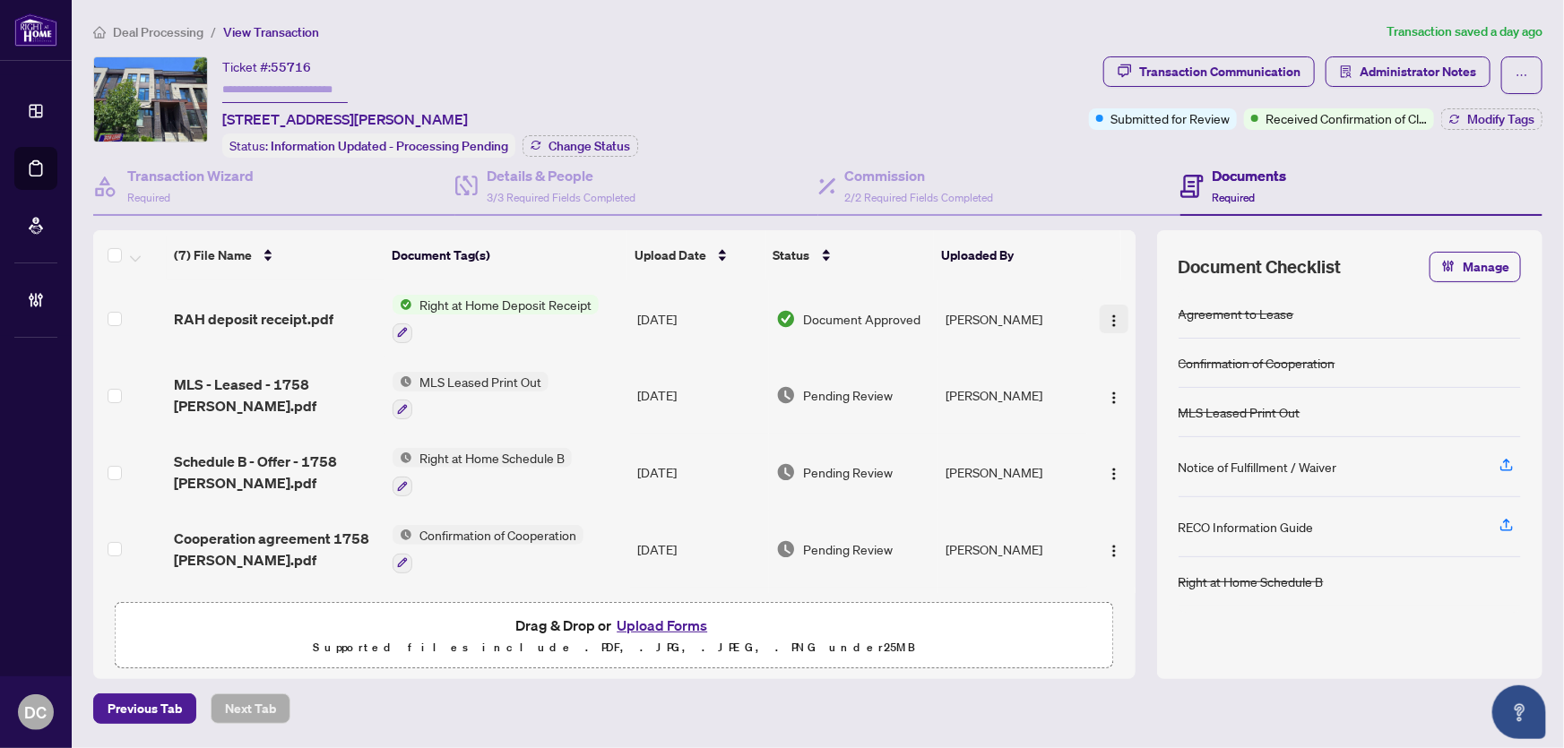
drag, startPoint x: 1106, startPoint y: 314, endPoint x: 1100, endPoint y: 324, distance: 11.7
click at [1107, 314] on img "button" at bounding box center [1114, 321] width 14 height 14
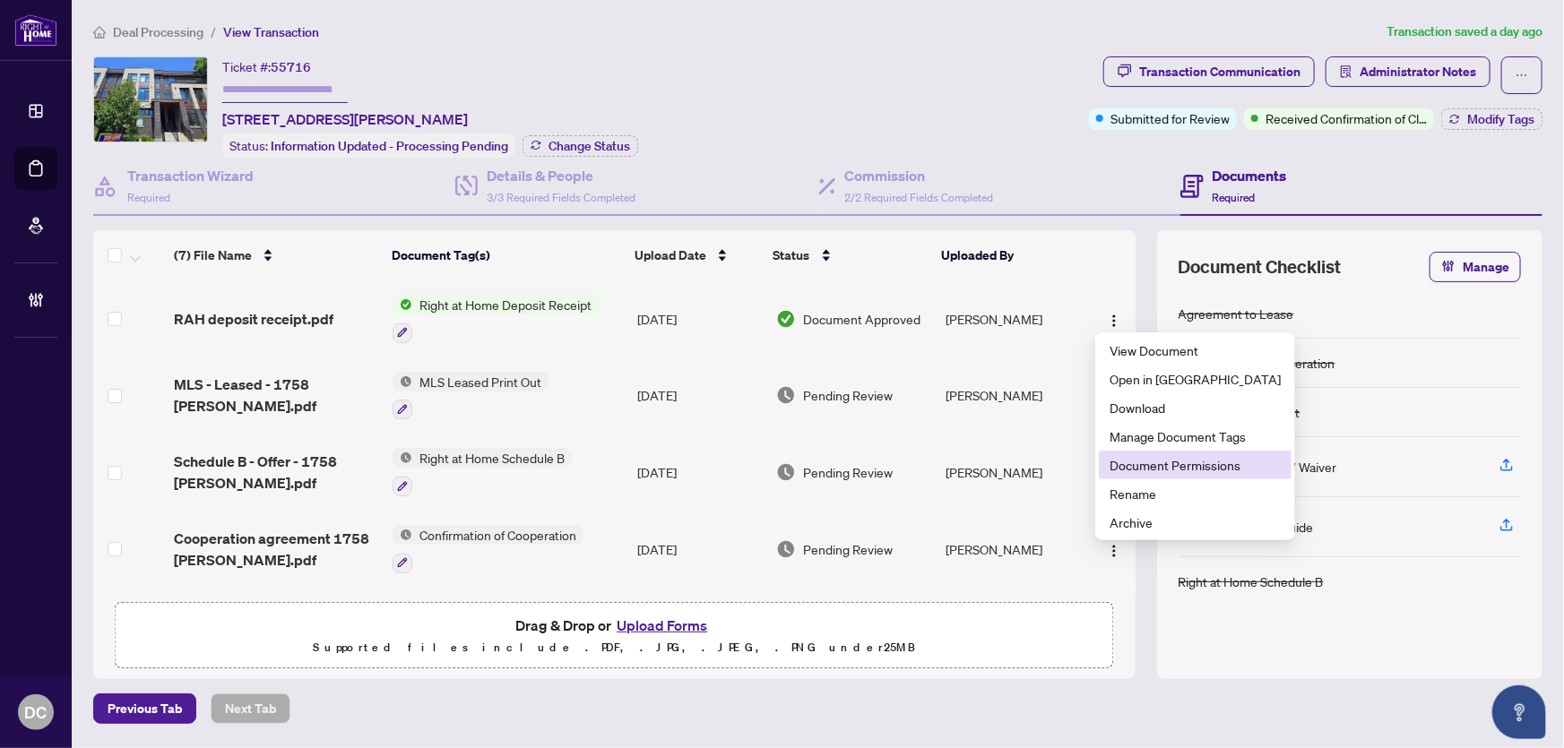
click at [1130, 463] on span "Document Permissions" at bounding box center [1195, 465] width 171 height 20
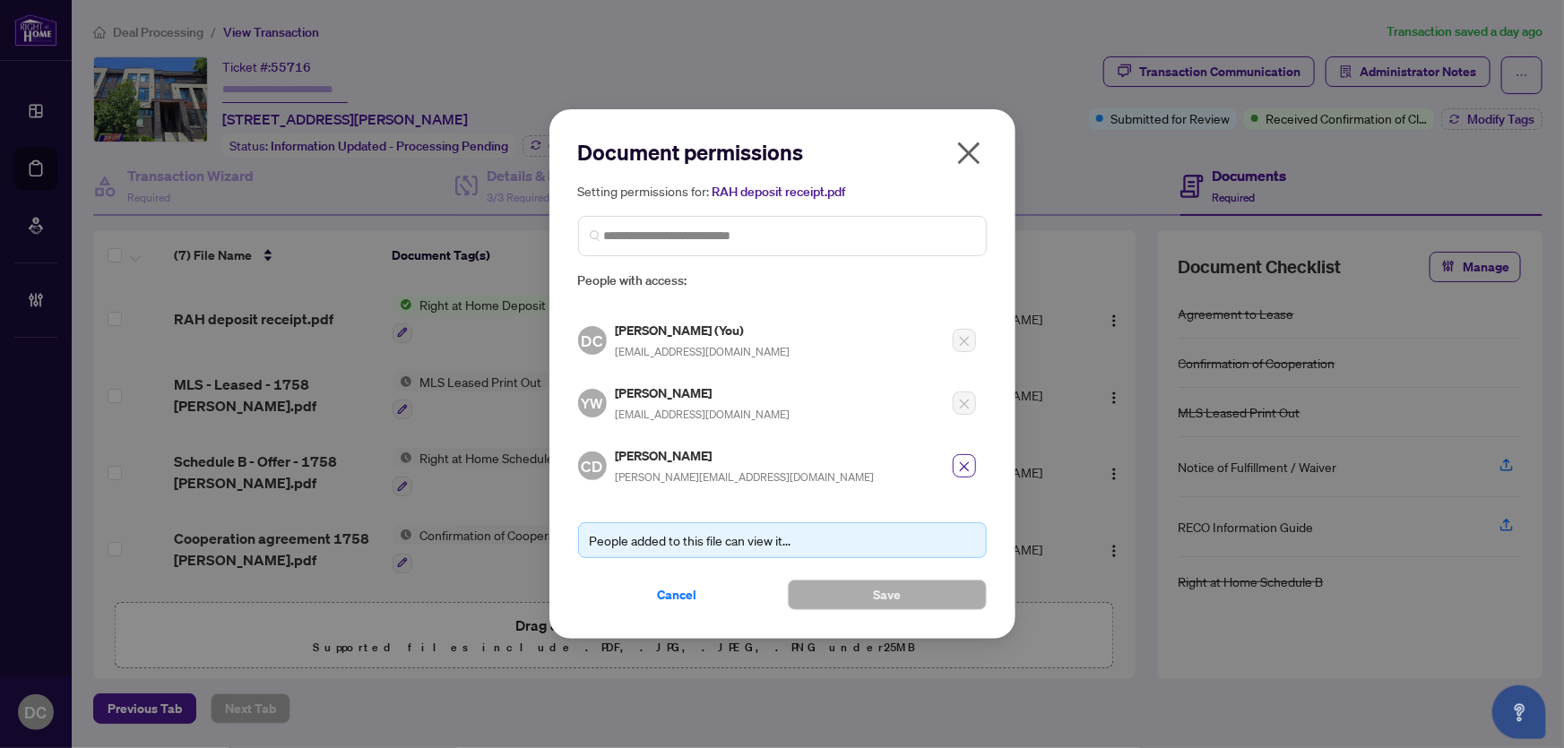
click at [980, 155] on icon "close" at bounding box center [969, 153] width 29 height 29
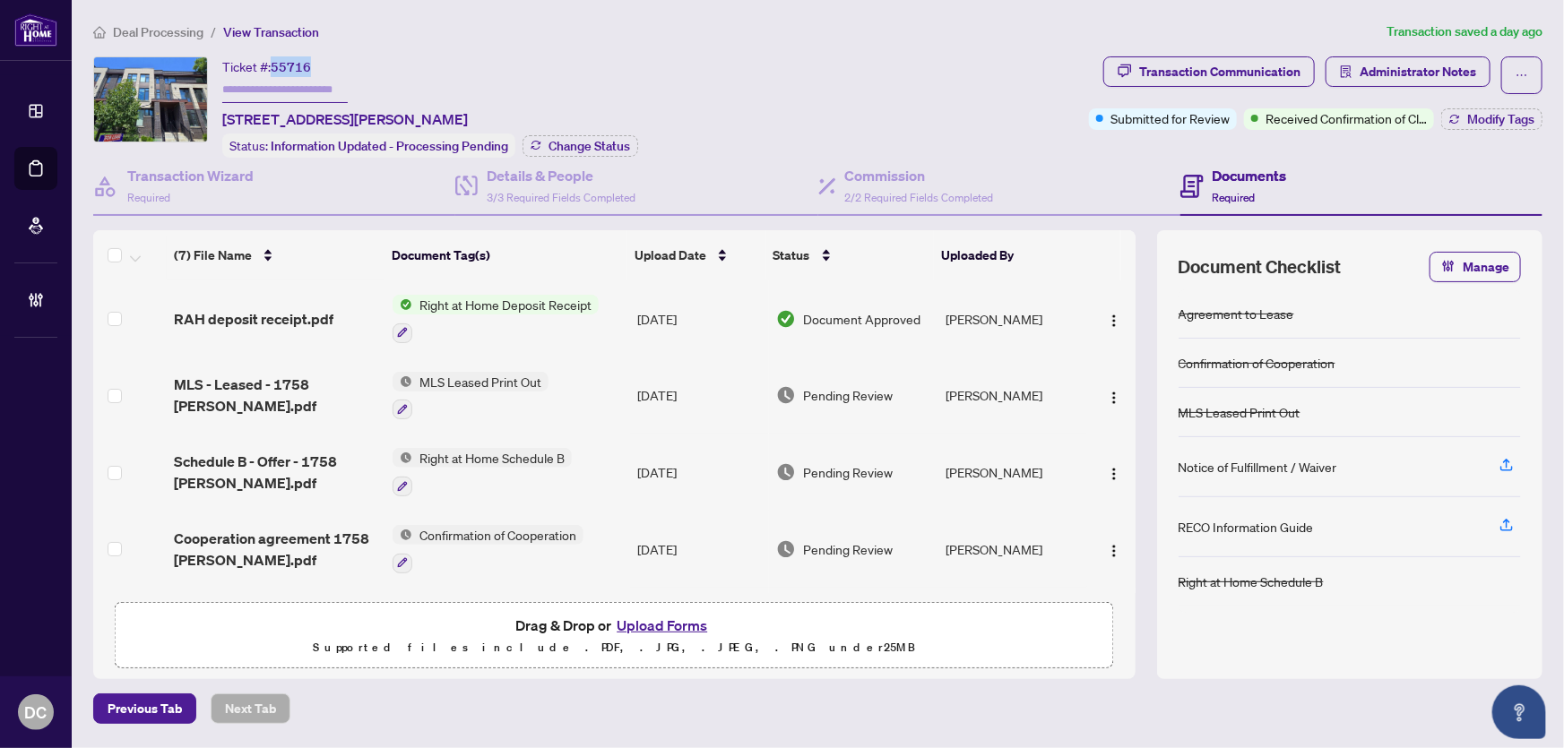
drag, startPoint x: 314, startPoint y: 63, endPoint x: 274, endPoint y: 66, distance: 39.6
click at [274, 66] on div "Ticket #: 55716 1-1758 Lawrence Ave, Toronto, Ontario M6L 3C4, Canada" at bounding box center [345, 93] width 246 height 74
copy span "55716"
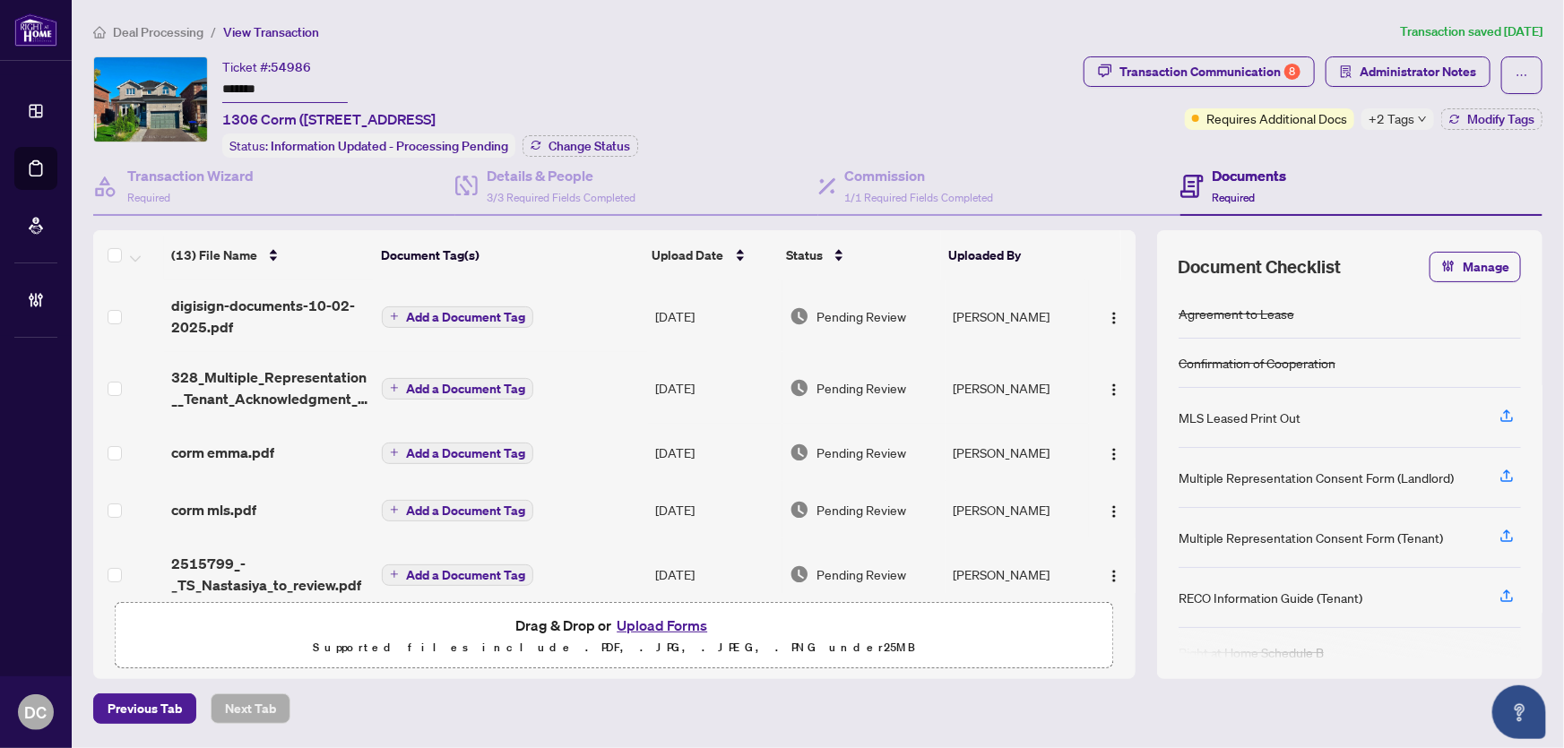
drag, startPoint x: 295, startPoint y: 95, endPoint x: 191, endPoint y: 86, distance: 104.4
click at [191, 86] on div "Ticket #: 54986 ******* [STREET_ADDRESS] Status: Information Updated - Processi…" at bounding box center [584, 106] width 983 height 101
click at [619, 140] on span "Change Status" at bounding box center [590, 146] width 82 height 13
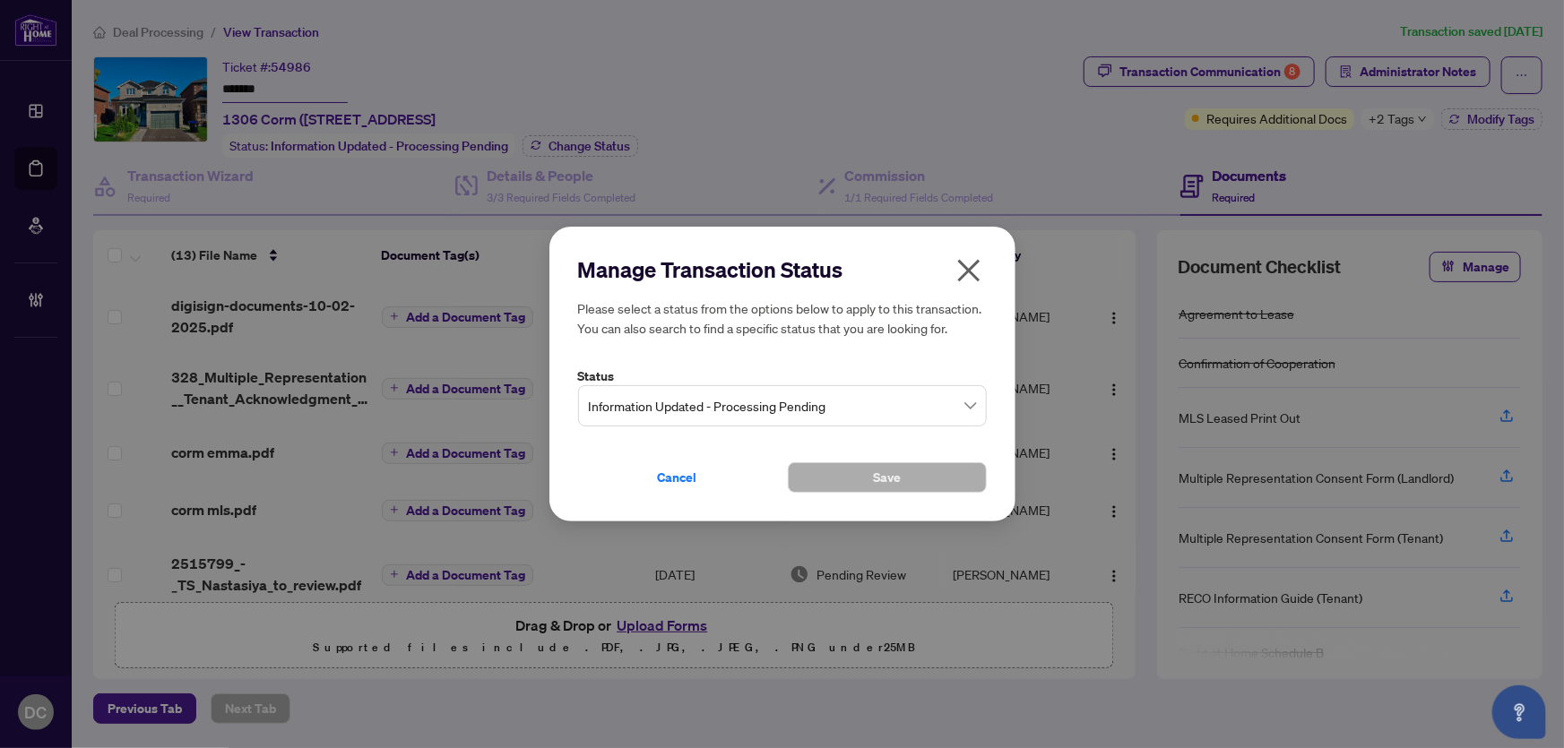
click at [725, 403] on span "Information Updated - Processing Pending" at bounding box center [782, 406] width 387 height 34
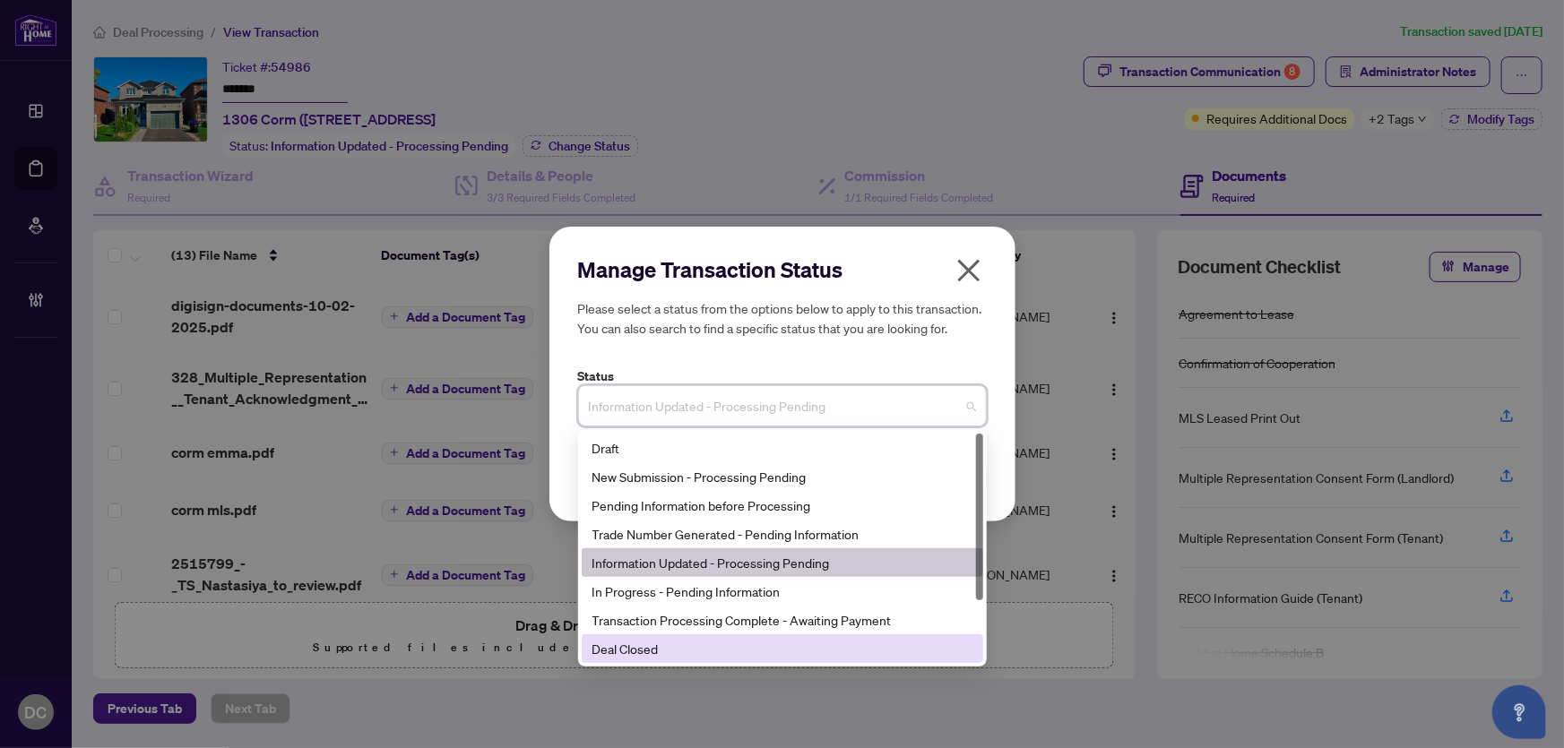
click at [630, 650] on div "Deal Closed" at bounding box center [783, 649] width 380 height 20
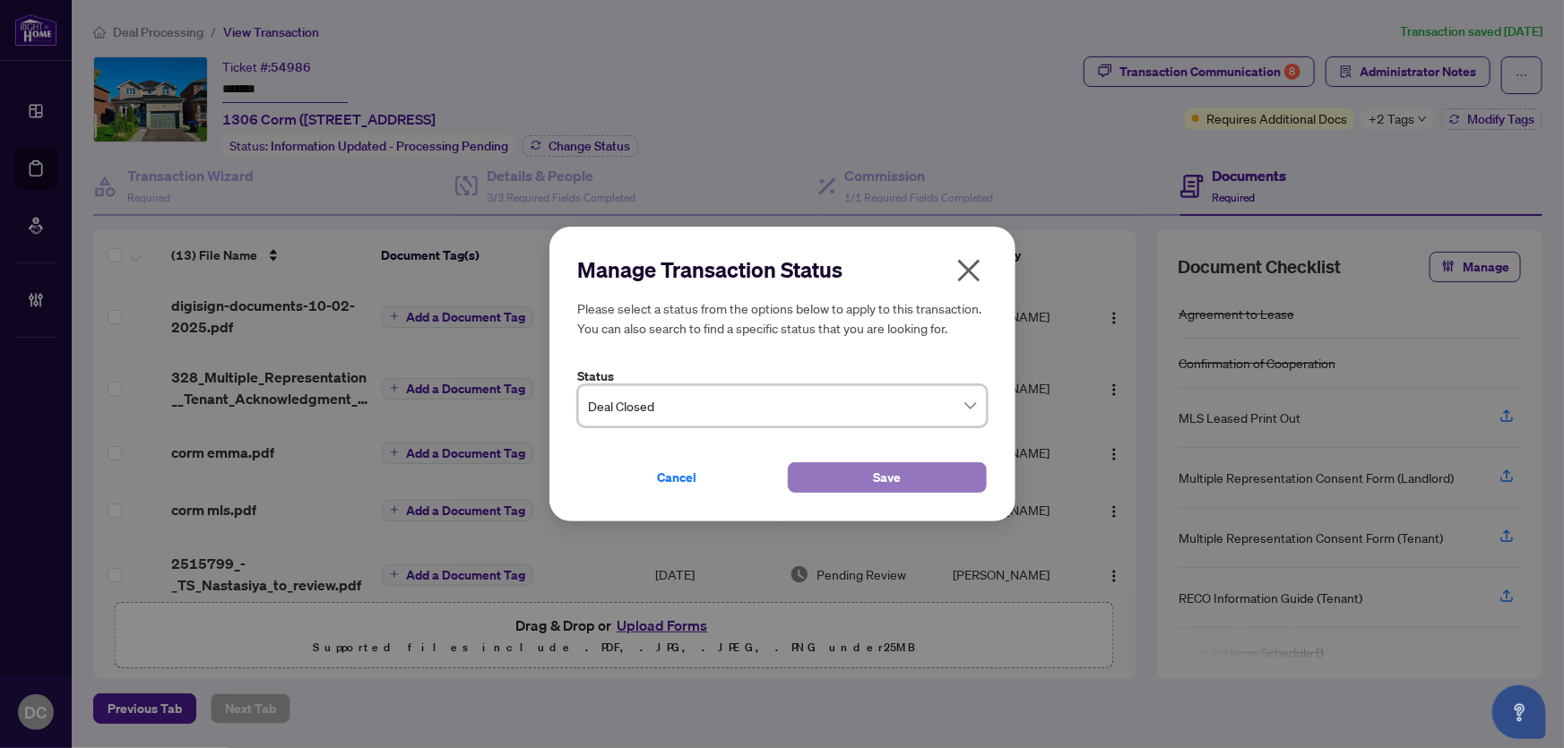
click at [833, 475] on button "Save" at bounding box center [887, 478] width 199 height 30
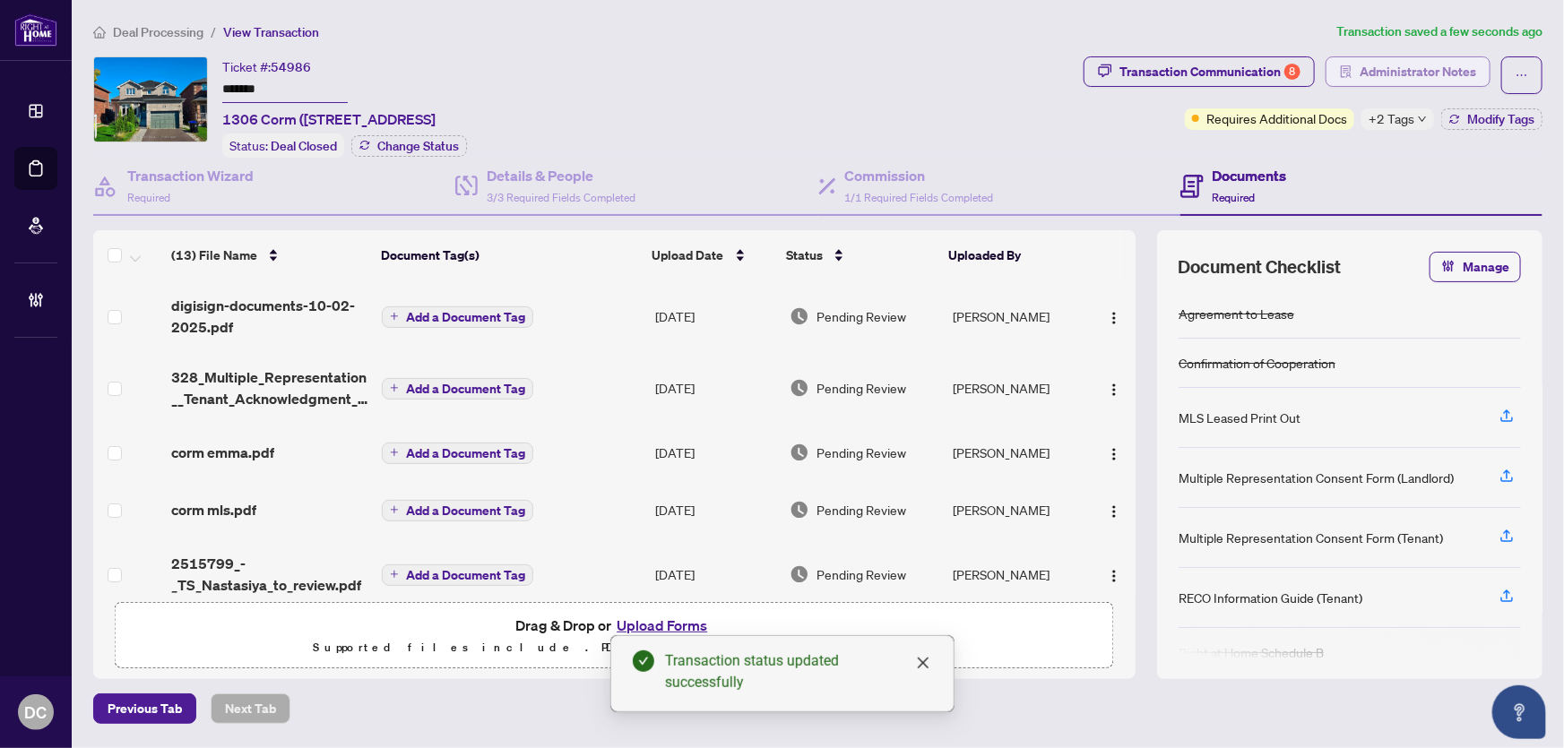
click at [1377, 74] on span "Administrator Notes" at bounding box center [1418, 71] width 117 height 29
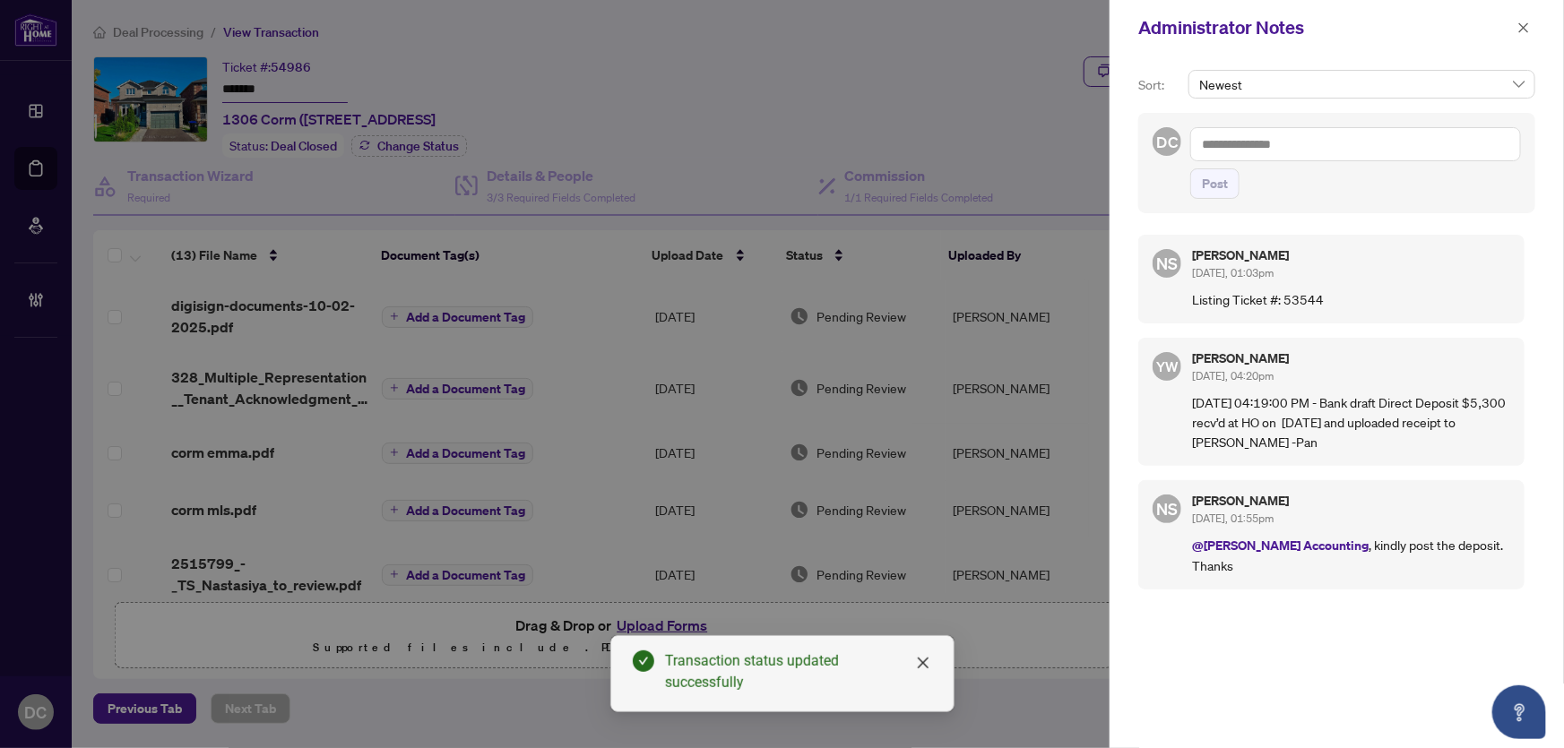
click at [1530, 44] on div "Administrator Notes" at bounding box center [1337, 28] width 454 height 56
click at [1530, 30] on icon "close" at bounding box center [1524, 28] width 13 height 13
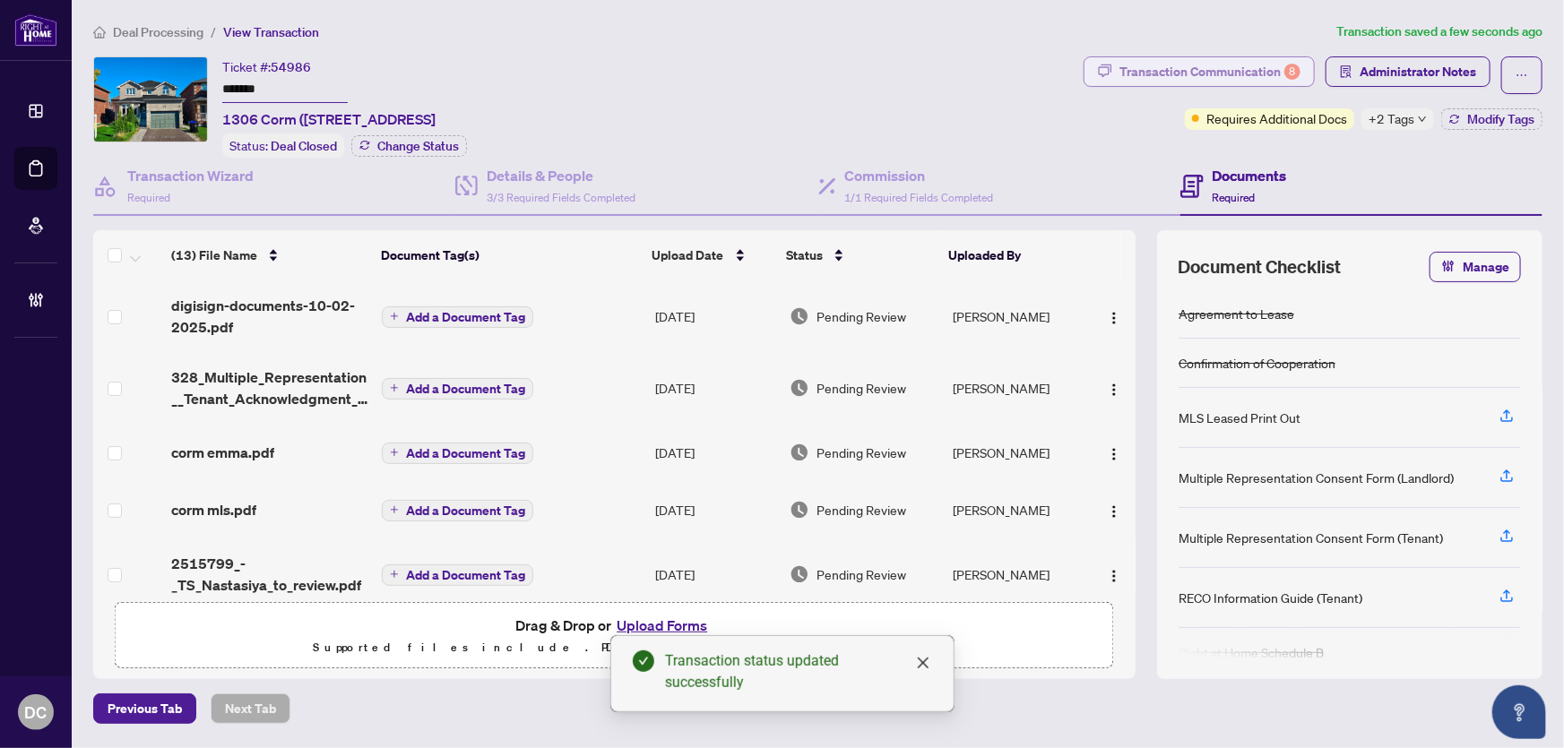
click at [1272, 79] on div "Transaction Communication 8" at bounding box center [1210, 71] width 181 height 29
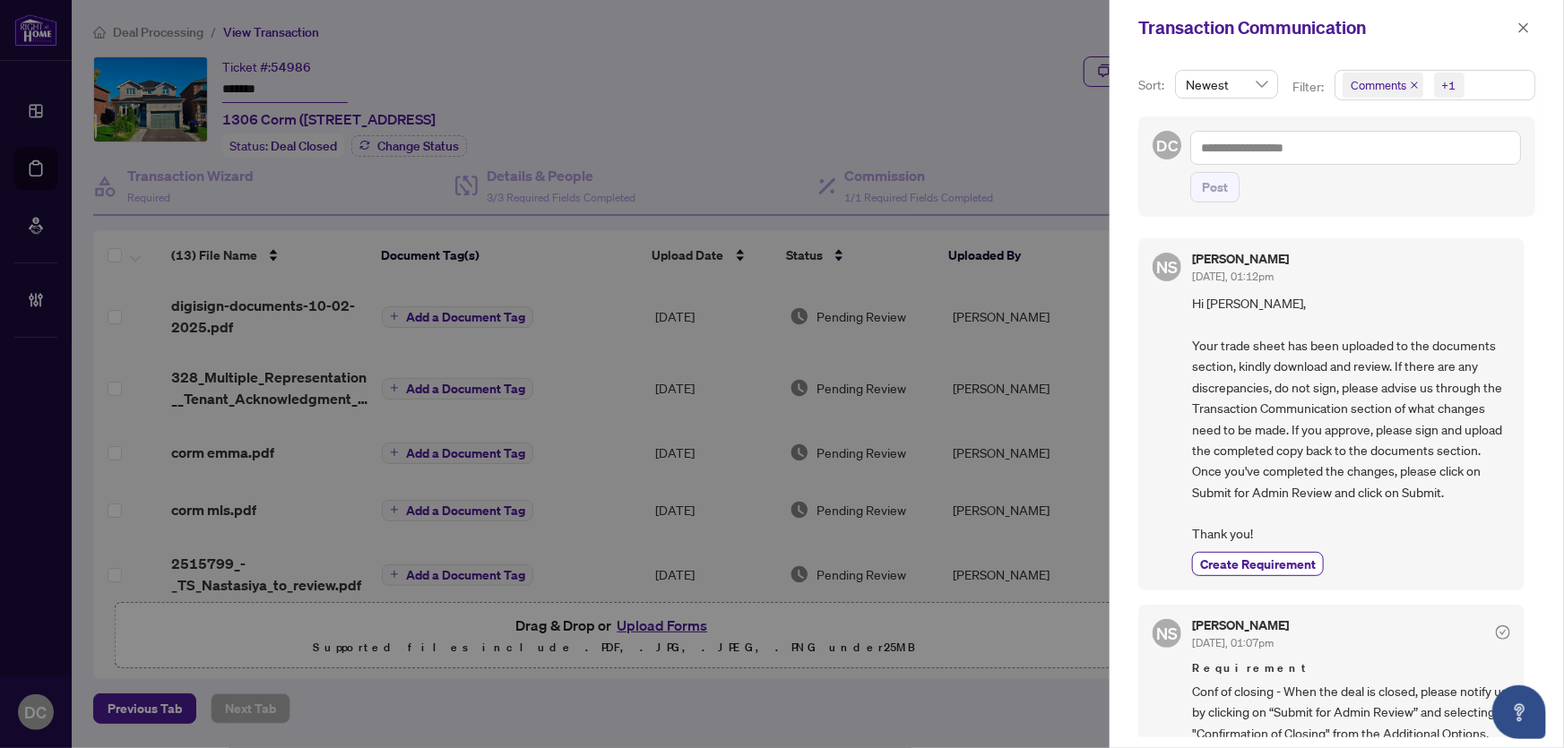
click at [1532, 20] on button "button" at bounding box center [1523, 28] width 23 height 22
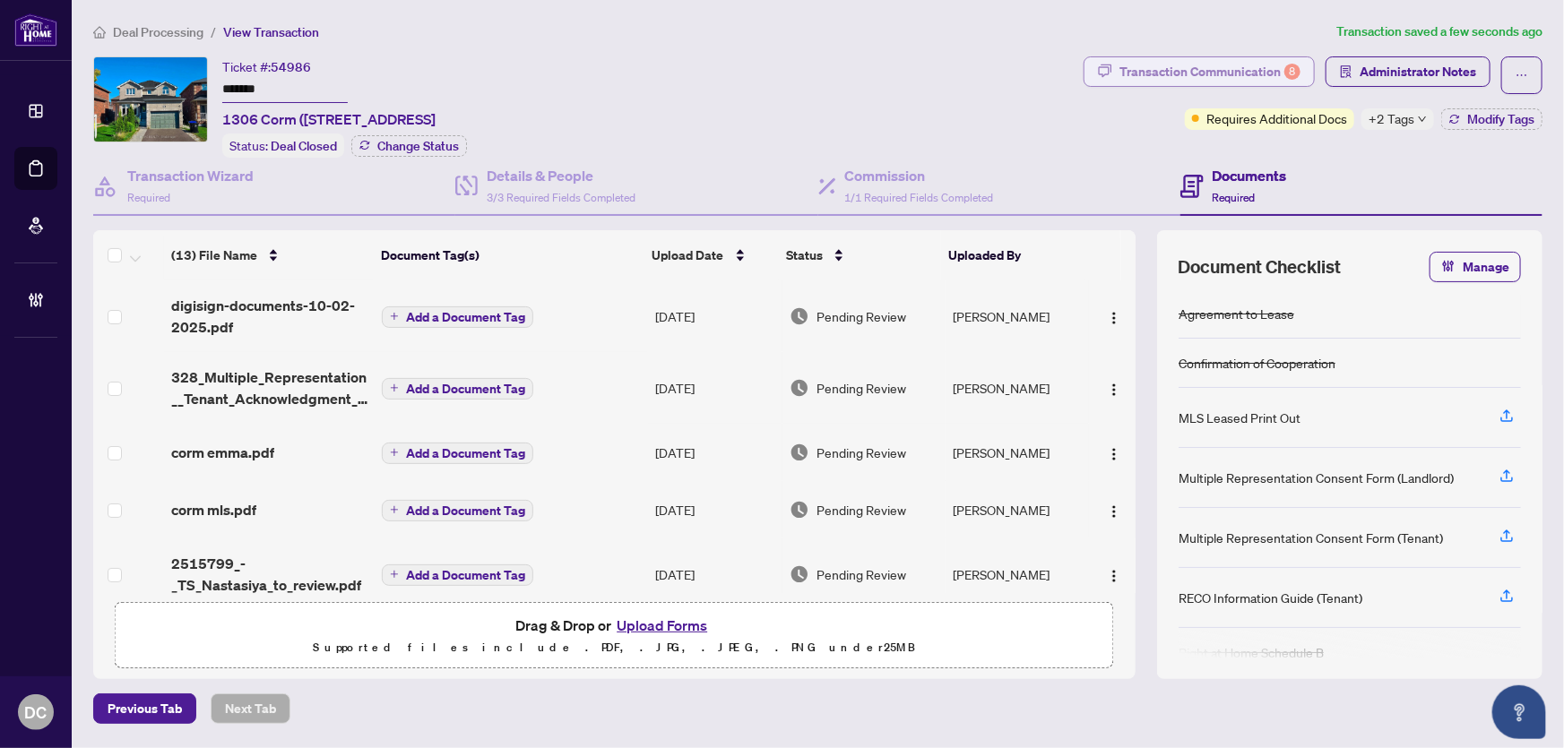
click at [1251, 67] on div "Transaction Communication 8" at bounding box center [1210, 71] width 181 height 29
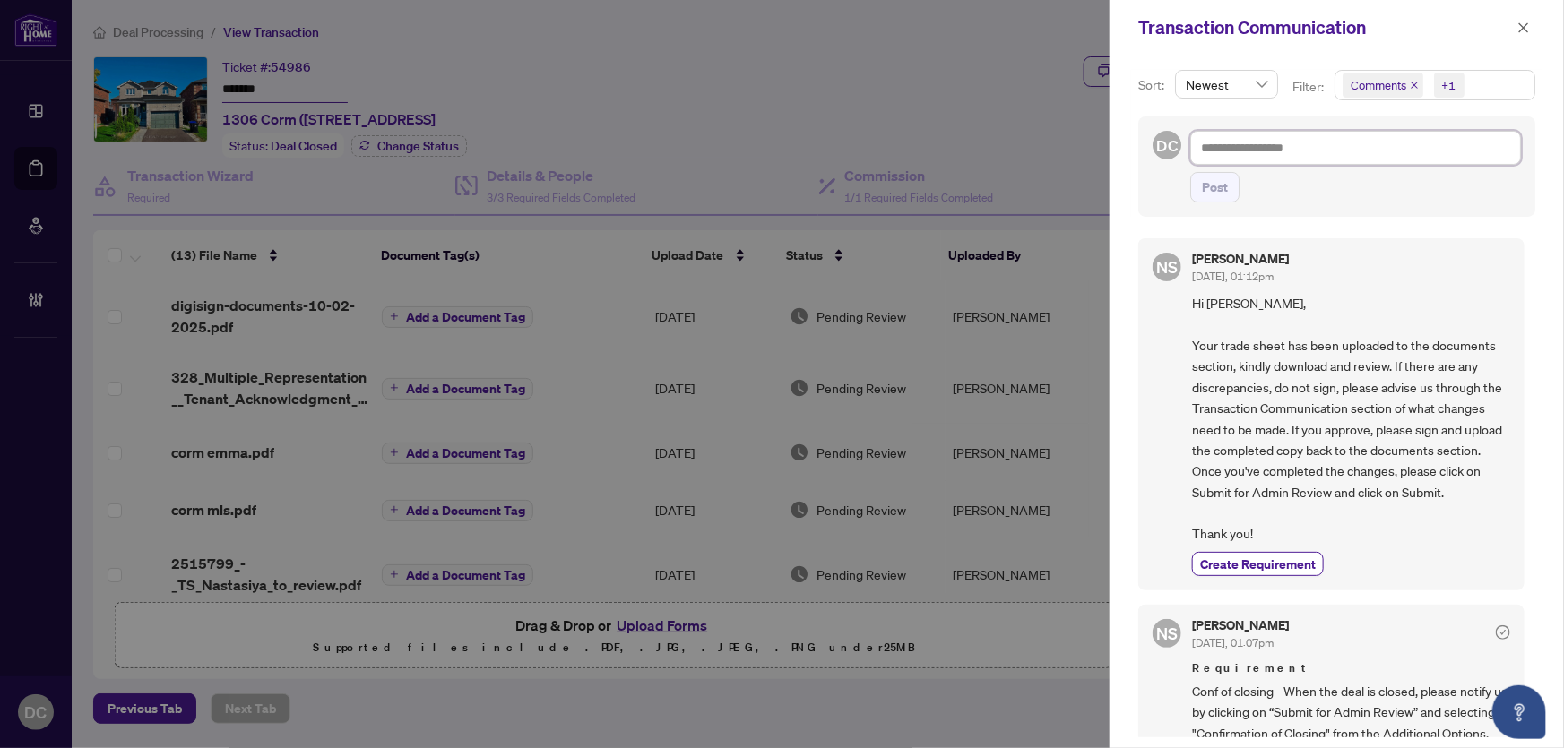
click at [1336, 144] on textarea at bounding box center [1355, 148] width 331 height 34
paste textarea "**********"
type textarea "**********"
click at [1245, 150] on textarea "**********" at bounding box center [1353, 148] width 326 height 34
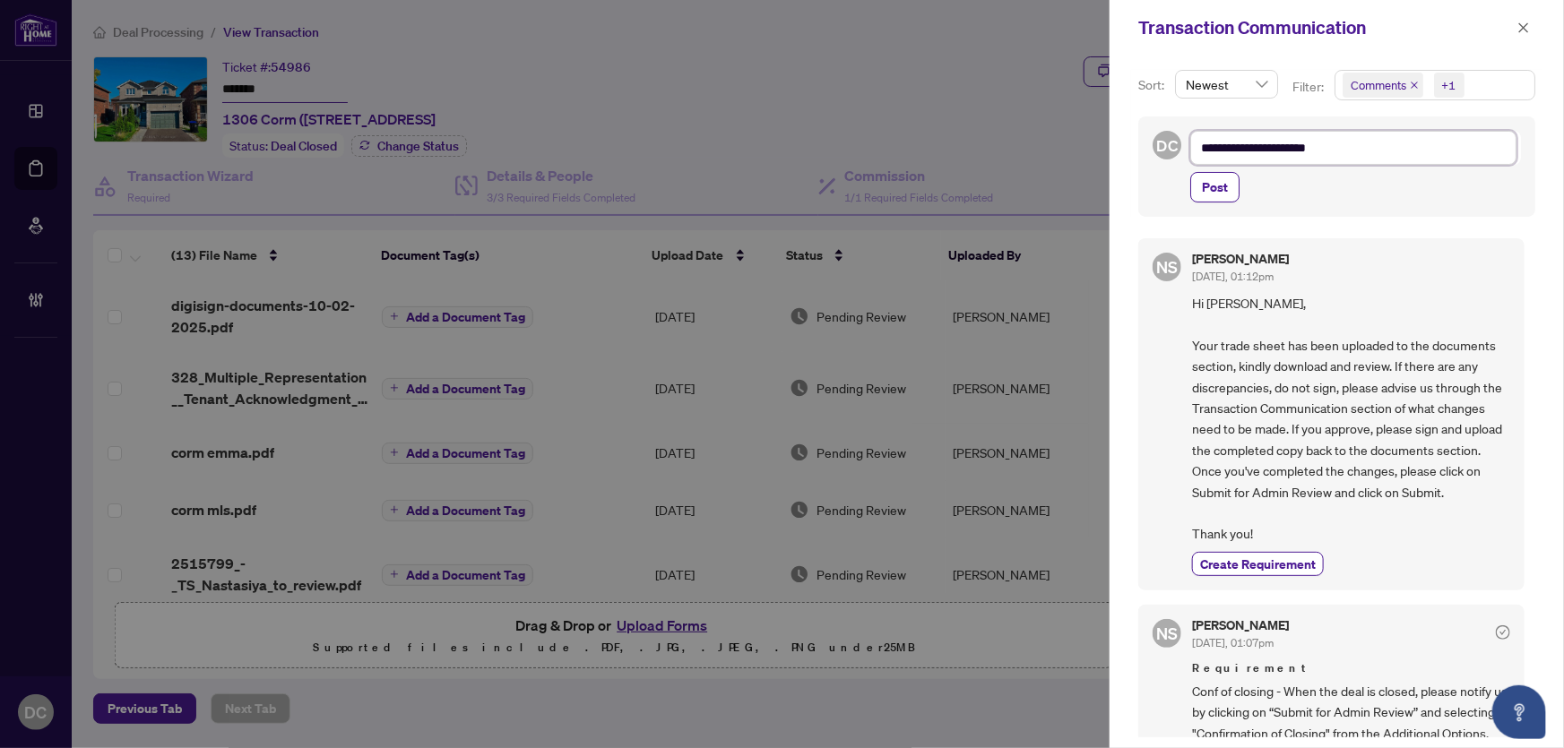
type textarea "**********"
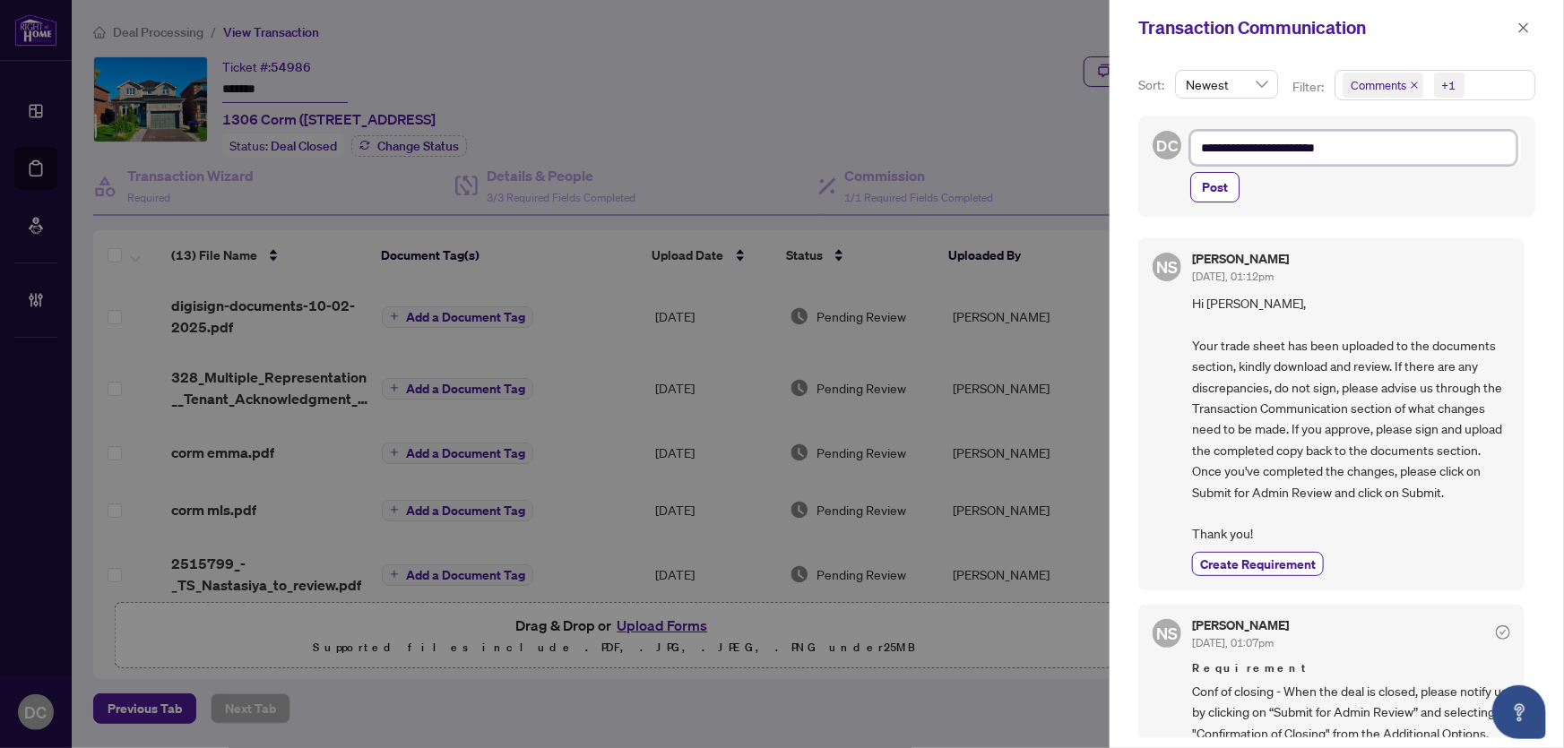
type textarea "**********"
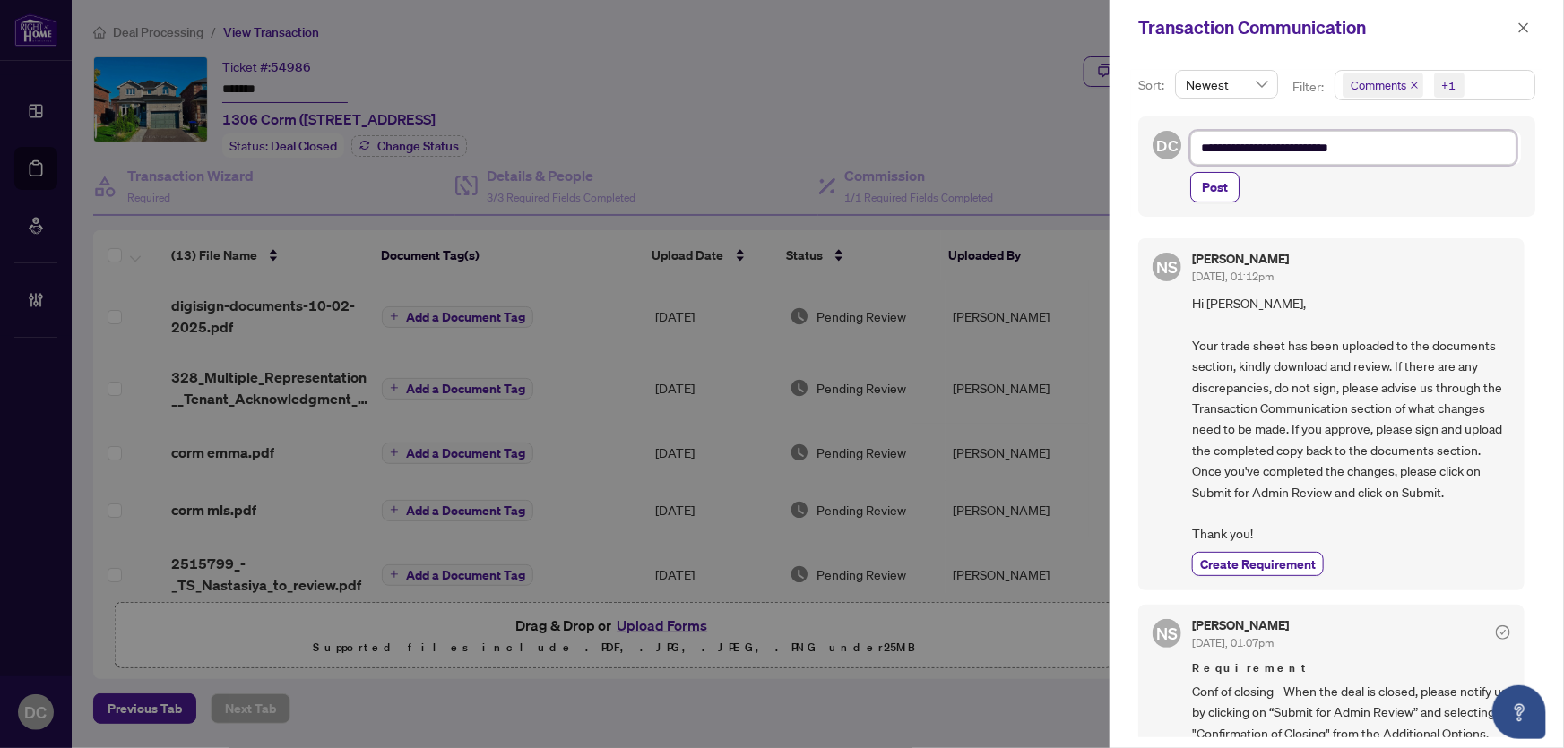
type textarea "**********"
drag, startPoint x: 1385, startPoint y: 152, endPoint x: 1159, endPoint y: 145, distance: 226.0
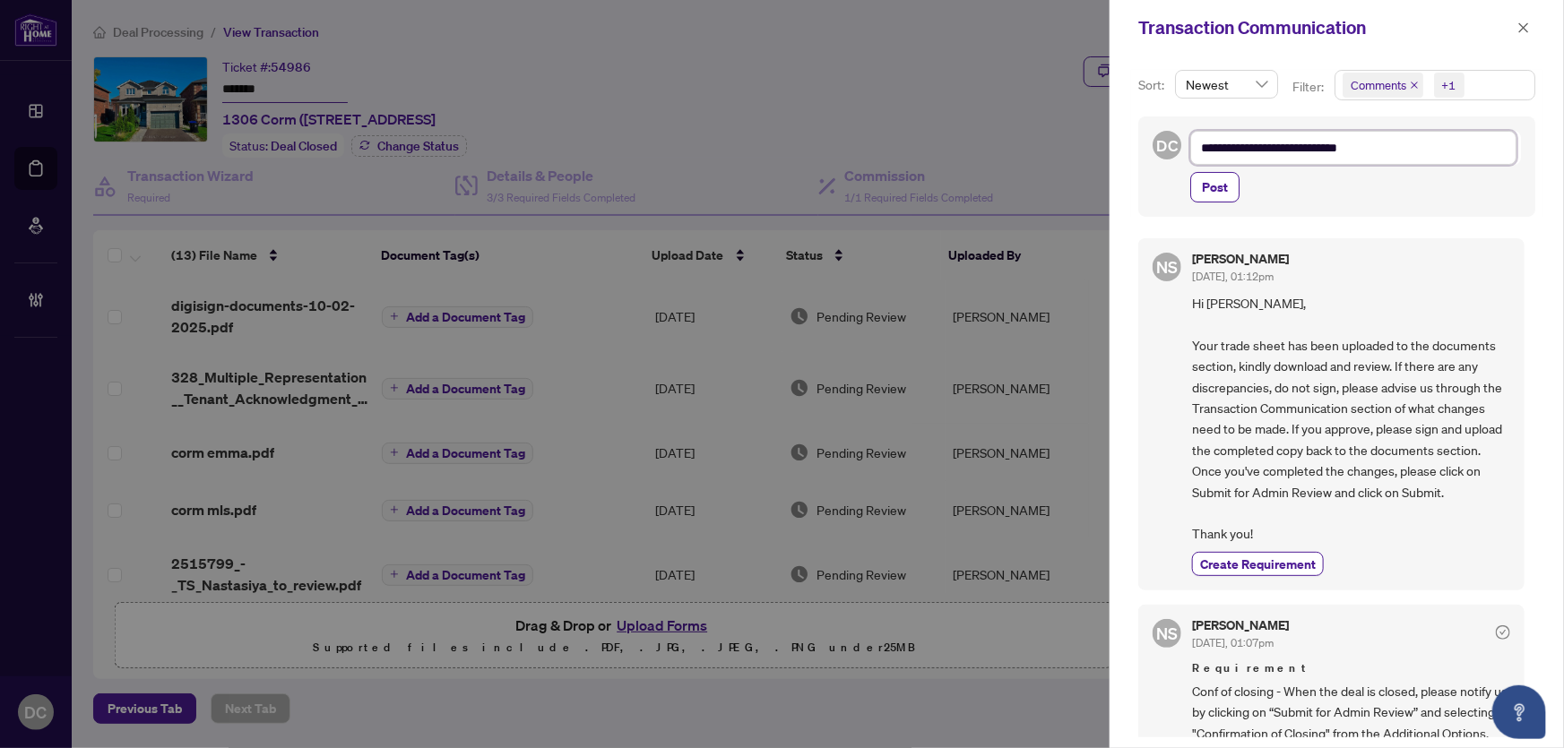
click at [1159, 145] on div "**********" at bounding box center [1336, 167] width 397 height 100
type textarea "**********"
click at [1198, 188] on button "Post" at bounding box center [1214, 187] width 49 height 30
type textarea "**********"
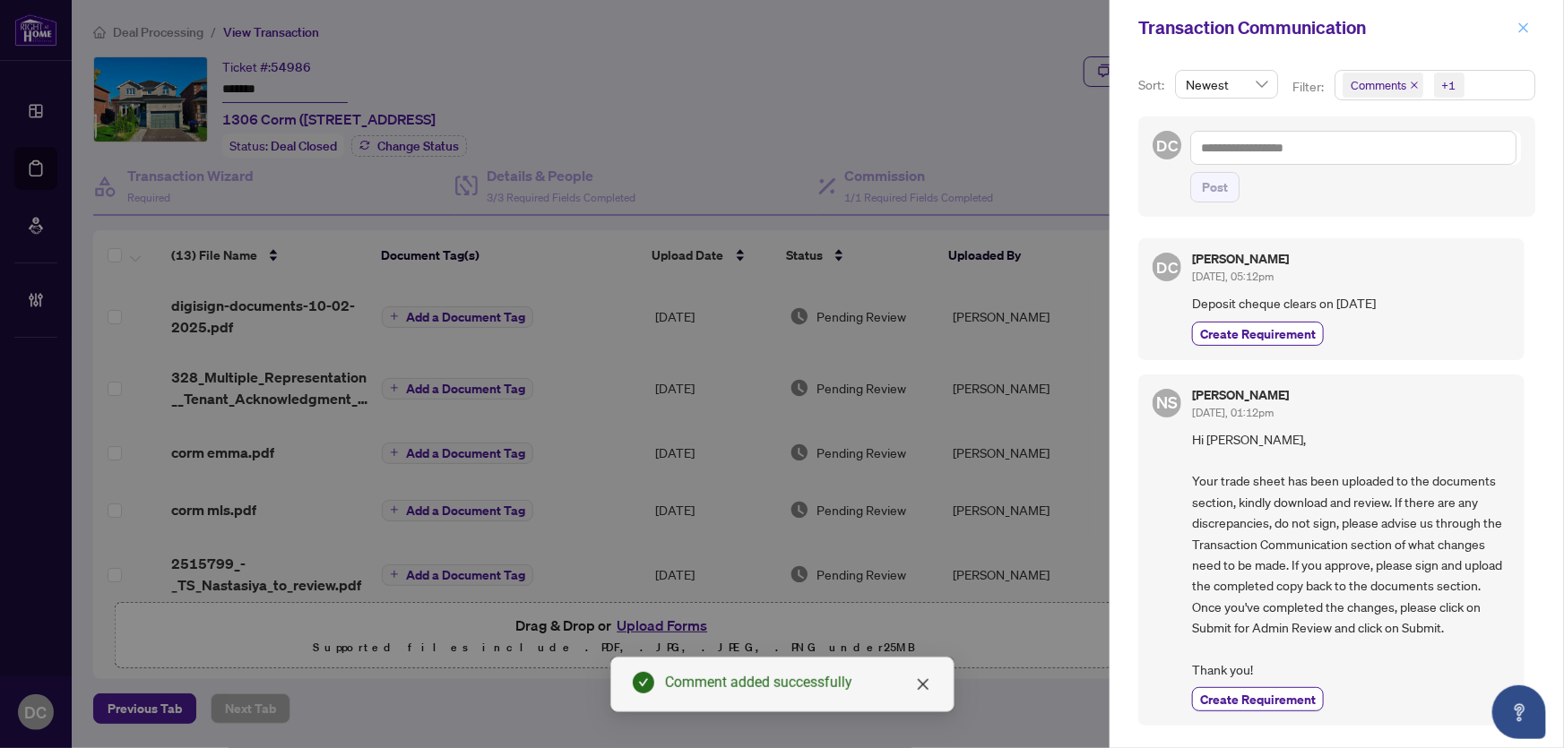
click at [1534, 26] on button "button" at bounding box center [1523, 28] width 23 height 22
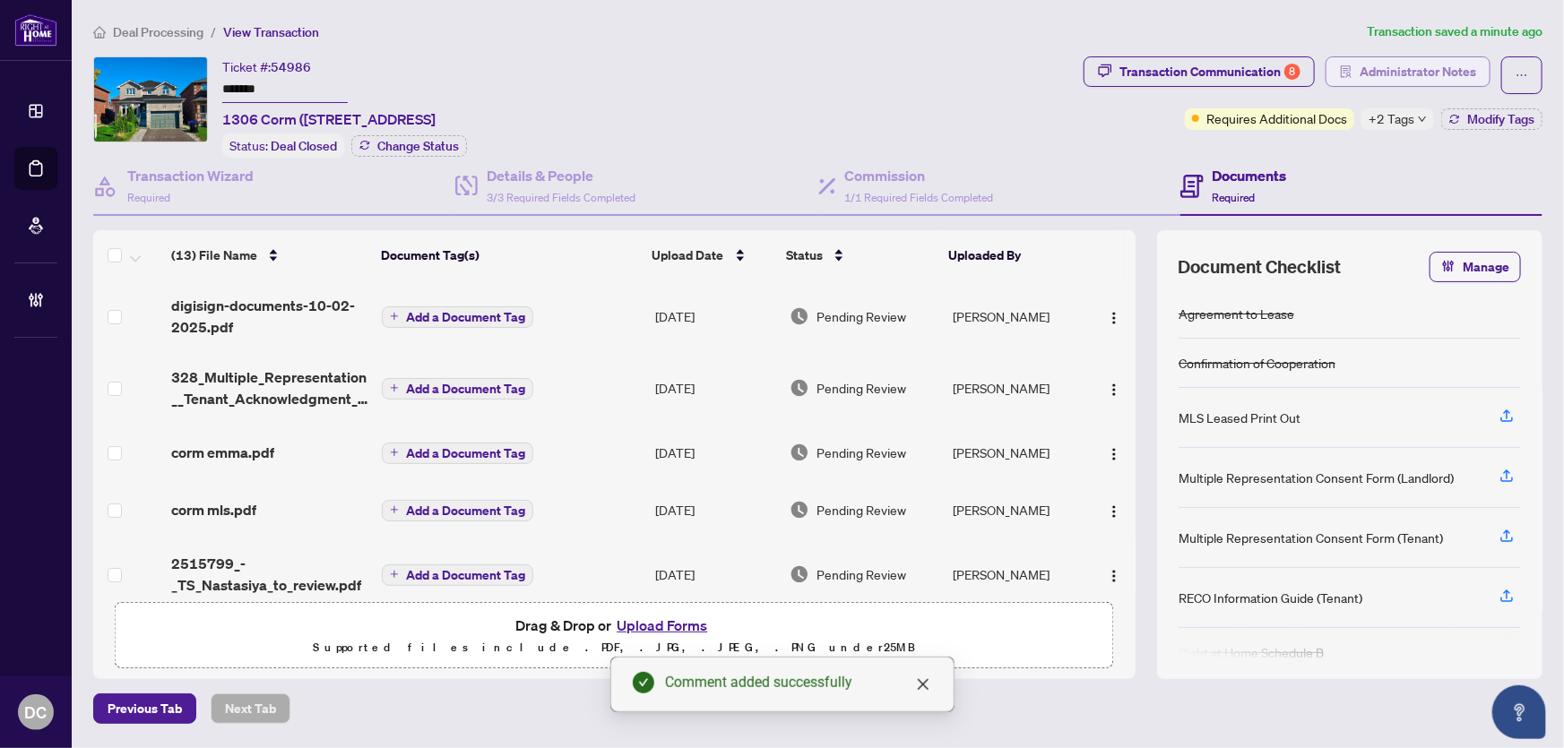
click at [1466, 78] on span "Administrator Notes" at bounding box center [1418, 71] width 117 height 29
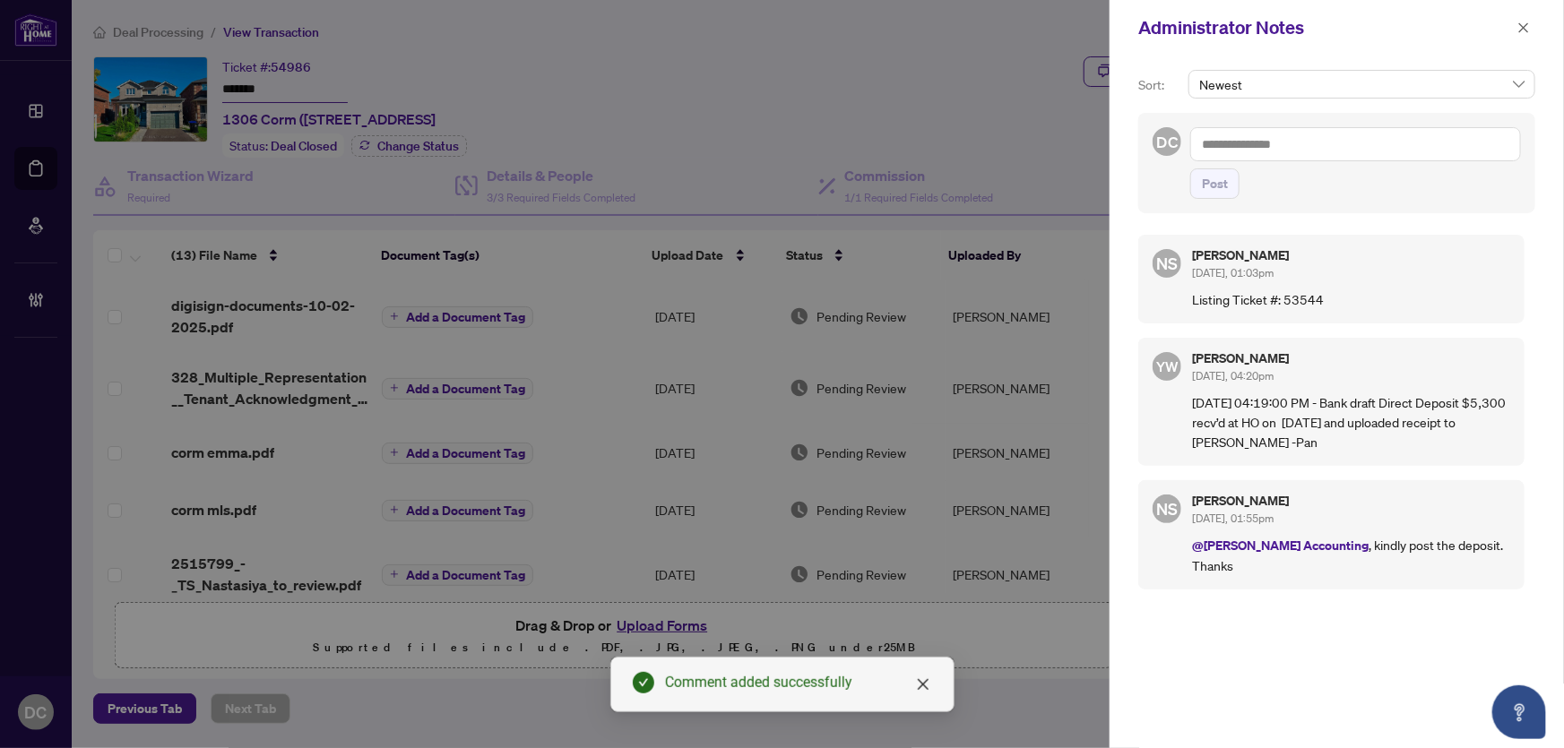
click at [1432, 146] on textarea at bounding box center [1355, 144] width 331 height 34
paste textarea "**********"
type textarea "**********"
click at [1217, 188] on span "Post" at bounding box center [1215, 183] width 26 height 29
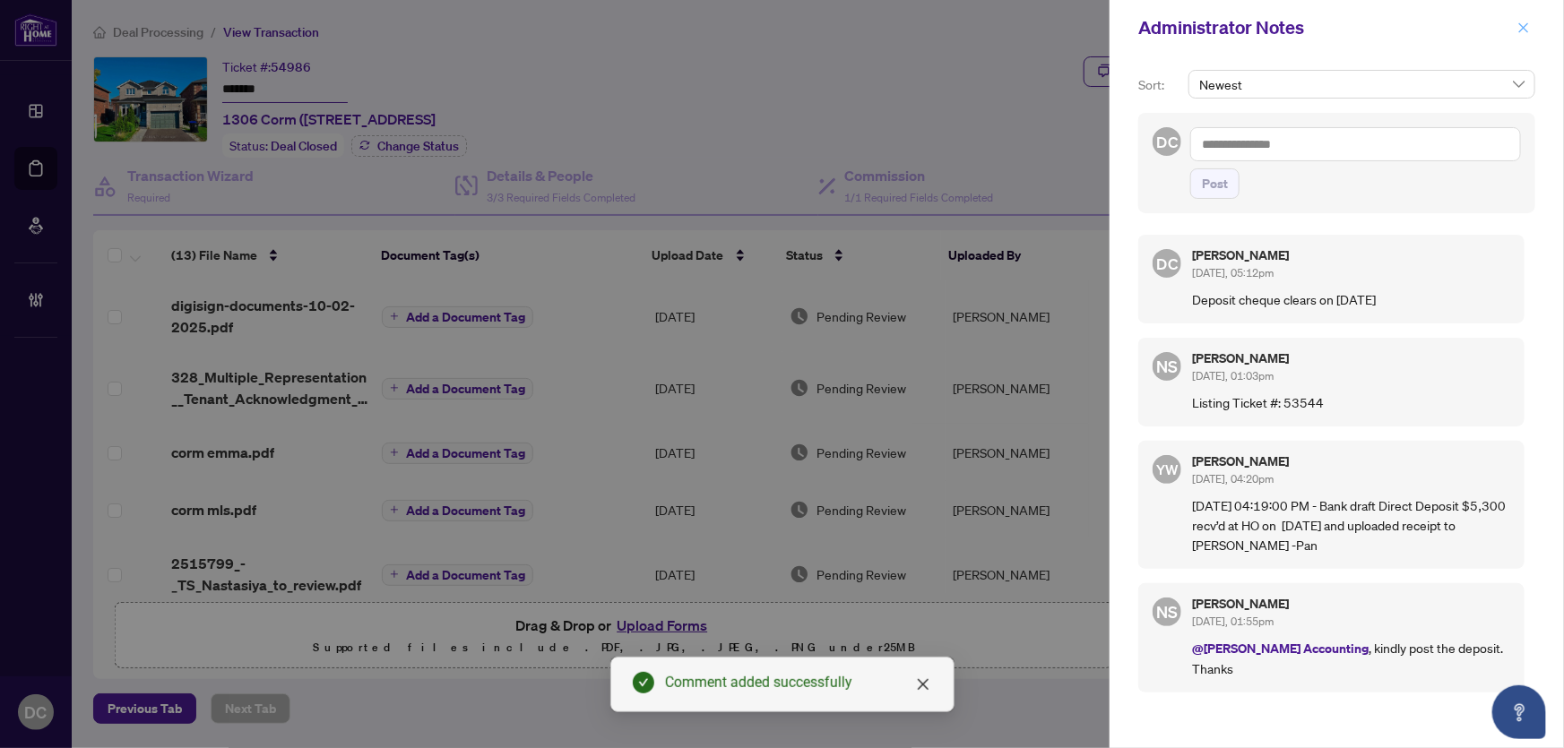
click at [1518, 24] on icon "close" at bounding box center [1524, 28] width 13 height 13
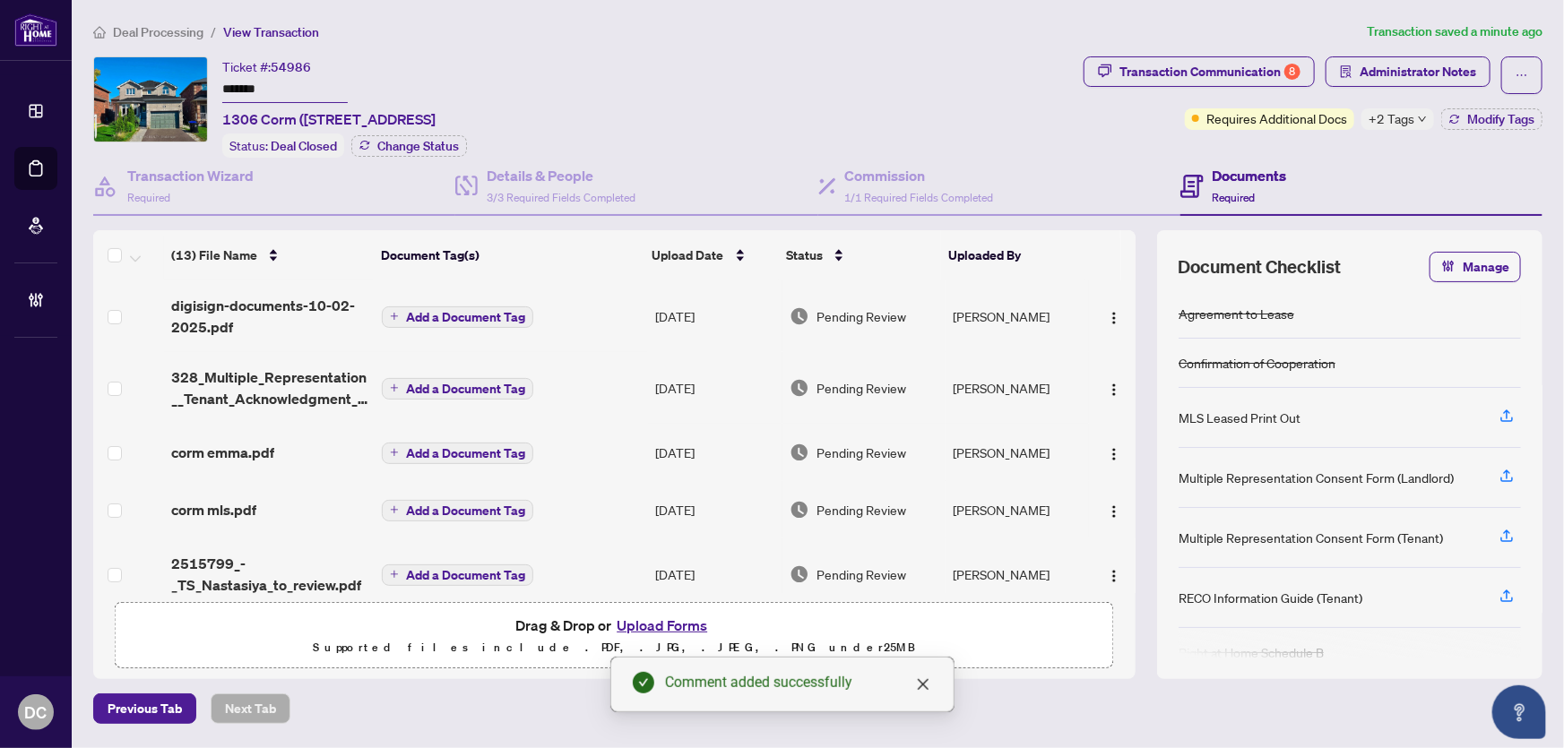
click at [1415, 121] on div "+2 Tags" at bounding box center [1398, 119] width 73 height 22
click at [1285, 137] on div "Transaction Communication 8 Administrator Notes Requires Additional Docs +2 Tag…" at bounding box center [1313, 106] width 466 height 101
click at [1488, 113] on span "Modify Tags" at bounding box center [1500, 119] width 67 height 13
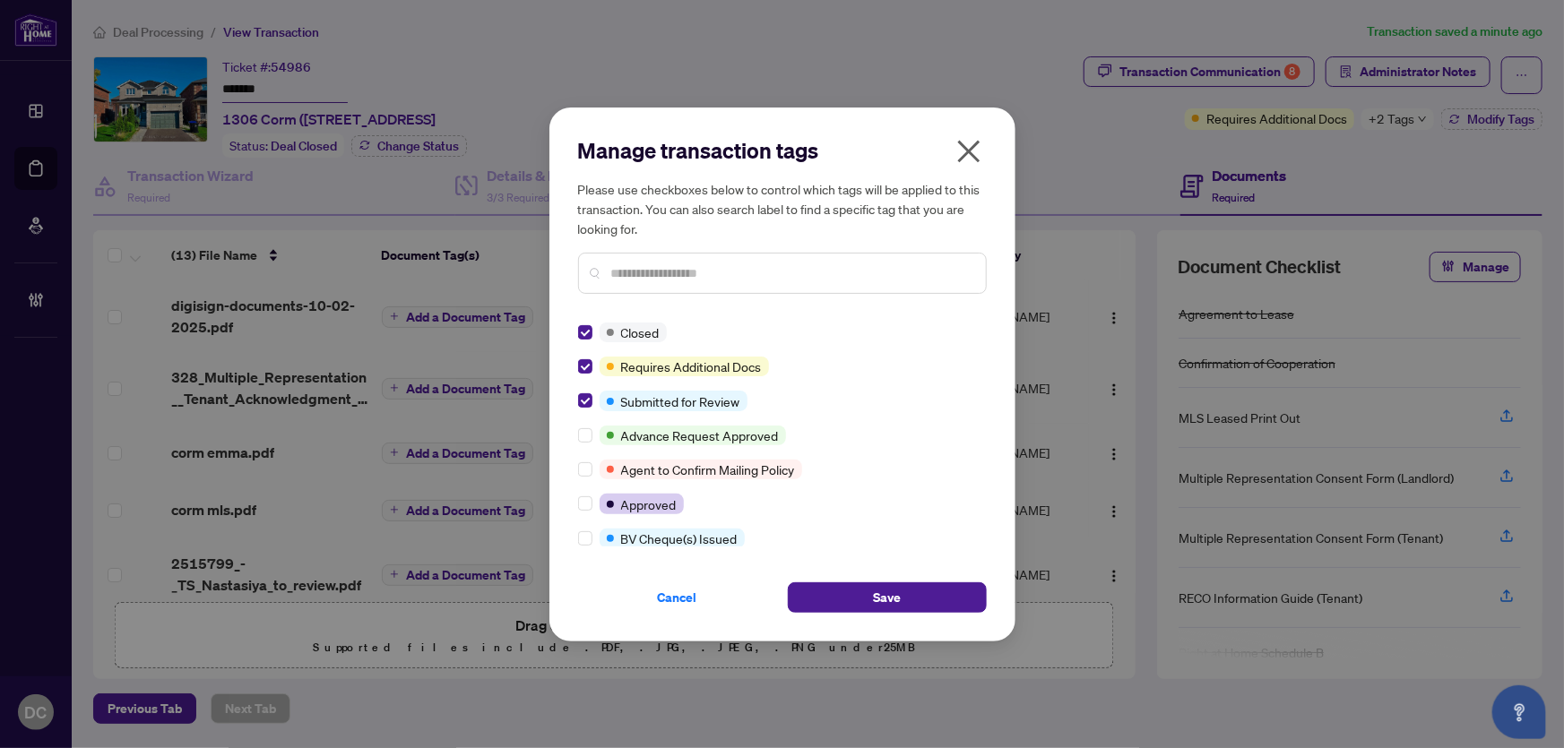
click at [693, 267] on input "text" at bounding box center [791, 274] width 360 height 20
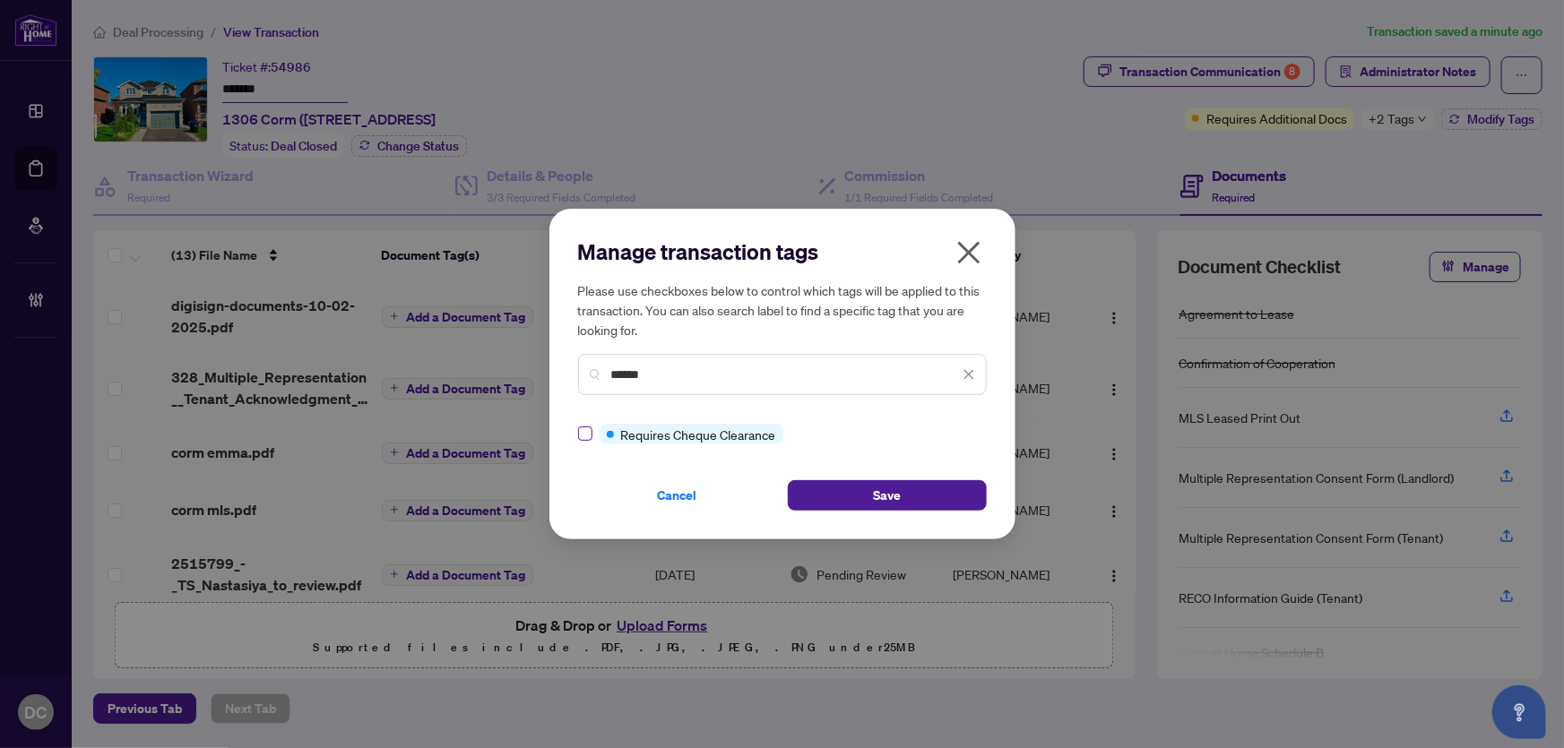
type input "******"
click at [946, 491] on button "Save" at bounding box center [887, 495] width 199 height 30
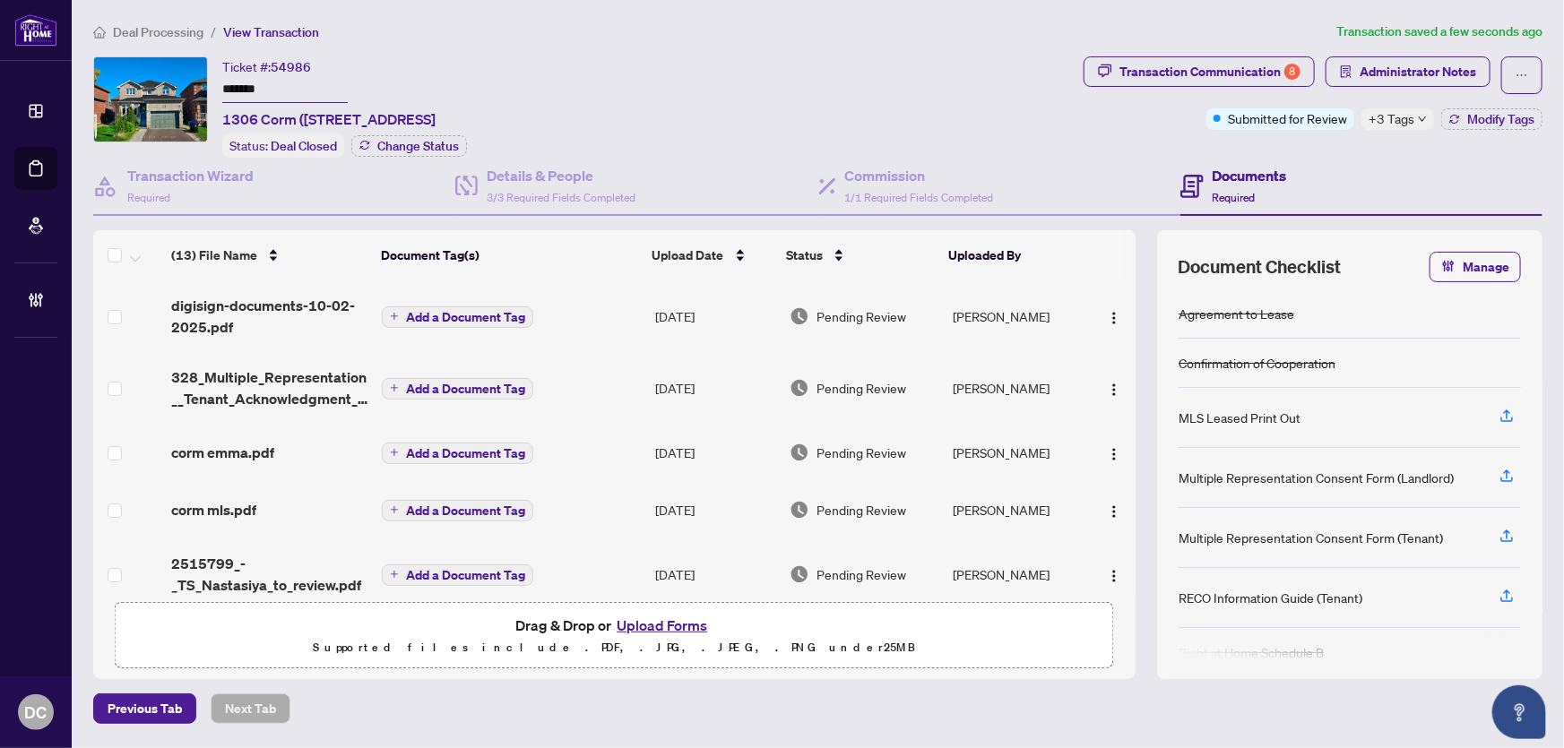
click at [1406, 117] on span "+3 Tags" at bounding box center [1392, 118] width 46 height 21
click at [182, 33] on span "Deal Processing" at bounding box center [158, 32] width 91 height 16
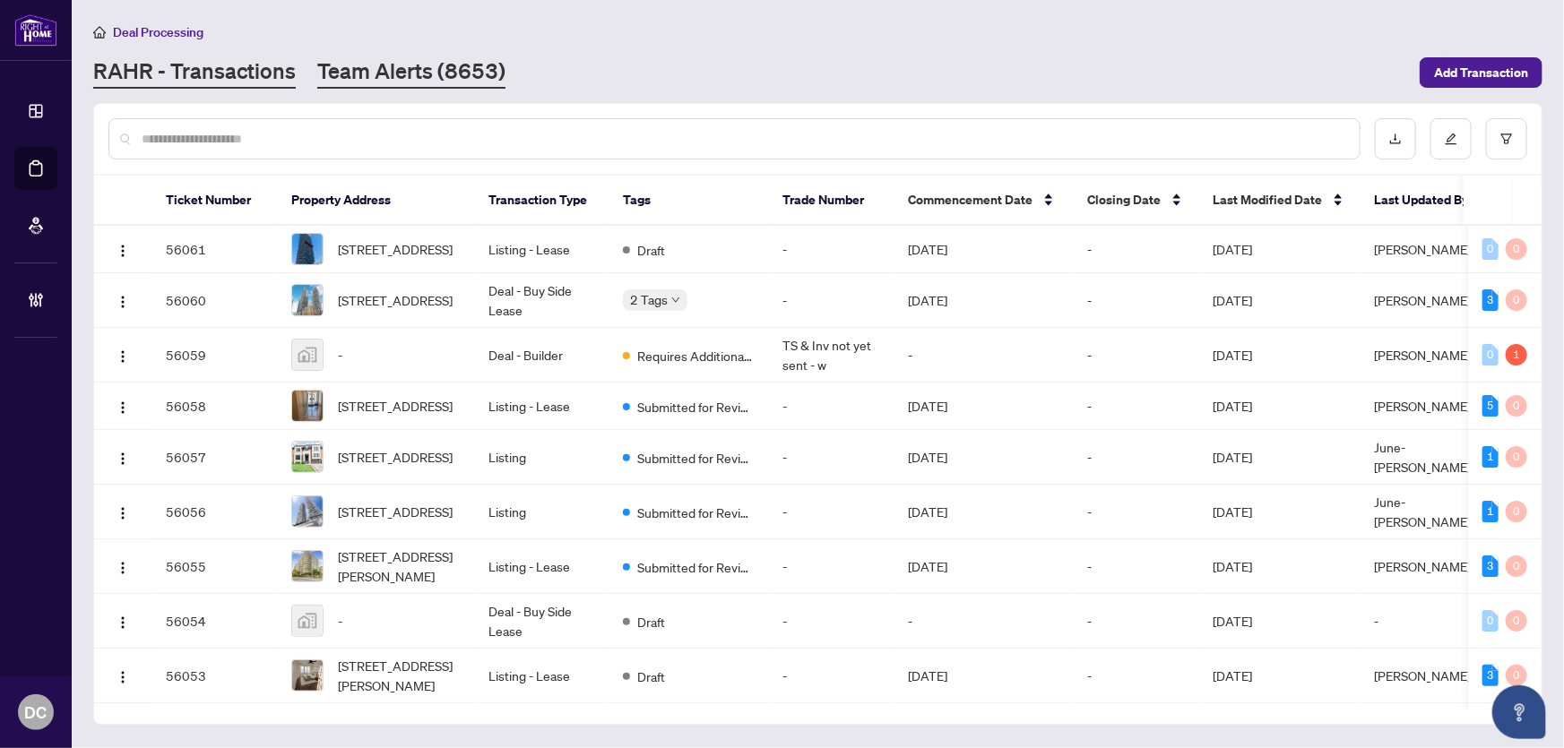
click at [376, 73] on link "Team Alerts (8653)" at bounding box center [411, 72] width 188 height 32
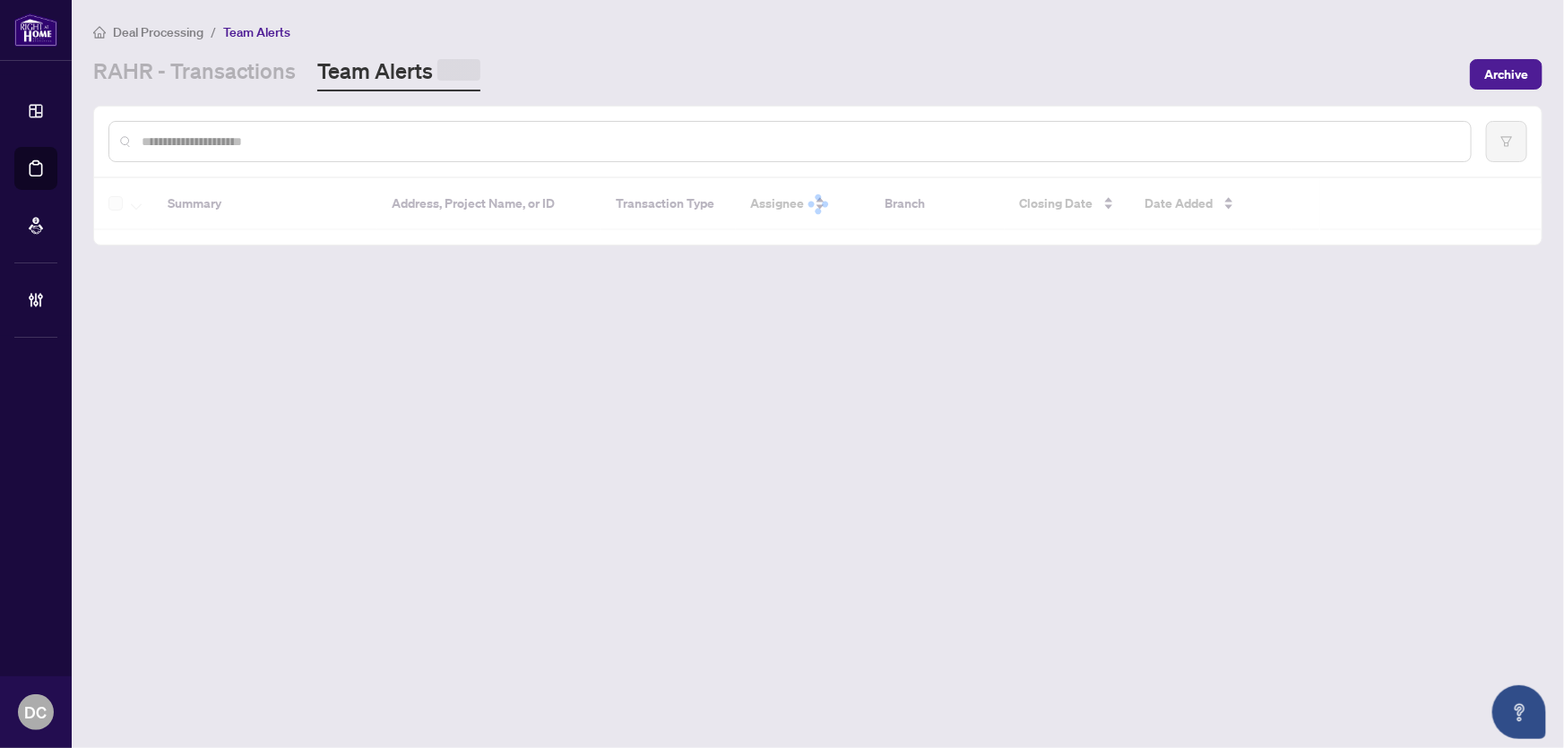
click at [359, 134] on input "text" at bounding box center [799, 142] width 1315 height 20
paste input "*******"
type input "*******"
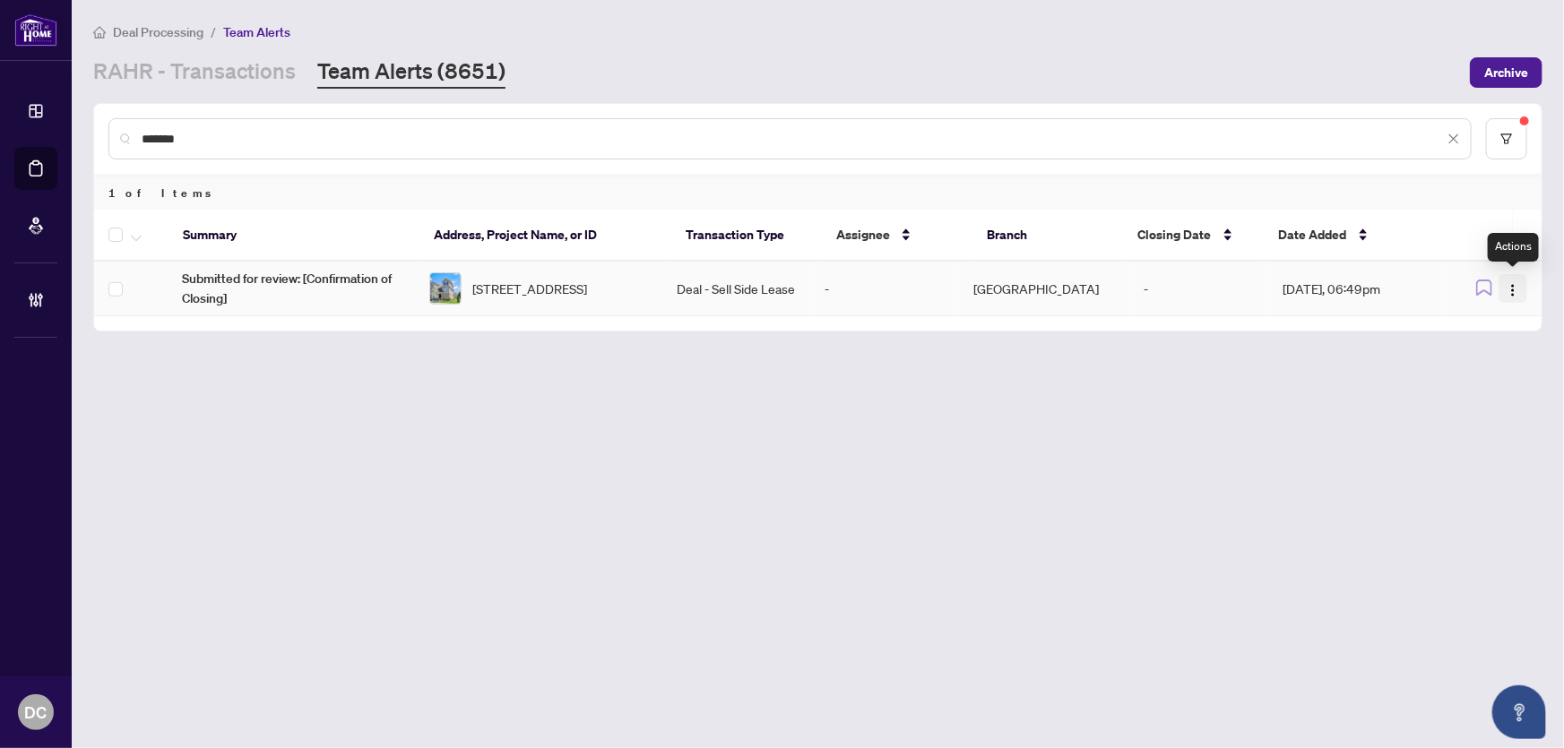
click at [1510, 290] on img "button" at bounding box center [1513, 290] width 14 height 14
click at [1434, 374] on span "Complete Item" at bounding box center [1471, 380] width 83 height 20
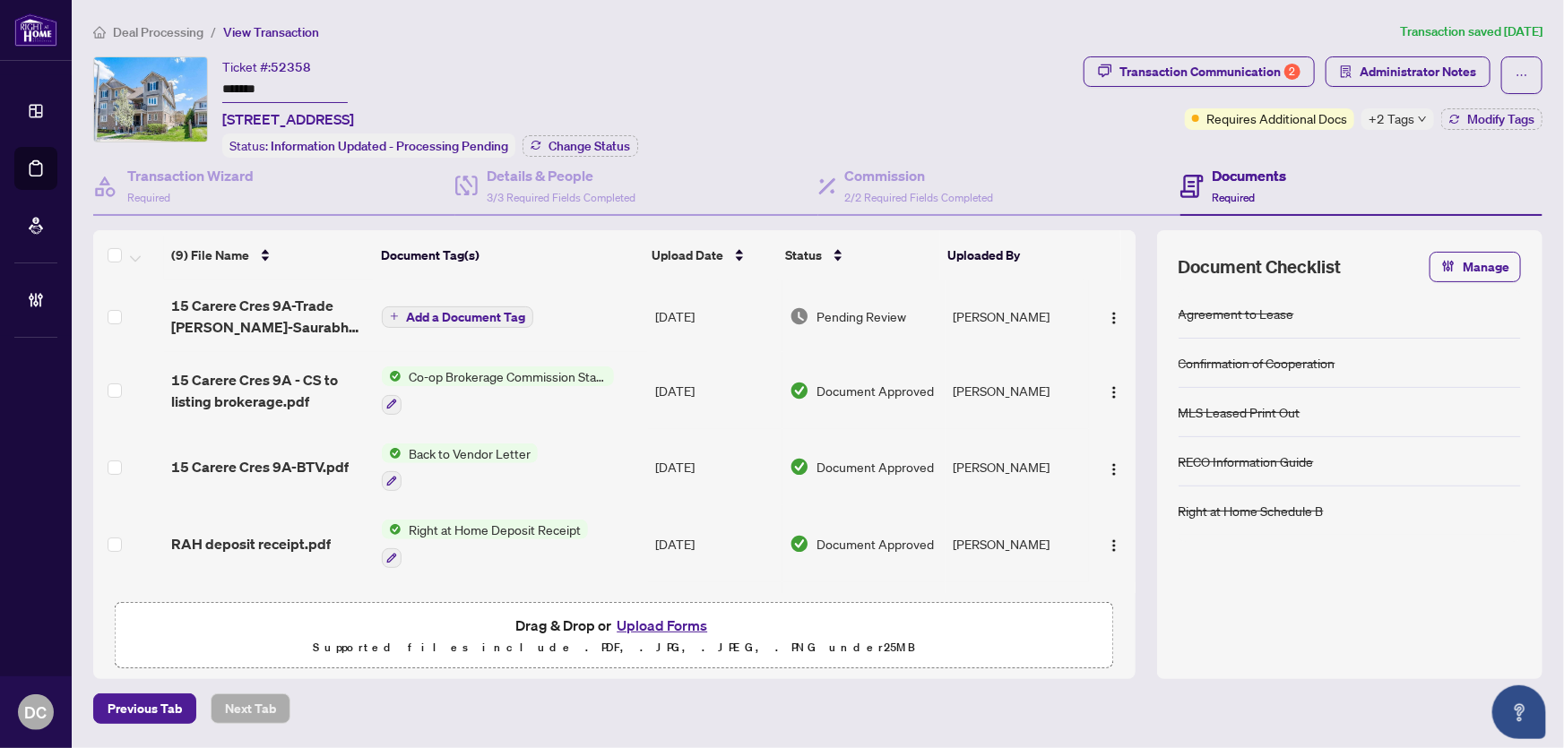
click at [170, 85] on div "Ticket #: 52358 ******* [STREET_ADDRESS] Status: Information Updated - Processi…" at bounding box center [584, 106] width 983 height 101
click at [638, 150] on div "Ticket #: 52358 ******* [STREET_ADDRESS] Status: Information Updated - Processi…" at bounding box center [584, 106] width 983 height 101
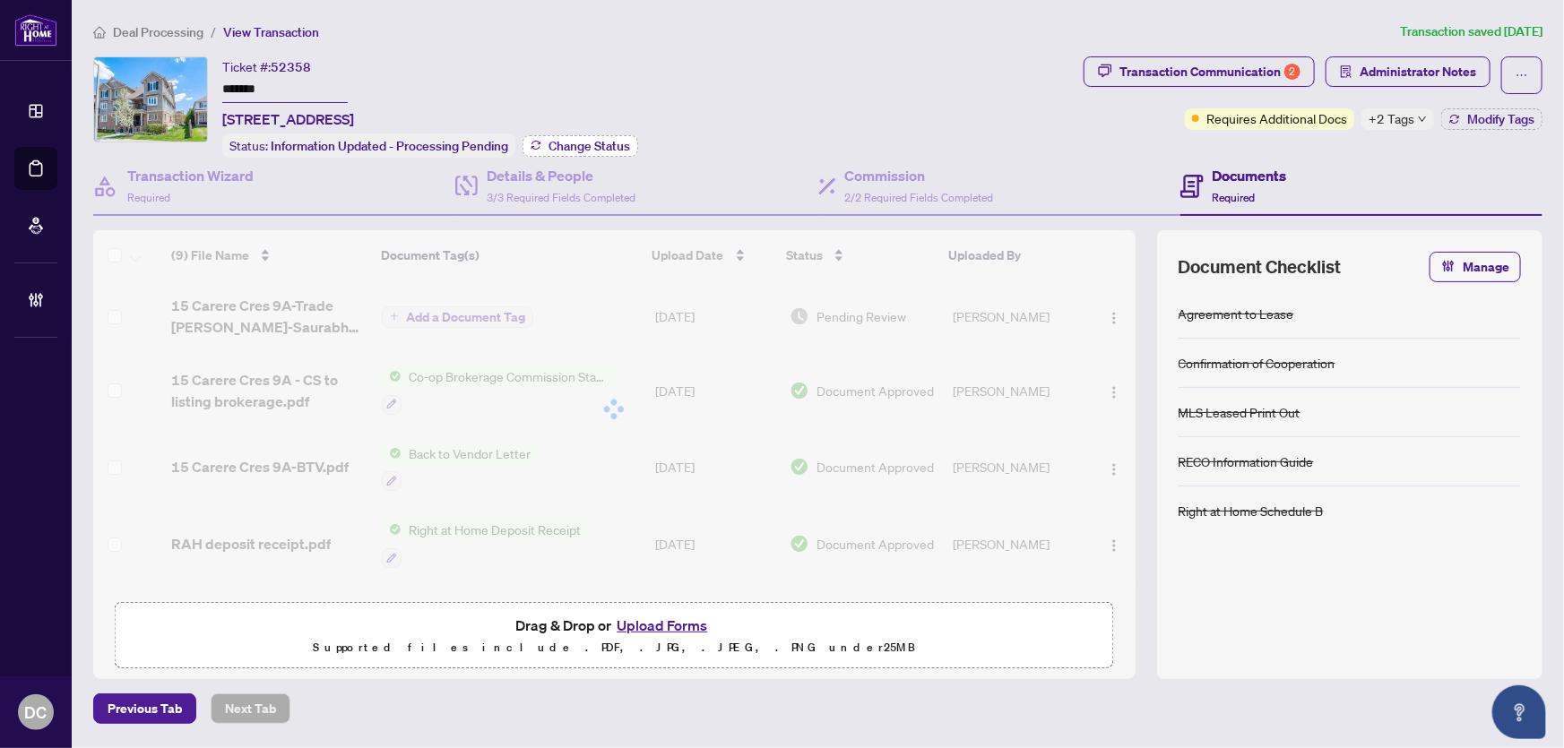
click at [624, 146] on span "Change Status" at bounding box center [590, 146] width 82 height 13
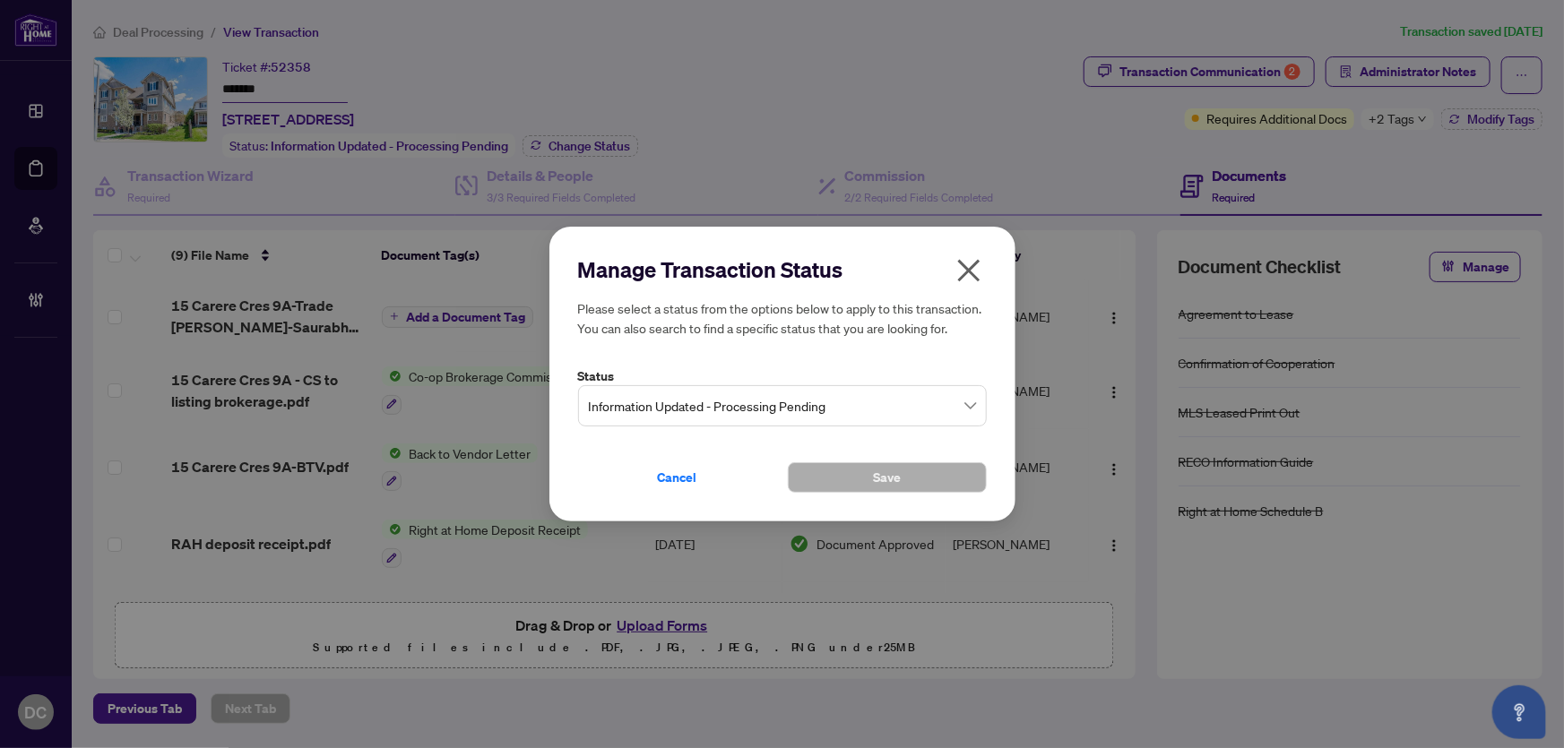
click at [824, 402] on span "Information Updated - Processing Pending" at bounding box center [782, 406] width 387 height 34
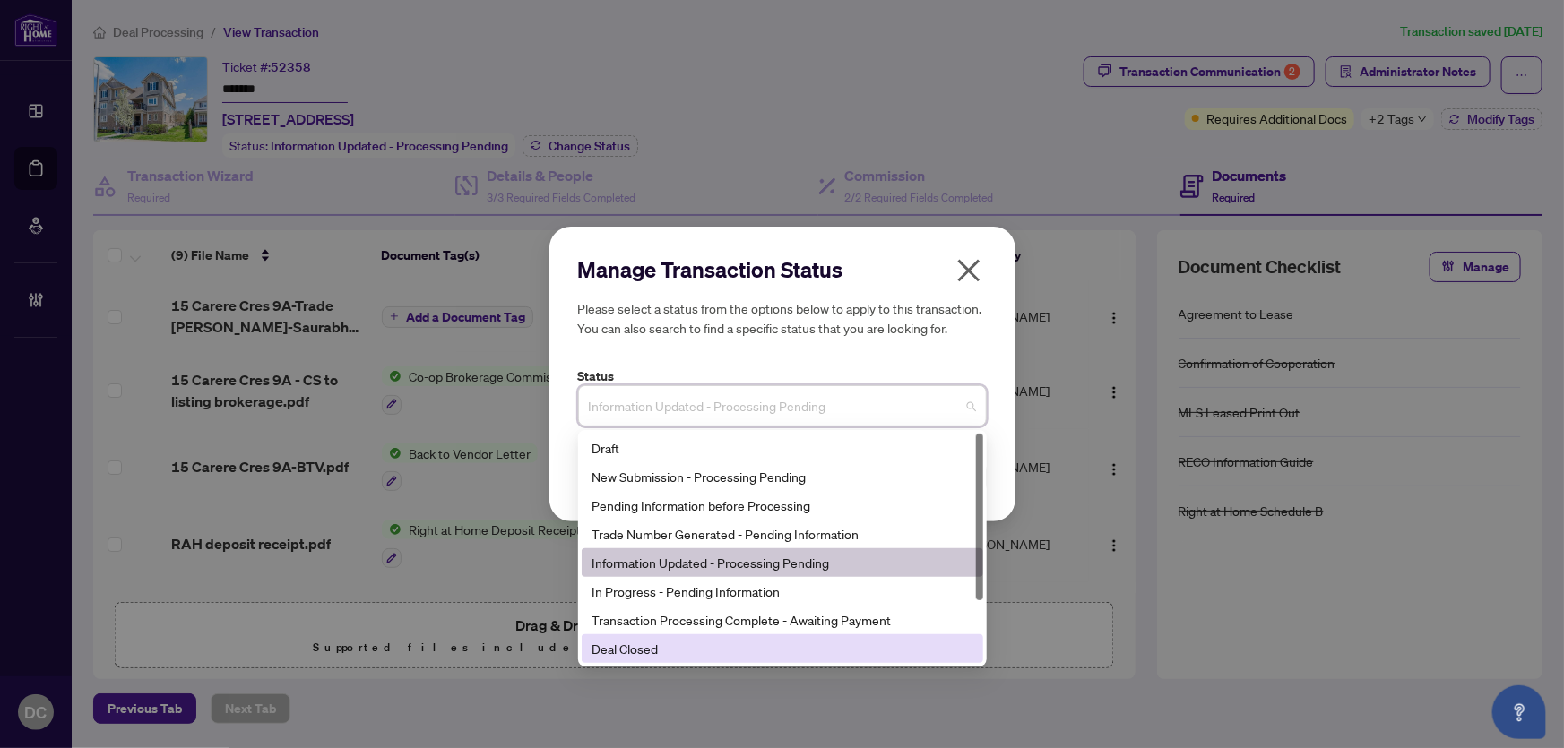
click at [674, 648] on div "Deal Closed" at bounding box center [783, 649] width 380 height 20
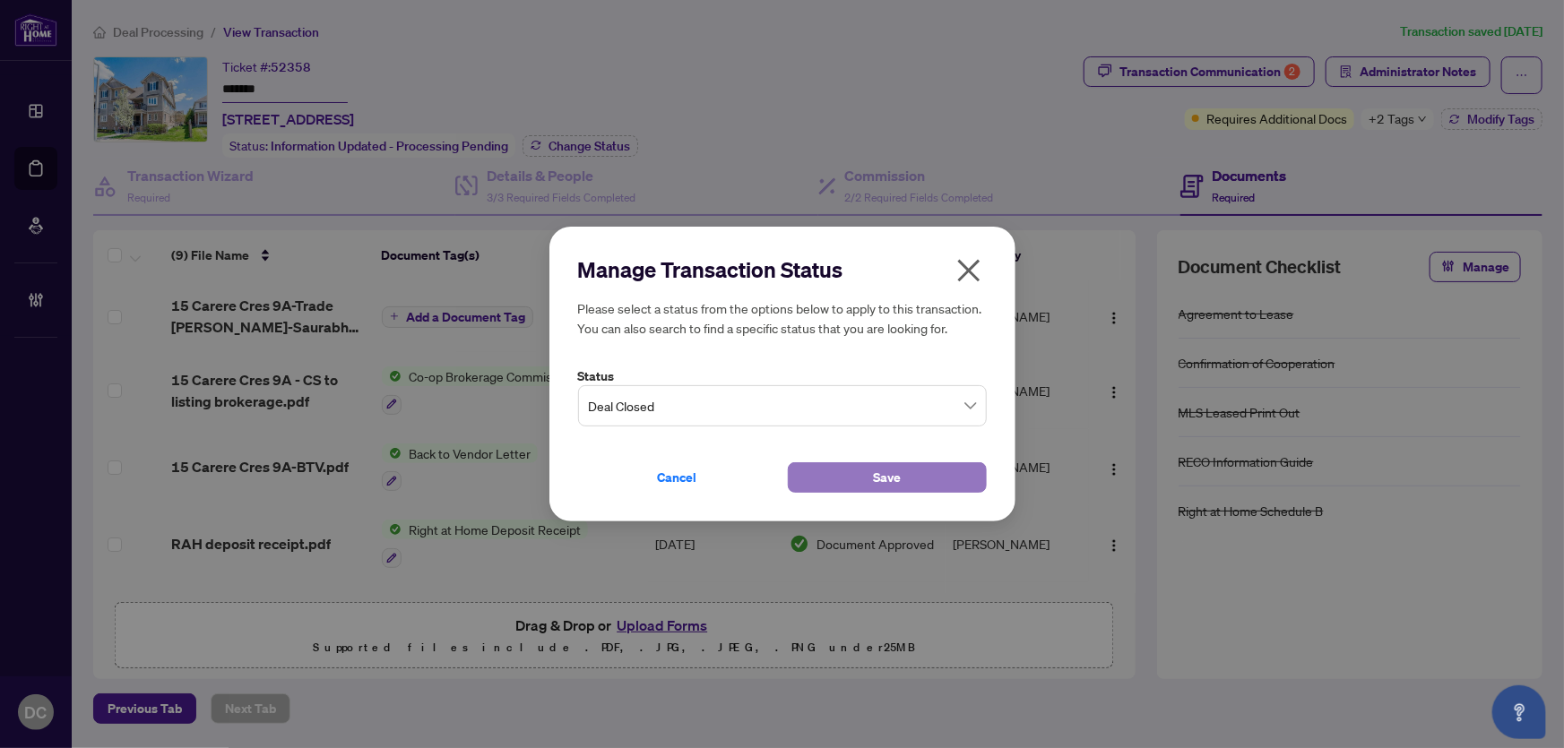
click at [807, 475] on button "Save" at bounding box center [887, 478] width 199 height 30
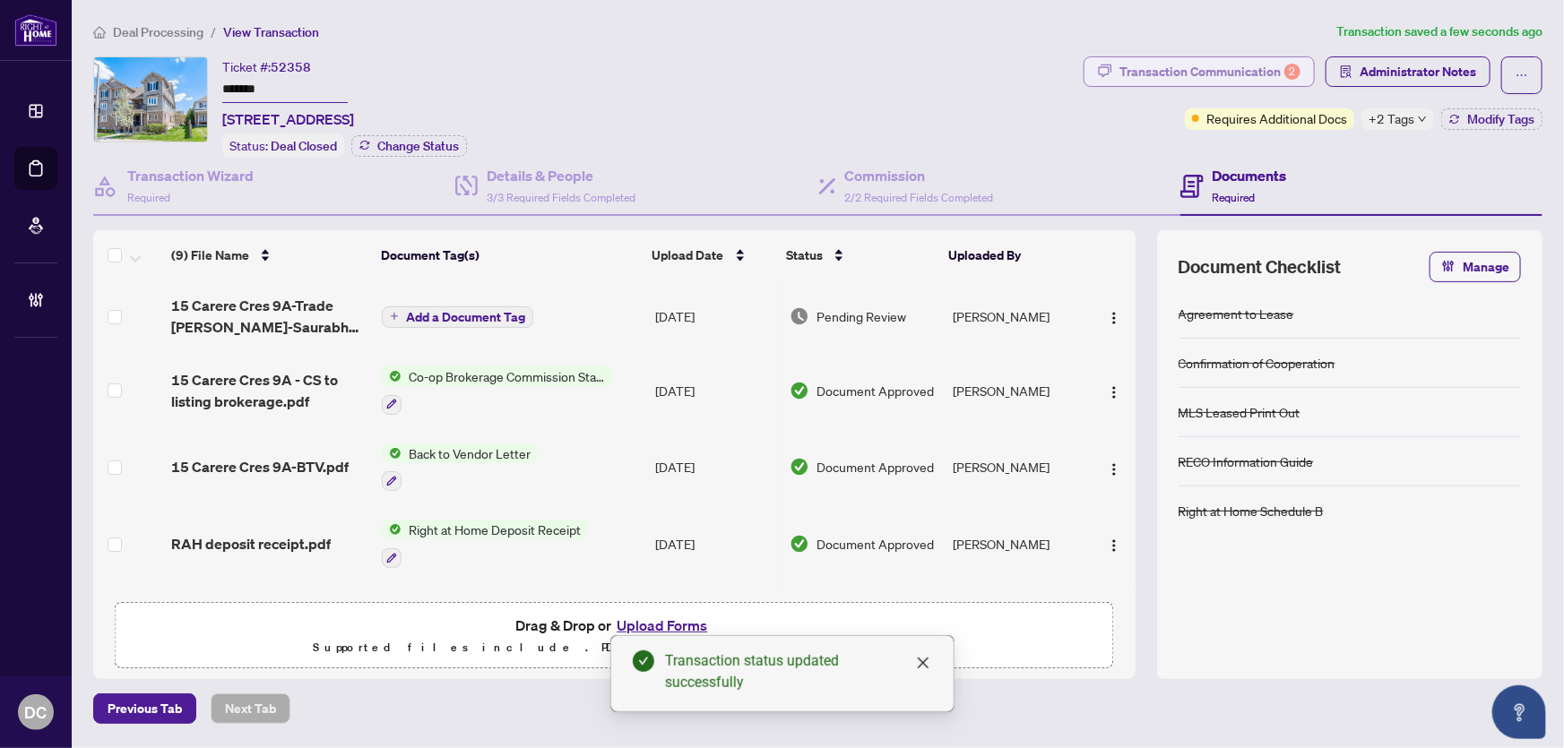
click at [1270, 73] on div "Transaction Communication 2" at bounding box center [1210, 71] width 181 height 29
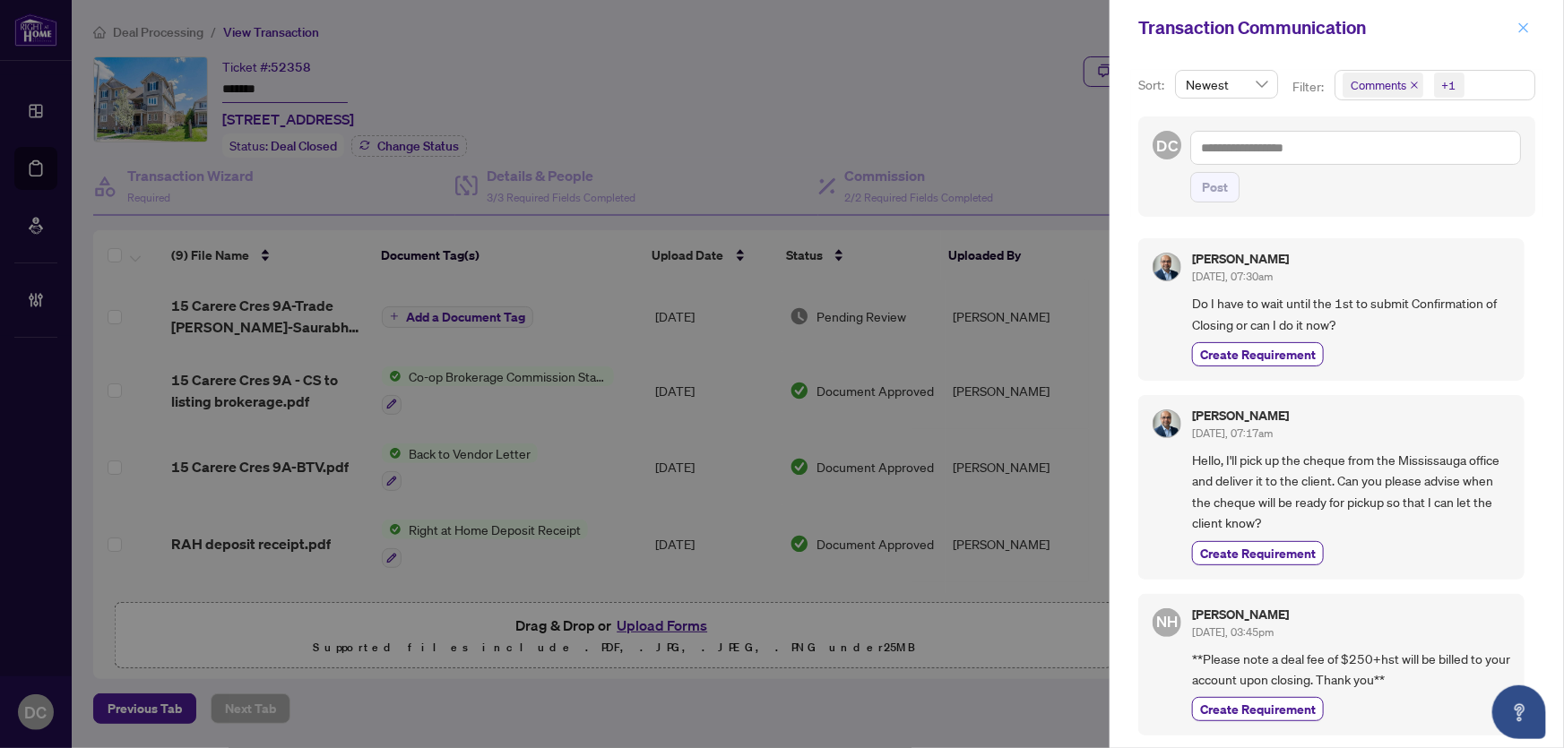
click at [1532, 26] on button "button" at bounding box center [1523, 28] width 23 height 22
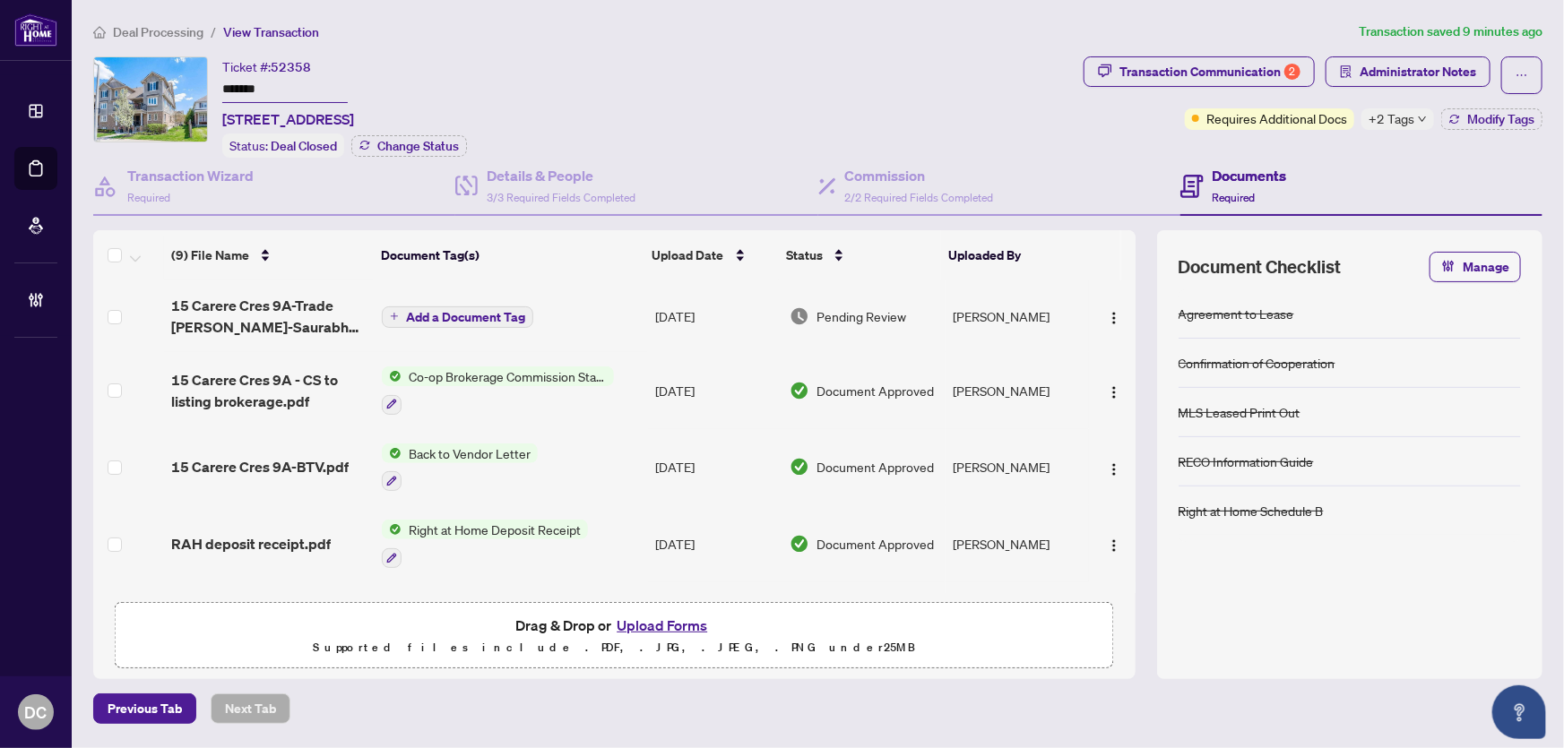
click at [629, 380] on td "Co-op Brokerage Commission Statement" at bounding box center [511, 390] width 273 height 77
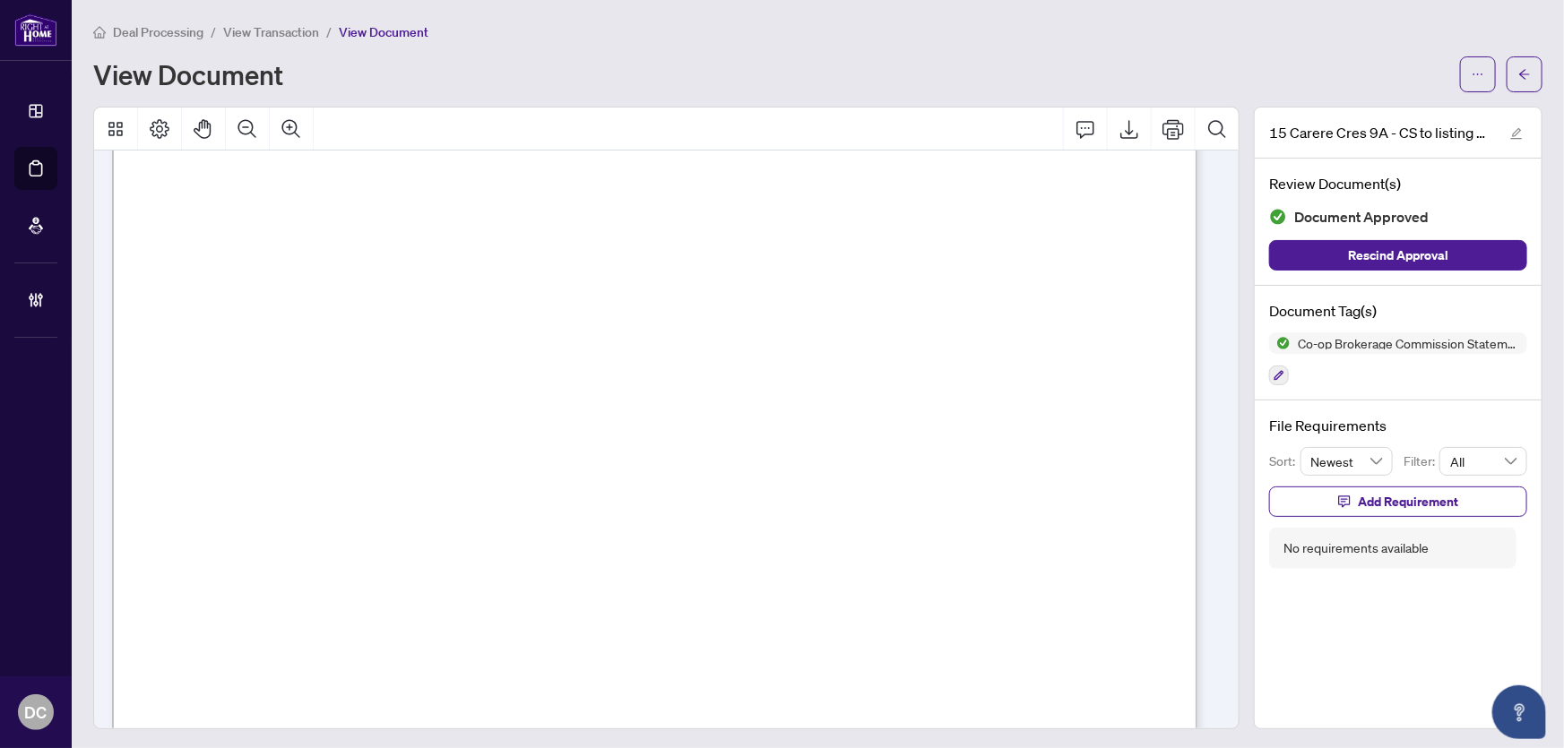
scroll to position [47, 0]
click at [1518, 81] on span "button" at bounding box center [1524, 74] width 13 height 29
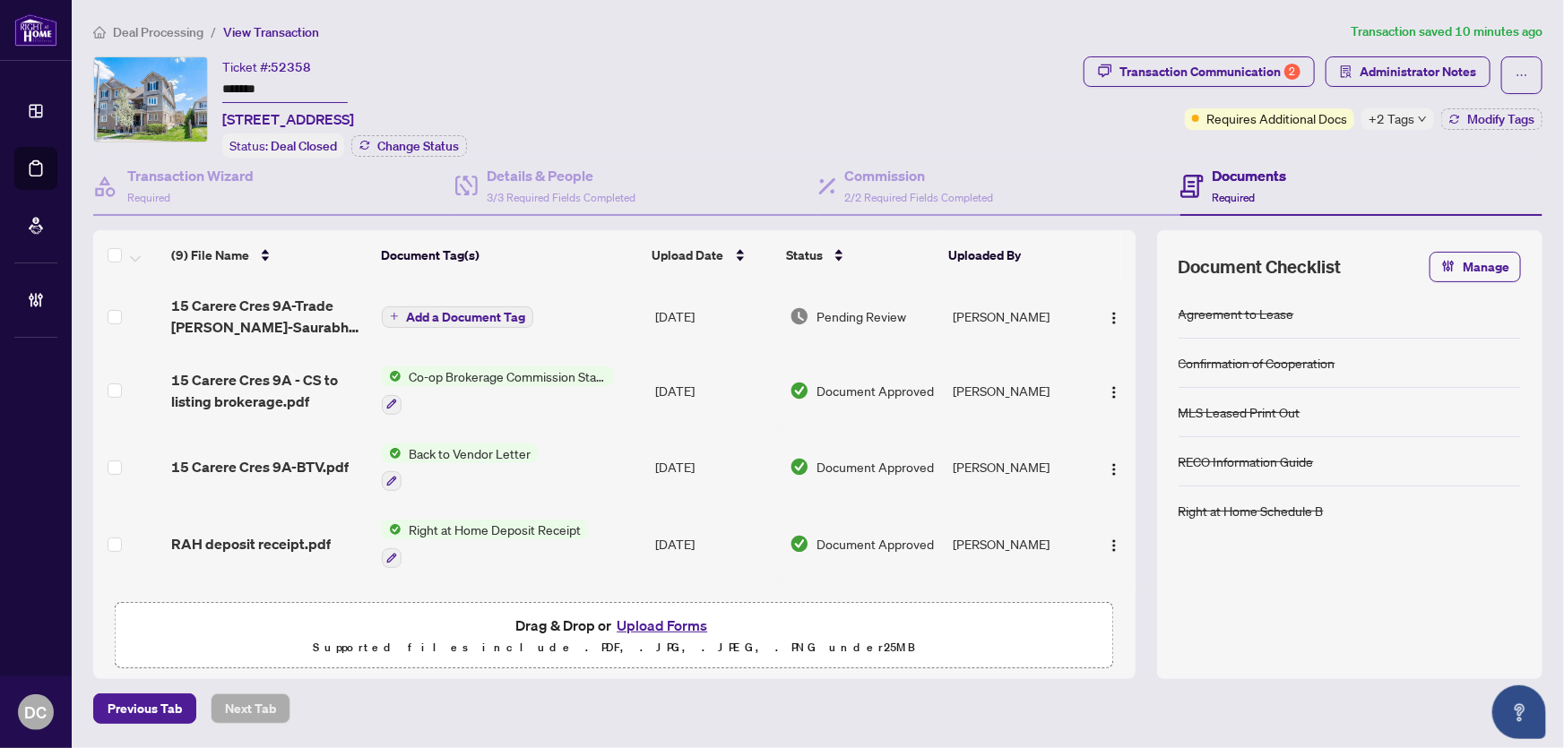
click at [1388, 120] on span "+2 Tags" at bounding box center [1392, 118] width 46 height 21
drag, startPoint x: 1277, startPoint y: 151, endPoint x: 1368, endPoint y: 142, distance: 91.1
click at [1277, 152] on div "Transaction Communication 2 Administrator Notes Requires Additional Docs +2 Tag…" at bounding box center [1313, 106] width 466 height 101
click at [1476, 125] on button "Modify Tags" at bounding box center [1491, 119] width 101 height 22
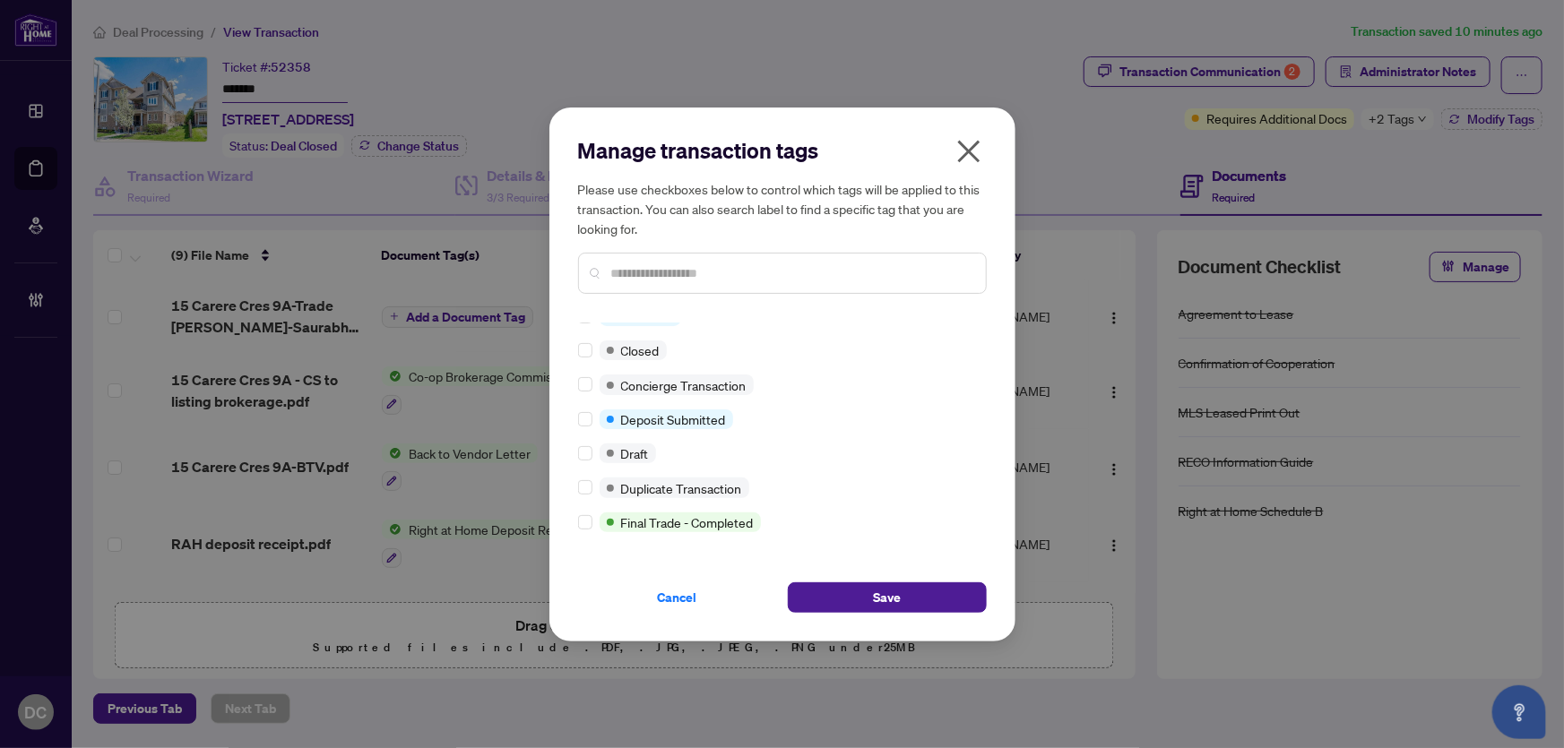
scroll to position [19, 0]
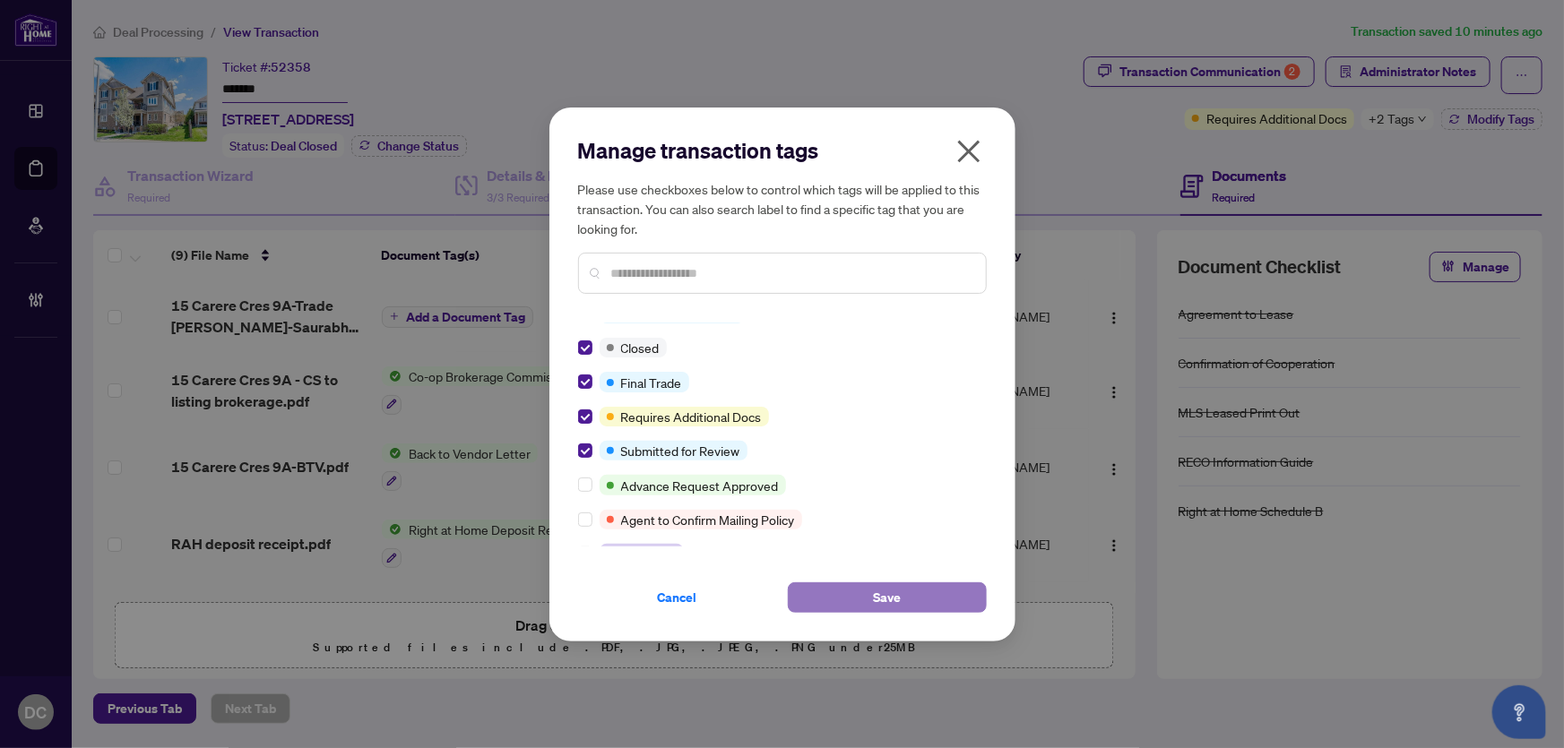
click at [869, 601] on button "Save" at bounding box center [887, 598] width 199 height 30
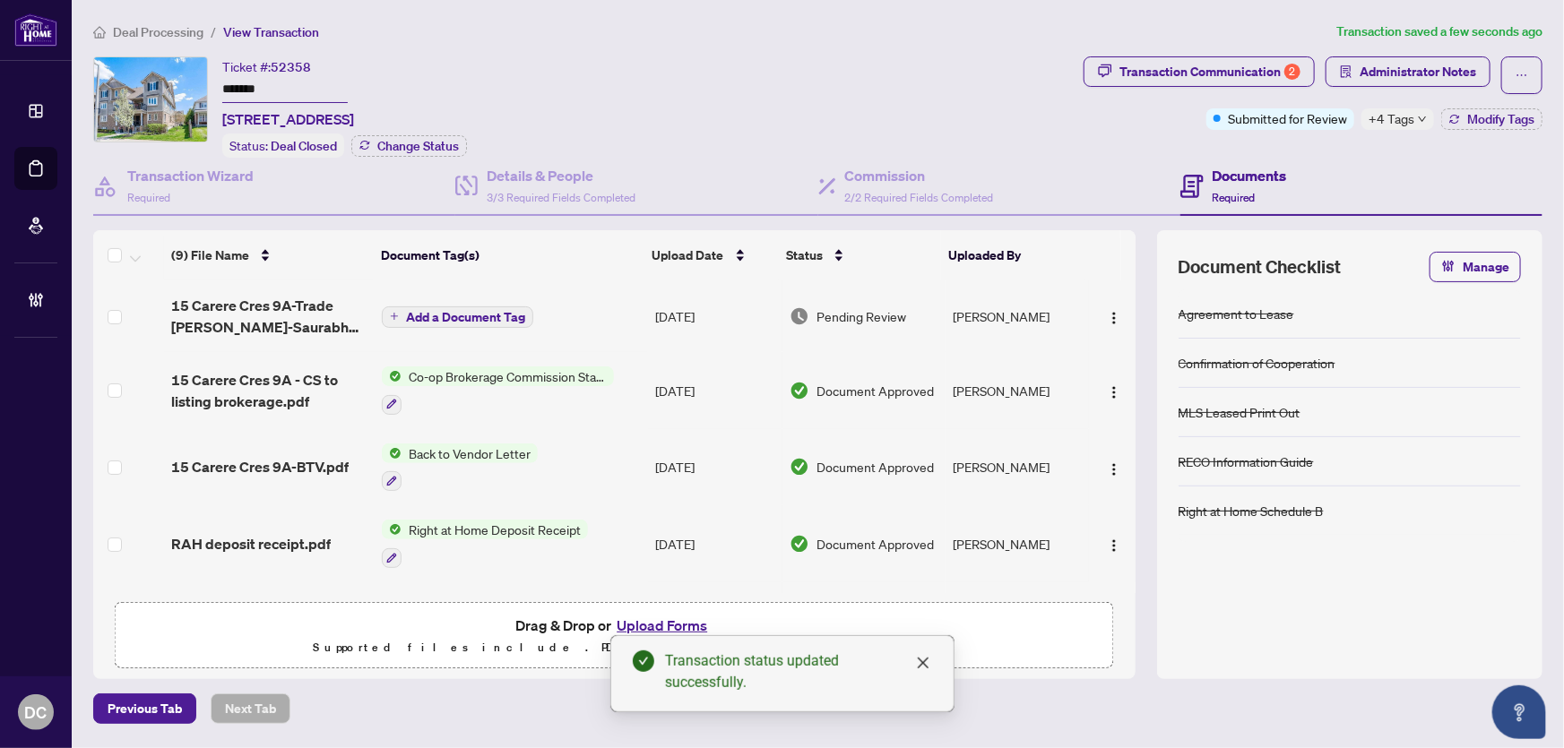
click at [1420, 125] on div "+4 Tags" at bounding box center [1398, 119] width 73 height 22
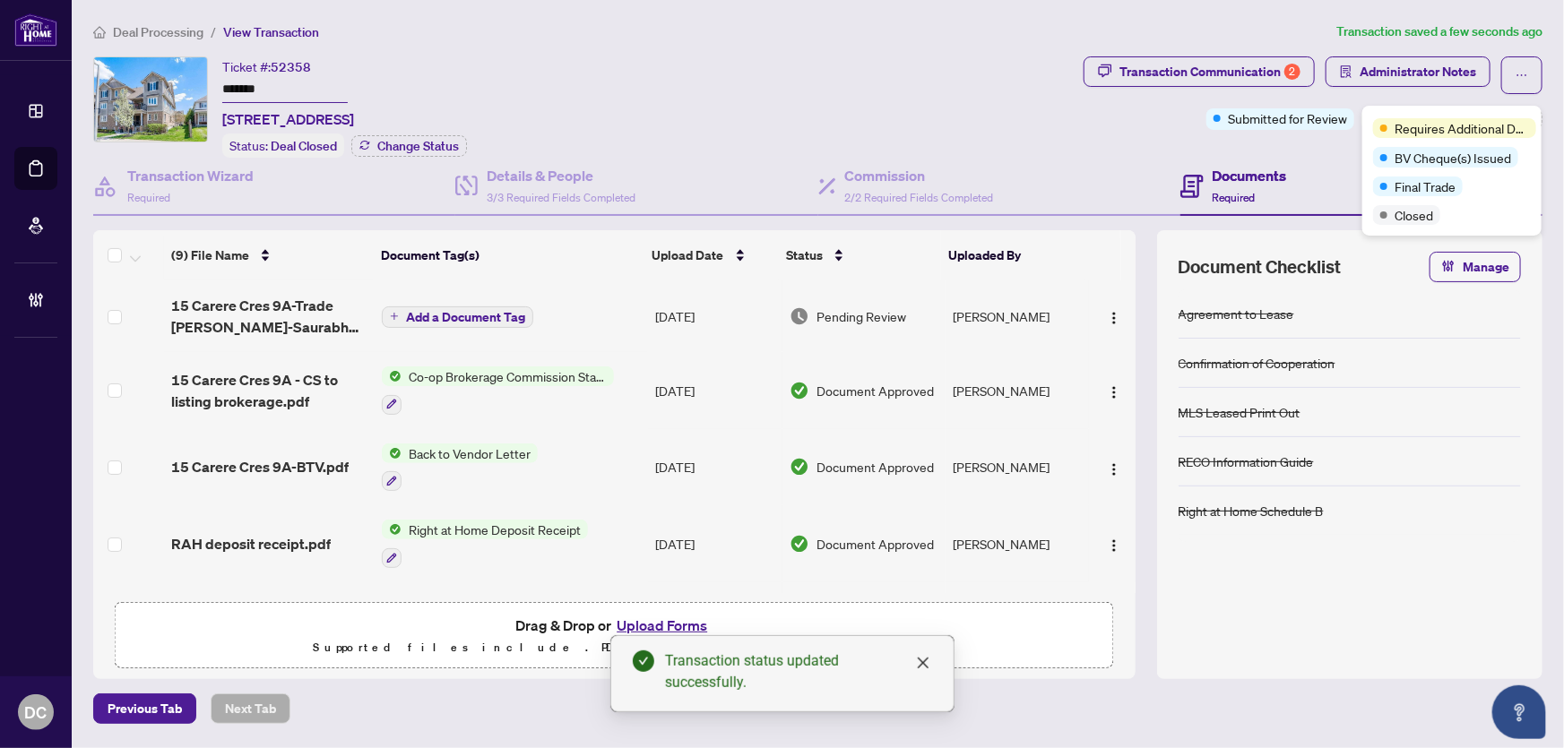
click at [1302, 146] on div "Transaction Communication 2 Administrator Notes Submitted for Review +4 Tags Mo…" at bounding box center [1313, 106] width 466 height 101
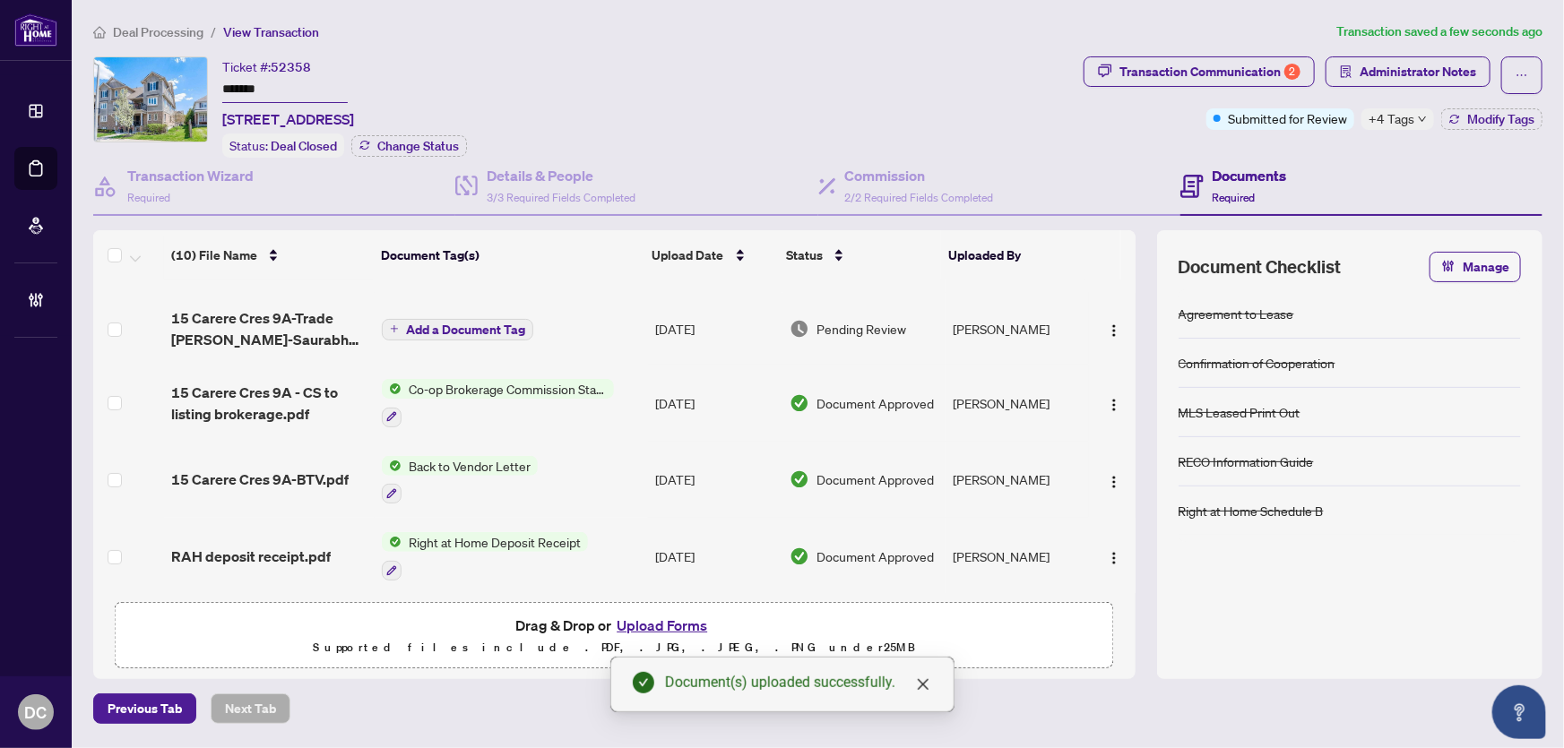
scroll to position [0, 0]
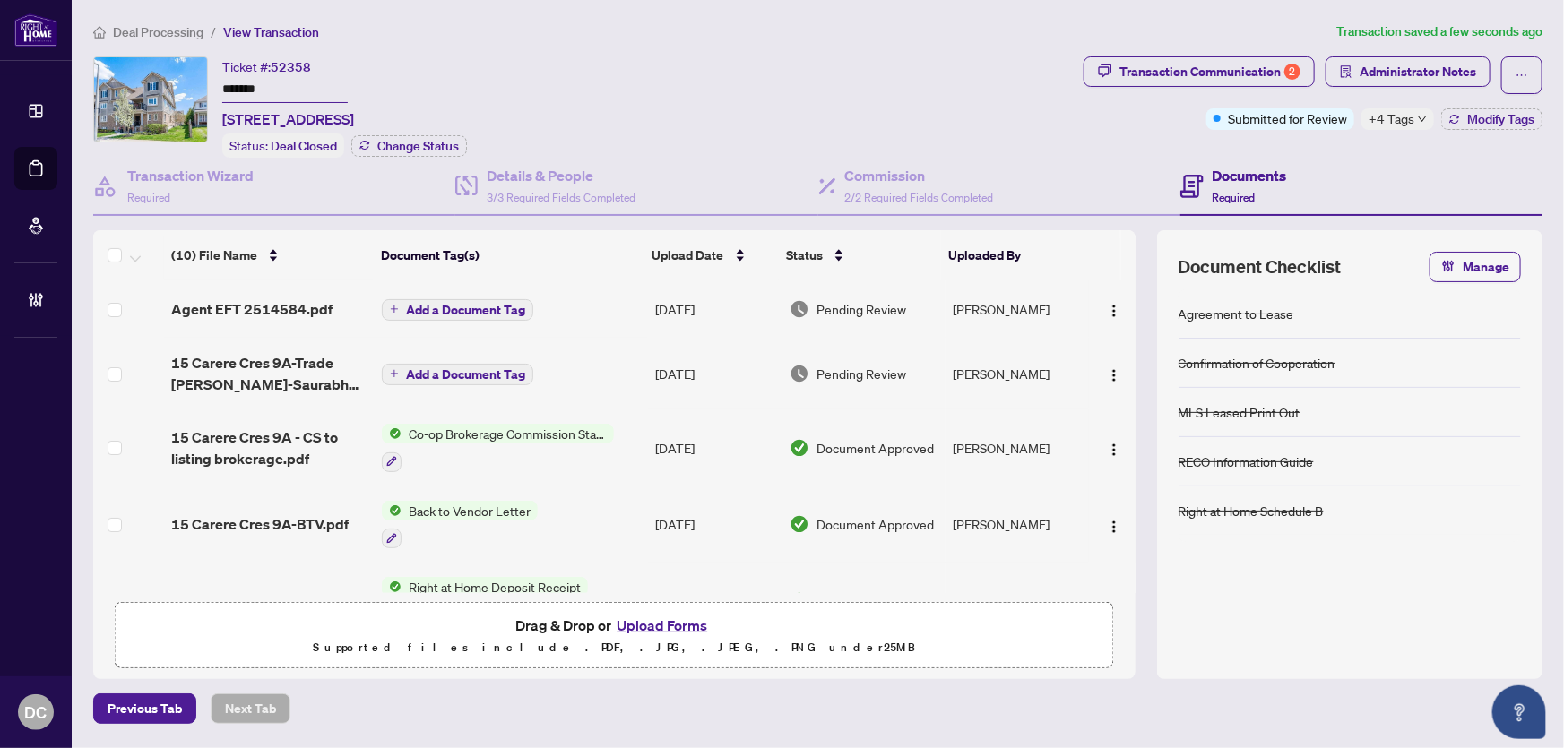
click at [1423, 117] on icon "down" at bounding box center [1422, 119] width 7 height 5
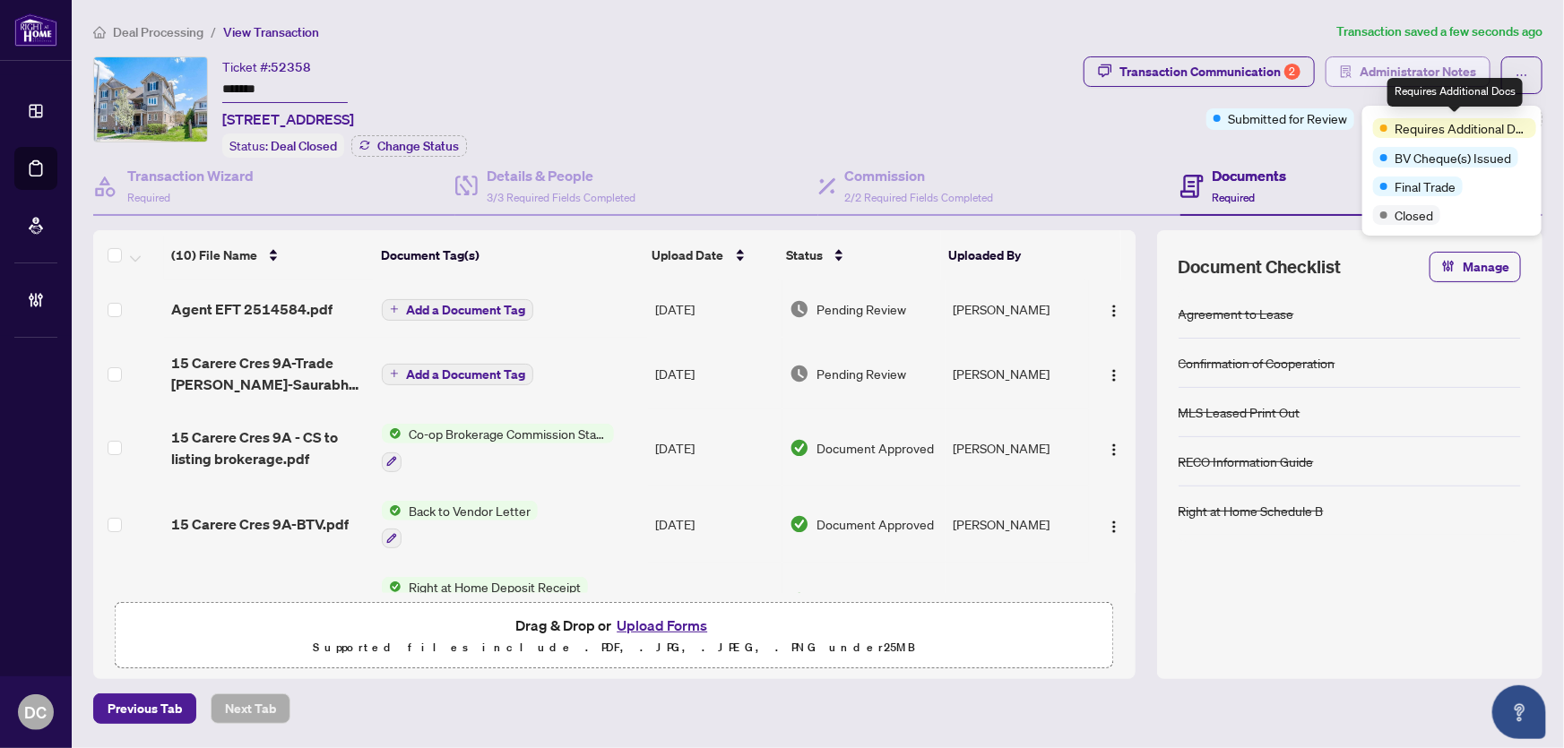
click at [1417, 73] on span "Administrator Notes" at bounding box center [1418, 71] width 117 height 29
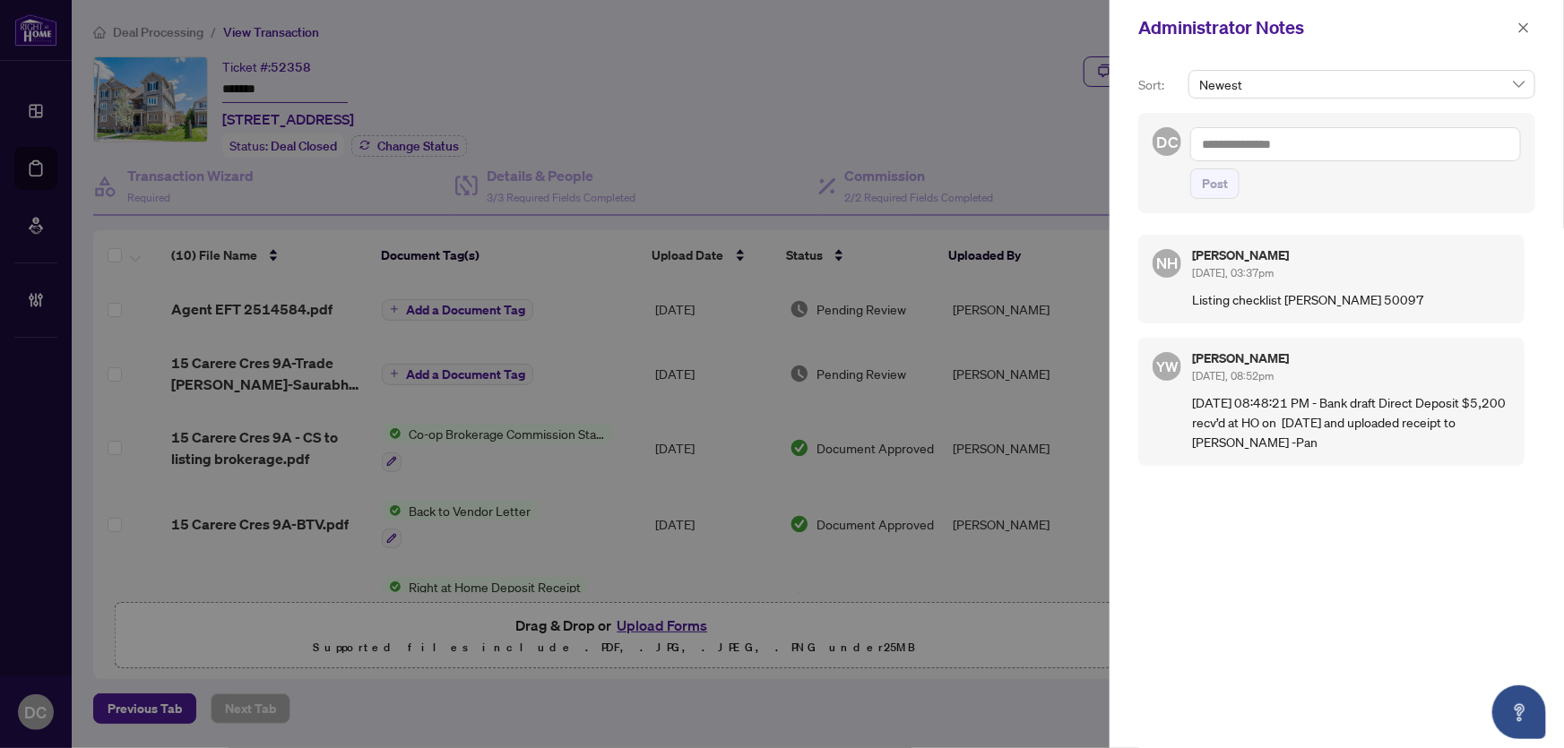
click at [1259, 147] on textarea at bounding box center [1355, 144] width 331 height 34
paste textarea "**********"
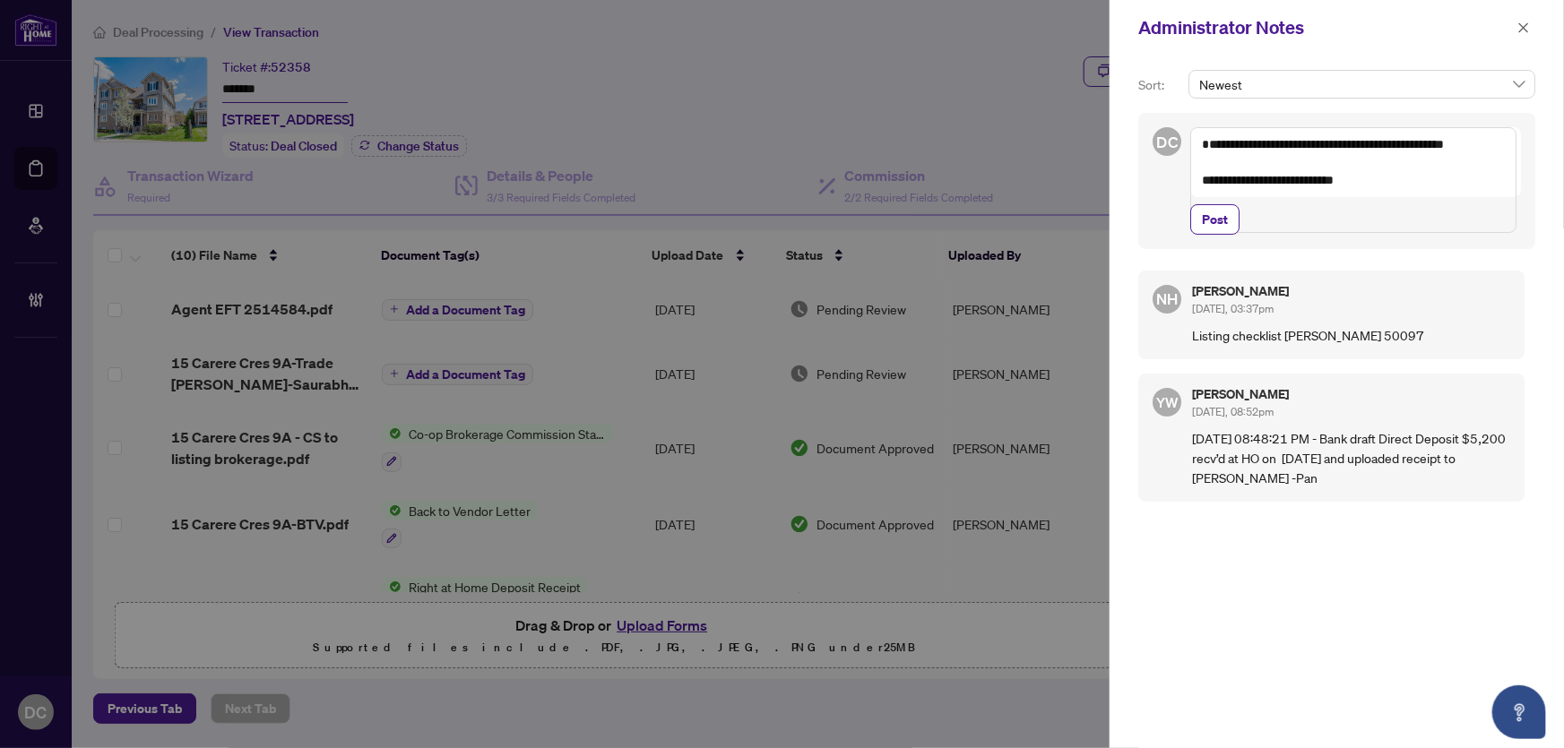
click at [1363, 230] on textarea "**********" at bounding box center [1353, 180] width 326 height 106
paste textarea "**********"
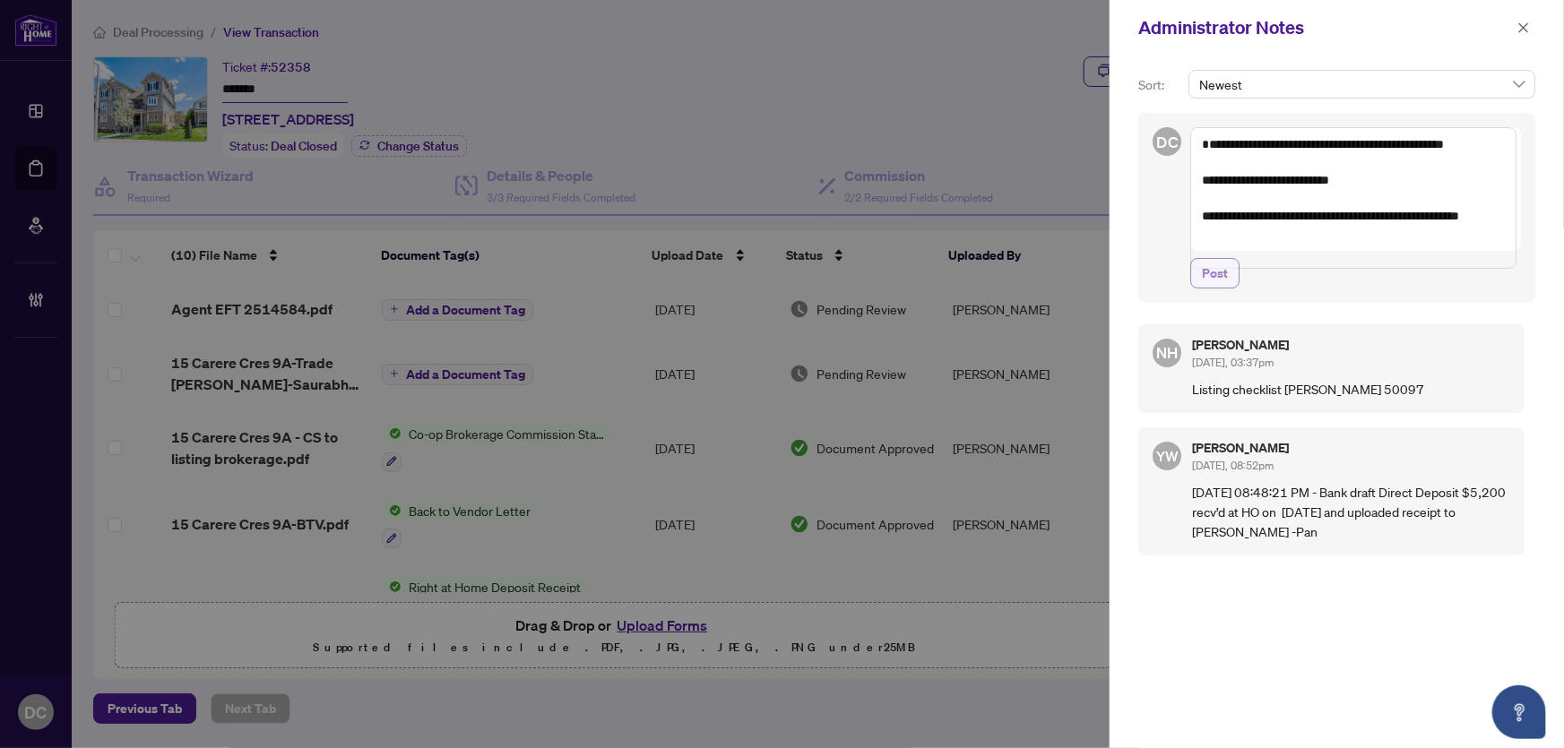
type textarea "**********"
click at [1224, 287] on span "Post" at bounding box center [1215, 273] width 26 height 29
click at [1536, 30] on div "Administrator Notes" at bounding box center [1337, 28] width 454 height 56
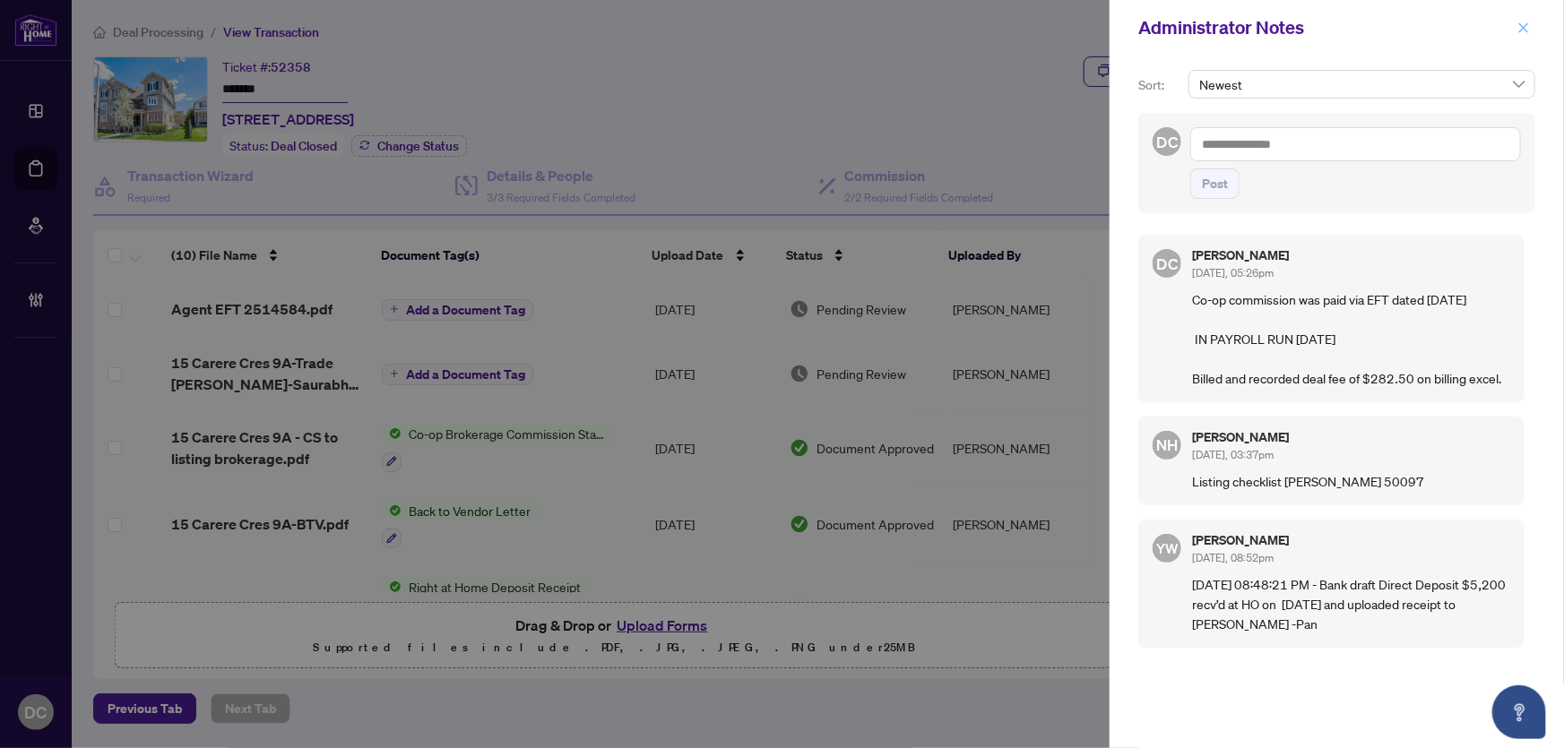
click at [1529, 30] on icon "close" at bounding box center [1524, 28] width 13 height 13
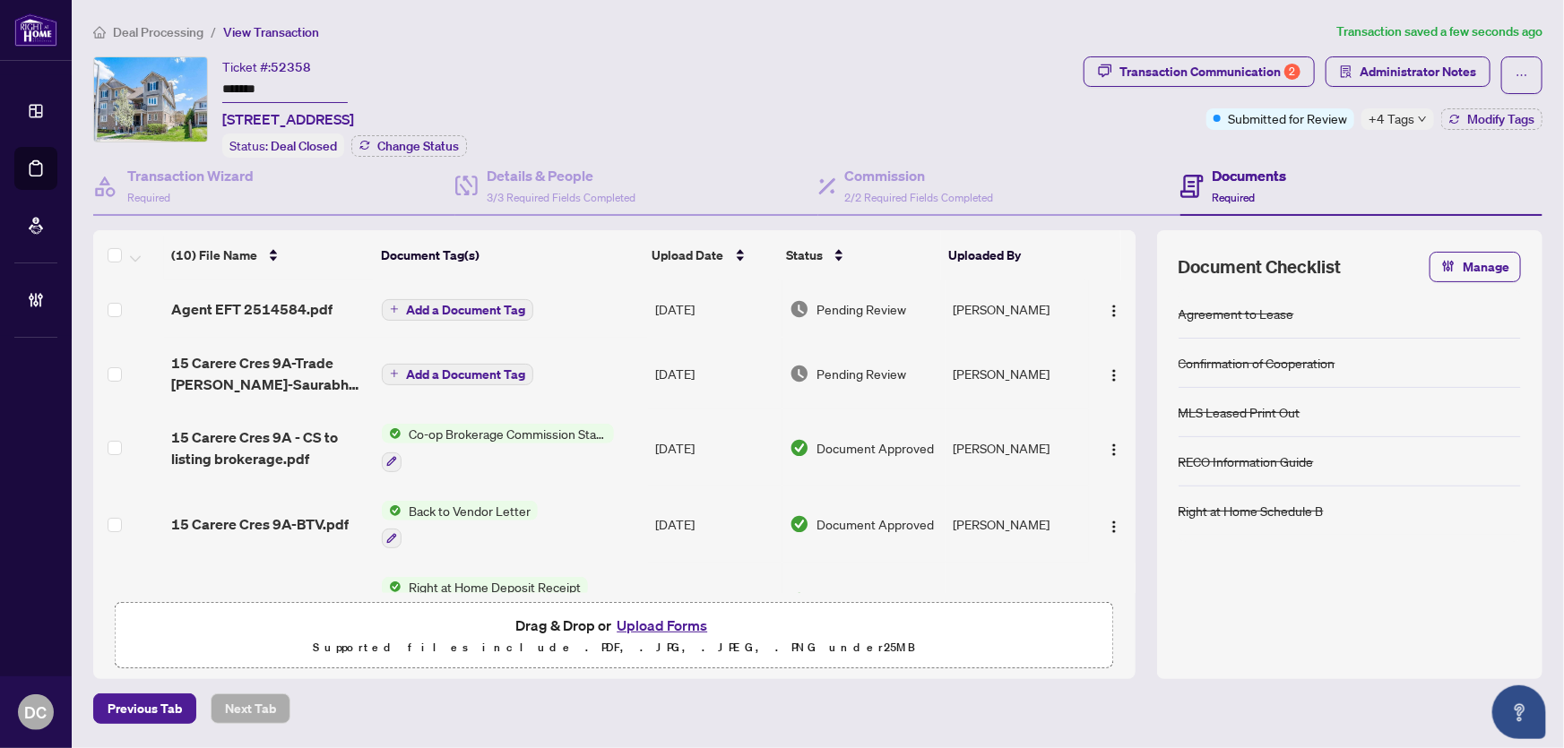
click at [190, 30] on span "Deal Processing" at bounding box center [158, 32] width 91 height 16
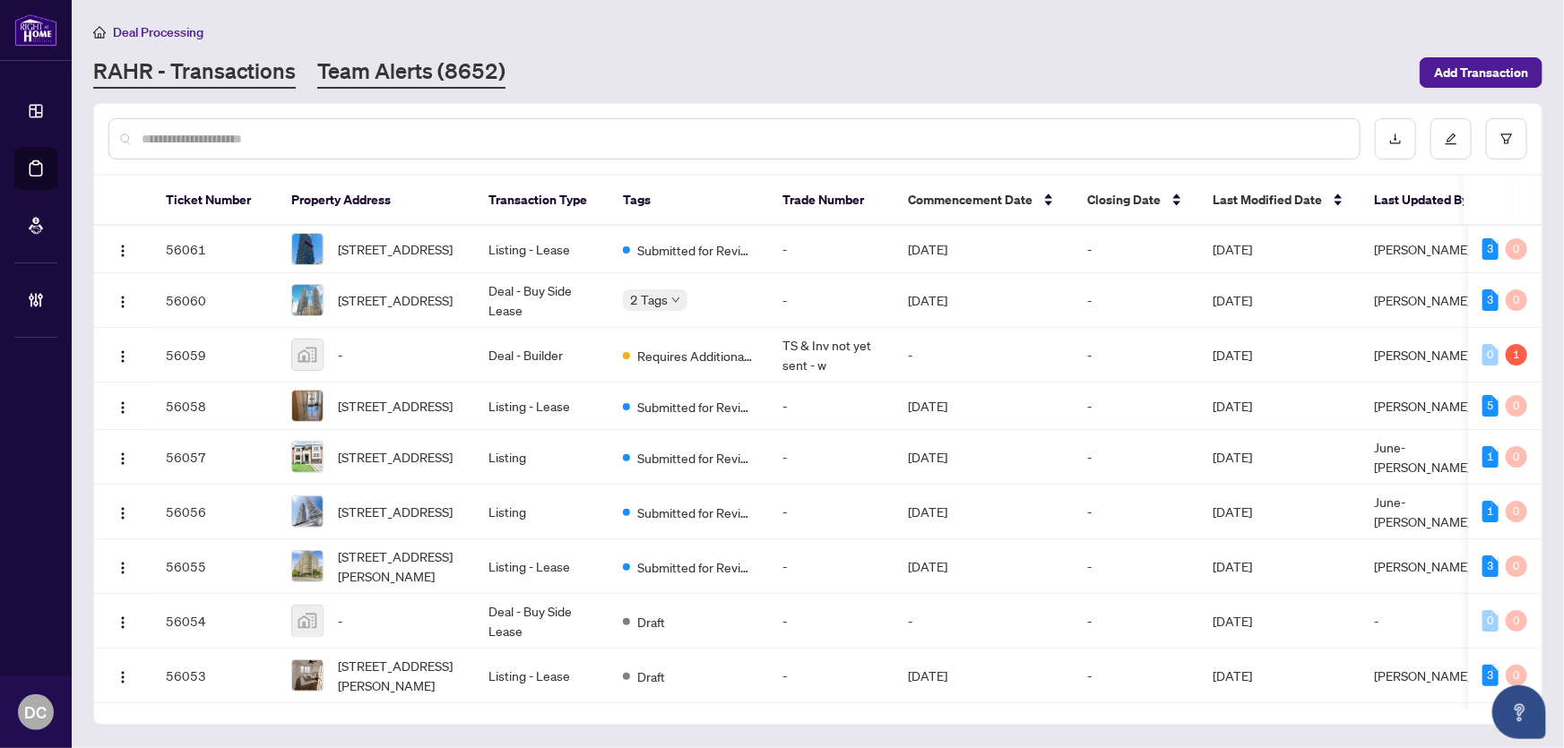
click at [419, 76] on link "Team Alerts (8652)" at bounding box center [411, 72] width 188 height 32
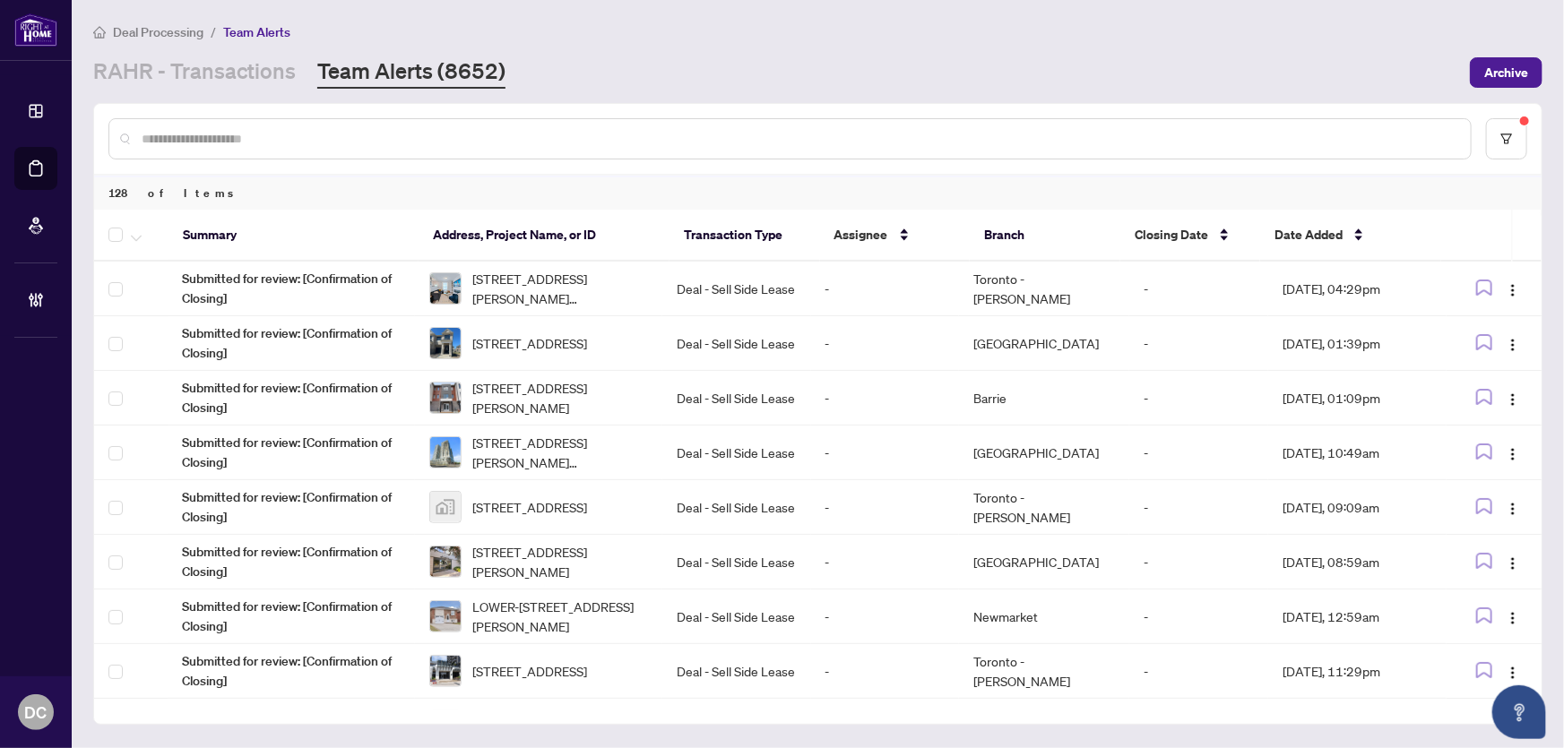
click at [411, 142] on input "text" at bounding box center [799, 139] width 1315 height 20
paste input "*******"
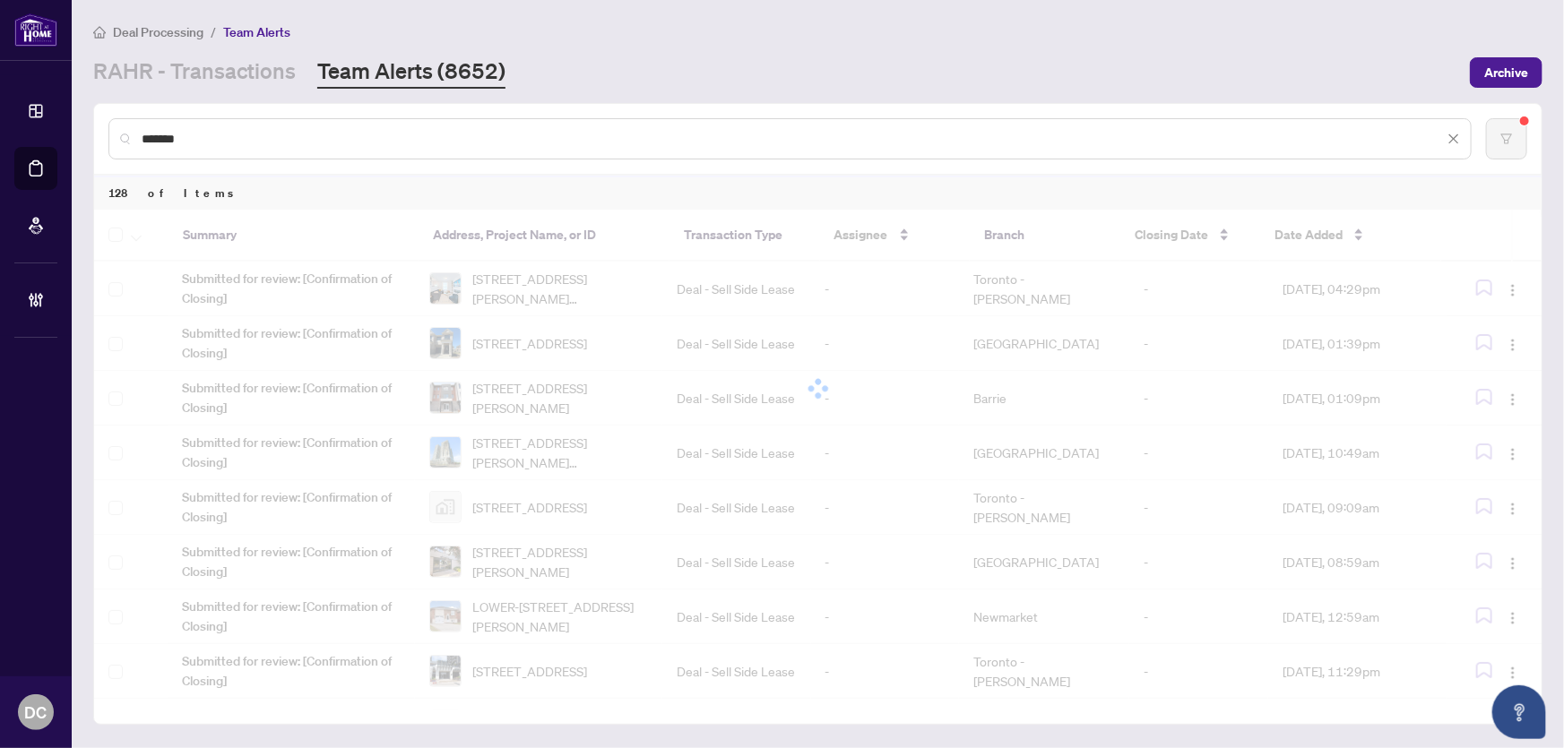
type input "*******"
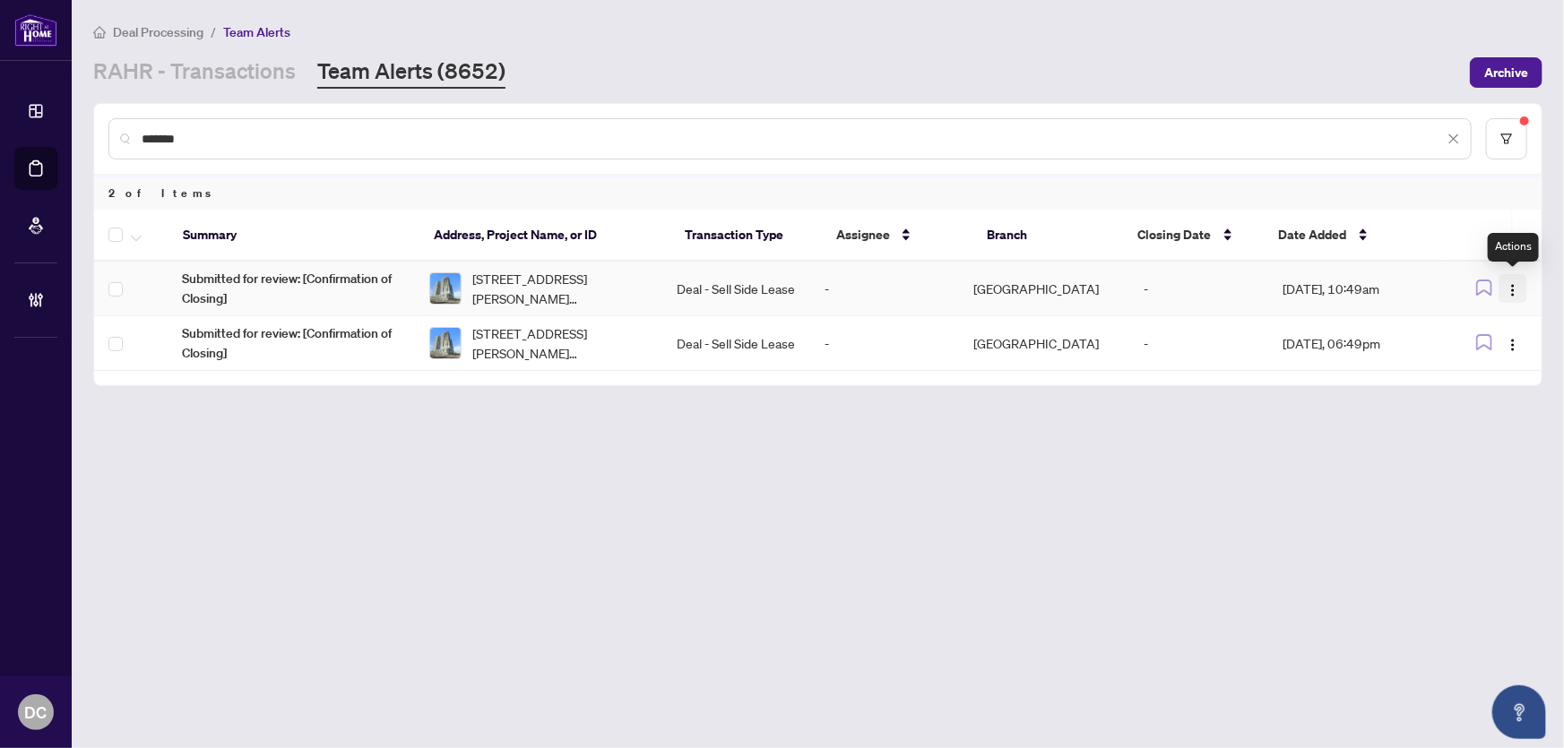
click at [1512, 289] on img "button" at bounding box center [1513, 290] width 14 height 14
click at [1483, 377] on span "Complete Item" at bounding box center [1471, 380] width 83 height 20
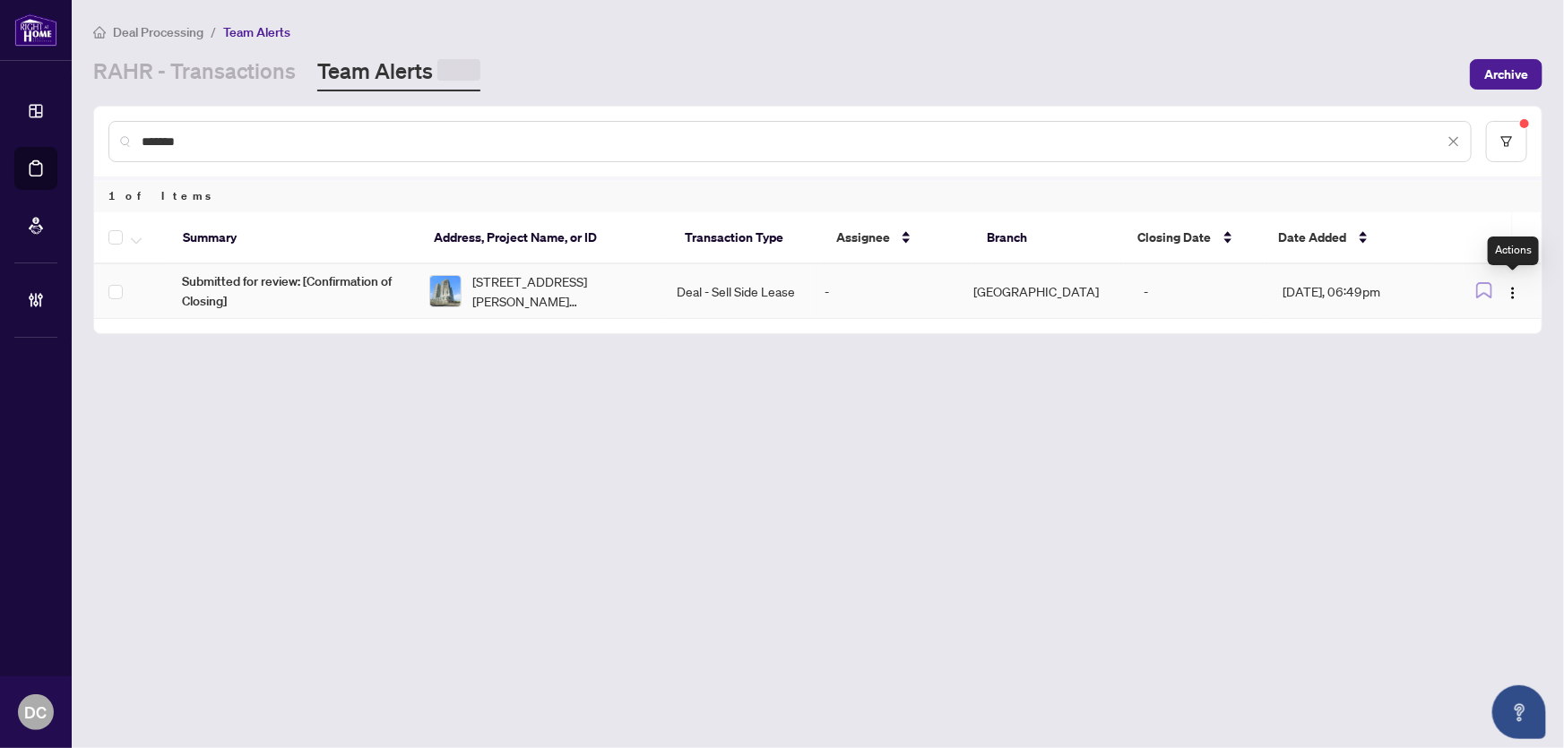
click at [1515, 290] on img "button" at bounding box center [1513, 293] width 14 height 14
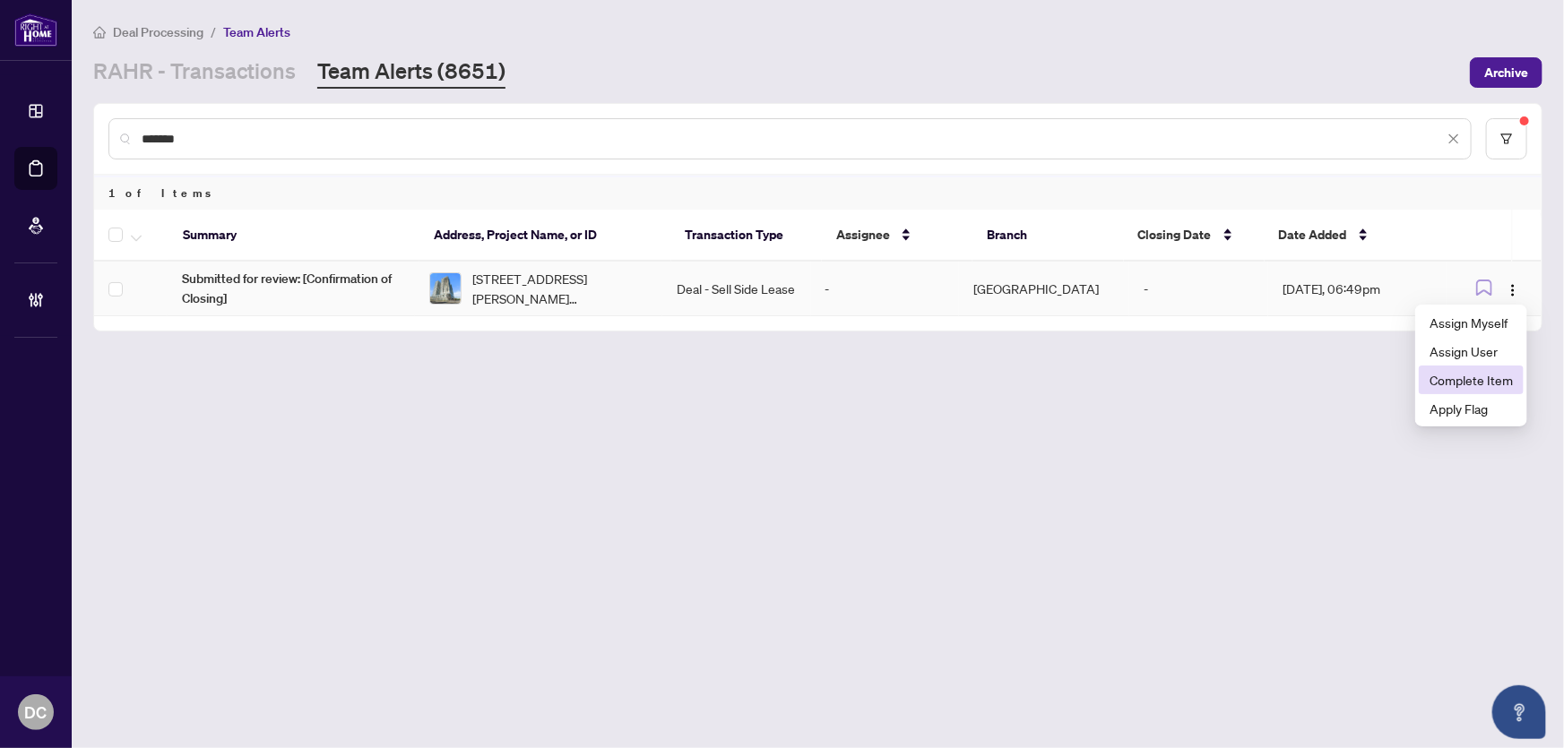
click at [1511, 375] on span "Complete Item" at bounding box center [1471, 380] width 83 height 20
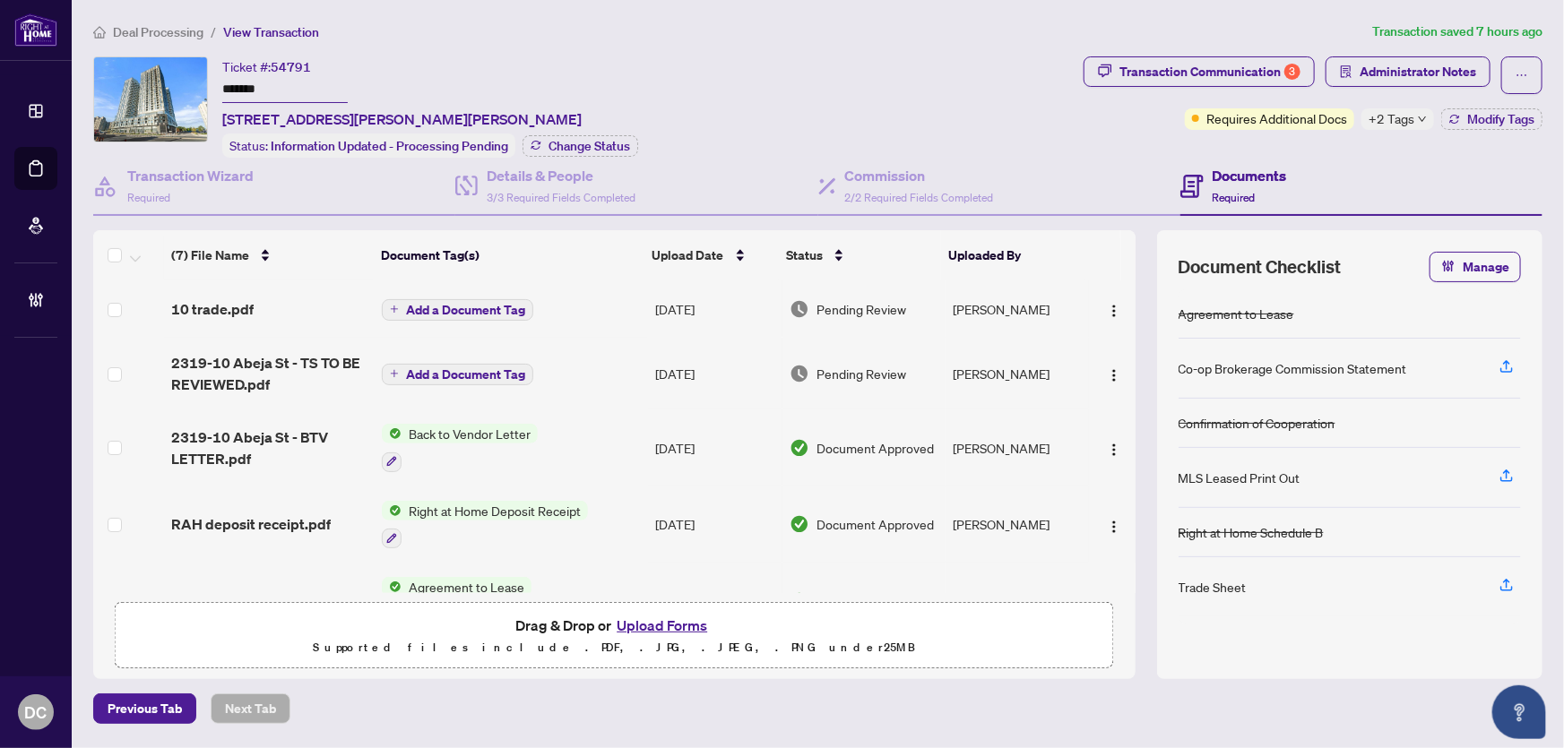
drag, startPoint x: 295, startPoint y: 91, endPoint x: 177, endPoint y: 86, distance: 118.4
click at [177, 86] on div "Ticket #: 54791 ******* 2319-10 Abeja St, Vaughan, Ontario L4K 0R9, Canada Stat…" at bounding box center [584, 106] width 983 height 101
click at [597, 142] on span "Change Status" at bounding box center [590, 146] width 82 height 13
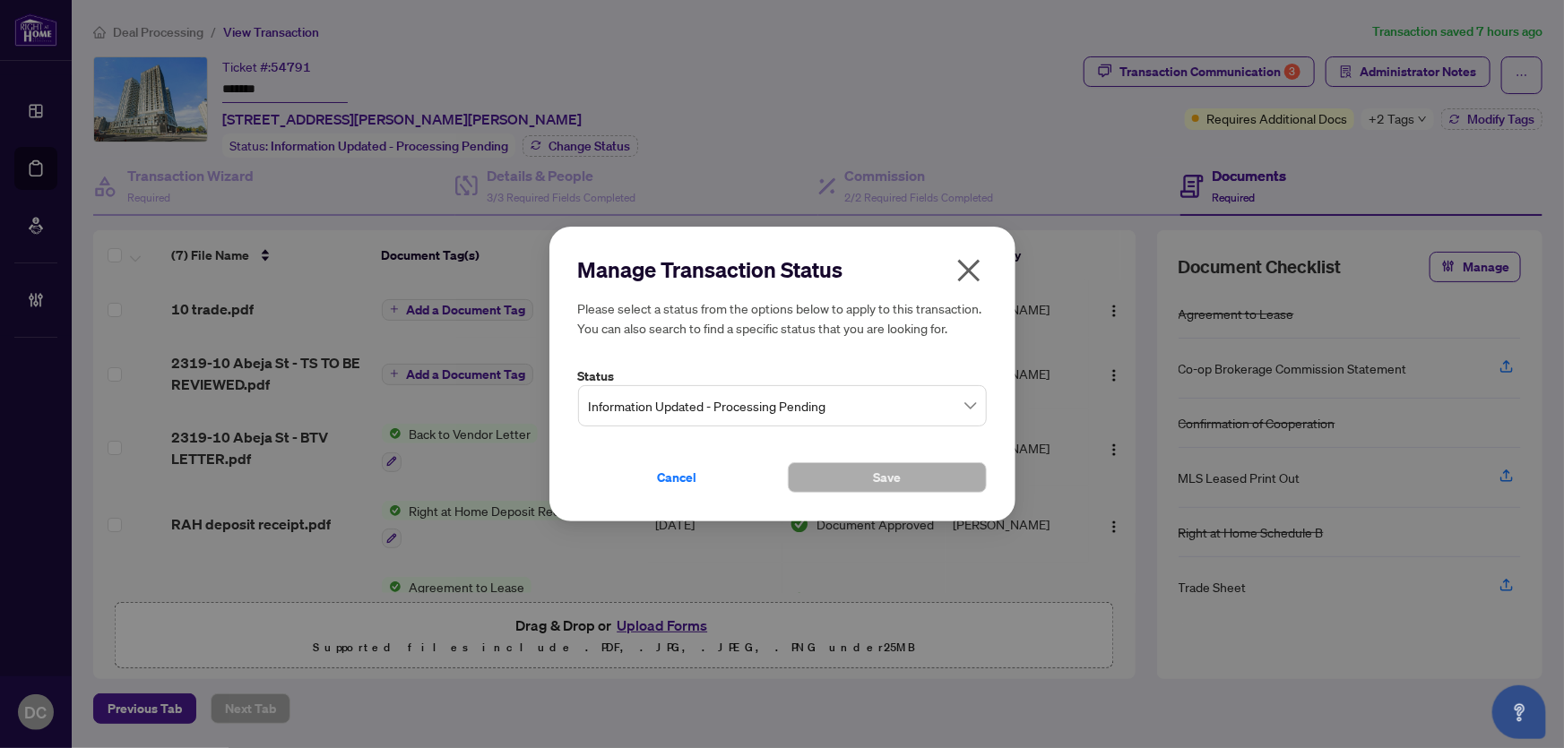
click at [780, 411] on span "Information Updated - Processing Pending" at bounding box center [782, 406] width 387 height 34
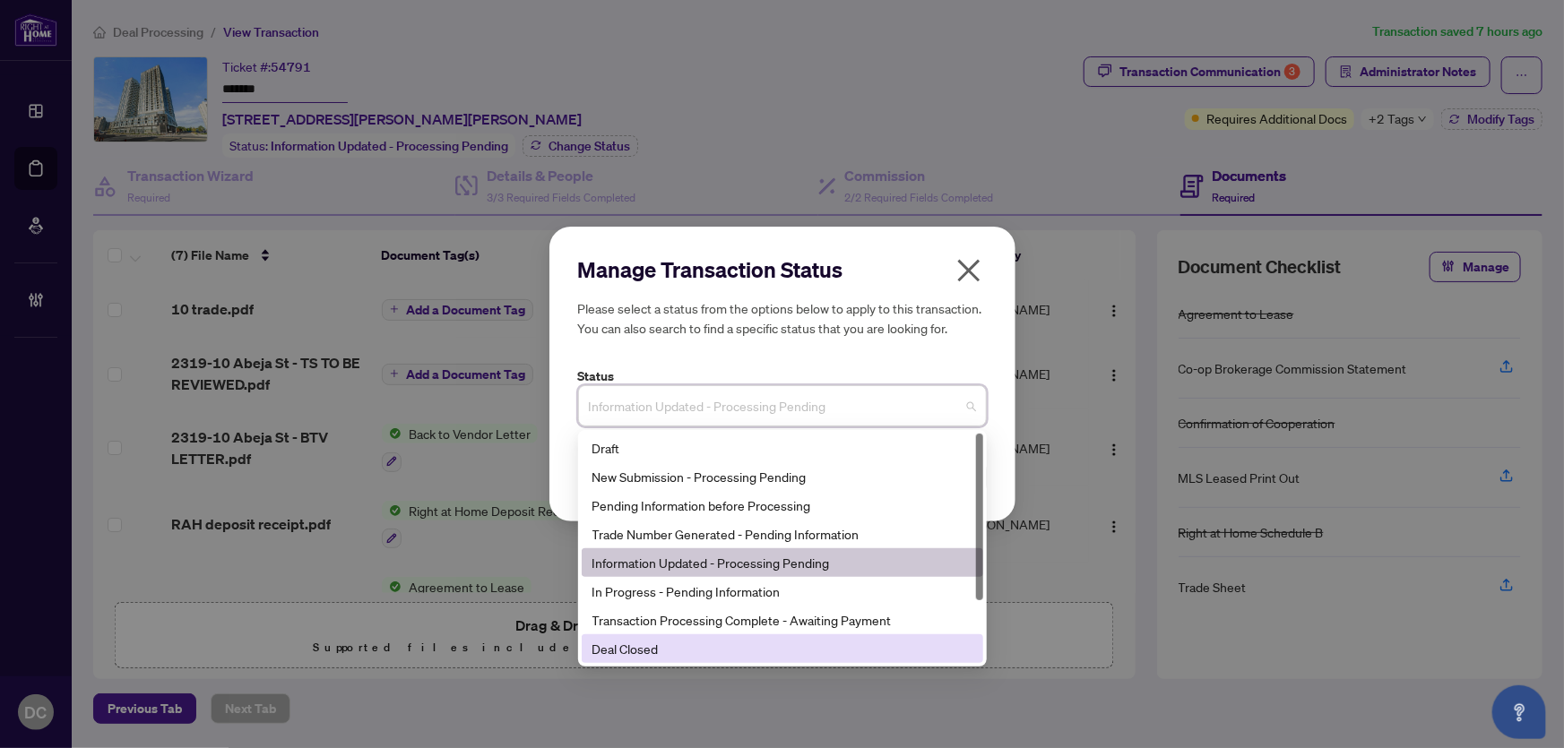
click at [670, 652] on div "Deal Closed" at bounding box center [783, 649] width 380 height 20
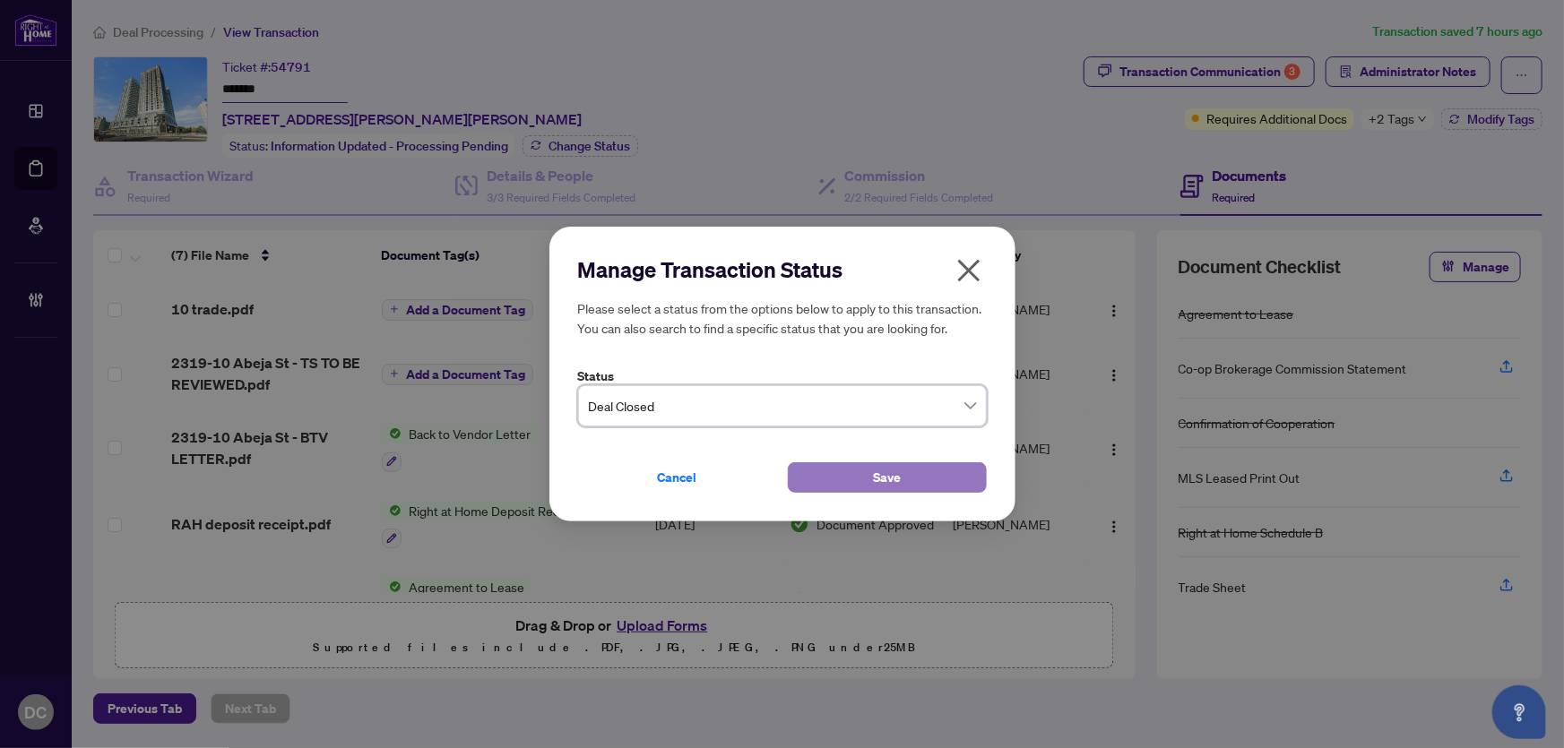
click at [855, 484] on button "Save" at bounding box center [887, 478] width 199 height 30
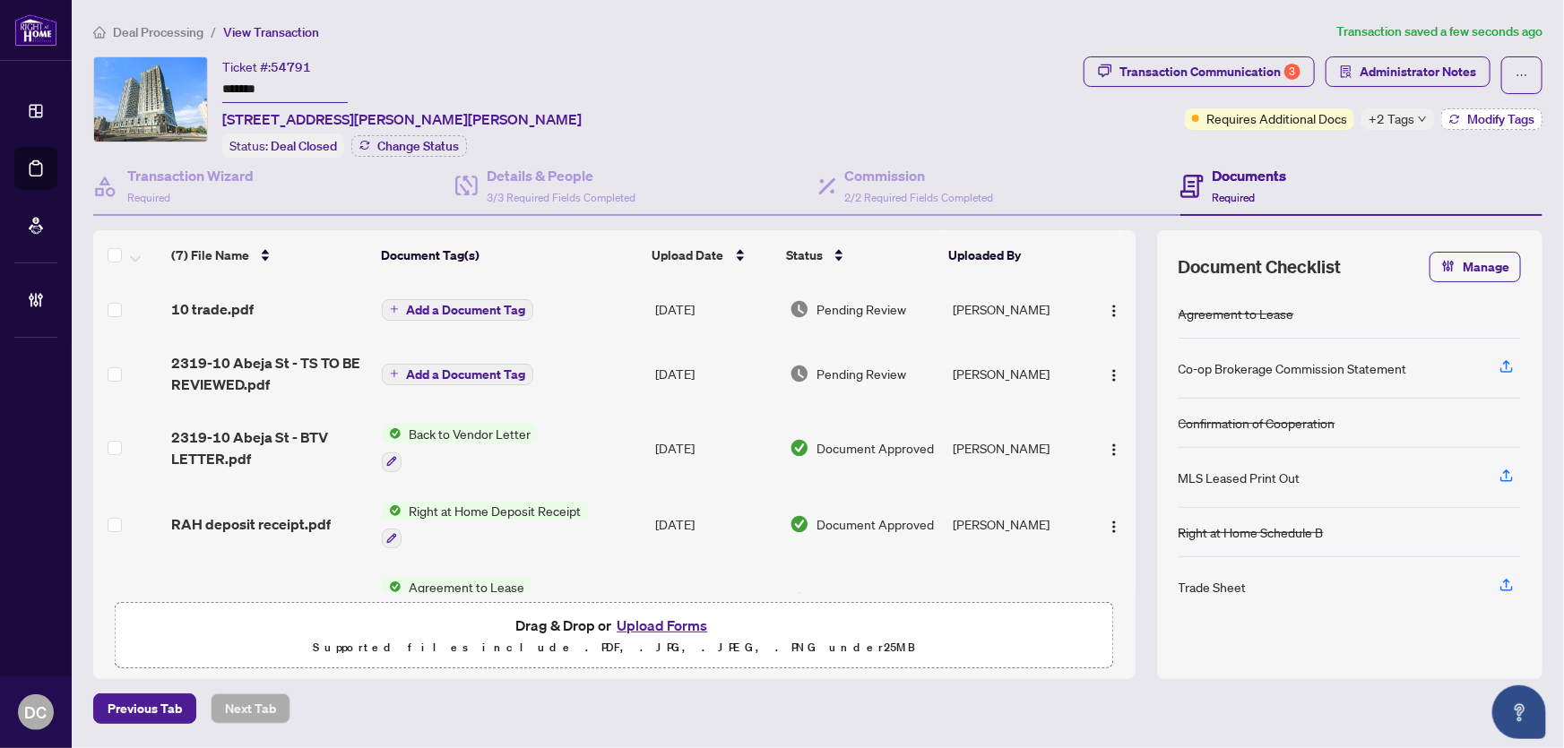
click at [1449, 116] on icon "button" at bounding box center [1454, 119] width 11 height 11
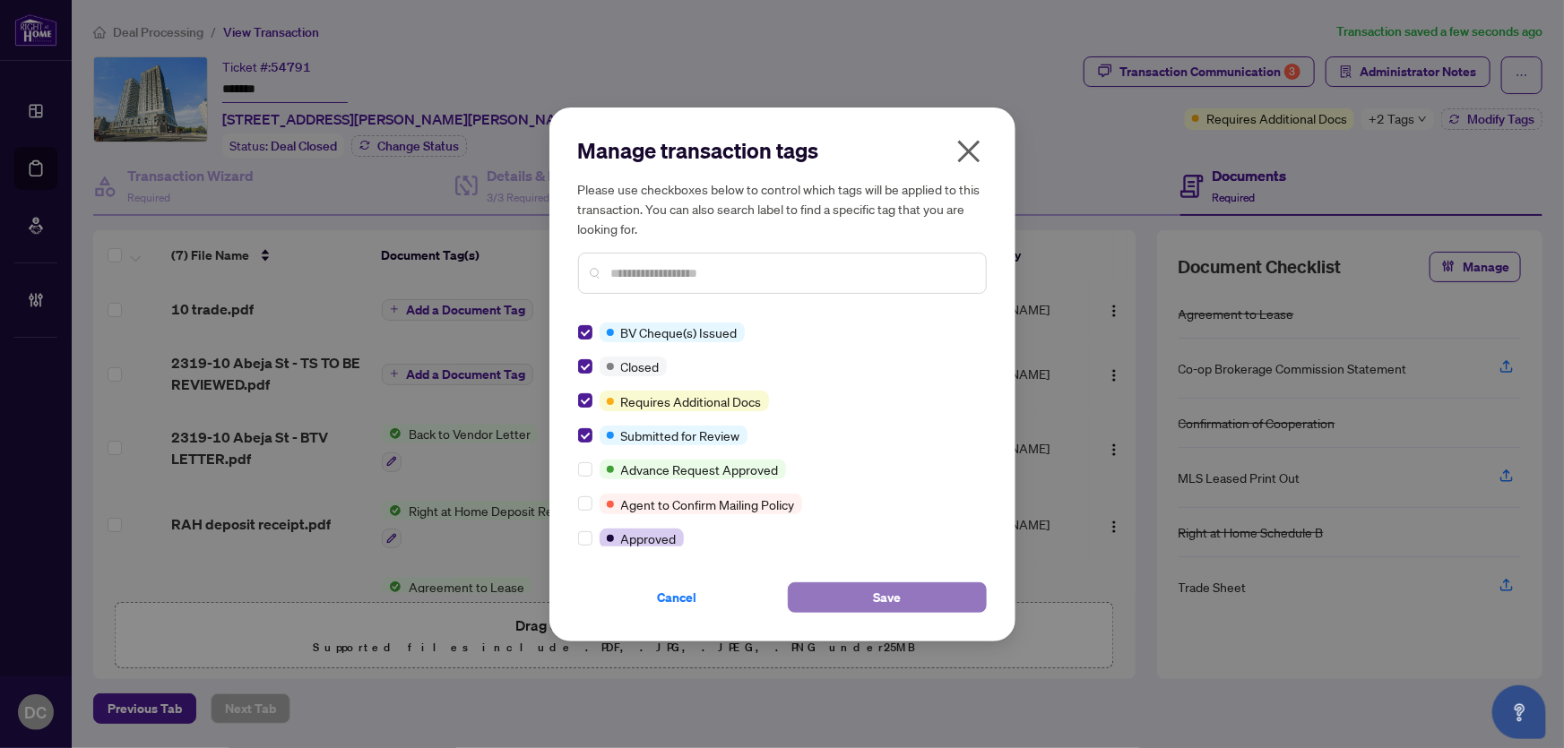
click at [834, 586] on button "Save" at bounding box center [887, 598] width 199 height 30
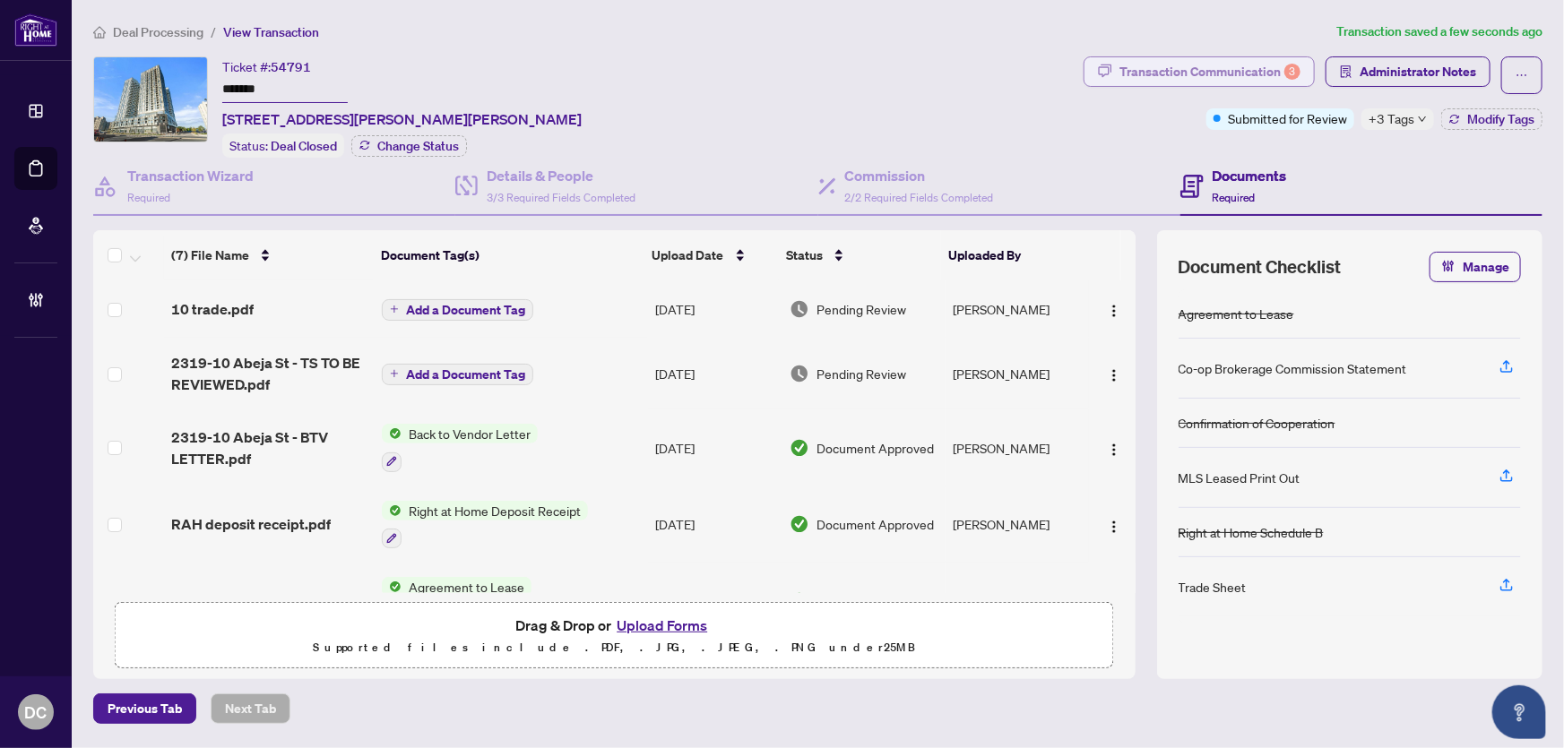
click at [1210, 72] on div "Transaction Communication 3" at bounding box center [1210, 71] width 181 height 29
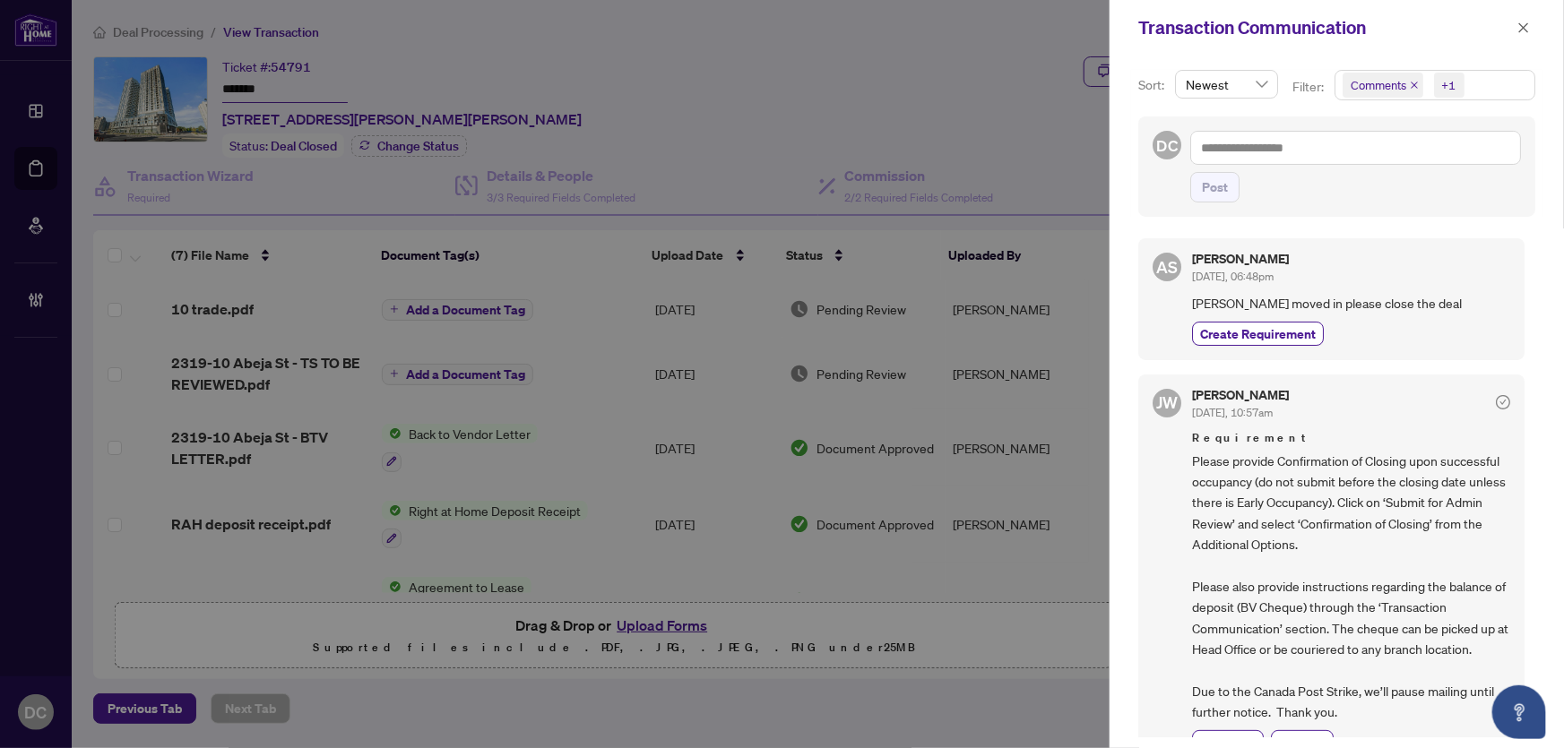
click at [1506, 91] on span "Comments +1" at bounding box center [1435, 85] width 199 height 29
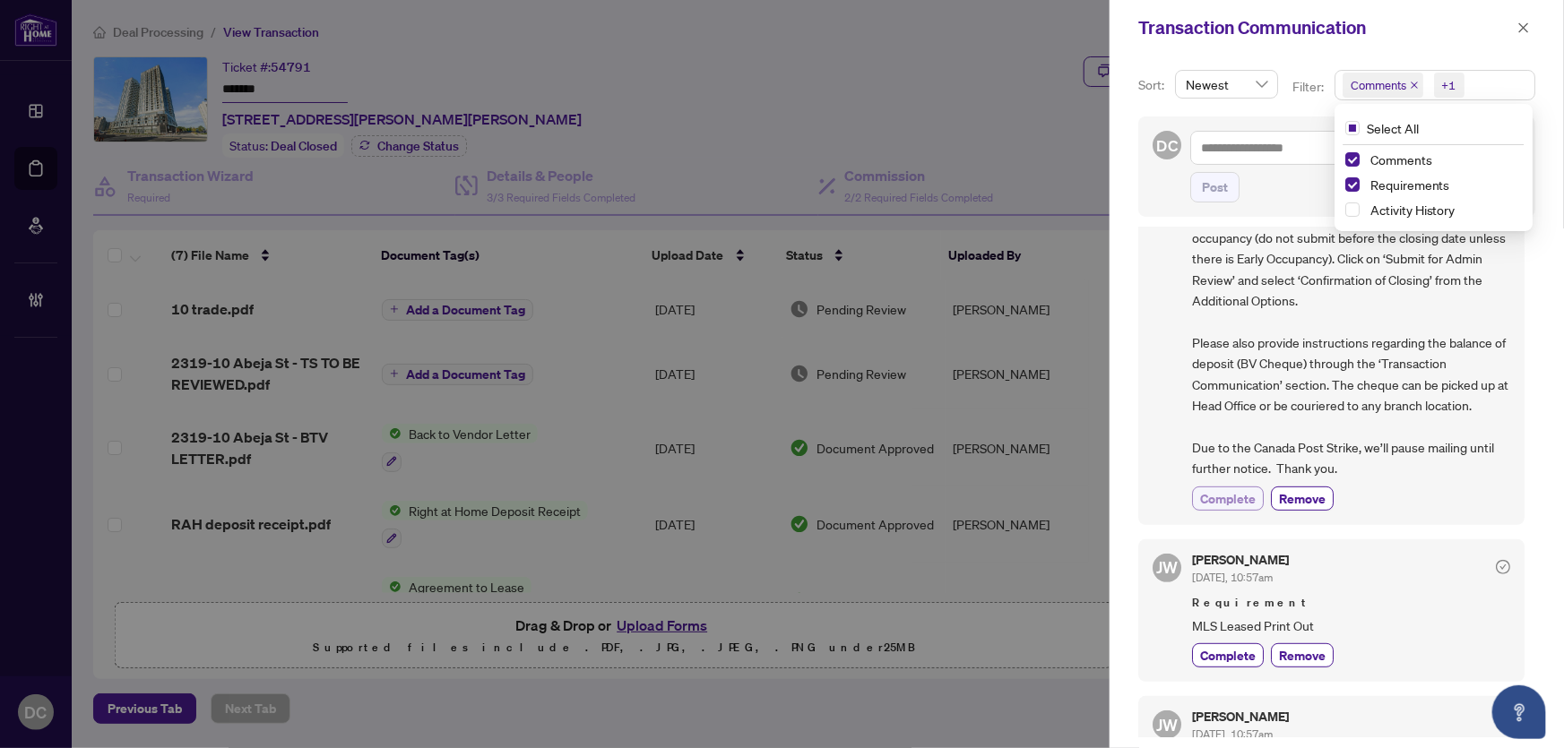
click at [1233, 489] on span "Complete" at bounding box center [1228, 498] width 56 height 19
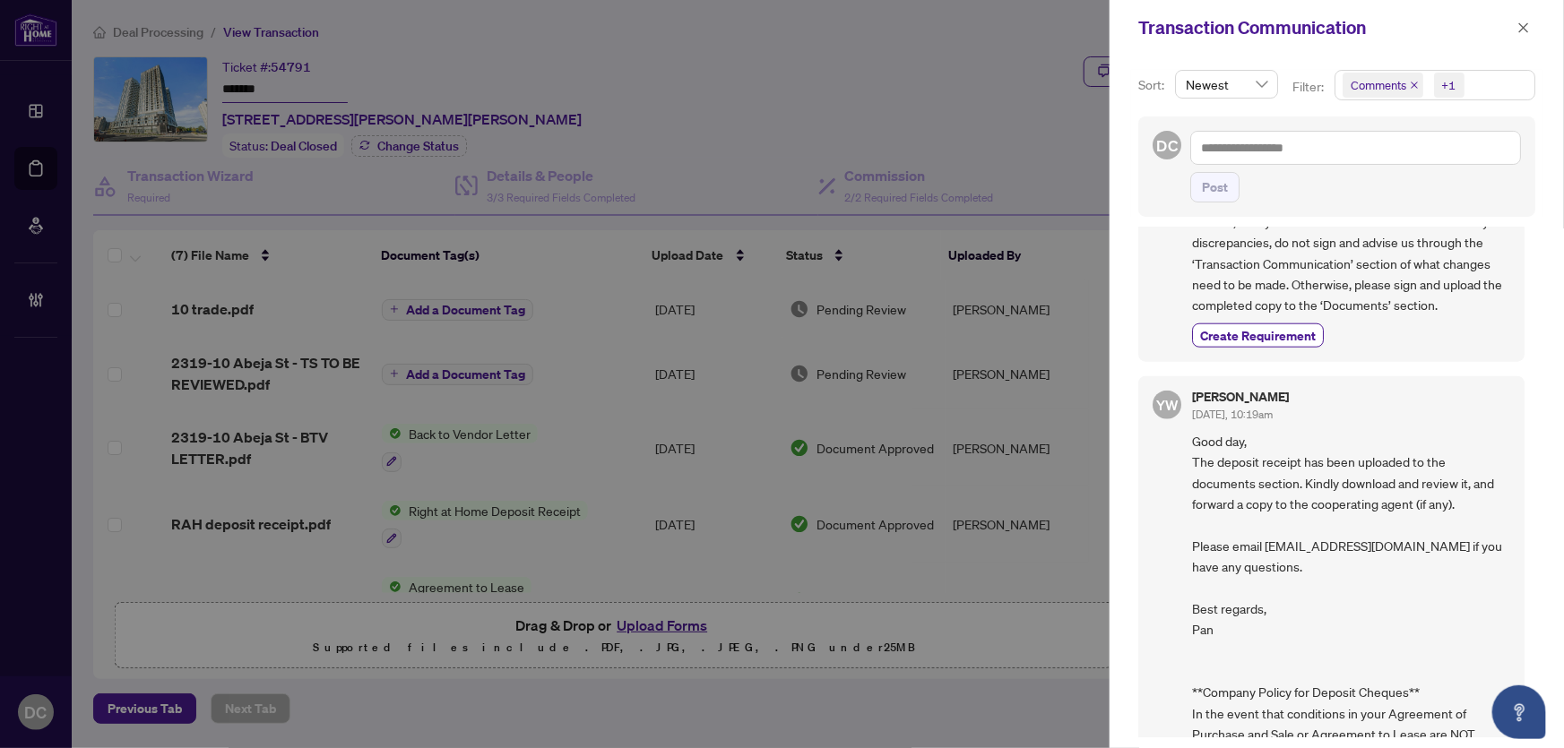
scroll to position [977, 0]
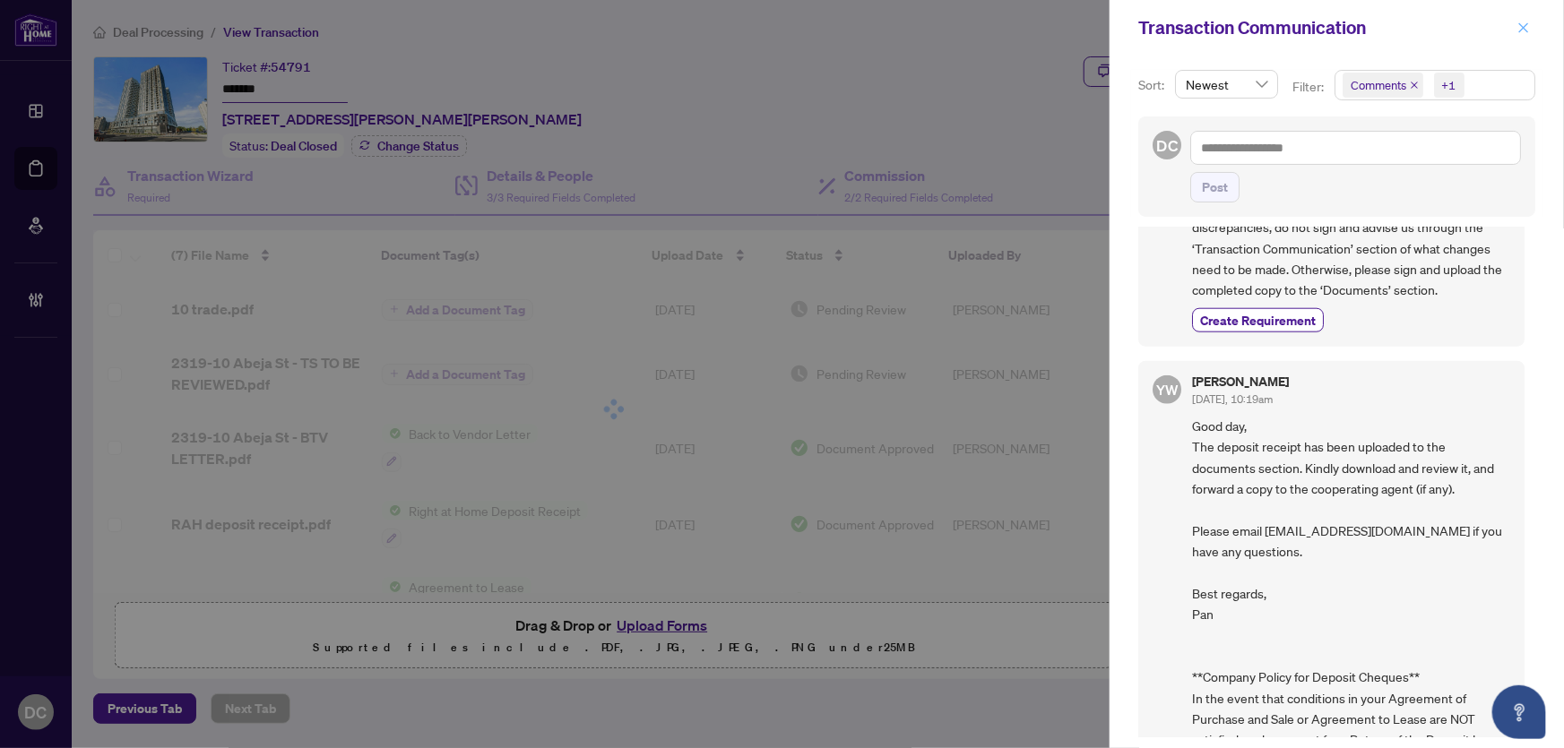
click at [1522, 22] on icon "close" at bounding box center [1524, 28] width 13 height 13
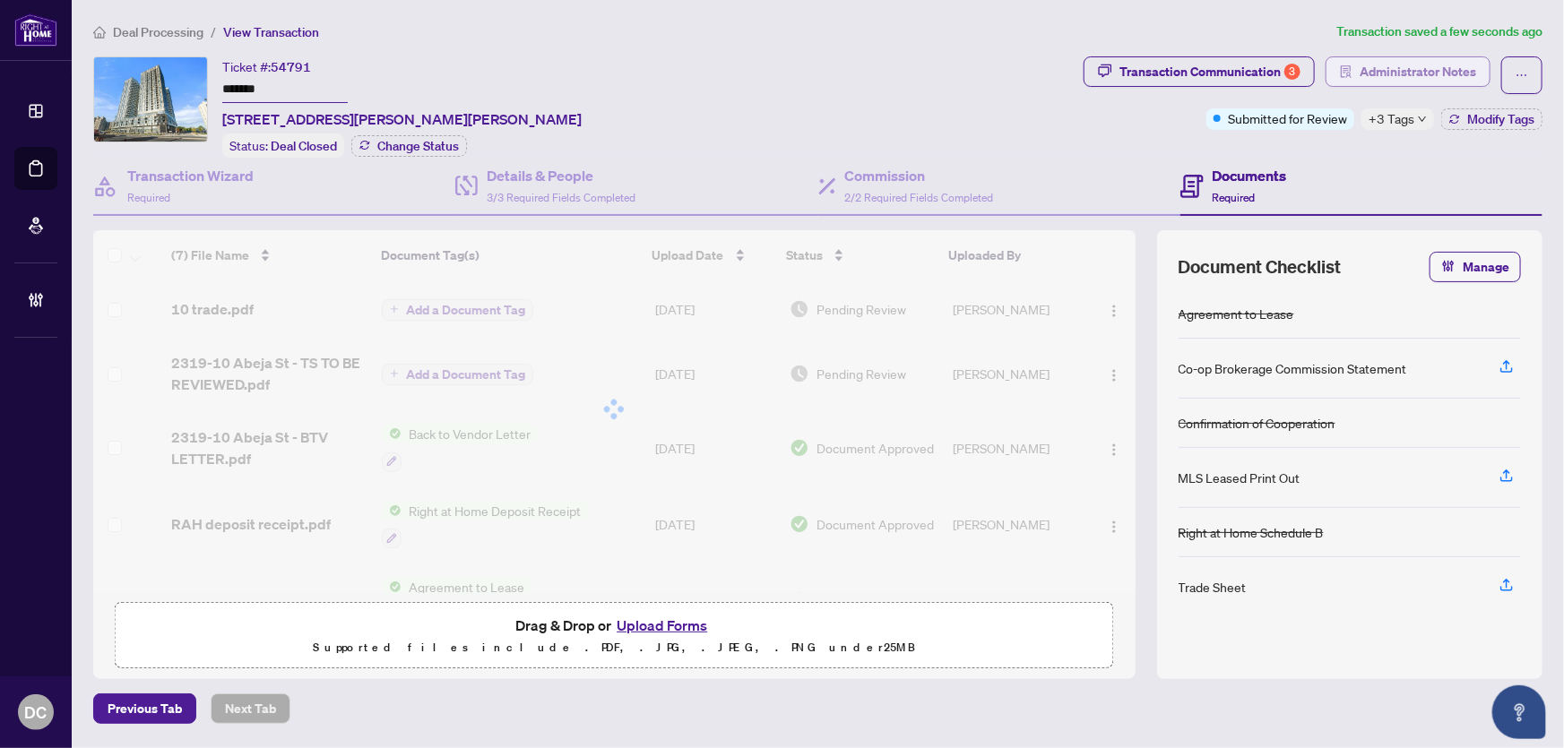
click at [1473, 63] on span "Administrator Notes" at bounding box center [1418, 71] width 117 height 29
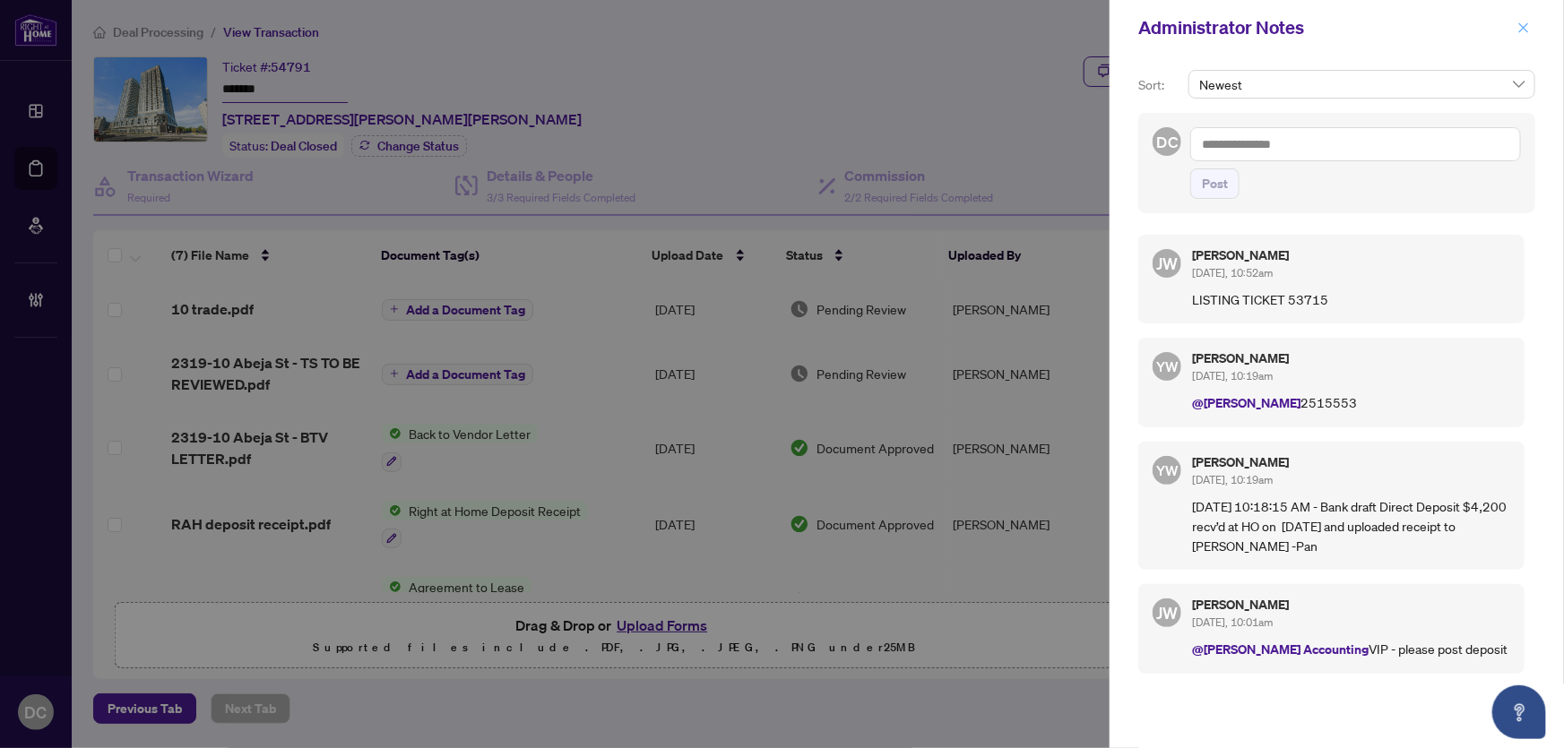
click at [1527, 25] on icon "close" at bounding box center [1524, 28] width 13 height 13
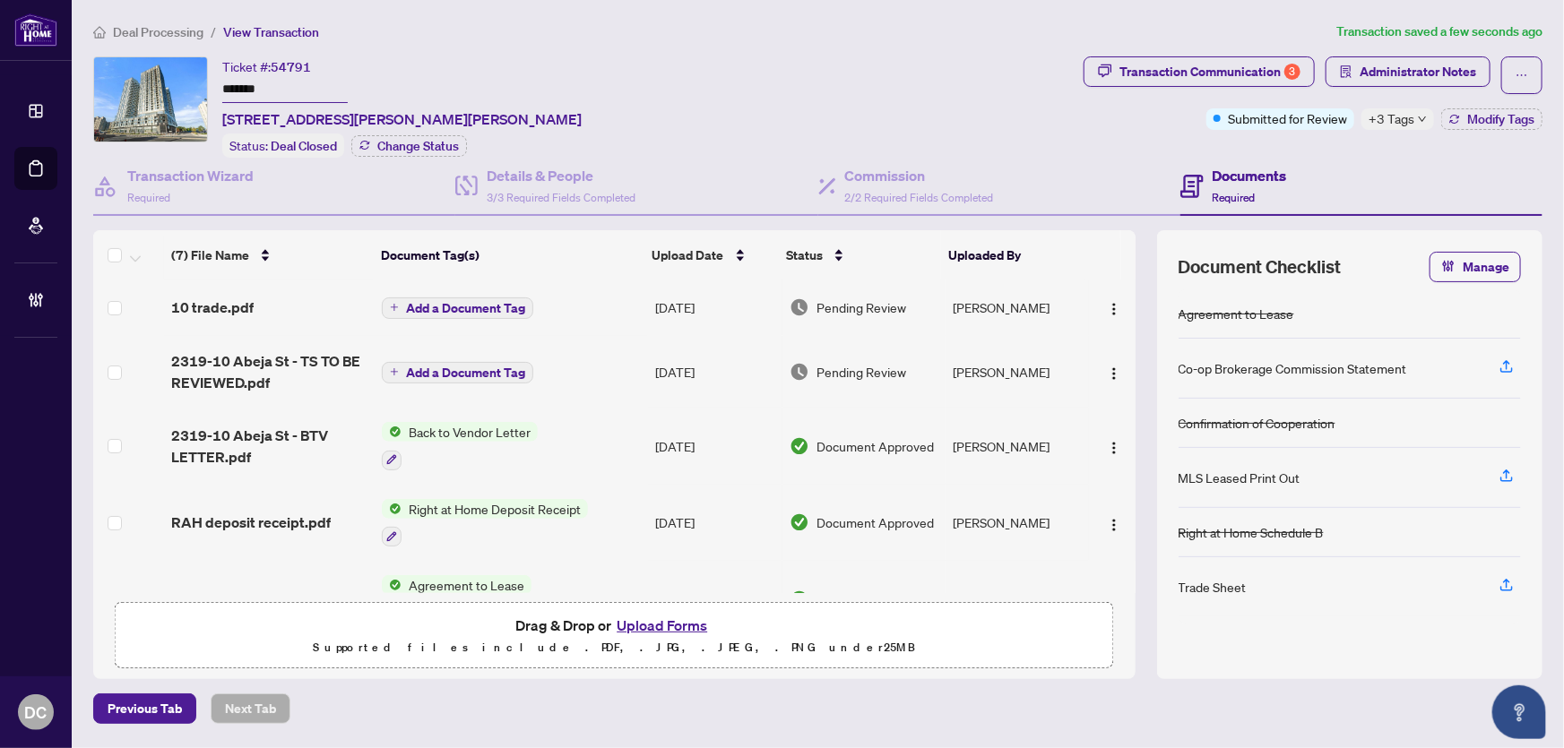
scroll to position [0, 0]
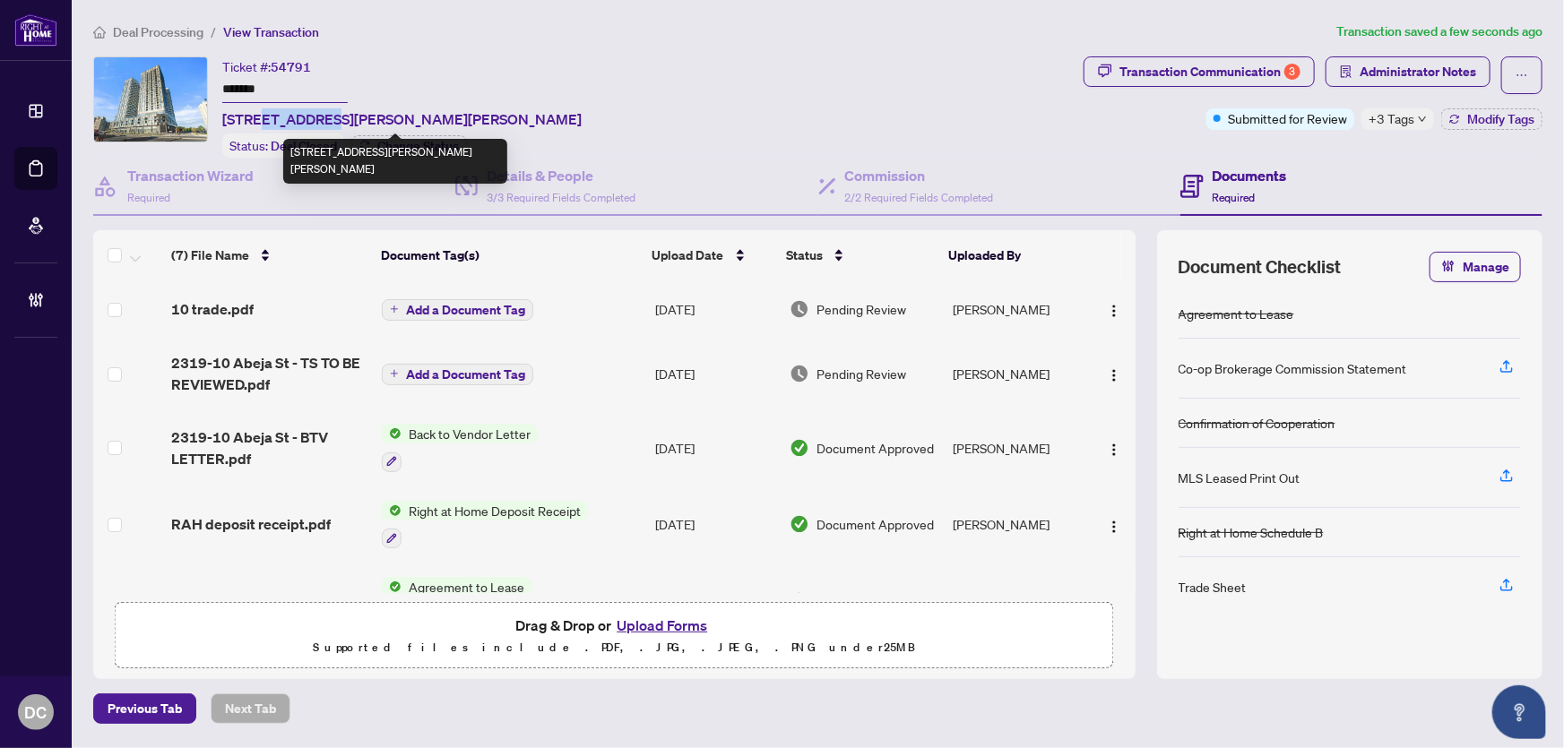
drag, startPoint x: 266, startPoint y: 117, endPoint x: 324, endPoint y: 117, distance: 57.4
click at [324, 117] on span "[STREET_ADDRESS][PERSON_NAME][PERSON_NAME]" at bounding box center [401, 119] width 359 height 22
copy span "10 Abeja"
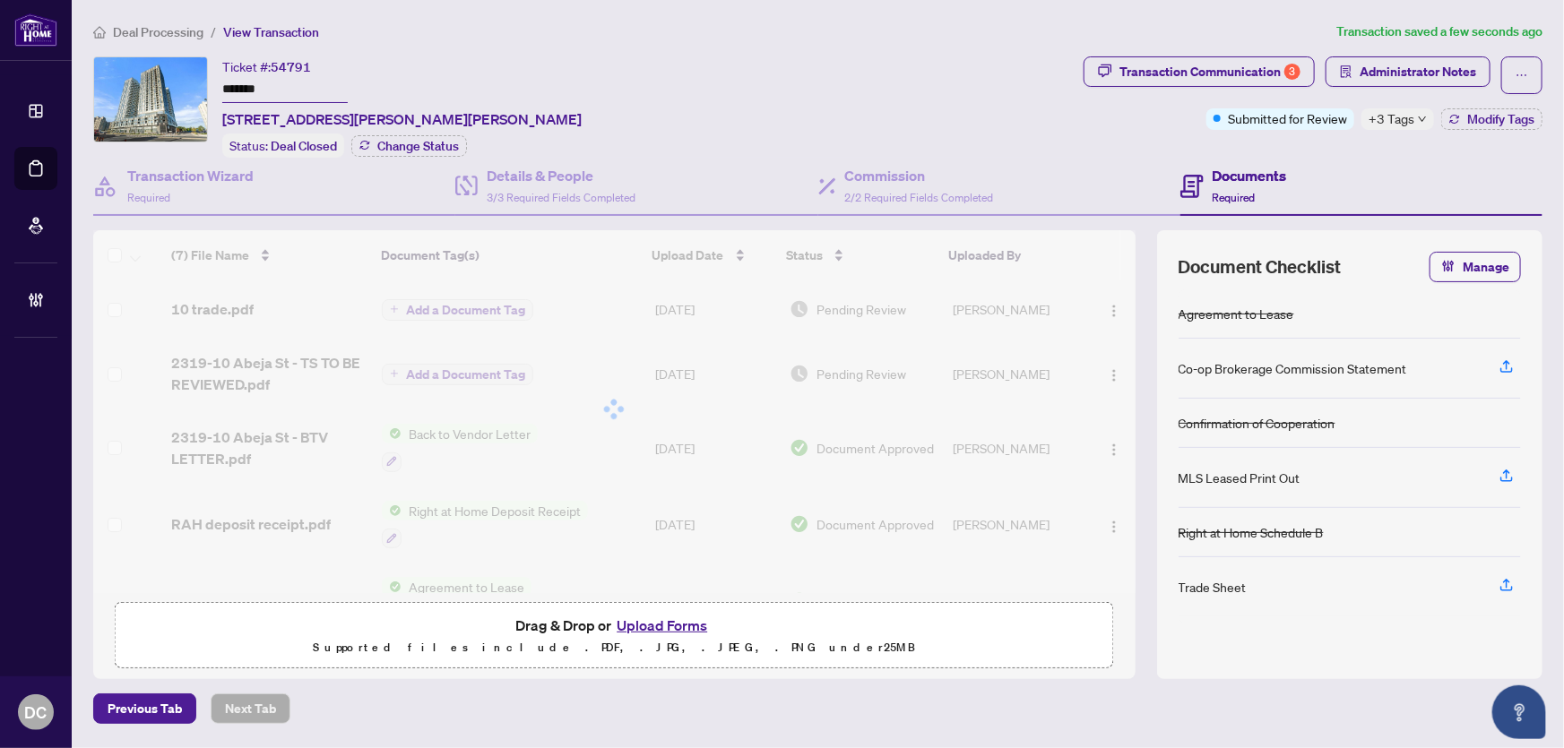
drag, startPoint x: 287, startPoint y: 90, endPoint x: 212, endPoint y: 90, distance: 74.4
click at [212, 90] on div "Ticket #: 54791 ******* 2319-10 Abeja St, Vaughan, Ontario L4K 0R9, Canada Stat…" at bounding box center [584, 106] width 983 height 101
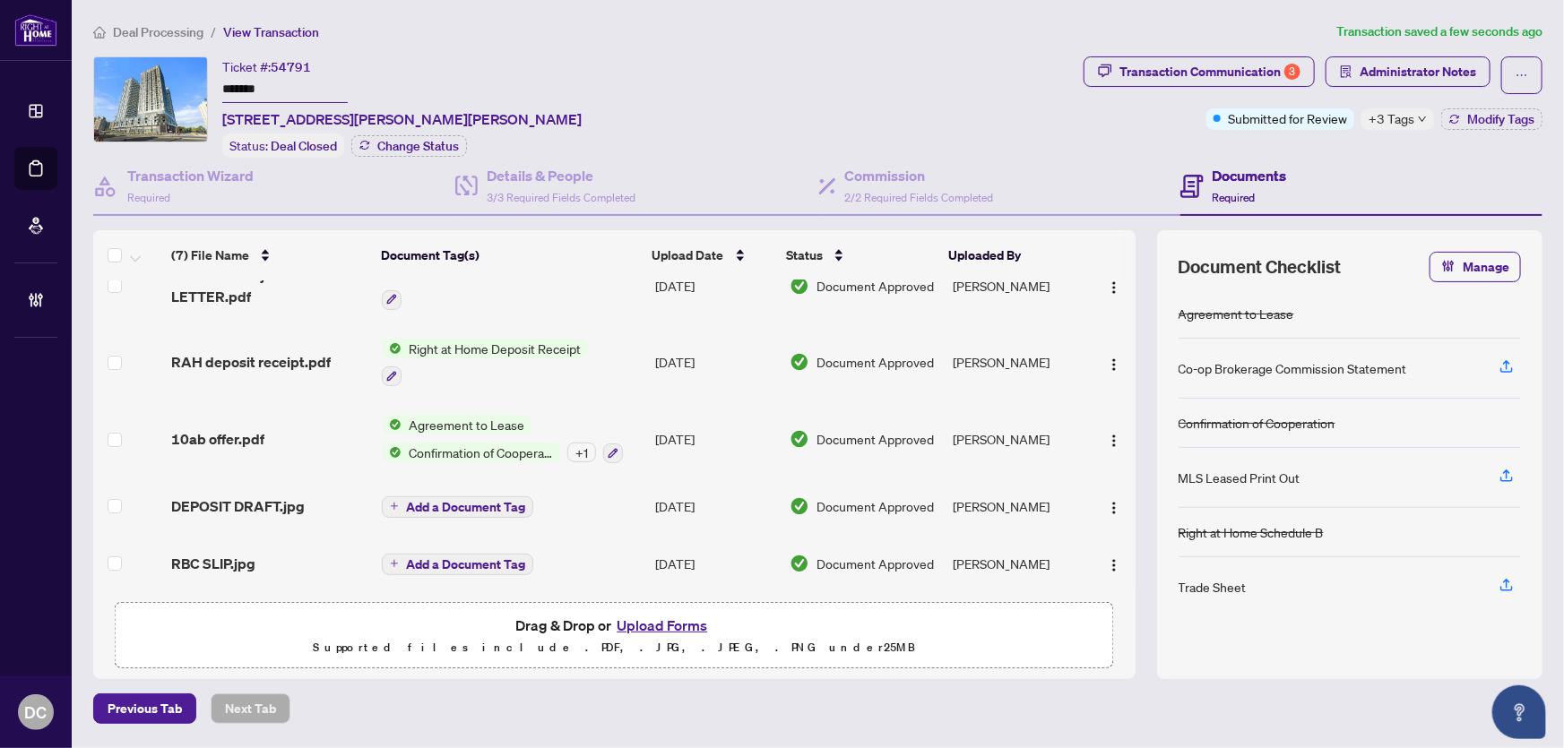
scroll to position [196, 0]
click at [292, 407] on div "(7) File Name Document Tag(s) Upload Date Status Uploaded By (7) File Name Docu…" at bounding box center [614, 411] width 1042 height 363
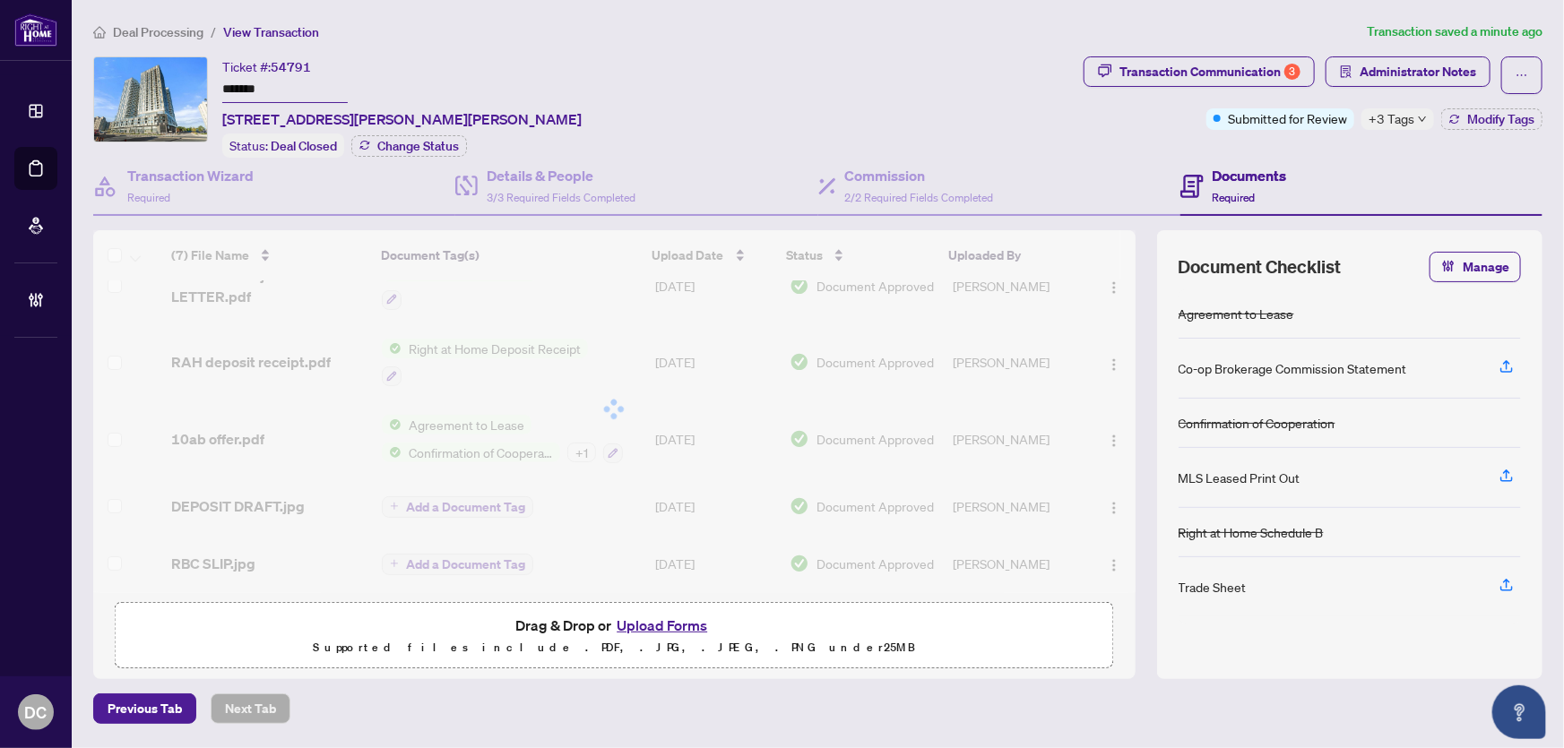
drag, startPoint x: 300, startPoint y: 85, endPoint x: 188, endPoint y: 90, distance: 112.1
click at [188, 90] on div "Ticket #: 54791 ******* 2319-10 Abeja St, Vaughan, Ontario L4K 0R9, Canada Stat…" at bounding box center [584, 106] width 983 height 101
click at [1418, 117] on icon "down" at bounding box center [1422, 119] width 9 height 9
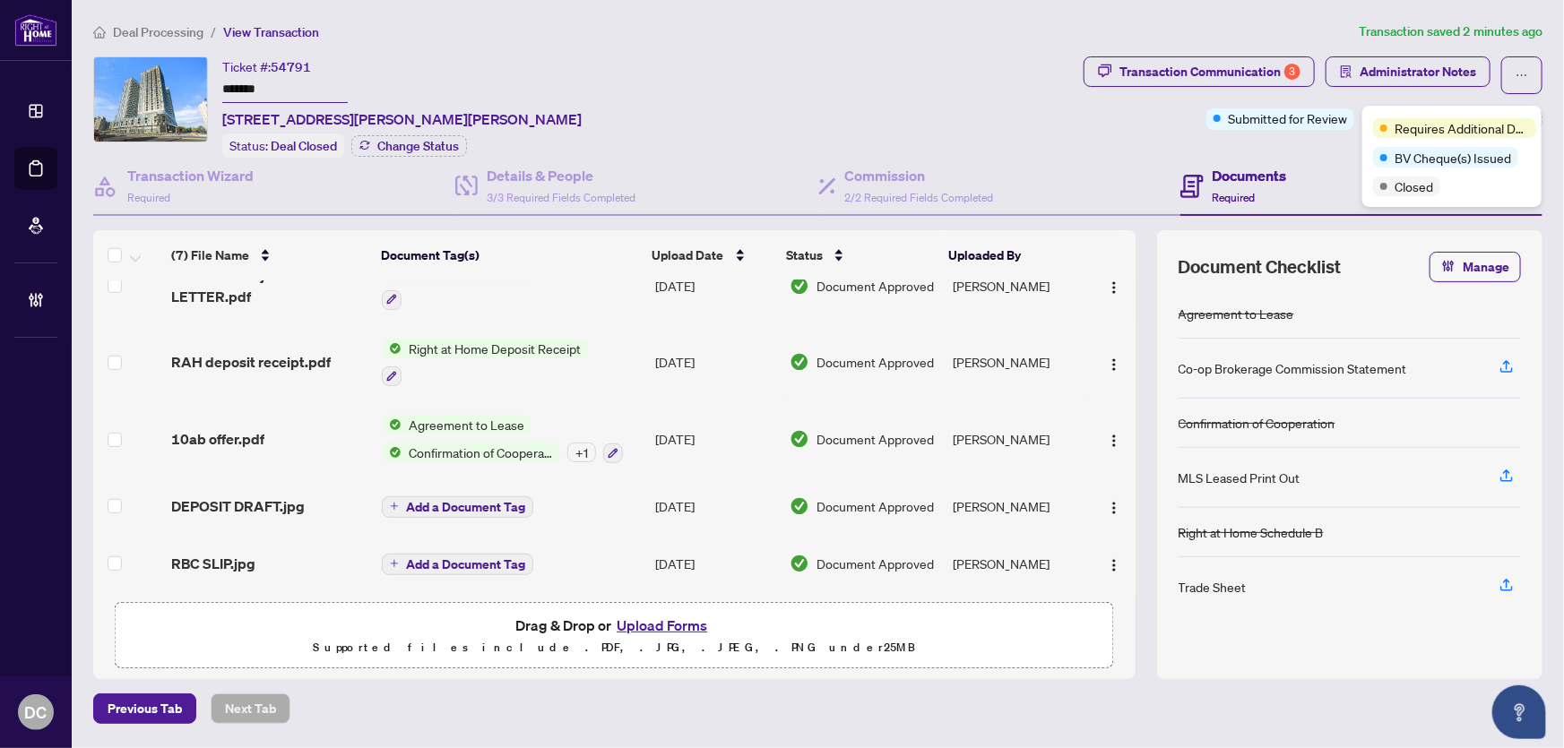
click at [1312, 160] on div "Documents Required" at bounding box center [1362, 187] width 362 height 58
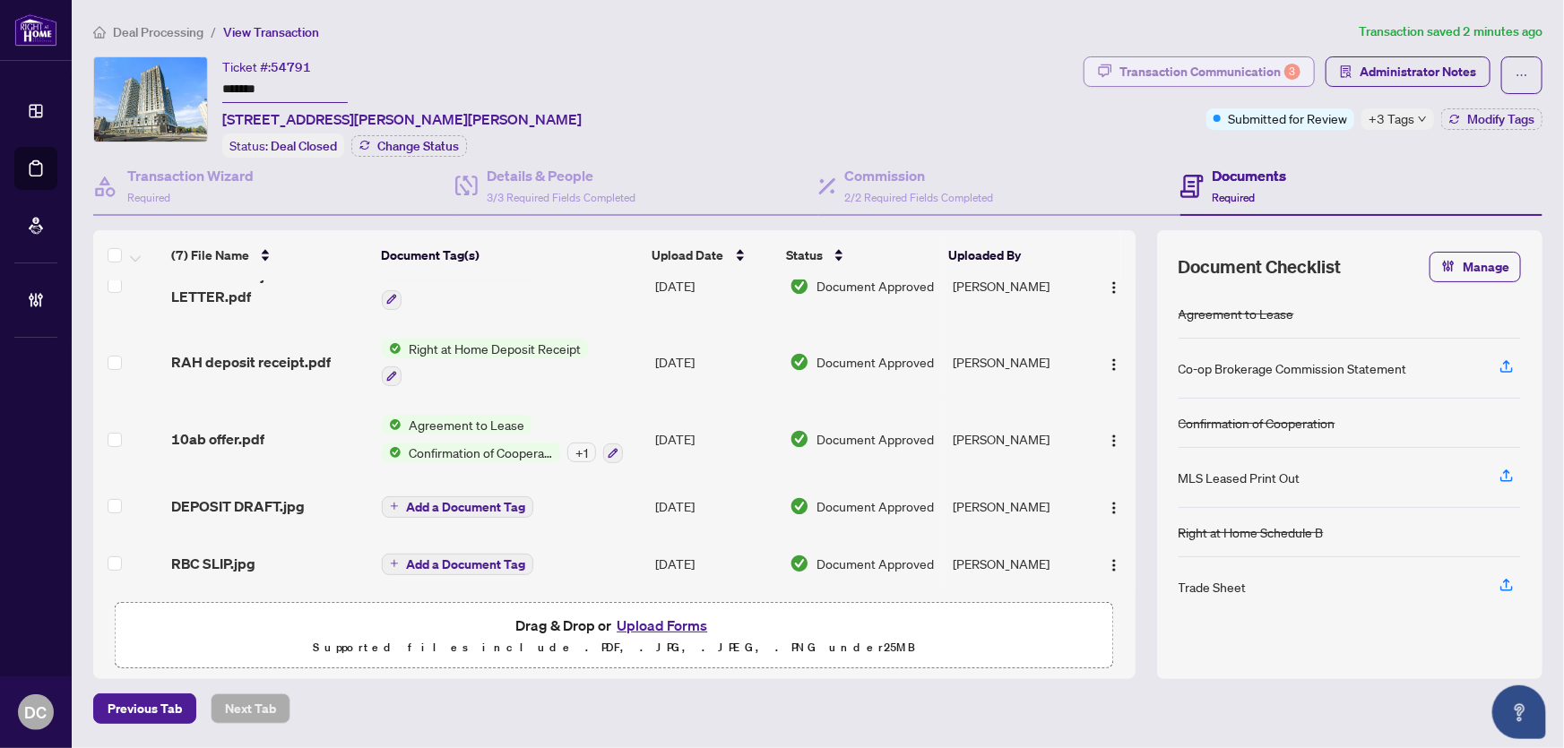
click at [1262, 74] on div "Transaction Communication 3" at bounding box center [1210, 71] width 181 height 29
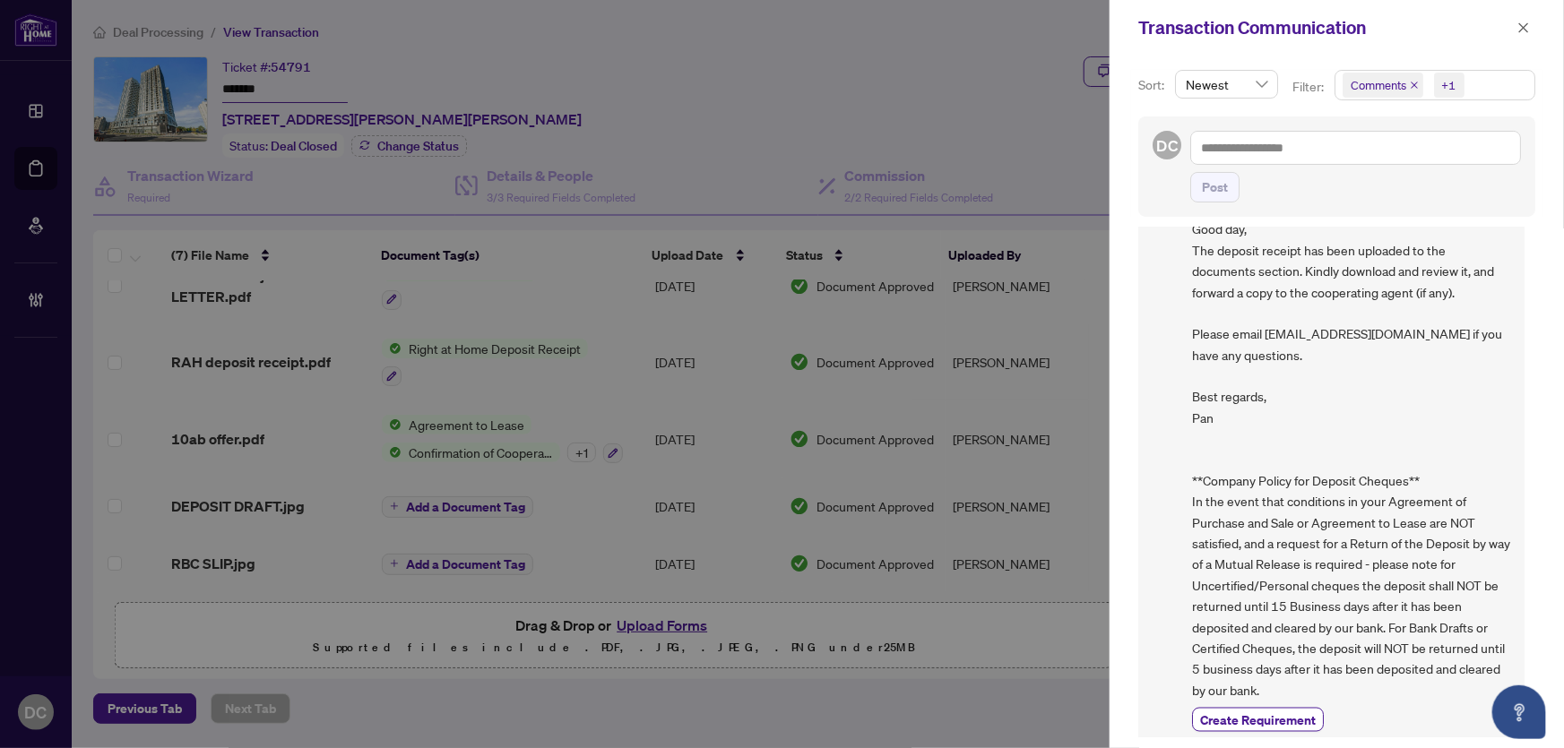
scroll to position [1216, 0]
click at [1524, 24] on icon "close" at bounding box center [1524, 28] width 13 height 13
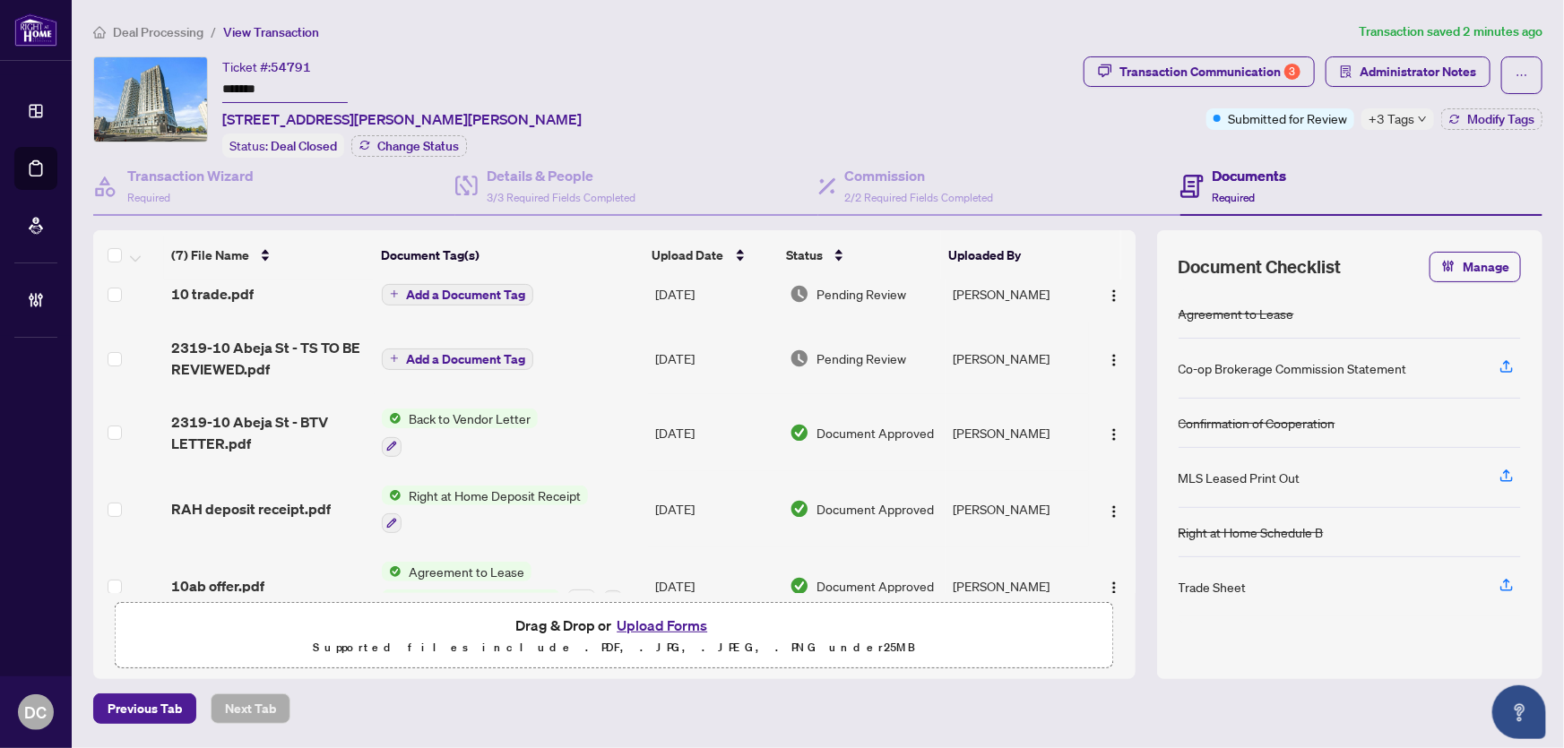
scroll to position [0, 0]
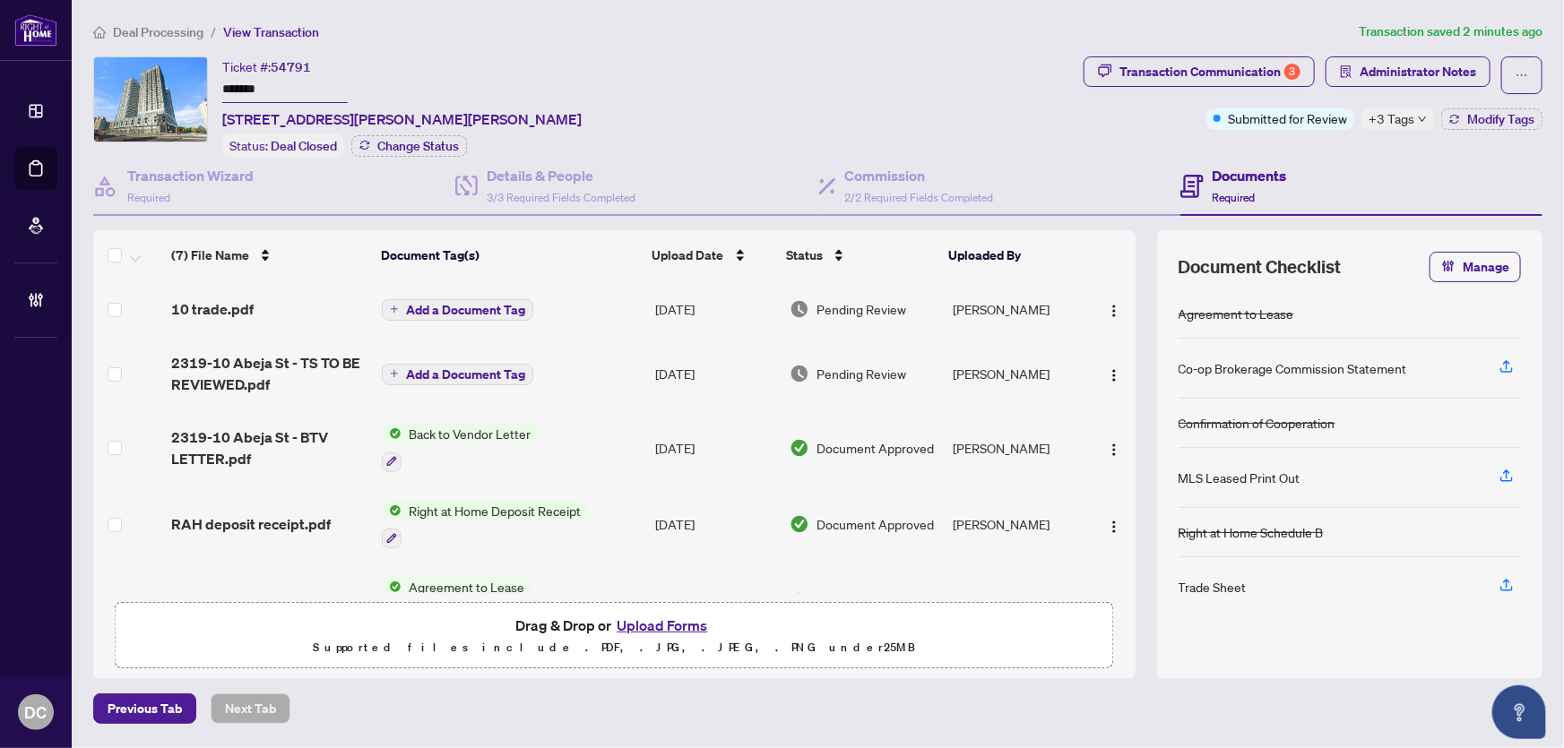
click at [617, 326] on td "Add a Document Tag" at bounding box center [511, 309] width 273 height 57
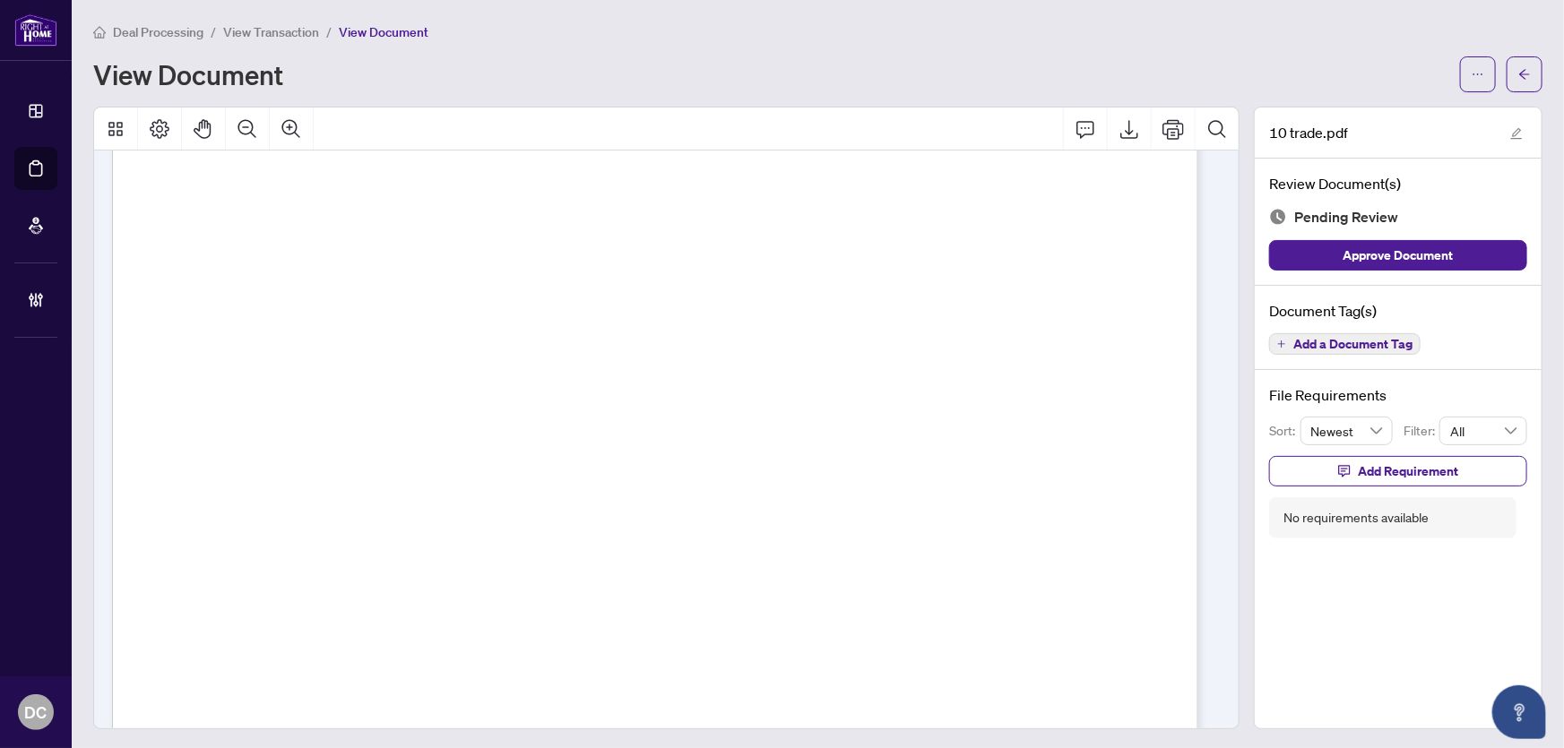
scroll to position [733, 0]
click at [1518, 83] on span "button" at bounding box center [1524, 74] width 13 height 29
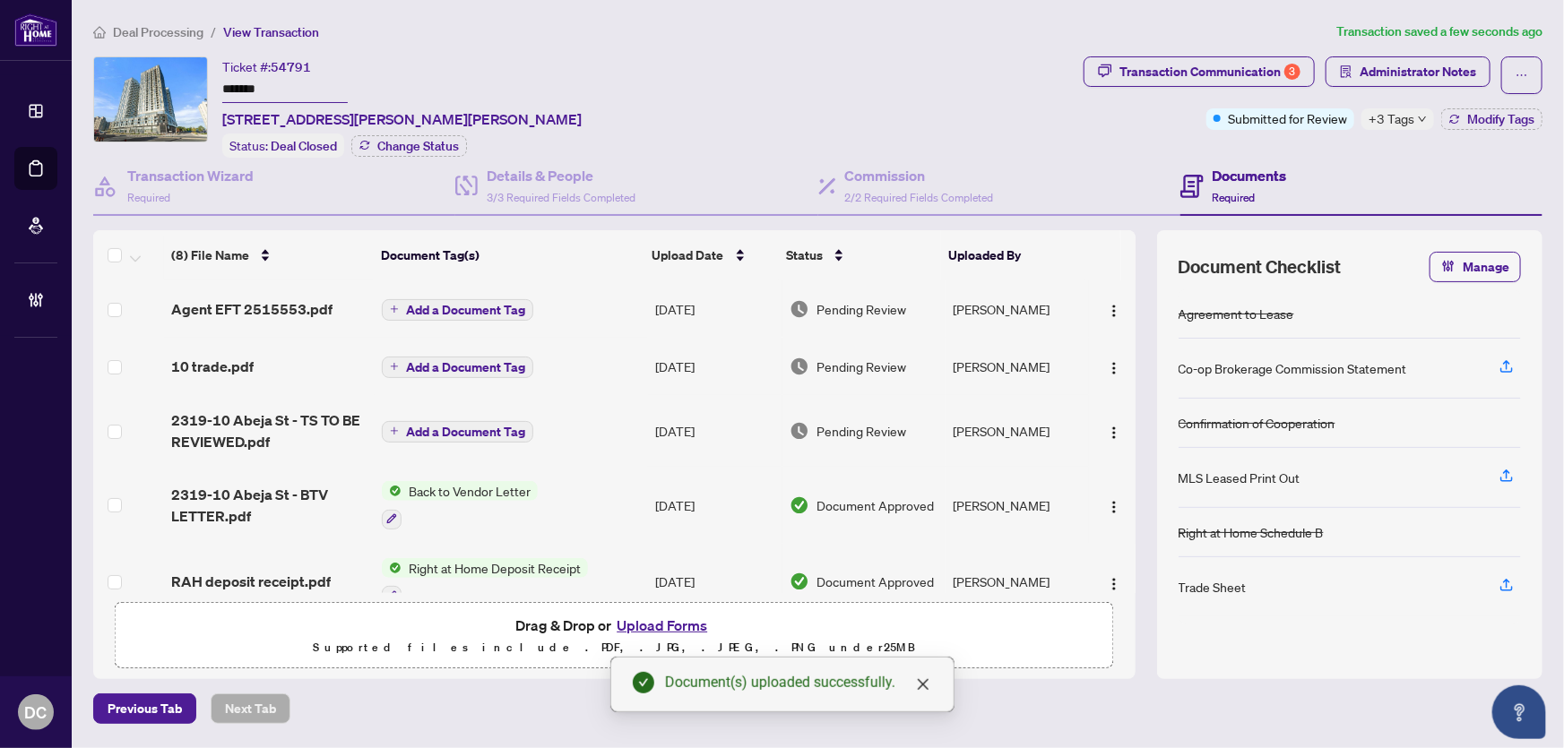
click at [1411, 117] on span "+3 Tags" at bounding box center [1392, 118] width 46 height 21
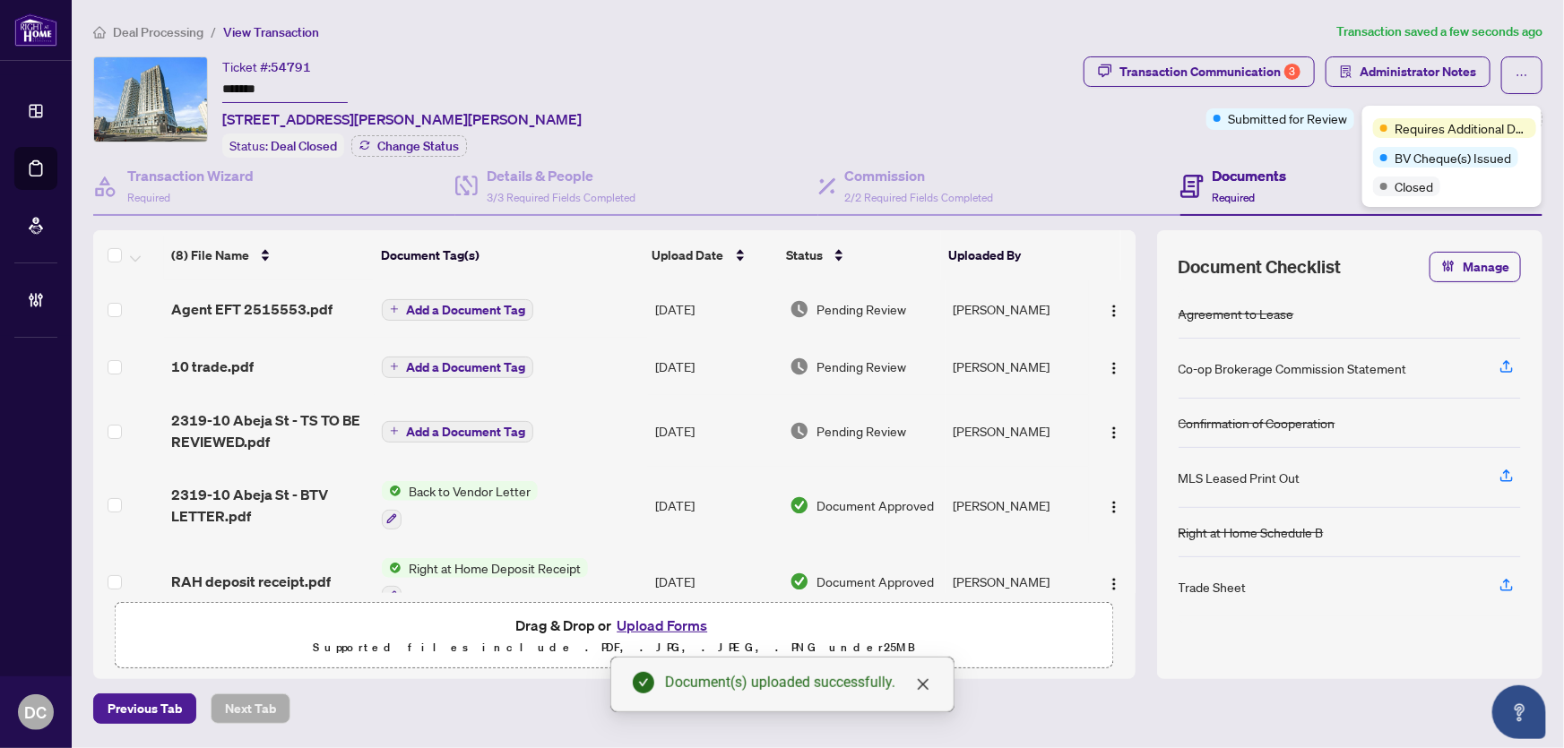
click at [1297, 158] on div "Documents Required" at bounding box center [1362, 187] width 362 height 58
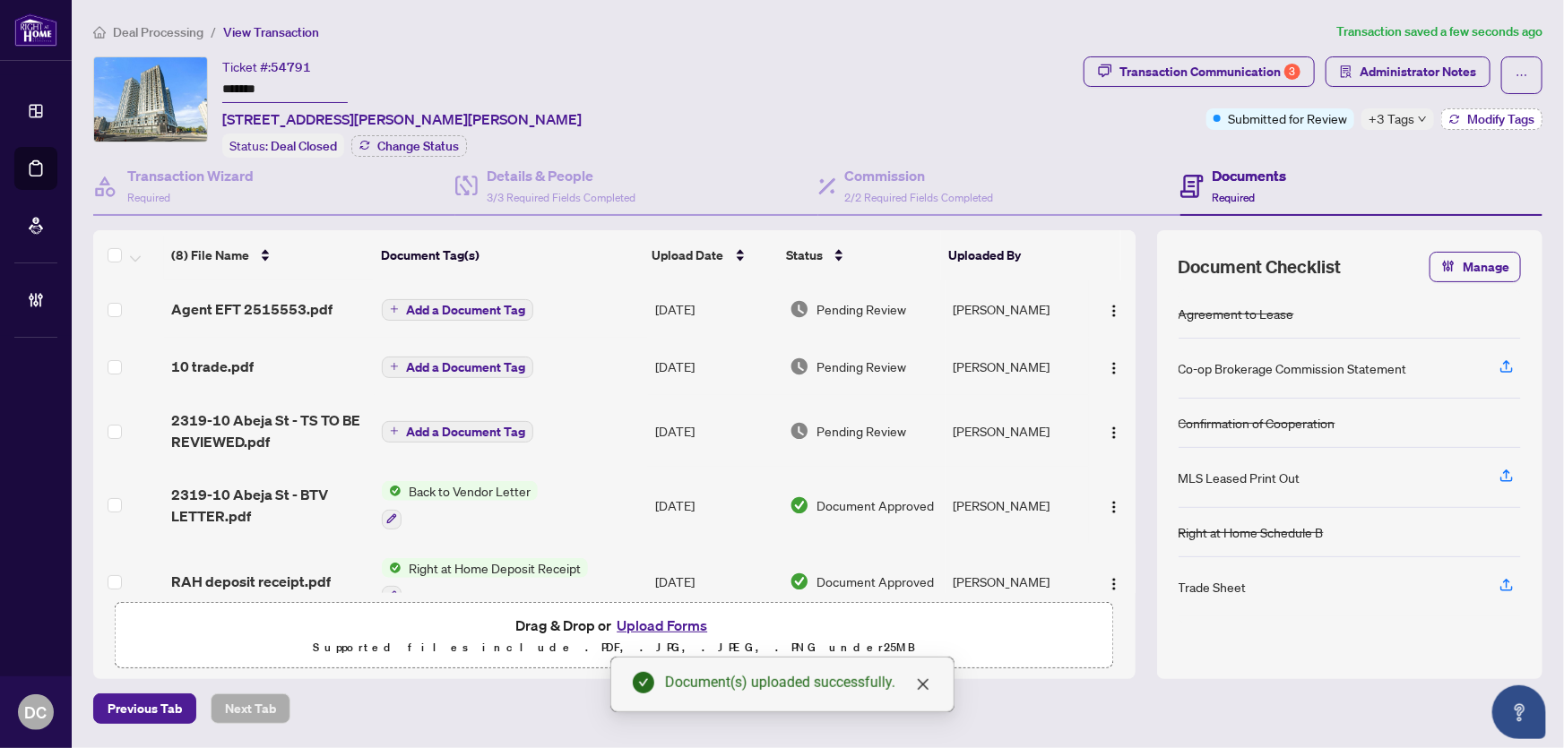
click at [1452, 120] on icon "button" at bounding box center [1454, 119] width 11 height 11
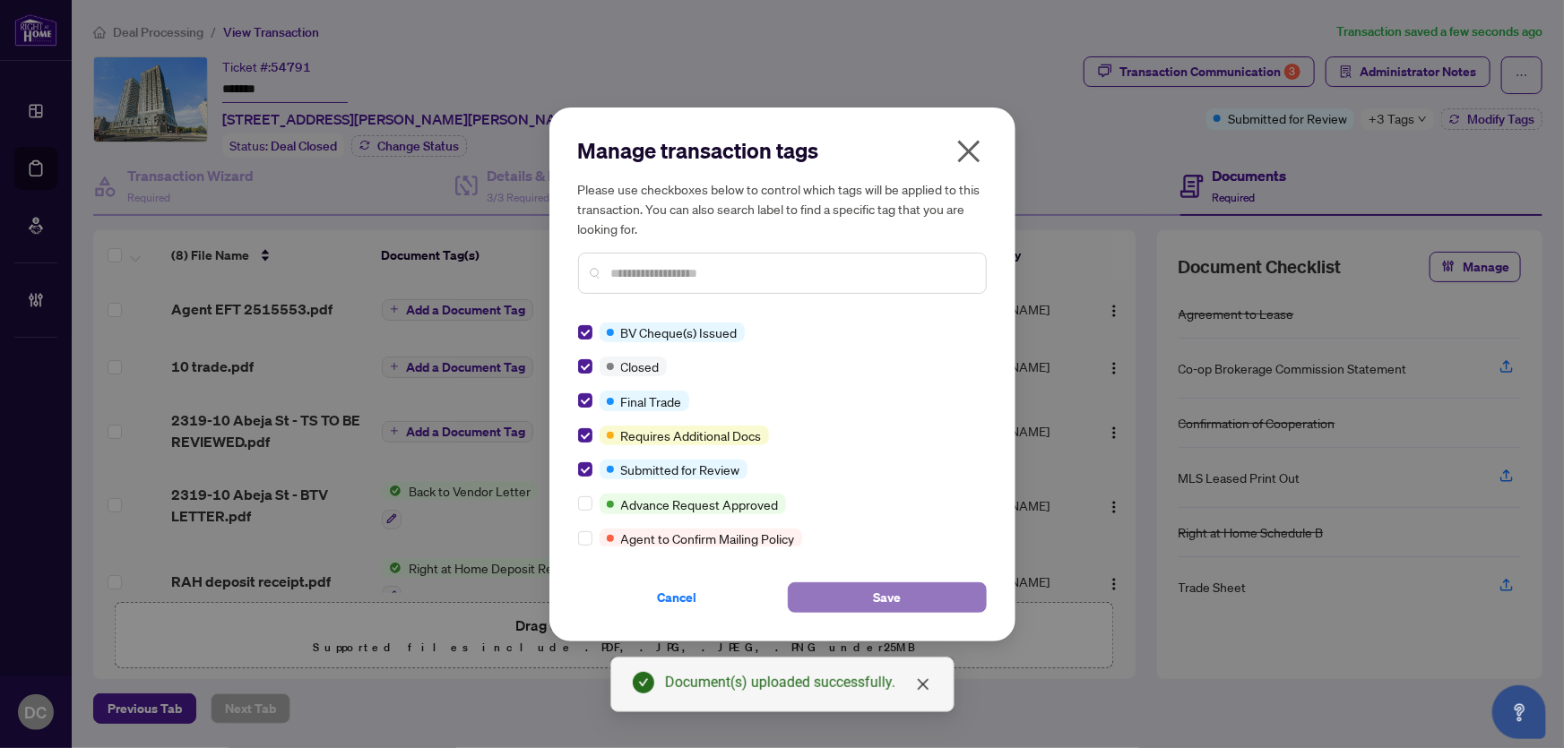
click at [922, 609] on button "Save" at bounding box center [887, 598] width 199 height 30
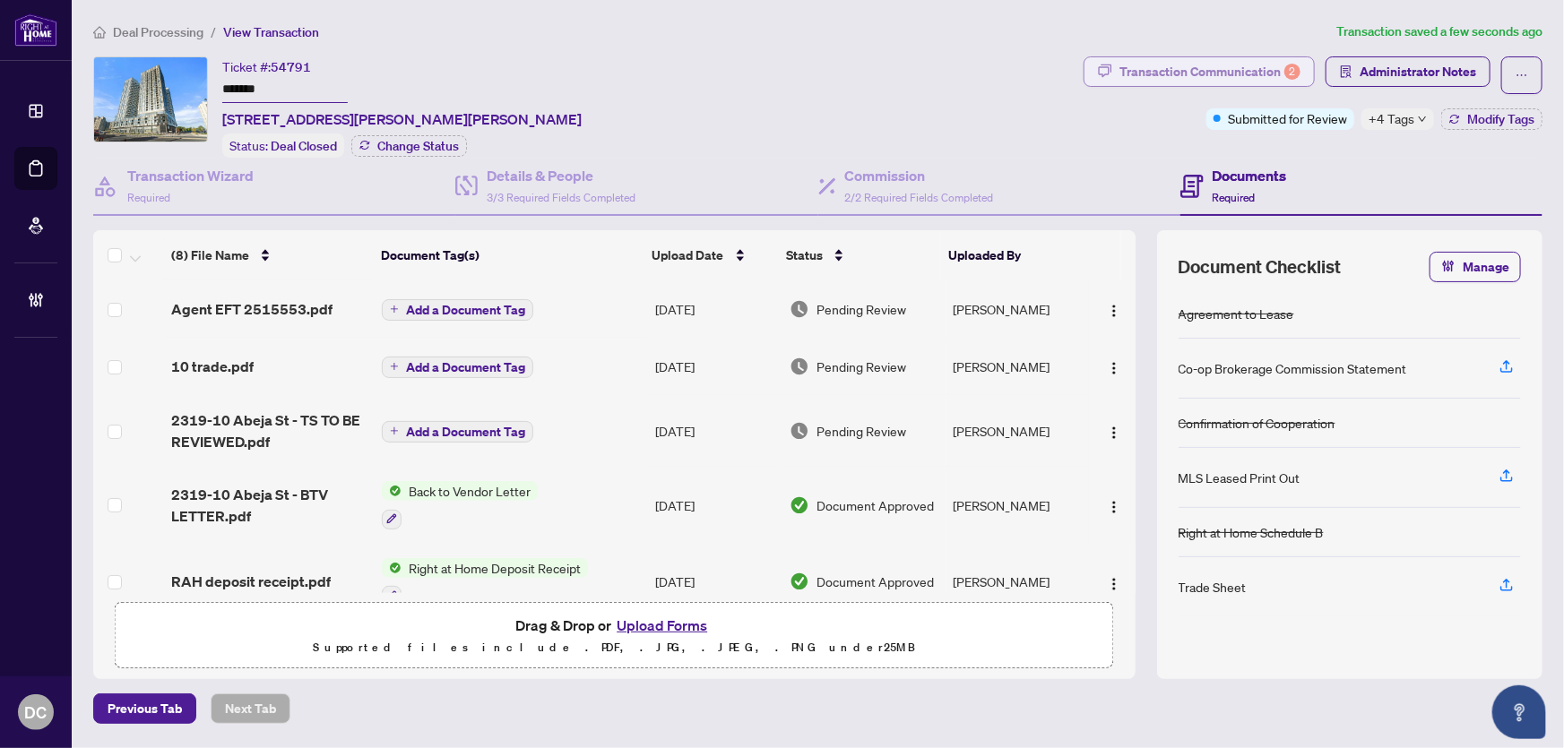
click at [1178, 63] on div "Transaction Communication 2" at bounding box center [1210, 71] width 181 height 29
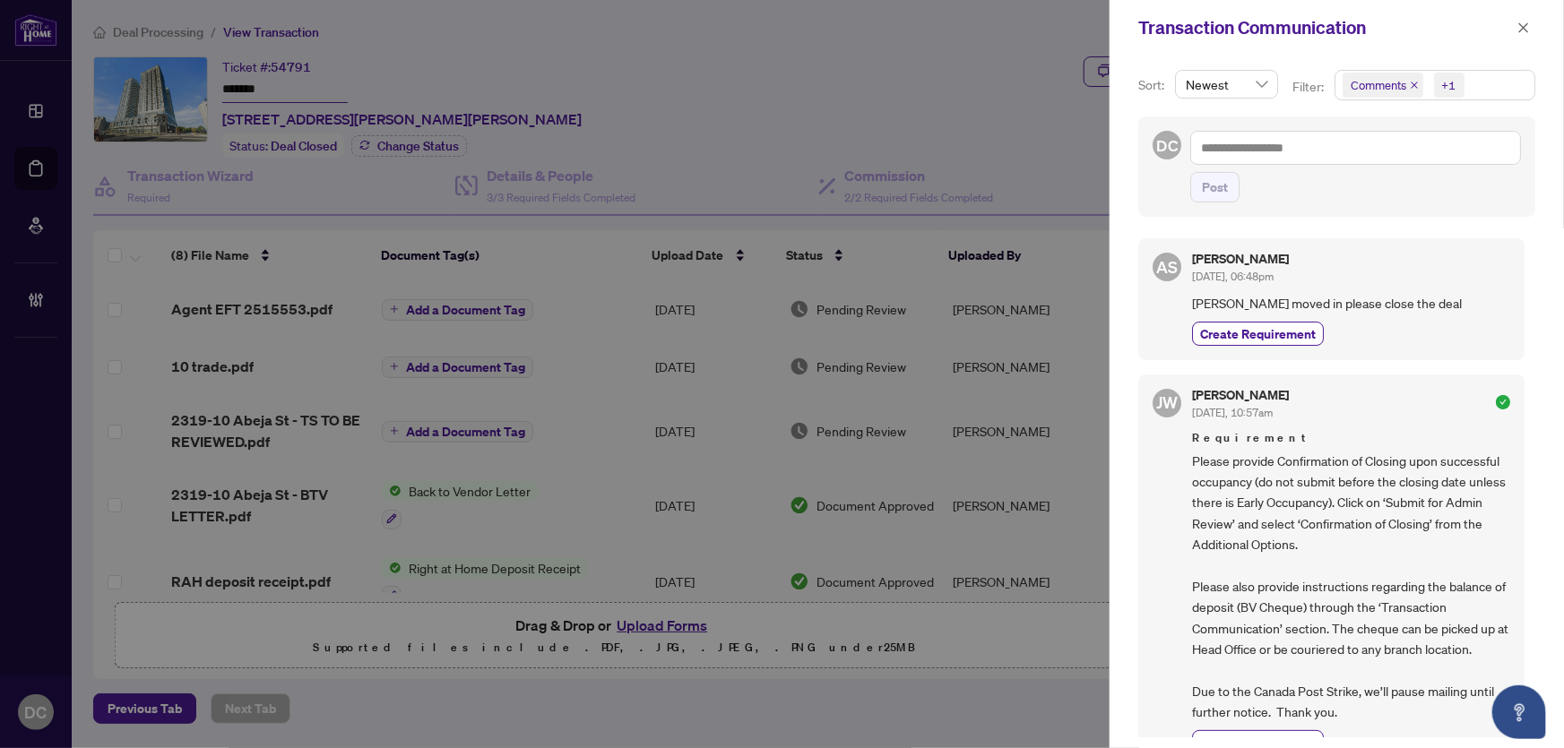
click at [1492, 84] on span "Comments +1" at bounding box center [1435, 85] width 199 height 29
click at [1450, 165] on span "Comments" at bounding box center [1443, 160] width 160 height 22
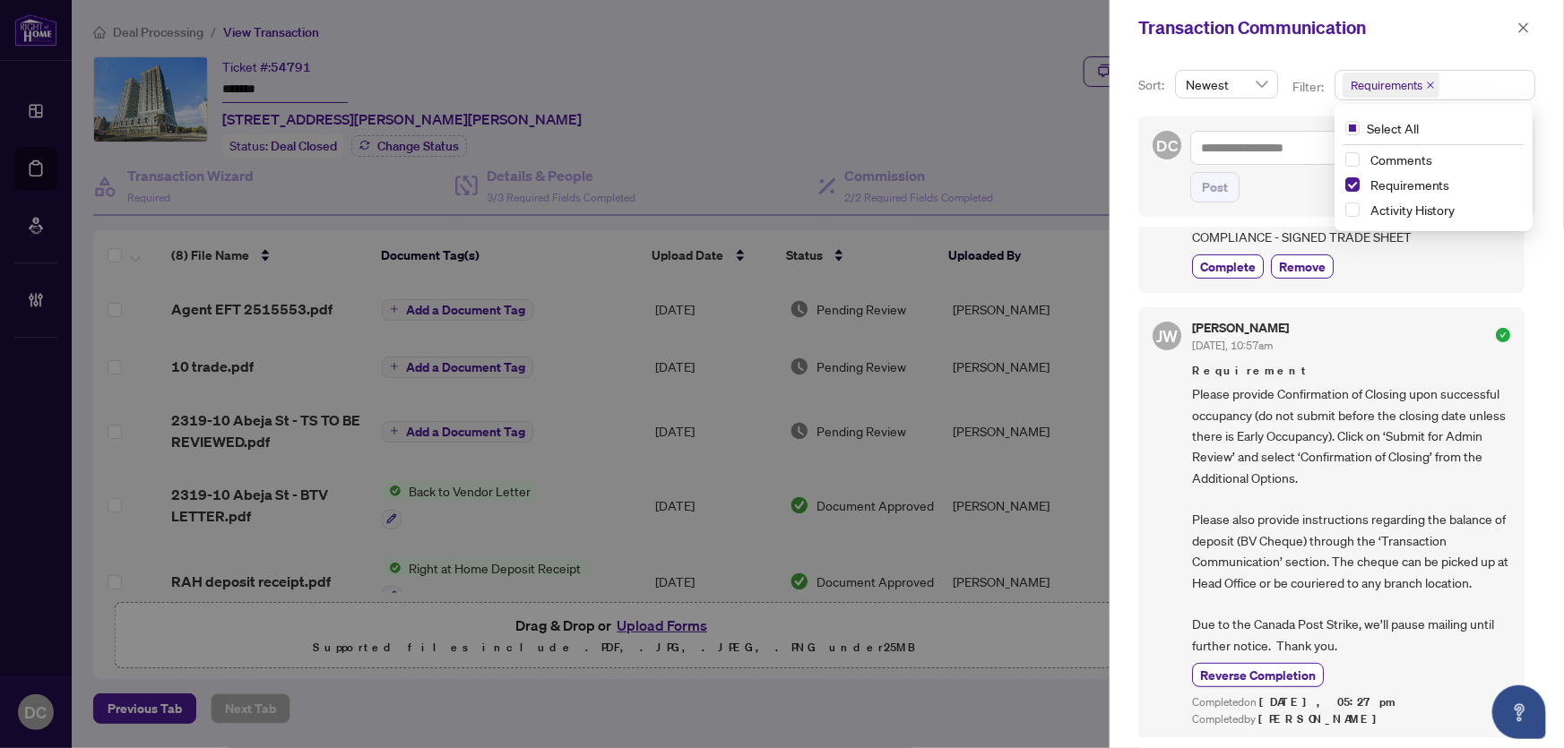
scroll to position [247, 0]
click at [1527, 28] on icon "close" at bounding box center [1524, 28] width 13 height 13
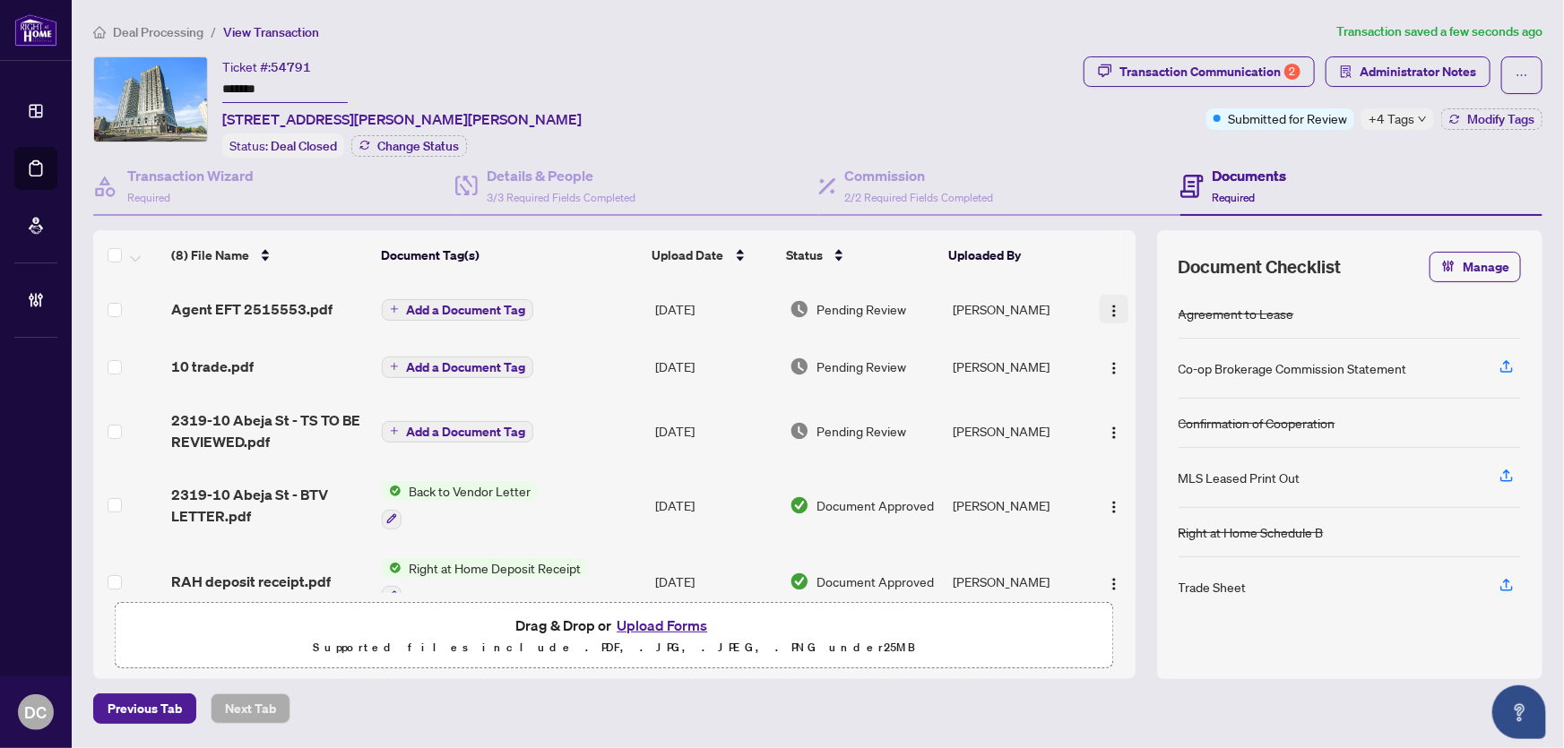
click at [1110, 304] on img "button" at bounding box center [1114, 311] width 14 height 14
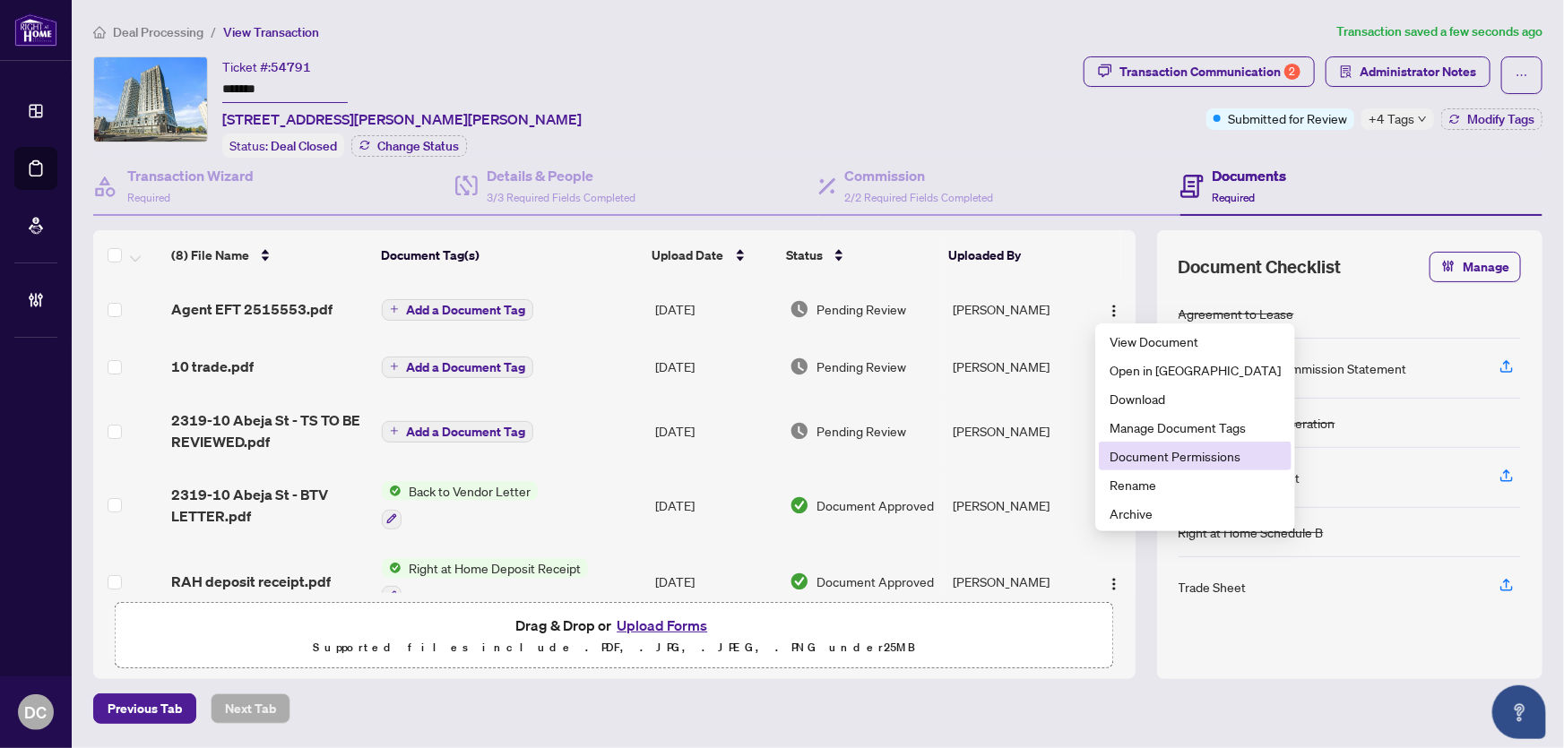
click at [1118, 457] on span "Document Permissions" at bounding box center [1195, 456] width 171 height 20
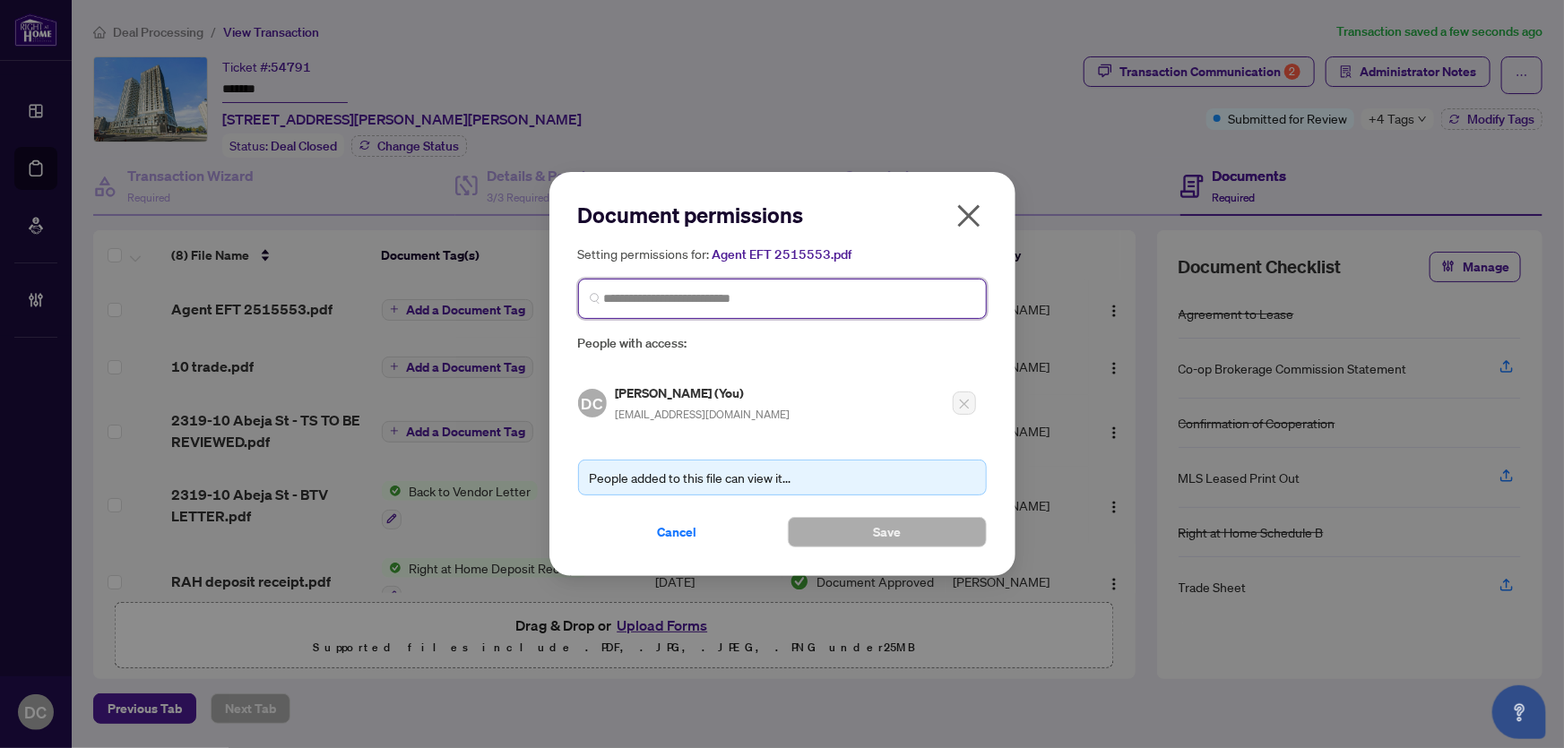
click at [844, 294] on input "search" at bounding box center [789, 299] width 371 height 19
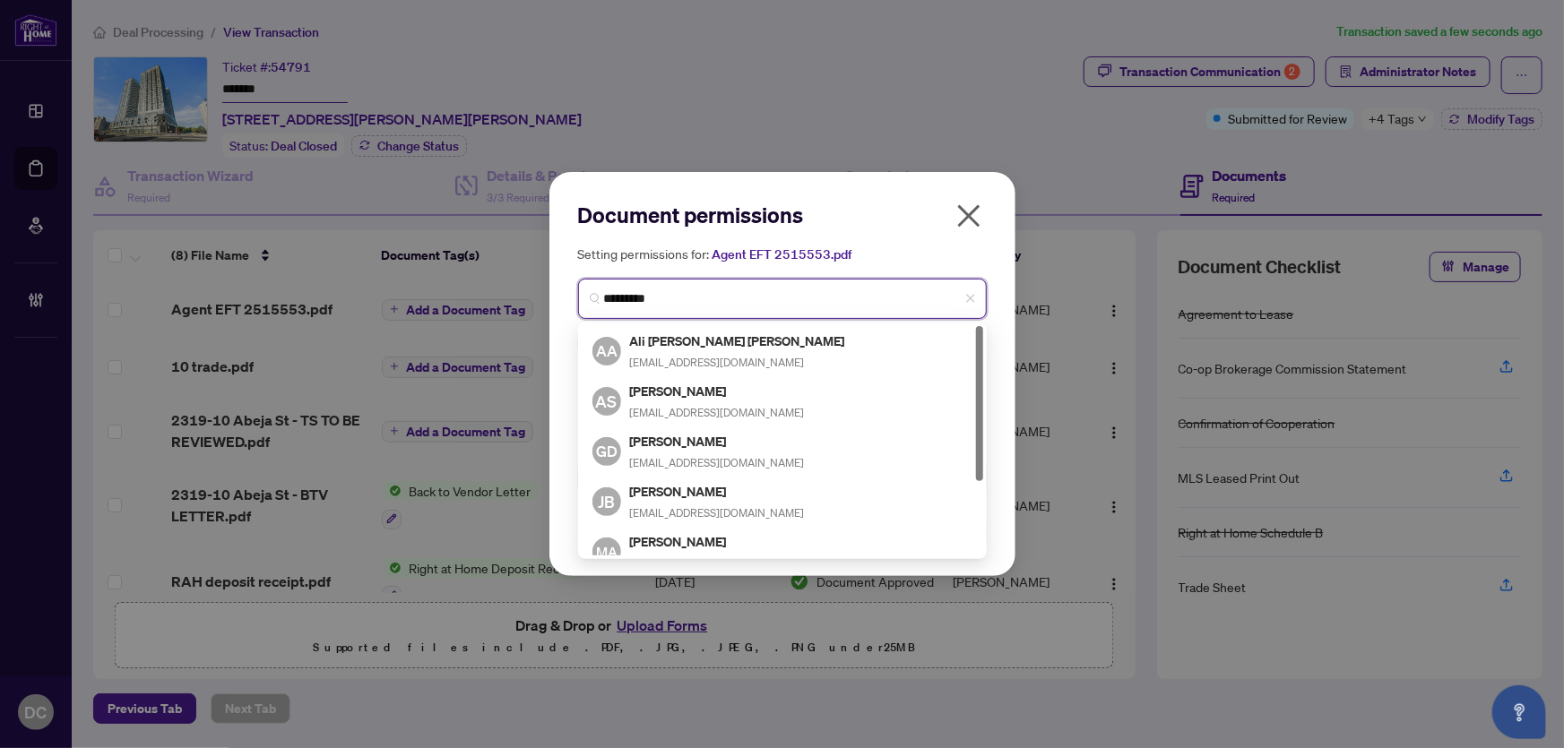
type input "**********"
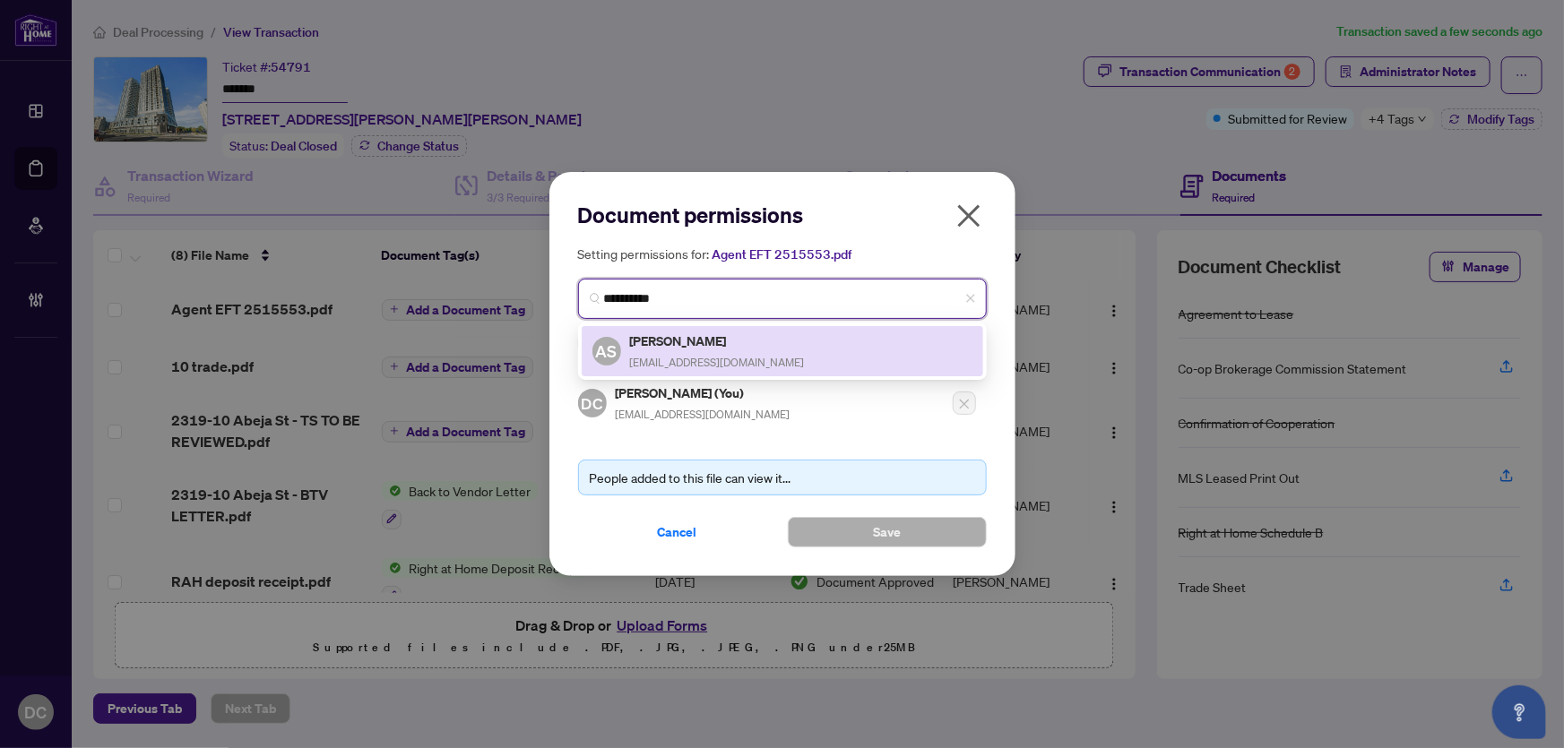
click at [777, 362] on div "AS Asghar Sadeghi Janbhan asghar200431@yahoo.com" at bounding box center [783, 351] width 380 height 41
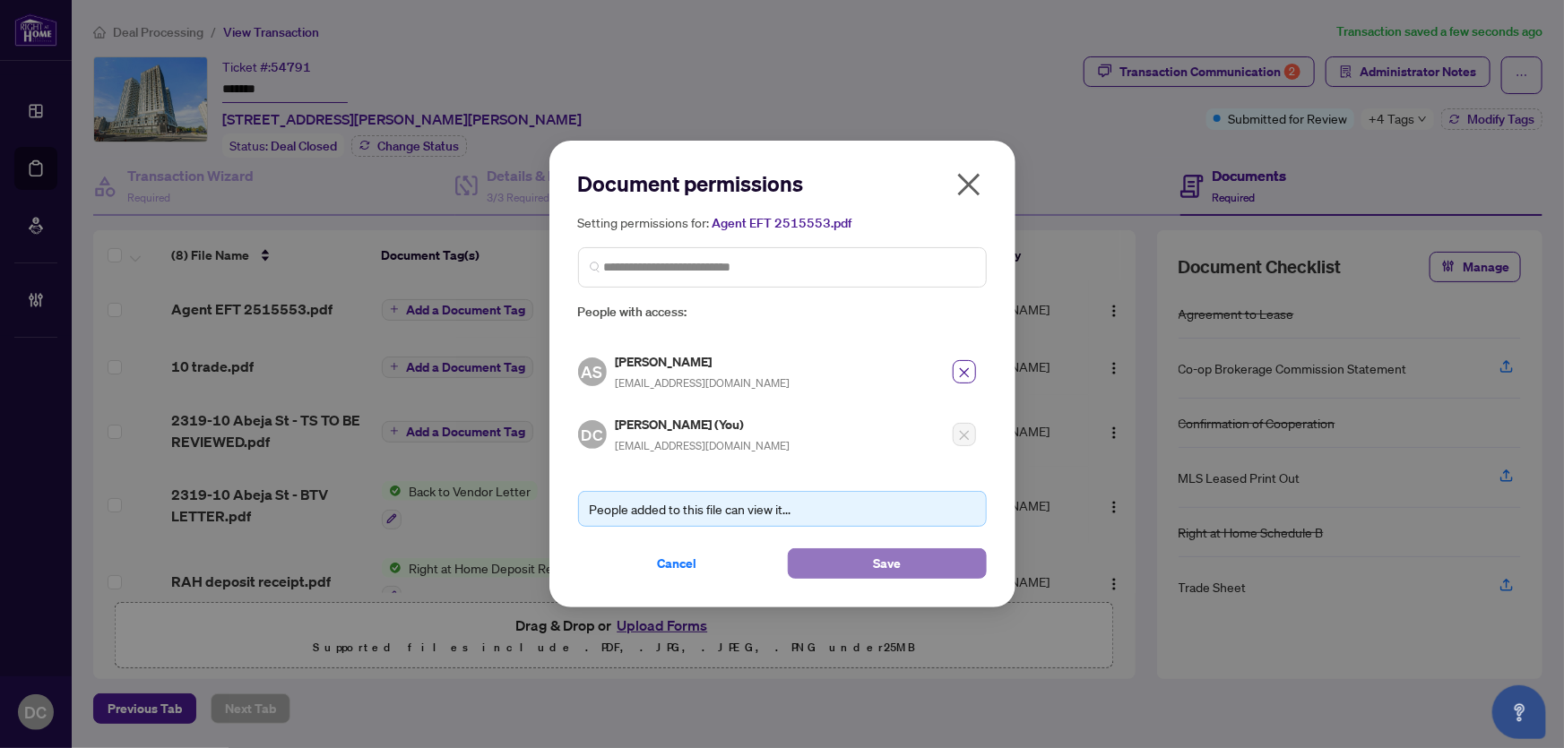
drag, startPoint x: 850, startPoint y: 563, endPoint x: 844, endPoint y: 556, distance: 9.5
click at [850, 562] on button "Save" at bounding box center [887, 564] width 199 height 30
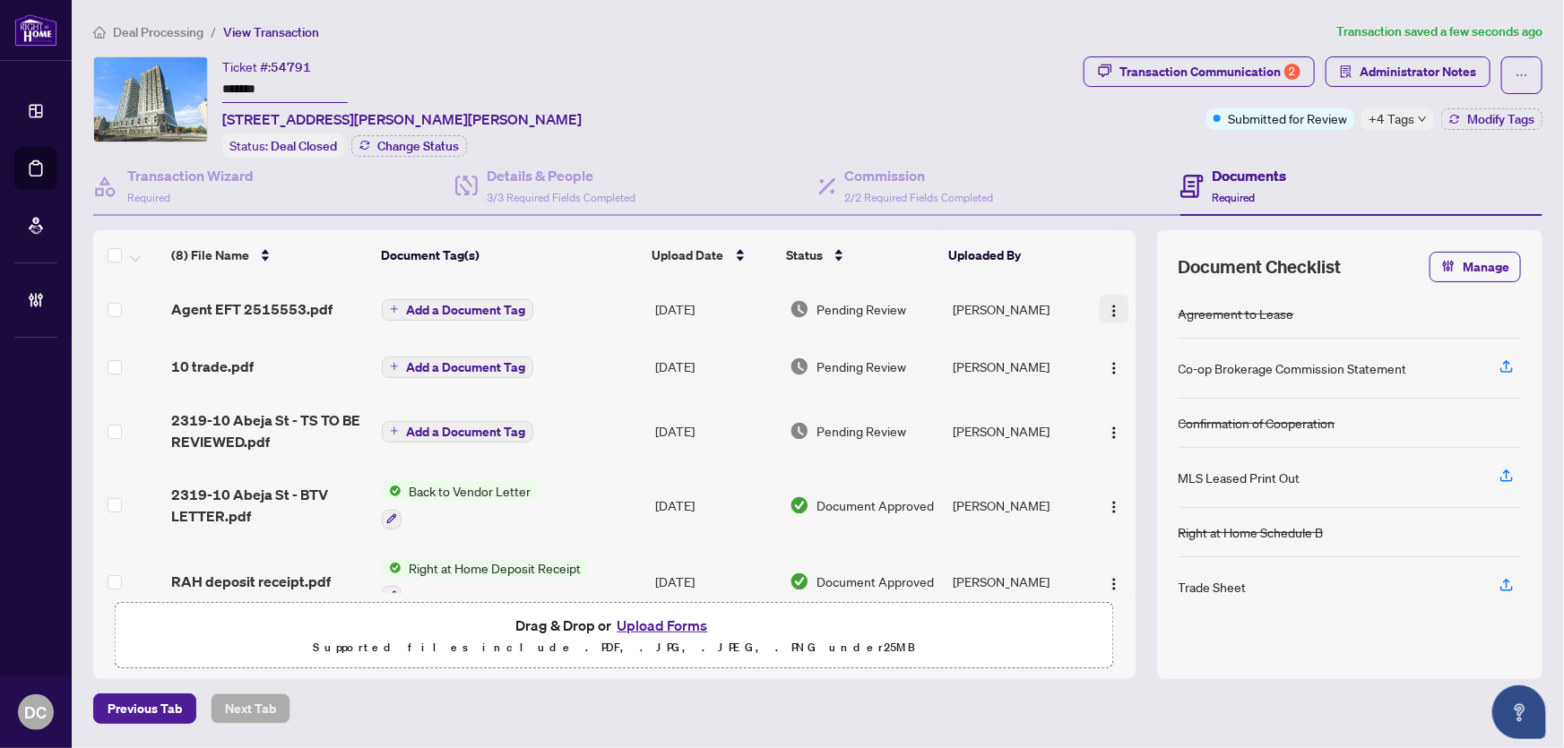
click at [1104, 305] on div "(8) File Name Document Tag(s) Upload Date Status Uploaded By (8) File Name Docu…" at bounding box center [614, 411] width 1042 height 363
click at [1113, 304] on img "button" at bounding box center [1114, 311] width 14 height 14
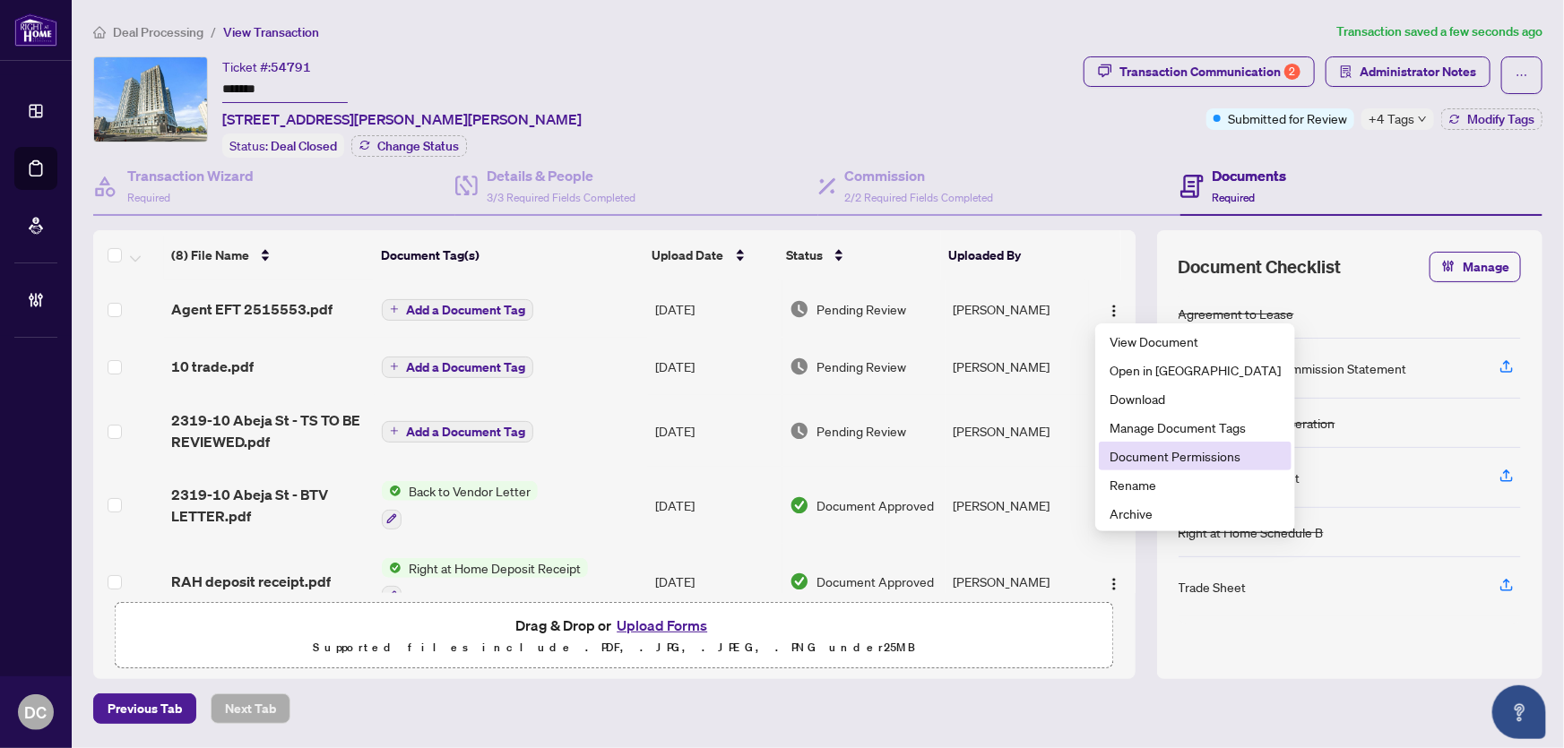
click at [1120, 462] on span "Document Permissions" at bounding box center [1195, 456] width 171 height 20
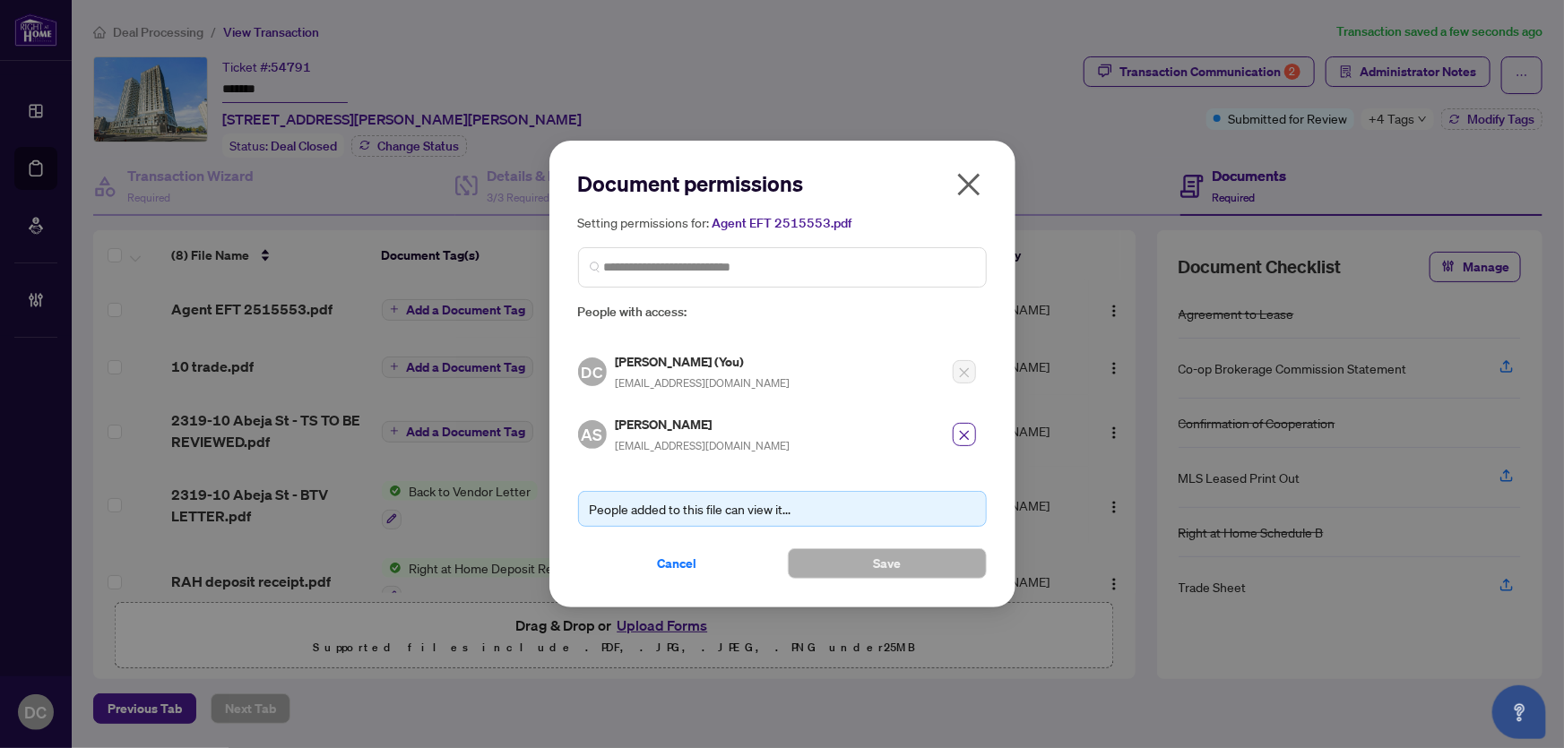
drag, startPoint x: 670, startPoint y: 564, endPoint x: 705, endPoint y: 541, distance: 42.0
click at [670, 563] on span "Cancel" at bounding box center [677, 563] width 39 height 29
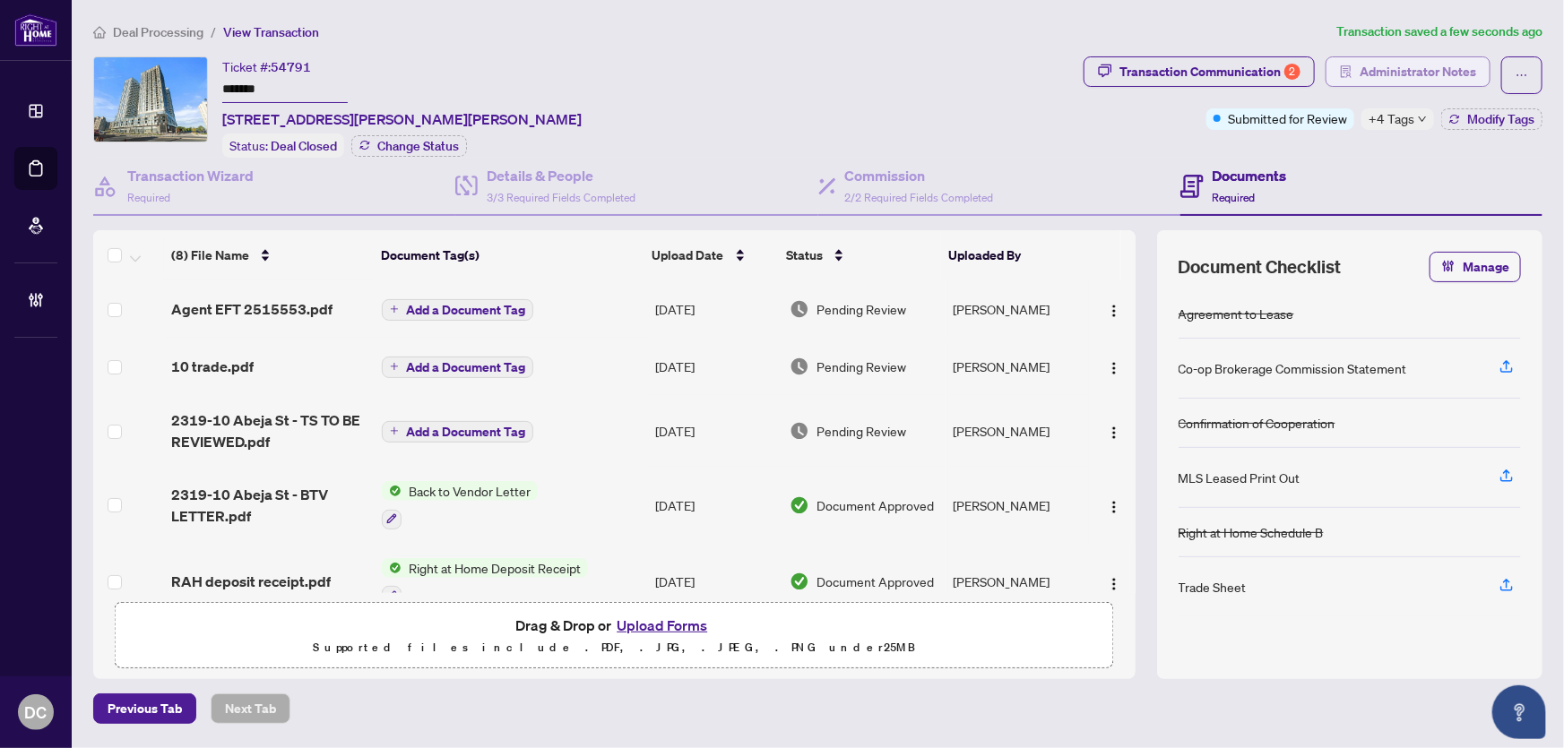
click at [1388, 73] on span "Administrator Notes" at bounding box center [1418, 71] width 117 height 29
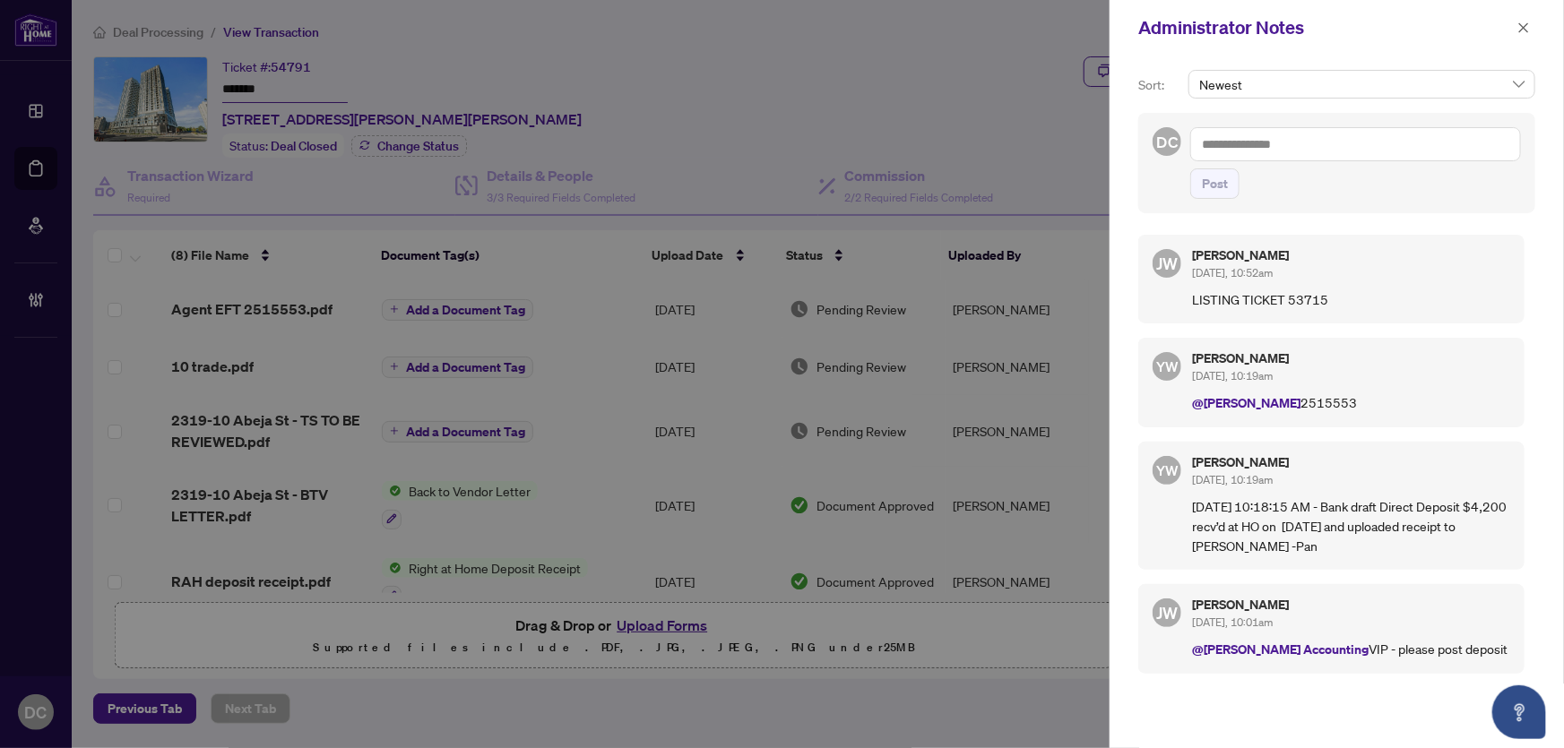
click at [1437, 145] on textarea at bounding box center [1355, 144] width 331 height 34
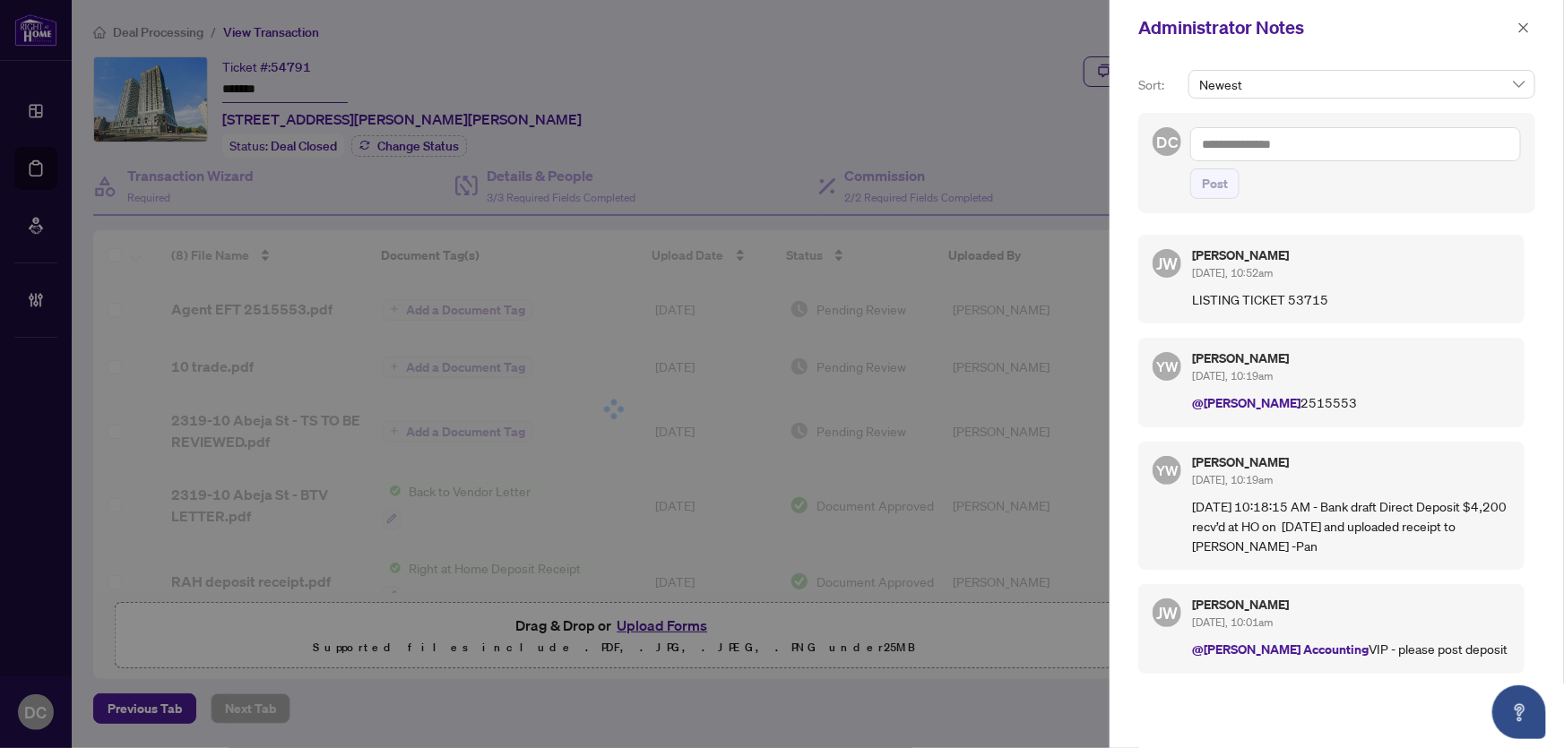
paste textarea "**********"
type textarea "**********"
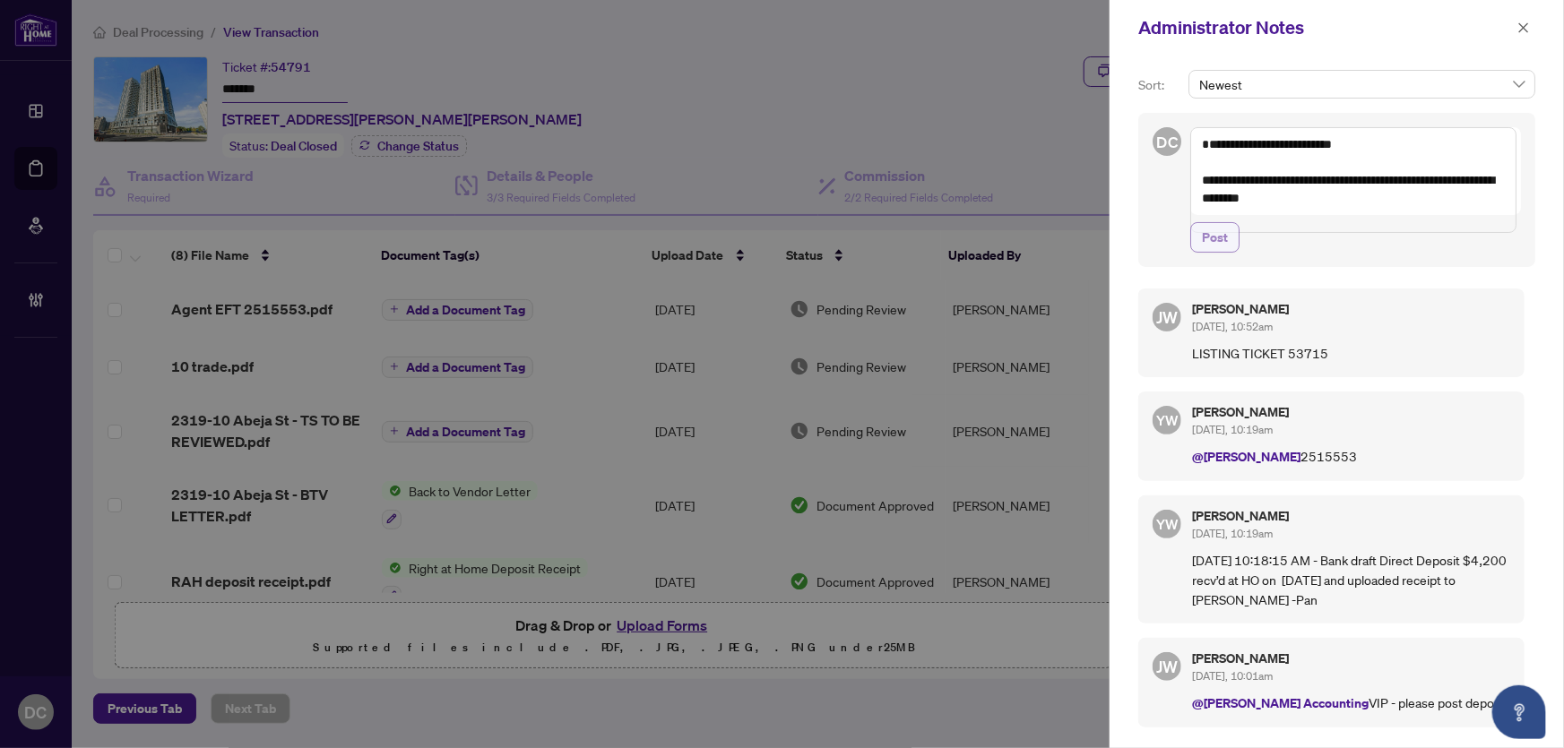
click at [1224, 252] on span "Post" at bounding box center [1215, 237] width 26 height 29
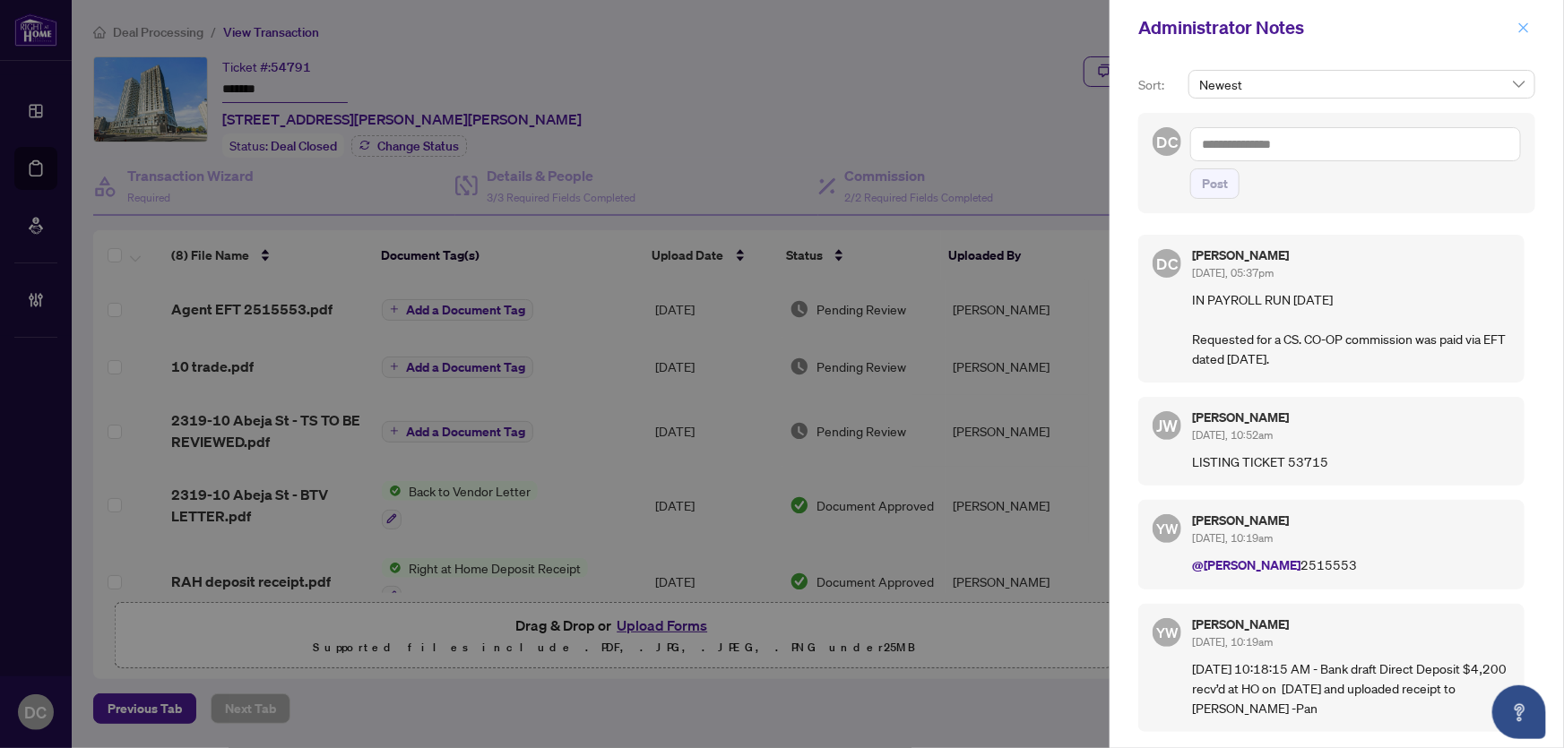
click at [1530, 26] on icon "close" at bounding box center [1524, 28] width 13 height 13
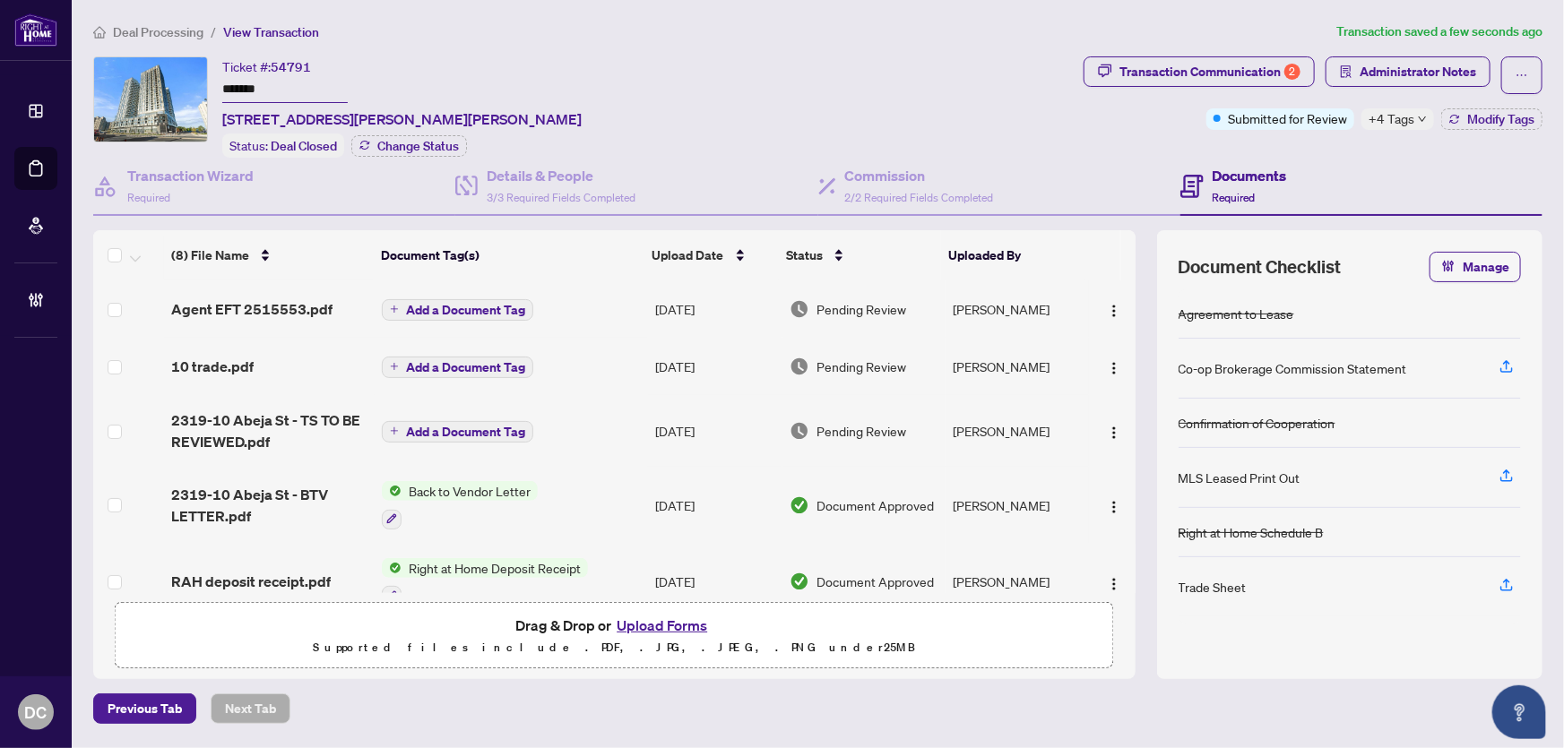
click at [1382, 117] on span "+4 Tags" at bounding box center [1392, 118] width 46 height 21
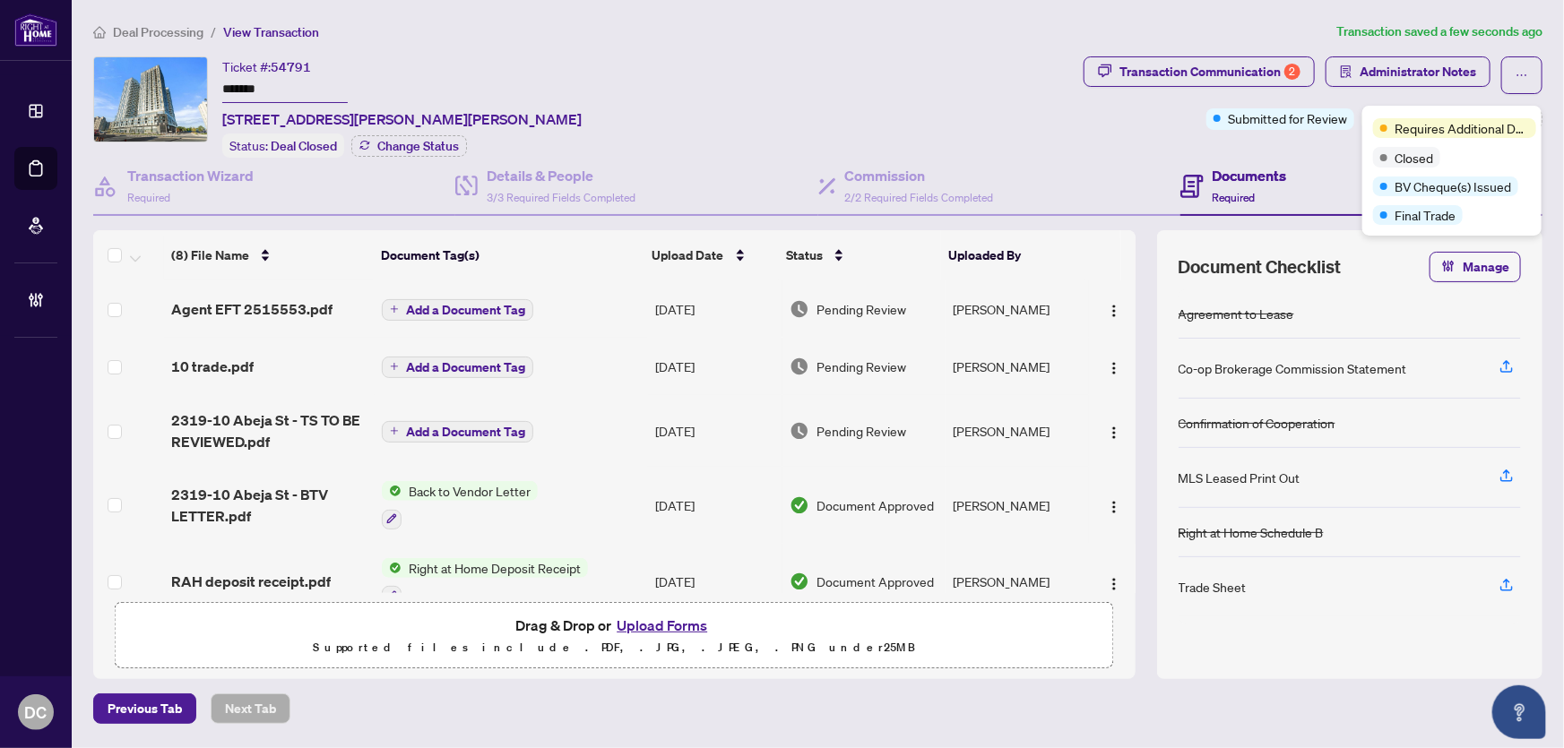
click at [178, 28] on span "Deal Processing" at bounding box center [158, 32] width 91 height 16
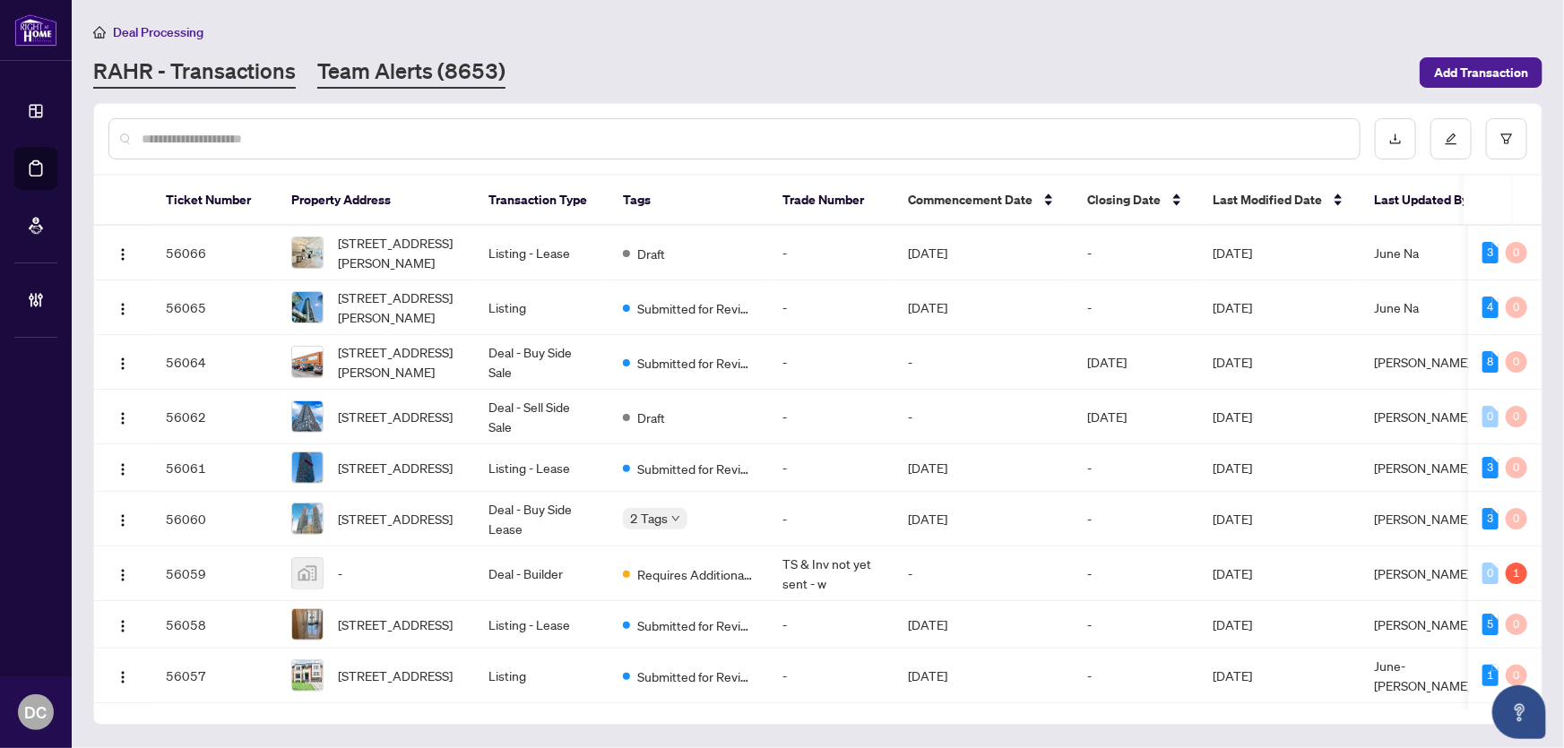
click at [343, 65] on link "Team Alerts (8653)" at bounding box center [411, 72] width 188 height 32
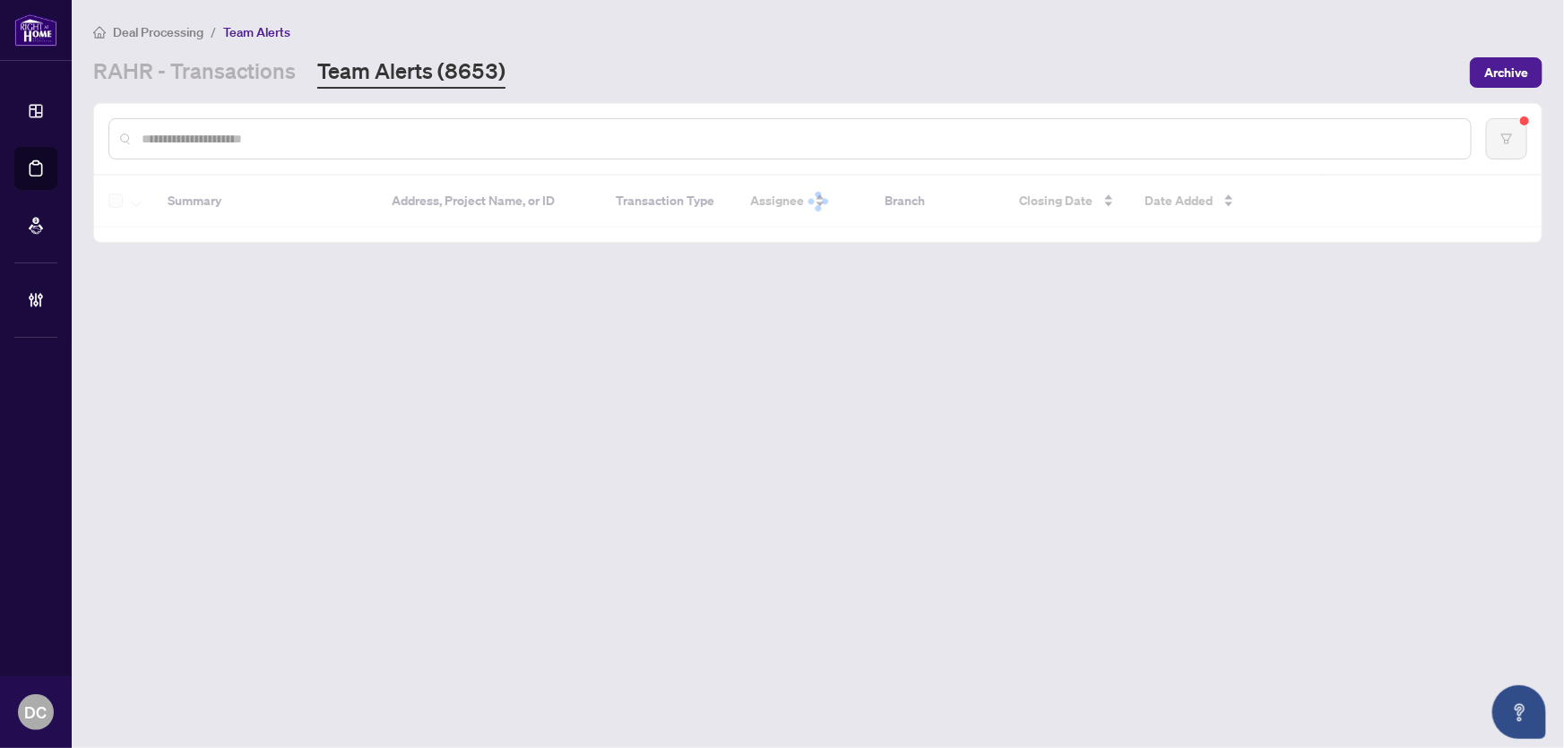
click at [496, 139] on input "text" at bounding box center [799, 139] width 1315 height 20
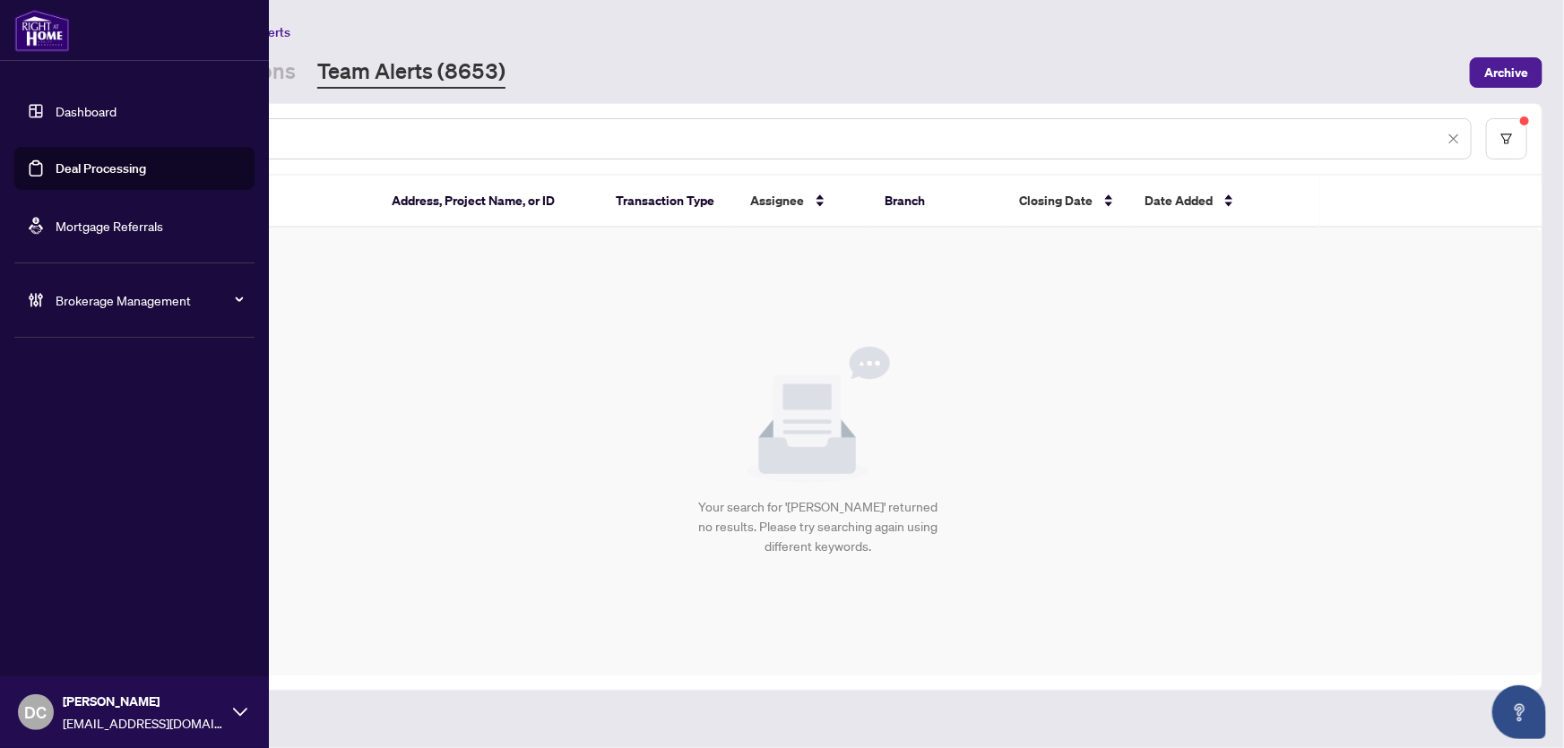
drag, startPoint x: 247, startPoint y: 135, endPoint x: 67, endPoint y: 139, distance: 179.3
click at [67, 139] on div "Dashboard Deal Processing Mortgage Referrals Brokerage Management DC Dawn Chan …" at bounding box center [782, 374] width 1564 height 748
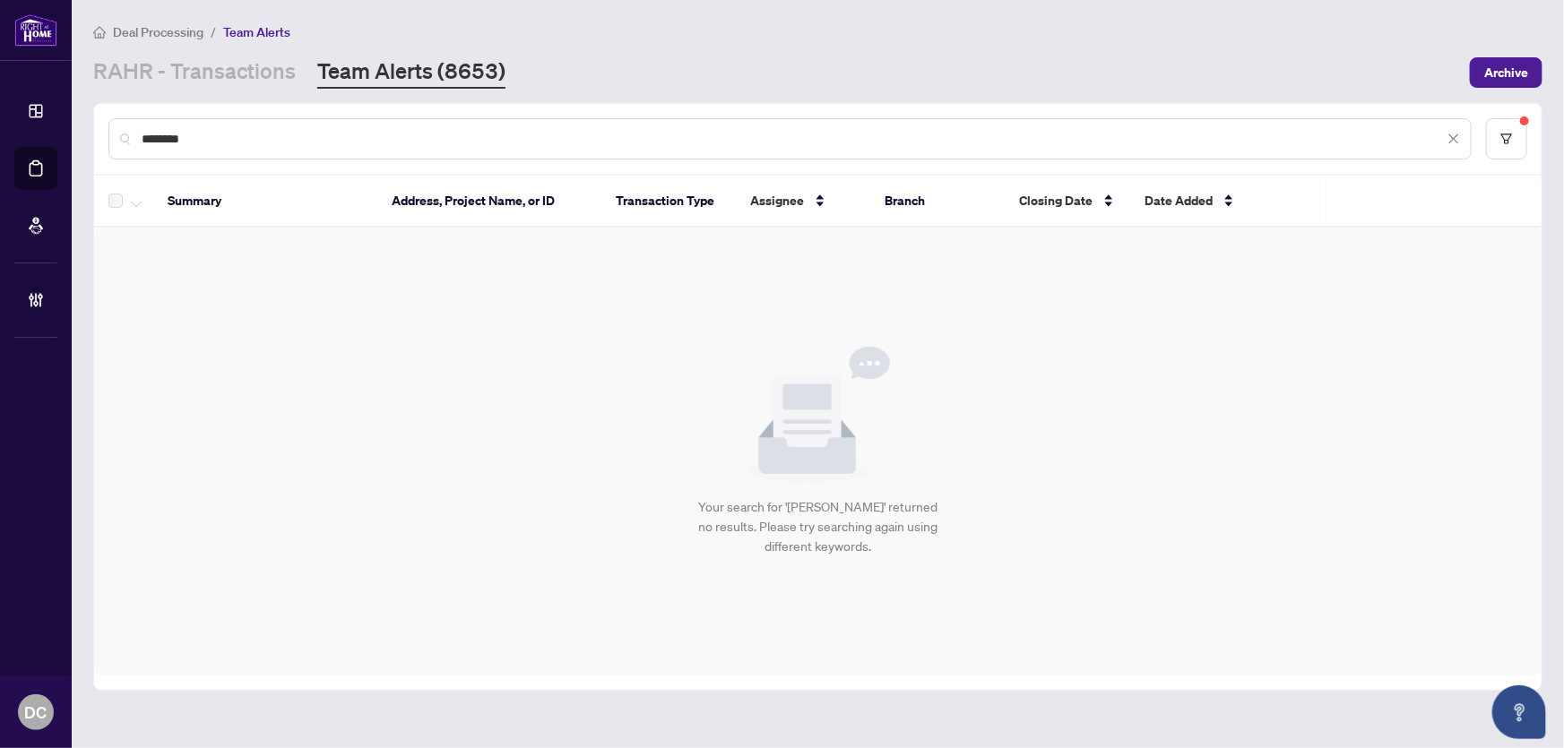
paste input "text"
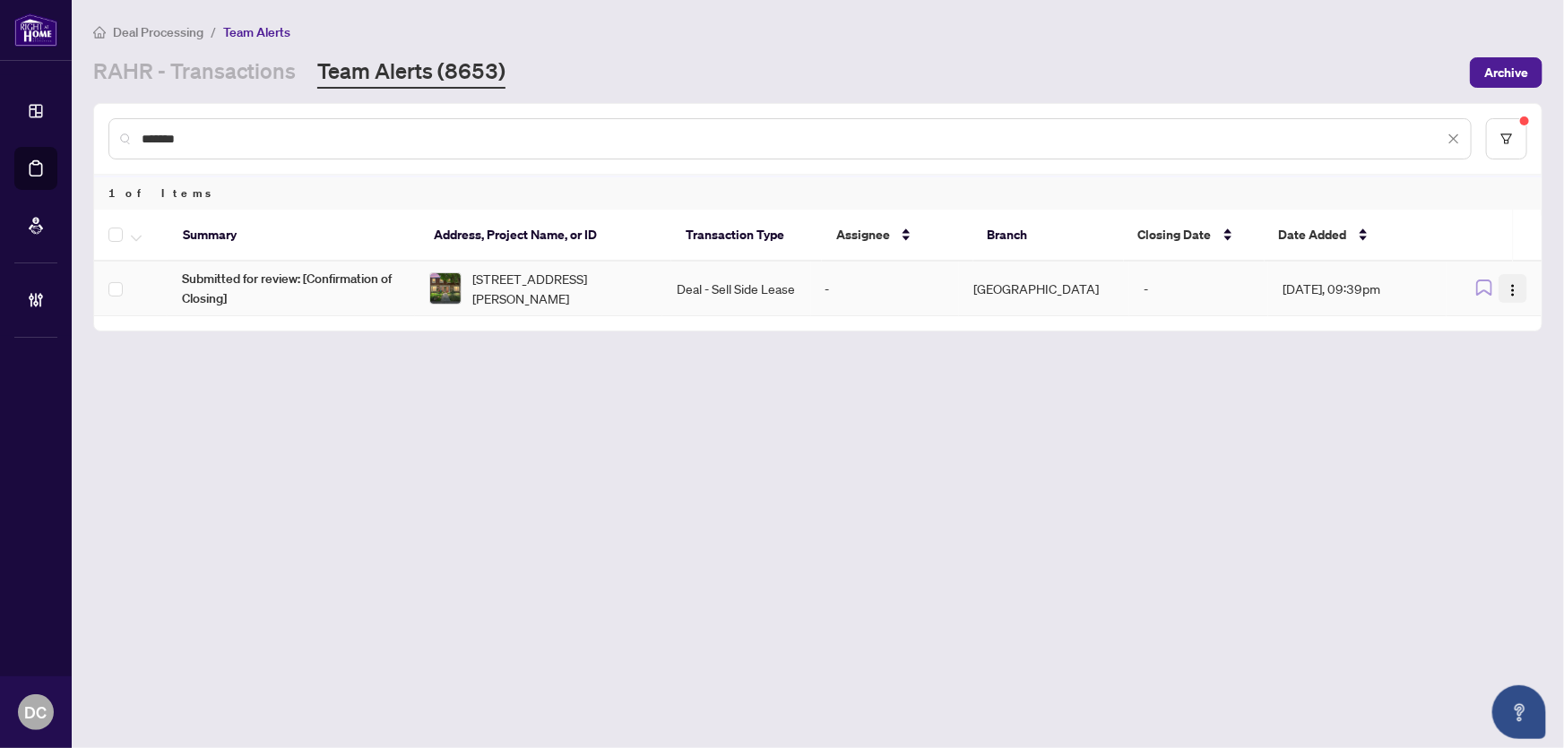
click at [1522, 292] on button "button" at bounding box center [1513, 288] width 29 height 29
click at [1472, 377] on span "Complete Item" at bounding box center [1471, 380] width 83 height 20
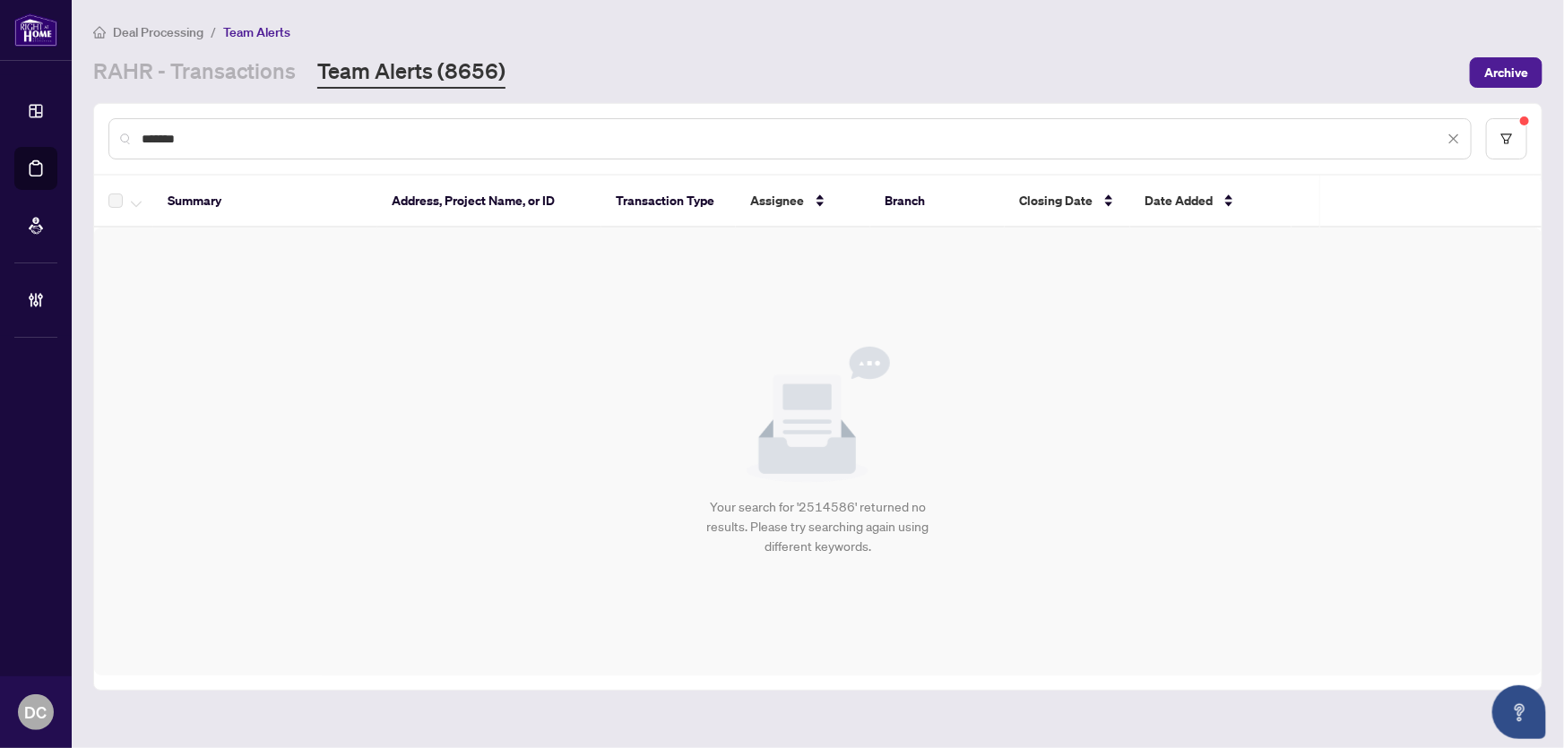
drag, startPoint x: 251, startPoint y: 142, endPoint x: 93, endPoint y: 141, distance: 157.8
click at [94, 141] on div "*******" at bounding box center [818, 139] width 1448 height 70
paste input "text"
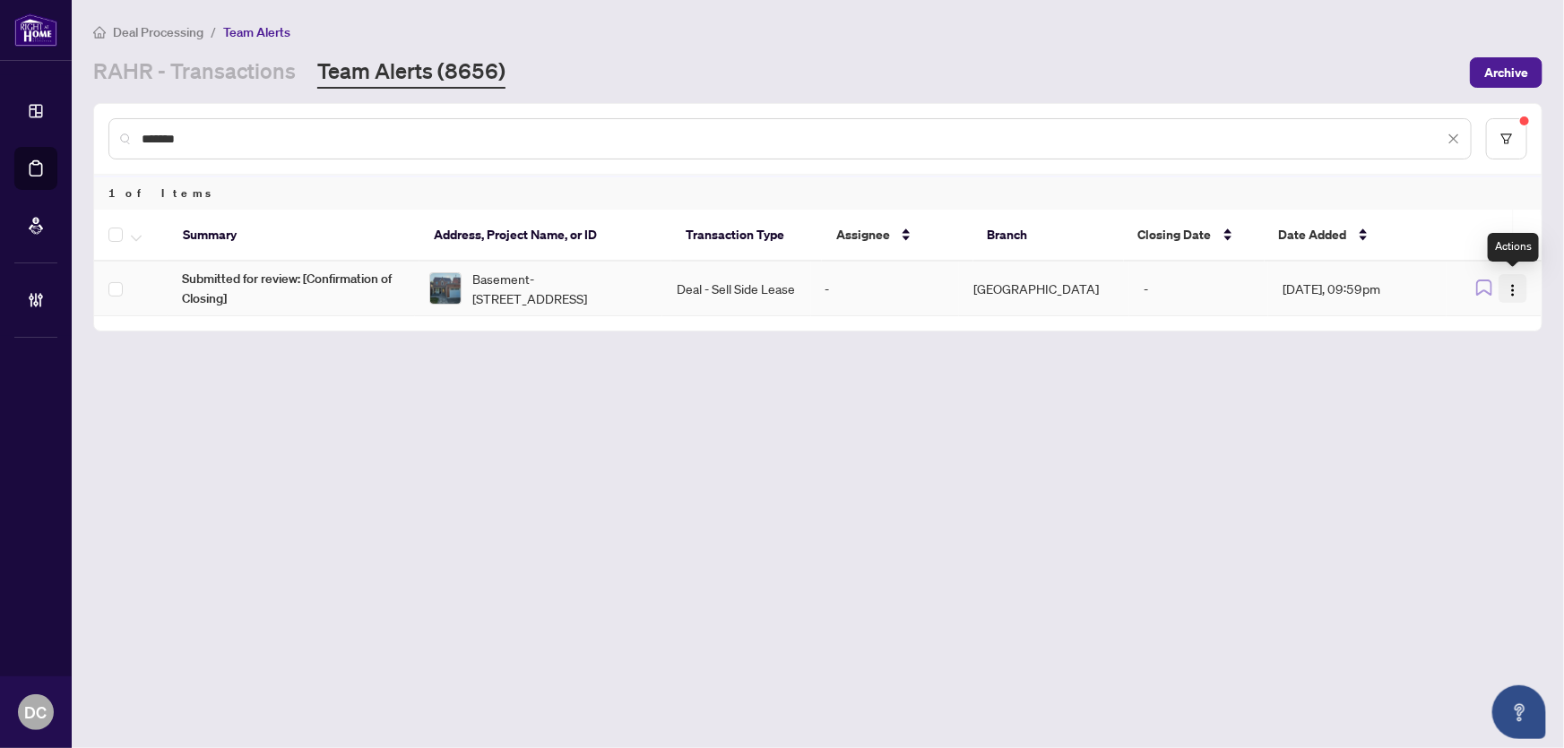
click at [1518, 284] on img "button" at bounding box center [1513, 290] width 14 height 14
click at [1464, 377] on span "Complete Item" at bounding box center [1471, 380] width 83 height 20
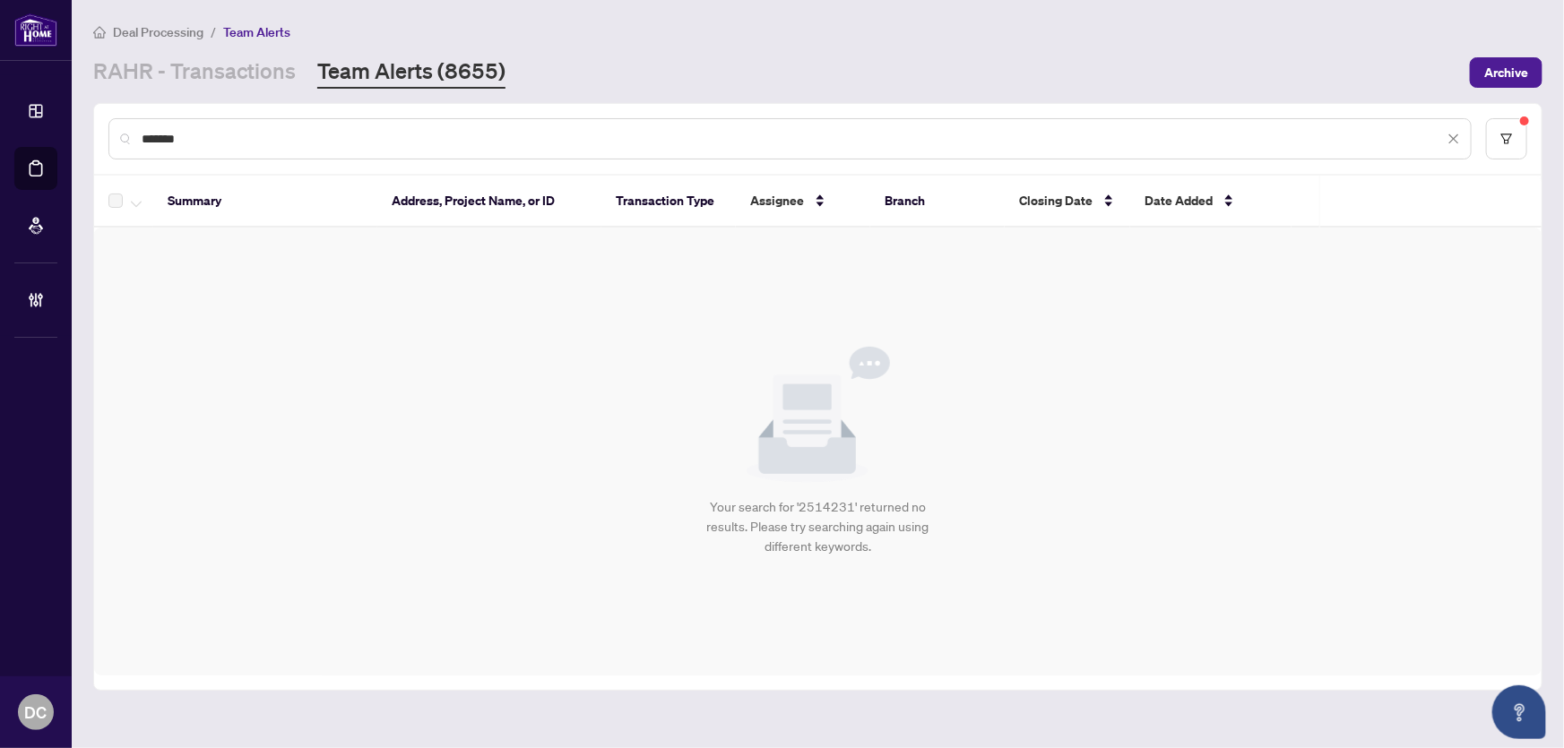
drag, startPoint x: 310, startPoint y: 128, endPoint x: 68, endPoint y: 129, distance: 242.0
click at [65, 132] on div "Dashboard Deal Processing Mortgage Referrals Brokerage Management DC Dawn Chan …" at bounding box center [782, 374] width 1564 height 748
paste input "text"
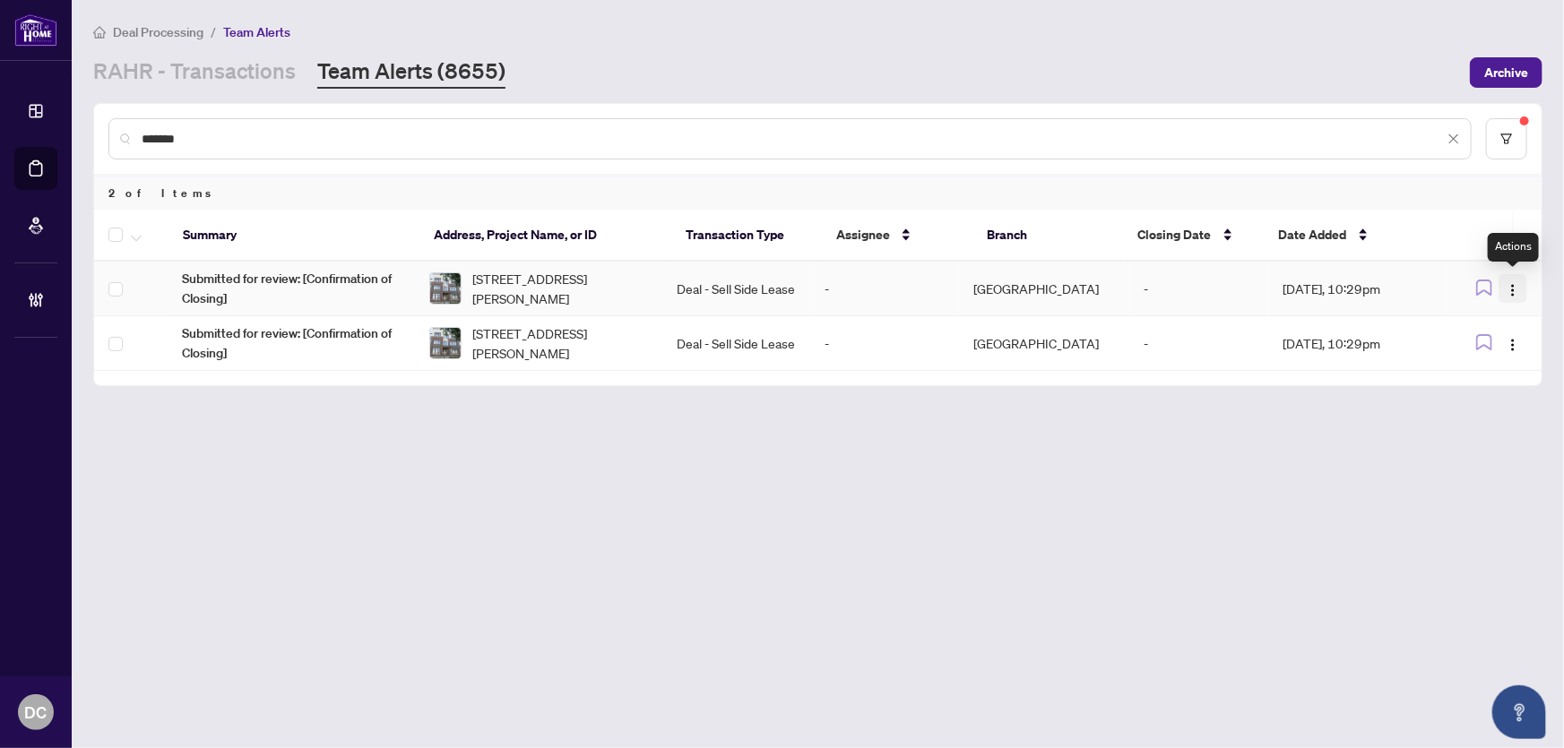
click at [1507, 287] on img "button" at bounding box center [1513, 290] width 14 height 14
click at [1471, 376] on span "Complete Item" at bounding box center [1471, 380] width 83 height 20
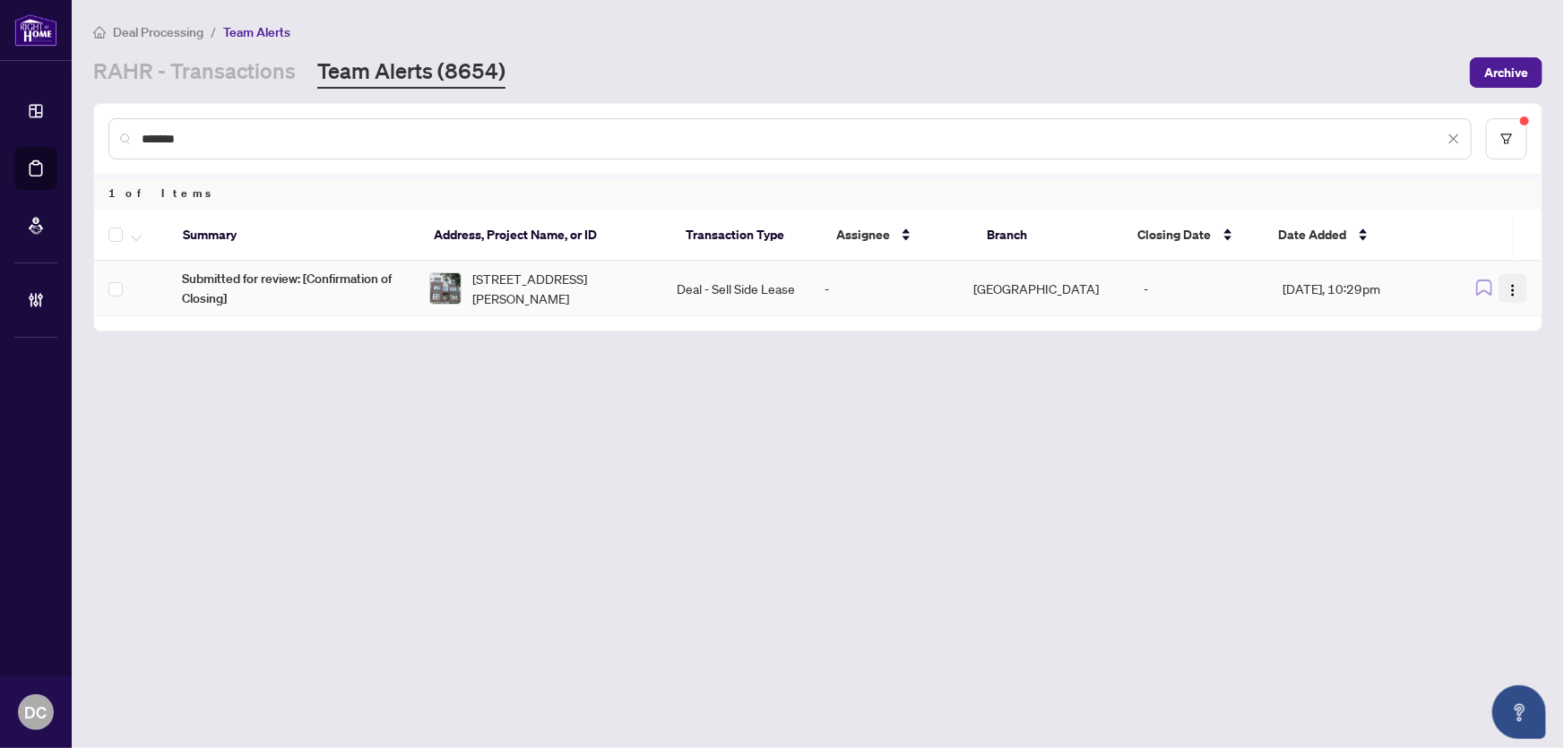
click at [1511, 283] on img "button" at bounding box center [1513, 290] width 14 height 14
click at [1466, 373] on span "Complete Item" at bounding box center [1471, 380] width 83 height 20
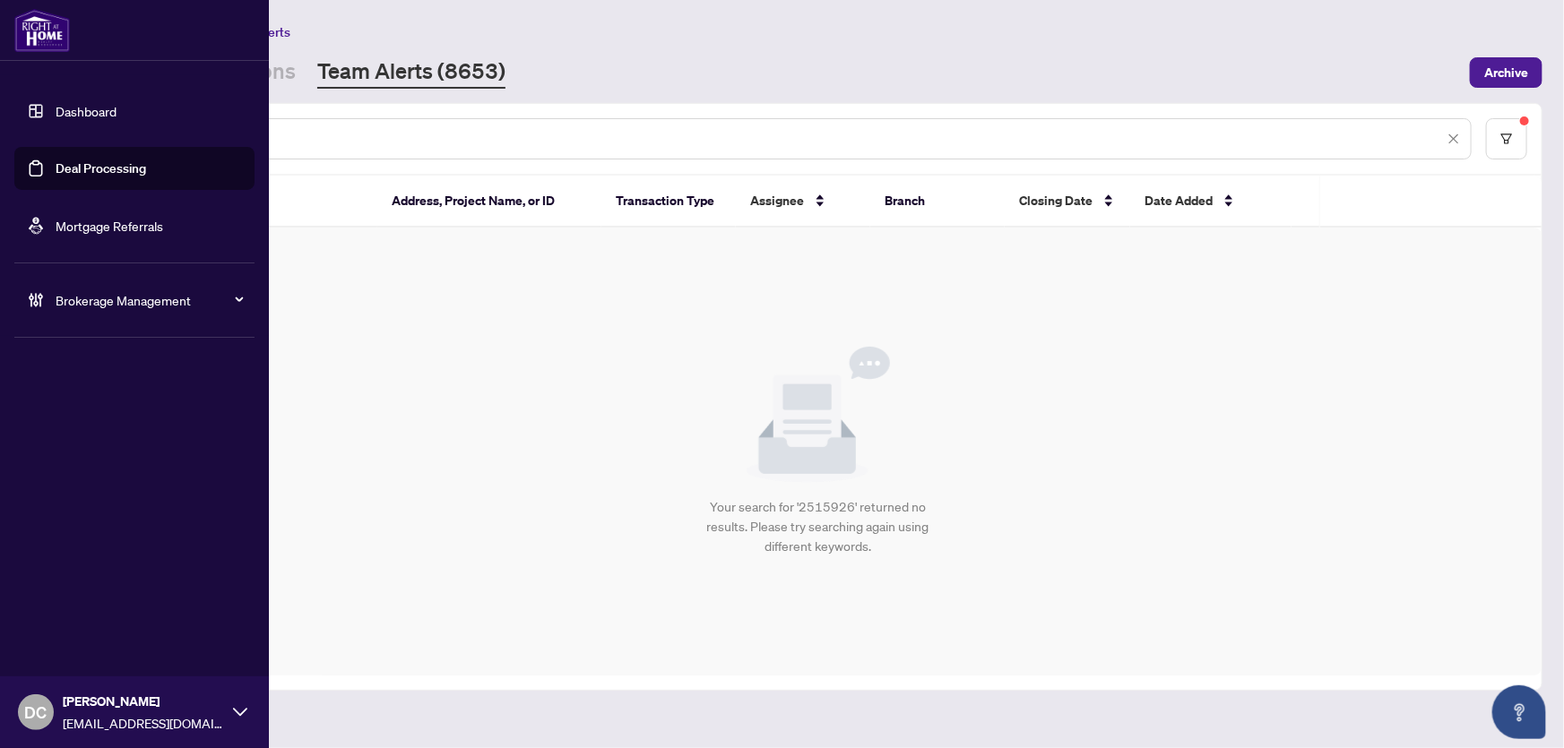
drag, startPoint x: 392, startPoint y: 129, endPoint x: 1, endPoint y: 130, distance: 390.8
click at [1, 130] on div "Dashboard Deal Processing Mortgage Referrals Brokerage Management DC Dawn Chan …" at bounding box center [782, 374] width 1564 height 748
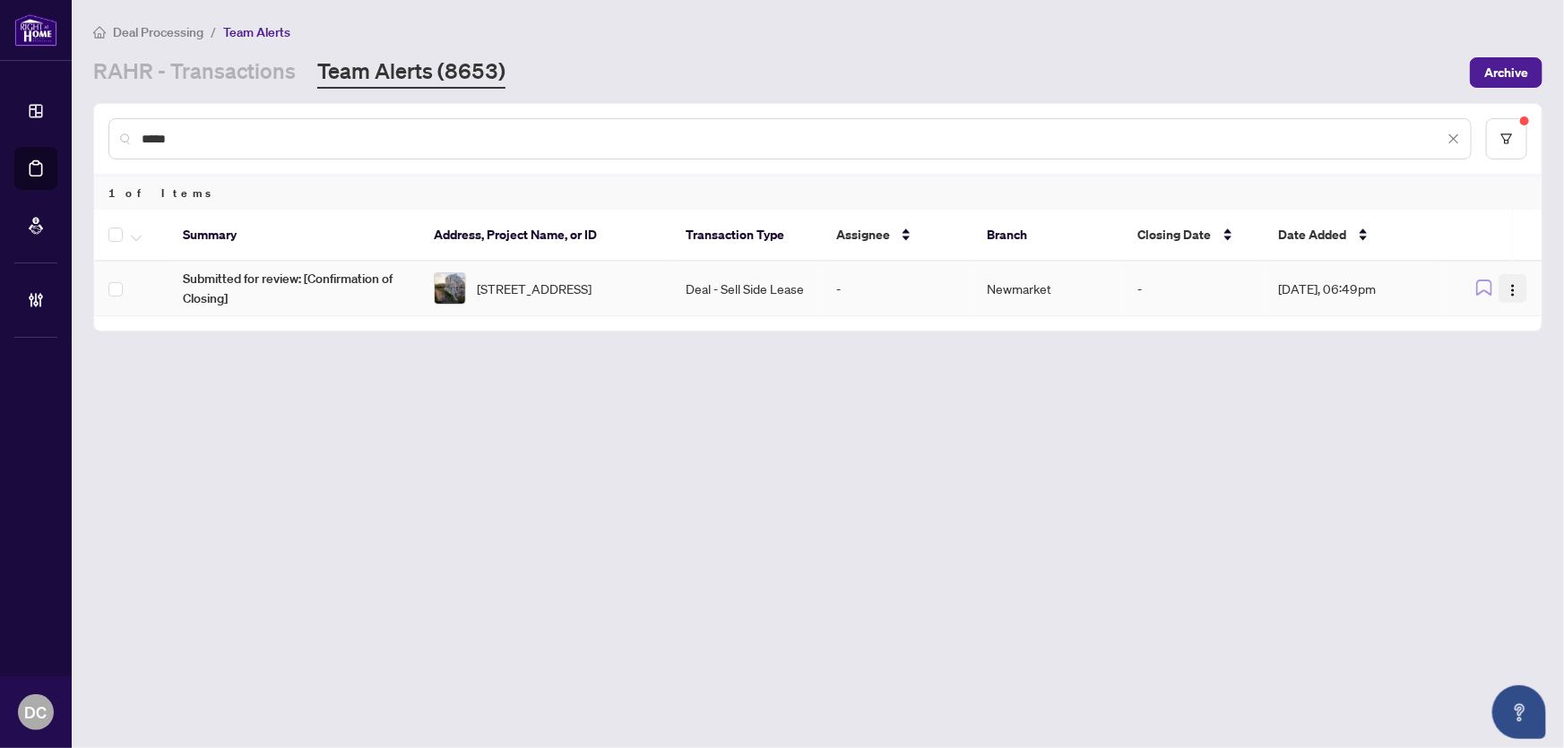
click at [1517, 291] on img "button" at bounding box center [1513, 290] width 14 height 14
click at [1475, 374] on span "Complete Item" at bounding box center [1471, 380] width 83 height 20
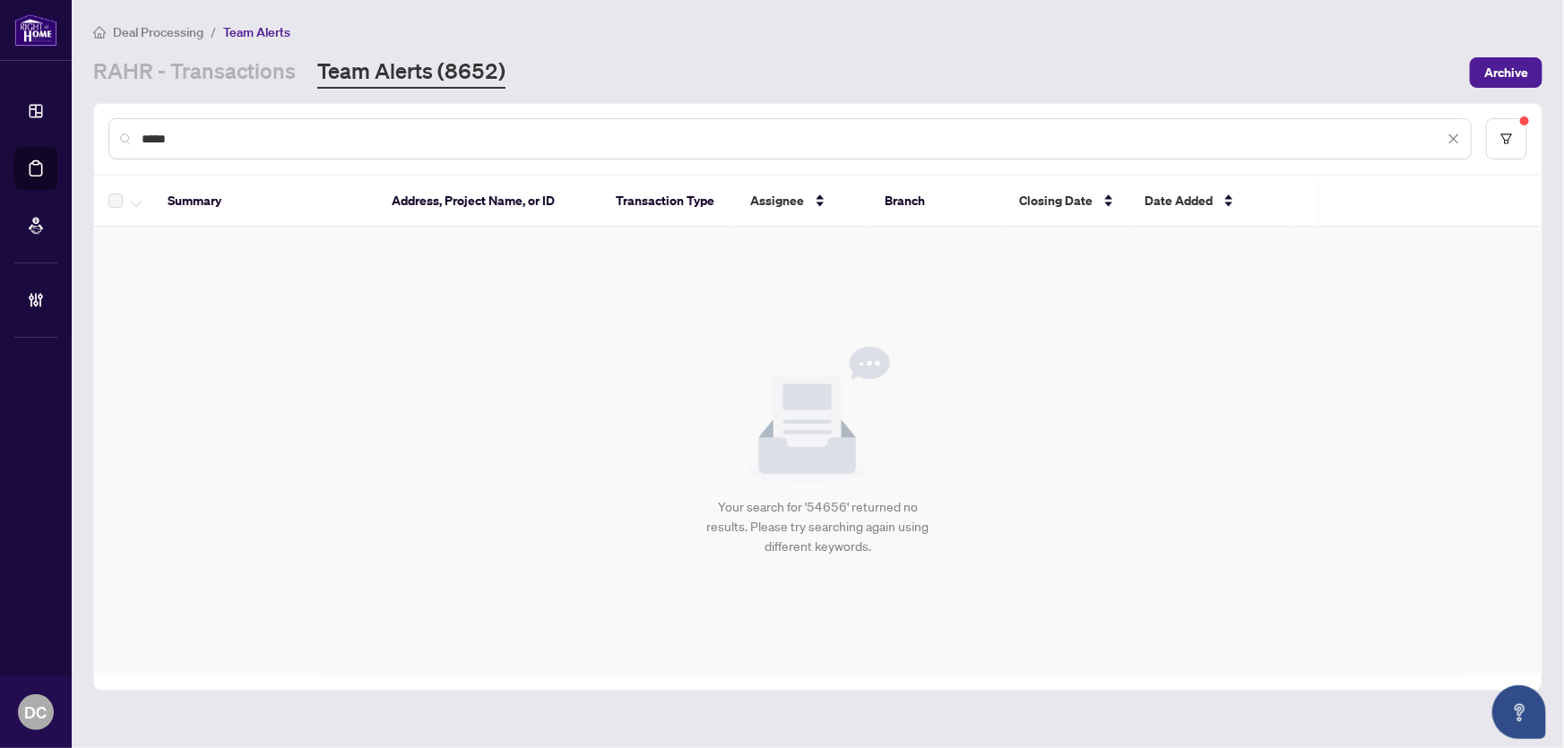
drag, startPoint x: 183, startPoint y: 131, endPoint x: 95, endPoint y: 131, distance: 87.8
click at [95, 131] on div "*****" at bounding box center [818, 139] width 1448 height 70
paste input "**"
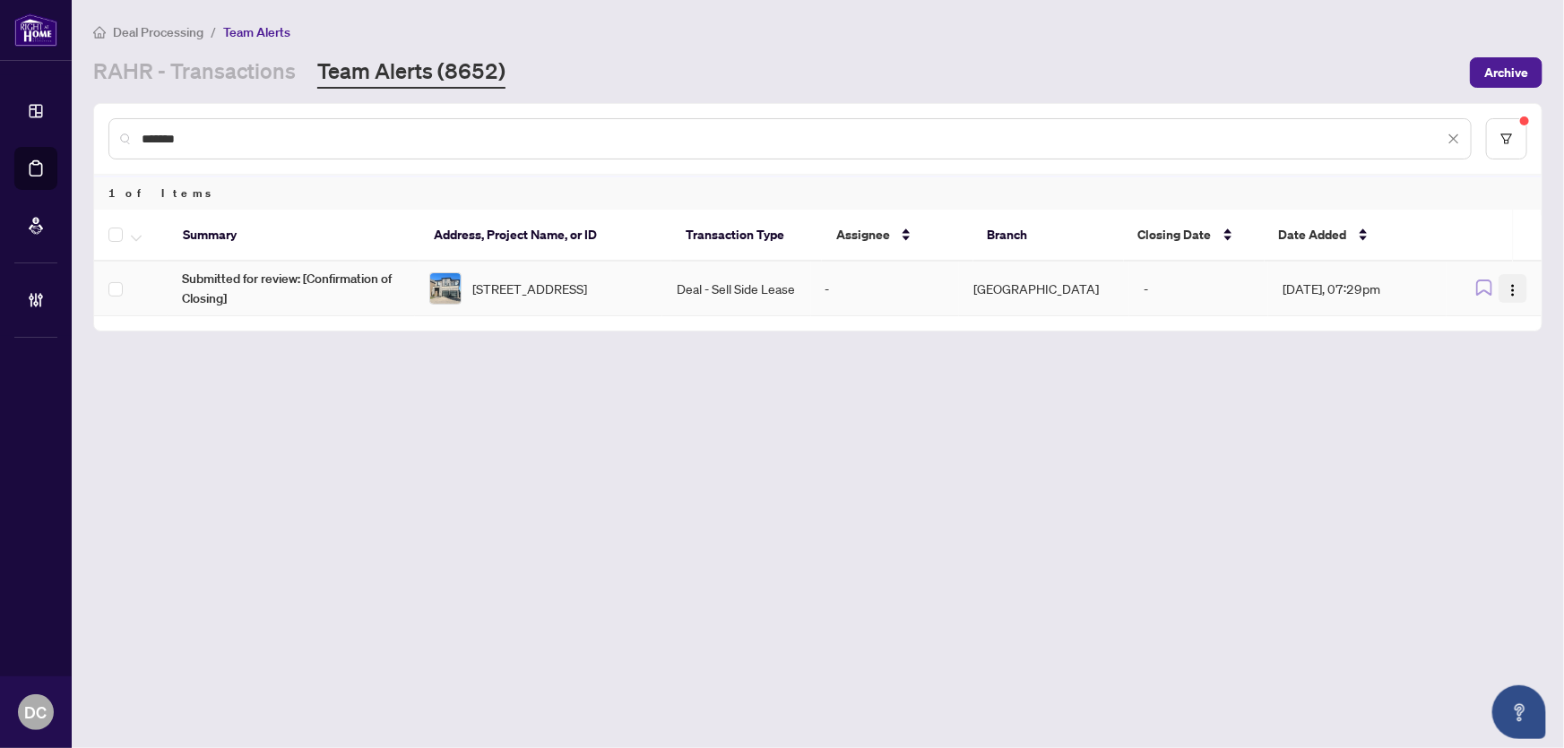
click at [1505, 282] on button "button" at bounding box center [1513, 288] width 29 height 29
click at [1468, 372] on span "Complete Item" at bounding box center [1471, 380] width 83 height 20
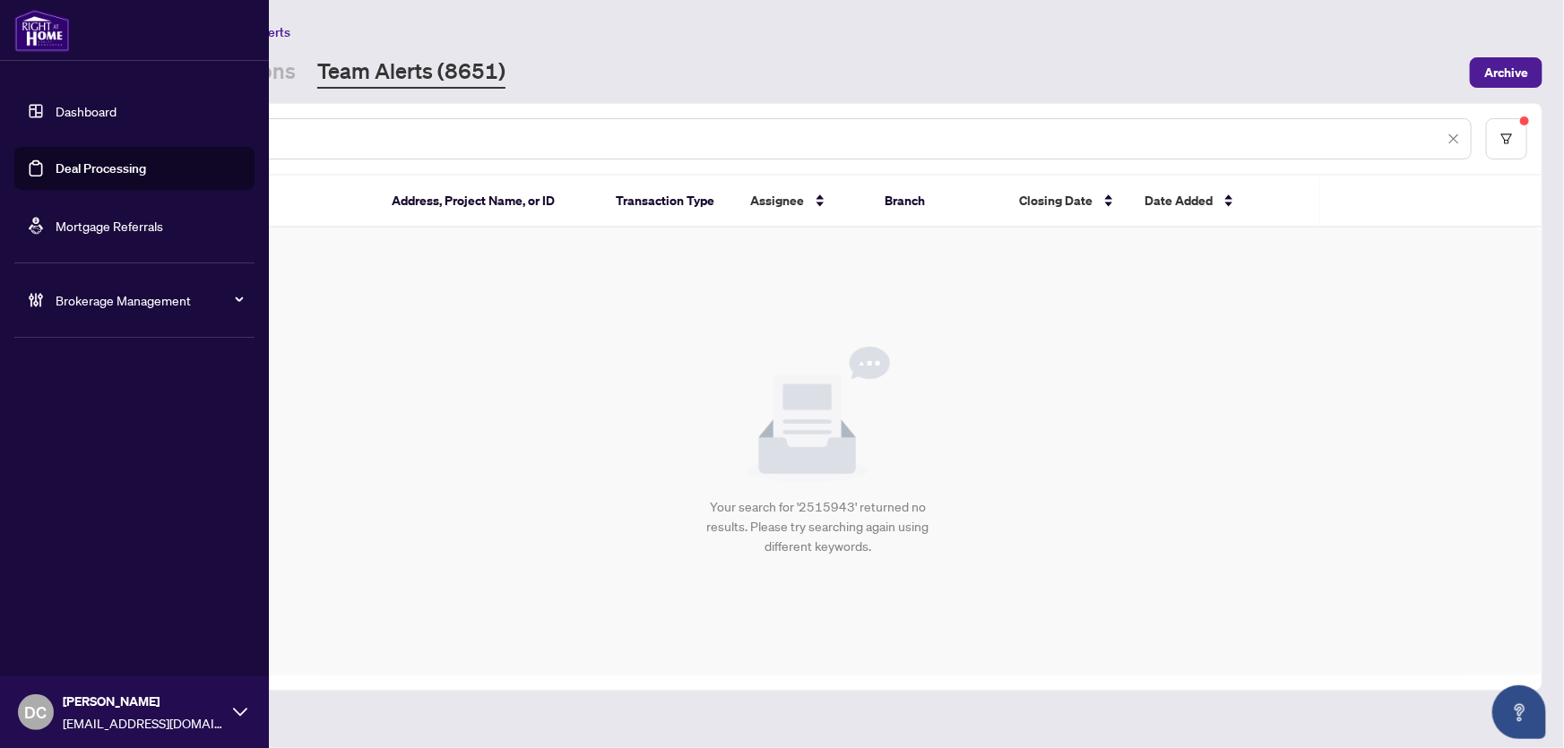
drag, startPoint x: 248, startPoint y: 132, endPoint x: 27, endPoint y: 131, distance: 221.4
click at [27, 131] on div "Dashboard Deal Processing Mortgage Referrals Brokerage Management DC Dawn Chan …" at bounding box center [782, 374] width 1564 height 748
paste input "text"
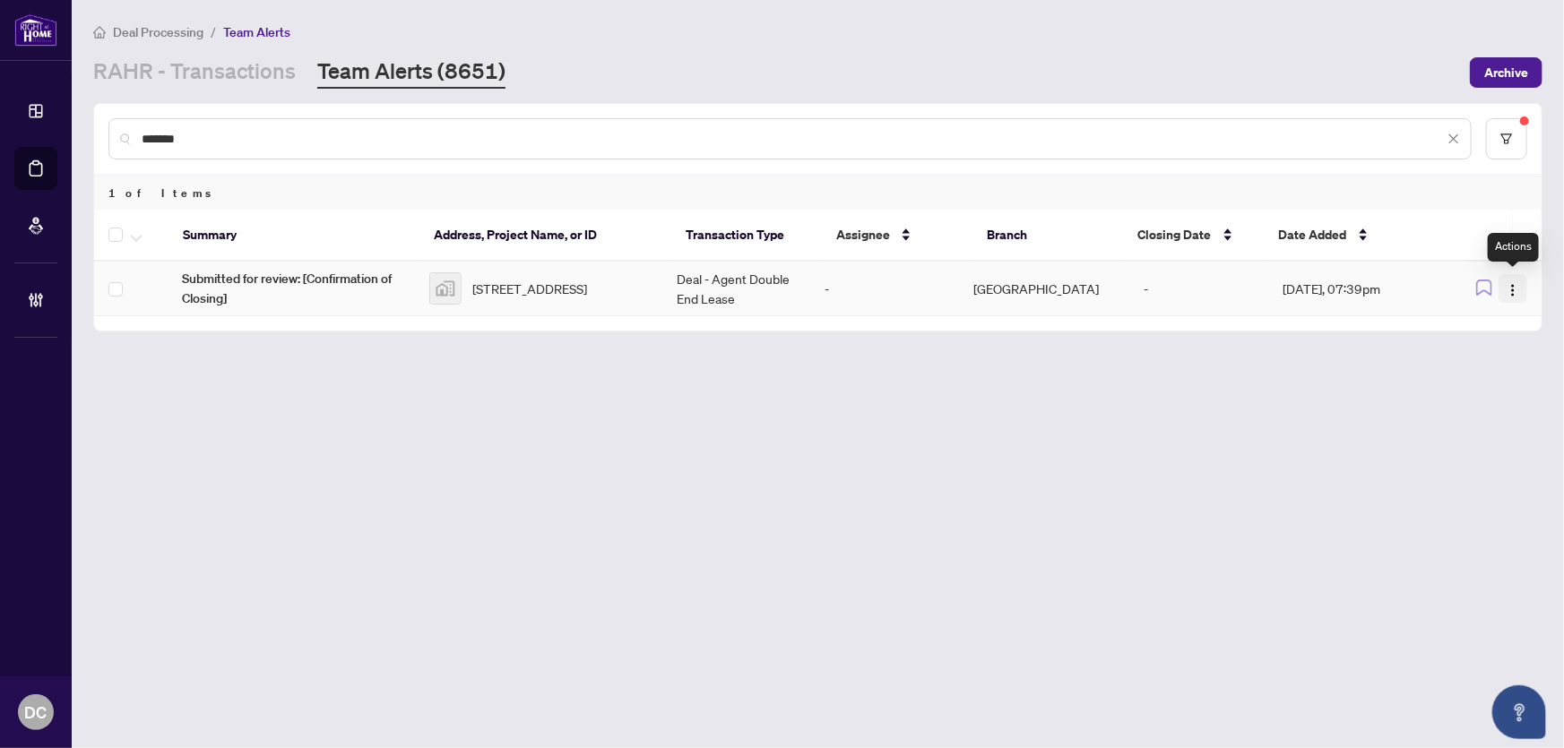
click at [1513, 283] on img "button" at bounding box center [1513, 290] width 14 height 14
click at [1474, 379] on span "Complete Item" at bounding box center [1471, 380] width 83 height 20
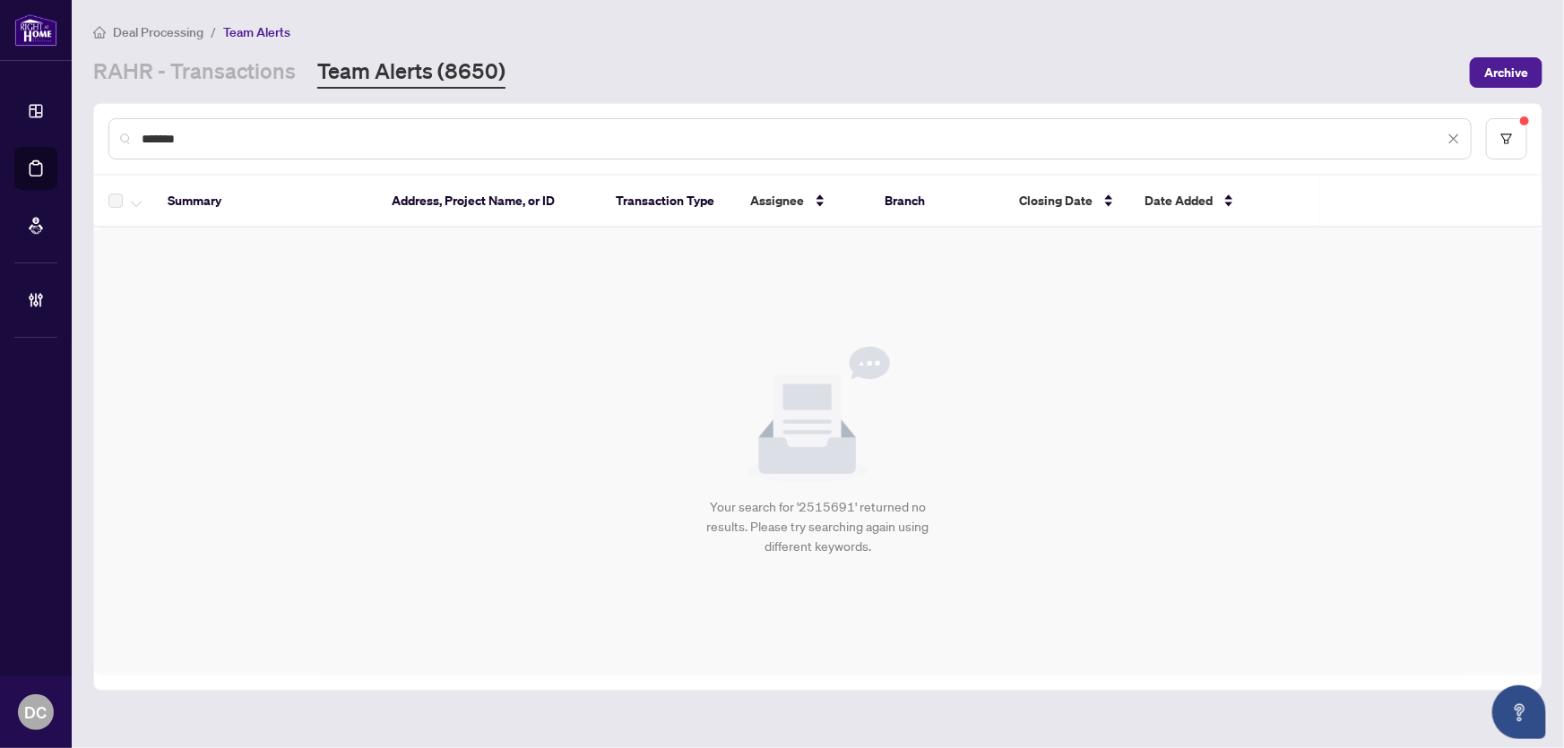
click at [239, 154] on div "*******" at bounding box center [789, 138] width 1363 height 41
drag, startPoint x: 235, startPoint y: 143, endPoint x: 117, endPoint y: 140, distance: 117.5
click at [117, 140] on div "*******" at bounding box center [789, 138] width 1363 height 41
paste input "text"
type input "*******"
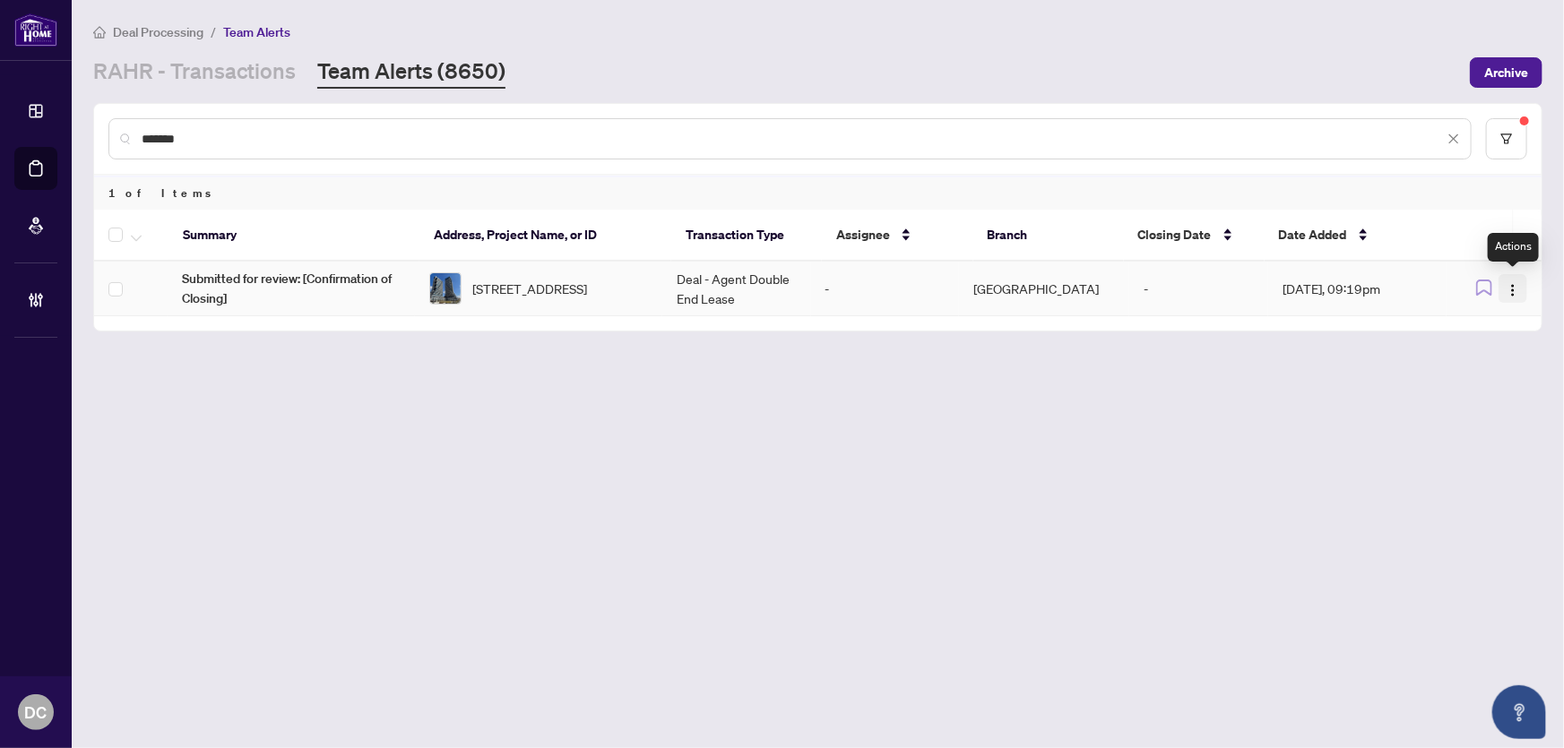
click at [1509, 283] on img "button" at bounding box center [1513, 290] width 14 height 14
click at [1470, 385] on span "Complete Item" at bounding box center [1471, 380] width 83 height 20
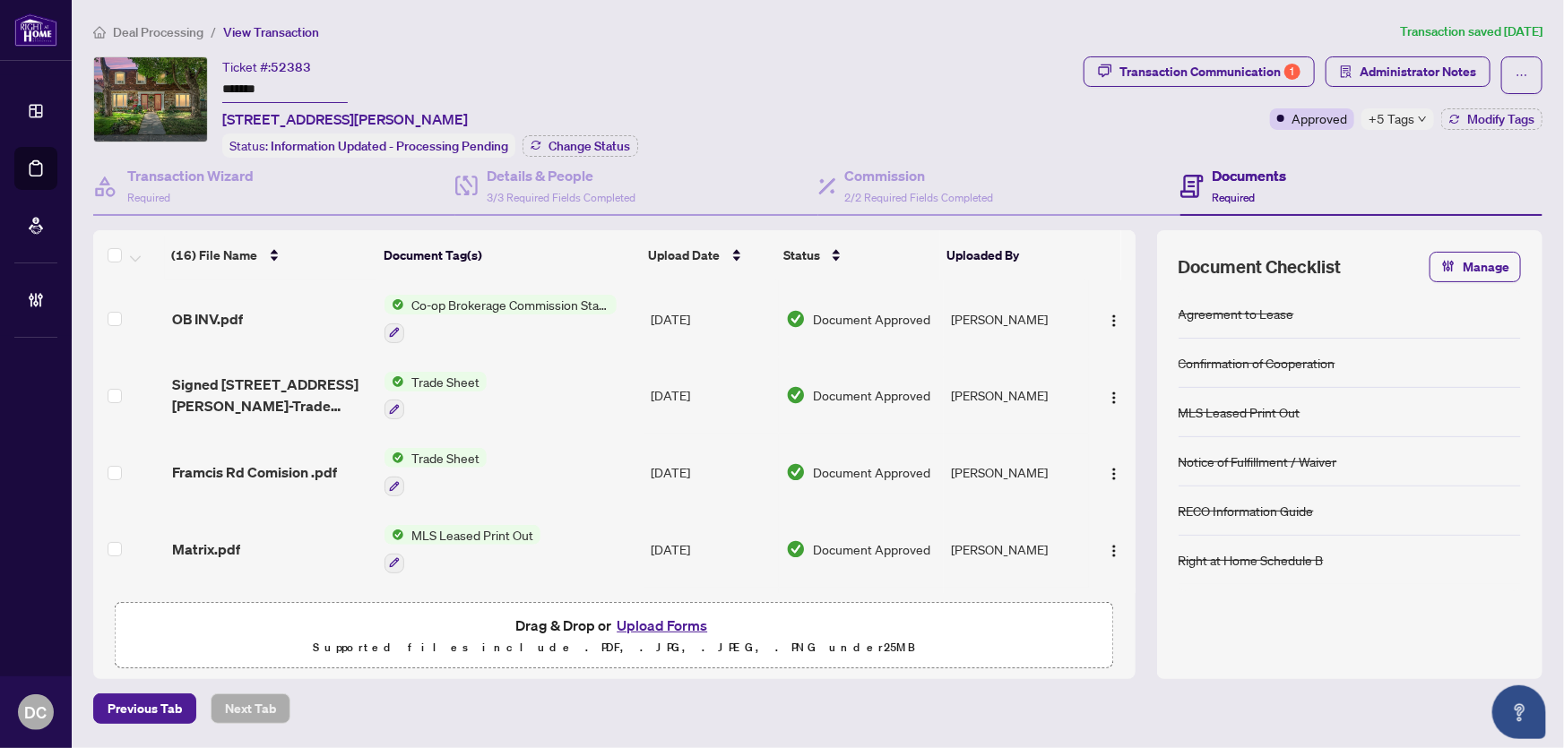
drag, startPoint x: 310, startPoint y: 90, endPoint x: 188, endPoint y: 85, distance: 122.0
click at [188, 85] on div "Ticket #: 52383 ******* [STREET_ADDRESS][PERSON_NAME] Status: Information Updat…" at bounding box center [584, 106] width 983 height 101
click at [577, 141] on span "Change Status" at bounding box center [590, 146] width 82 height 13
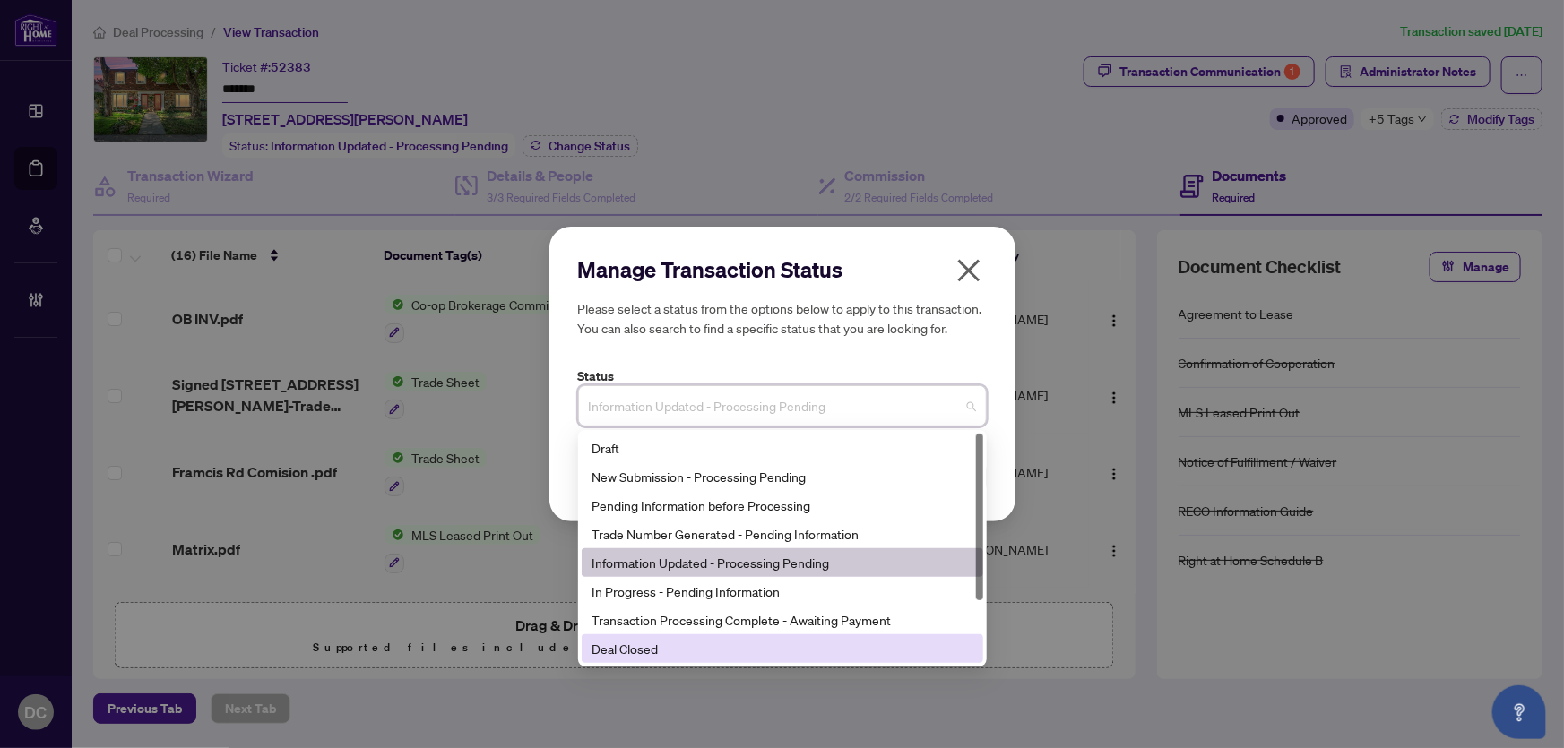
click at [666, 651] on div "Deal Closed" at bounding box center [783, 649] width 380 height 20
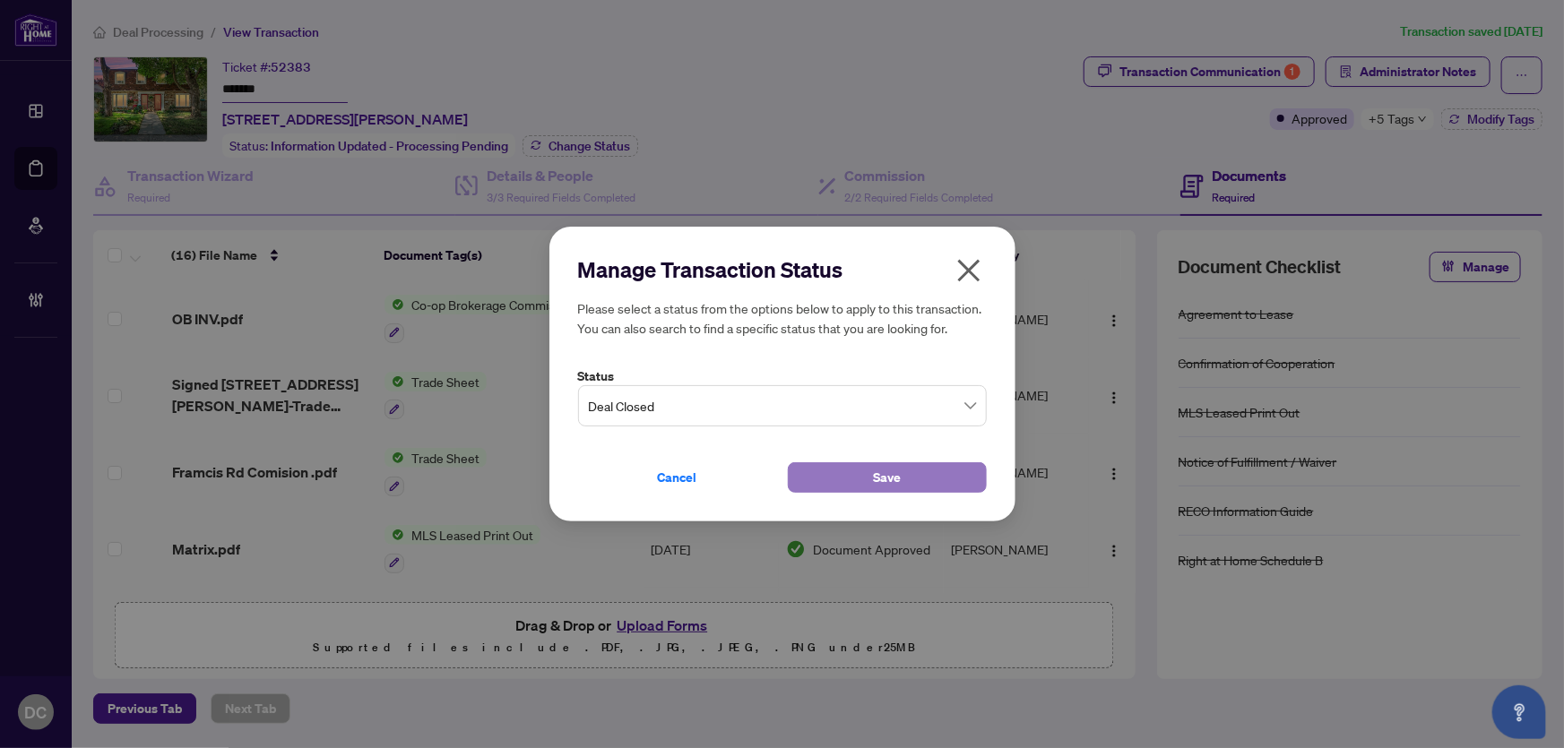
click at [833, 479] on button "Save" at bounding box center [887, 478] width 199 height 30
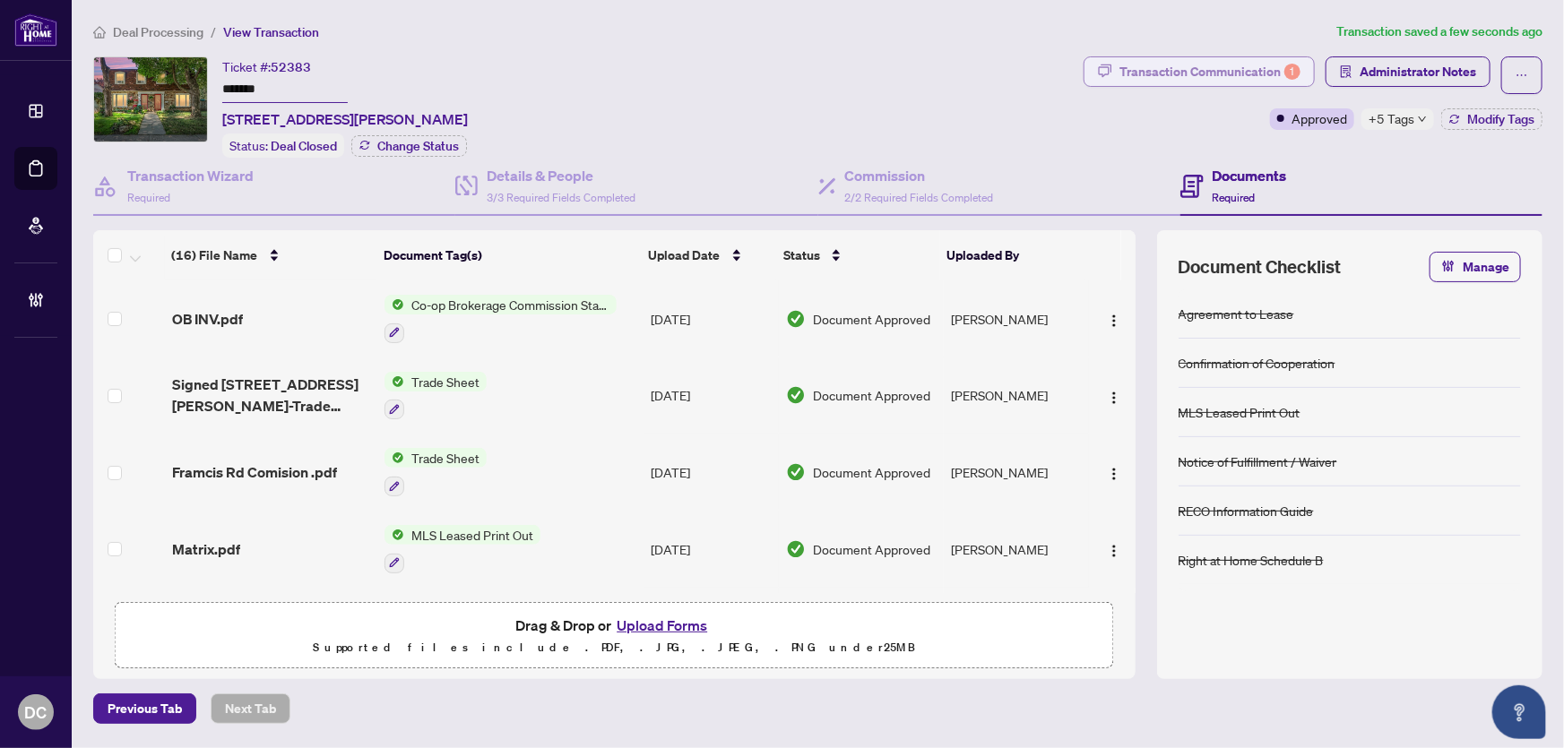
click at [1131, 67] on div "Transaction Communication 1" at bounding box center [1210, 71] width 181 height 29
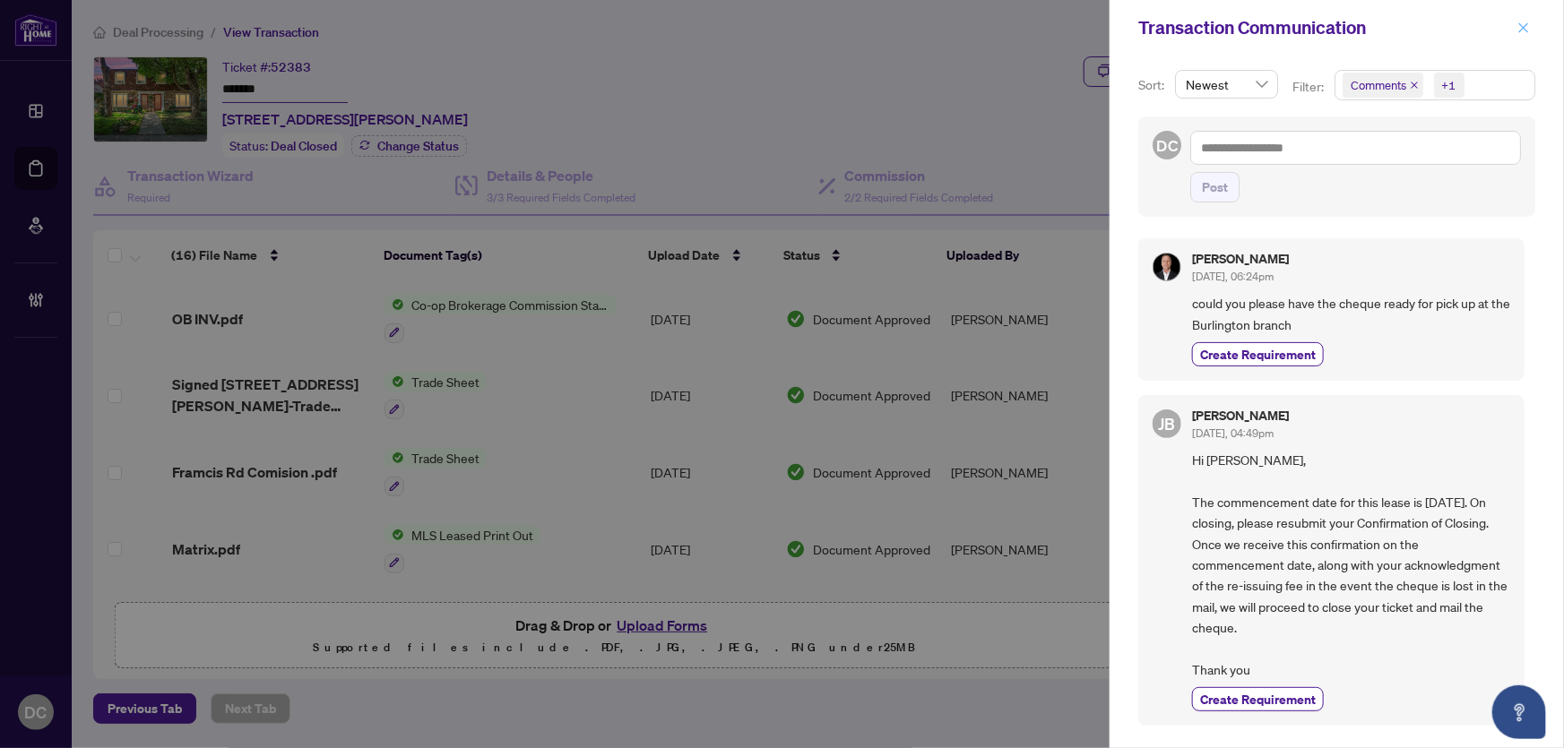
drag, startPoint x: 1535, startPoint y: 33, endPoint x: 1519, endPoint y: 34, distance: 15.3
click at [1535, 33] on button "button" at bounding box center [1523, 28] width 23 height 22
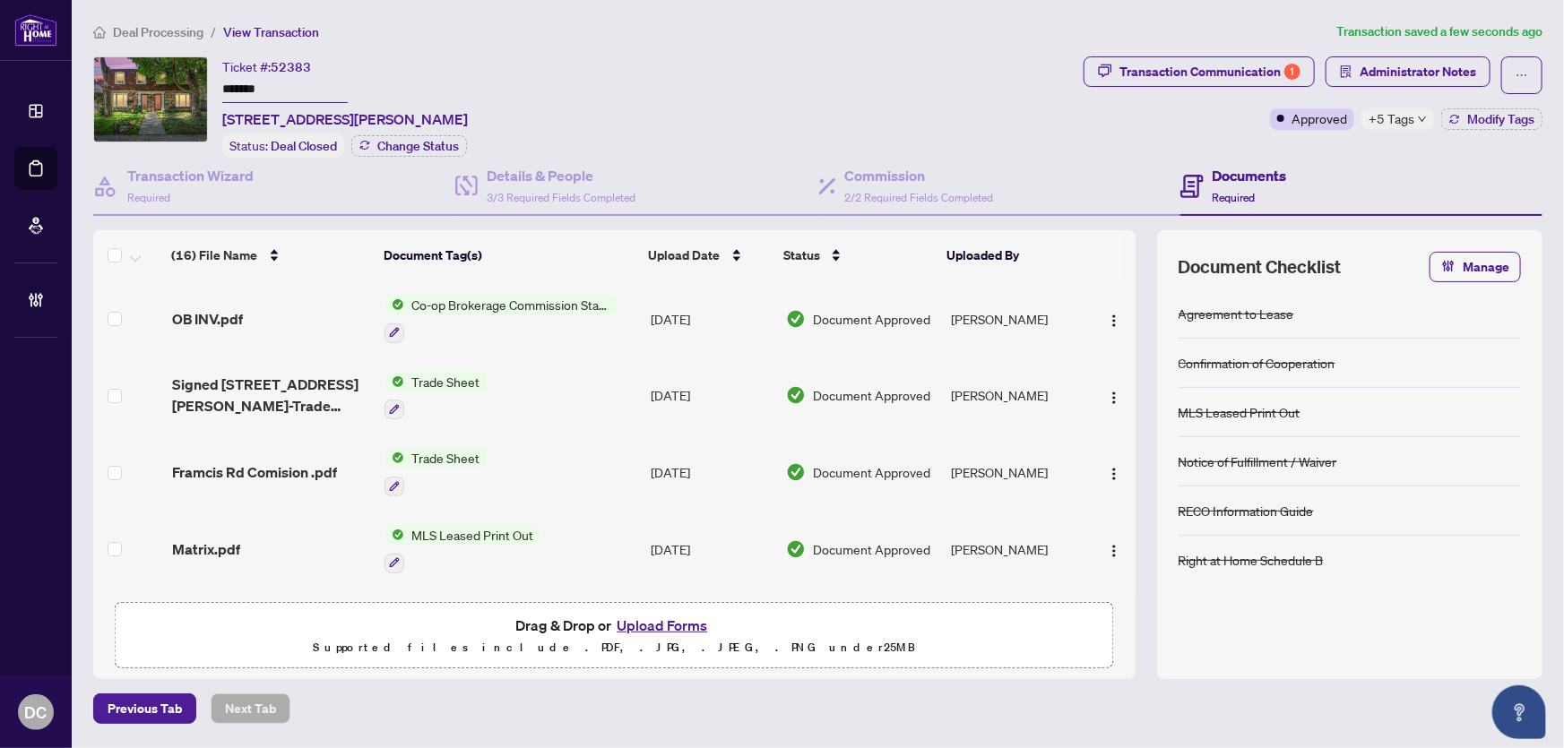
click at [615, 314] on div "Co-op Brokerage Commission Statement" at bounding box center [501, 319] width 232 height 48
click at [264, 308] on div "OB INV.pdf" at bounding box center [271, 319] width 199 height 22
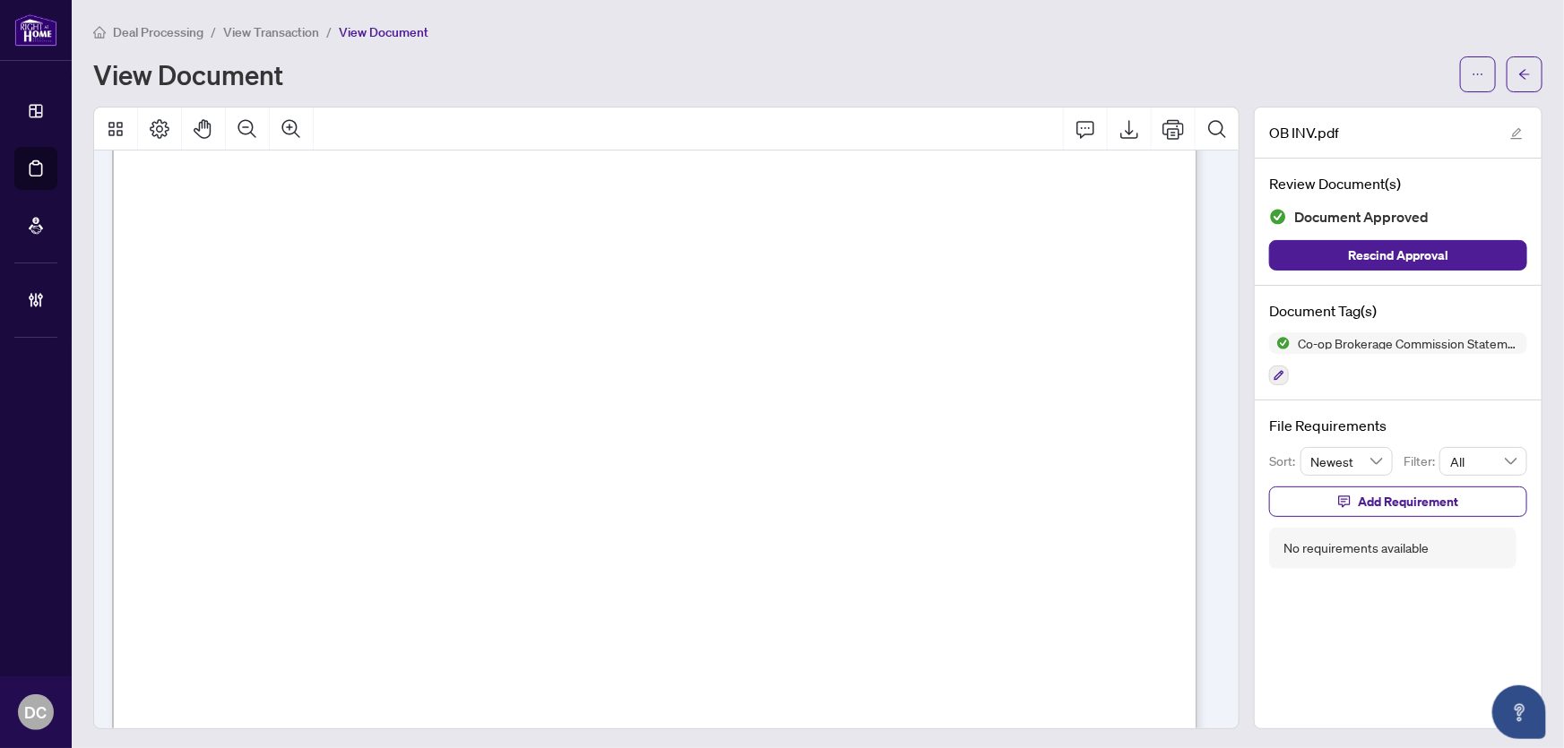
scroll to position [652, 0]
click at [1507, 69] on button "button" at bounding box center [1525, 74] width 36 height 36
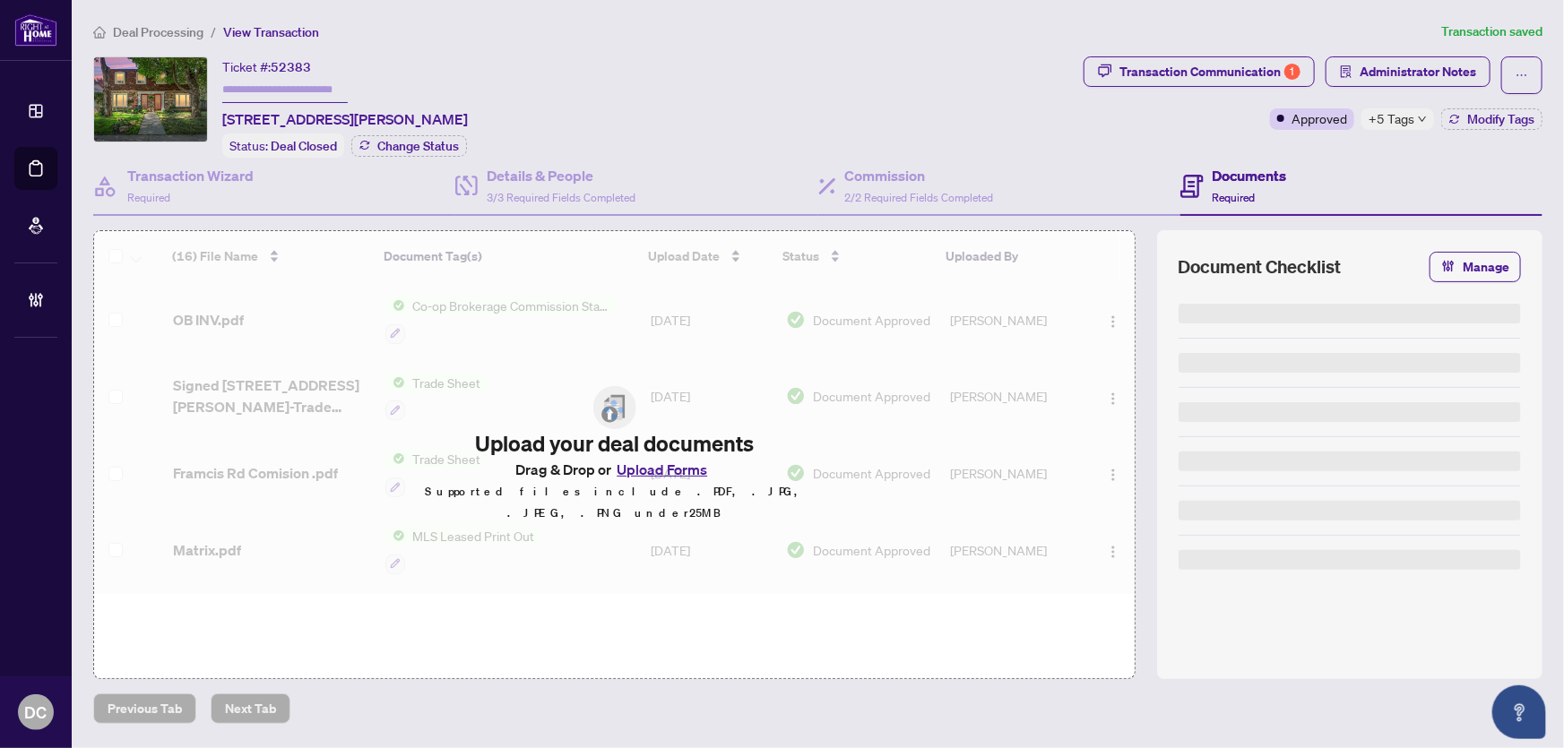
type input "*******"
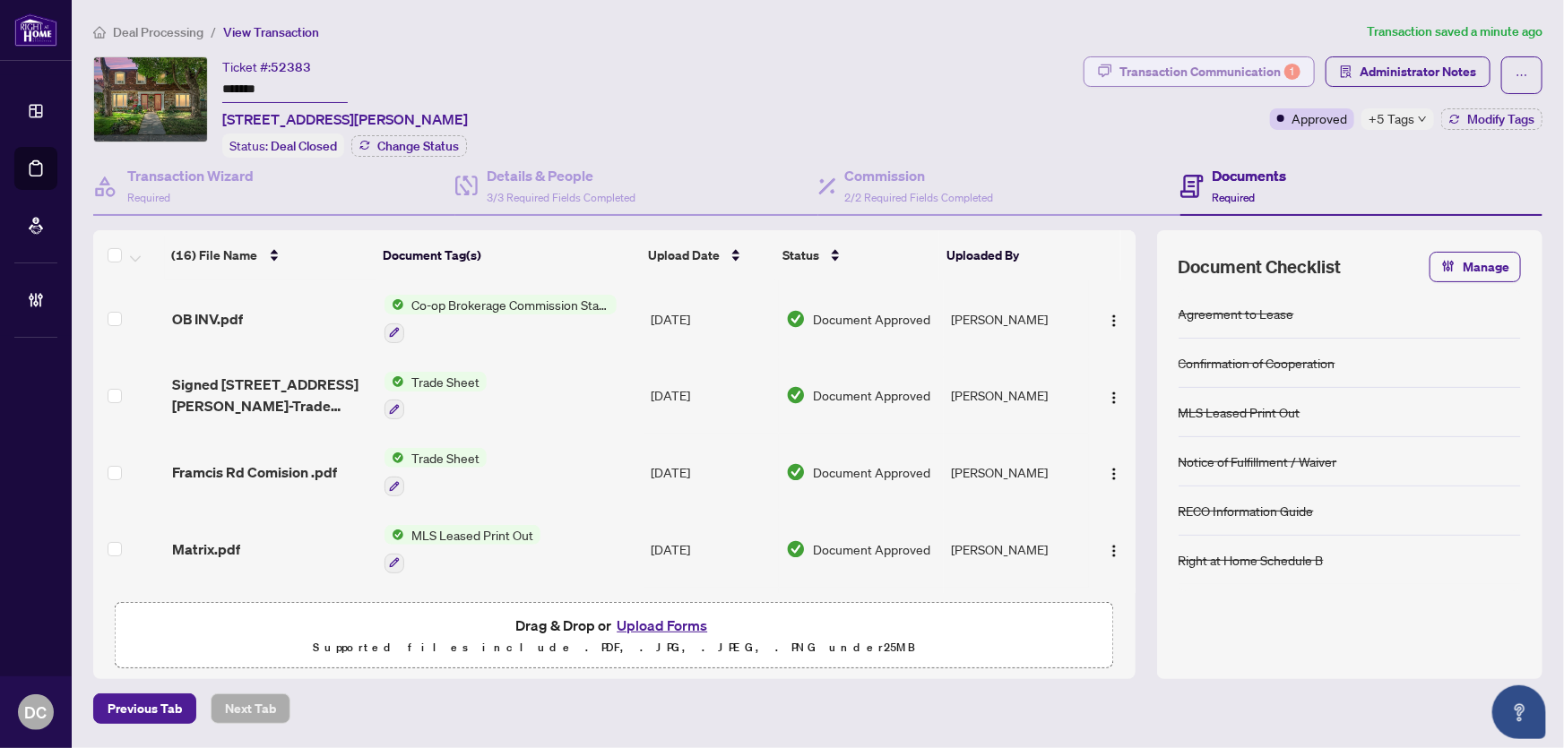
click at [1224, 81] on div "Transaction Communication 1" at bounding box center [1210, 71] width 181 height 29
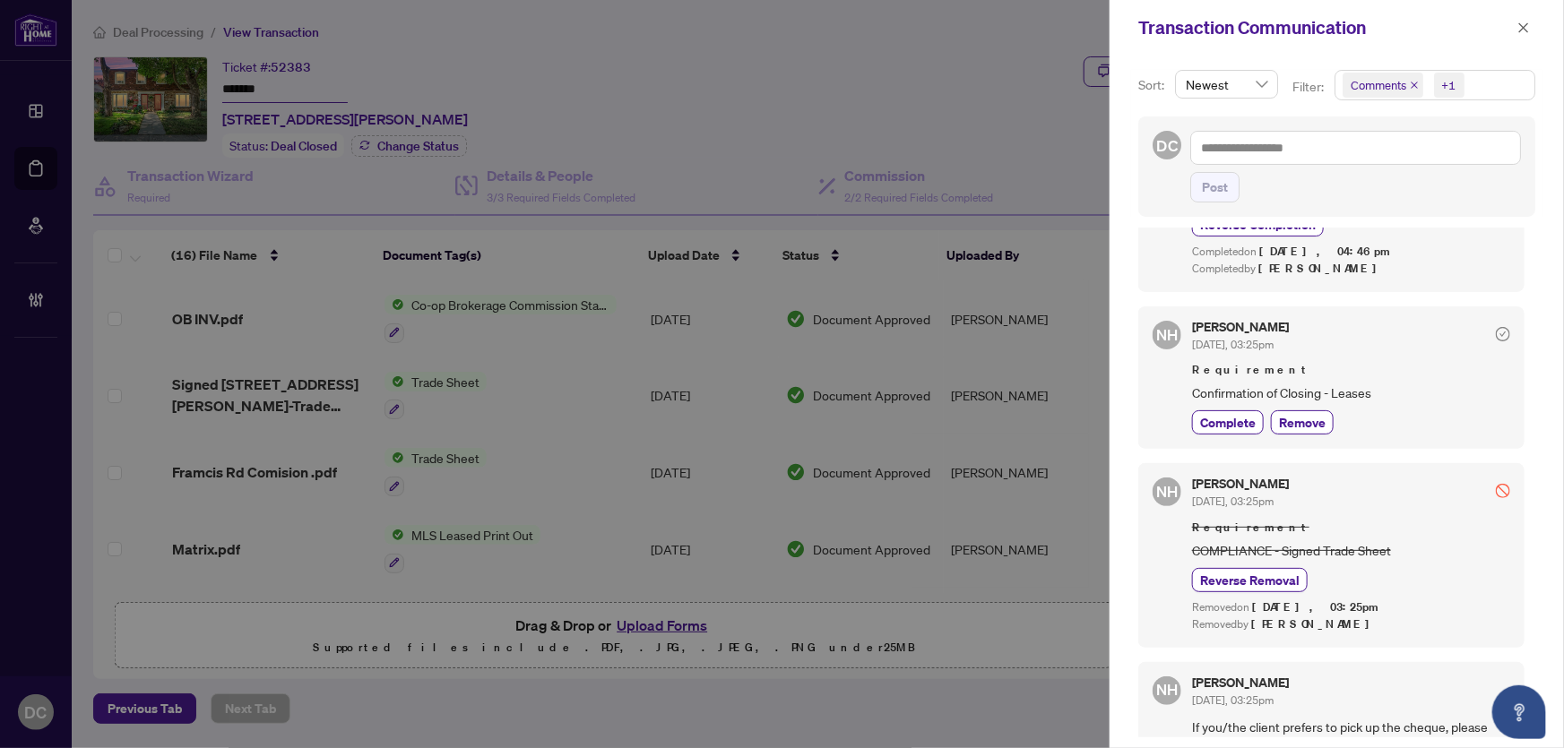
scroll to position [1548, 0]
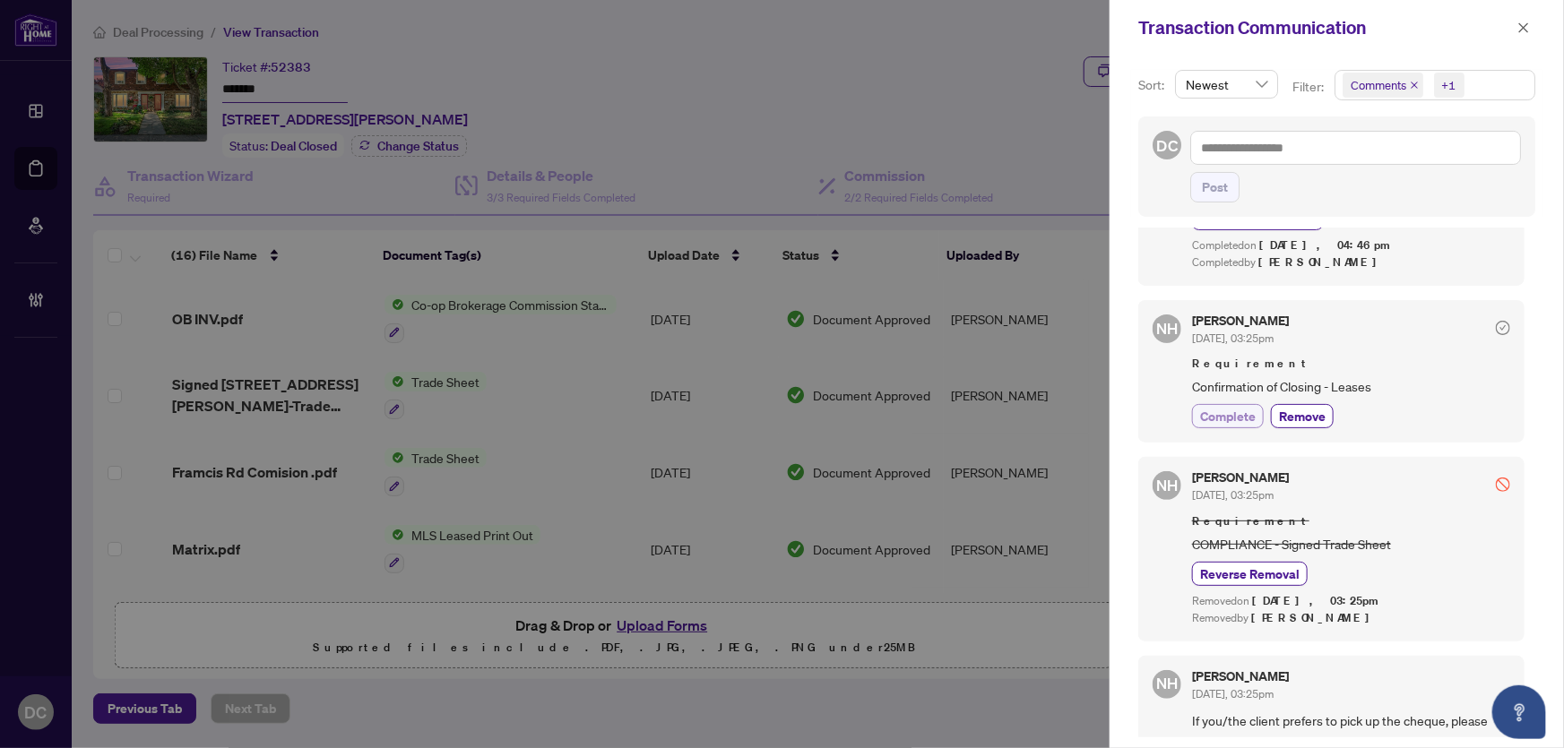
click at [1228, 426] on span "Complete" at bounding box center [1228, 416] width 56 height 19
click at [1528, 20] on span "button" at bounding box center [1524, 27] width 13 height 29
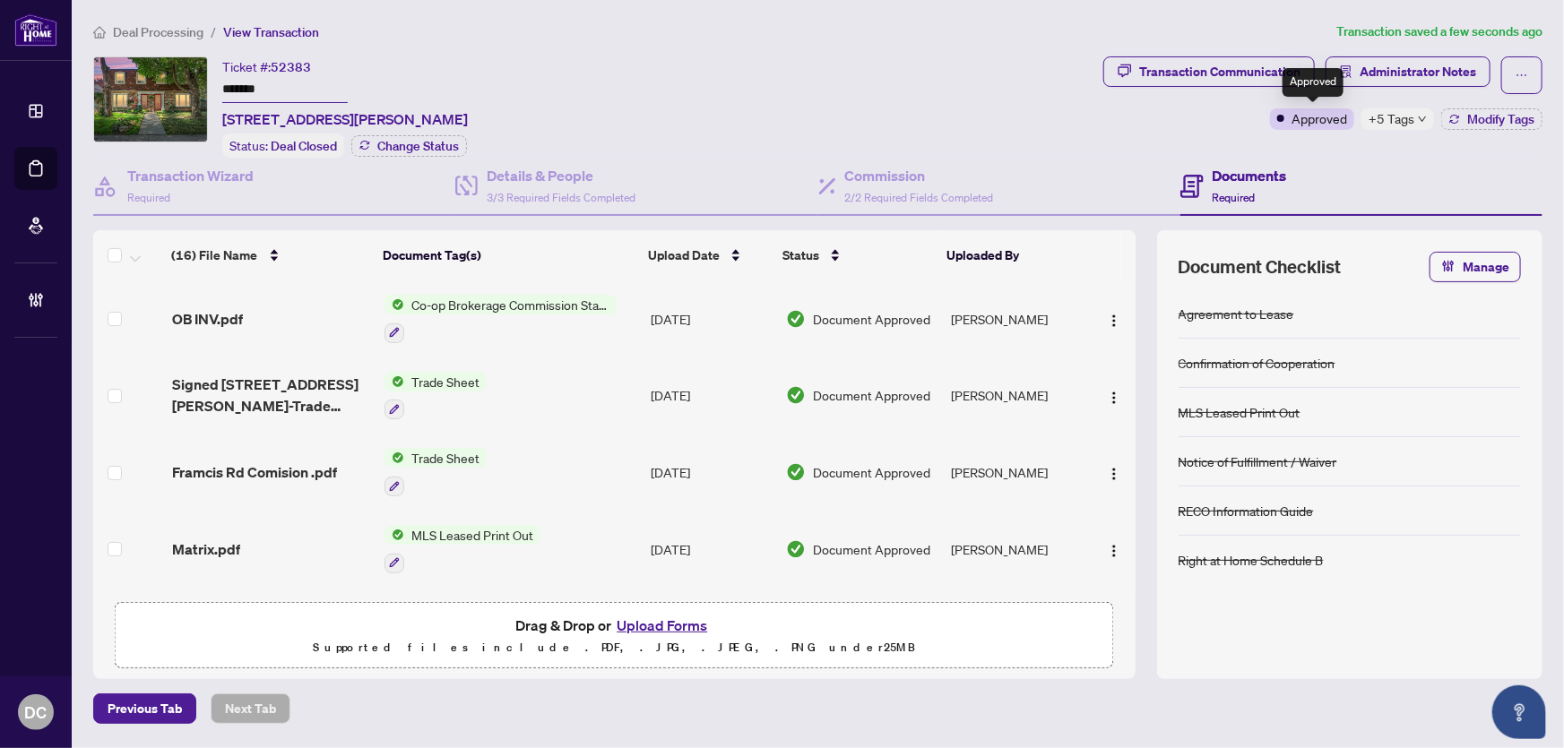
click at [1367, 126] on div "+5 Tags" at bounding box center [1398, 119] width 73 height 22
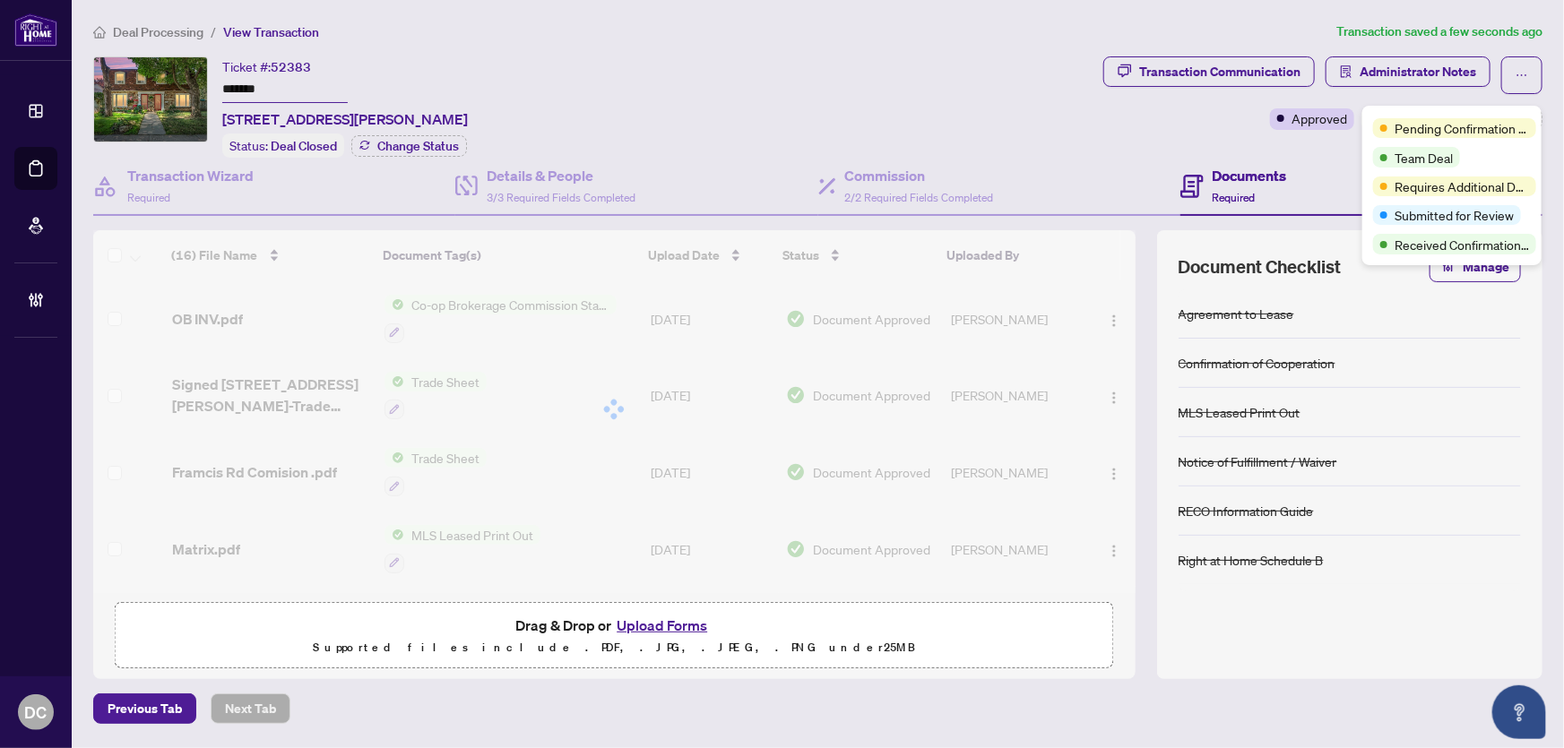
click at [1374, 125] on div "Pending Confirmation of Closing" at bounding box center [1454, 128] width 163 height 20
click at [1332, 147] on div "Transaction Communication Administrator Notes Approved +5 Tags Modify Tags" at bounding box center [1323, 106] width 446 height 101
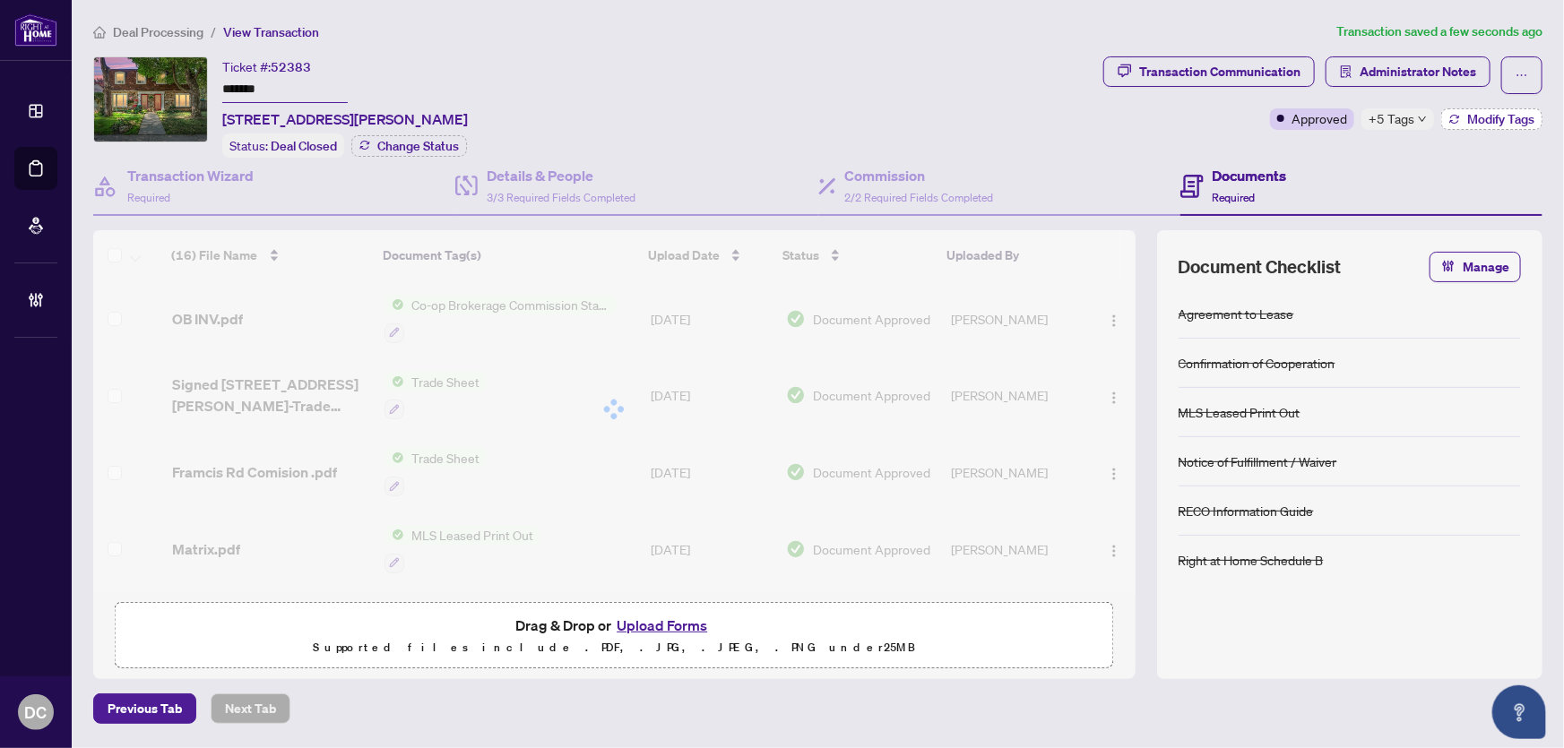
click at [1474, 123] on span "Modify Tags" at bounding box center [1500, 119] width 67 height 13
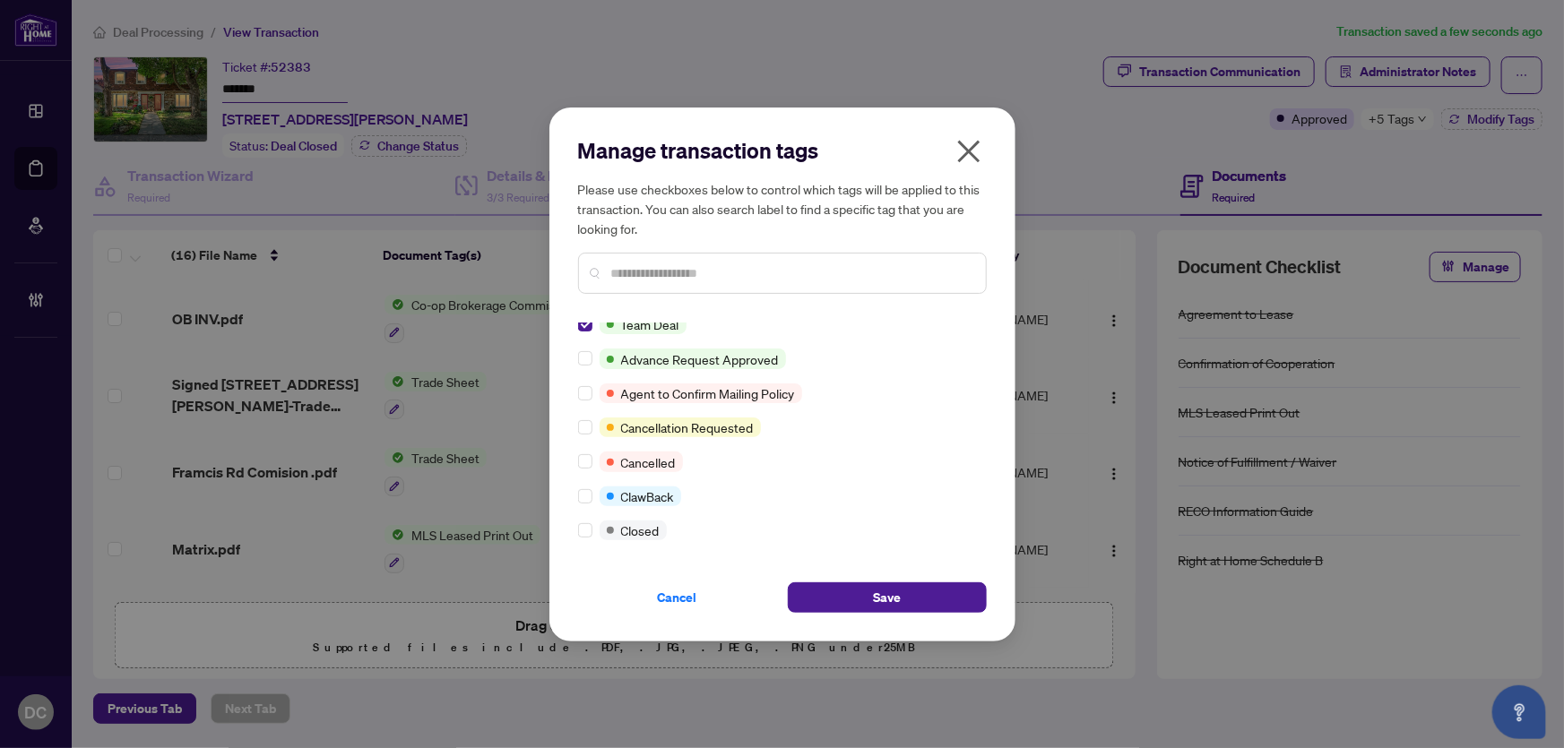
scroll to position [162, 0]
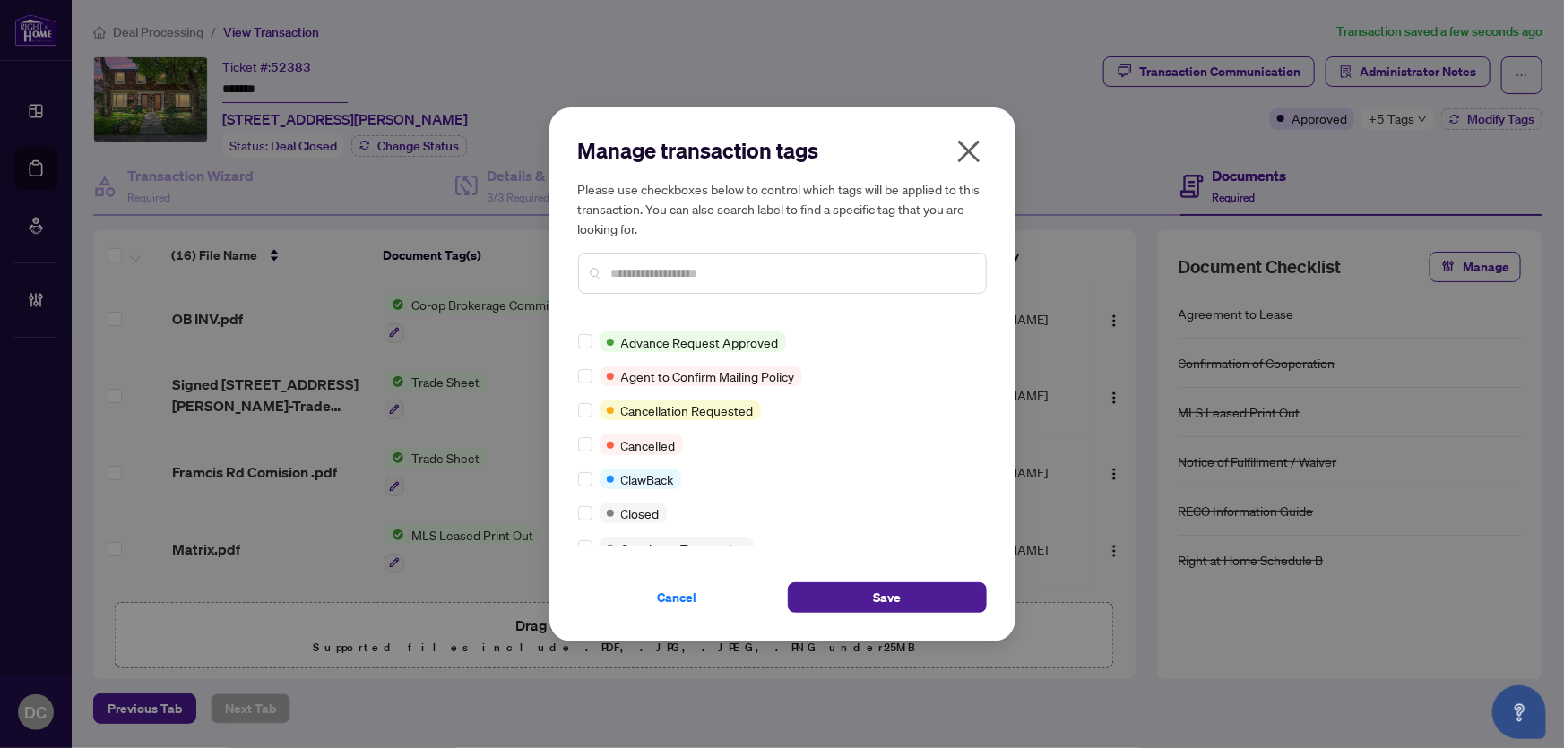
click at [588, 518] on label at bounding box center [585, 514] width 14 height 20
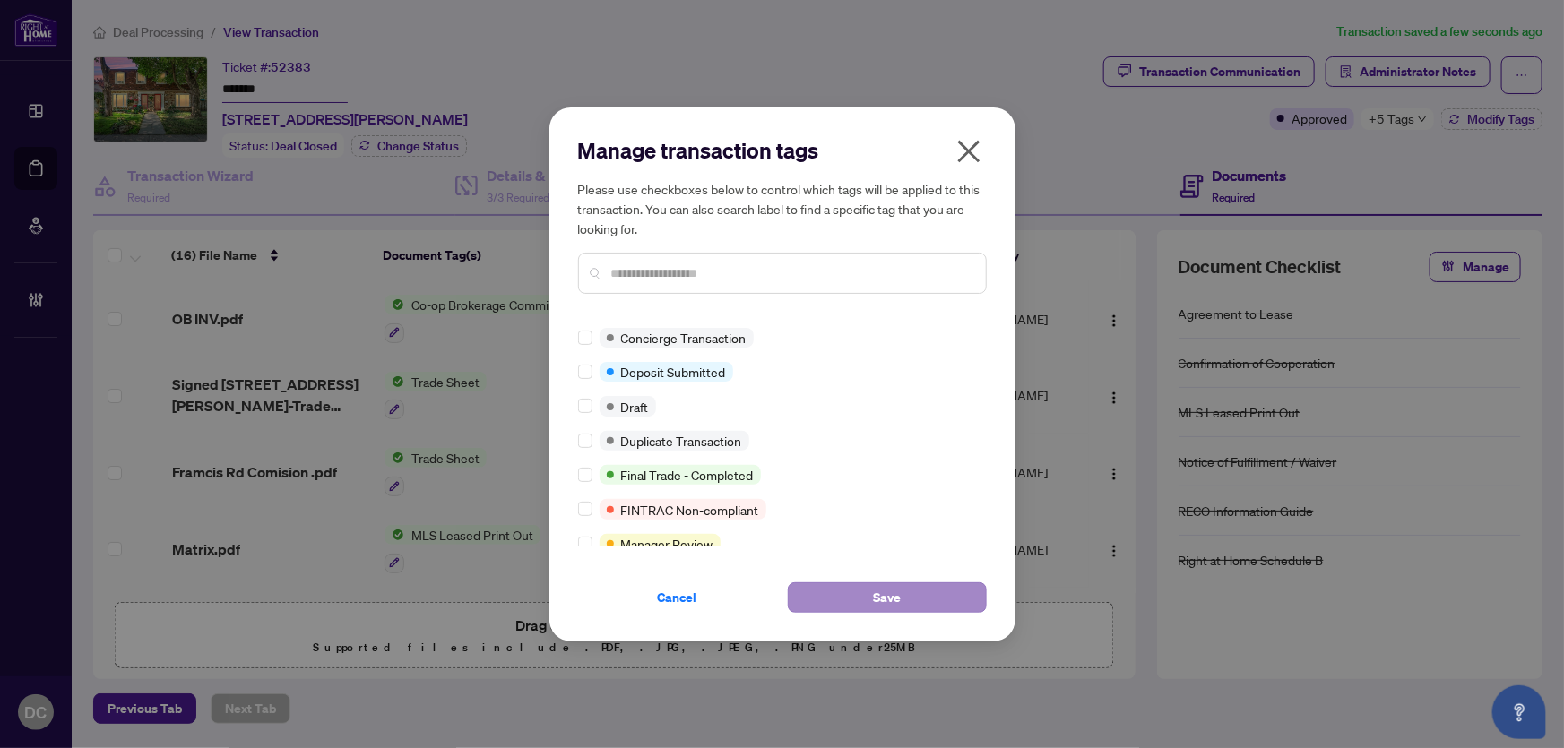
scroll to position [0, 0]
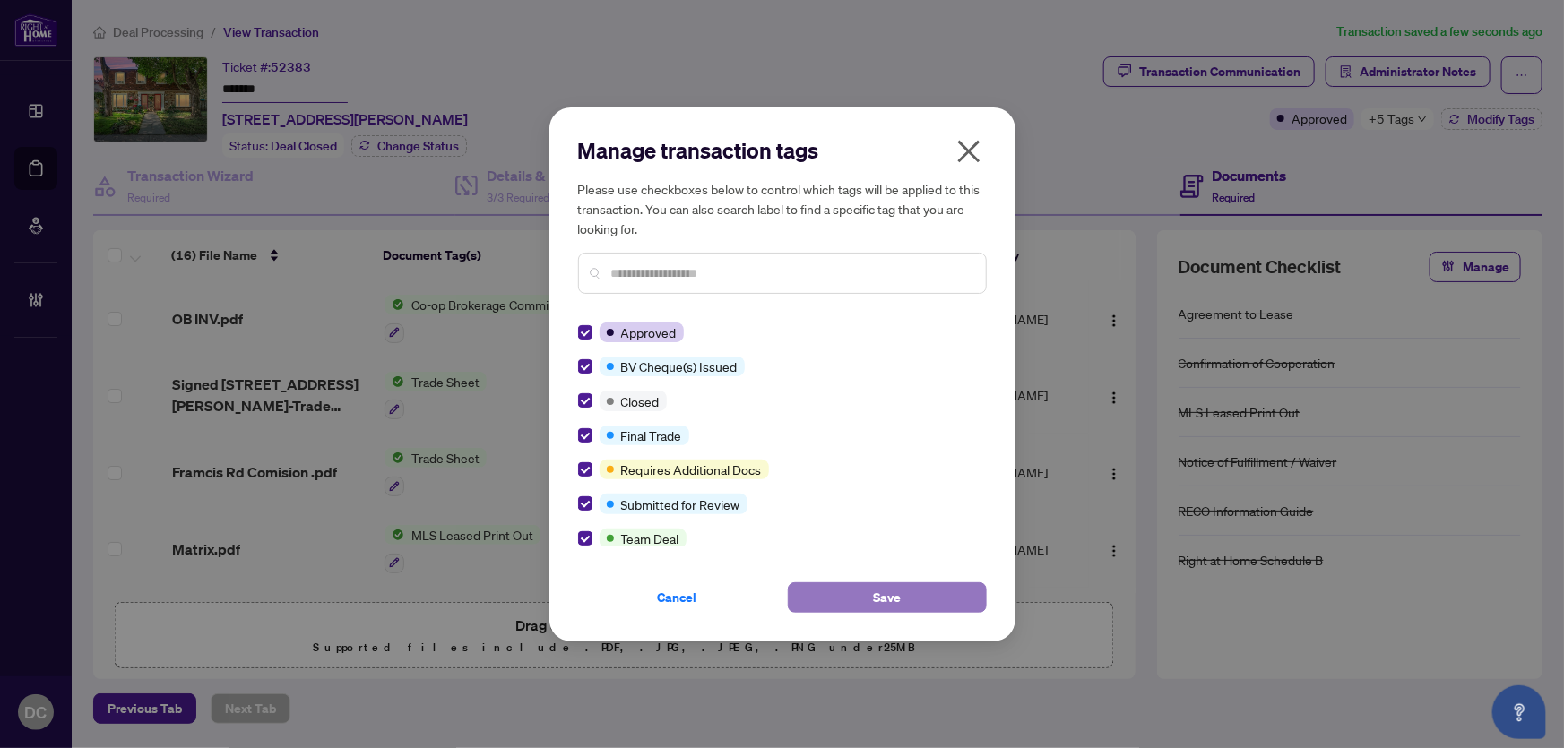
click at [893, 597] on span "Save" at bounding box center [887, 598] width 28 height 29
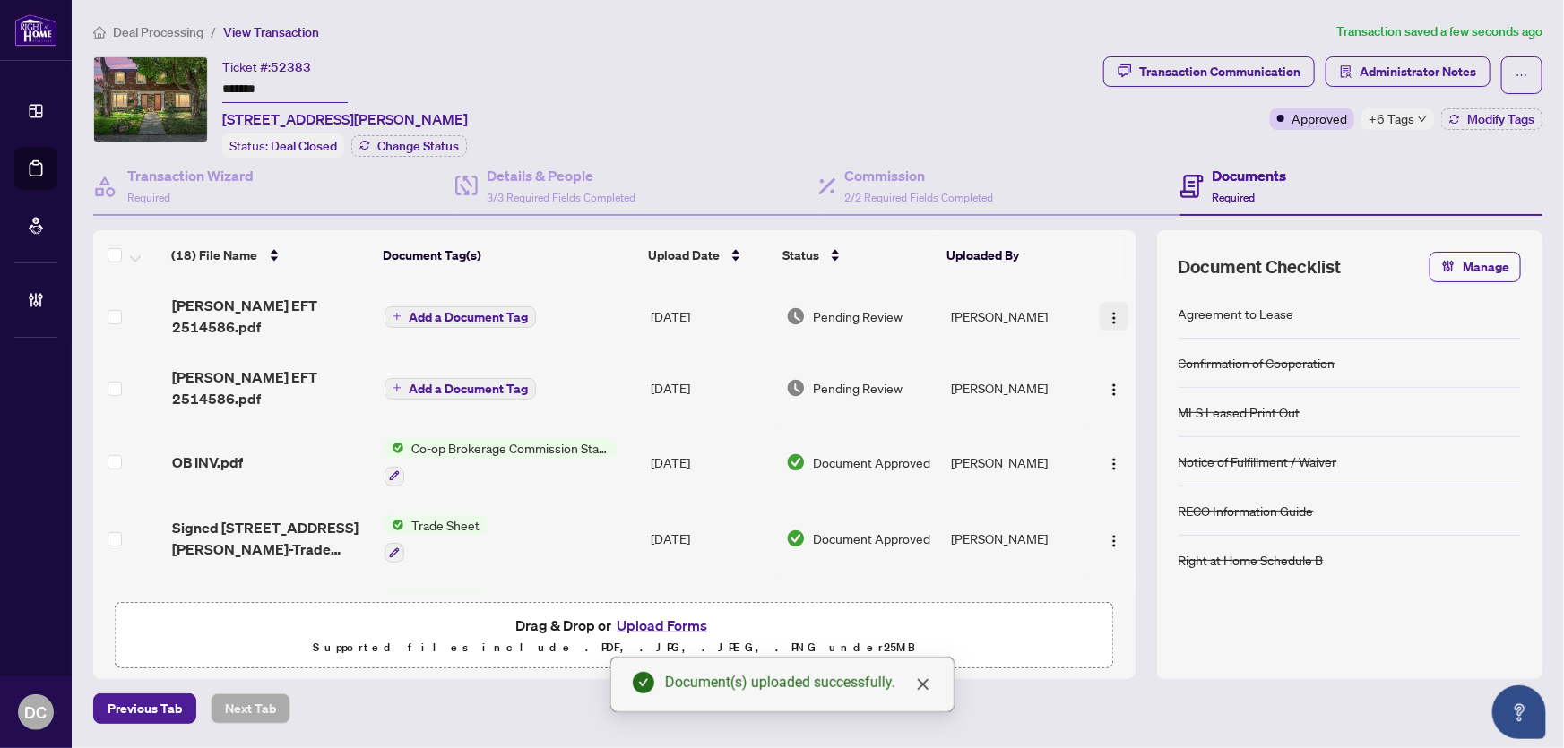
click at [1107, 307] on span "button" at bounding box center [1114, 317] width 14 height 20
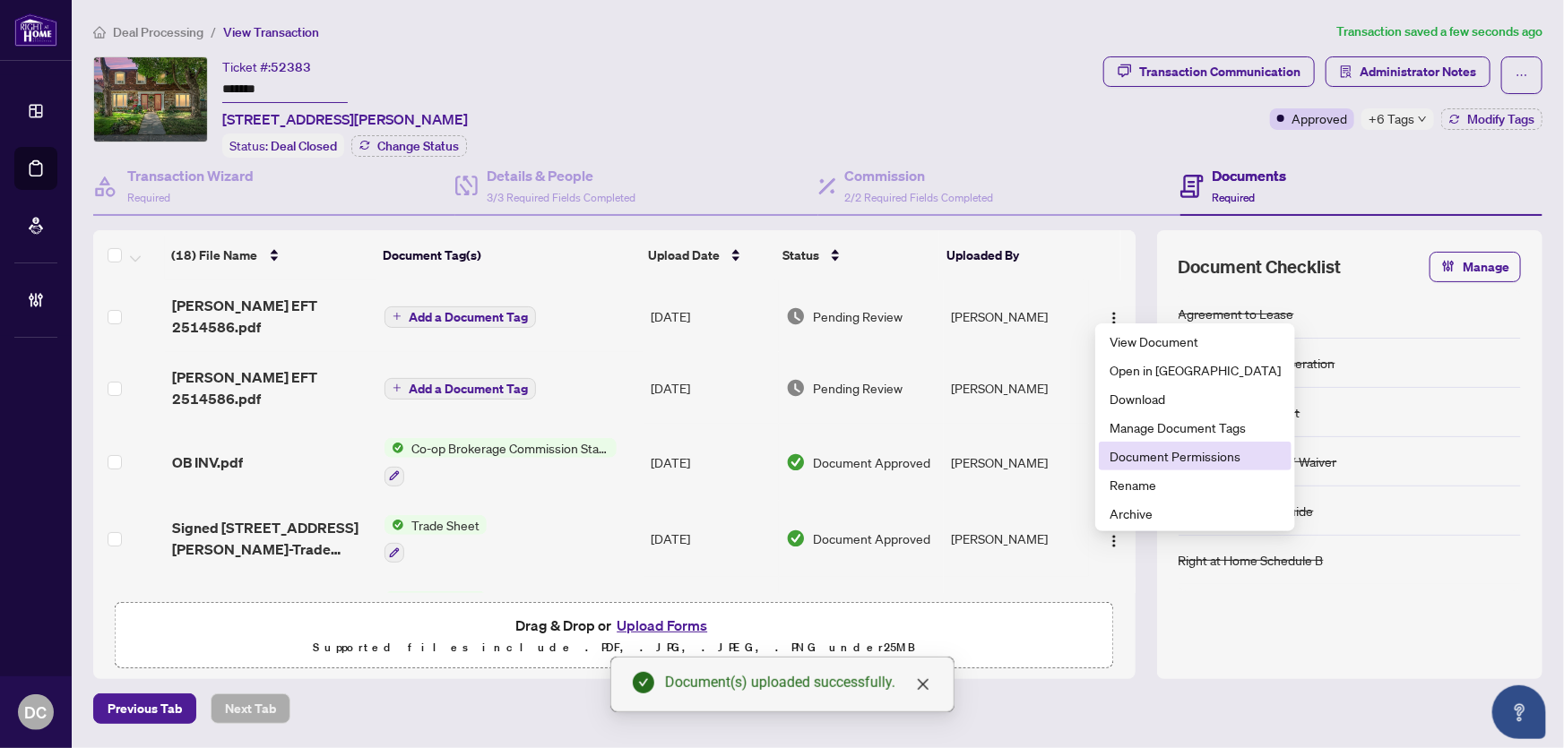
click at [1156, 454] on span "Document Permissions" at bounding box center [1195, 456] width 171 height 20
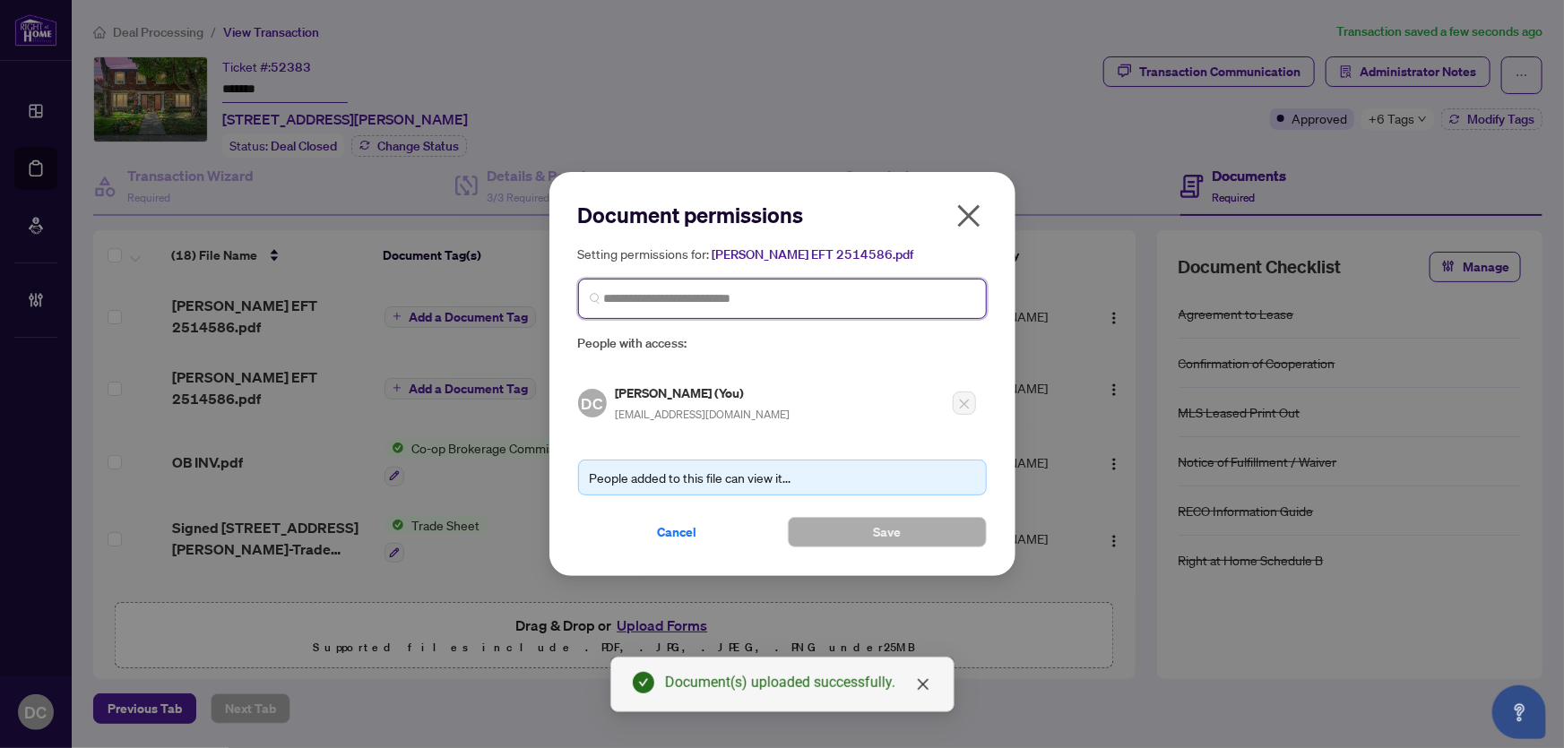
click at [627, 294] on input "search" at bounding box center [789, 299] width 371 height 19
type input "*********"
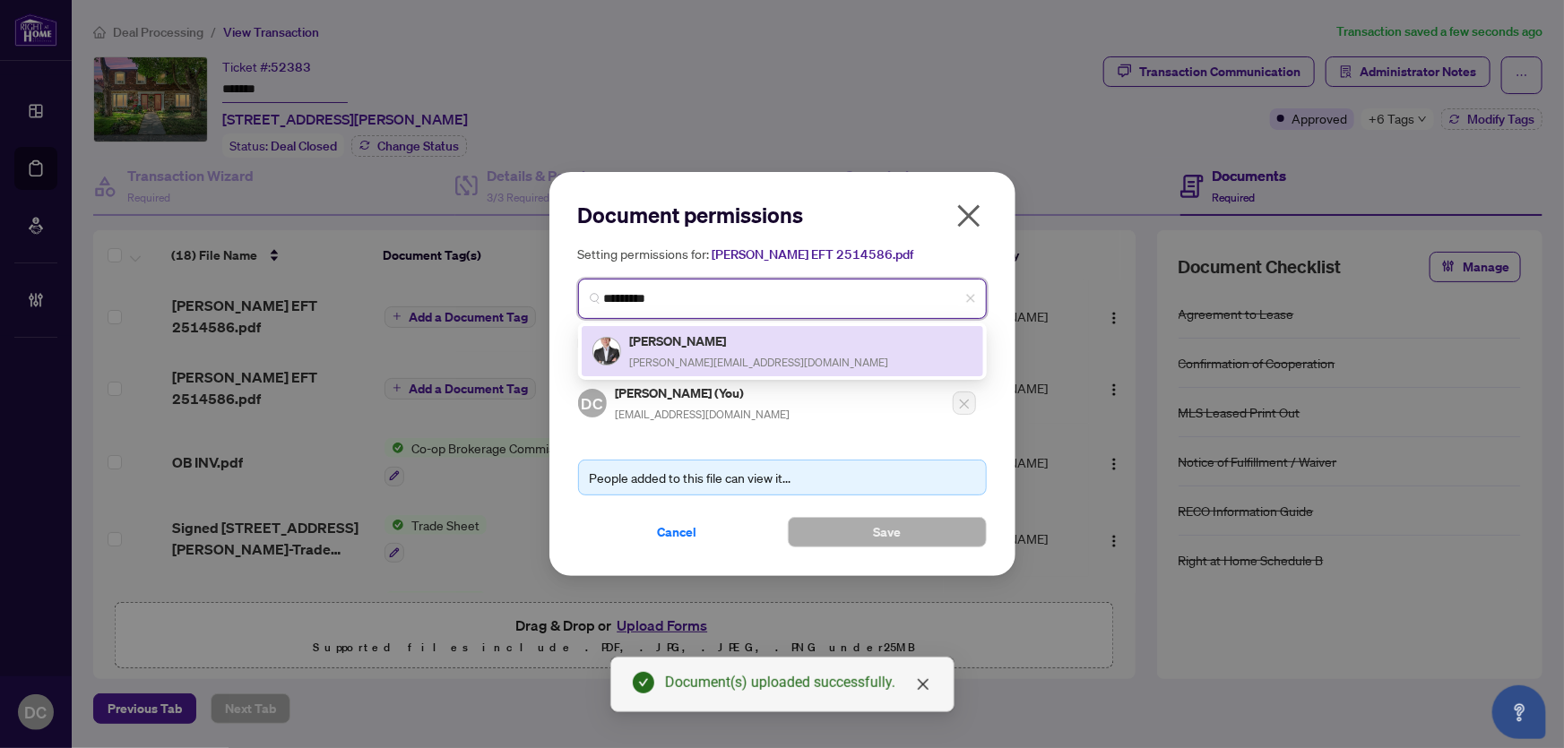
click at [654, 356] on span "greg.TeamWilliams@gmail.com" at bounding box center [759, 362] width 259 height 13
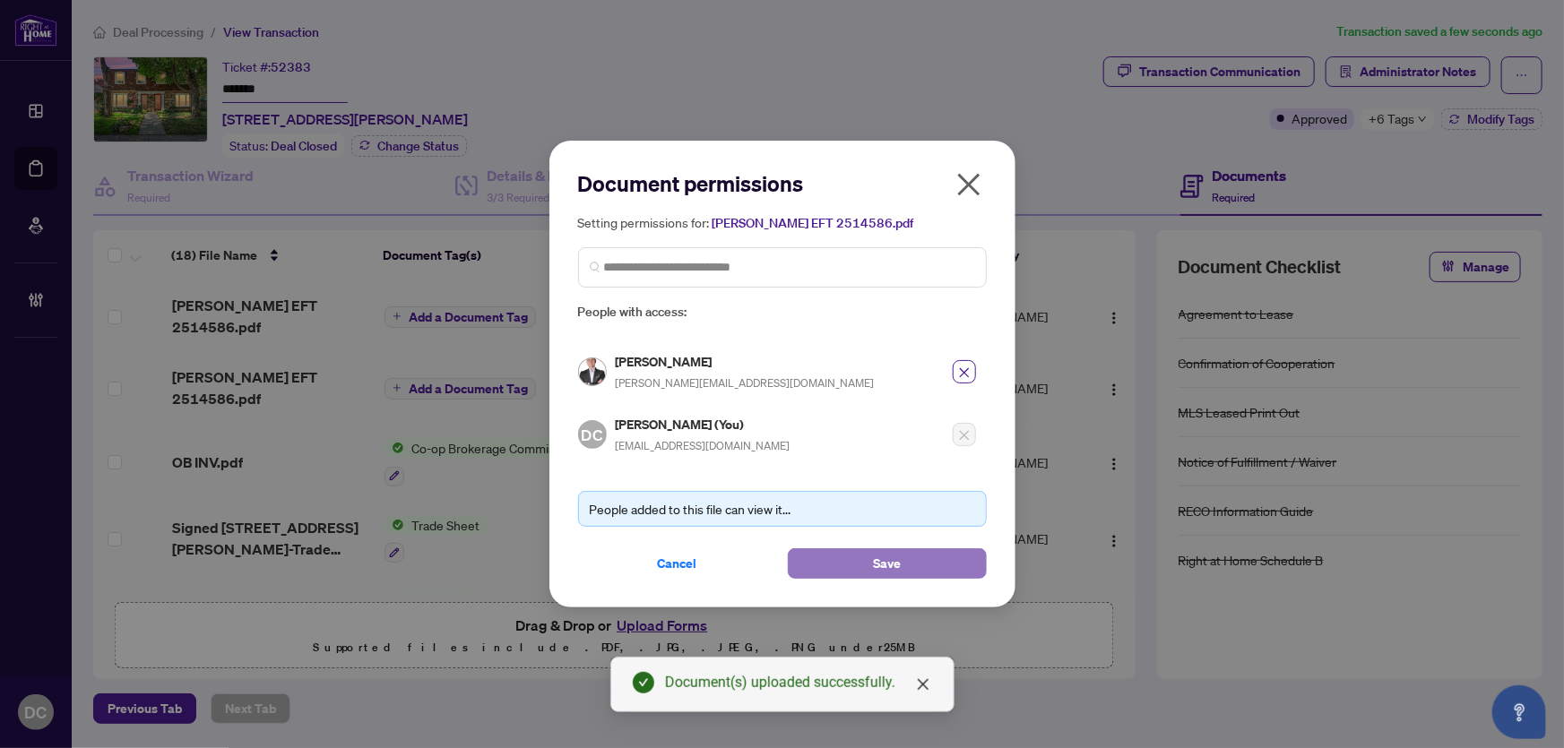
click at [818, 560] on button "Save" at bounding box center [887, 564] width 199 height 30
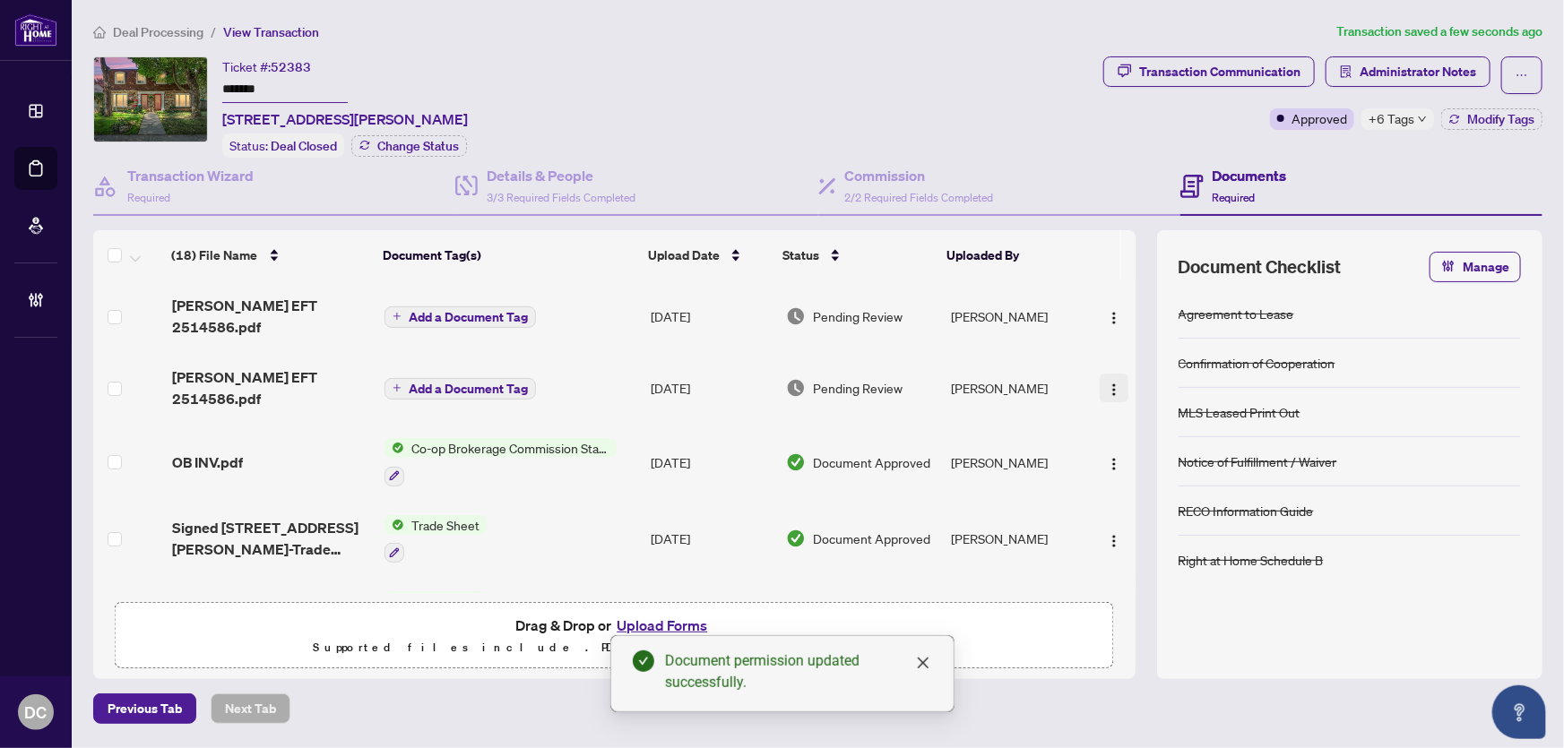
click at [1107, 383] on img "button" at bounding box center [1114, 390] width 14 height 14
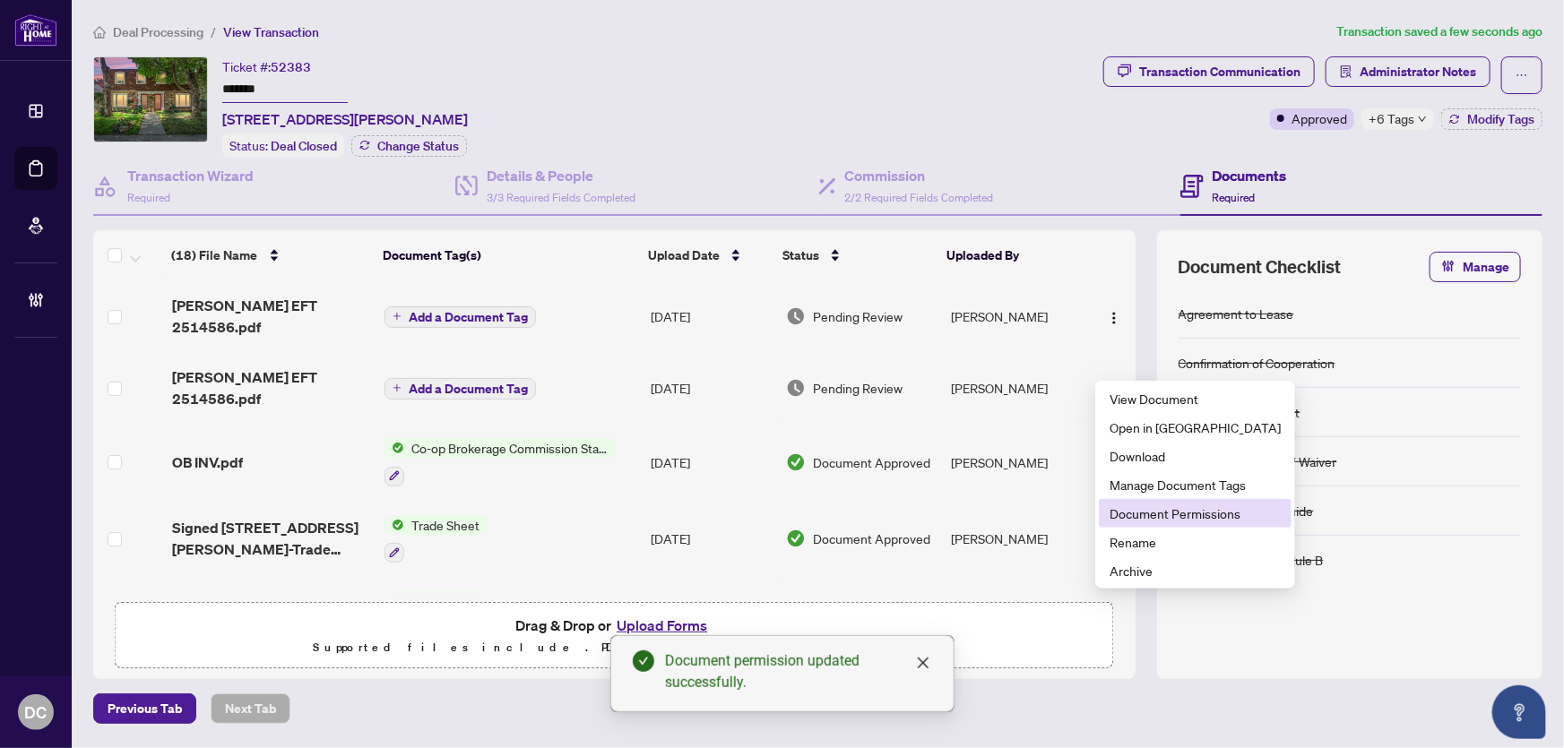
click at [1120, 515] on span "Document Permissions" at bounding box center [1195, 514] width 171 height 20
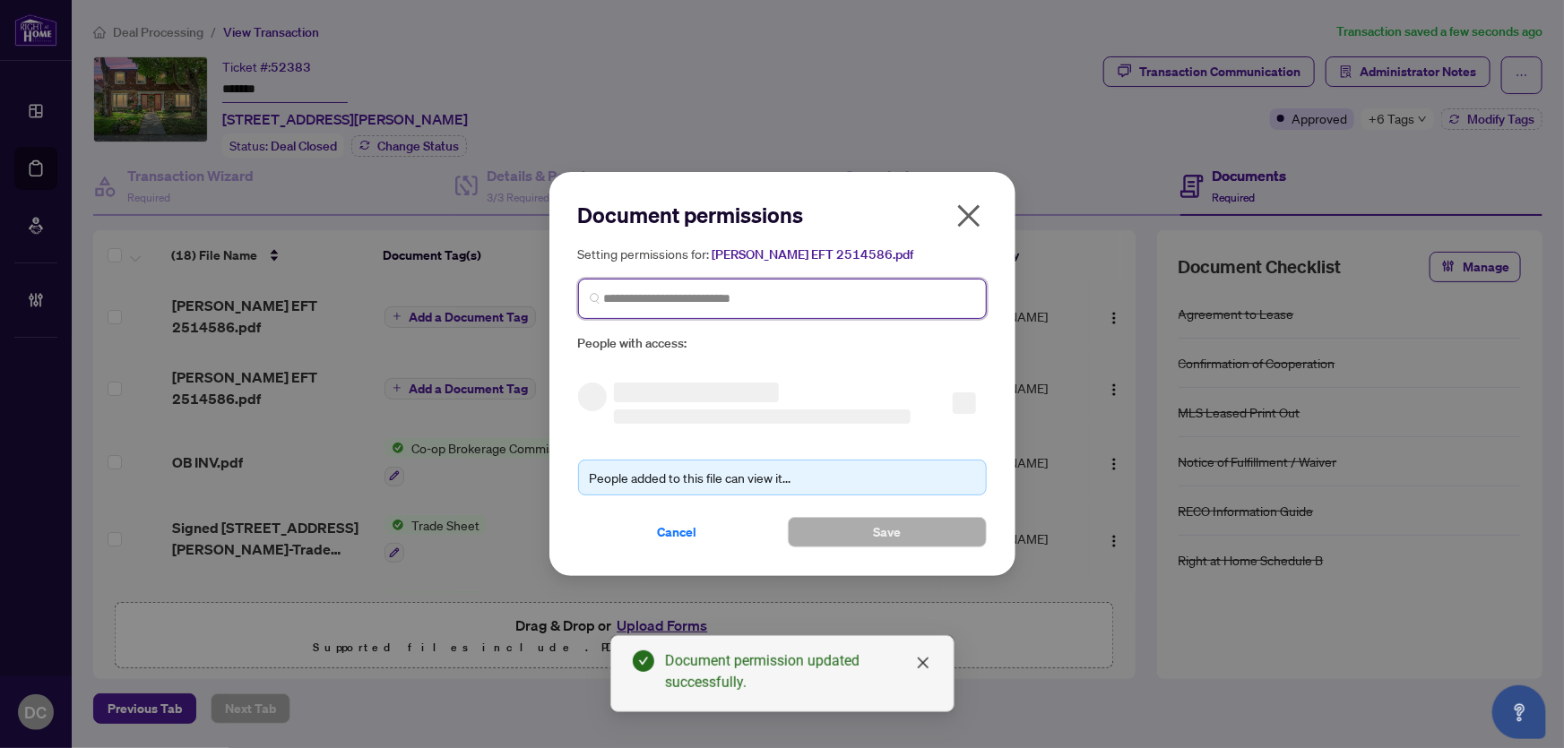
click at [664, 297] on input "search" at bounding box center [789, 299] width 371 height 19
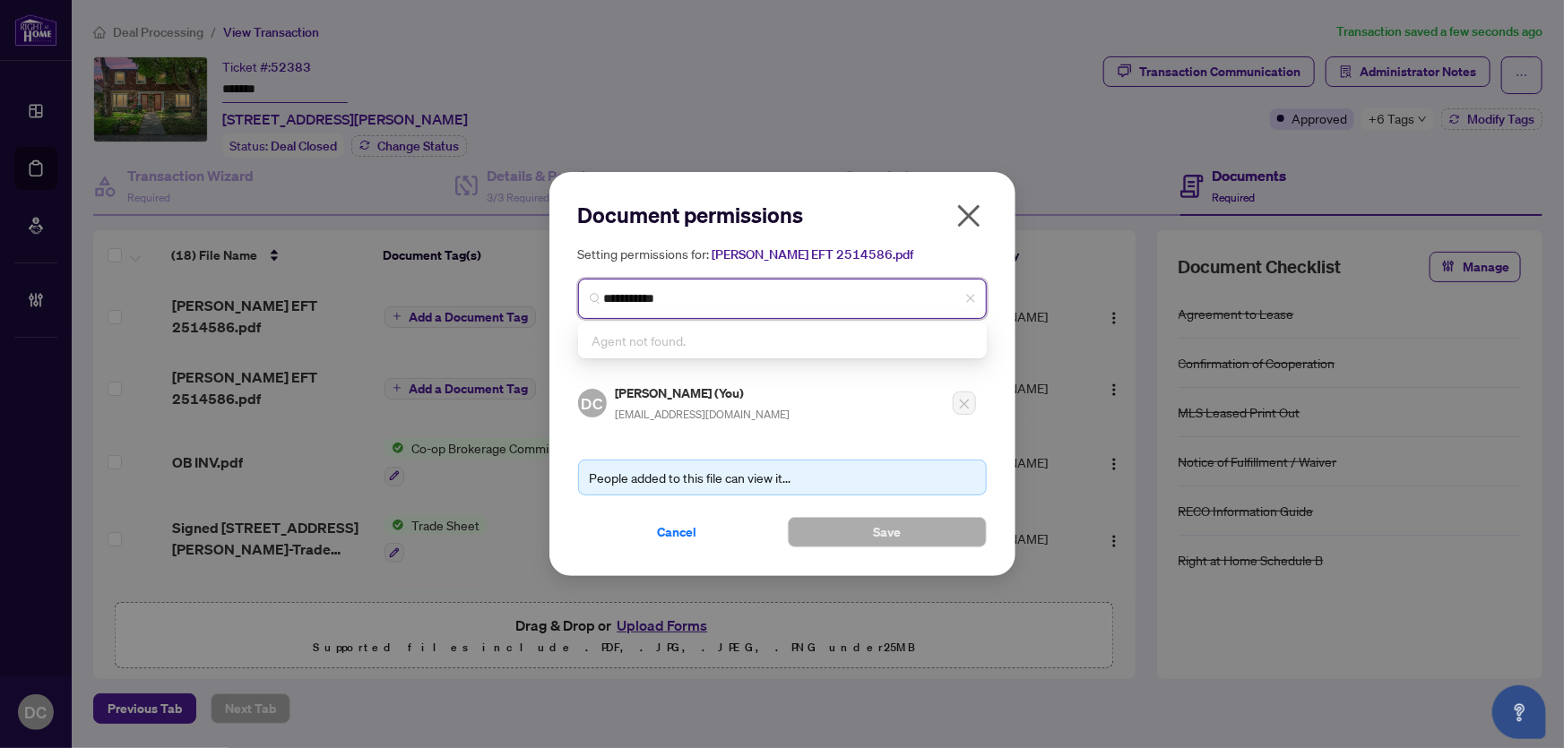
drag, startPoint x: 645, startPoint y: 298, endPoint x: 672, endPoint y: 300, distance: 27.0
click at [672, 300] on input "**********" at bounding box center [789, 299] width 371 height 19
type input "**********"
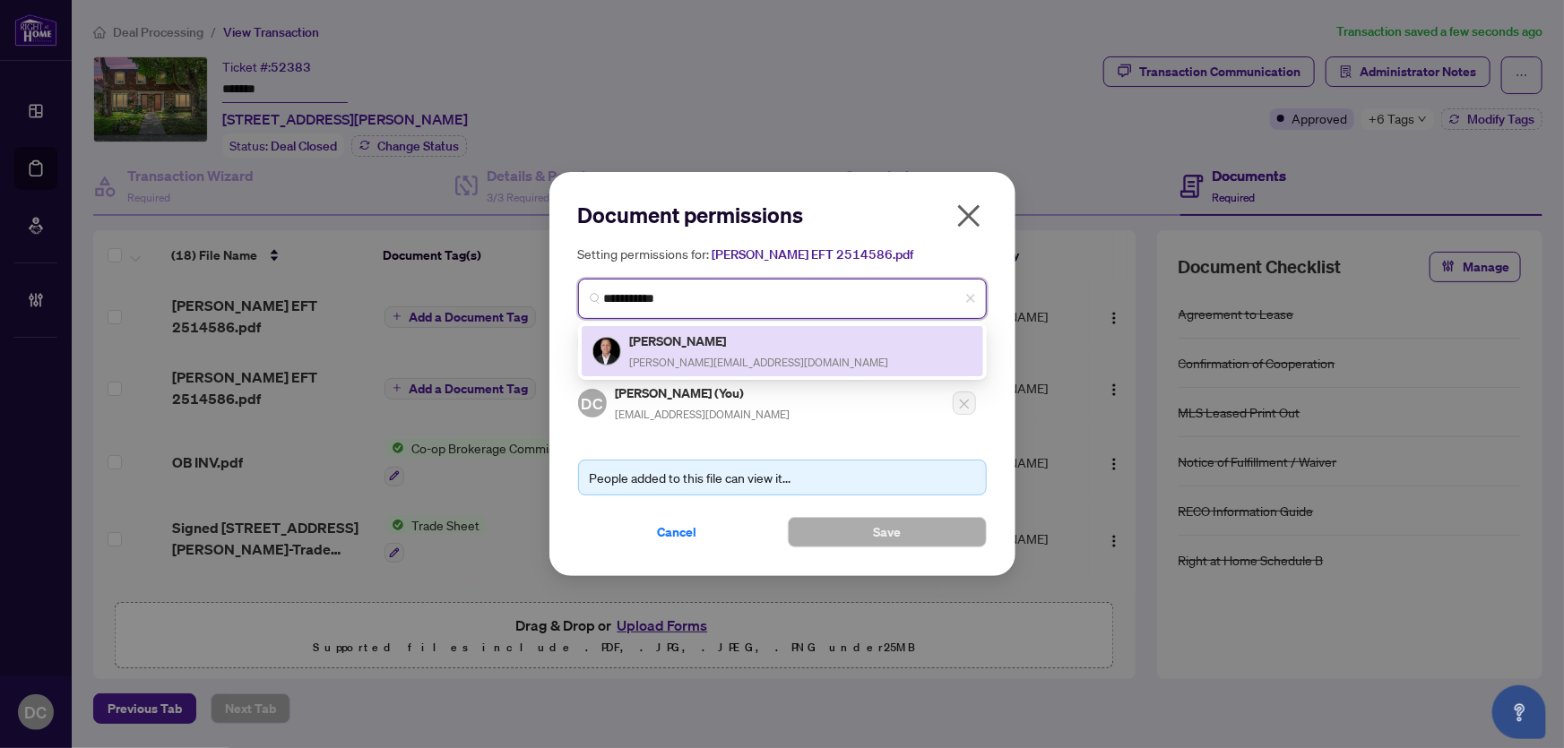
drag, startPoint x: 712, startPoint y: 346, endPoint x: 822, endPoint y: 438, distance: 143.8
click at [714, 349] on h5 "Dennis Munro" at bounding box center [759, 341] width 259 height 21
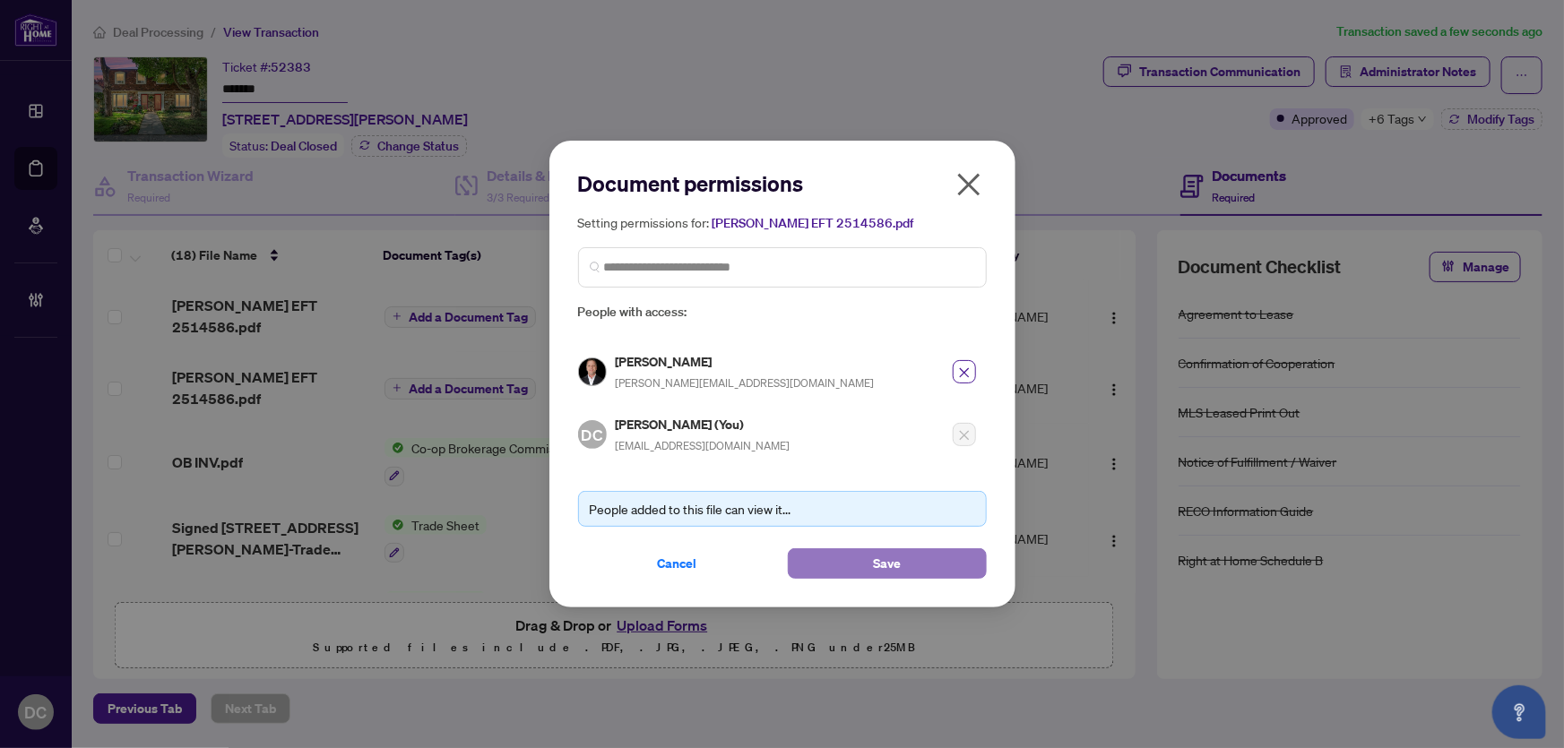
click at [882, 559] on span "Save" at bounding box center [887, 563] width 28 height 29
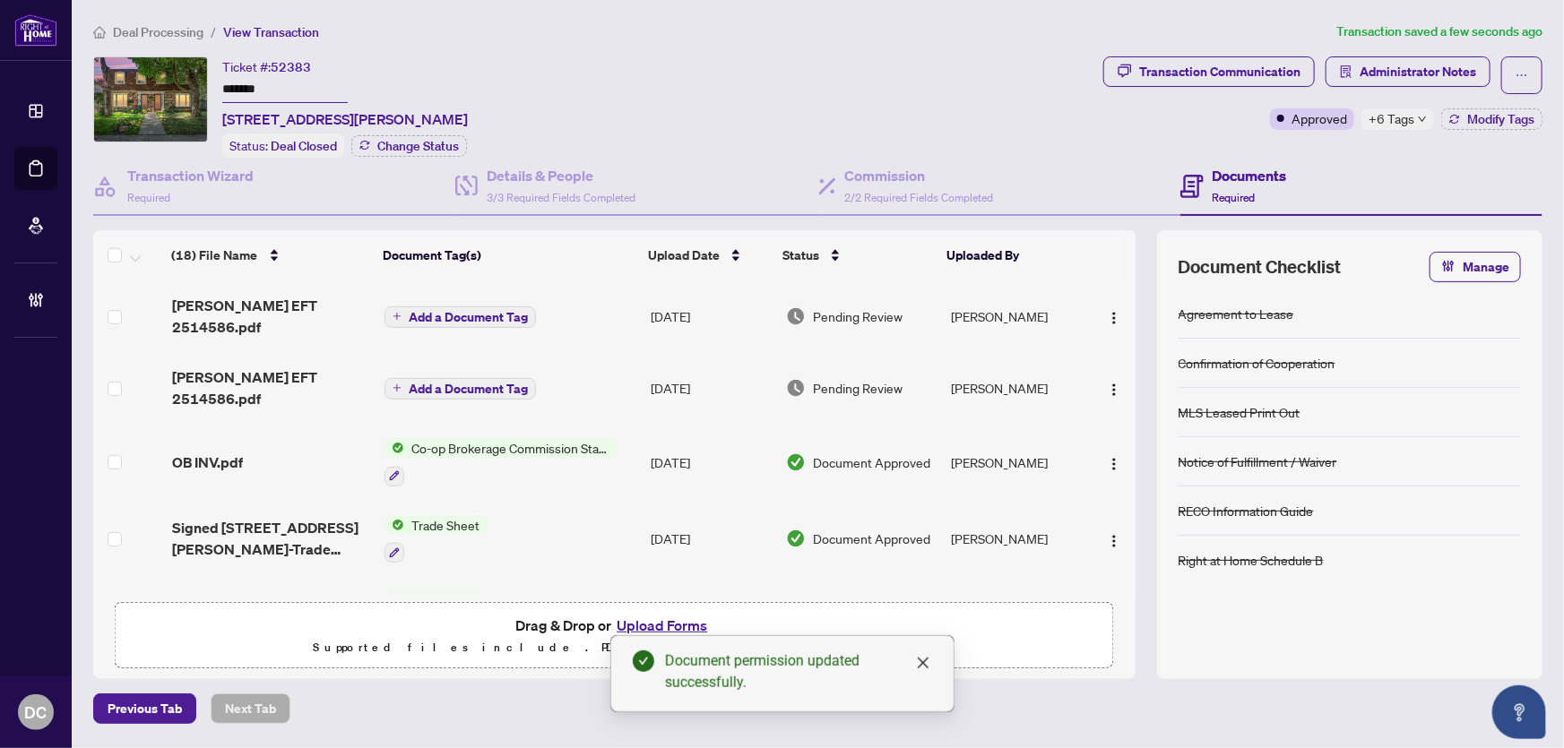
click at [1389, 122] on span "+6 Tags" at bounding box center [1392, 118] width 46 height 21
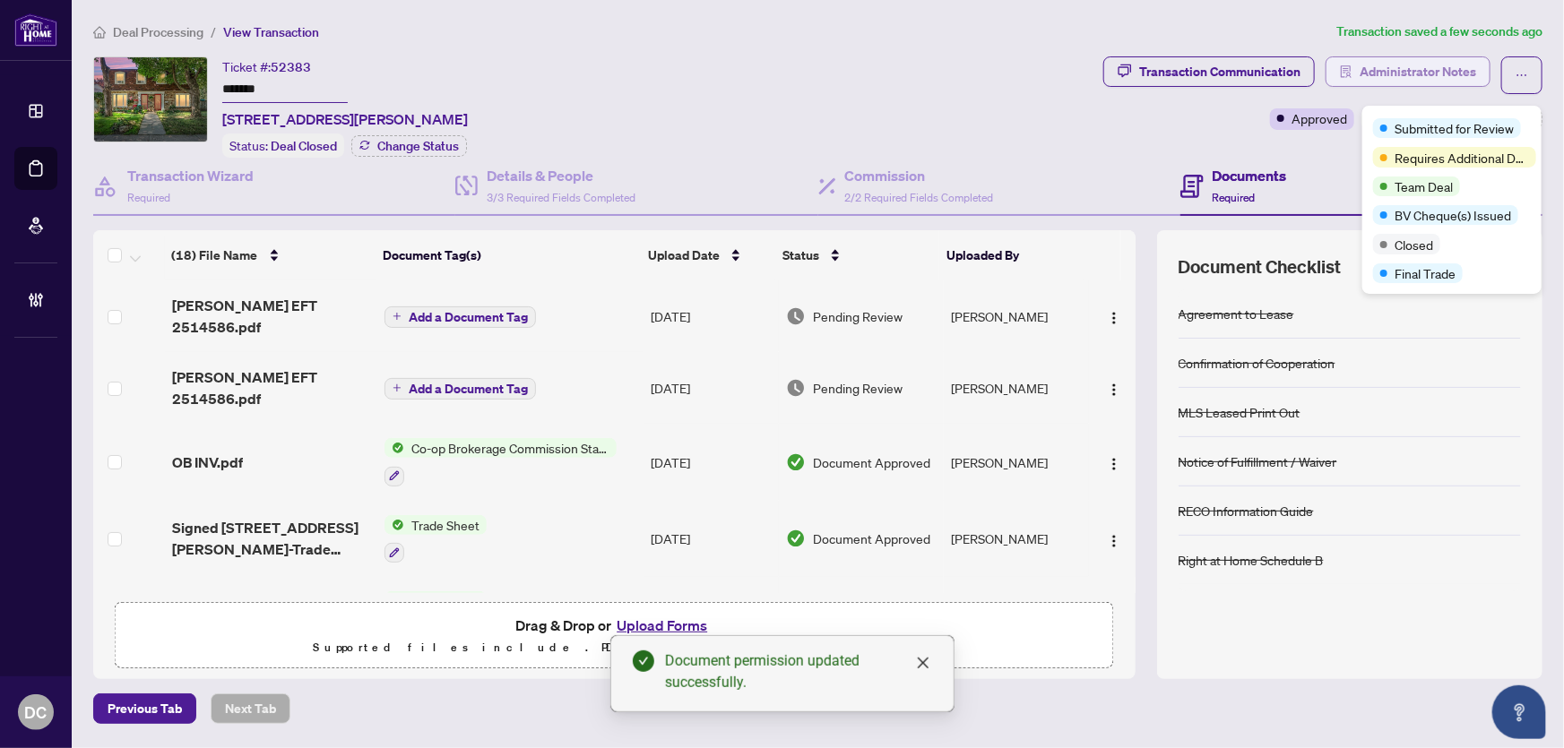
click at [1361, 74] on span "Administrator Notes" at bounding box center [1418, 71] width 117 height 29
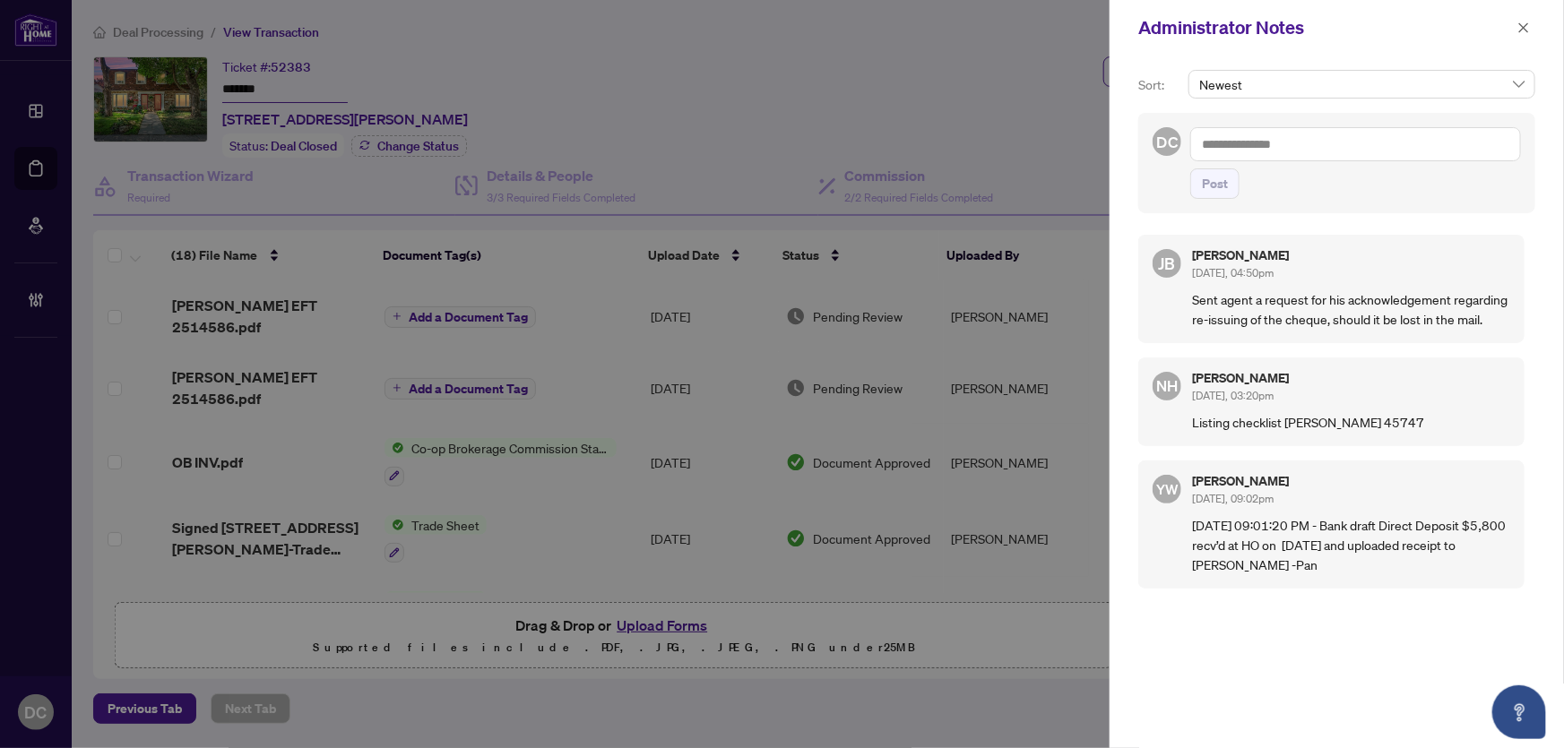
click at [1371, 145] on textarea at bounding box center [1355, 144] width 331 height 34
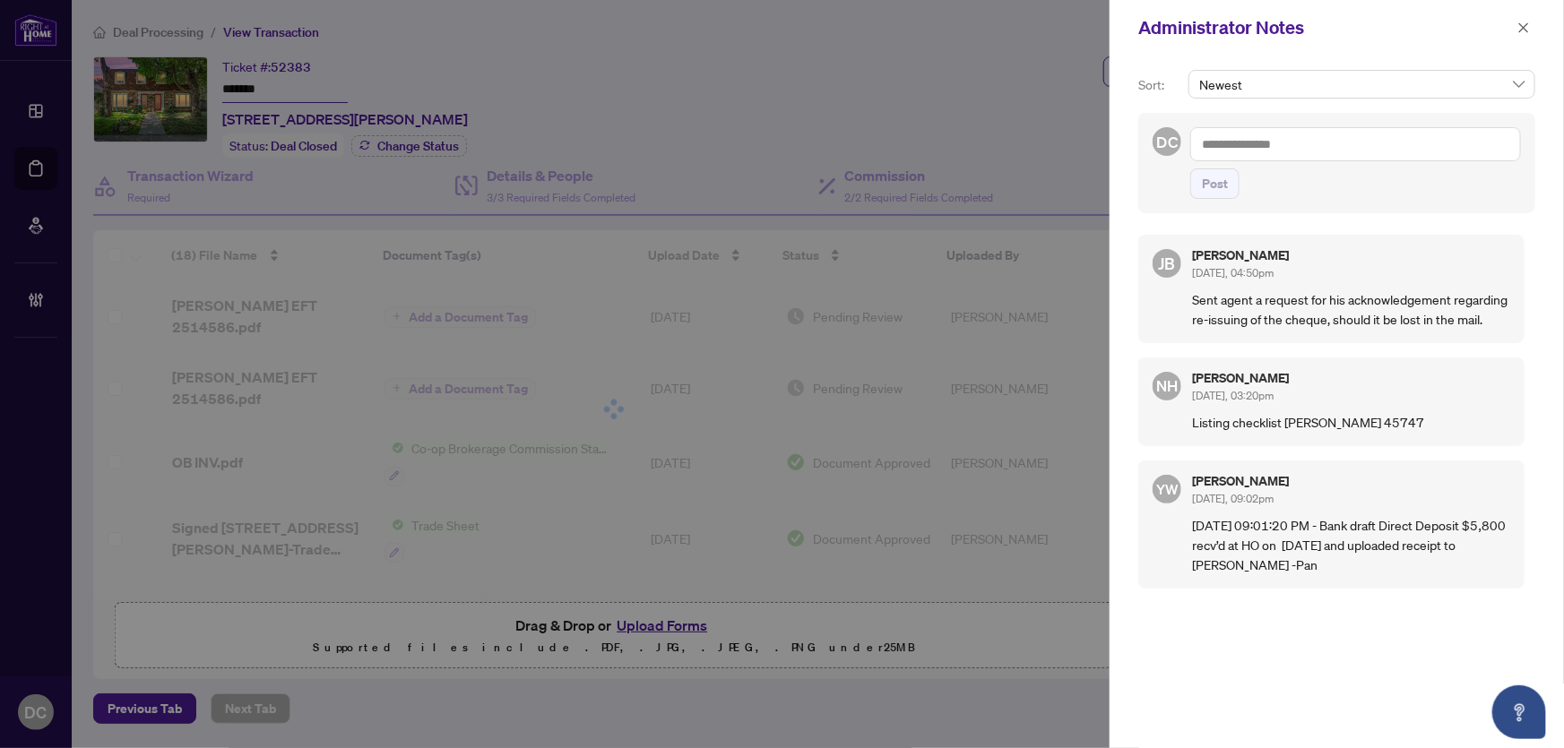
paste textarea "**********"
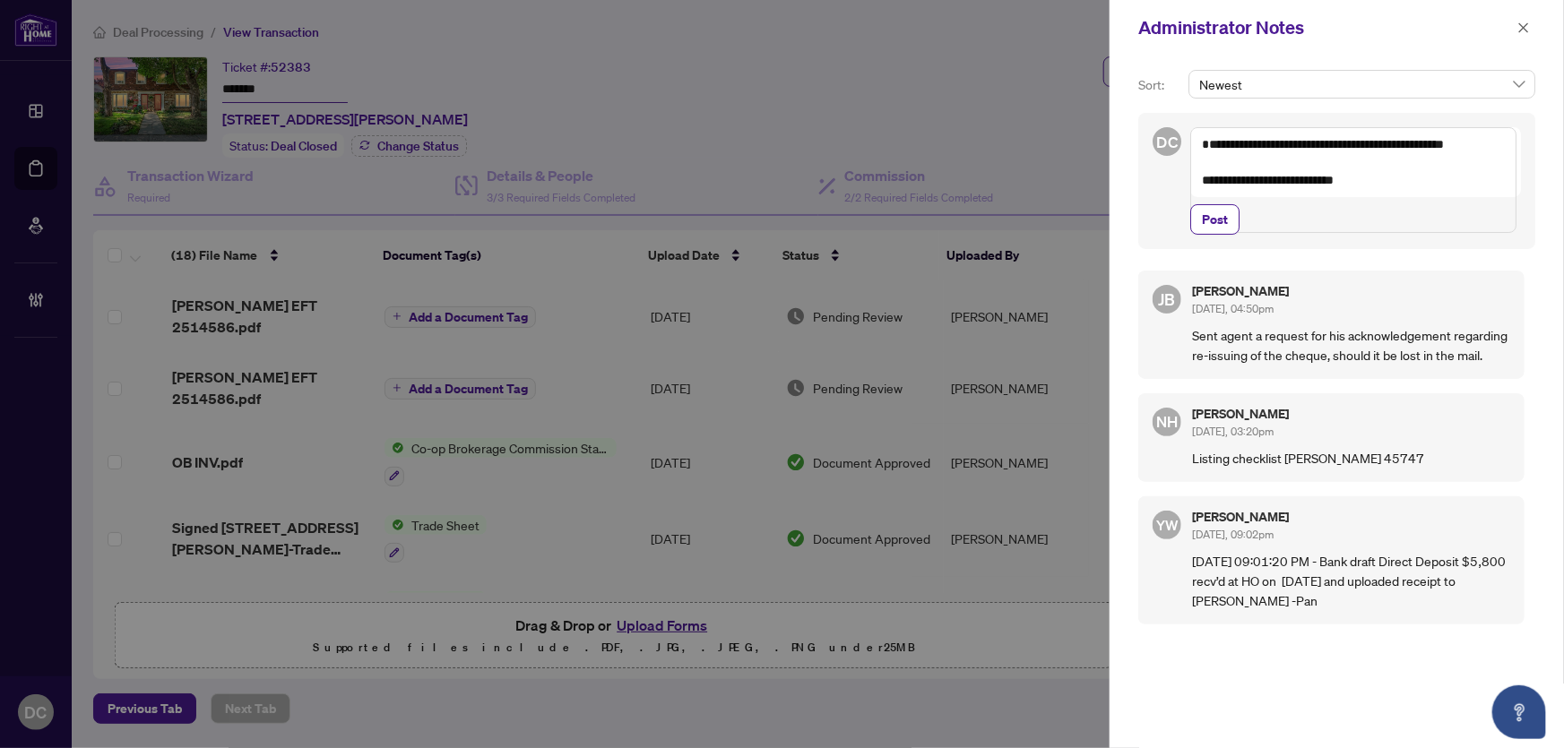
click at [1387, 202] on textarea "**********" at bounding box center [1353, 180] width 326 height 106
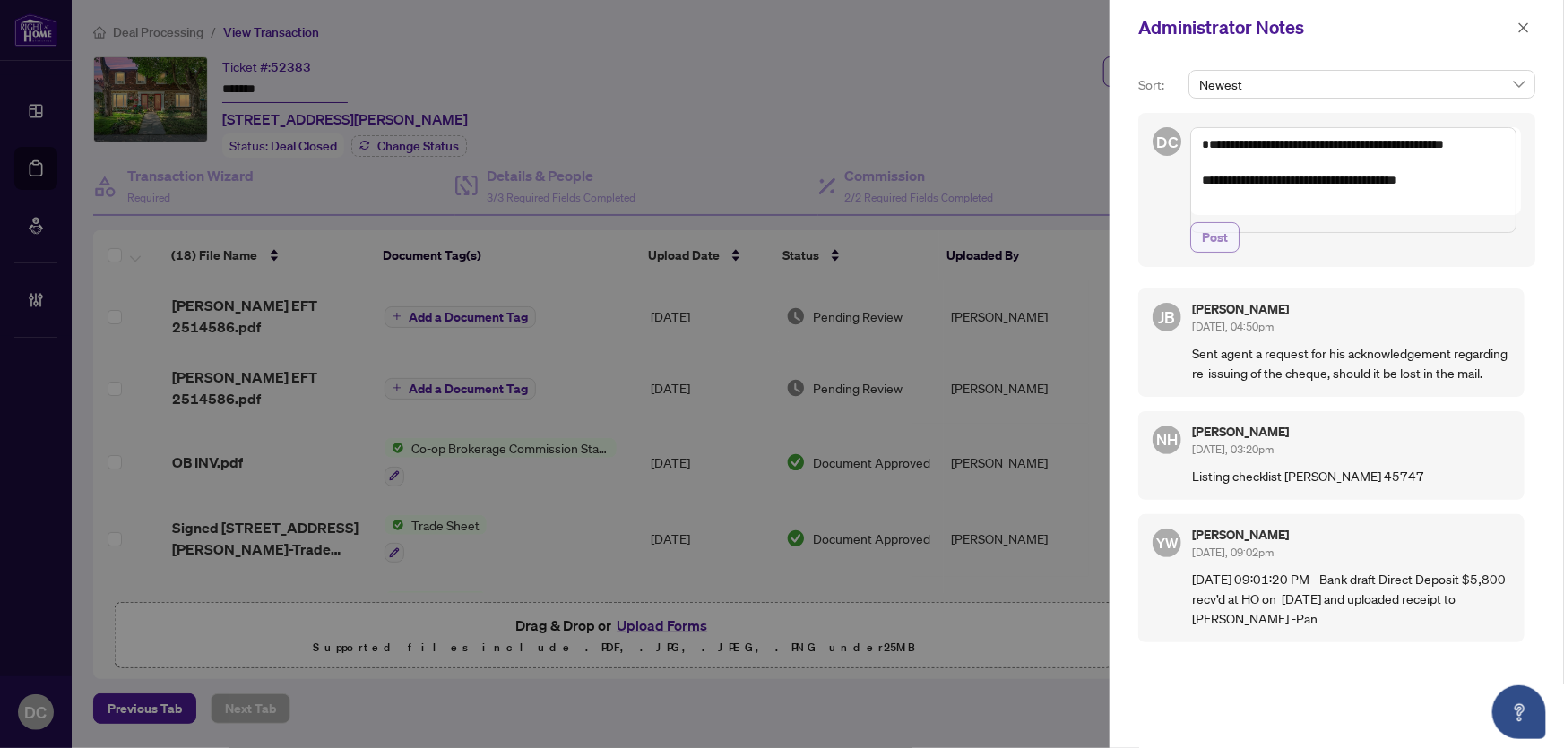
type textarea "**********"
click at [1221, 252] on span "Post" at bounding box center [1215, 237] width 26 height 29
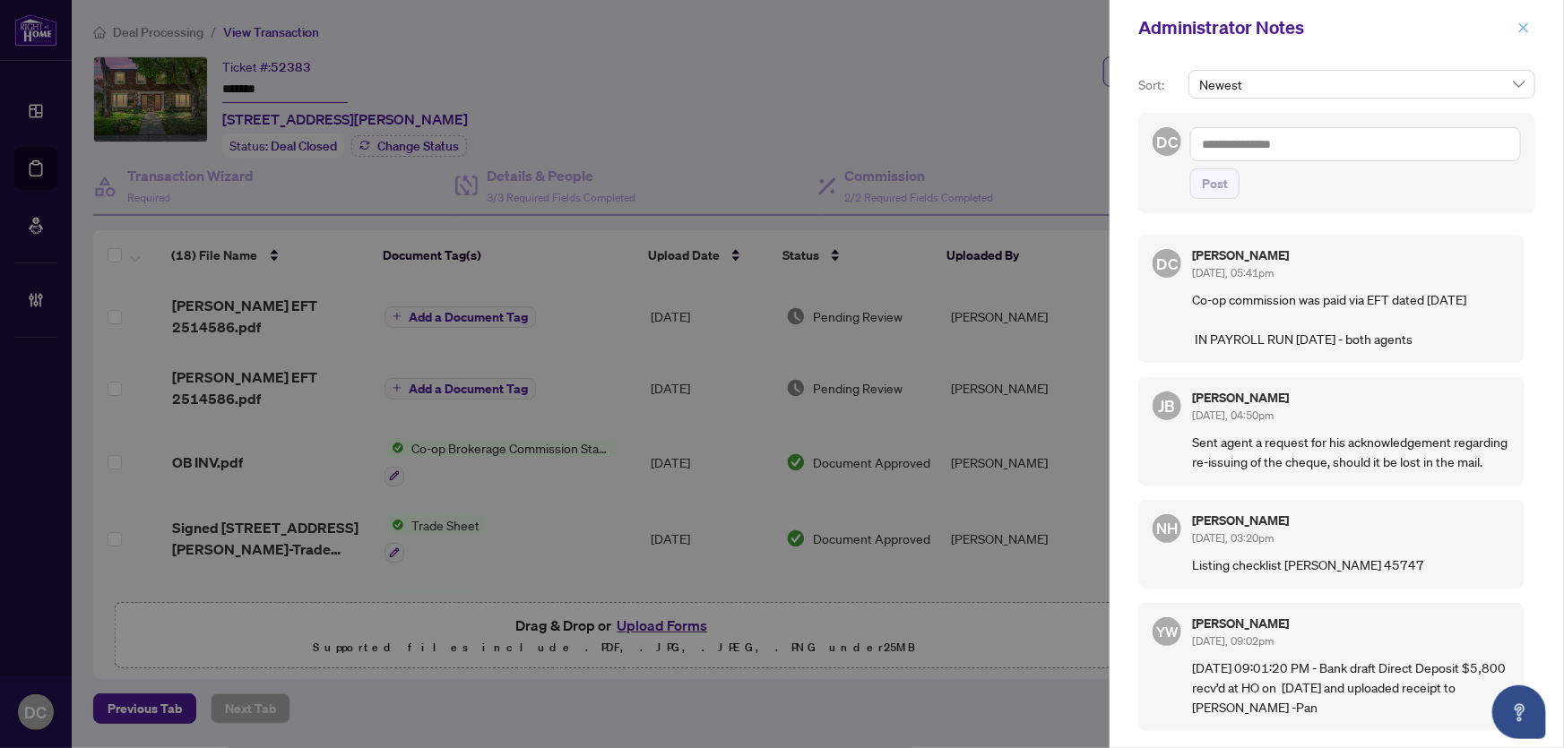
click at [1532, 23] on button "button" at bounding box center [1523, 28] width 23 height 22
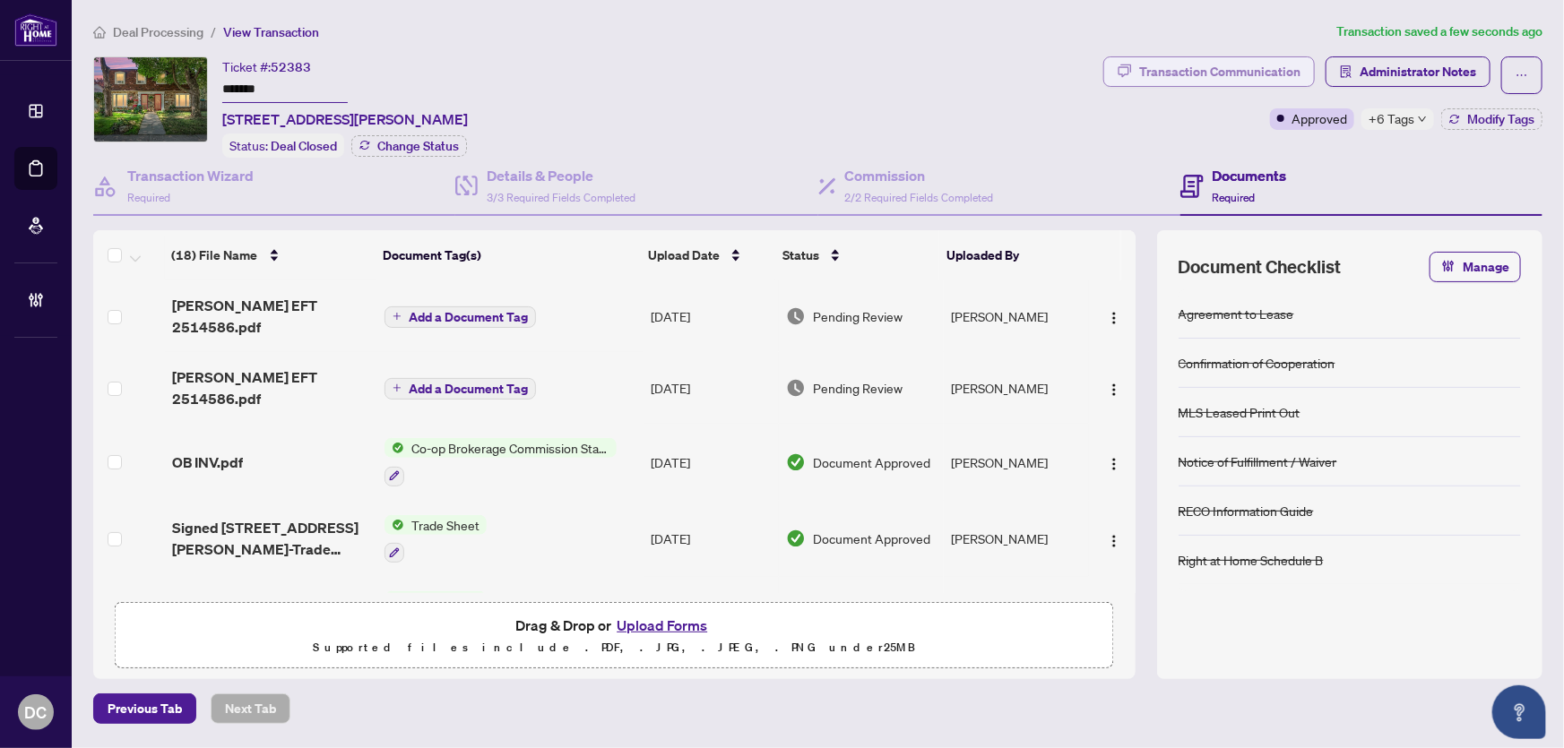
click at [1235, 78] on div "Transaction Communication" at bounding box center [1219, 71] width 161 height 29
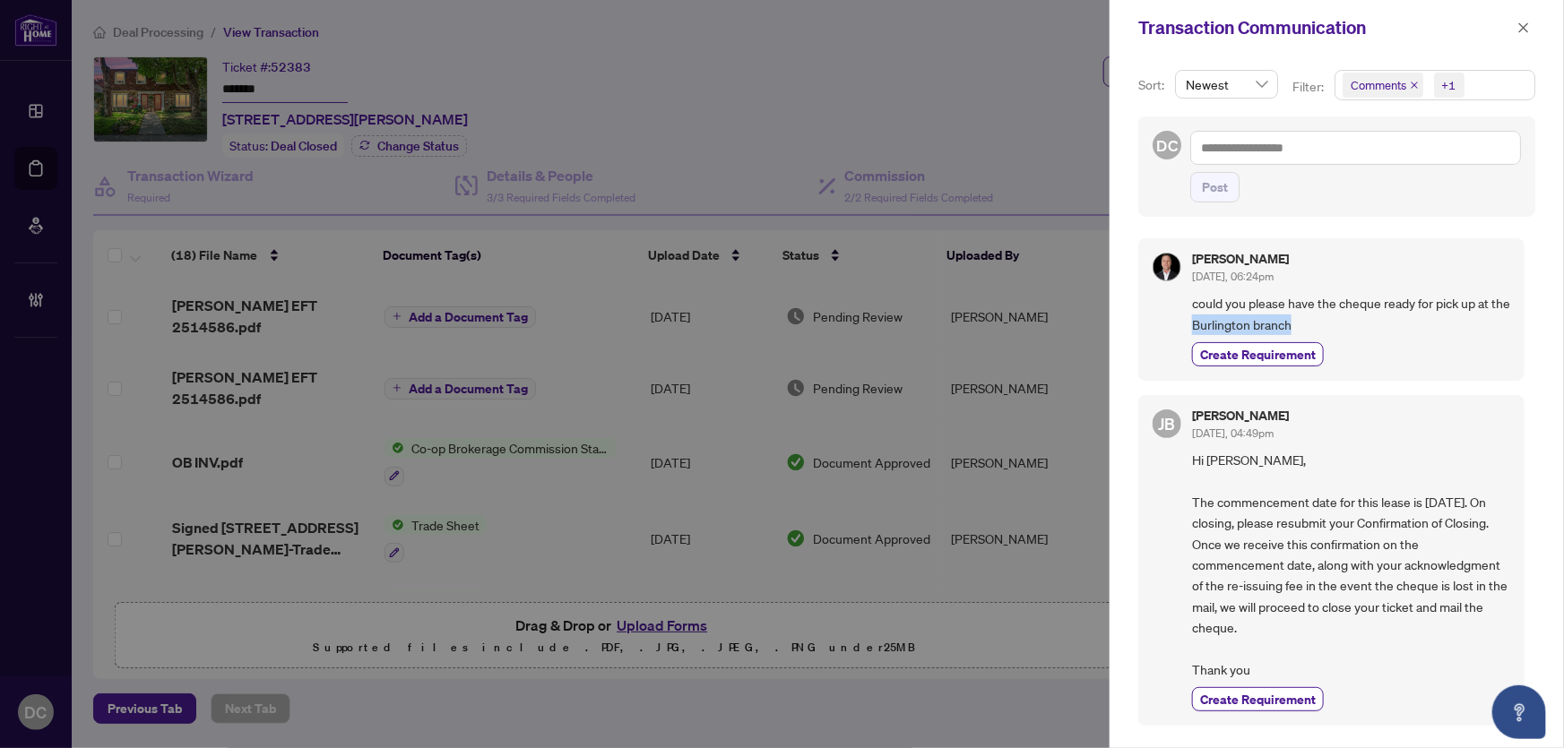
drag, startPoint x: 1371, startPoint y: 327, endPoint x: 1214, endPoint y: 328, distance: 157.8
click at [1214, 328] on span "could you please have the cheque ready for pick up at the Burlington branch" at bounding box center [1351, 314] width 318 height 42
copy span "Burlington branch"
click at [1528, 26] on icon "close" at bounding box center [1524, 28] width 13 height 13
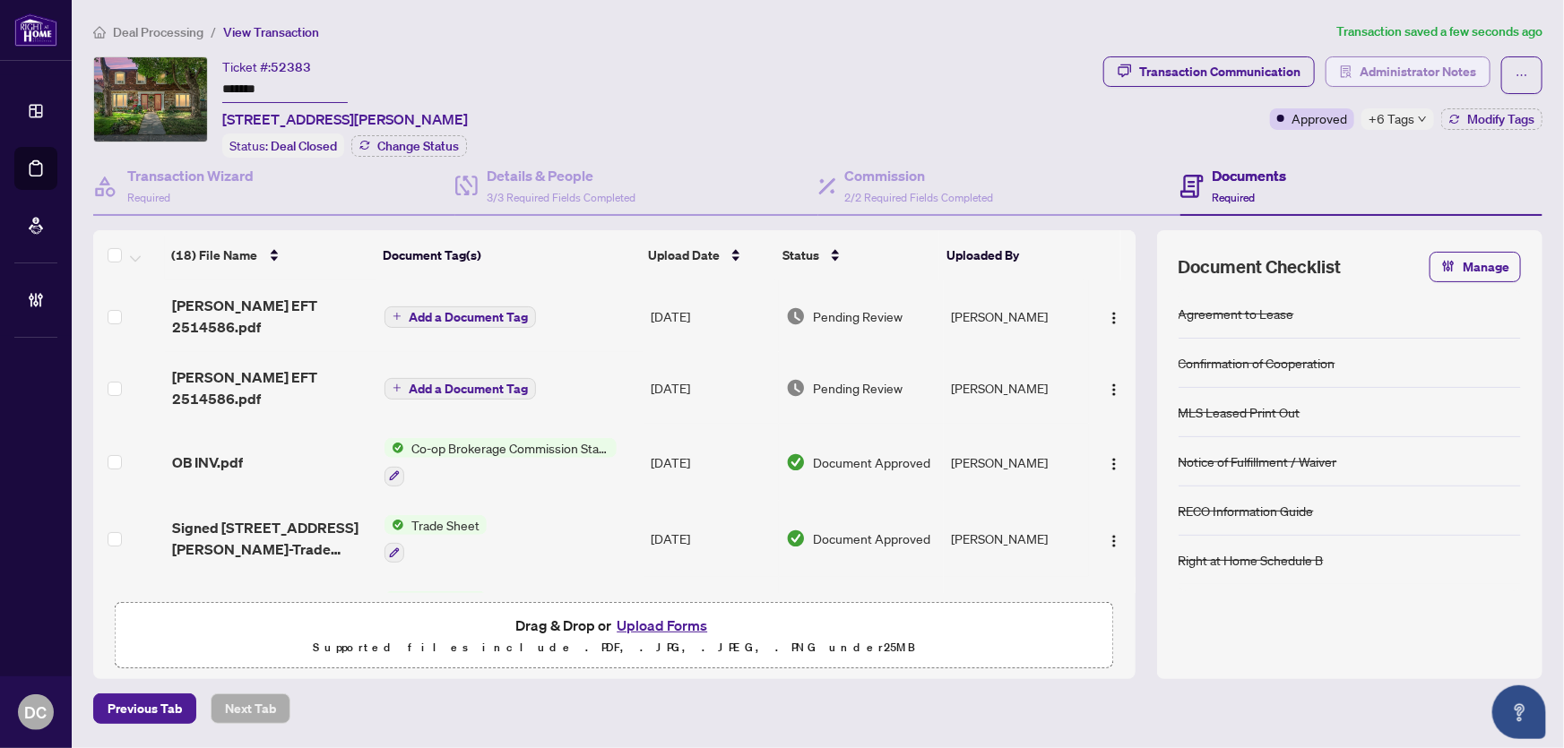
click at [1431, 81] on span "Administrator Notes" at bounding box center [1418, 71] width 117 height 29
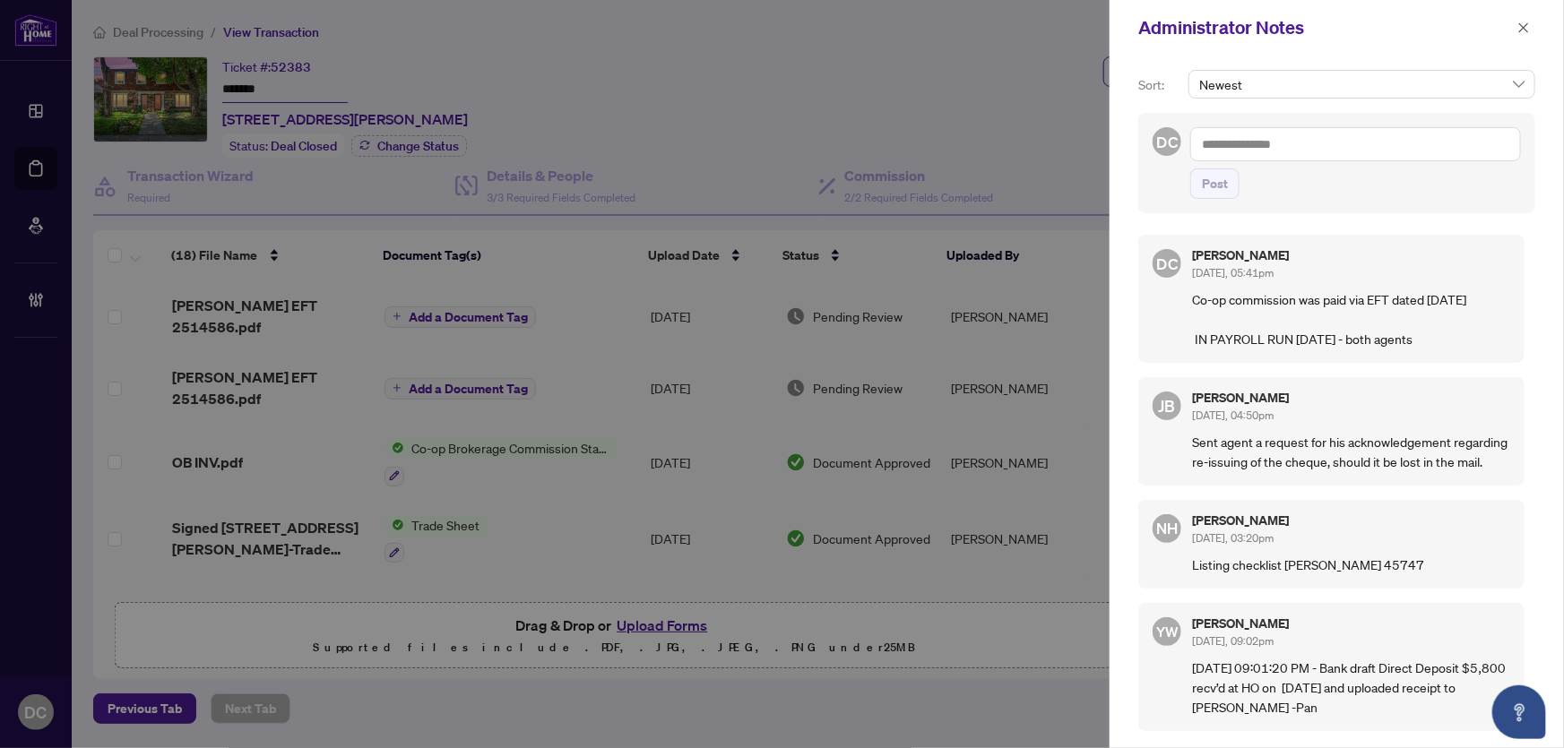
click at [1366, 143] on textarea at bounding box center [1355, 144] width 331 height 34
paste textarea "**********"
type textarea "**********"
click at [1224, 175] on span "Post" at bounding box center [1215, 183] width 26 height 29
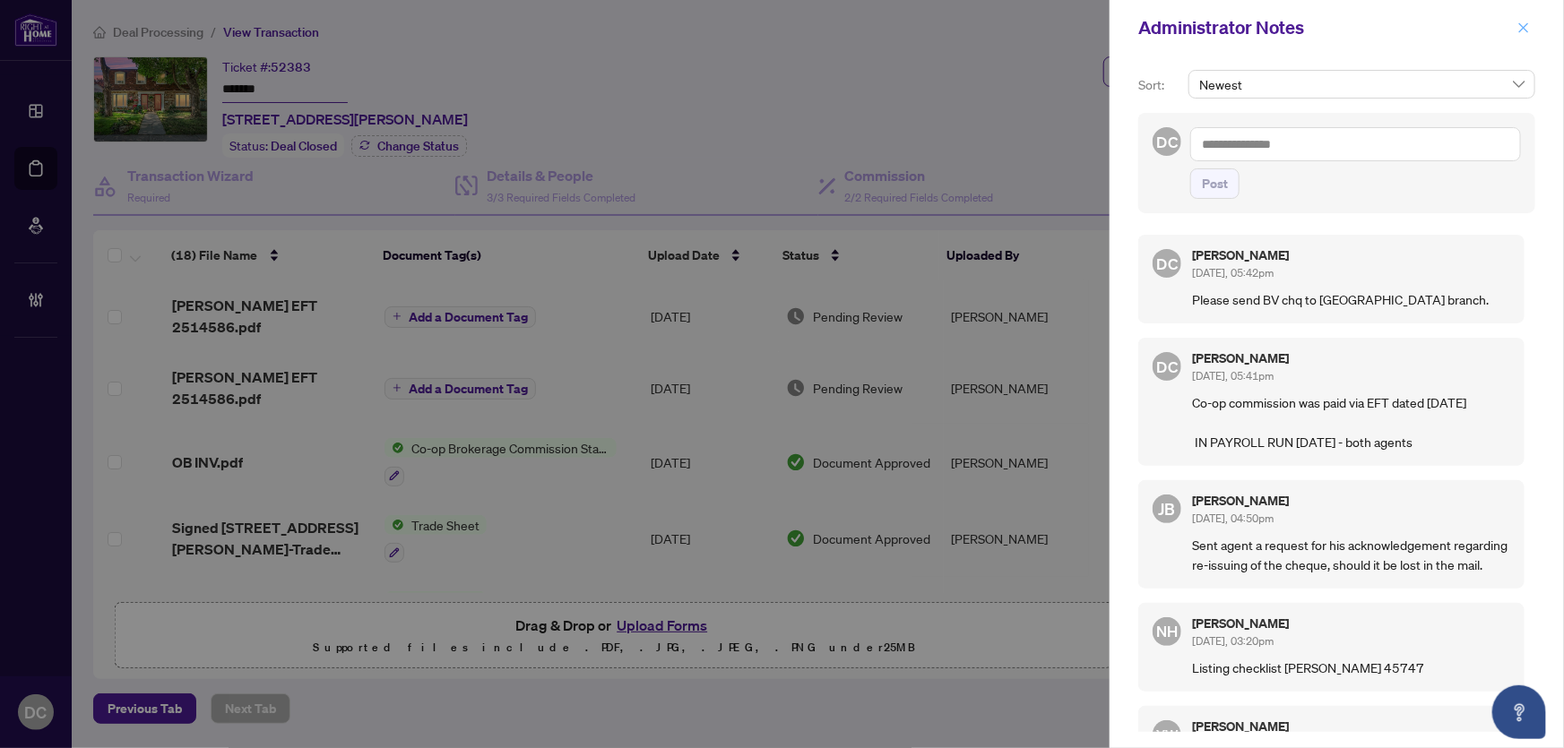
click at [1524, 30] on icon "close" at bounding box center [1524, 28] width 13 height 13
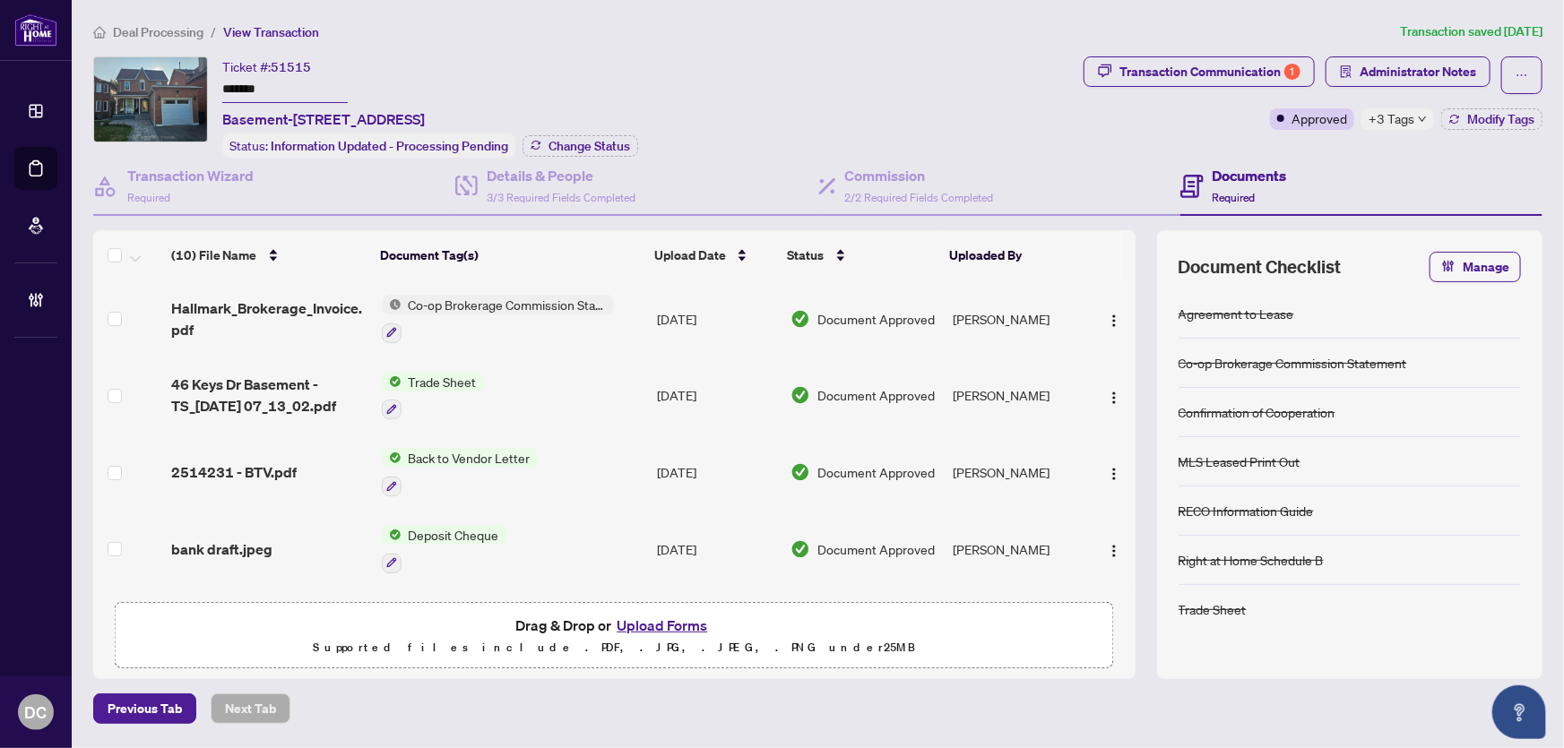
drag, startPoint x: 305, startPoint y: 91, endPoint x: 218, endPoint y: 119, distance: 91.3
click at [192, 91] on div "Ticket #: 51515 ******* Basement-[STREET_ADDRESS] Status: Information Updated -…" at bounding box center [584, 106] width 983 height 101
click at [579, 140] on span "Change Status" at bounding box center [590, 146] width 82 height 13
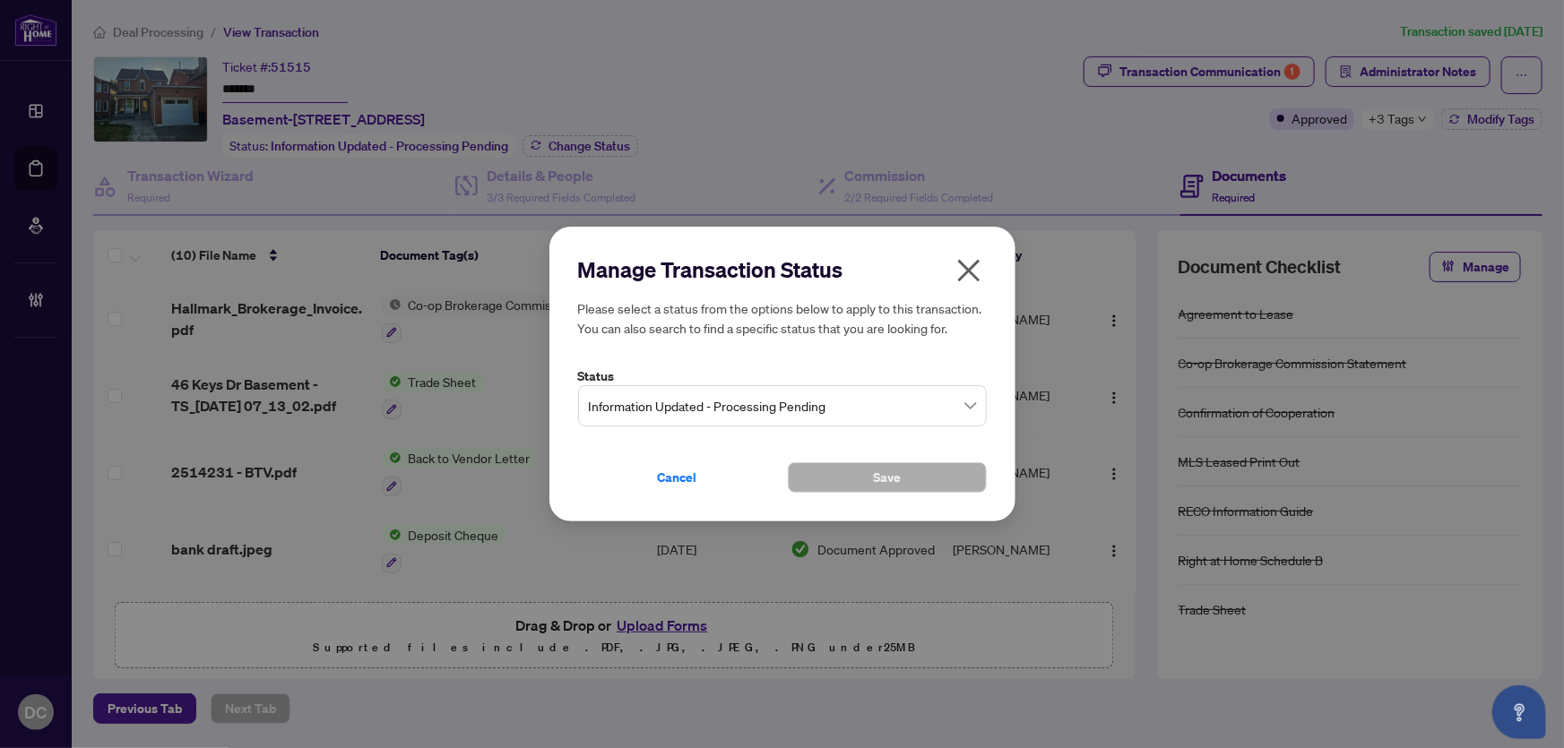
drag, startPoint x: 701, startPoint y: 408, endPoint x: 692, endPoint y: 407, distance: 9.0
click at [701, 408] on span "Information Updated - Processing Pending" at bounding box center [782, 406] width 387 height 34
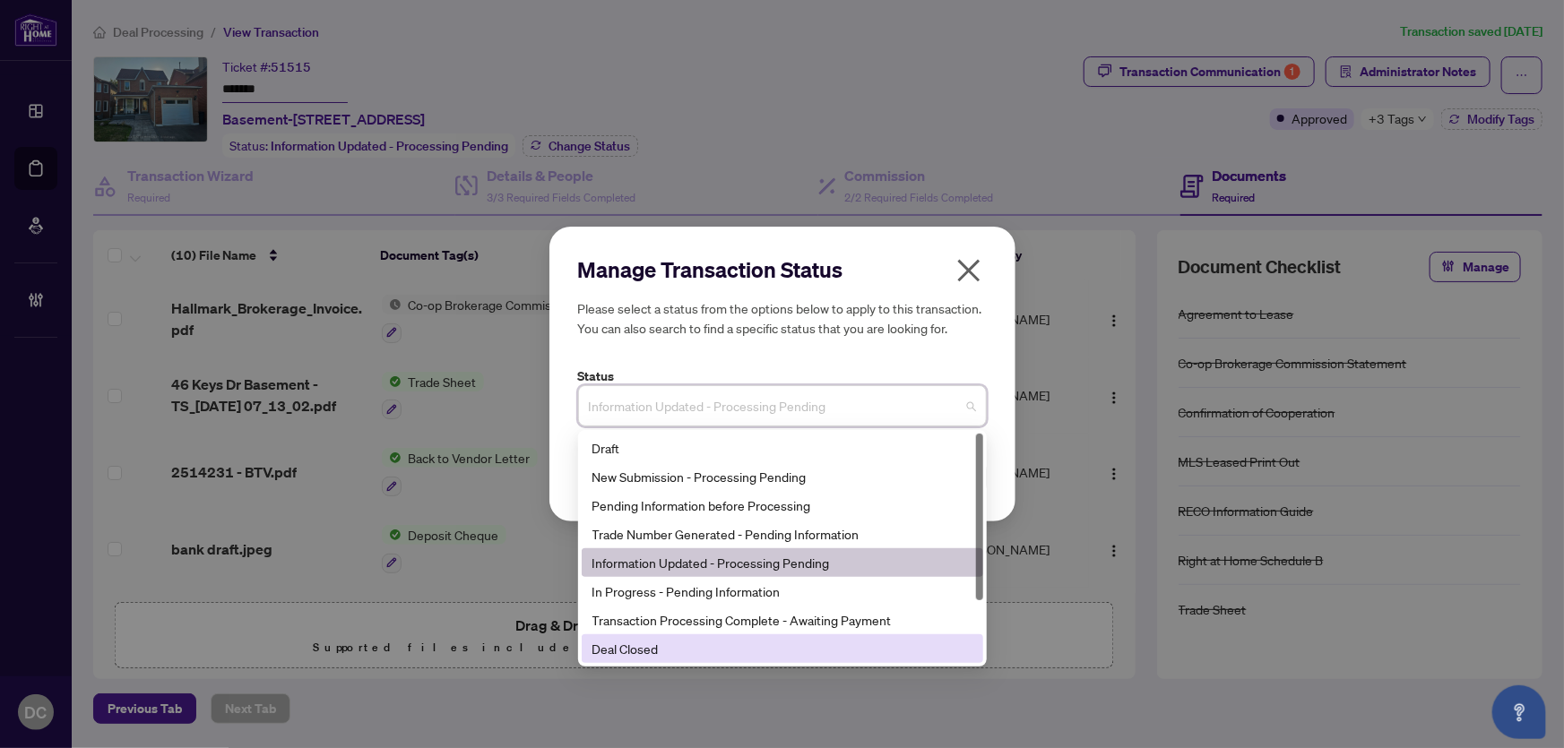
click at [639, 645] on div "Deal Closed" at bounding box center [783, 649] width 380 height 20
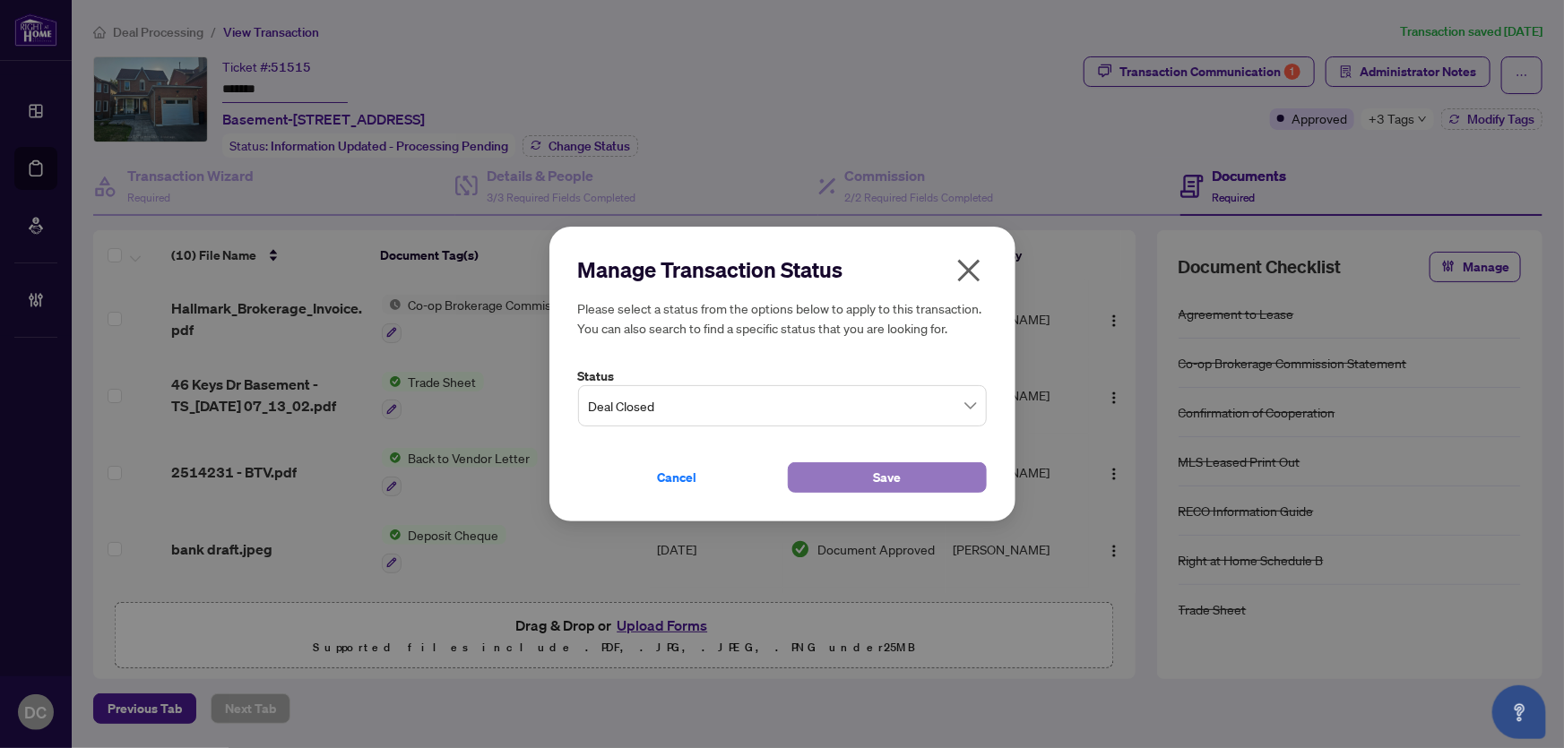
click at [845, 475] on button "Save" at bounding box center [887, 478] width 199 height 30
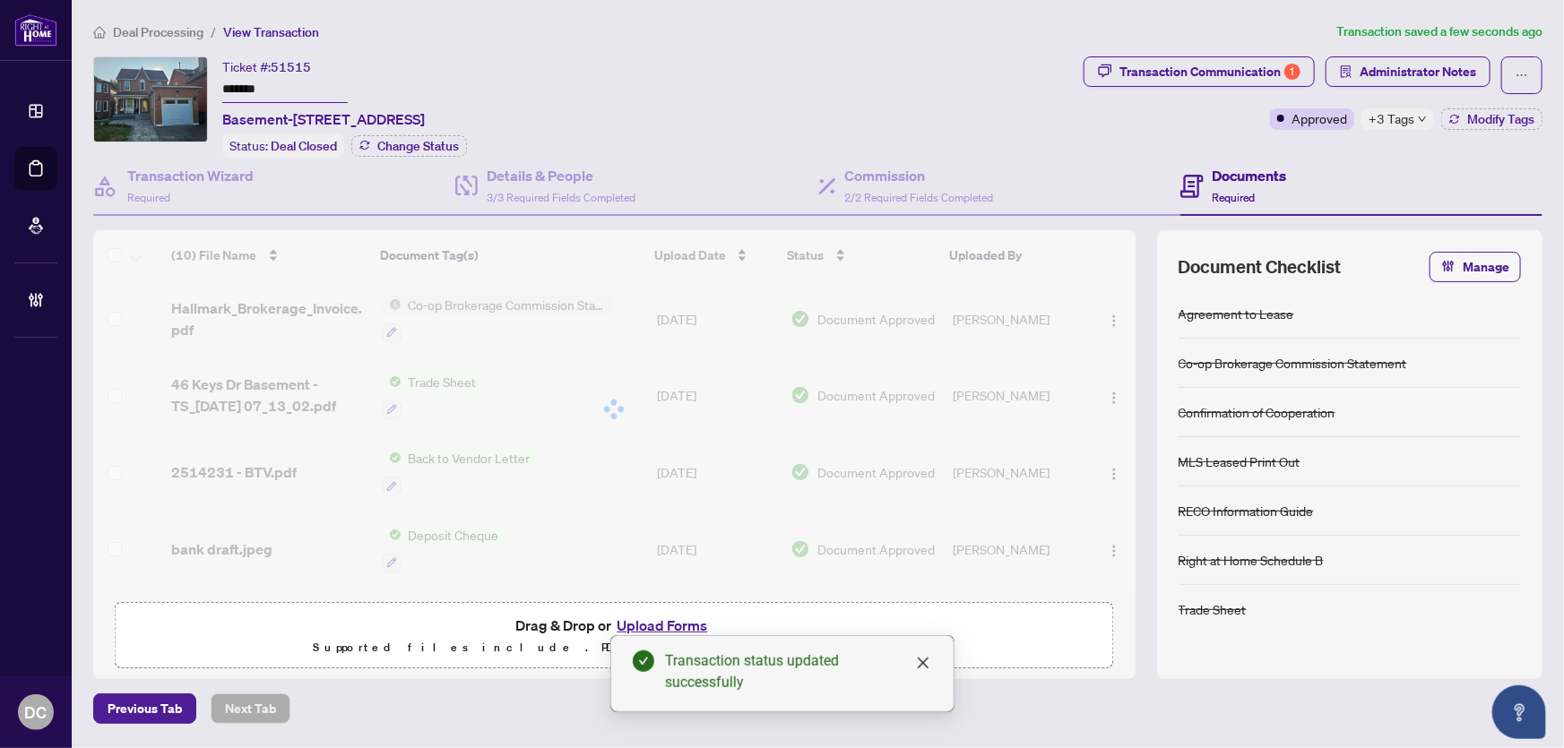
drag, startPoint x: 1267, startPoint y: 76, endPoint x: 1406, endPoint y: 109, distance: 142.8
click at [1406, 109] on div "Transaction Communication 1 Administrator Notes Approved +3 Tags Modify Tags" at bounding box center [1313, 93] width 459 height 74
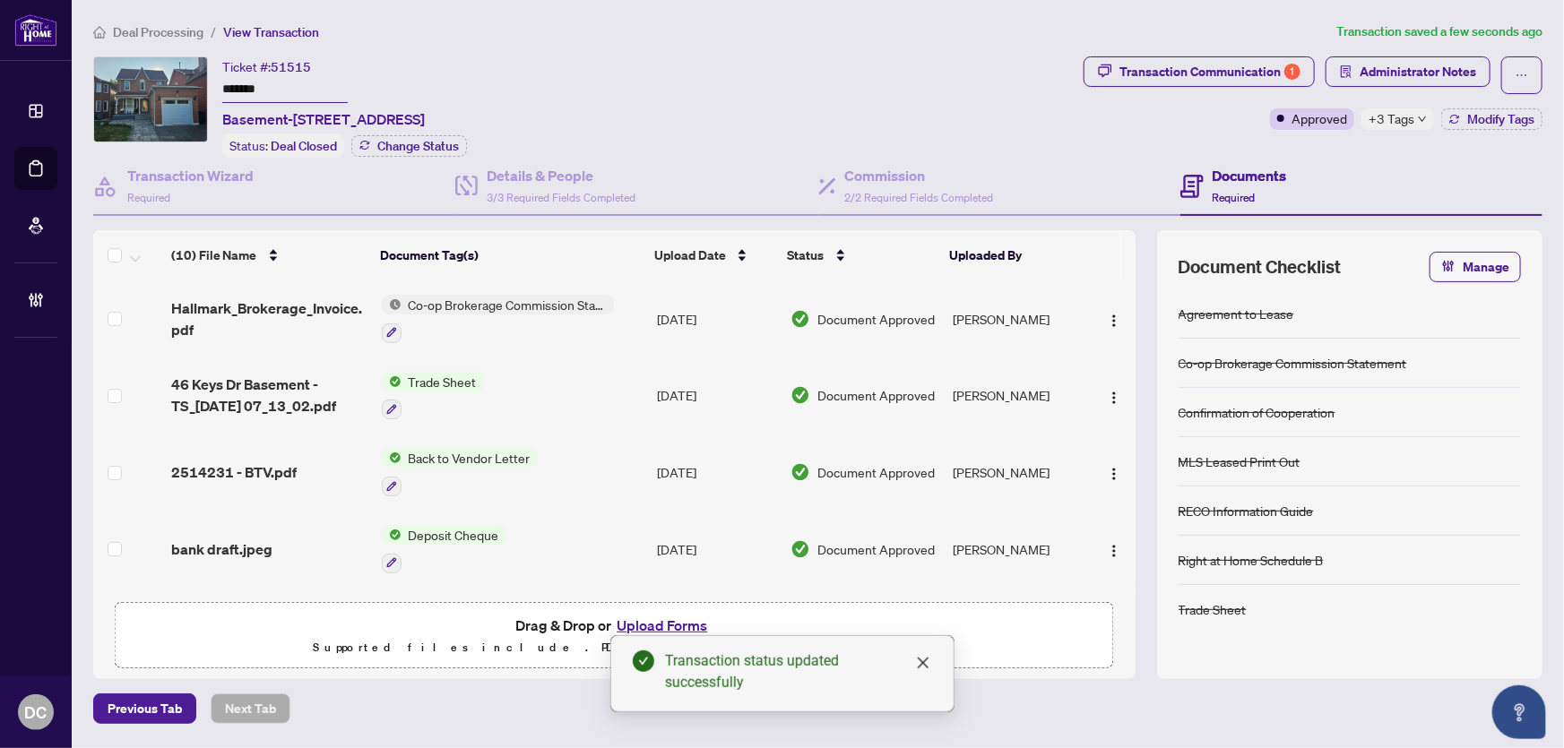
click at [1405, 116] on span "+3 Tags" at bounding box center [1392, 118] width 46 height 21
click at [1158, 127] on div "Transaction Communication 1 Administrator Notes Approved +3 Tags Modify Tags" at bounding box center [1313, 93] width 459 height 74
click at [1468, 117] on span "Modify Tags" at bounding box center [1500, 119] width 67 height 13
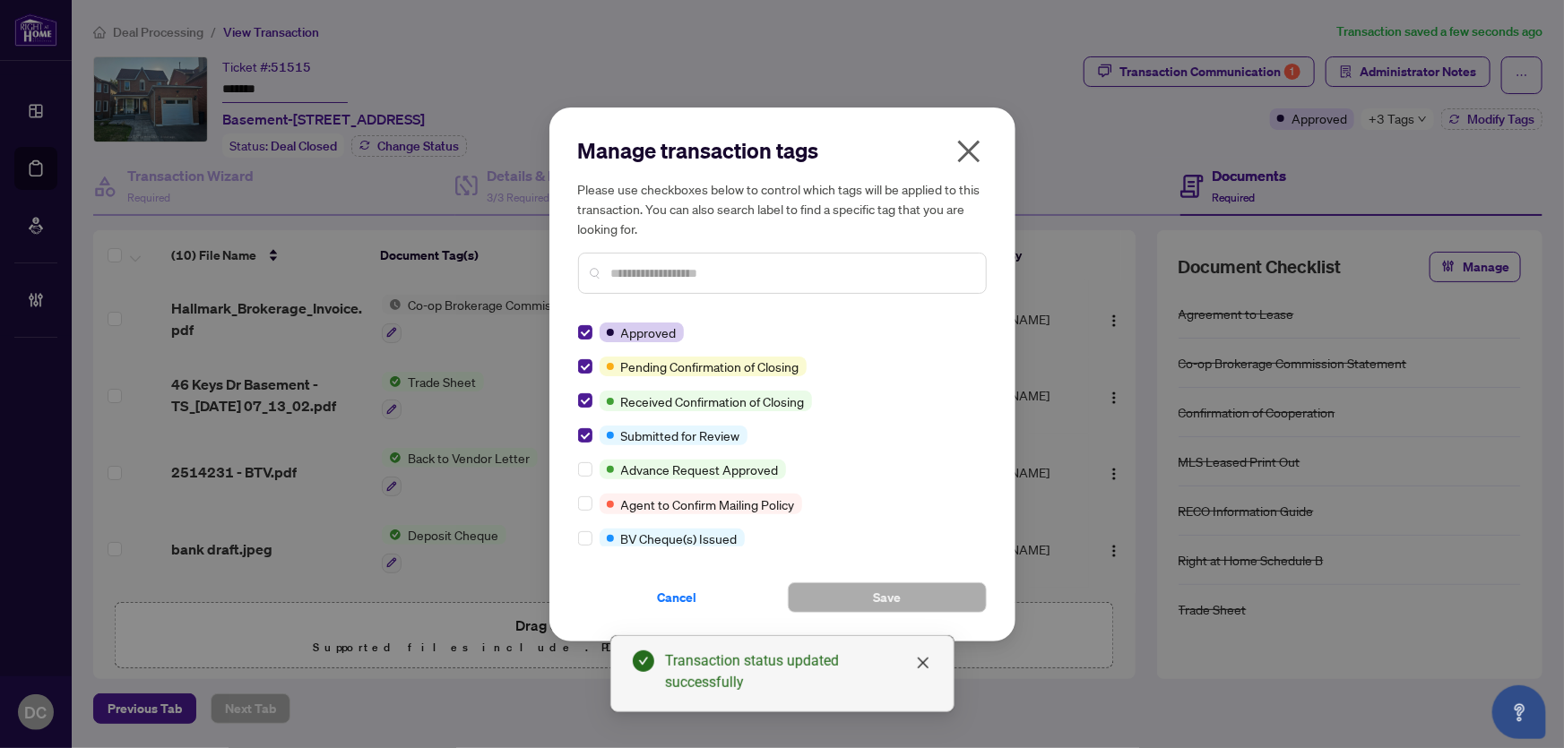
click at [576, 363] on div "Manage transaction tags Please use checkboxes below to control which tags will …" at bounding box center [782, 375] width 466 height 534
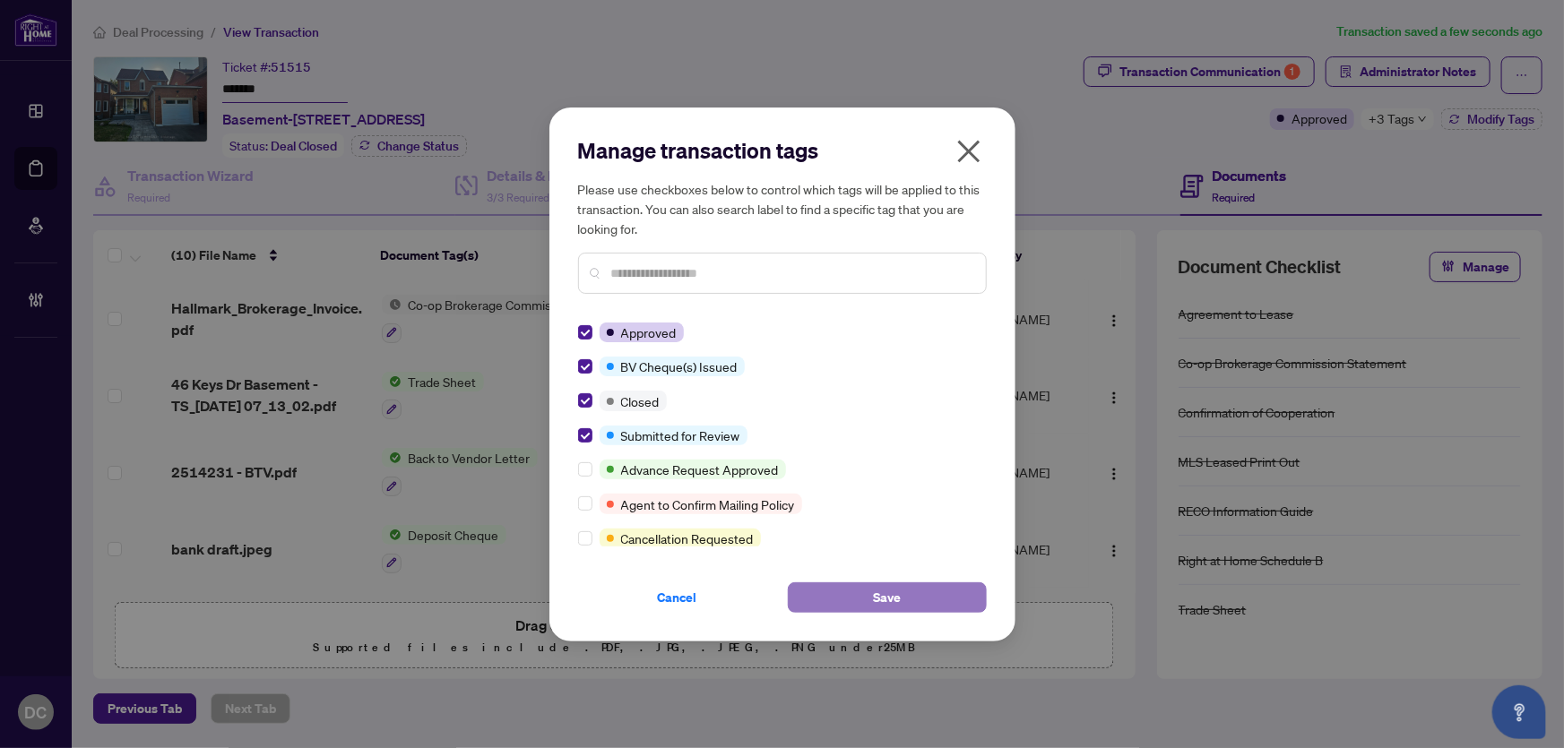
click at [869, 601] on button "Save" at bounding box center [887, 598] width 199 height 30
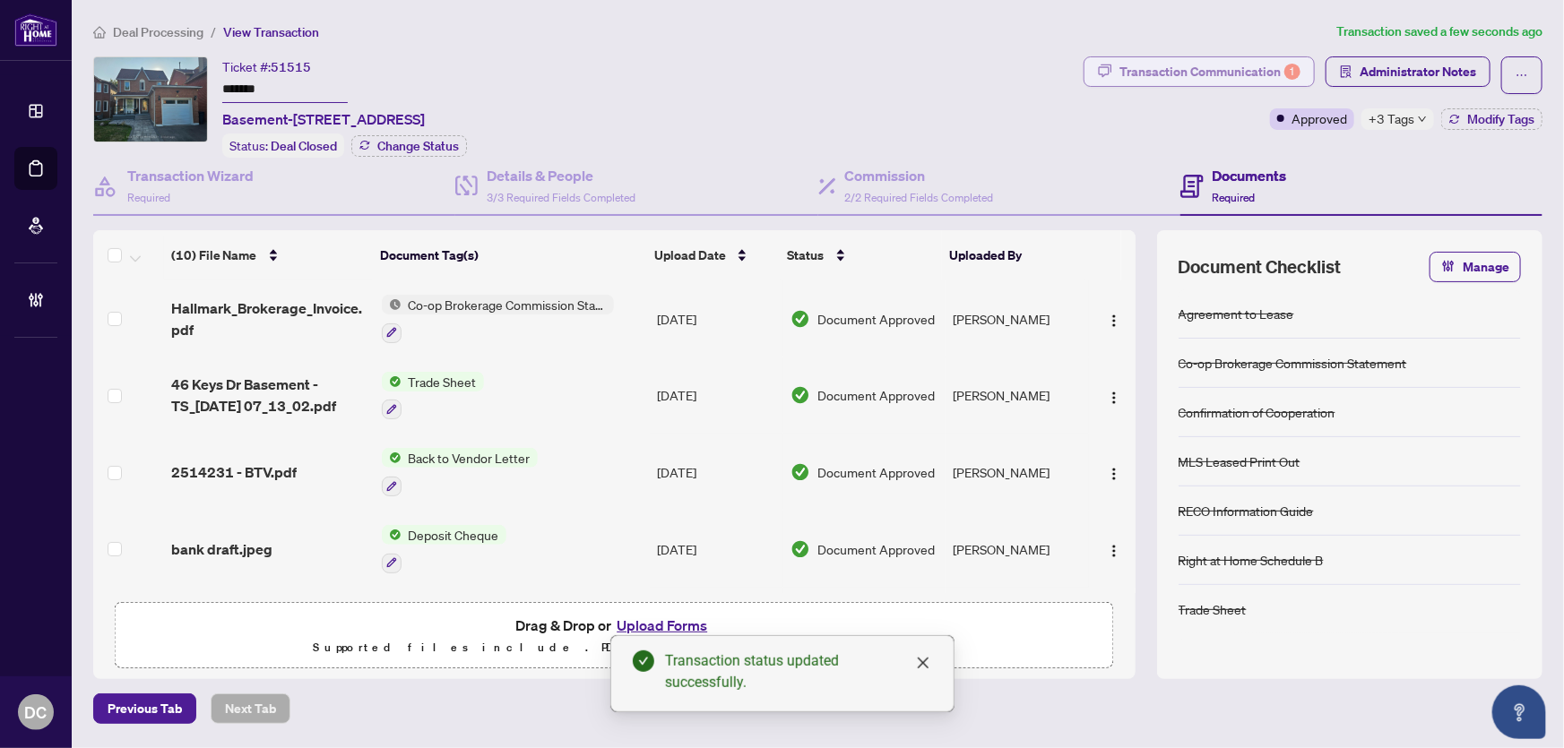
click at [1157, 68] on div "Transaction Communication 1" at bounding box center [1210, 71] width 181 height 29
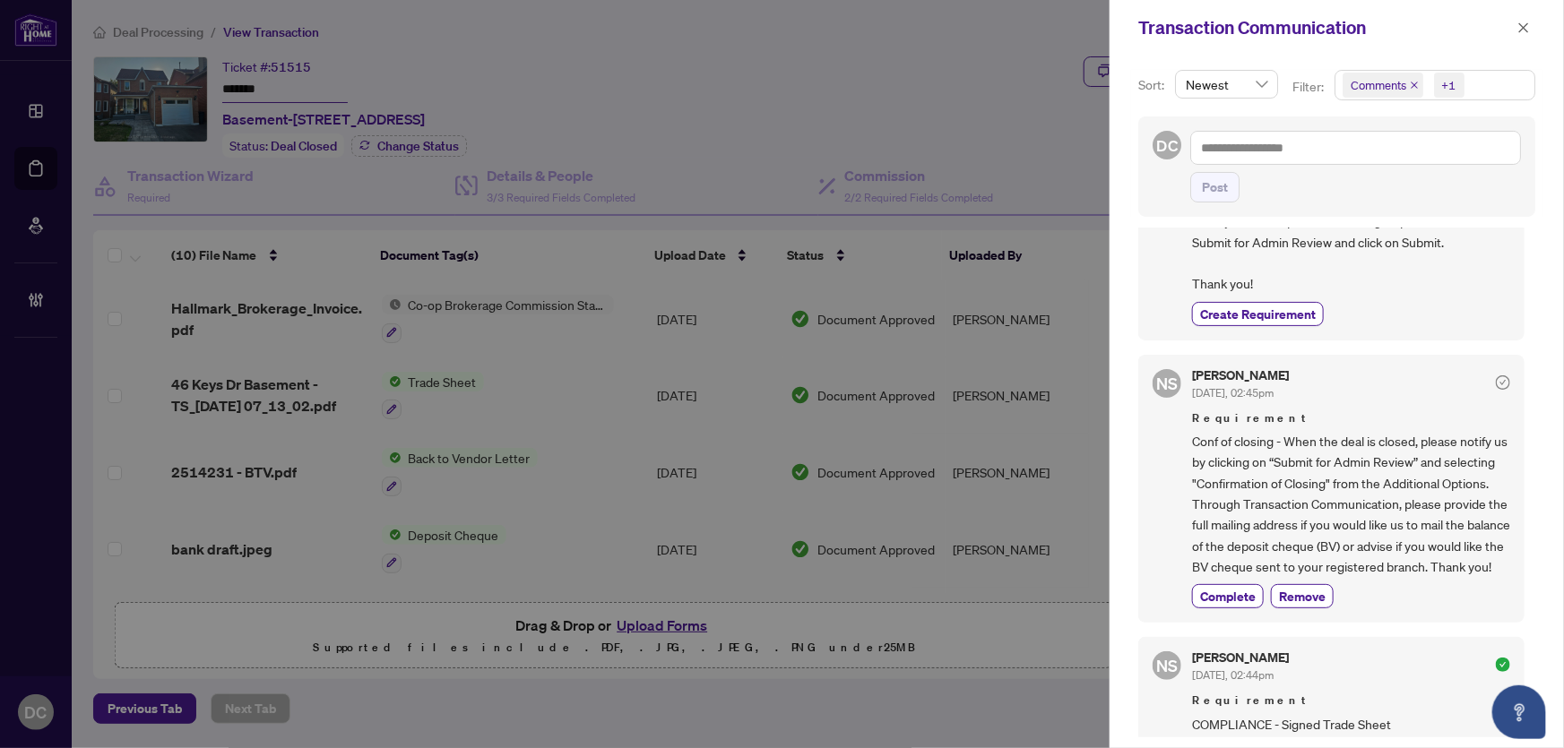
scroll to position [325, 0]
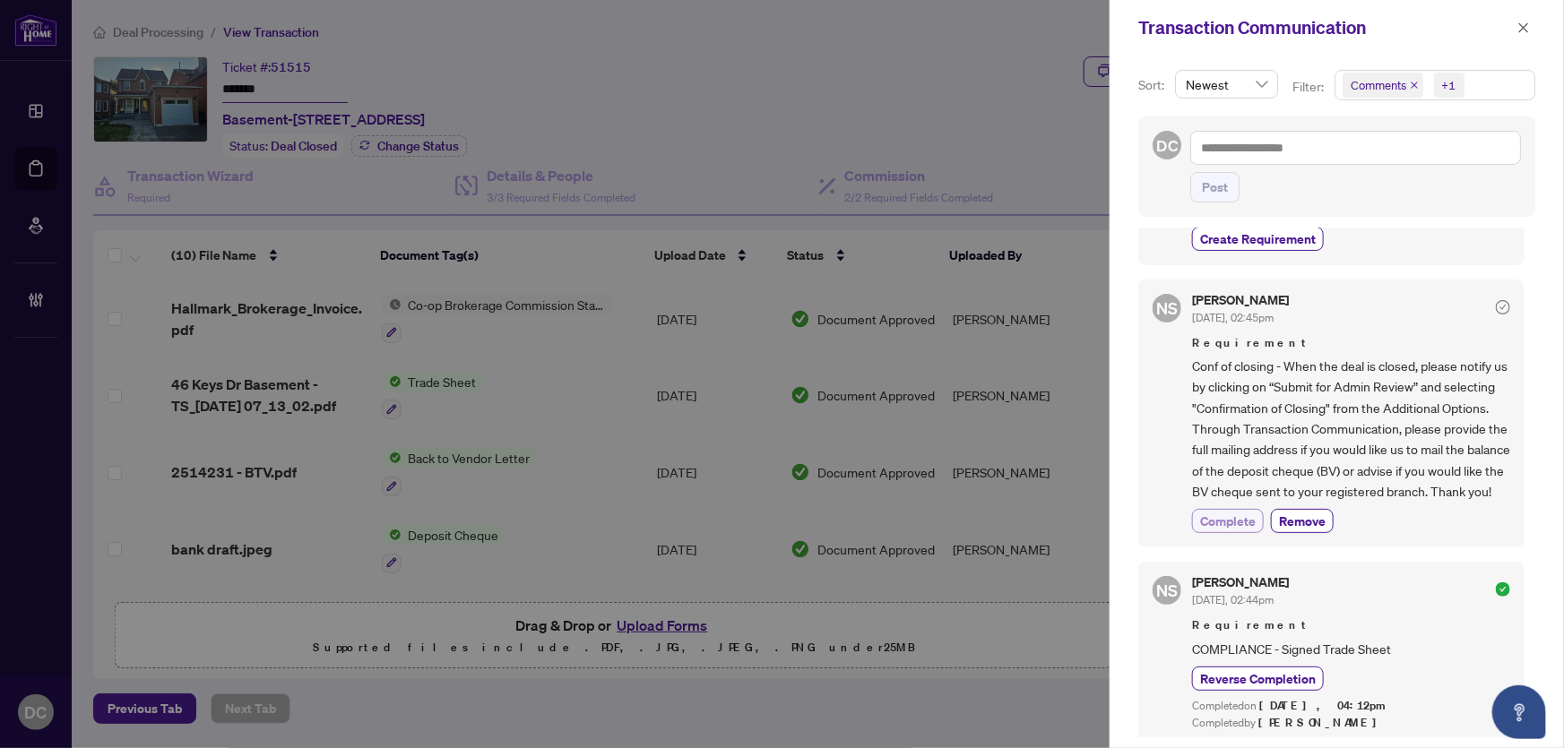
click at [1225, 531] on span "Complete" at bounding box center [1228, 521] width 56 height 19
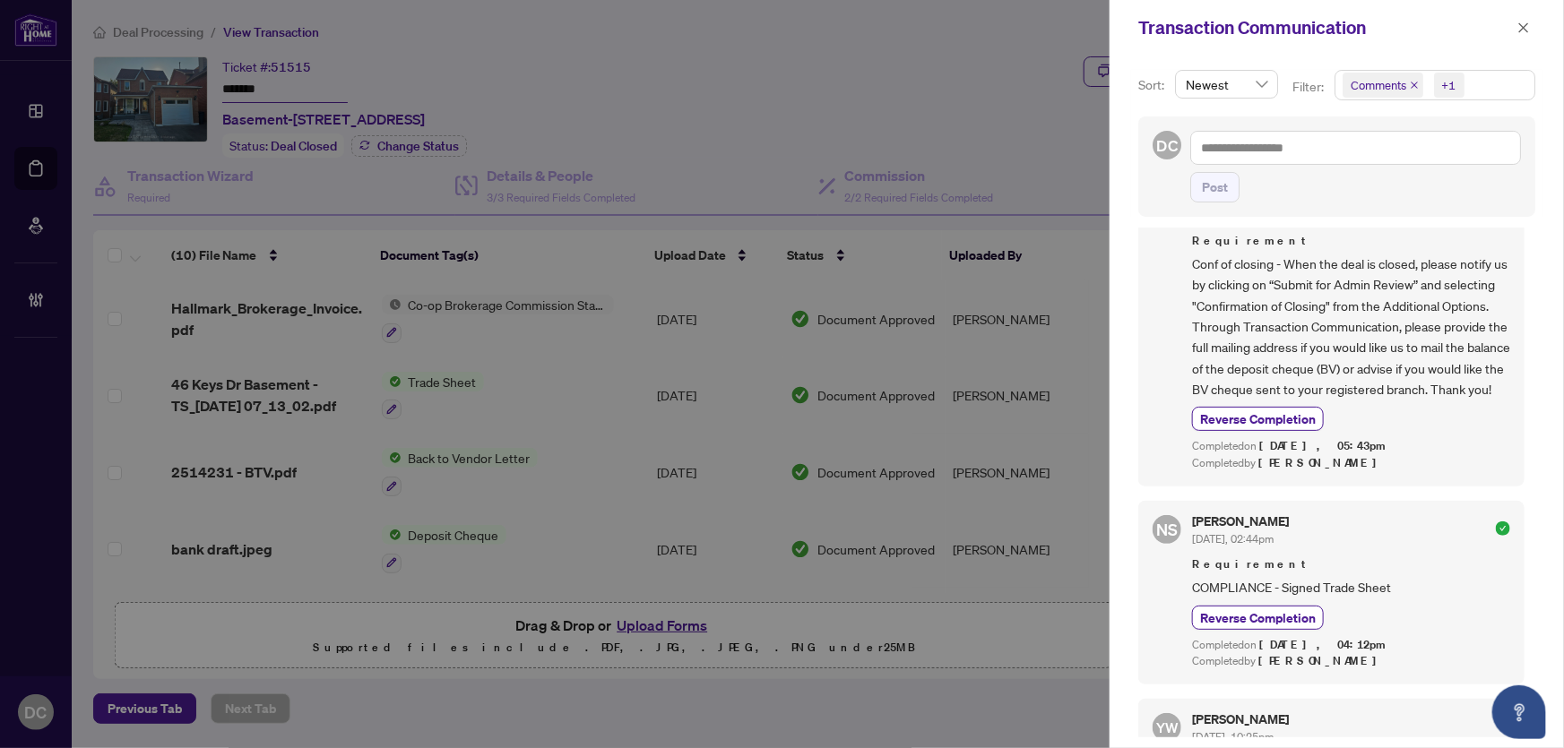
scroll to position [489, 0]
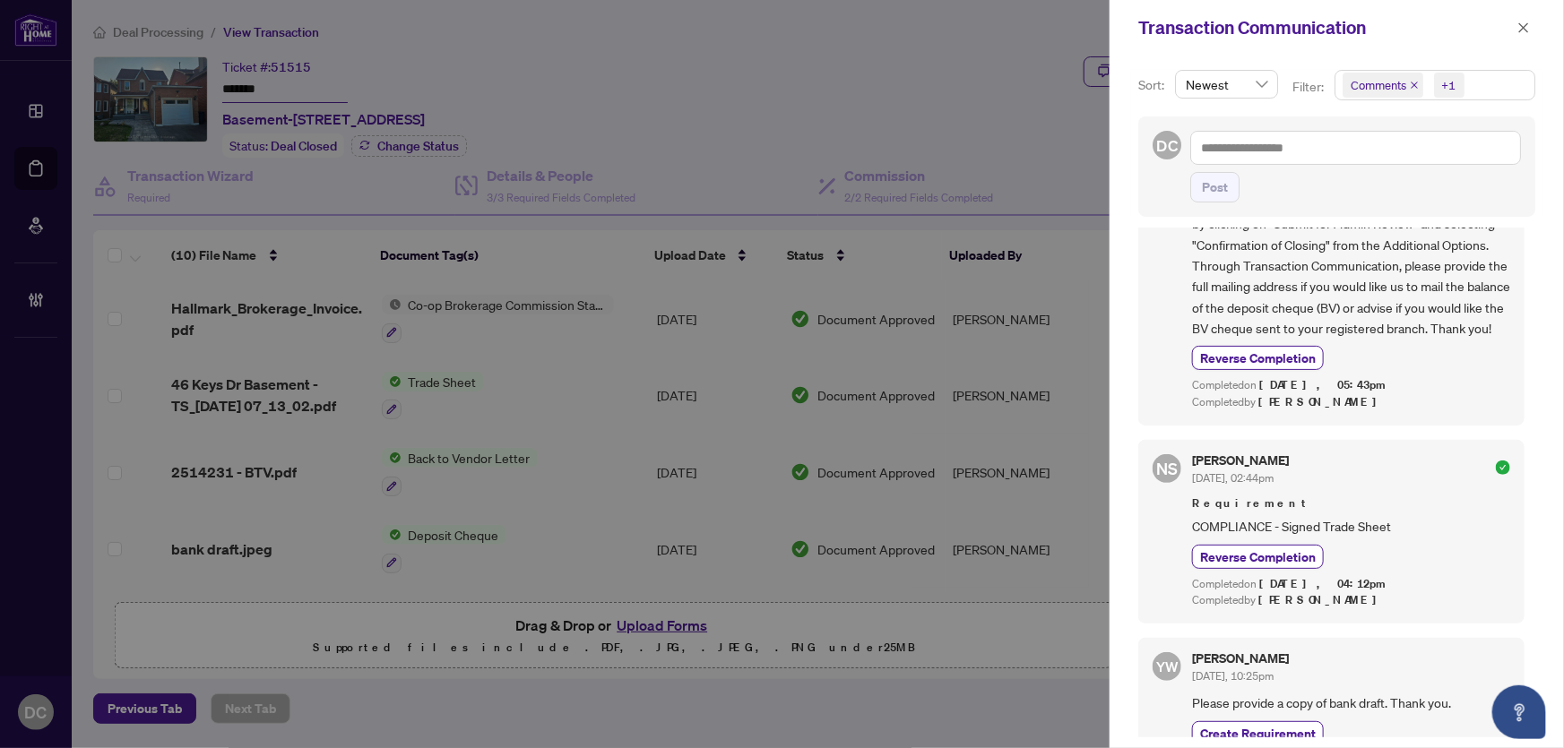
drag, startPoint x: 1535, startPoint y: 28, endPoint x: 1217, endPoint y: 90, distance: 323.3
click at [1535, 28] on button "button" at bounding box center [1523, 28] width 23 height 22
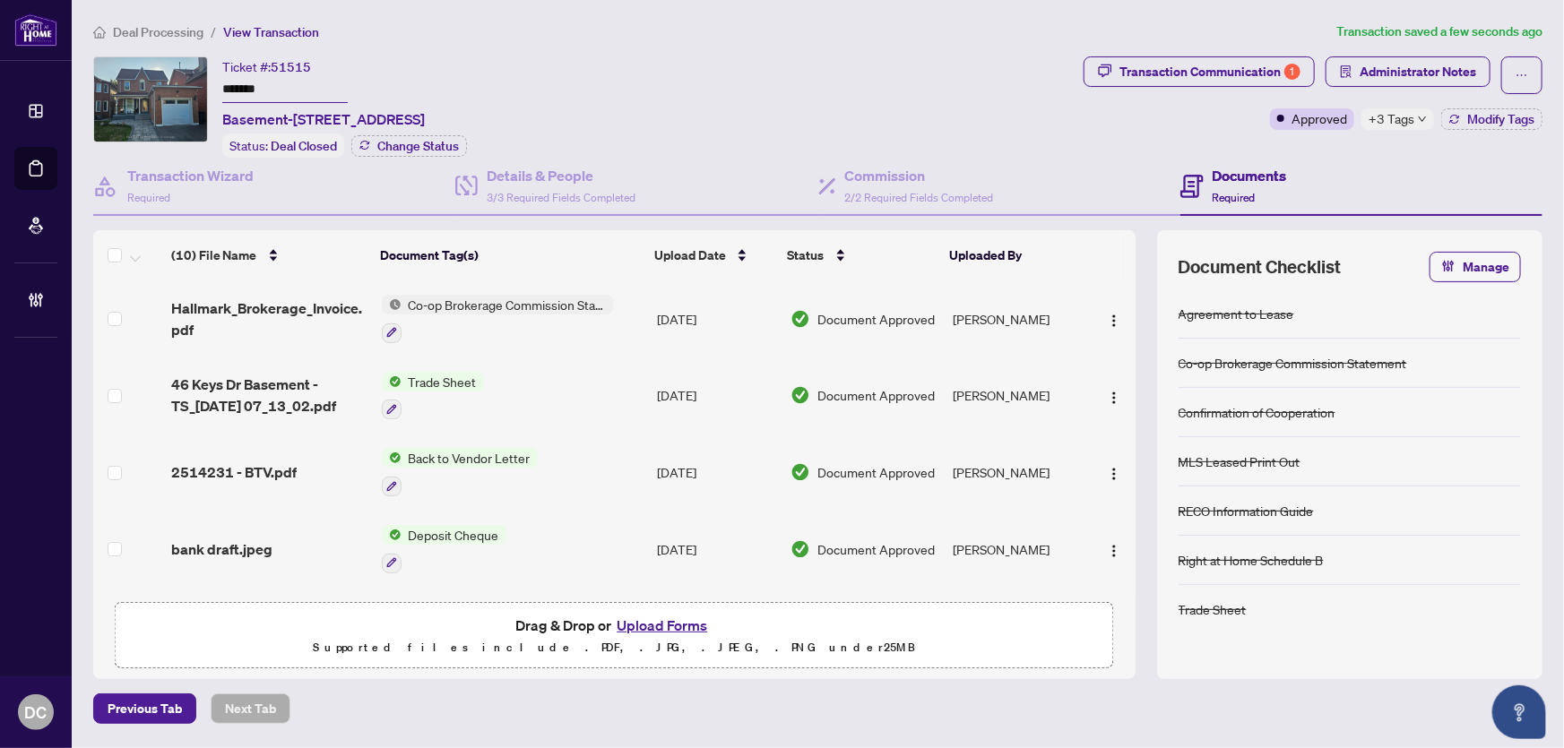
click at [614, 314] on td "Co-op Brokerage Commission Statement" at bounding box center [512, 319] width 275 height 77
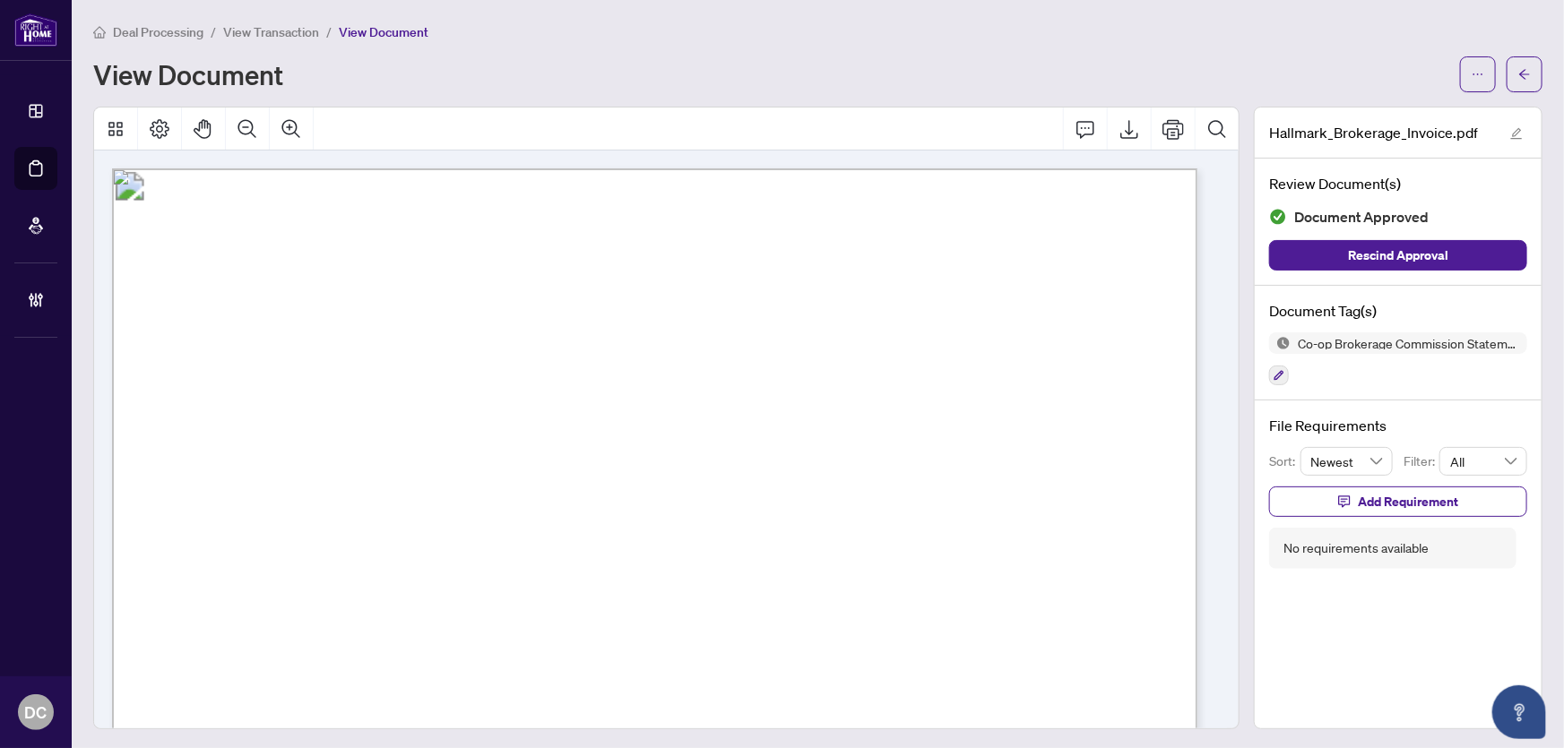
scroll to position [325, 0]
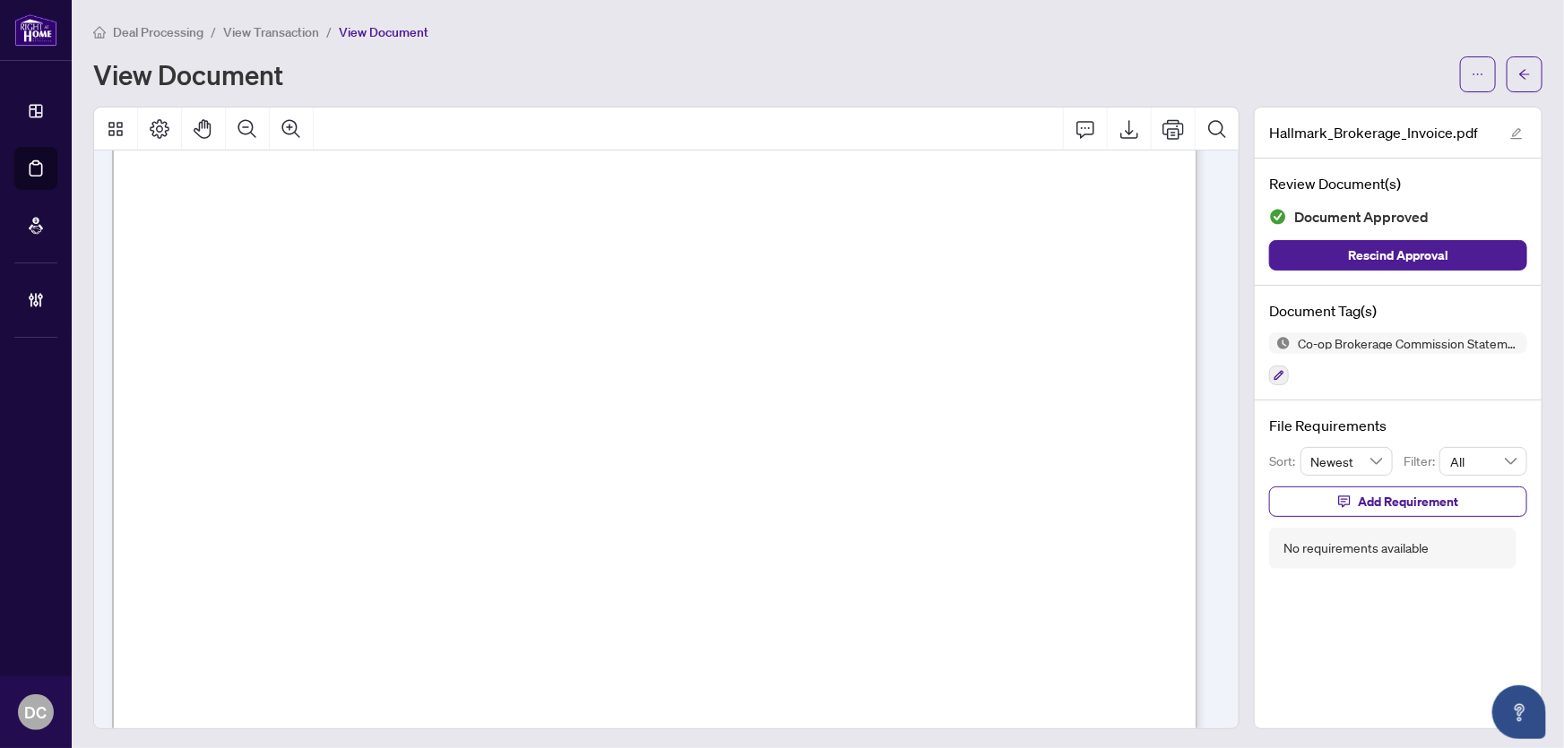
click at [1518, 82] on span "button" at bounding box center [1524, 74] width 13 height 29
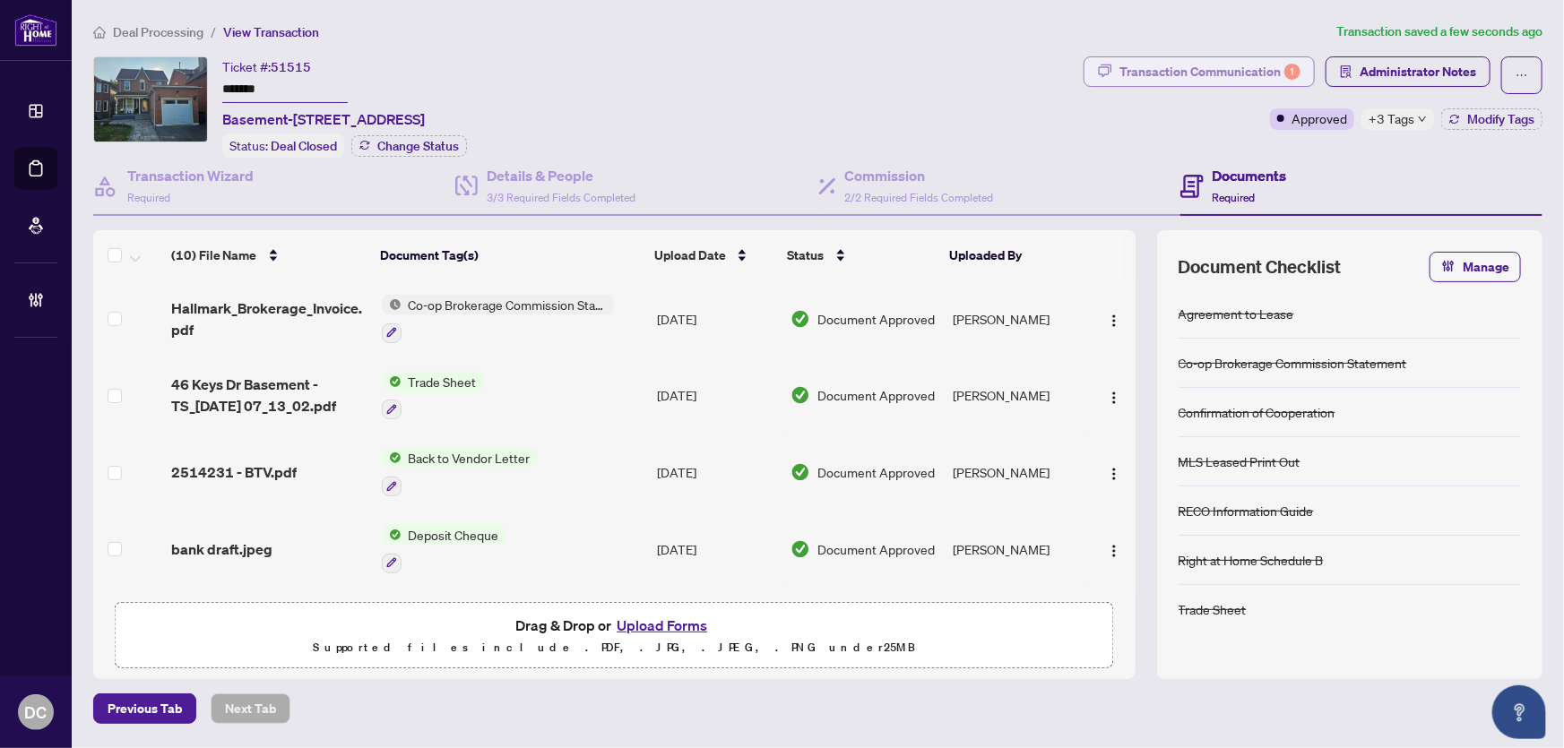
click at [1169, 73] on div "Transaction Communication 1" at bounding box center [1210, 71] width 181 height 29
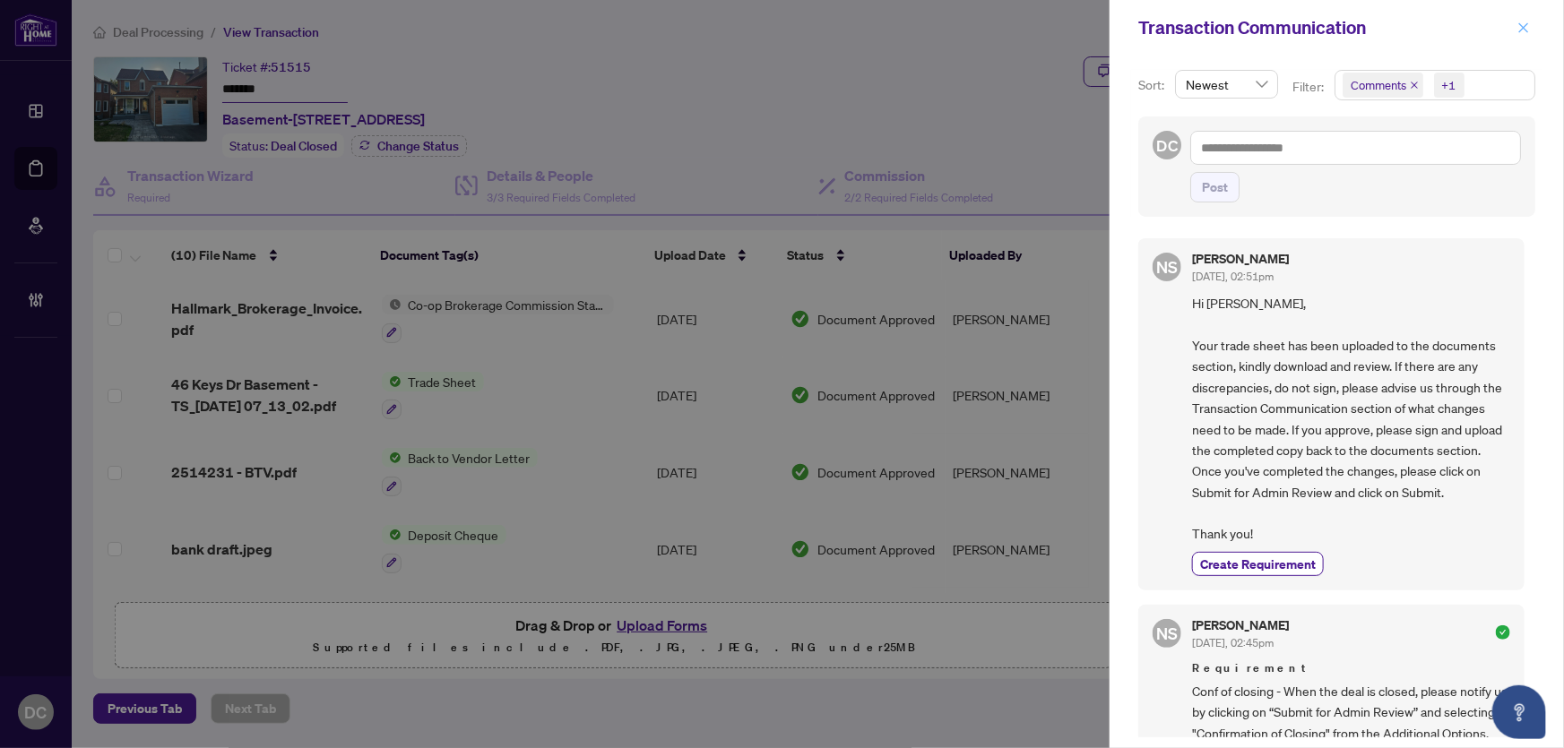
click at [1523, 30] on icon "close" at bounding box center [1524, 28] width 13 height 13
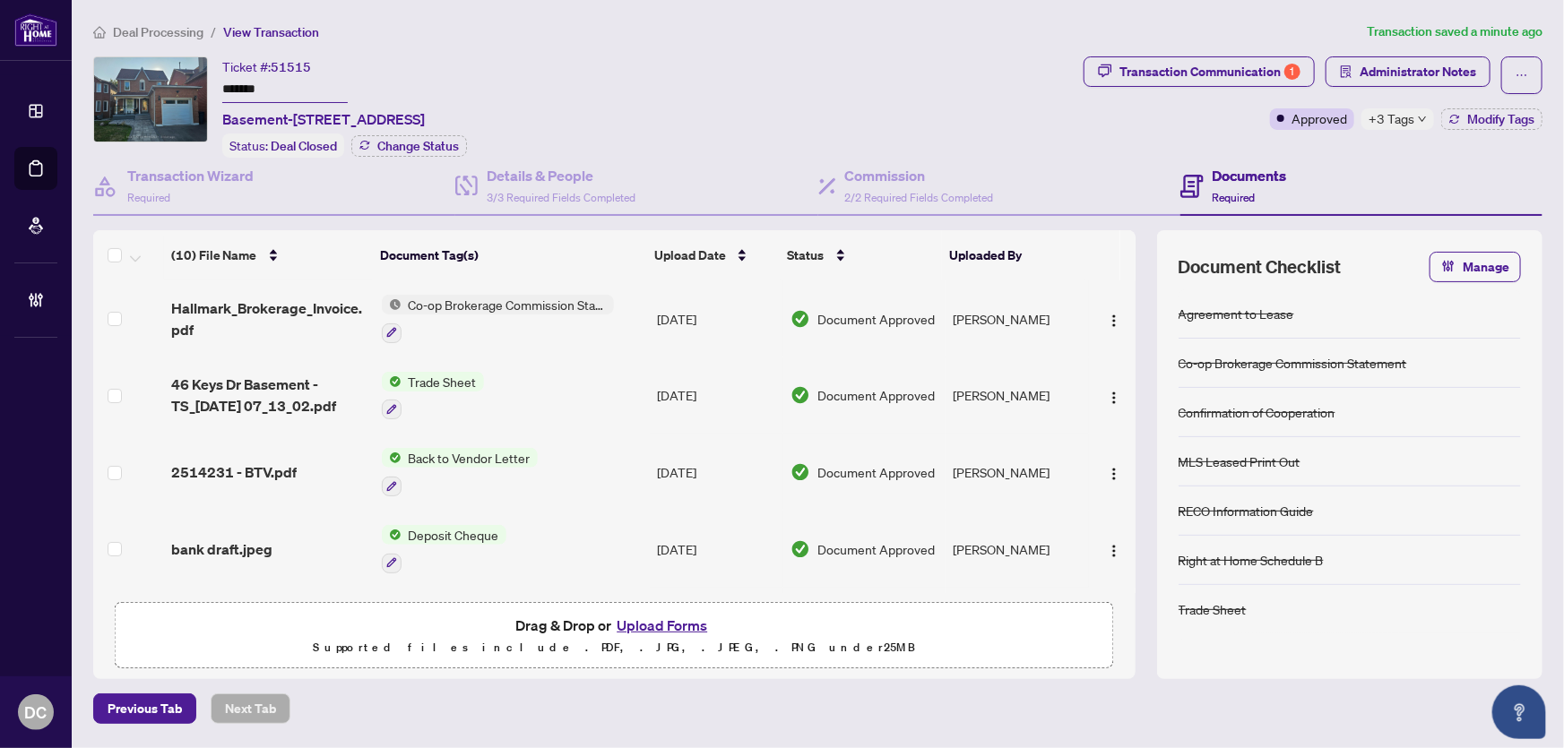
drag, startPoint x: 1452, startPoint y: 115, endPoint x: 1428, endPoint y: 119, distance: 24.6
click at [1428, 119] on div "Approved +3 Tags Modify Tags" at bounding box center [1406, 119] width 273 height 22
click at [1425, 120] on icon "down" at bounding box center [1422, 119] width 9 height 9
drag, startPoint x: 1315, startPoint y: 160, endPoint x: 1421, endPoint y: 130, distance: 110.1
click at [1318, 162] on div "Documents Required" at bounding box center [1362, 187] width 362 height 58
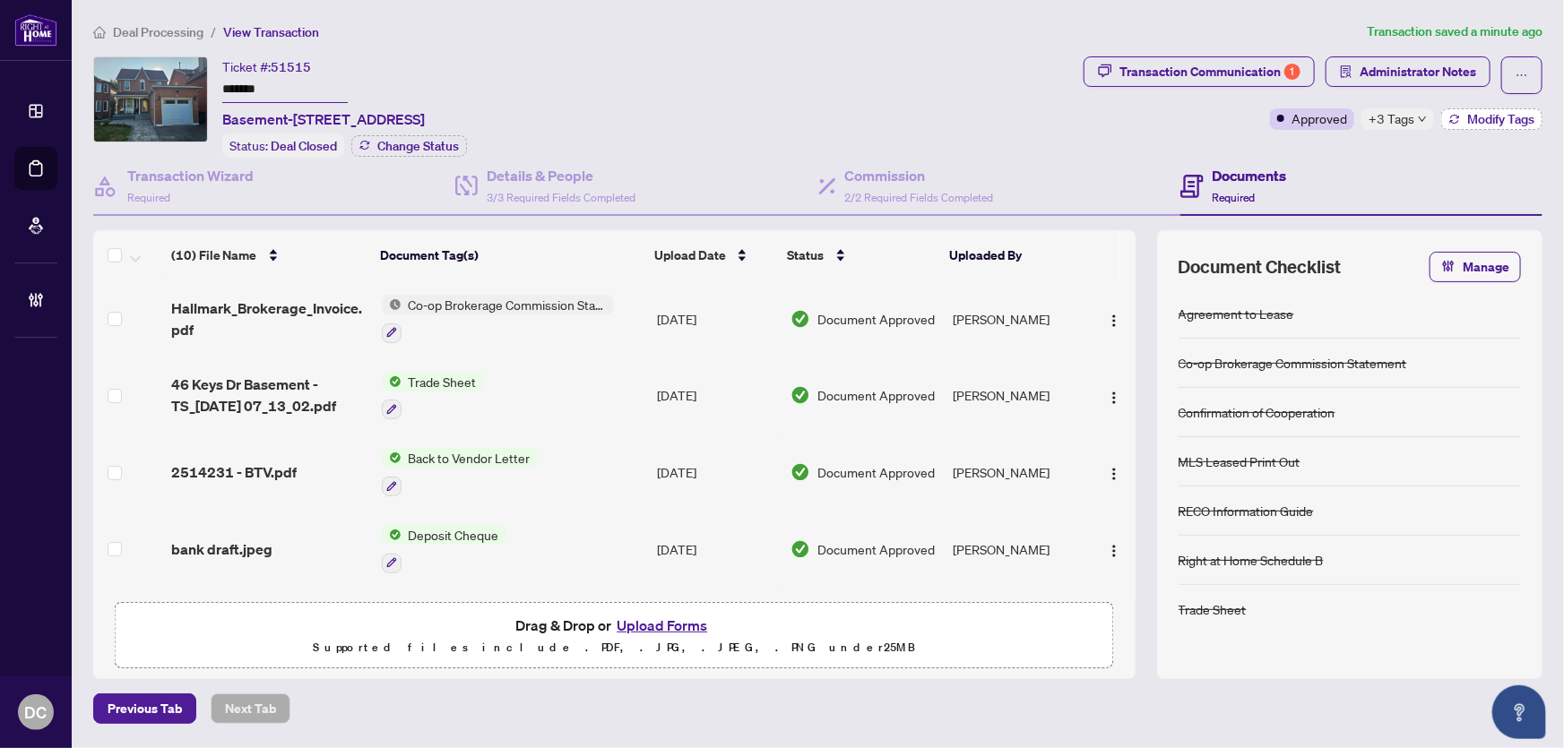
click at [1482, 116] on span "Modify Tags" at bounding box center [1500, 119] width 67 height 13
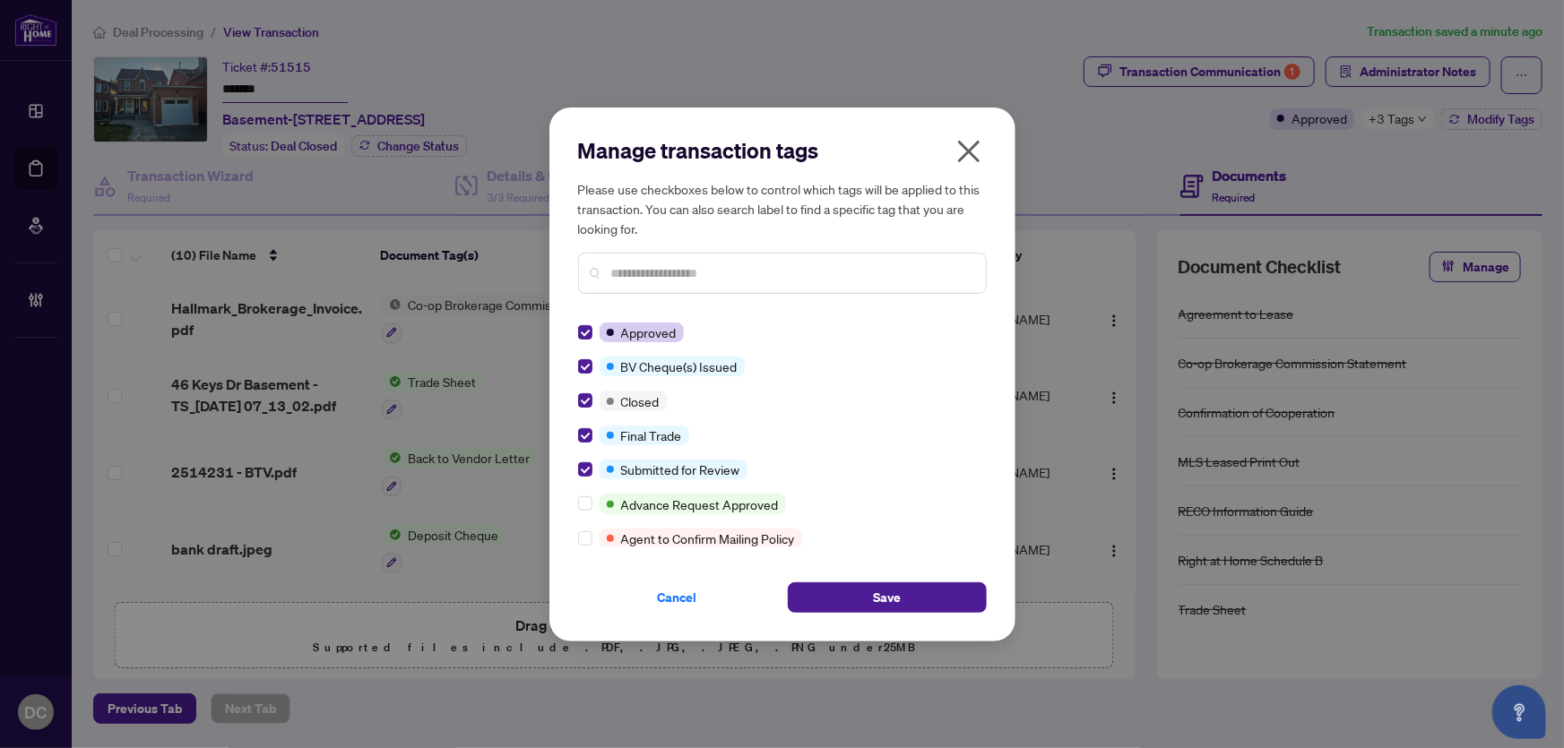
drag, startPoint x: 877, startPoint y: 601, endPoint x: 42, endPoint y: 456, distance: 847.1
click at [876, 601] on span "Save" at bounding box center [887, 598] width 28 height 29
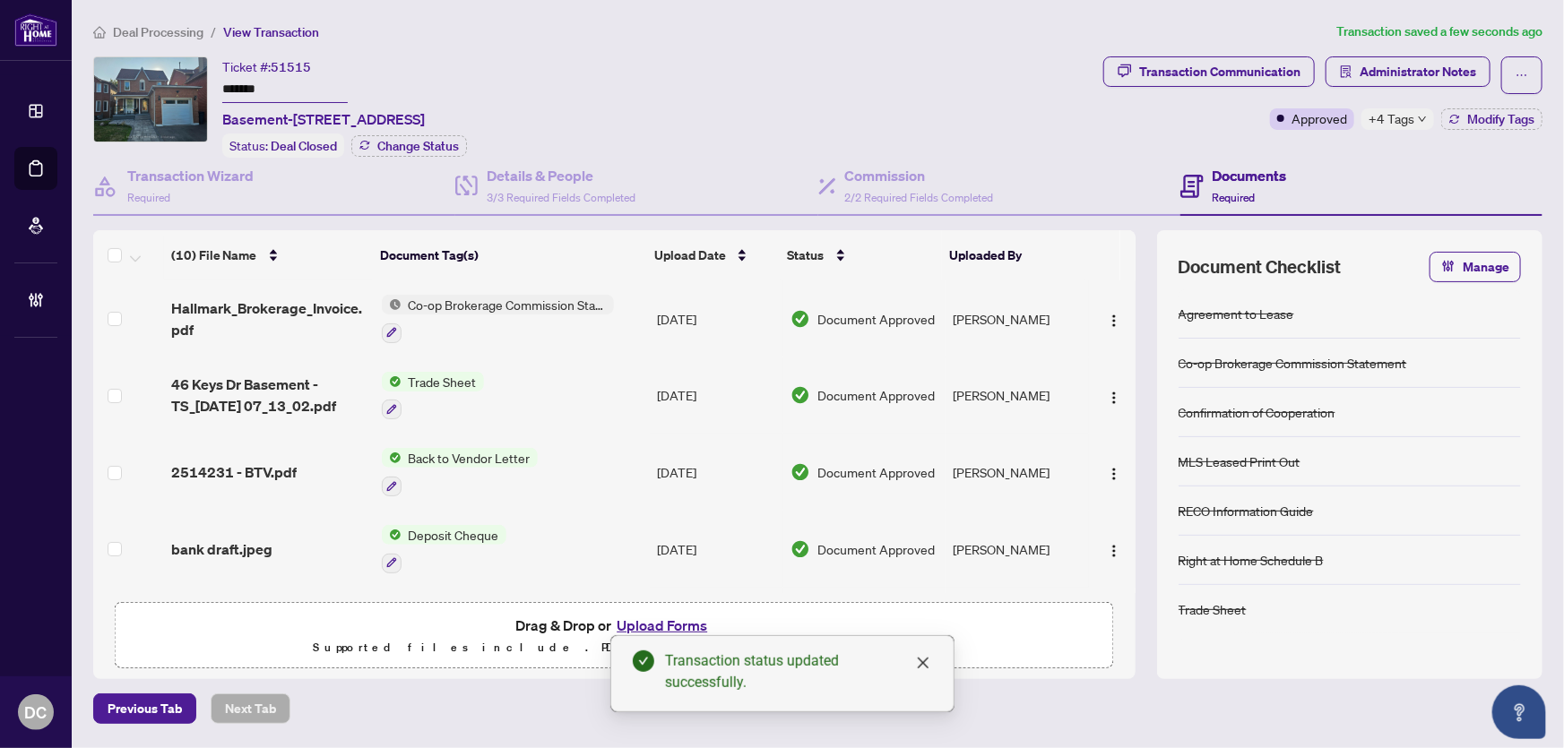
click at [1405, 118] on span "+4 Tags" at bounding box center [1392, 118] width 46 height 21
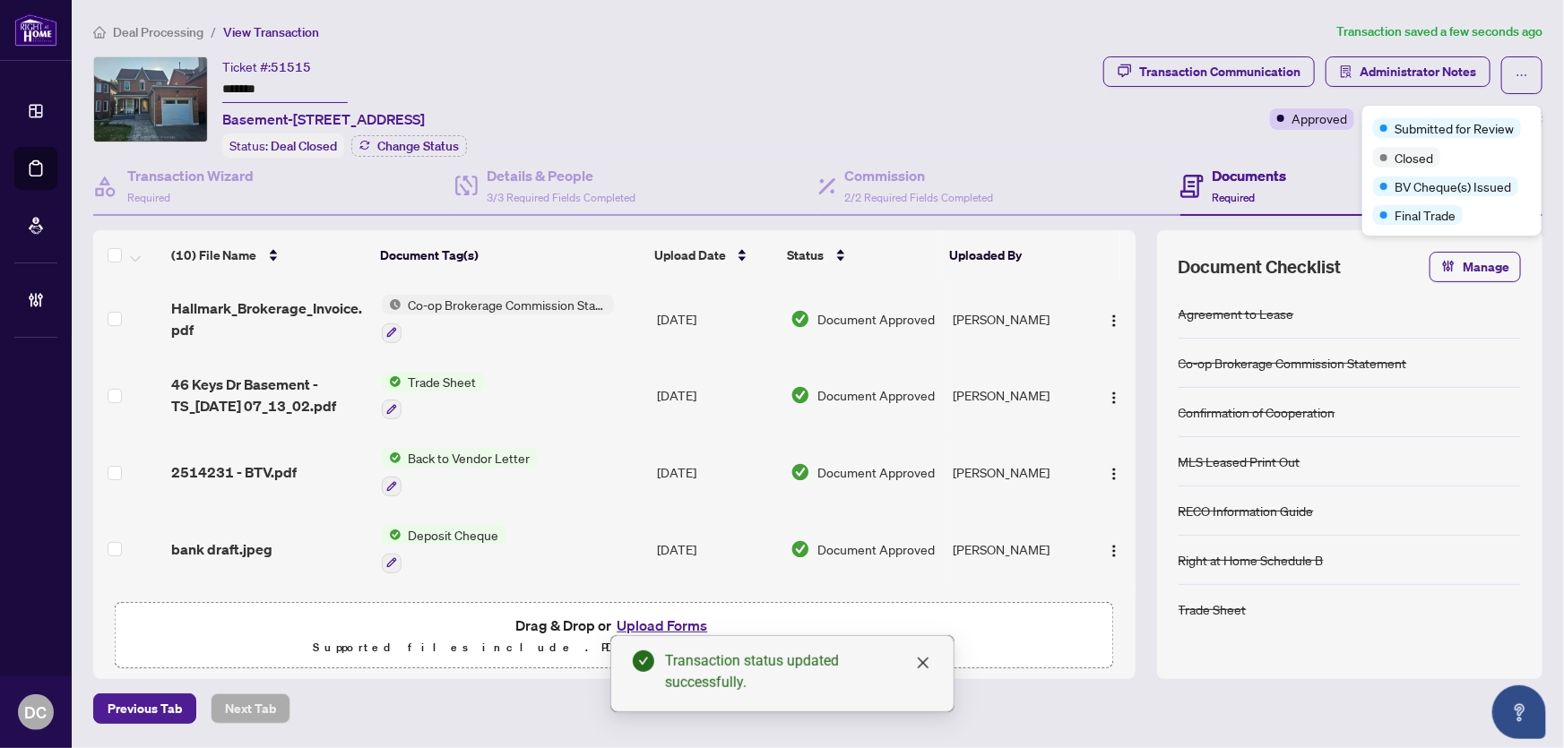
click at [1349, 152] on div "Transaction Communication Administrator Notes Approved +4 Tags Modify Tags" at bounding box center [1323, 106] width 446 height 101
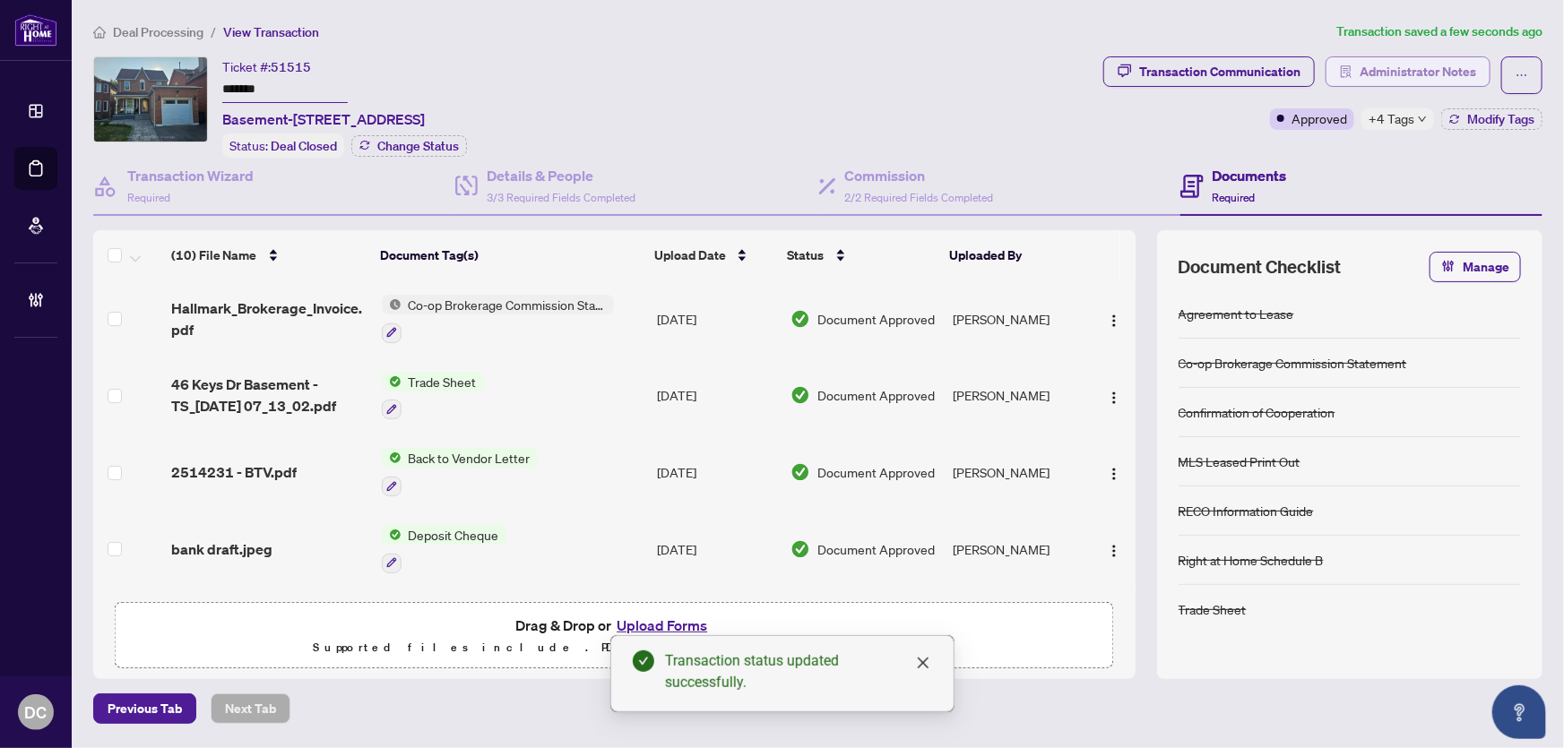
click at [1389, 72] on span "Administrator Notes" at bounding box center [1418, 71] width 117 height 29
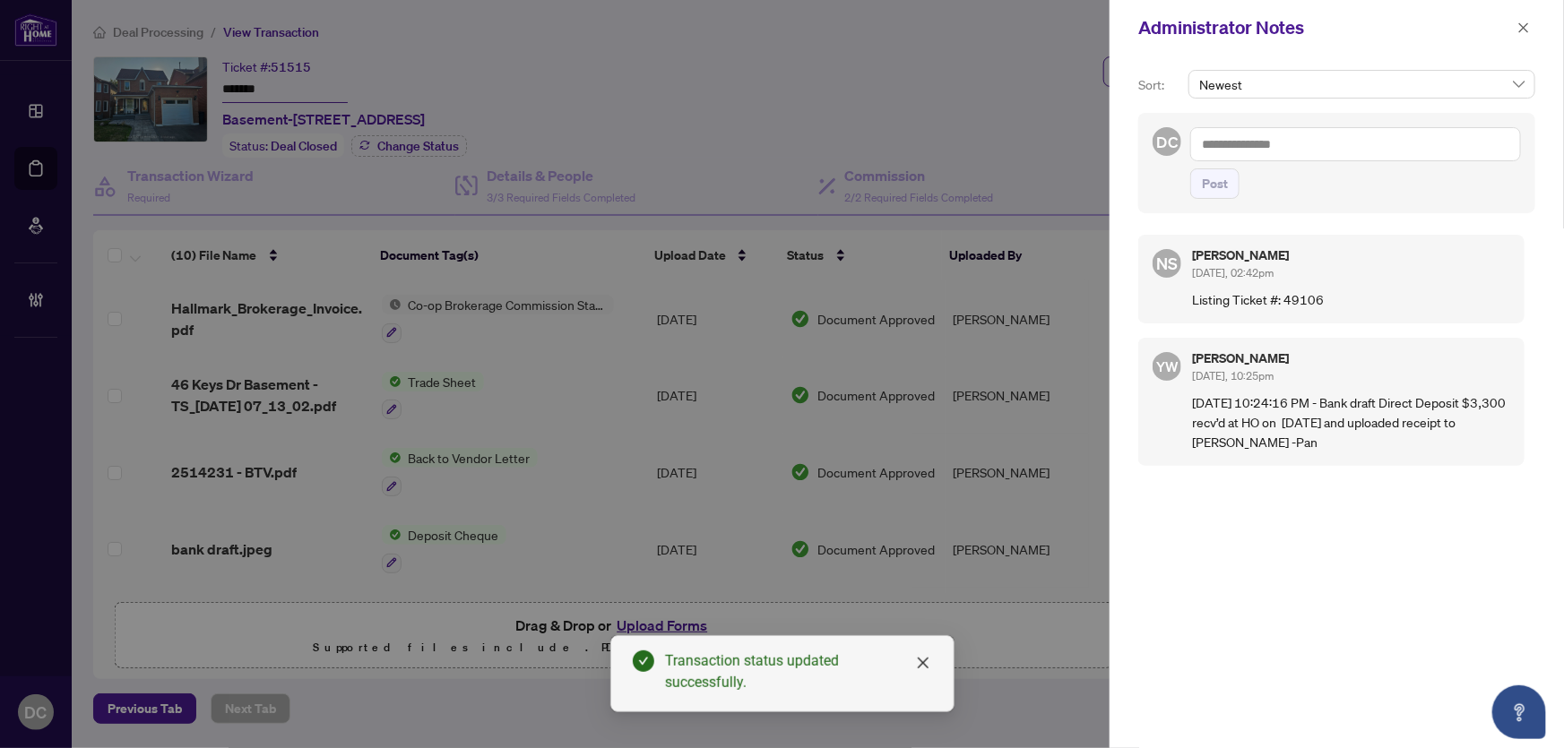
click at [1246, 156] on textarea at bounding box center [1355, 144] width 331 height 34
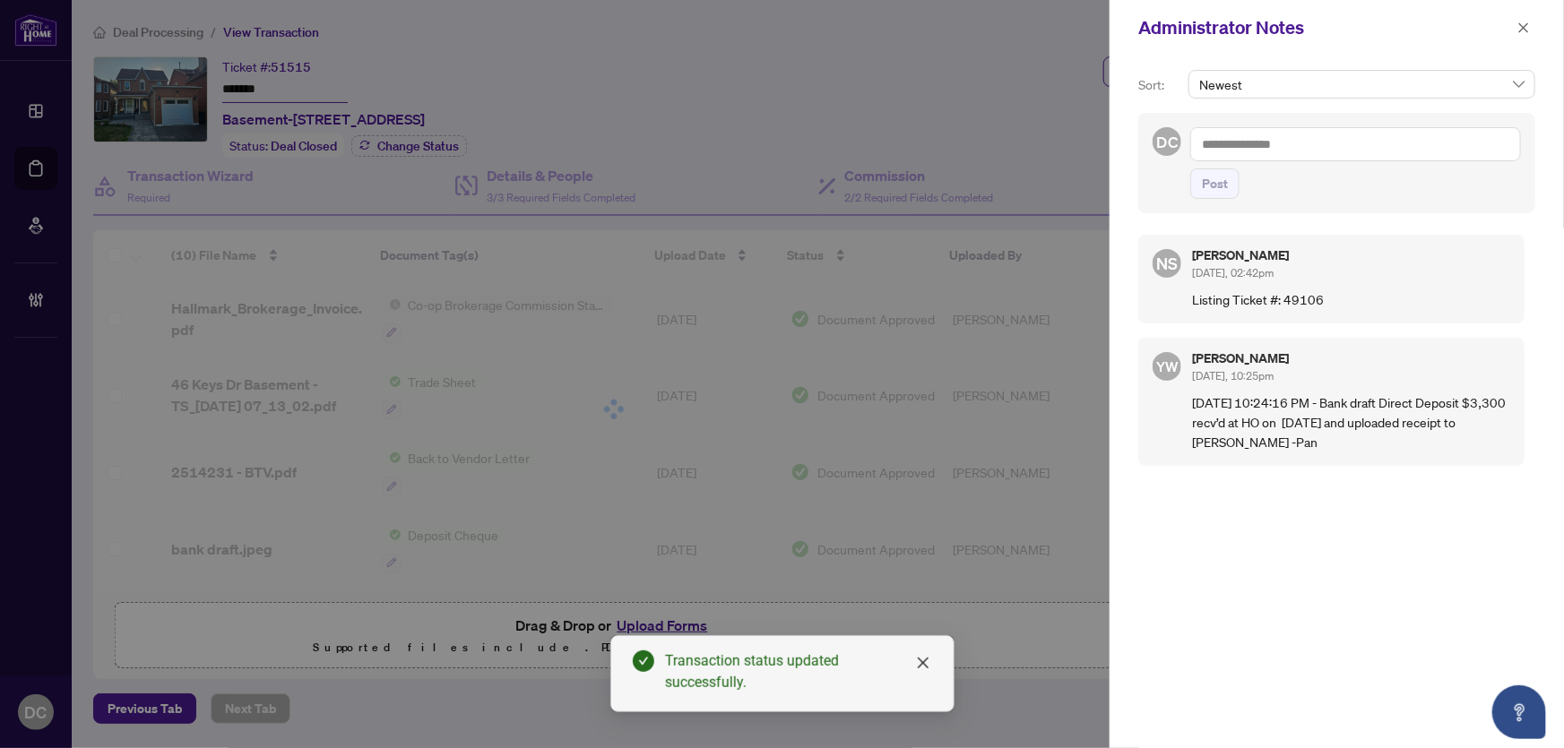
paste textarea "**********"
type textarea "**********"
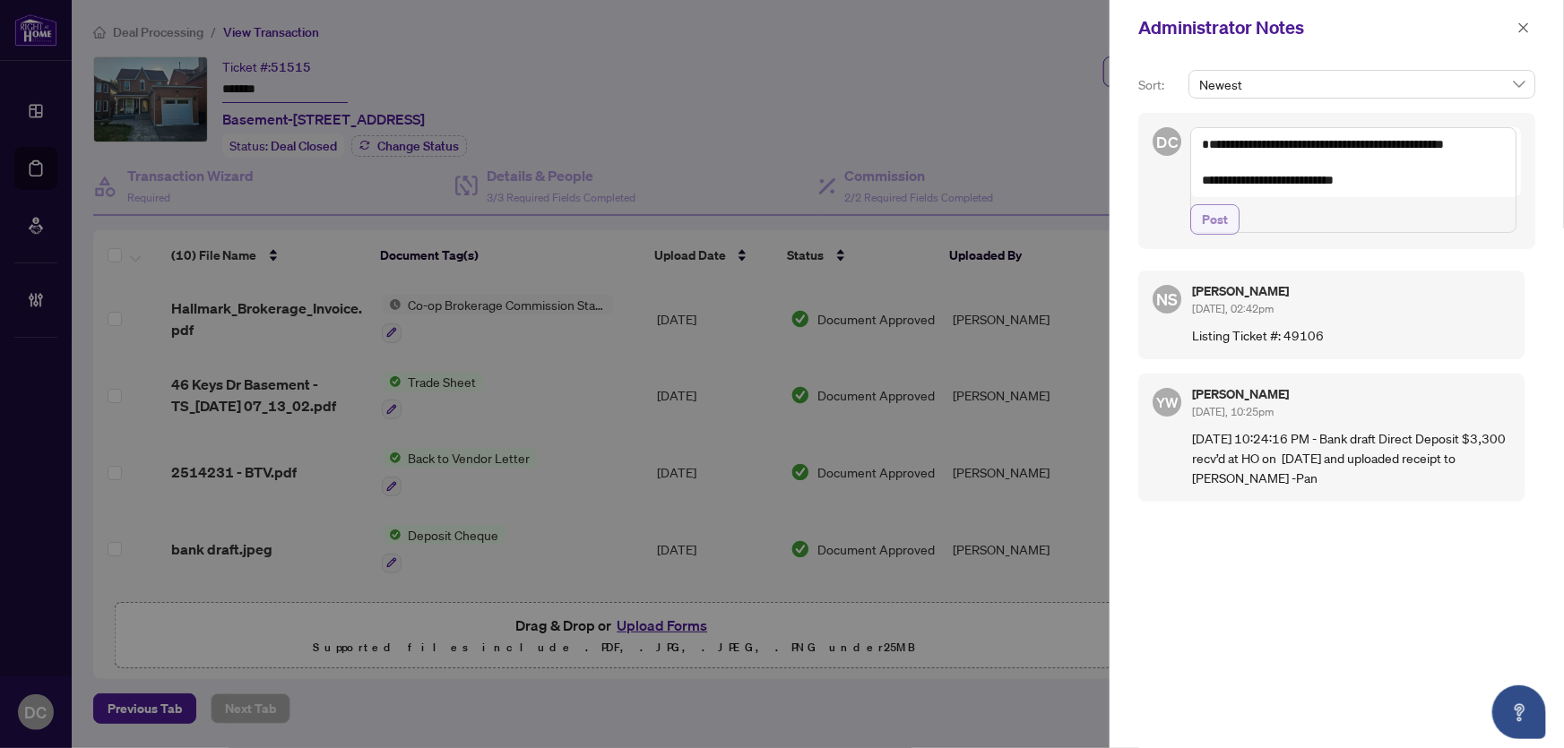
drag, startPoint x: 1216, startPoint y: 258, endPoint x: 1250, endPoint y: 241, distance: 37.3
click at [1216, 234] on span "Post" at bounding box center [1215, 219] width 26 height 29
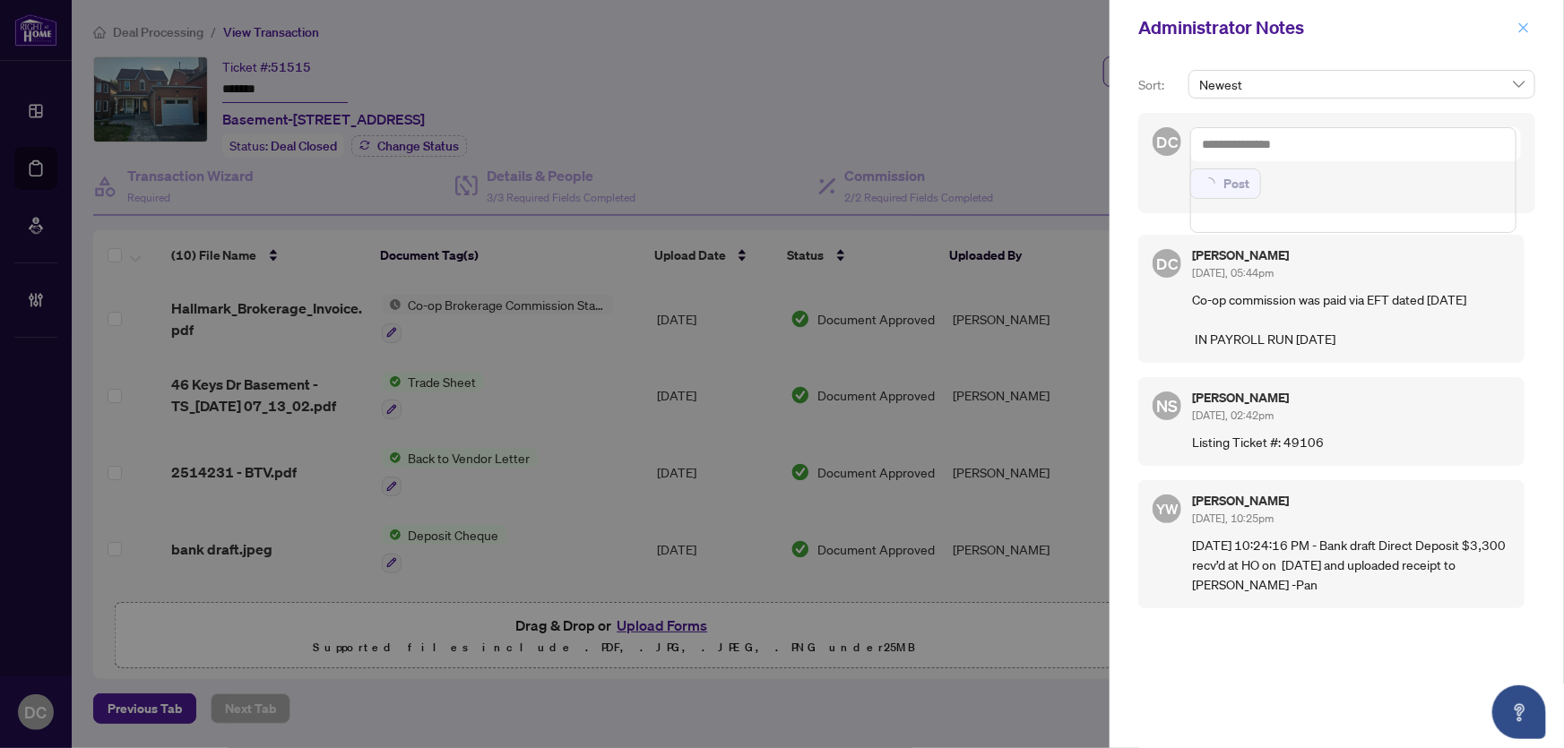
click at [1524, 28] on icon "close" at bounding box center [1524, 27] width 10 height 10
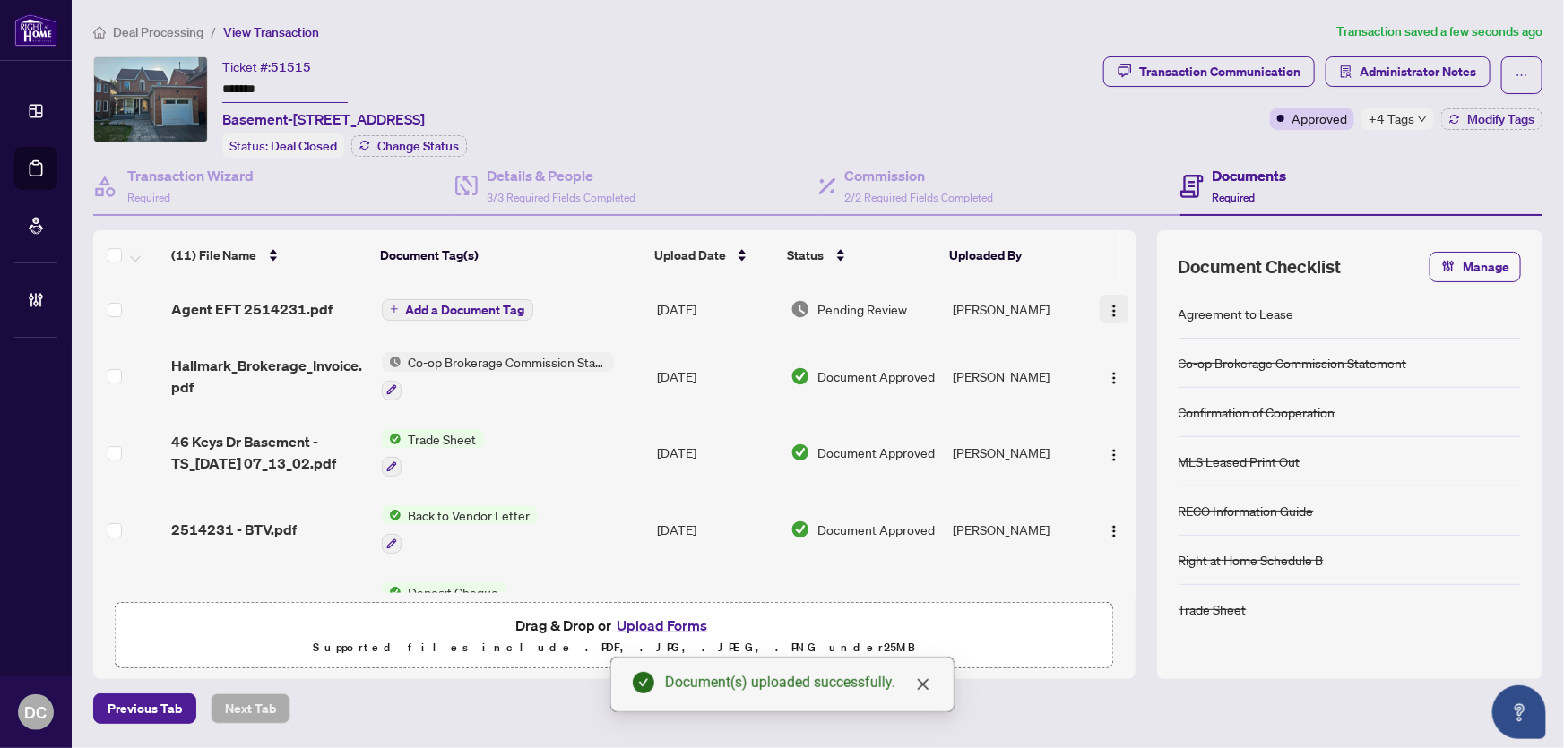
click at [1100, 312] on button "button" at bounding box center [1114, 309] width 29 height 29
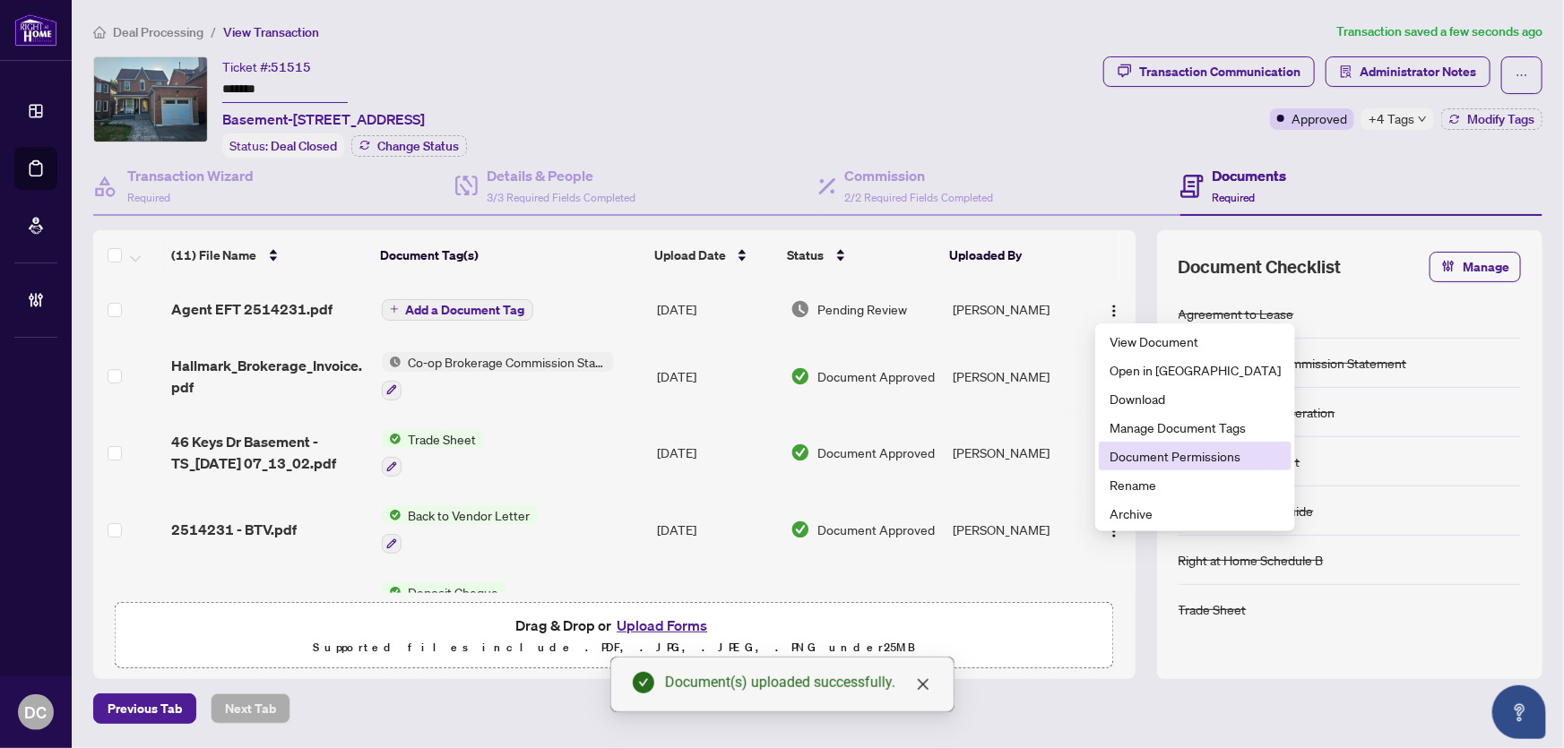
click at [1127, 453] on span "Document Permissions" at bounding box center [1195, 456] width 171 height 20
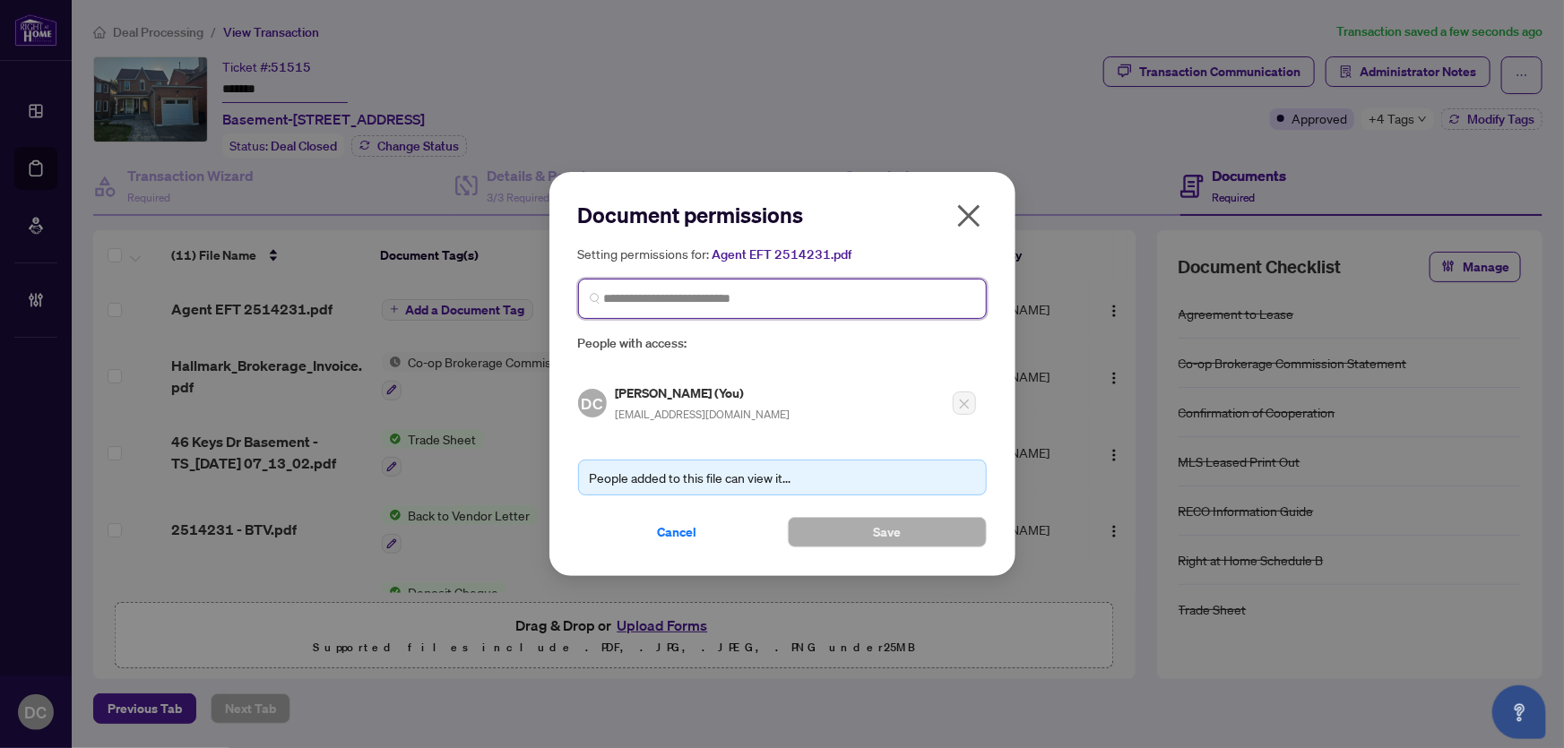
click at [705, 291] on input "search" at bounding box center [789, 299] width 371 height 19
click at [651, 301] on input "**********" at bounding box center [789, 299] width 371 height 19
type input "**********"
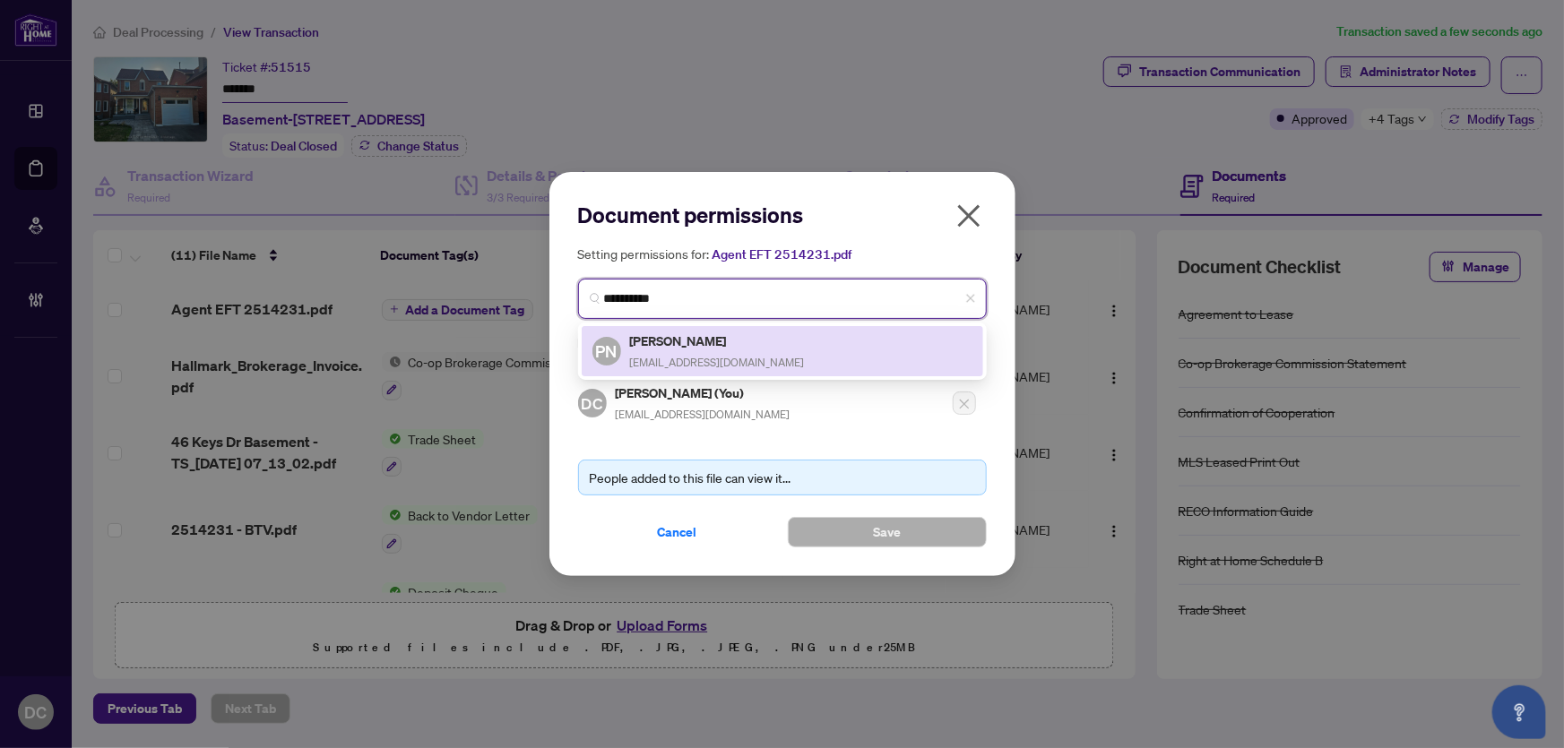
click at [744, 344] on div "PN Patrick Noor pfnoor@gmail.com" at bounding box center [783, 351] width 380 height 41
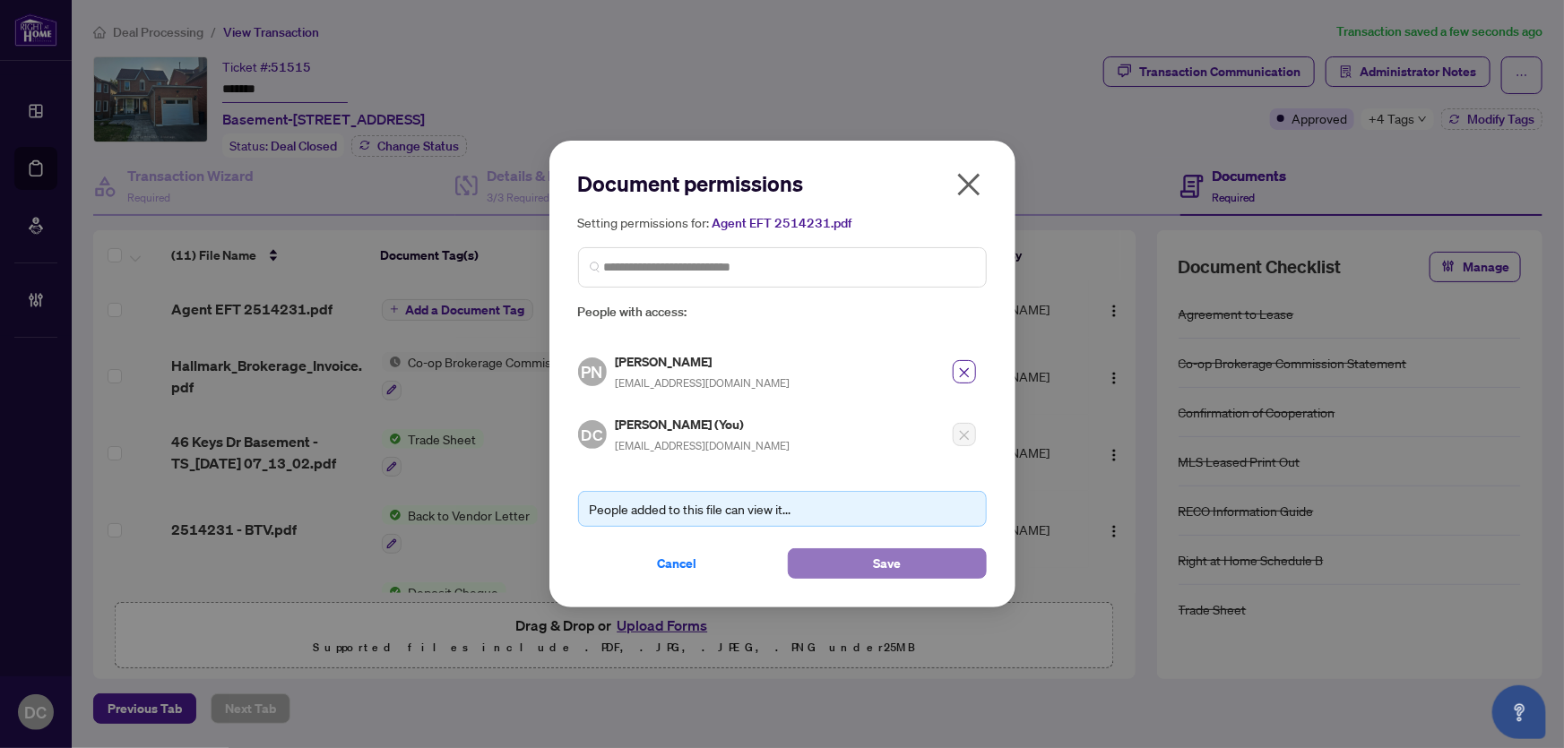
click at [860, 564] on button "Save" at bounding box center [887, 564] width 199 height 30
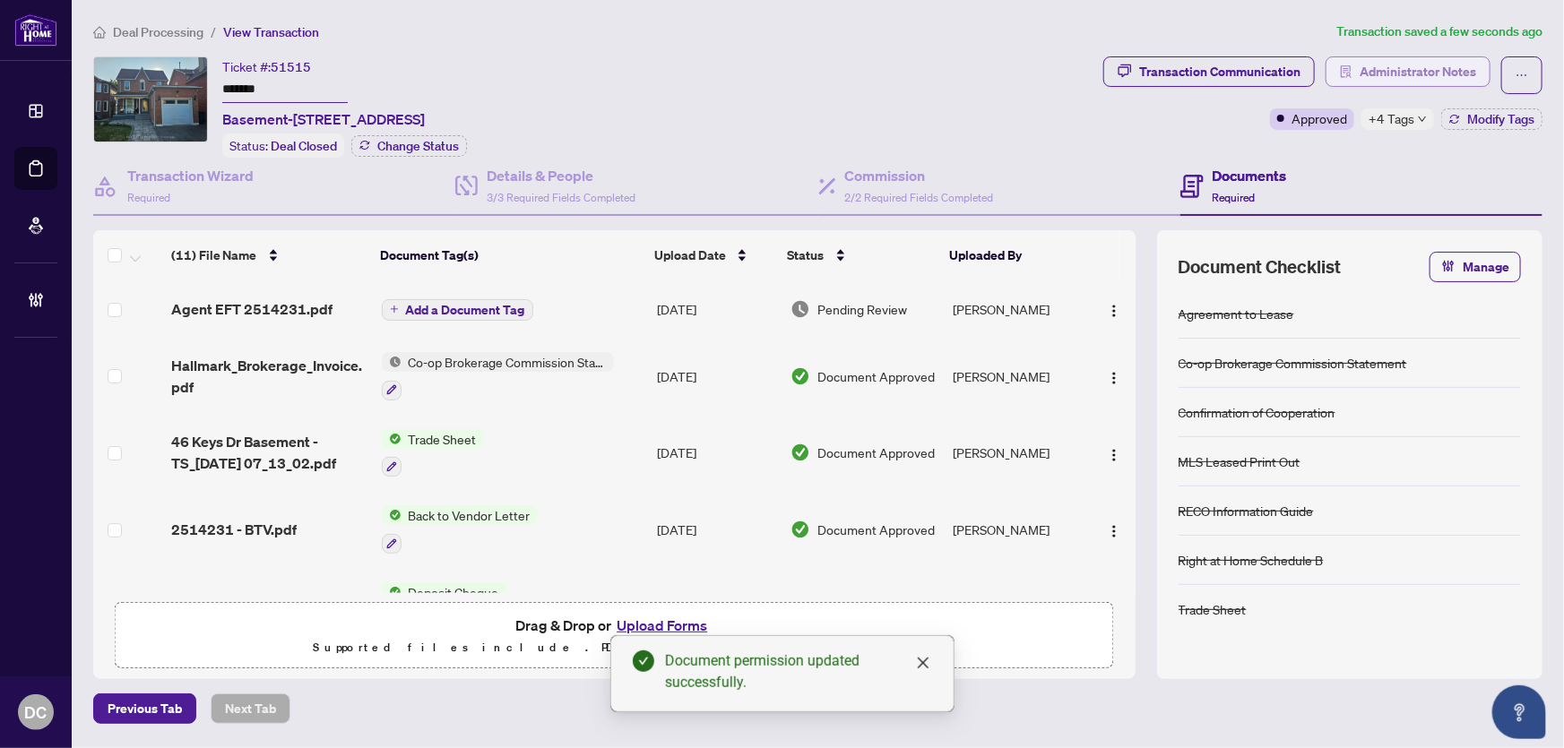
click at [1441, 81] on span "Administrator Notes" at bounding box center [1418, 71] width 117 height 29
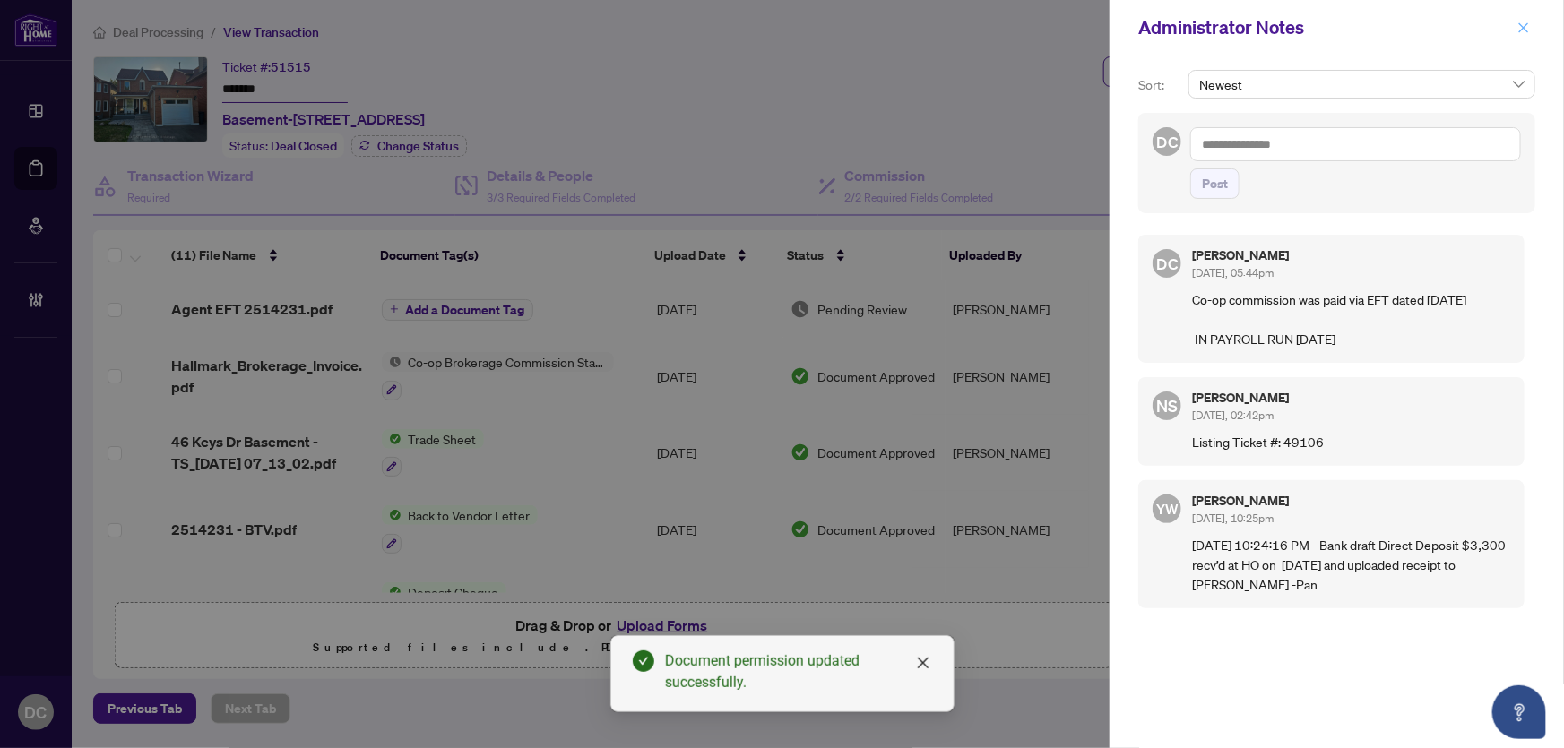
click at [1523, 25] on icon "close" at bounding box center [1524, 28] width 13 height 13
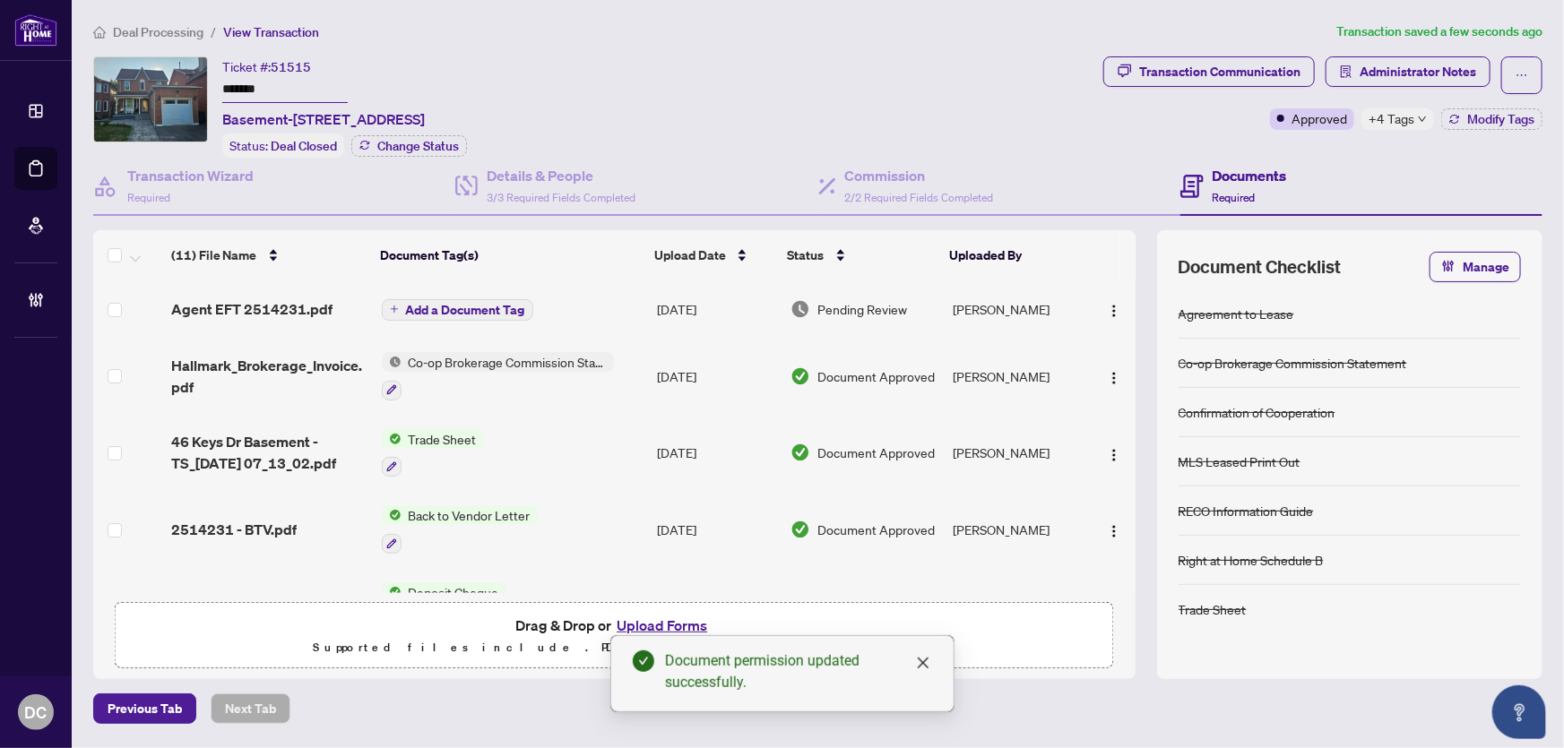
click at [1416, 121] on div "+4 Tags" at bounding box center [1398, 119] width 73 height 22
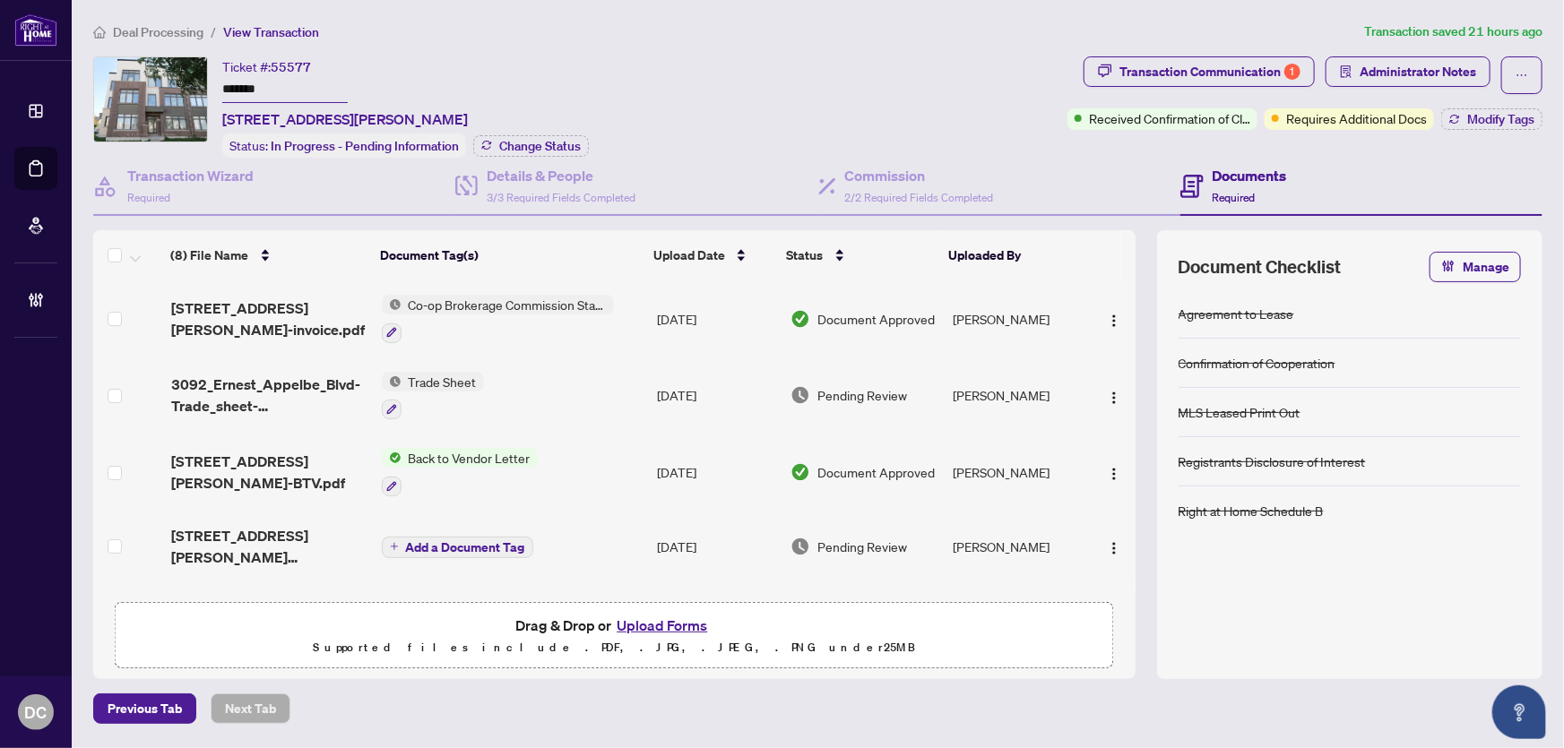
drag, startPoint x: 308, startPoint y: 90, endPoint x: 175, endPoint y: 86, distance: 133.6
click at [175, 86] on div "Ticket #: 55577 ******* [STREET_ADDRESS][PERSON_NAME] Status: In Progress - Pen…" at bounding box center [576, 106] width 967 height 101
click at [549, 140] on span "Change Status" at bounding box center [540, 146] width 82 height 13
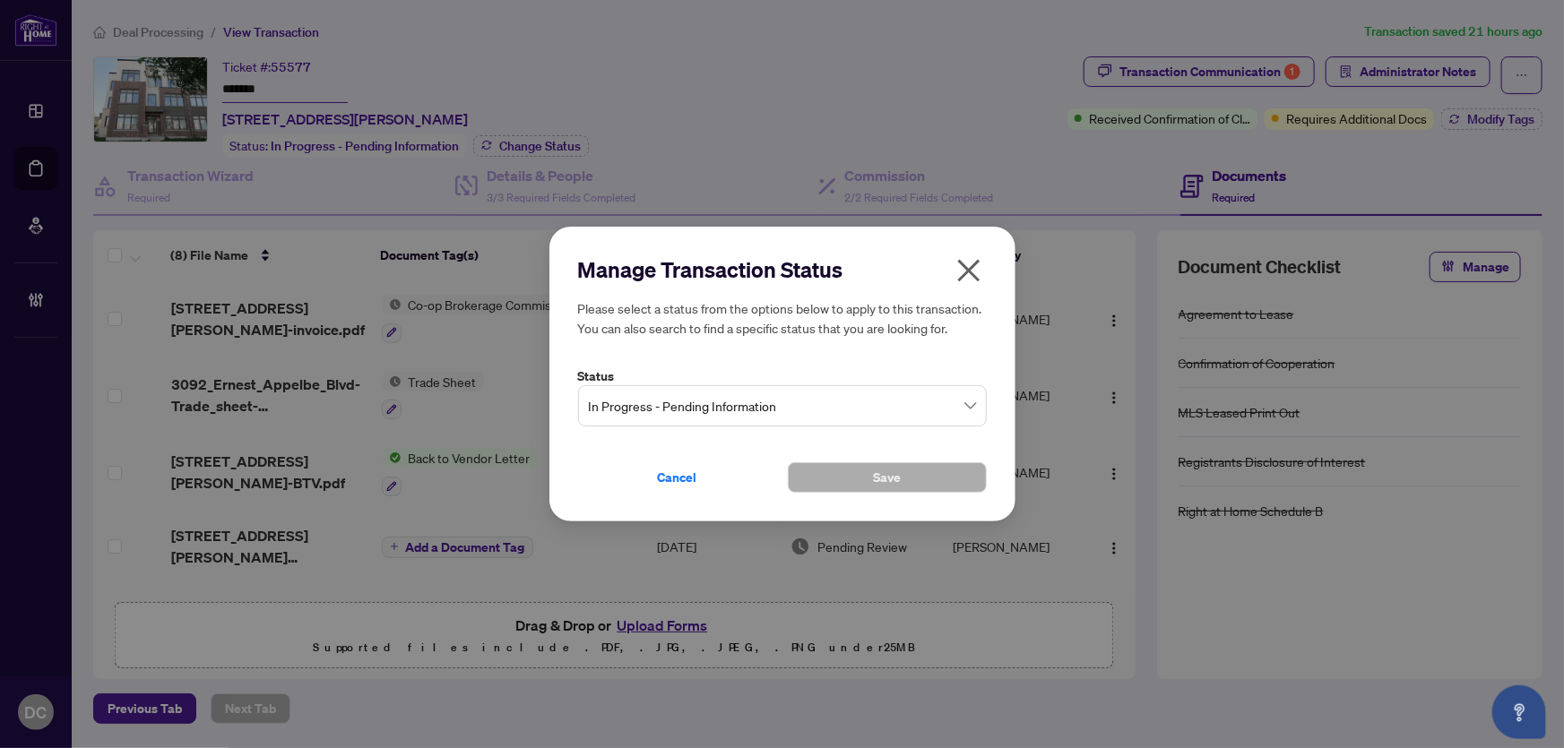
click at [654, 414] on span "In Progress - Pending Information" at bounding box center [782, 406] width 387 height 34
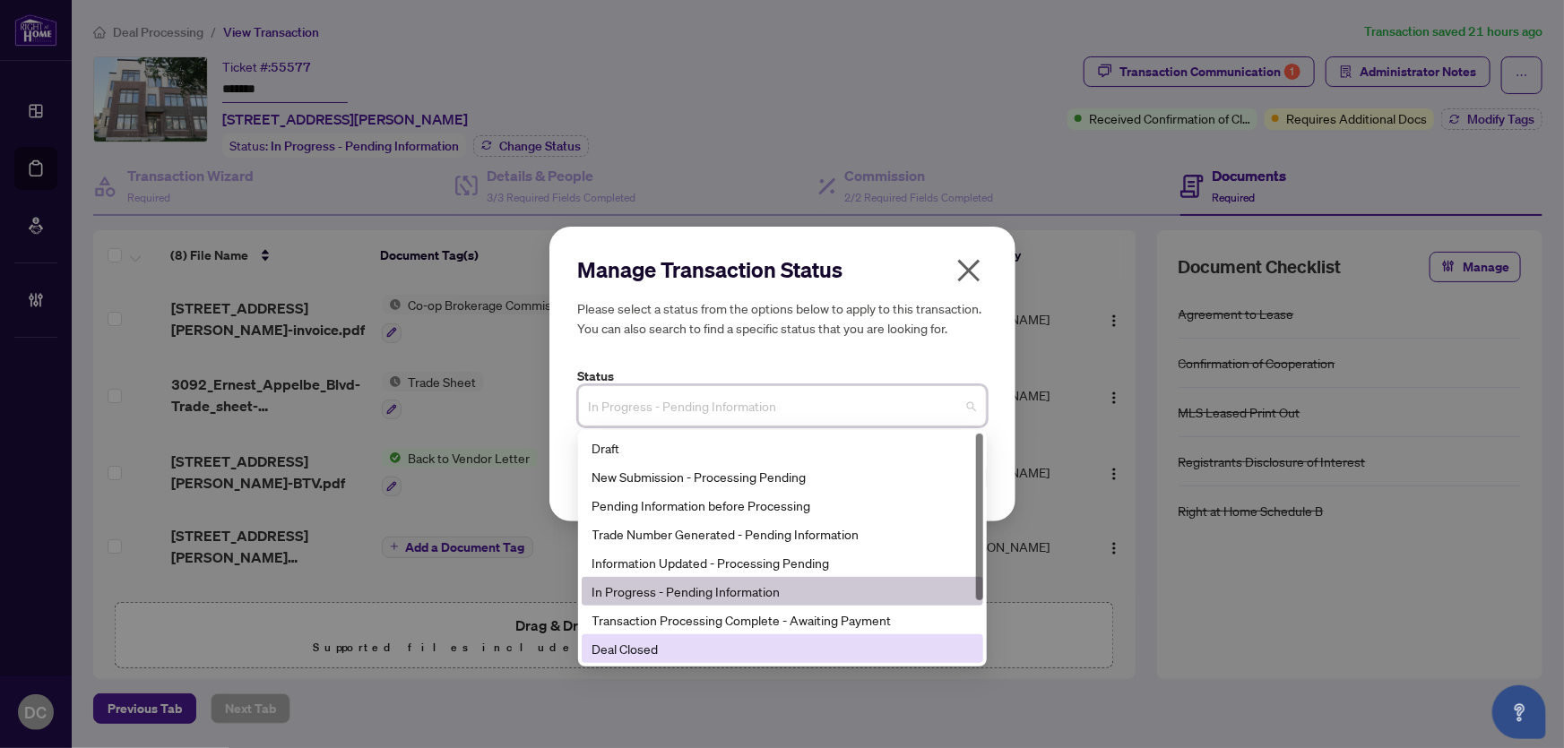
click at [644, 647] on div "Deal Closed" at bounding box center [783, 649] width 380 height 20
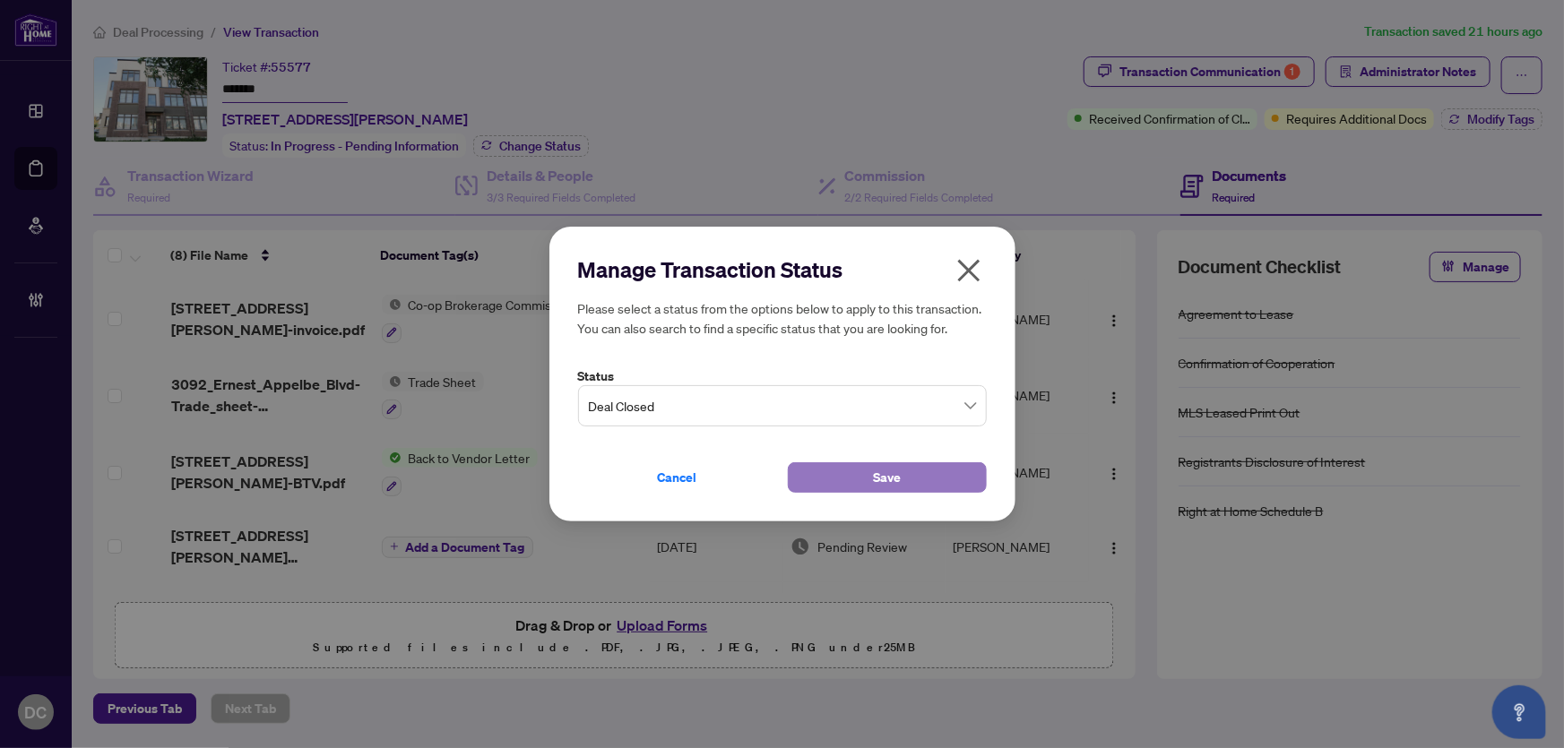
click at [869, 475] on button "Save" at bounding box center [887, 478] width 199 height 30
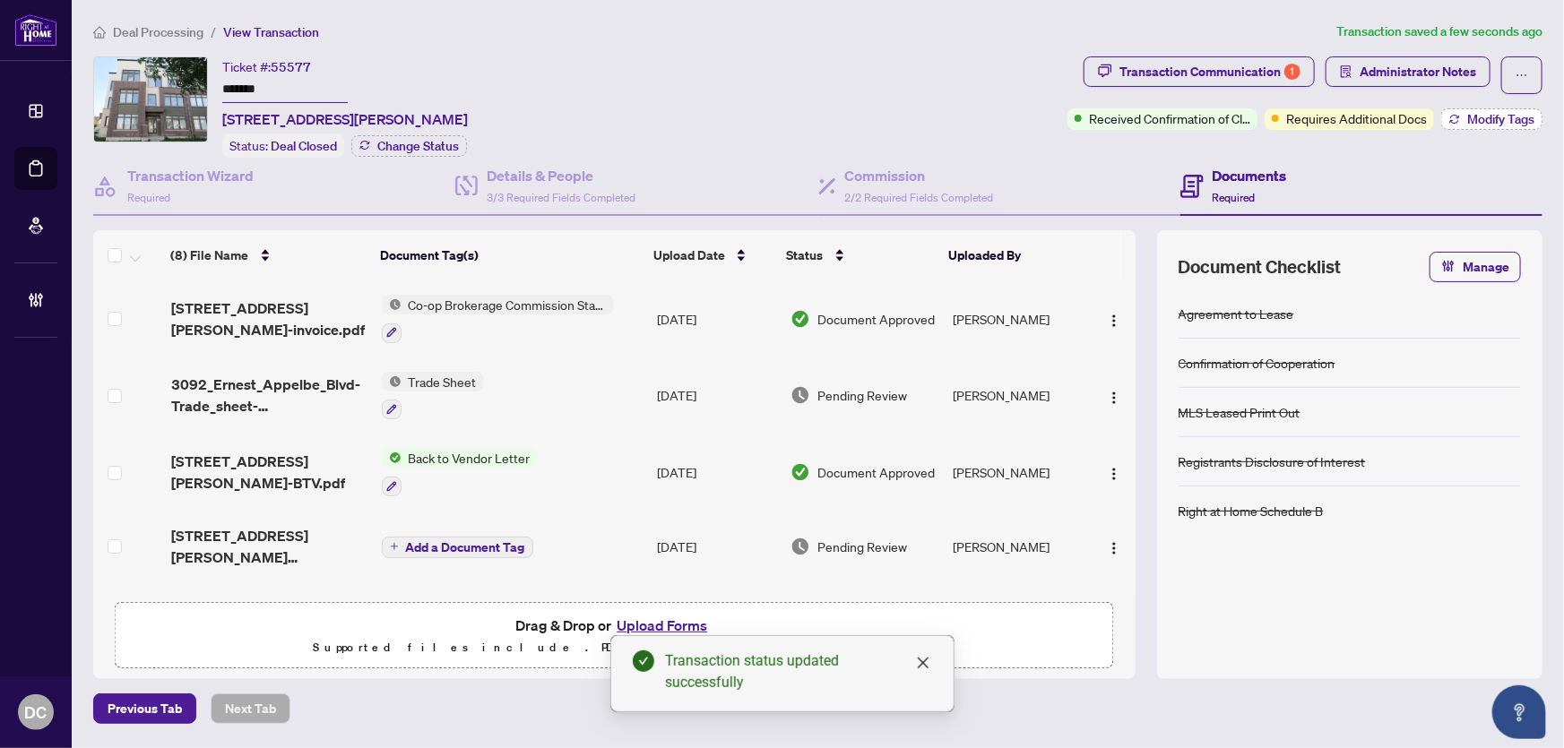
click at [1493, 127] on button "Modify Tags" at bounding box center [1491, 119] width 101 height 22
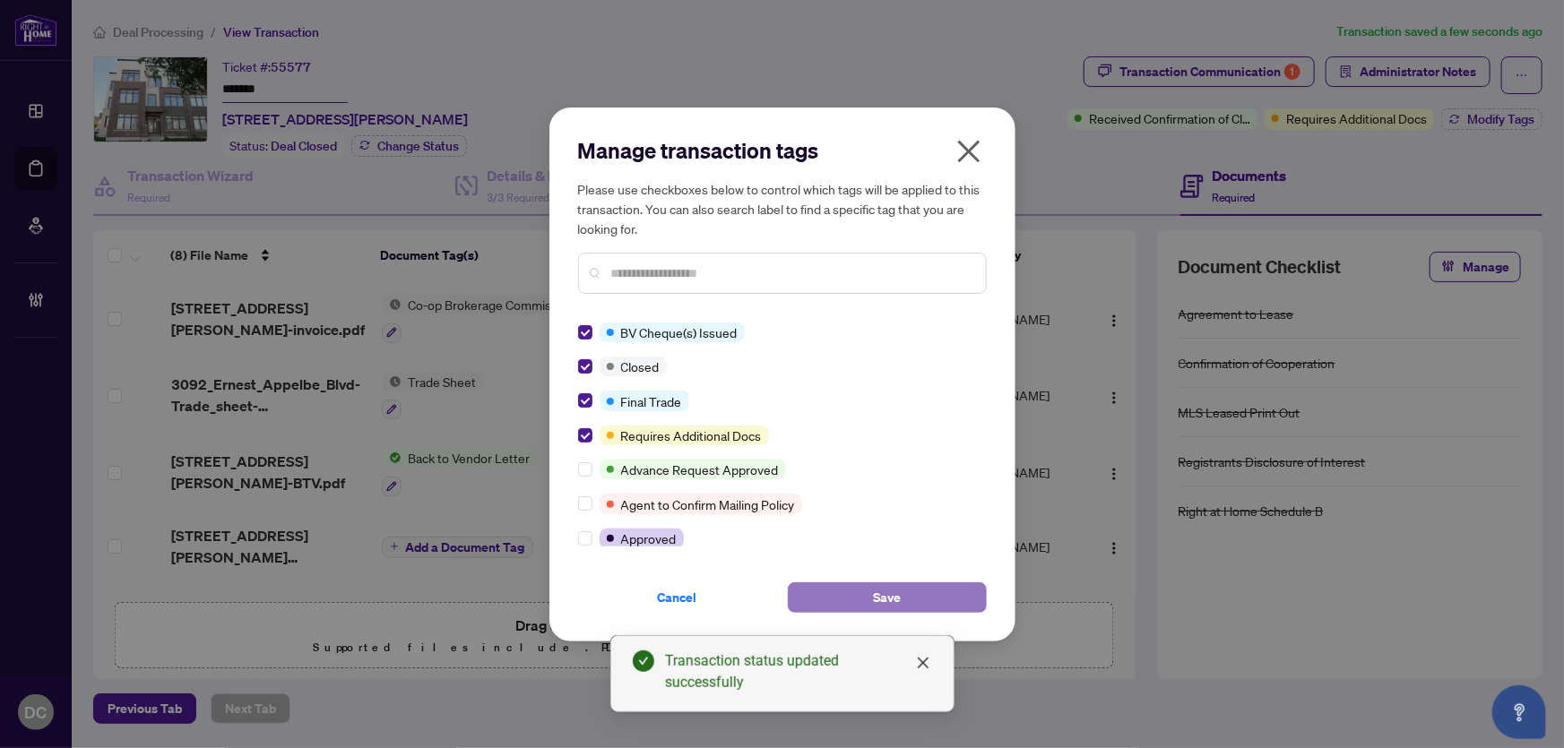
drag, startPoint x: 859, startPoint y: 597, endPoint x: 862, endPoint y: 585, distance: 12.2
click at [860, 596] on button "Save" at bounding box center [887, 598] width 199 height 30
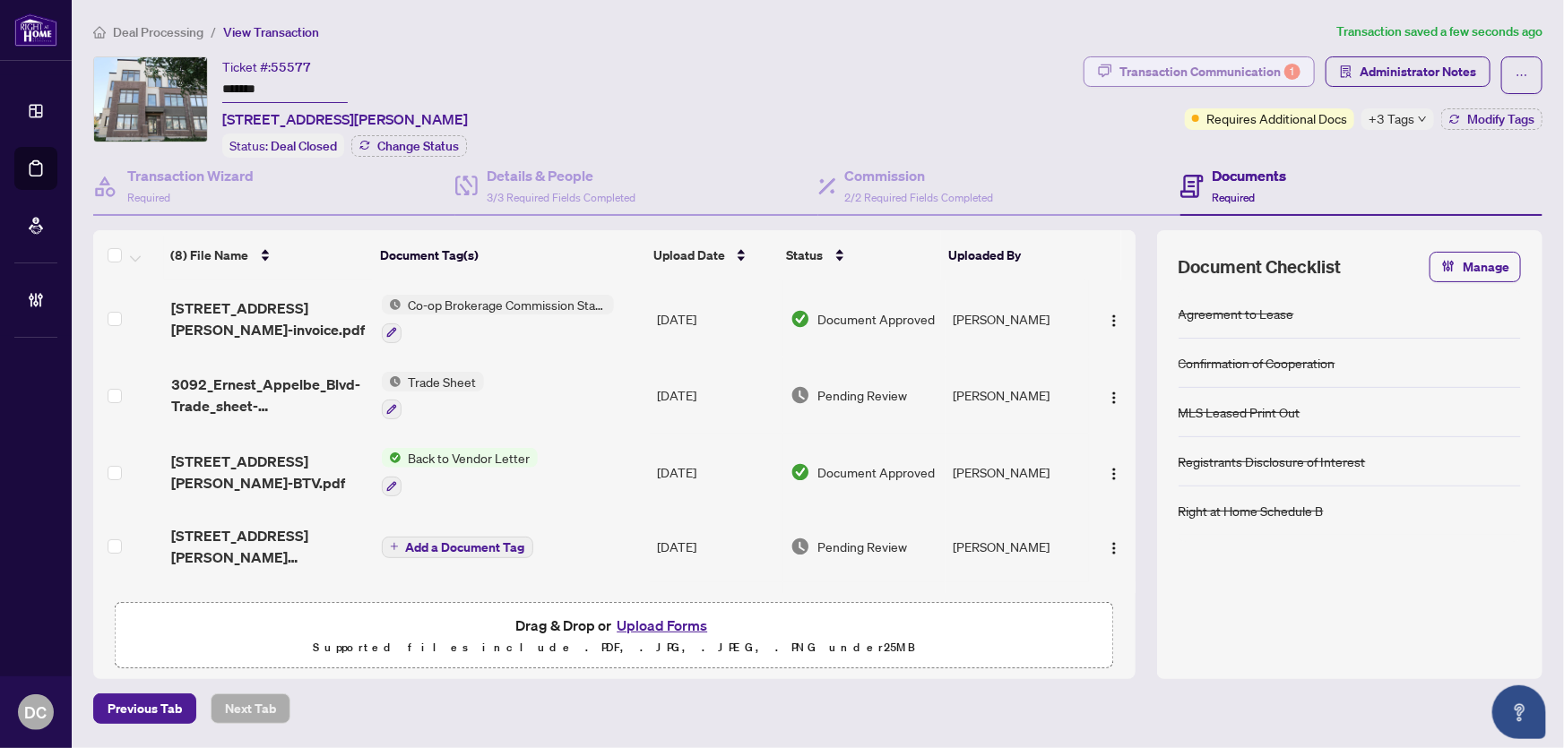
click at [1217, 74] on div "Transaction Communication 1" at bounding box center [1210, 71] width 181 height 29
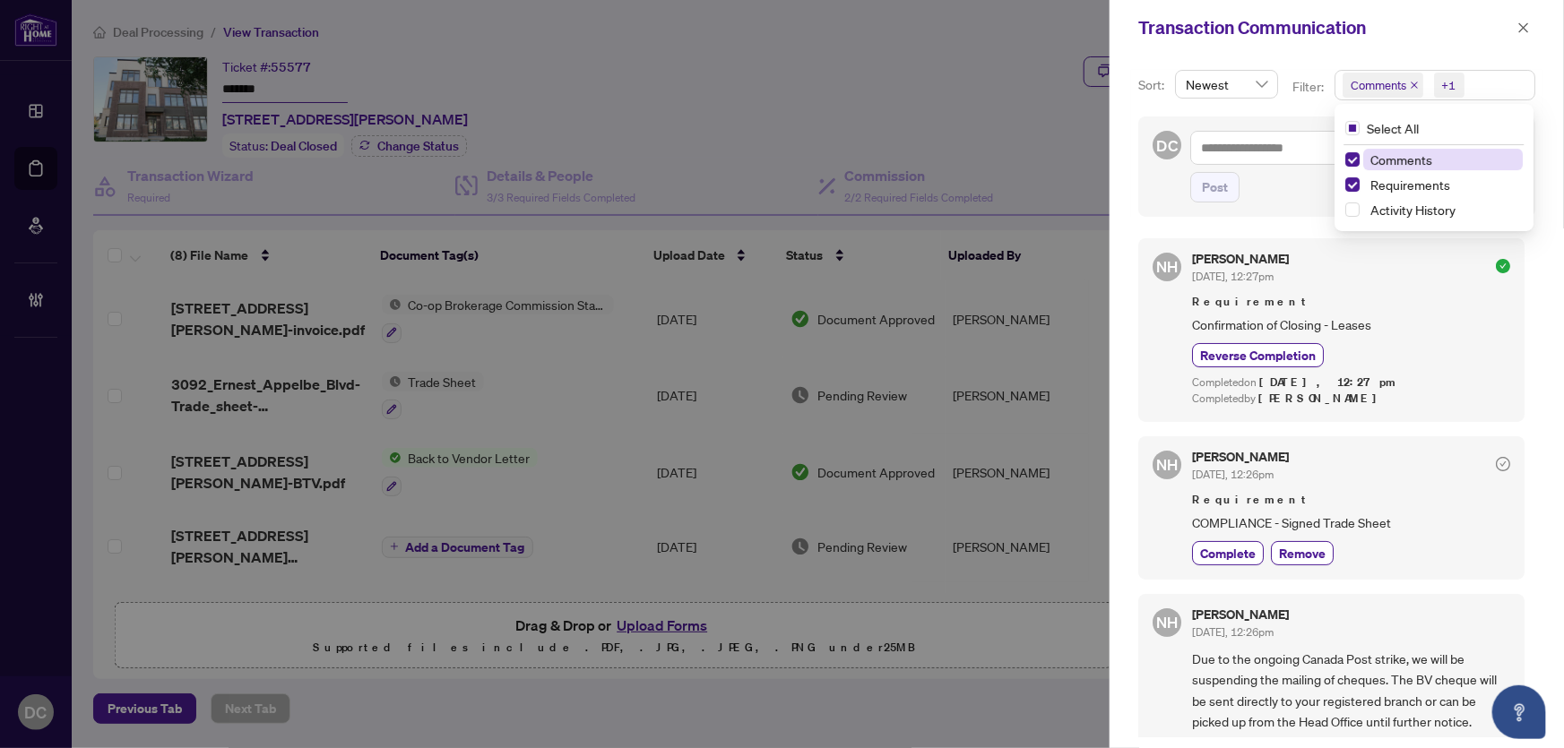
click at [1488, 97] on span "Comments +1" at bounding box center [1435, 85] width 199 height 29
click at [1454, 153] on span "Comments" at bounding box center [1443, 160] width 160 height 22
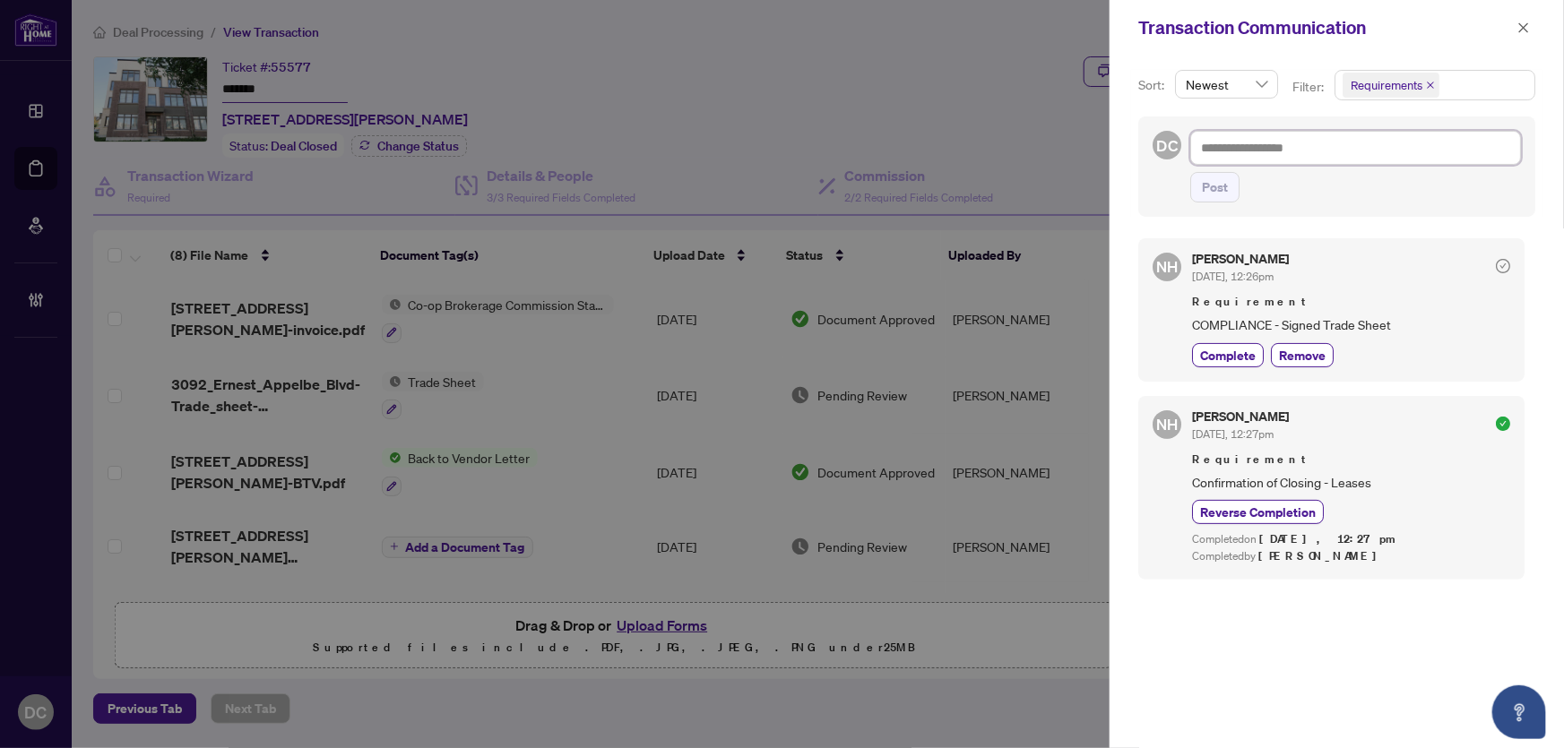
click at [1284, 140] on textarea at bounding box center [1355, 148] width 331 height 34
click at [1525, 30] on icon "close" at bounding box center [1524, 28] width 13 height 13
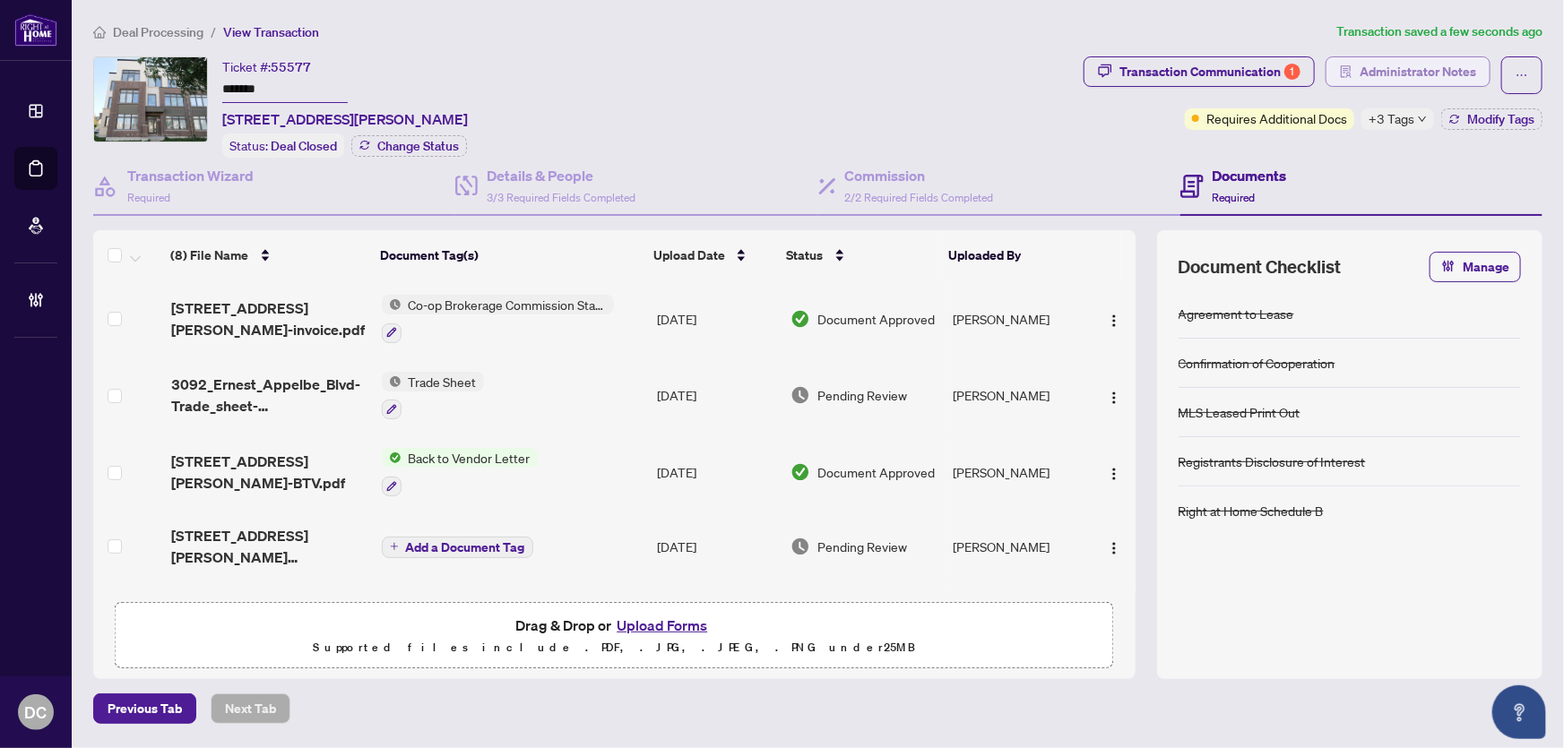
click at [1429, 75] on span "Administrator Notes" at bounding box center [1418, 71] width 117 height 29
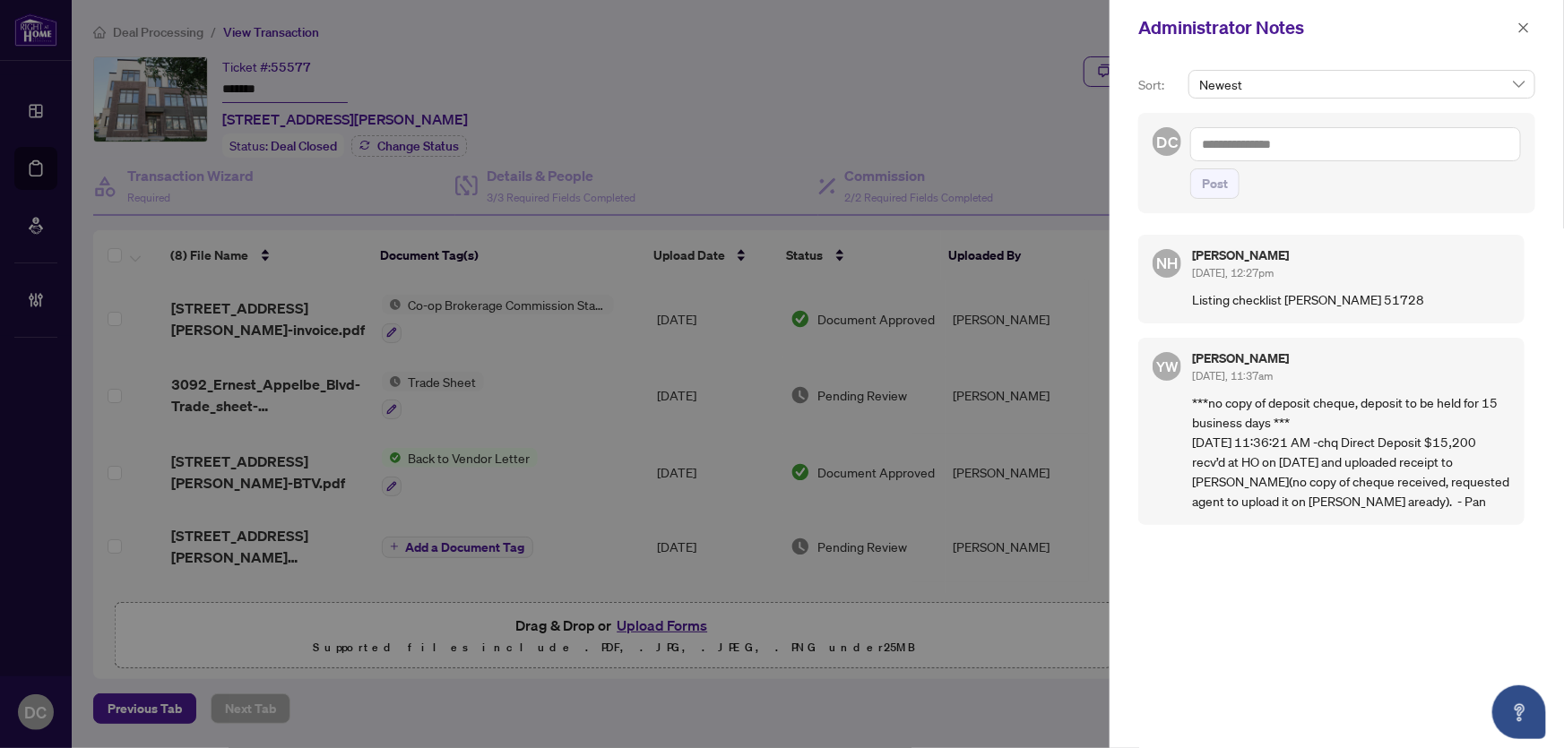
click at [1365, 148] on textarea at bounding box center [1355, 144] width 331 height 34
paste textarea "**********"
type textarea "**********"
click at [1220, 185] on span "Post" at bounding box center [1215, 183] width 26 height 29
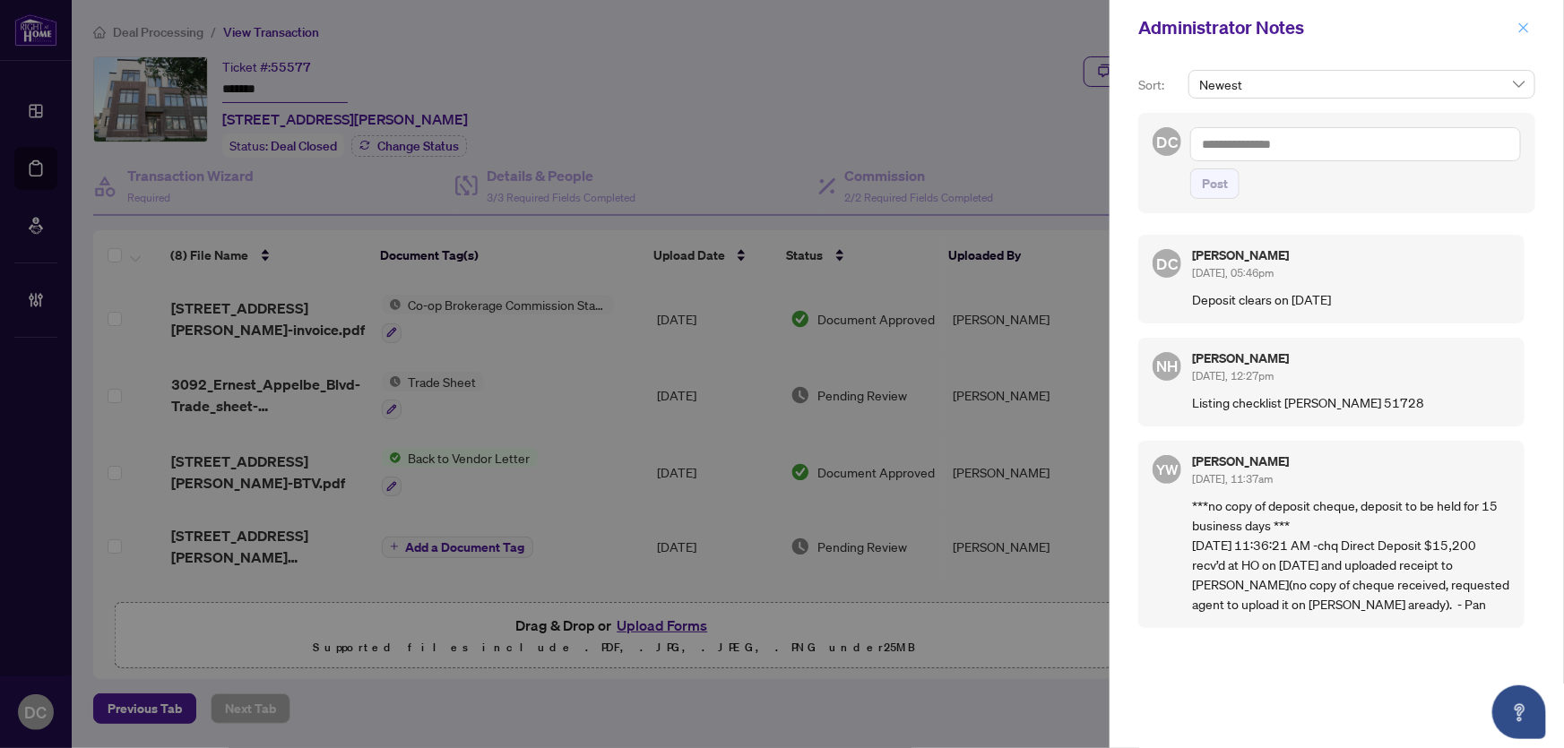
click at [1522, 25] on icon "close" at bounding box center [1524, 28] width 13 height 13
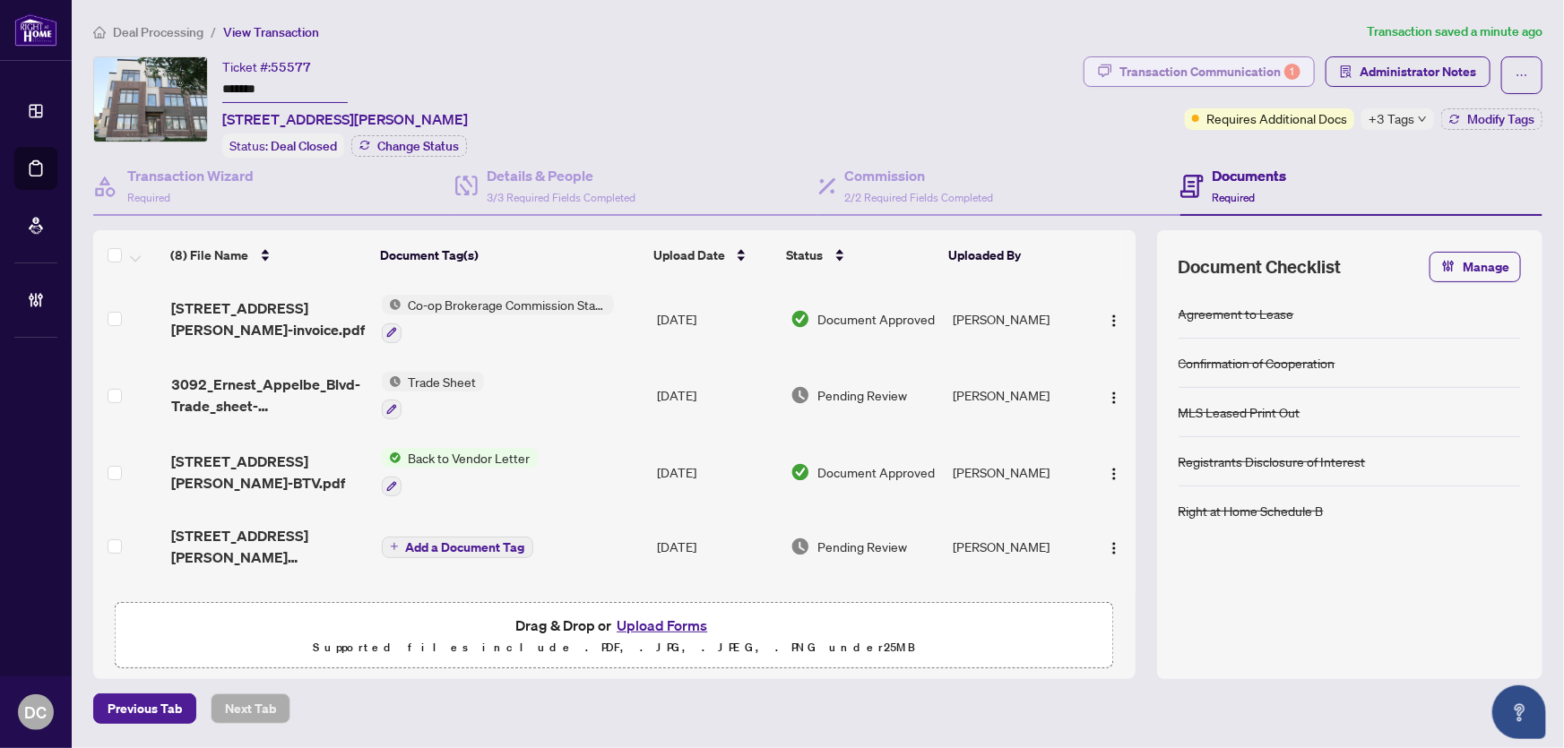
click at [1251, 72] on div "Transaction Communication 1" at bounding box center [1210, 71] width 181 height 29
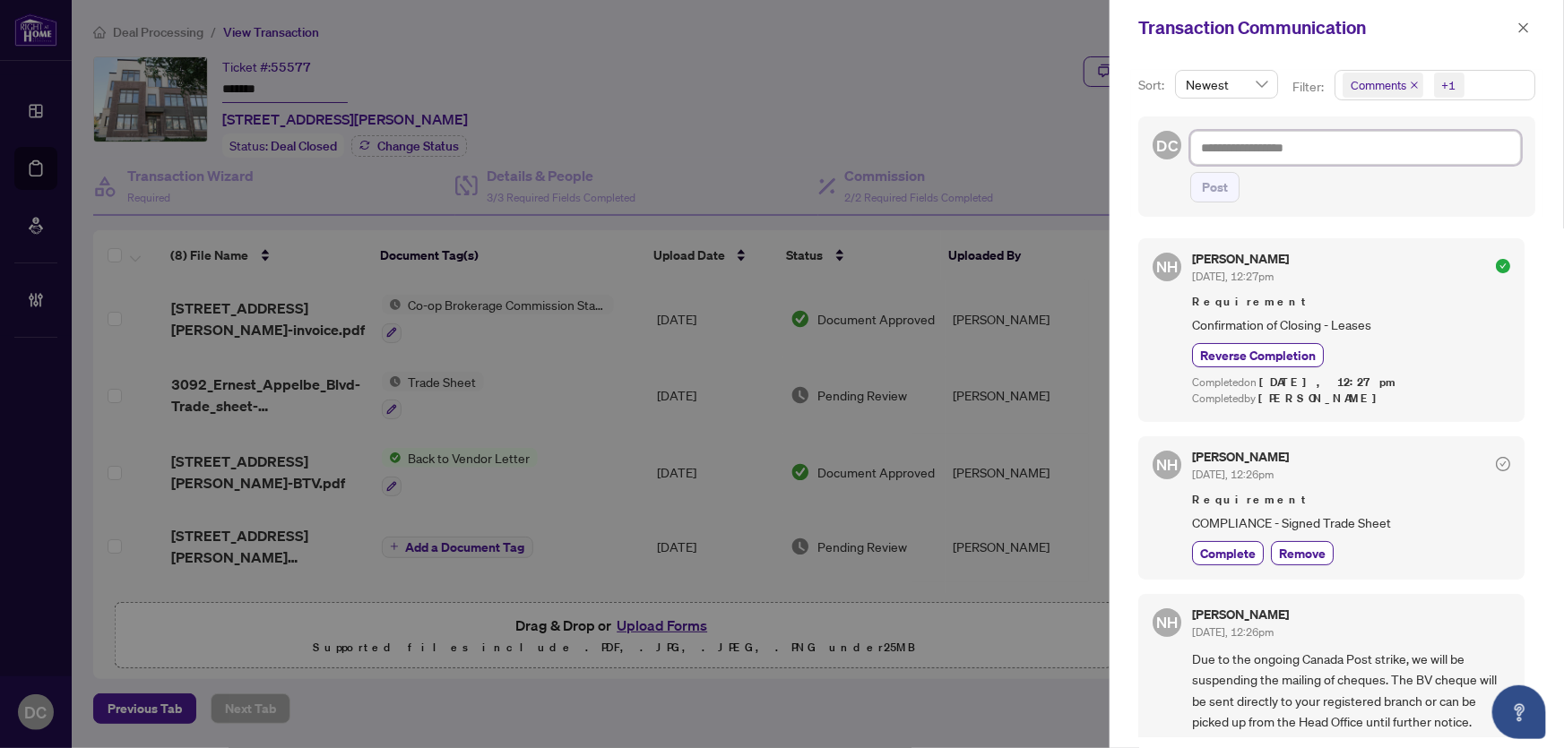
click at [1264, 155] on textarea at bounding box center [1355, 148] width 331 height 34
paste textarea "**********"
type textarea "**********"
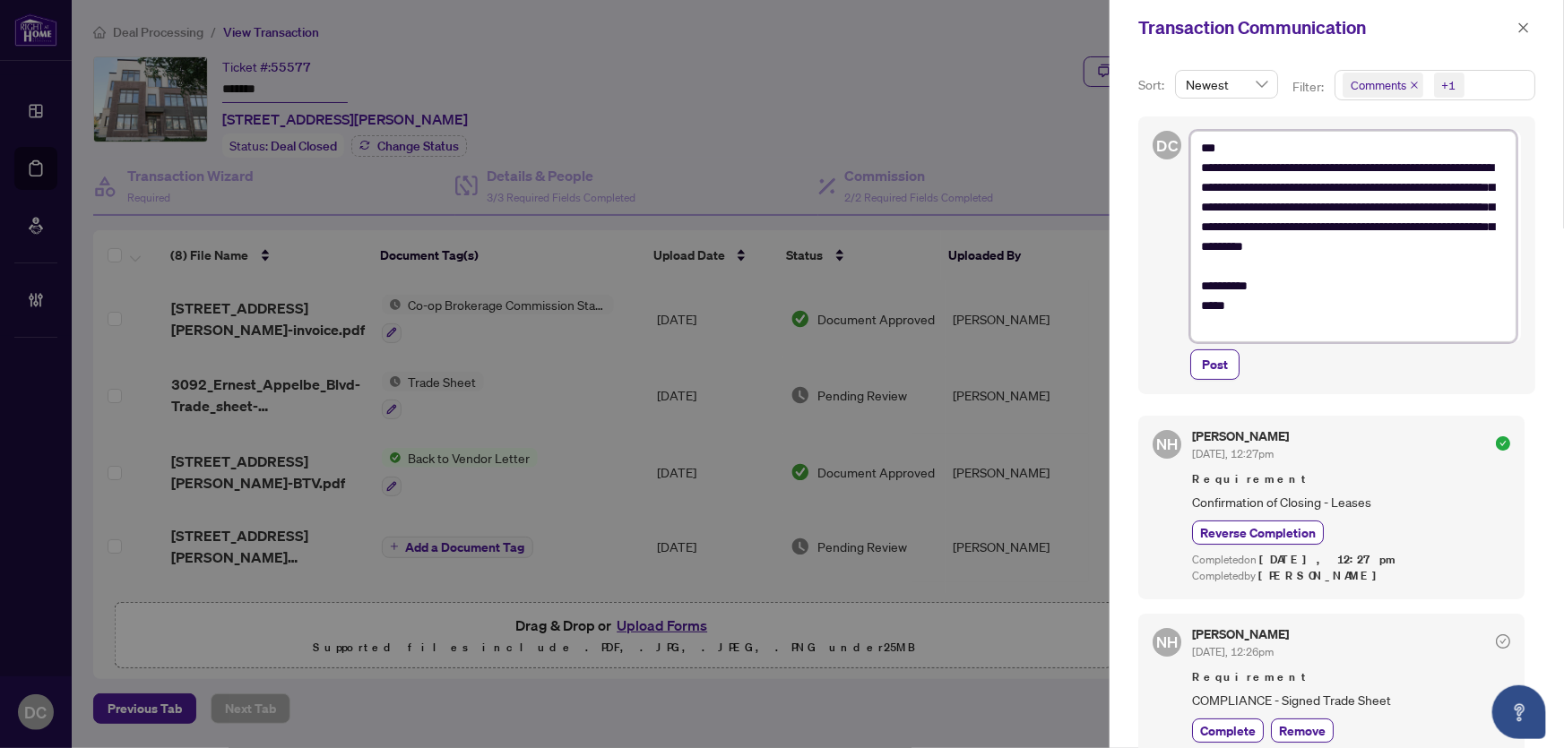
drag, startPoint x: 1293, startPoint y: 233, endPoint x: 1375, endPoint y: 226, distance: 81.9
click at [1375, 226] on textarea "**********" at bounding box center [1353, 237] width 326 height 212
type textarea "**********"
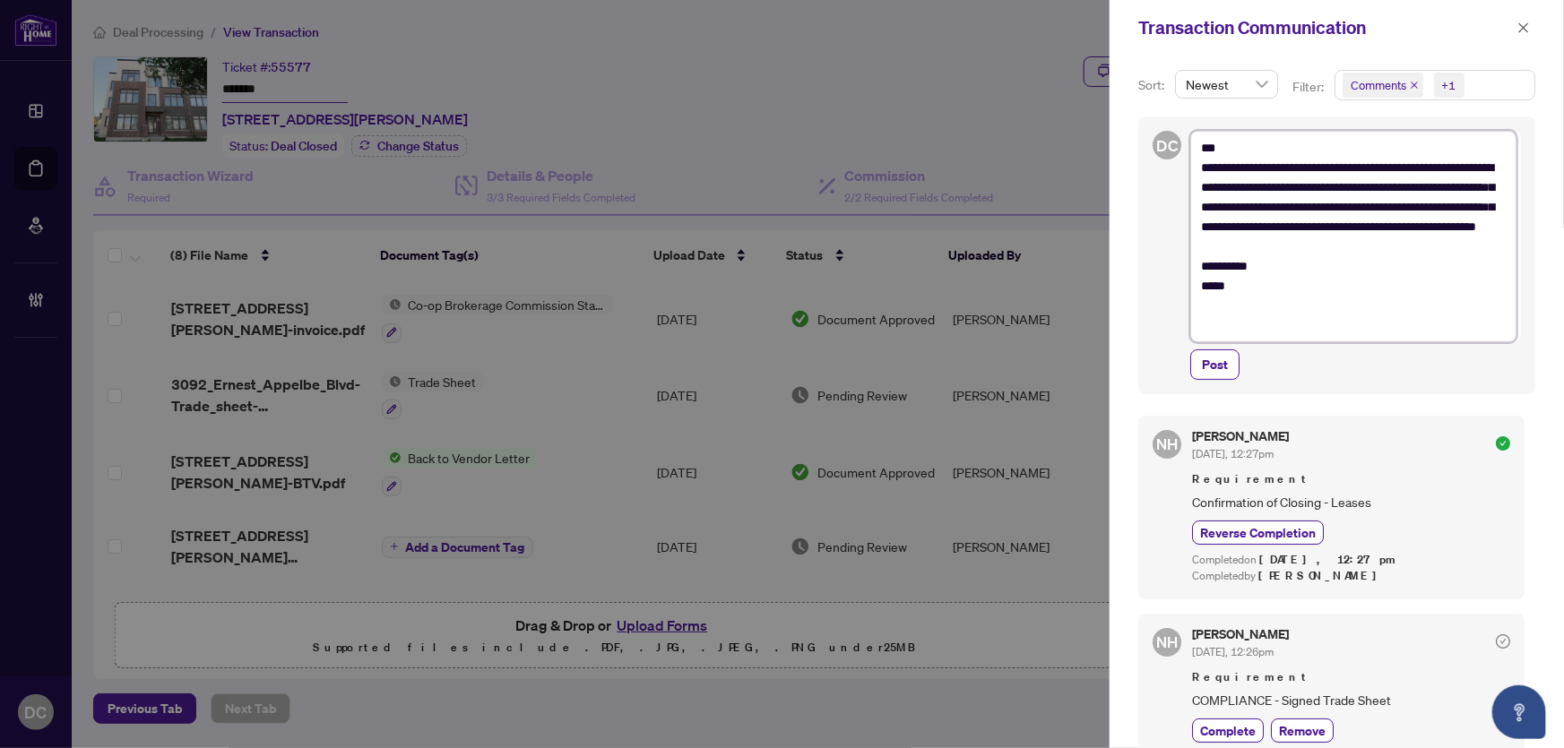
type textarea "**********"
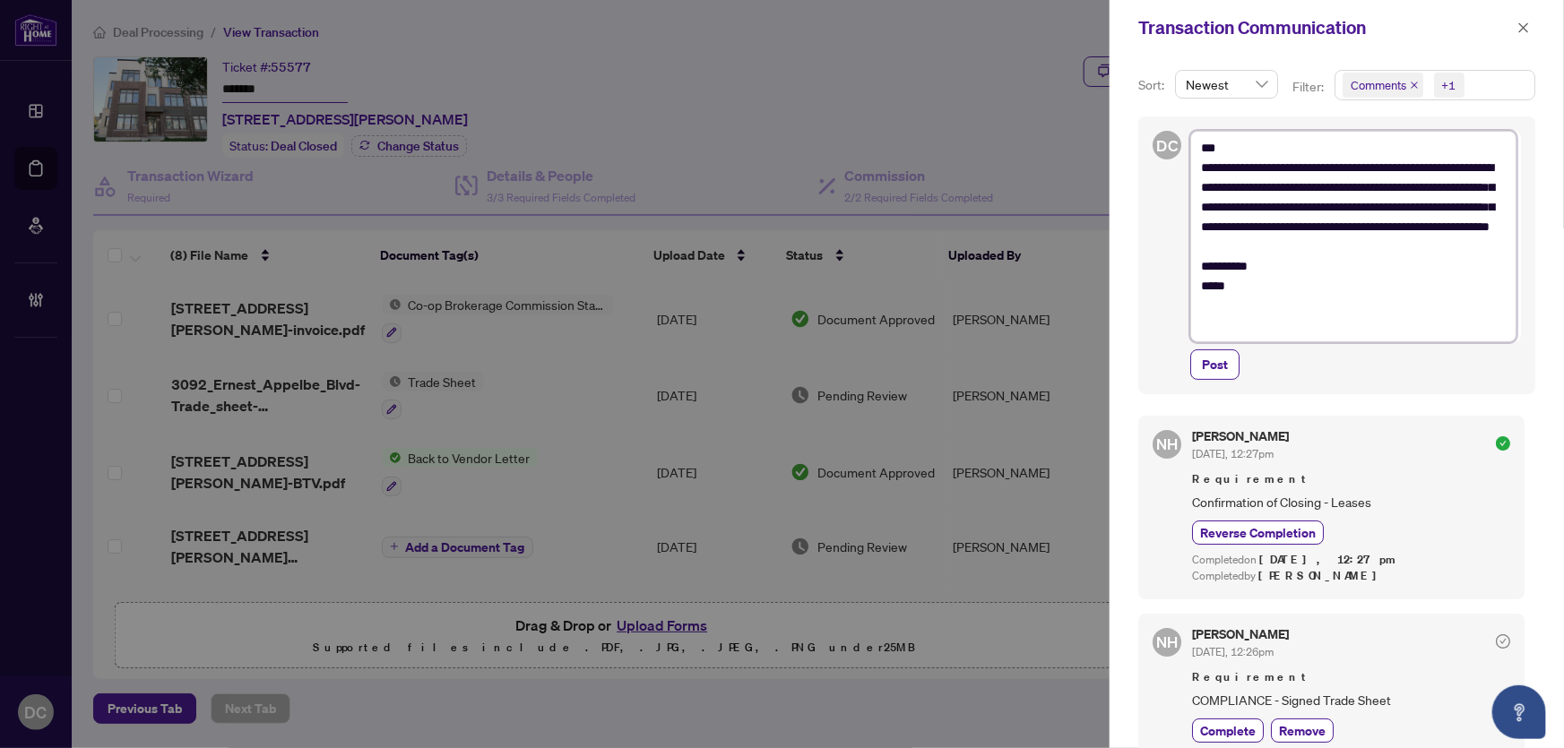
type textarea "**********"
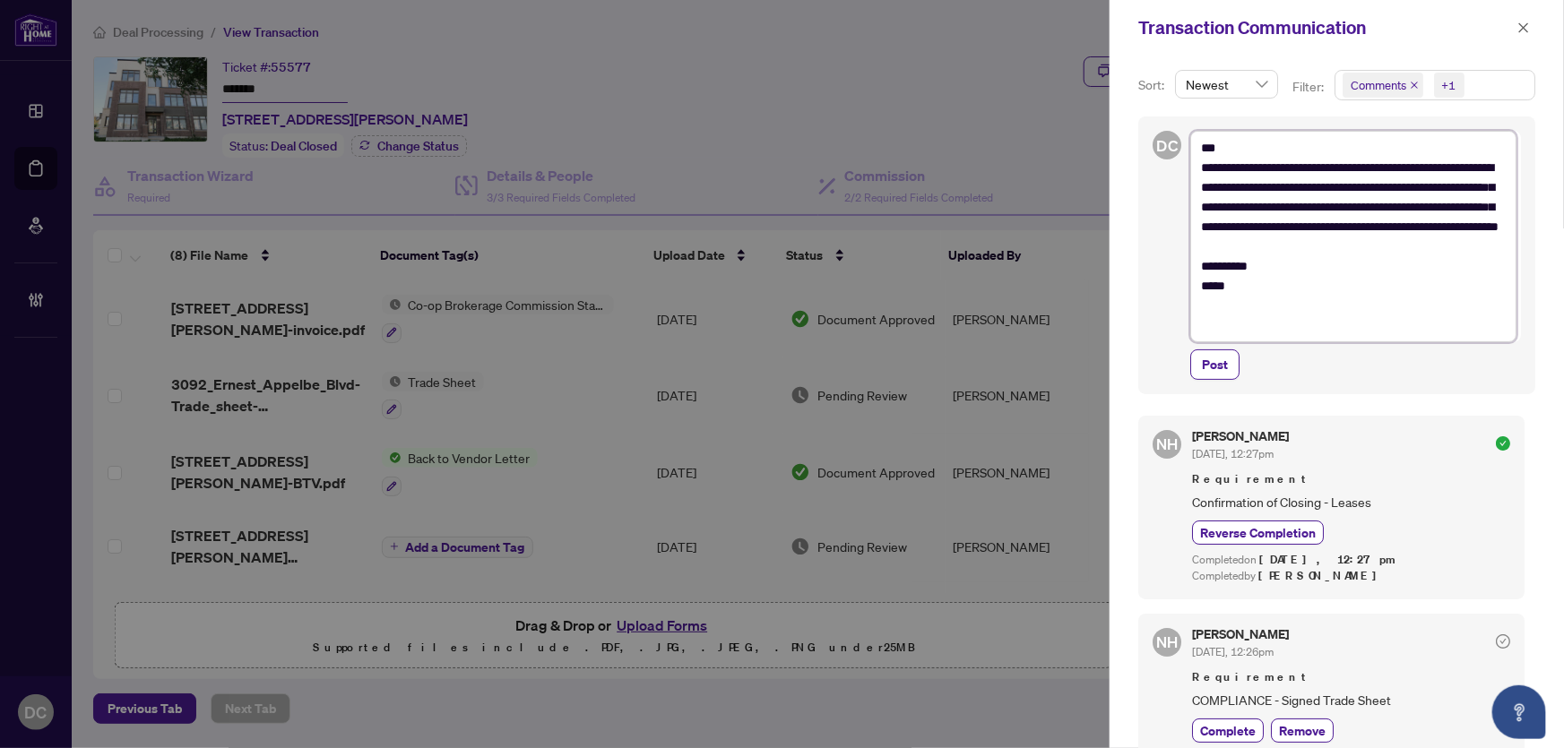
drag, startPoint x: 1299, startPoint y: 308, endPoint x: 1190, endPoint y: 148, distance: 193.7
click at [1190, 148] on textarea "**********" at bounding box center [1353, 237] width 326 height 212
click at [1521, 29] on icon "close" at bounding box center [1524, 28] width 13 height 13
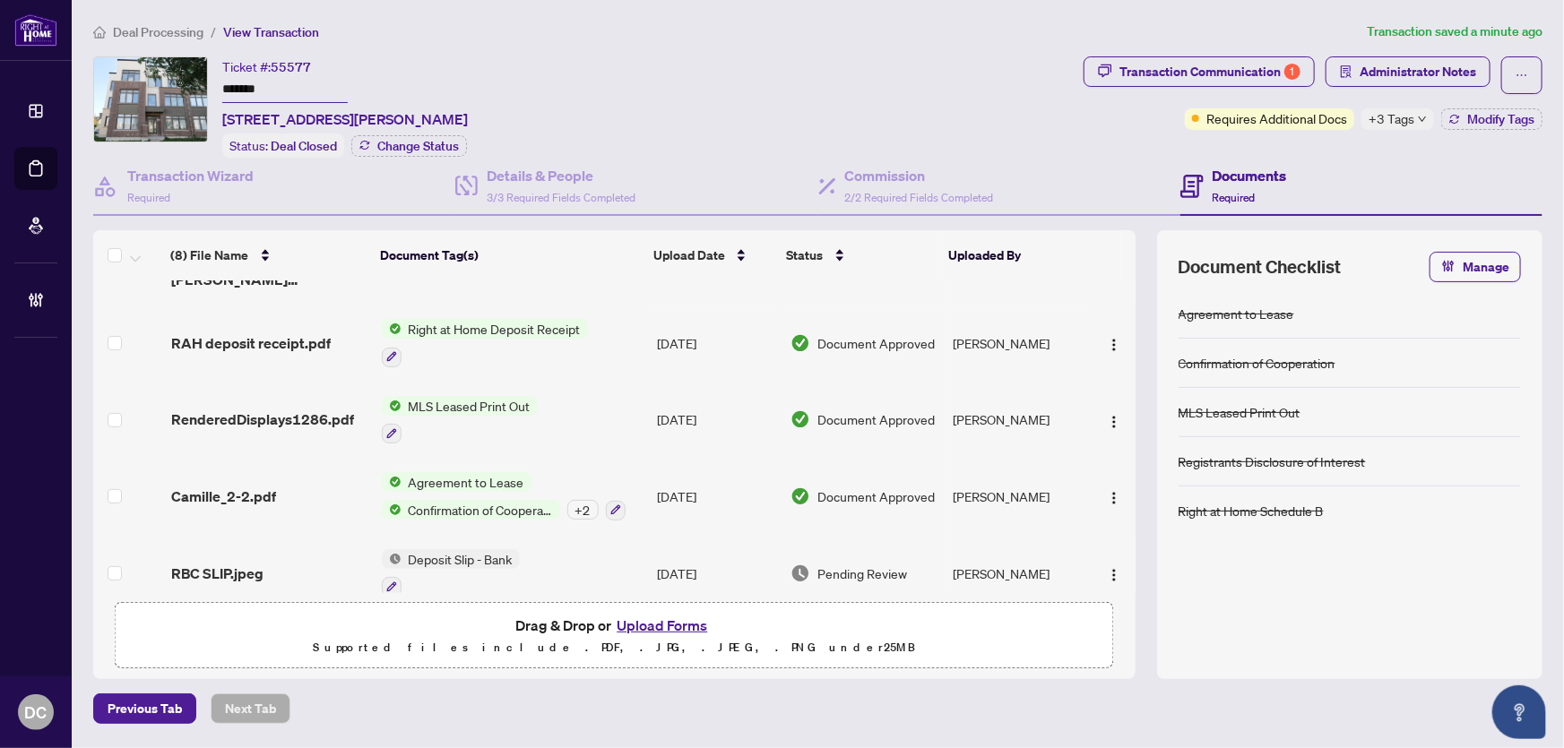
scroll to position [296, 0]
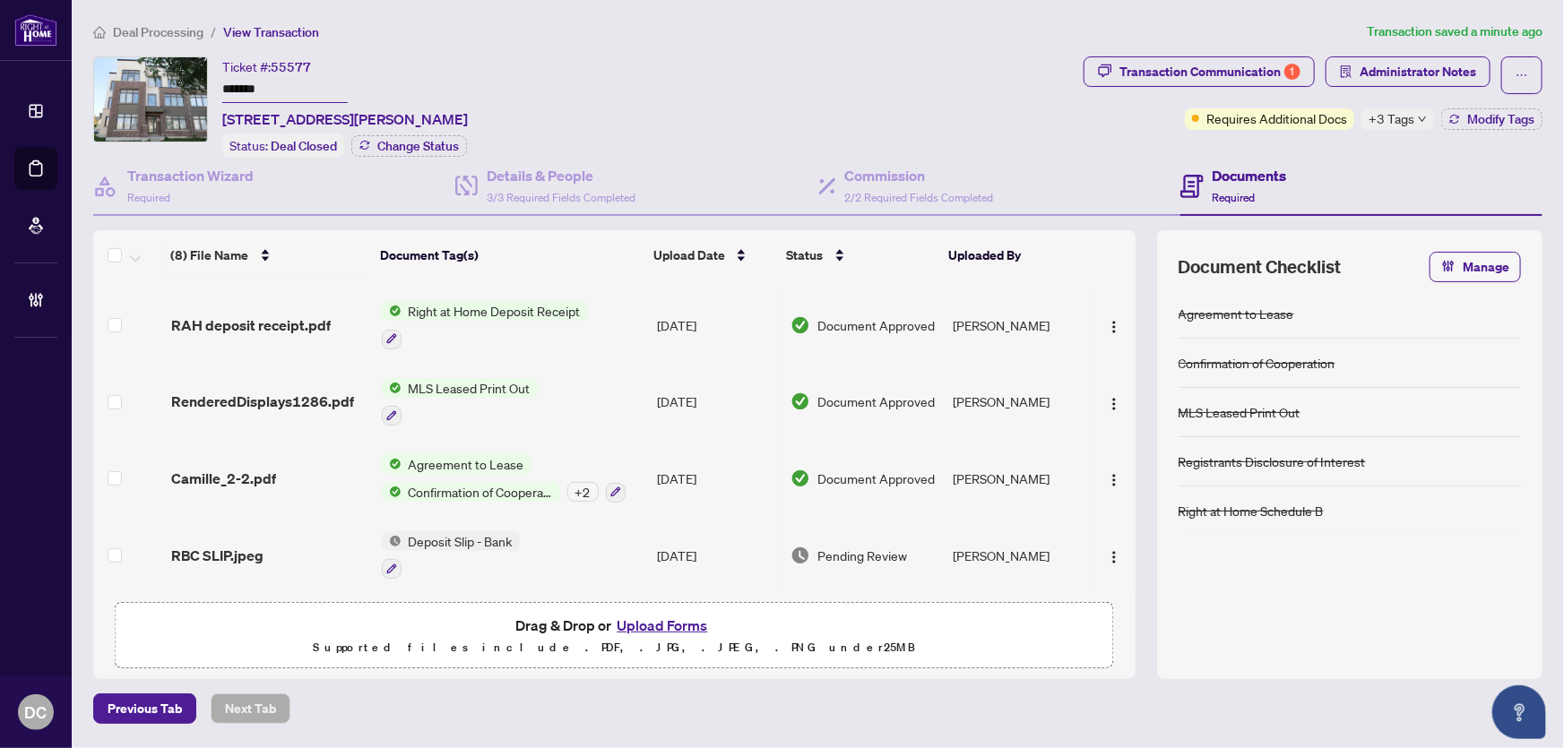
click at [613, 549] on td "Deposit Slip - Bank" at bounding box center [512, 555] width 275 height 77
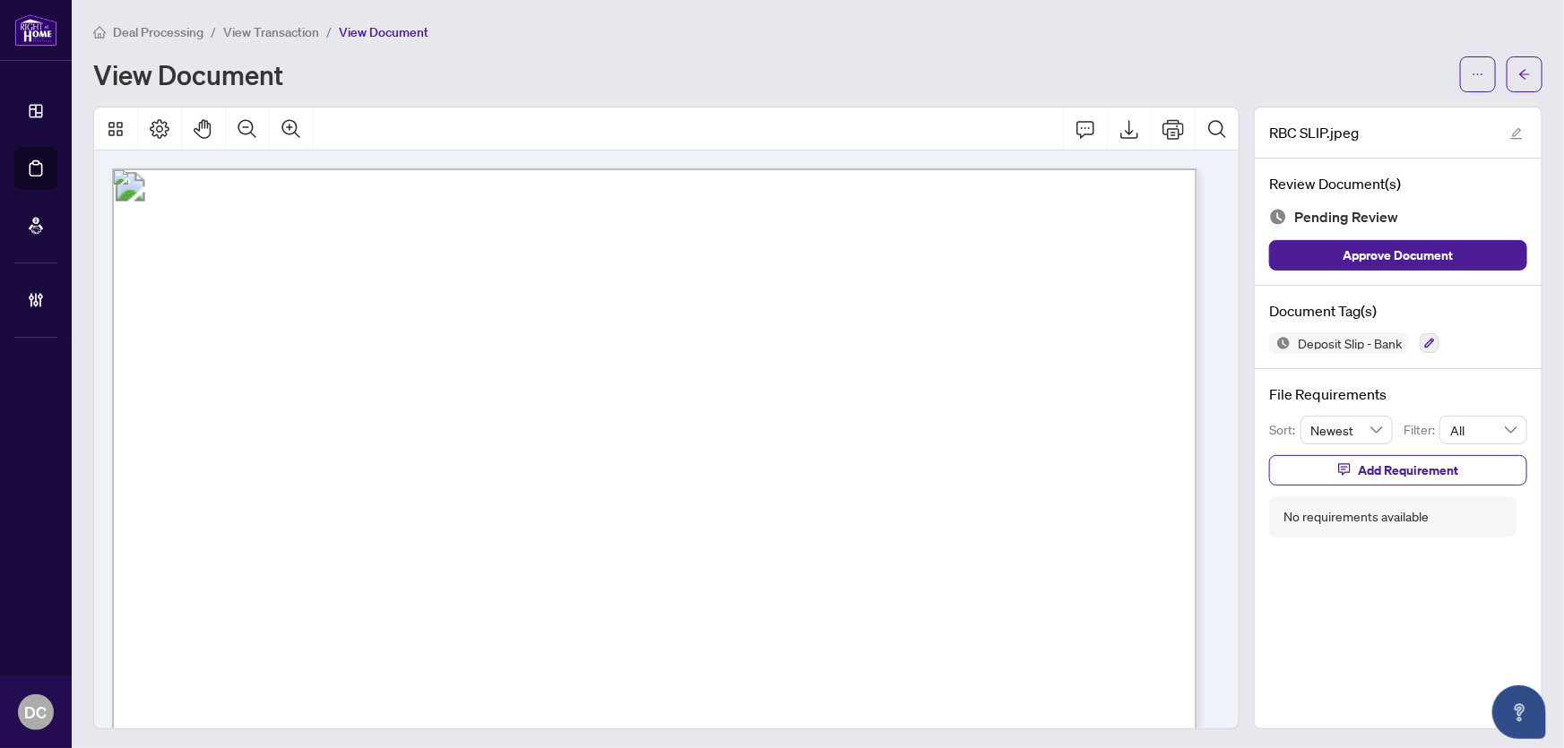
click at [1120, 131] on icon "Export" at bounding box center [1130, 129] width 22 height 22
click at [1207, 122] on icon "Search Document" at bounding box center [1218, 129] width 22 height 22
click at [1204, 179] on icon "Cancel" at bounding box center [1211, 178] width 14 height 14
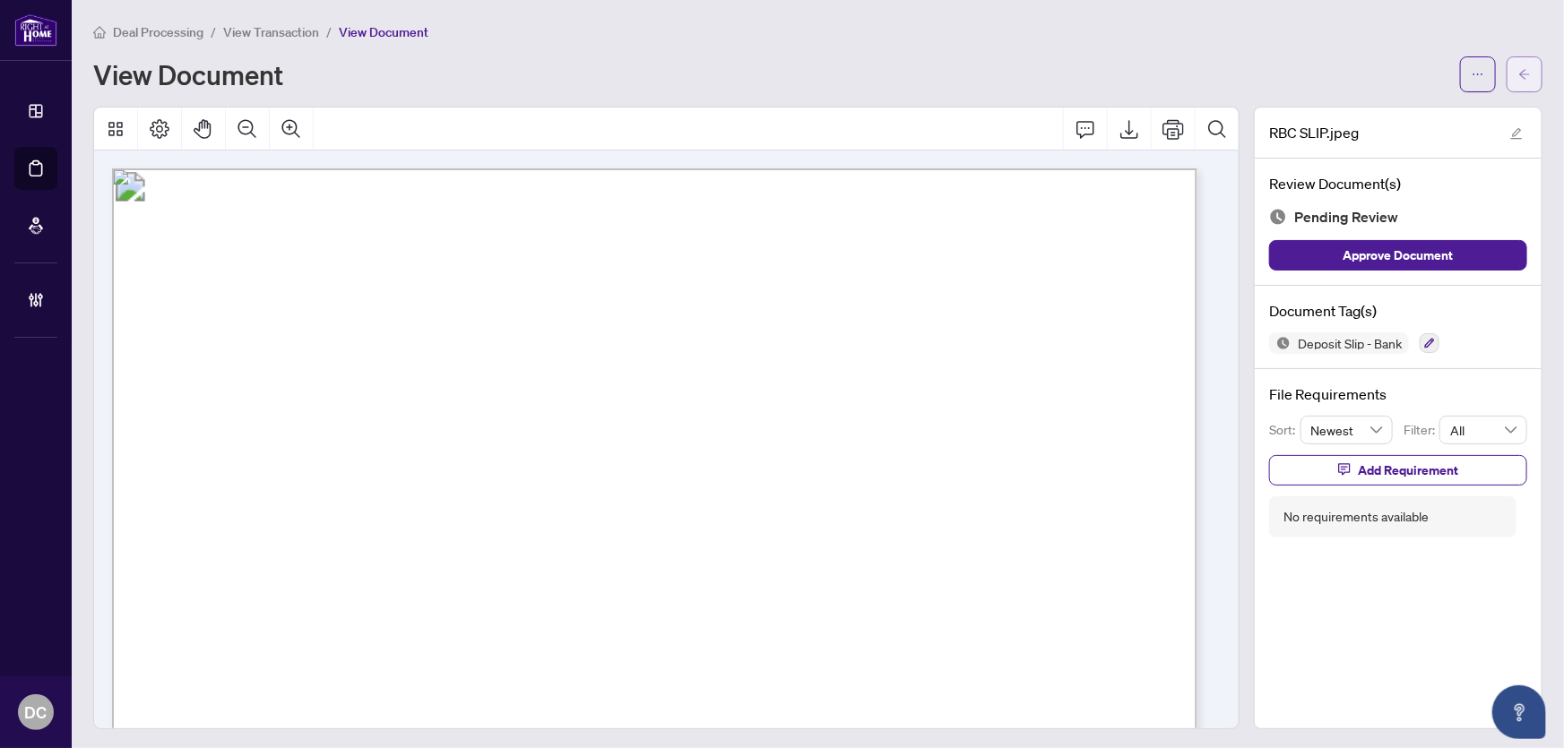
click at [1518, 74] on icon "arrow-left" at bounding box center [1524, 74] width 13 height 13
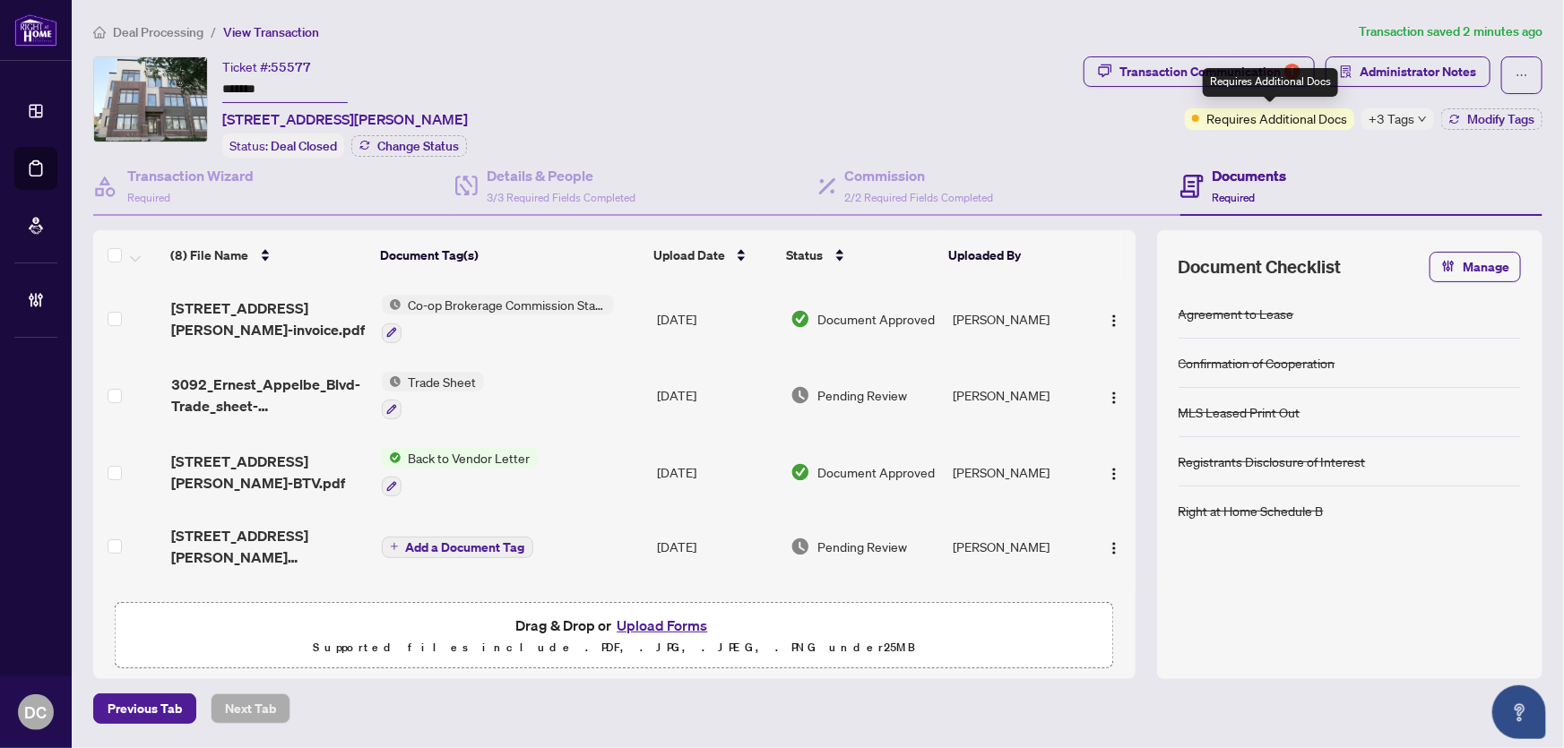
click at [1243, 81] on div "Requires Additional Docs" at bounding box center [1270, 82] width 135 height 29
click at [1138, 62] on div "Transaction Communication 1" at bounding box center [1210, 71] width 181 height 29
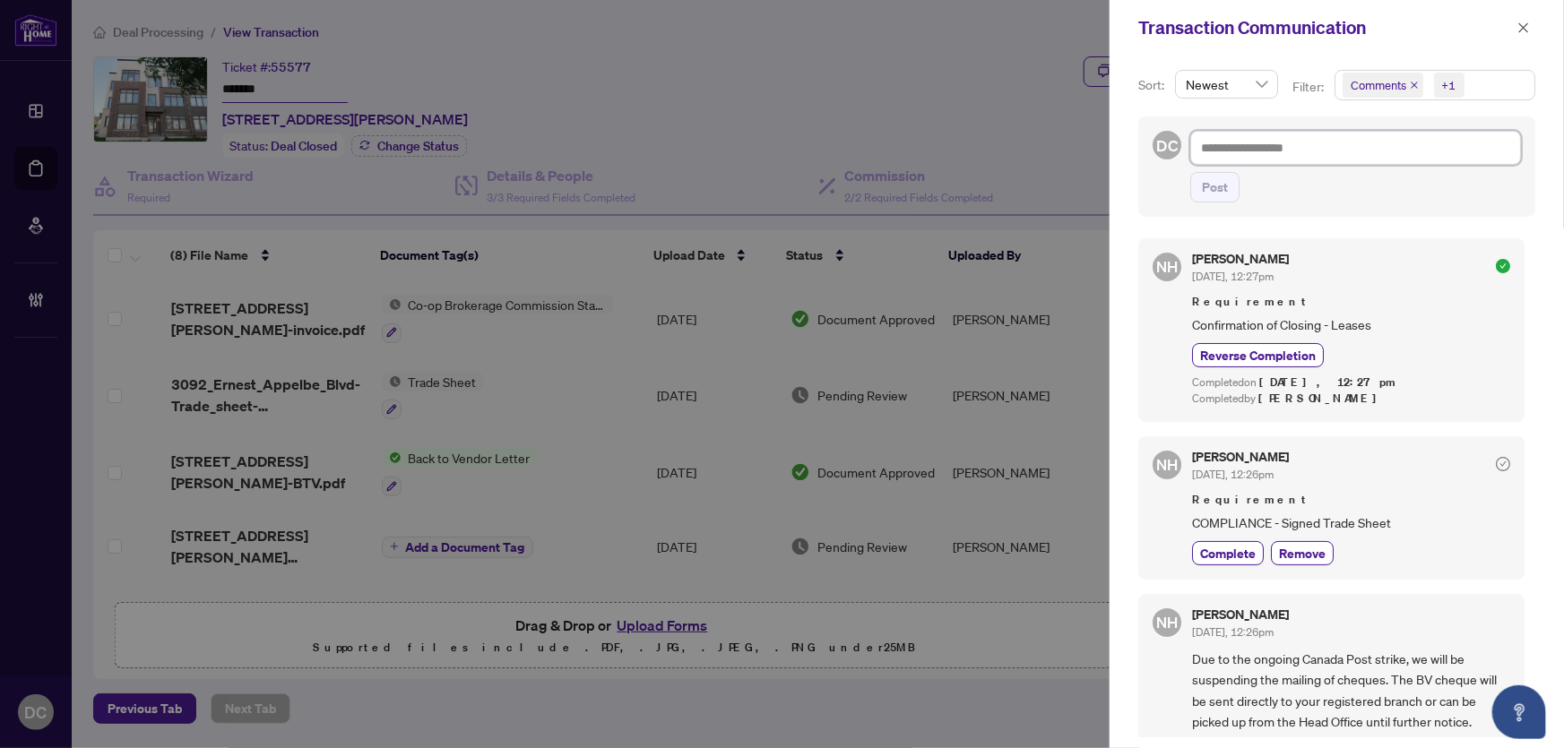
click at [1309, 146] on textarea at bounding box center [1355, 148] width 331 height 34
paste textarea "**********"
type textarea "**********"
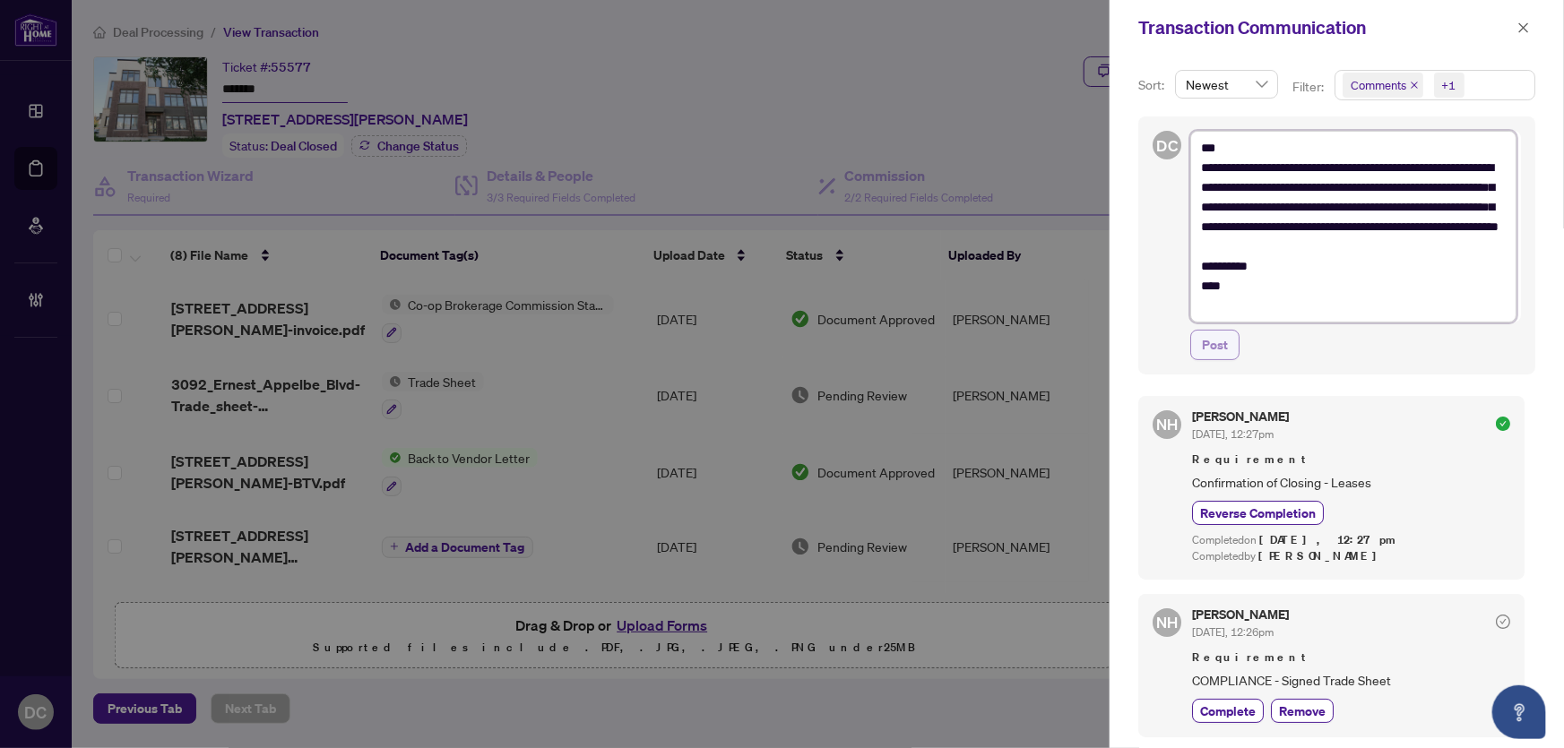
type textarea "**********"
click at [1228, 349] on button "Post" at bounding box center [1214, 345] width 49 height 30
type textarea "**********"
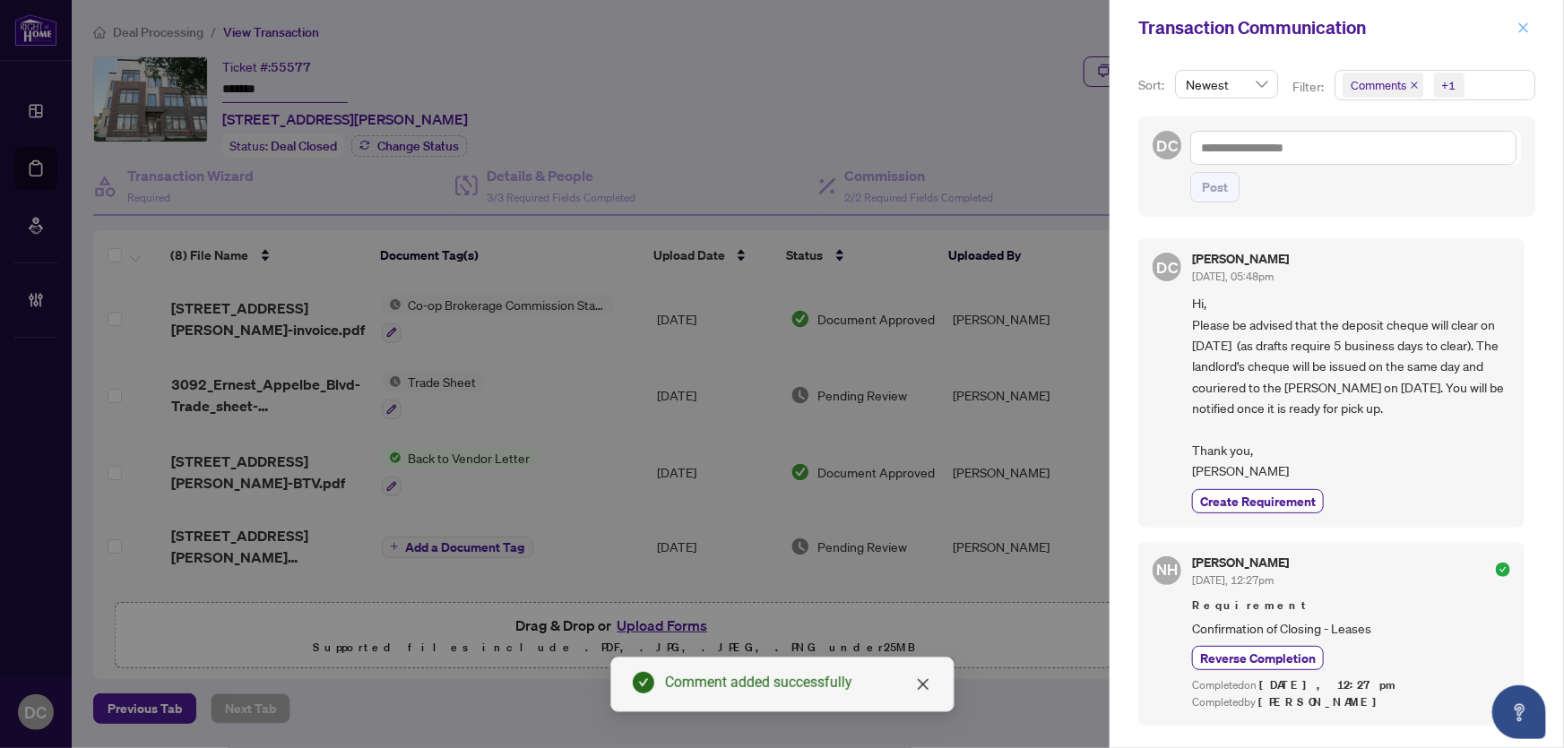
click at [1530, 26] on icon "close" at bounding box center [1524, 28] width 13 height 13
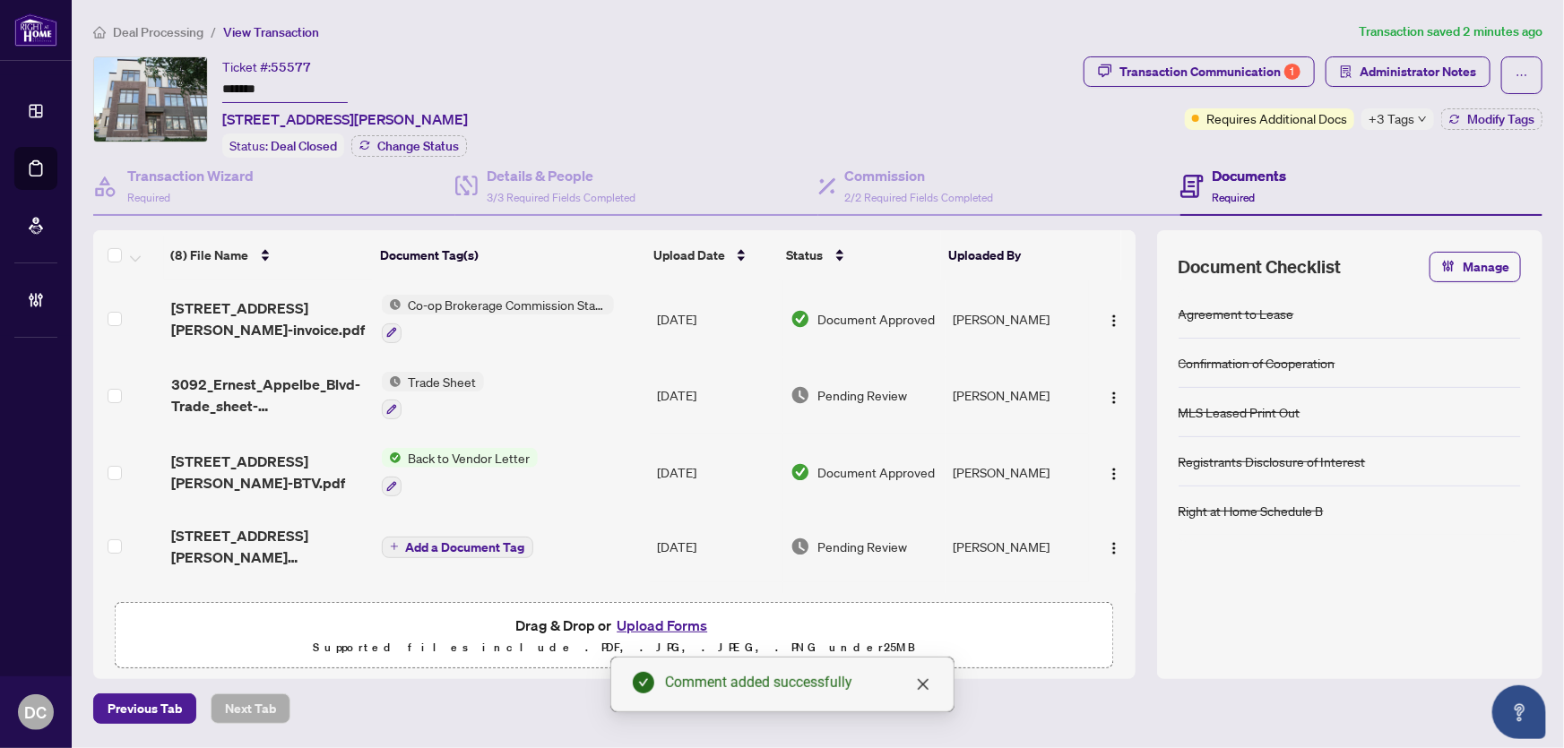
click at [1395, 111] on span "+3 Tags" at bounding box center [1392, 118] width 46 height 21
click at [1314, 151] on div "Transaction Communication 1 Administrator Notes Requires Additional Docs +3 Tag…" at bounding box center [1313, 106] width 466 height 101
click at [1501, 108] on button "Modify Tags" at bounding box center [1491, 119] width 101 height 22
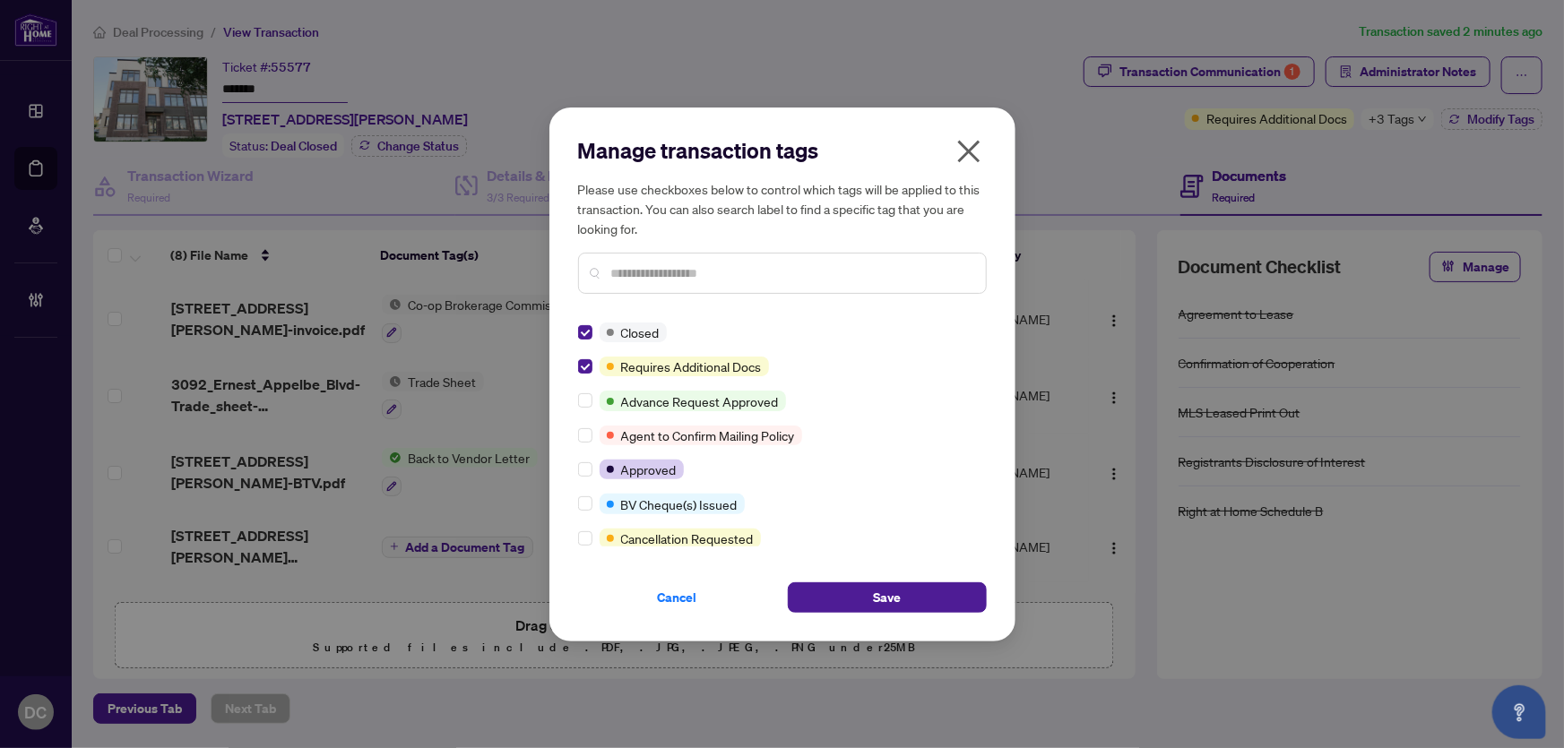
click at [641, 269] on input "text" at bounding box center [791, 274] width 360 height 20
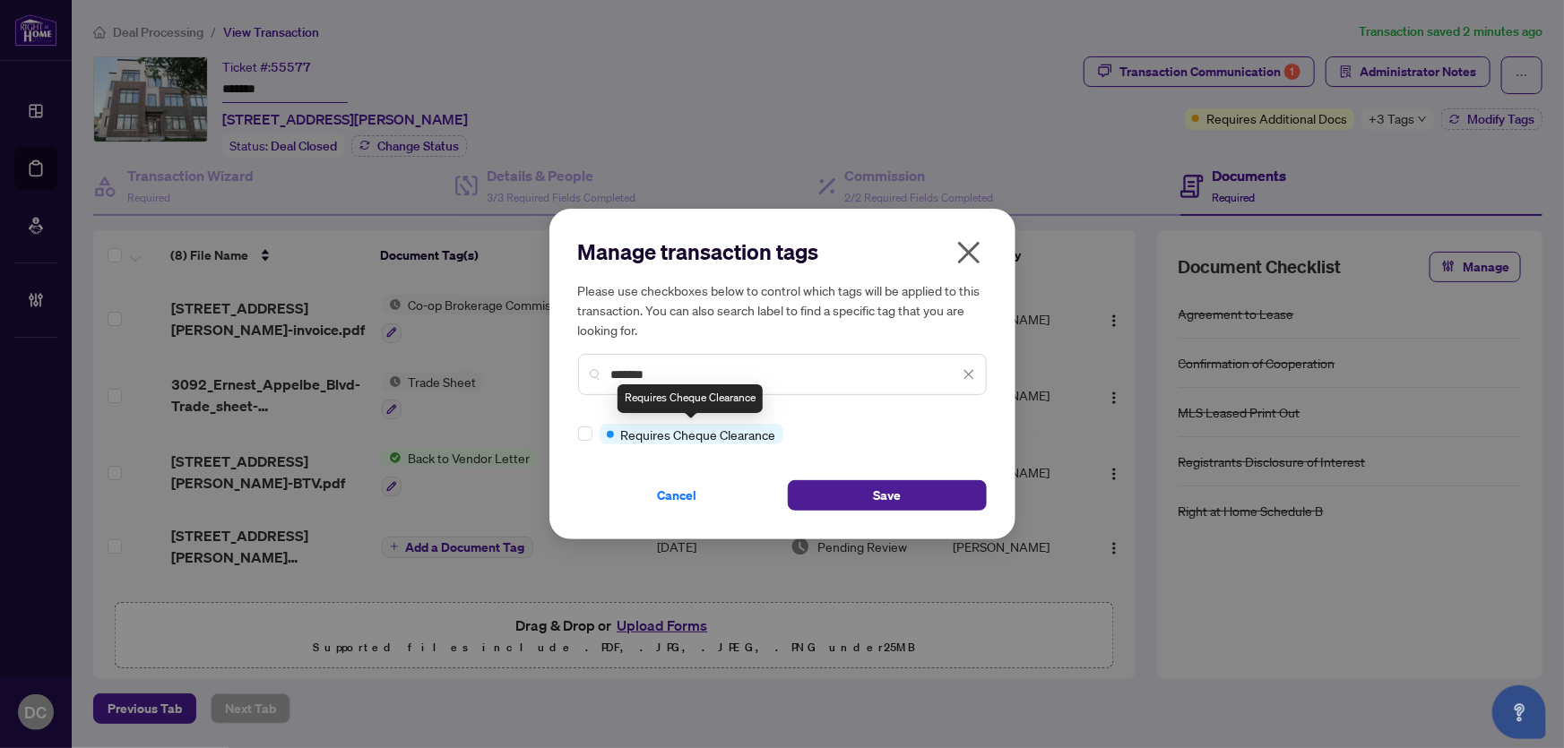
type input "*******"
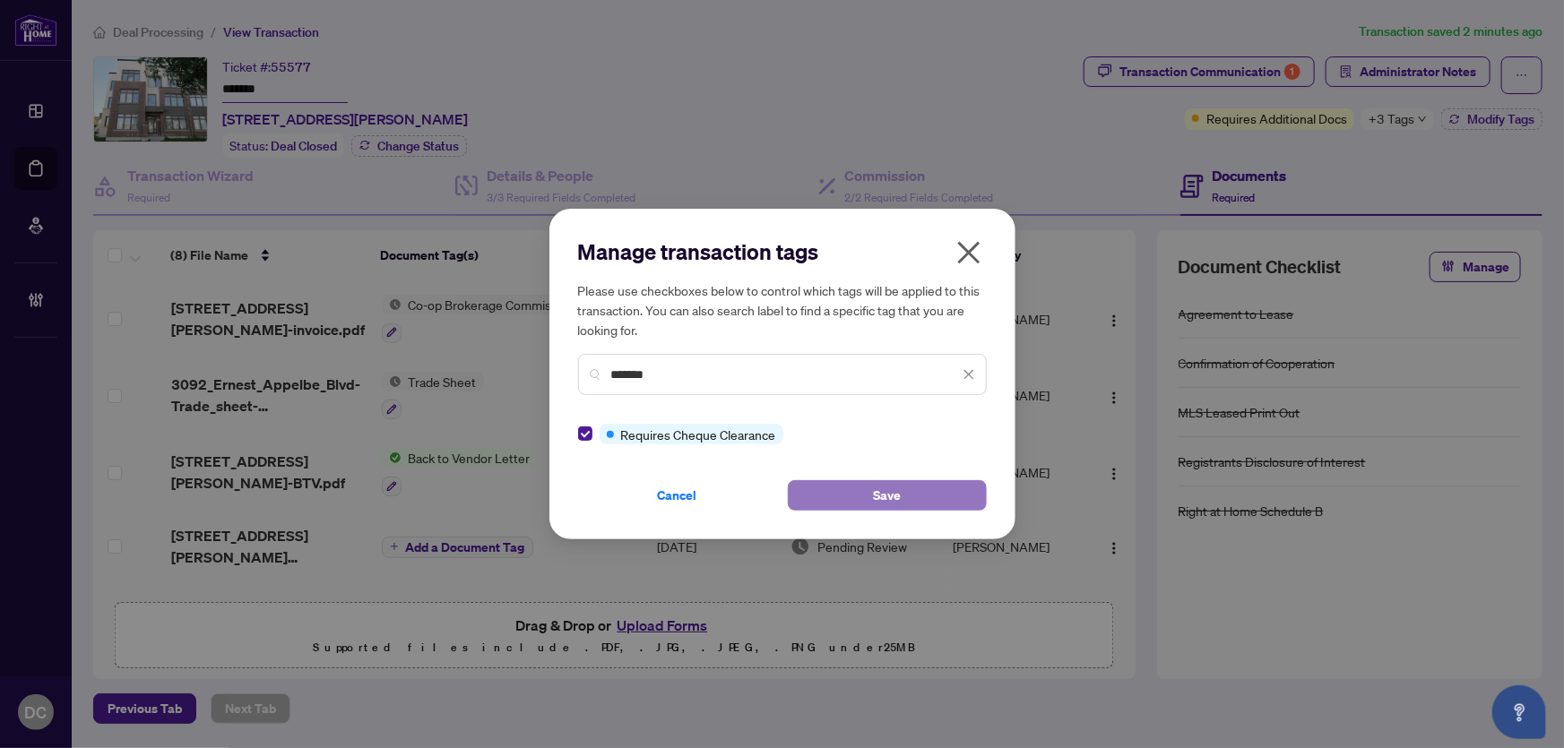
click at [961, 508] on button "Save" at bounding box center [887, 495] width 199 height 30
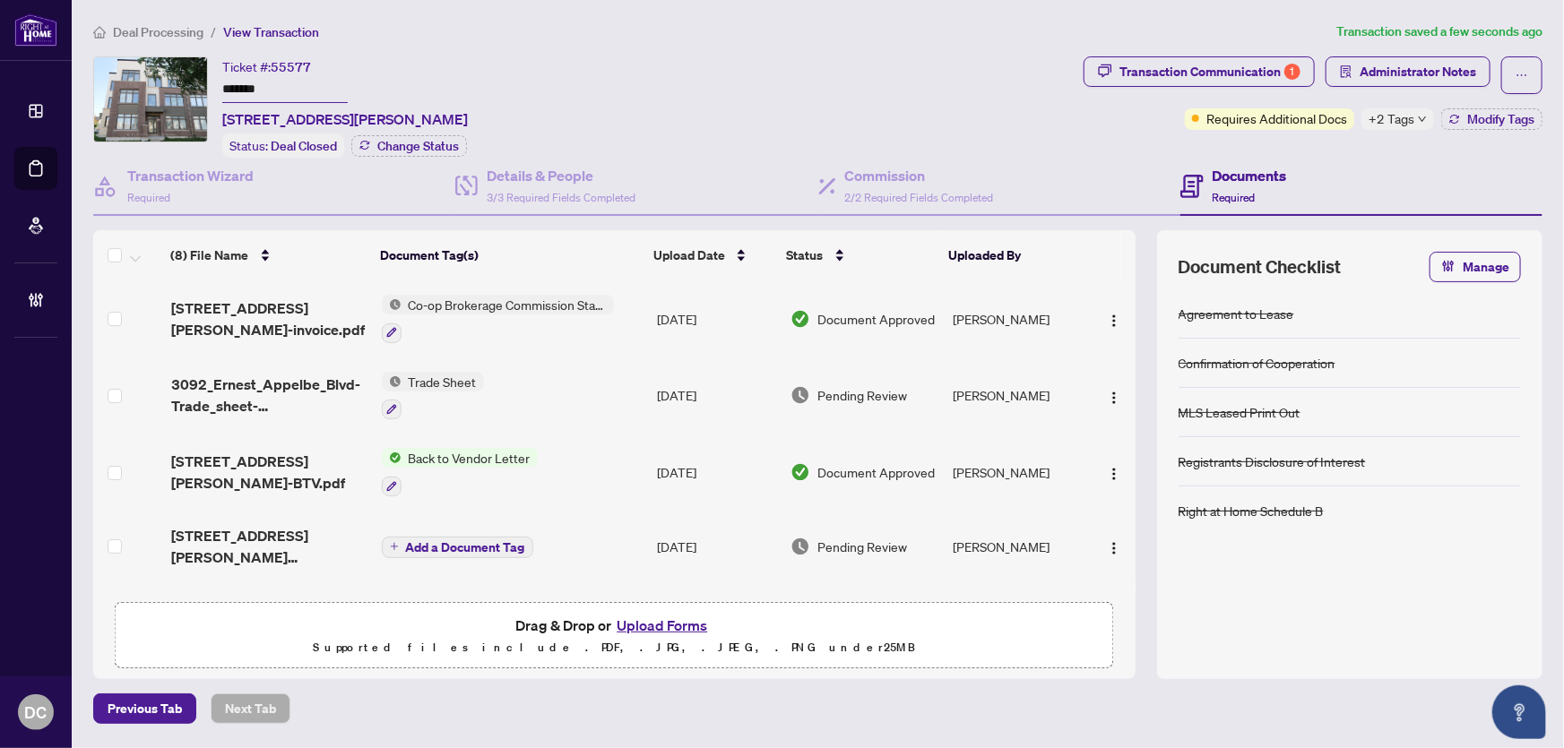
click at [1398, 117] on span "+2 Tags" at bounding box center [1392, 118] width 46 height 21
click at [1294, 152] on div "Transaction Communication 1 Administrator Notes Requires Additional Docs +2 Tag…" at bounding box center [1313, 106] width 466 height 101
click at [162, 29] on span "Deal Processing" at bounding box center [158, 32] width 91 height 16
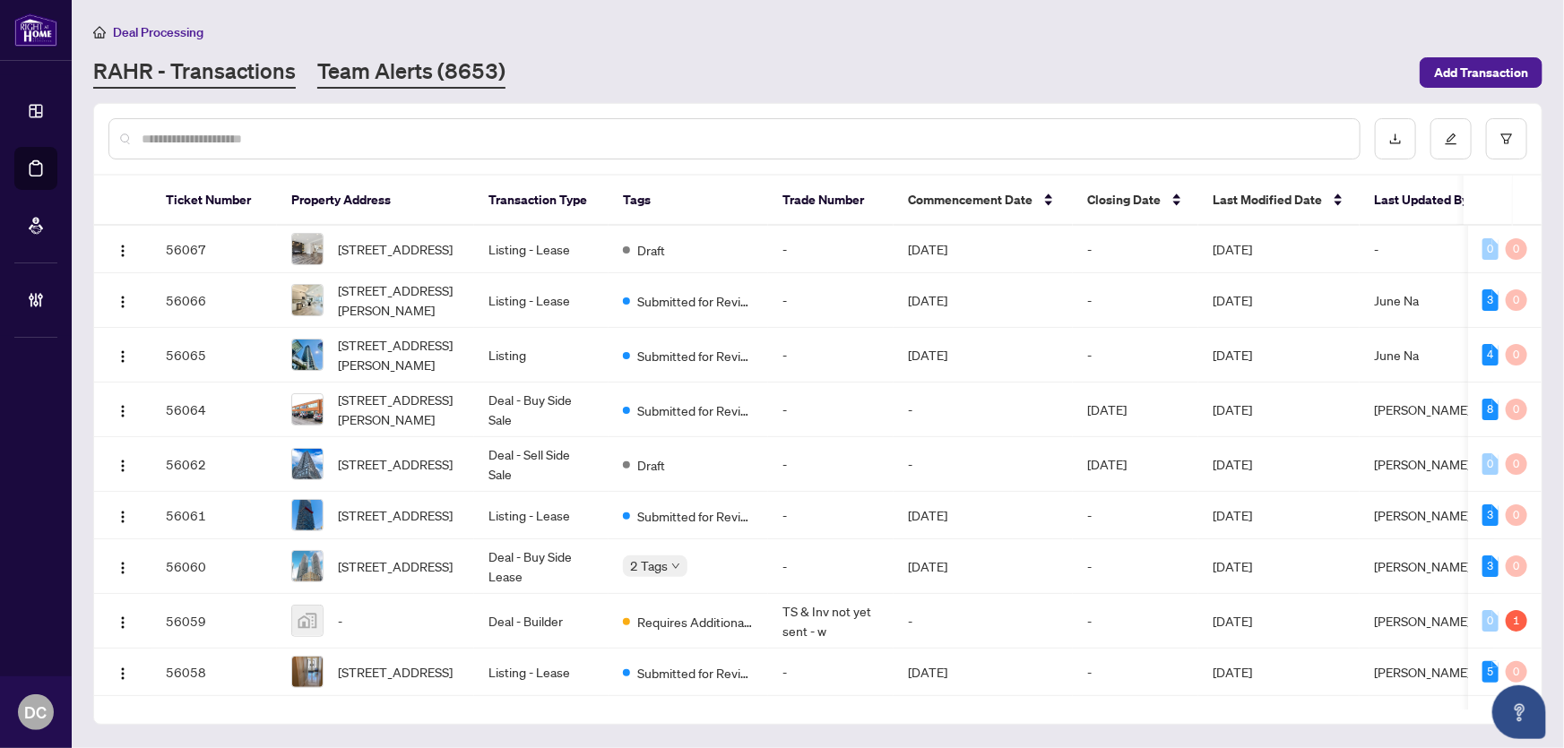
click at [450, 81] on link "Team Alerts (8653)" at bounding box center [411, 72] width 188 height 32
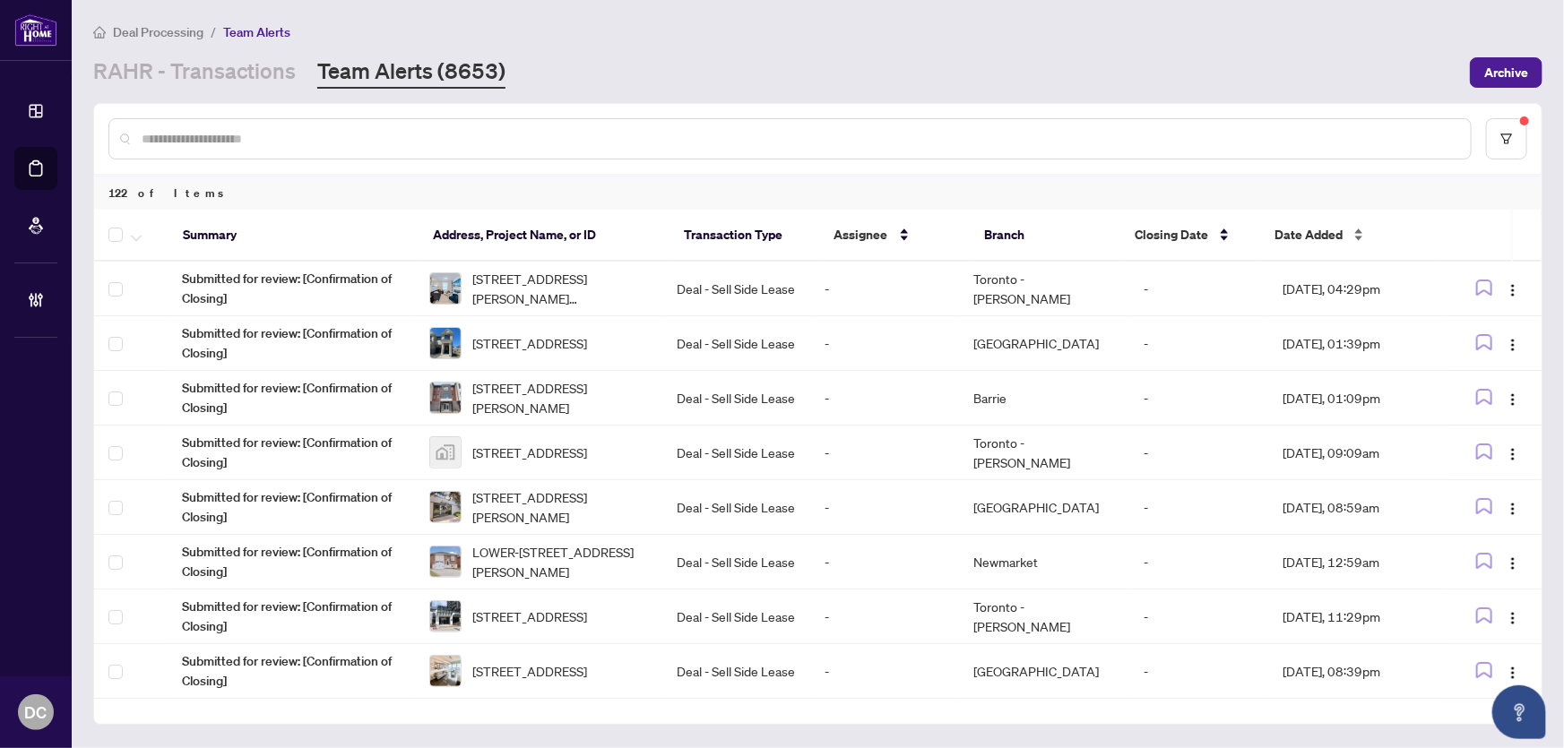
click at [1300, 237] on span "Date Added" at bounding box center [1309, 235] width 68 height 20
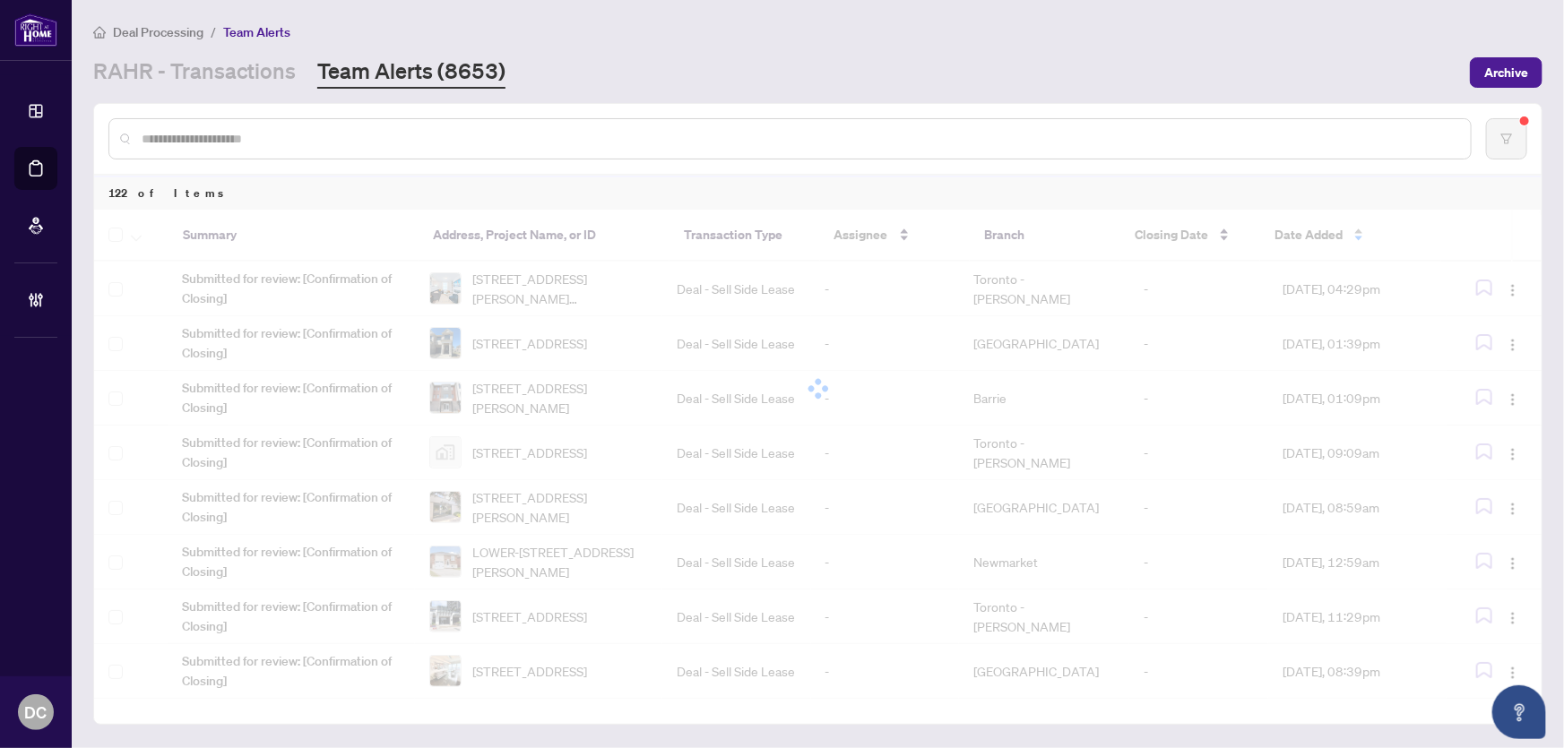
click at [1300, 237] on div at bounding box center [818, 389] width 1448 height 359
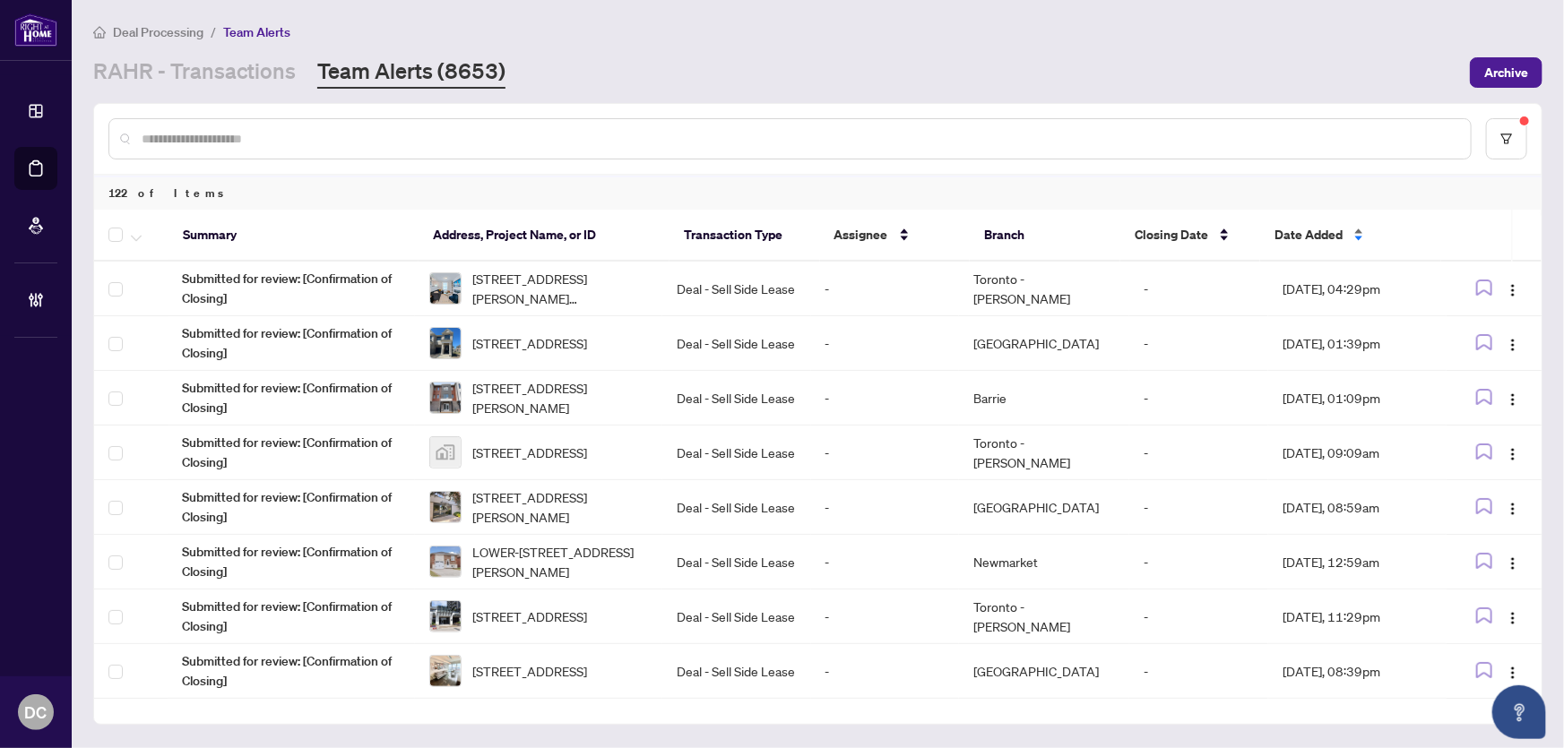
click at [1300, 237] on span "Date Added" at bounding box center [1309, 235] width 68 height 20
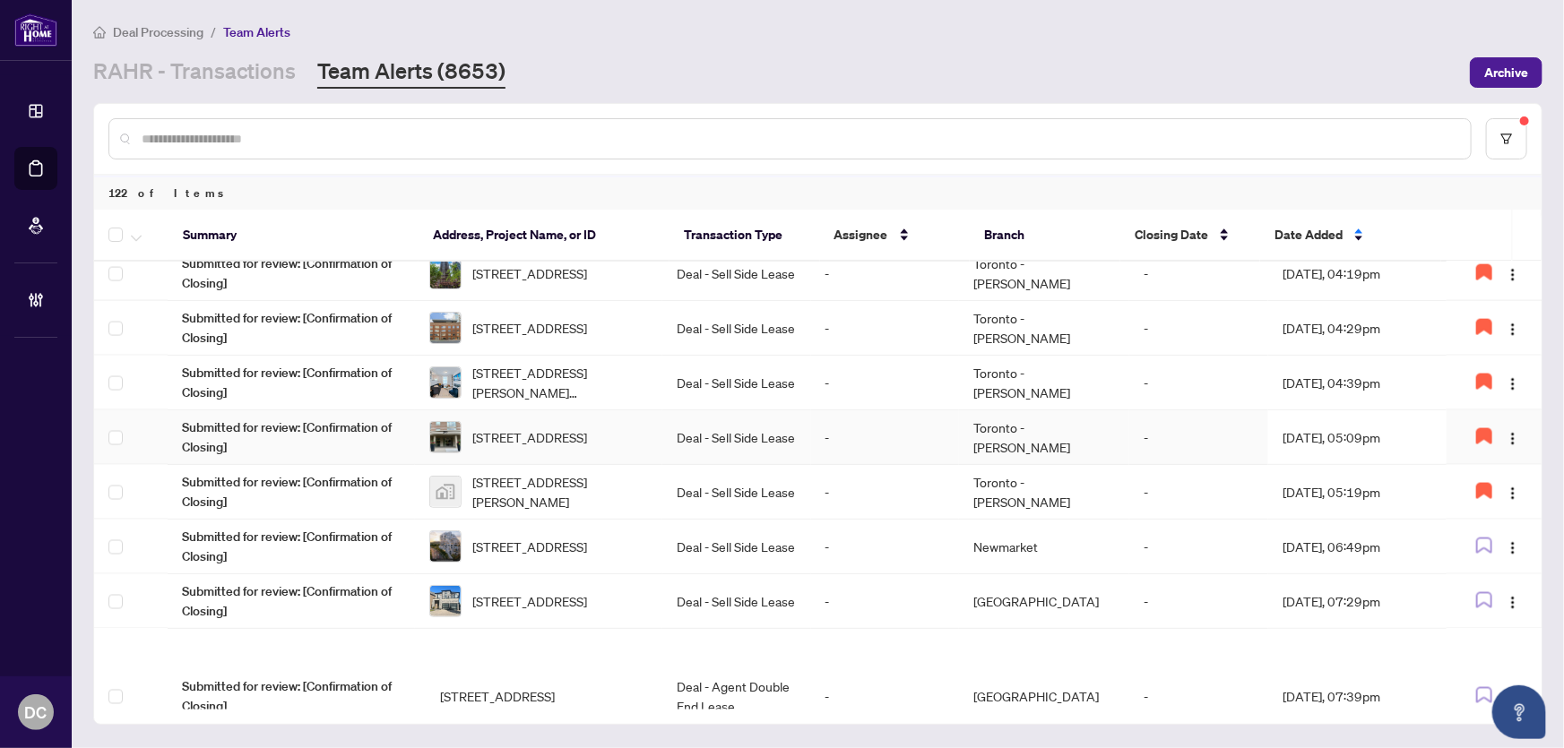
scroll to position [1442, 0]
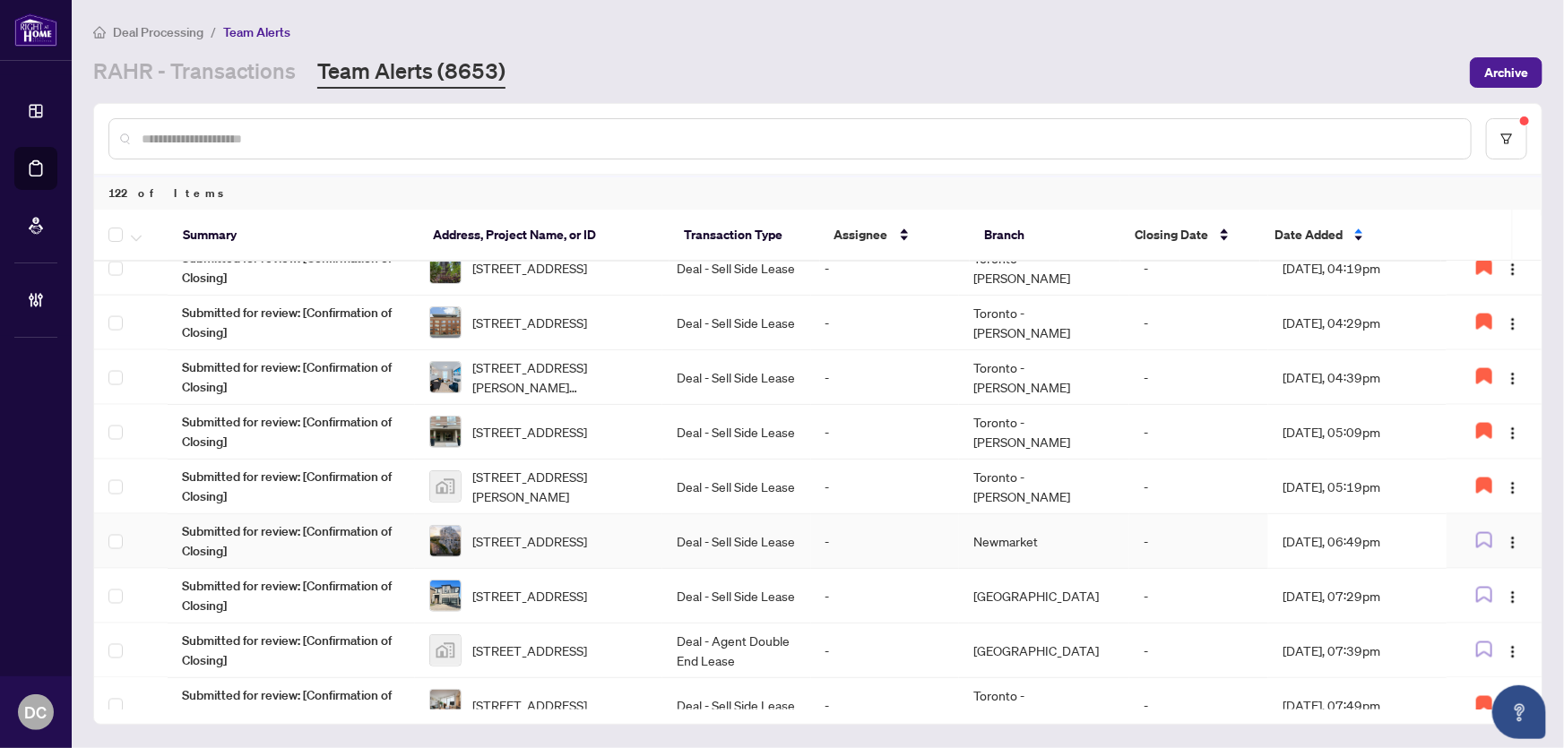
click at [1355, 529] on td "Oct/01/2025, 06:49pm" at bounding box center [1357, 542] width 178 height 55
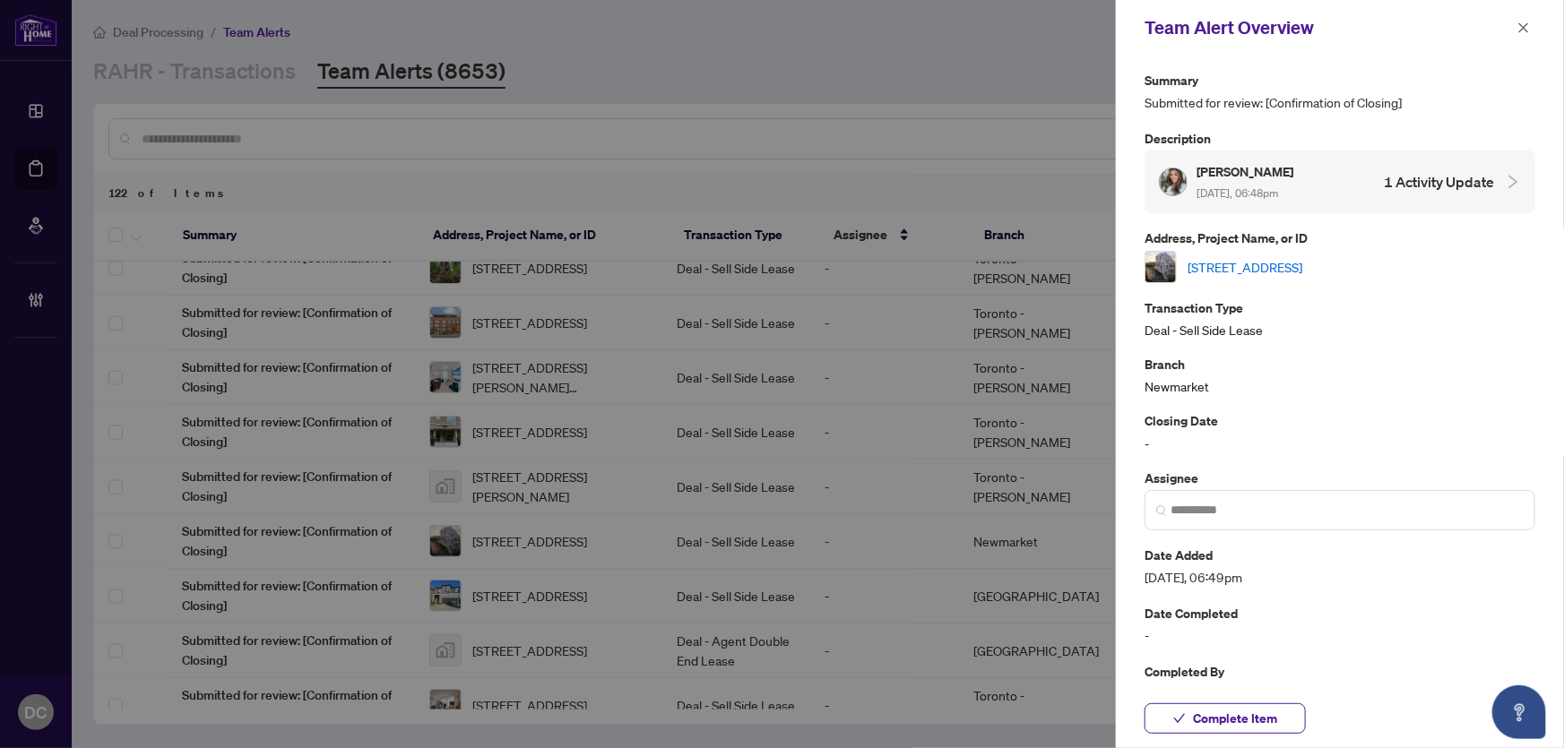
click at [1302, 263] on link "825-1050 Eastern Ave, Toronto, Ontario M4L 0B7, Canada" at bounding box center [1245, 267] width 115 height 20
drag, startPoint x: 1219, startPoint y: 711, endPoint x: 743, endPoint y: 28, distance: 832.5
click at [1219, 712] on span "Complete Item" at bounding box center [1235, 719] width 84 height 29
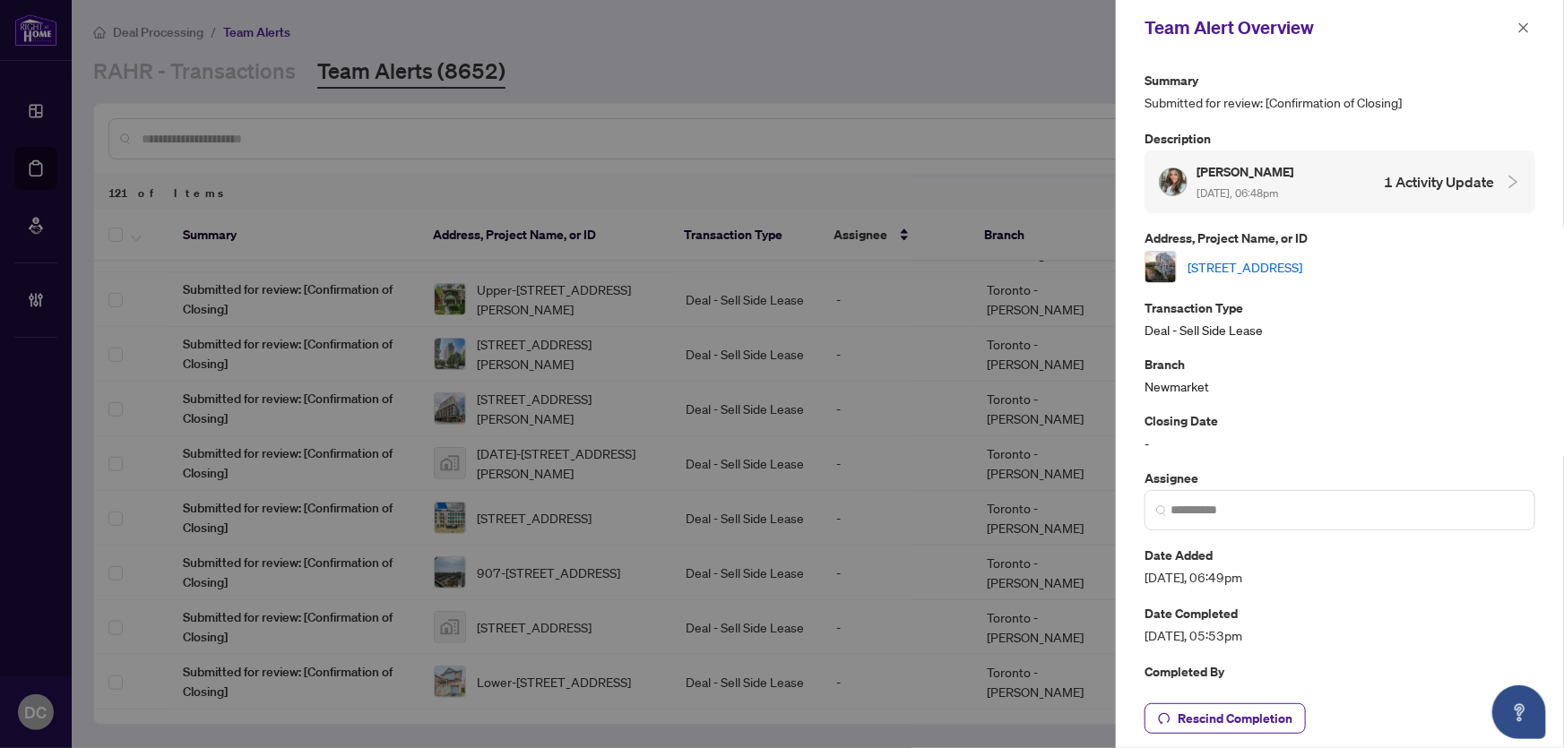
scroll to position [0, 0]
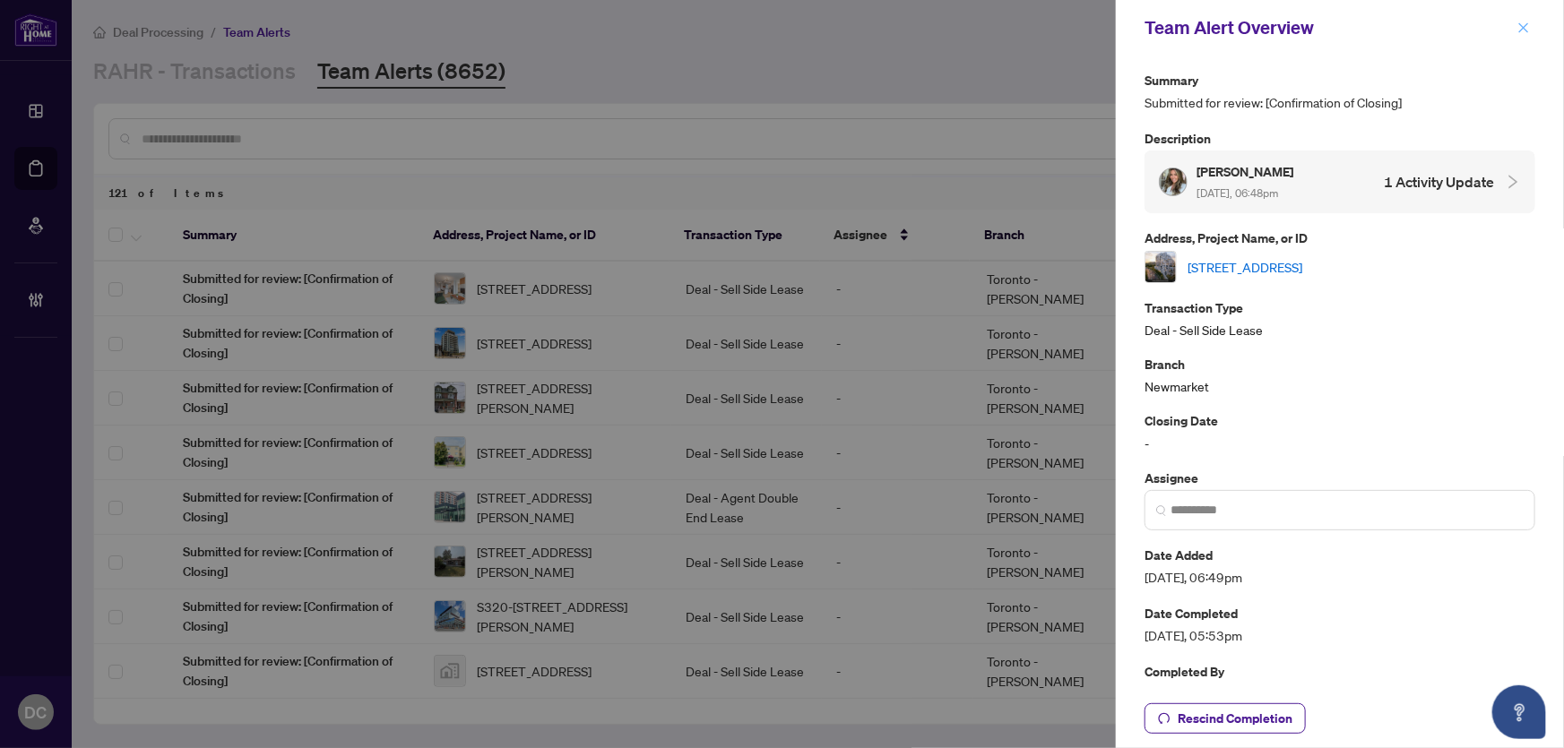
click at [1524, 26] on icon "close" at bounding box center [1524, 28] width 13 height 13
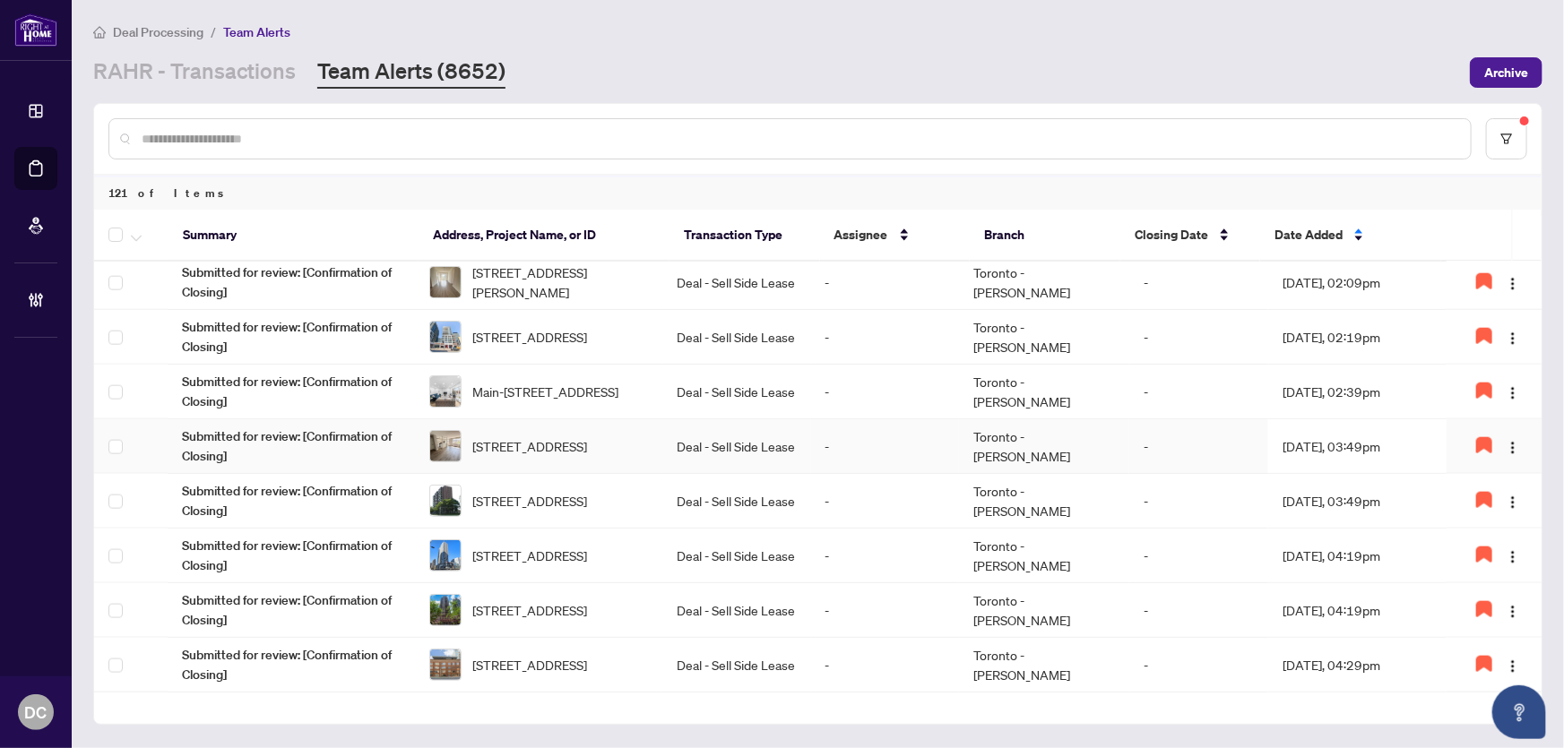
scroll to position [1376, 0]
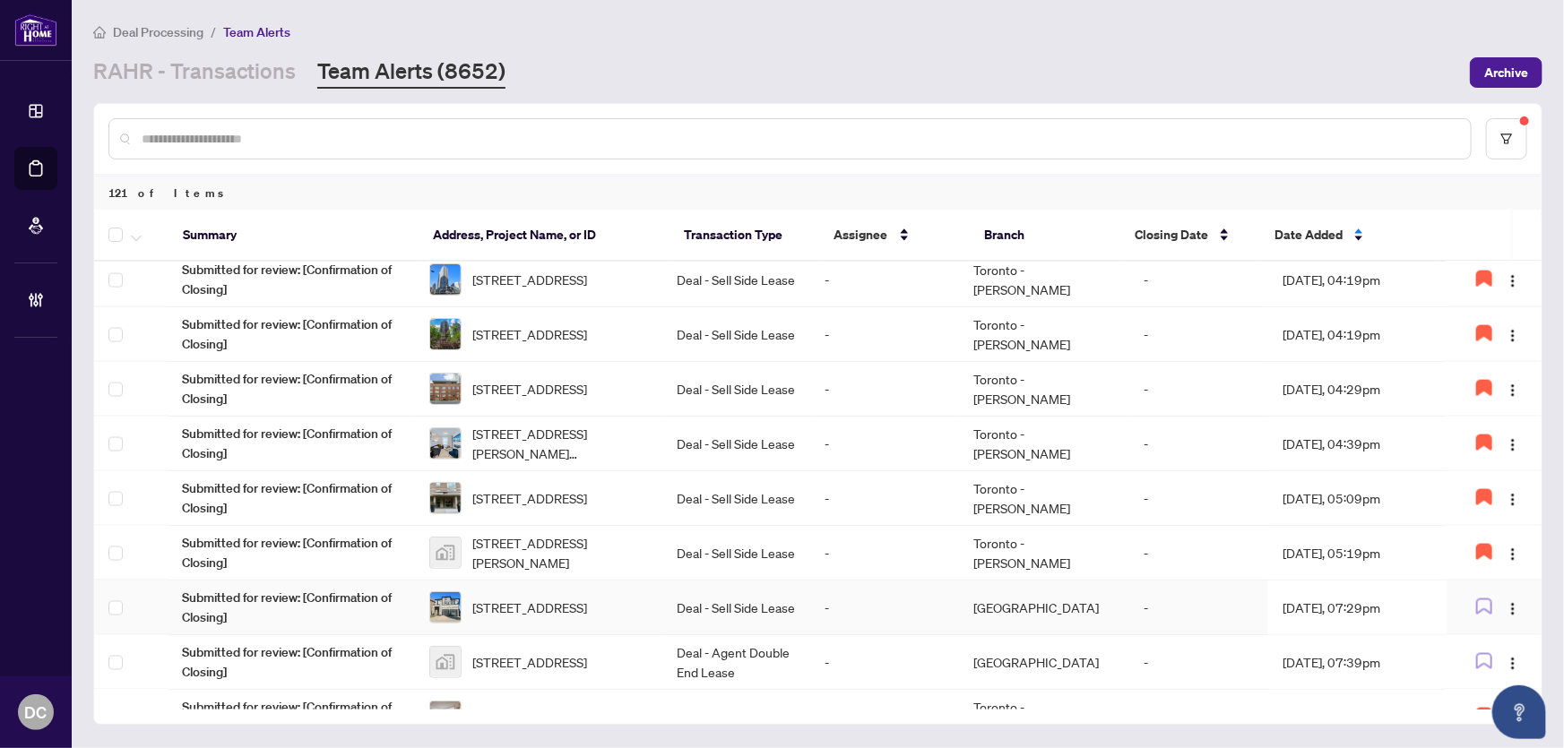
click at [1353, 601] on td "Oct/01/2025, 07:29pm" at bounding box center [1357, 608] width 178 height 55
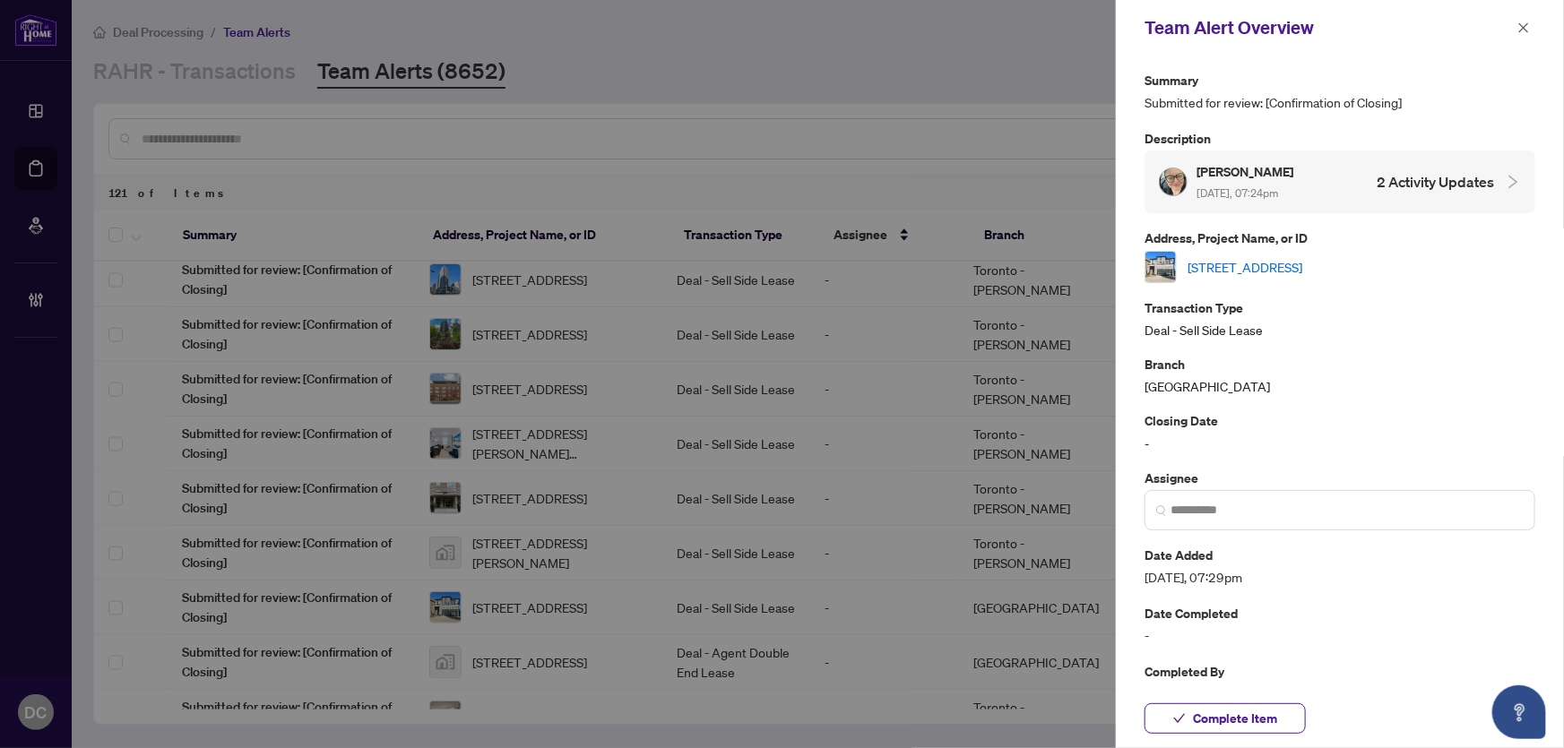
click at [1302, 268] on link "6 Grendon Cres, Brampton, Ontario L6X 0E7, Canada" at bounding box center [1245, 267] width 115 height 20
click at [1526, 28] on icon "close" at bounding box center [1524, 28] width 13 height 13
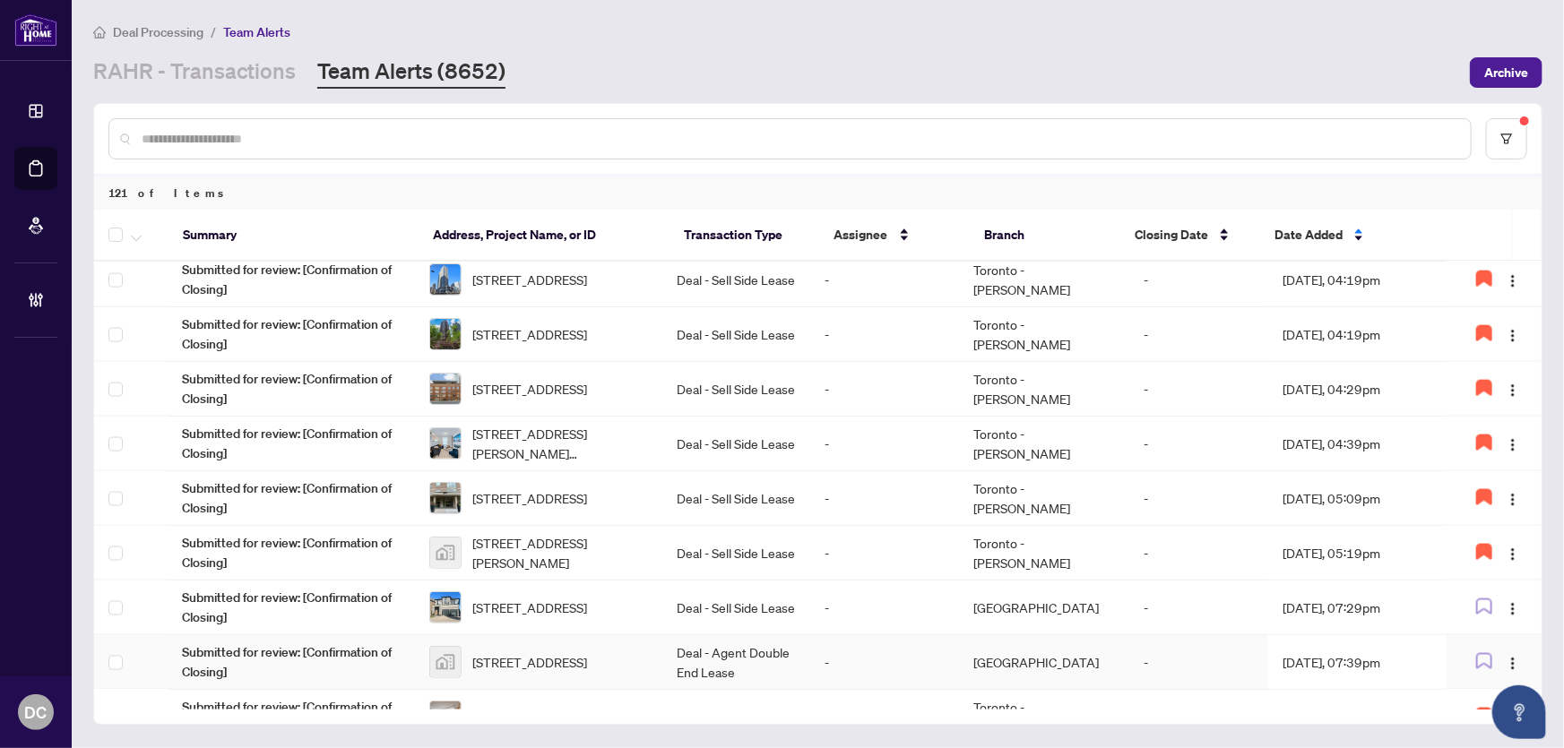
click at [1299, 660] on td "Oct/01/2025, 07:39pm" at bounding box center [1357, 663] width 178 height 55
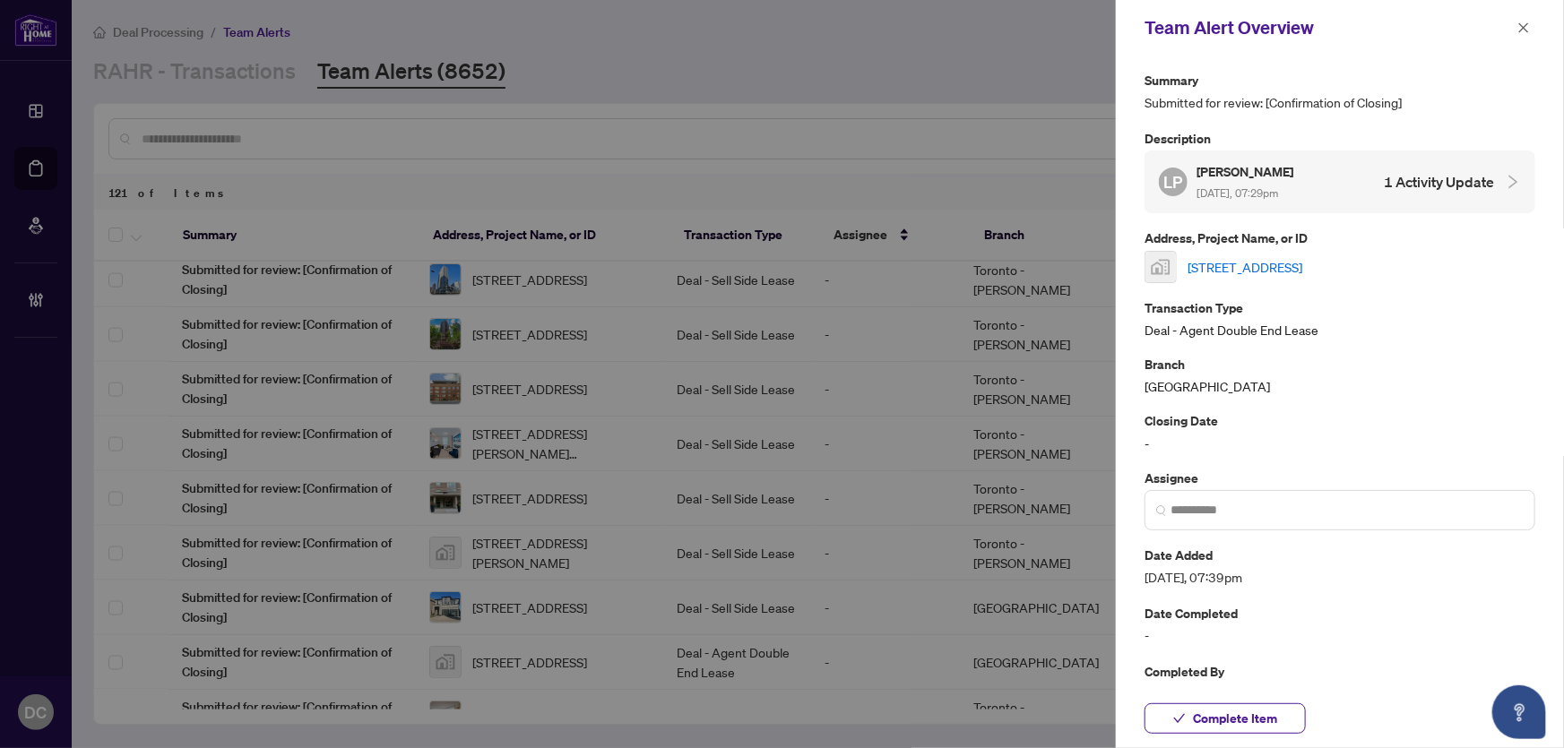
click at [1302, 265] on link "53-3125 Fifth Line West, Mississauga, ON, Canada" at bounding box center [1245, 267] width 115 height 20
click at [1520, 23] on icon "close" at bounding box center [1524, 27] width 10 height 10
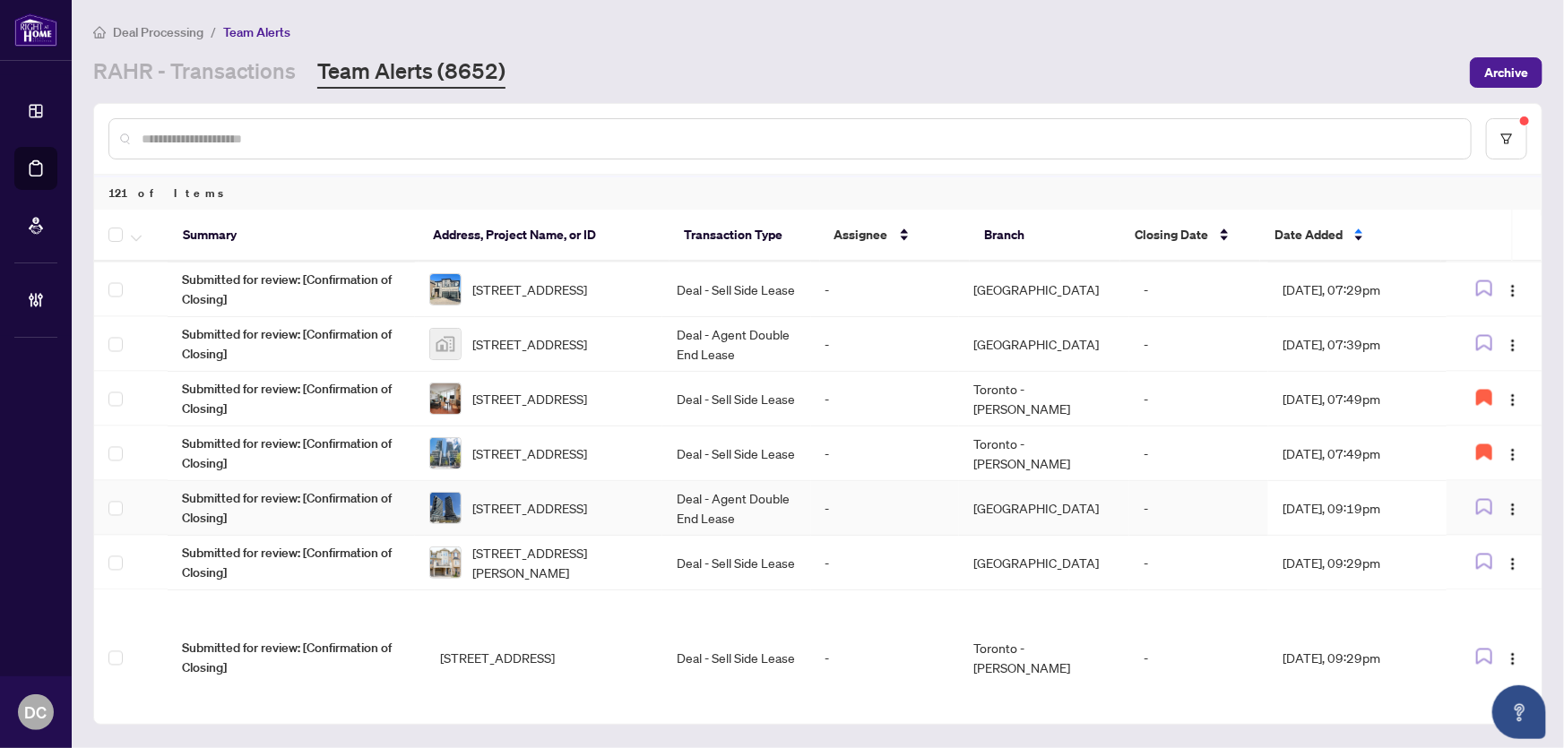
scroll to position [1702, 0]
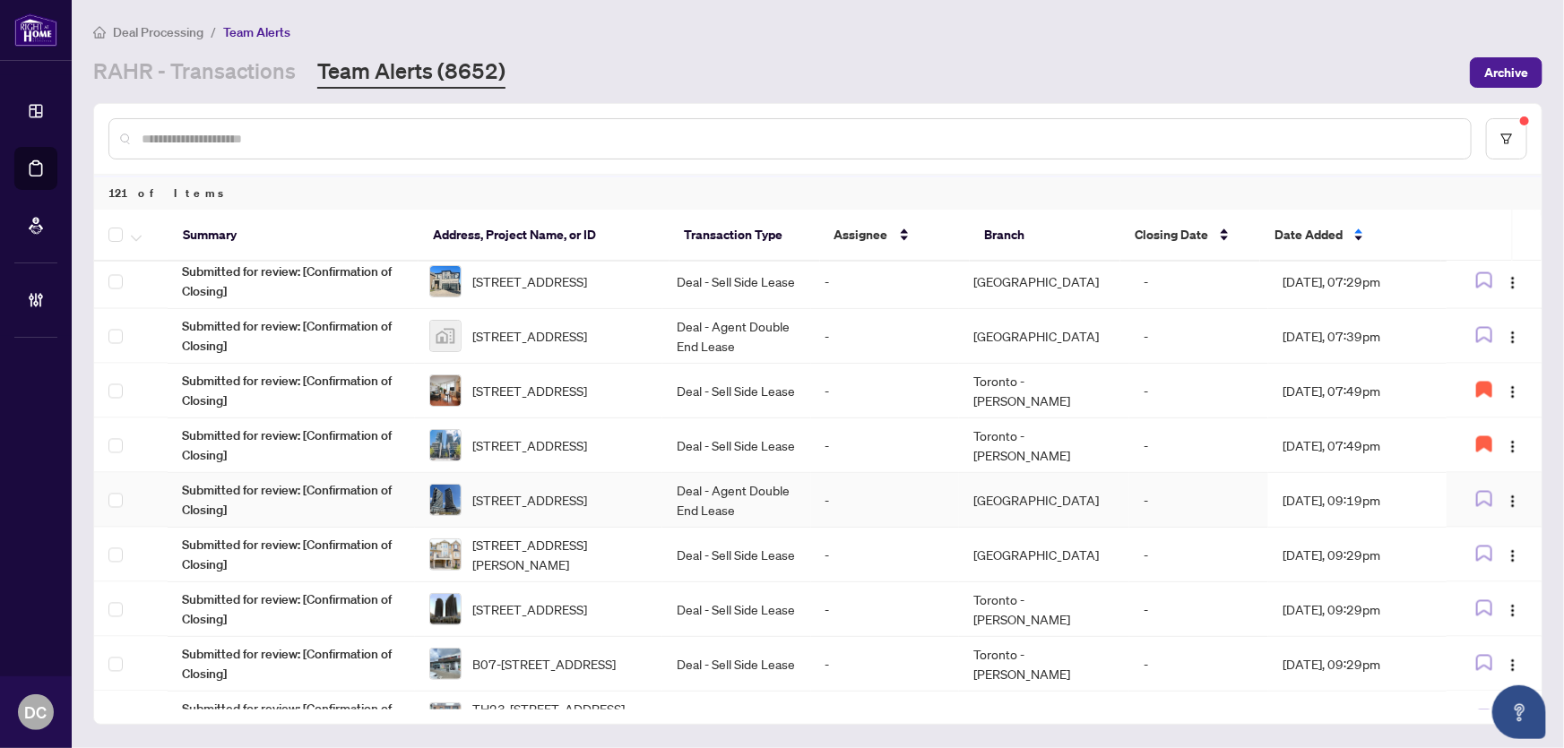
click at [1336, 500] on td "Oct/01/2025, 09:19pm" at bounding box center [1357, 500] width 178 height 55
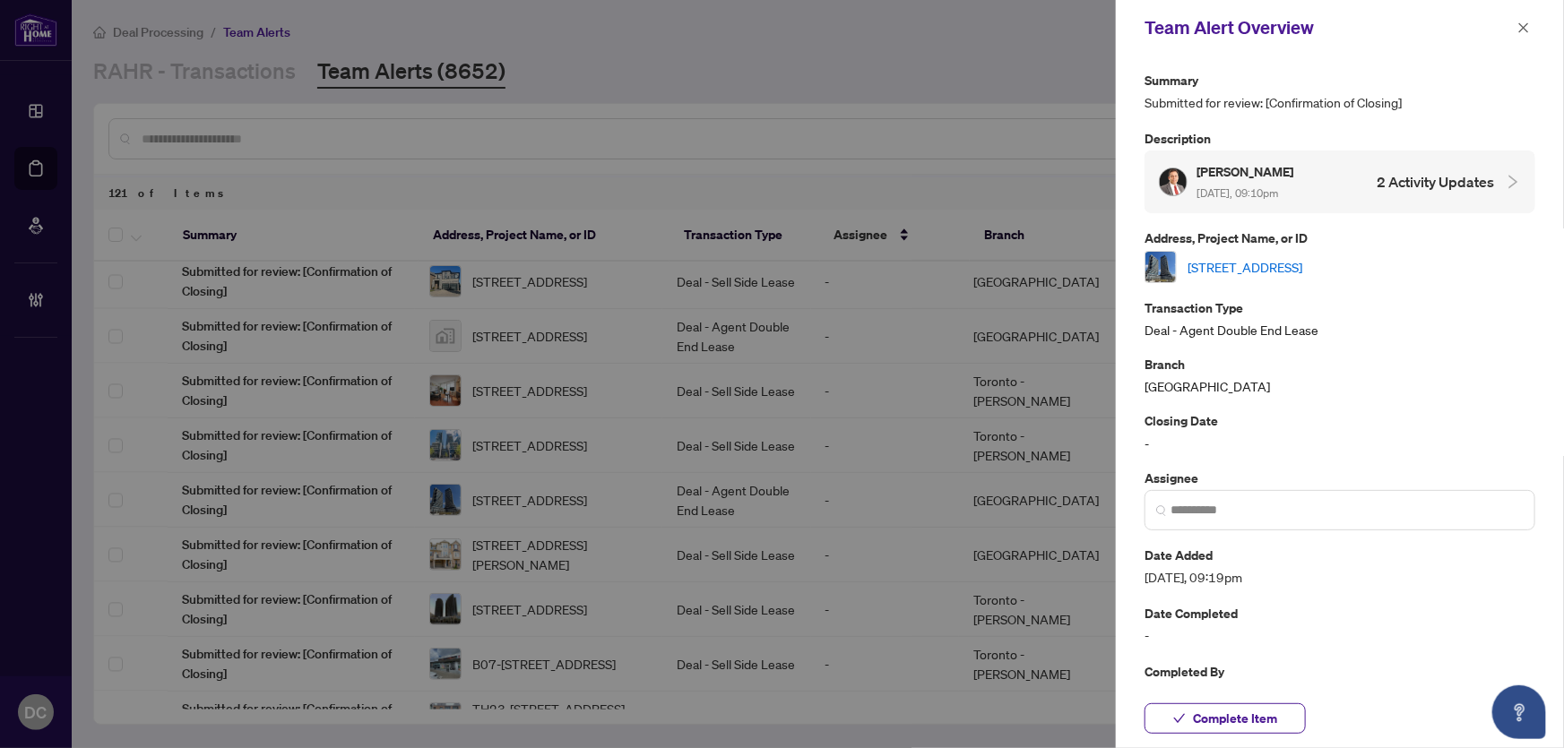
click at [1302, 257] on link "[STREET_ADDRESS]" at bounding box center [1245, 267] width 115 height 20
click at [1526, 30] on icon "close" at bounding box center [1524, 27] width 10 height 10
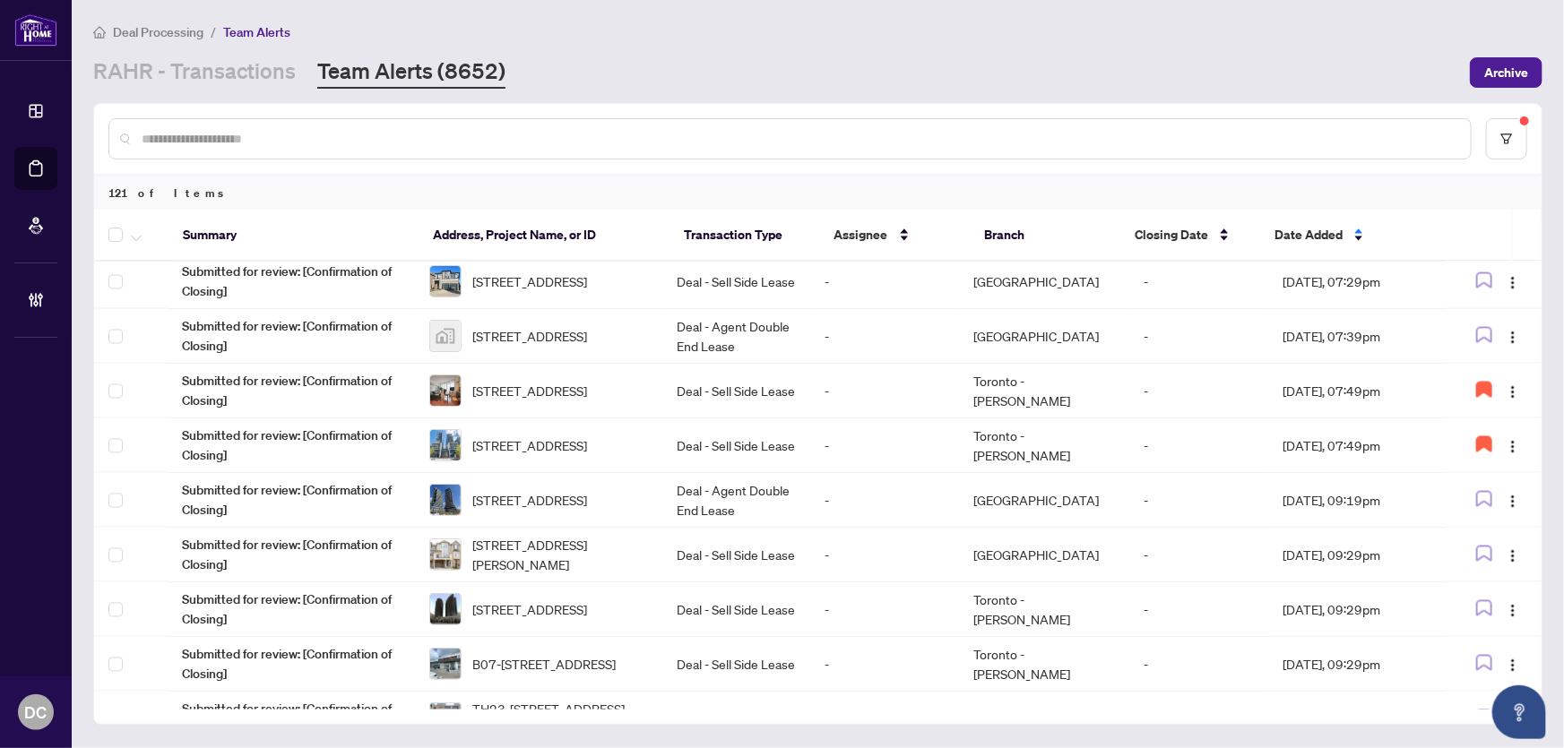
click at [363, 143] on input "text" at bounding box center [799, 139] width 1315 height 20
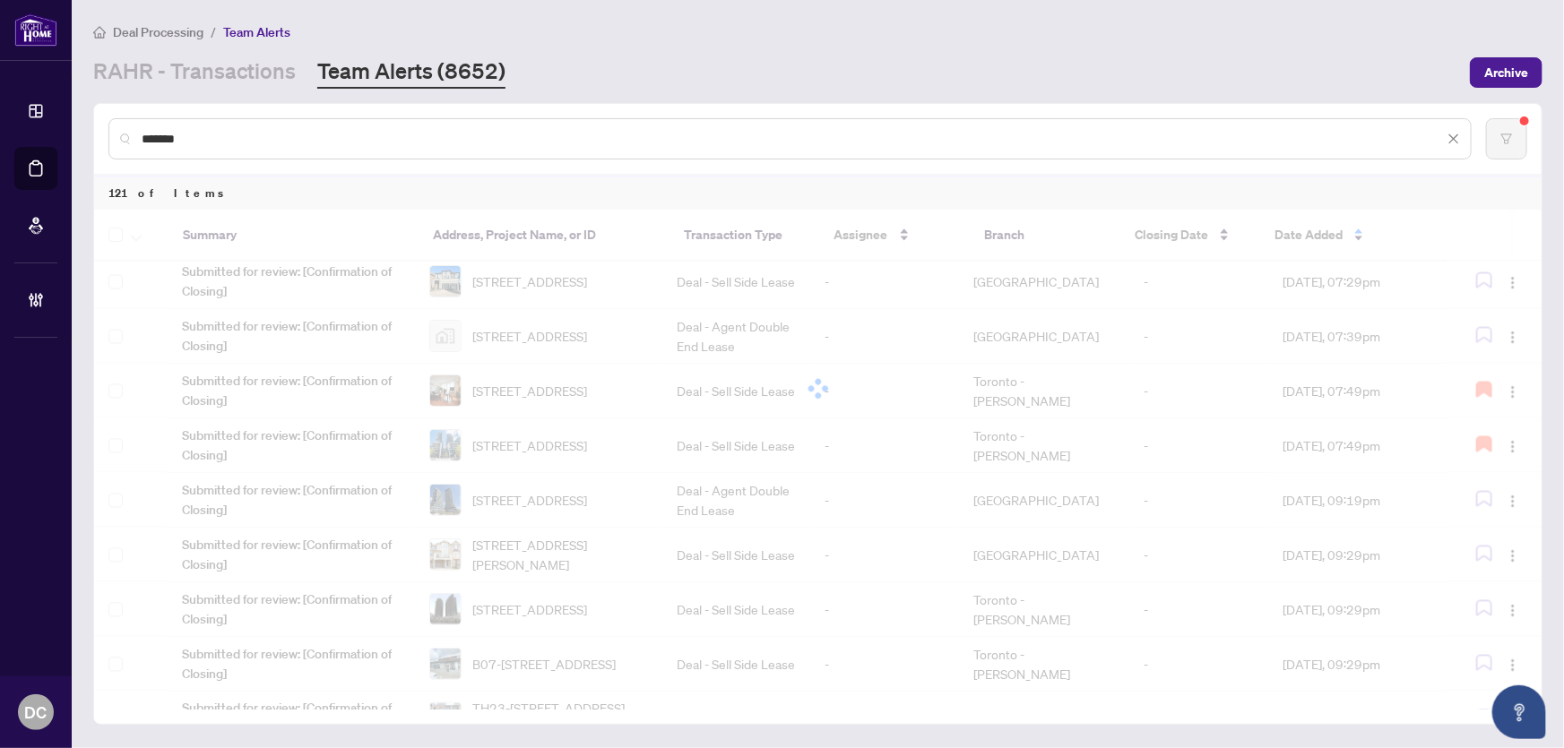
type input "*******"
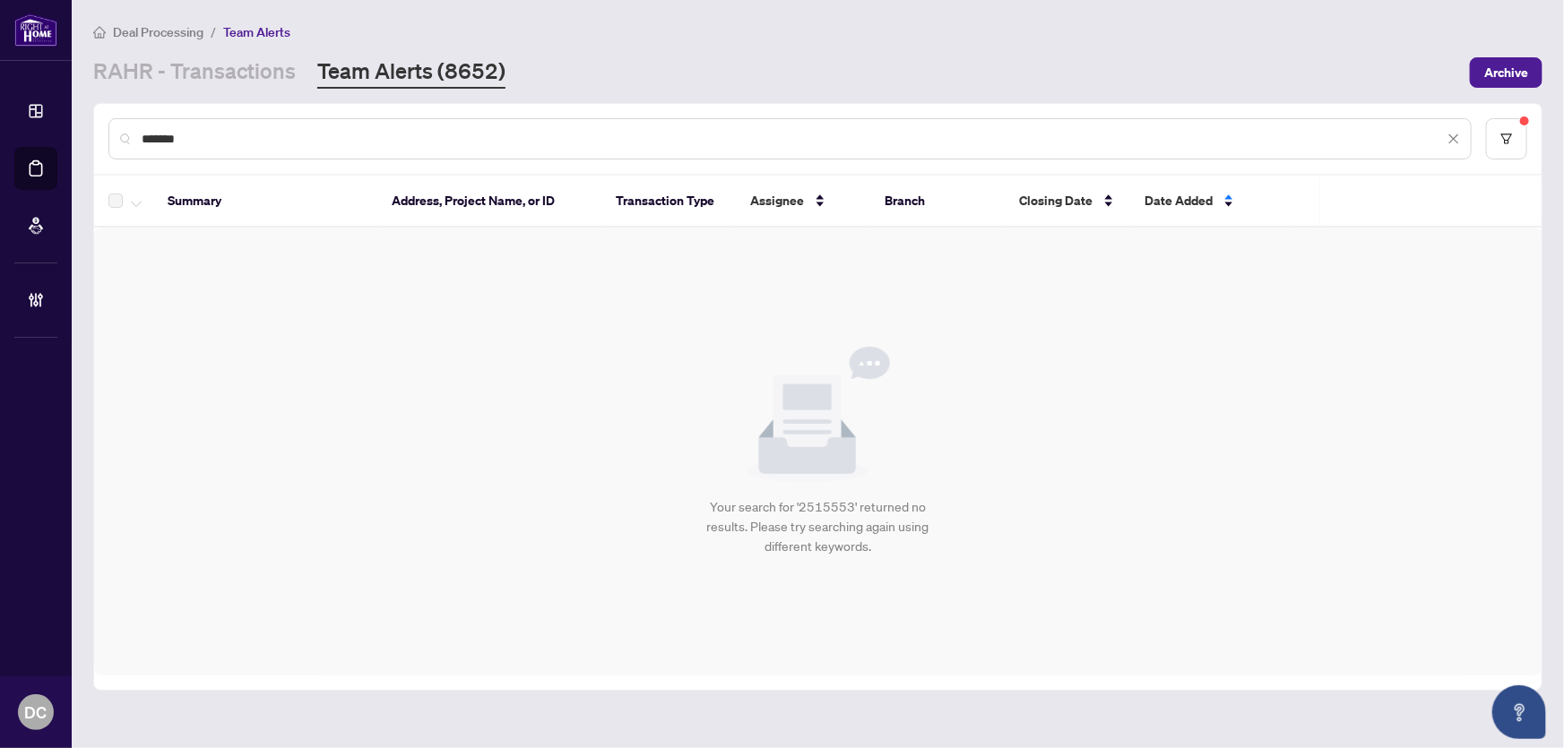
click at [238, 84] on link "RAHR - Transactions" at bounding box center [194, 72] width 203 height 32
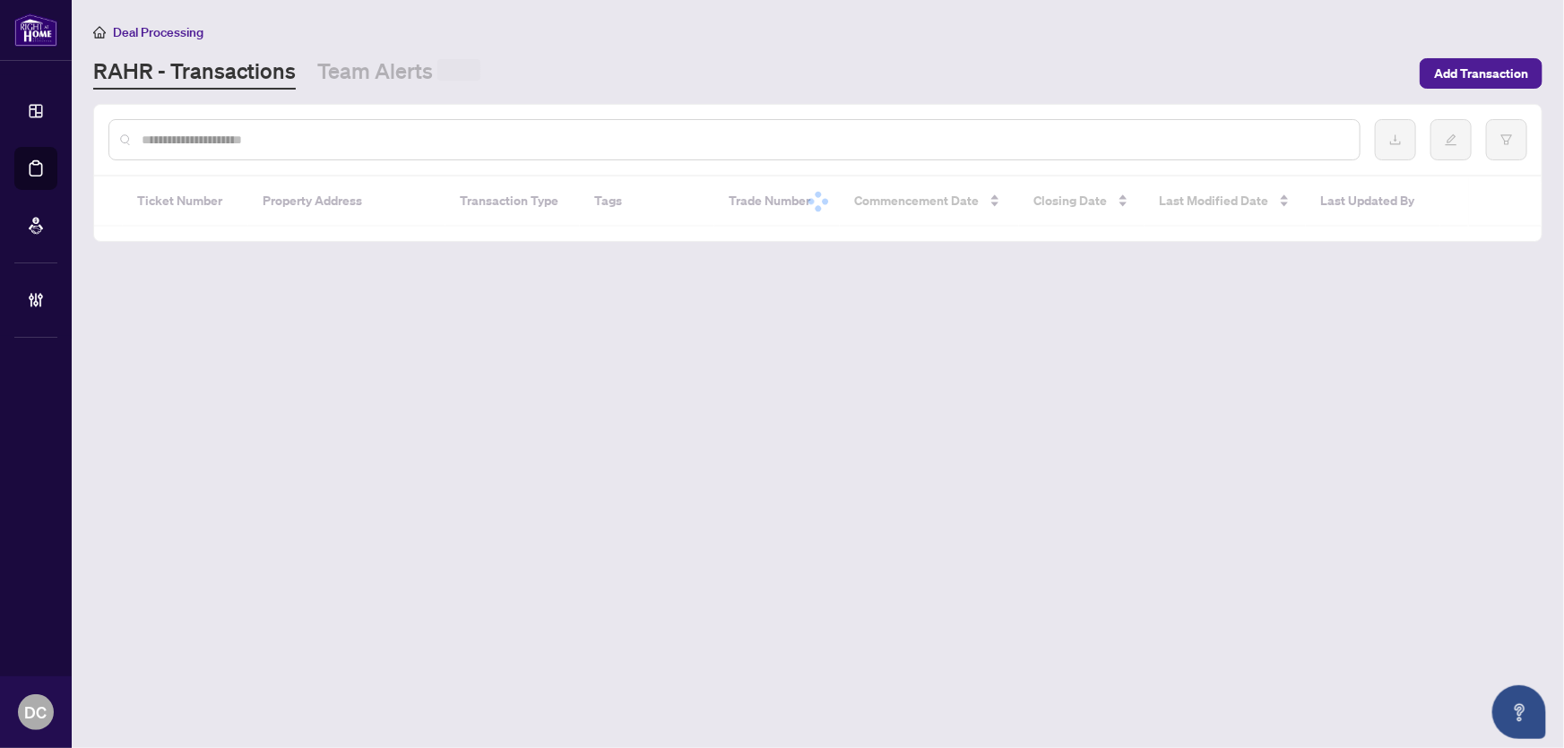
click at [236, 134] on input "text" at bounding box center [744, 140] width 1204 height 20
paste input "*******"
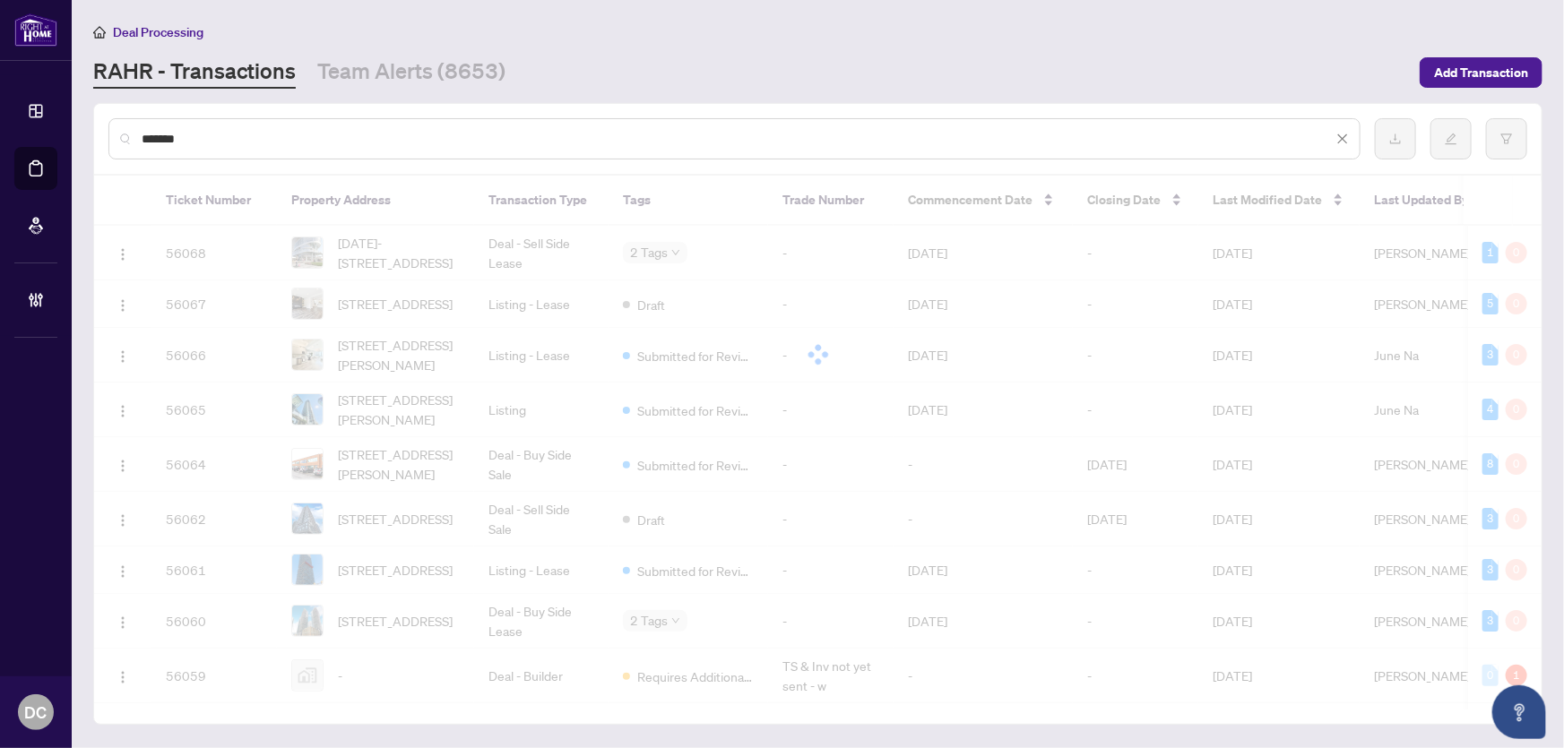
type input "*******"
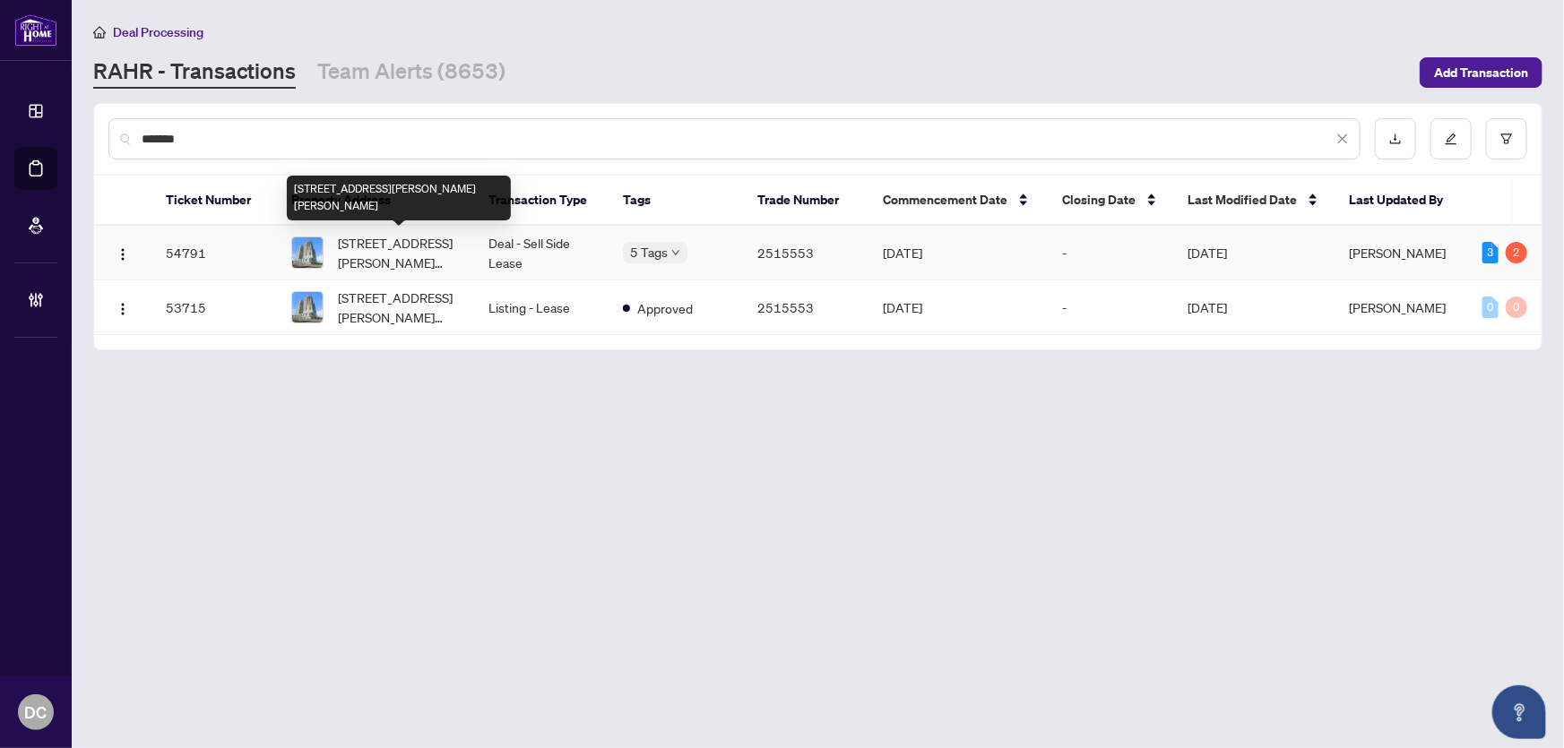
click at [402, 251] on span "2319-10 Abeja St, Vaughan, Ontario L4K 0R9, Canada" at bounding box center [399, 252] width 122 height 39
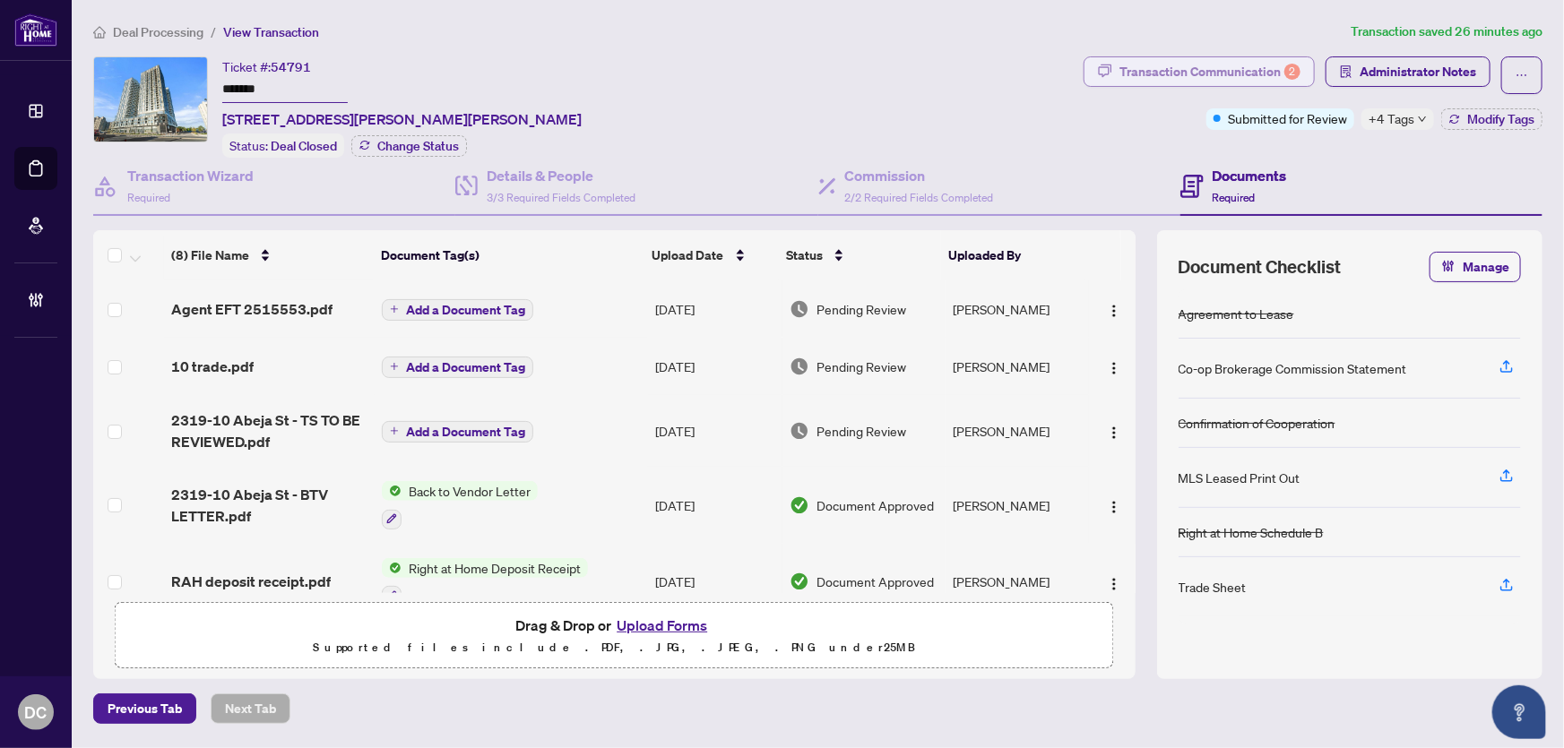
click at [1261, 75] on div "Transaction Communication 2" at bounding box center [1210, 71] width 181 height 29
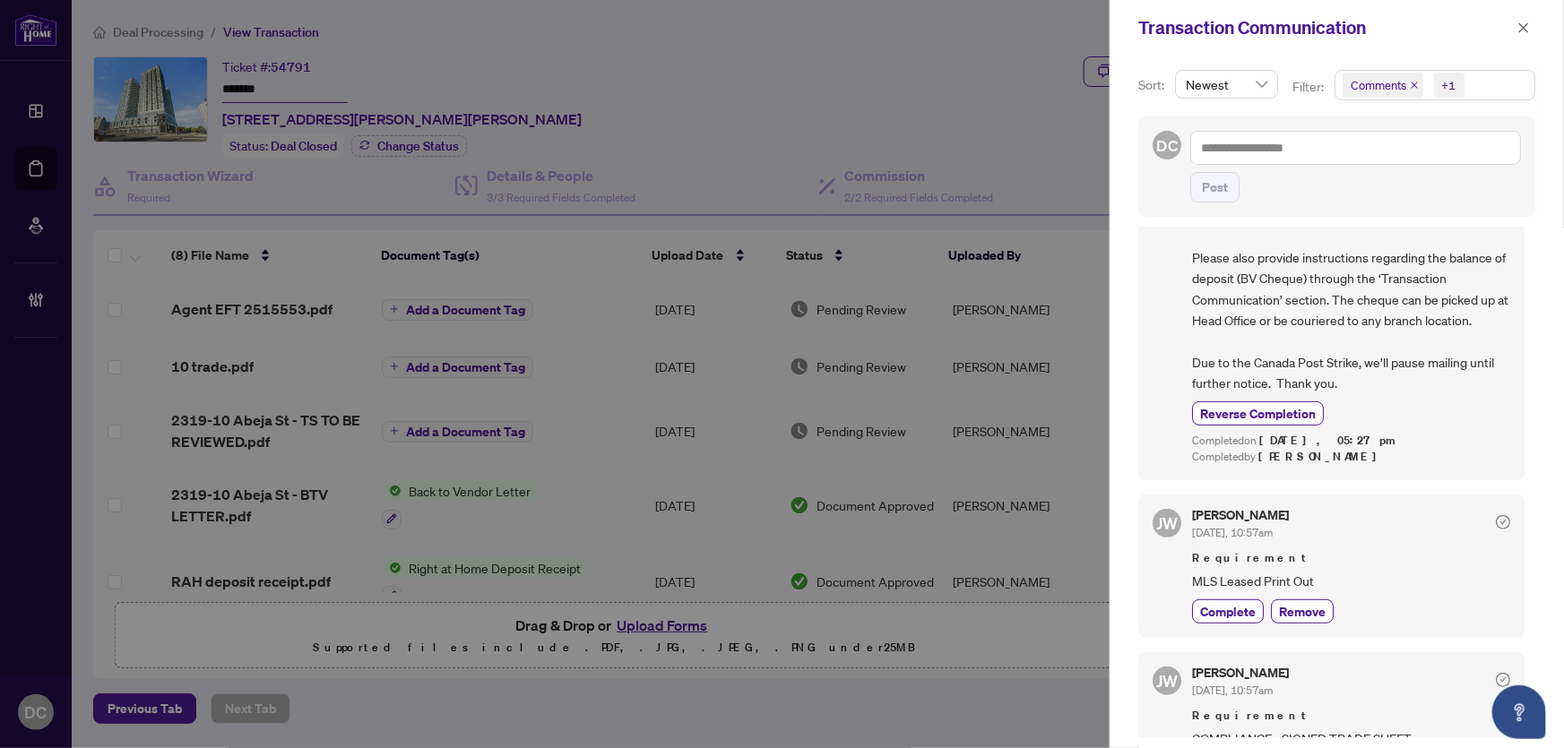
scroll to position [325, 0]
click at [1527, 30] on icon "close" at bounding box center [1524, 27] width 10 height 10
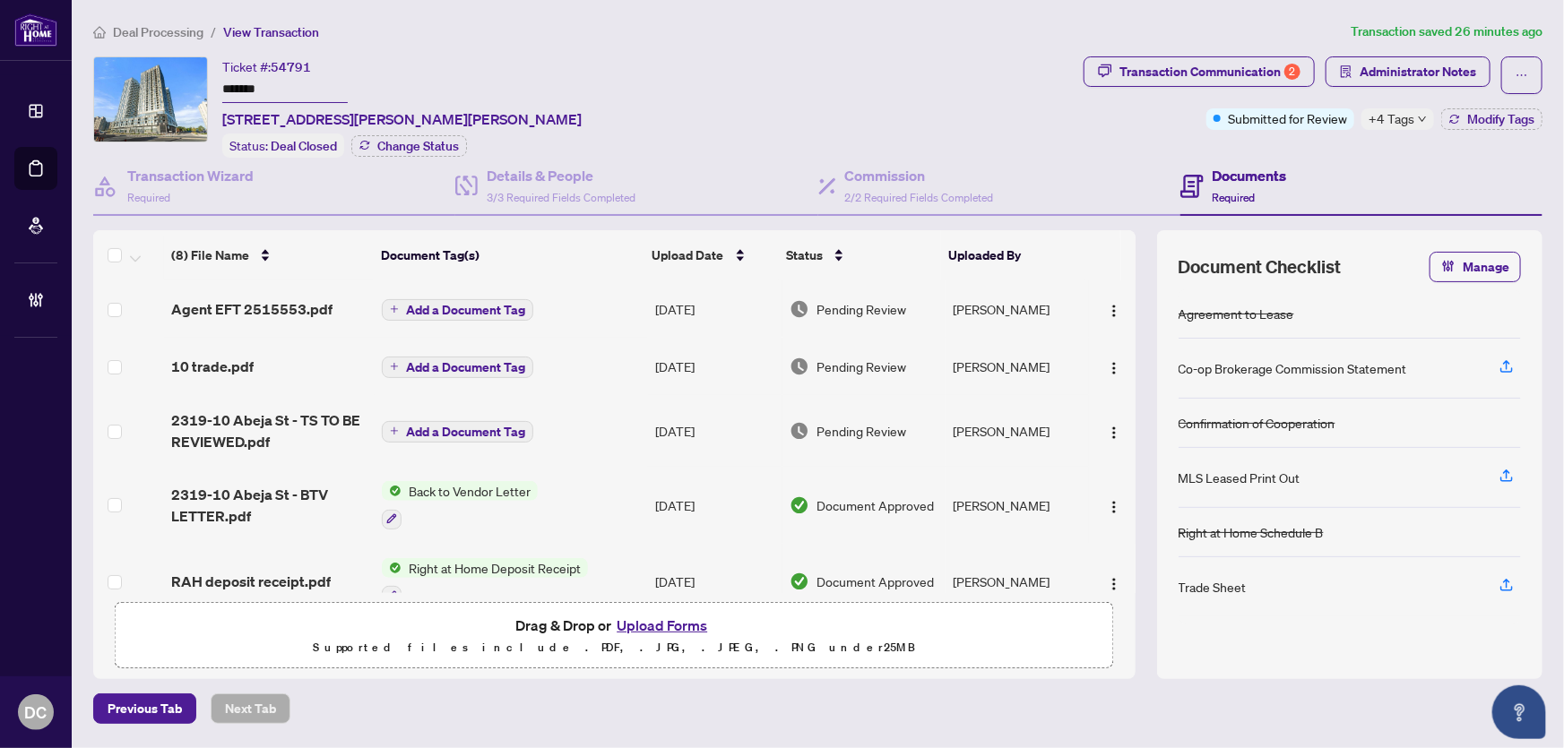
click at [1406, 116] on span "+4 Tags" at bounding box center [1392, 118] width 46 height 21
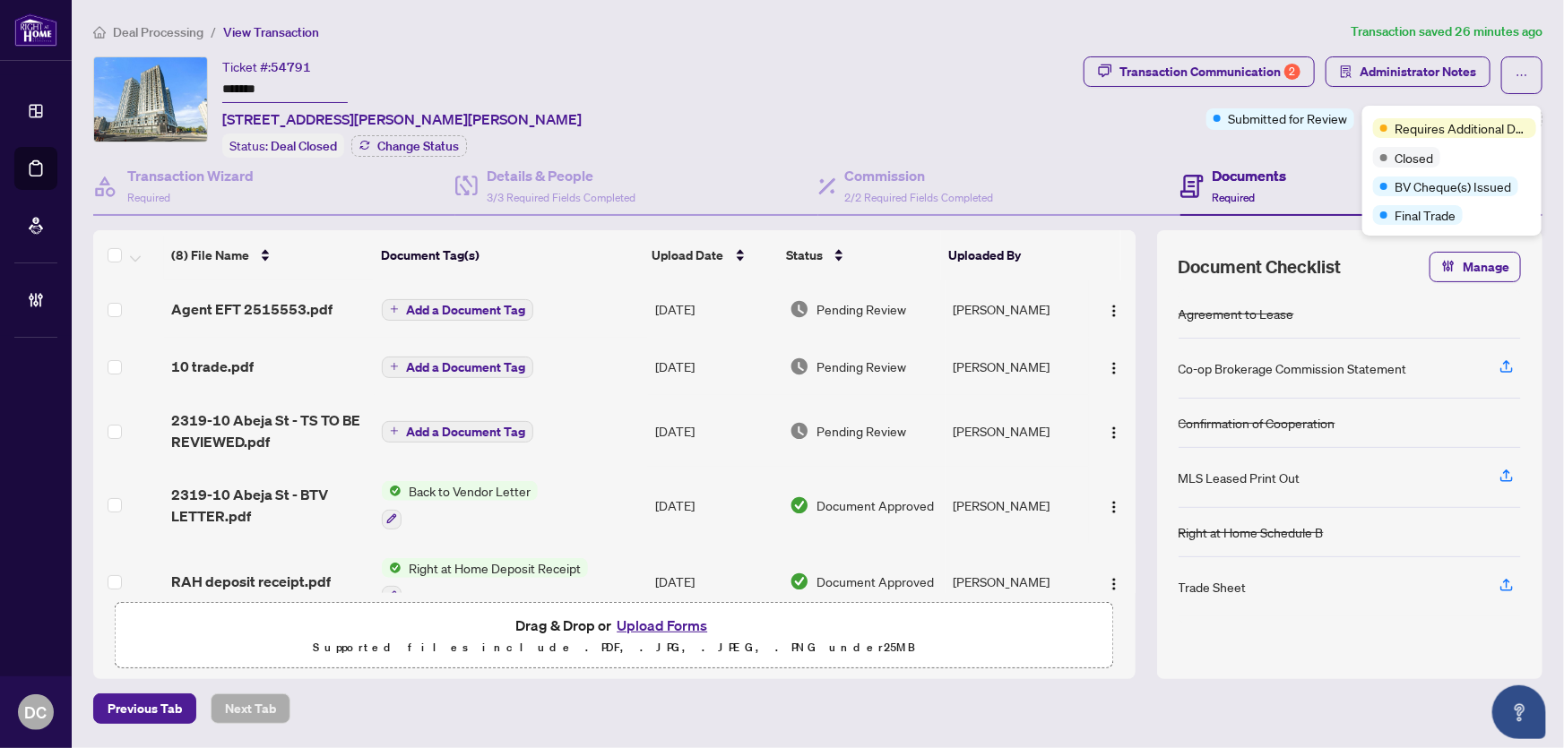
click at [1292, 152] on div "Transaction Communication 2 Administrator Notes Submitted for Review +4 Tags Mo…" at bounding box center [1313, 106] width 466 height 101
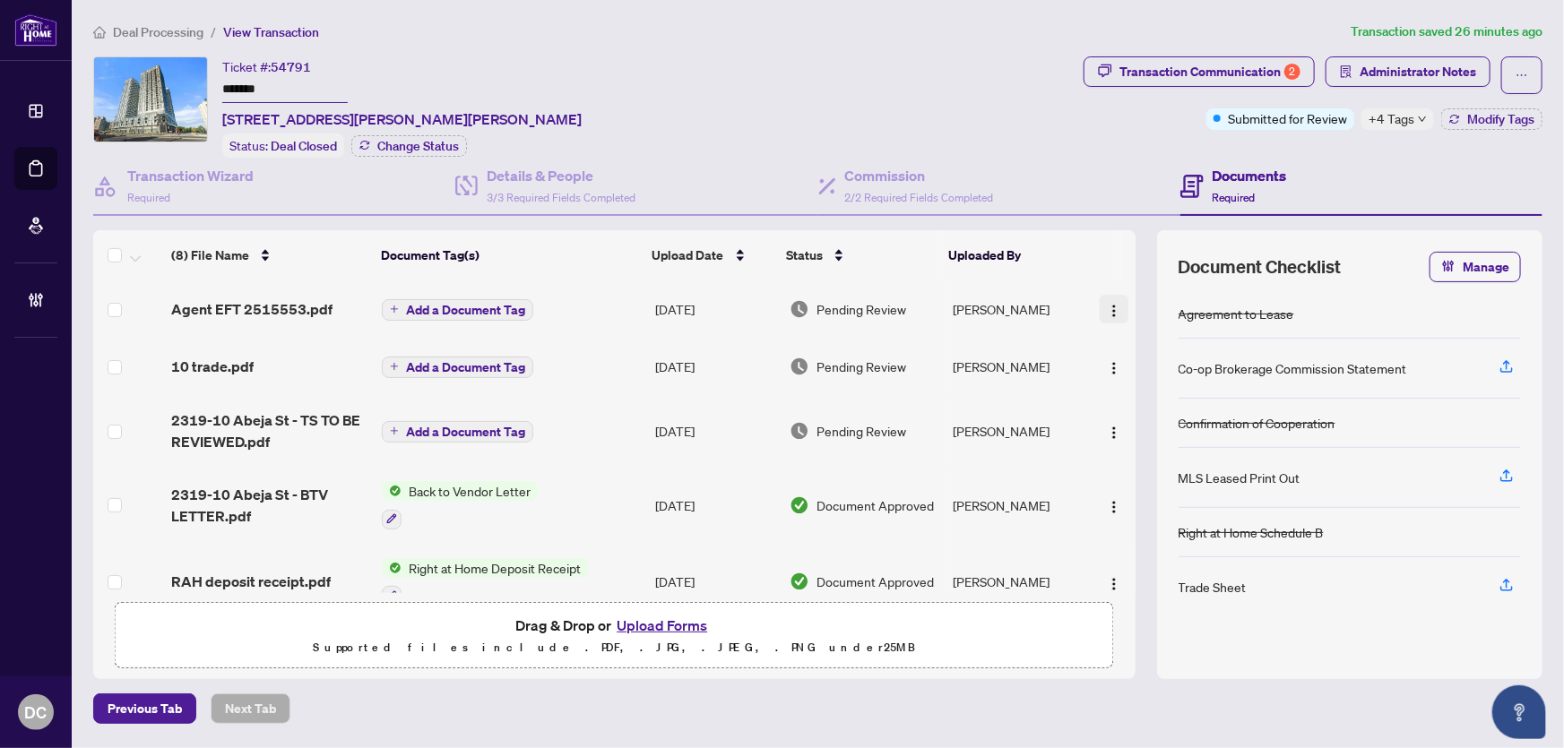
click at [1111, 311] on img "button" at bounding box center [1114, 311] width 14 height 14
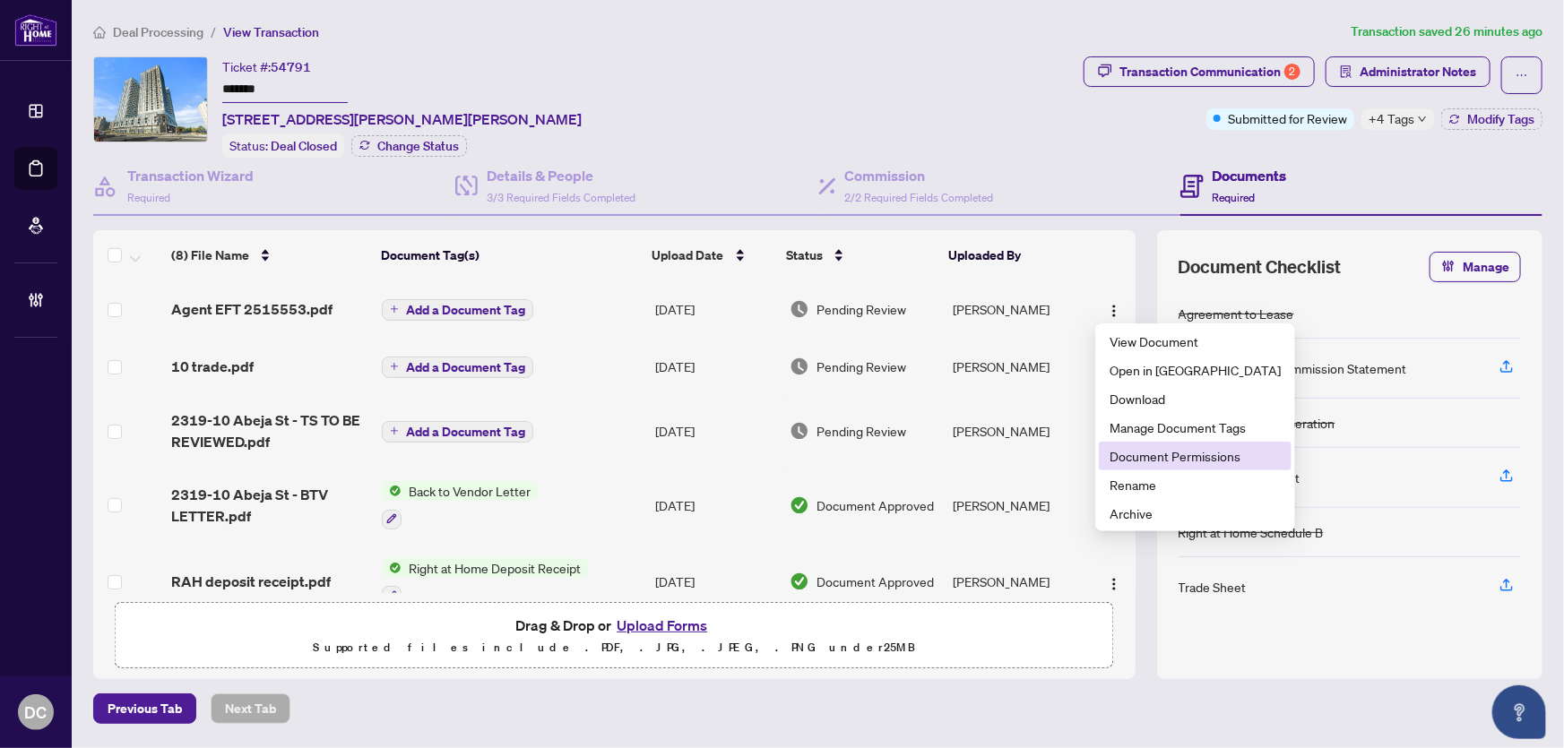
click at [1163, 466] on li "Document Permissions" at bounding box center [1195, 456] width 193 height 29
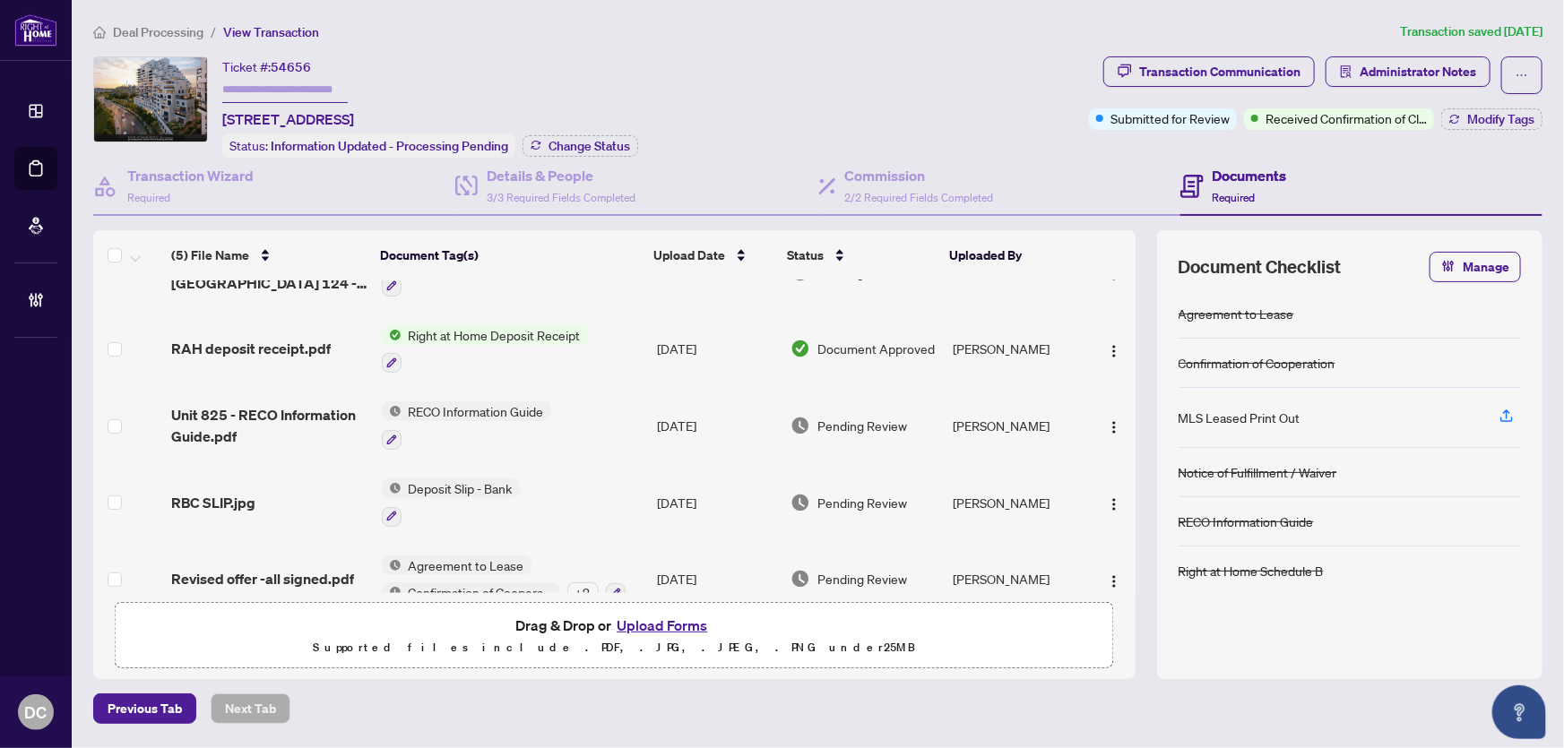
scroll to position [72, 0]
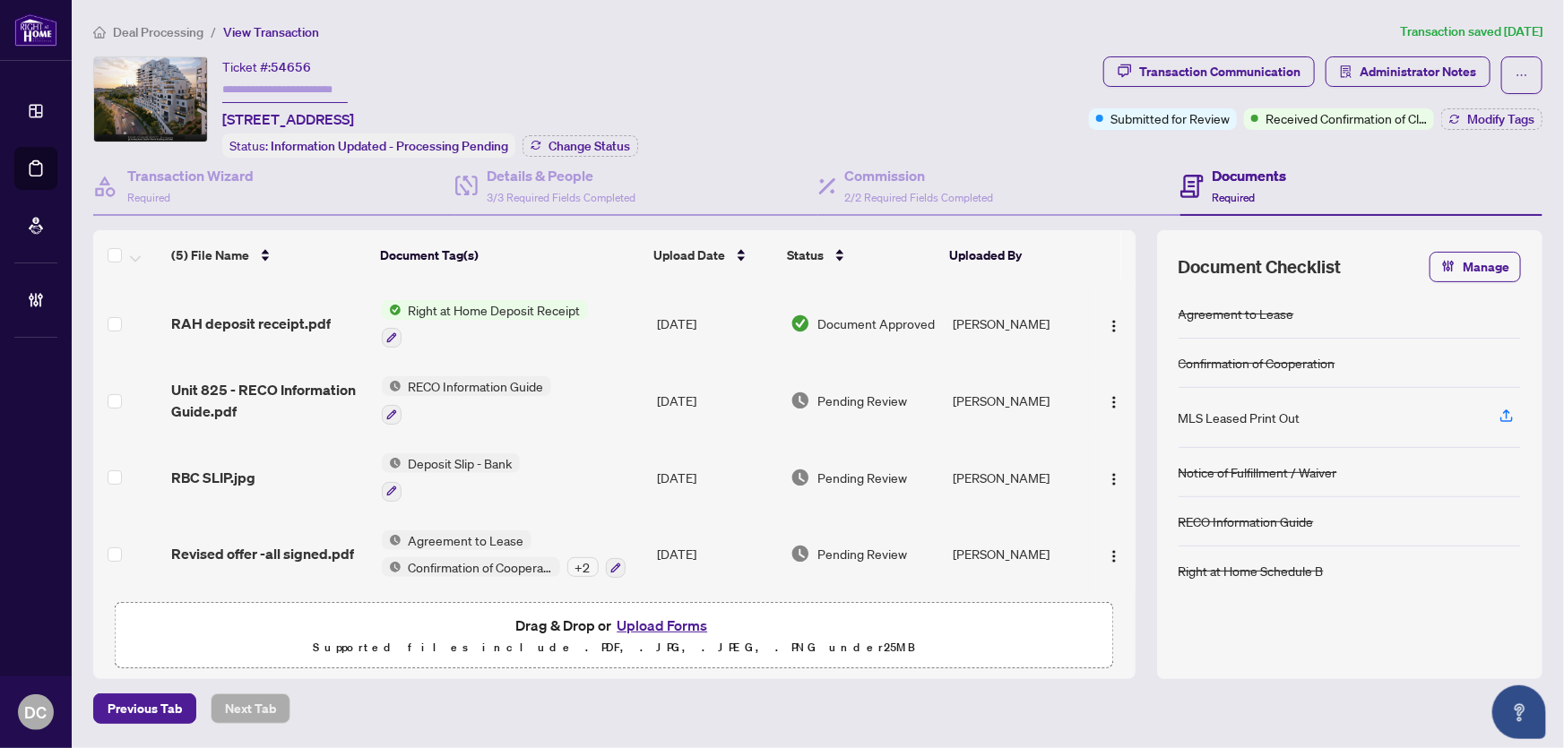
click at [297, 545] on span "Revised offer -all signed.pdf" at bounding box center [262, 554] width 183 height 22
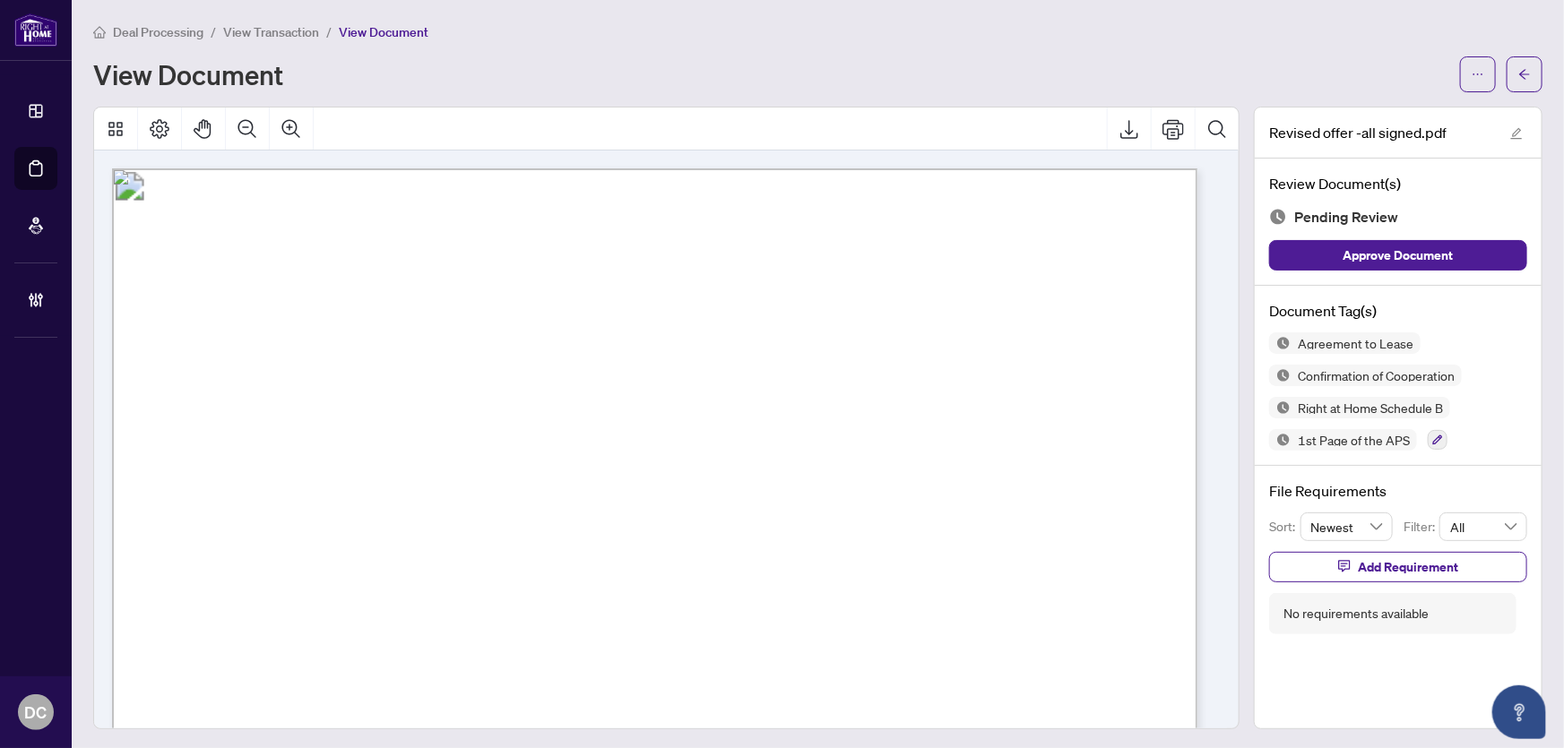
drag, startPoint x: 1527, startPoint y: 81, endPoint x: 940, endPoint y: 4, distance: 592.2
click at [1527, 81] on button "button" at bounding box center [1525, 74] width 36 height 36
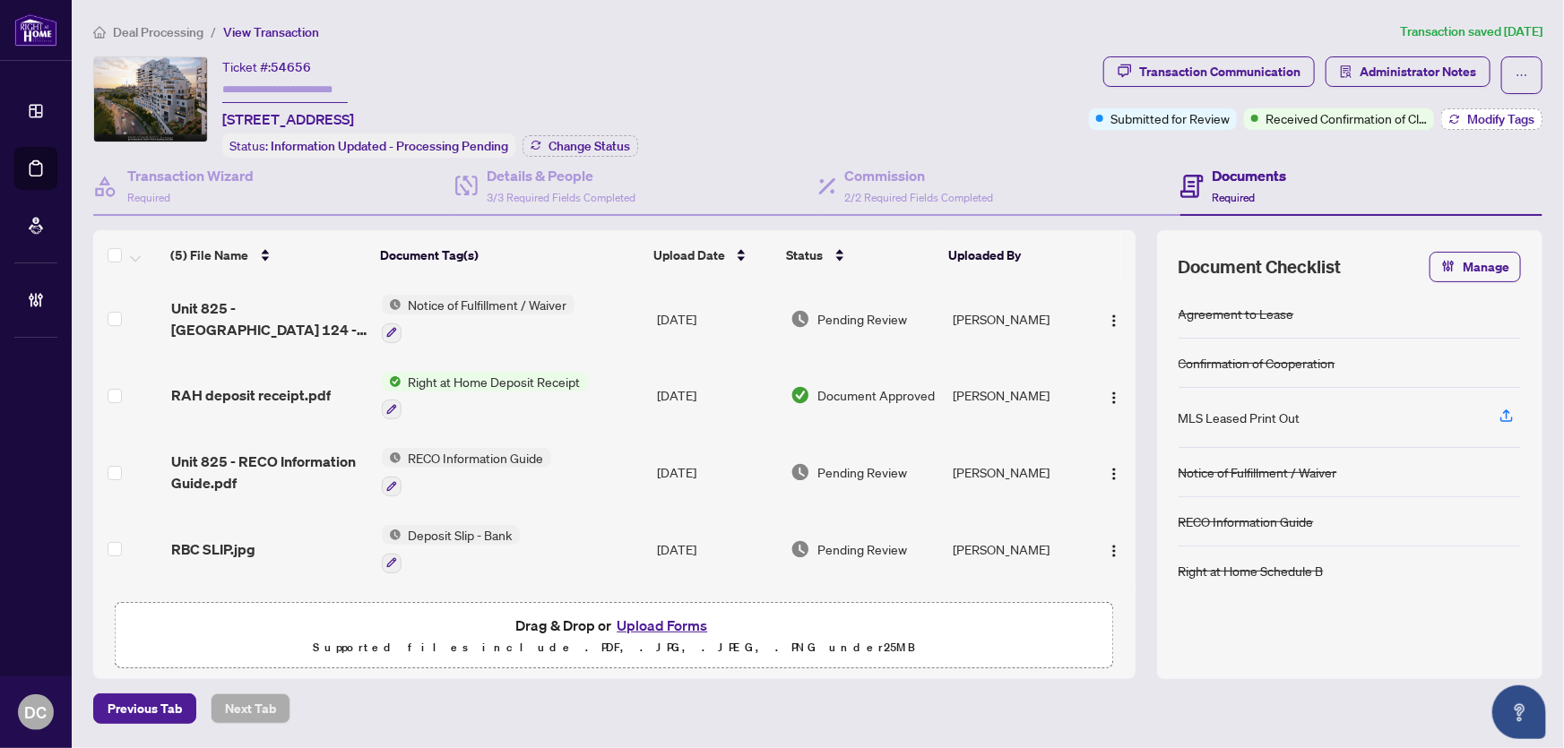
click at [1515, 117] on span "Modify Tags" at bounding box center [1500, 119] width 67 height 13
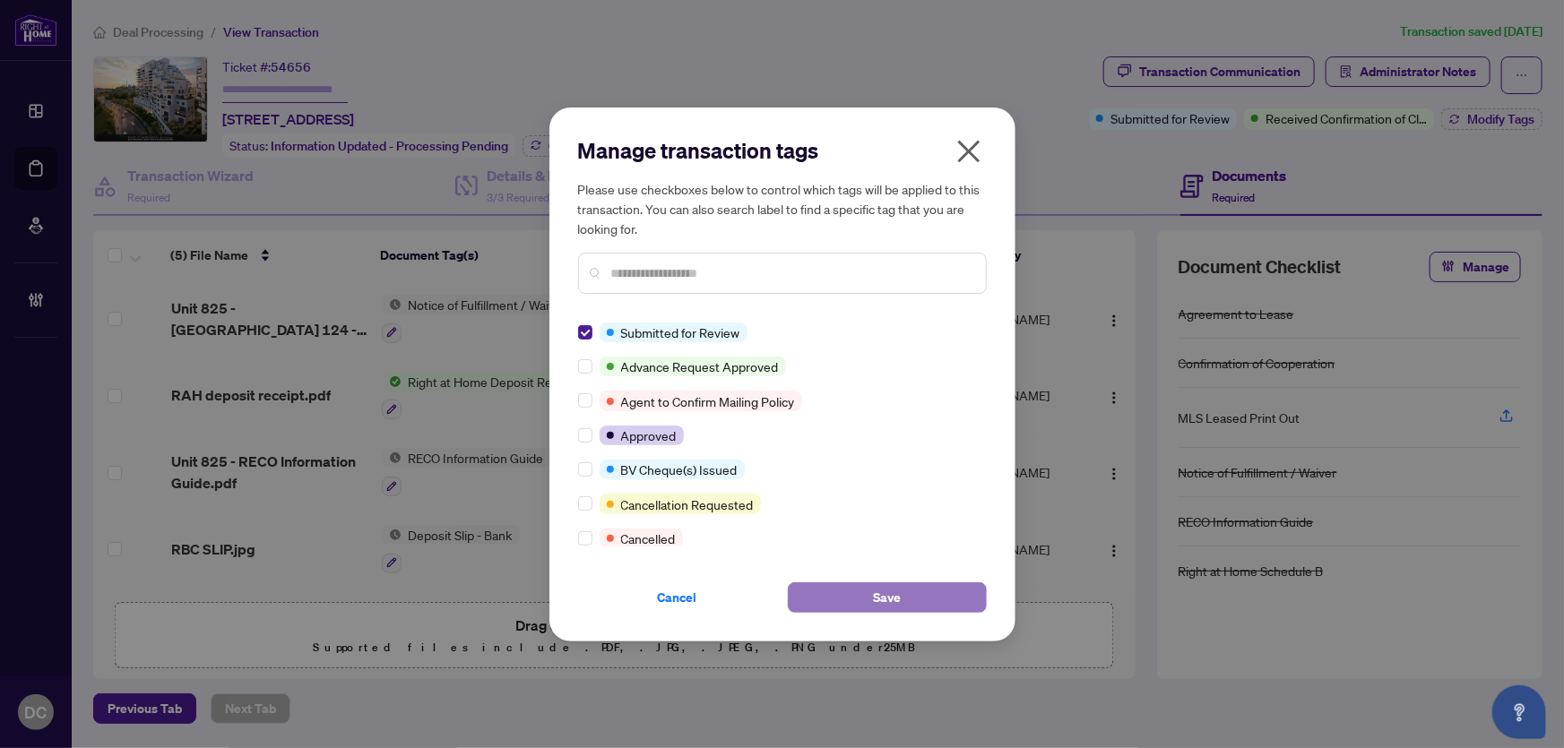
drag, startPoint x: 852, startPoint y: 592, endPoint x: 871, endPoint y: 572, distance: 27.3
click at [853, 592] on button "Save" at bounding box center [887, 598] width 199 height 30
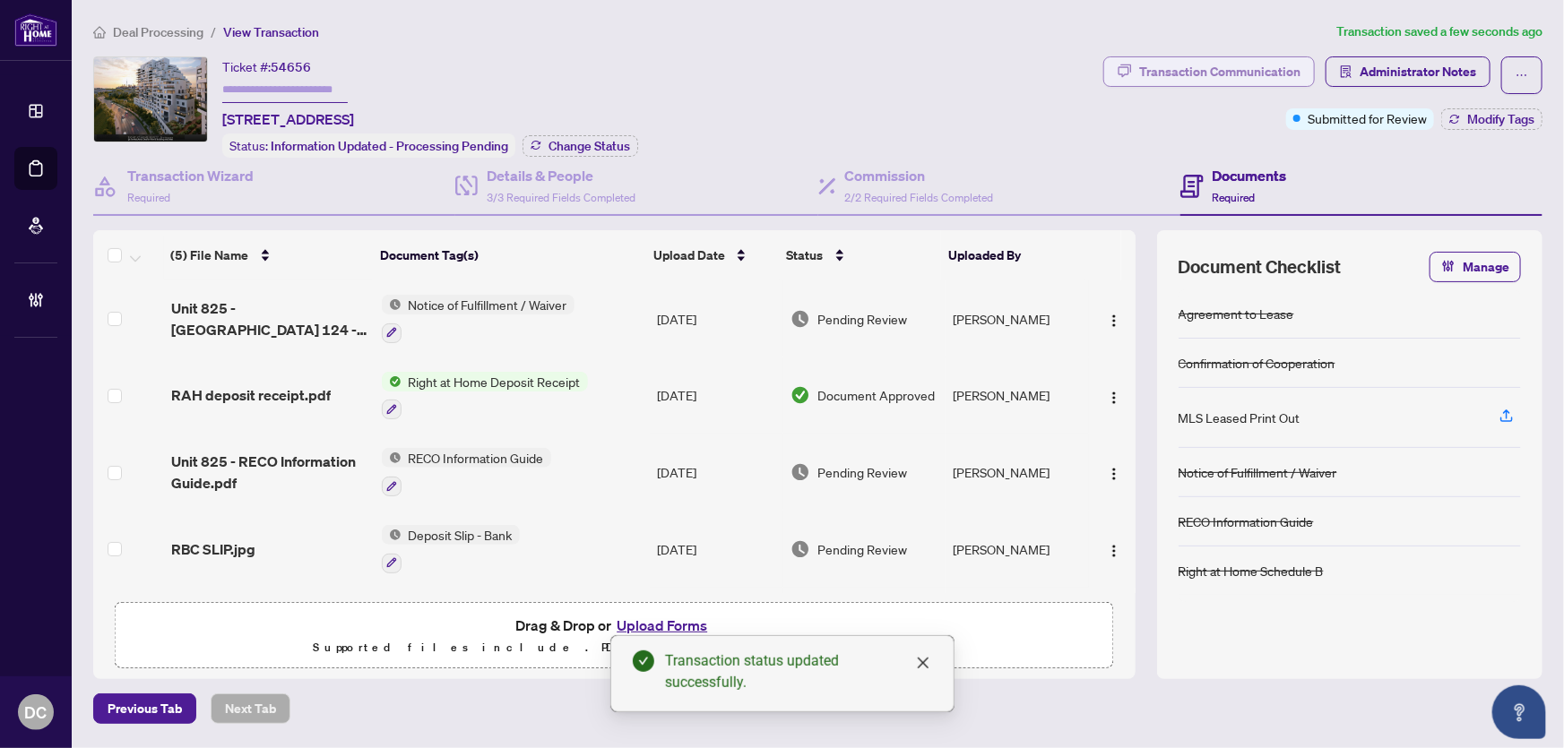
click at [1190, 63] on div "Transaction Communication" at bounding box center [1219, 71] width 161 height 29
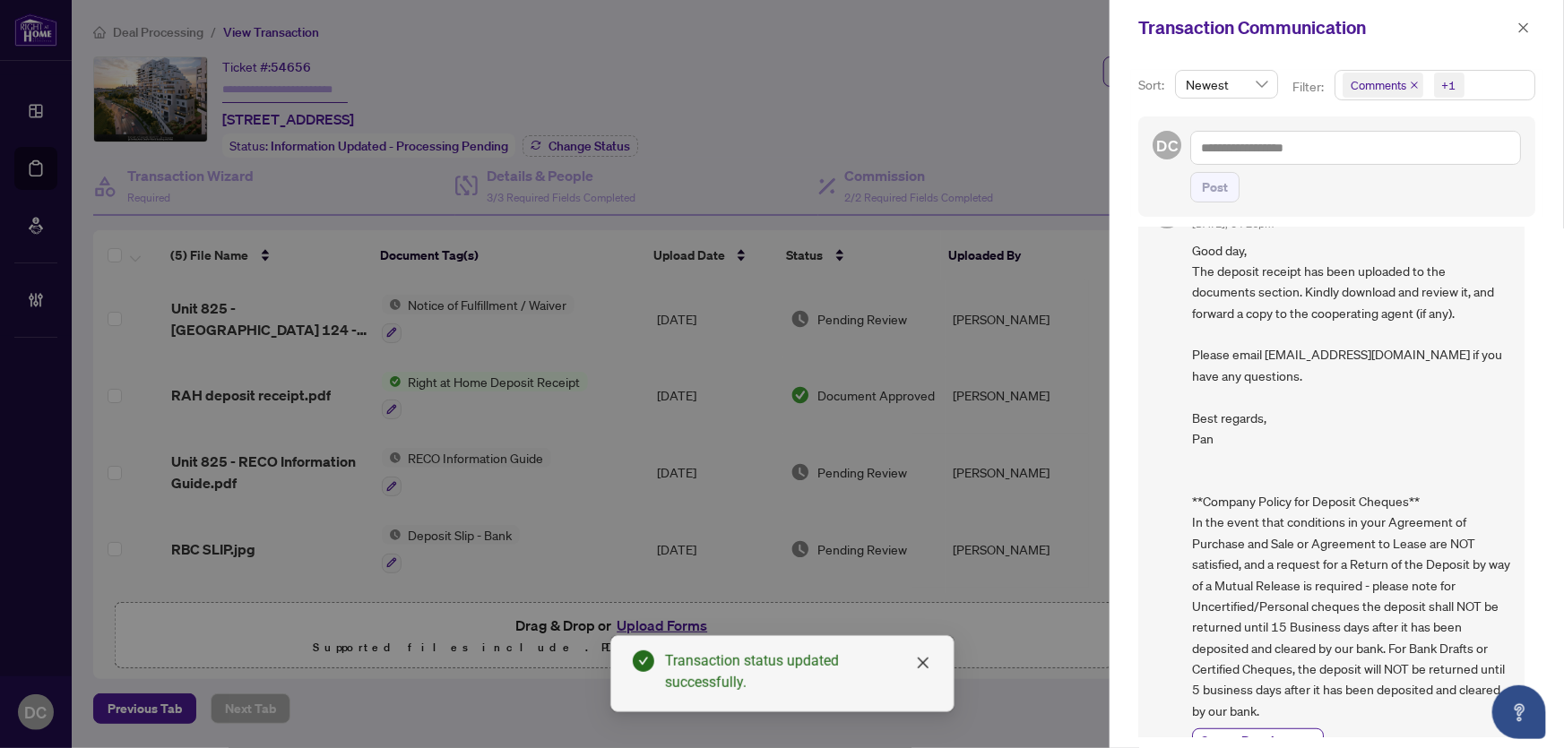
scroll to position [321, 0]
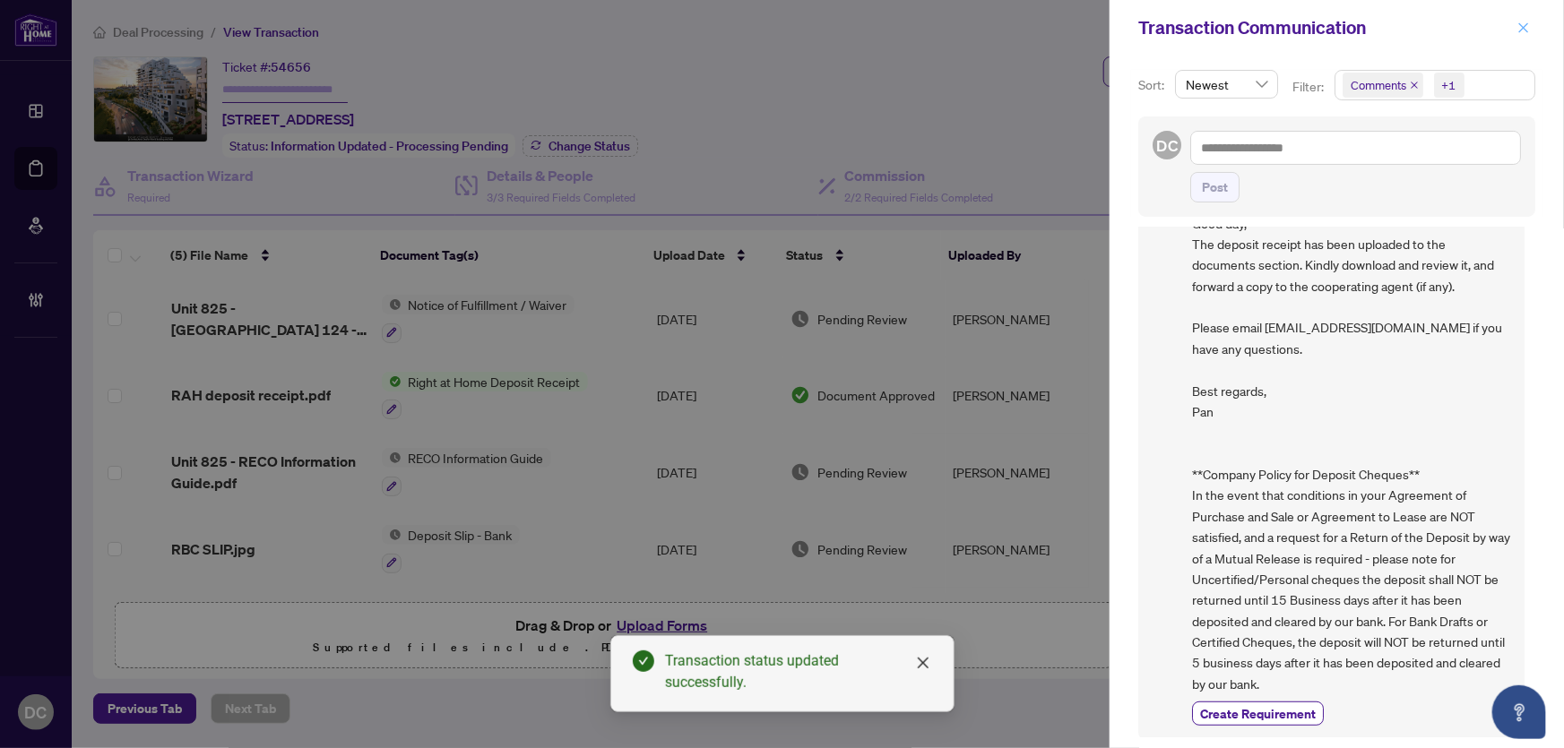
click at [1524, 27] on icon "close" at bounding box center [1524, 27] width 10 height 10
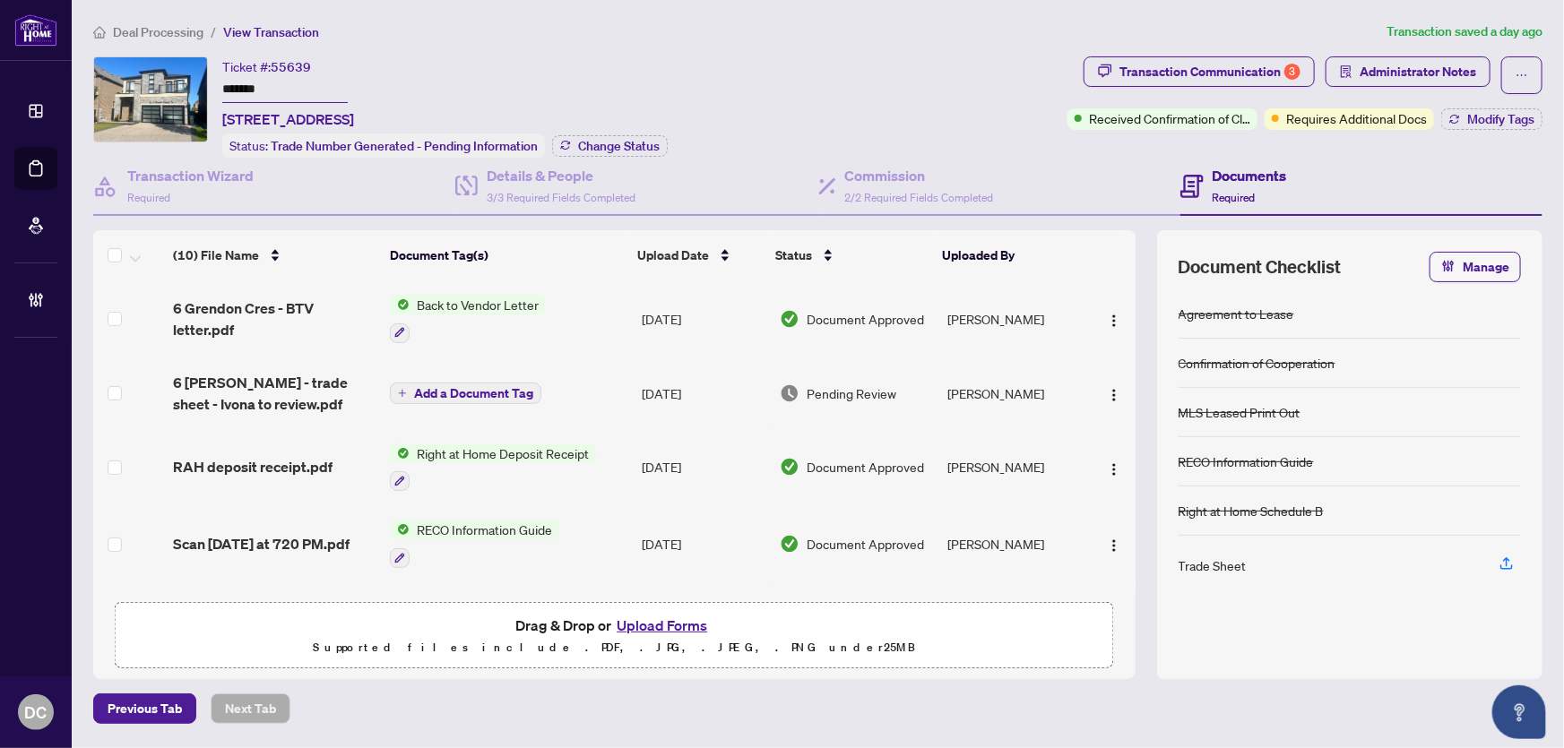
click at [265, 91] on input "*******" at bounding box center [284, 90] width 125 height 26
drag, startPoint x: 275, startPoint y: 91, endPoint x: 152, endPoint y: 90, distance: 122.8
click at [152, 90] on div "Ticket #: 55639 ******* [STREET_ADDRESS] Status: Trade Number Generated - Pendi…" at bounding box center [576, 106] width 967 height 101
click at [623, 144] on span "Change Status" at bounding box center [619, 146] width 82 height 13
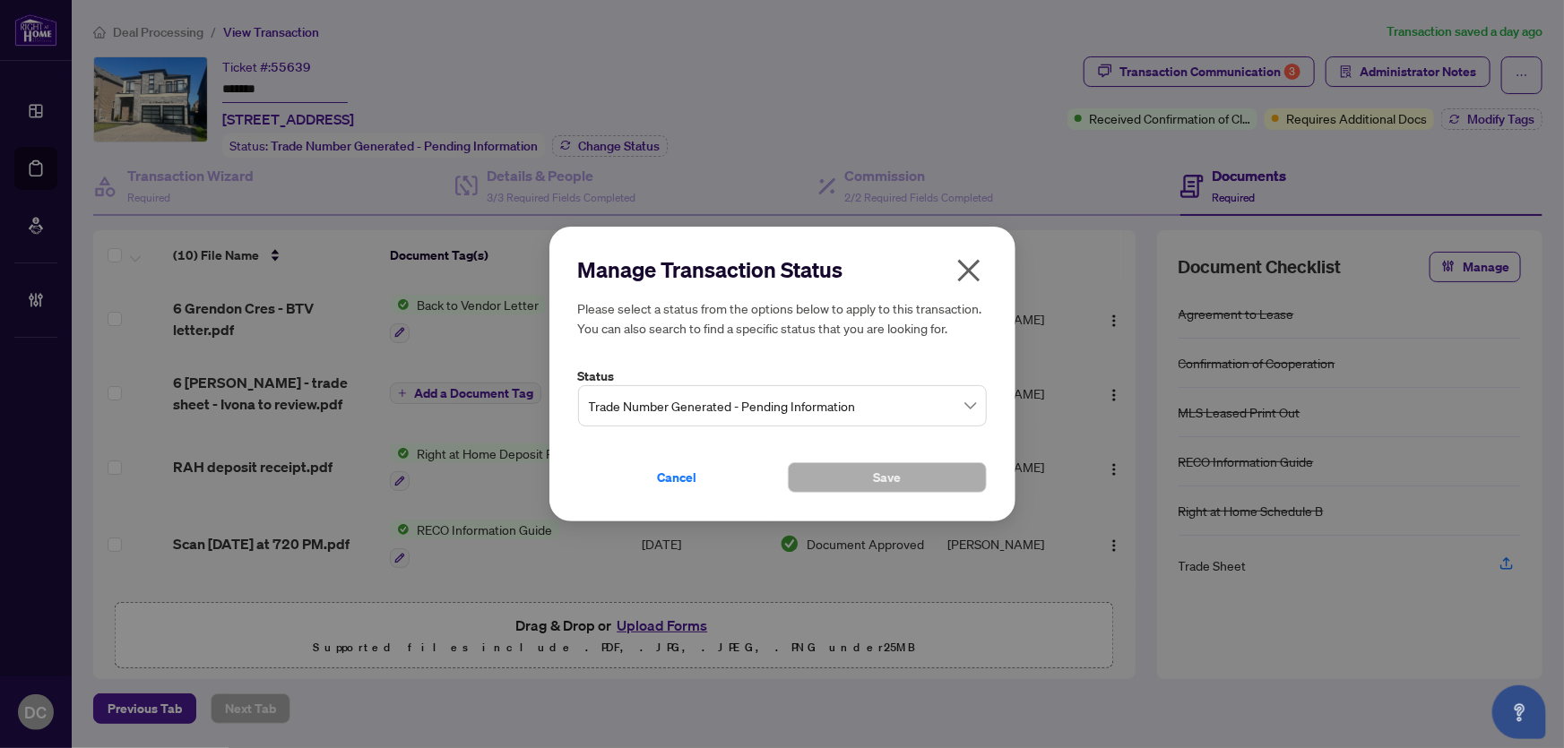
click at [864, 402] on span "Trade Number Generated - Pending Information" at bounding box center [782, 406] width 387 height 34
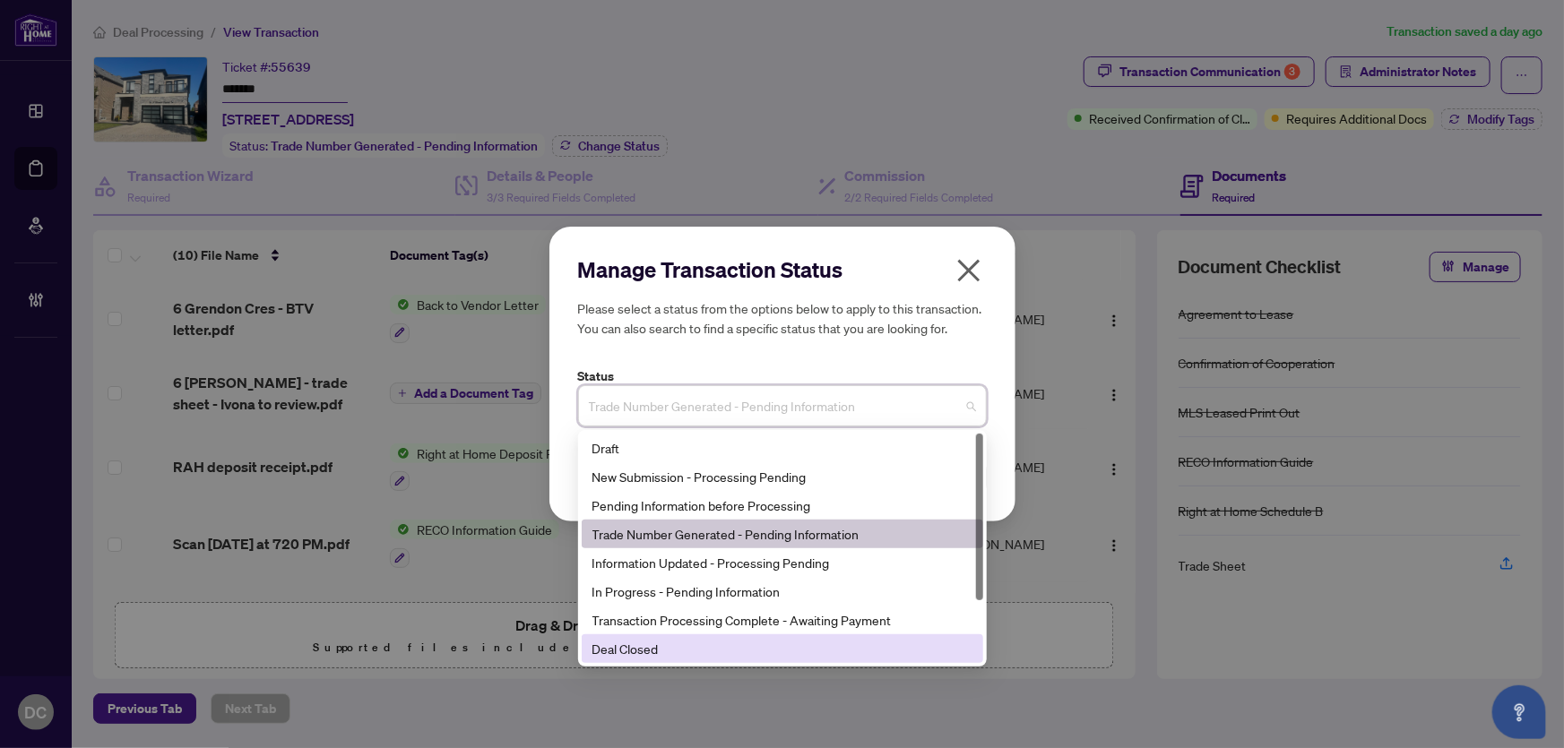
click at [619, 652] on div "Deal Closed" at bounding box center [783, 649] width 380 height 20
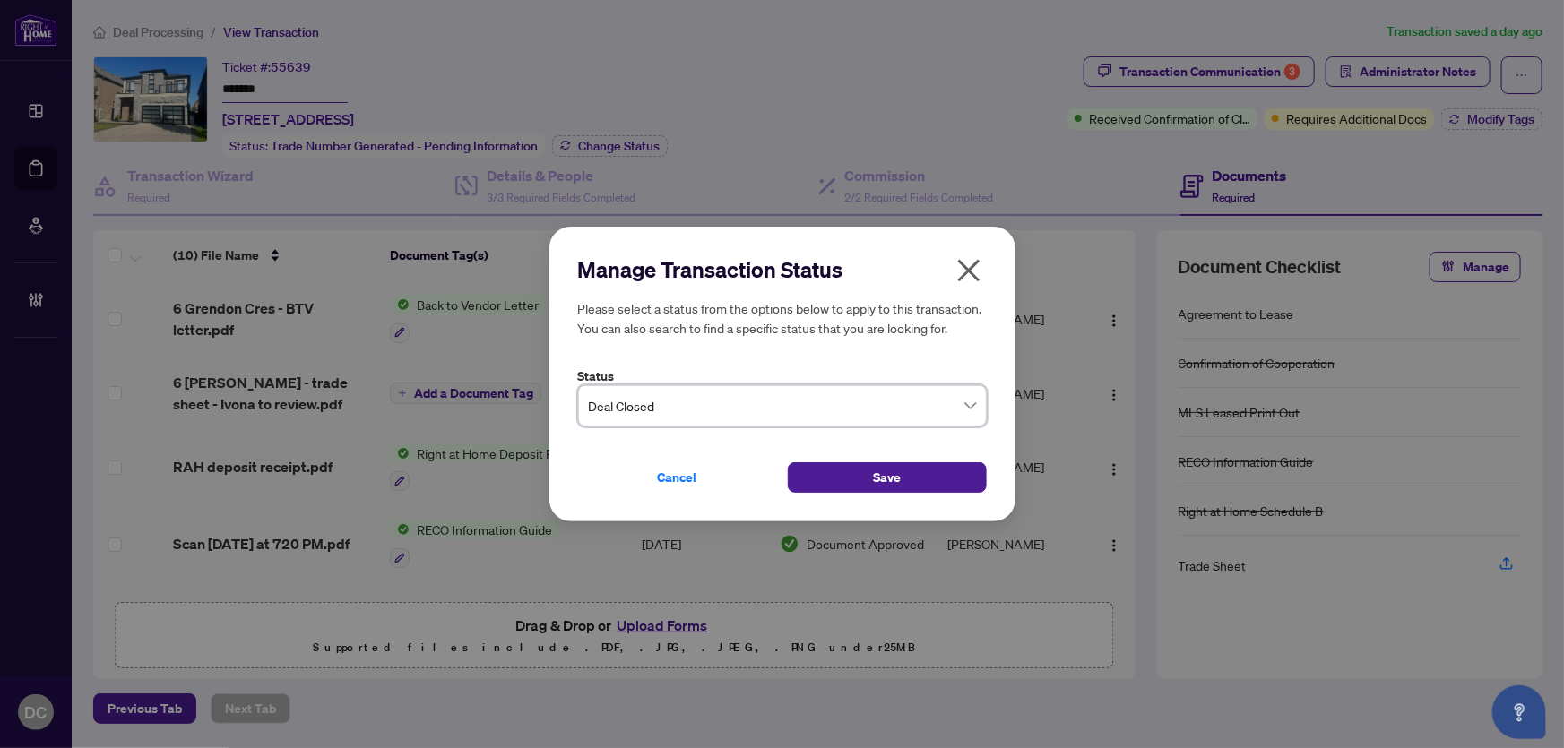
click at [867, 495] on div "Manage Transaction Status Please select a status from the options below to appl…" at bounding box center [782, 375] width 466 height 296
click at [875, 480] on span "Save" at bounding box center [887, 477] width 28 height 29
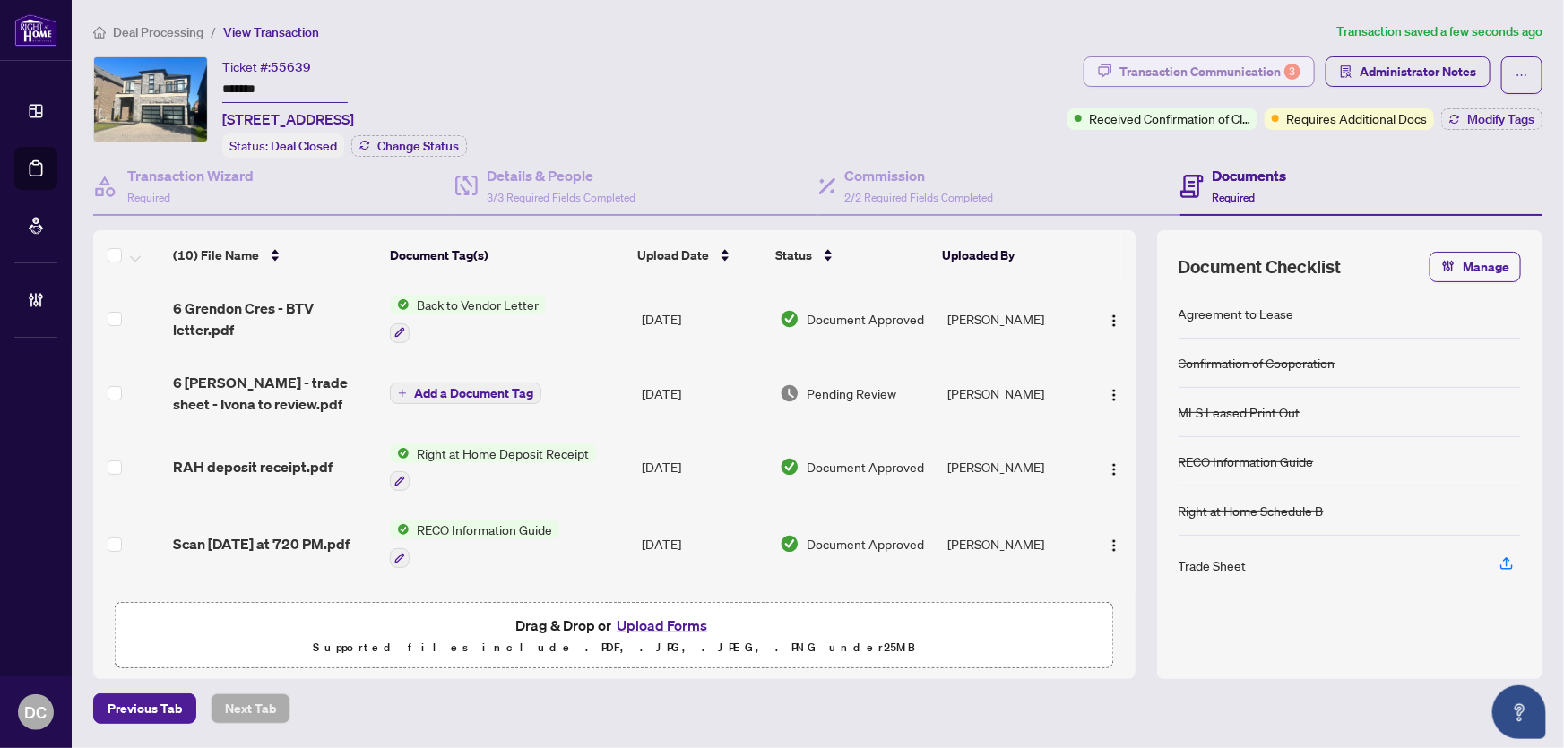
click at [1241, 65] on div "Transaction Communication 3" at bounding box center [1210, 71] width 181 height 29
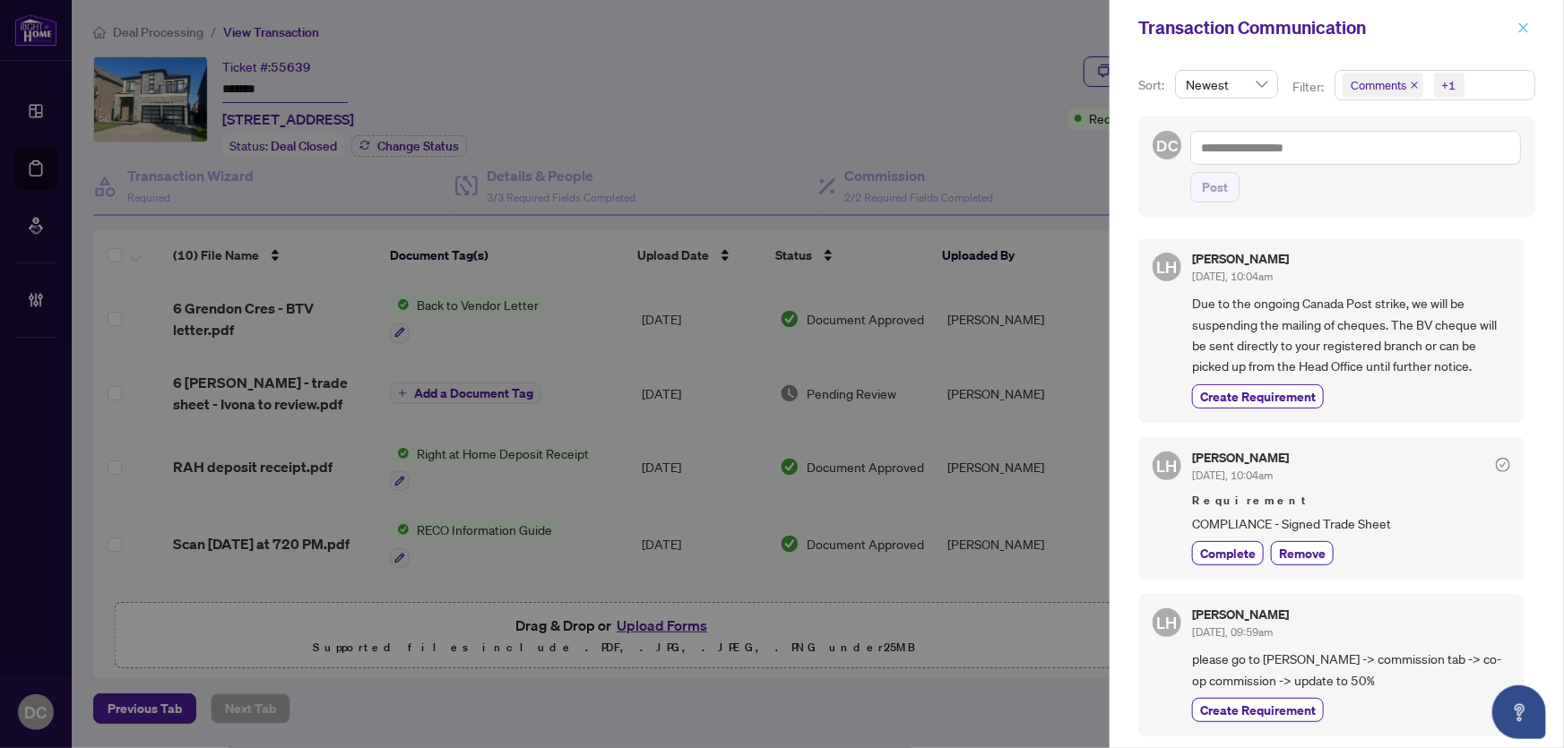
click at [1519, 28] on icon "close" at bounding box center [1524, 28] width 13 height 13
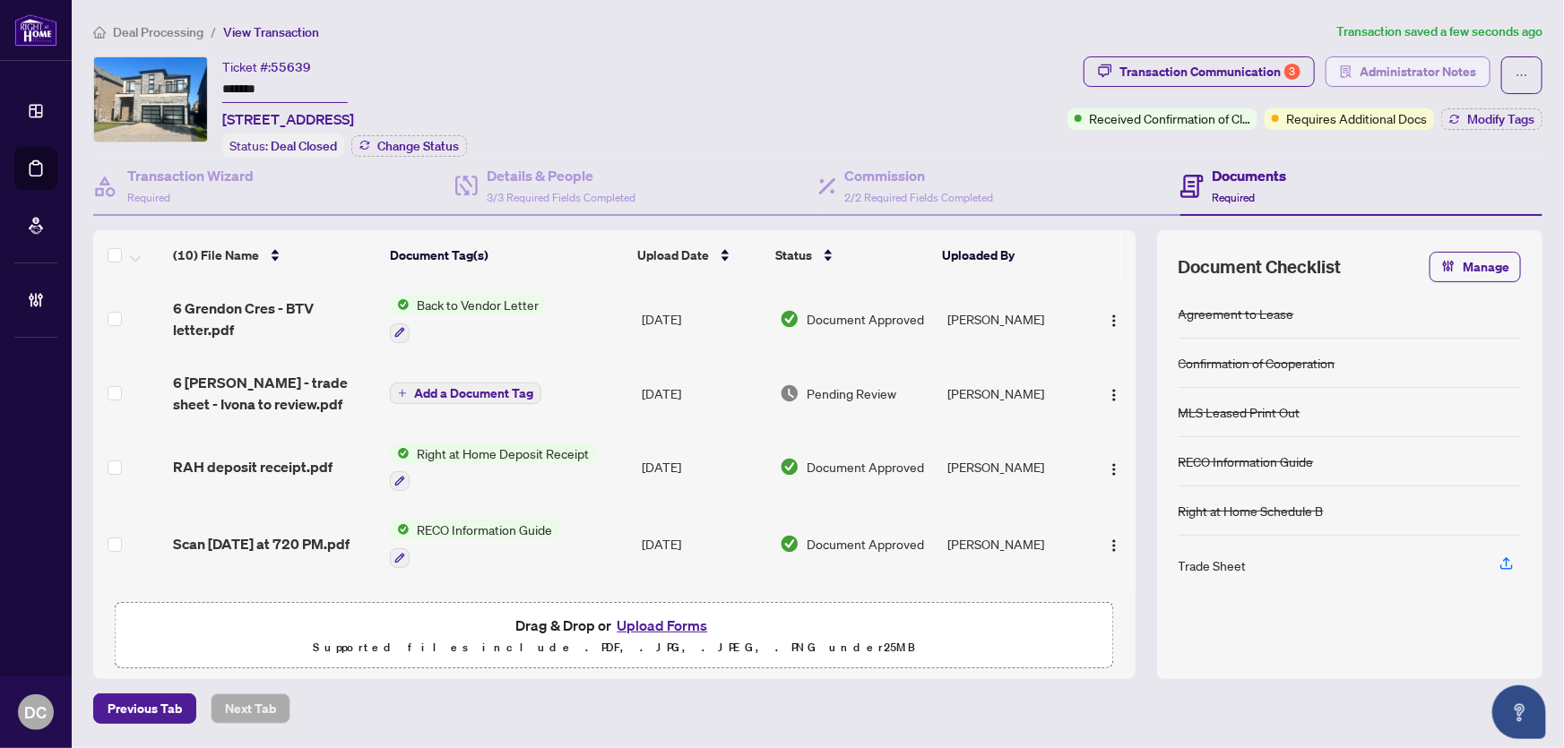
click at [1421, 81] on span "Administrator Notes" at bounding box center [1418, 71] width 117 height 29
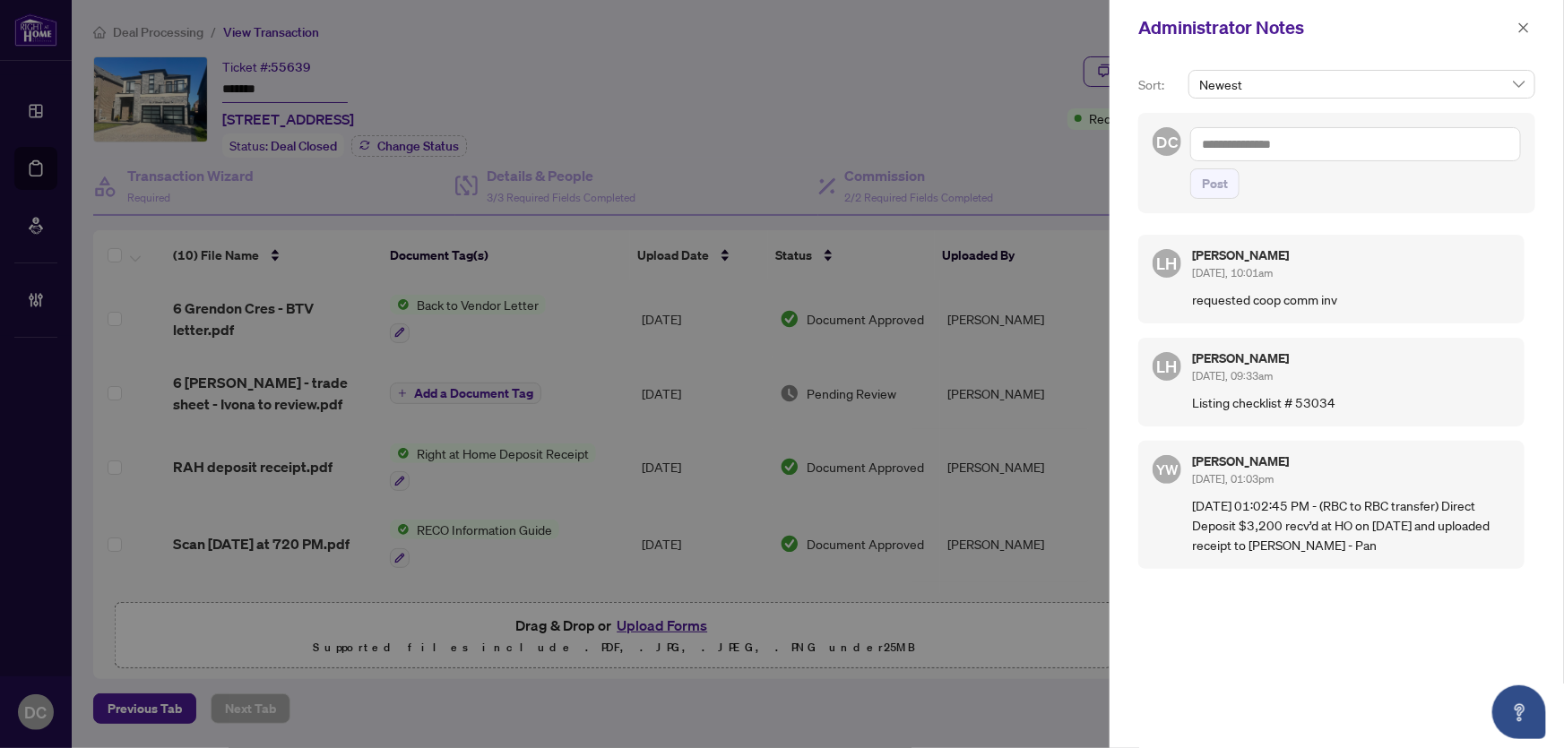
click at [1360, 158] on textarea at bounding box center [1355, 144] width 331 height 34
paste textarea "**********"
type textarea "**********"
click at [1218, 182] on span "Post" at bounding box center [1215, 183] width 26 height 29
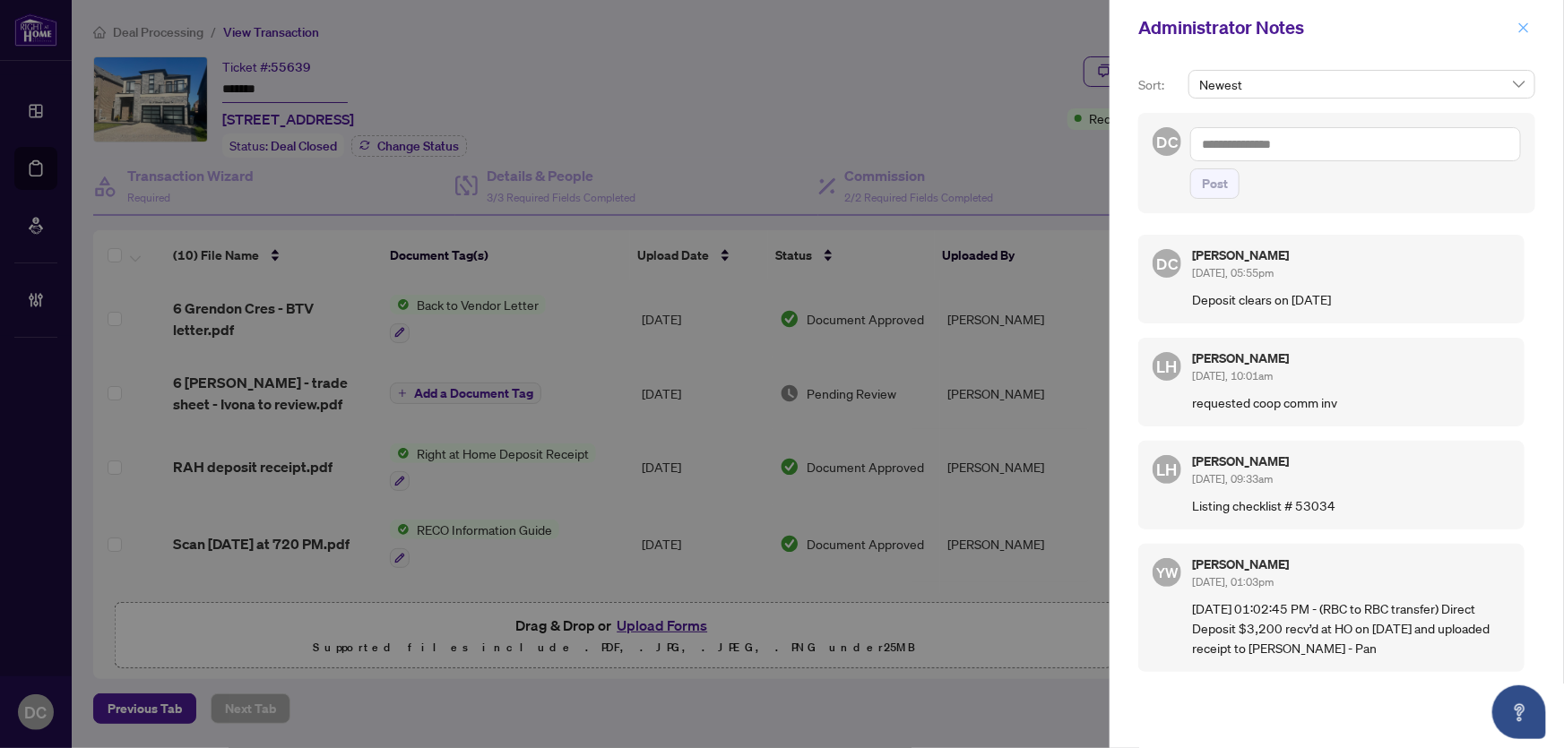
click at [1526, 30] on icon "close" at bounding box center [1524, 28] width 13 height 13
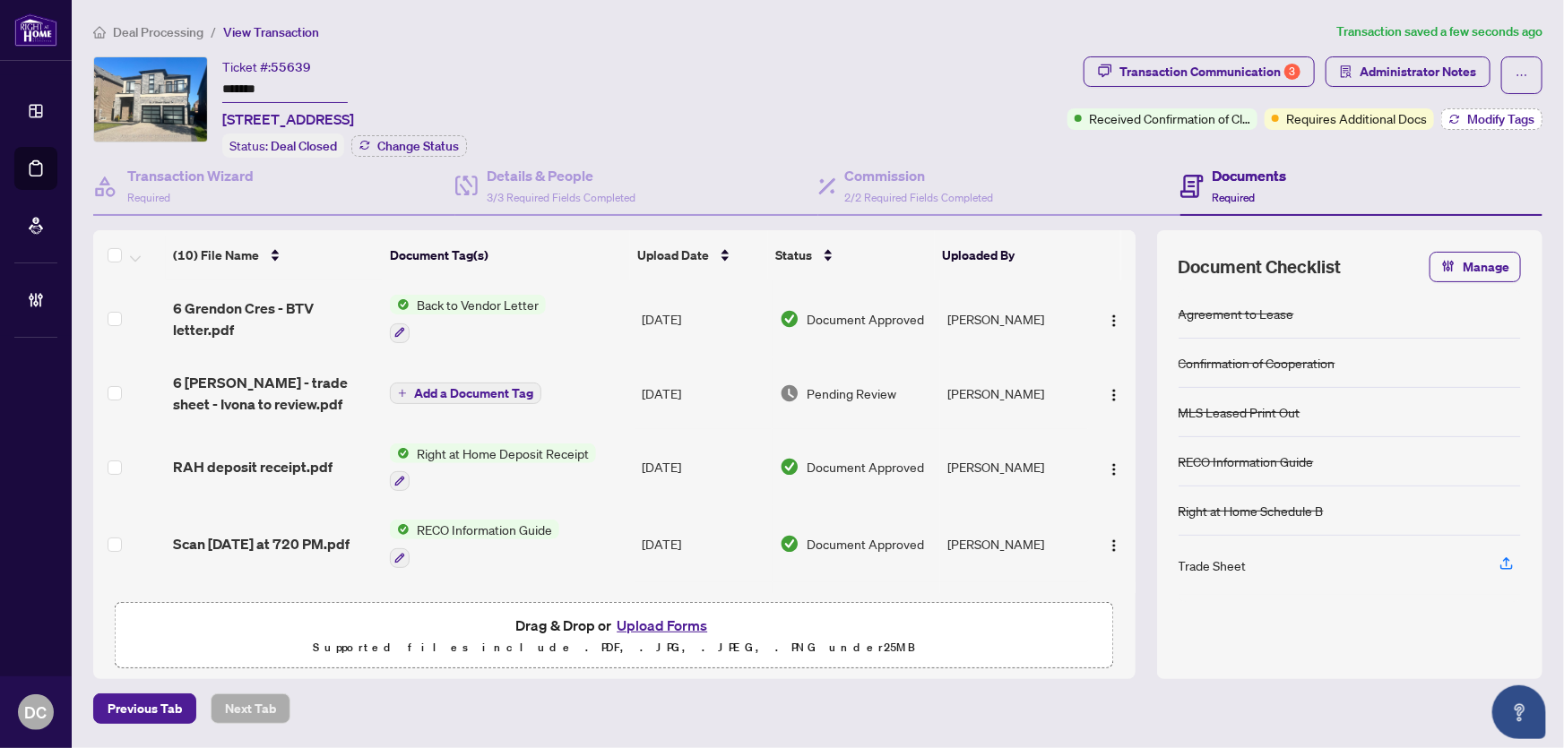
click at [1504, 121] on span "Modify Tags" at bounding box center [1500, 119] width 67 height 13
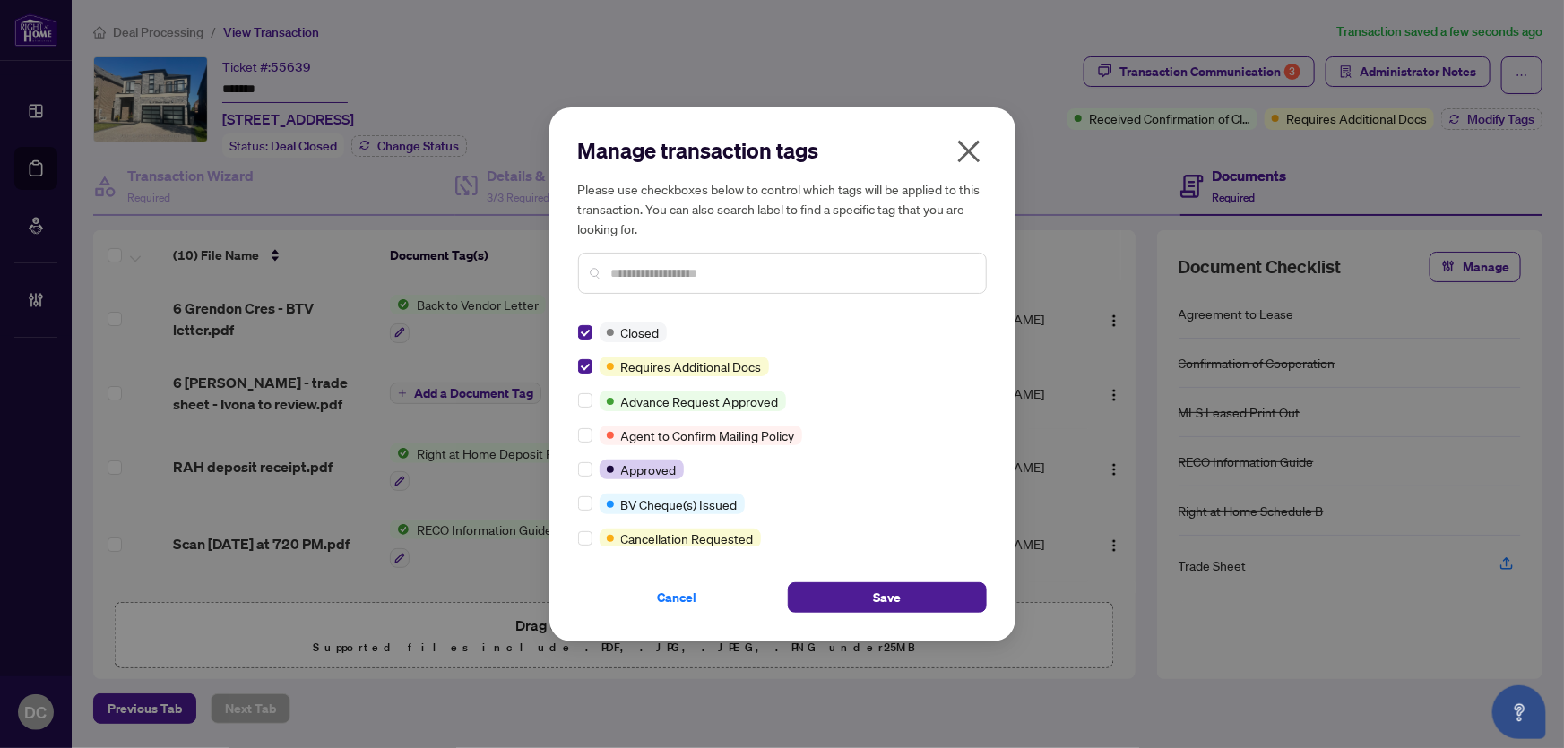
click at [690, 278] on input "text" at bounding box center [791, 274] width 360 height 20
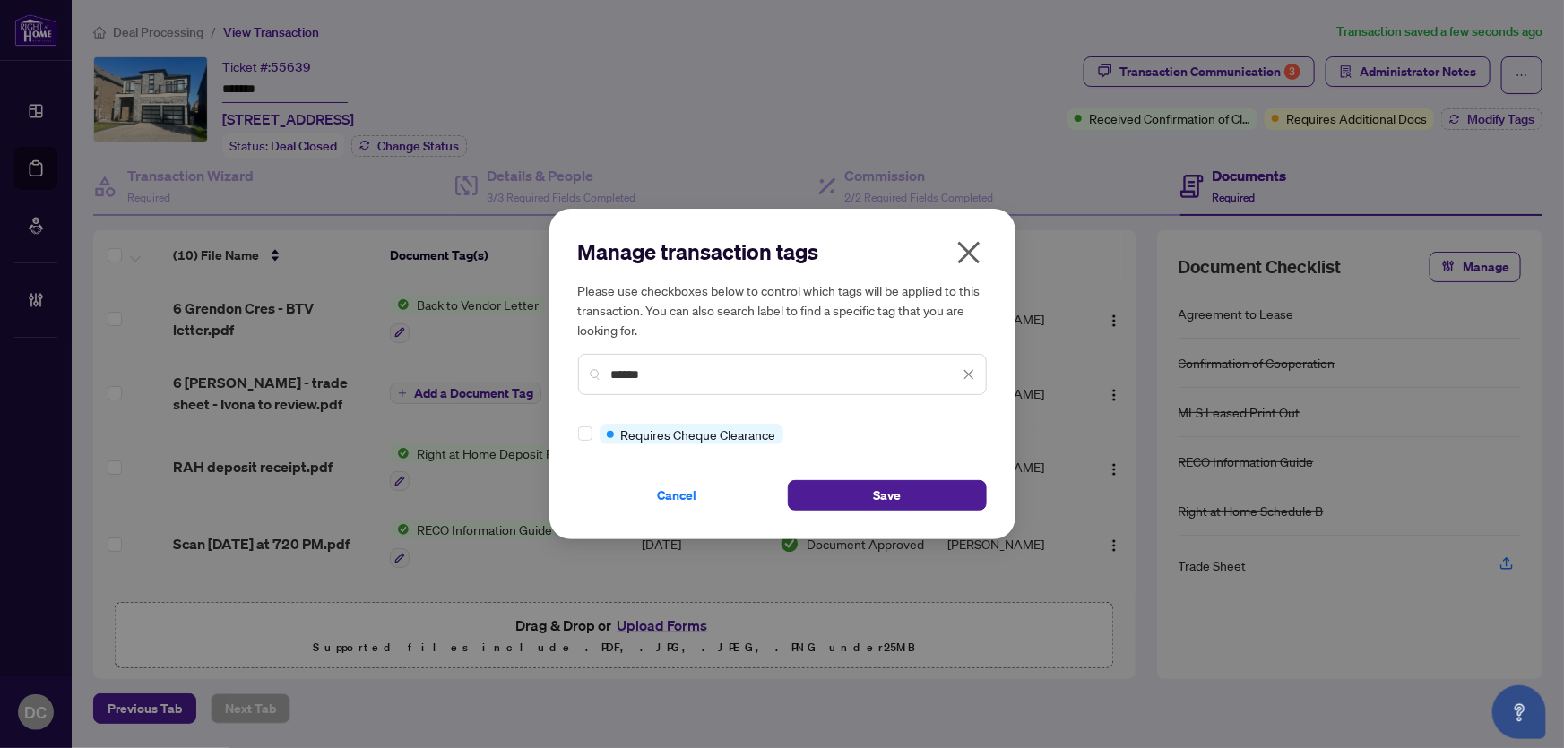
type input "******"
click at [930, 498] on button "Save" at bounding box center [887, 495] width 199 height 30
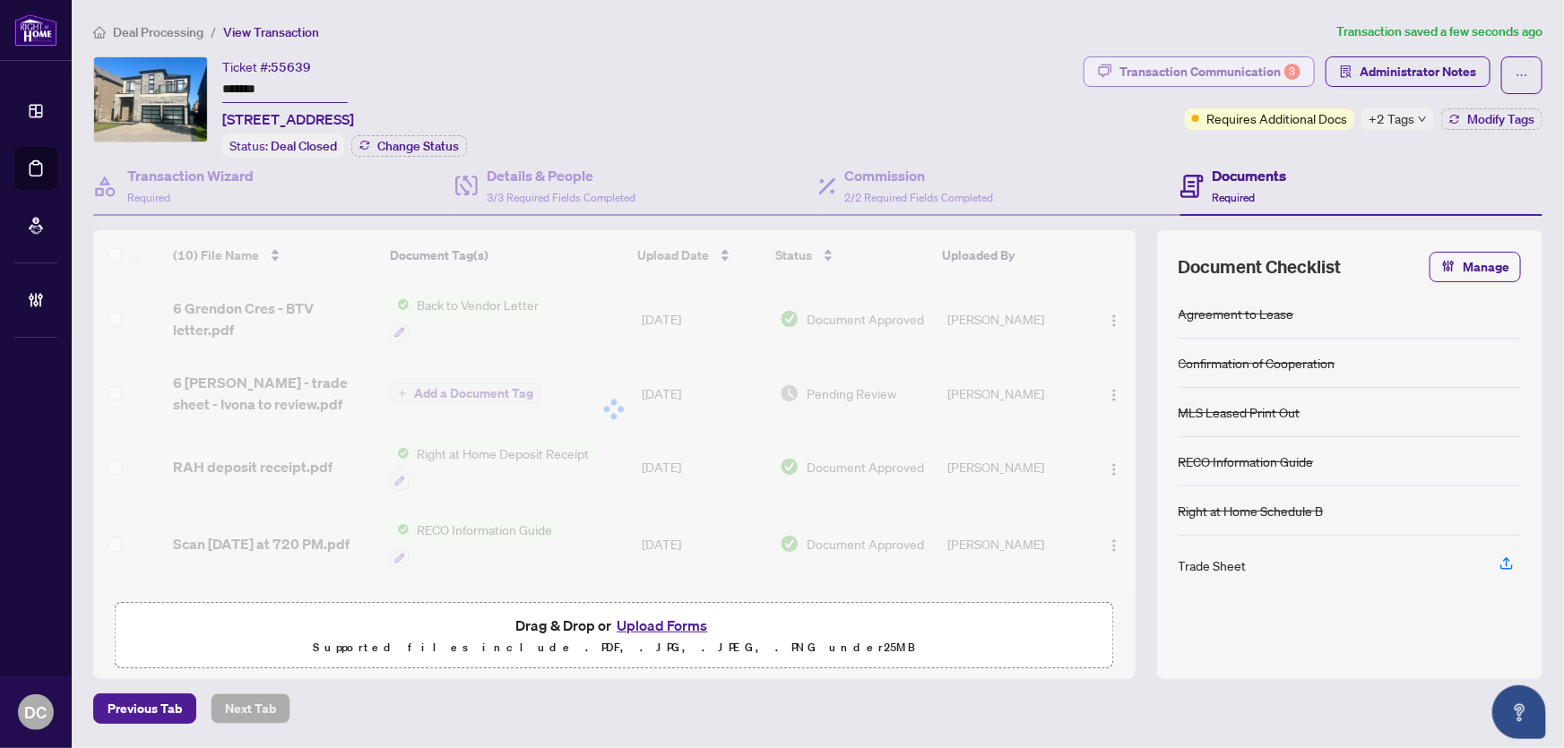
click at [1131, 70] on div "Transaction Communication 3" at bounding box center [1210, 71] width 181 height 29
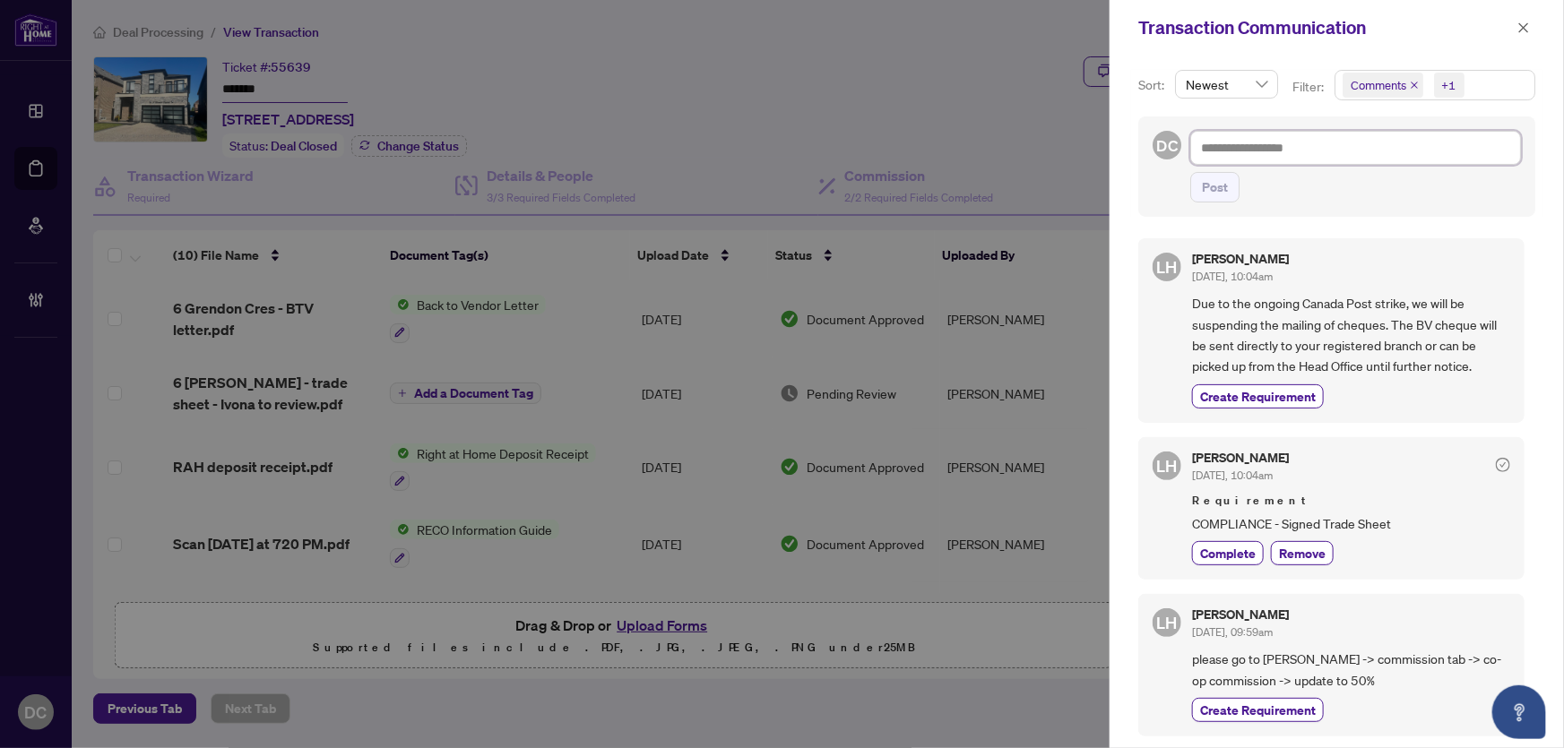
click at [1452, 152] on textarea at bounding box center [1355, 148] width 331 height 34
paste textarea "**********"
type textarea "**********"
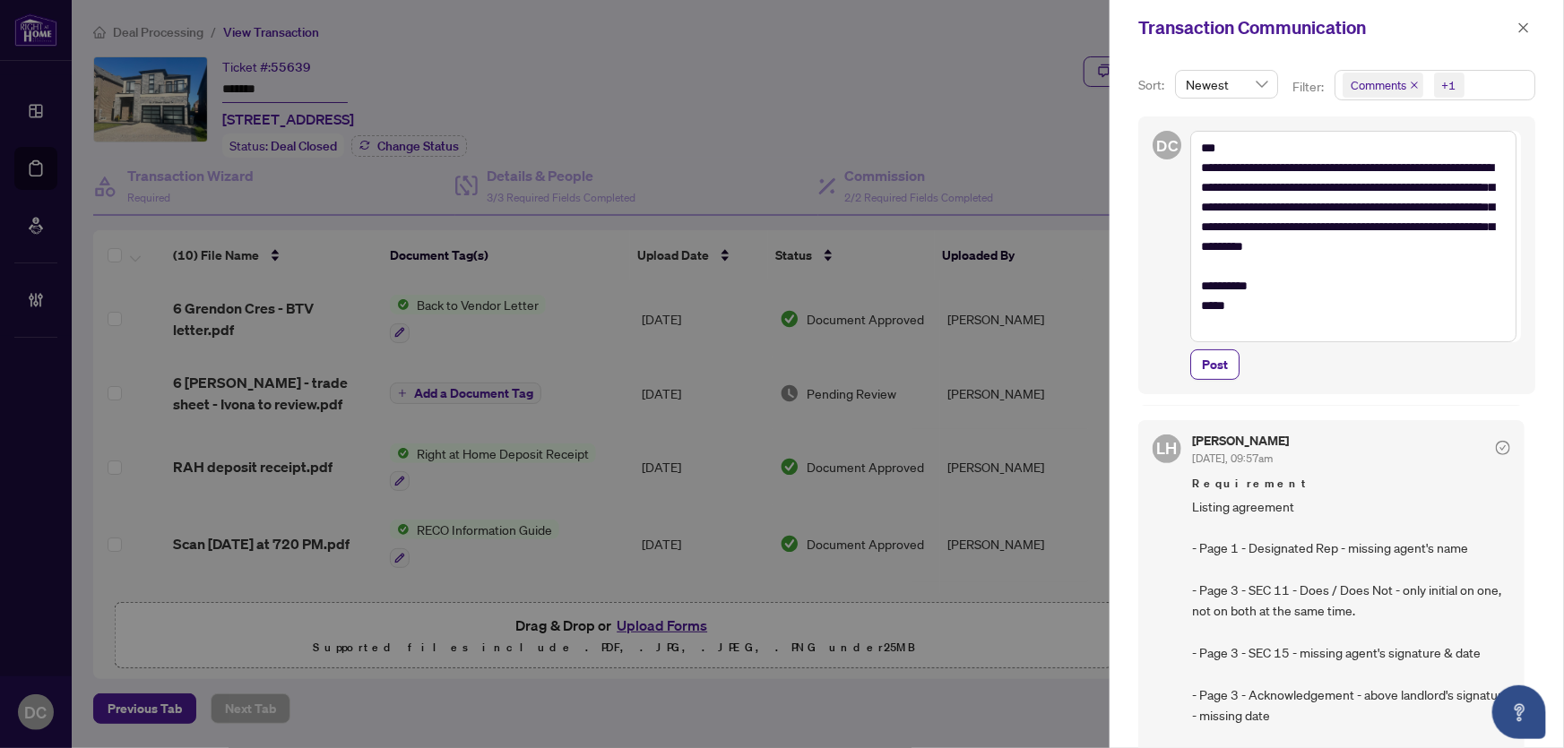
scroll to position [748, 0]
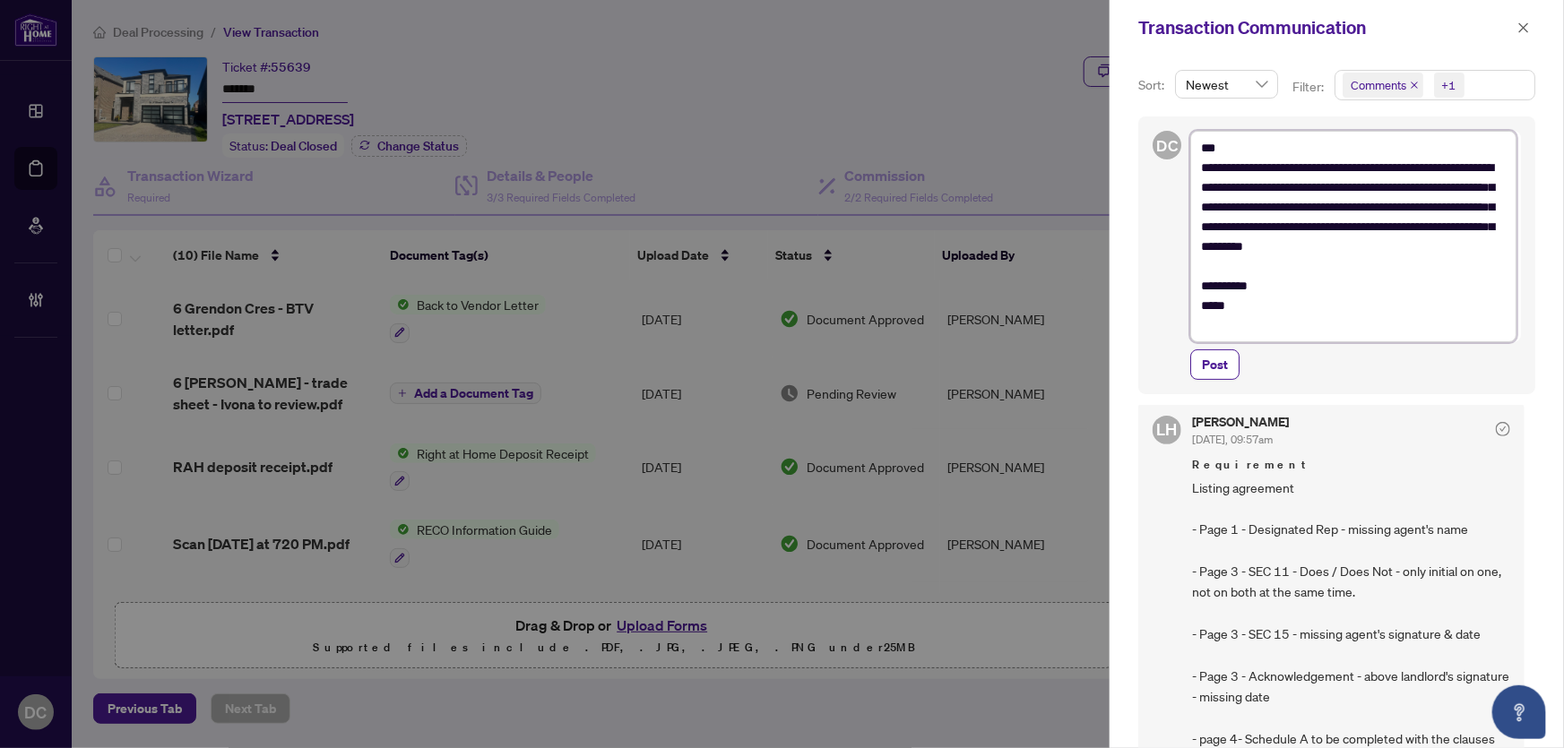
drag, startPoint x: 1293, startPoint y: 229, endPoint x: 1374, endPoint y: 225, distance: 81.7
click at [1374, 225] on textarea "**********" at bounding box center [1353, 237] width 326 height 212
type textarea "**********"
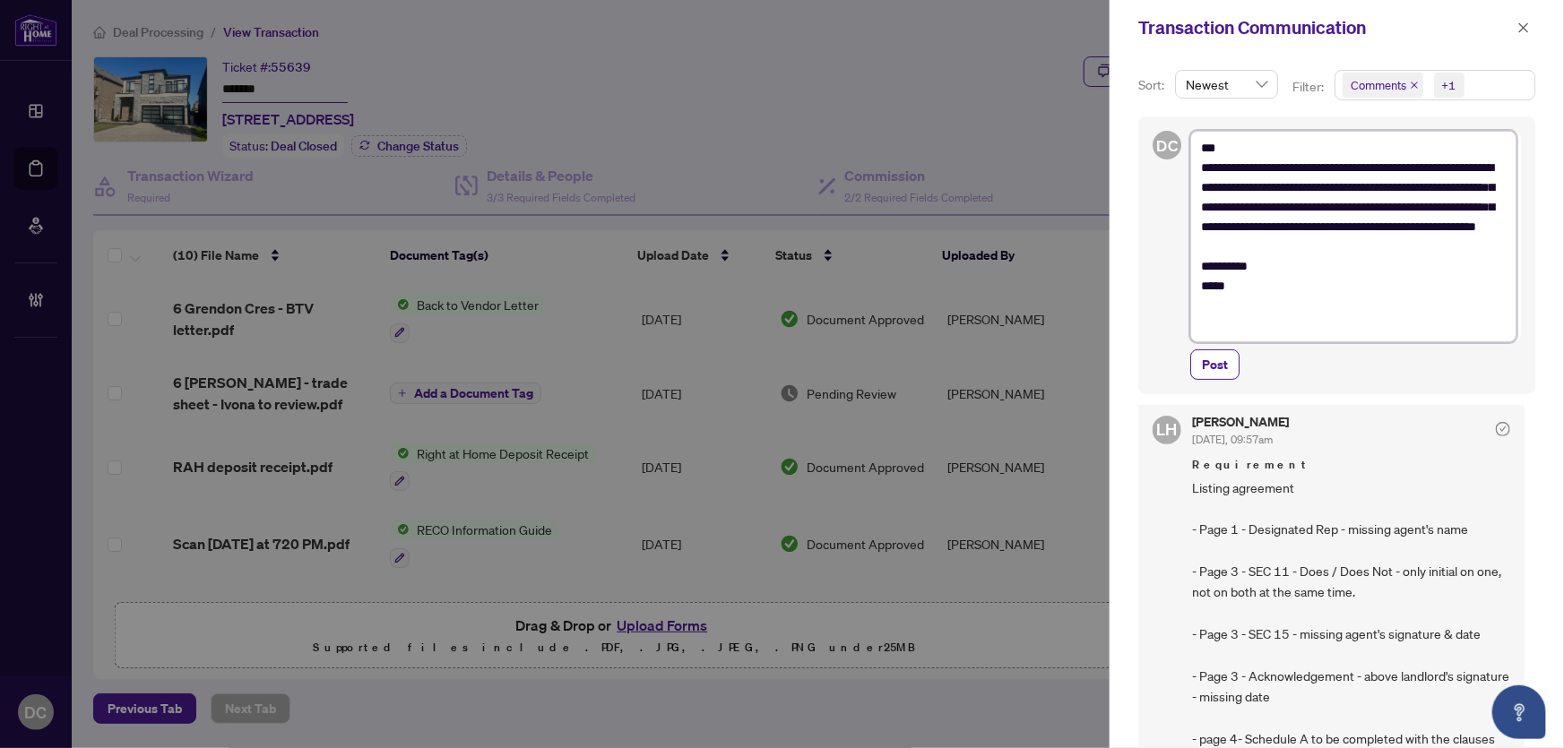
type textarea "**********"
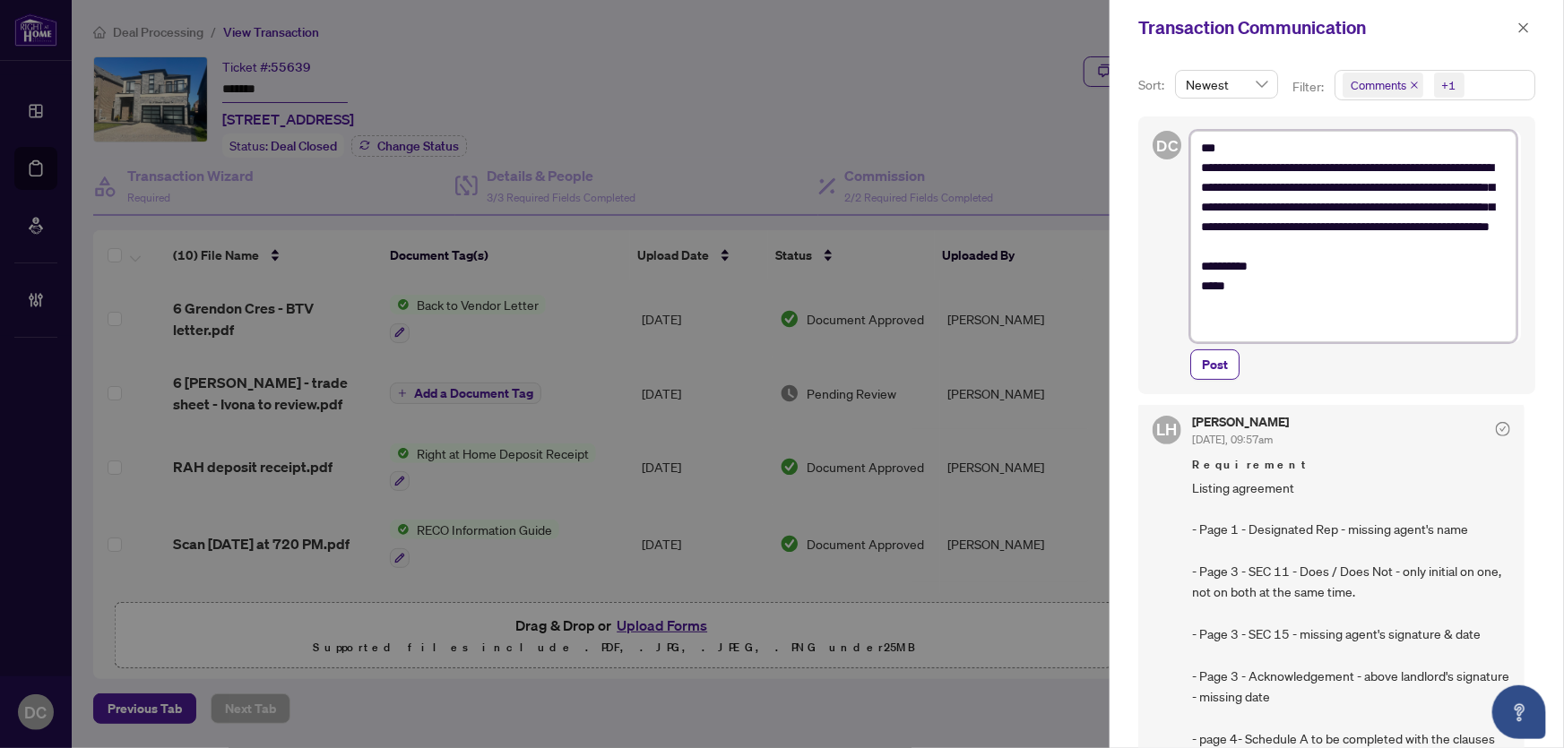
type textarea "**********"
click at [1452, 234] on textarea "**********" at bounding box center [1353, 237] width 326 height 212
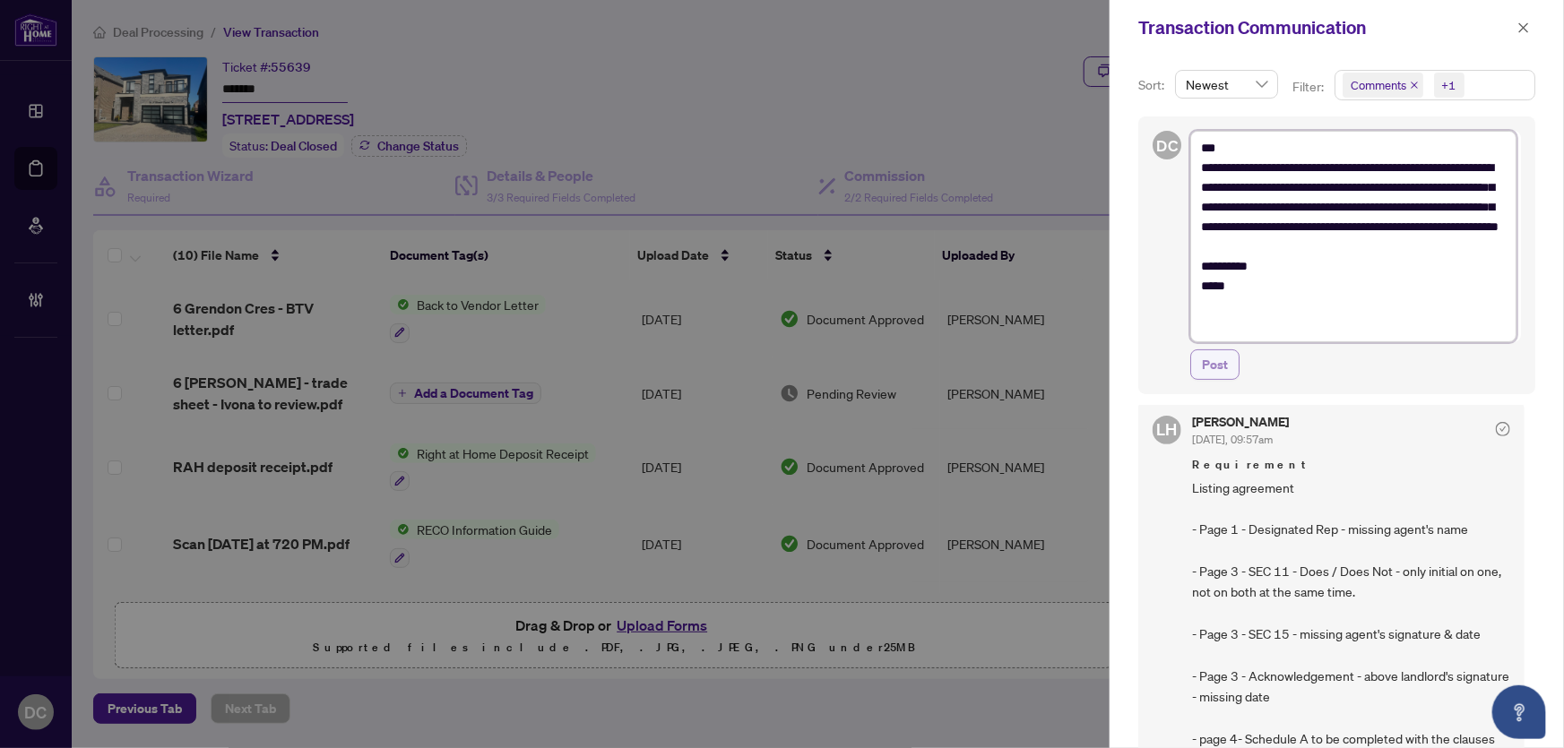
type textarea "**********"
click at [1220, 359] on span "Post" at bounding box center [1215, 364] width 26 height 29
type textarea "**********"
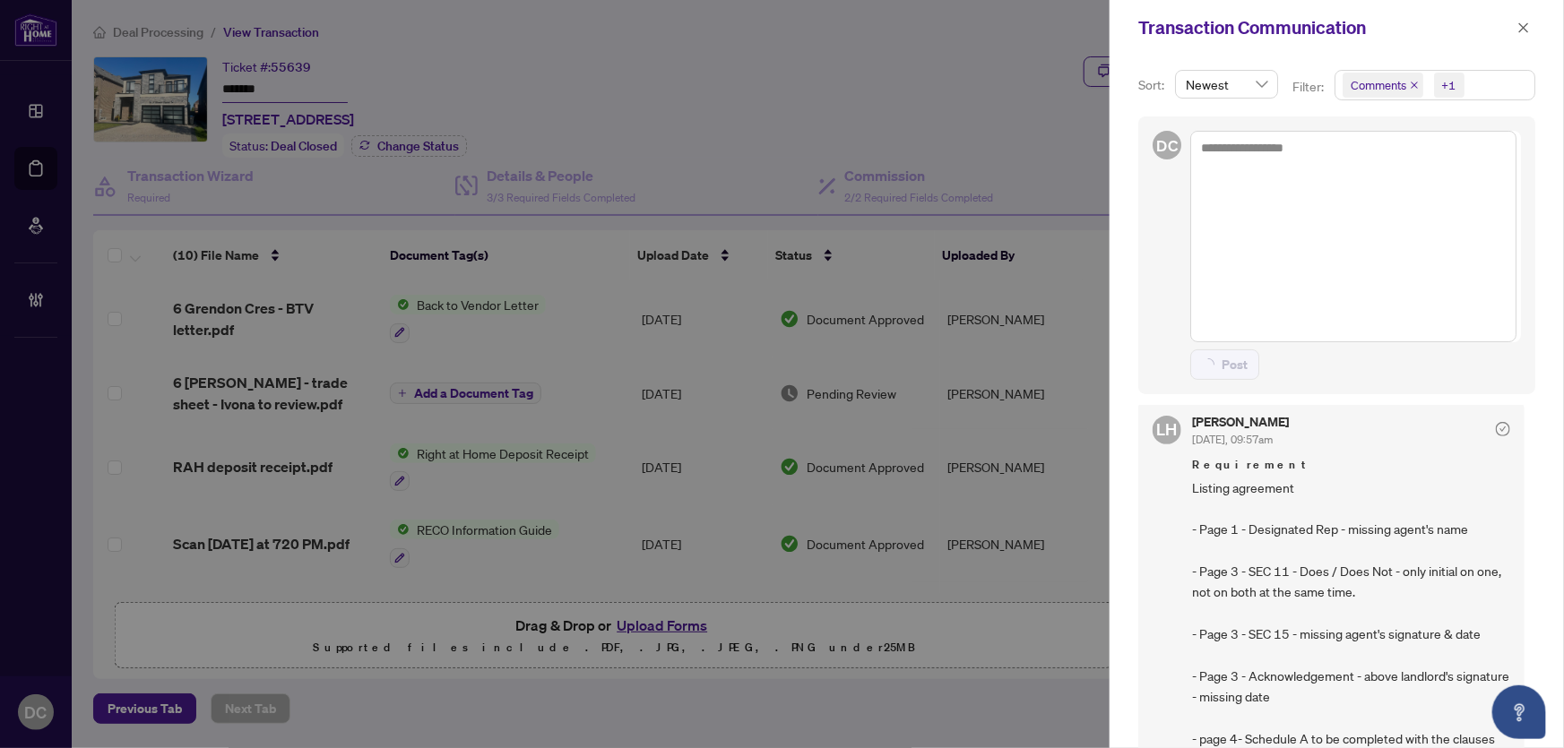
scroll to position [0, 0]
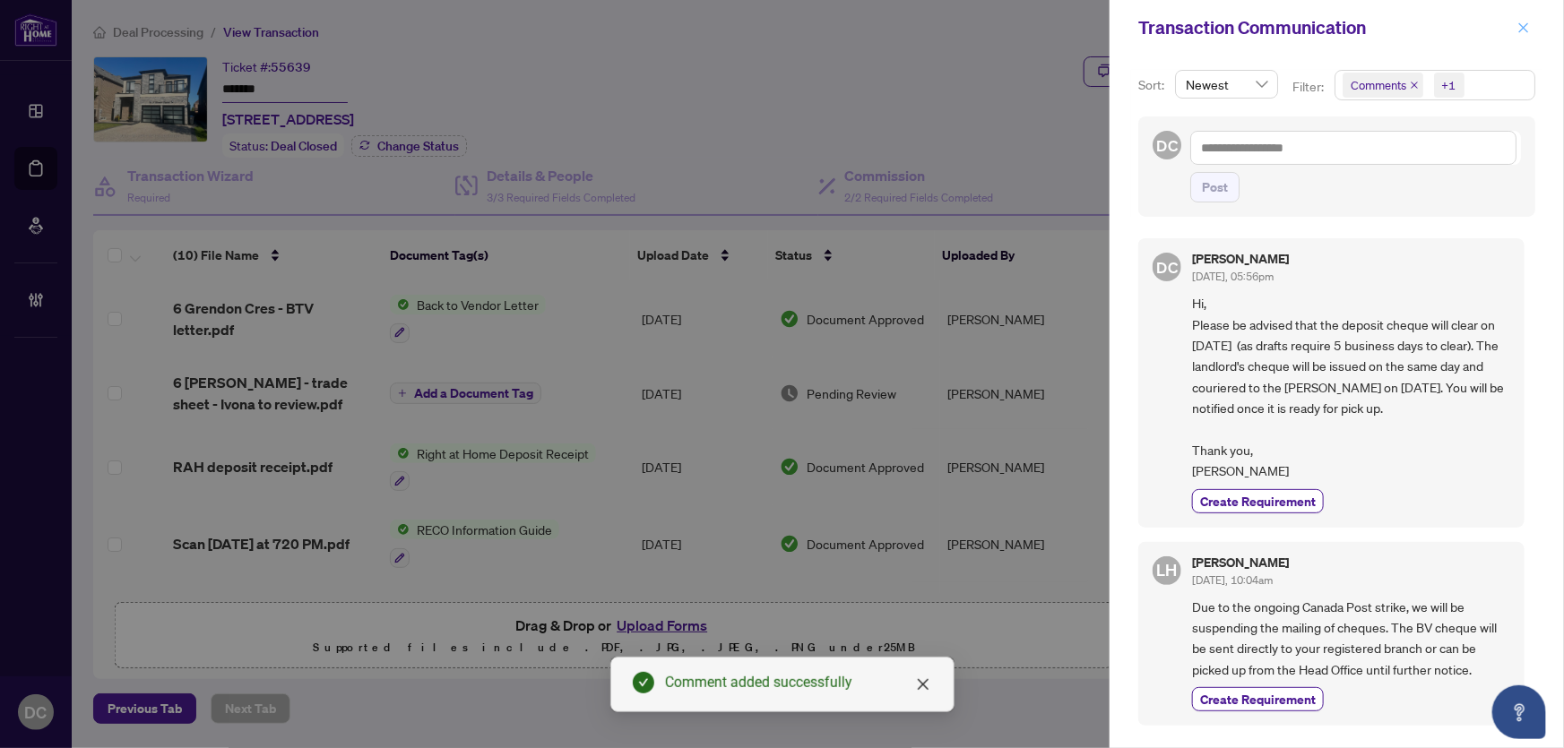
click at [1528, 23] on icon "close" at bounding box center [1524, 28] width 13 height 13
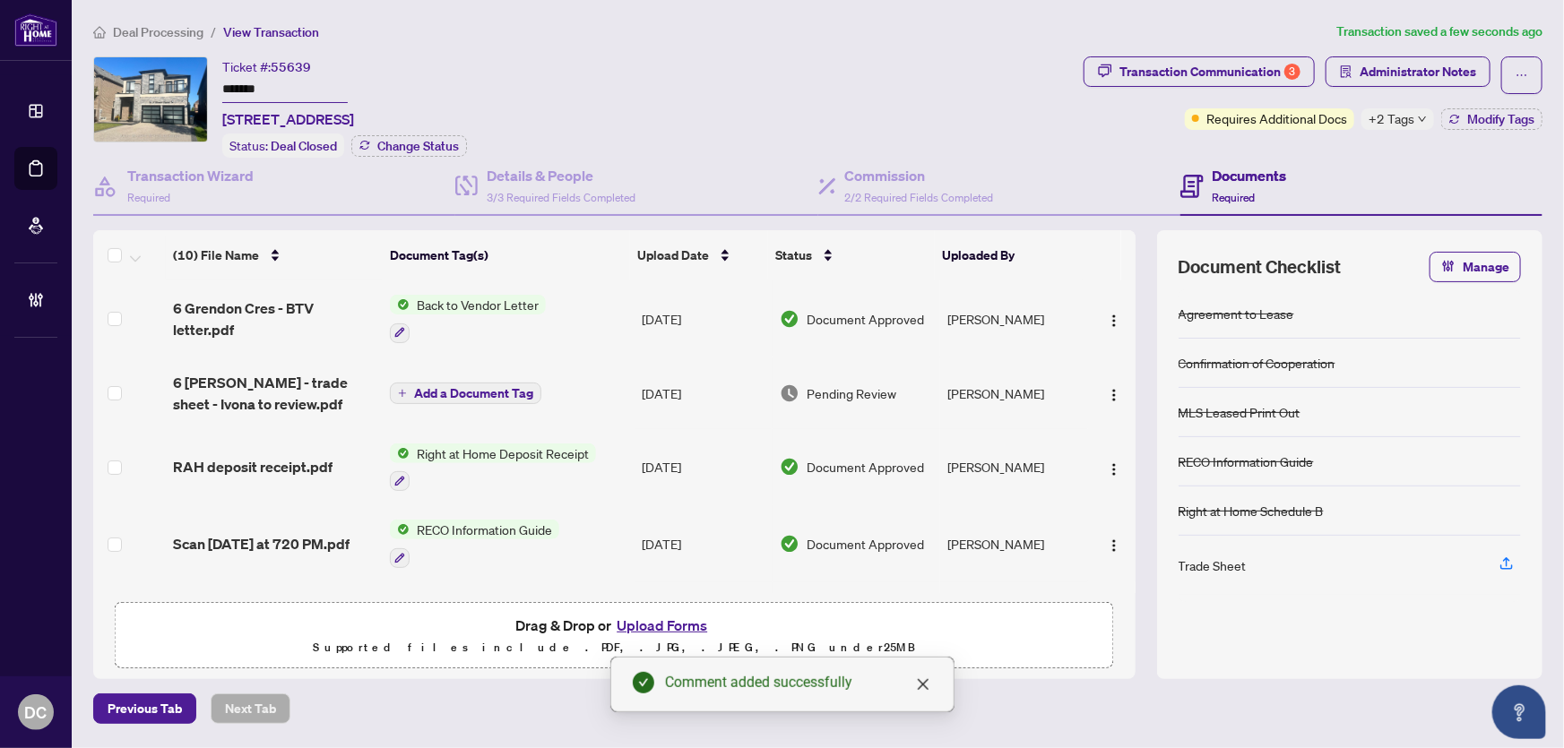
click at [1420, 120] on icon "down" at bounding box center [1422, 119] width 9 height 9
drag, startPoint x: 333, startPoint y: 98, endPoint x: 193, endPoint y: 91, distance: 140.0
click at [193, 91] on div "Ticket #: 55639 ******* 6 Grendon Cres, Brampton, Ontario L6X 0E7, Canada Statu…" at bounding box center [584, 106] width 983 height 101
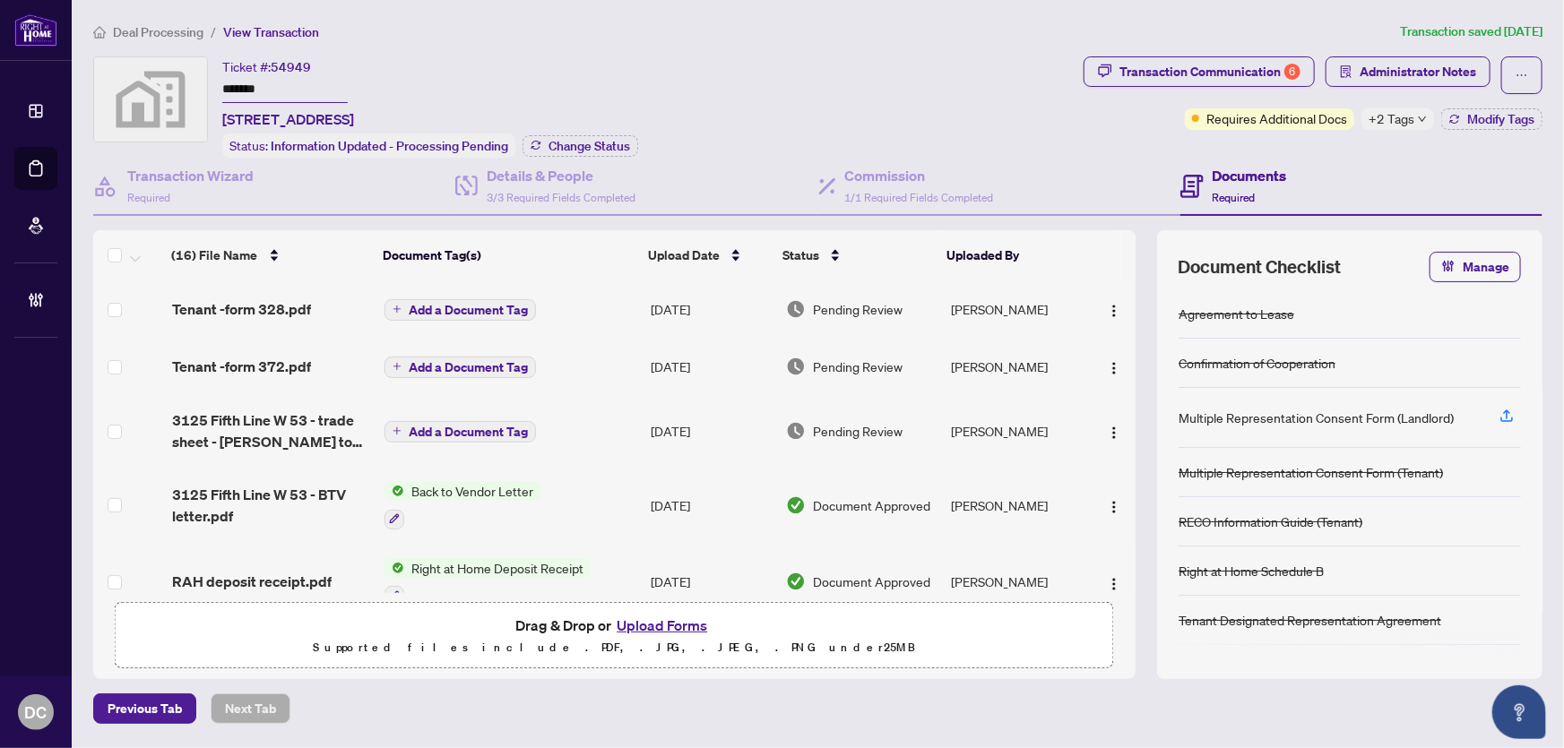
click at [80, 90] on main "Deal Processing / View Transaction Transaction saved [DATE] Ticket #: 54949 ***…" at bounding box center [818, 374] width 1492 height 748
click at [618, 150] on span "Change Status" at bounding box center [590, 146] width 82 height 13
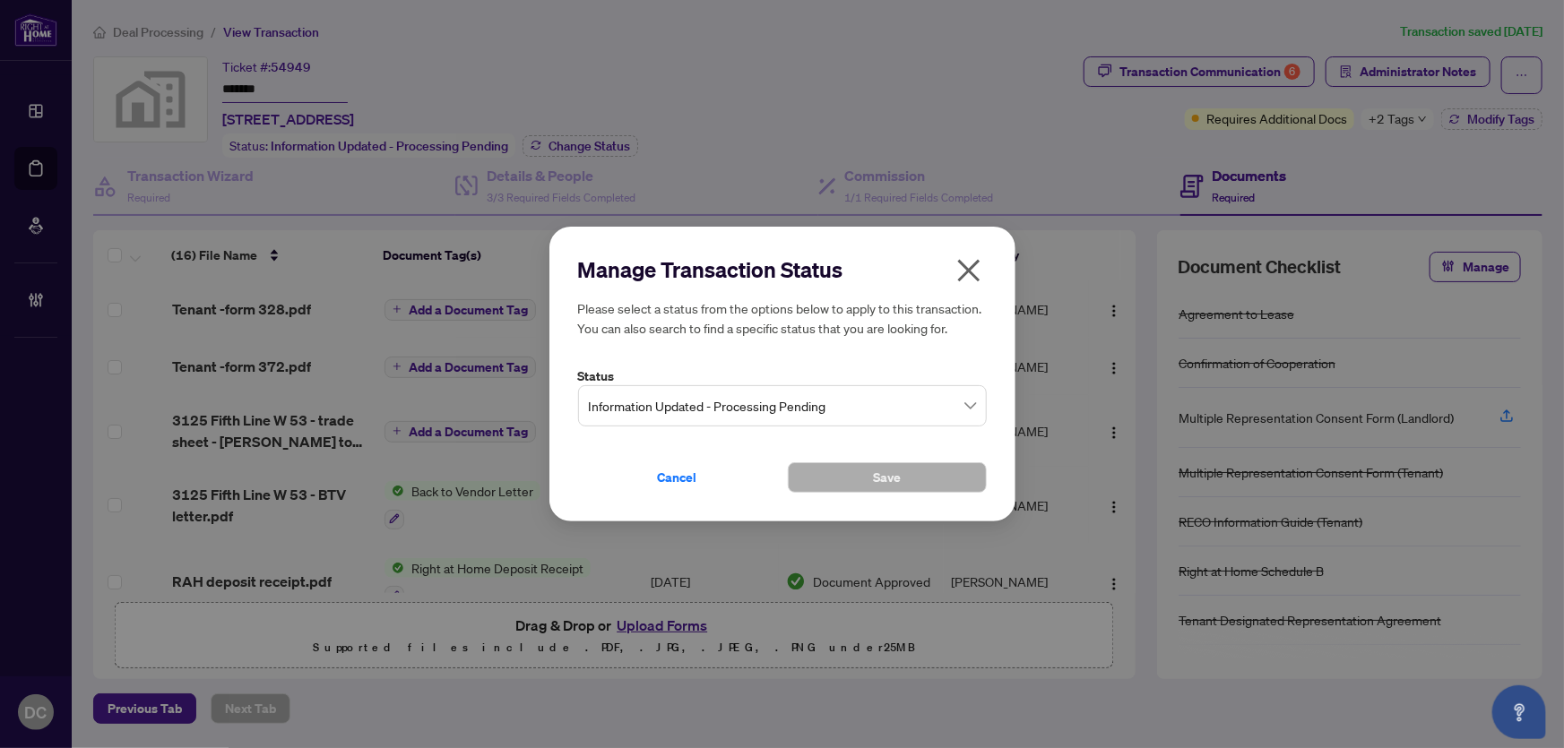
click at [844, 402] on span "Information Updated - Processing Pending" at bounding box center [782, 406] width 387 height 34
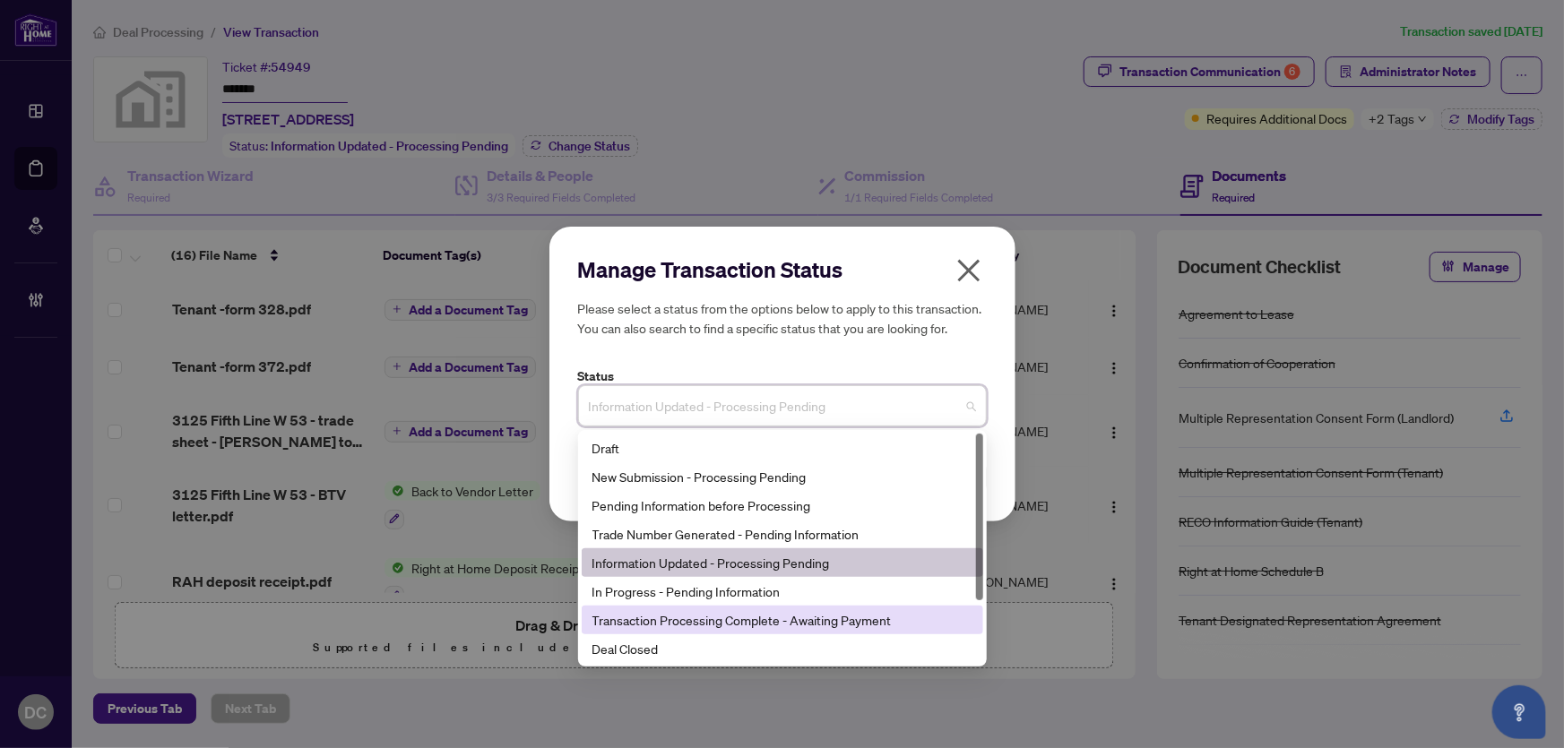
click at [627, 648] on div "Deal Closed" at bounding box center [783, 649] width 380 height 20
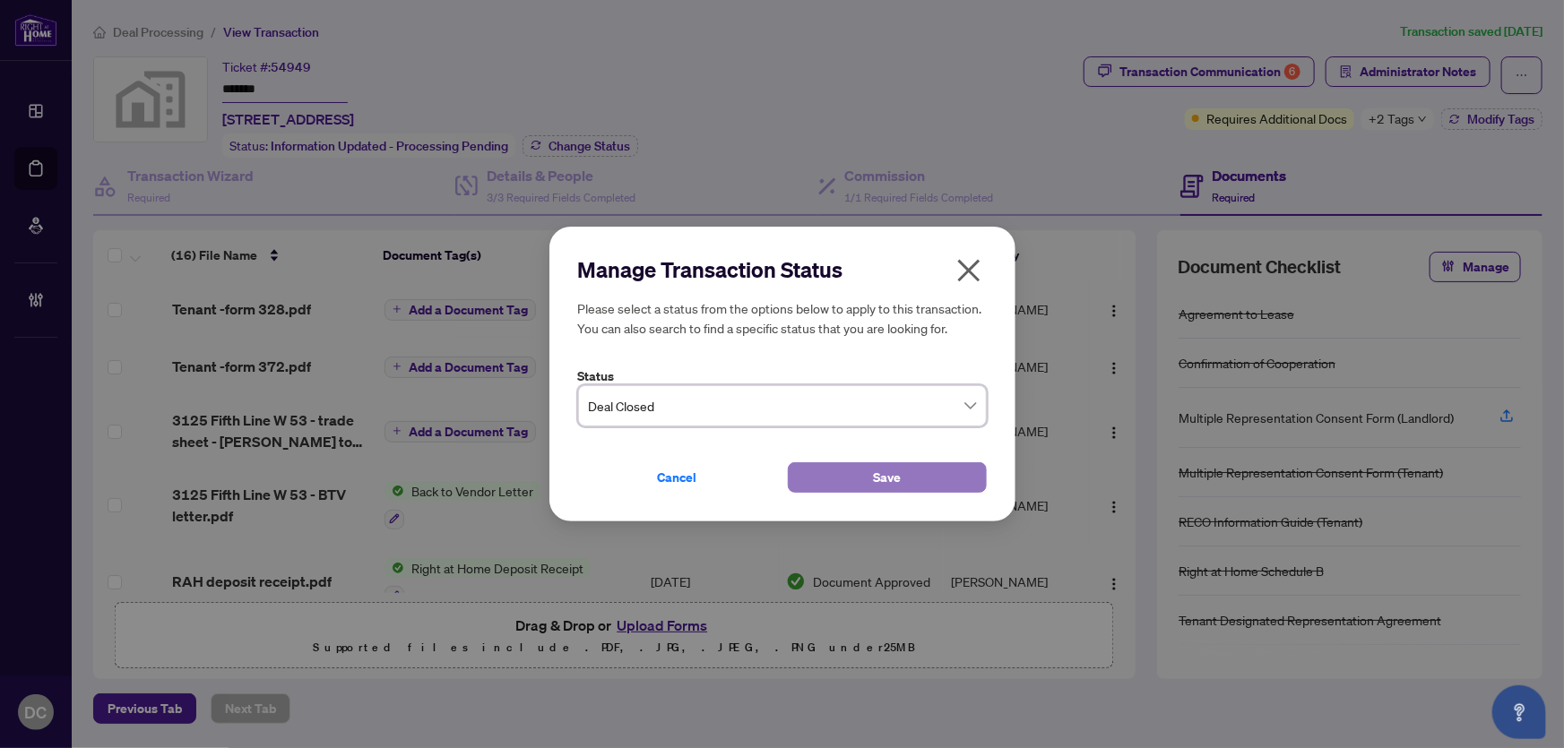
click at [906, 491] on button "Save" at bounding box center [887, 478] width 199 height 30
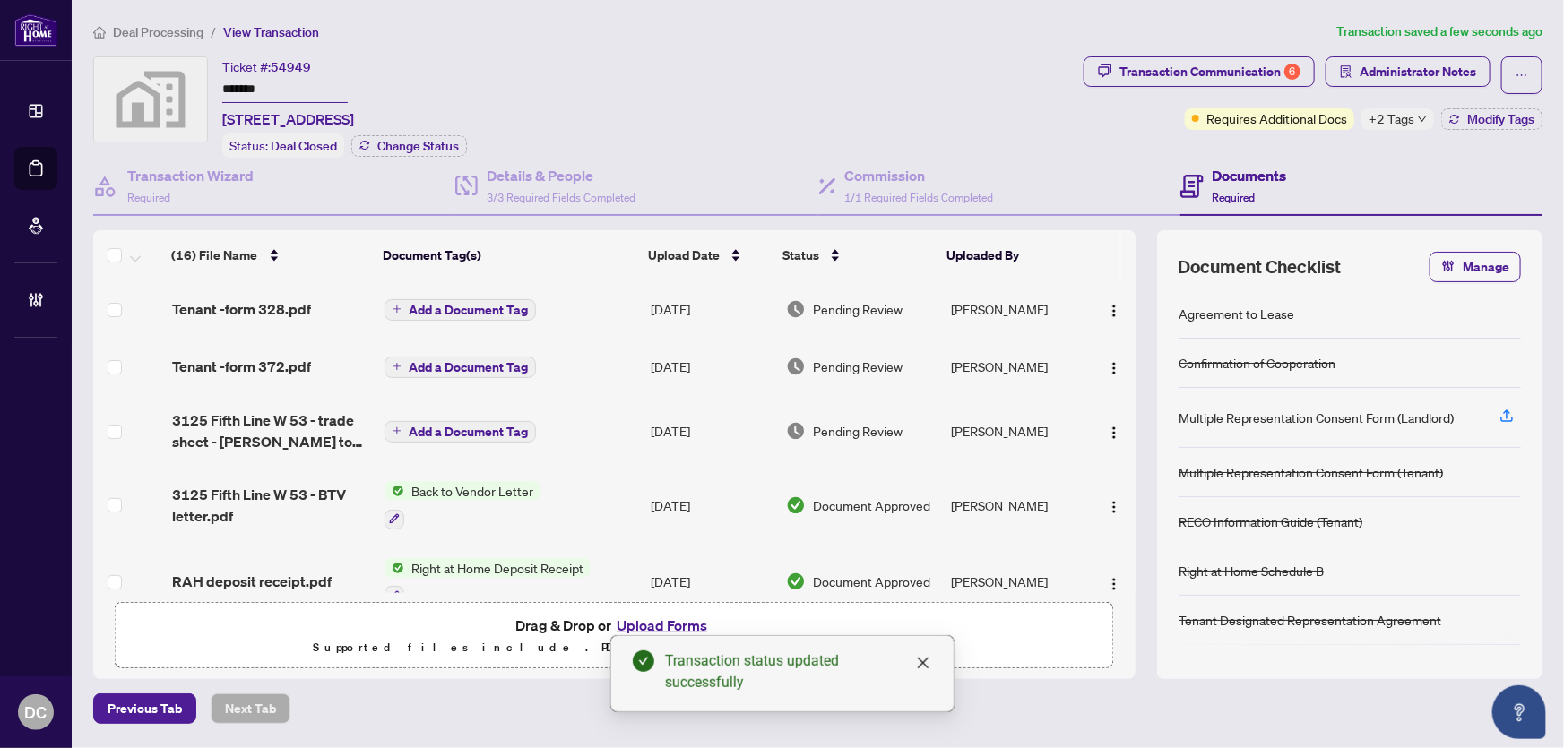
click at [1422, 115] on icon "down" at bounding box center [1422, 119] width 9 height 9
click at [1311, 158] on div "Documents Required" at bounding box center [1362, 187] width 362 height 58
click at [1506, 113] on span "Modify Tags" at bounding box center [1500, 119] width 67 height 13
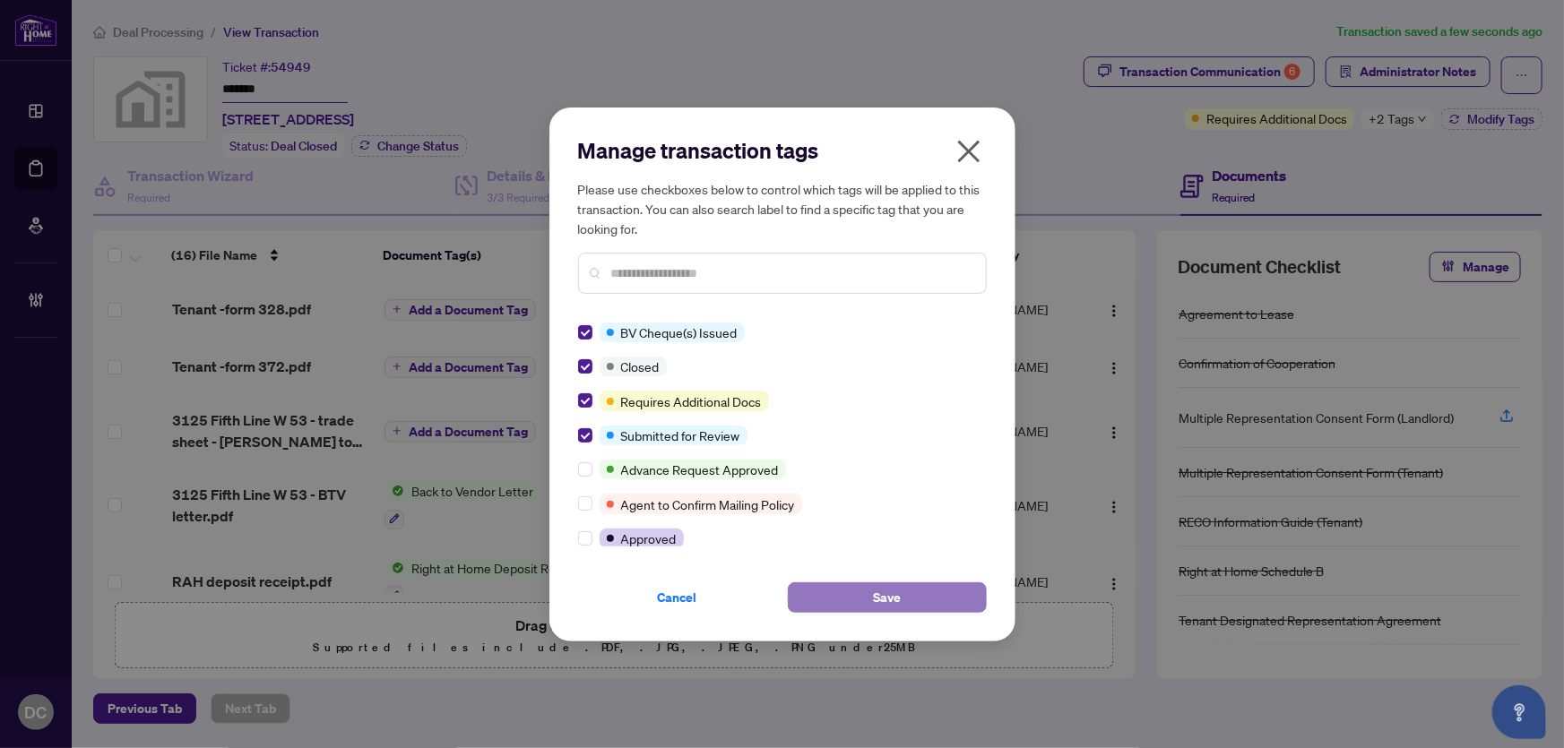
click at [853, 597] on button "Save" at bounding box center [887, 598] width 199 height 30
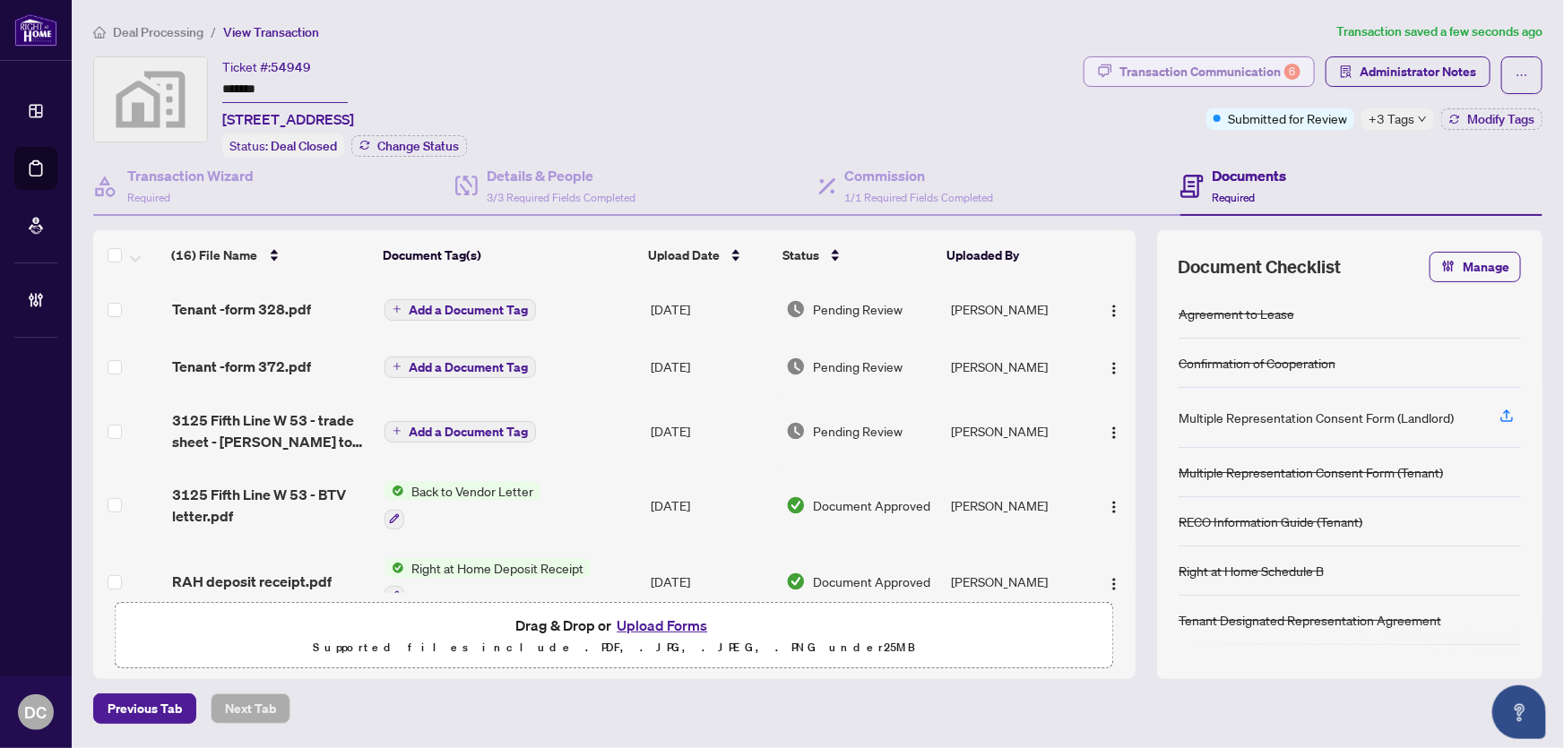
click at [1270, 72] on div "Transaction Communication 6" at bounding box center [1210, 71] width 181 height 29
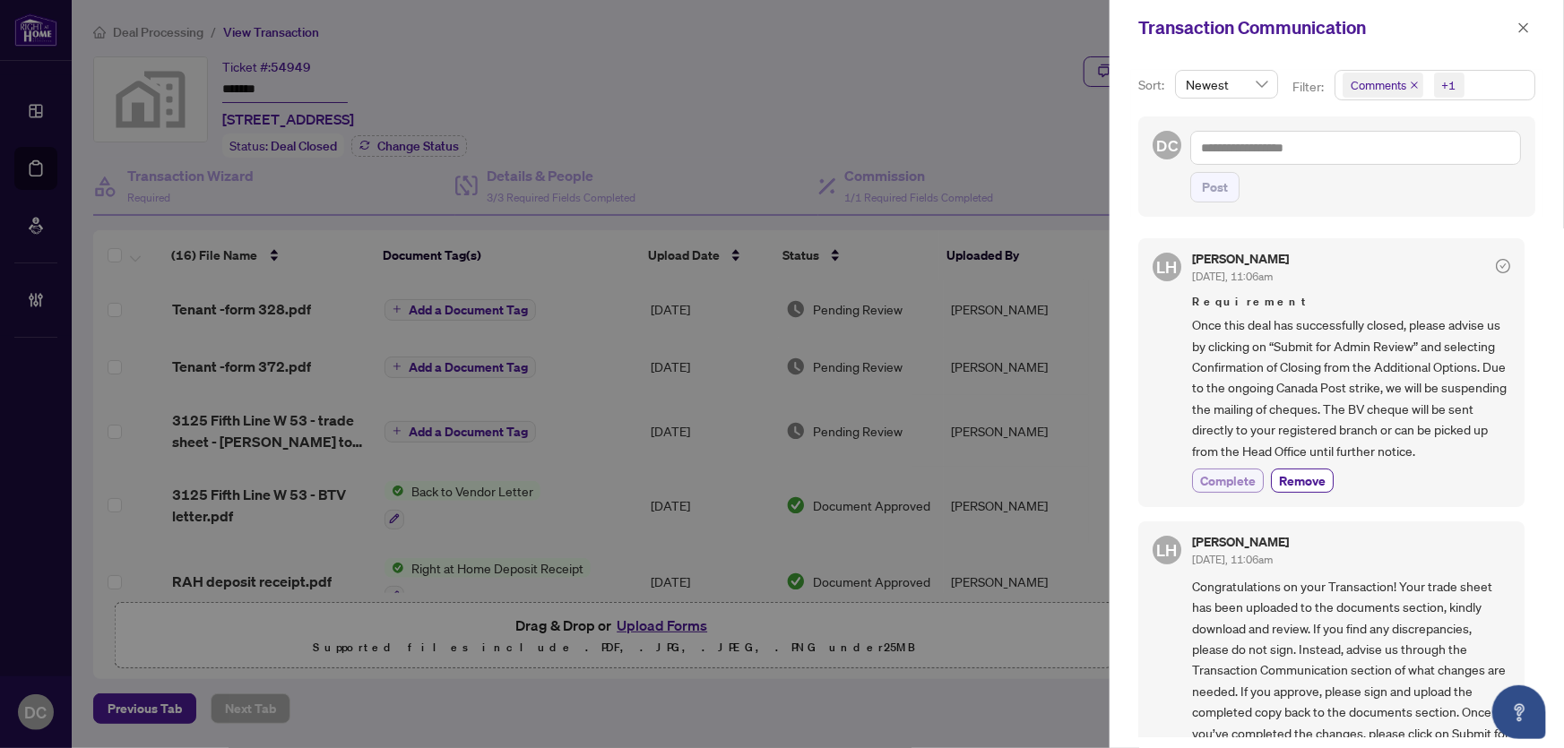
click at [1224, 475] on span "Complete" at bounding box center [1228, 480] width 56 height 19
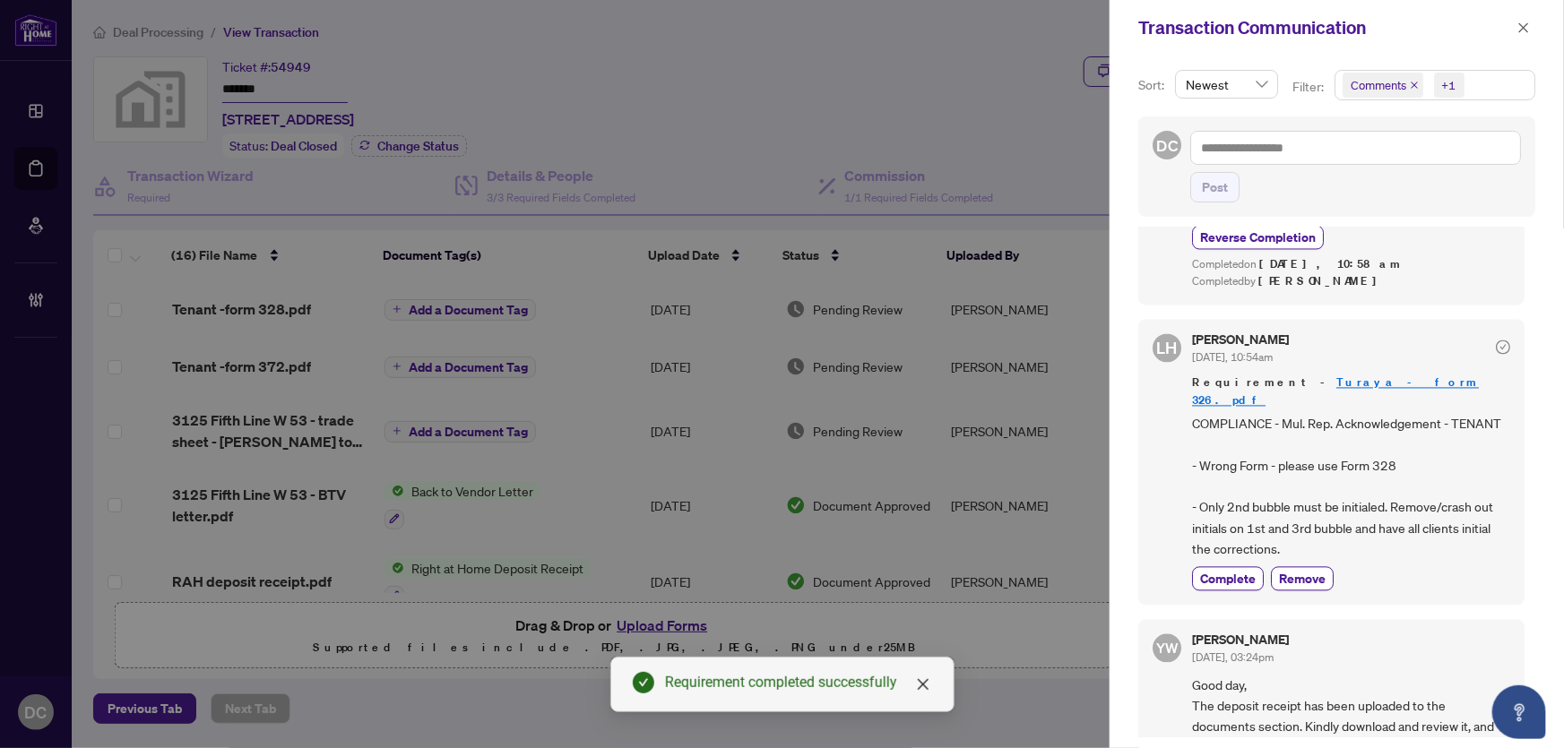
scroll to position [1873, 0]
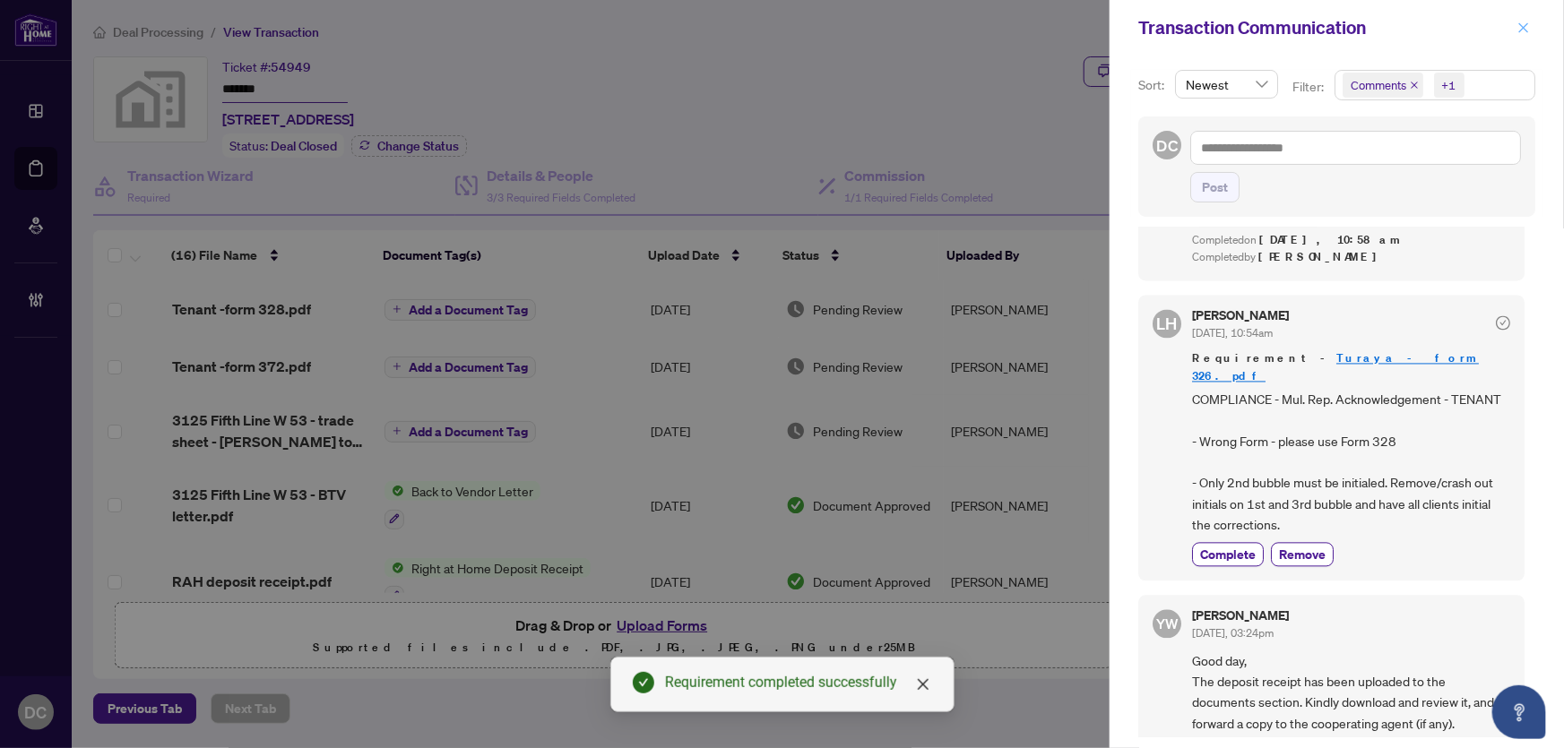
click at [1518, 27] on icon "close" at bounding box center [1524, 28] width 13 height 13
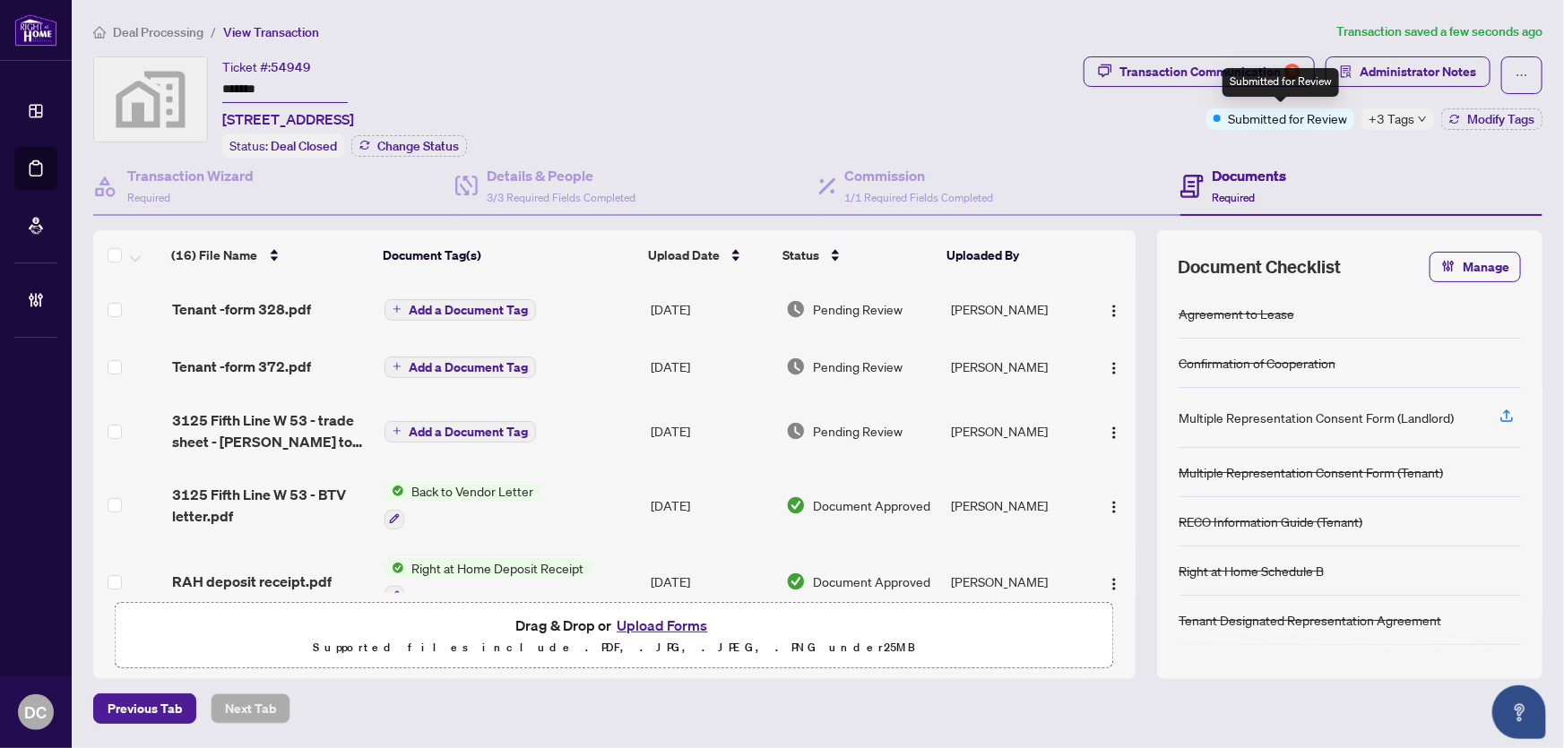
click at [1256, 72] on div "Submitted for Review" at bounding box center [1281, 82] width 117 height 29
click at [1222, 66] on div "Transaction Communication 6" at bounding box center [1210, 71] width 181 height 29
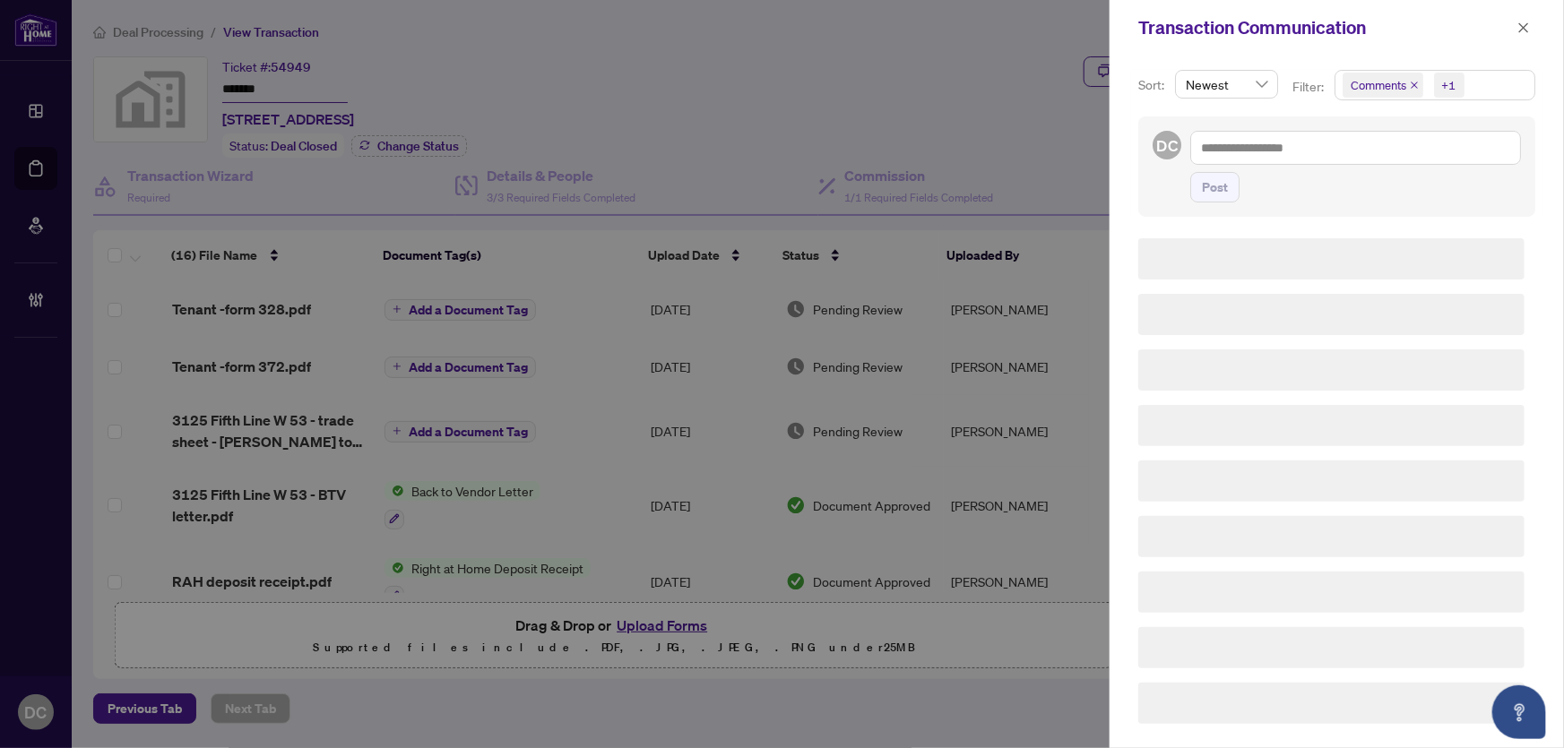
scroll to position [0, 0]
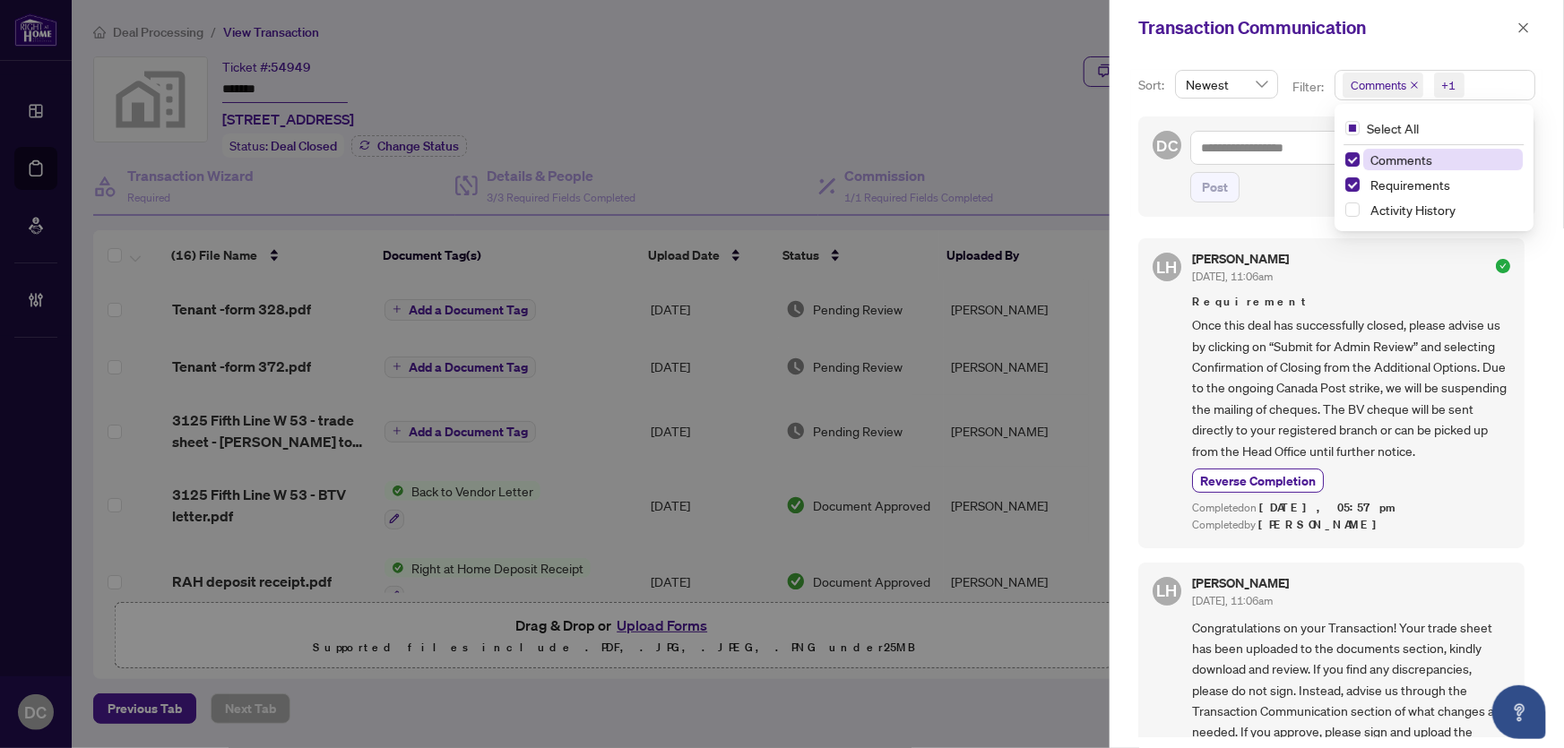
click at [1458, 87] on span "+1" at bounding box center [1449, 85] width 30 height 25
click at [1425, 151] on span "Comments" at bounding box center [1402, 159] width 62 height 16
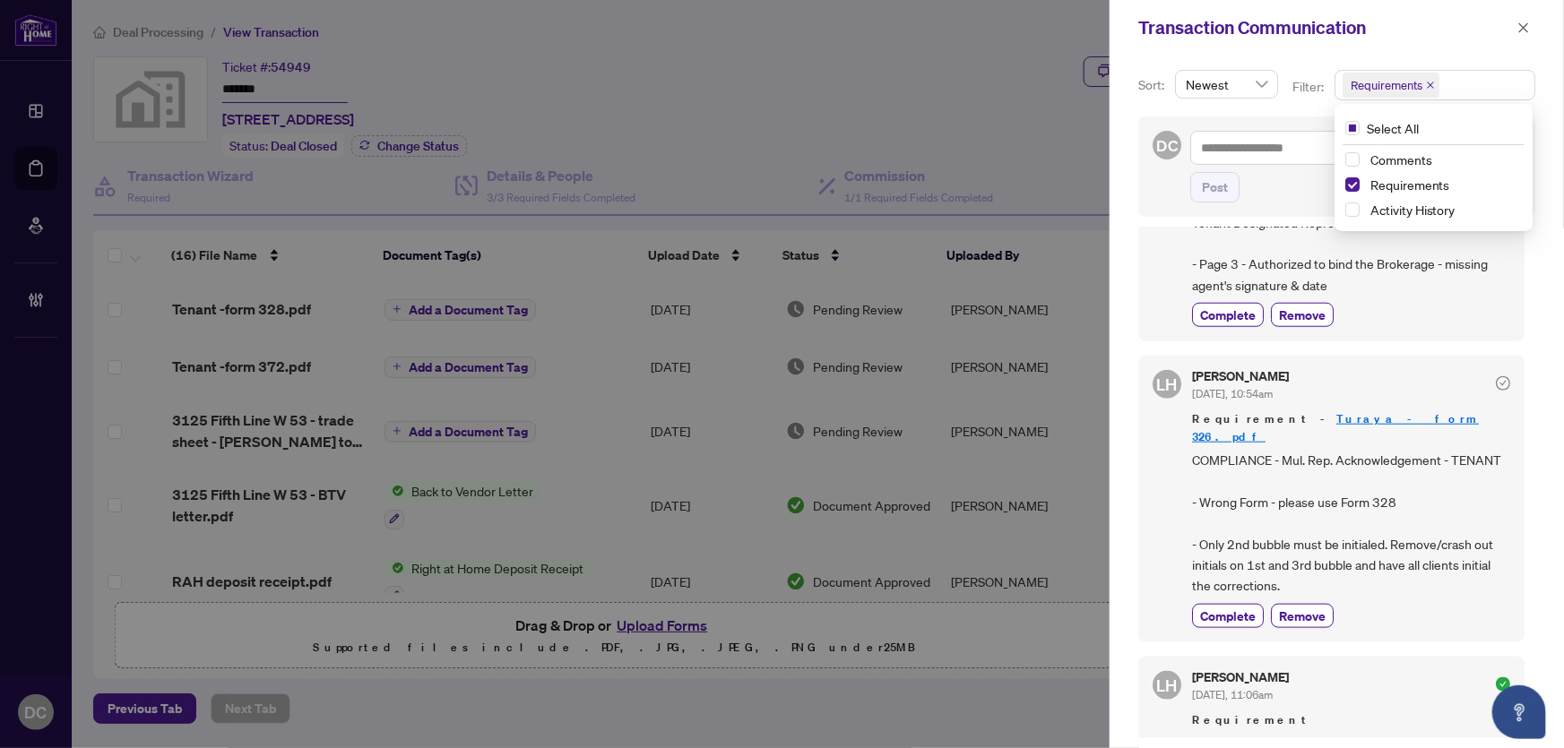
scroll to position [815, 0]
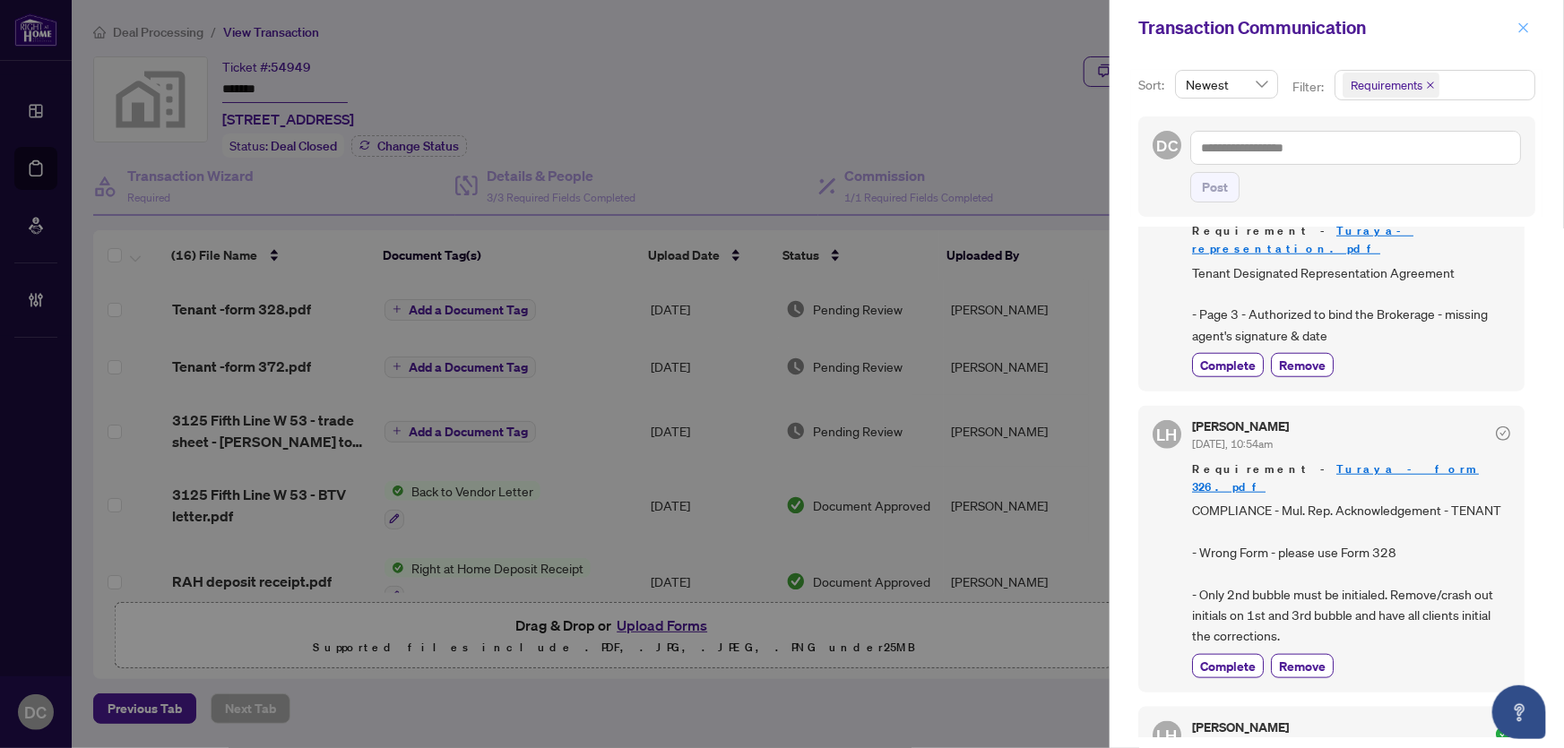
click at [1531, 25] on button "button" at bounding box center [1523, 28] width 23 height 22
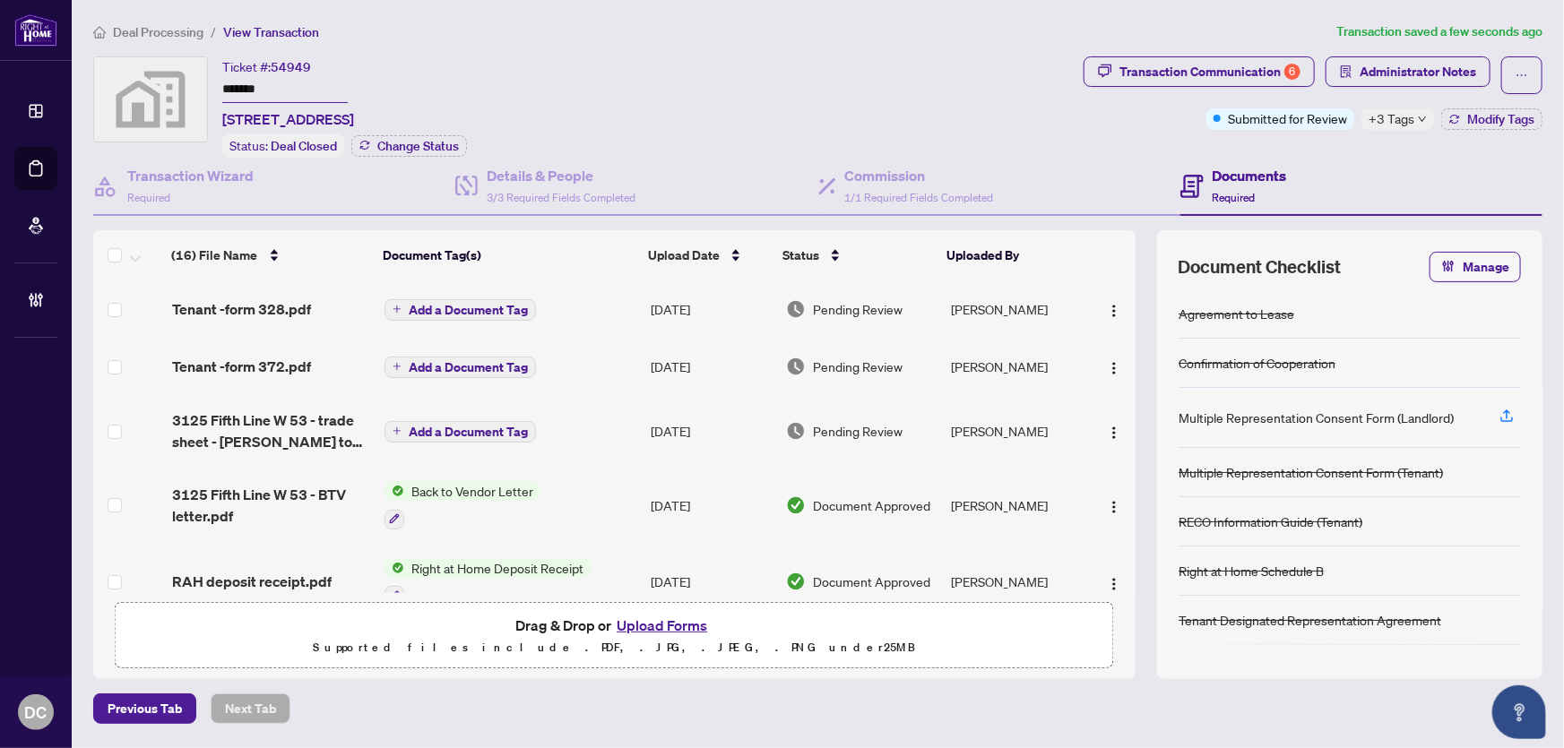
click at [1428, 121] on div "+3 Tags" at bounding box center [1398, 119] width 73 height 22
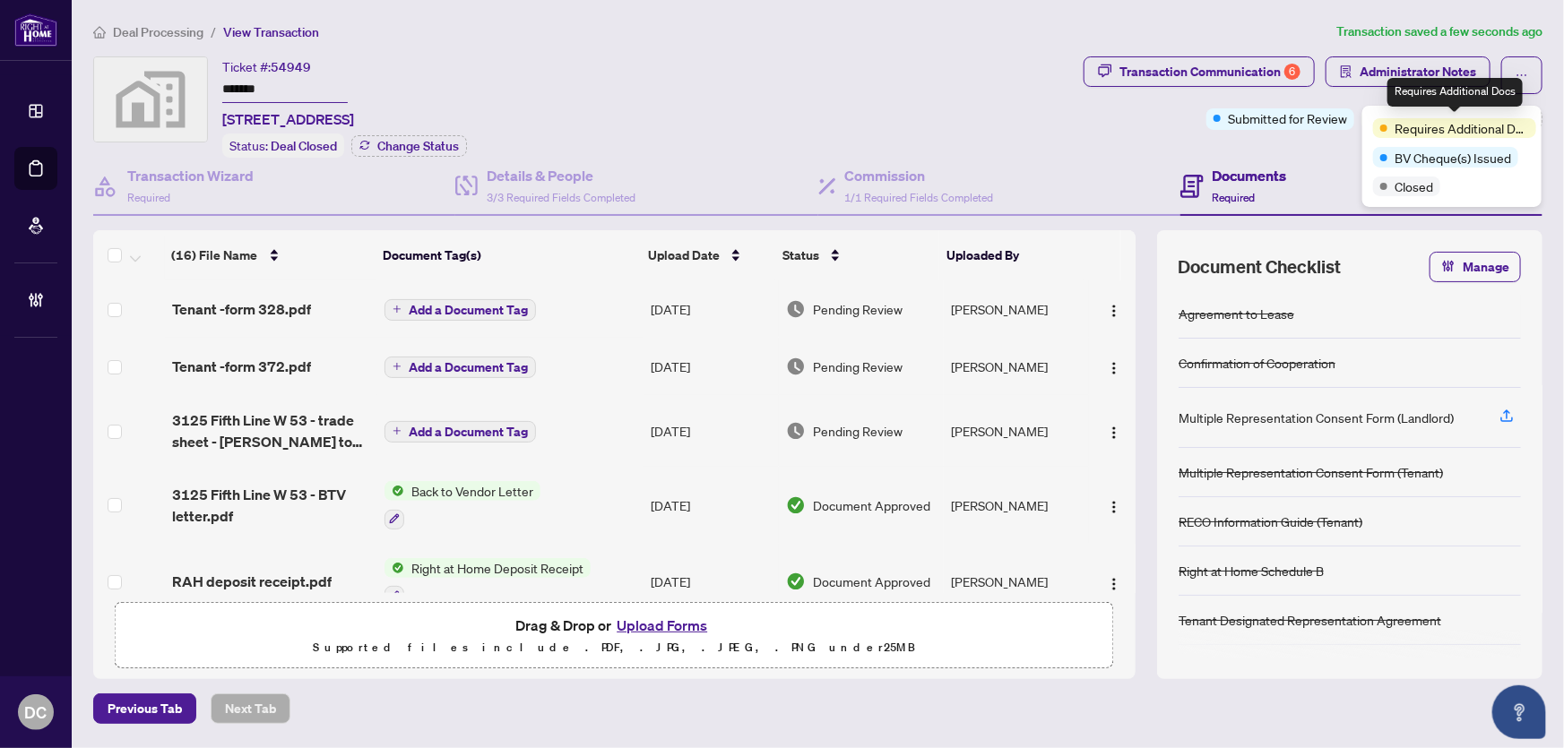
click at [1334, 145] on div "Transaction Communication 6 Administrator Notes Submitted for Review +3 Tags Mo…" at bounding box center [1313, 106] width 466 height 101
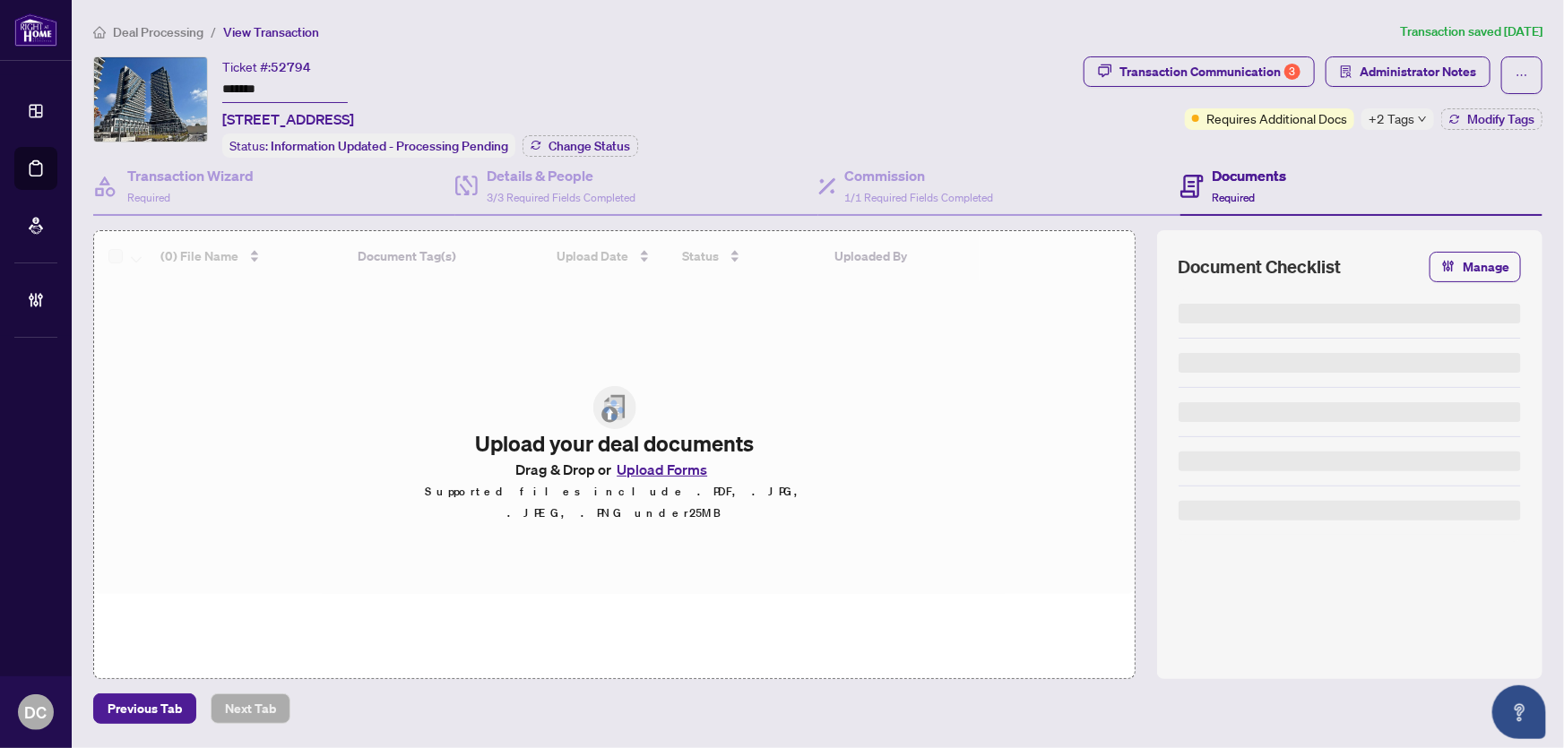
drag, startPoint x: 296, startPoint y: 85, endPoint x: 174, endPoint y: 94, distance: 122.2
click at [160, 85] on div "Ticket #: 52794 ******* [STREET_ADDRESS] Status: Information Updated - Processi…" at bounding box center [584, 106] width 983 height 101
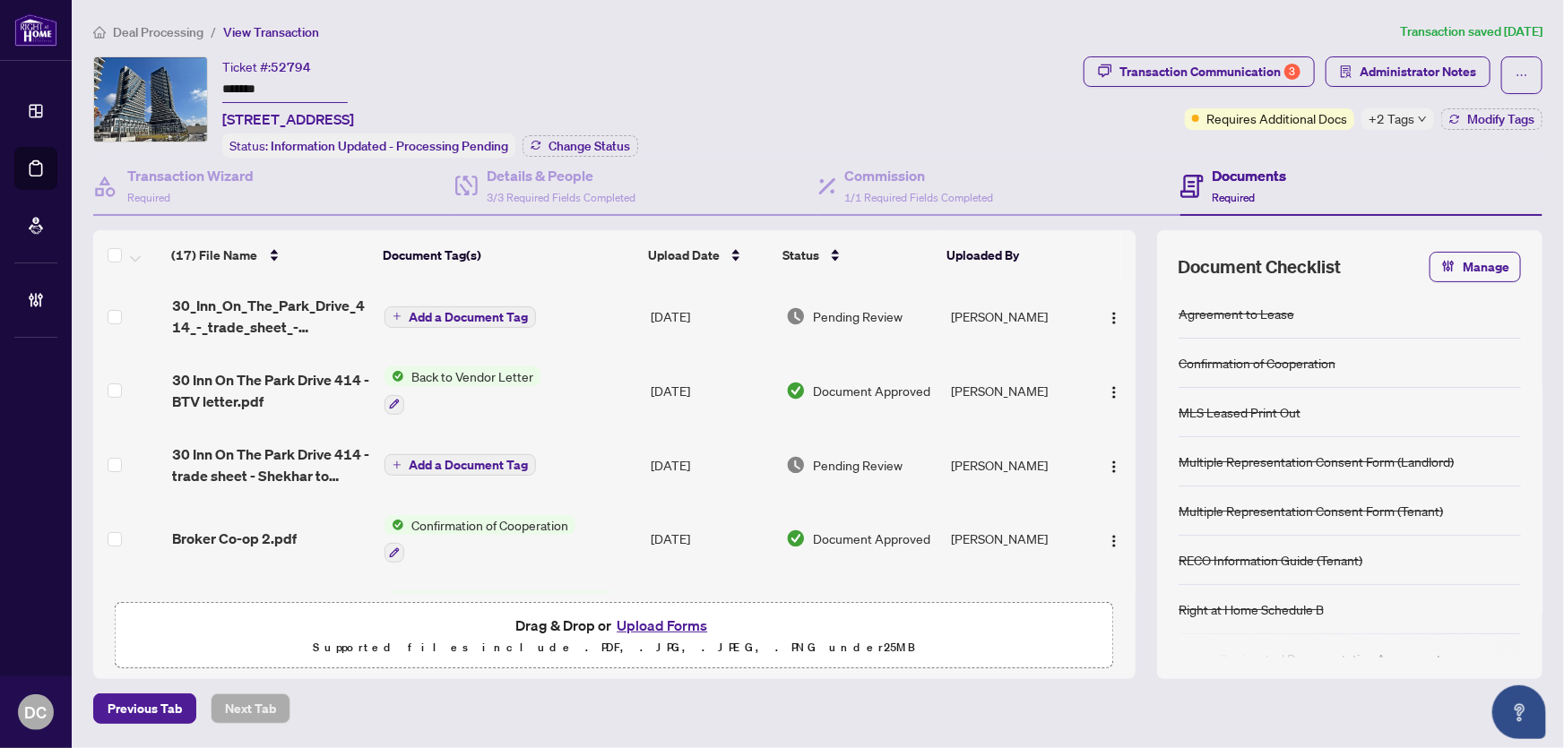
click at [273, 89] on input "*******" at bounding box center [284, 90] width 125 height 26
drag, startPoint x: 273, startPoint y: 89, endPoint x: 221, endPoint y: 88, distance: 52.0
click at [222, 88] on input "*******" at bounding box center [284, 90] width 125 height 26
click at [600, 144] on span "Change Status" at bounding box center [590, 146] width 82 height 13
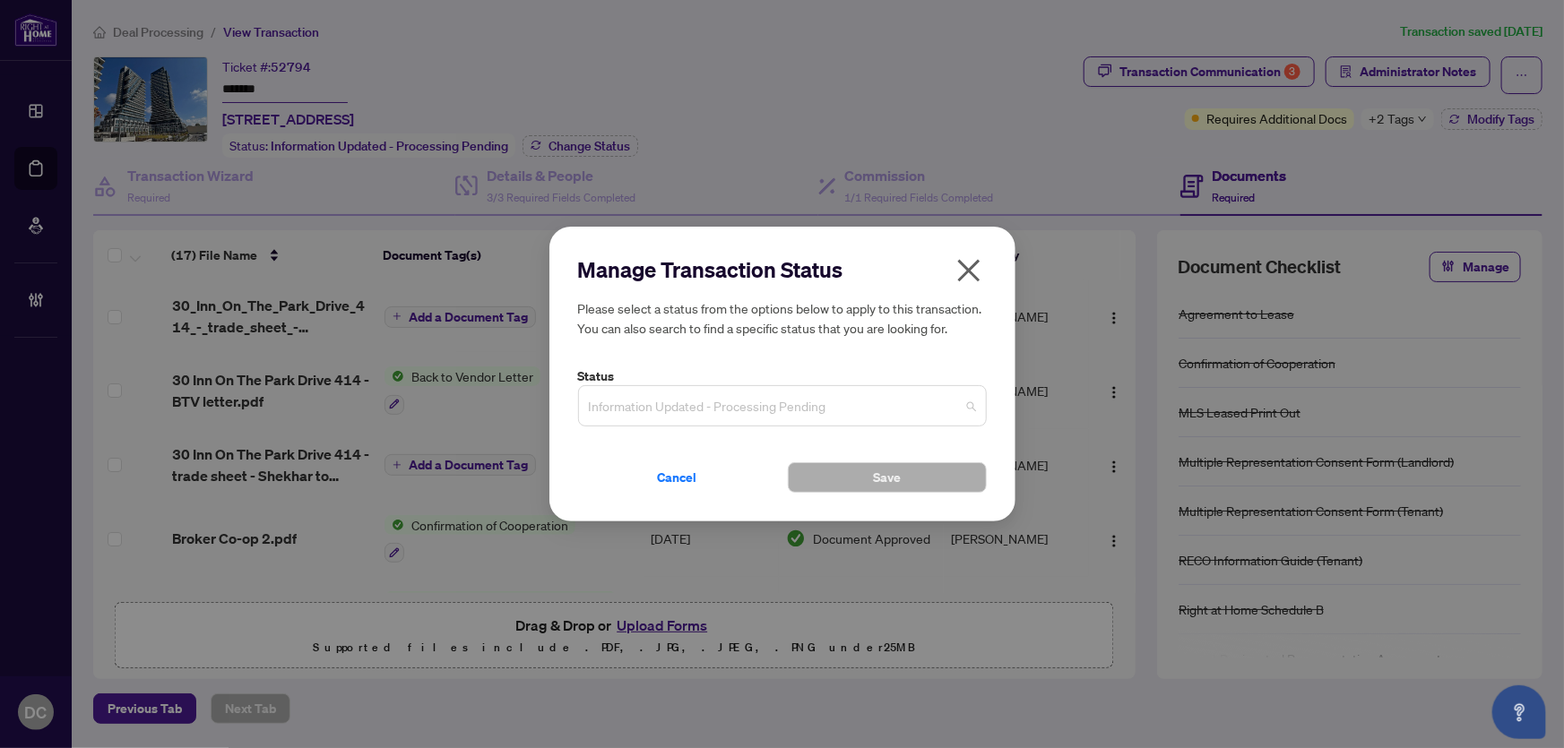
click at [726, 427] on input "search" at bounding box center [774, 408] width 371 height 39
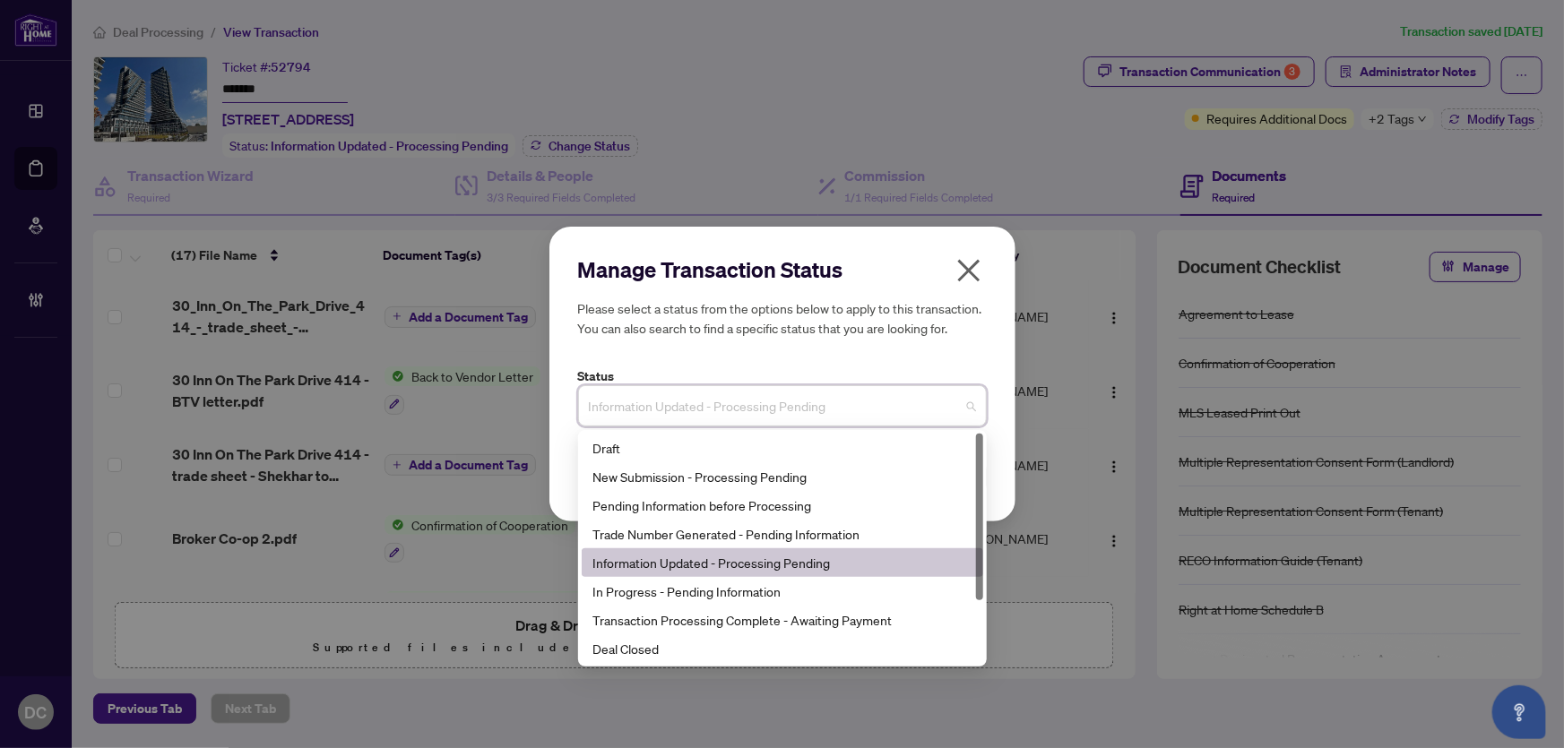
click at [737, 405] on span "Information Updated - Processing Pending" at bounding box center [782, 406] width 387 height 34
click at [770, 401] on span "Information Updated - Processing Pending" at bounding box center [782, 406] width 387 height 34
click at [647, 656] on div "Deal Closed" at bounding box center [783, 649] width 380 height 20
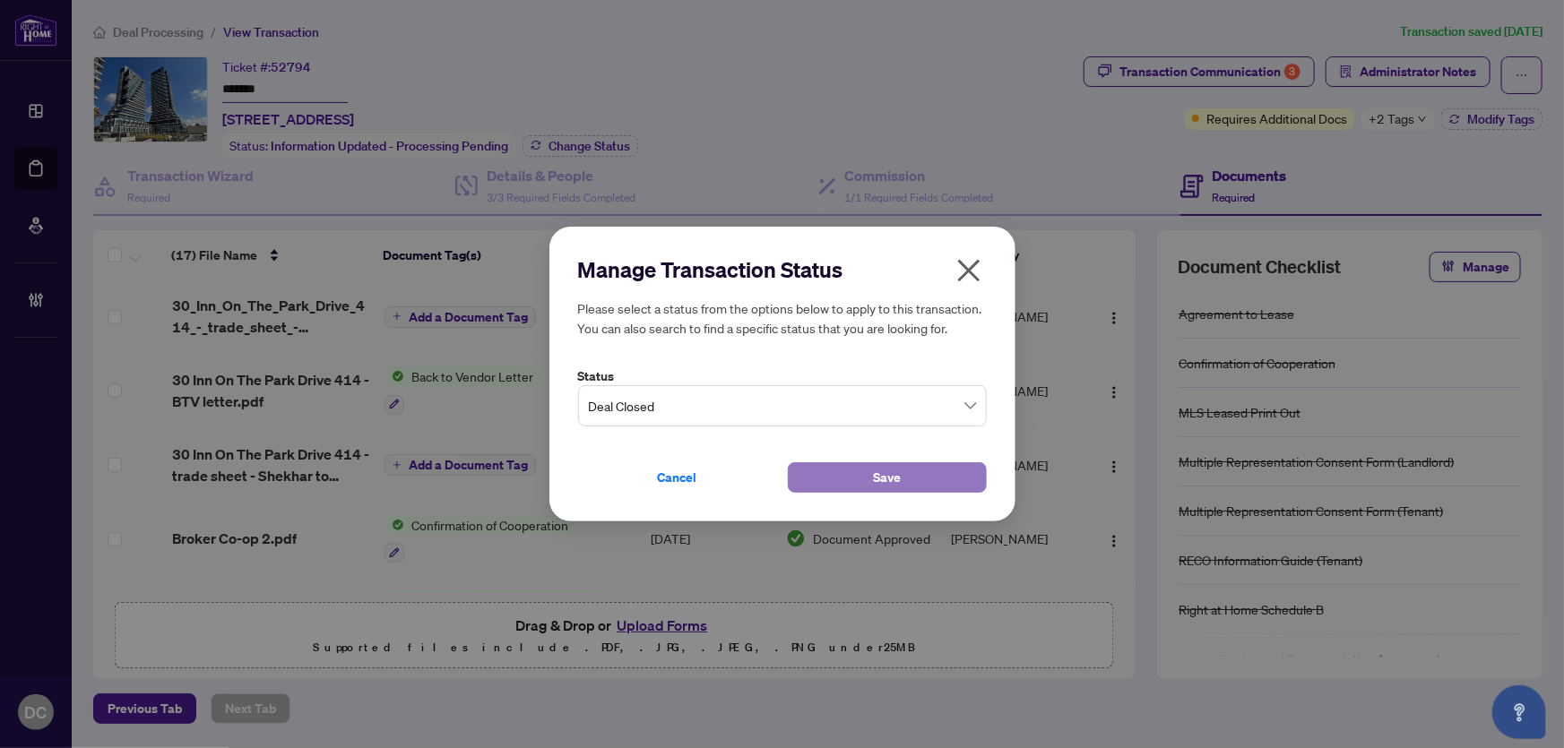
click at [847, 482] on button "Save" at bounding box center [887, 478] width 199 height 30
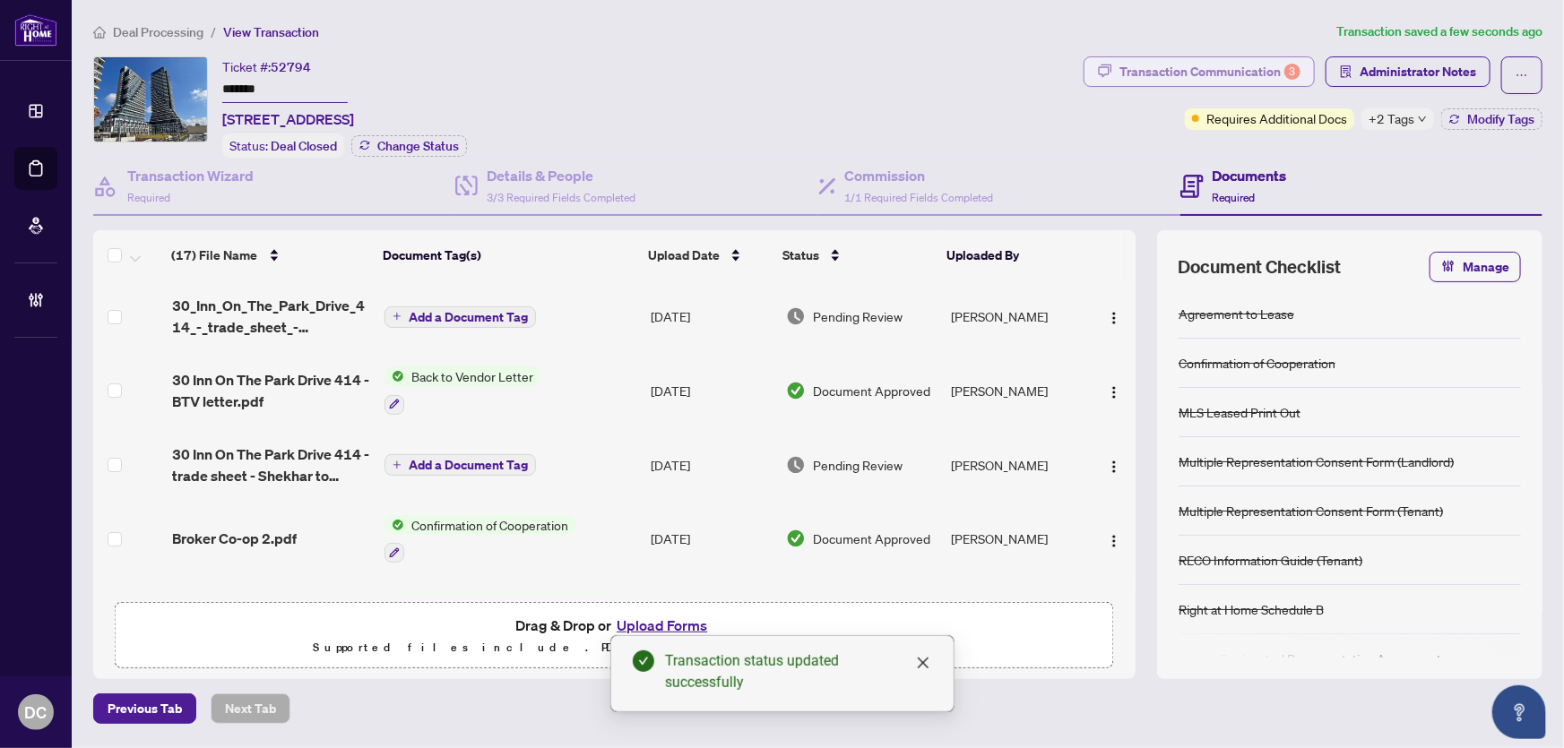
click at [1112, 65] on icon "button" at bounding box center [1105, 71] width 14 height 14
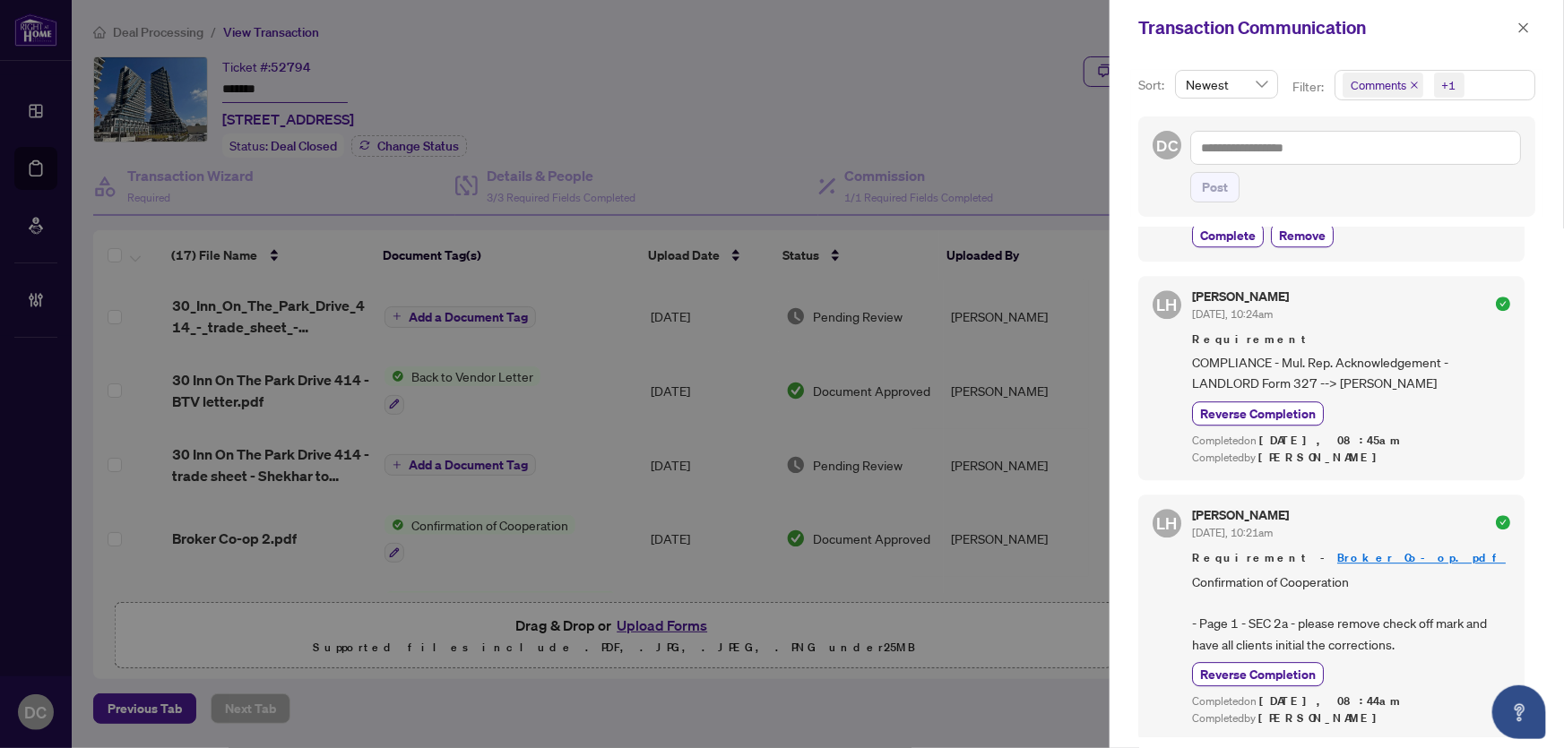
scroll to position [2444, 0]
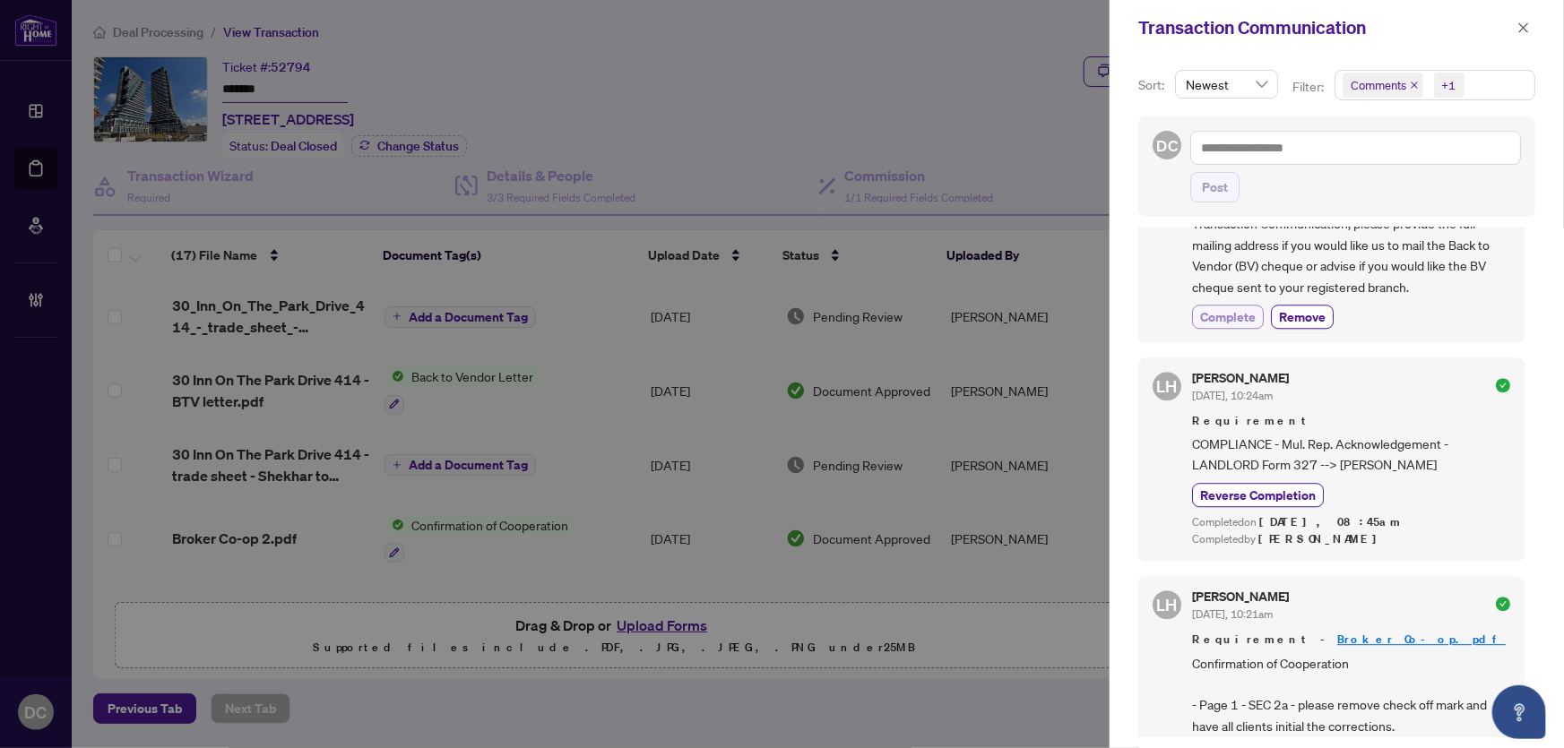
drag, startPoint x: 1230, startPoint y: 368, endPoint x: 1245, endPoint y: 370, distance: 15.5
click at [1230, 326] on span "Complete" at bounding box center [1228, 316] width 56 height 19
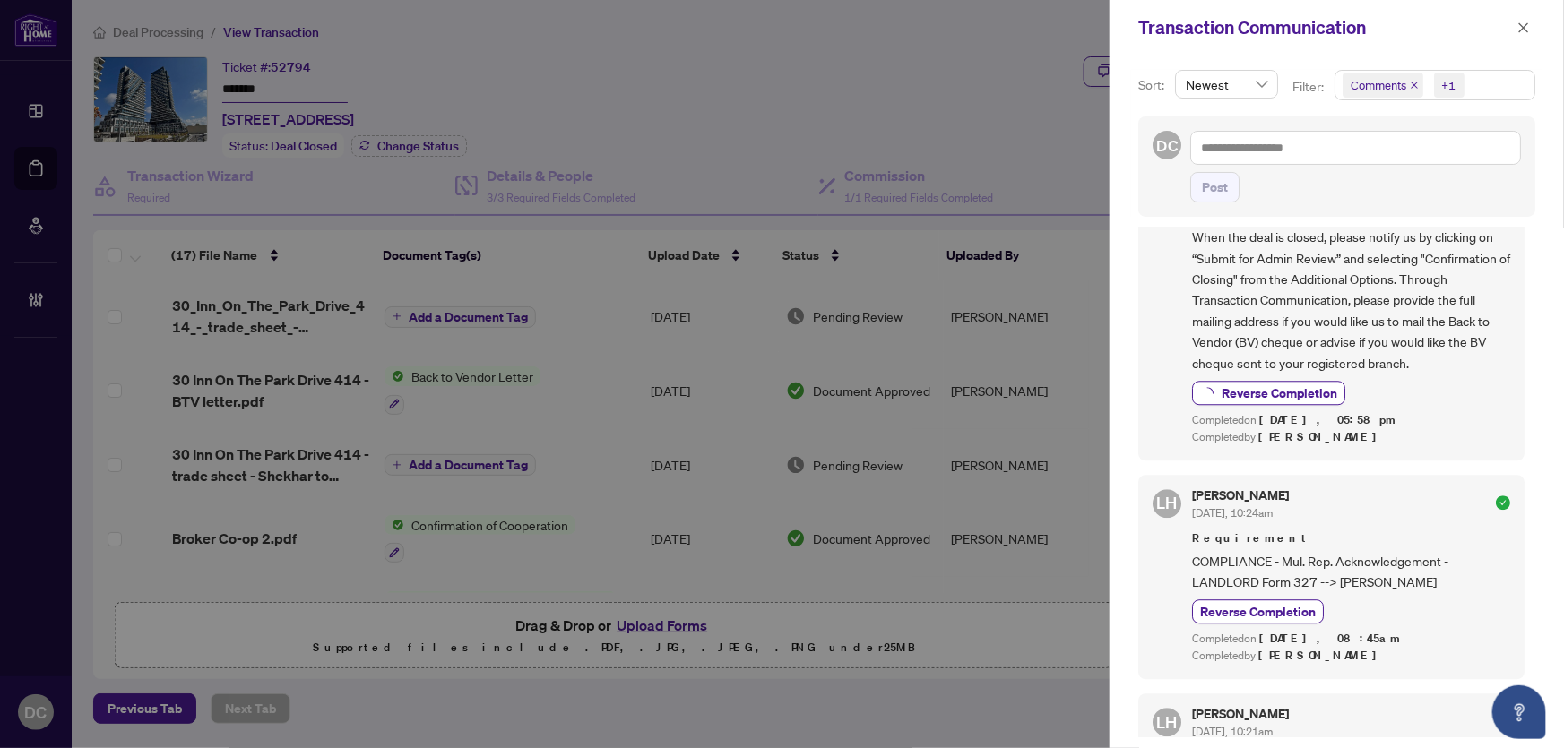
scroll to position [2281, 0]
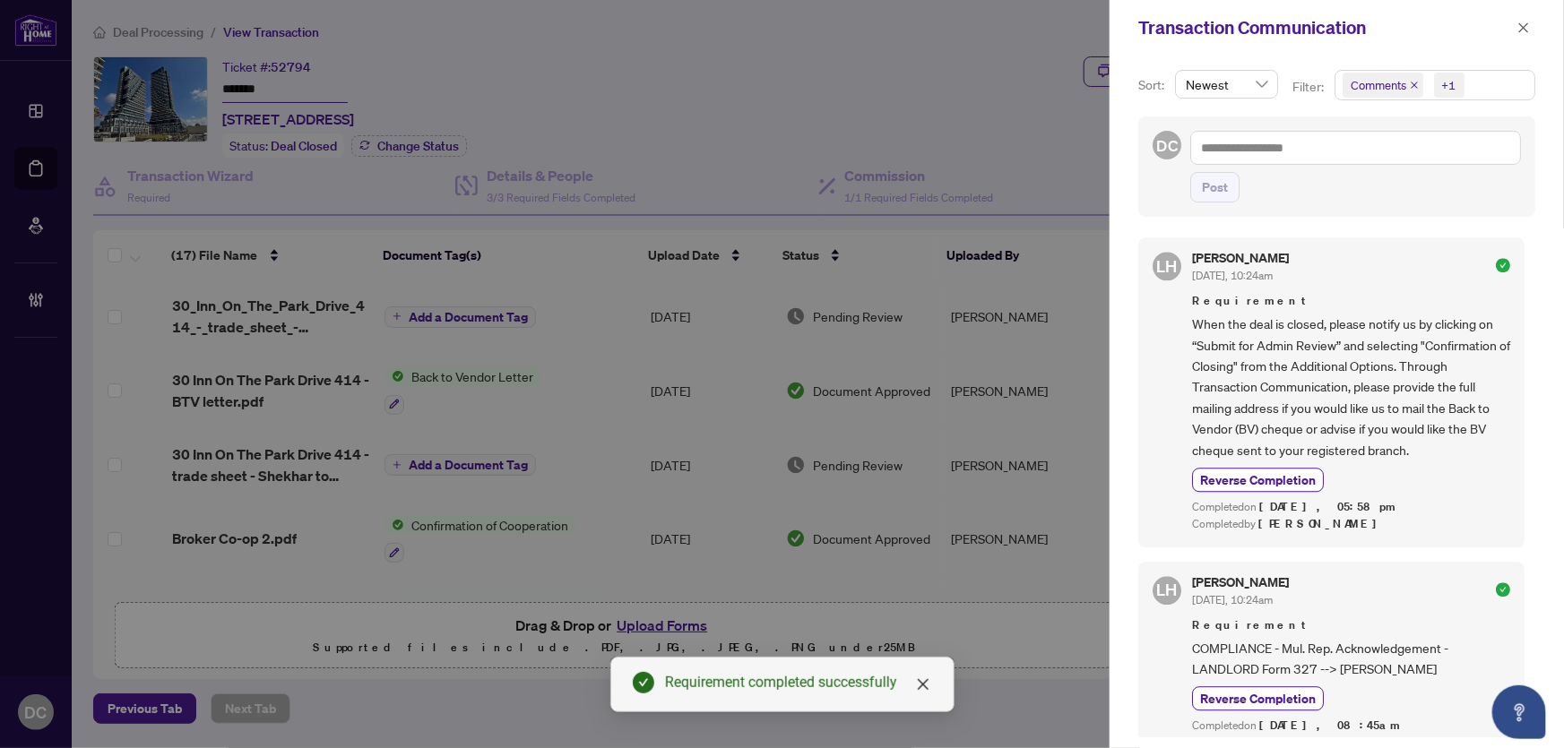
drag, startPoint x: 1497, startPoint y: 79, endPoint x: 1453, endPoint y: 140, distance: 75.1
click at [1497, 79] on span "Comments +1" at bounding box center [1435, 85] width 199 height 29
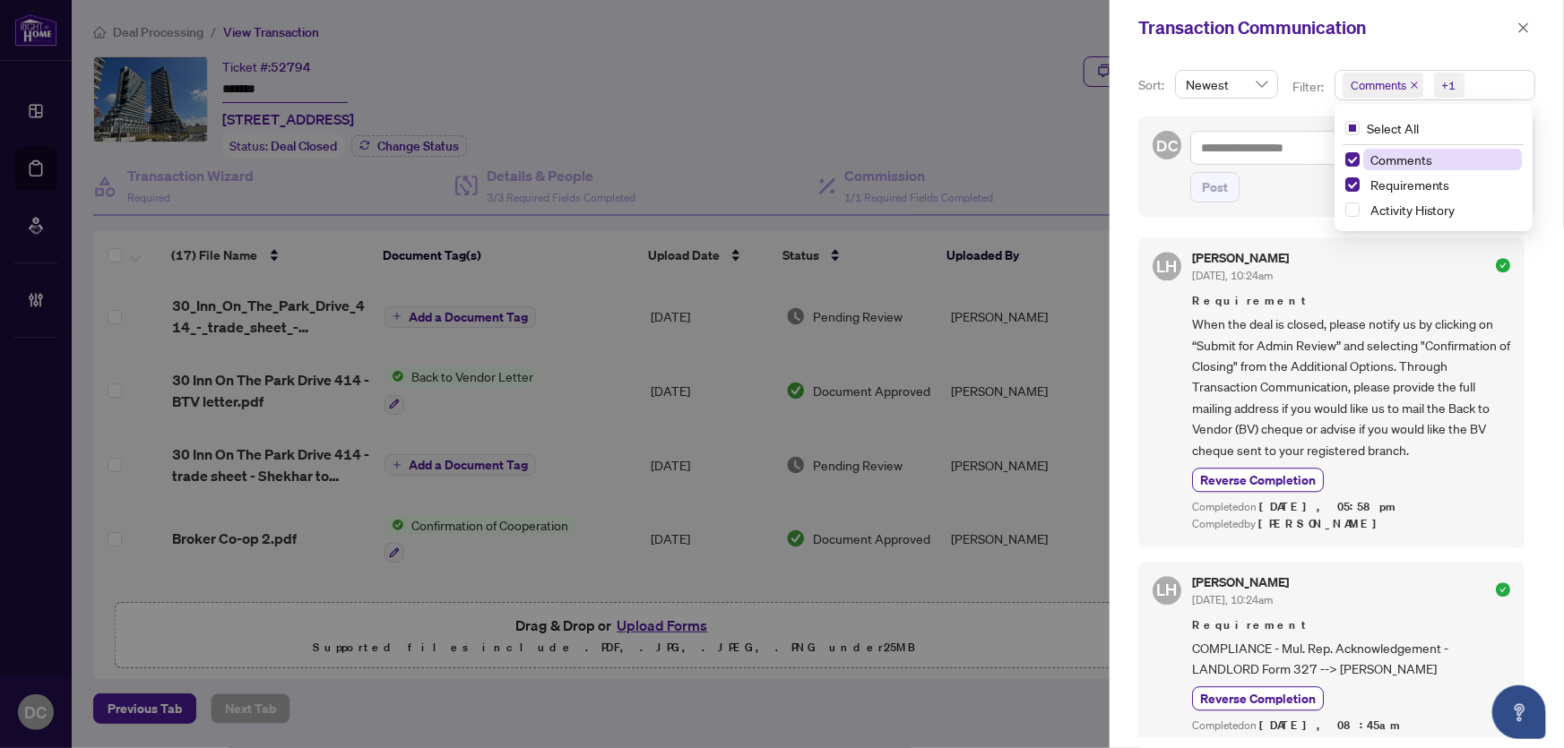
click at [1407, 154] on span "Comments" at bounding box center [1402, 159] width 62 height 16
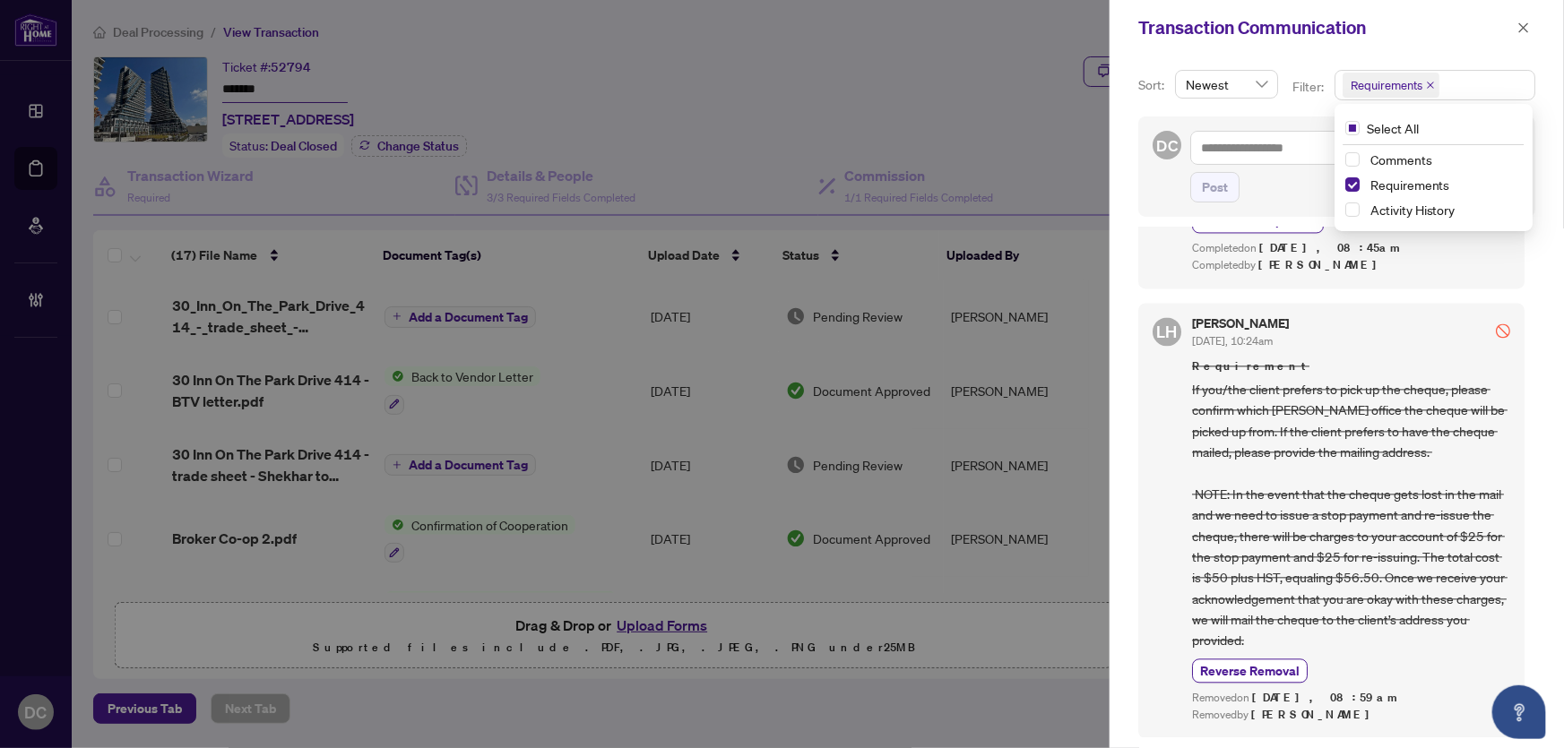
scroll to position [1939, 0]
drag, startPoint x: 1513, startPoint y: 22, endPoint x: 1459, endPoint y: 27, distance: 54.0
click at [1513, 22] on button "button" at bounding box center [1523, 28] width 23 height 22
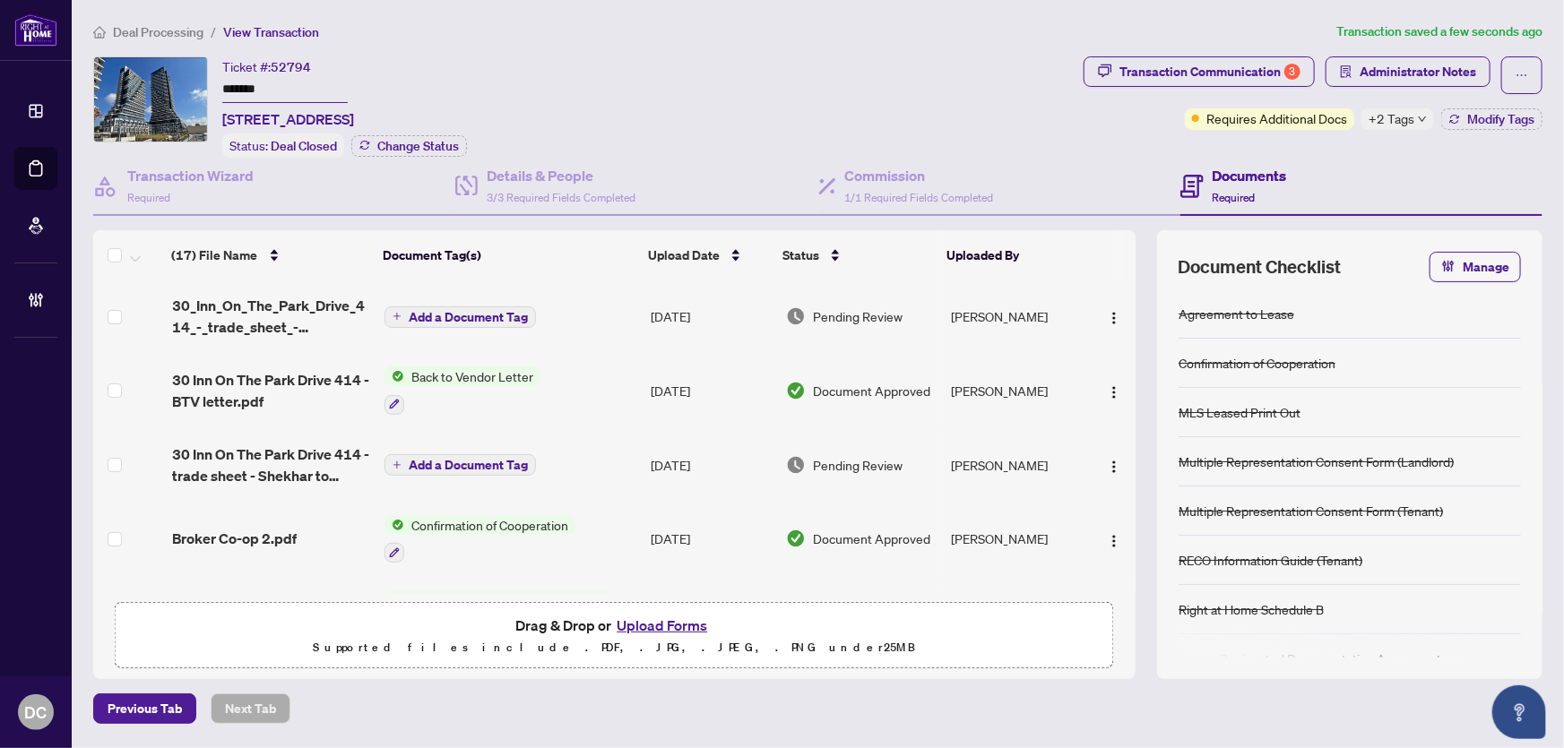
click at [589, 311] on td "Add a Document Tag" at bounding box center [510, 317] width 266 height 72
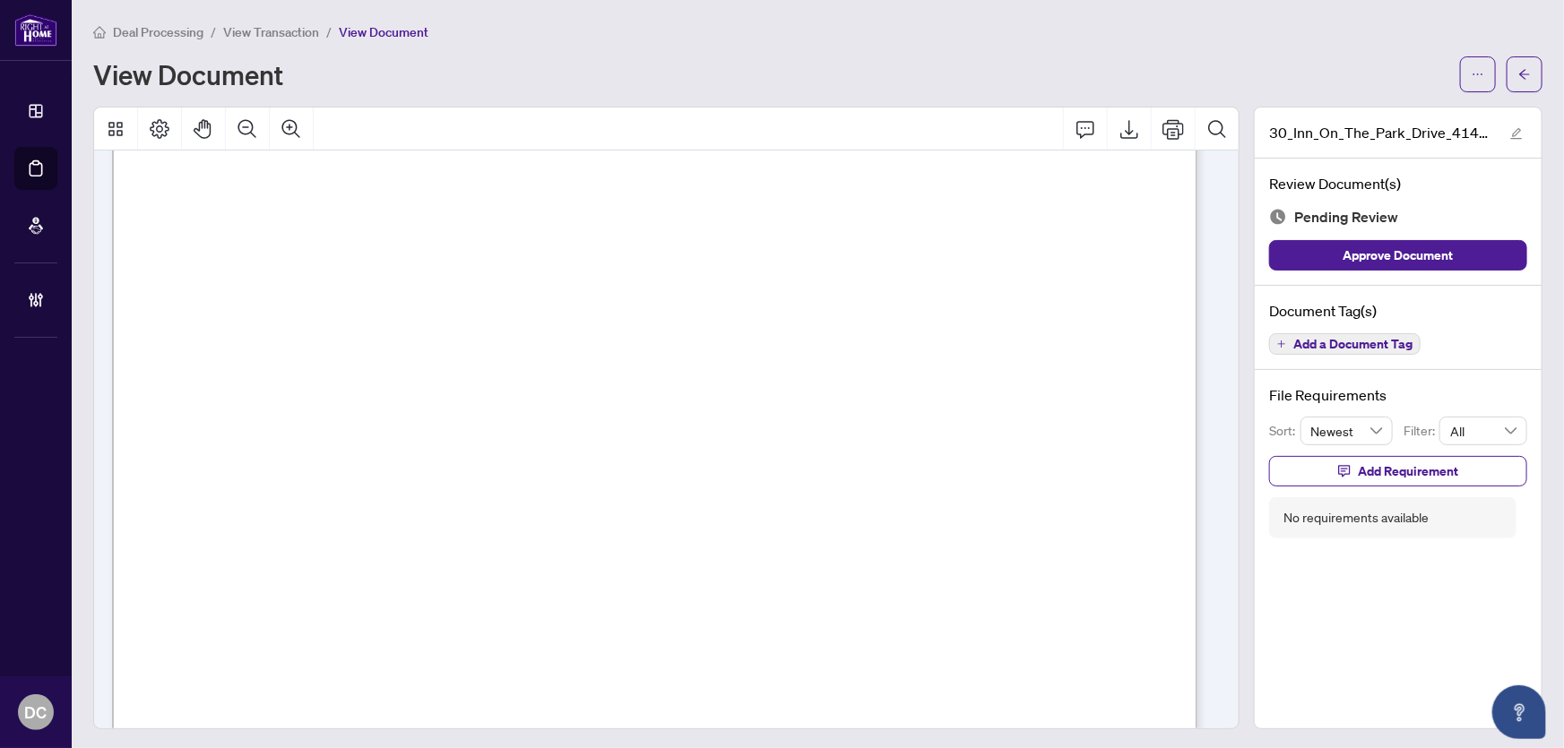
scroll to position [652, 0]
drag, startPoint x: 1516, startPoint y: 73, endPoint x: 55, endPoint y: 18, distance: 1462.1
click at [1519, 73] on icon "arrow-left" at bounding box center [1524, 74] width 11 height 10
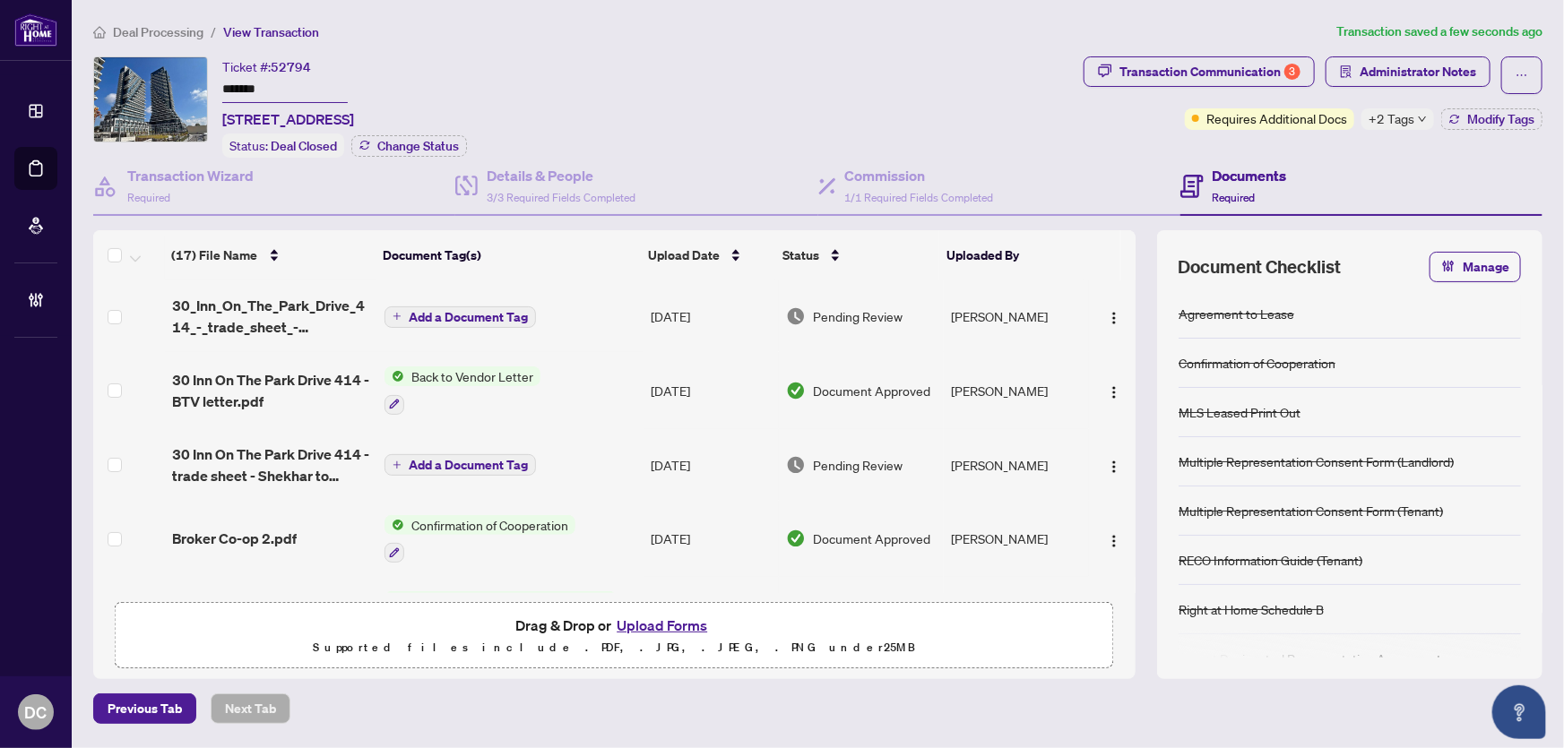
click at [593, 324] on td "Add a Document Tag" at bounding box center [510, 317] width 266 height 72
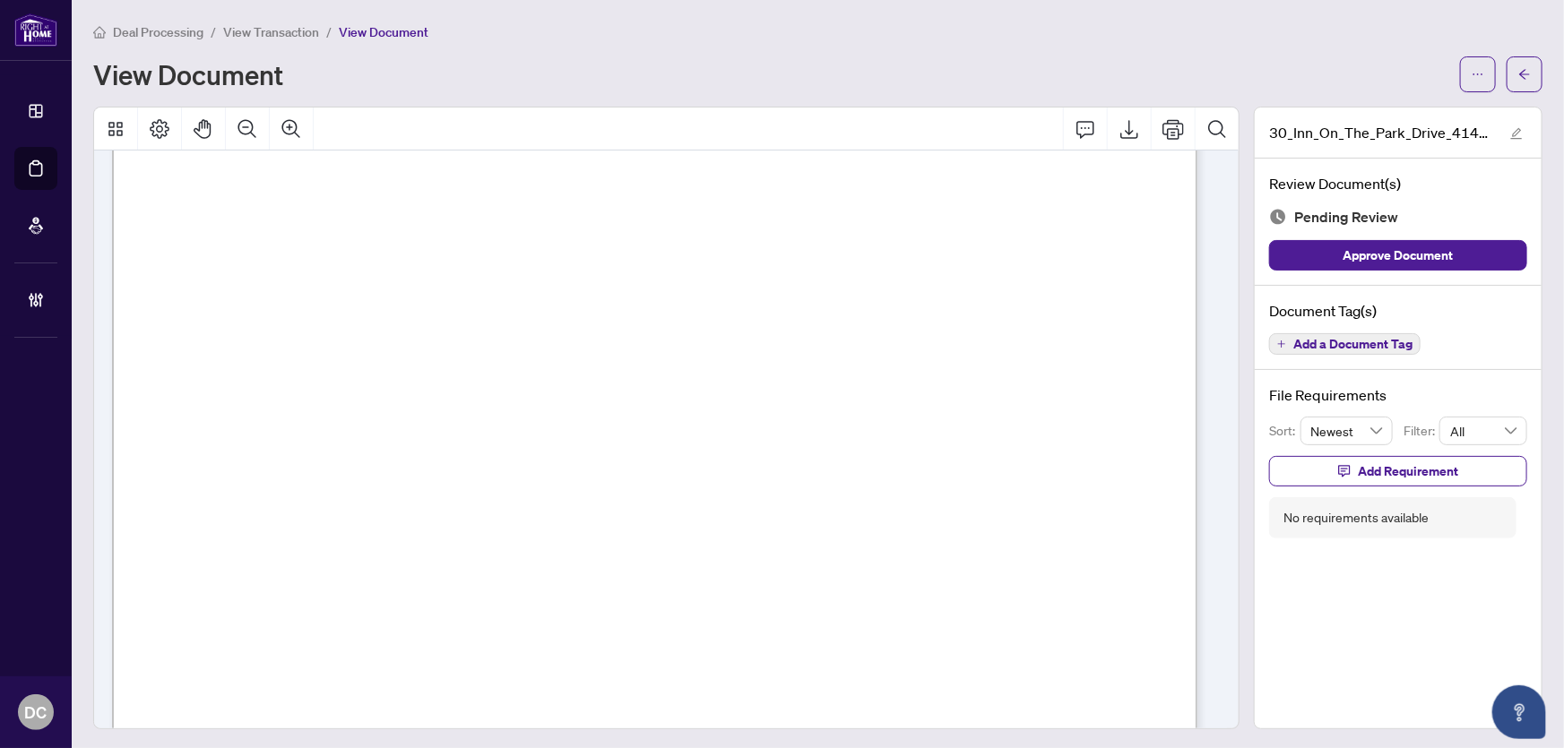
scroll to position [652, 0]
click at [1534, 64] on main "Deal Processing / View Transaction / View Document View Document 30_Inn_On_The_…" at bounding box center [818, 374] width 1492 height 748
click at [1518, 74] on icon "arrow-left" at bounding box center [1524, 74] width 13 height 13
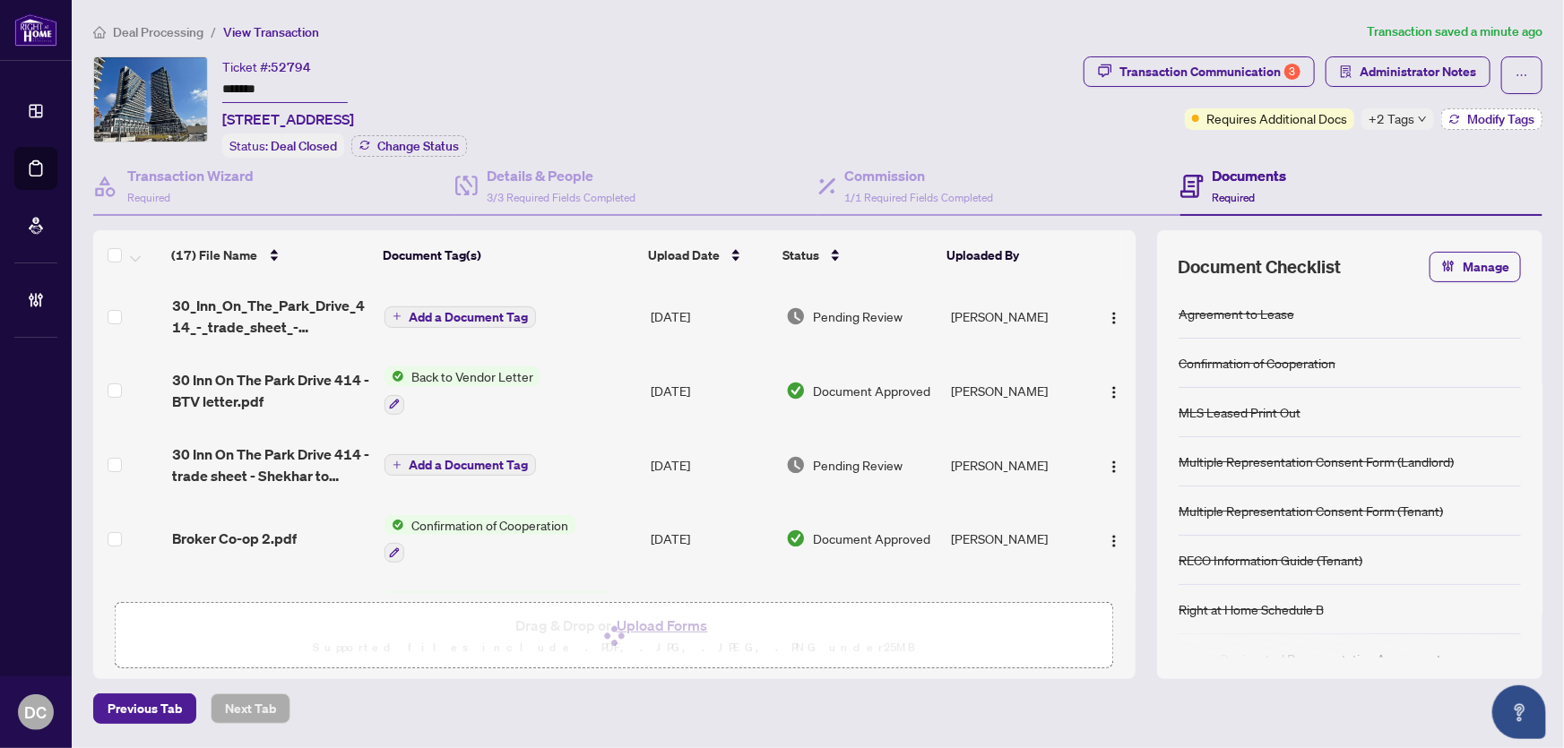
click at [1469, 117] on span "Modify Tags" at bounding box center [1500, 119] width 67 height 13
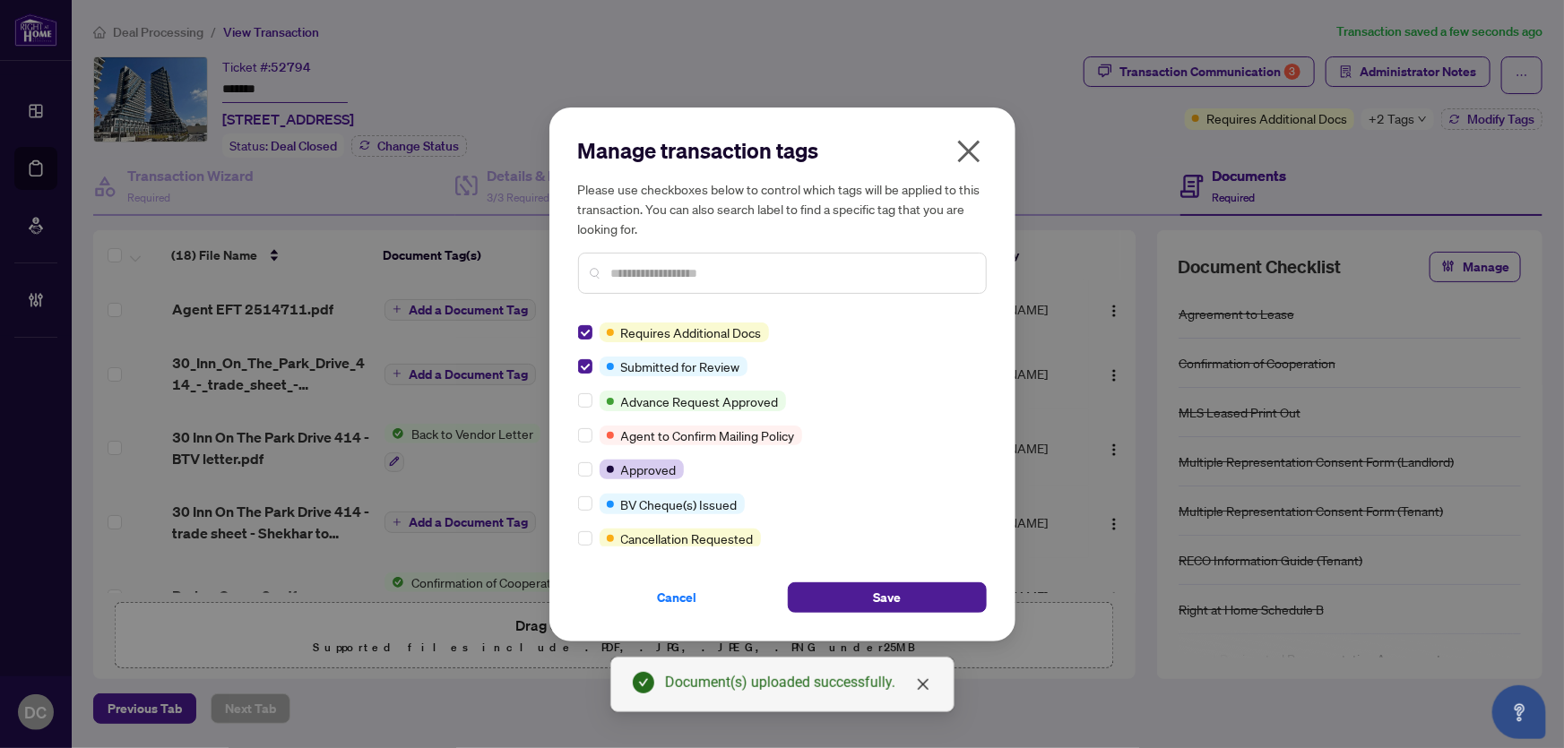
drag, startPoint x: 586, startPoint y: 475, endPoint x: 585, endPoint y: 484, distance: 9.0
click at [586, 477] on label at bounding box center [585, 470] width 14 height 20
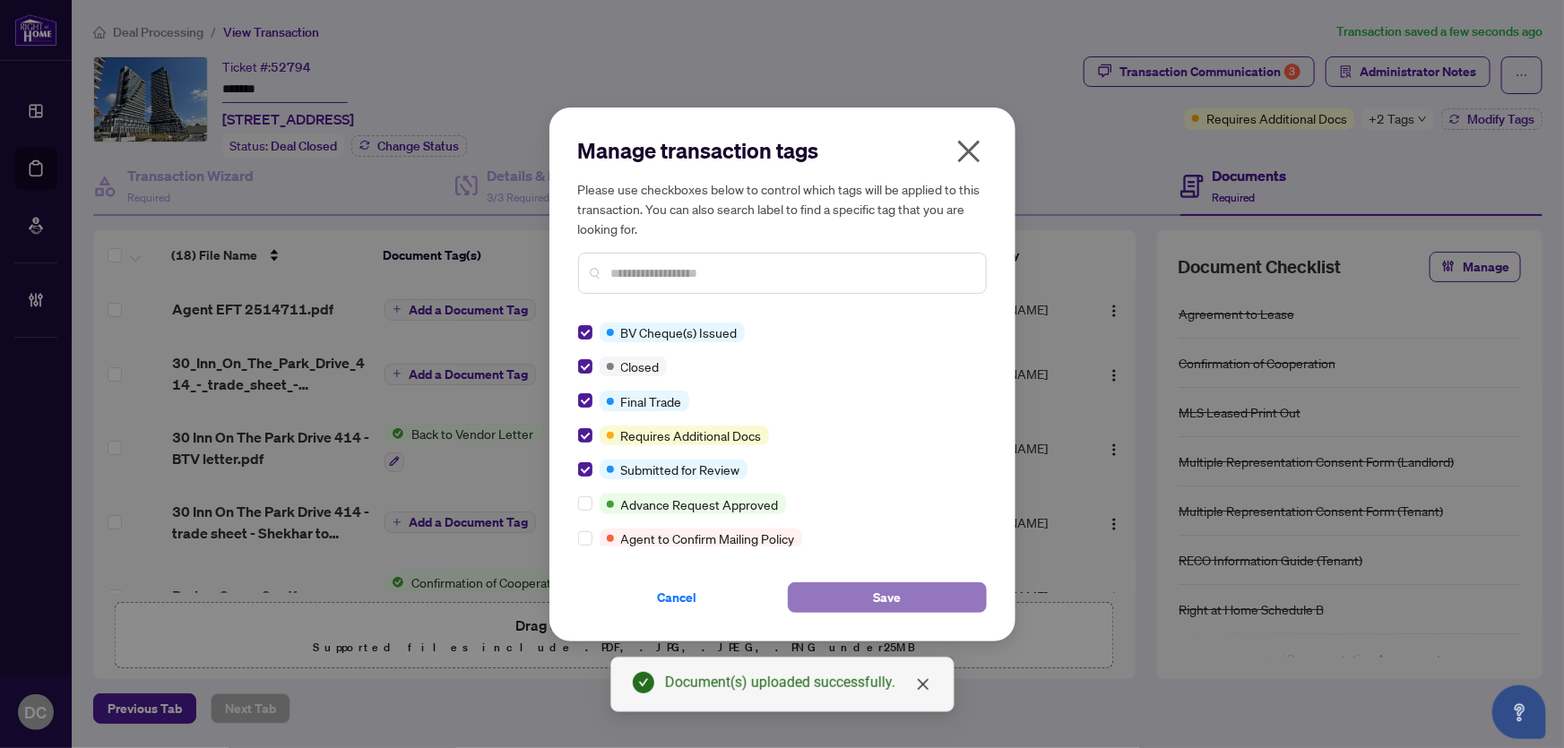
click at [876, 601] on span "Save" at bounding box center [887, 598] width 28 height 29
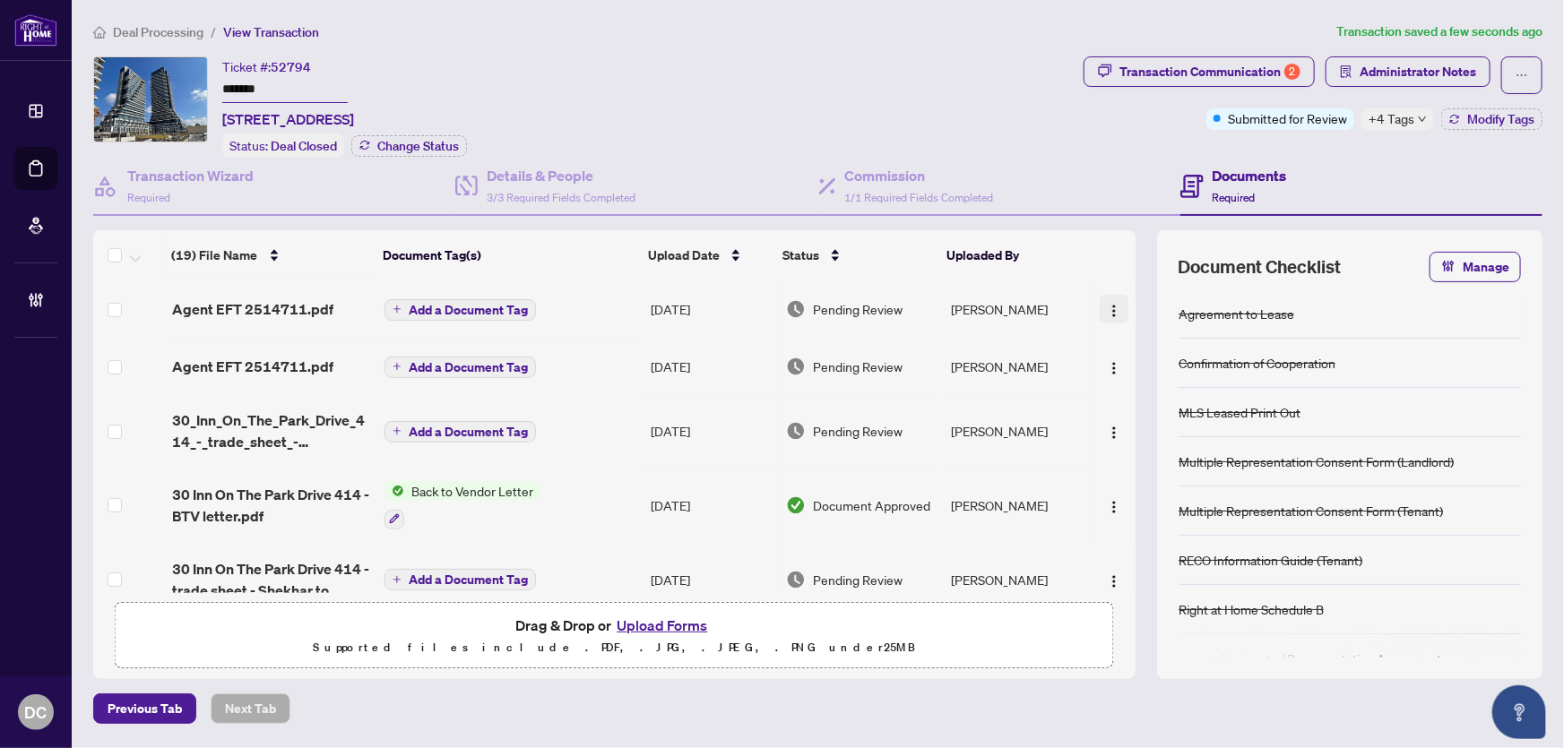
click at [1112, 305] on img "button" at bounding box center [1114, 311] width 14 height 14
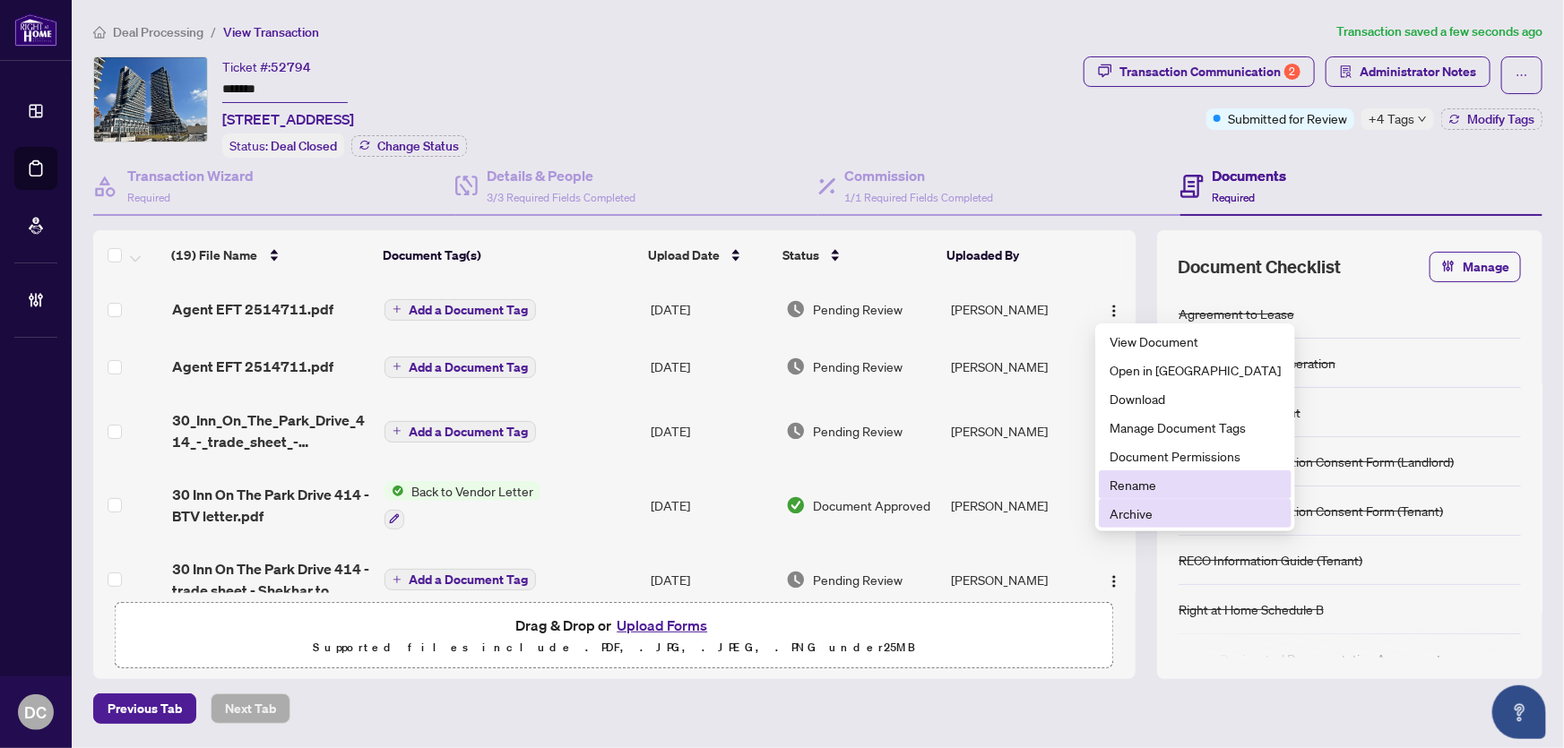
click at [1145, 508] on span "Archive" at bounding box center [1195, 514] width 171 height 20
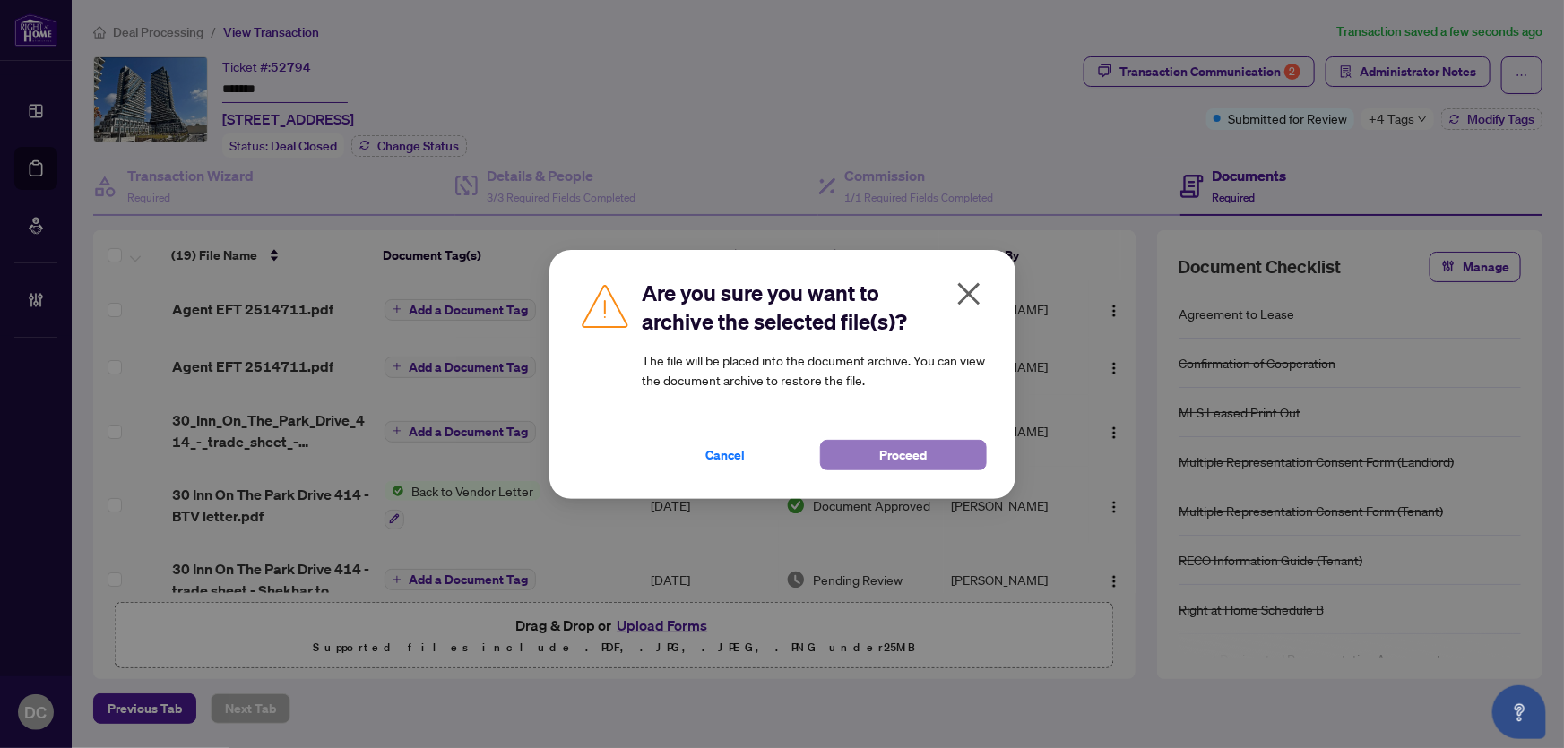
click at [902, 457] on span "Proceed" at bounding box center [903, 455] width 48 height 29
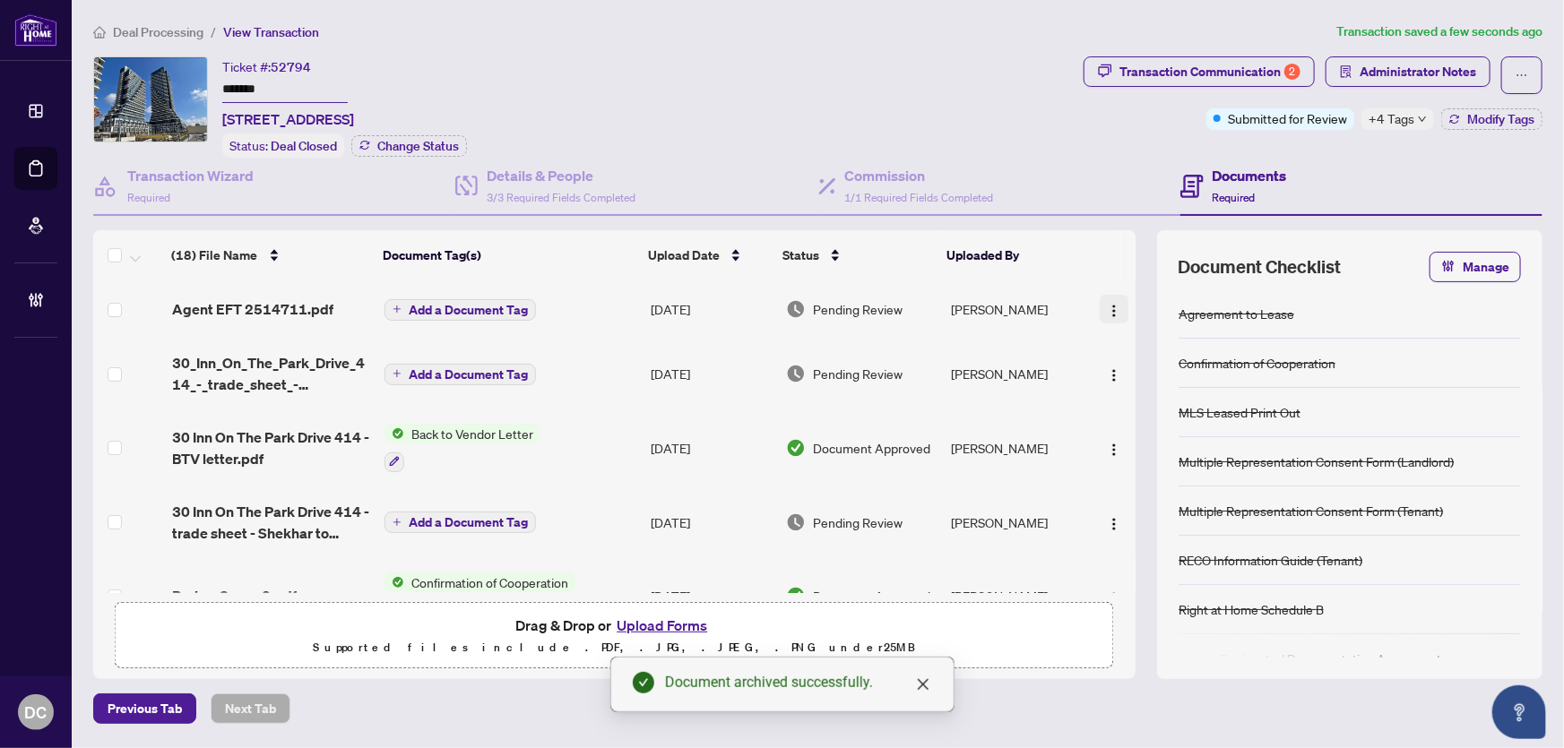
click at [1107, 309] on img "button" at bounding box center [1114, 311] width 14 height 14
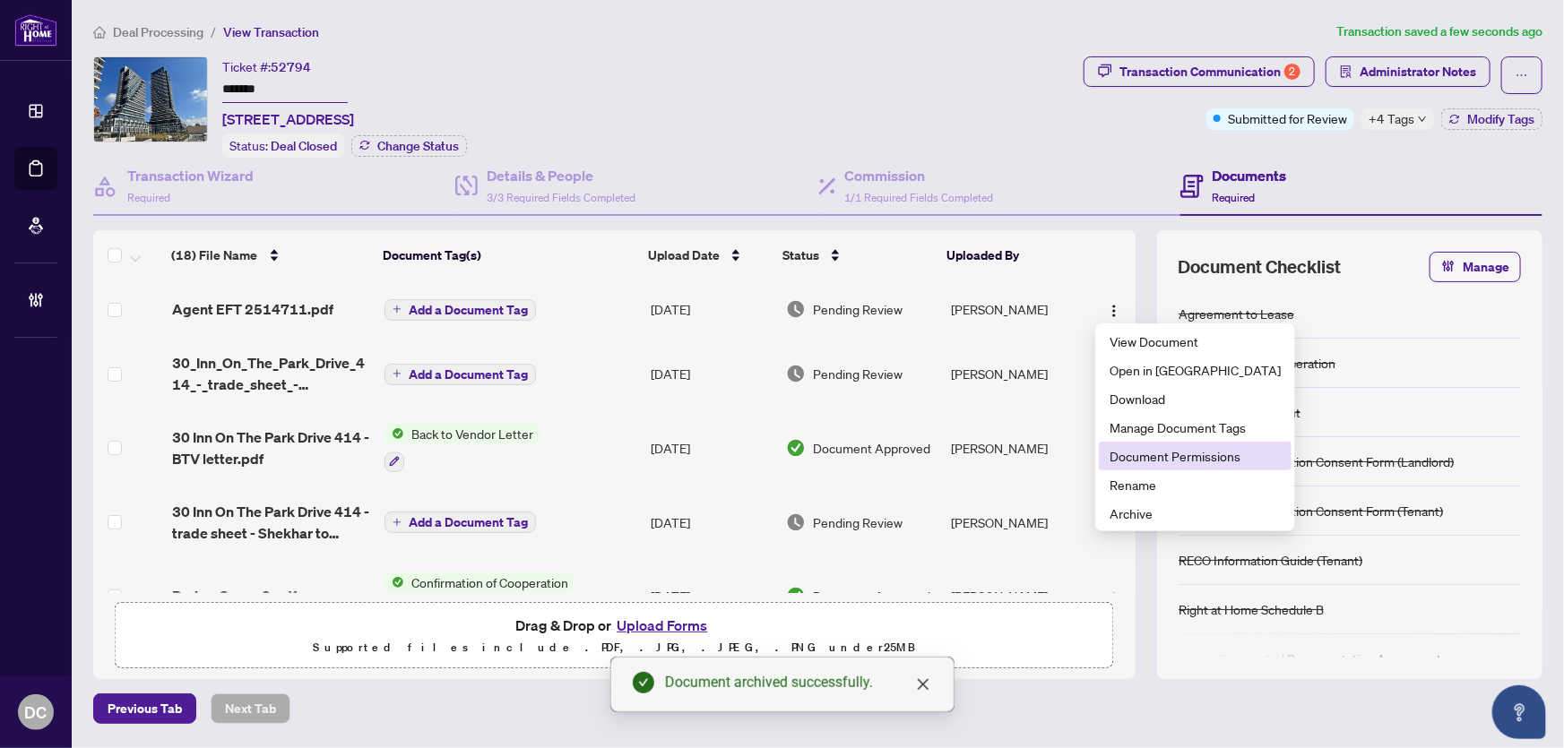
click at [1169, 460] on span "Document Permissions" at bounding box center [1195, 456] width 171 height 20
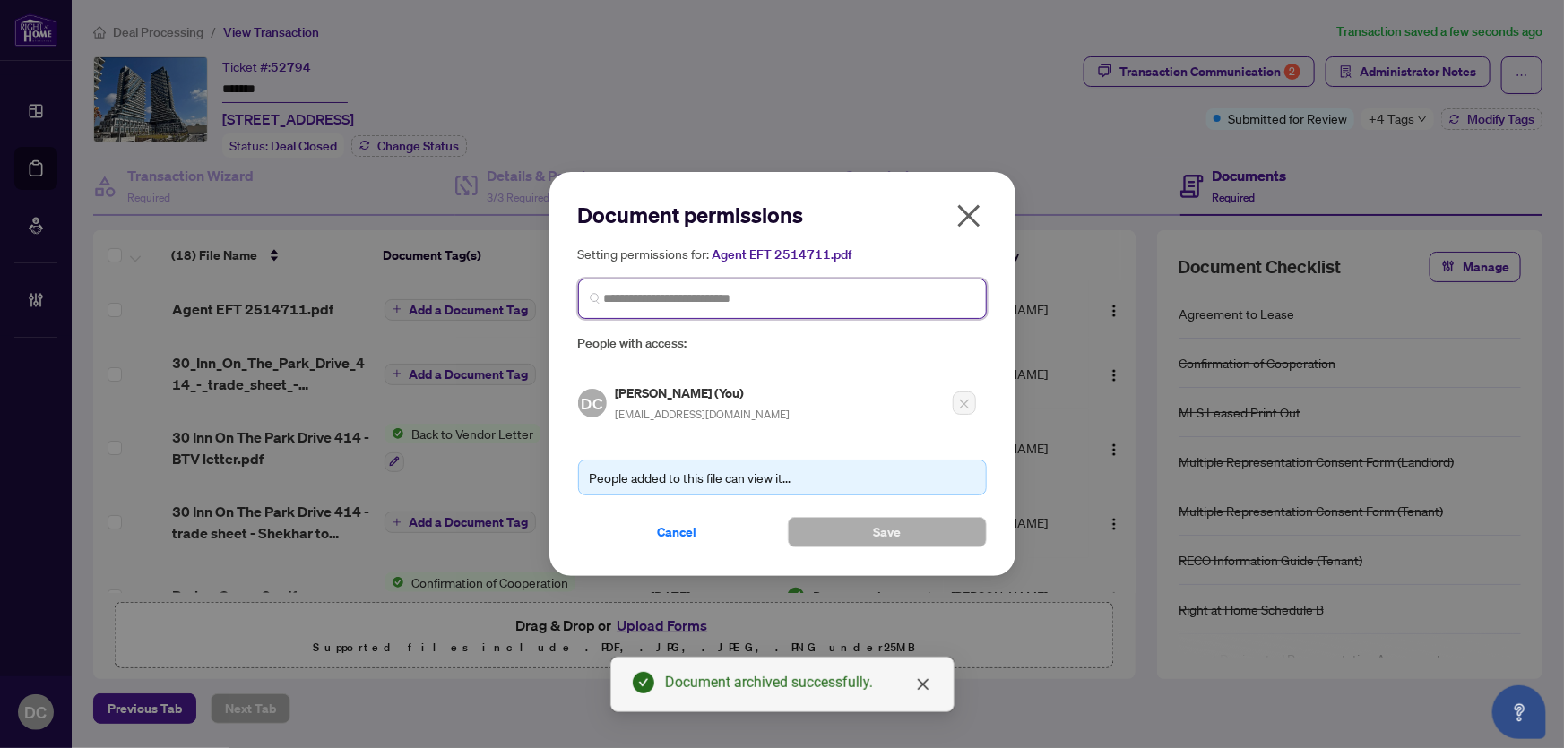
click at [745, 304] on input "search" at bounding box center [789, 299] width 371 height 19
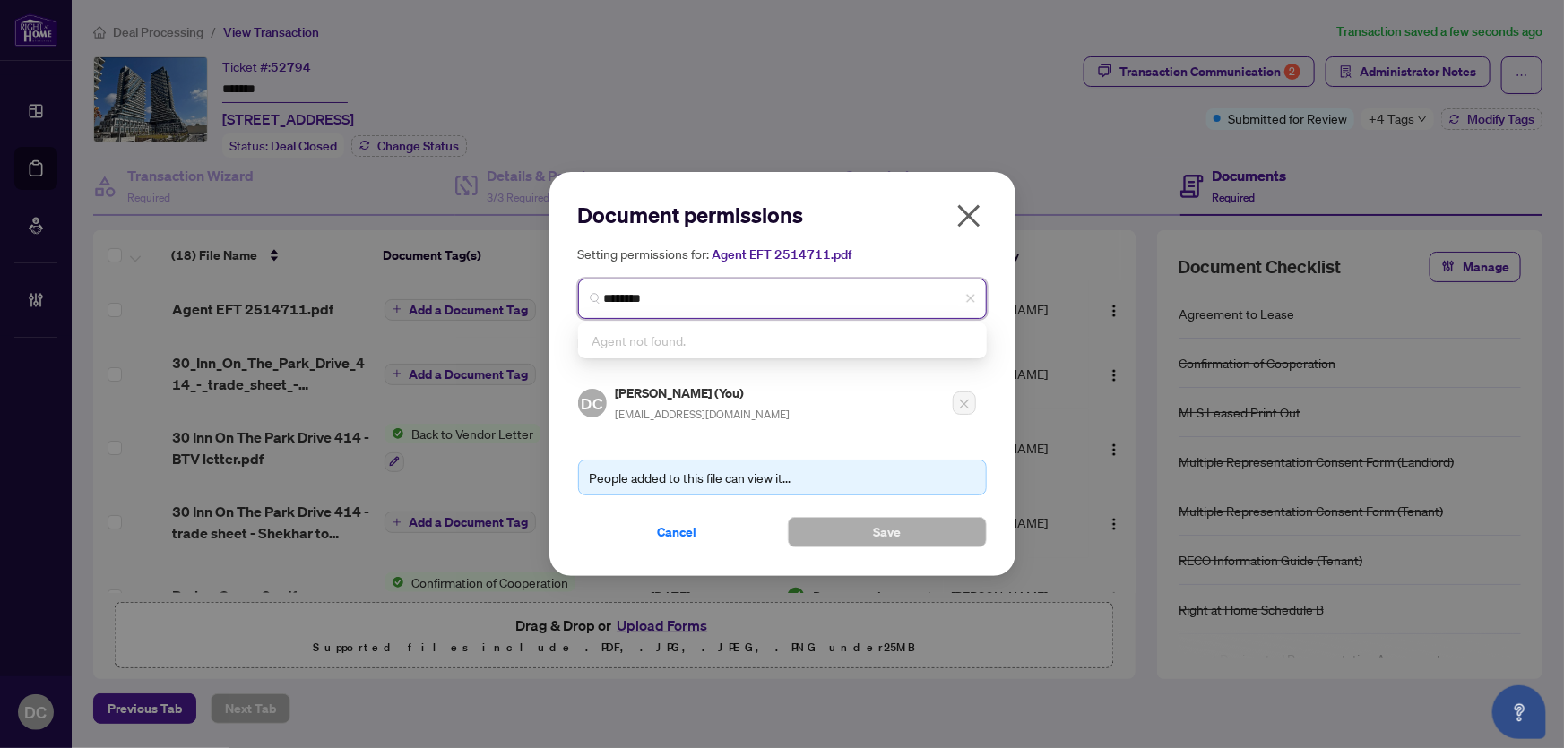
click at [748, 304] on input "*******" at bounding box center [789, 299] width 371 height 19
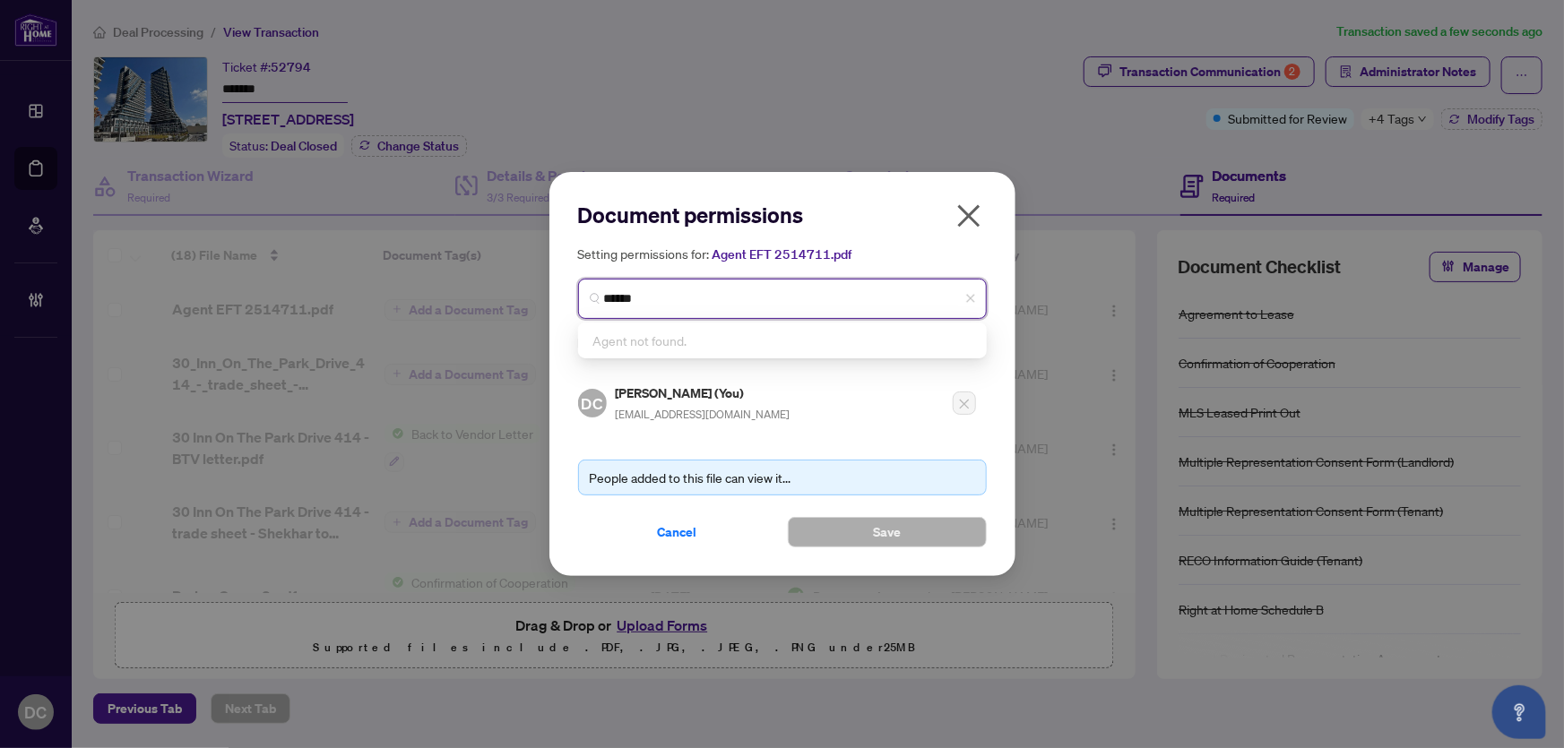
drag, startPoint x: 669, startPoint y: 297, endPoint x: 660, endPoint y: 300, distance: 9.7
click at [496, 296] on div "Document permissions Setting permissions for: Agent EFT 2514711.pdf ****** Agen…" at bounding box center [782, 374] width 1564 height 748
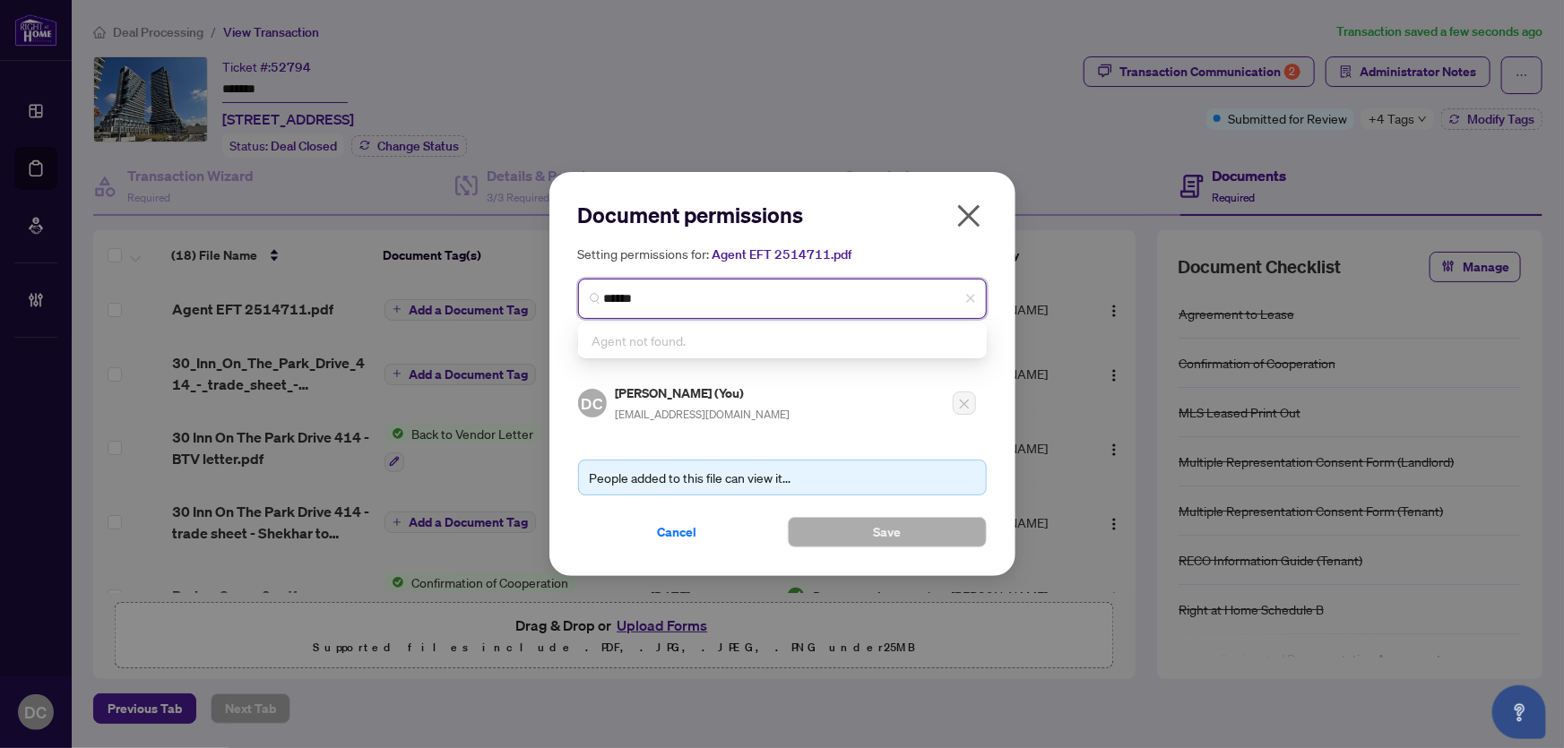
click at [620, 303] on input "******" at bounding box center [789, 299] width 371 height 19
click at [627, 304] on input "******" at bounding box center [789, 299] width 371 height 19
type input "******"
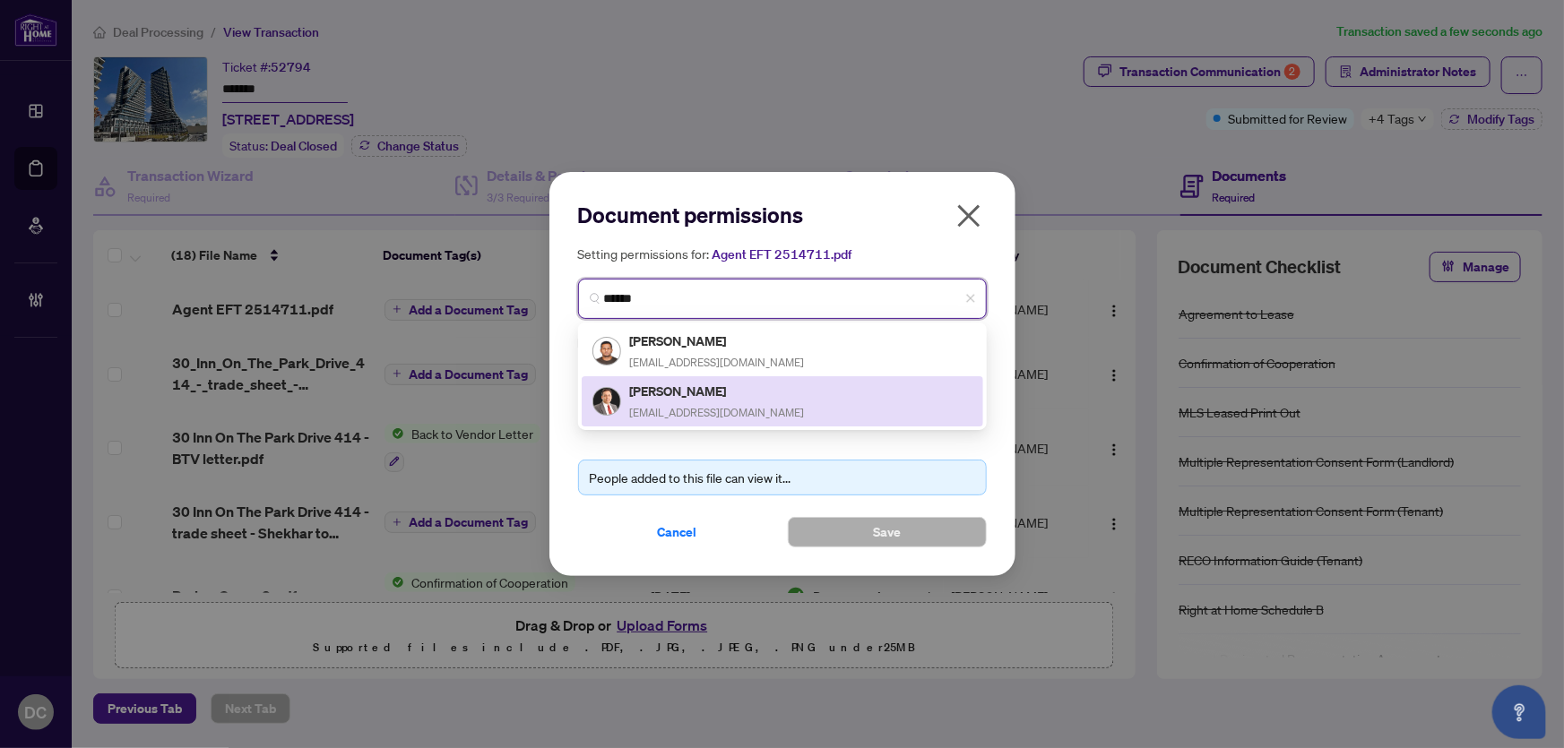
click at [691, 390] on h5 "[PERSON_NAME]" at bounding box center [717, 391] width 175 height 21
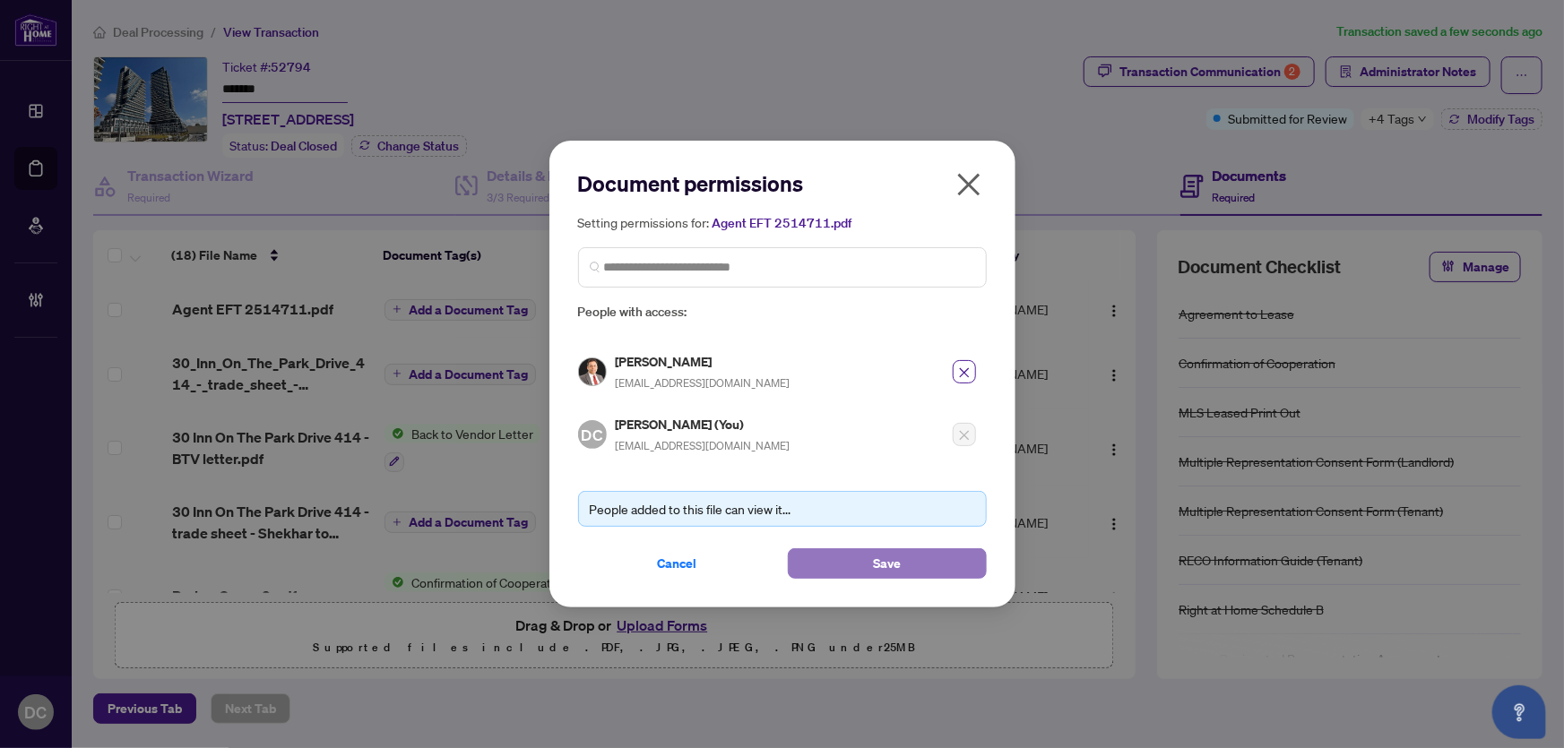
click at [878, 562] on span "Save" at bounding box center [887, 563] width 28 height 29
click at [1389, 82] on div "Document permissions Setting permissions for: Agent EFT 2514711.pdf 6447 [PERSO…" at bounding box center [782, 374] width 1564 height 748
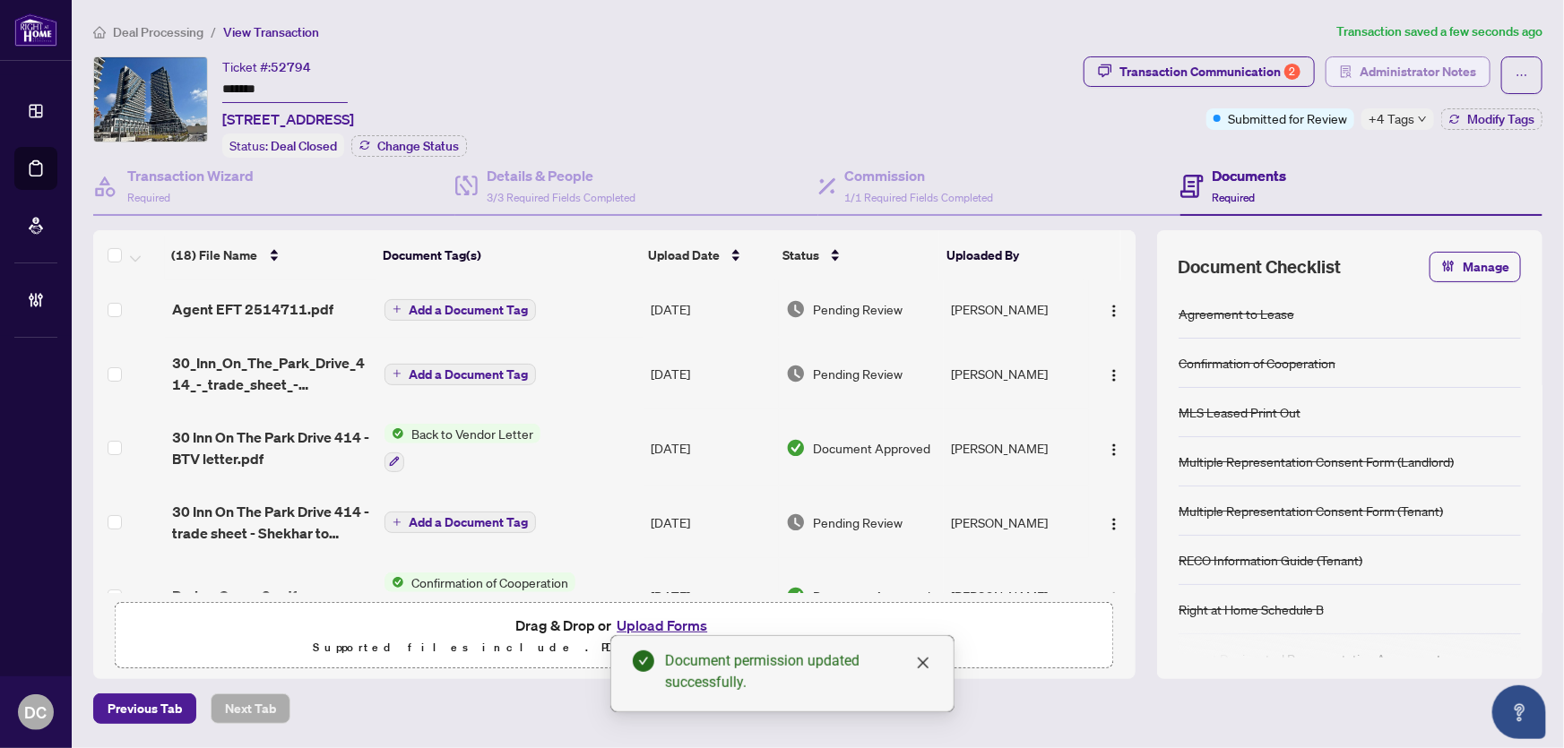
click at [1399, 73] on span "Administrator Notes" at bounding box center [1418, 71] width 117 height 29
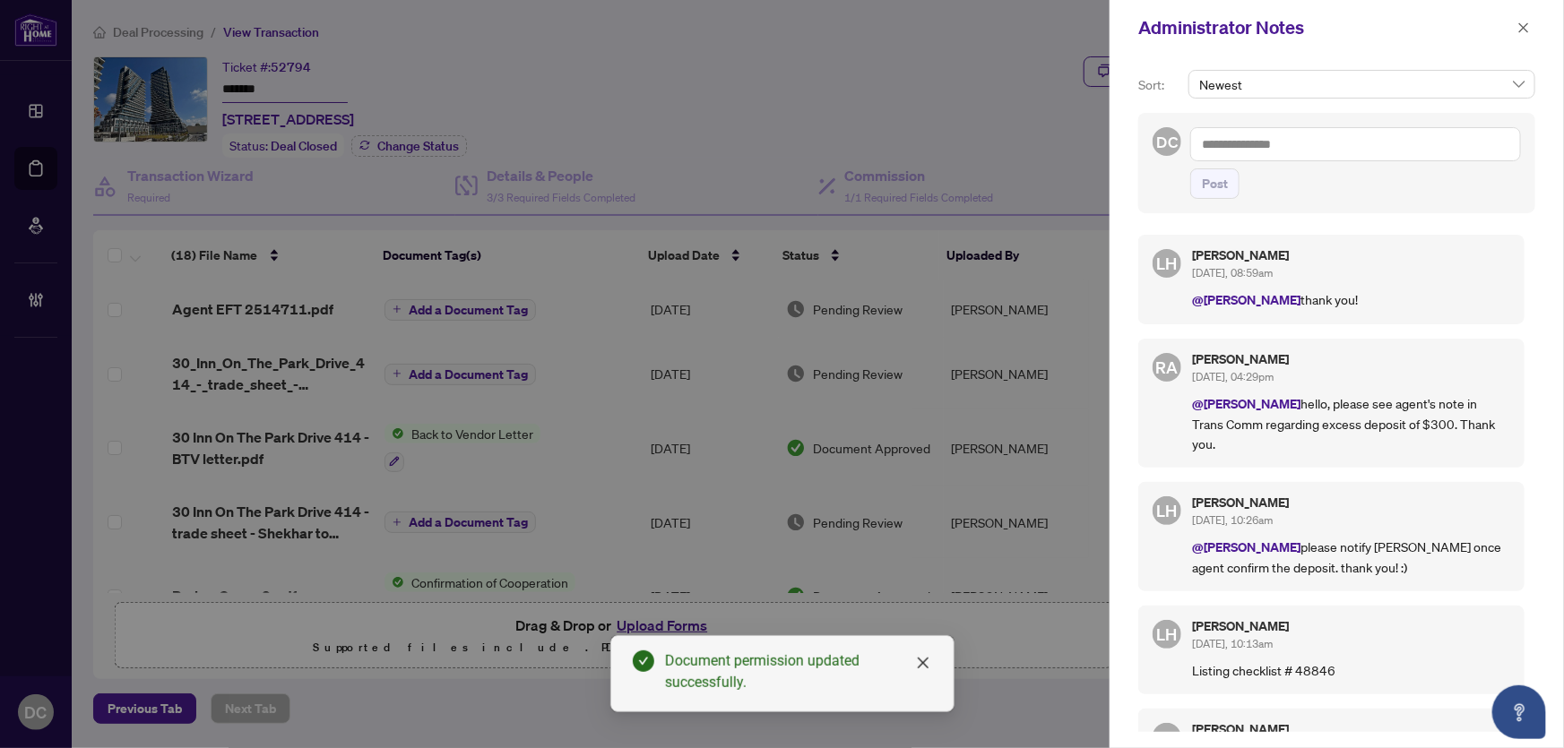
click at [1302, 150] on textarea at bounding box center [1355, 144] width 331 height 34
paste textarea "**********"
type textarea "**********"
click at [1210, 188] on span "Post" at bounding box center [1215, 183] width 26 height 29
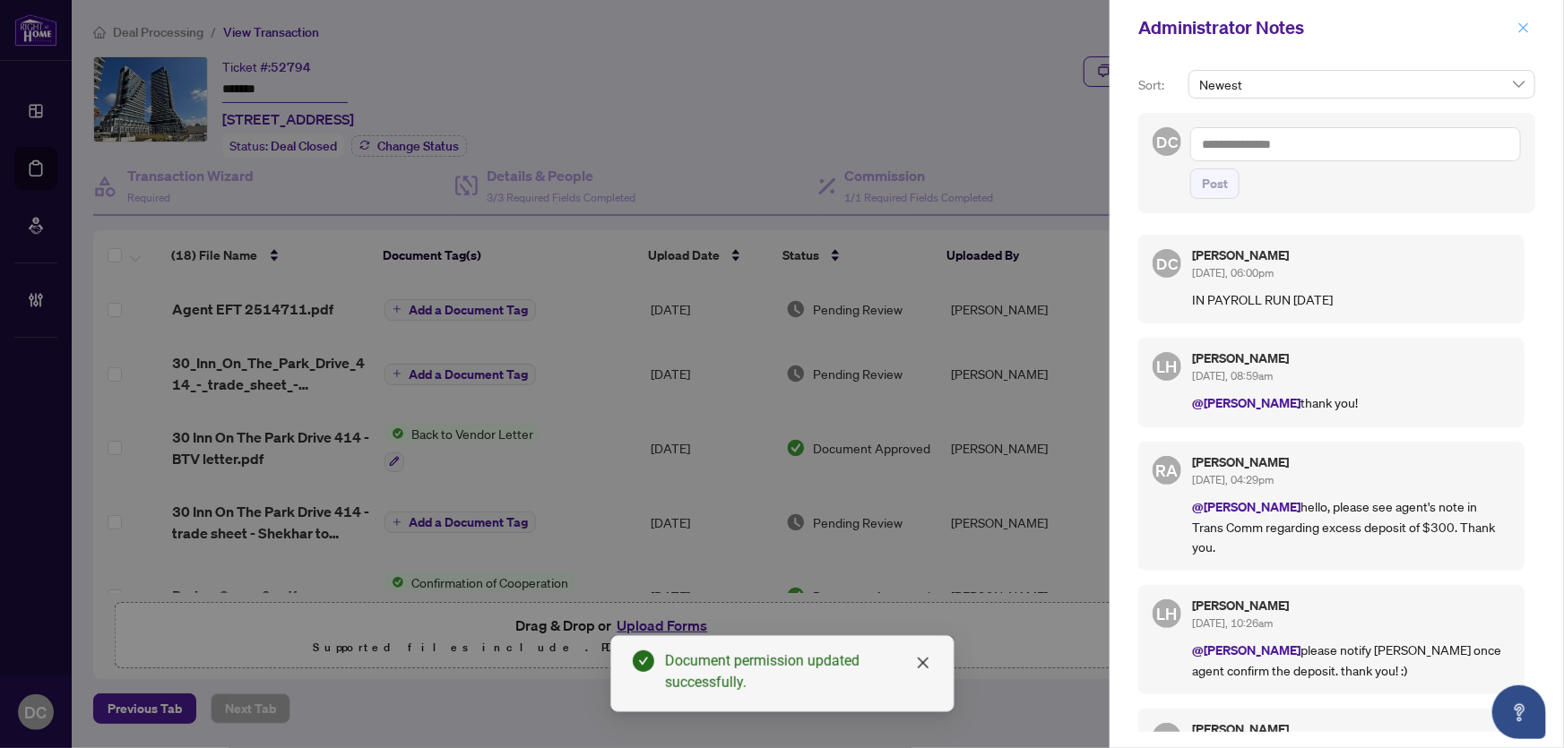
click at [1528, 22] on icon "close" at bounding box center [1524, 28] width 13 height 13
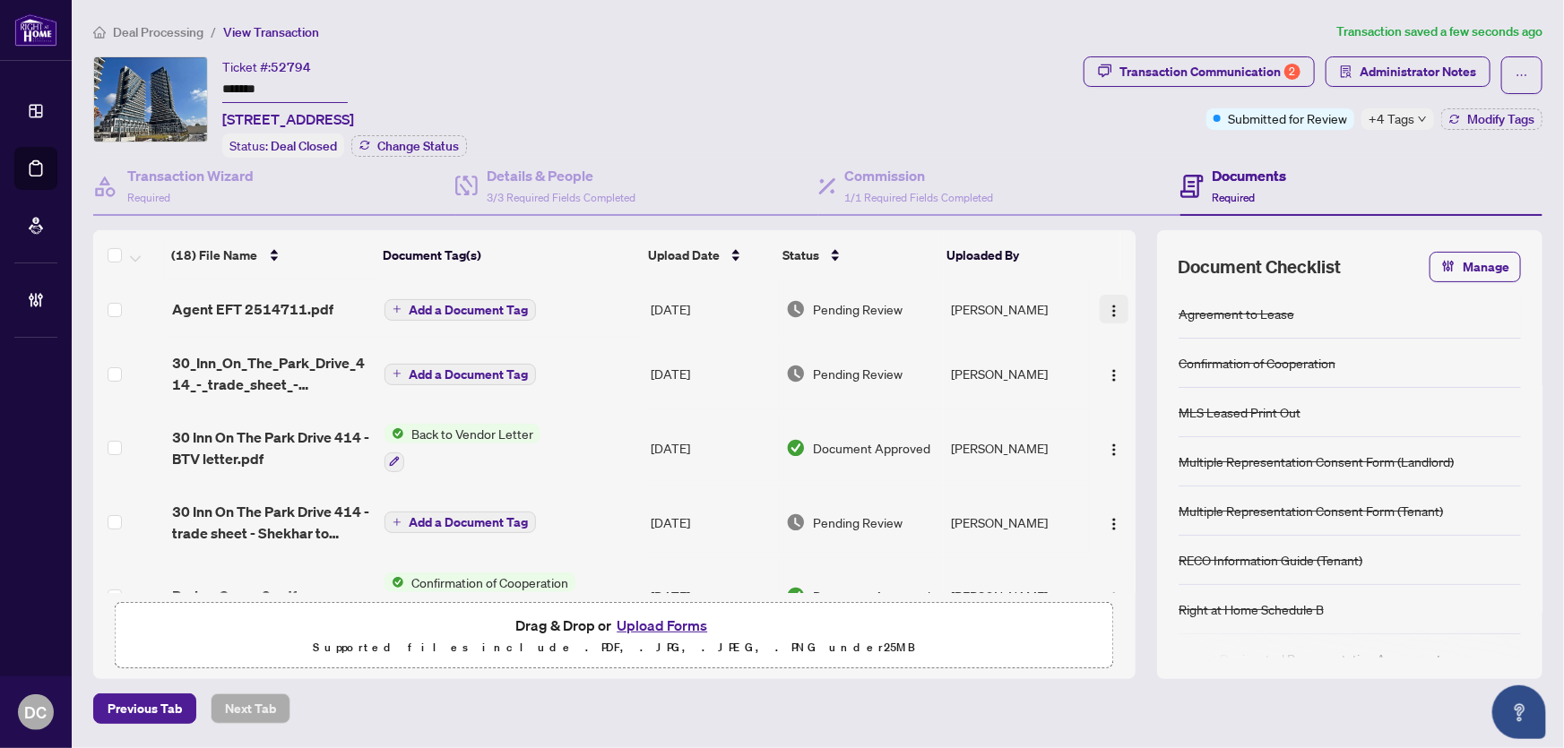
click at [1107, 304] on img "button" at bounding box center [1114, 311] width 14 height 14
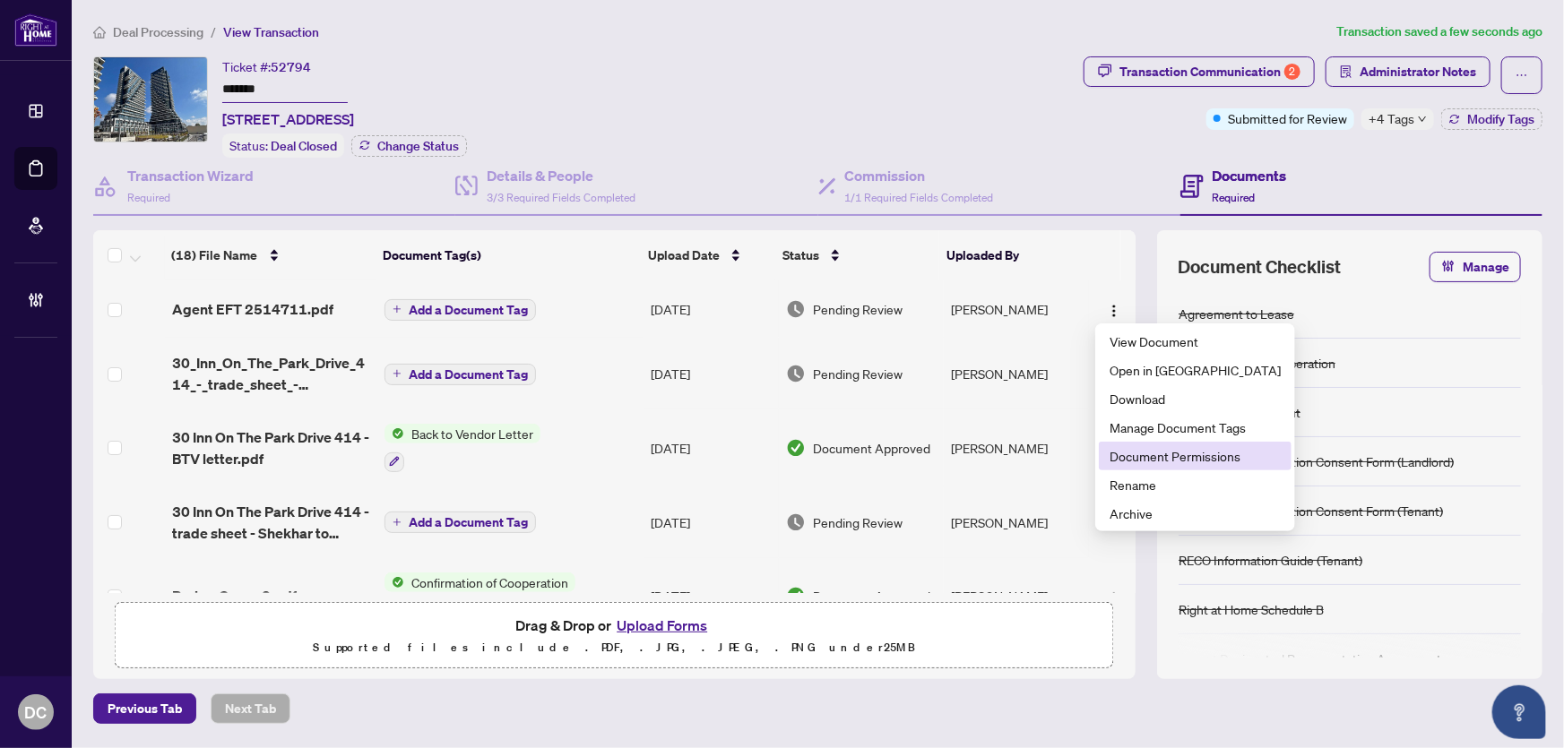
click at [1129, 450] on span "Document Permissions" at bounding box center [1195, 456] width 171 height 20
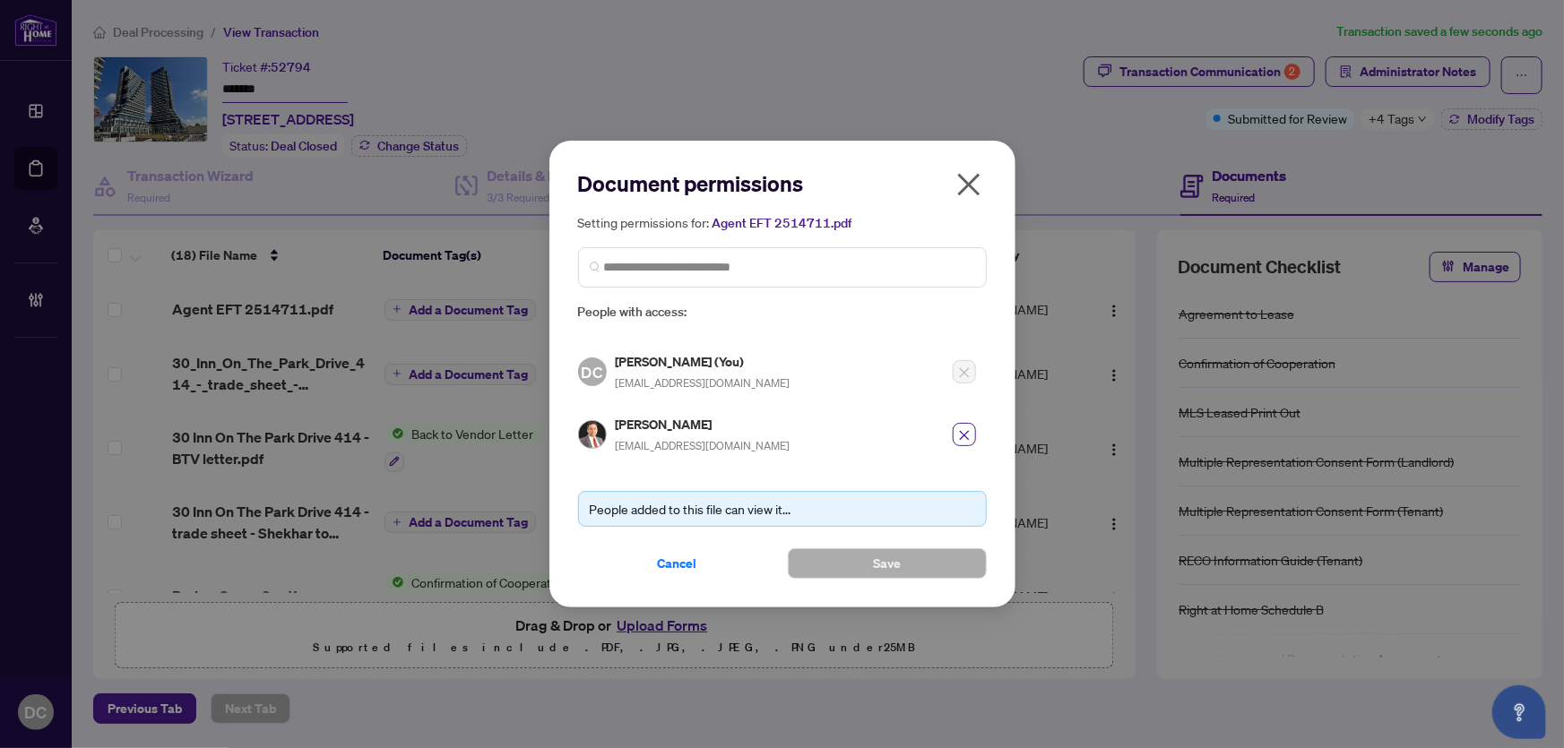
drag, startPoint x: 977, startPoint y: 182, endPoint x: 353, endPoint y: 157, distance: 624.4
click at [977, 182] on icon "close" at bounding box center [969, 184] width 29 height 29
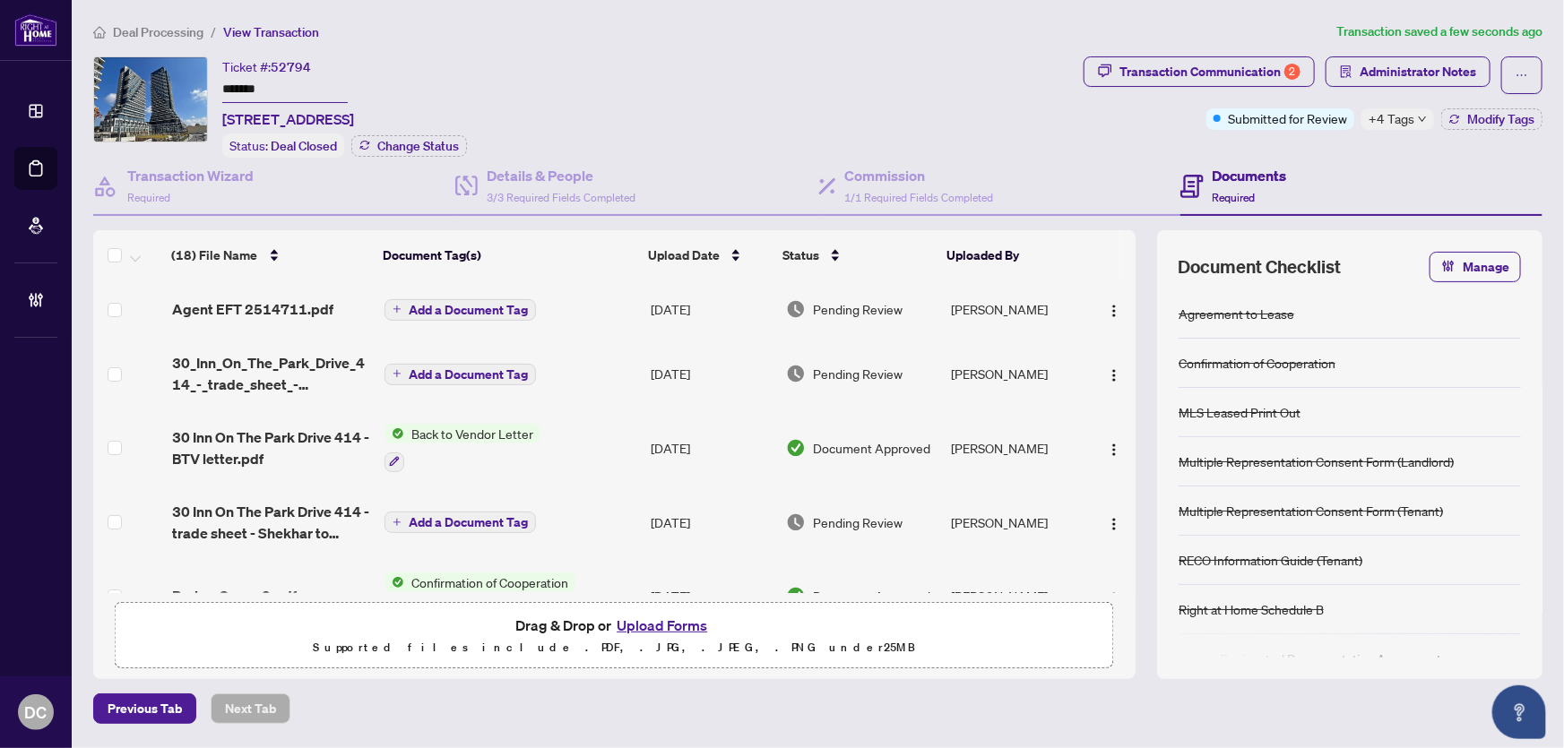
click at [1399, 113] on span "+4 Tags" at bounding box center [1392, 118] width 46 height 21
